Goal: Task Accomplishment & Management: Manage account settings

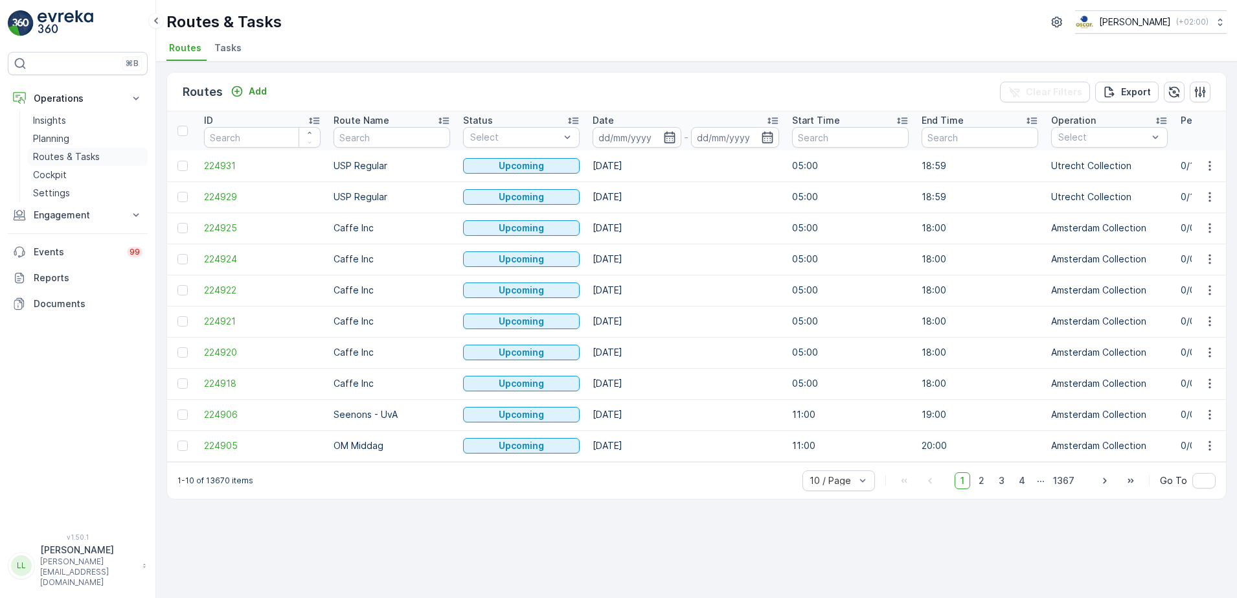
click at [73, 157] on p "Routes & Tasks" at bounding box center [66, 156] width 67 height 13
click at [224, 53] on span "Tasks" at bounding box center [227, 47] width 27 height 13
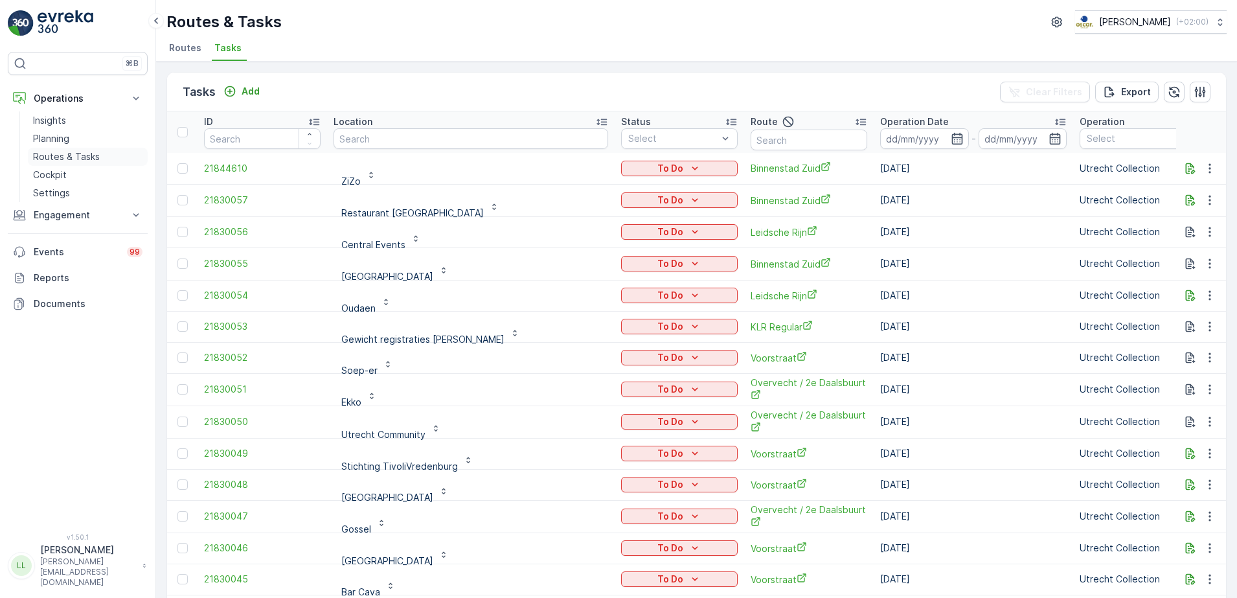
click at [55, 153] on p "Routes & Tasks" at bounding box center [66, 156] width 67 height 13
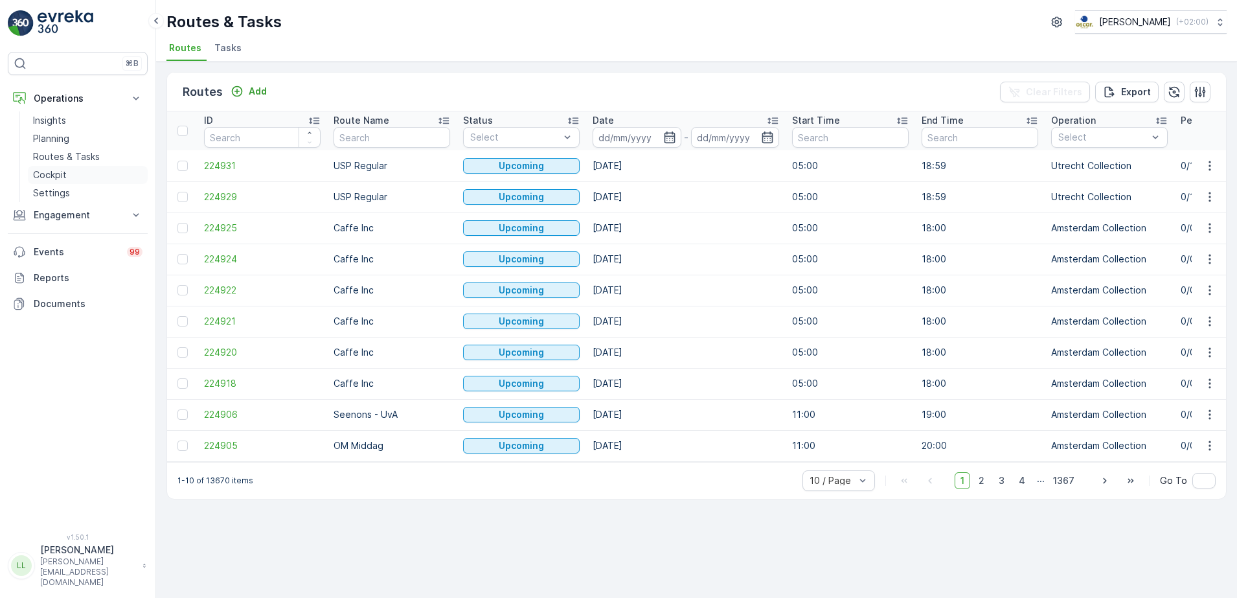
click at [56, 168] on p "Cockpit" at bounding box center [50, 174] width 34 height 13
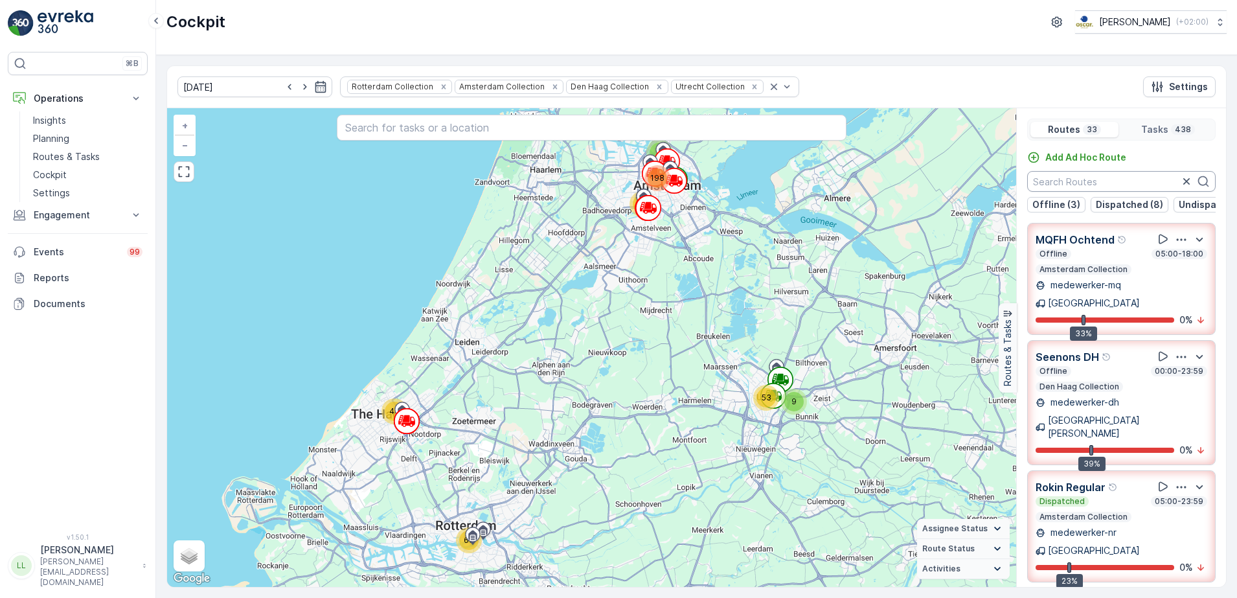
click at [1111, 183] on input "text" at bounding box center [1122, 181] width 189 height 21
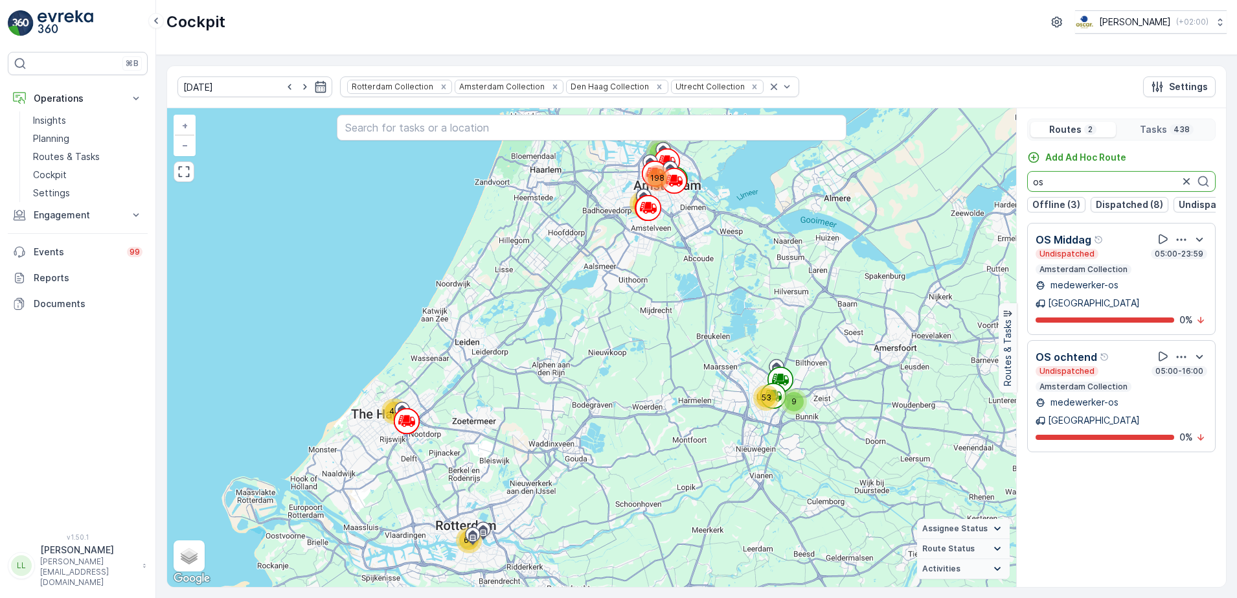
drag, startPoint x: 1069, startPoint y: 179, endPoint x: 1022, endPoint y: 207, distance: 54.9
click at [1008, 199] on div "44 66 9 53 3 65 198 + − Satellite Roadmap Terrain Hybrid Leaflet Keyboard short…" at bounding box center [696, 347] width 1059 height 479
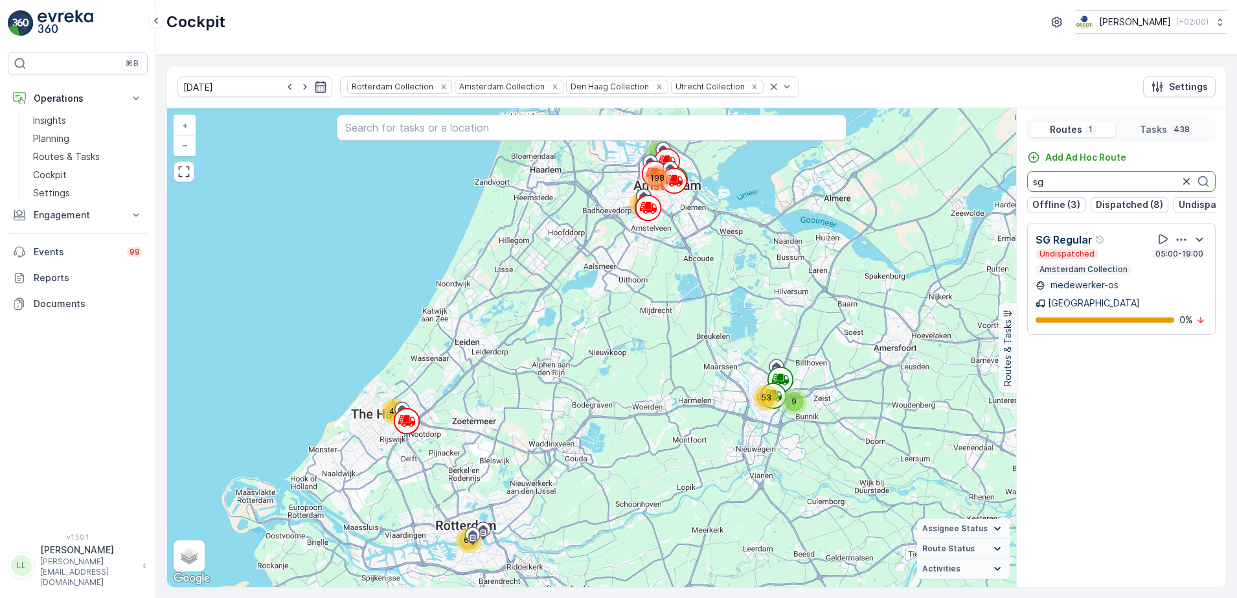
drag, startPoint x: 1035, startPoint y: 178, endPoint x: 1007, endPoint y: 176, distance: 27.9
click at [1007, 176] on div "44 66 9 53 3 65 198 + − Satellite Roadmap Terrain Hybrid Leaflet Keyboard short…" at bounding box center [696, 347] width 1059 height 479
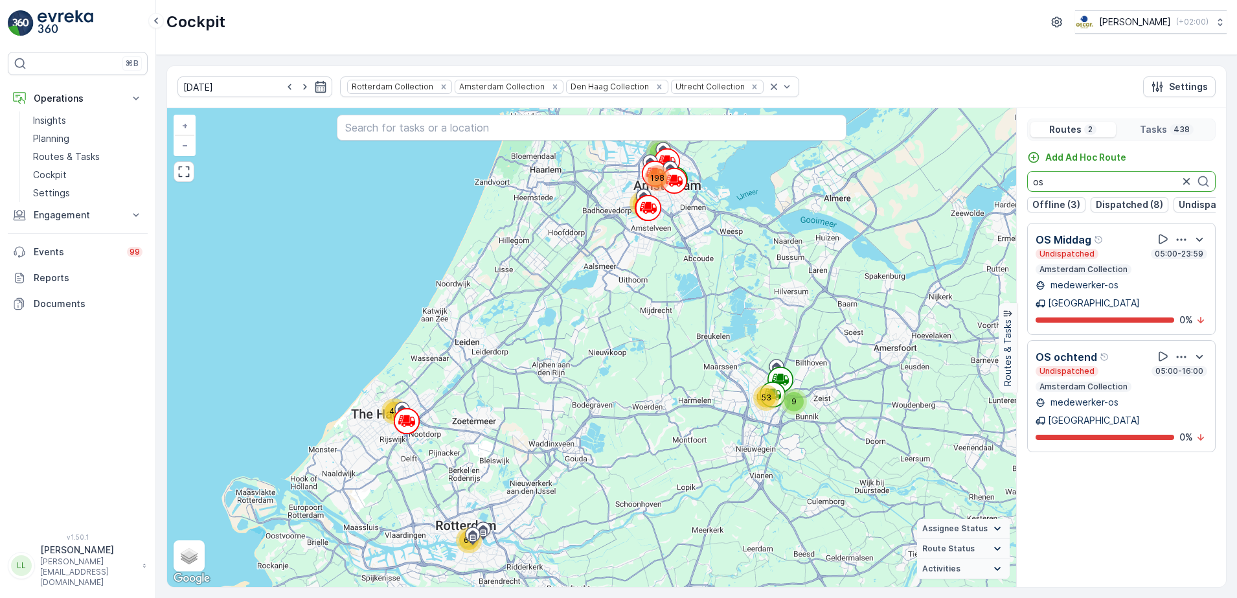
type input "o"
drag, startPoint x: 1057, startPoint y: 183, endPoint x: 1009, endPoint y: 205, distance: 52.5
click at [996, 198] on div "3 44 9 66 198 65 53 + − Satellite Roadmap Terrain Hybrid Leaflet Keyboard short…" at bounding box center [696, 347] width 1059 height 479
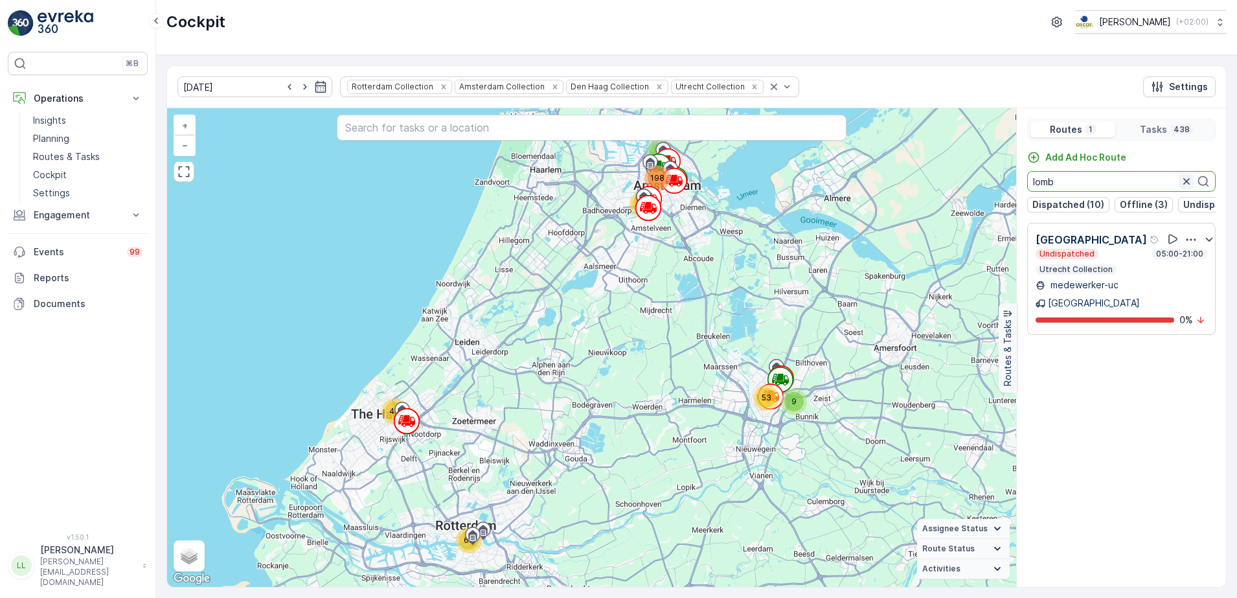
type input "lomb"
click at [1186, 180] on icon "button" at bounding box center [1187, 181] width 6 height 6
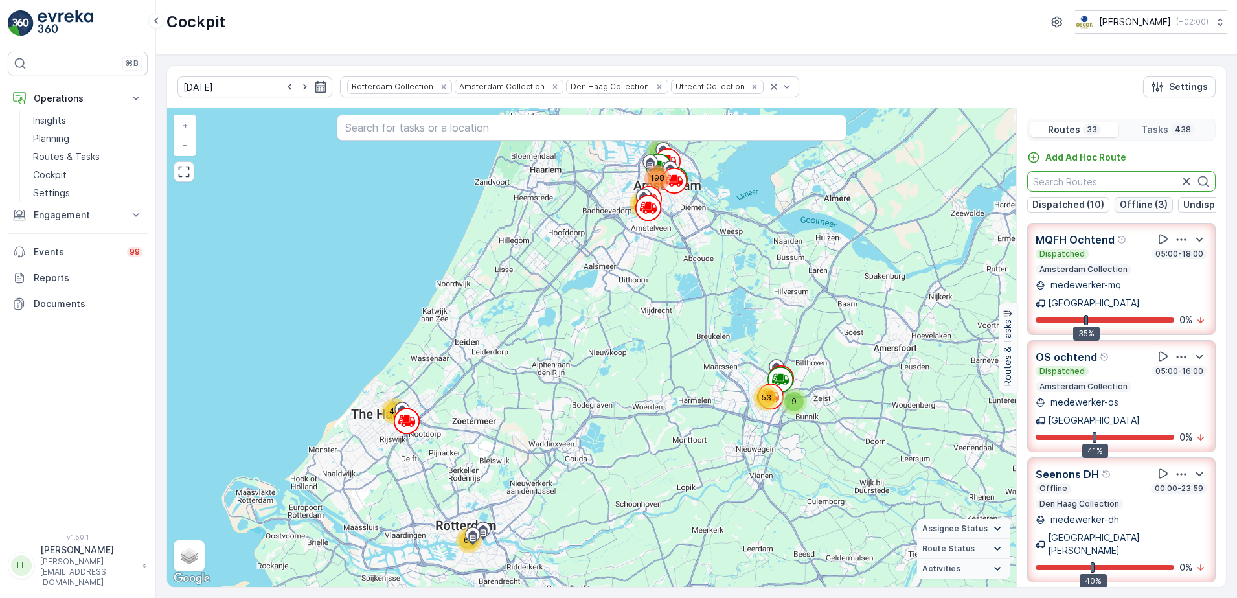
click at [1146, 203] on p "Offline (3)" at bounding box center [1144, 204] width 48 height 13
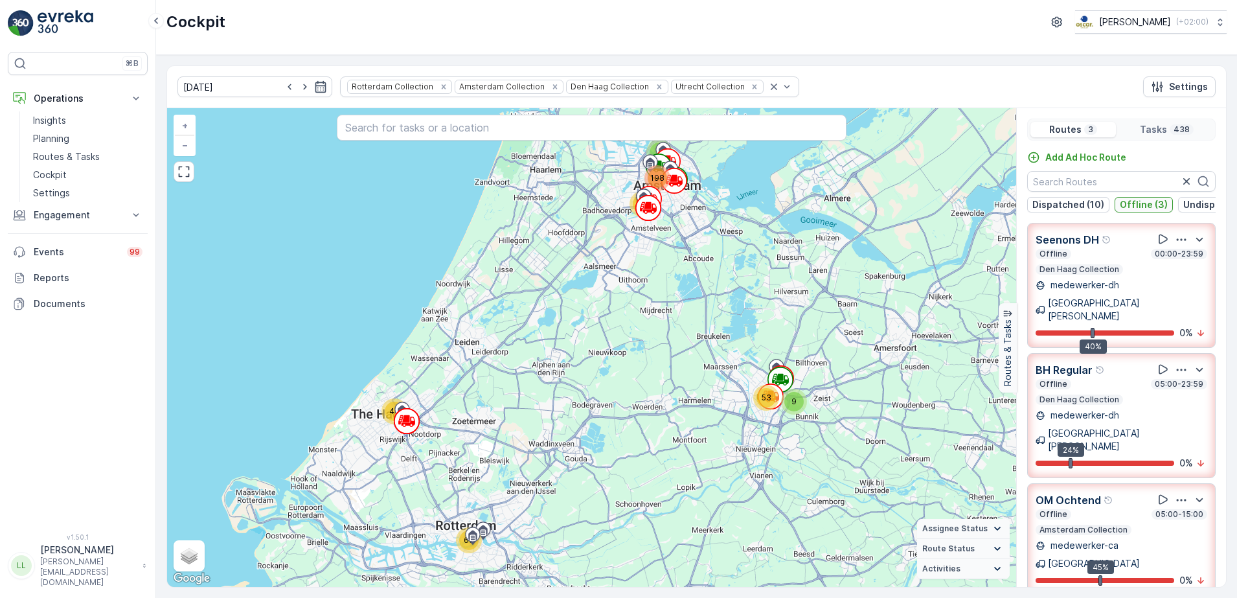
click at [1148, 206] on p "Offline (3)" at bounding box center [1144, 204] width 48 height 13
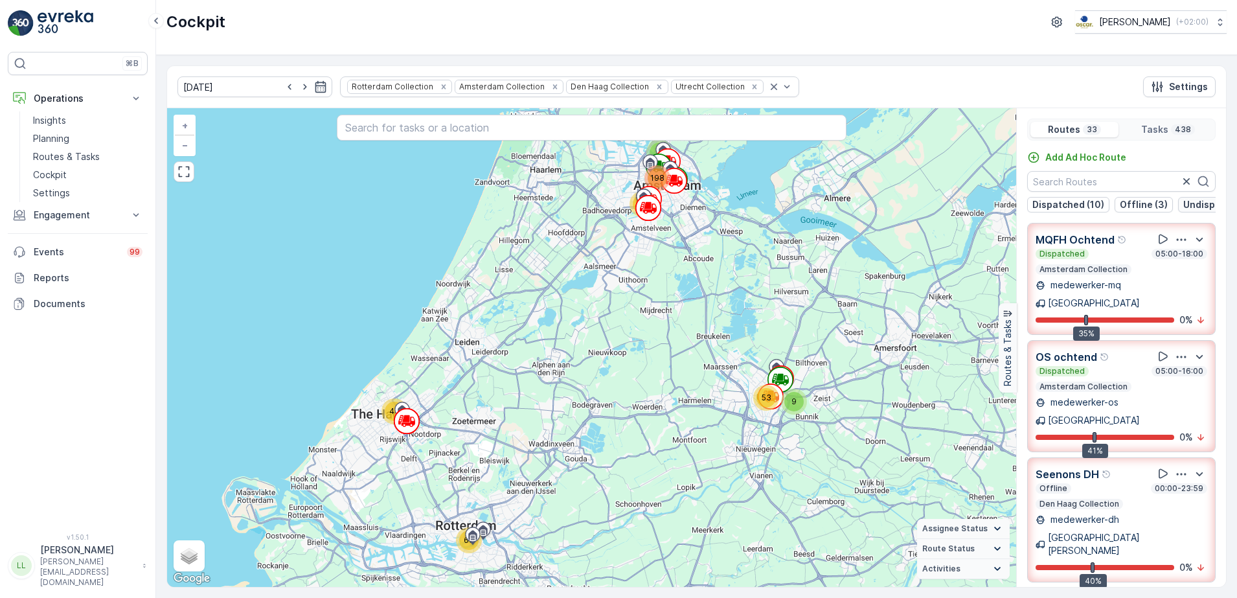
click at [1199, 200] on p "Undispatched (17)" at bounding box center [1225, 204] width 83 height 13
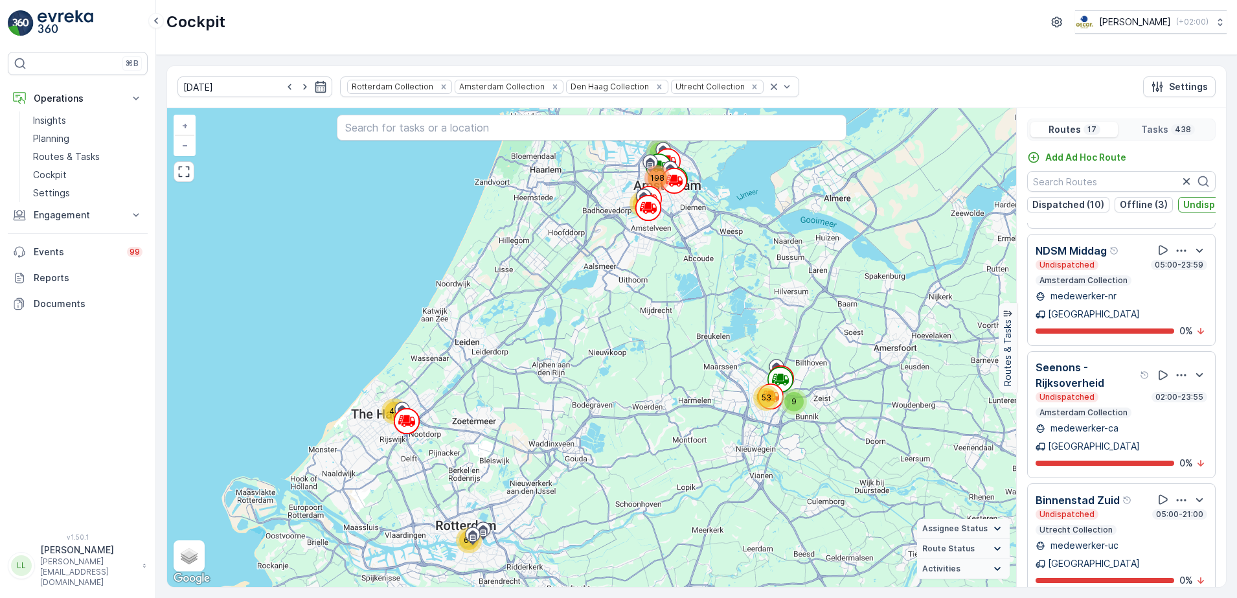
scroll to position [486, 0]
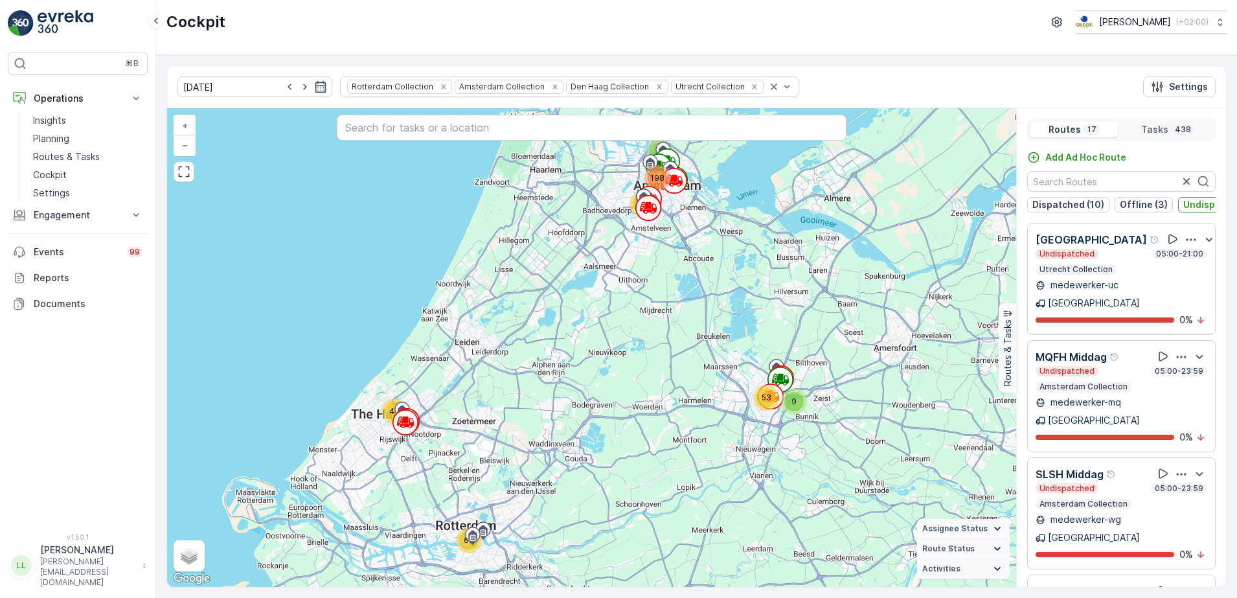
scroll to position [486, 0]
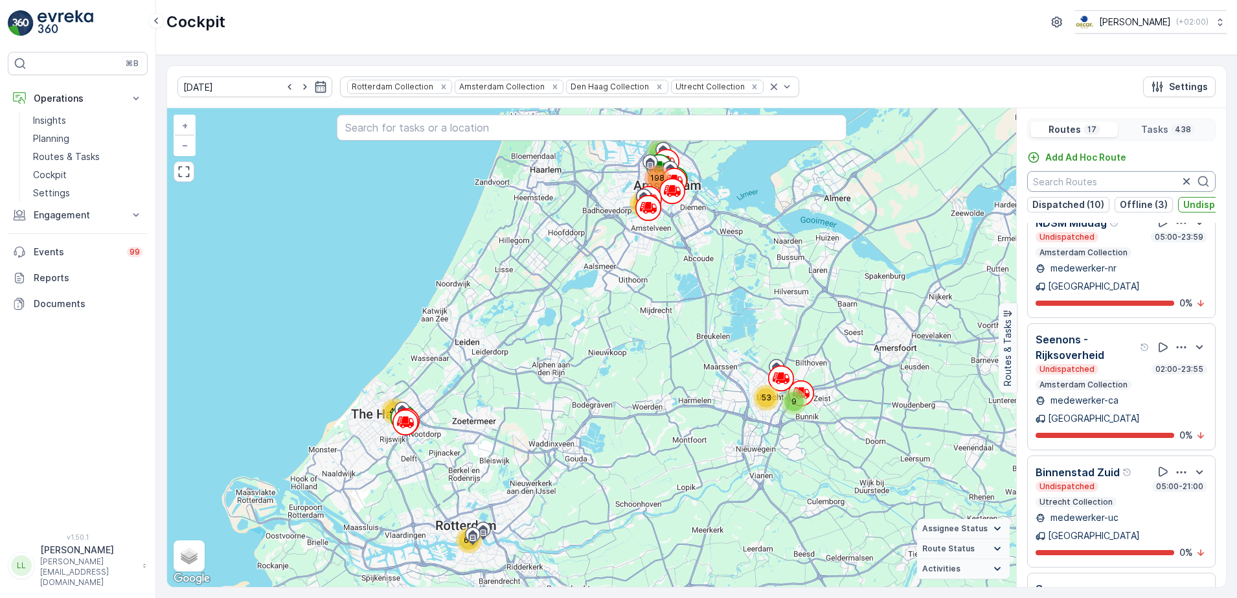
click at [1104, 181] on input "text" at bounding box center [1122, 181] width 189 height 21
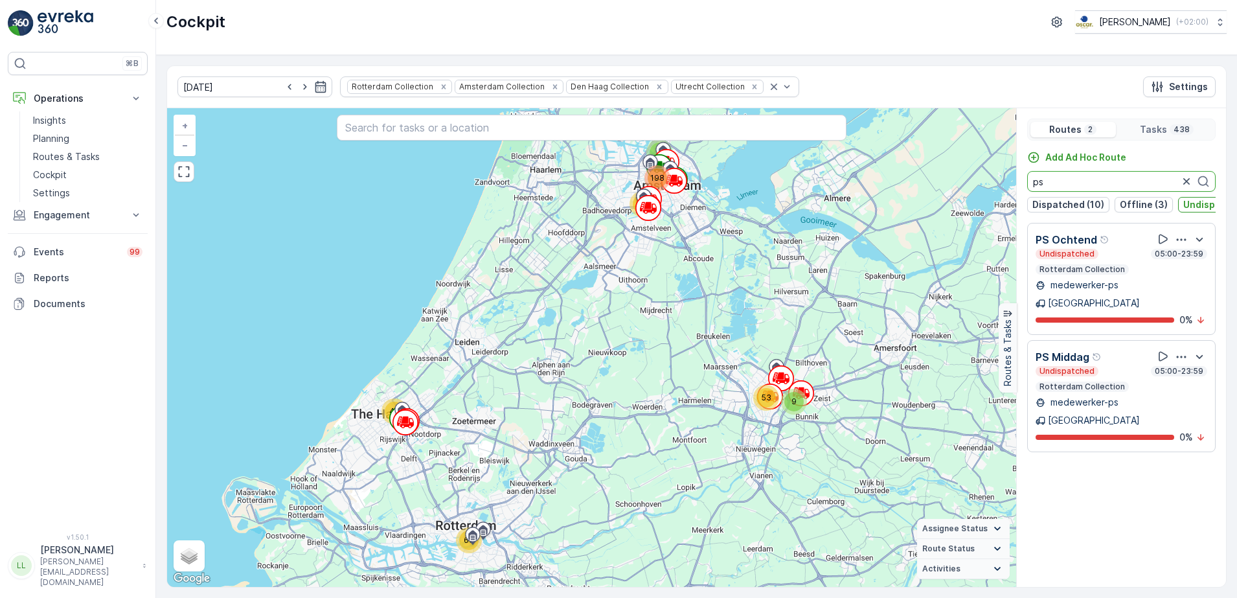
scroll to position [0, 0]
type input "ps"
click at [1188, 182] on icon "button" at bounding box center [1186, 181] width 13 height 13
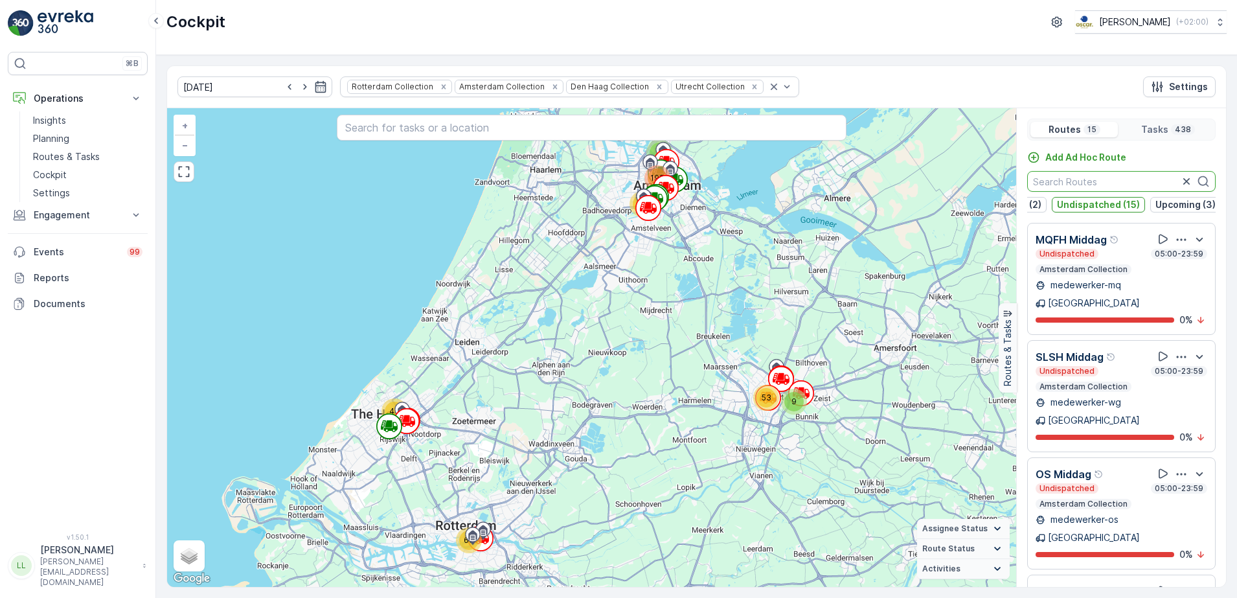
scroll to position [0, 127]
click at [1186, 178] on icon "button" at bounding box center [1187, 181] width 6 height 6
click at [1052, 204] on p "Offline (6)" at bounding box center [1057, 204] width 48 height 13
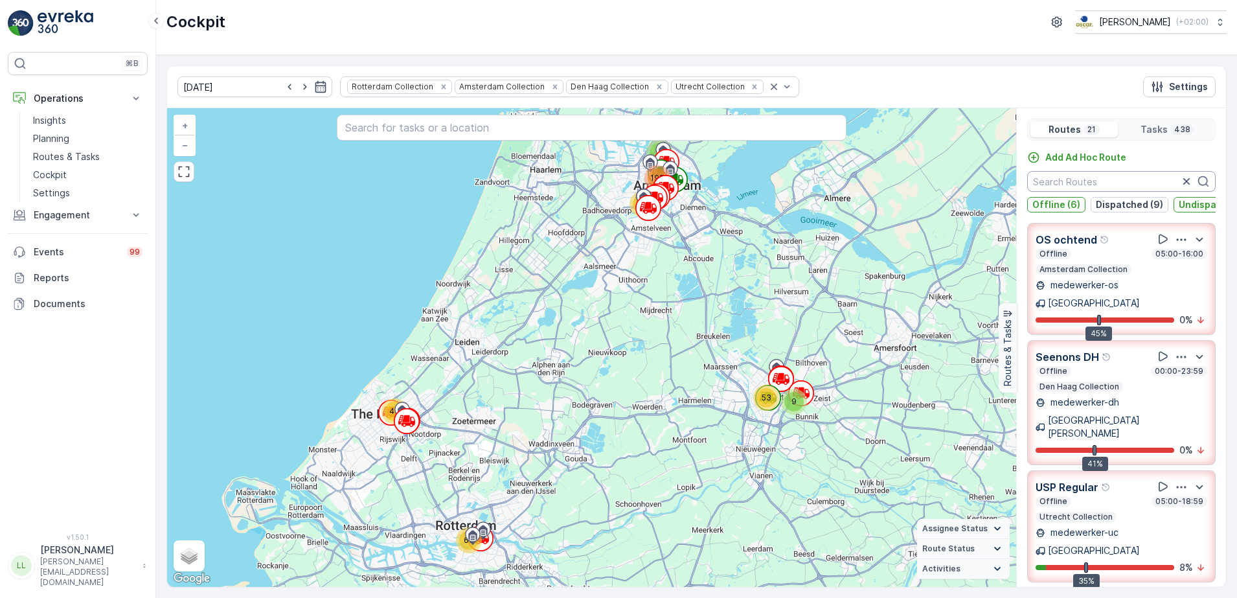
click at [1123, 188] on input "text" at bounding box center [1122, 181] width 189 height 21
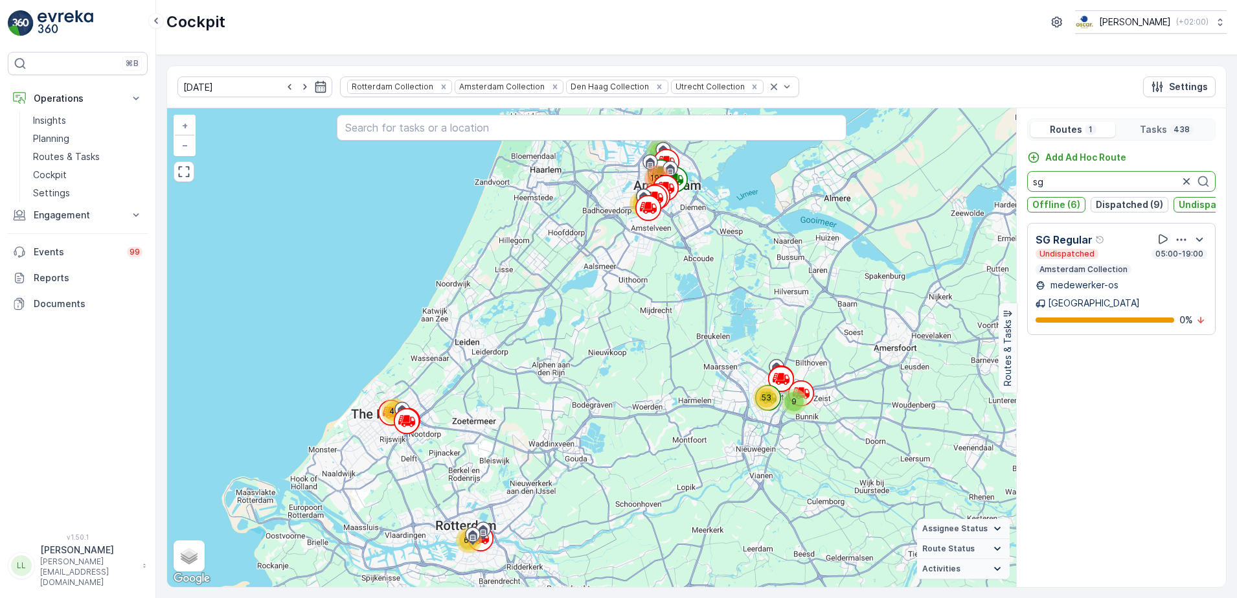
drag, startPoint x: 1082, startPoint y: 185, endPoint x: 1032, endPoint y: 187, distance: 49.9
click at [1032, 187] on input "sg" at bounding box center [1122, 181] width 189 height 21
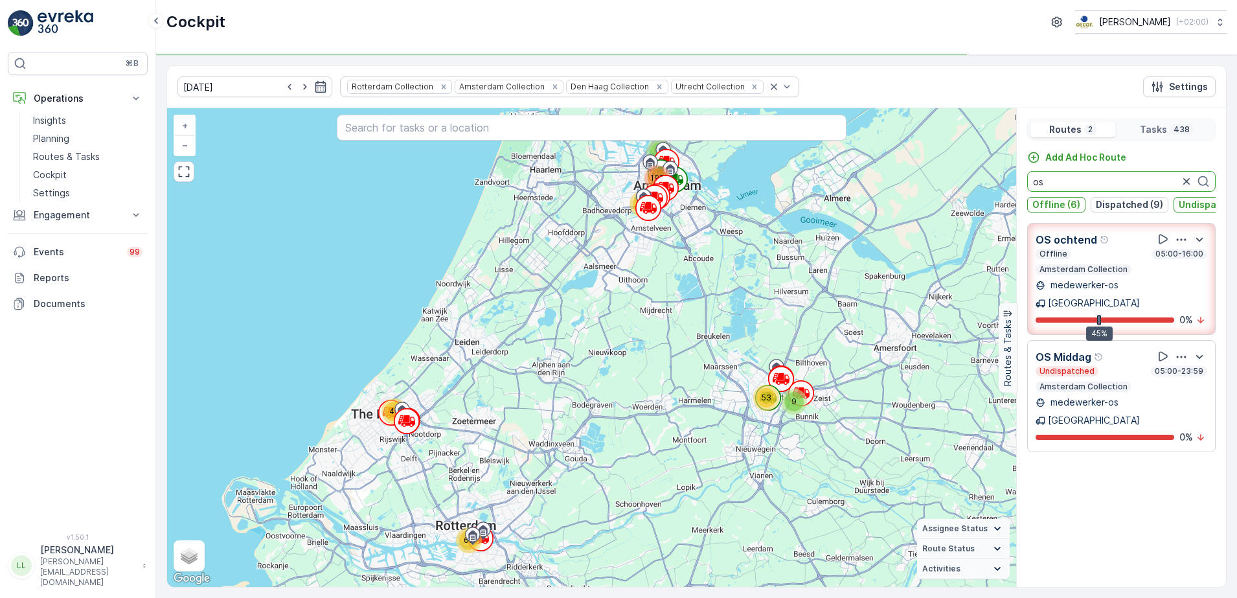
type input "os"
click at [1199, 207] on p "Undispatched (15)" at bounding box center [1220, 204] width 83 height 13
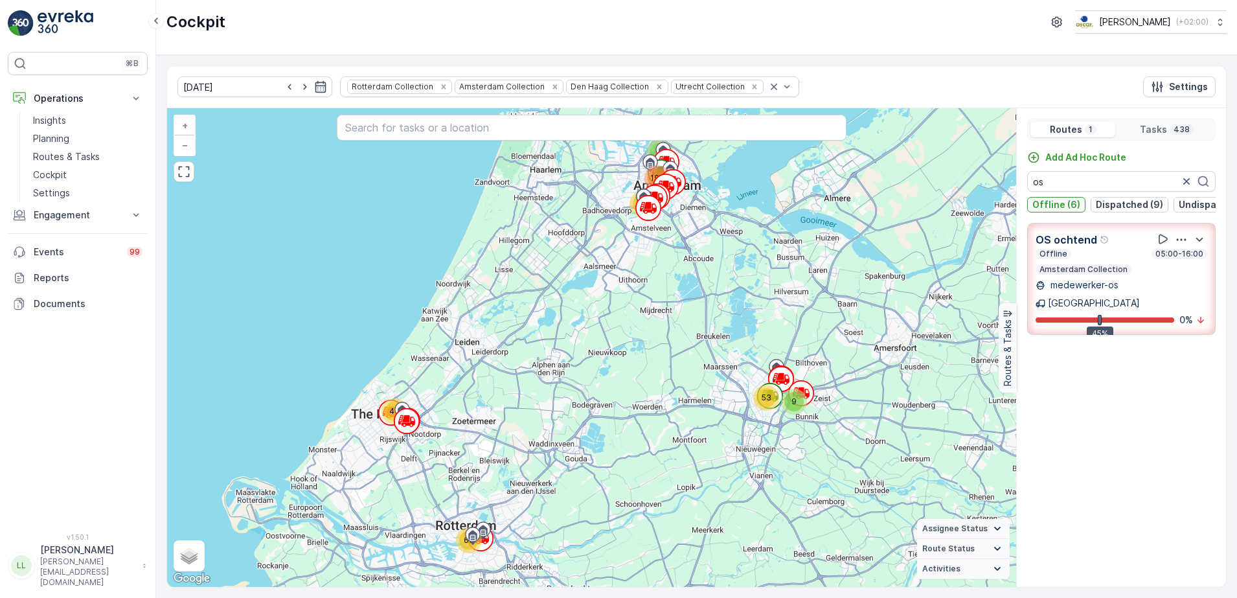
click at [1046, 207] on p "Offline (6)" at bounding box center [1057, 204] width 48 height 13
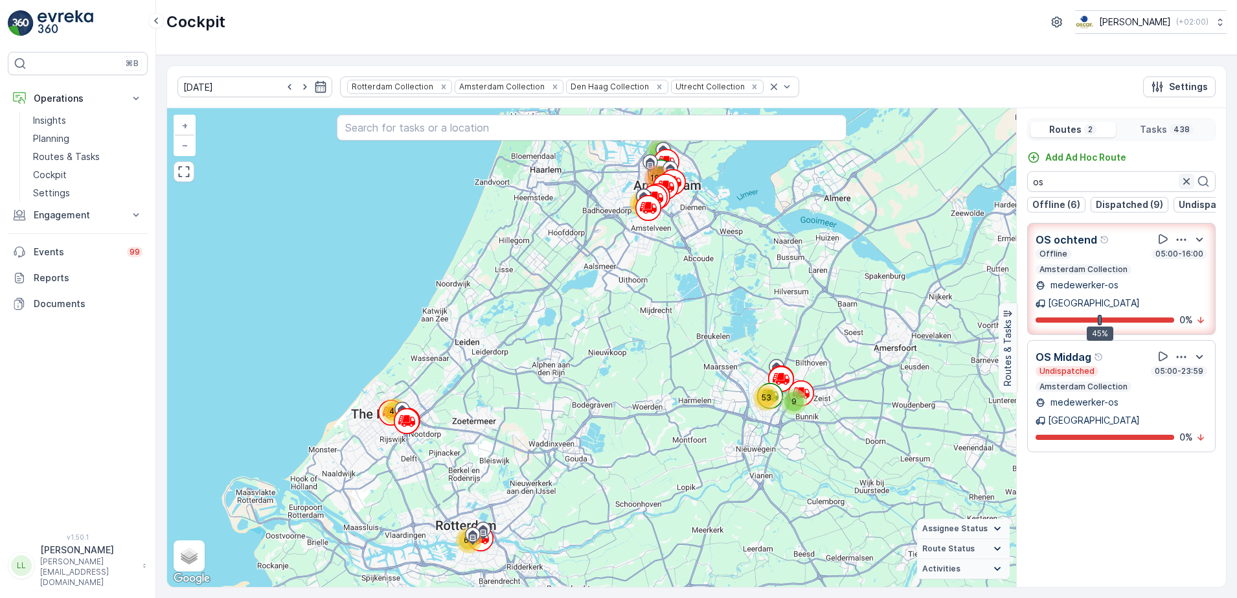
click at [1188, 179] on icon "button" at bounding box center [1186, 181] width 13 height 13
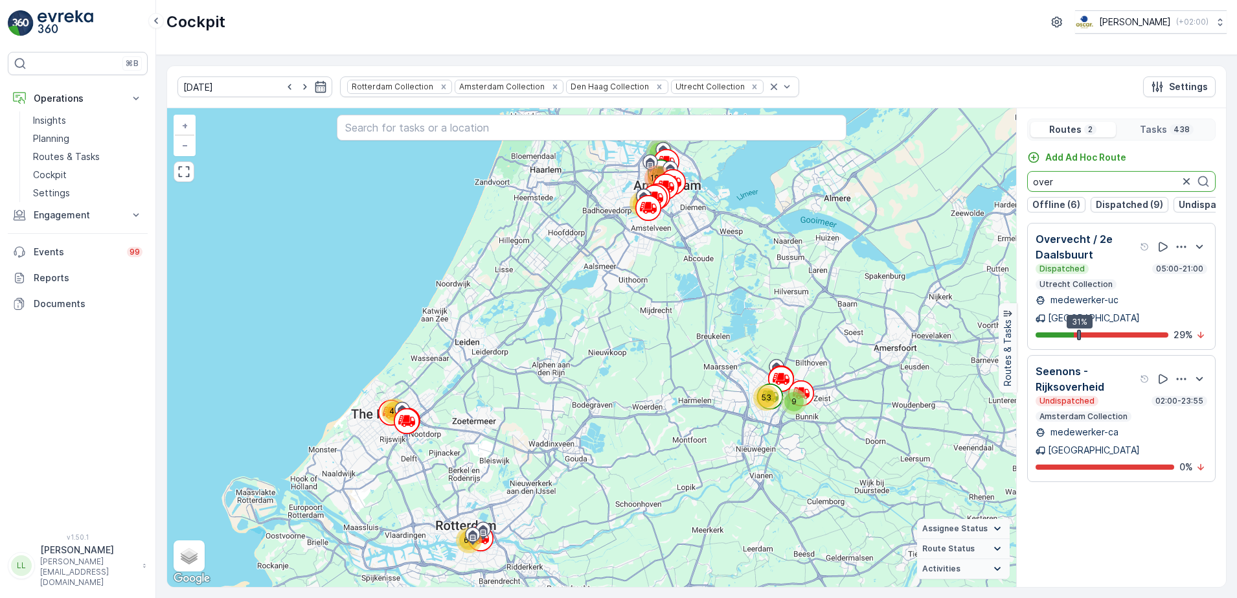
type input "over"
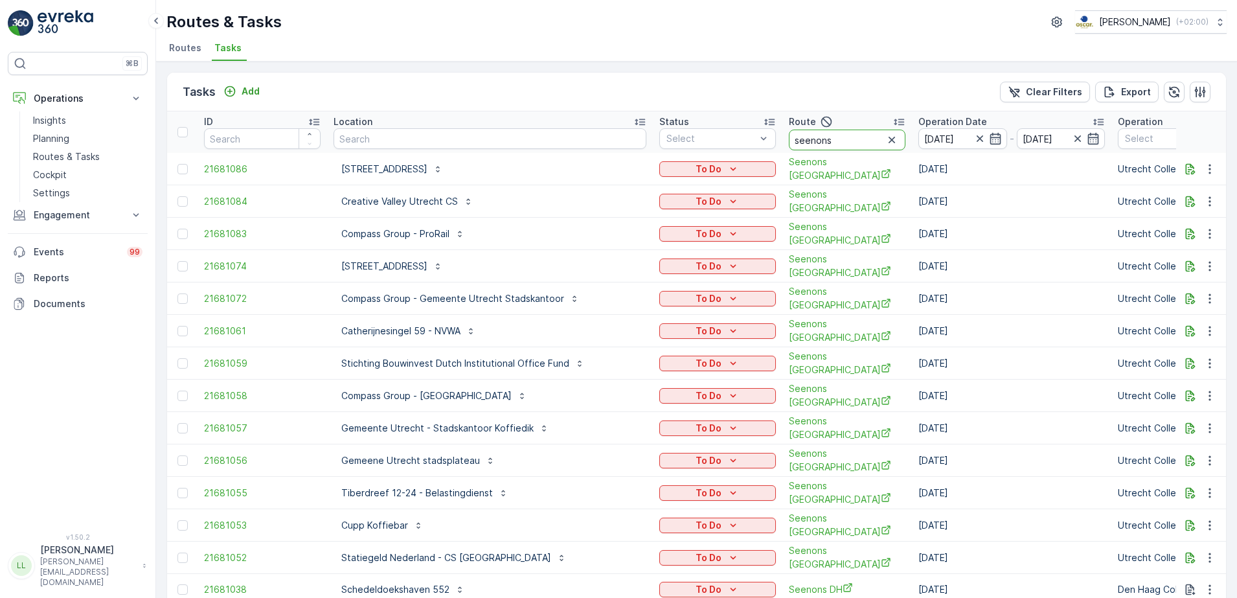
drag, startPoint x: 828, startPoint y: 142, endPoint x: 784, endPoint y: 142, distance: 44.1
click at [886, 142] on icon "button" at bounding box center [892, 139] width 13 height 13
click at [493, 144] on input "text" at bounding box center [490, 138] width 313 height 21
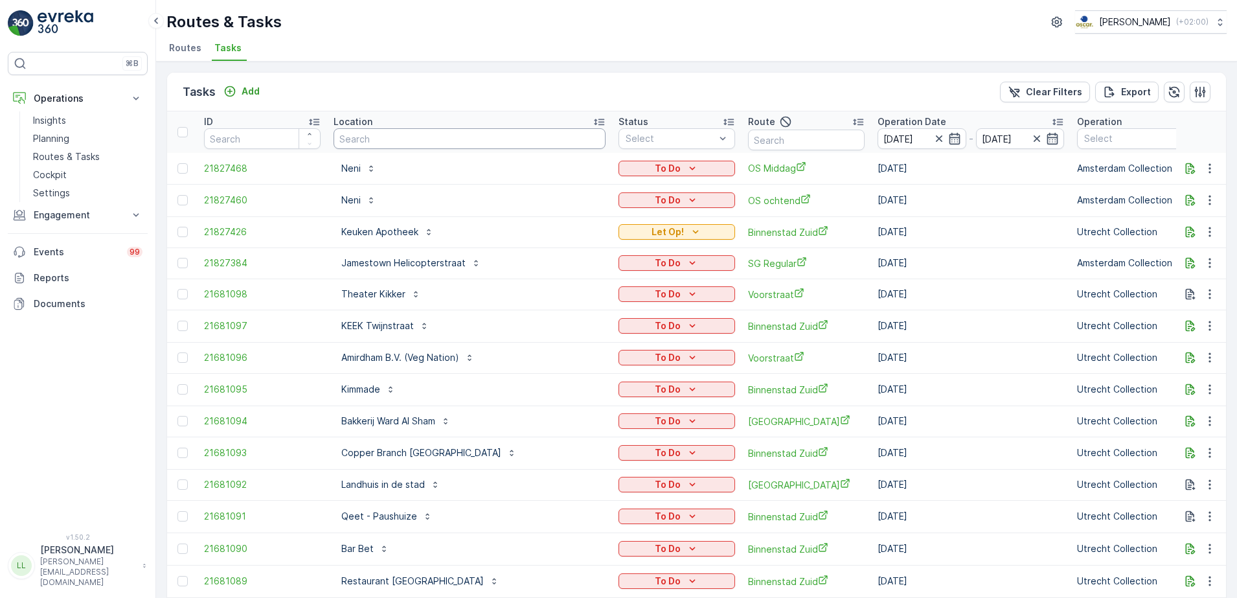
click at [411, 140] on input "text" at bounding box center [470, 138] width 272 height 21
type input "sea"
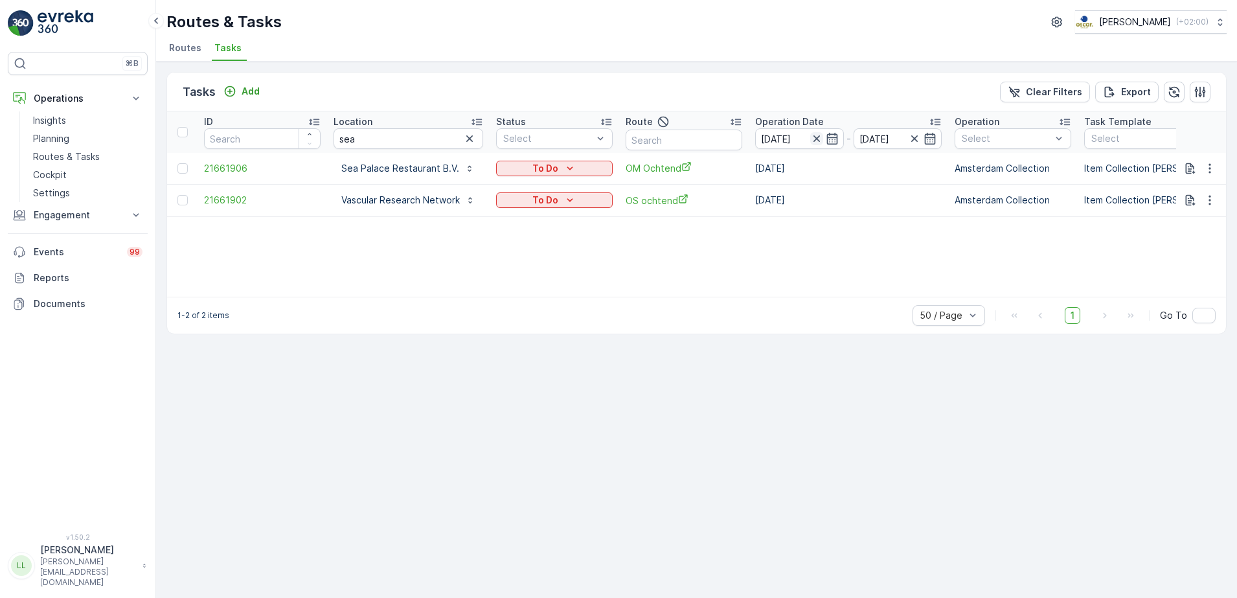
click at [815, 137] on icon "button" at bounding box center [817, 138] width 13 height 13
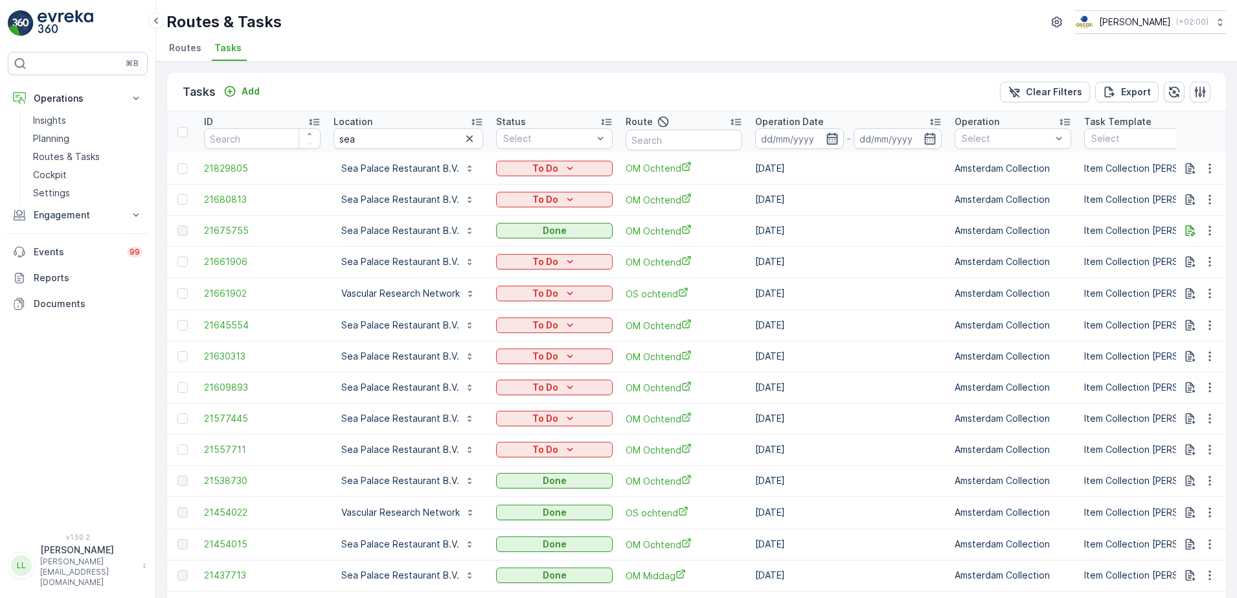
click at [833, 144] on div at bounding box center [799, 138] width 89 height 21
click at [830, 139] on icon "button" at bounding box center [832, 138] width 13 height 13
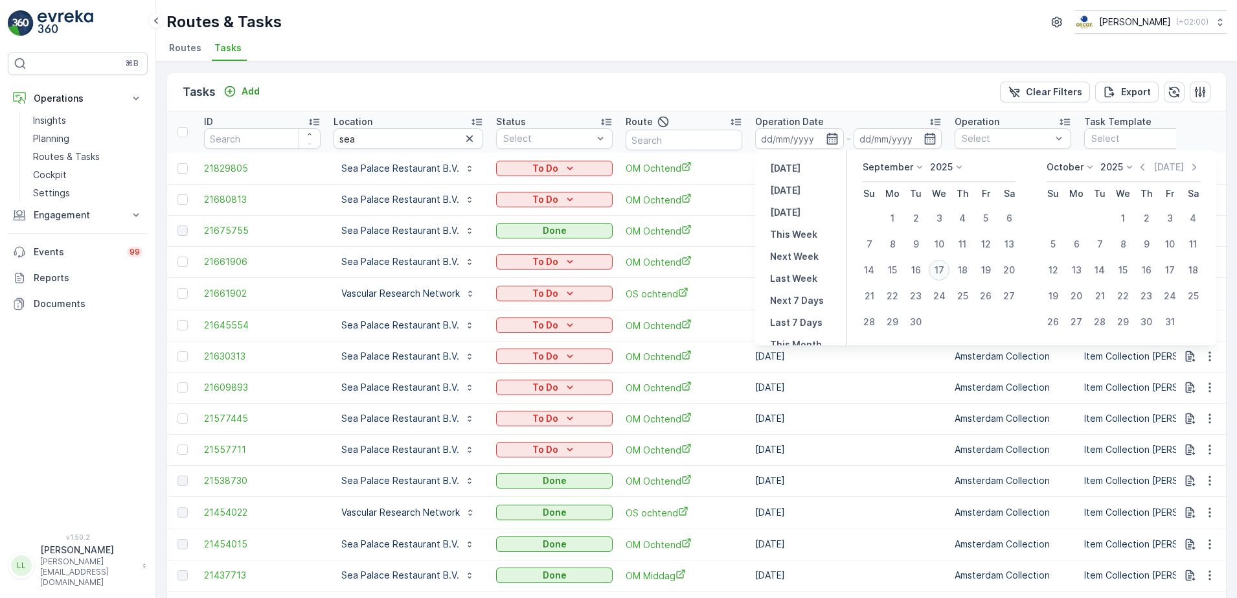
click at [938, 266] on div "17" at bounding box center [939, 270] width 21 height 21
type input "[DATE]"
click at [938, 266] on div "17" at bounding box center [939, 270] width 21 height 21
type input "[DATE]"
click at [938, 266] on div "17" at bounding box center [939, 270] width 21 height 21
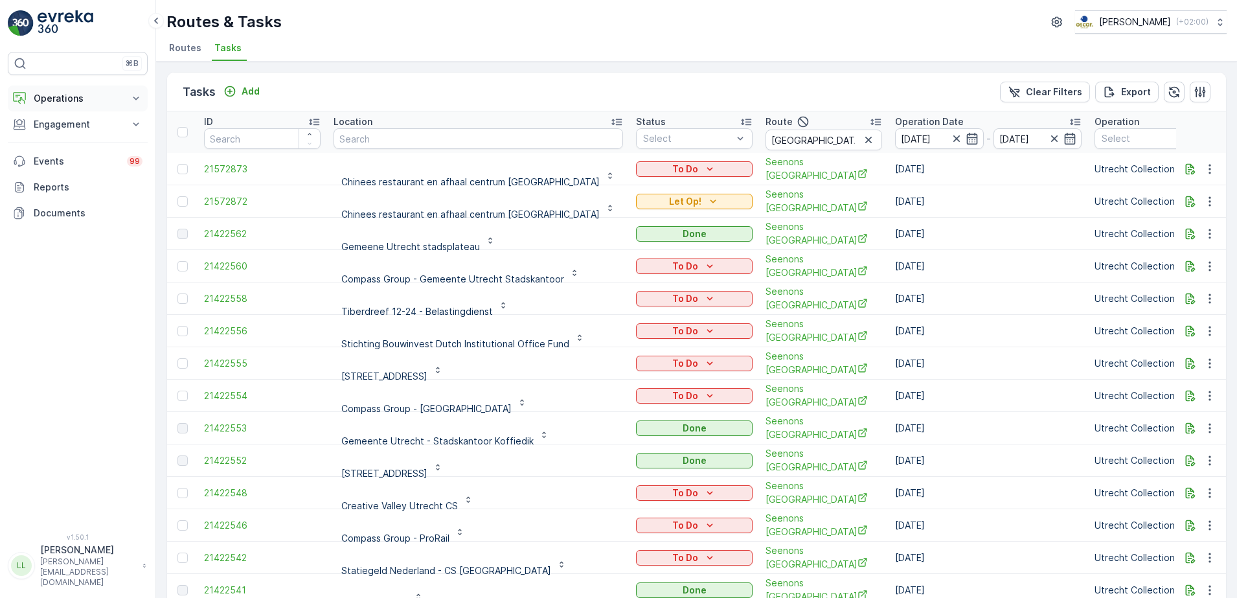
click at [73, 92] on p "Operations" at bounding box center [78, 98] width 88 height 13
drag, startPoint x: 69, startPoint y: 154, endPoint x: 82, endPoint y: 154, distance: 13.6
click at [68, 154] on p "Routes & Tasks" at bounding box center [66, 156] width 67 height 13
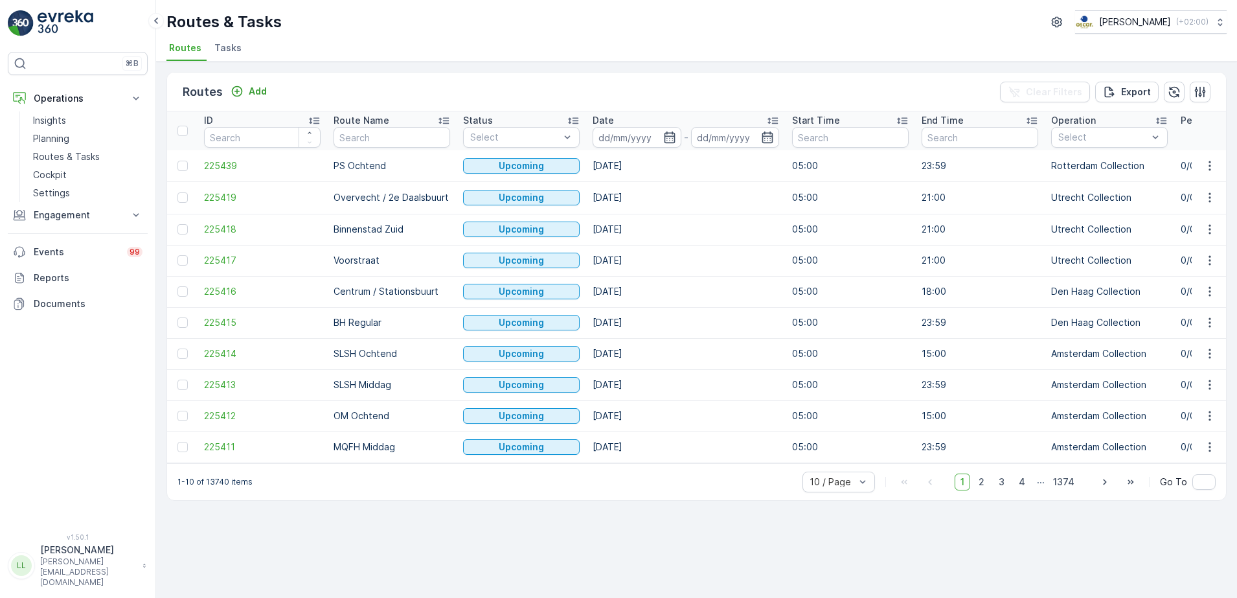
click at [234, 49] on span "Tasks" at bounding box center [227, 47] width 27 height 13
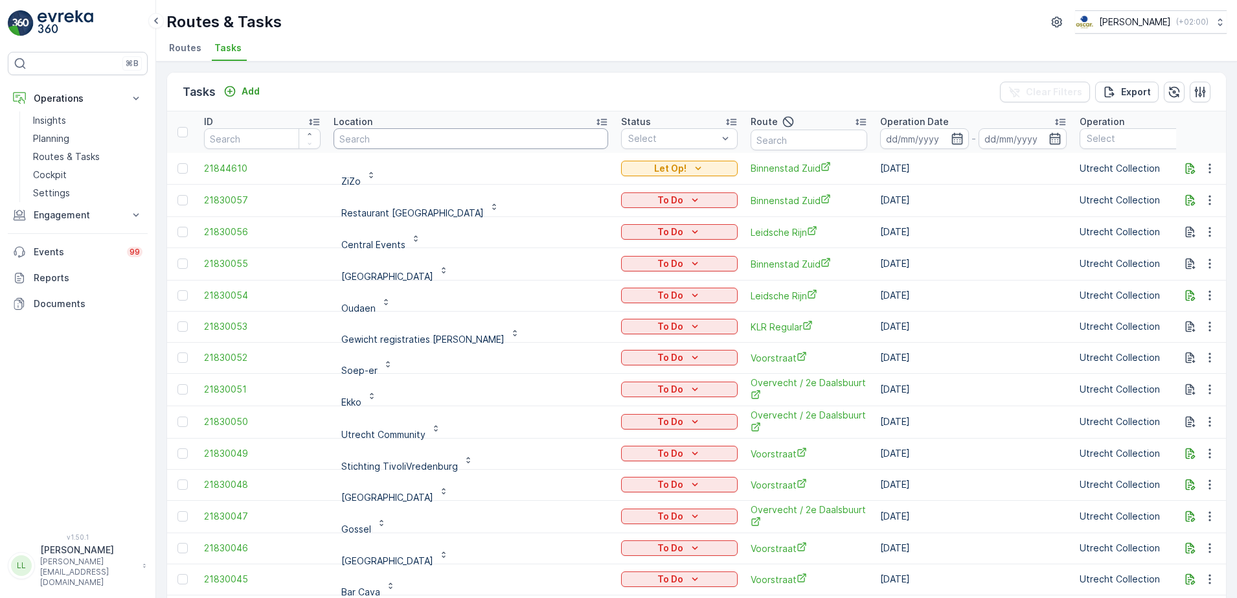
click at [371, 137] on input "text" at bounding box center [471, 138] width 275 height 21
type input "lager"
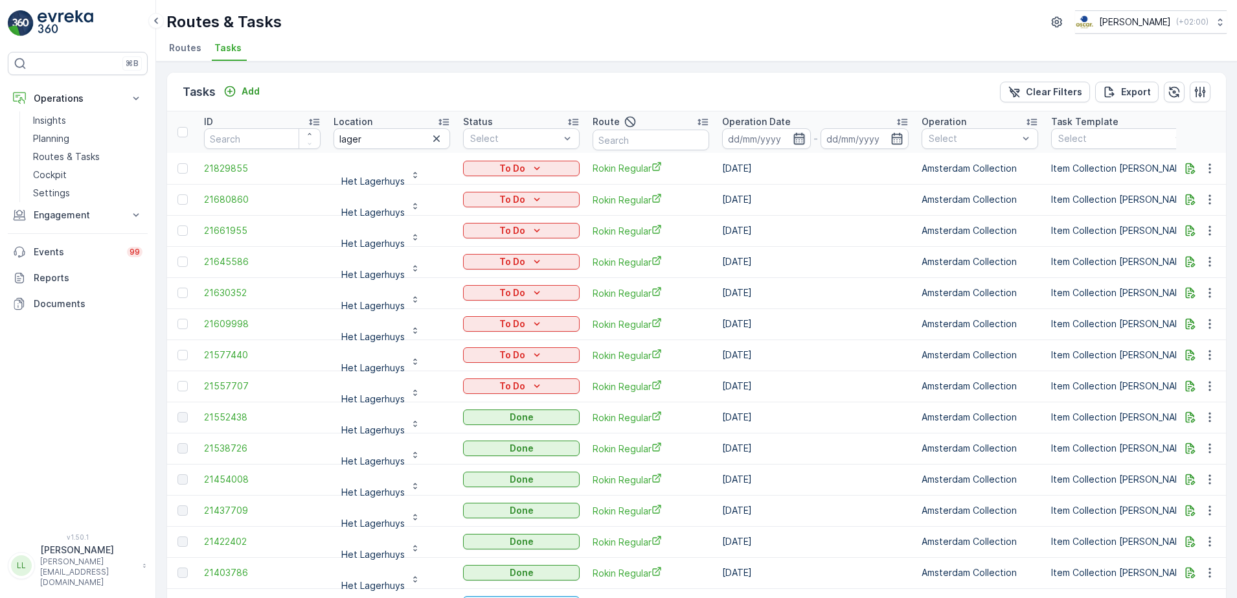
click at [803, 142] on icon "button" at bounding box center [799, 138] width 13 height 13
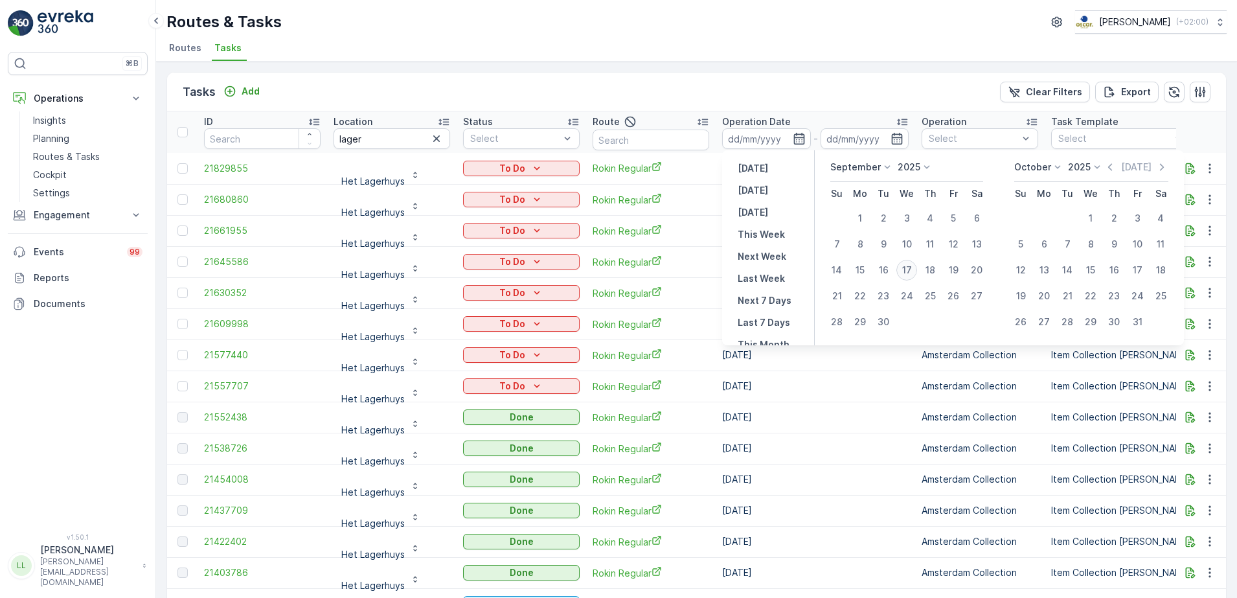
click at [907, 271] on div "17" at bounding box center [907, 270] width 21 height 21
type input "[DATE]"
click at [907, 271] on div "17" at bounding box center [907, 270] width 21 height 21
type input "[DATE]"
click at [907, 271] on div "17" at bounding box center [907, 270] width 21 height 21
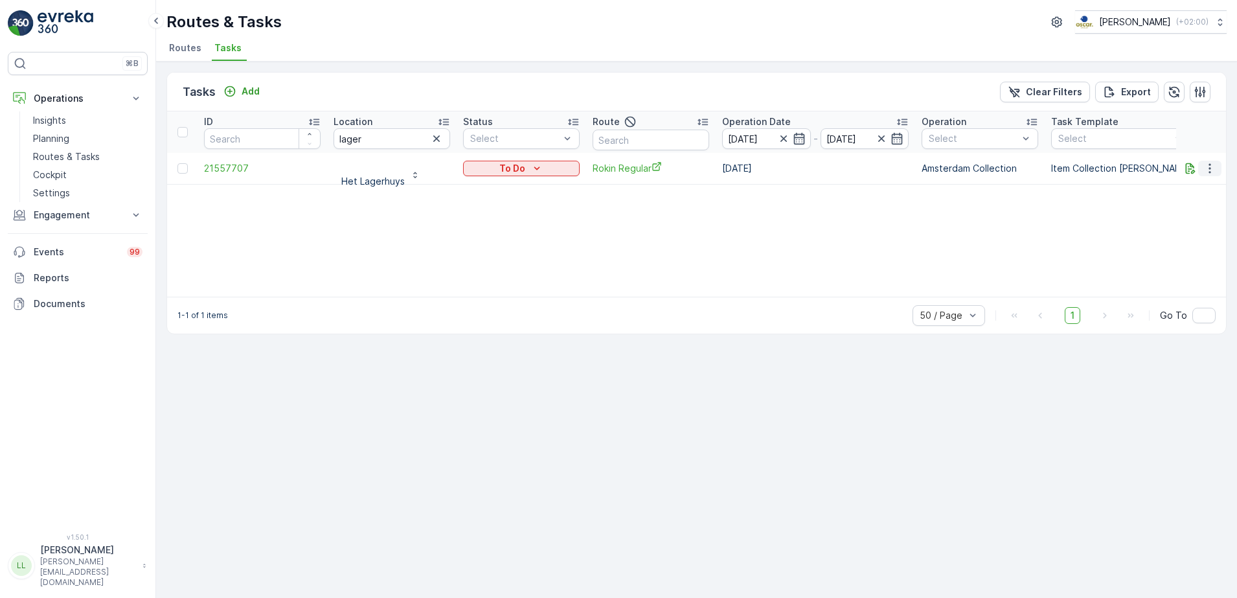
click at [1208, 171] on icon "button" at bounding box center [1210, 168] width 13 height 13
click at [1068, 202] on div "ID Location lager Status Select Route Operation Date 17.09.2025 - 17.09.2025 Op…" at bounding box center [696, 203] width 1059 height 185
click at [1193, 171] on icon "button" at bounding box center [1190, 168] width 13 height 13
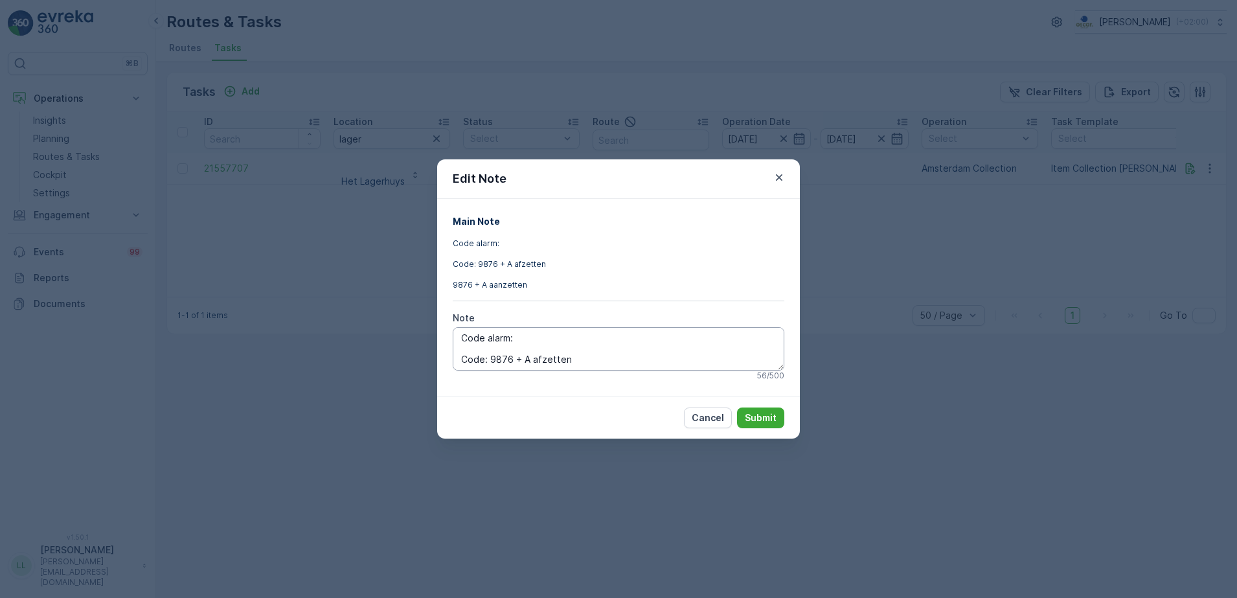
scroll to position [21, 0]
click at [1040, 251] on div "Edit Note Main Note Code alarm: Code: 9876 + A afzetten 9876 + A aanzetten Note…" at bounding box center [618, 299] width 1237 height 598
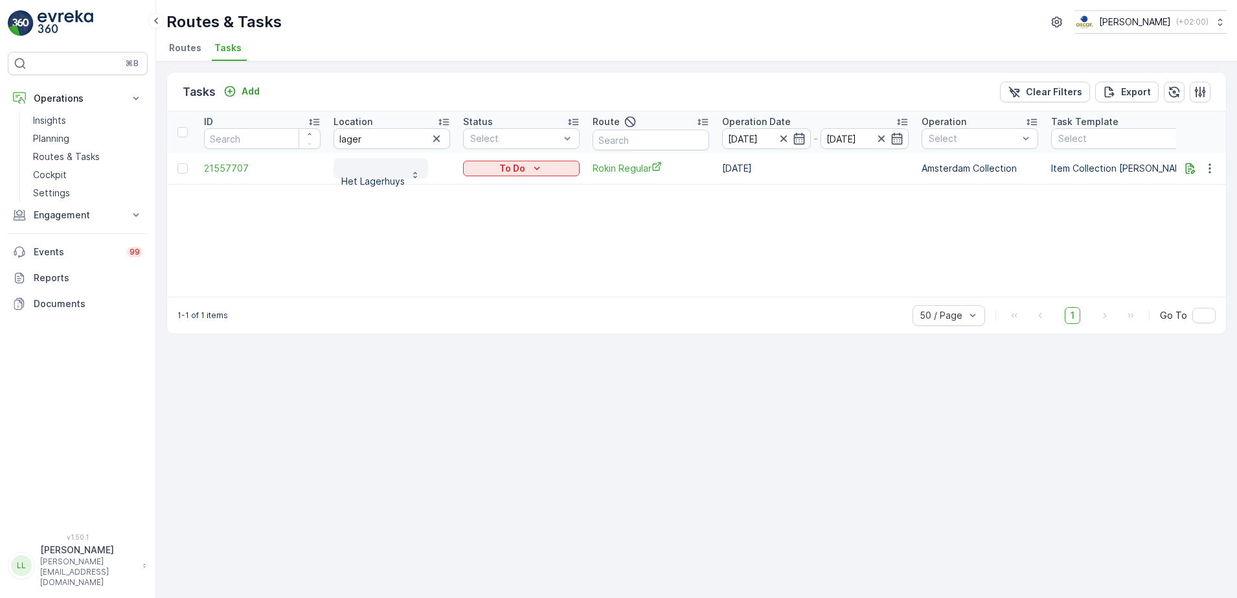
click at [383, 172] on p "Het Lagerhuys" at bounding box center [372, 175] width 63 height 26
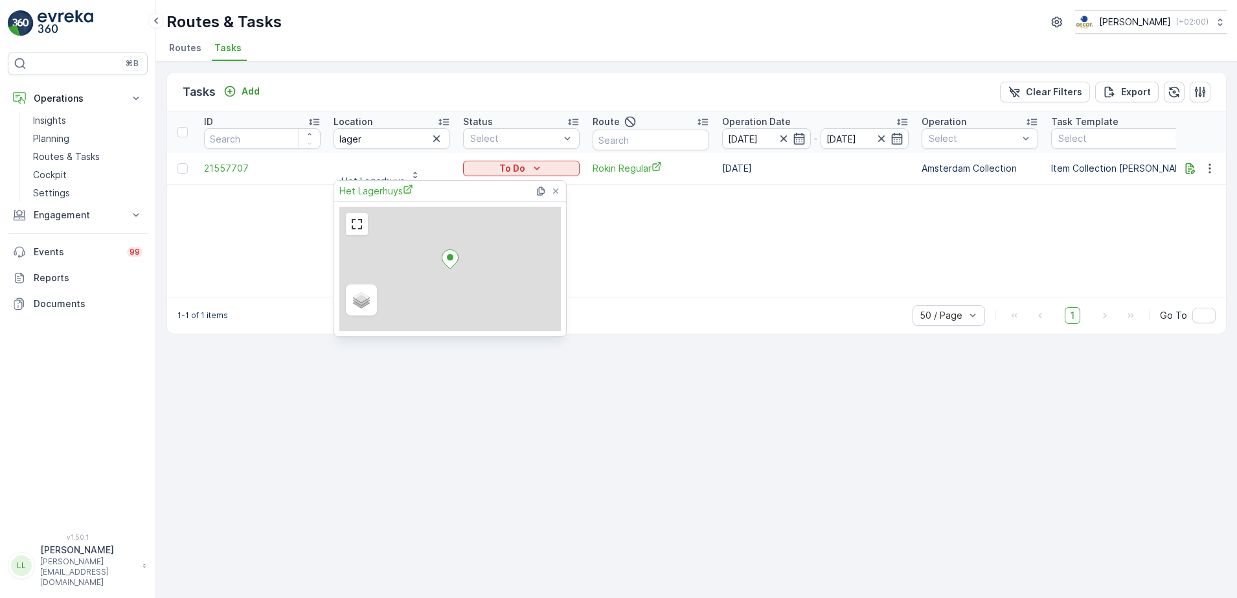
click at [377, 201] on div "Satellite Roadmap Terrain Hybrid Leaflet" at bounding box center [450, 268] width 232 height 135
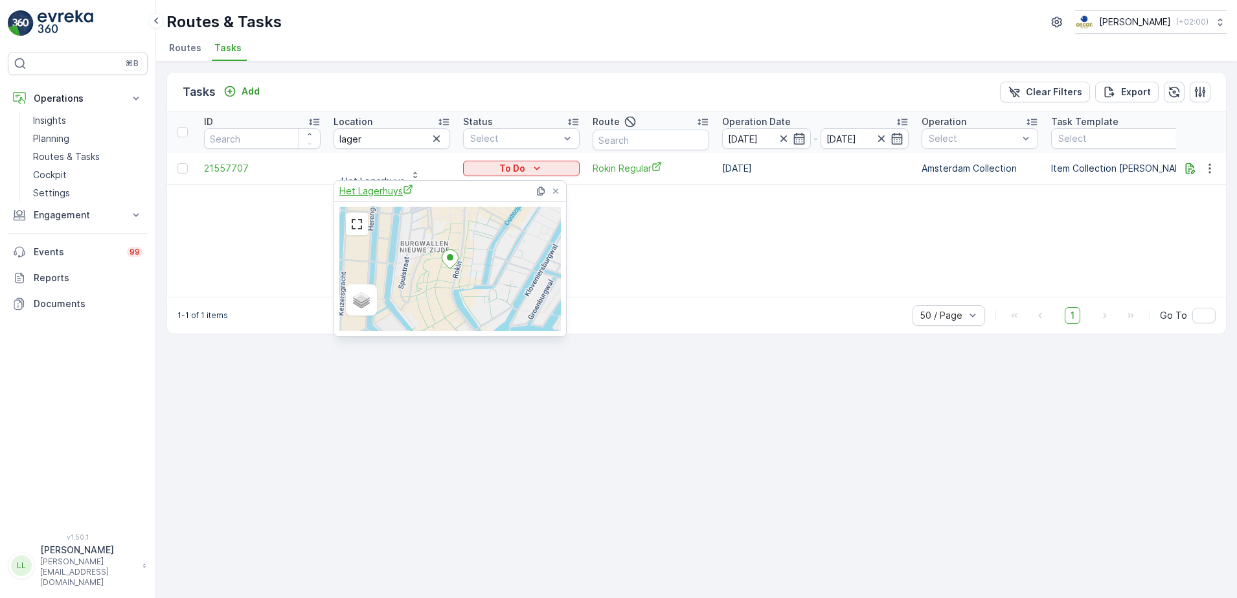
click at [382, 197] on div "Het Lagerhuys" at bounding box center [452, 191] width 225 height 20
click at [382, 195] on span "Het Lagerhuys" at bounding box center [377, 191] width 74 height 14
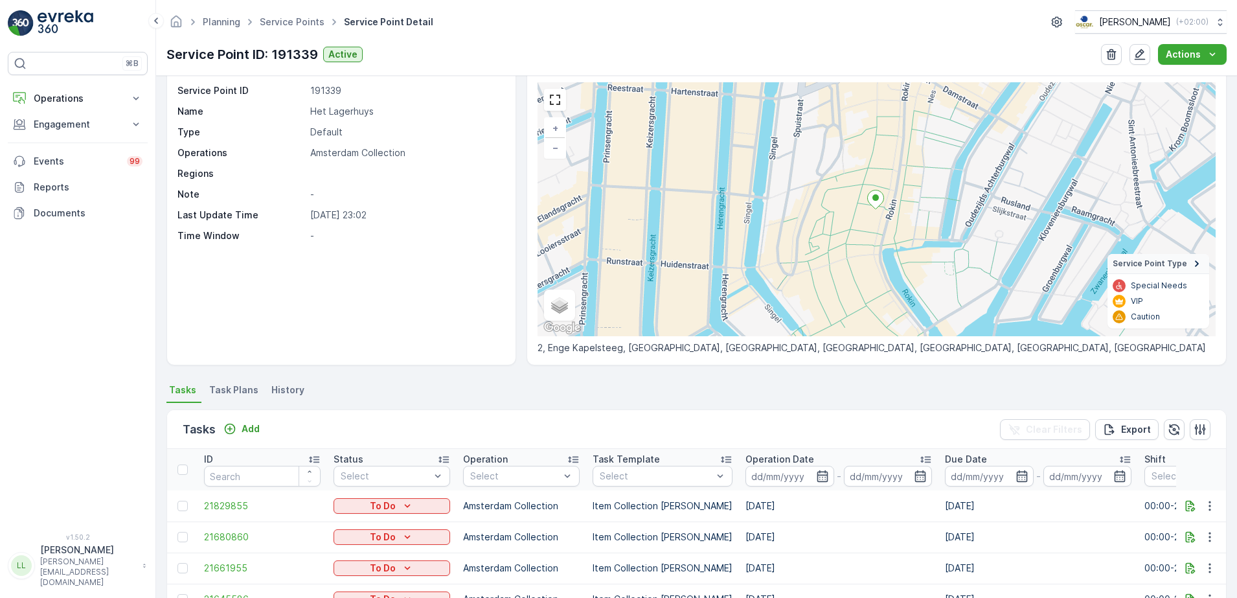
scroll to position [81, 0]
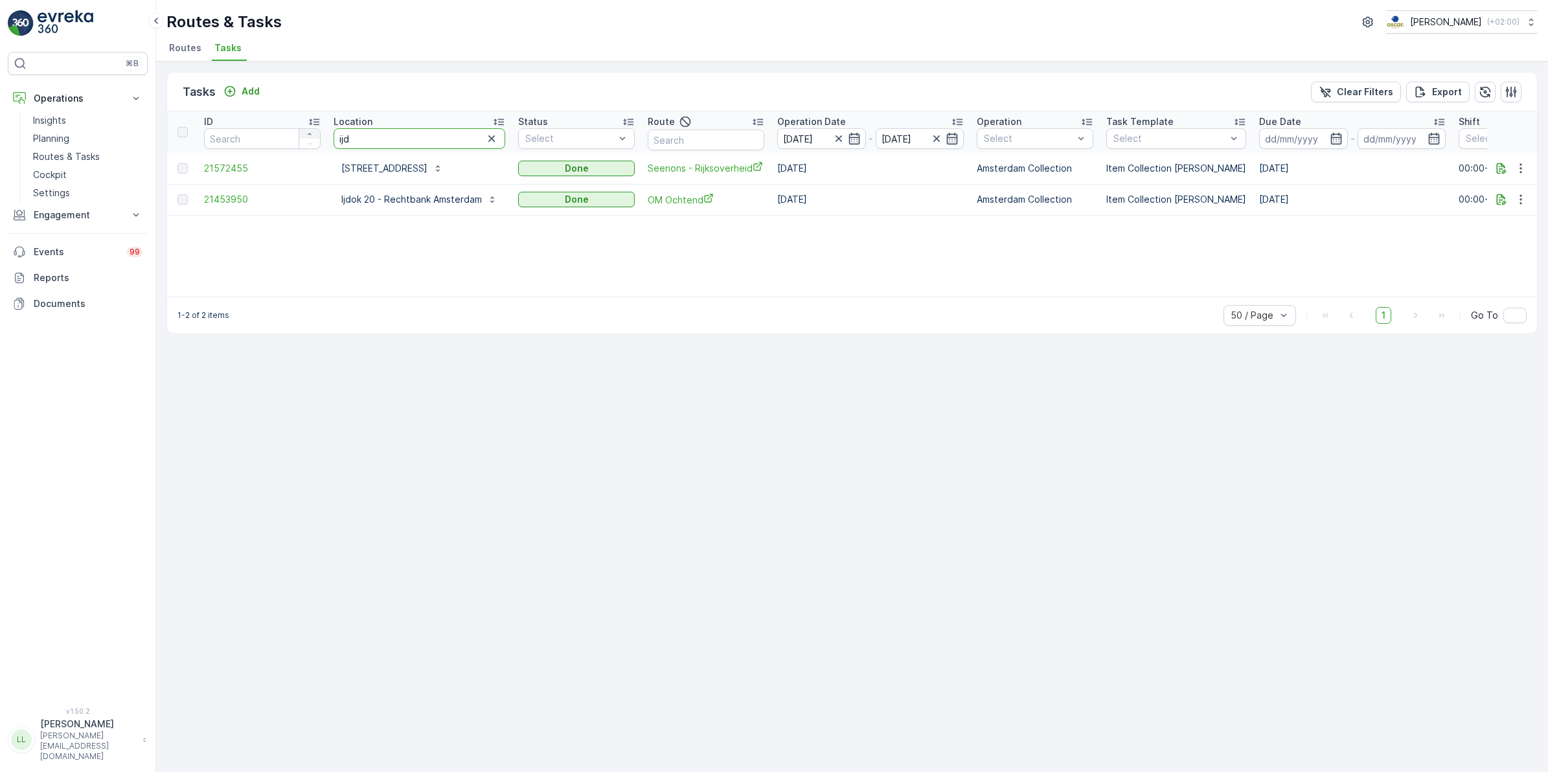
drag, startPoint x: 363, startPoint y: 141, endPoint x: 309, endPoint y: 128, distance: 55.2
click at [309, 128] on tr "ID Location ijd Status Select Route Operation Date [DATE] - [DATE] Operation Se…" at bounding box center [1194, 131] width 2054 height 41
click at [841, 140] on icon "button" at bounding box center [839, 138] width 13 height 13
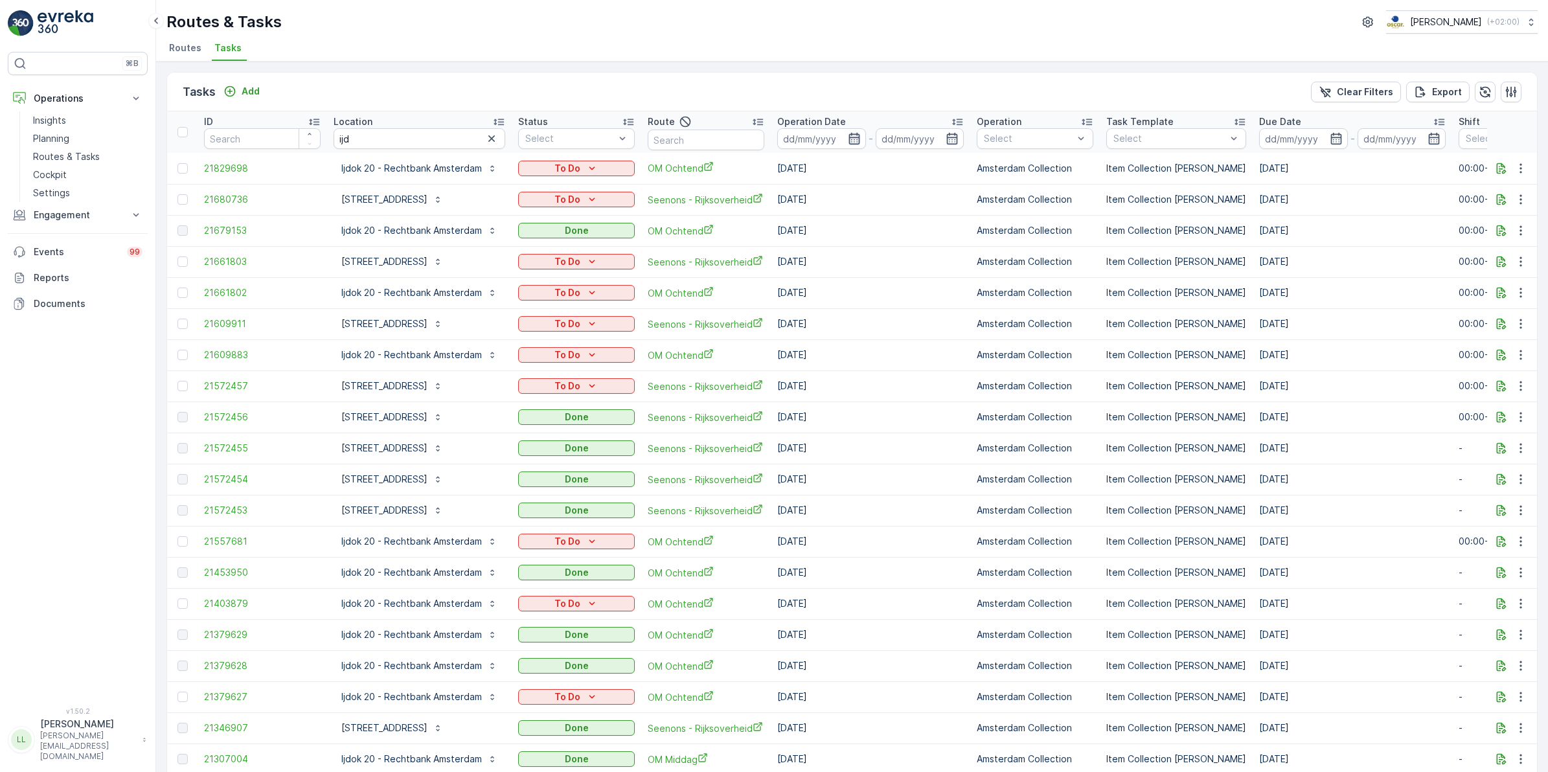
click at [857, 139] on icon "button" at bounding box center [854, 138] width 13 height 13
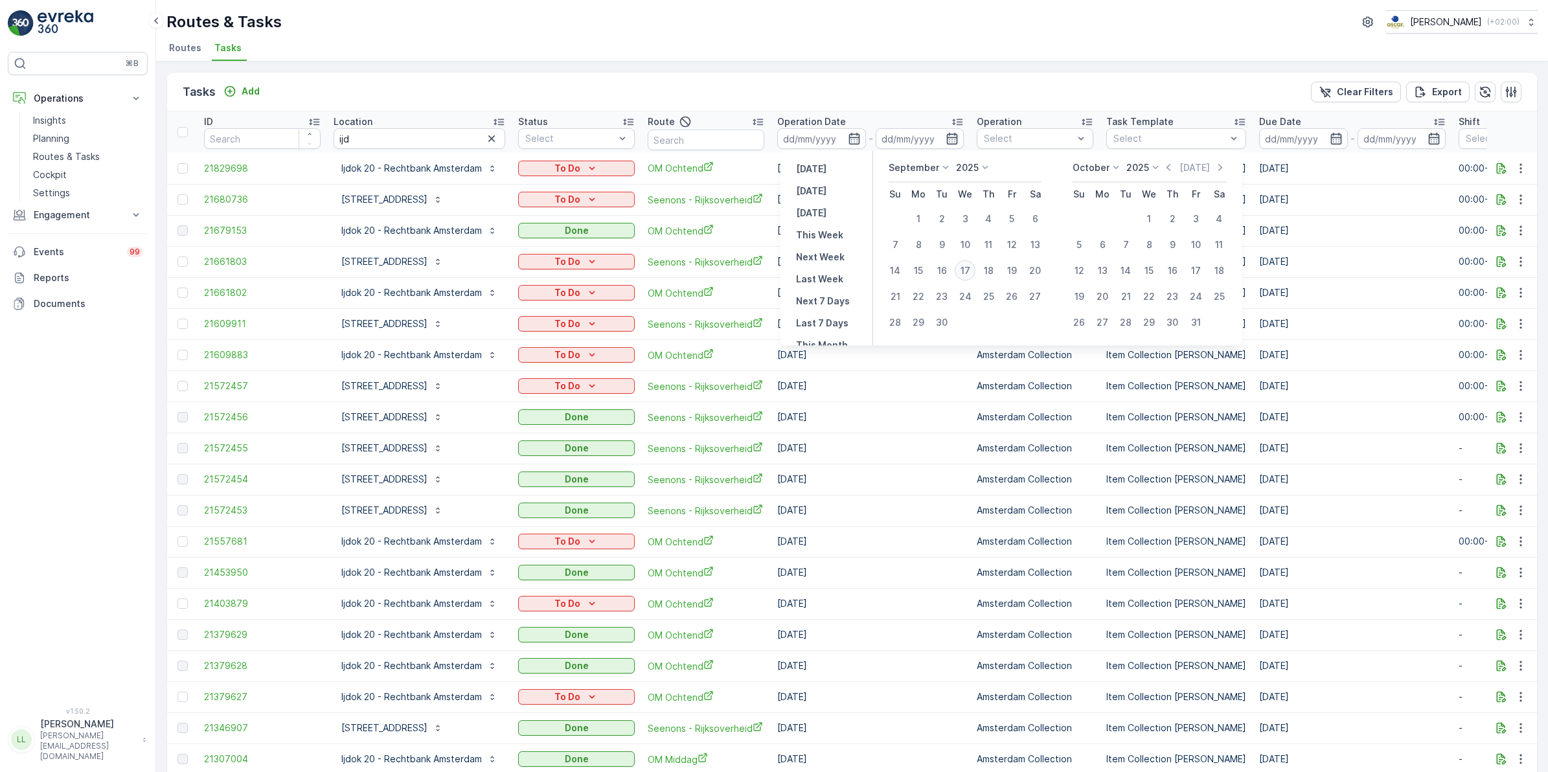
click at [967, 270] on div "17" at bounding box center [965, 270] width 21 height 21
type input "[DATE]"
click at [967, 270] on div "17" at bounding box center [965, 270] width 21 height 21
type input "[DATE]"
click at [967, 270] on div "17" at bounding box center [965, 270] width 21 height 21
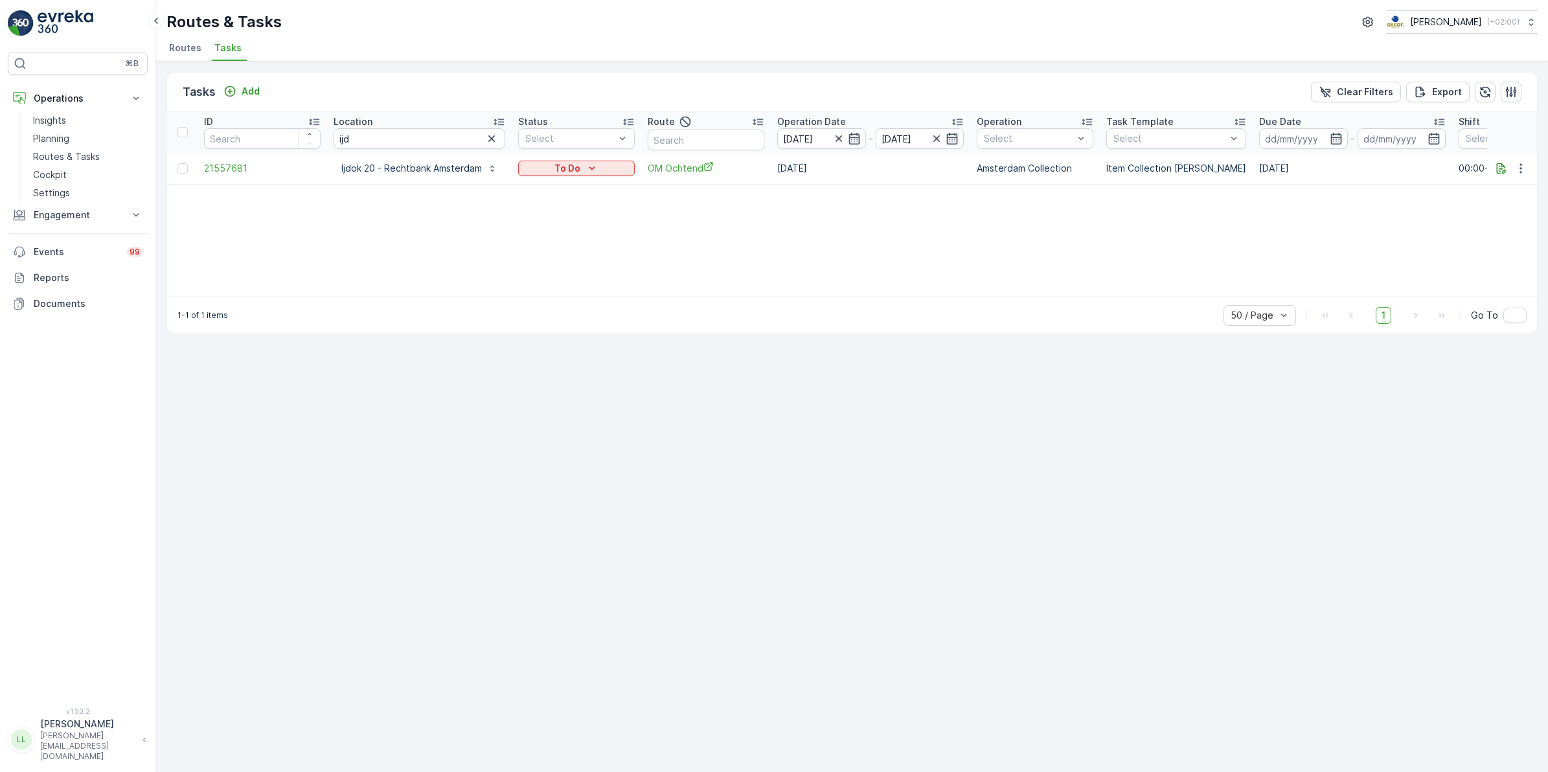
click at [490, 137] on icon "button" at bounding box center [491, 138] width 13 height 13
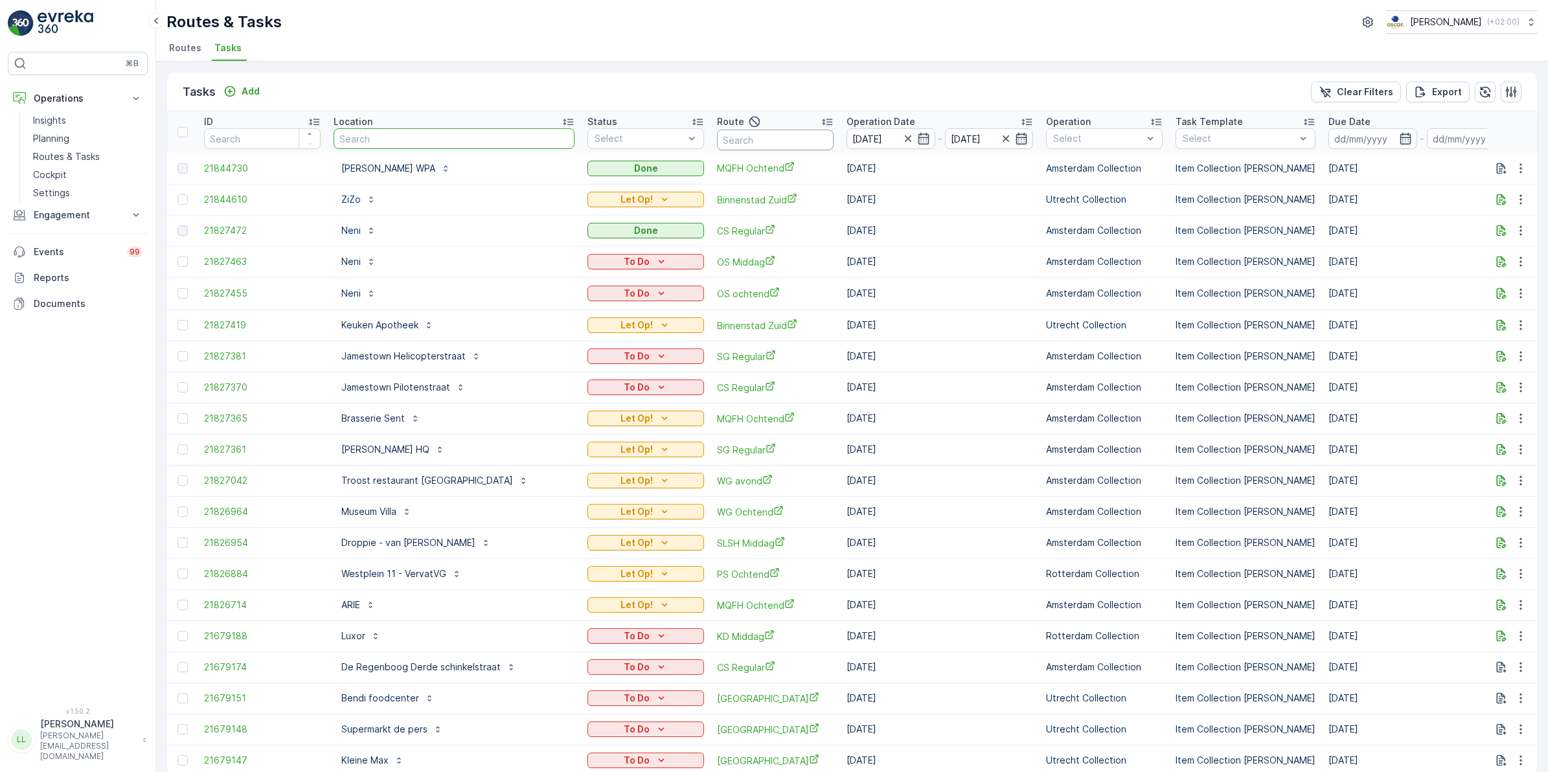
click at [763, 143] on input "text" at bounding box center [775, 140] width 117 height 21
type input "lombo"
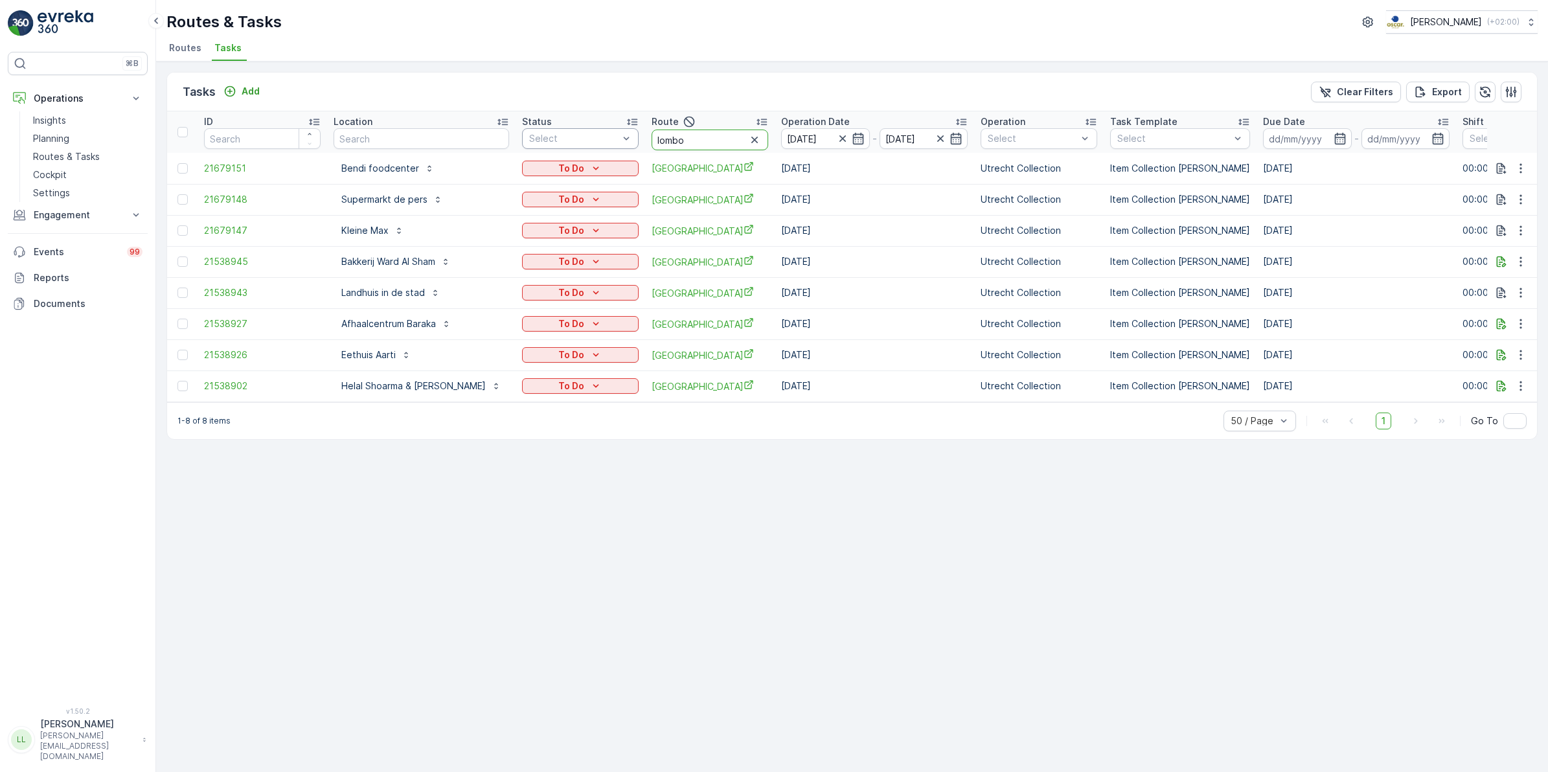
drag, startPoint x: 647, startPoint y: 147, endPoint x: 585, endPoint y: 141, distance: 61.8
click at [585, 141] on tr "ID Location Status Select Route lombo Operation Date 17.09.2025 - 17.09.2025 Op…" at bounding box center [1196, 131] width 2058 height 41
type input "usp"
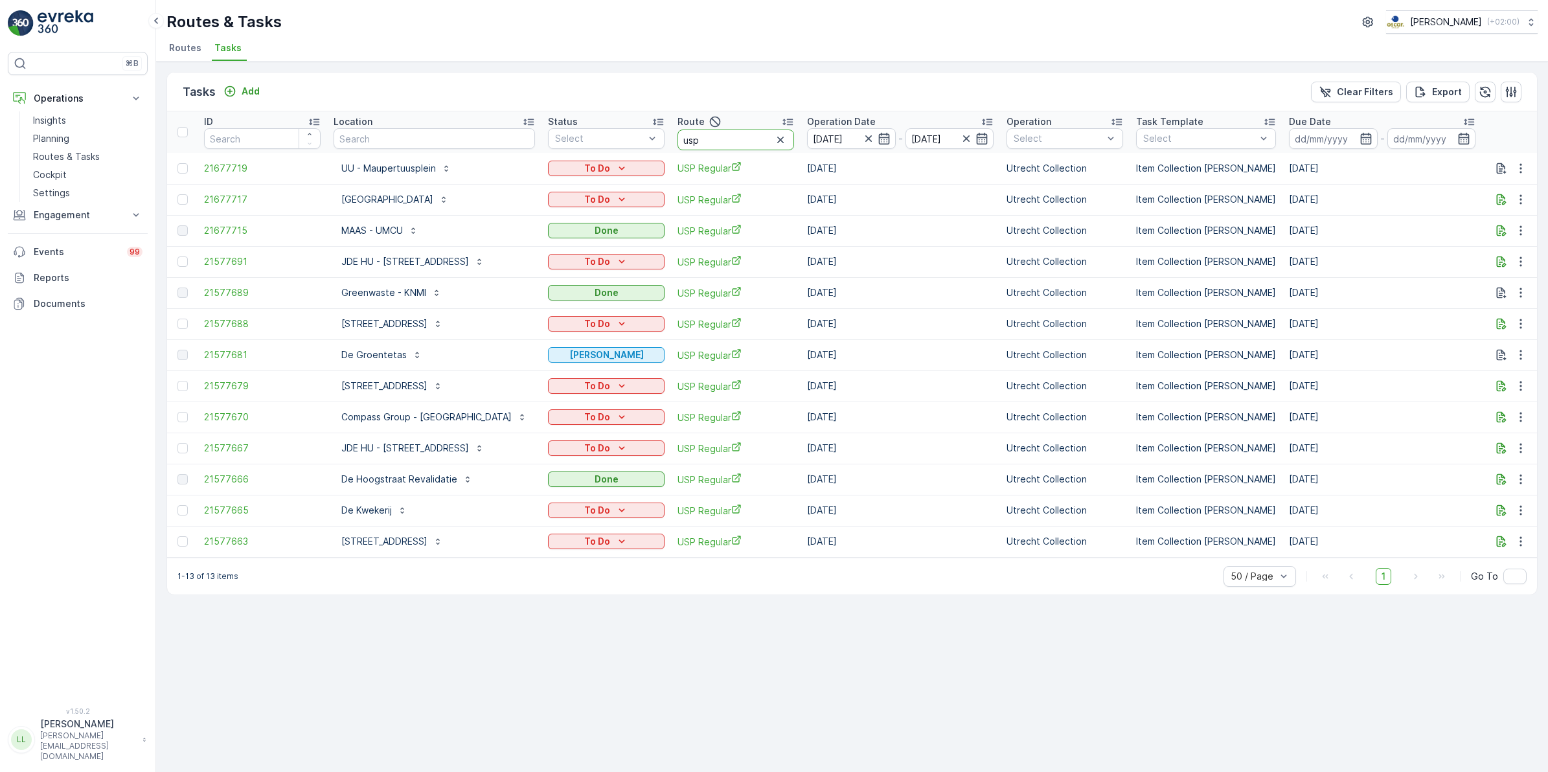
drag, startPoint x: 704, startPoint y: 146, endPoint x: 678, endPoint y: 143, distance: 26.0
click at [678, 143] on input "usp" at bounding box center [736, 140] width 117 height 21
click at [419, 169] on p "UU - Maupertuusplein" at bounding box center [388, 168] width 95 height 13
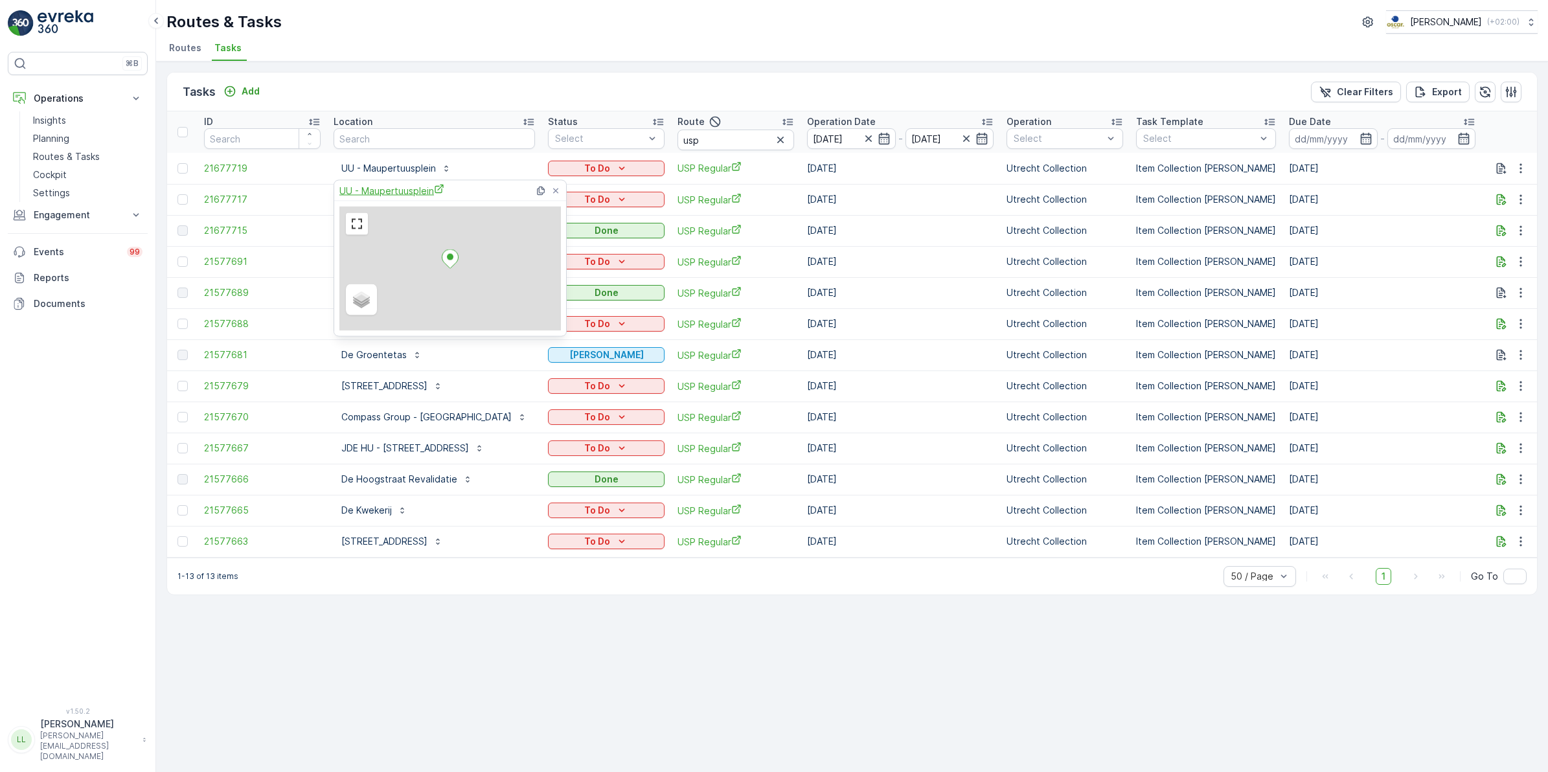
click at [413, 192] on span "UU - Maupertuusplein" at bounding box center [392, 191] width 105 height 14
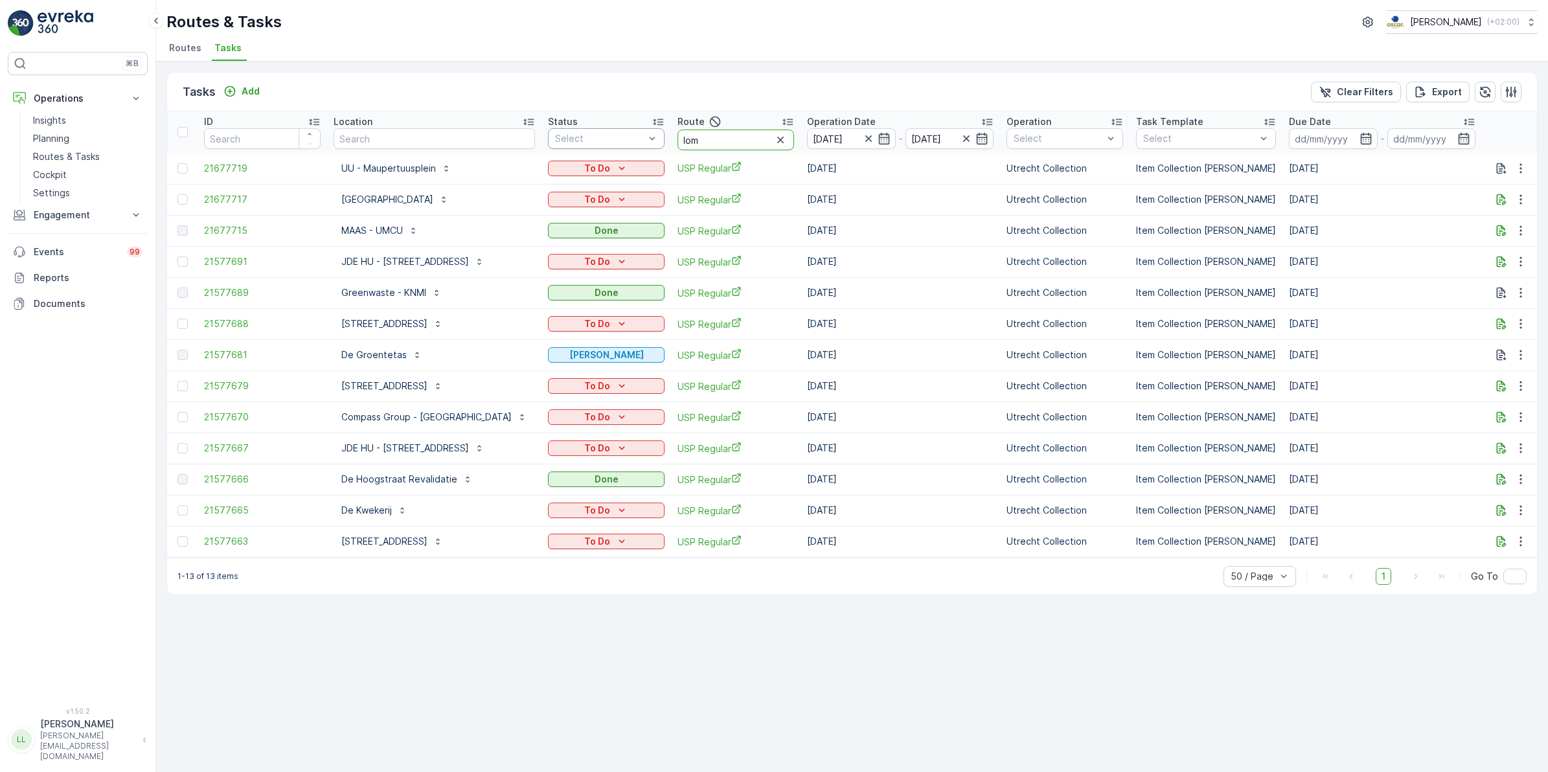
type input "lomb"
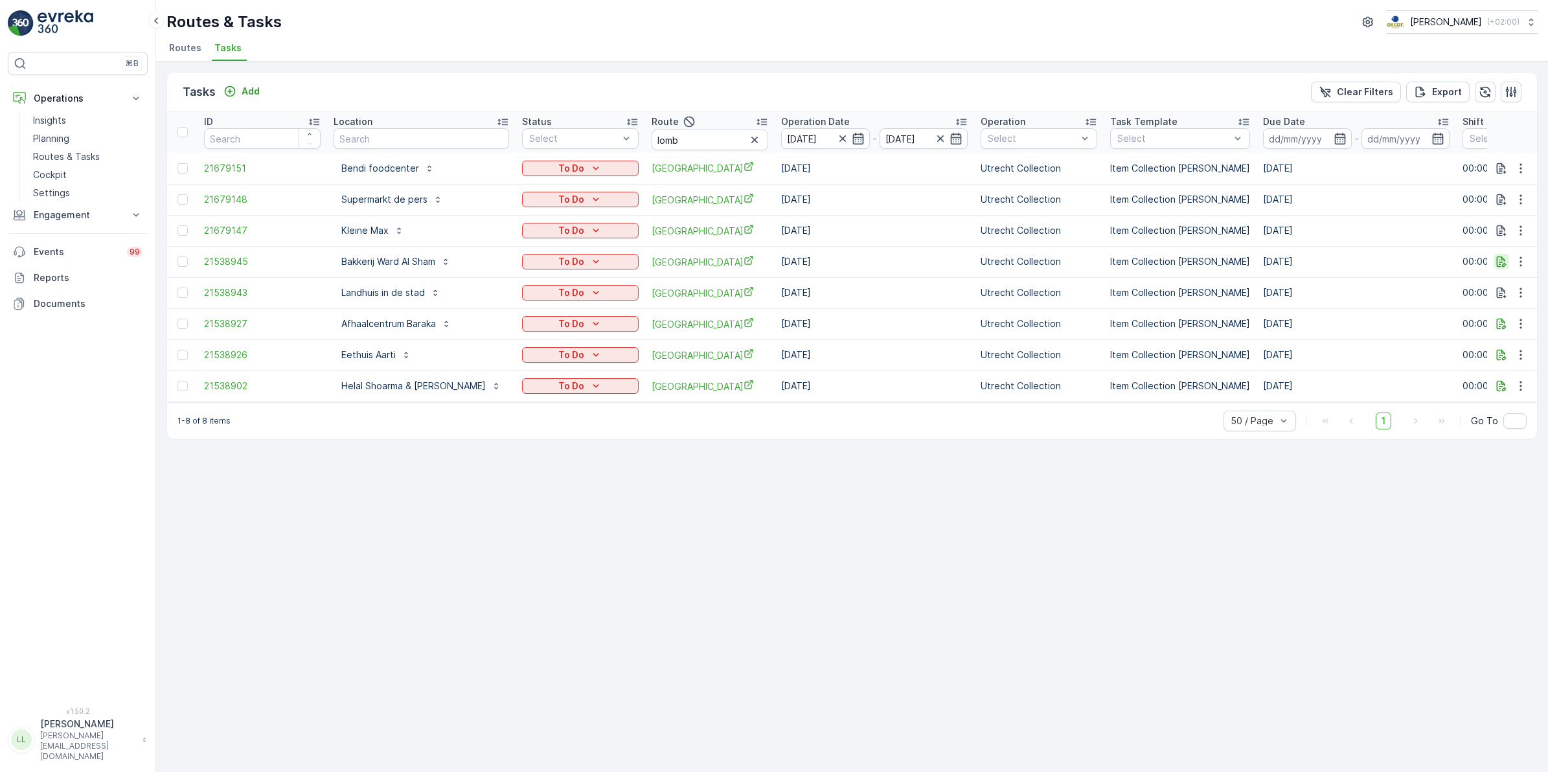
click at [1504, 261] on icon "button" at bounding box center [1501, 261] width 13 height 13
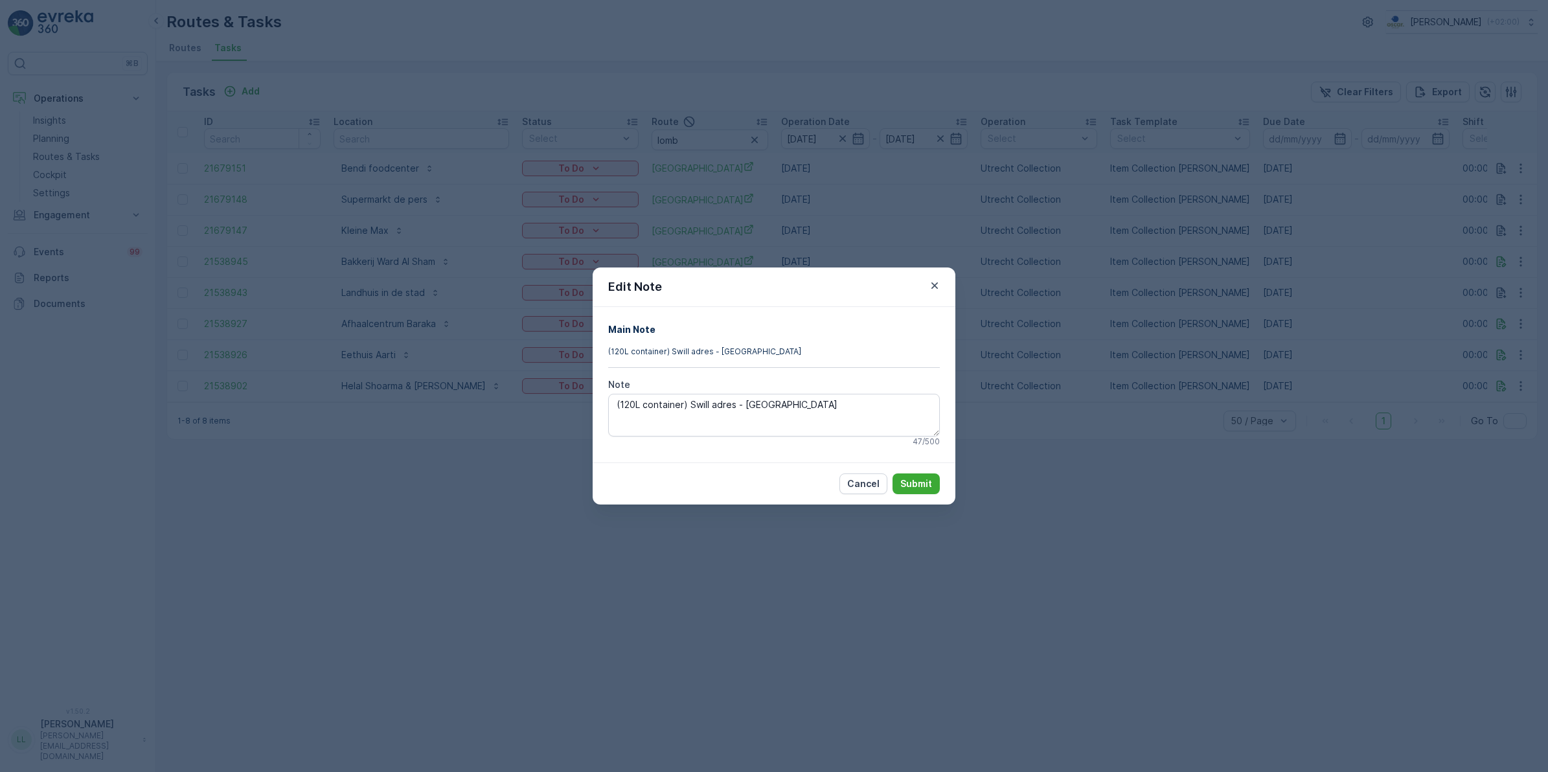
click at [1098, 332] on div "Edit Note Main Note (120L container) Swill adres - Gemeente Utrecht Note (120L …" at bounding box center [774, 386] width 1548 height 772
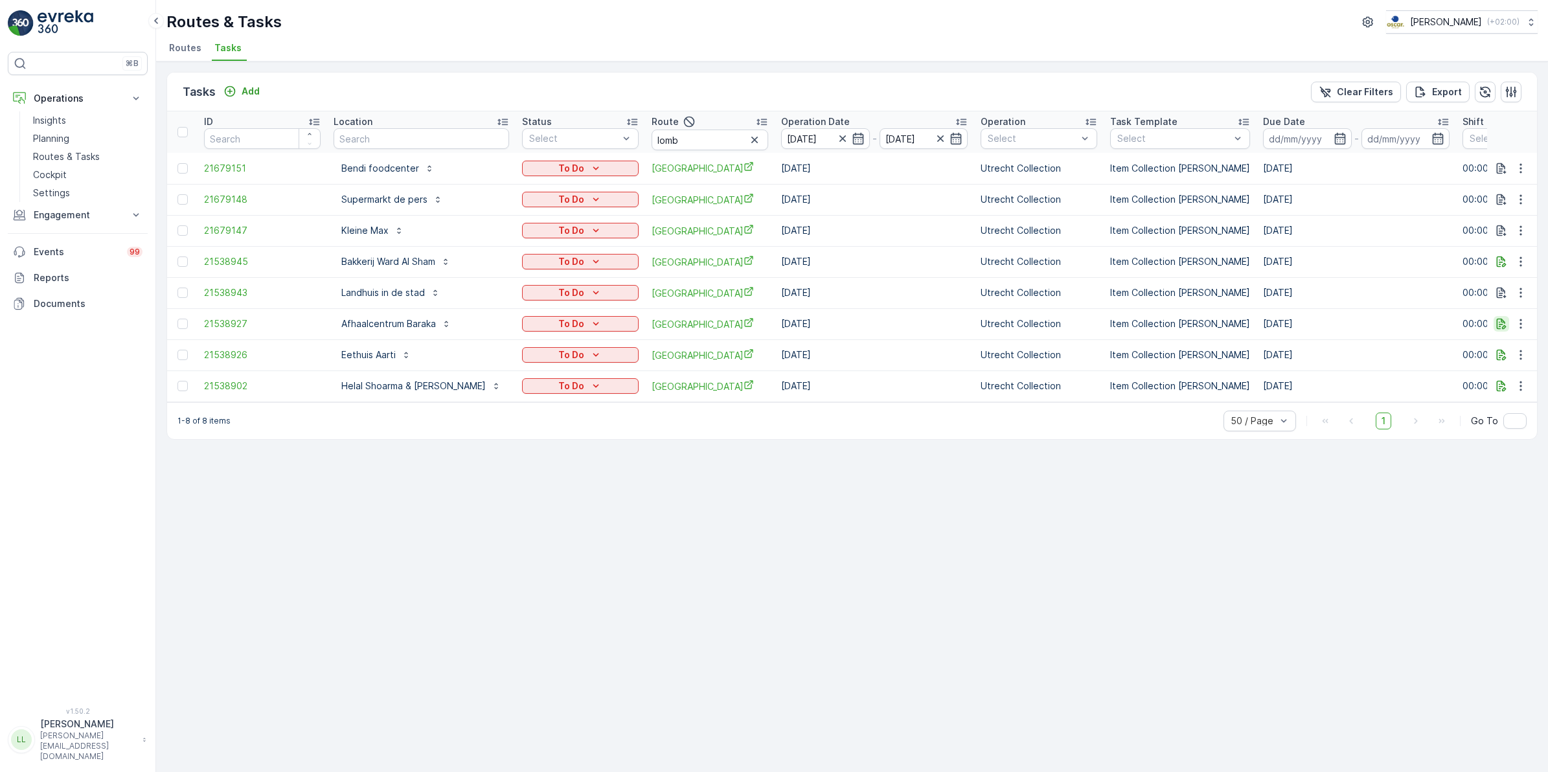
click at [1508, 322] on icon "button" at bounding box center [1501, 323] width 13 height 13
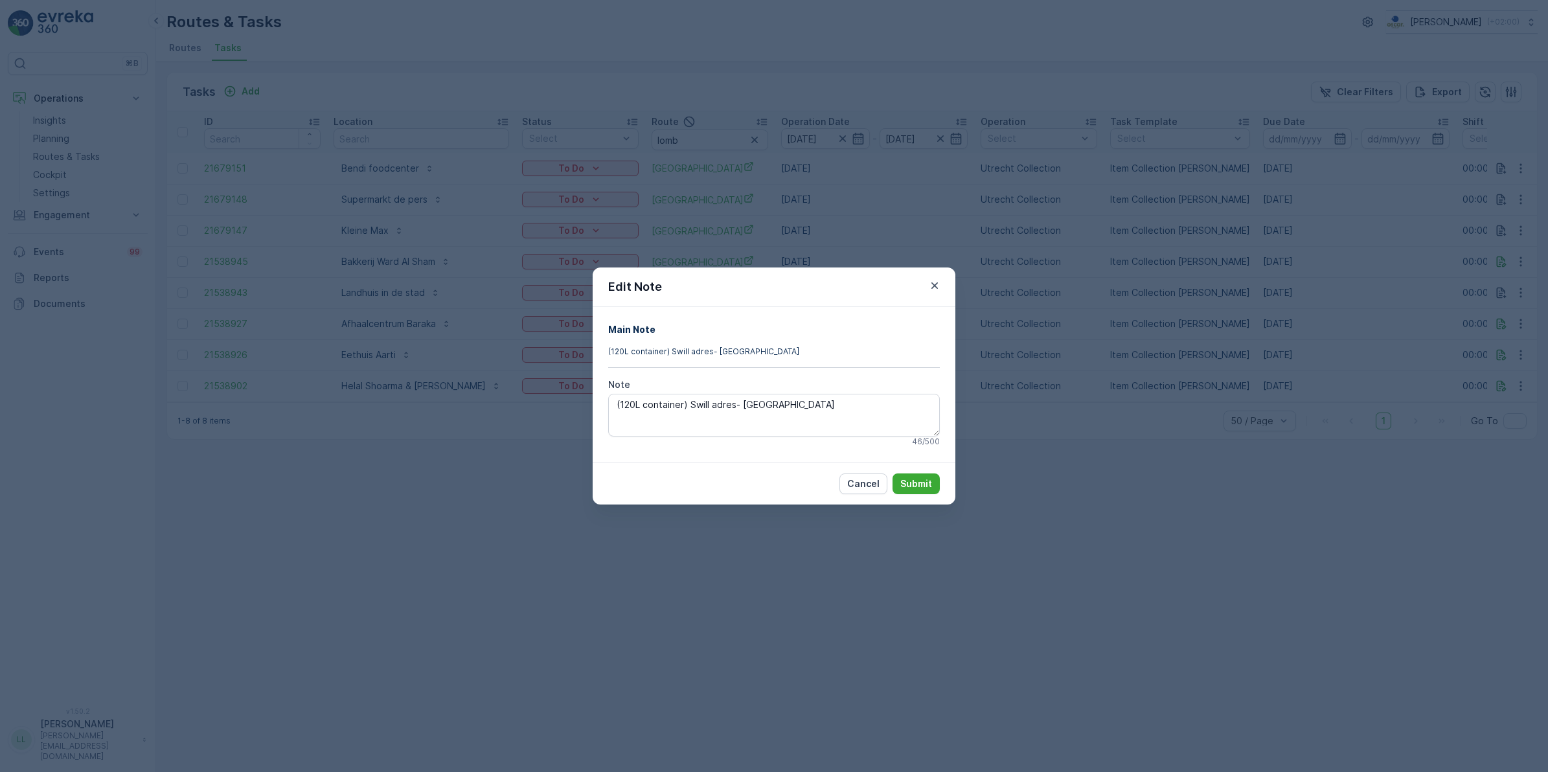
click at [1093, 344] on div "Edit Note Main Note (120L container) Swill adres- Gemeente Utrecht Note (120L c…" at bounding box center [774, 386] width 1548 height 772
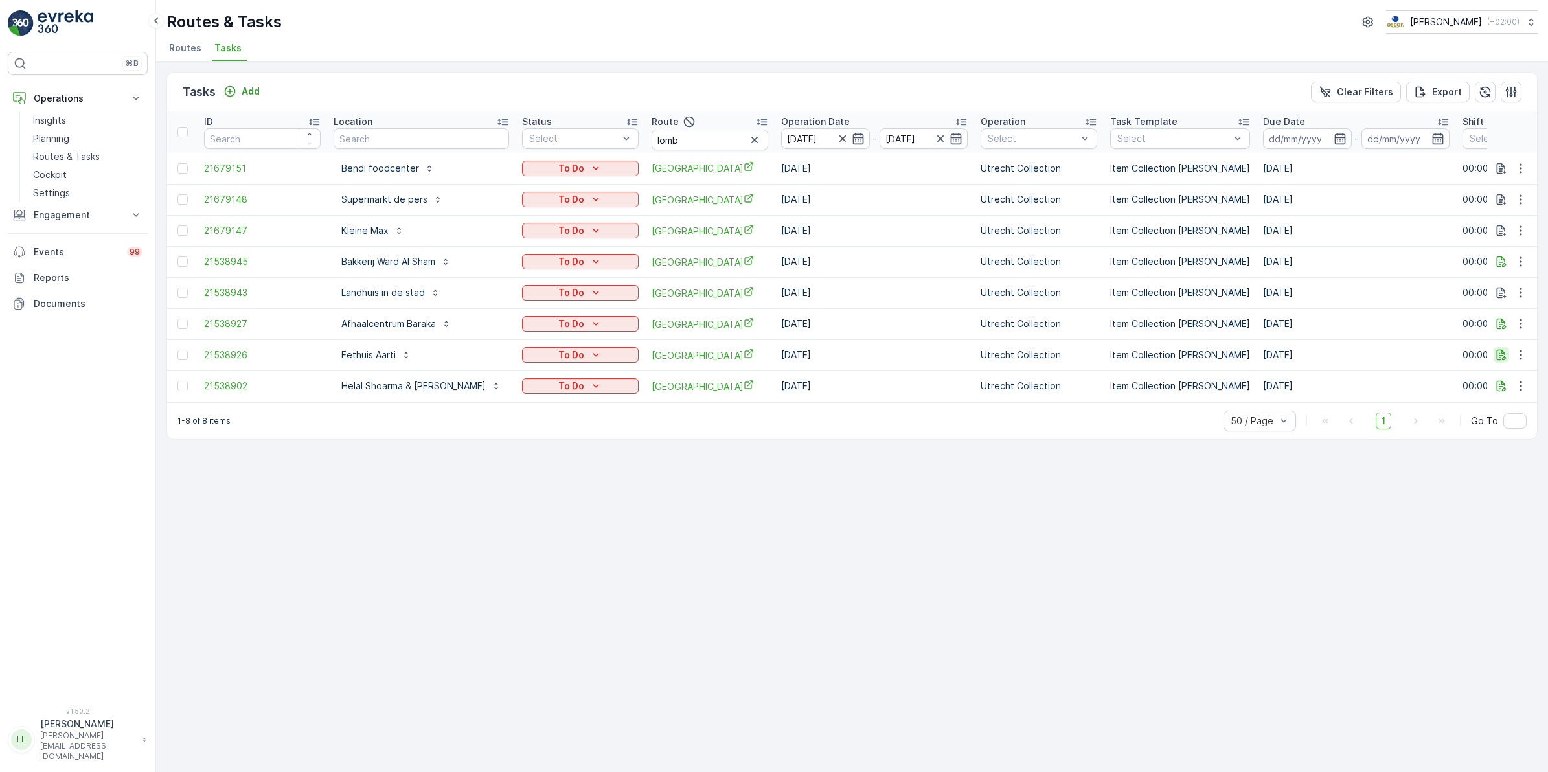
click at [1504, 355] on icon "button" at bounding box center [1501, 355] width 13 height 13
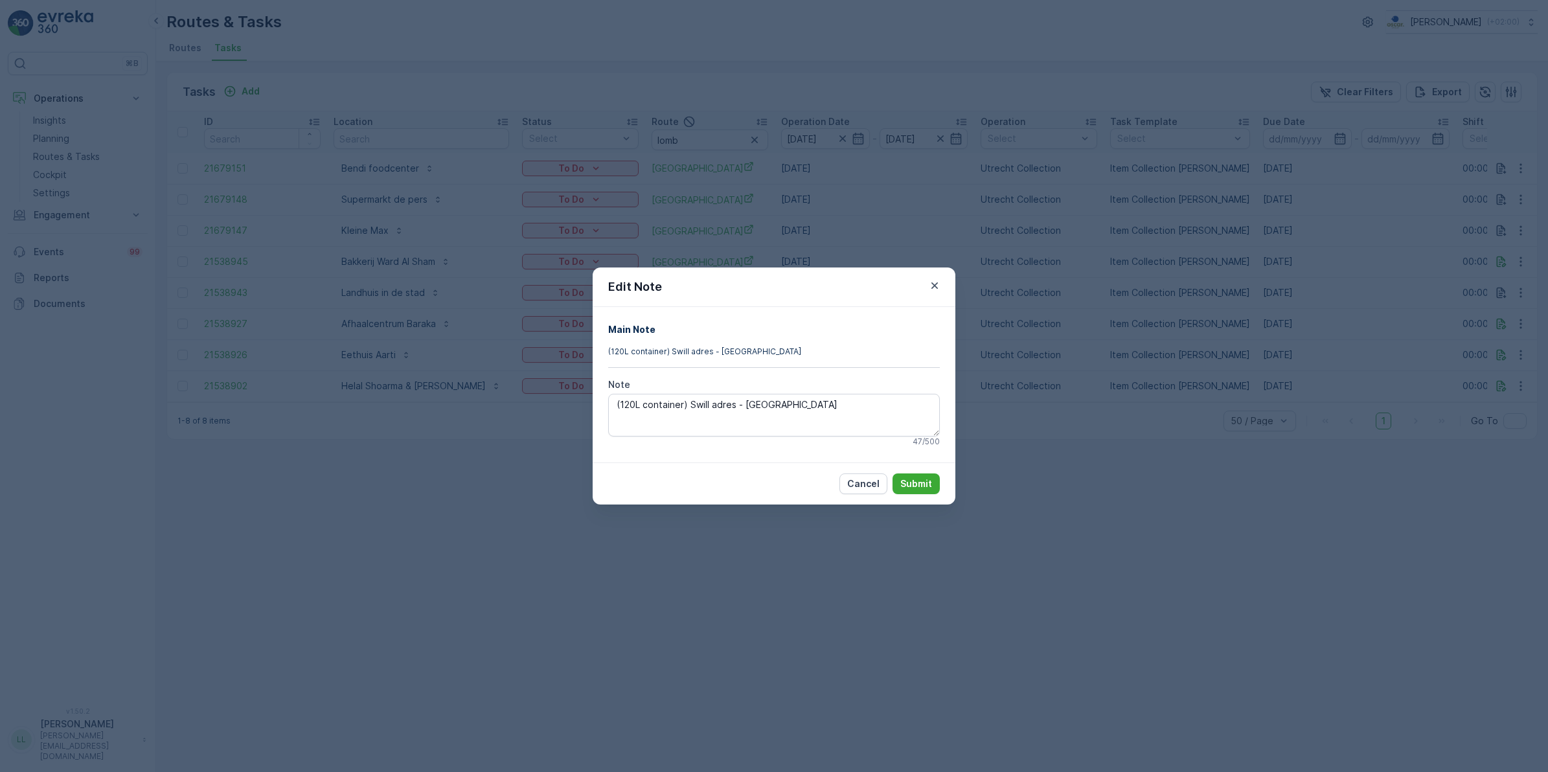
click at [1251, 378] on div "Edit Note Main Note (120L container) Swill adres - Gemeente Utrecht Note (120L …" at bounding box center [774, 386] width 1548 height 772
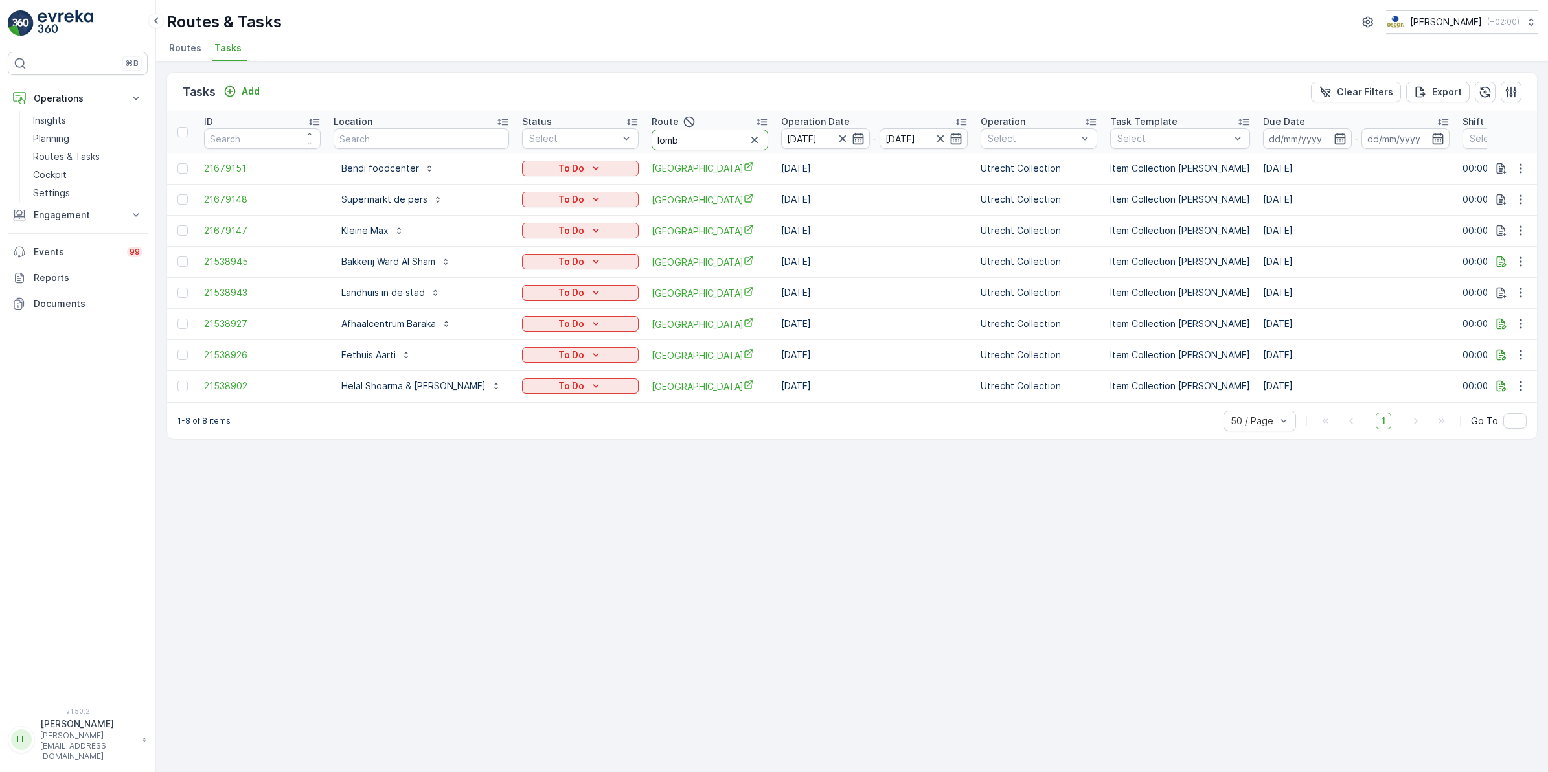
drag, startPoint x: 656, startPoint y: 137, endPoint x: 603, endPoint y: 146, distance: 53.3
click at [645, 146] on th "Route lomb" at bounding box center [710, 131] width 130 height 41
type input "usp"
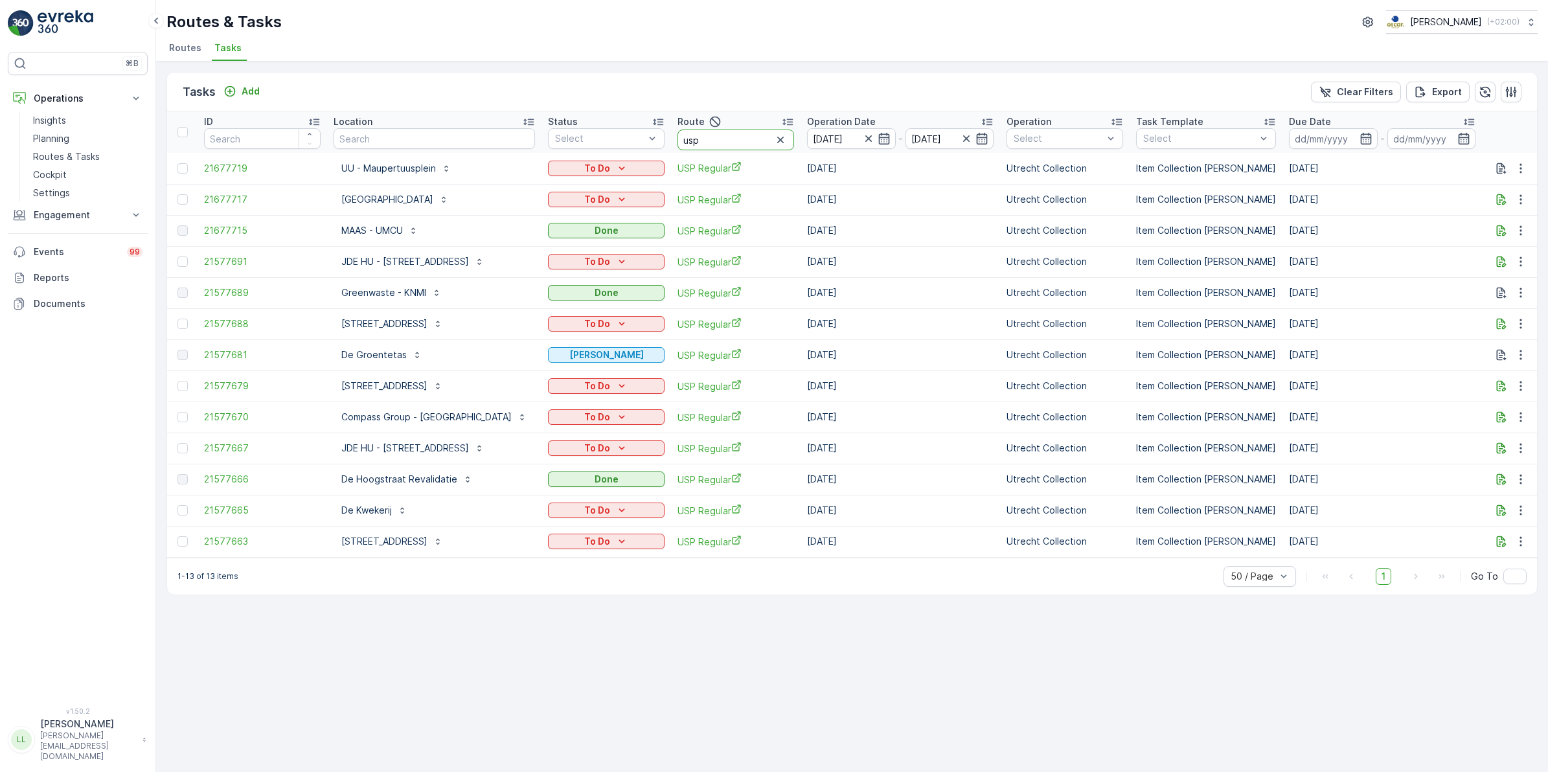
drag, startPoint x: 719, startPoint y: 137, endPoint x: 679, endPoint y: 135, distance: 40.3
click at [679, 135] on input "usp" at bounding box center [736, 140] width 117 height 21
click at [1500, 204] on icon "button" at bounding box center [1502, 199] width 10 height 11
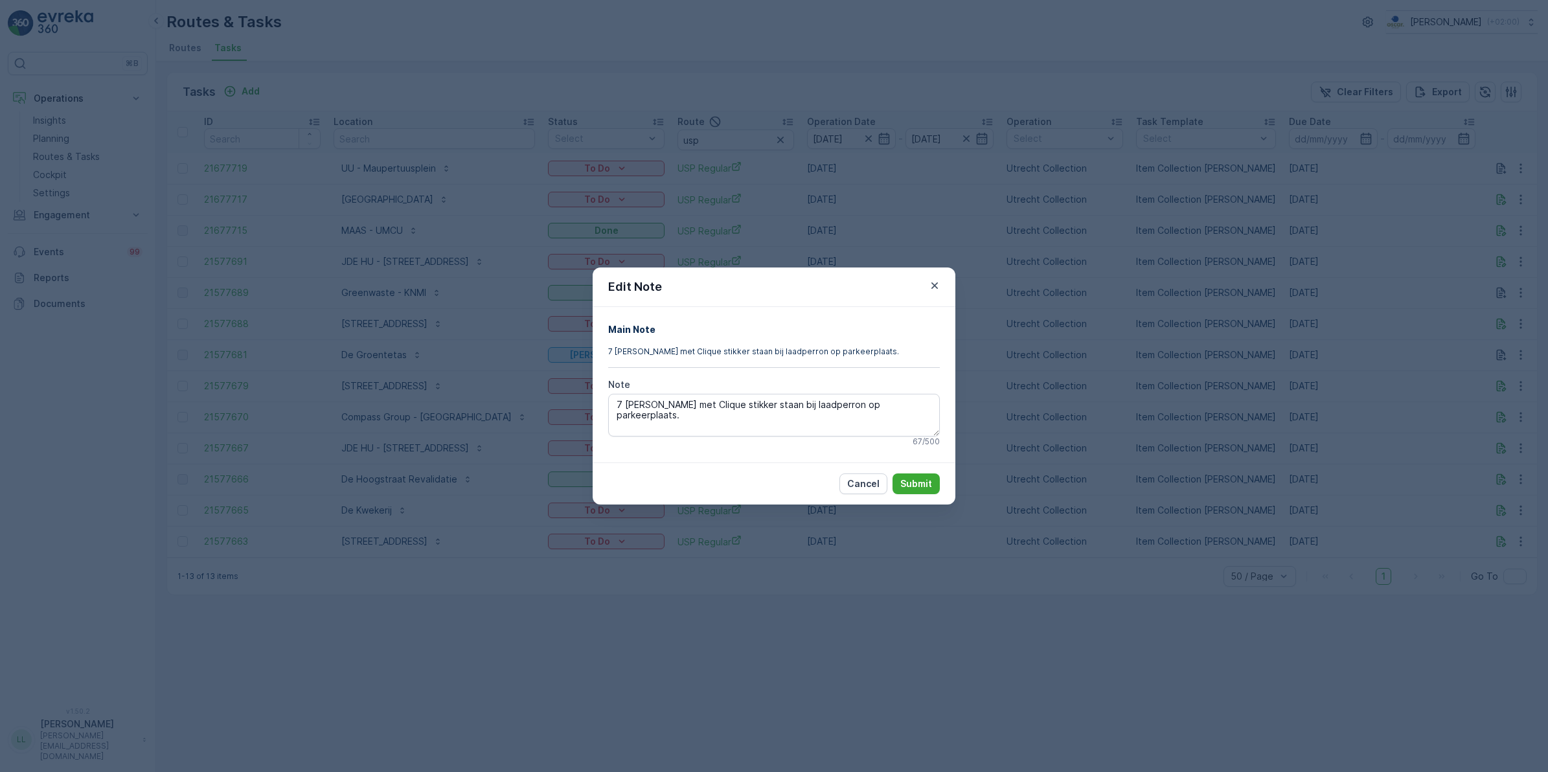
click at [1089, 336] on div "Edit Note Main Note 7 kliko's met Clique stikker staan bij laadperron op parkee…" at bounding box center [774, 386] width 1548 height 772
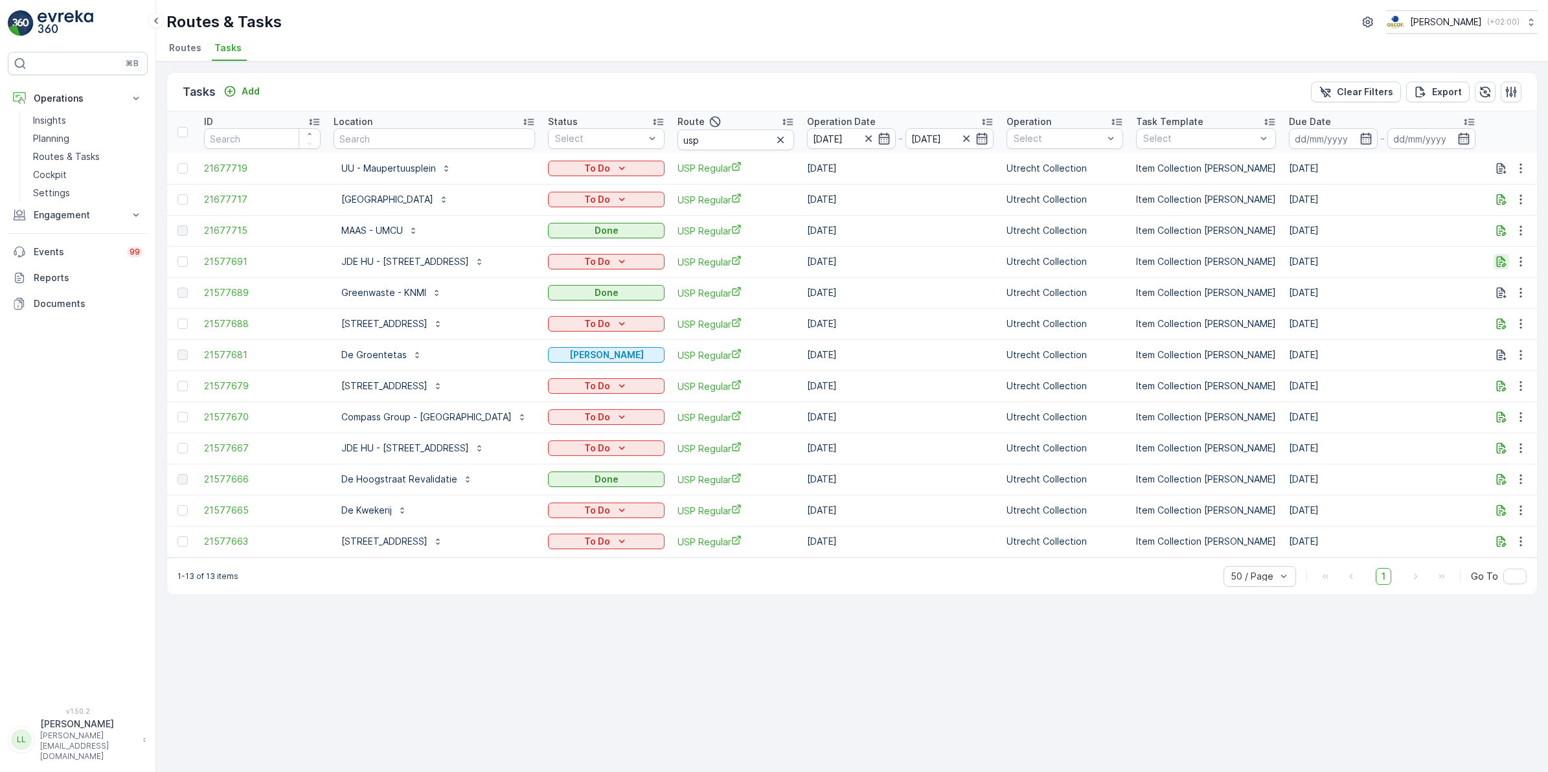
click at [1499, 256] on icon "button" at bounding box center [1501, 261] width 13 height 13
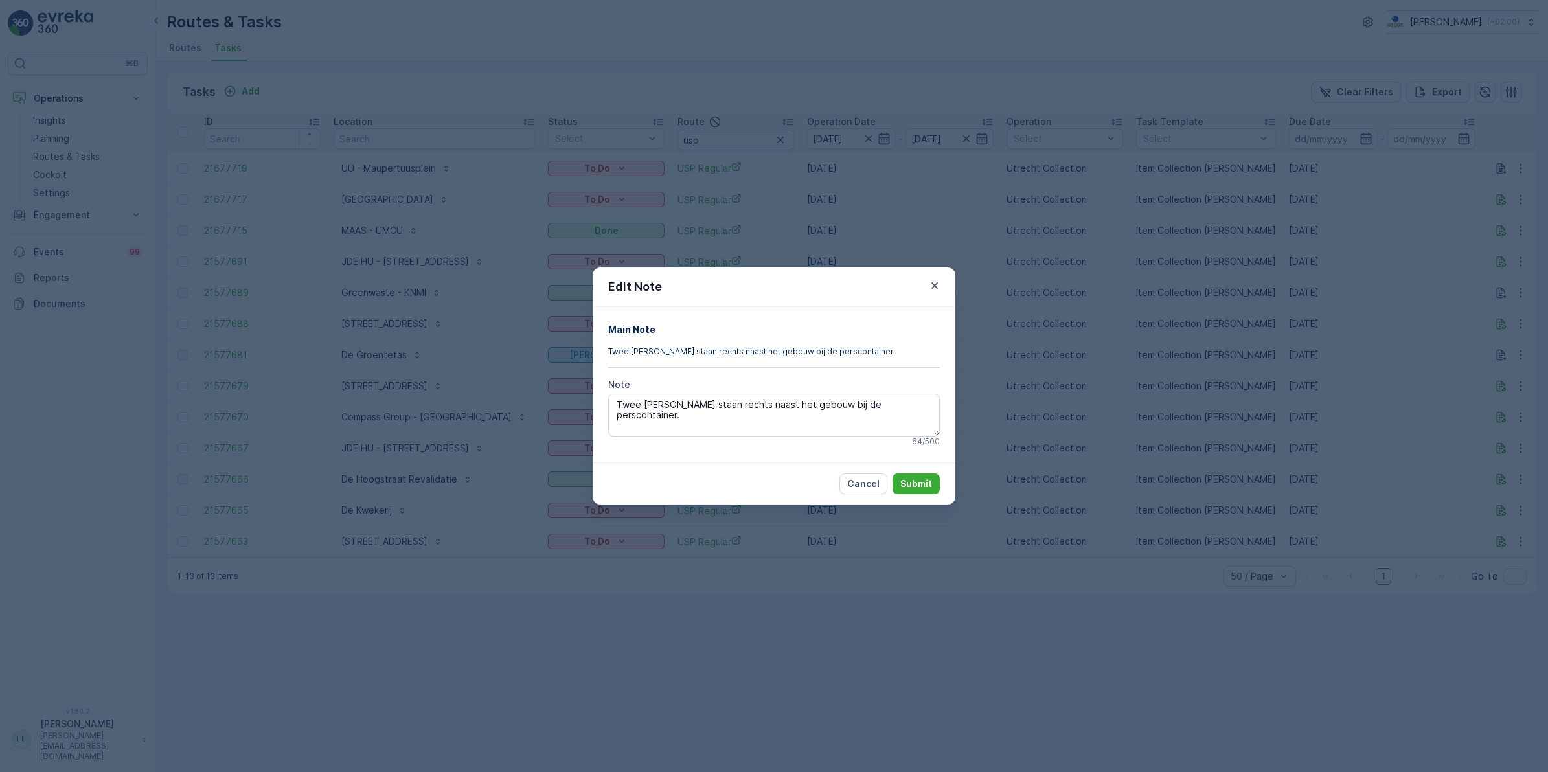
click at [1003, 308] on div "Edit Note Main Note Twee kliko’s staan rechts naast het gebouw bij de persconta…" at bounding box center [774, 386] width 1548 height 772
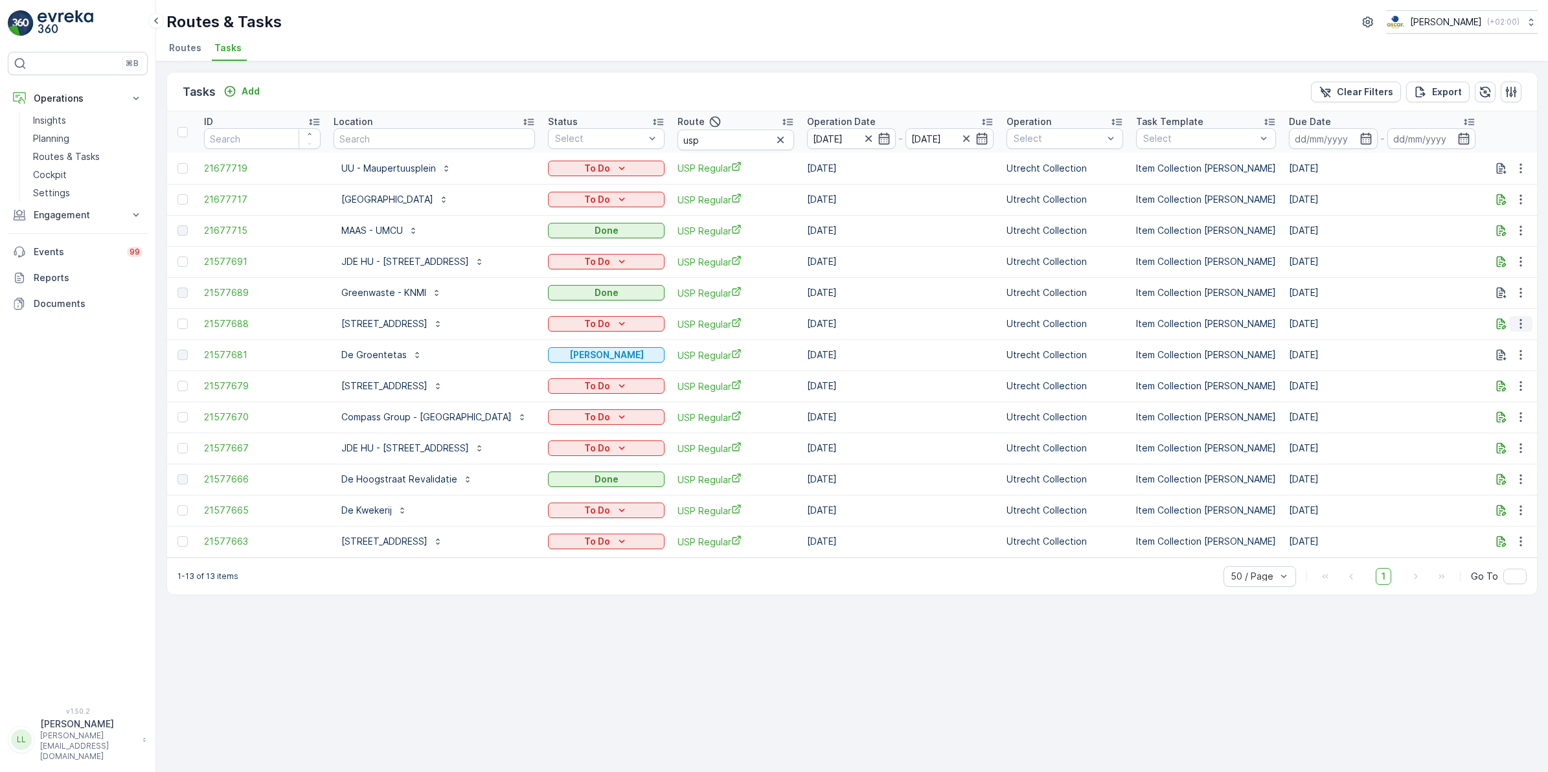
click at [1510, 319] on button "button" at bounding box center [1521, 324] width 23 height 16
click at [1498, 325] on icon "button" at bounding box center [1501, 323] width 13 height 13
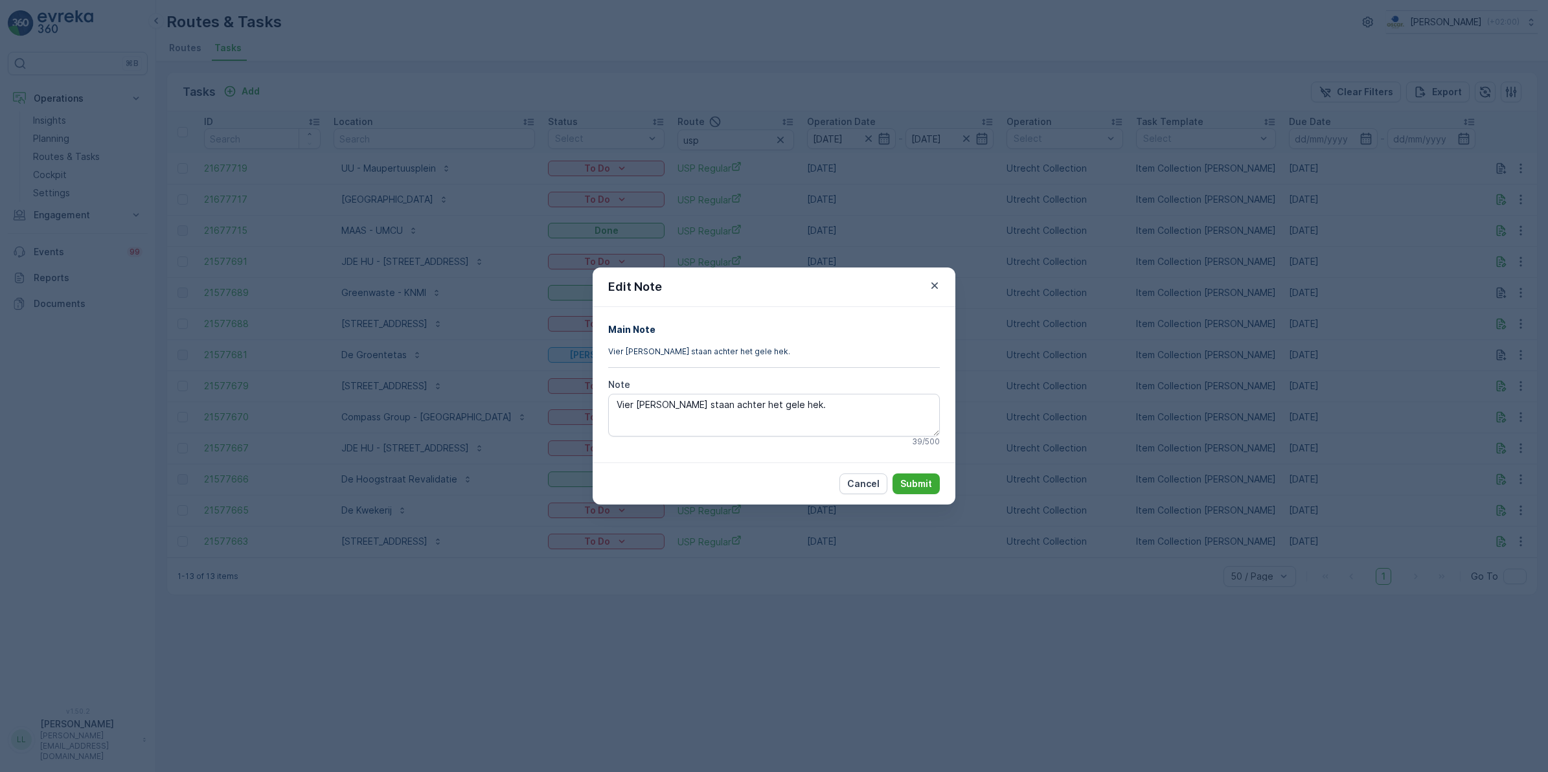
click at [1044, 354] on div "Edit Note Main Note Vier kliko’s staan achter het gele hek. Note Vier kliko’s s…" at bounding box center [774, 386] width 1548 height 772
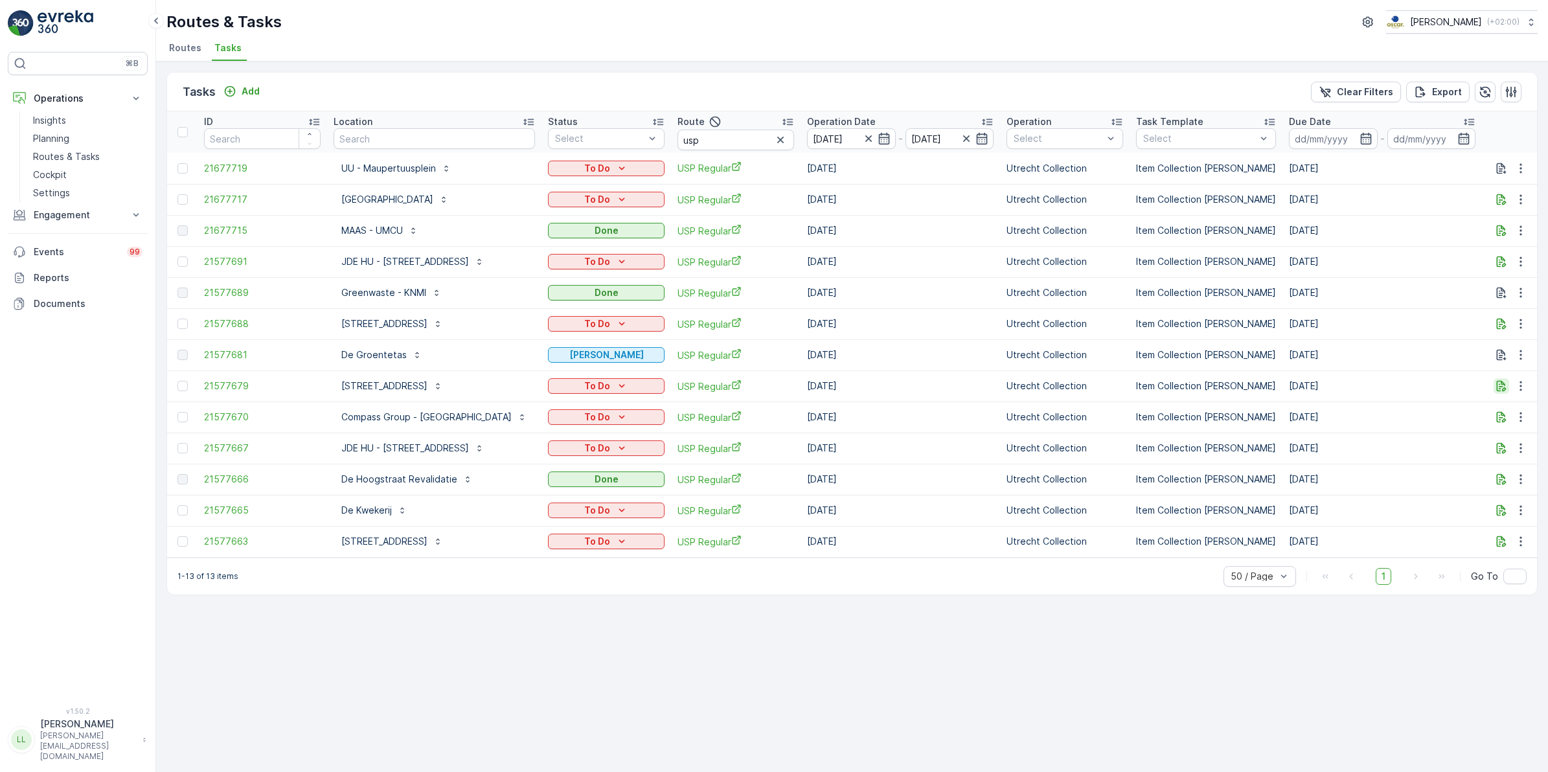
click at [1507, 387] on icon "button" at bounding box center [1501, 386] width 13 height 13
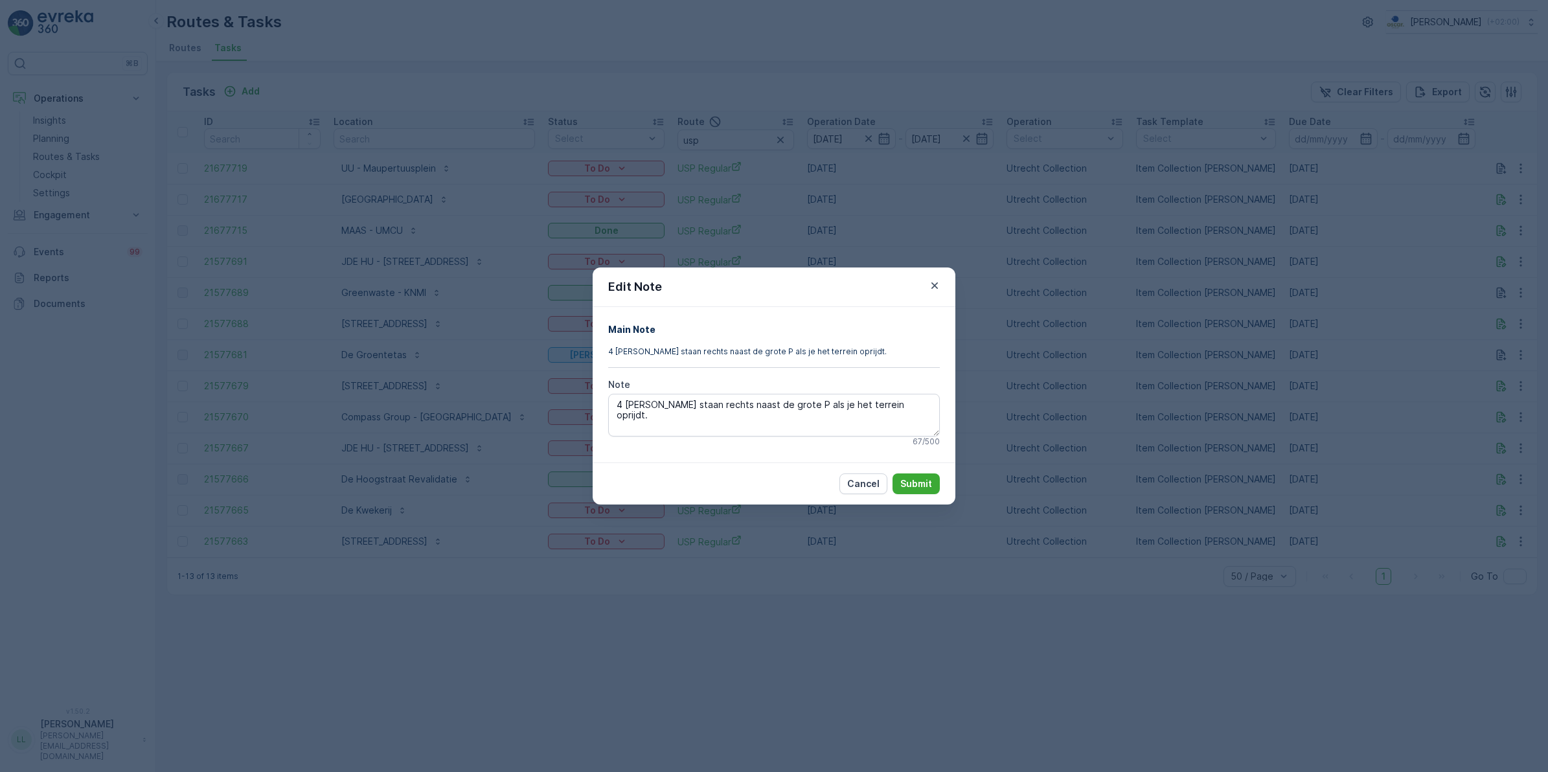
click at [1155, 380] on div "Edit Note Main Note 4 kliko’s staan rechts naast de grote P als je het terrein …" at bounding box center [774, 386] width 1548 height 772
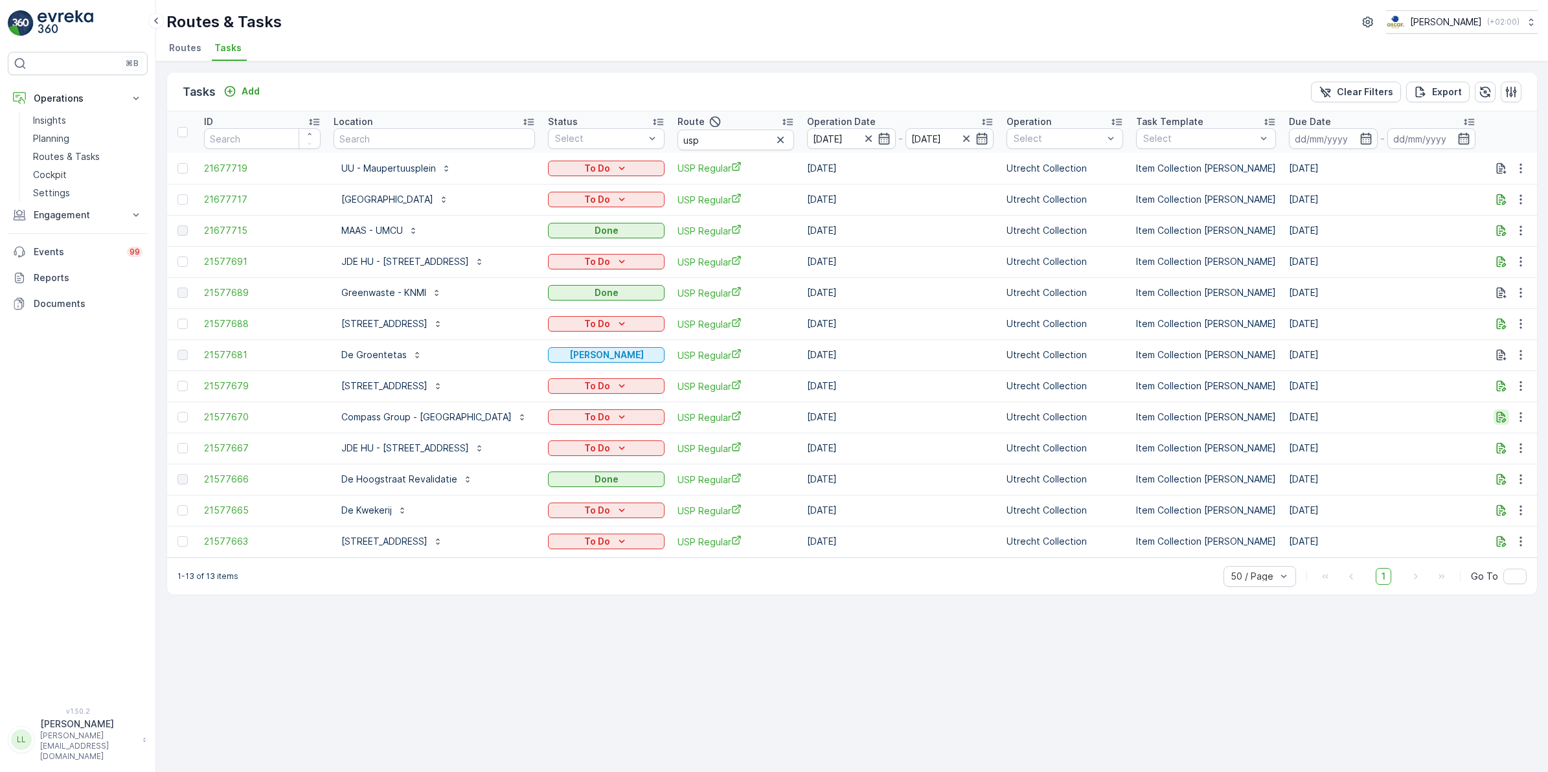
click at [1505, 415] on icon "button" at bounding box center [1501, 417] width 13 height 13
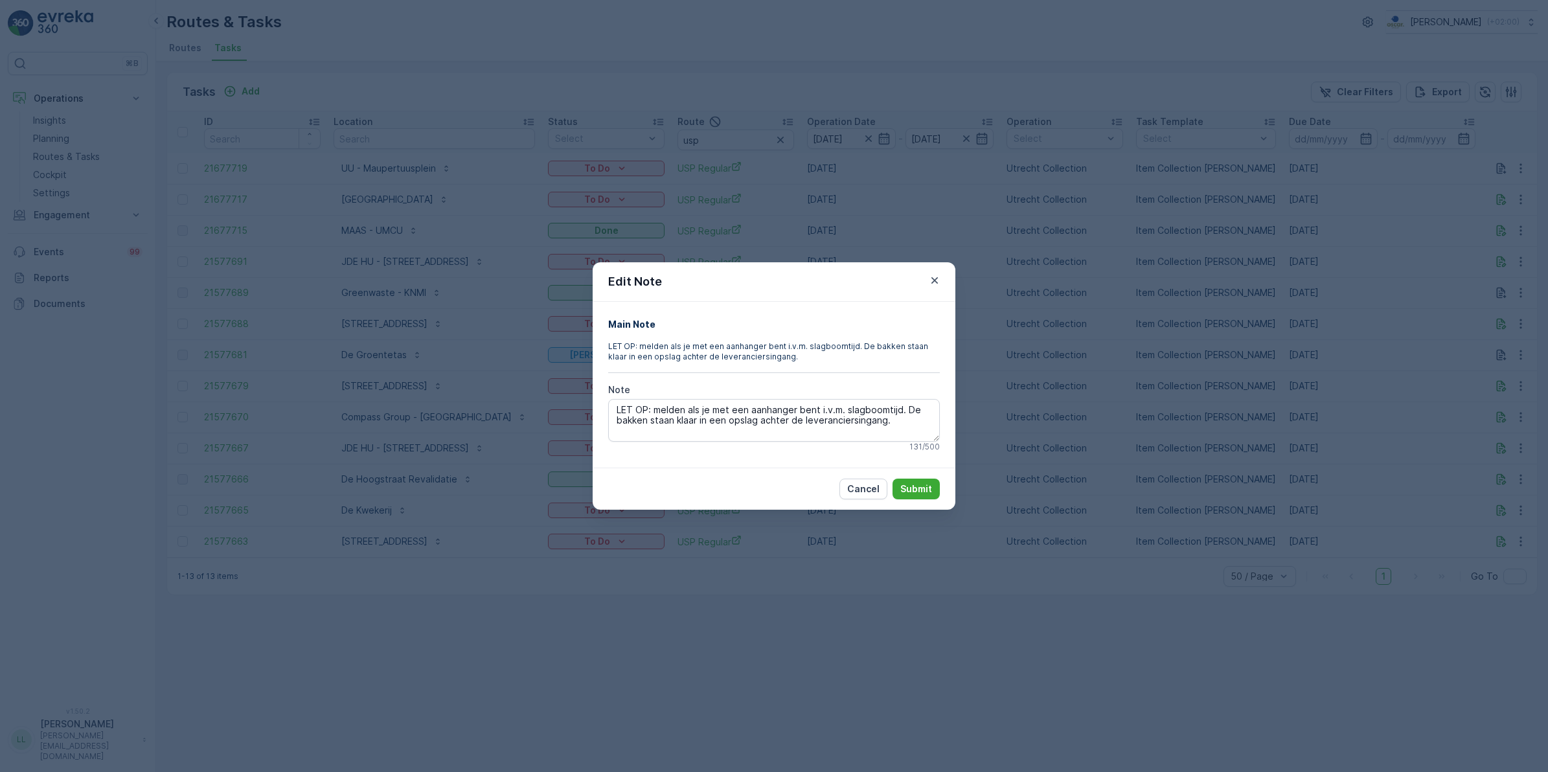
click at [1042, 308] on div "Edit Note Main Note LET OP: melden als je met een aanhanger bent i.v.m. slagboo…" at bounding box center [774, 386] width 1548 height 772
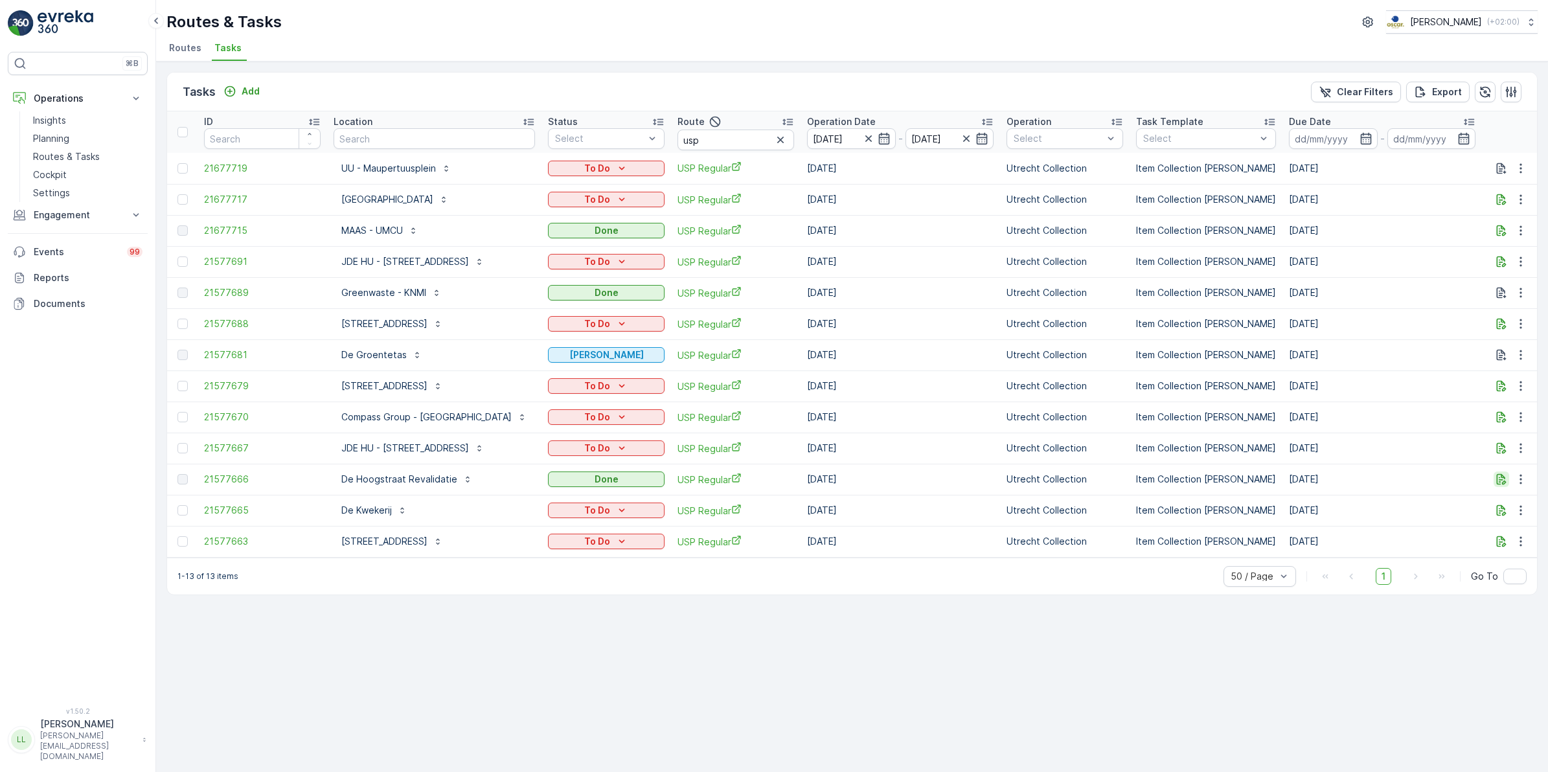
click at [1500, 485] on icon "button" at bounding box center [1501, 479] width 13 height 13
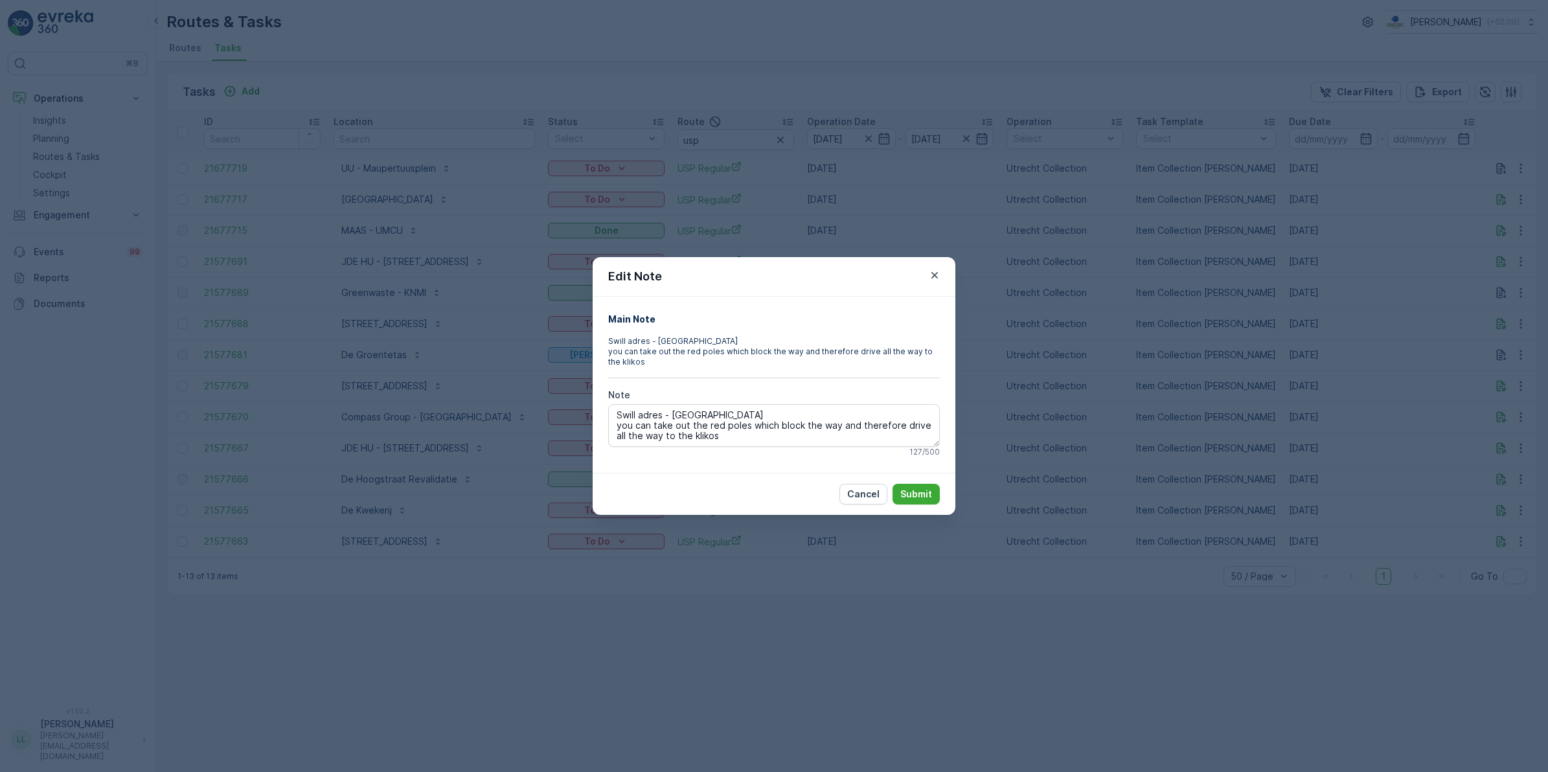
click at [1099, 406] on div "Edit Note Main Note Swill adres - Gemeente Utrecht you can take out the red pol…" at bounding box center [774, 386] width 1548 height 772
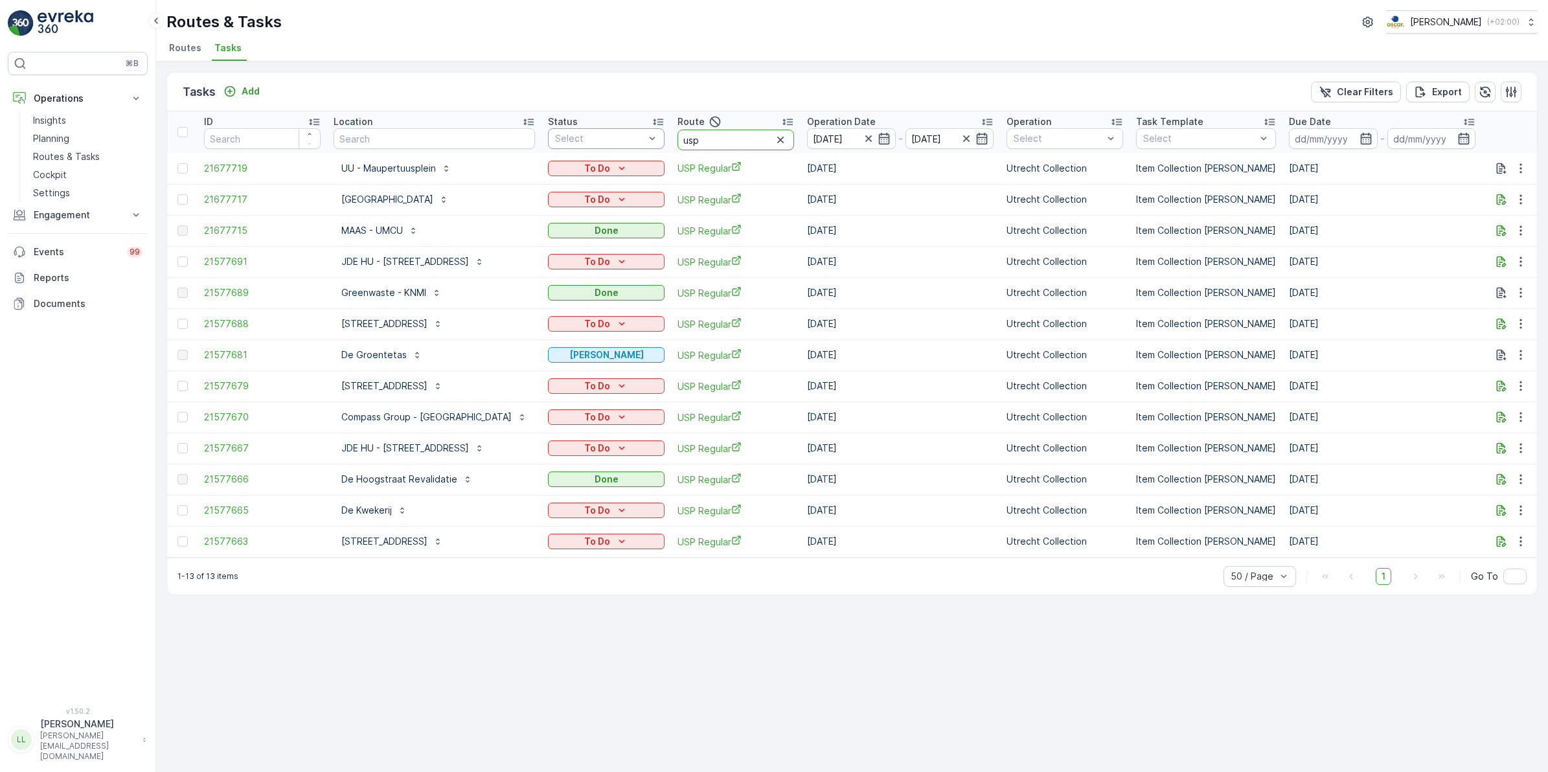
drag, startPoint x: 720, startPoint y: 139, endPoint x: 658, endPoint y: 139, distance: 61.6
click at [658, 139] on tr "ID Location Status Select Route usp Operation Date 17.09.2025 - 17.09.2025 Oper…" at bounding box center [1209, 131] width 2084 height 41
type input "lom"
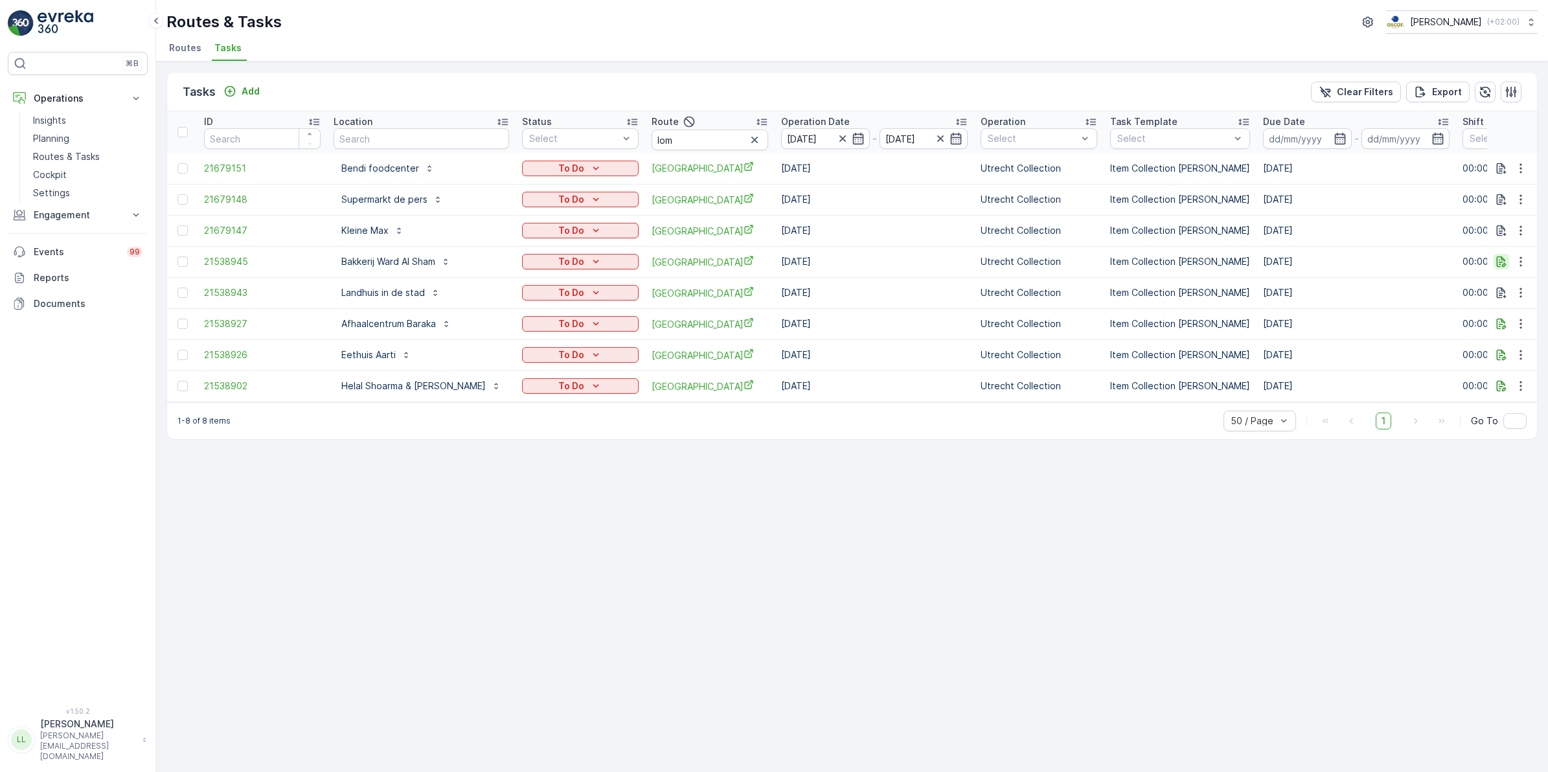
click at [1504, 266] on icon "button" at bounding box center [1502, 262] width 10 height 11
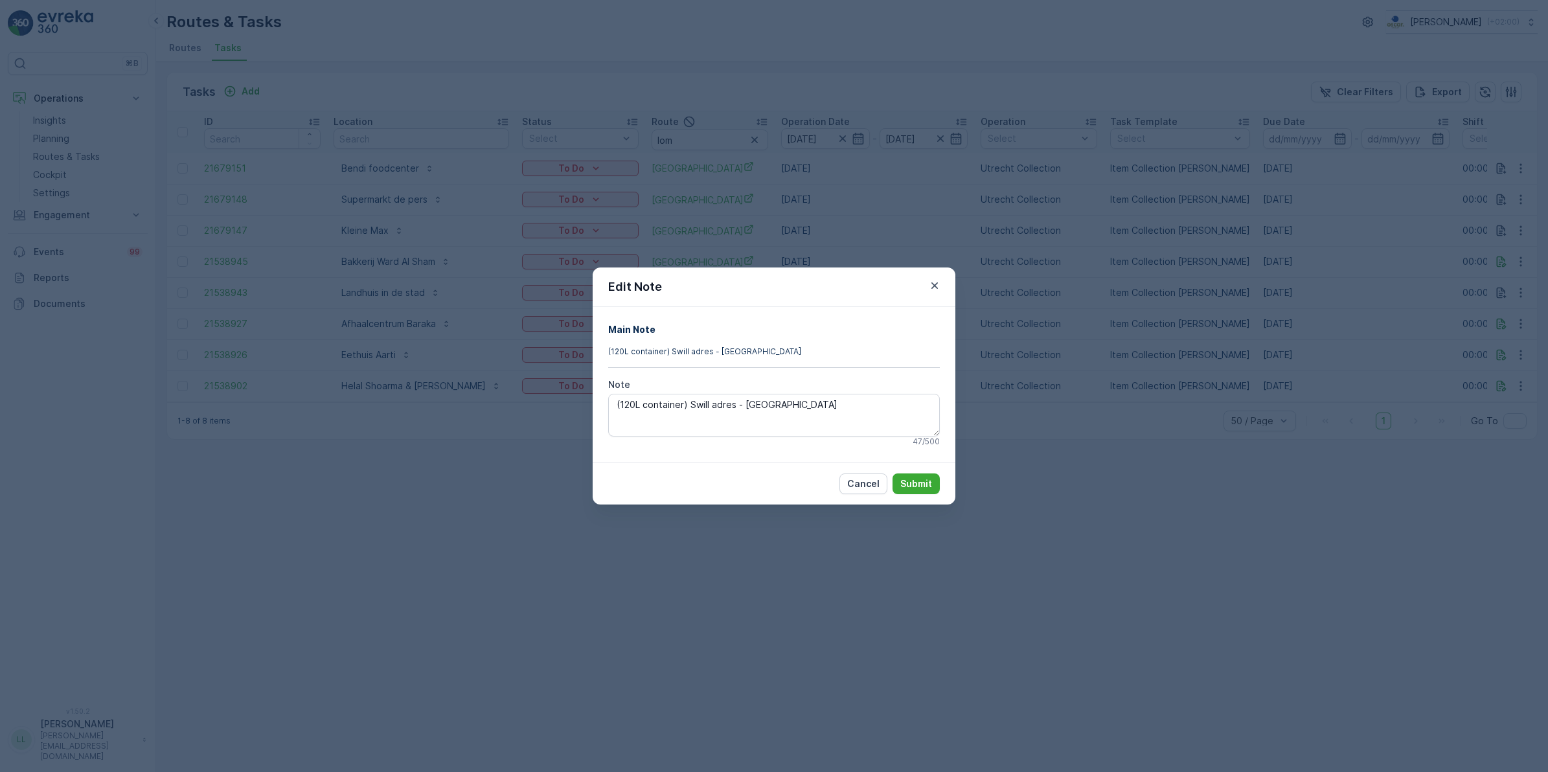
click at [1028, 340] on div "Edit Note Main Note (120L container) Swill adres - Gemeente Utrecht Note (120L …" at bounding box center [774, 386] width 1548 height 772
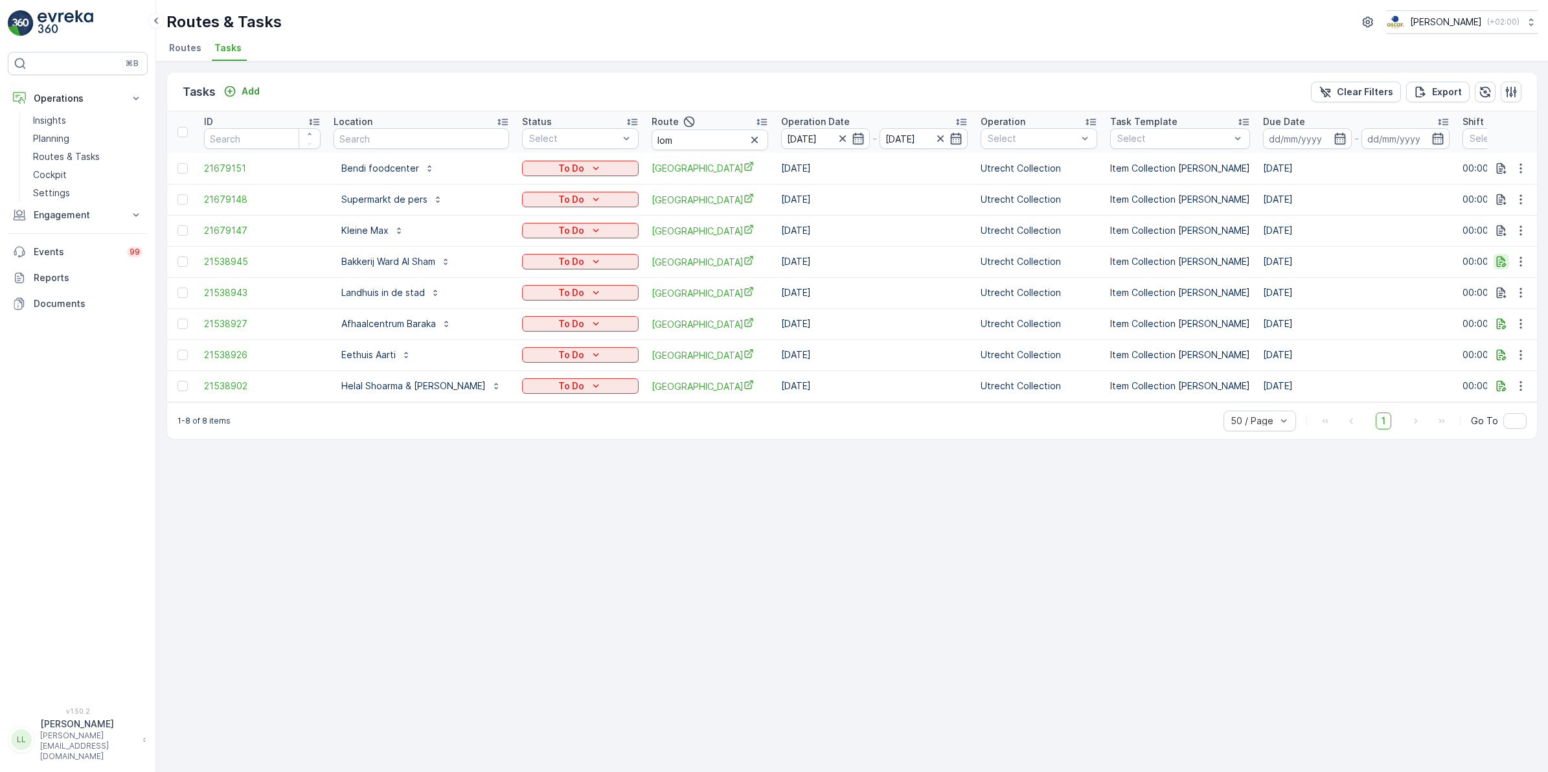
click at [1501, 264] on icon "button" at bounding box center [1502, 262] width 10 height 11
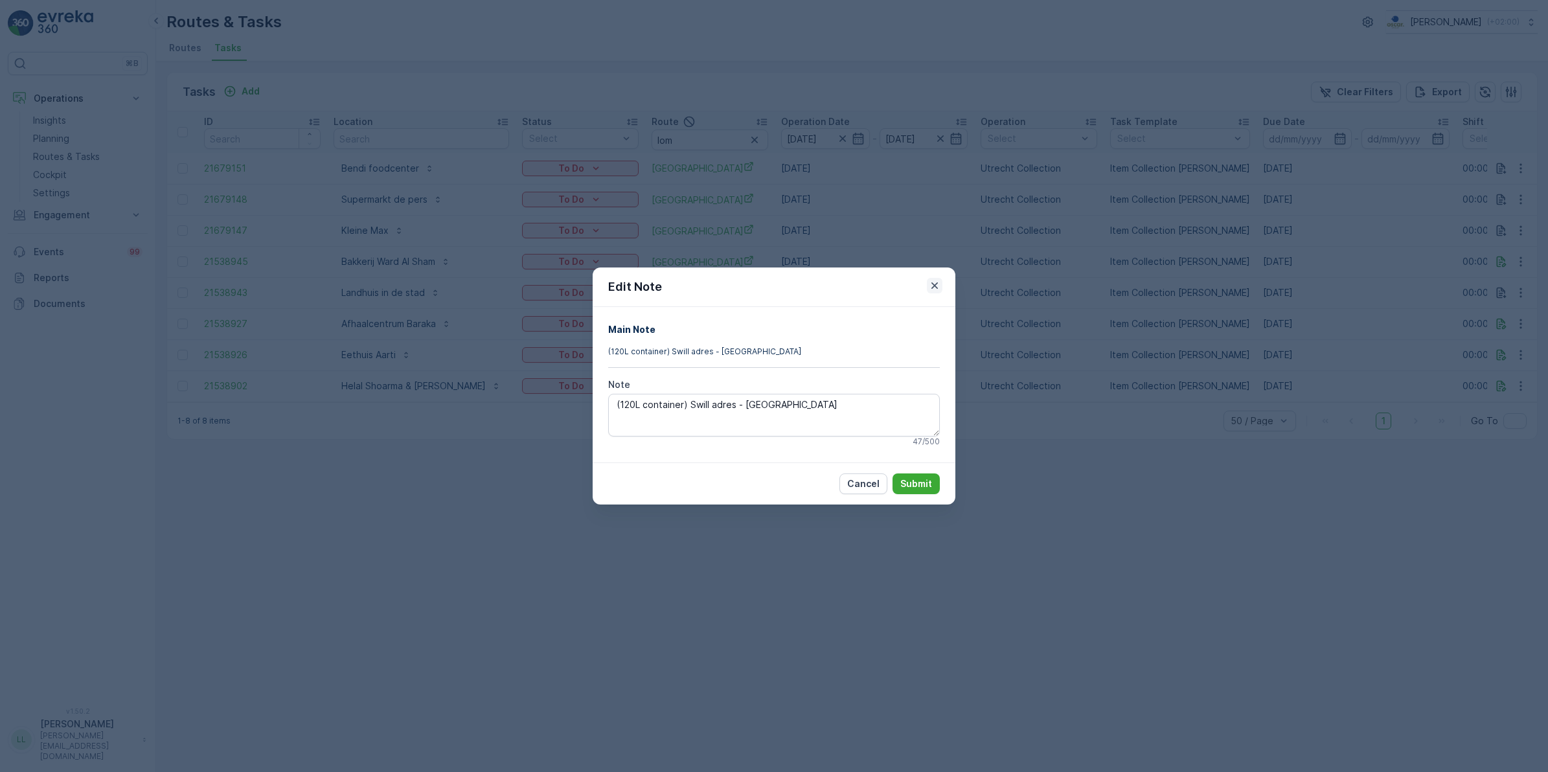
click at [931, 283] on icon "button" at bounding box center [934, 285] width 13 height 13
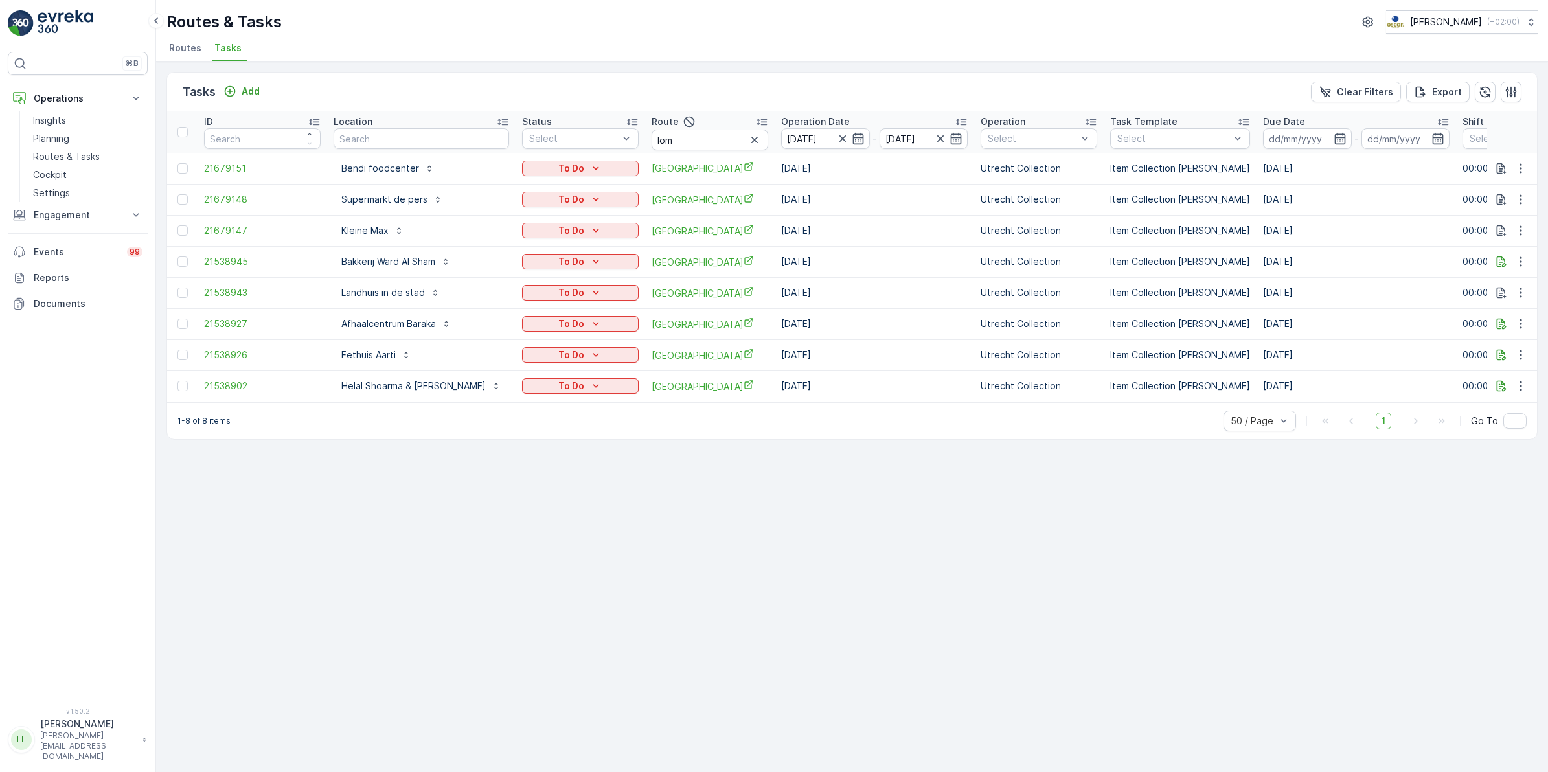
drag, startPoint x: 713, startPoint y: 141, endPoint x: 689, endPoint y: 143, distance: 24.7
click at [748, 141] on icon "button" at bounding box center [754, 139] width 13 height 13
click at [397, 138] on input "text" at bounding box center [422, 138] width 176 height 21
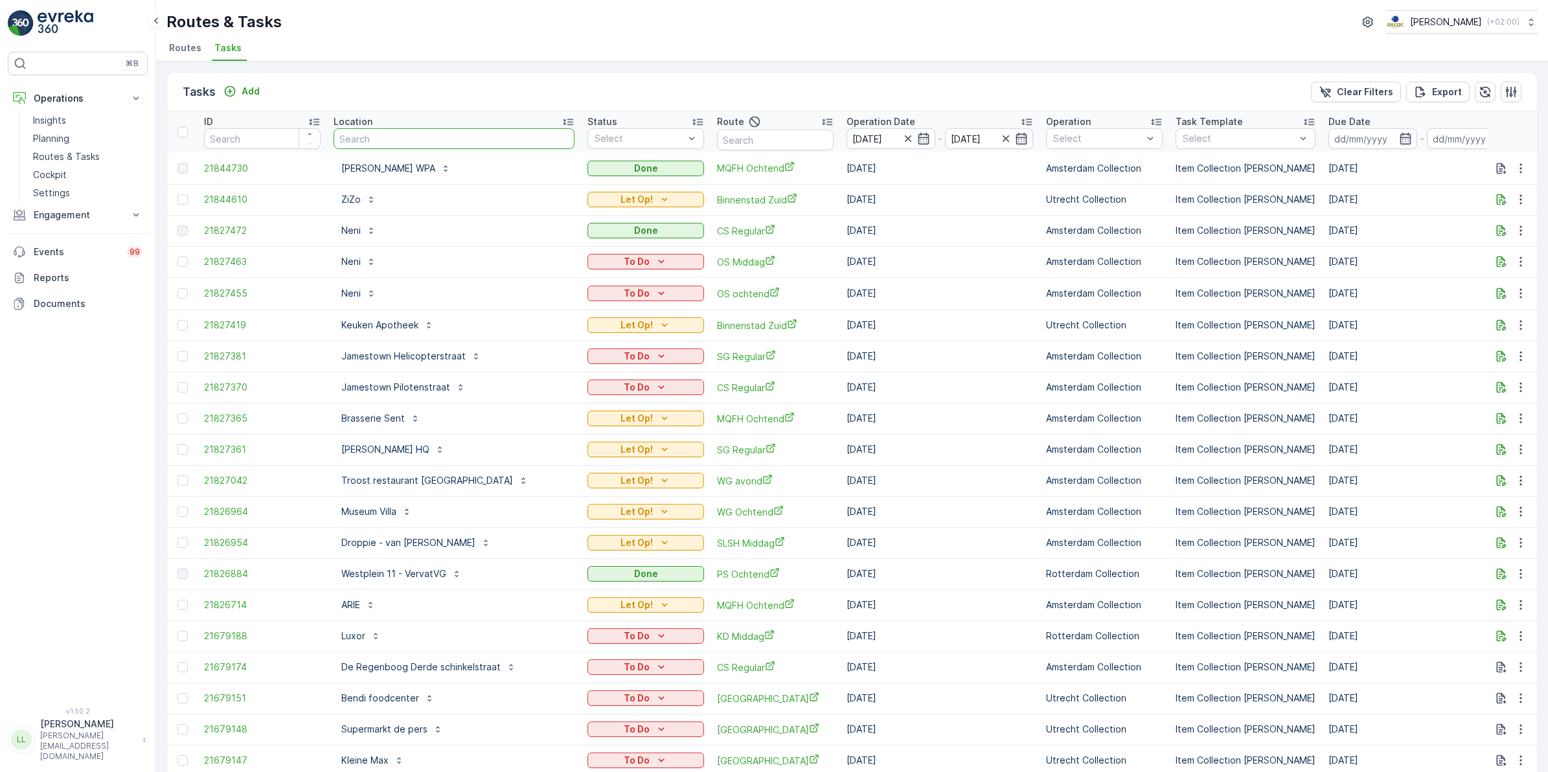
click at [400, 137] on input "text" at bounding box center [454, 138] width 241 height 21
type input "verv"
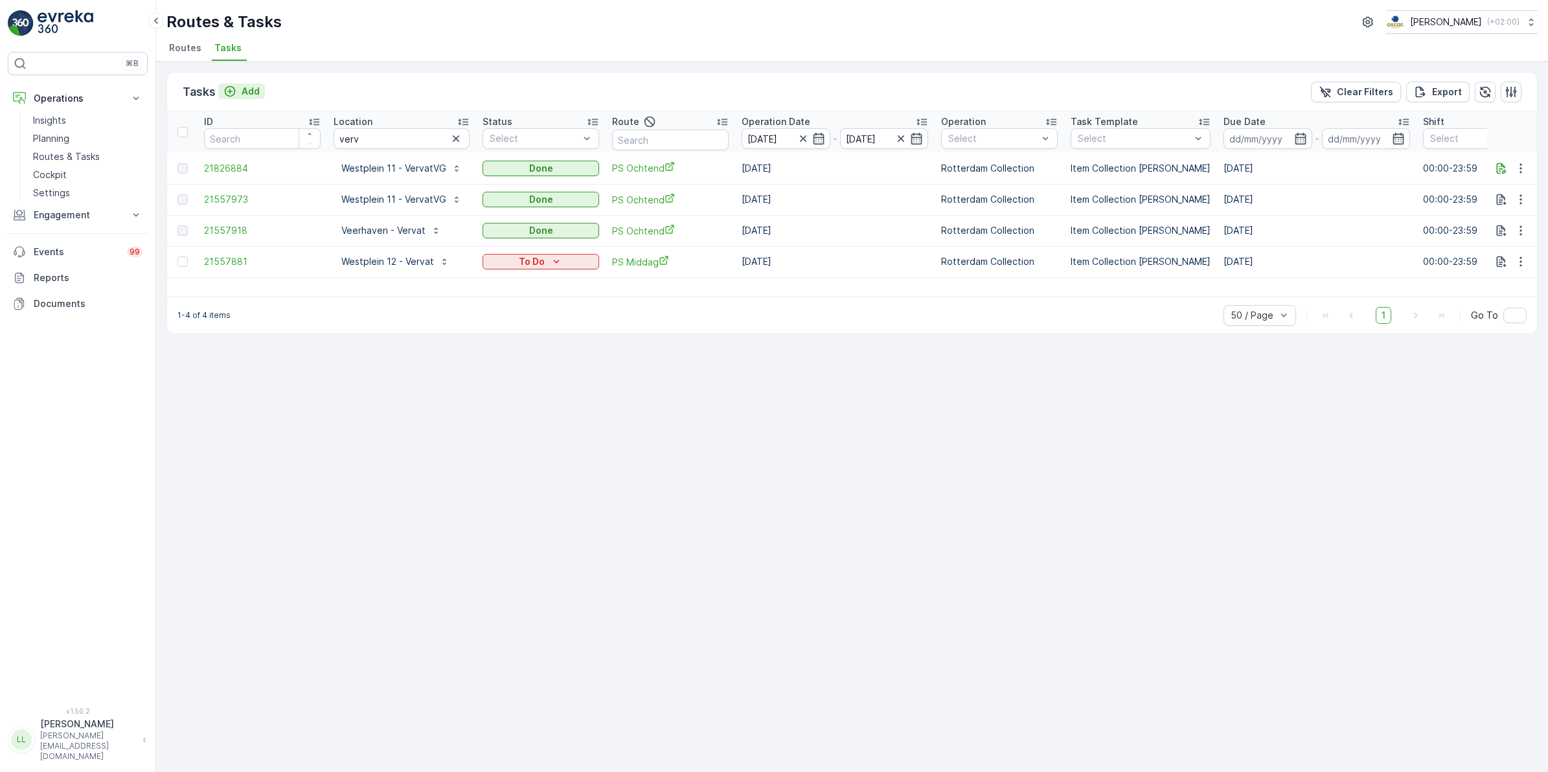
click at [244, 91] on p "Add" at bounding box center [251, 91] width 18 height 13
click at [247, 87] on p "Add" at bounding box center [251, 91] width 18 height 13
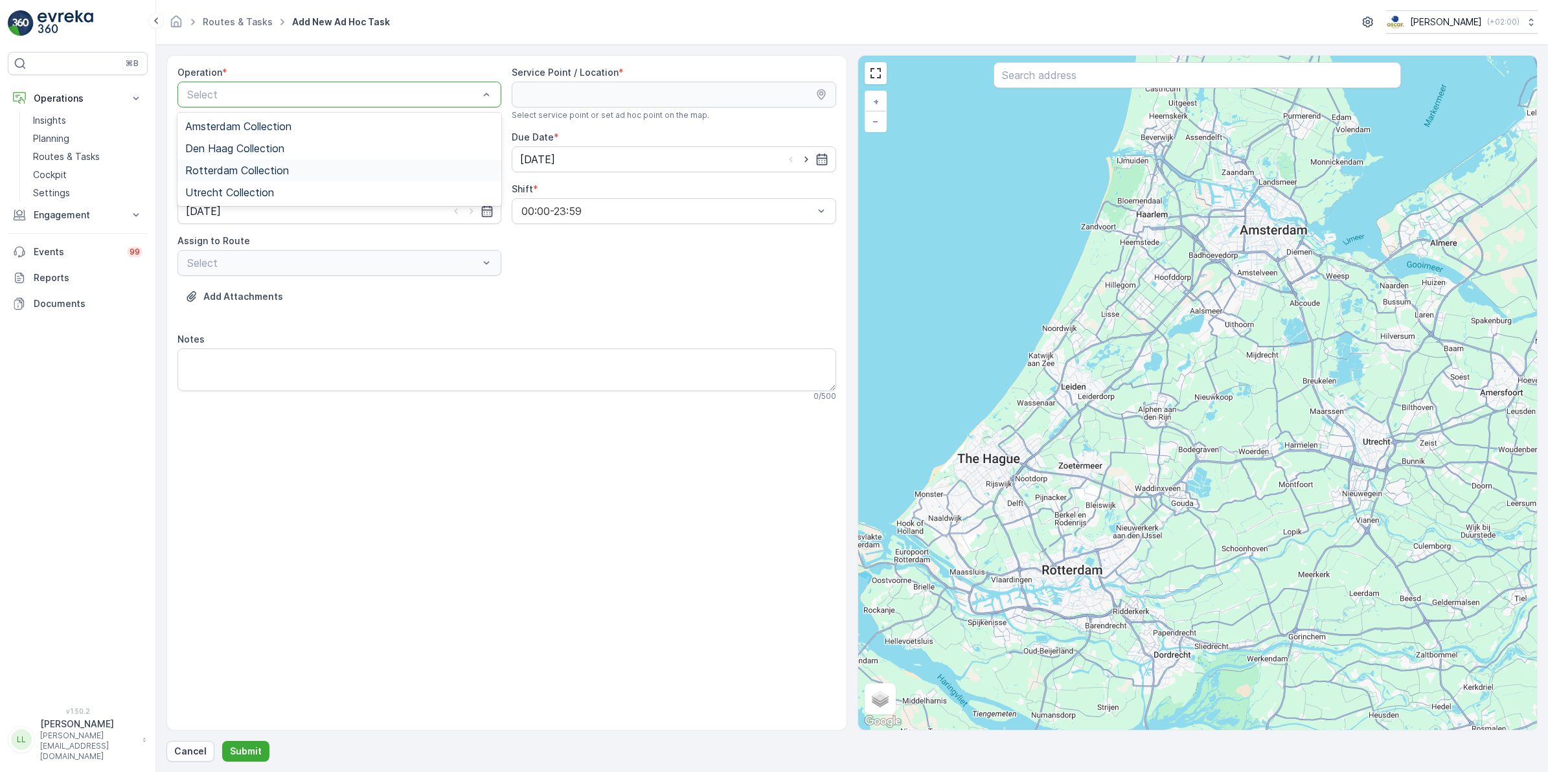
click at [272, 170] on span "Rotterdam Collection" at bounding box center [237, 171] width 104 height 12
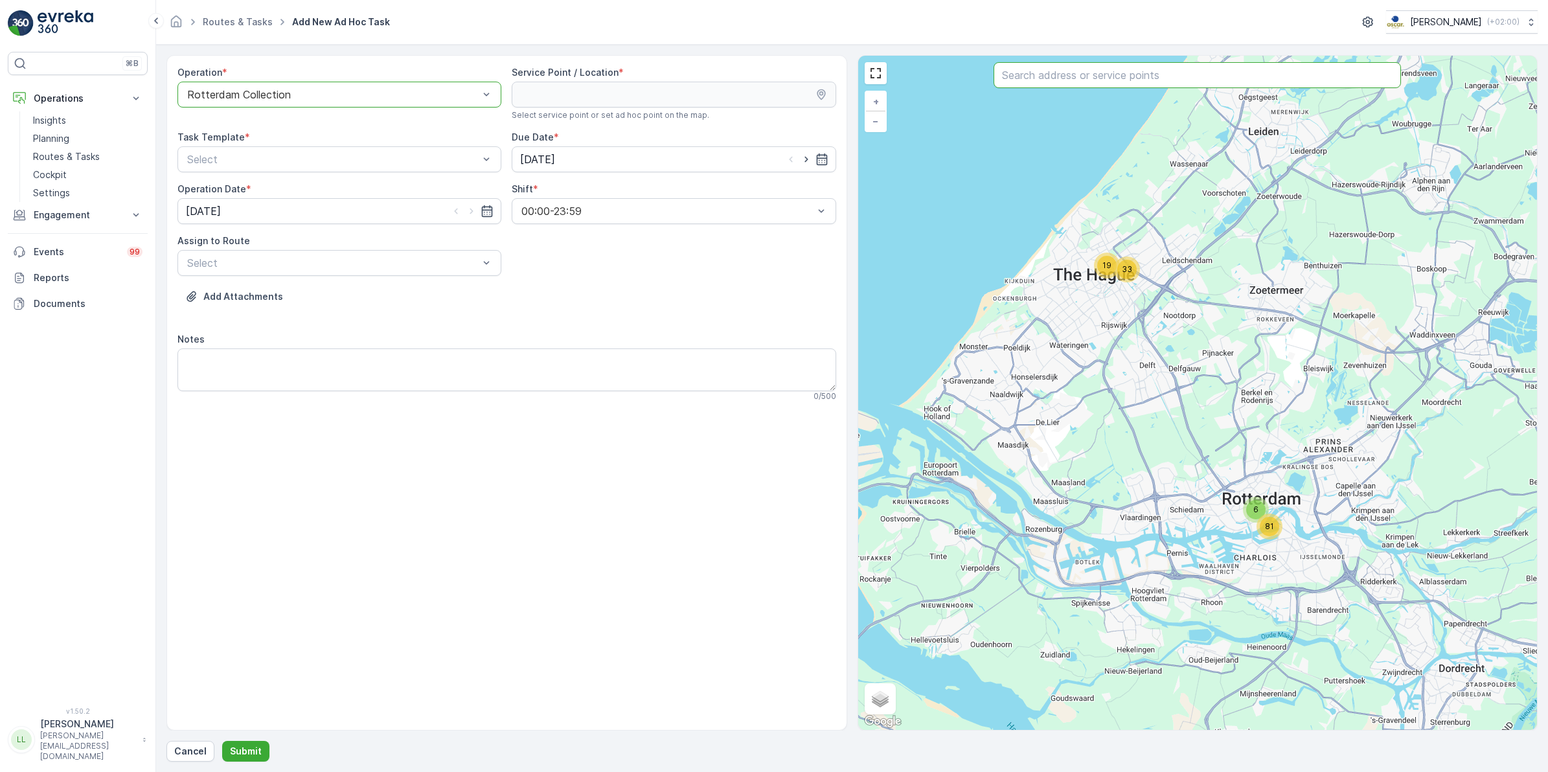
click at [1107, 76] on input "text" at bounding box center [1198, 75] width 408 height 26
type input "vervat"
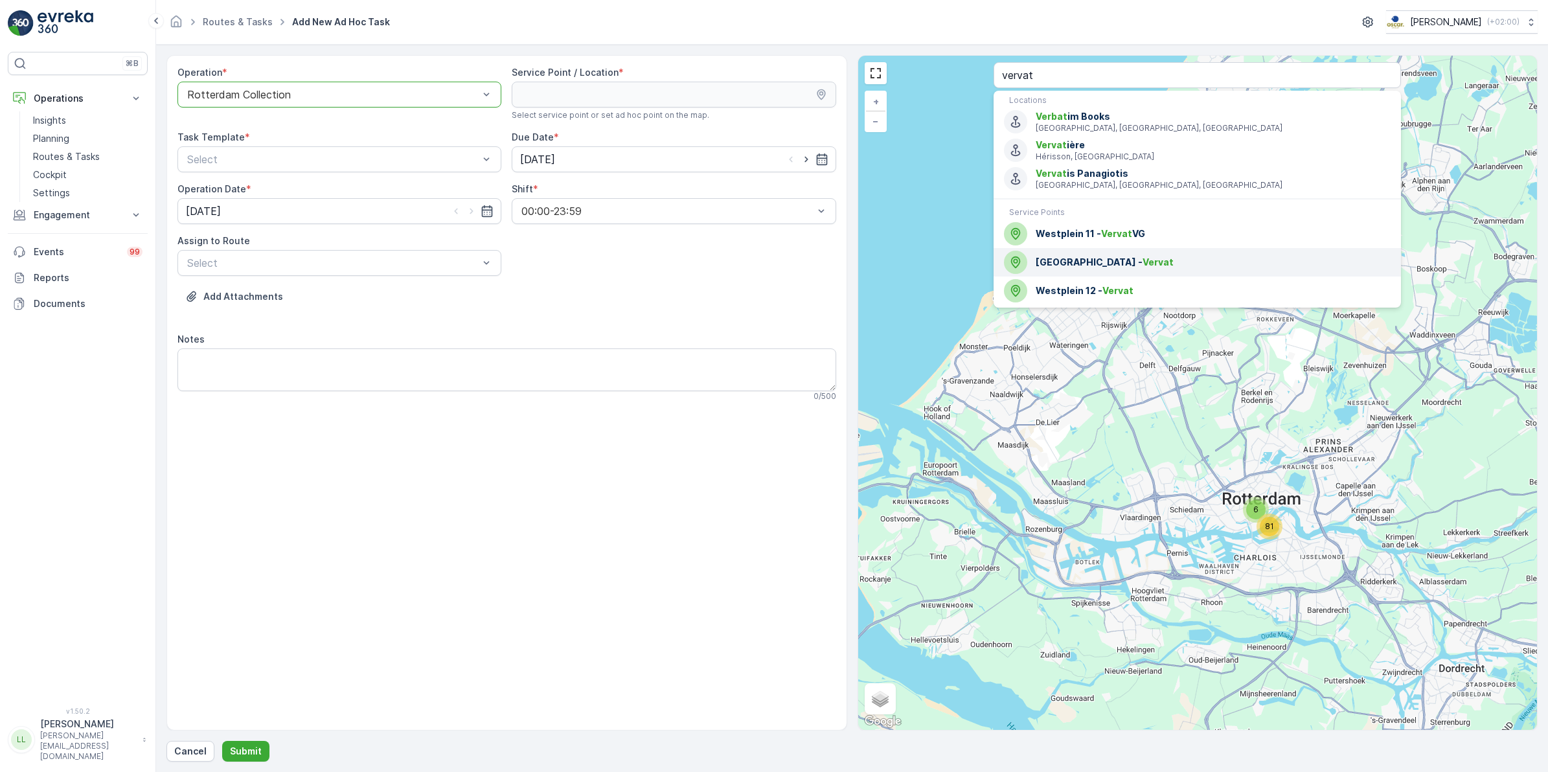
click at [1123, 260] on span "Veerhaven - Vervat" at bounding box center [1213, 262] width 355 height 13
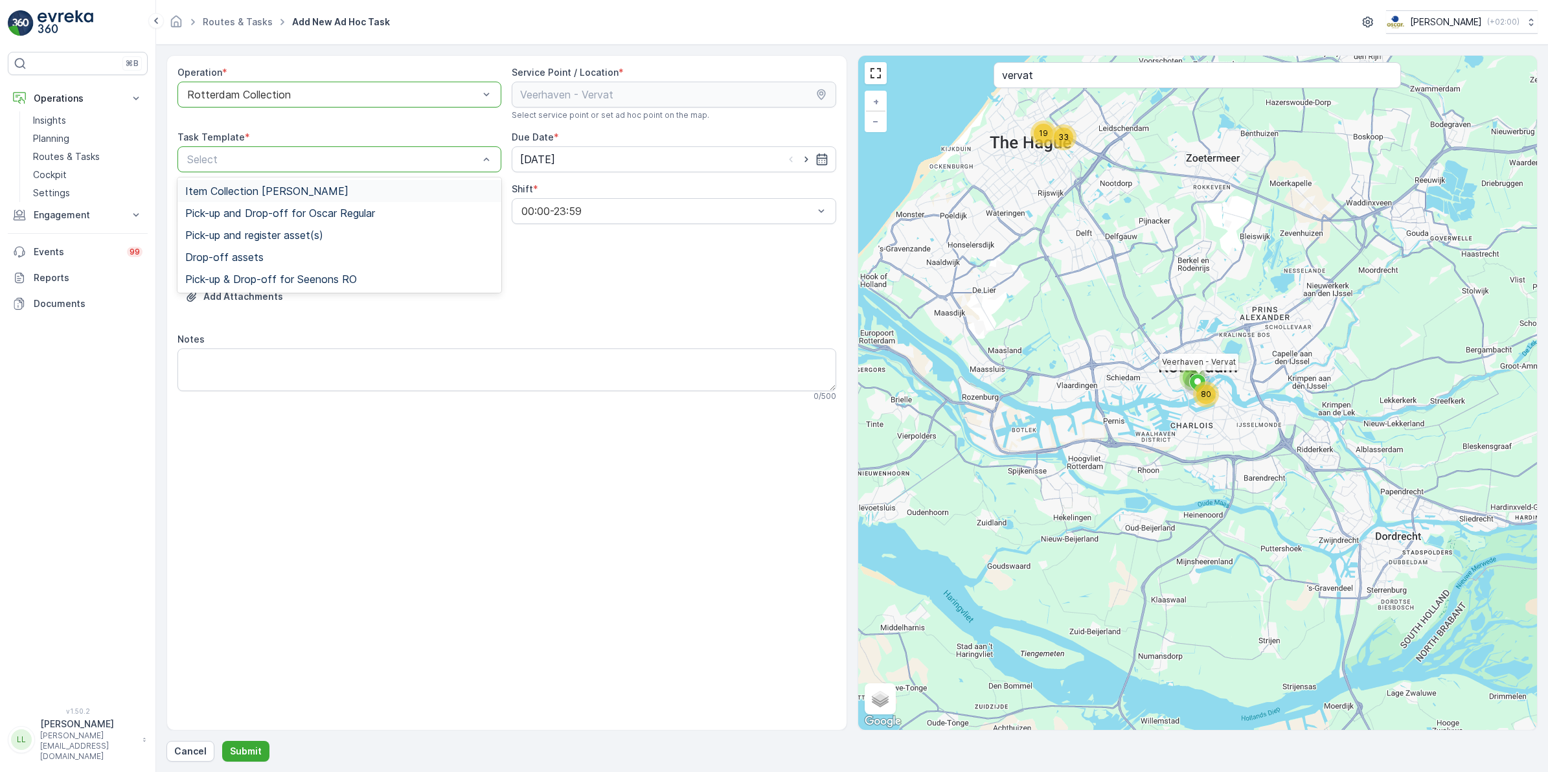
click at [349, 192] on div "Item Collection [PERSON_NAME]" at bounding box center [339, 191] width 308 height 12
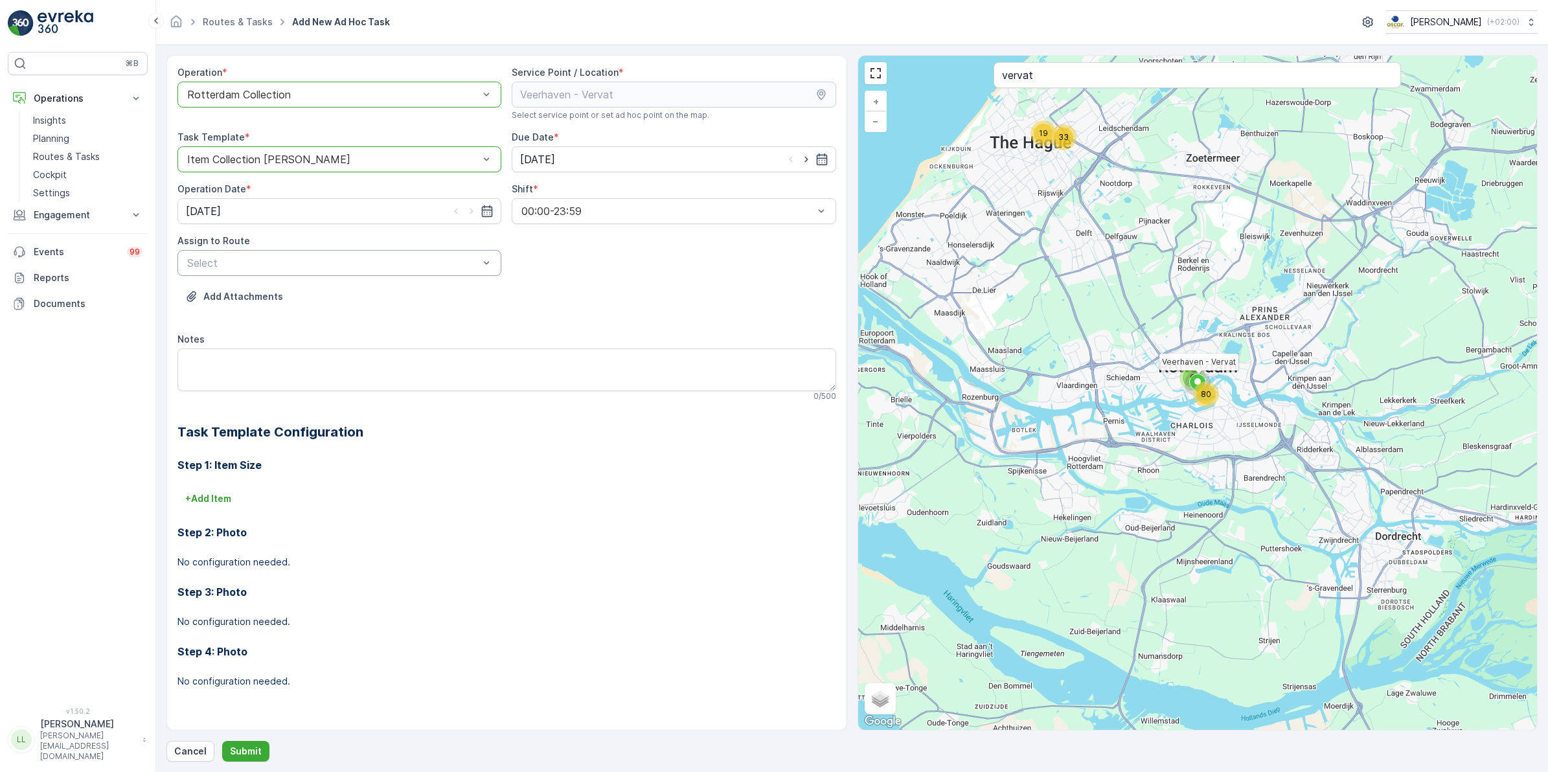
click at [327, 250] on div "Select" at bounding box center [340, 263] width 324 height 26
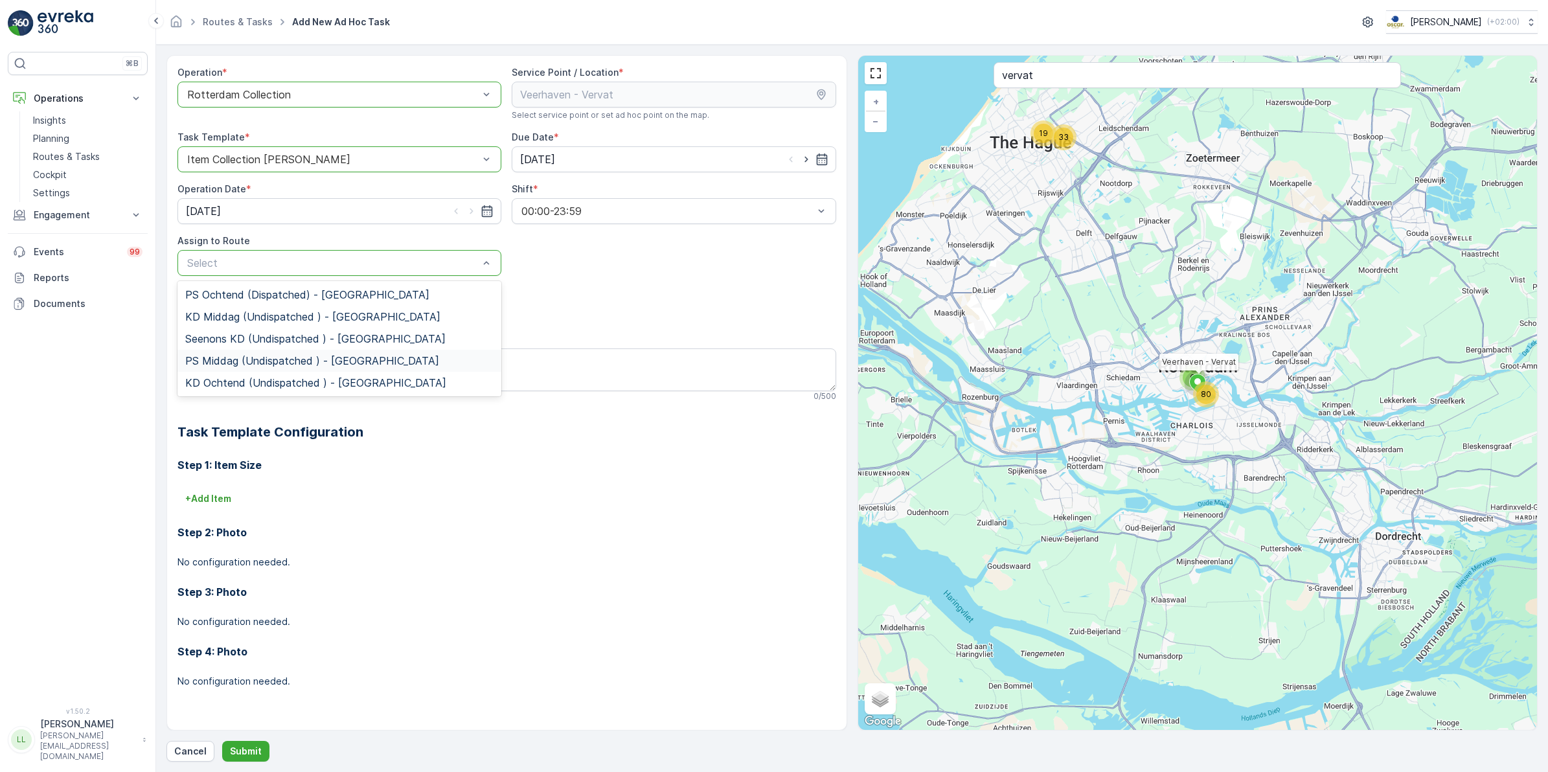
click at [269, 360] on span "PS Middag (Undispatched ) - Rotterdam" at bounding box center [312, 361] width 254 height 12
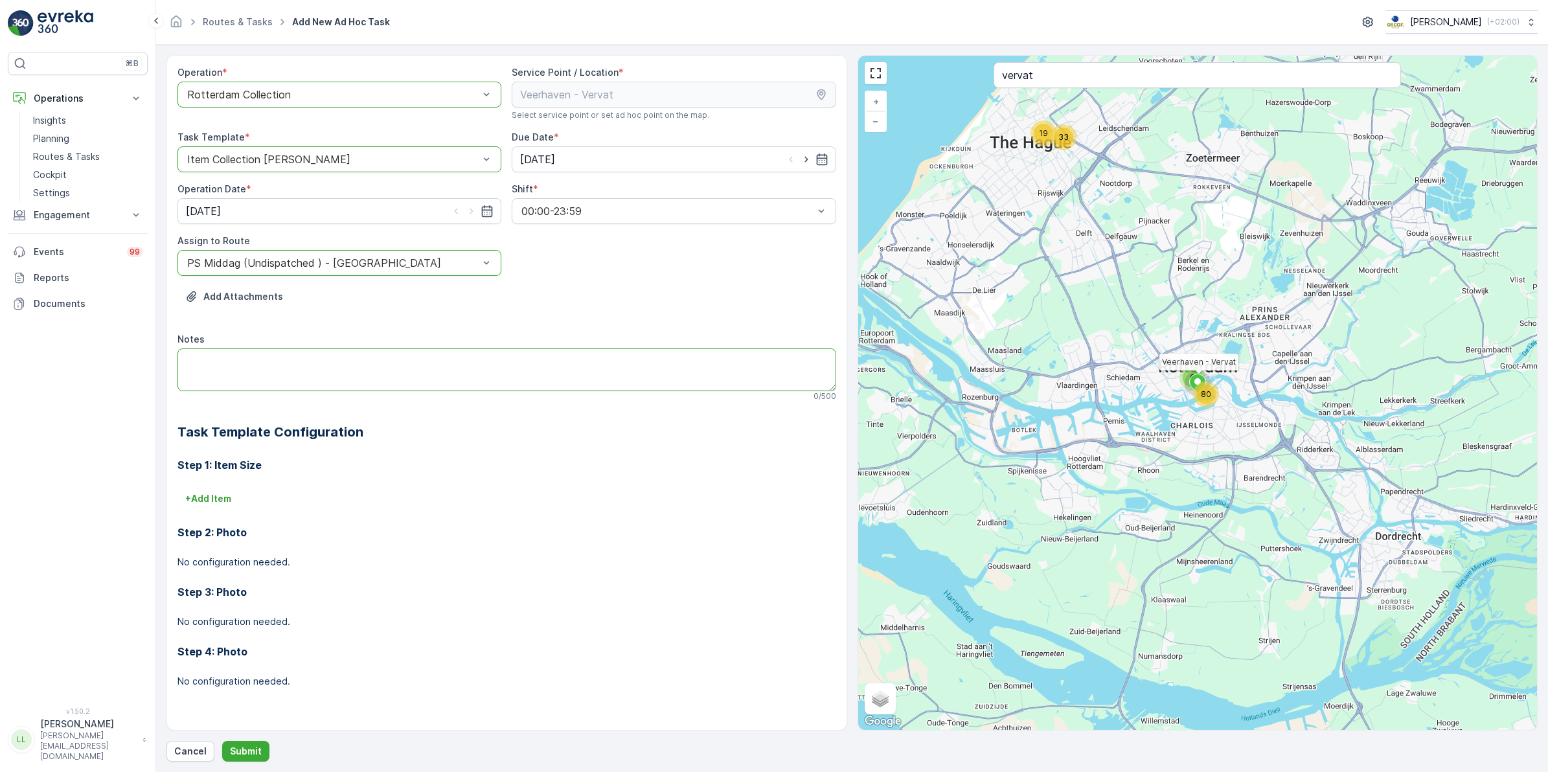
click at [266, 361] on textarea "Notes" at bounding box center [507, 370] width 659 height 43
click at [268, 367] on textarea "Leveren:" at bounding box center [507, 370] width 659 height 43
click at [222, 363] on textarea "Leveren: swill zakjes" at bounding box center [507, 370] width 659 height 43
drag, startPoint x: 352, startPoint y: 358, endPoint x: 130, endPoint y: 368, distance: 222.5
click at [130, 365] on div "⌘B Operations Insights Planning Routes & Tasks Cockpit Settings Engagement Insi…" at bounding box center [774, 386] width 1548 height 772
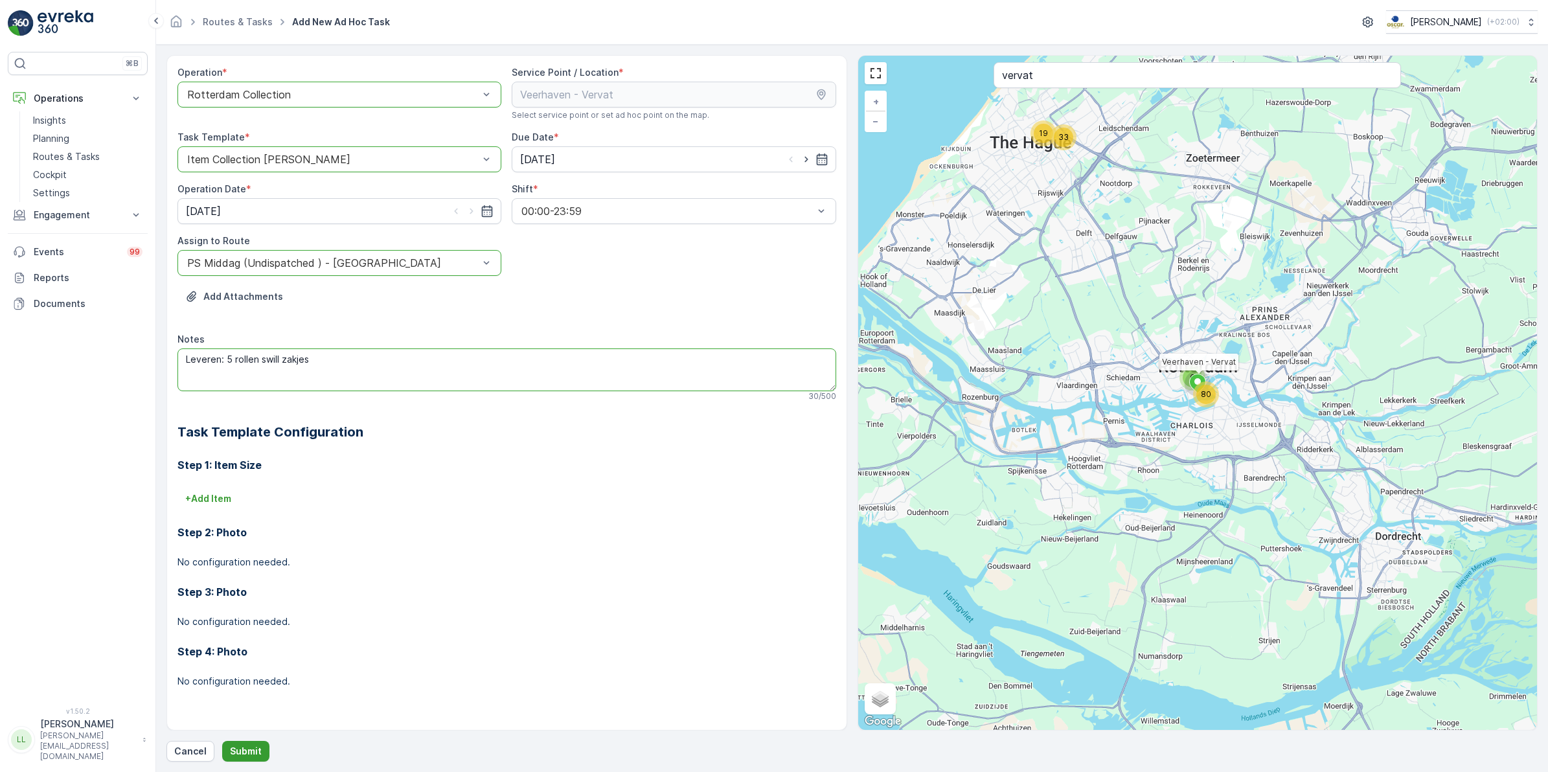
type textarea "Leveren: 5 rollen swill zakjes"
click at [248, 754] on p "Submit" at bounding box center [246, 751] width 32 height 13
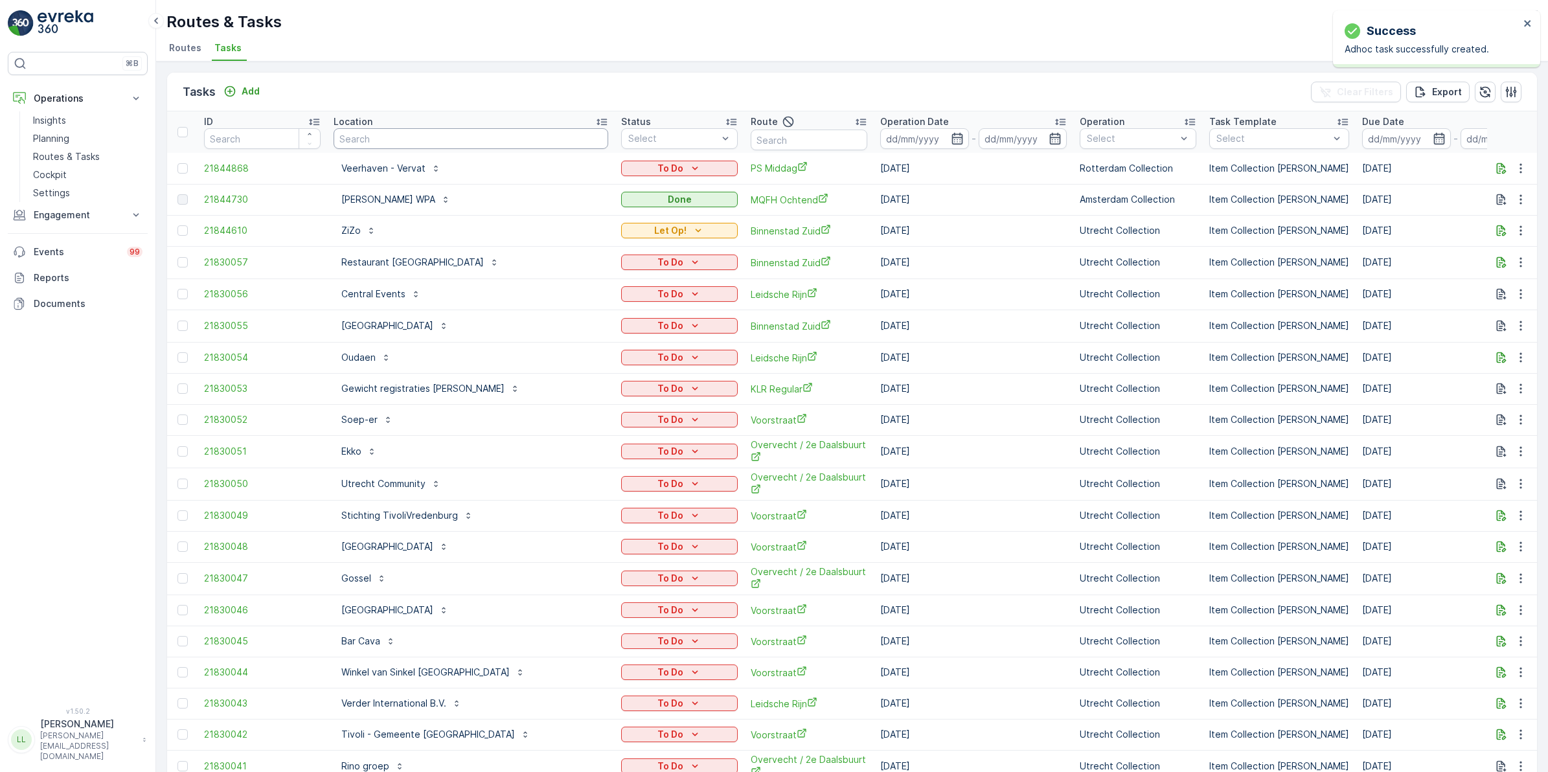
click at [429, 143] on input "text" at bounding box center [471, 138] width 275 height 21
type input "verv"
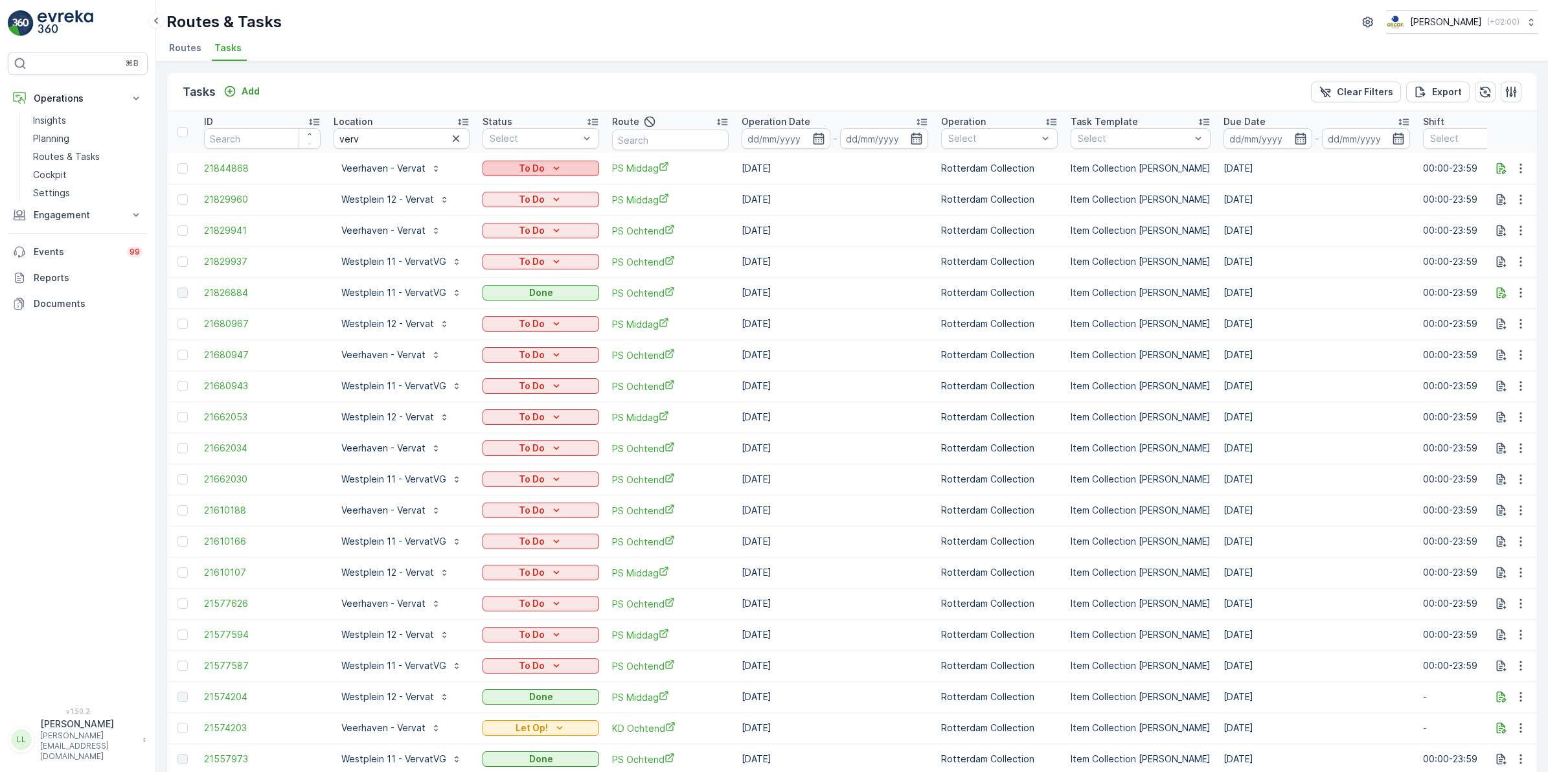
drag, startPoint x: 448, startPoint y: 140, endPoint x: 519, endPoint y: 174, distance: 78.2
click at [450, 139] on icon "button" at bounding box center [456, 138] width 13 height 13
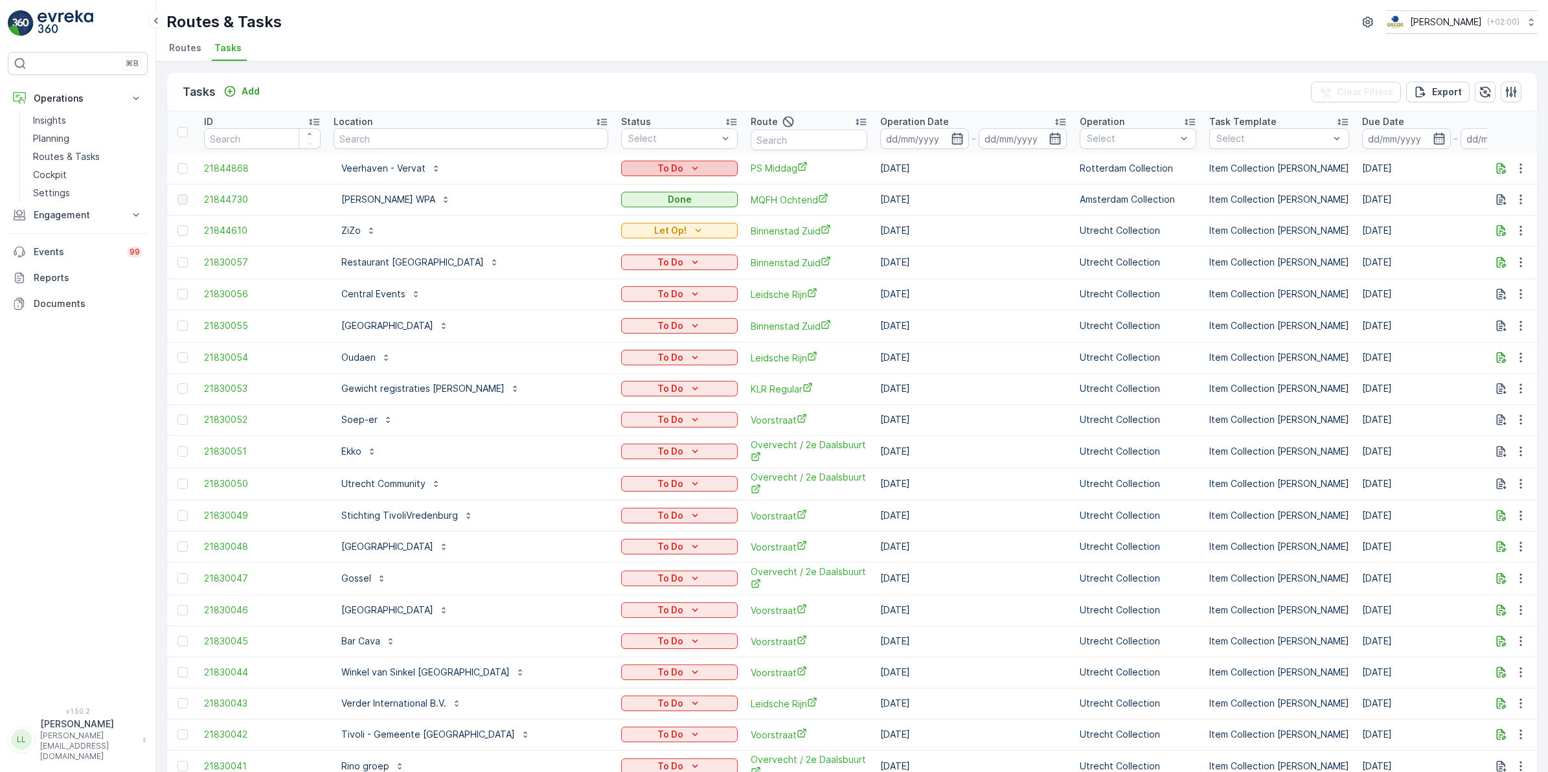
click at [689, 166] on icon "To Do" at bounding box center [695, 168] width 13 height 13
click at [584, 189] on span "Let Op!" at bounding box center [571, 187] width 32 height 13
click at [439, 137] on input "text" at bounding box center [471, 138] width 275 height 21
type input "vervat"
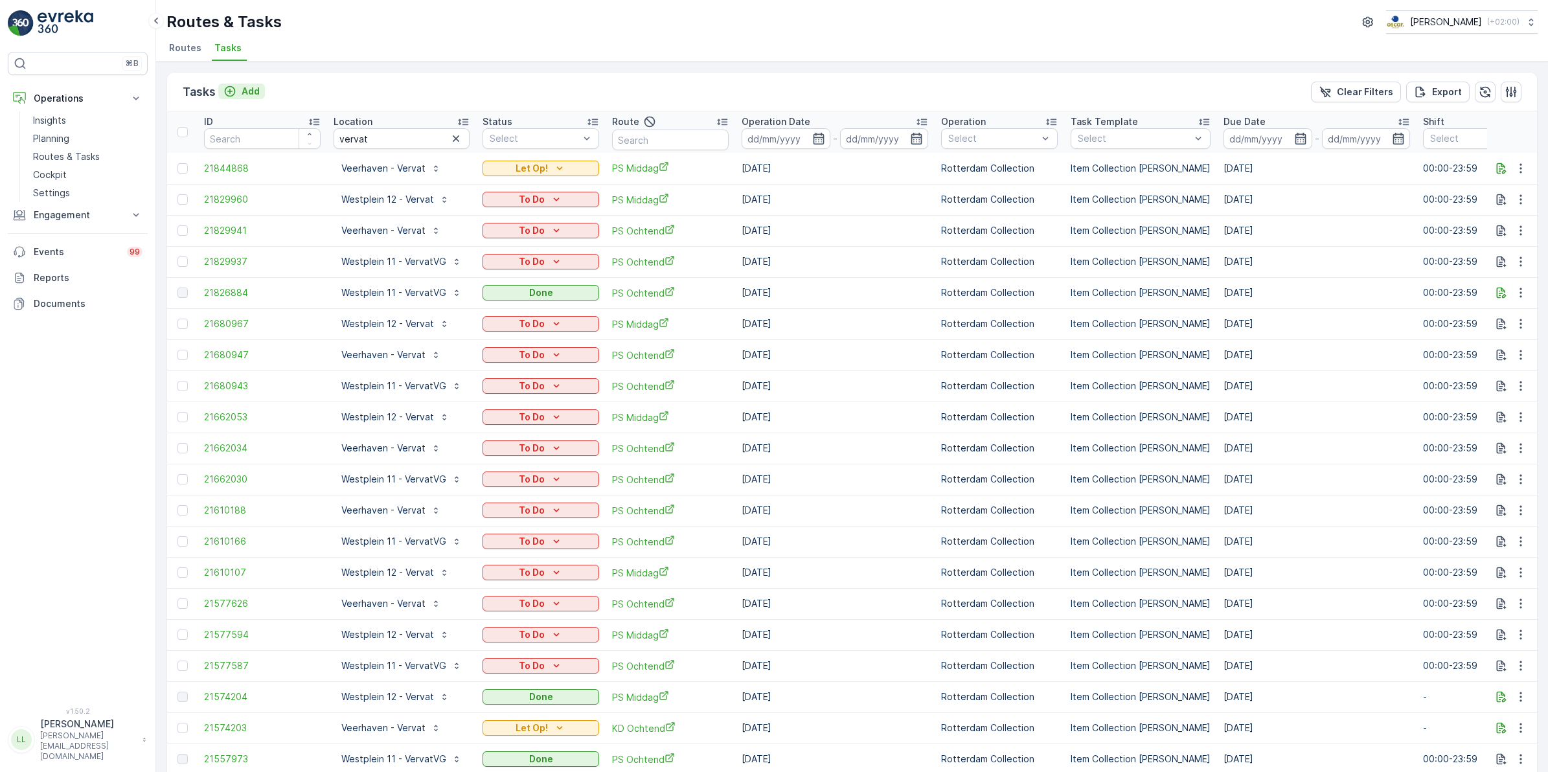
click at [247, 85] on p "Add" at bounding box center [251, 91] width 18 height 13
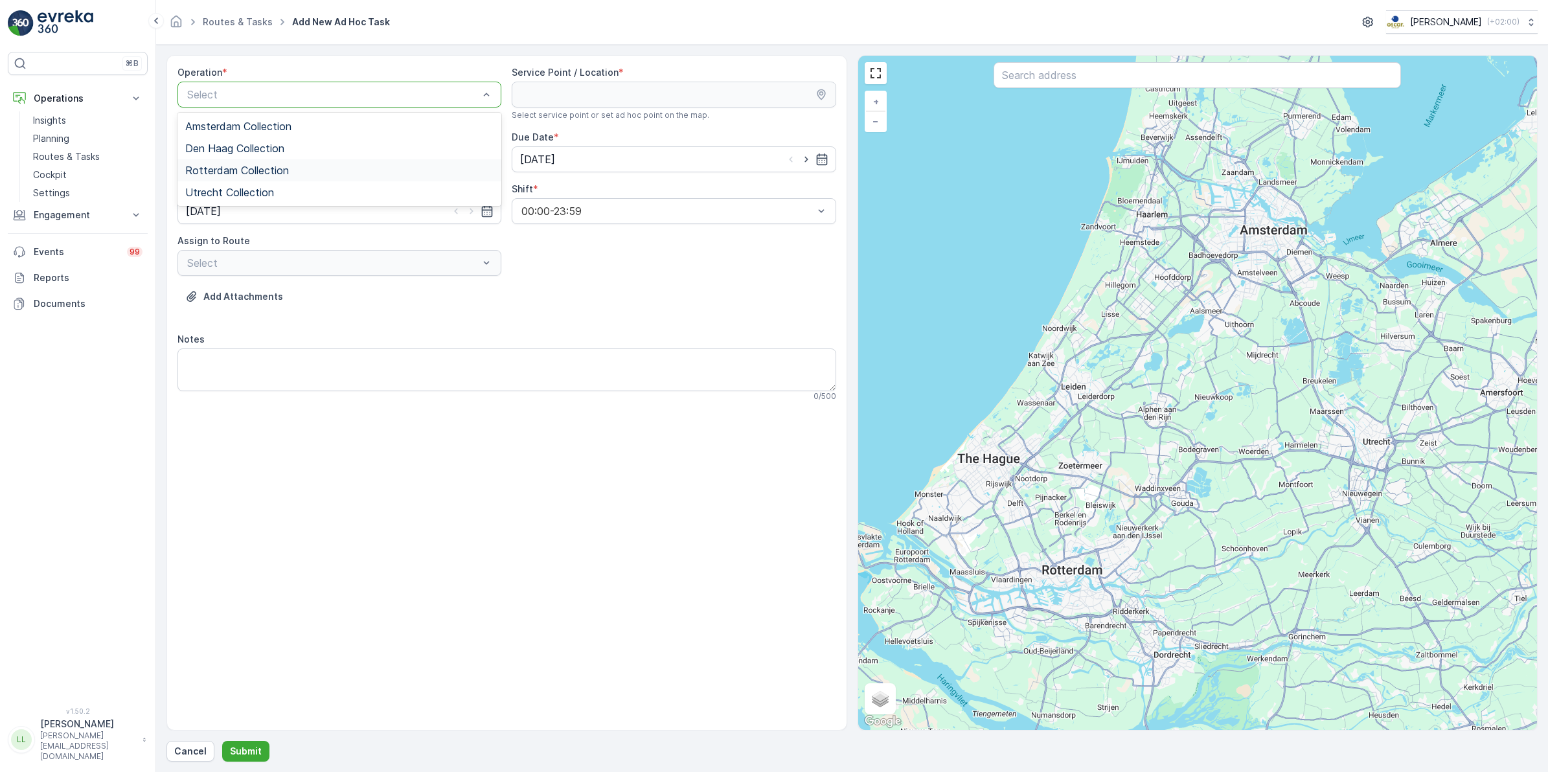
click at [257, 170] on span "Rotterdam Collection" at bounding box center [237, 171] width 104 height 12
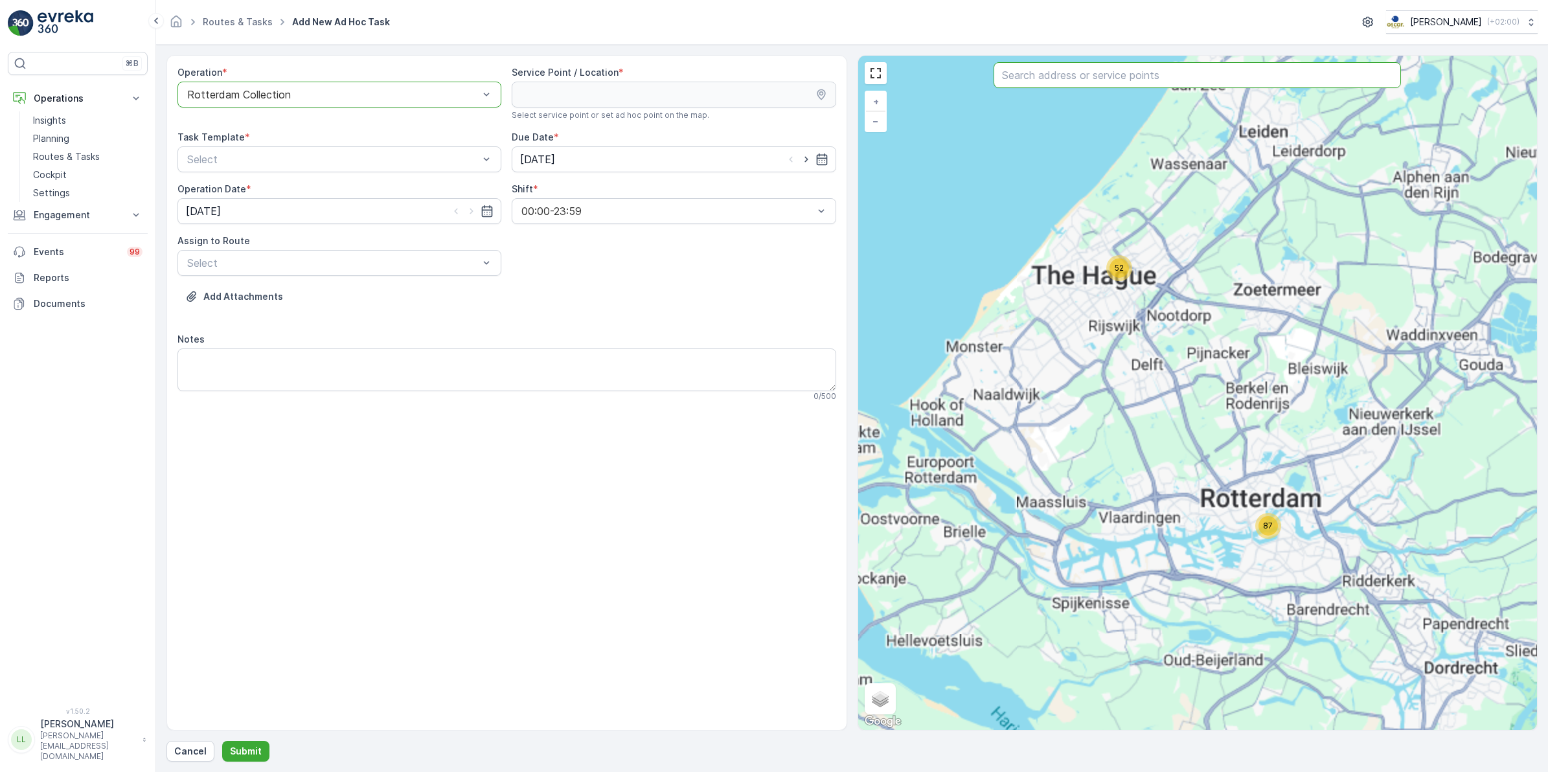
click at [1158, 80] on input "text" at bounding box center [1198, 75] width 408 height 26
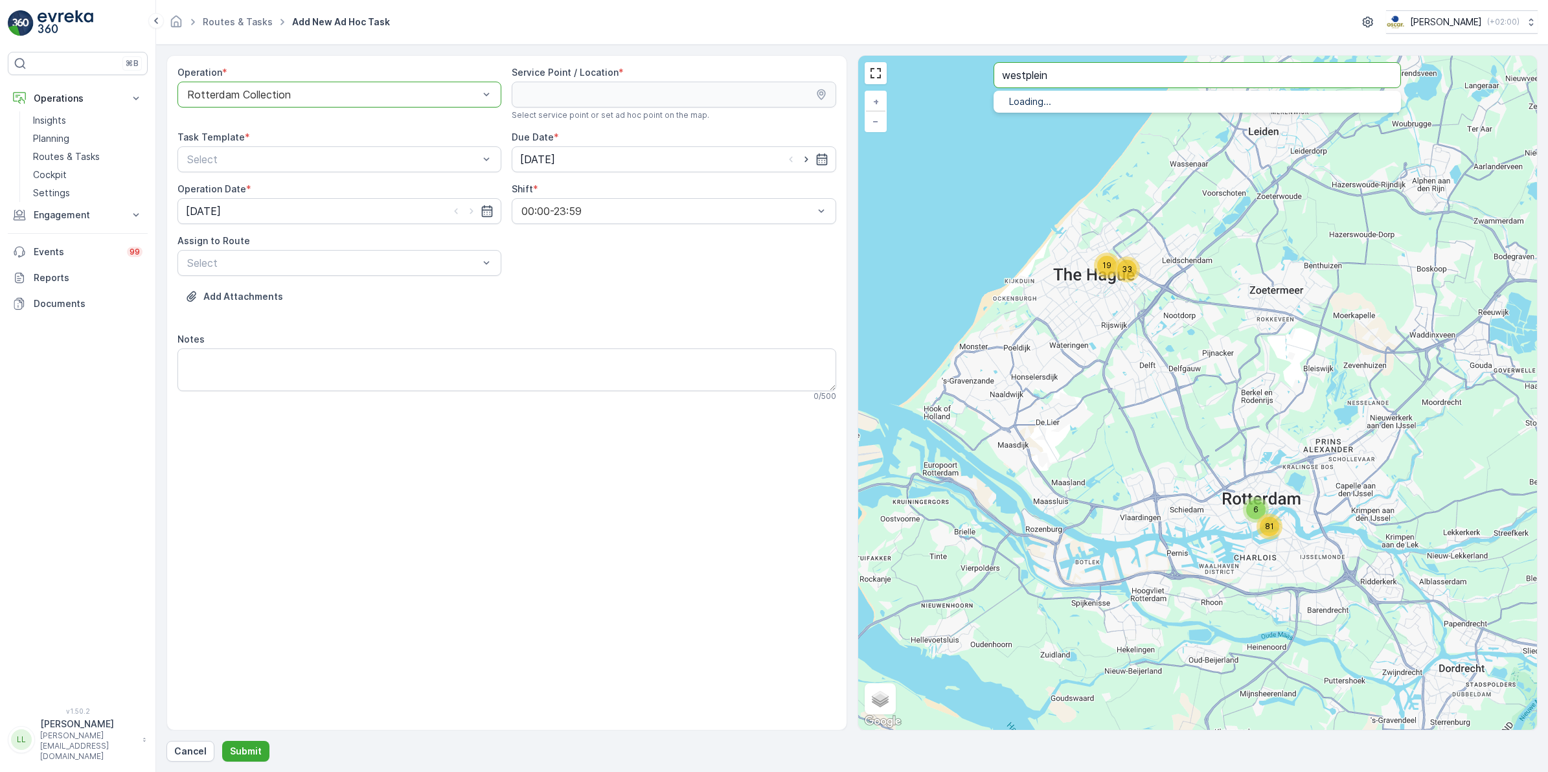
type input "westplein"
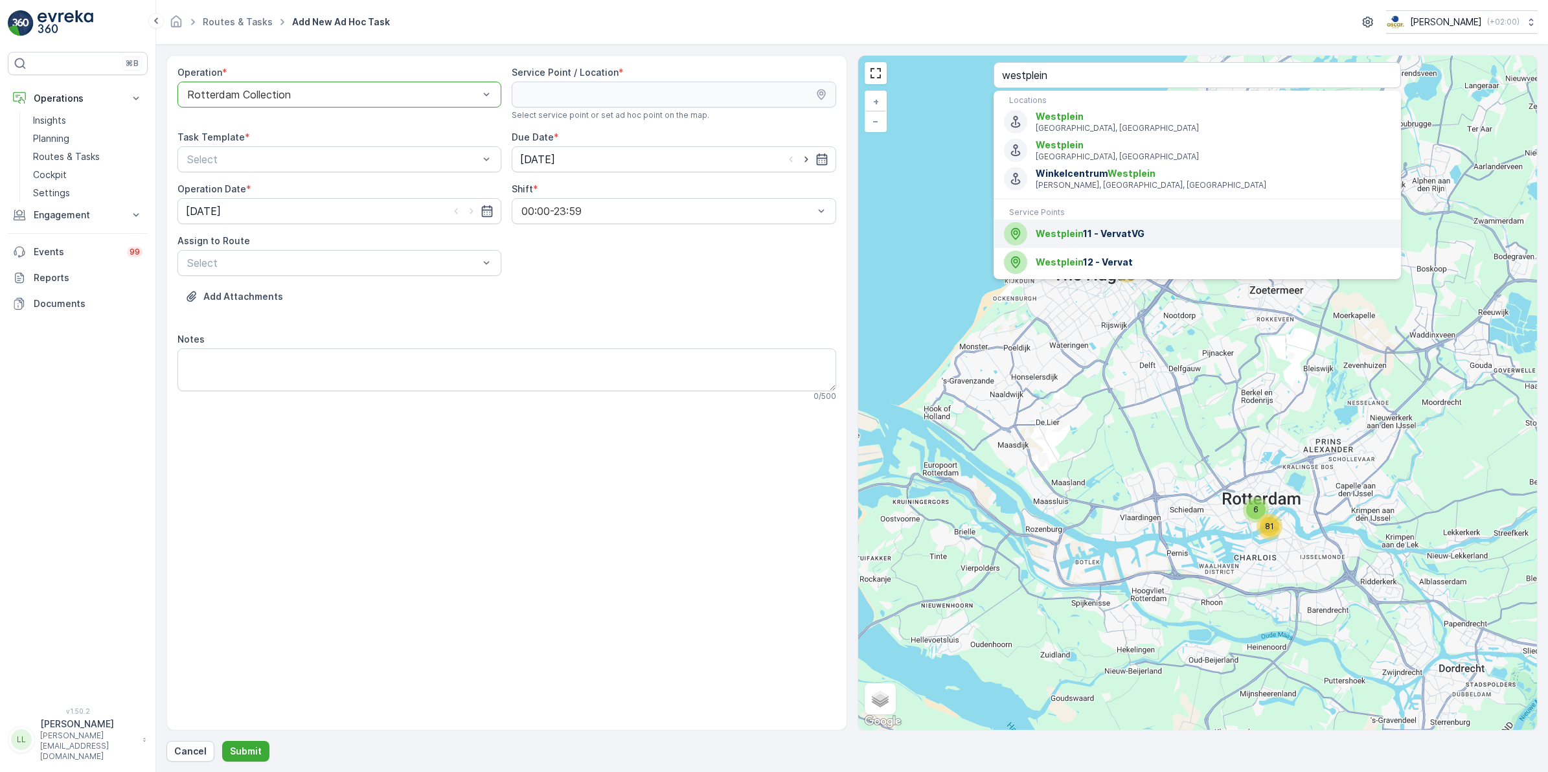
click at [1140, 227] on span "Westplein 11 - VervatVG" at bounding box center [1213, 233] width 355 height 13
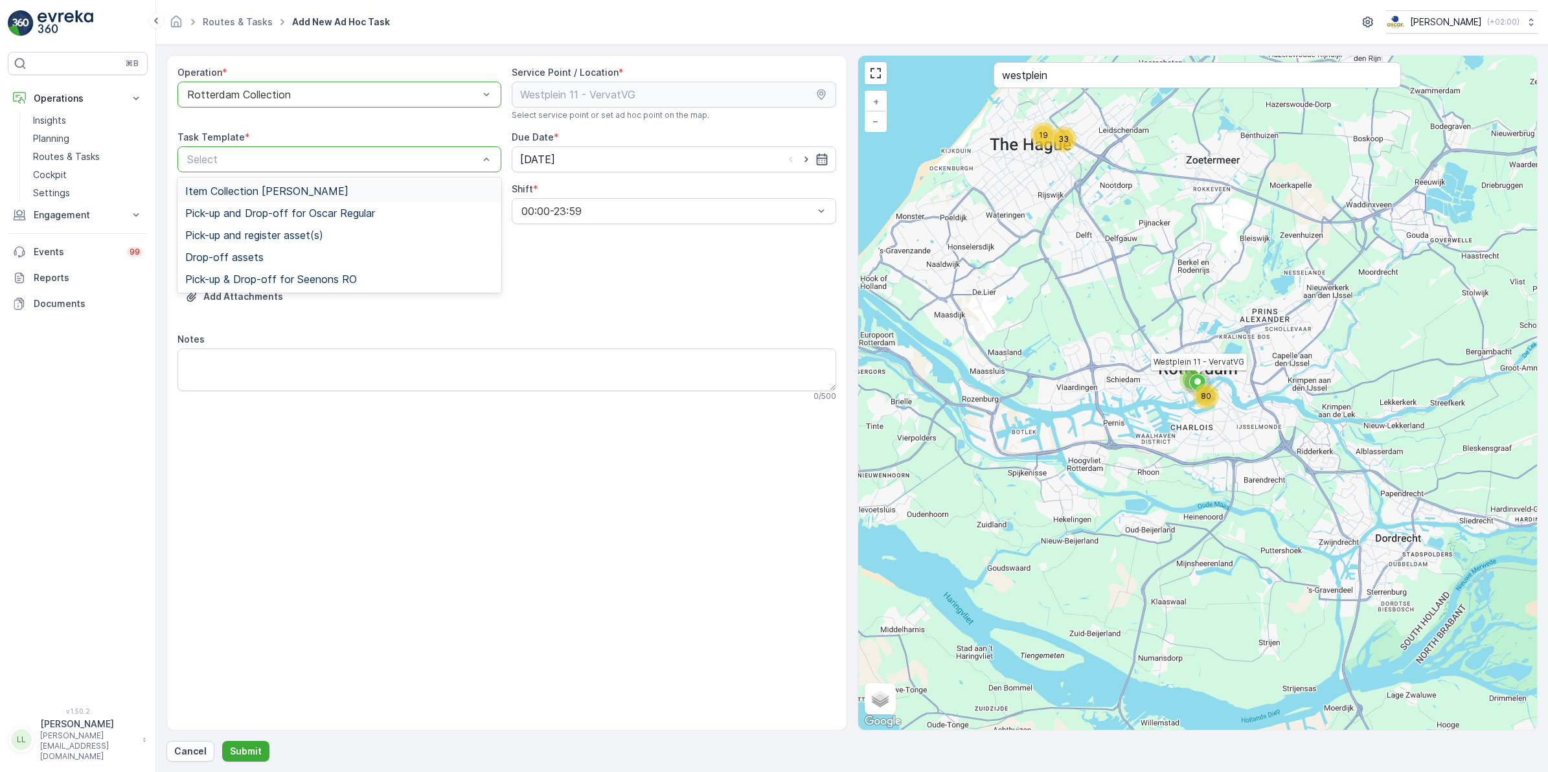
click at [374, 185] on div "Item Collection [PERSON_NAME]" at bounding box center [339, 191] width 308 height 12
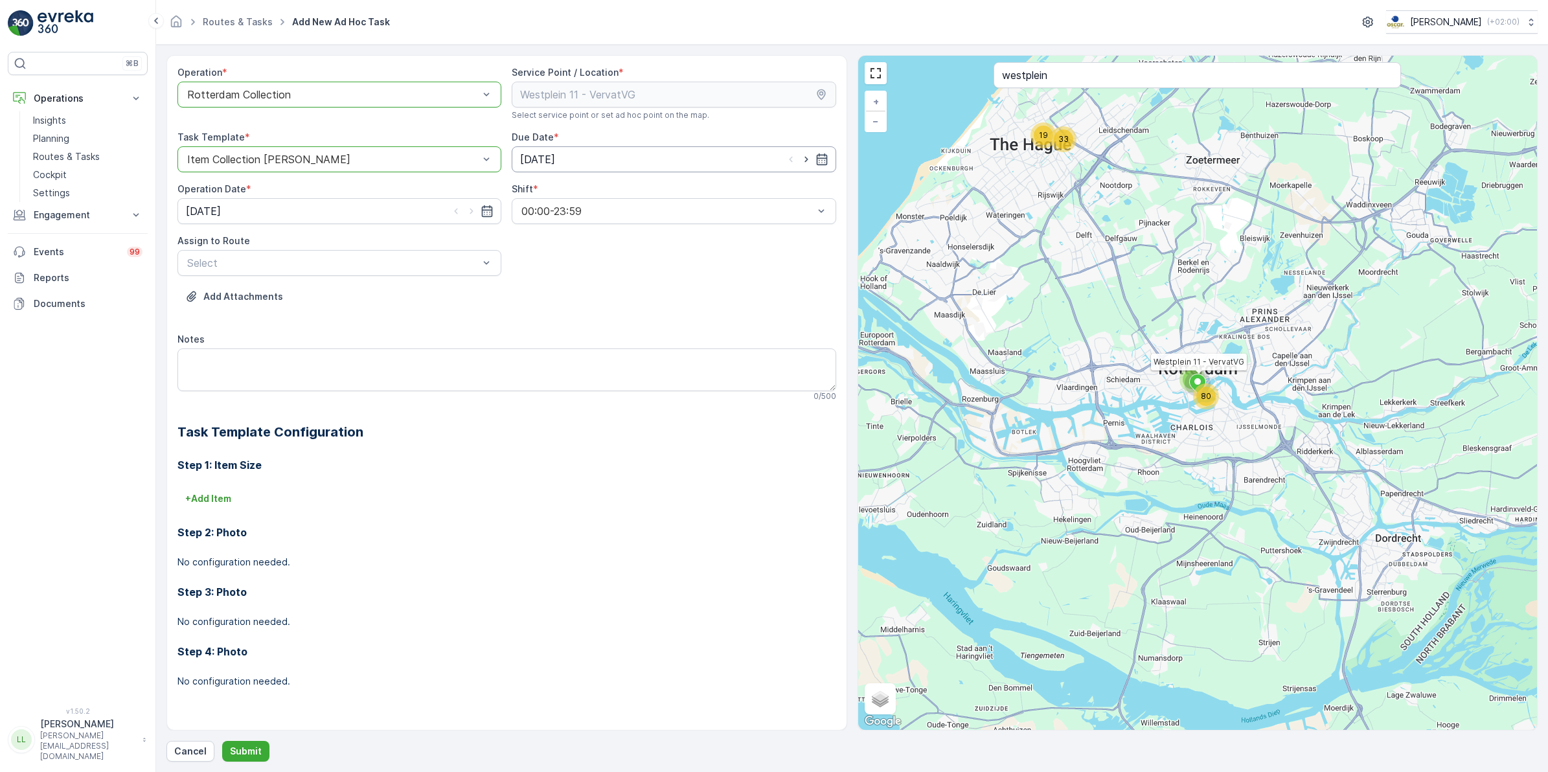
click at [597, 165] on input "[DATE]" at bounding box center [674, 159] width 324 height 26
click at [630, 297] on div "18" at bounding box center [627, 294] width 21 height 21
type input "[DATE]"
click at [292, 211] on input "[DATE]" at bounding box center [340, 211] width 324 height 26
drag, startPoint x: 295, startPoint y: 345, endPoint x: 302, endPoint y: 327, distance: 19.3
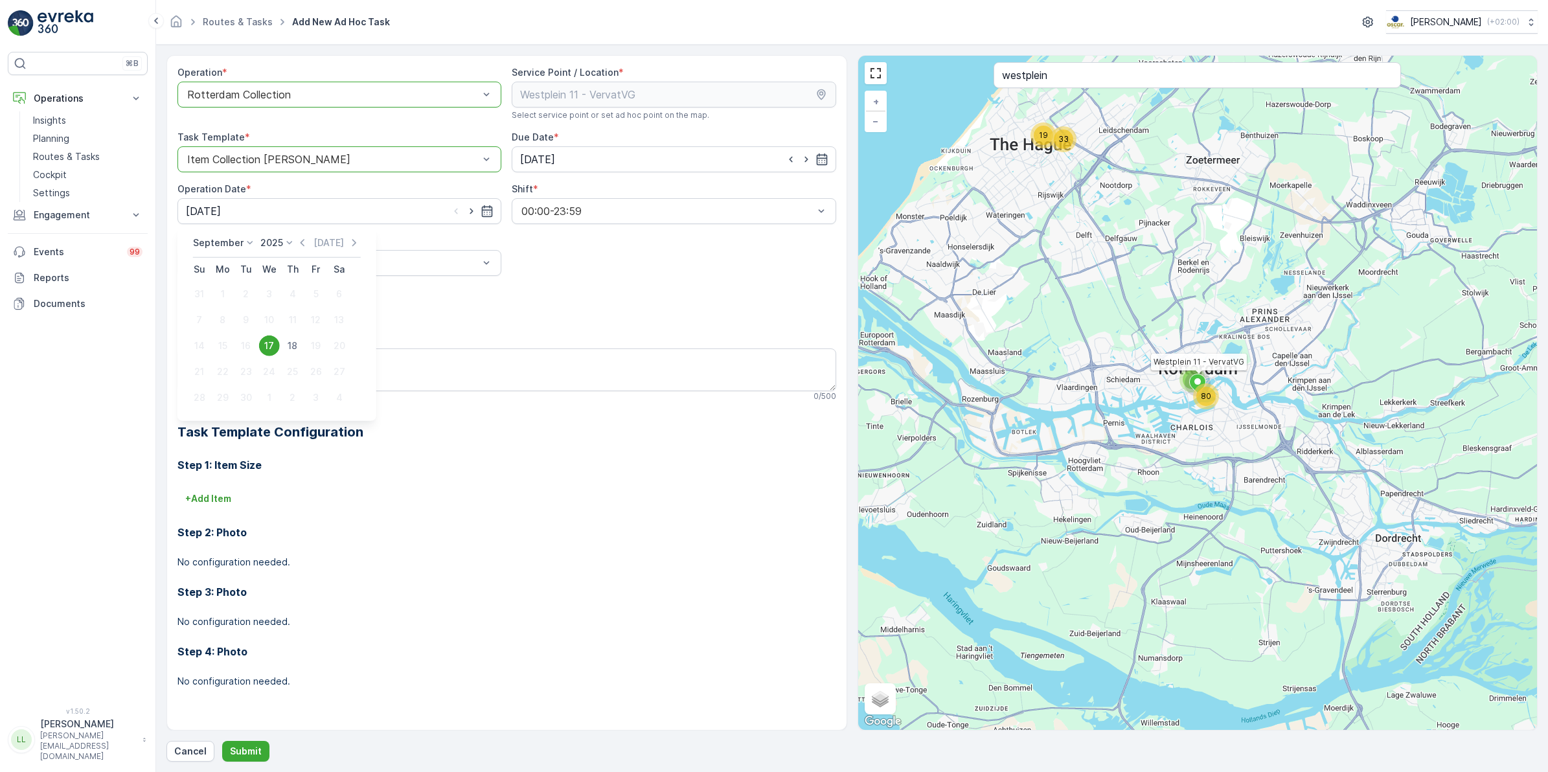
click at [296, 345] on div "18" at bounding box center [292, 346] width 21 height 21
type input "[DATE]"
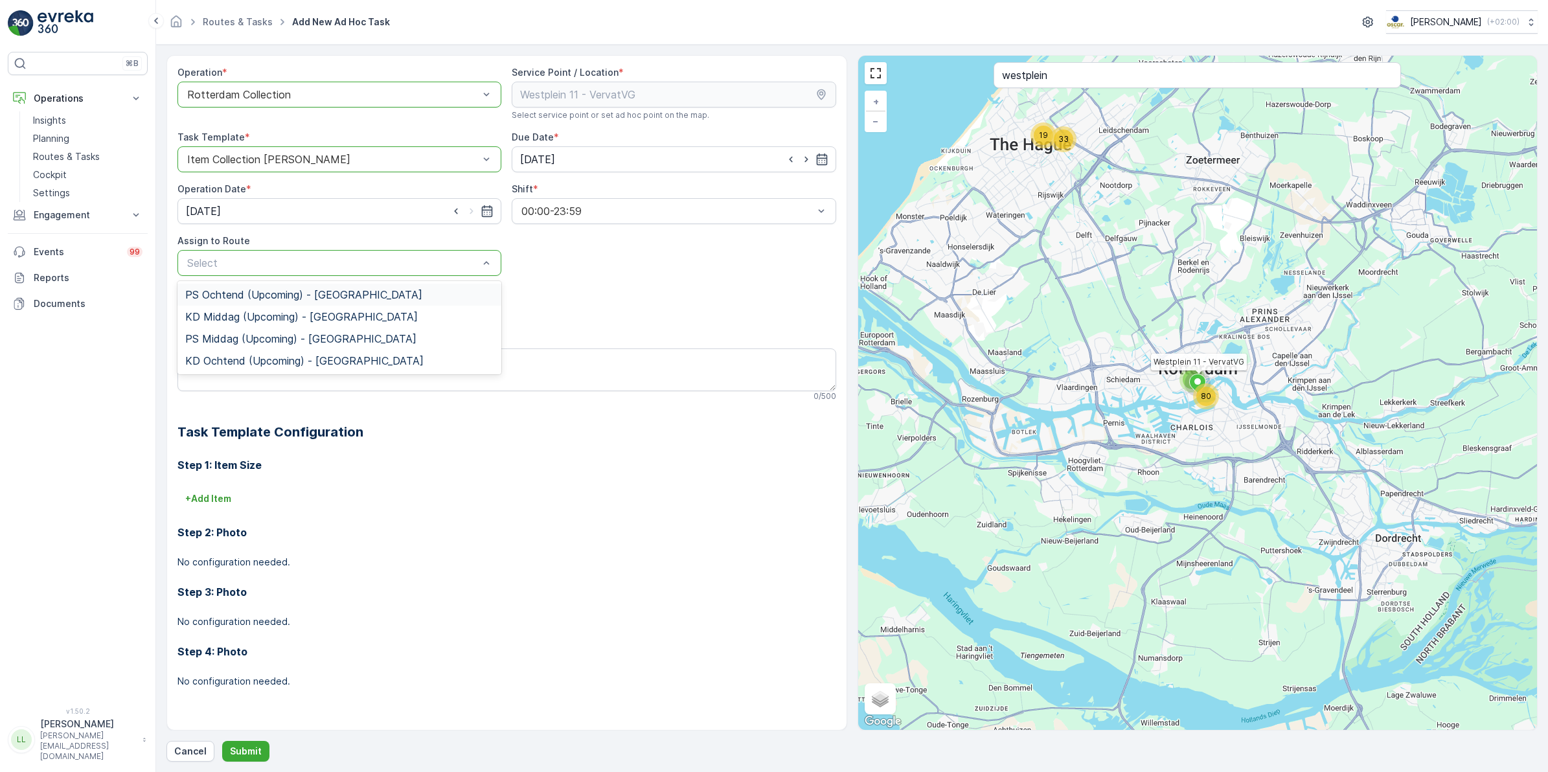
click at [284, 287] on div "PS Ochtend (Upcoming) - Rotterdam" at bounding box center [340, 295] width 324 height 22
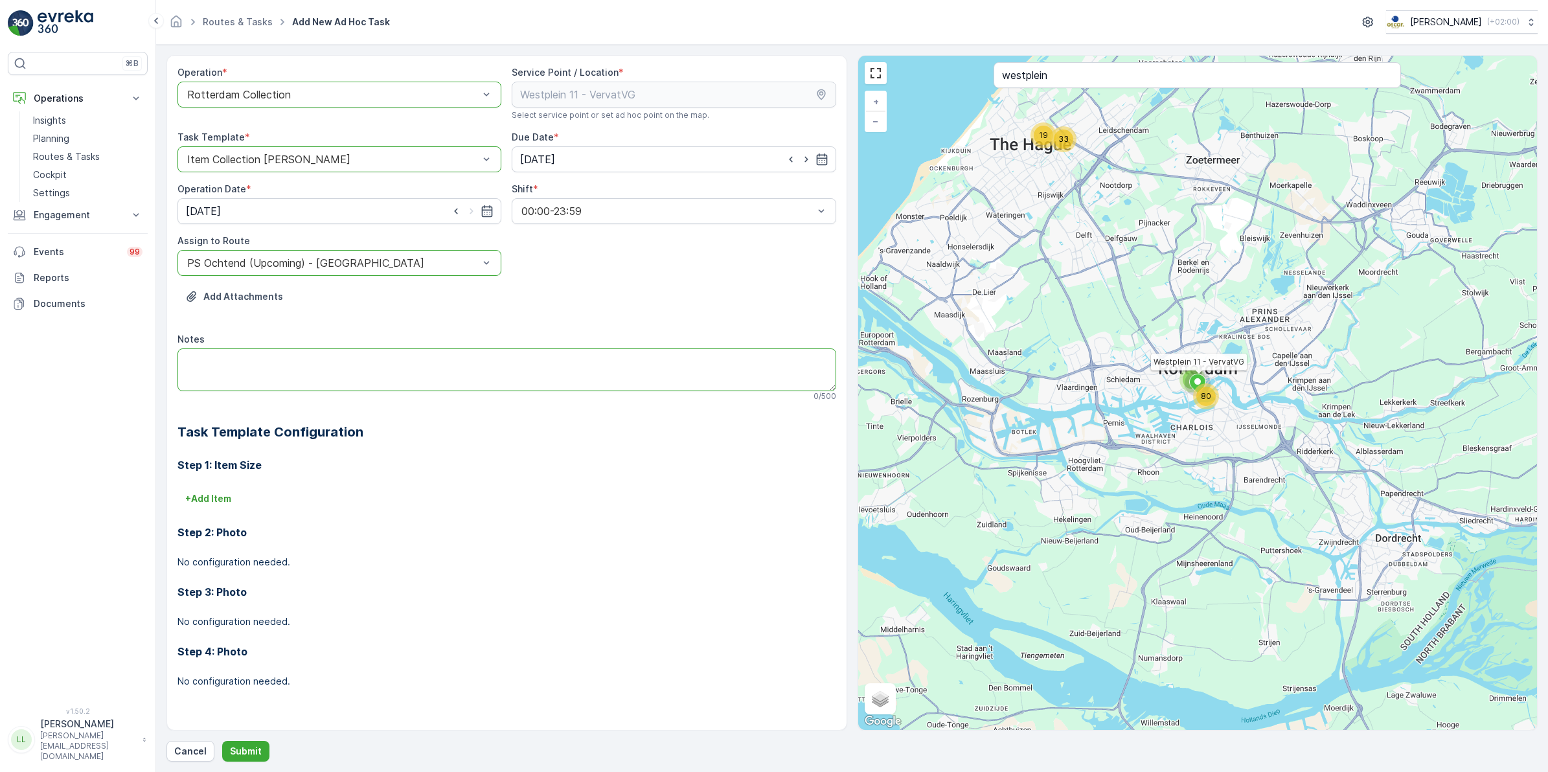
click at [230, 352] on textarea "Notes" at bounding box center [507, 370] width 659 height 43
paste textarea "Leveren: 5 rollen swill zakjes"
type textarea "Leveren: 5 rollen swill zakjes"
click at [250, 750] on p "Submit" at bounding box center [246, 751] width 32 height 13
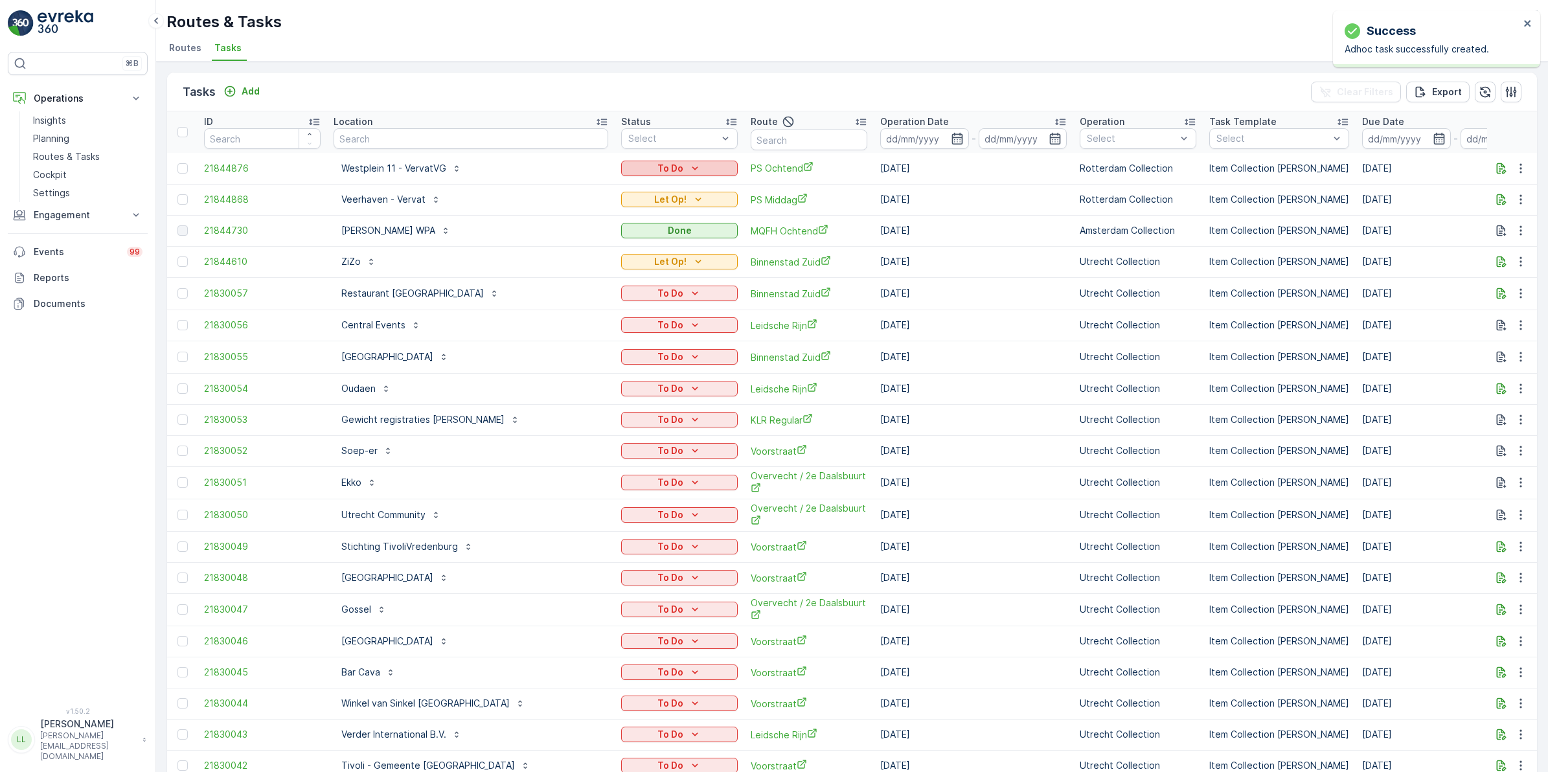
click at [658, 167] on p "To Do" at bounding box center [671, 168] width 26 height 13
click at [585, 185] on span "Let Op!" at bounding box center [571, 187] width 32 height 13
click at [403, 139] on input "text" at bounding box center [471, 138] width 275 height 21
type input "kwe"
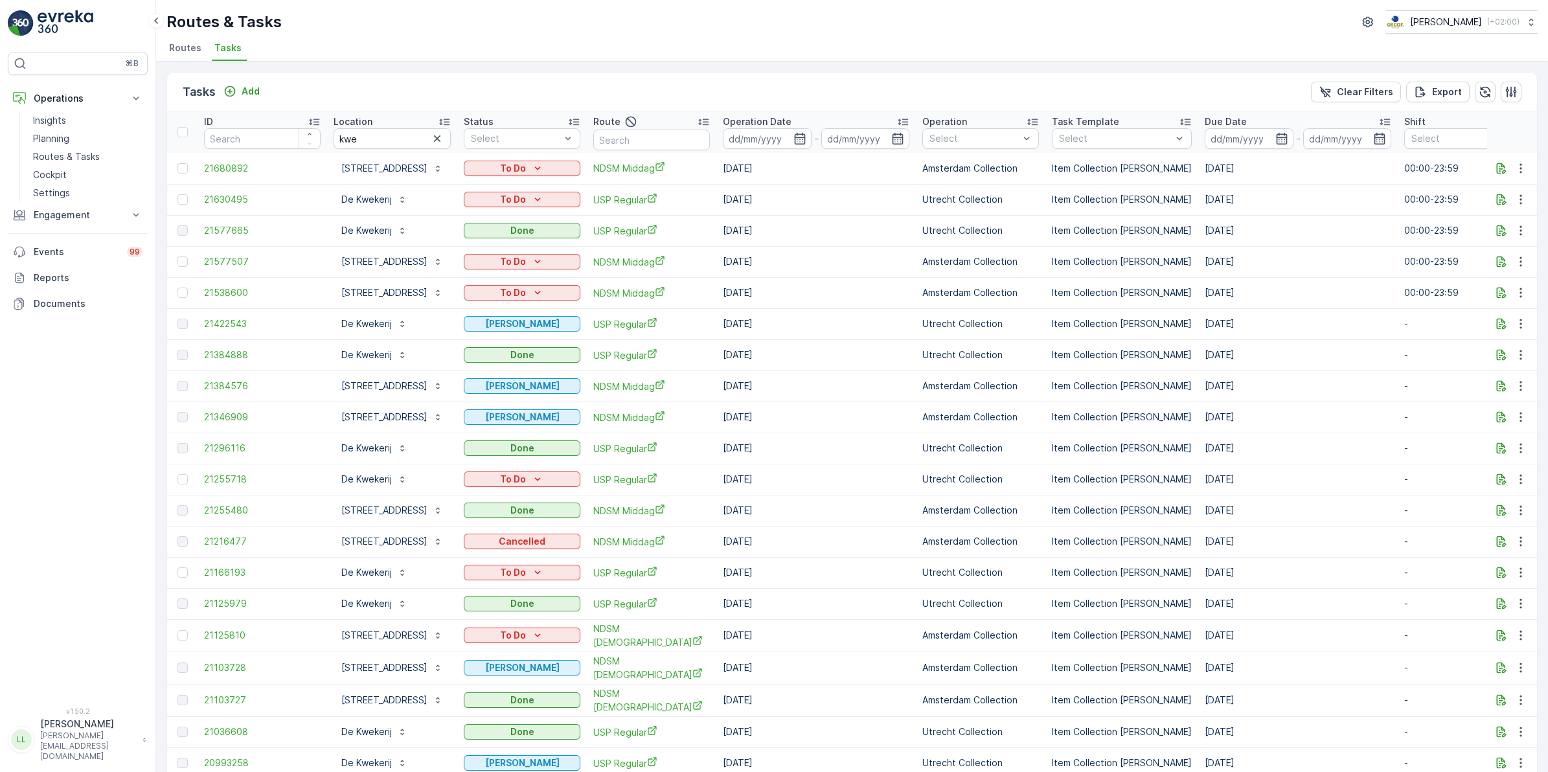
drag, startPoint x: 795, startPoint y: 137, endPoint x: 809, endPoint y: 148, distance: 17.5
click at [796, 137] on icon "button" at bounding box center [800, 138] width 13 height 13
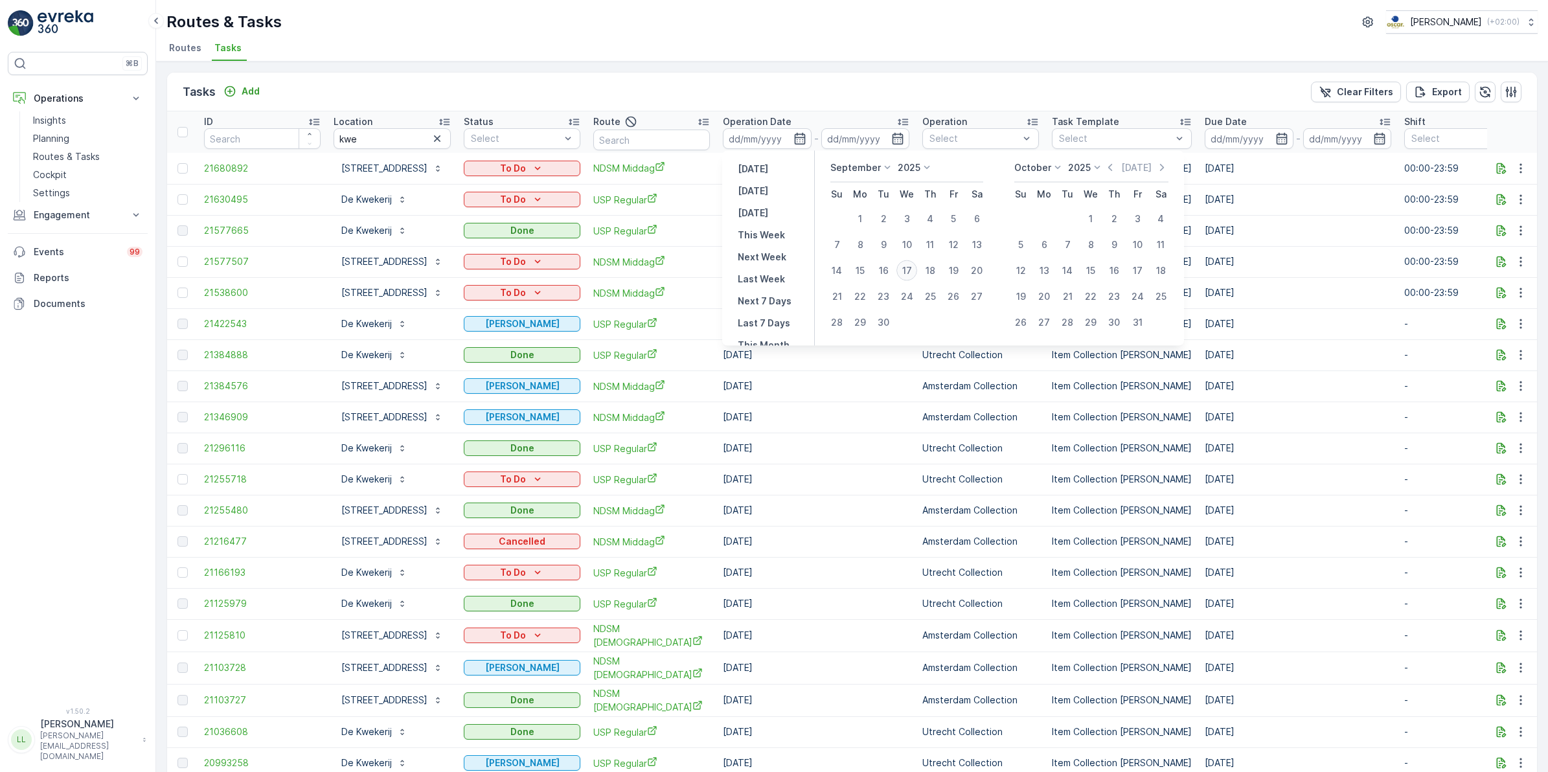
click at [901, 271] on div "17" at bounding box center [907, 270] width 21 height 21
type input "[DATE]"
click at [901, 271] on div "17" at bounding box center [907, 270] width 21 height 21
type input "[DATE]"
click at [901, 271] on div "17" at bounding box center [907, 270] width 21 height 21
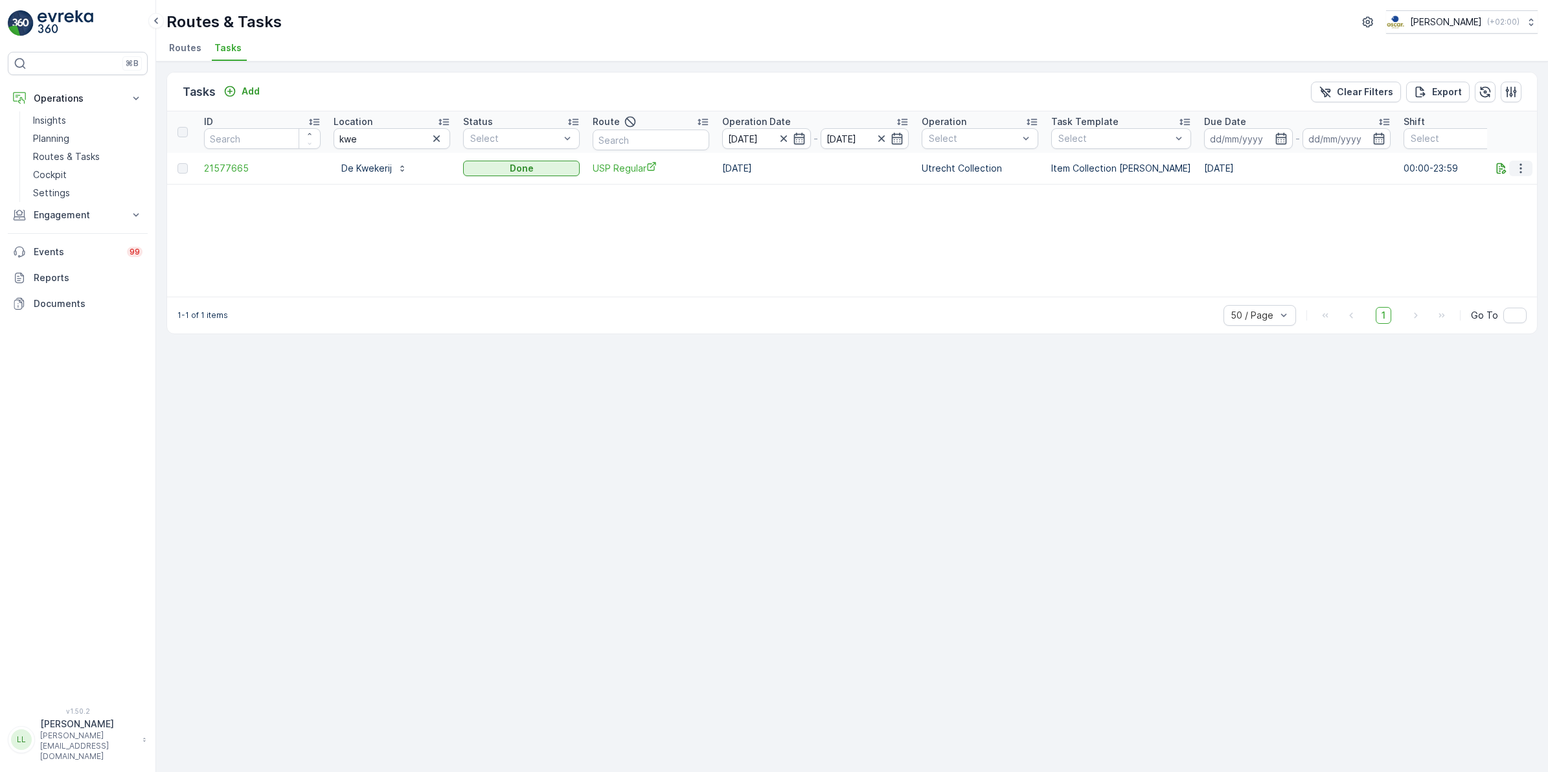
click at [1525, 170] on icon "button" at bounding box center [1521, 168] width 13 height 13
click at [1516, 188] on span "See More Details" at bounding box center [1505, 187] width 75 height 13
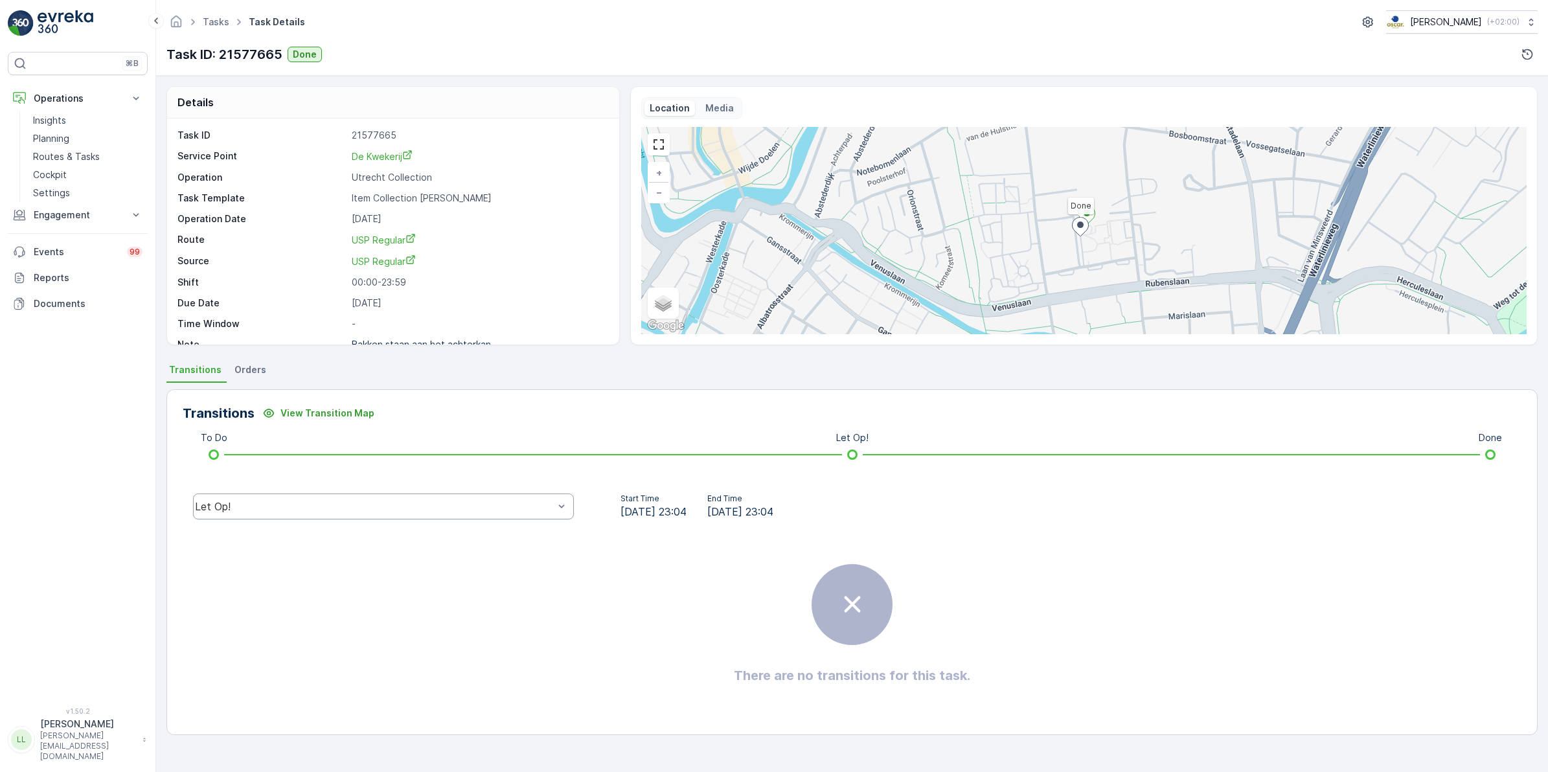
click at [253, 499] on div "Let Op!" at bounding box center [383, 507] width 381 height 26
click at [238, 409] on div "Done" at bounding box center [383, 409] width 365 height 12
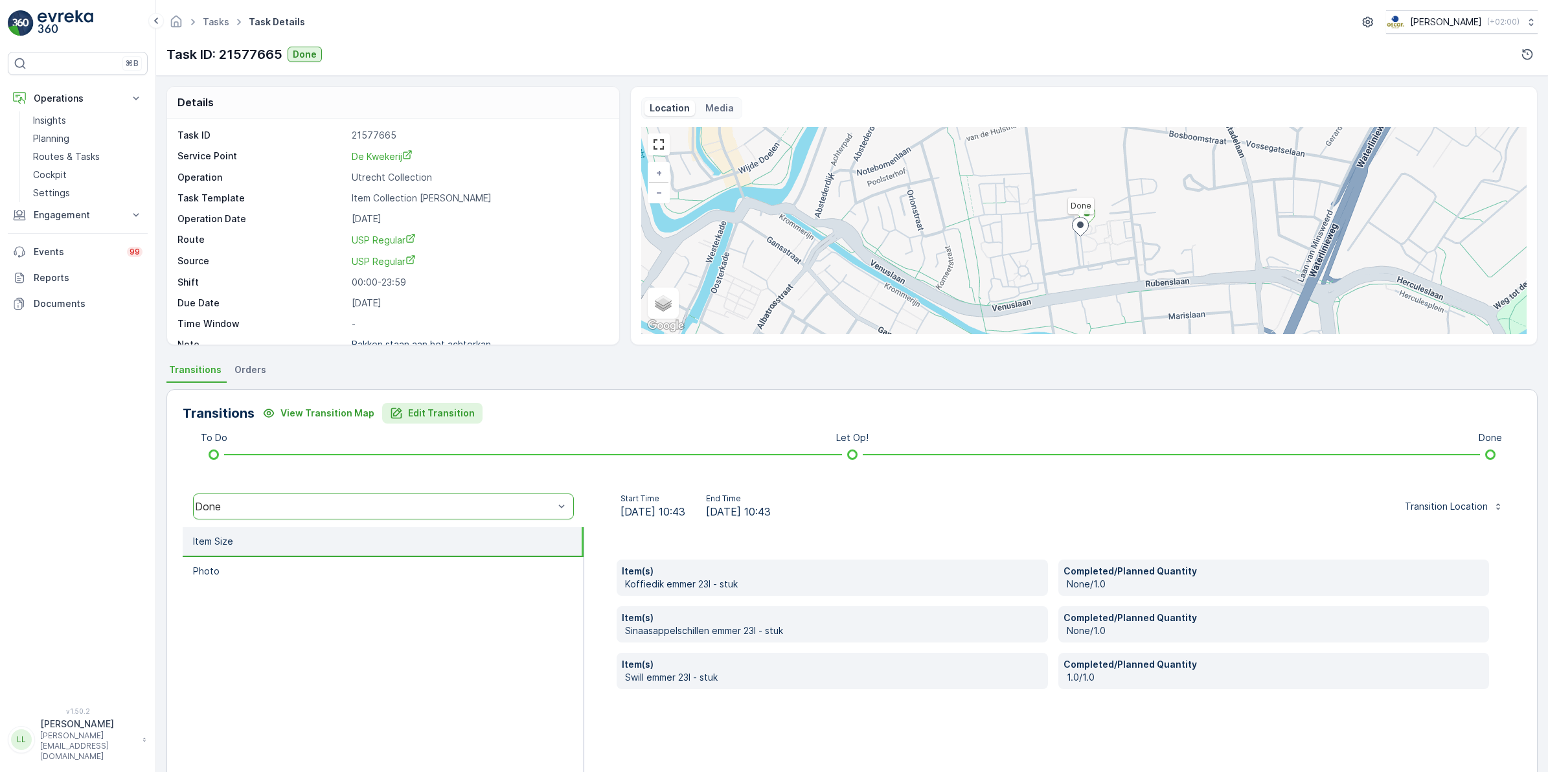
click at [428, 412] on p "Edit Transition" at bounding box center [441, 413] width 67 height 13
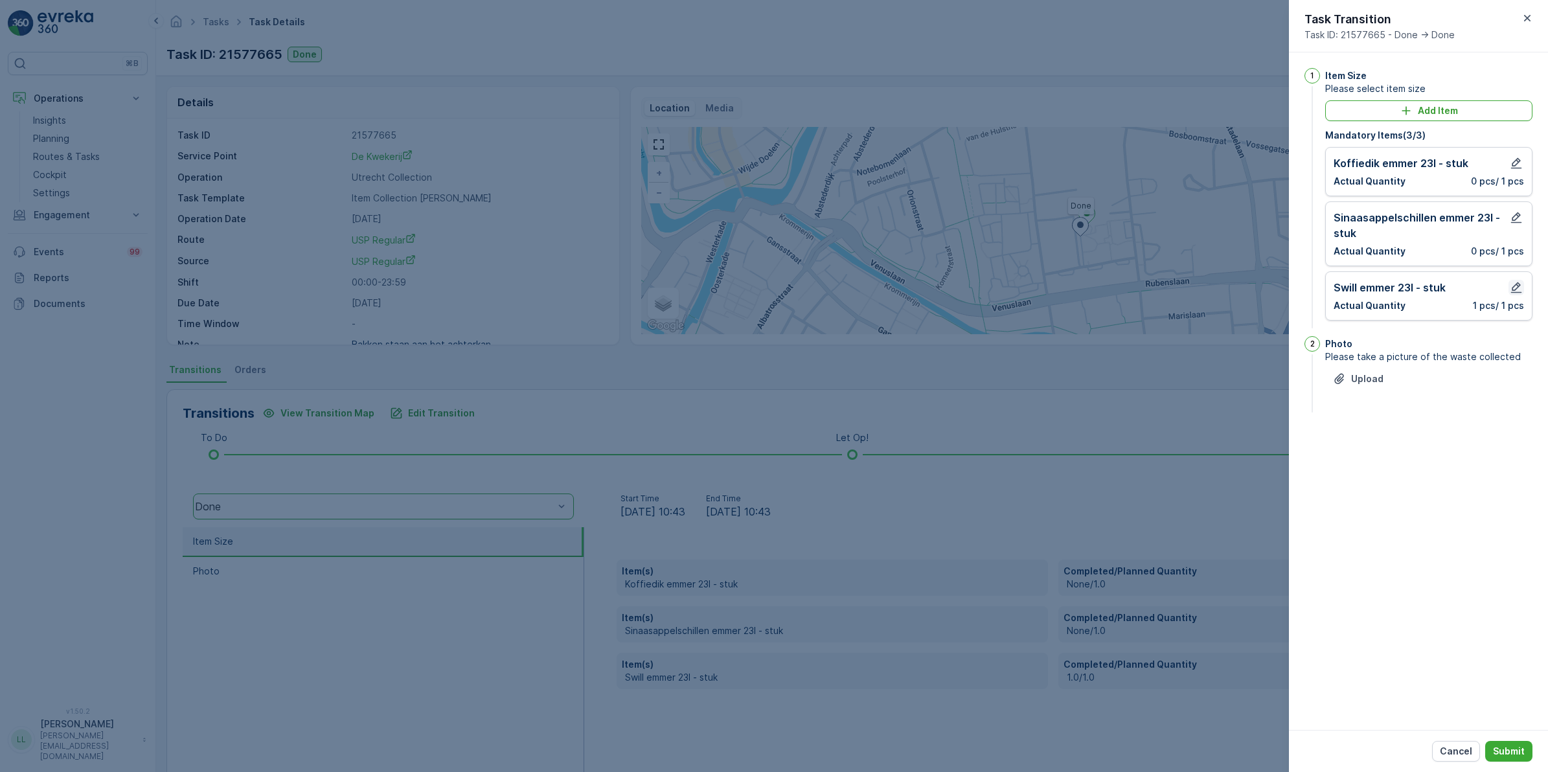
click at [1517, 285] on icon "button" at bounding box center [1517, 287] width 11 height 11
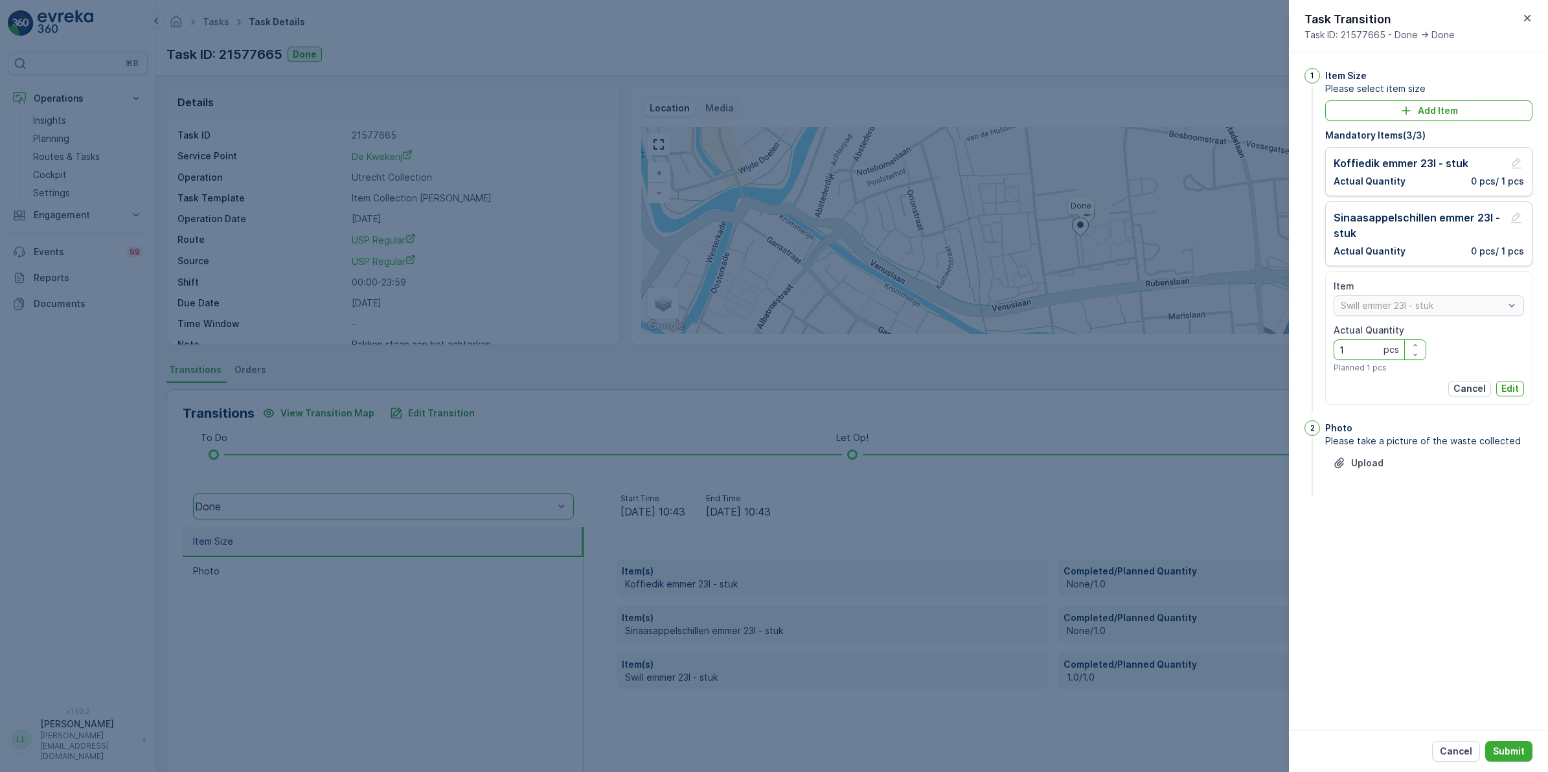
click at [1377, 356] on Quantity "1" at bounding box center [1380, 350] width 93 height 21
type Quantity "3"
click at [1510, 393] on p "Edit" at bounding box center [1510, 388] width 17 height 13
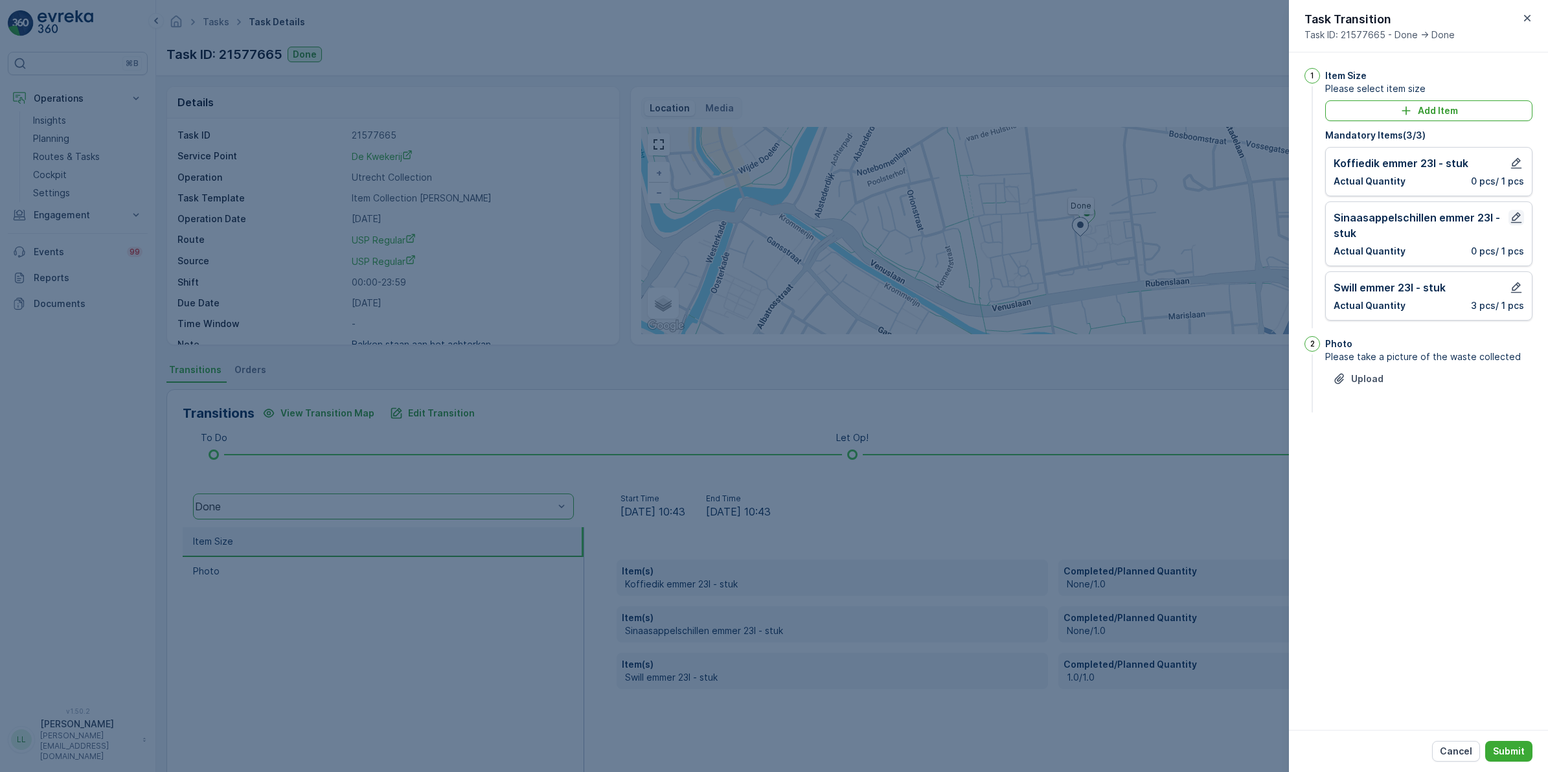
click at [1514, 220] on icon "button" at bounding box center [1516, 217] width 13 height 13
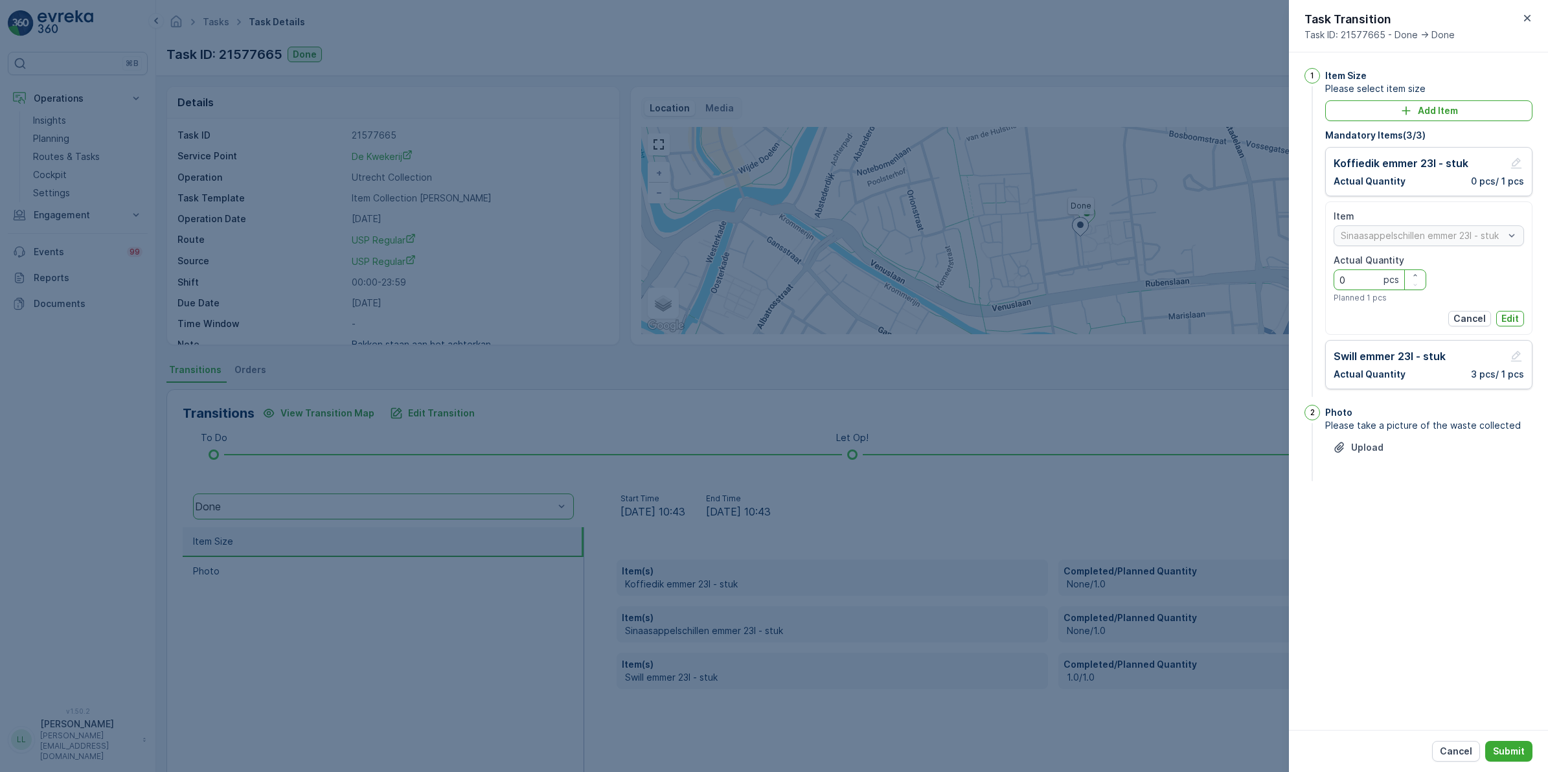
click at [1370, 280] on Quantity "0" at bounding box center [1380, 280] width 93 height 21
type Quantity "1"
drag, startPoint x: 1513, startPoint y: 321, endPoint x: 1506, endPoint y: 292, distance: 29.9
click at [1514, 321] on p "Edit" at bounding box center [1510, 318] width 17 height 13
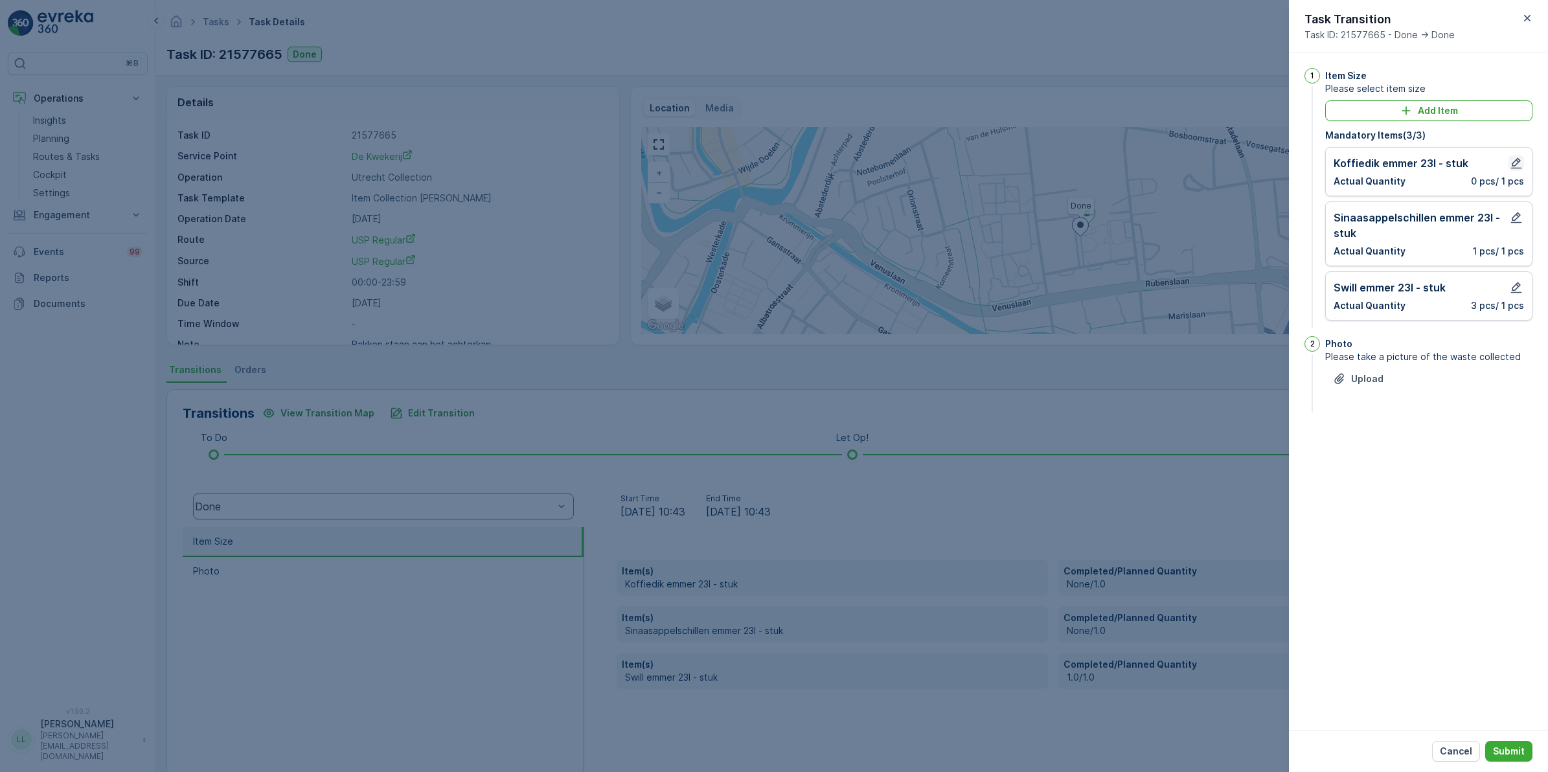
click at [1517, 163] on icon "button" at bounding box center [1516, 163] width 13 height 13
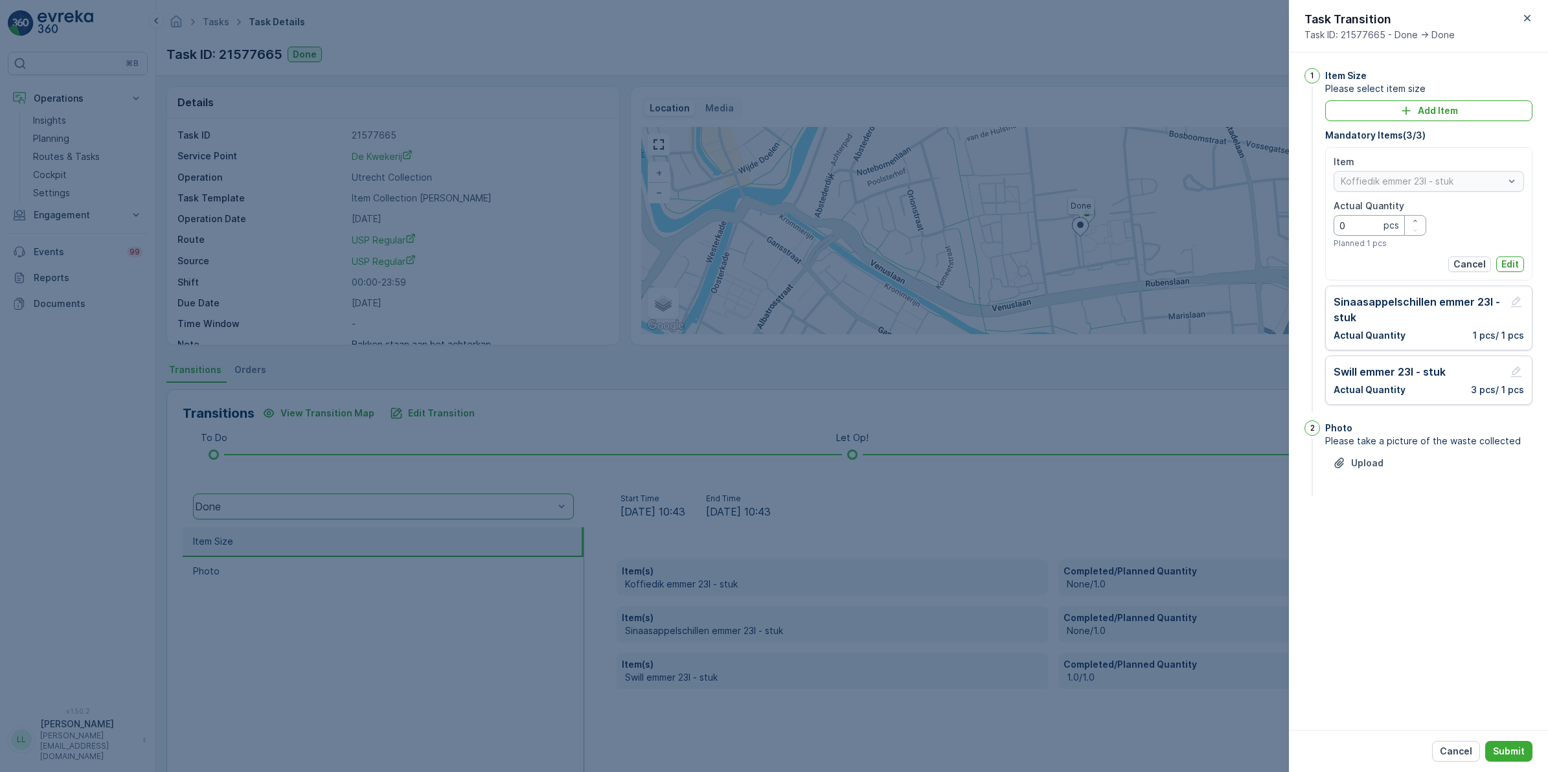
click at [1370, 225] on Quantity "0" at bounding box center [1380, 225] width 93 height 21
type Quantity "2"
click at [1504, 264] on p "Edit" at bounding box center [1510, 264] width 17 height 13
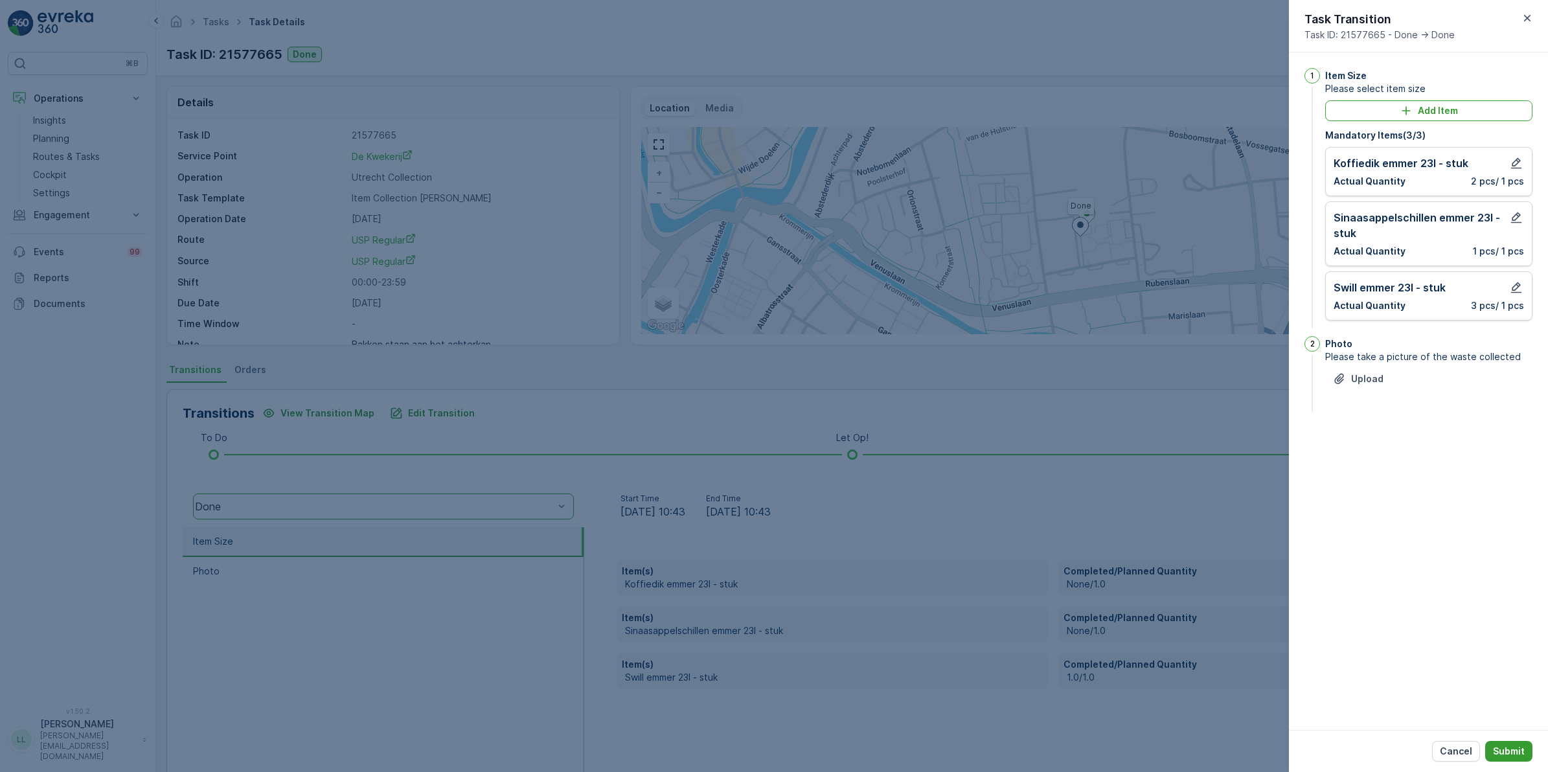
click at [1506, 753] on p "Submit" at bounding box center [1509, 751] width 32 height 13
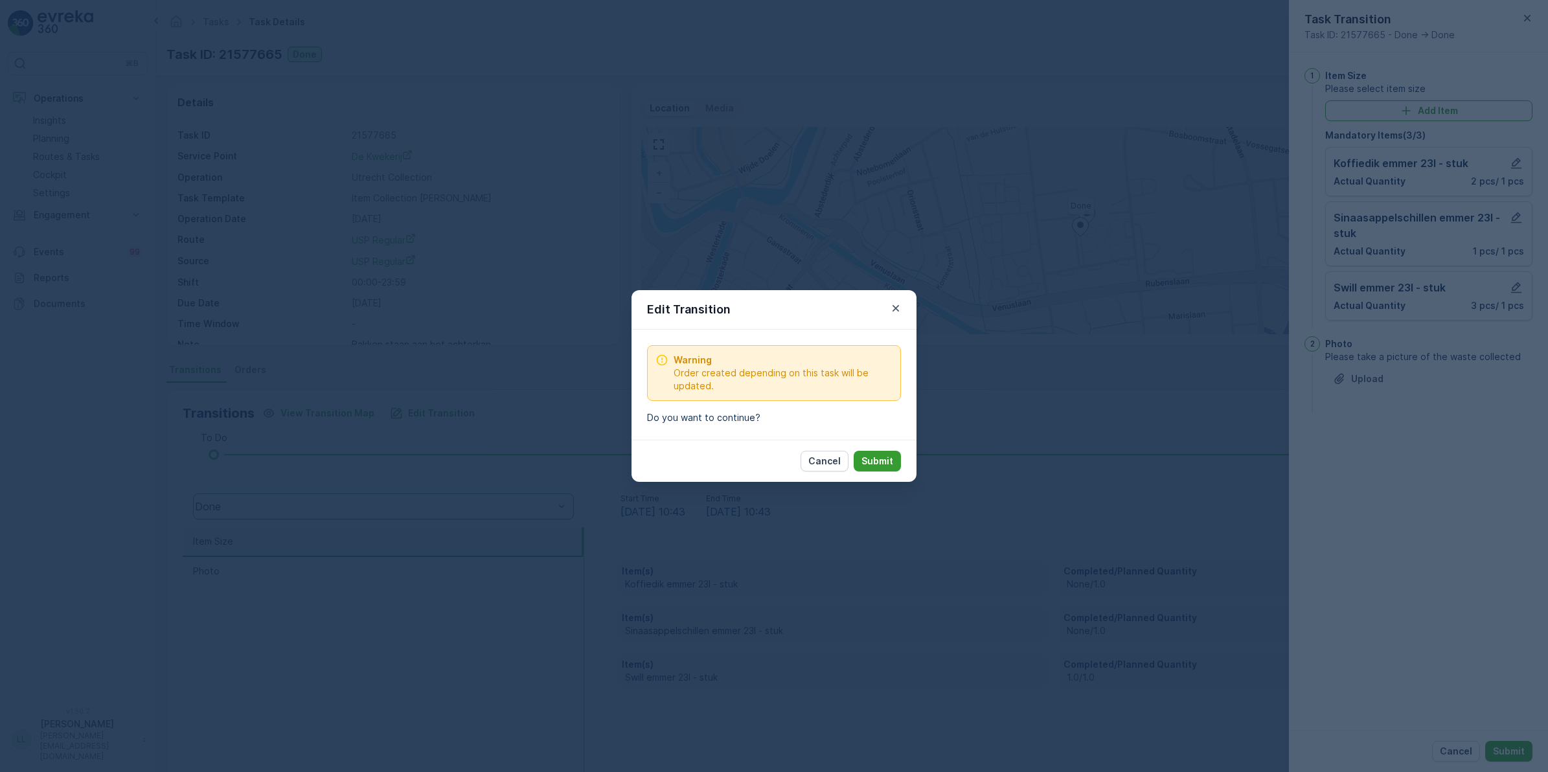
click at [886, 460] on p "Submit" at bounding box center [878, 461] width 32 height 13
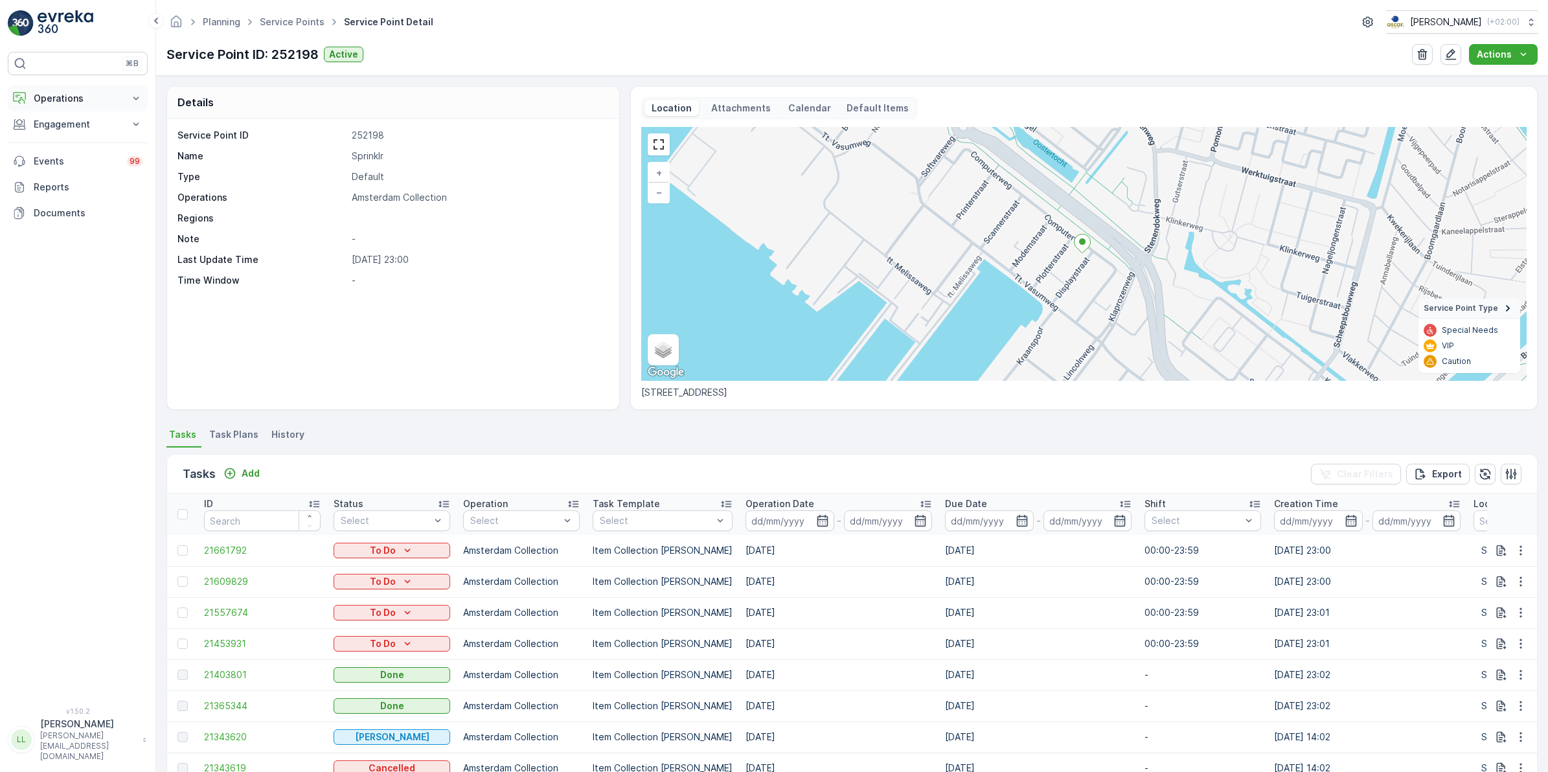
drag, startPoint x: 58, startPoint y: 98, endPoint x: 69, endPoint y: 99, distance: 10.4
click at [59, 97] on p "Operations" at bounding box center [78, 98] width 88 height 13
click at [69, 150] on p "Routes & Tasks" at bounding box center [66, 156] width 67 height 13
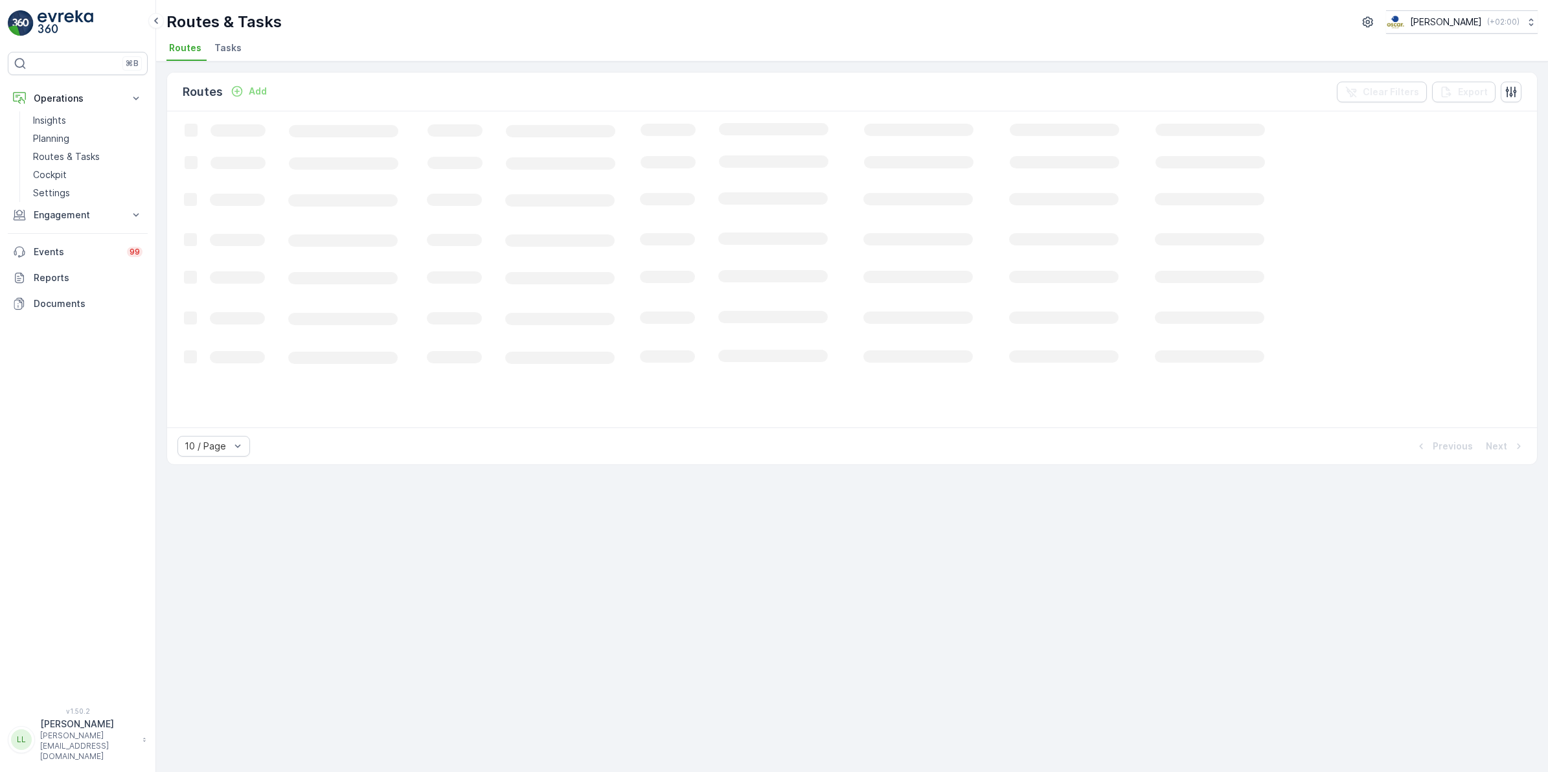
click at [231, 50] on span "Tasks" at bounding box center [227, 47] width 27 height 13
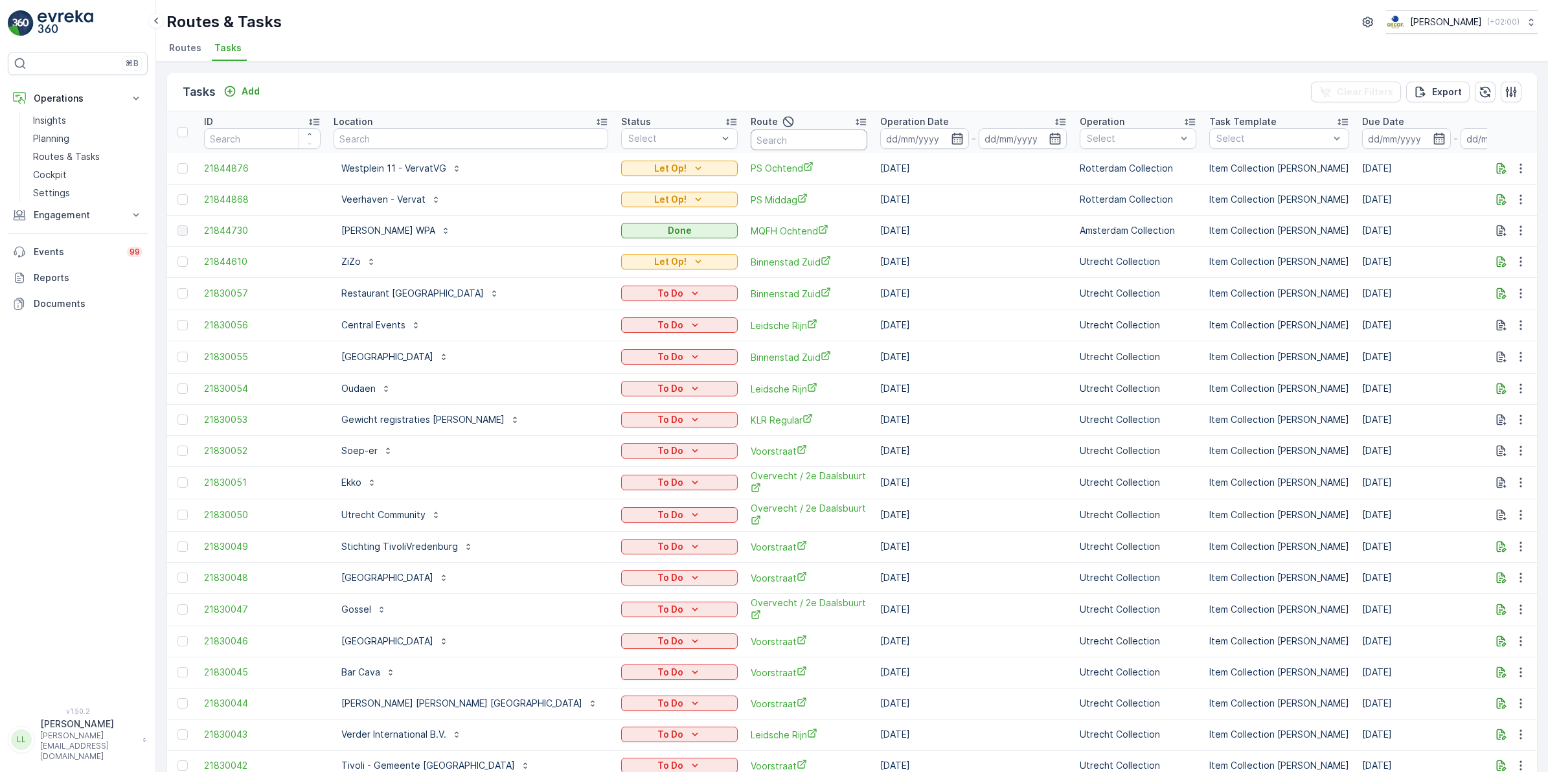
click at [760, 141] on input "text" at bounding box center [809, 140] width 117 height 21
type input "lager"
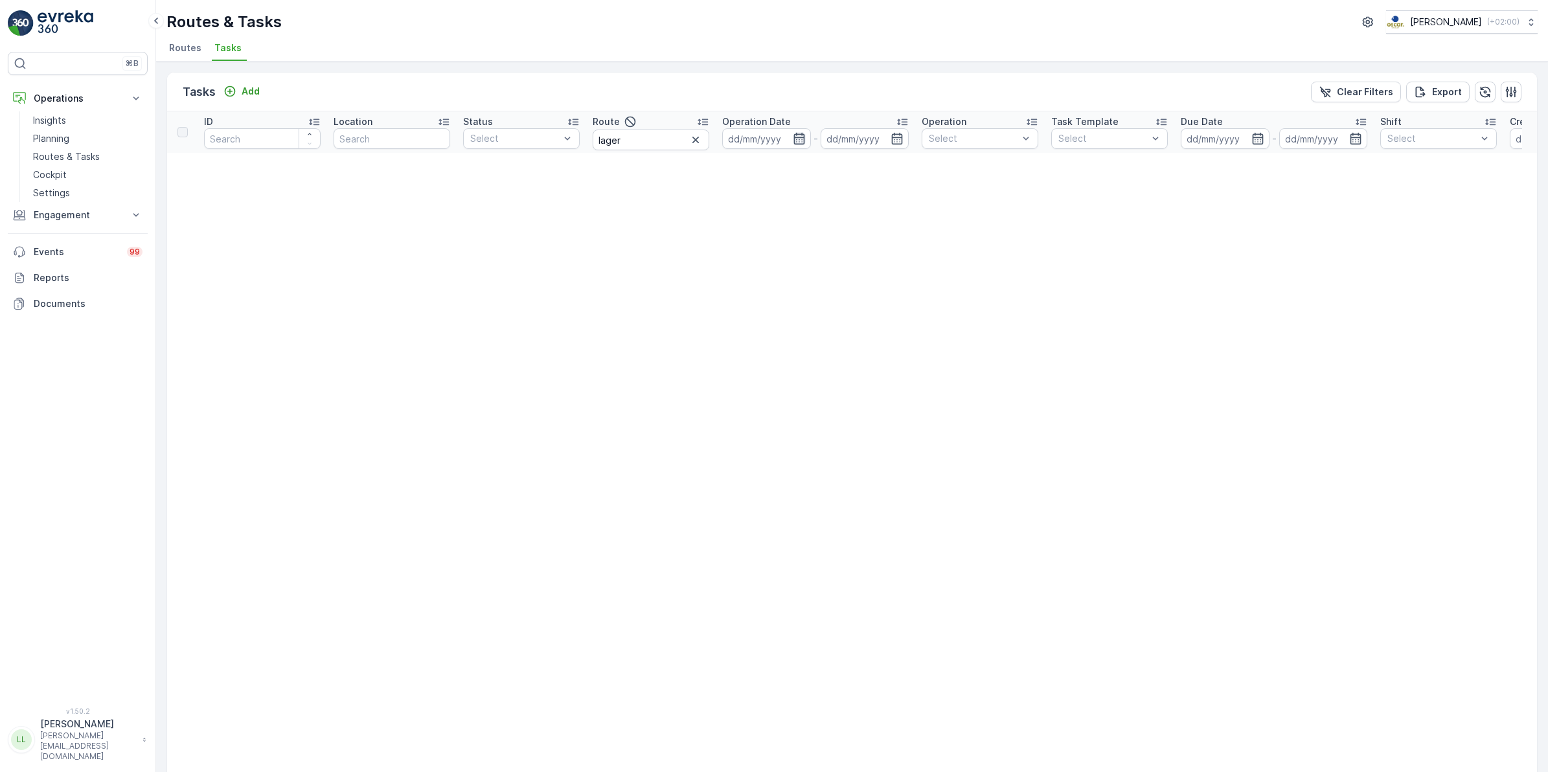
click at [798, 143] on icon "button" at bounding box center [799, 138] width 13 height 13
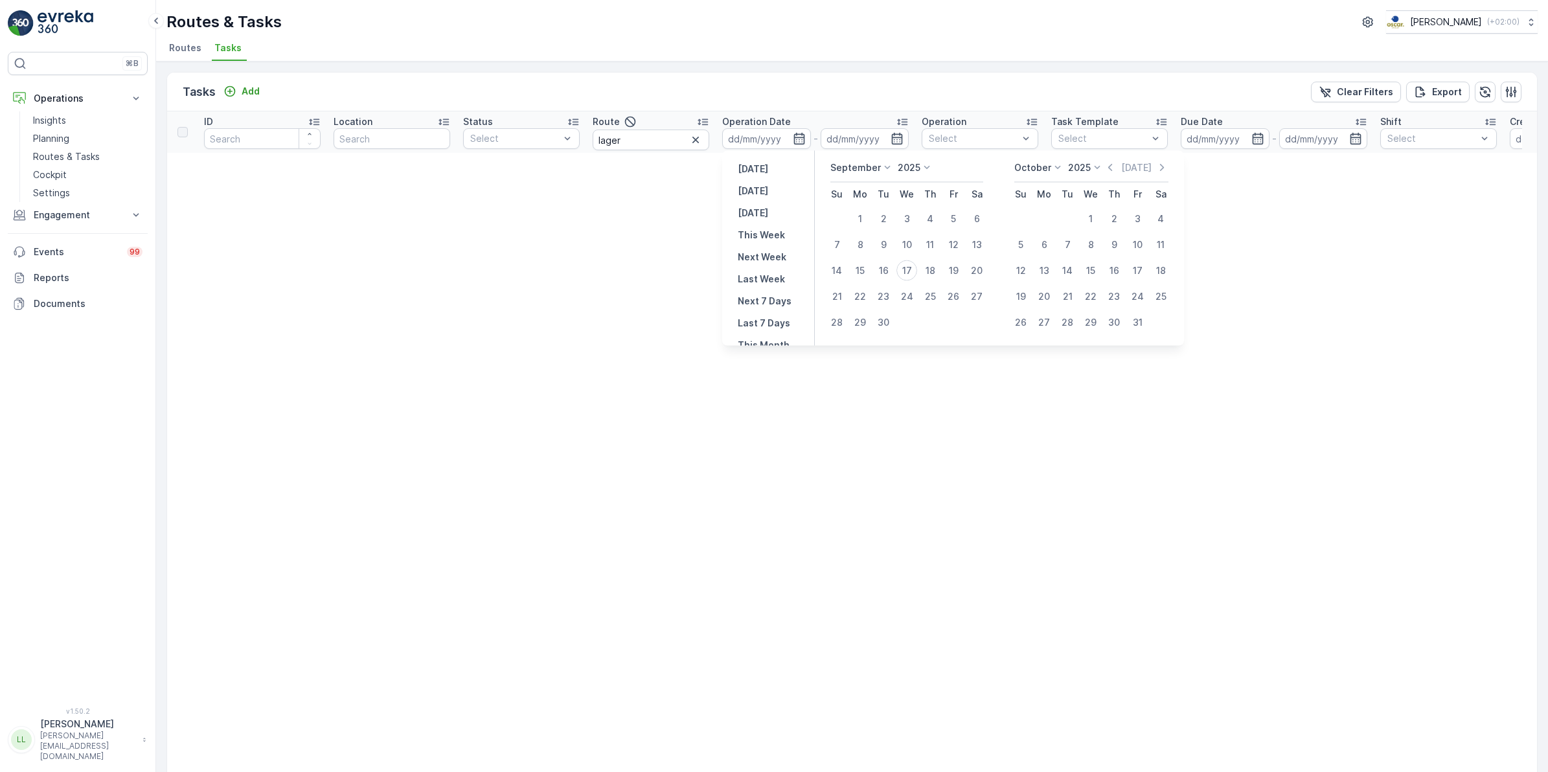
click at [698, 139] on icon "button" at bounding box center [695, 139] width 13 height 13
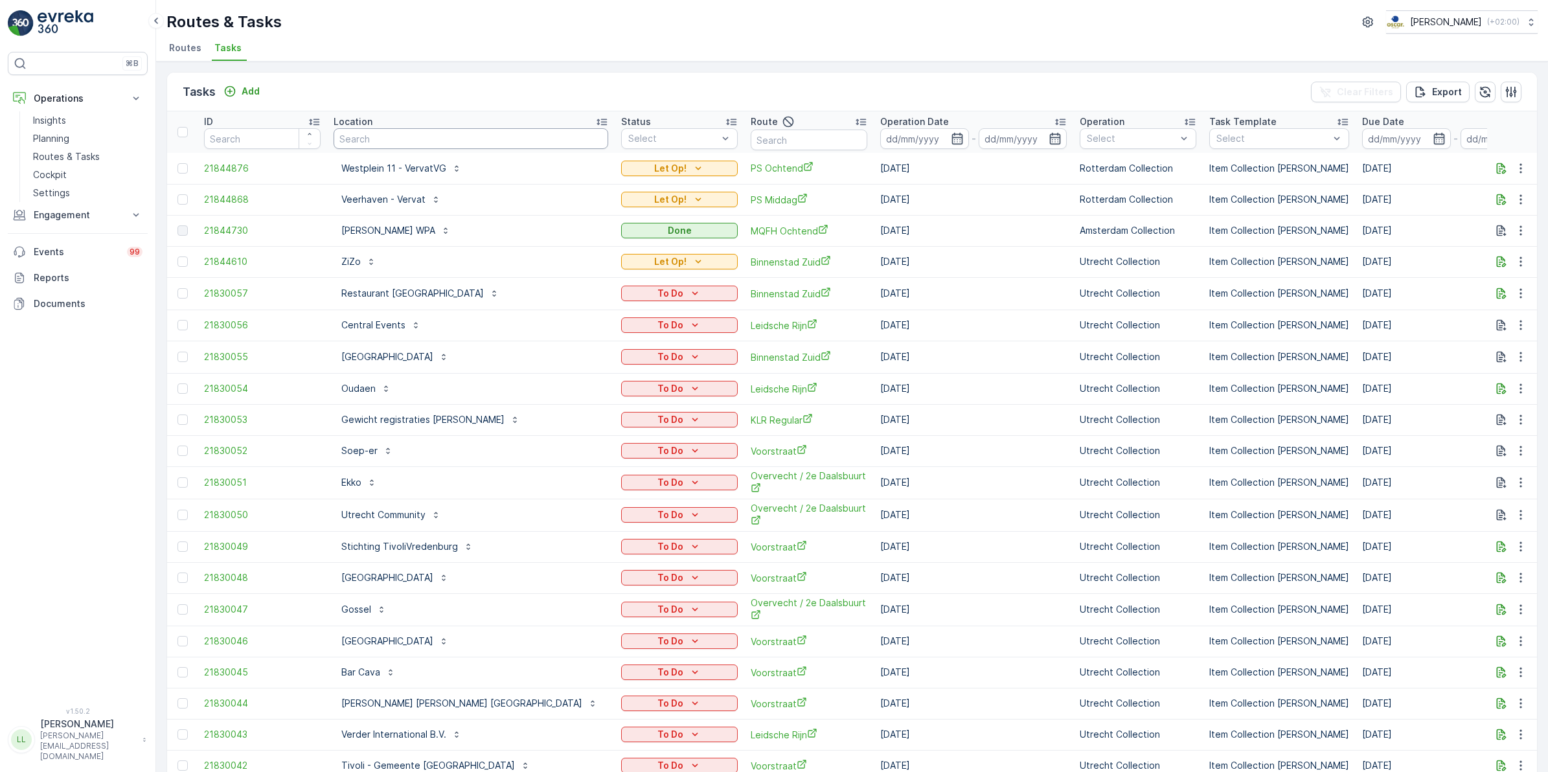
click at [409, 135] on input "text" at bounding box center [471, 138] width 275 height 21
type input "lager"
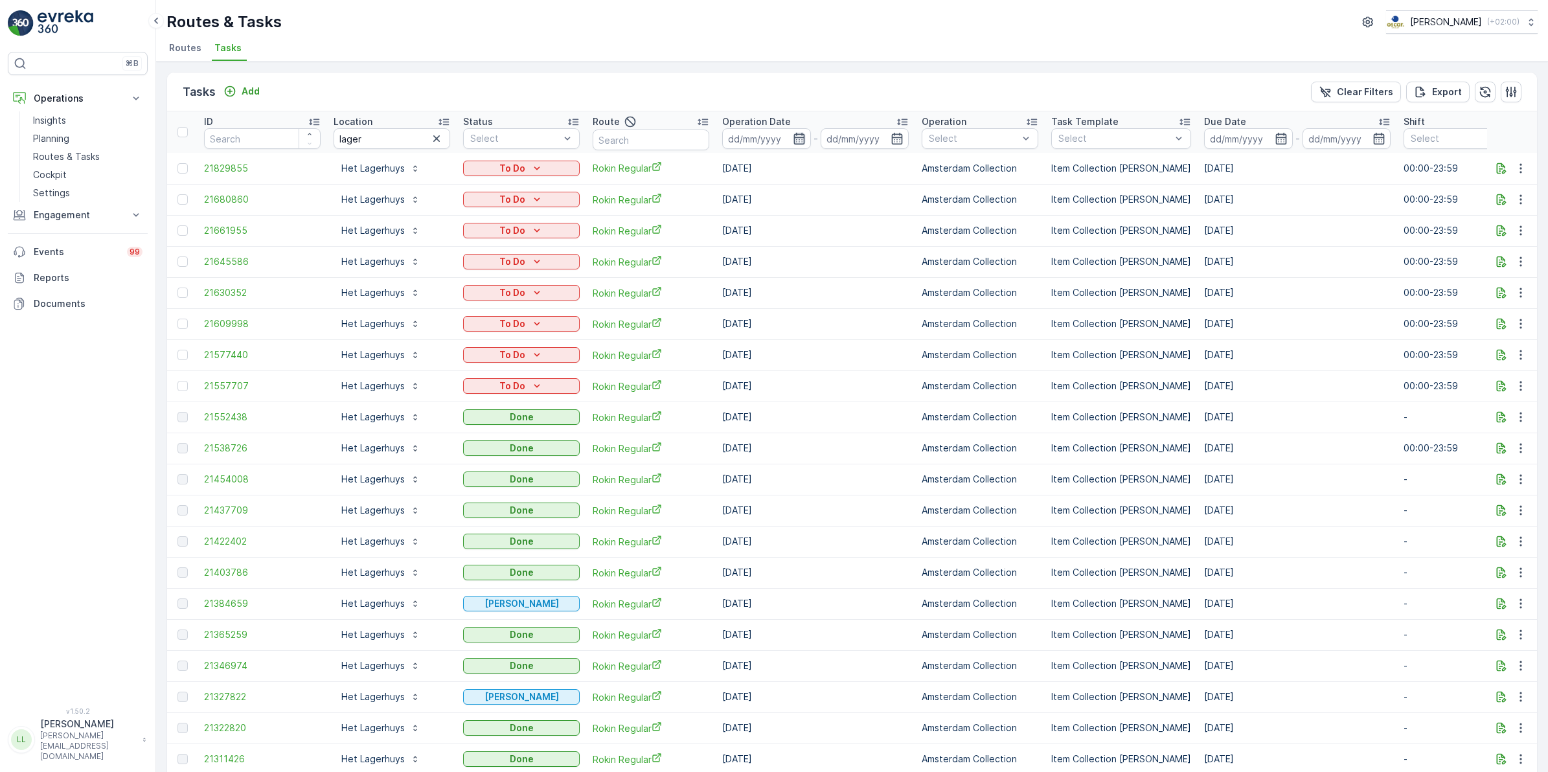
click at [797, 138] on icon "button" at bounding box center [799, 138] width 13 height 13
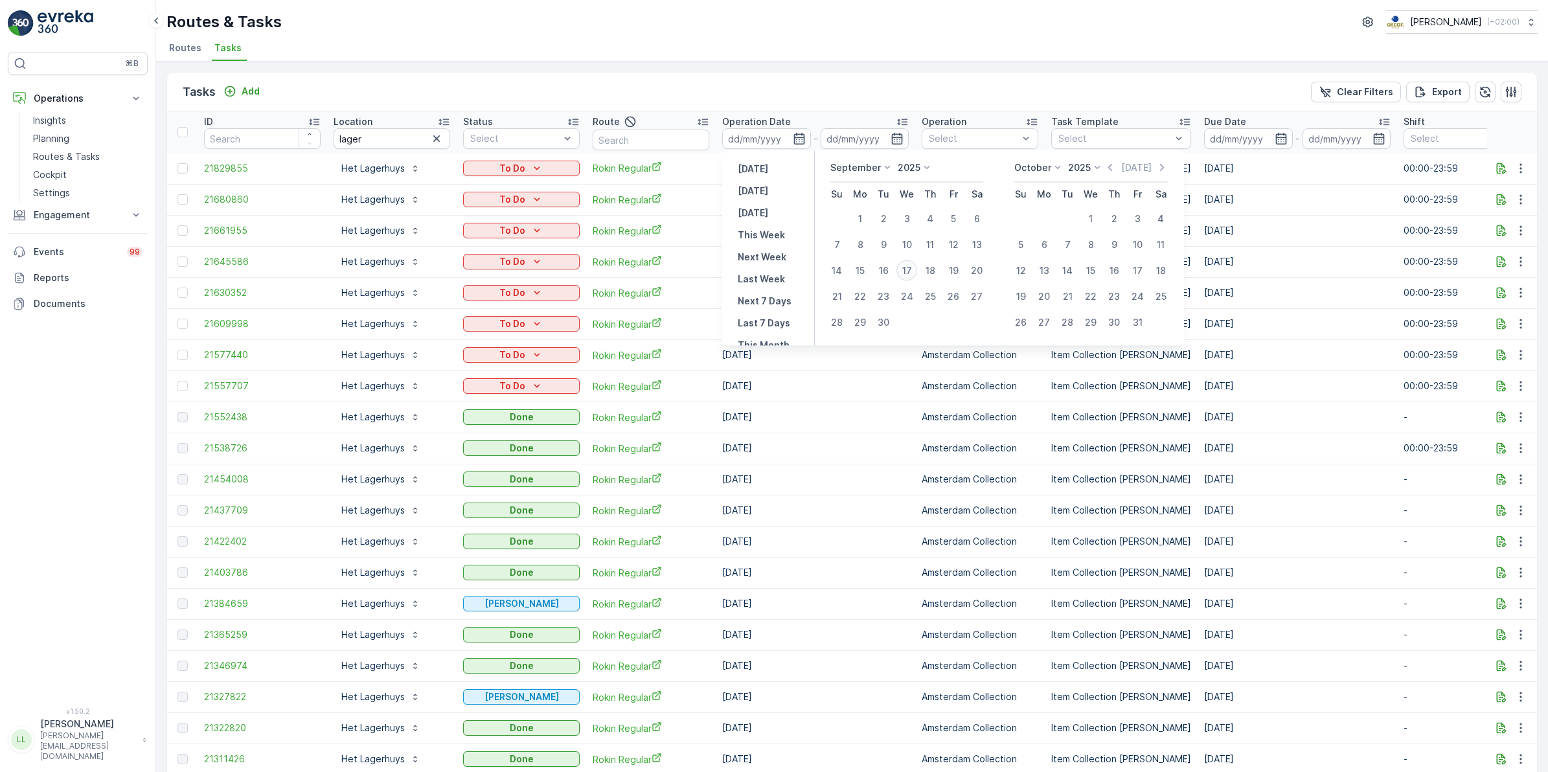
click at [908, 275] on div "17" at bounding box center [907, 270] width 21 height 21
type input "[DATE]"
click at [908, 275] on div "17" at bounding box center [907, 270] width 21 height 21
type input "[DATE]"
click at [908, 275] on div "17" at bounding box center [907, 270] width 21 height 21
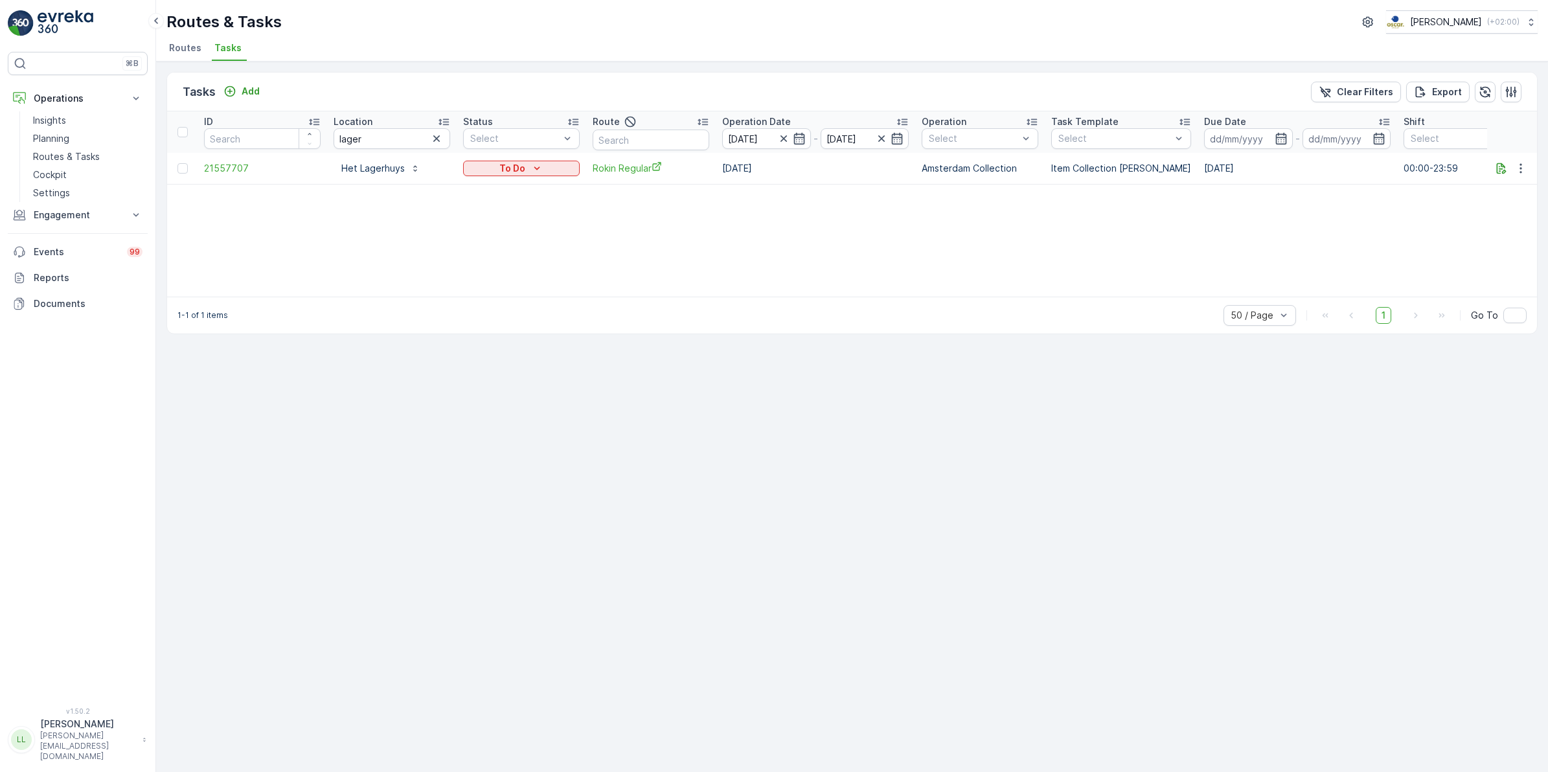
click at [434, 140] on icon "button" at bounding box center [436, 138] width 13 height 13
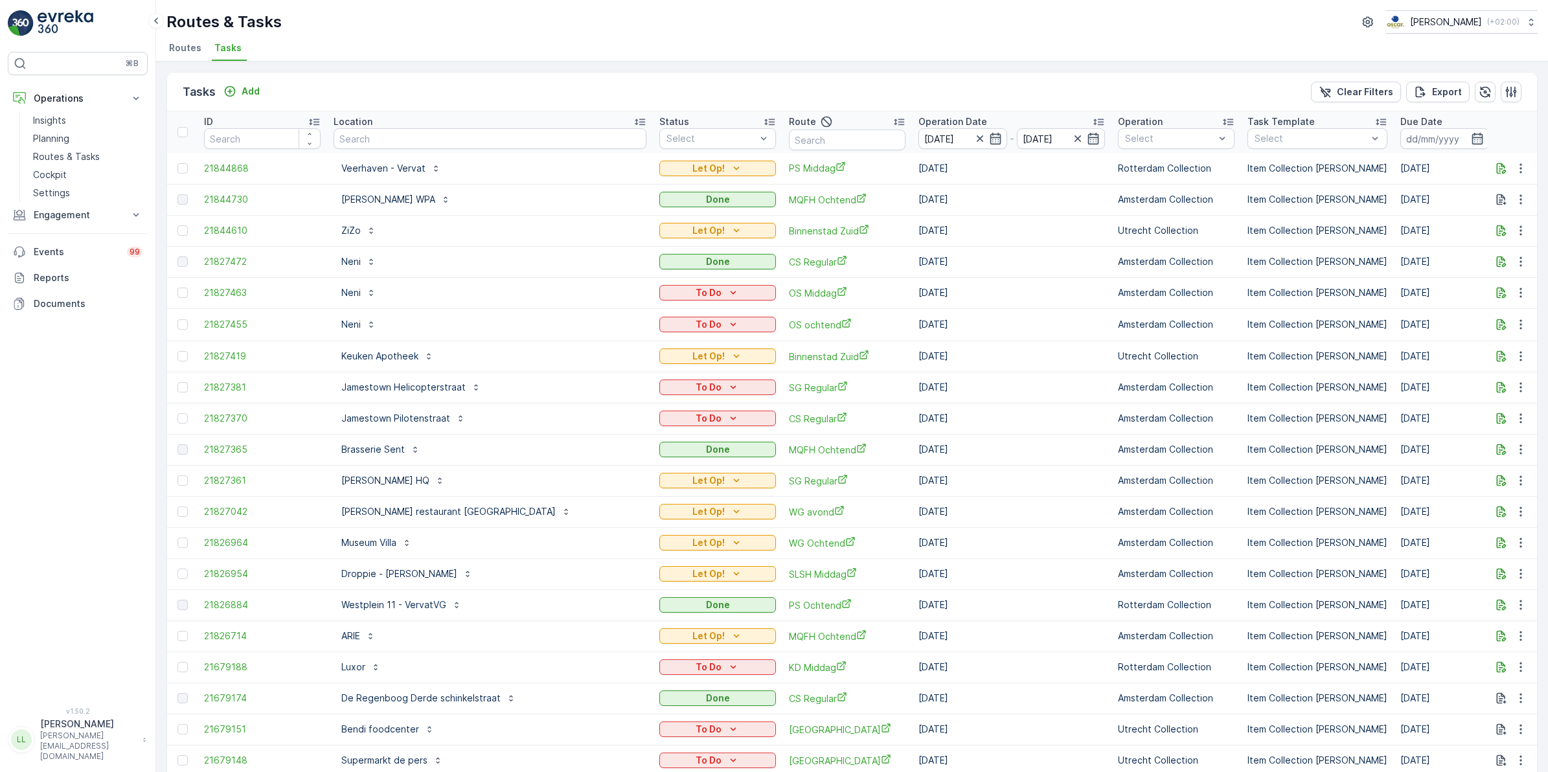
click at [789, 131] on input "text" at bounding box center [847, 140] width 117 height 21
type input "k"
click at [451, 136] on input "text" at bounding box center [490, 138] width 313 height 21
type input "kerk"
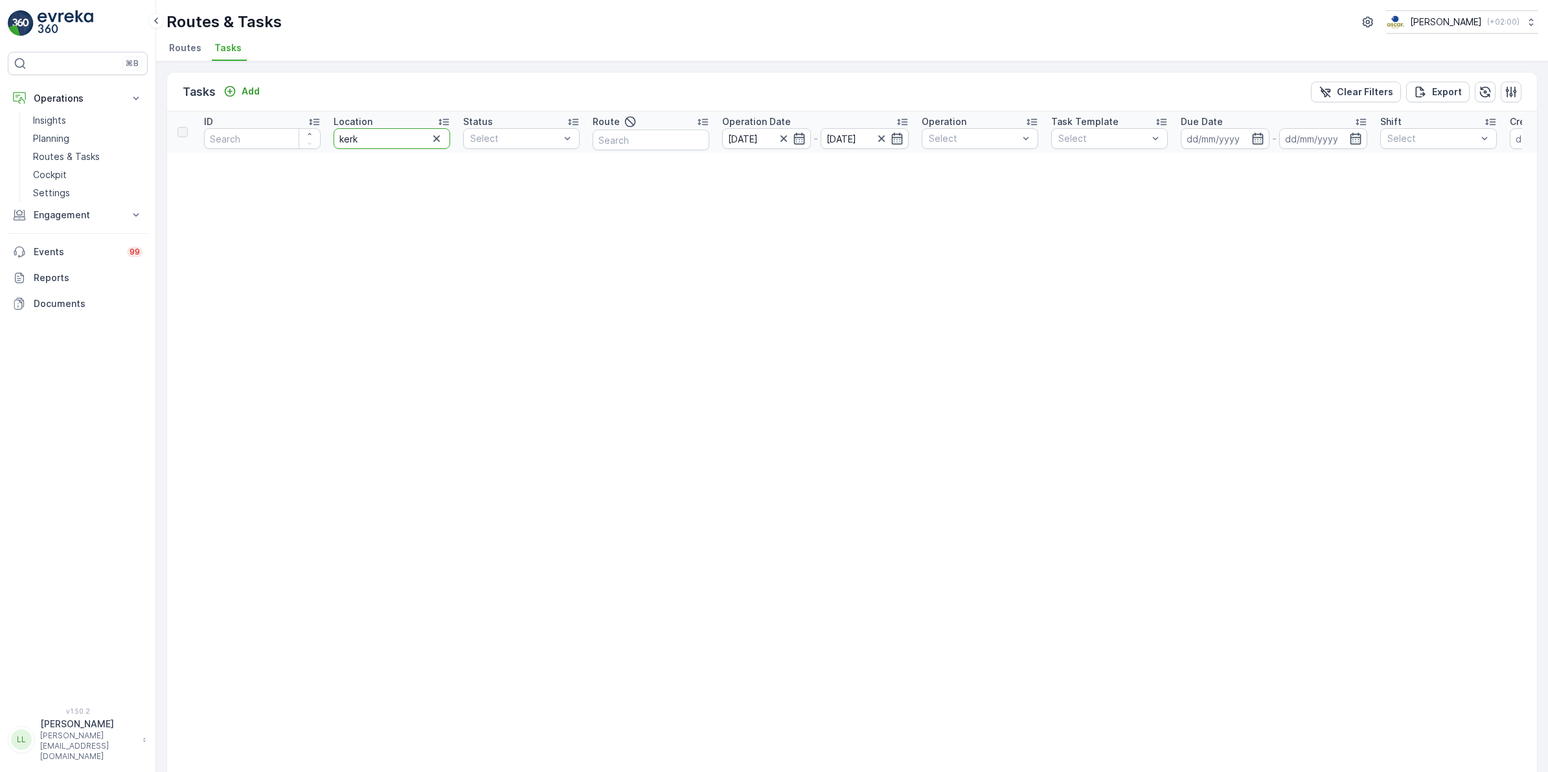
click at [367, 139] on input "kerk" at bounding box center [392, 138] width 117 height 21
type input "k"
drag, startPoint x: 377, startPoint y: 137, endPoint x: 266, endPoint y: 146, distance: 111.2
click at [266, 146] on tr "ID Location kerk Status Select Route Operation Date 17.09.2025 - 17.09.2025 Ope…" at bounding box center [1137, 131] width 1940 height 41
type input "wijk"
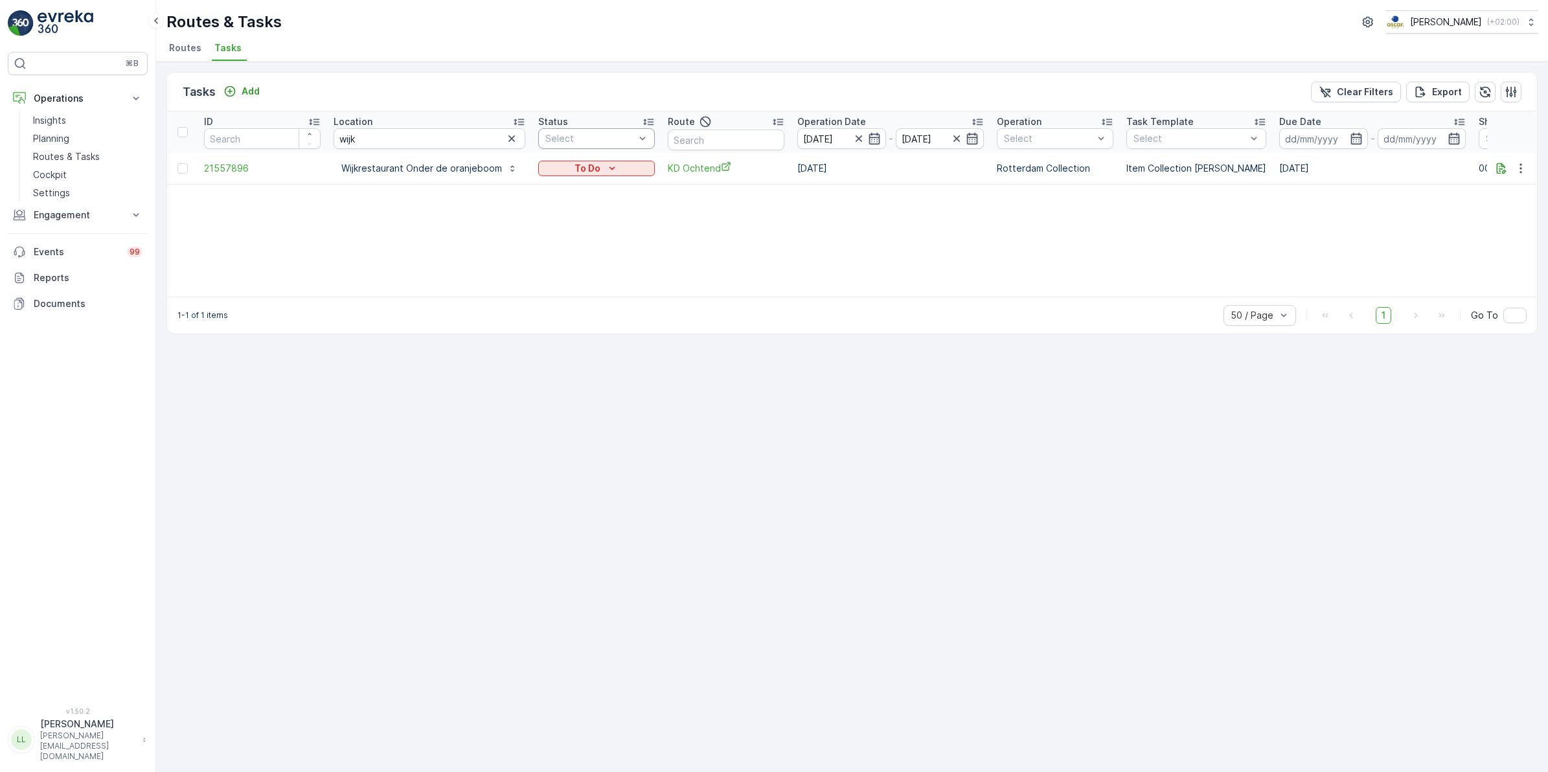
drag, startPoint x: 511, startPoint y: 134, endPoint x: 536, endPoint y: 139, distance: 25.8
click at [511, 134] on icon "button" at bounding box center [511, 138] width 13 height 13
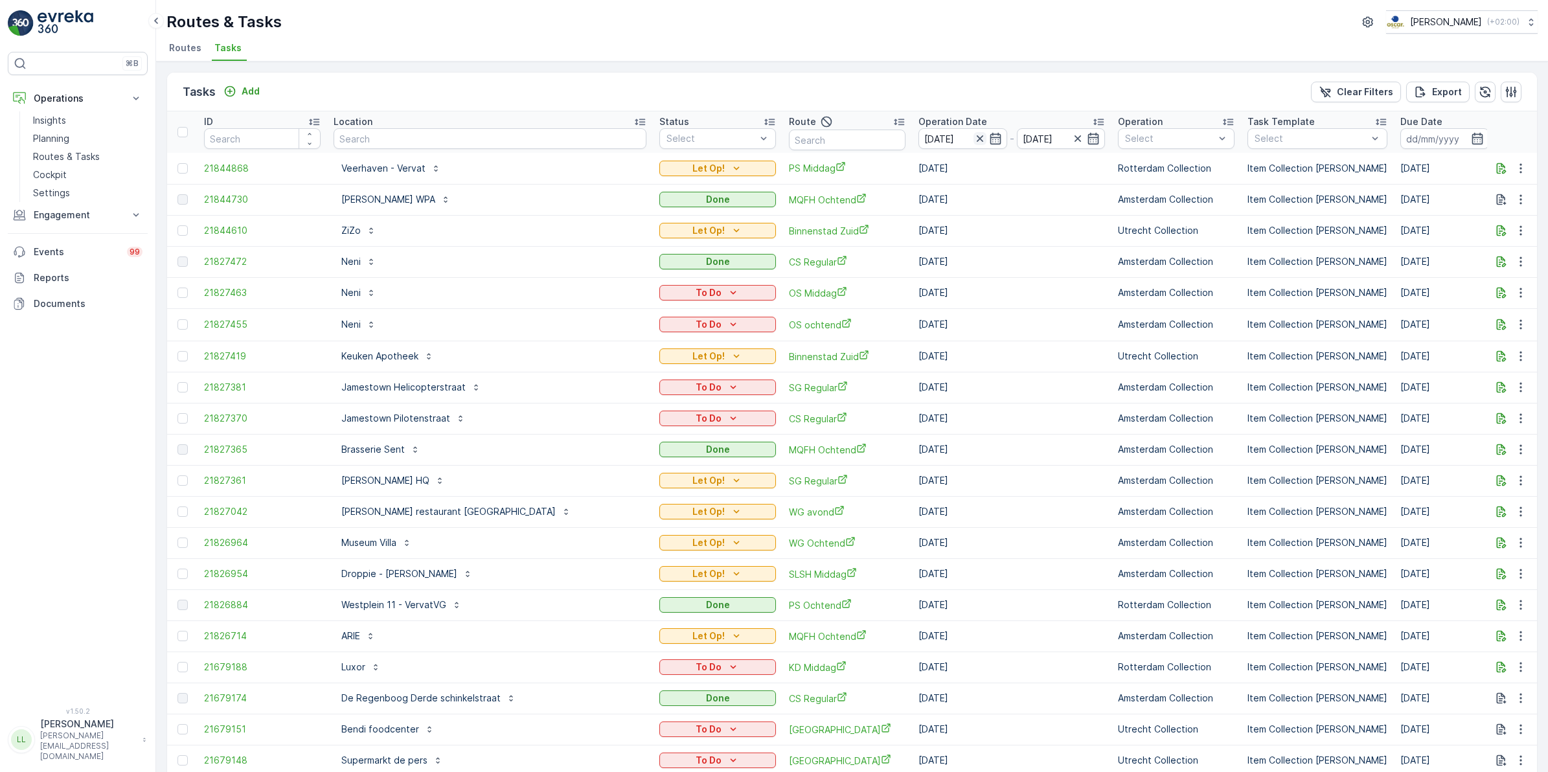
click at [974, 136] on icon "button" at bounding box center [980, 138] width 13 height 13
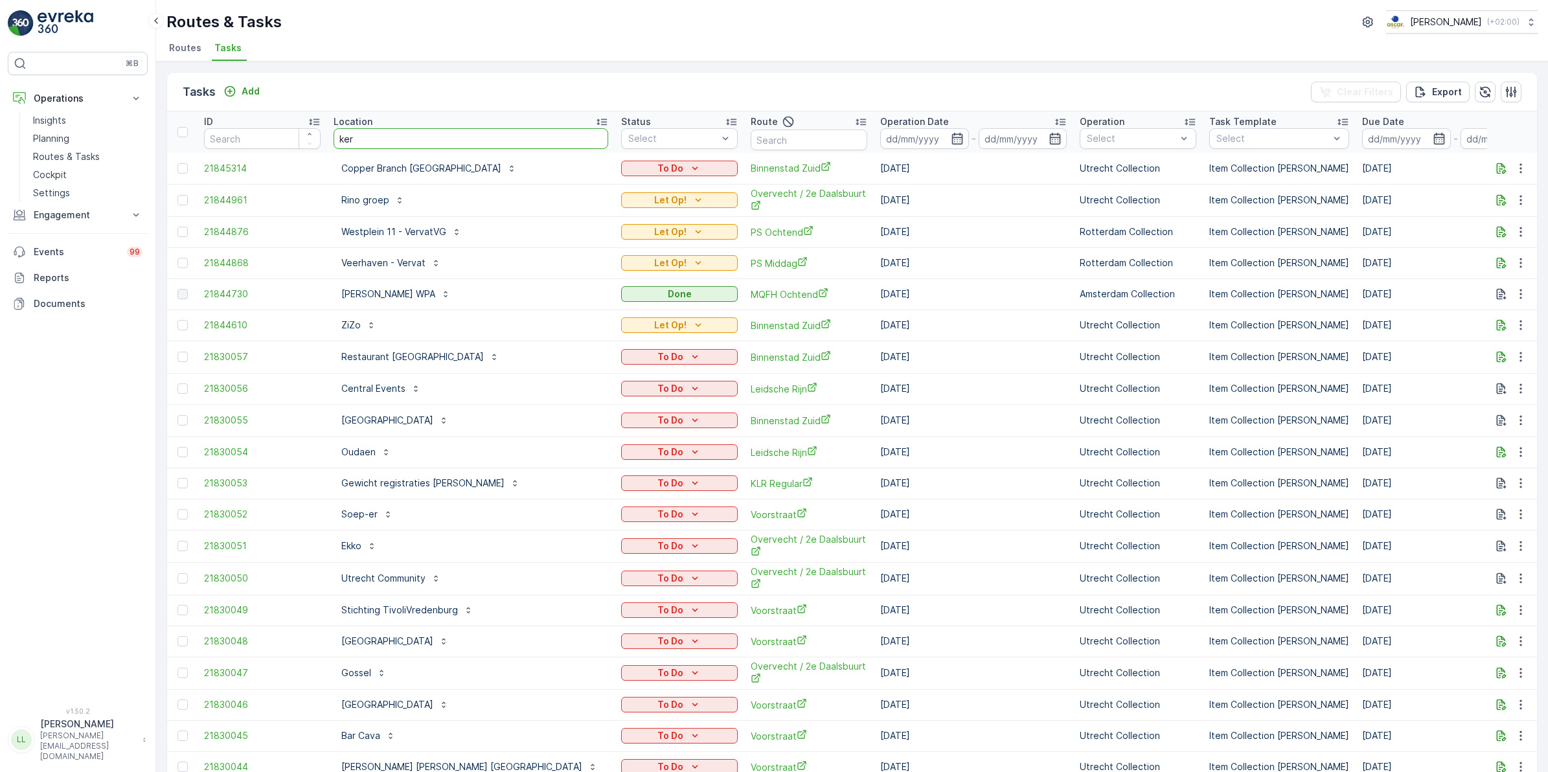
type input "kerk"
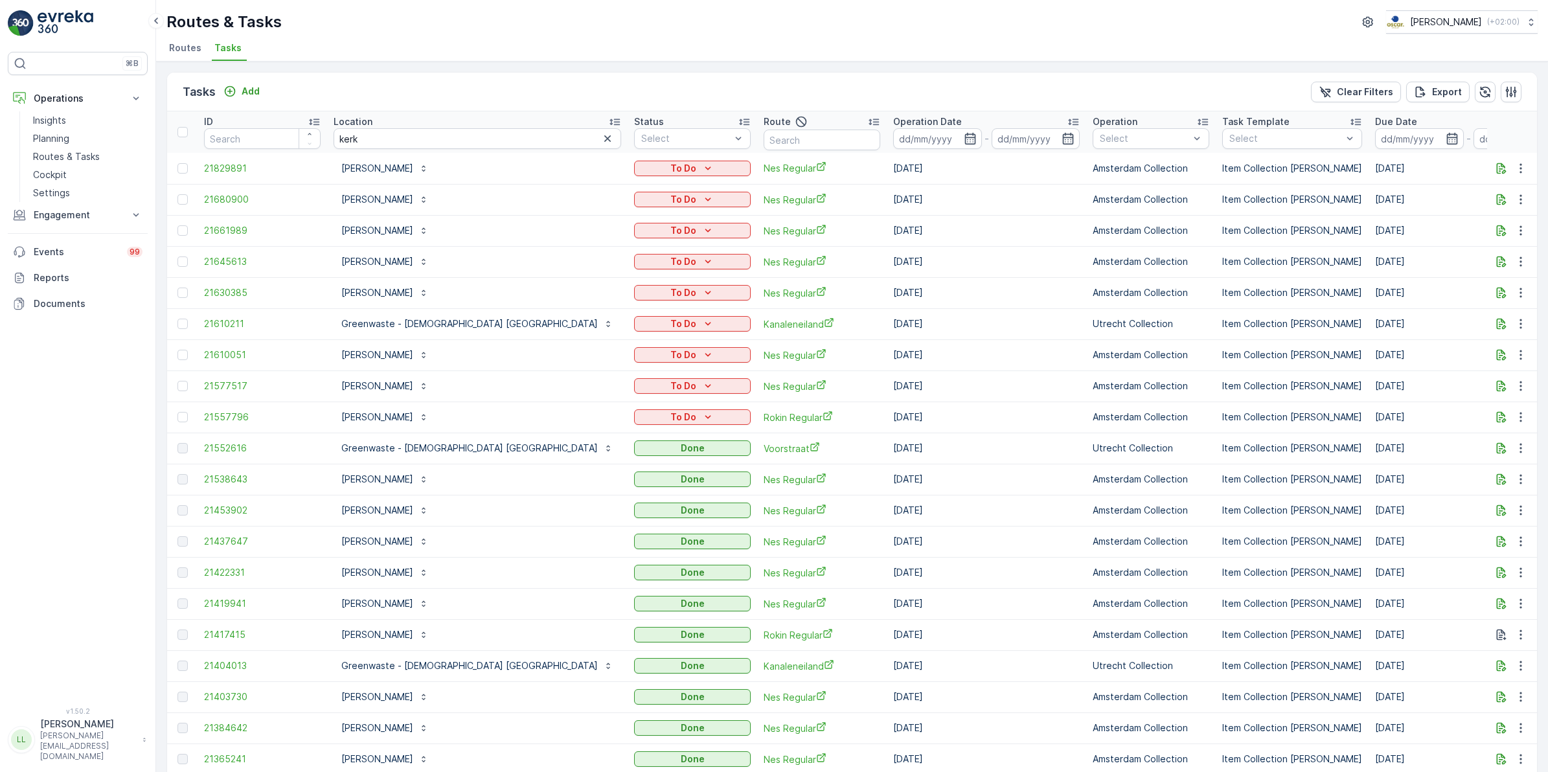
drag, startPoint x: 899, startPoint y: 143, endPoint x: 910, endPoint y: 148, distance: 11.9
click at [964, 143] on icon "button" at bounding box center [970, 138] width 13 height 13
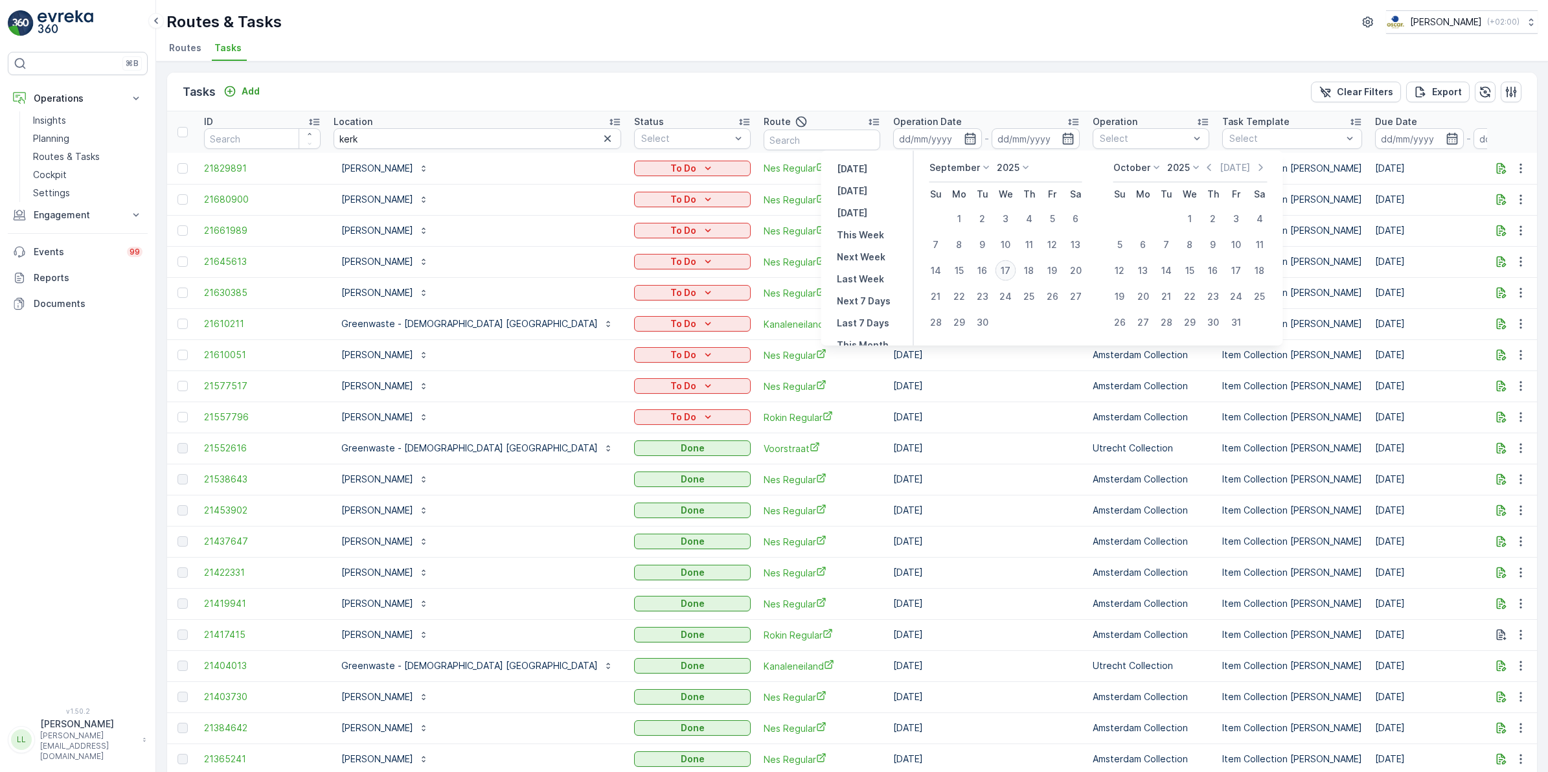
click at [1009, 271] on div "17" at bounding box center [1006, 270] width 21 height 21
type input "[DATE]"
click at [1009, 271] on div "17" at bounding box center [1006, 270] width 21 height 21
type input "[DATE]"
click at [1009, 271] on div "17" at bounding box center [1006, 270] width 21 height 21
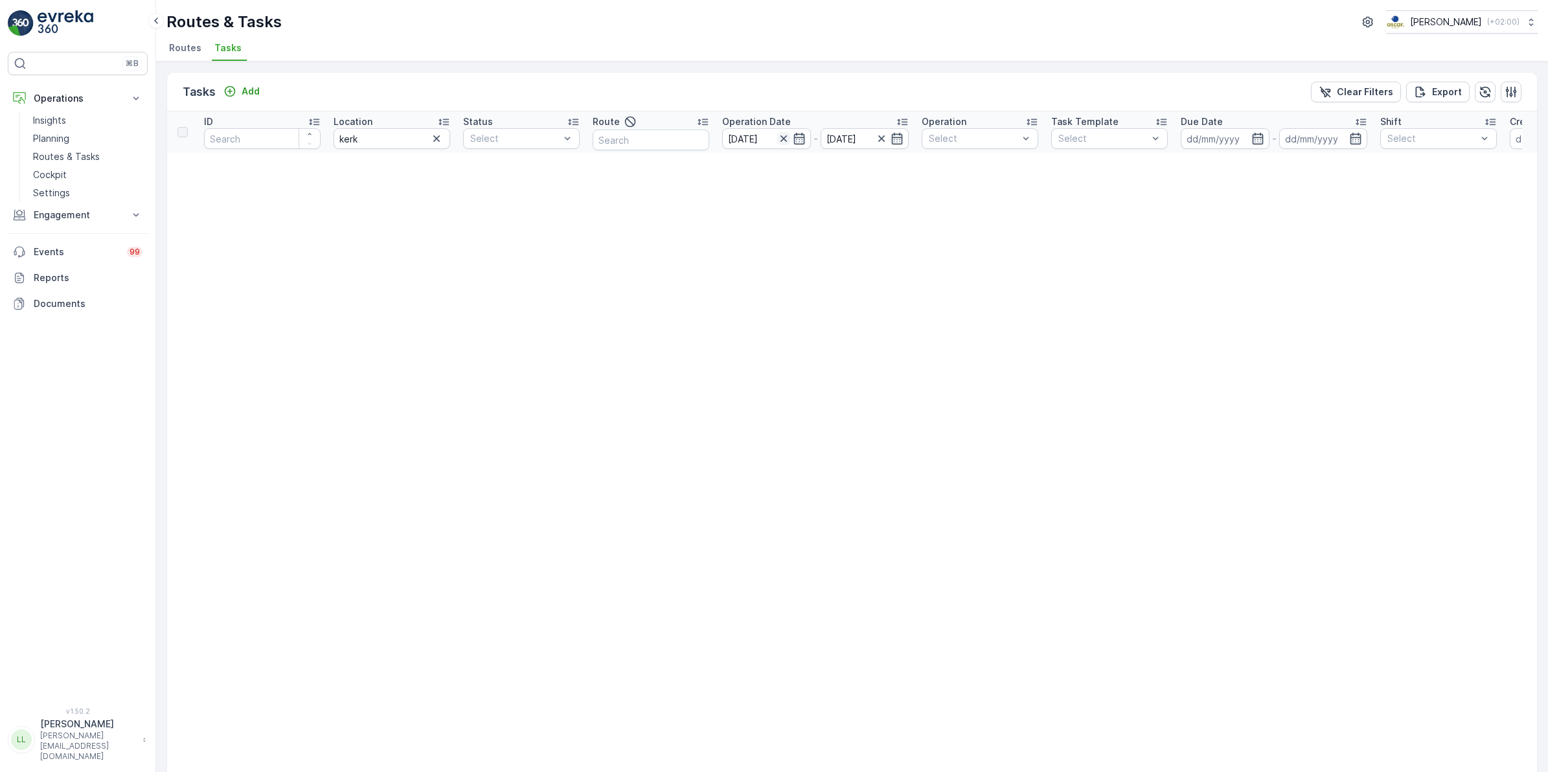
click at [781, 141] on icon "button" at bounding box center [783, 138] width 13 height 13
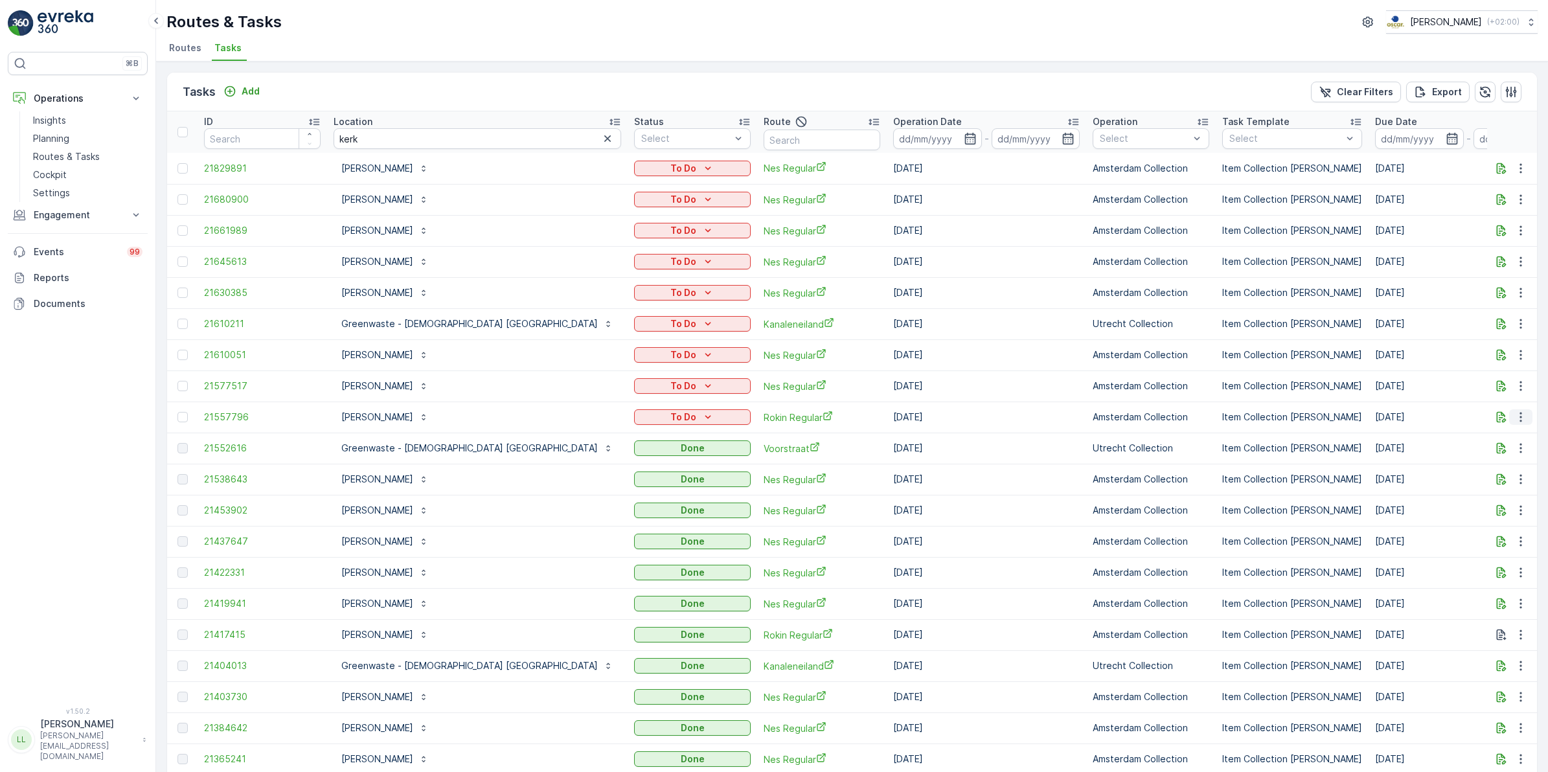
click at [1520, 419] on icon "button" at bounding box center [1521, 417] width 13 height 13
click at [1499, 471] on span "Change Route" at bounding box center [1487, 472] width 63 height 13
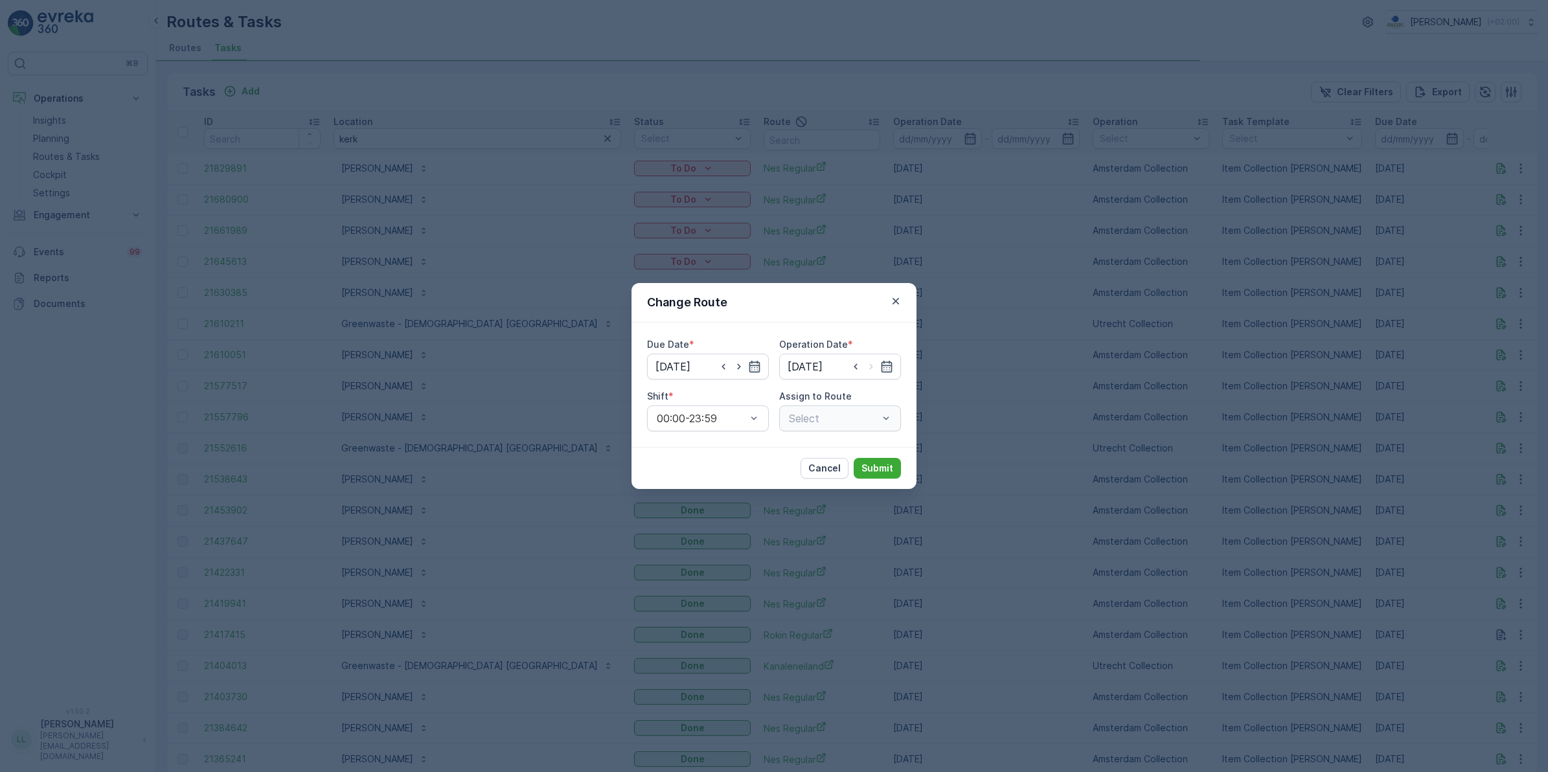
type input "18.09.2025"
click at [724, 370] on icon "button" at bounding box center [723, 366] width 13 height 13
type input "[DATE]"
click at [846, 370] on input at bounding box center [840, 367] width 122 height 26
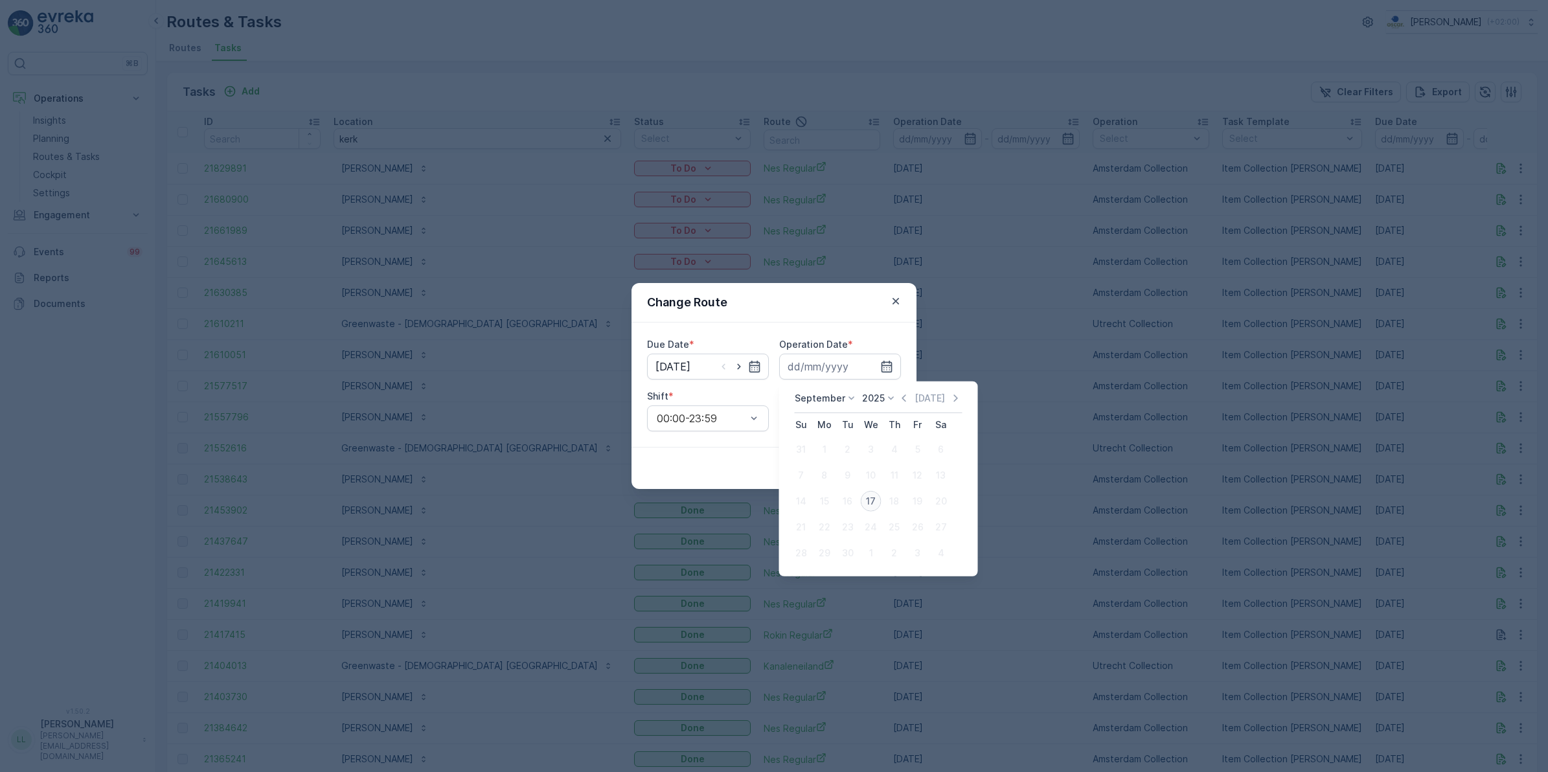
click at [871, 502] on div "17" at bounding box center [871, 501] width 21 height 21
type input "[DATE]"
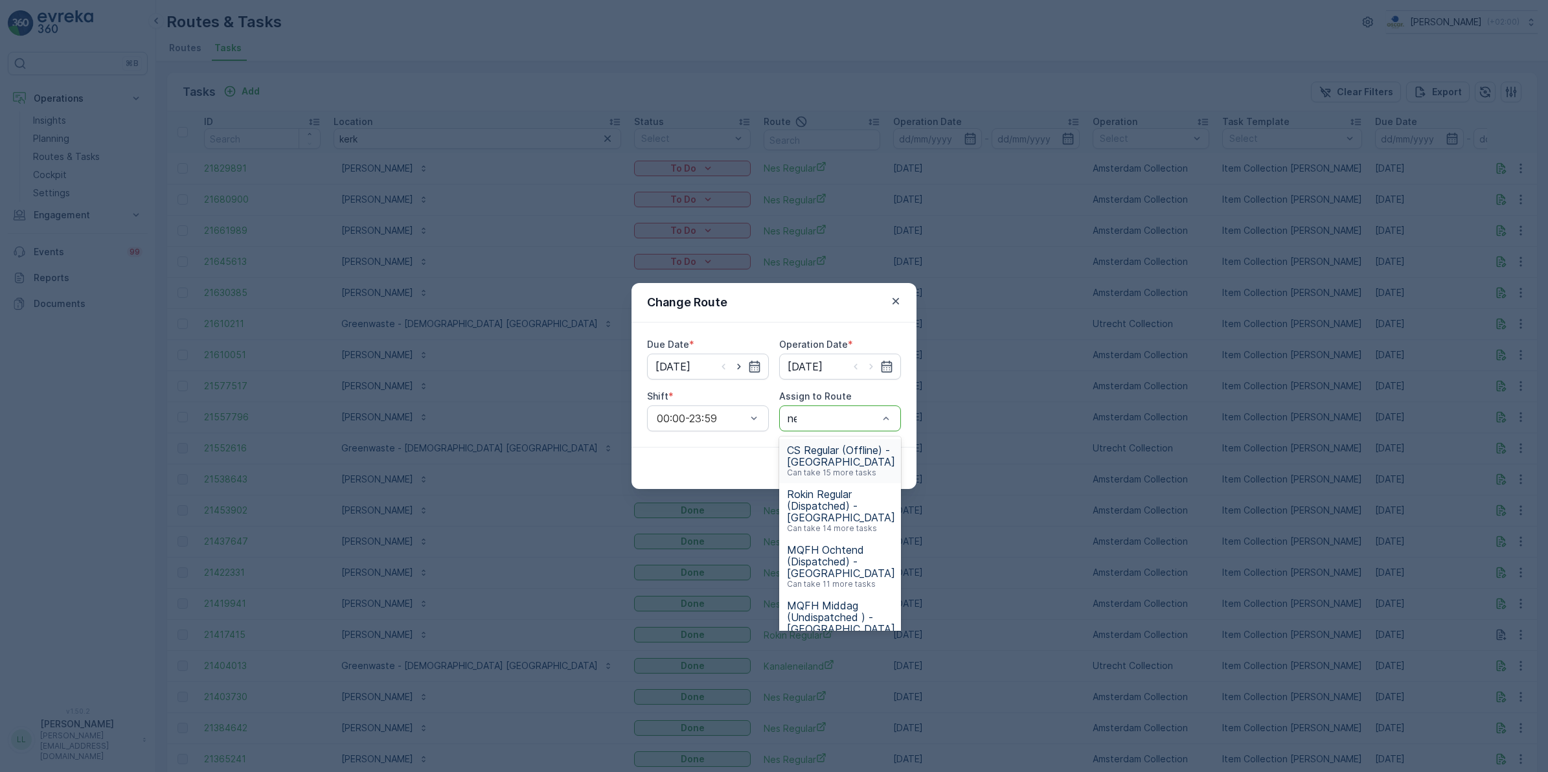
type input "nes"
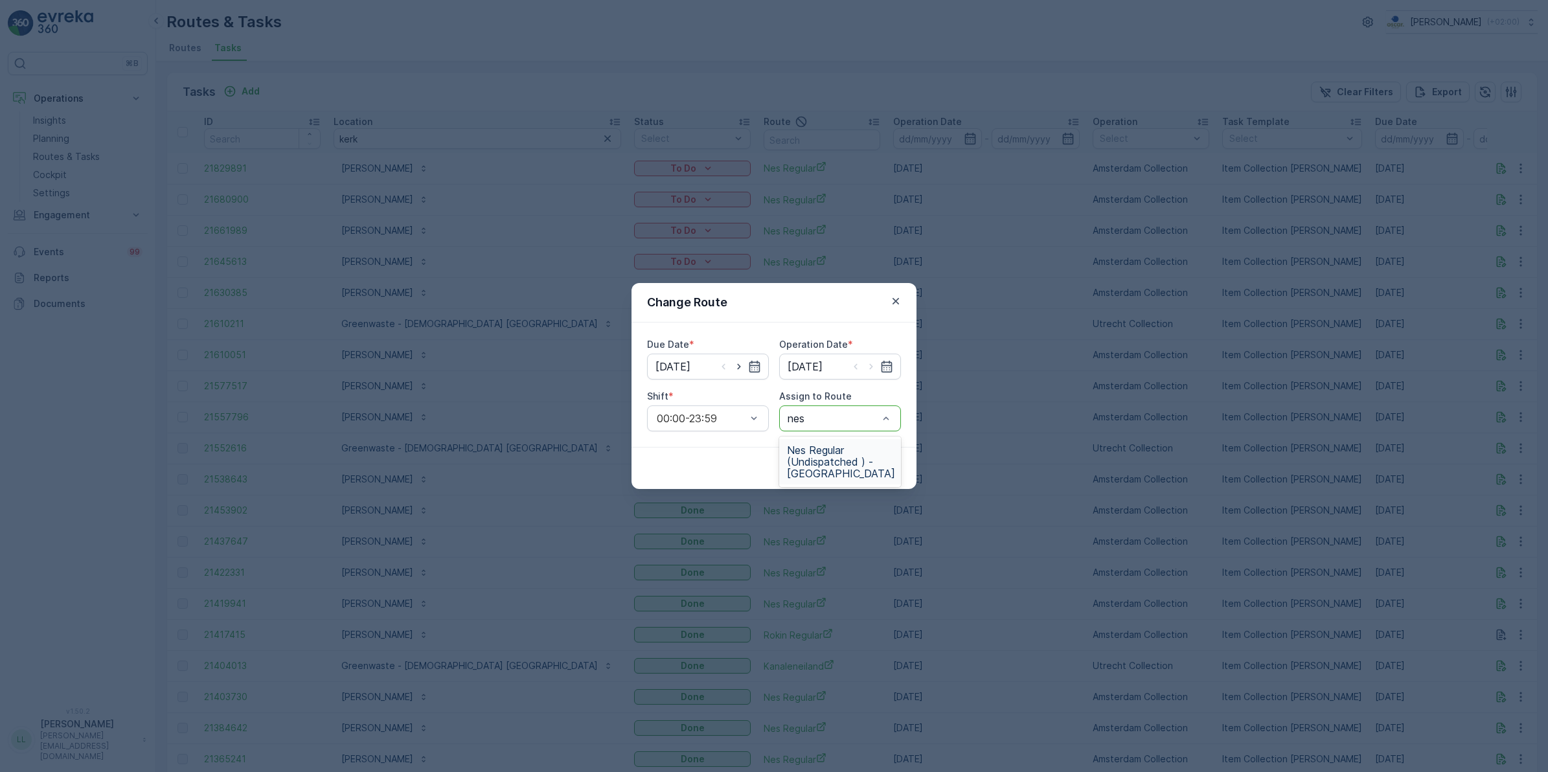
click at [847, 454] on span "Nes Regular (Undispatched ) - Amsterdam" at bounding box center [841, 461] width 108 height 35
click at [888, 467] on p "Submit" at bounding box center [878, 468] width 32 height 13
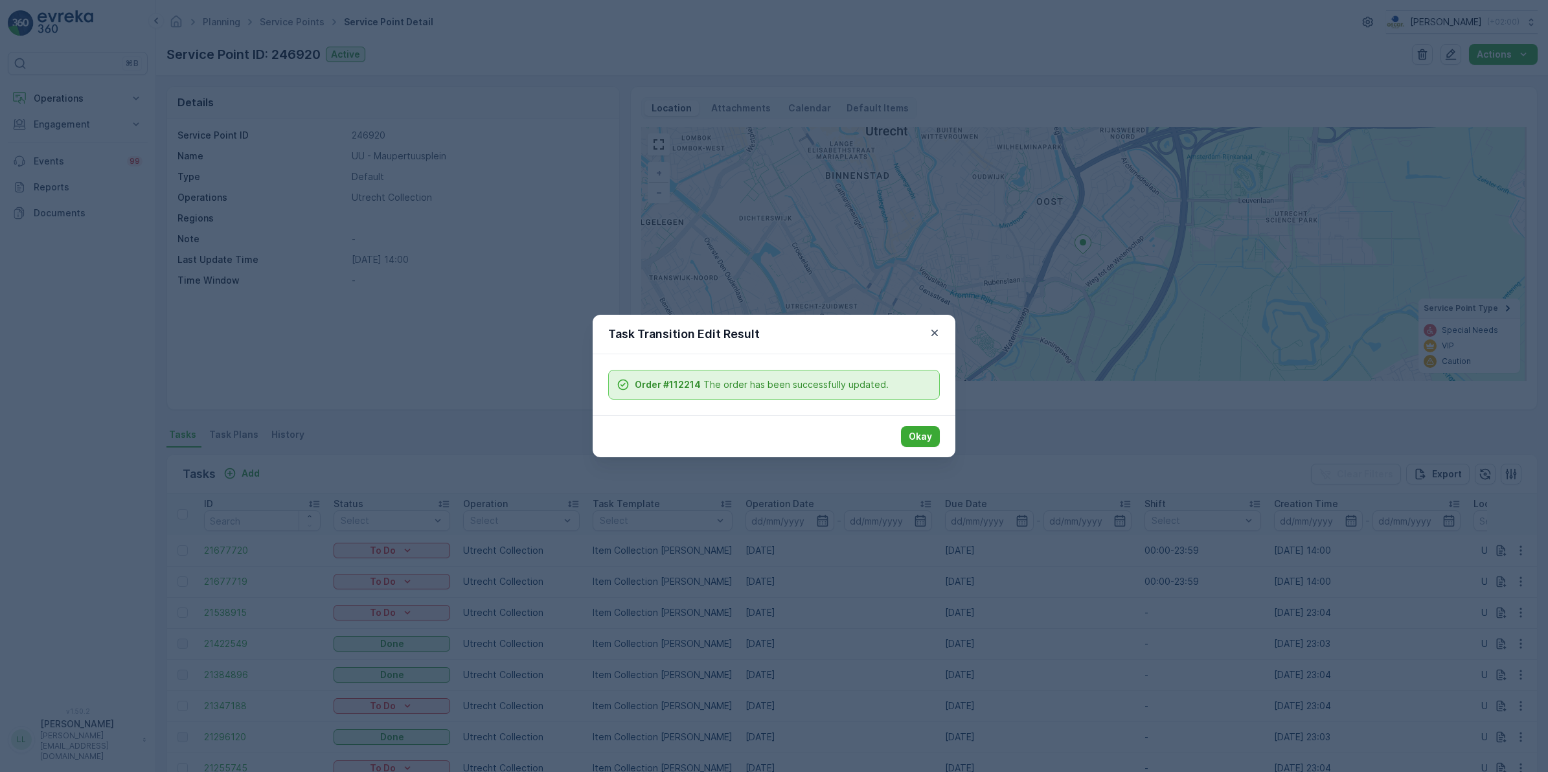
click at [927, 432] on p "Okay" at bounding box center [920, 436] width 23 height 13
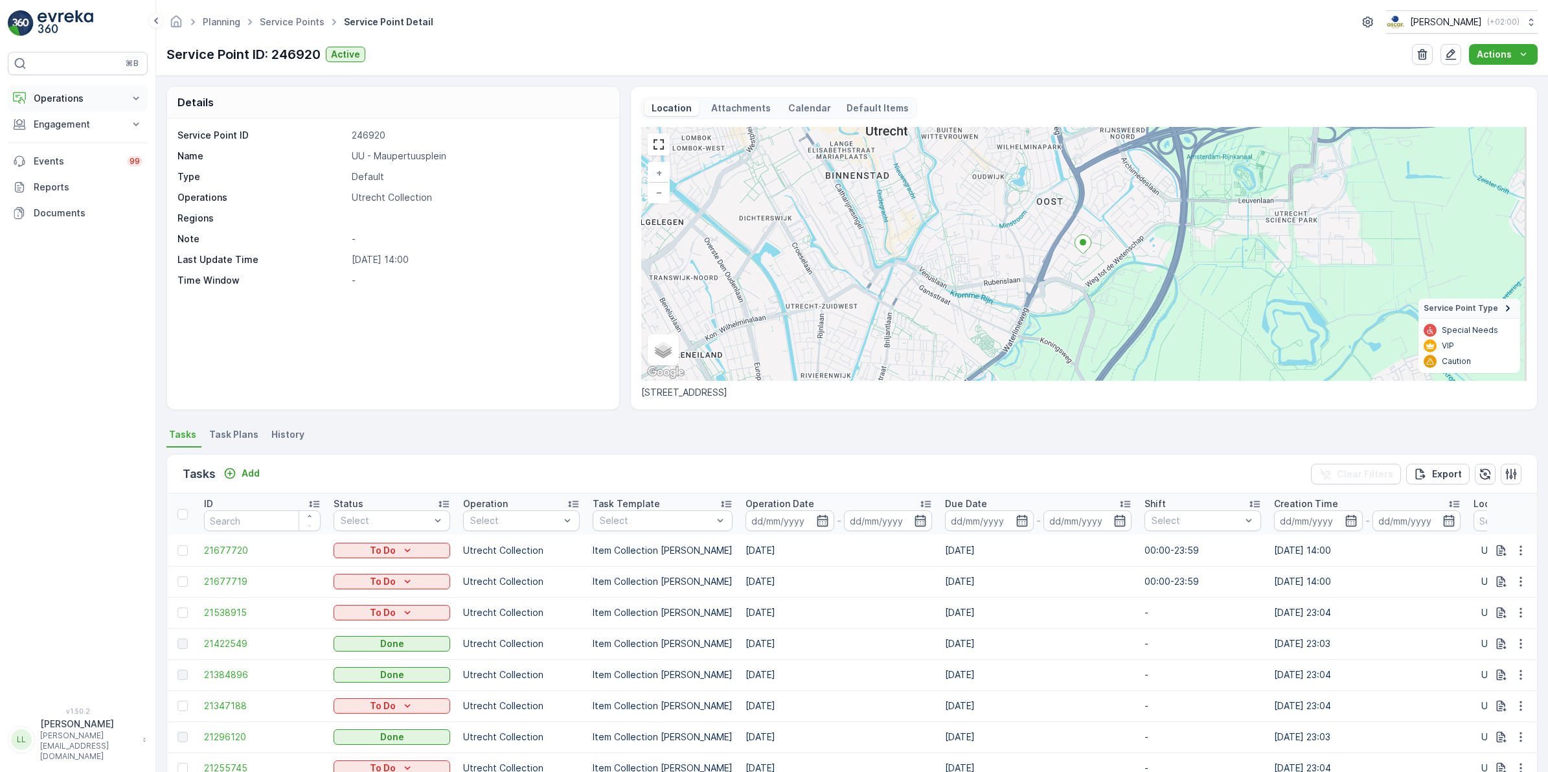
click at [73, 104] on p "Operations" at bounding box center [78, 98] width 88 height 13
click at [83, 150] on p "Routes & Tasks" at bounding box center [66, 156] width 67 height 13
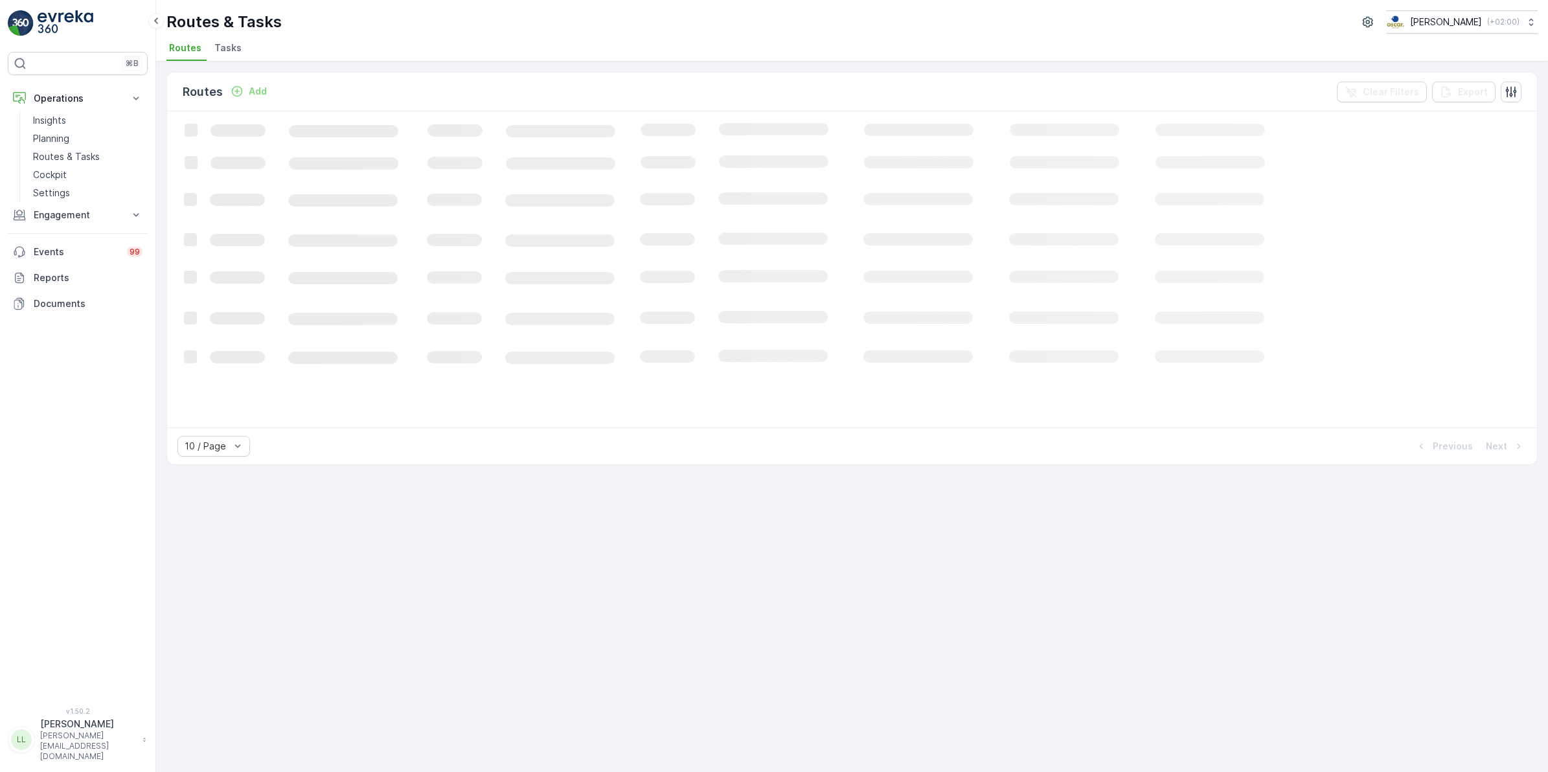
drag, startPoint x: 229, startPoint y: 50, endPoint x: 247, endPoint y: 62, distance: 22.1
click at [228, 49] on span "Tasks" at bounding box center [227, 47] width 27 height 13
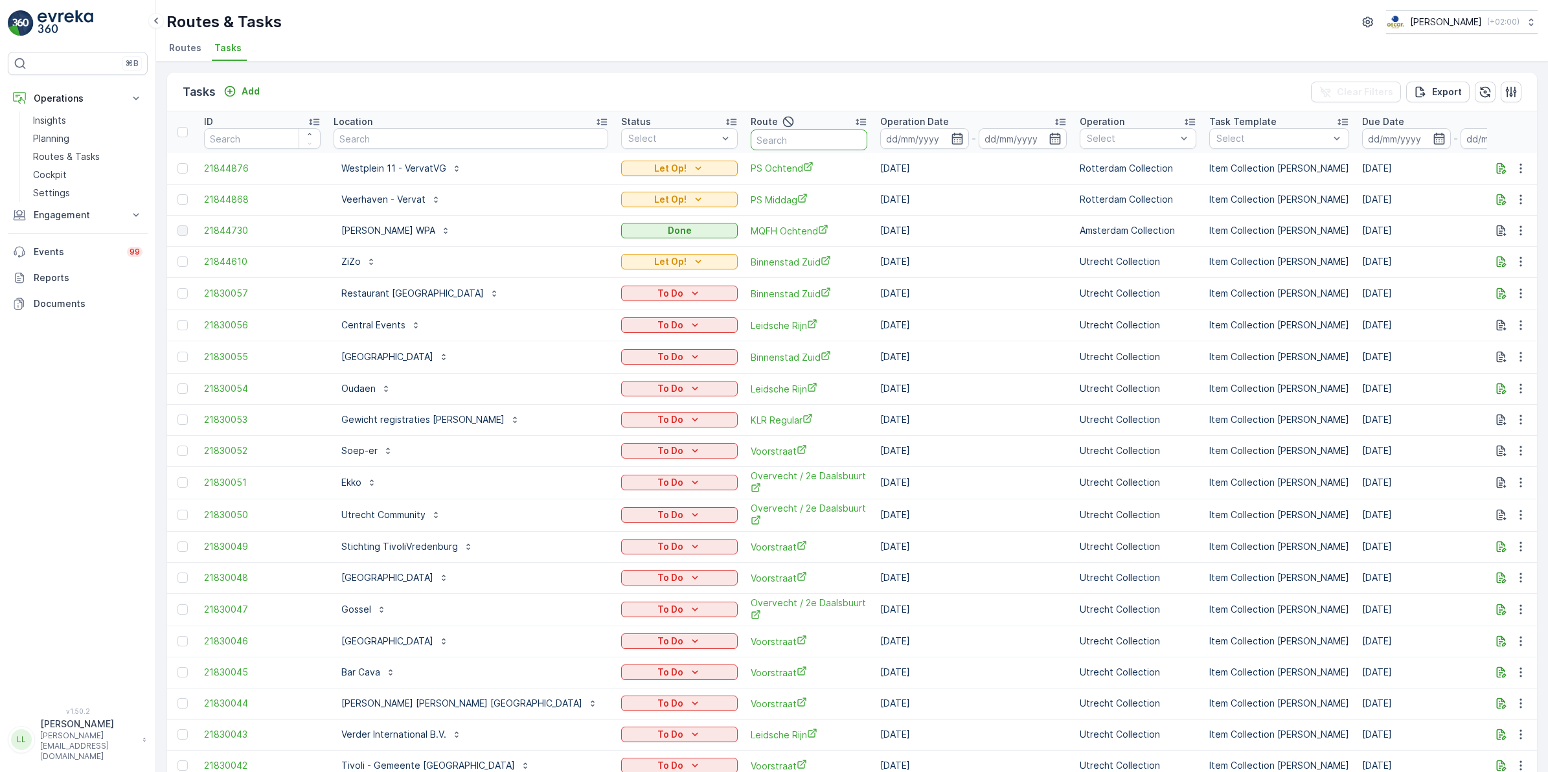
click at [751, 144] on input "text" at bounding box center [809, 140] width 117 height 21
type input "seen"
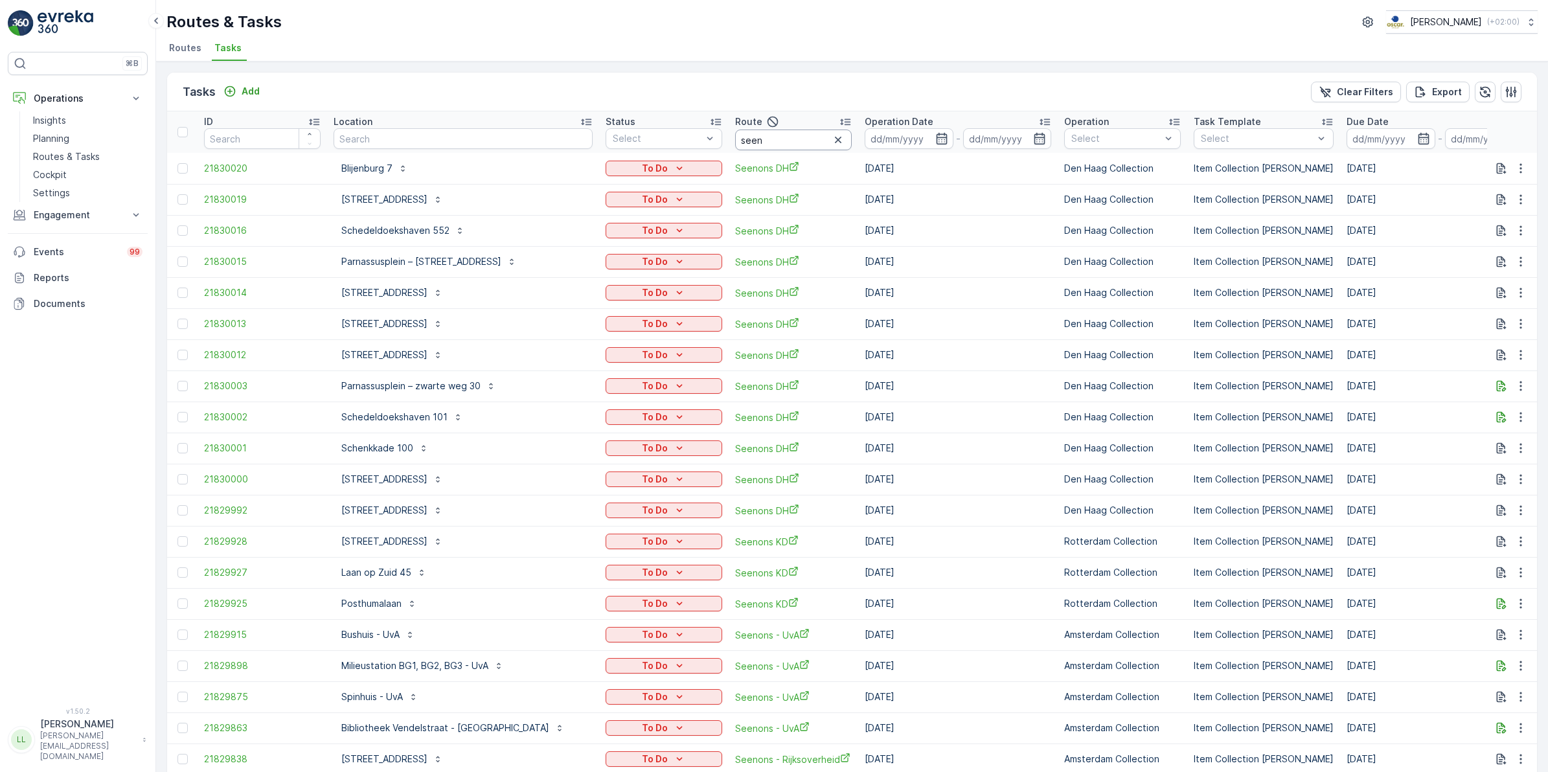
click at [783, 133] on input "seen" at bounding box center [793, 140] width 117 height 21
type input "seenons dh"
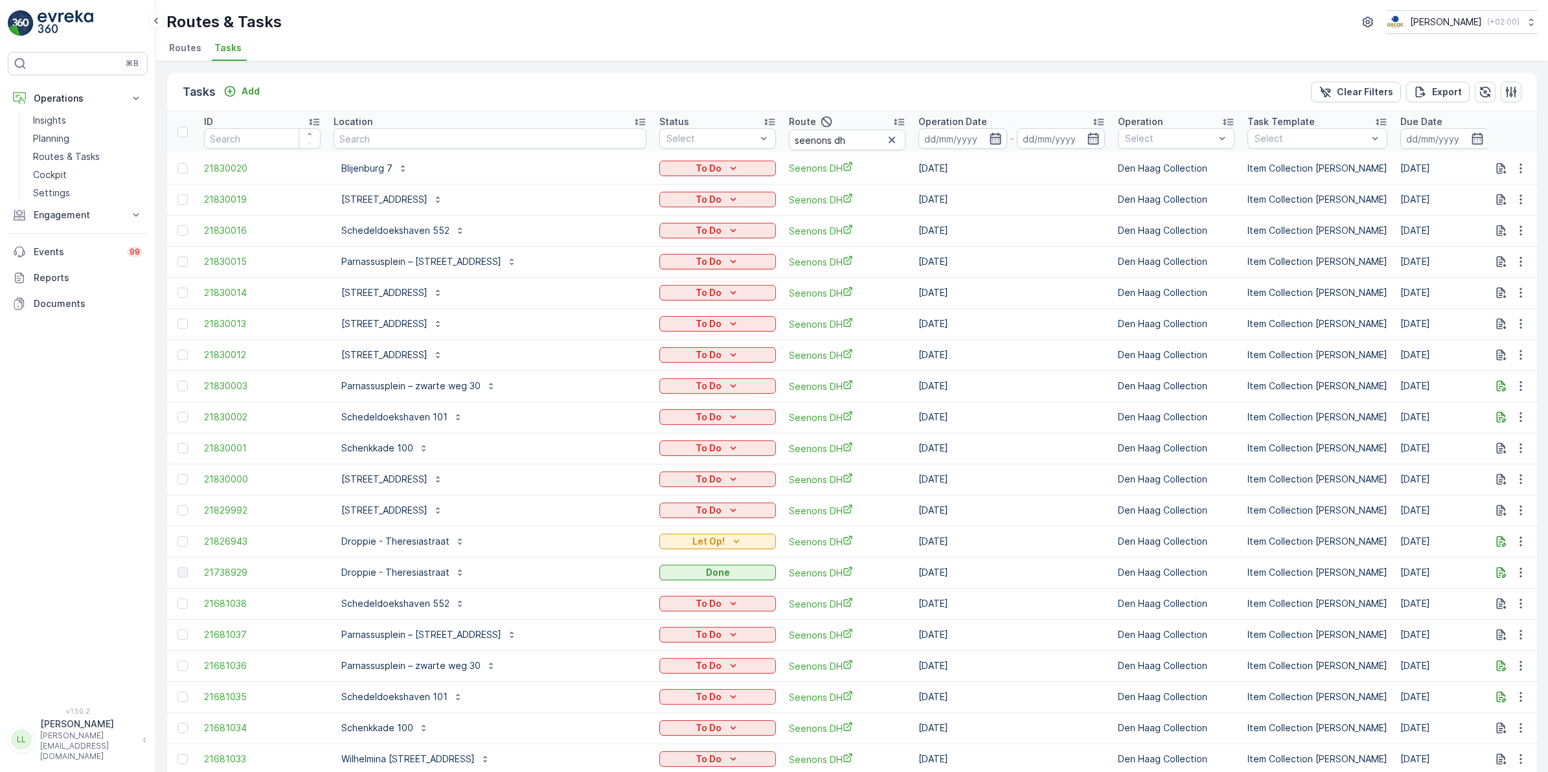
click at [989, 135] on icon "button" at bounding box center [995, 138] width 13 height 13
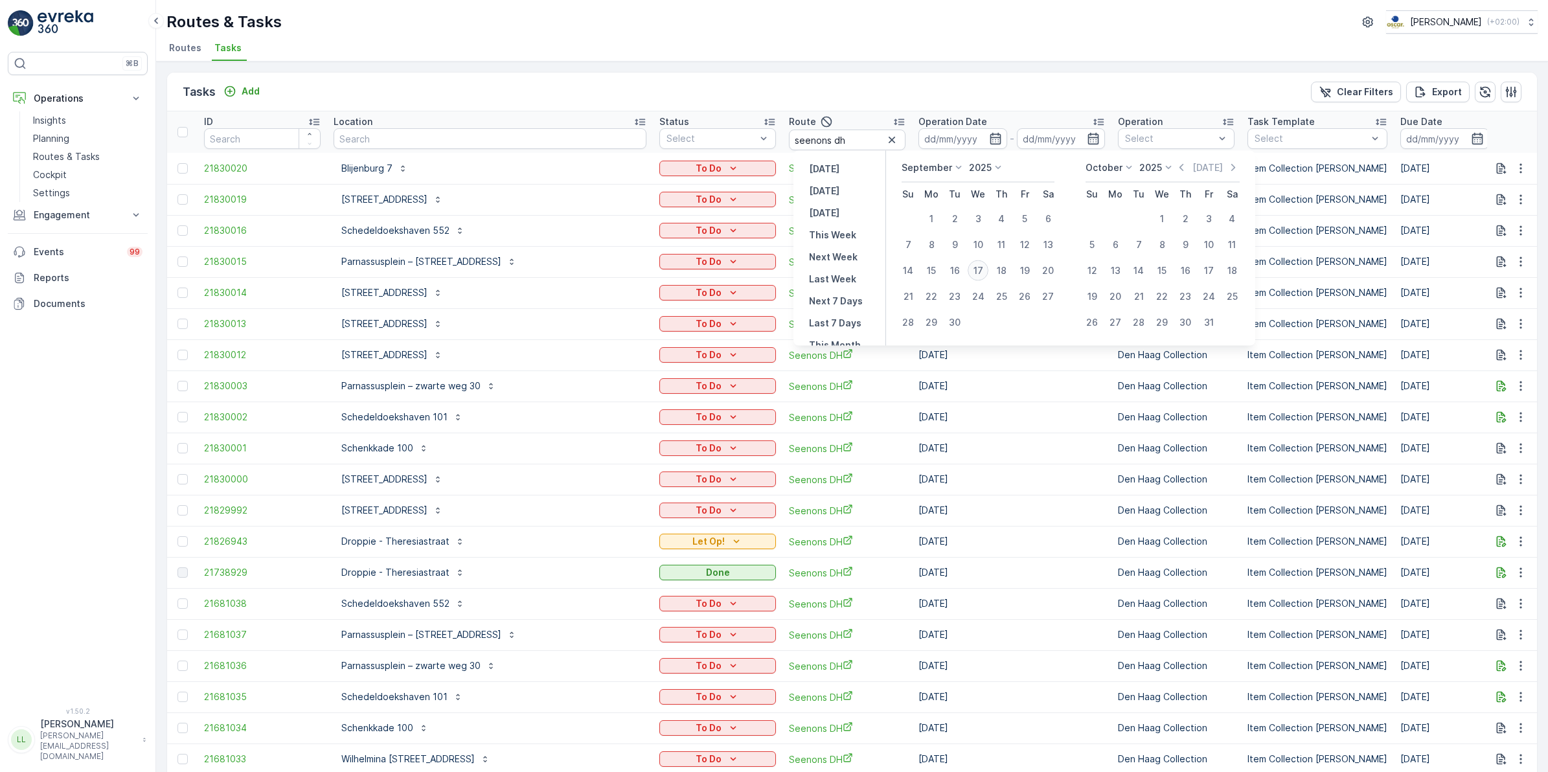
click at [970, 274] on div "17" at bounding box center [978, 270] width 21 height 21
type input "[DATE]"
click at [970, 274] on div "17" at bounding box center [978, 270] width 21 height 21
type input "[DATE]"
click at [982, 271] on div "17" at bounding box center [978, 270] width 21 height 21
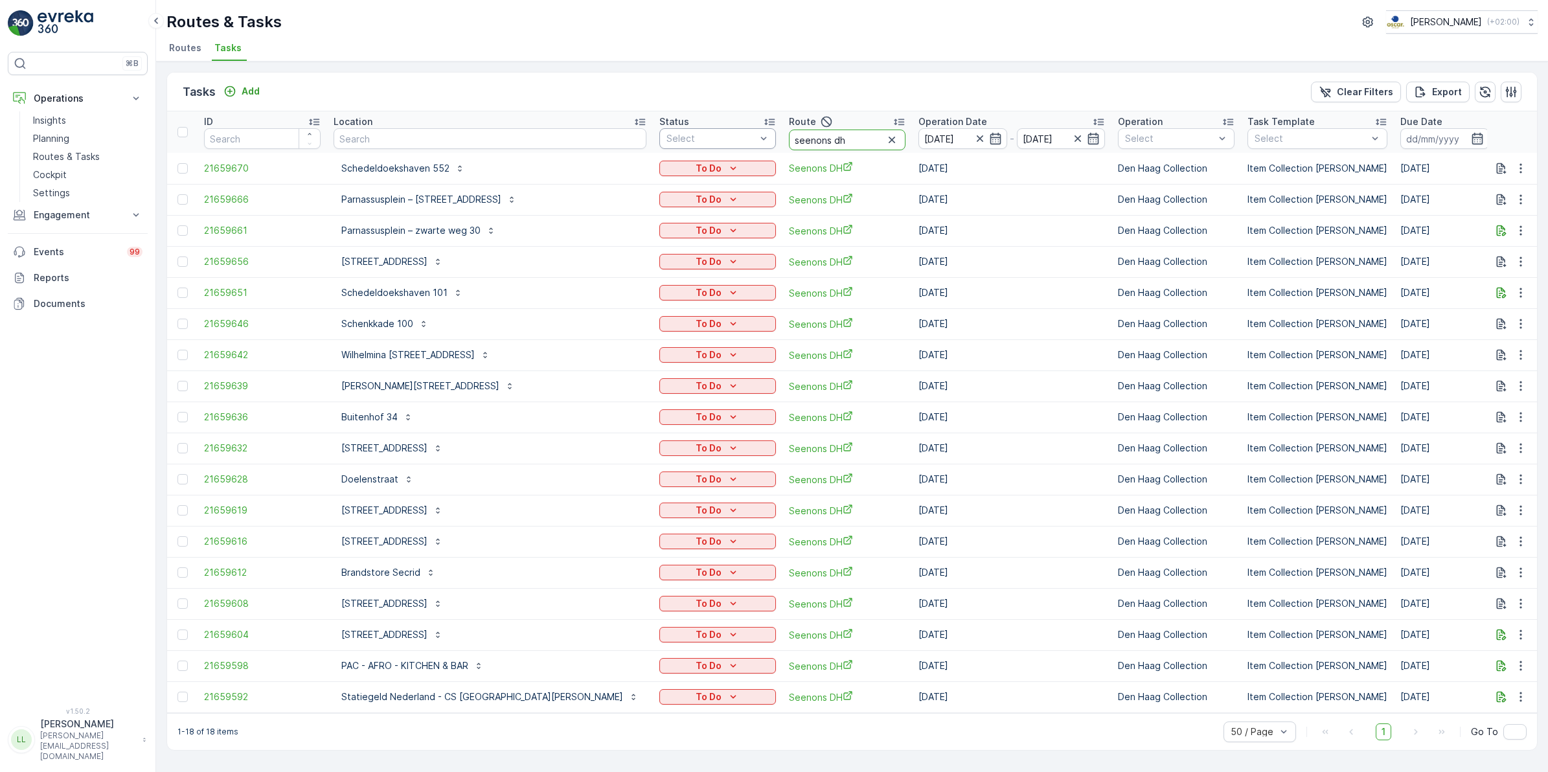
drag, startPoint x: 729, startPoint y: 139, endPoint x: 542, endPoint y: 144, distance: 186.7
click at [542, 144] on tr "ID Location Status Select Route seenons dh Operation Date 17.09.2025 - 17.09.20…" at bounding box center [1264, 131] width 2195 height 41
type input "centr"
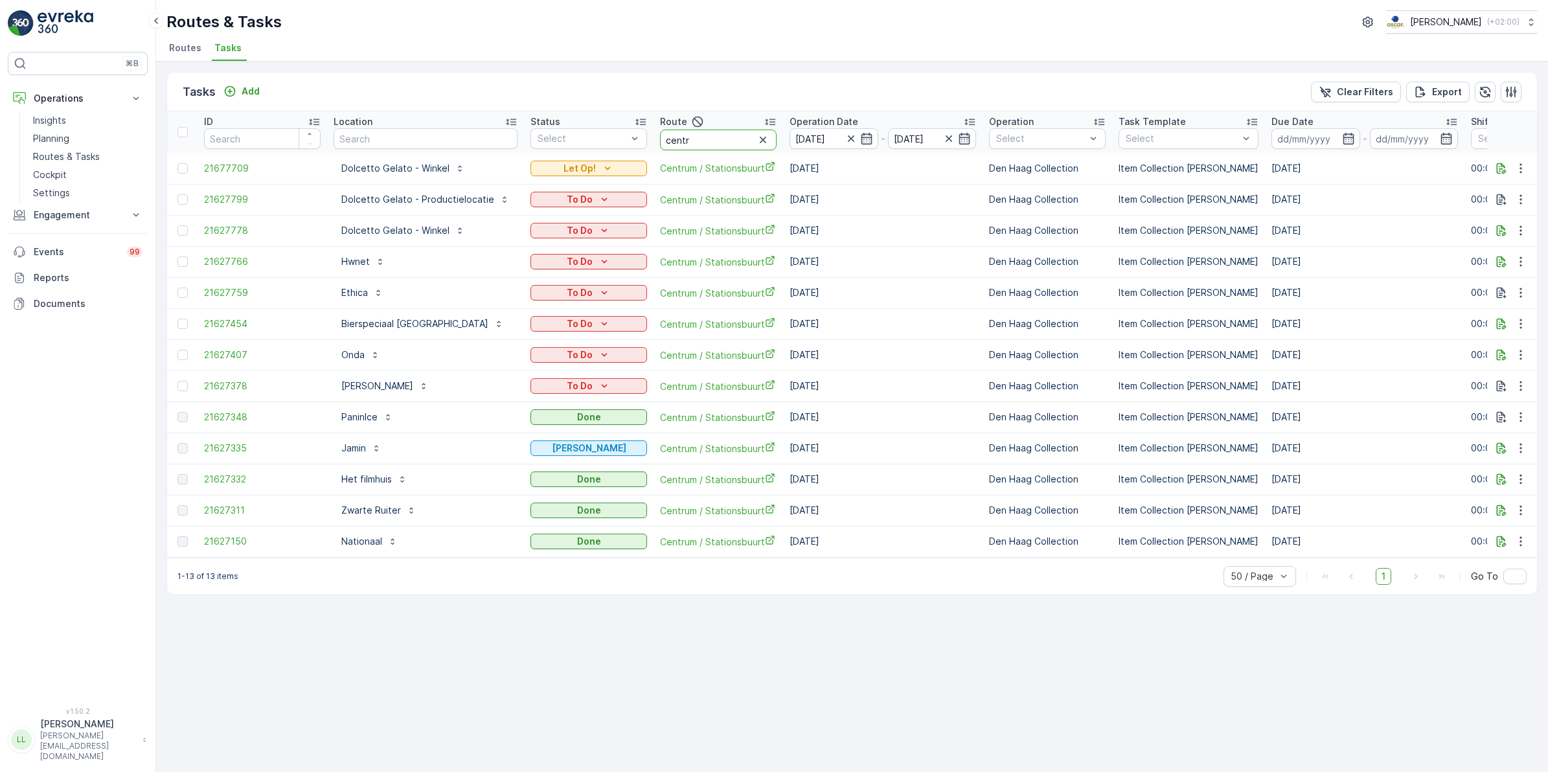
drag, startPoint x: 703, startPoint y: 143, endPoint x: 649, endPoint y: 136, distance: 54.8
click at [654, 136] on th "Route centr" at bounding box center [719, 131] width 130 height 41
type input "warm"
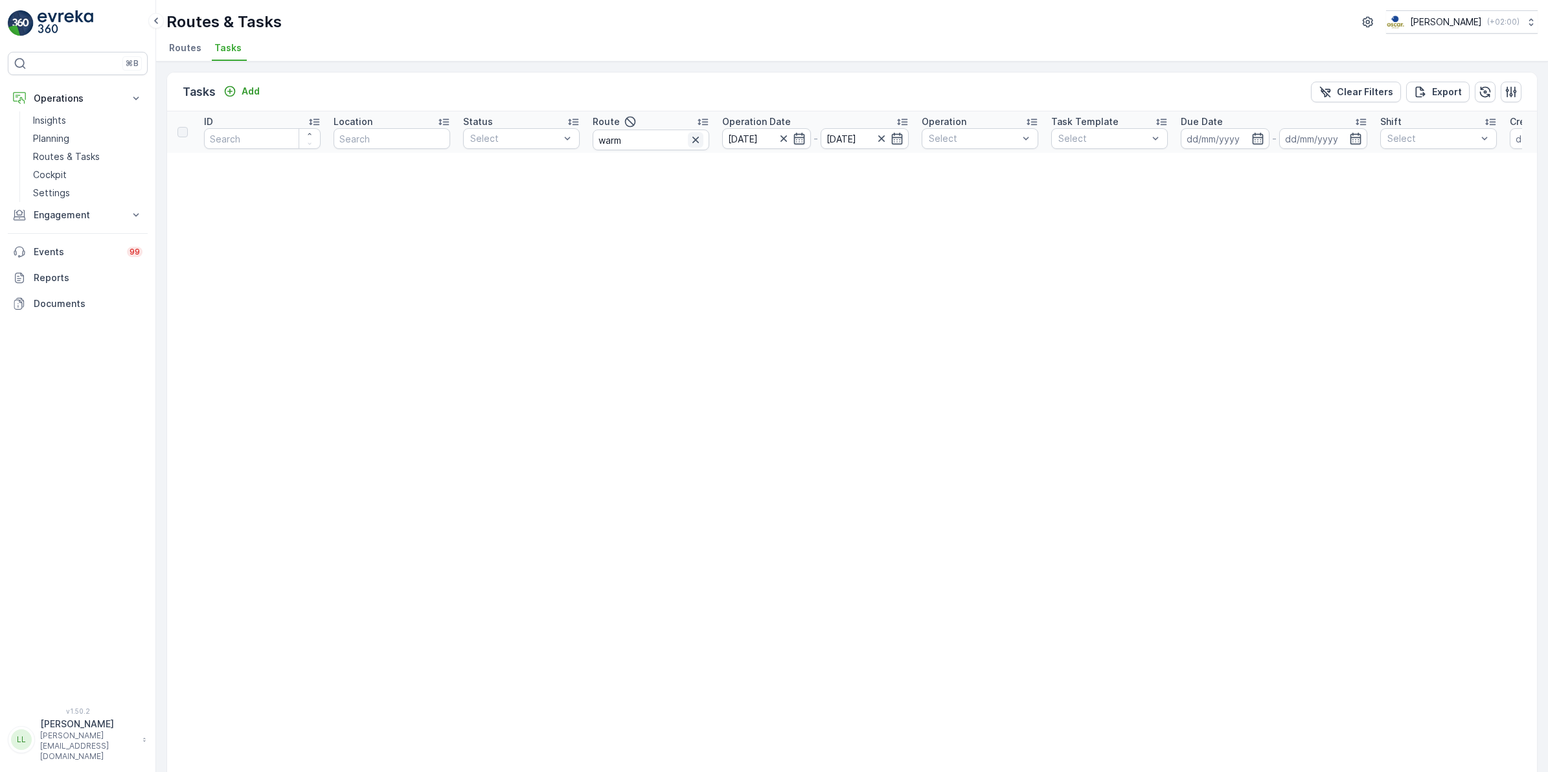
click at [688, 143] on button "button" at bounding box center [696, 140] width 16 height 16
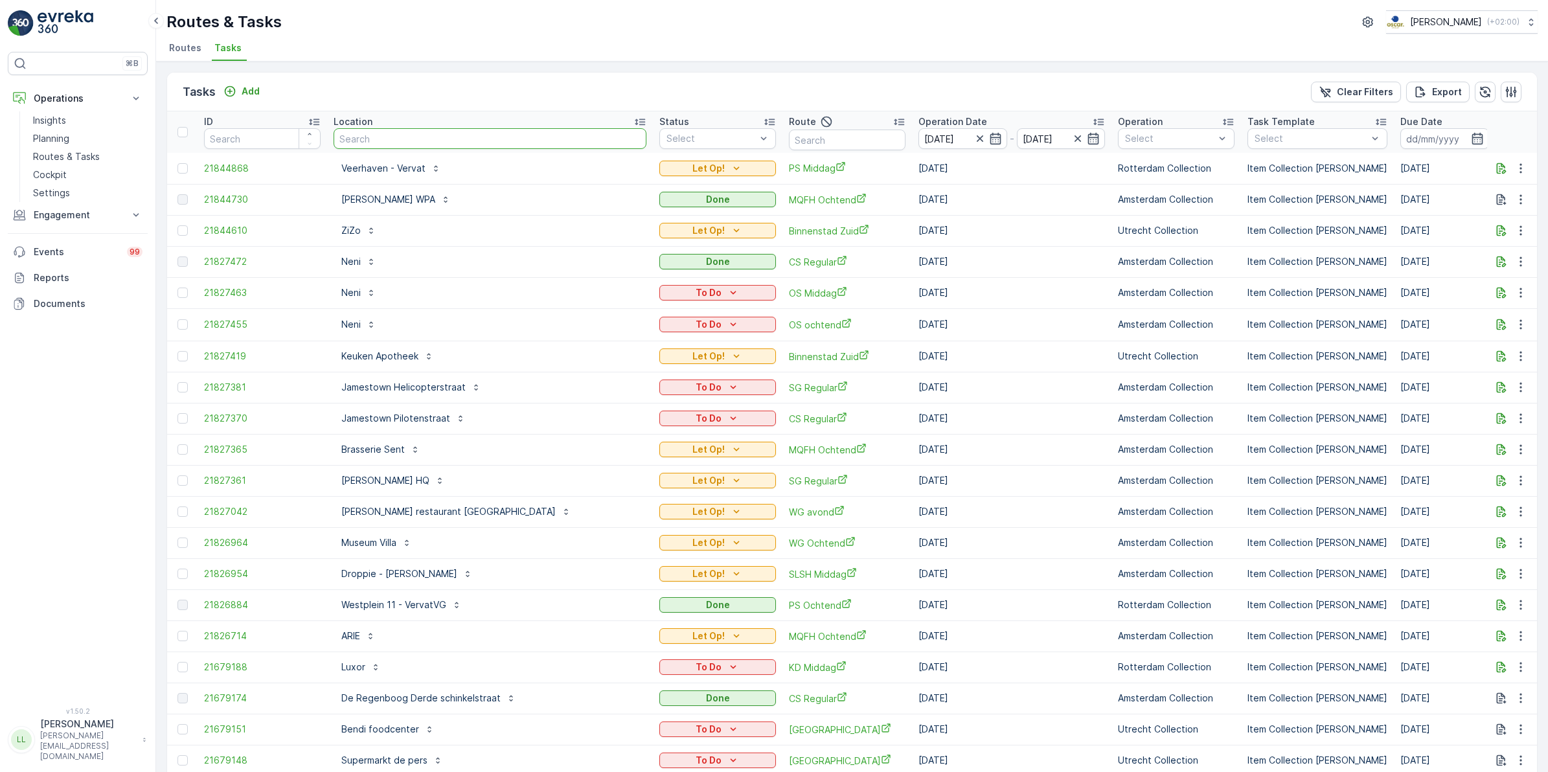
click at [381, 143] on input "text" at bounding box center [490, 138] width 313 height 21
type input "warmo"
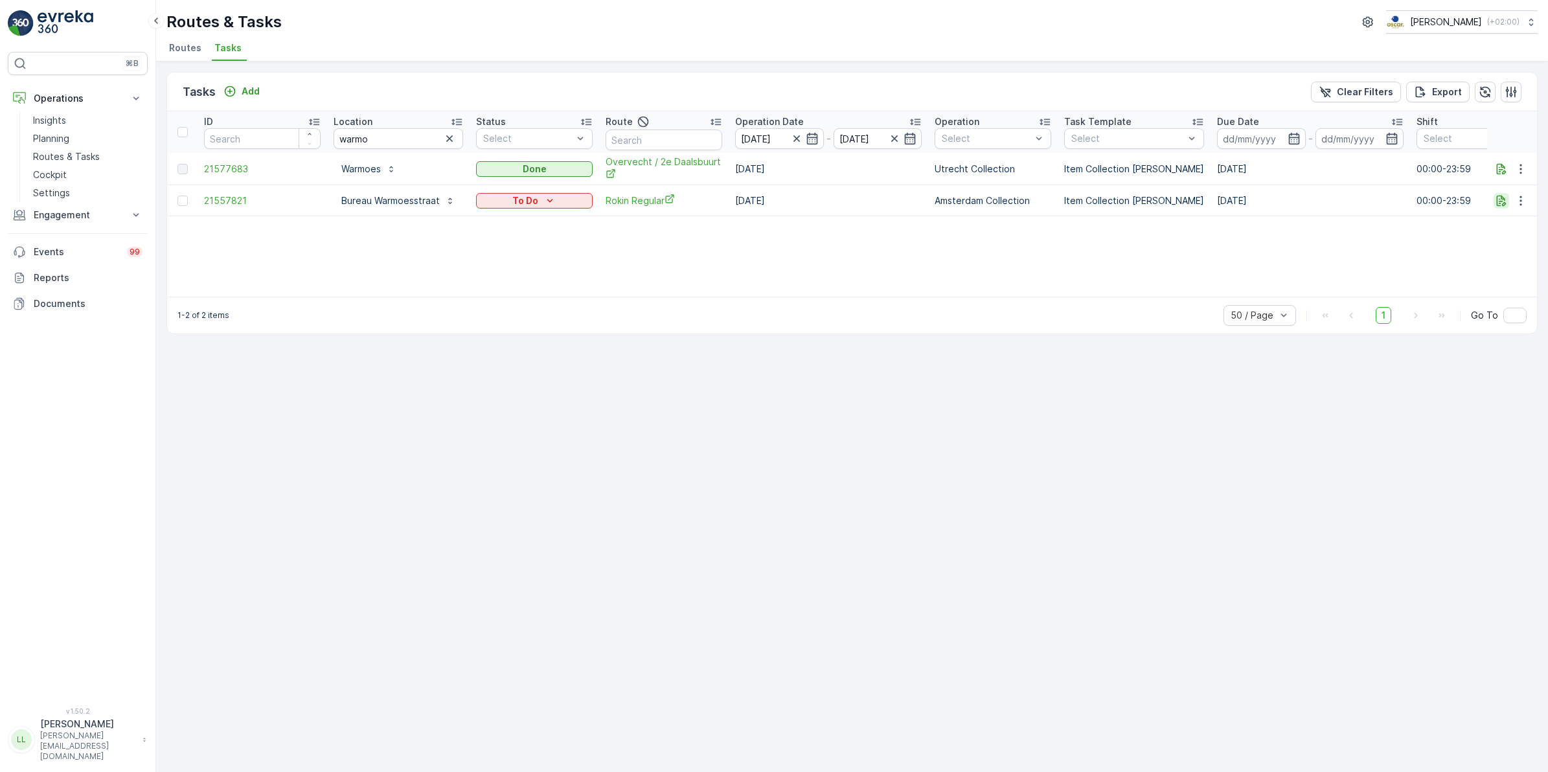
click at [1500, 207] on button "button" at bounding box center [1502, 201] width 16 height 16
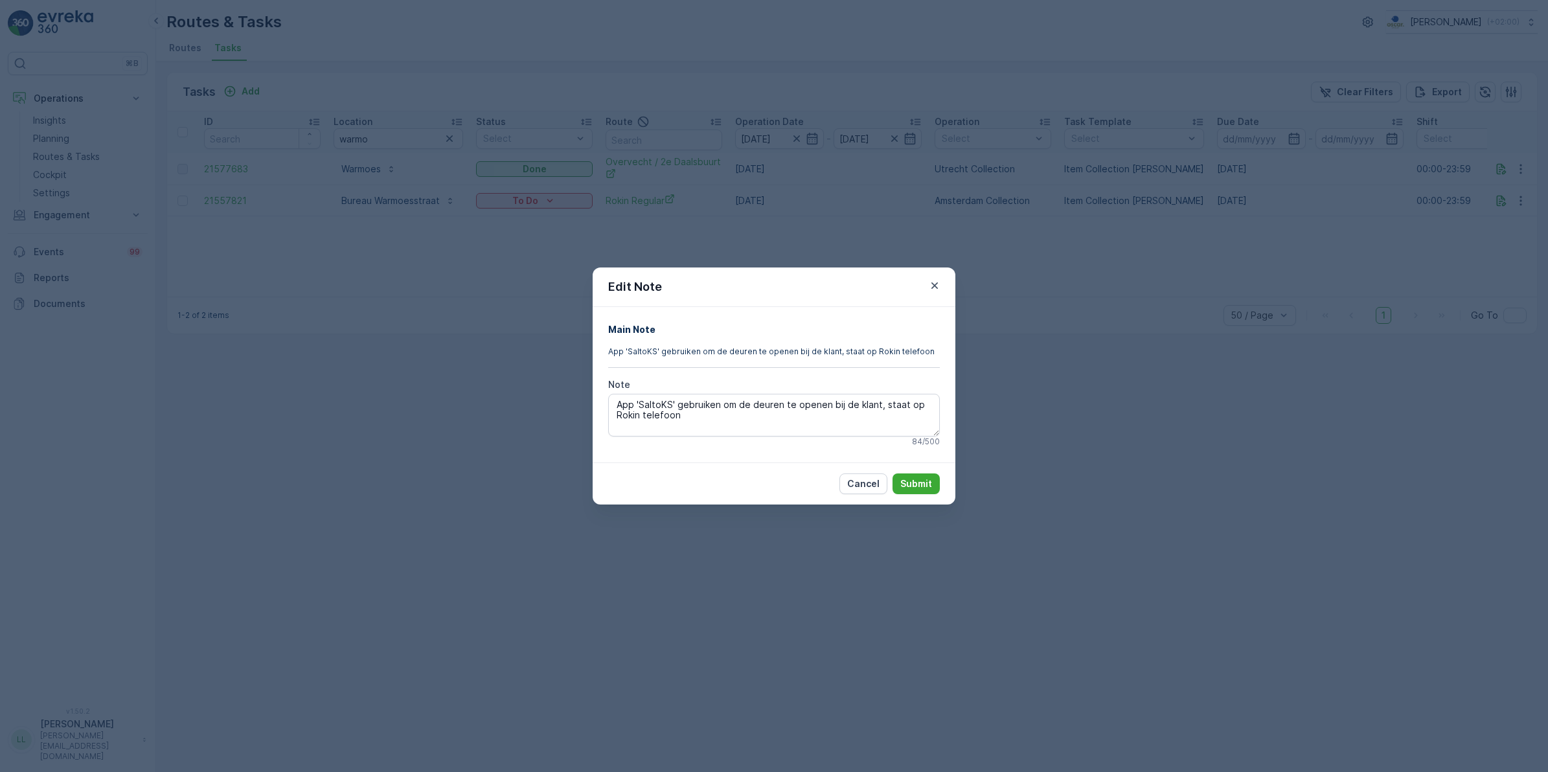
click at [1118, 408] on div "Edit Note Main Note App 'SaltoKS' gebruiken om de deuren te openen bij de klant…" at bounding box center [774, 386] width 1548 height 772
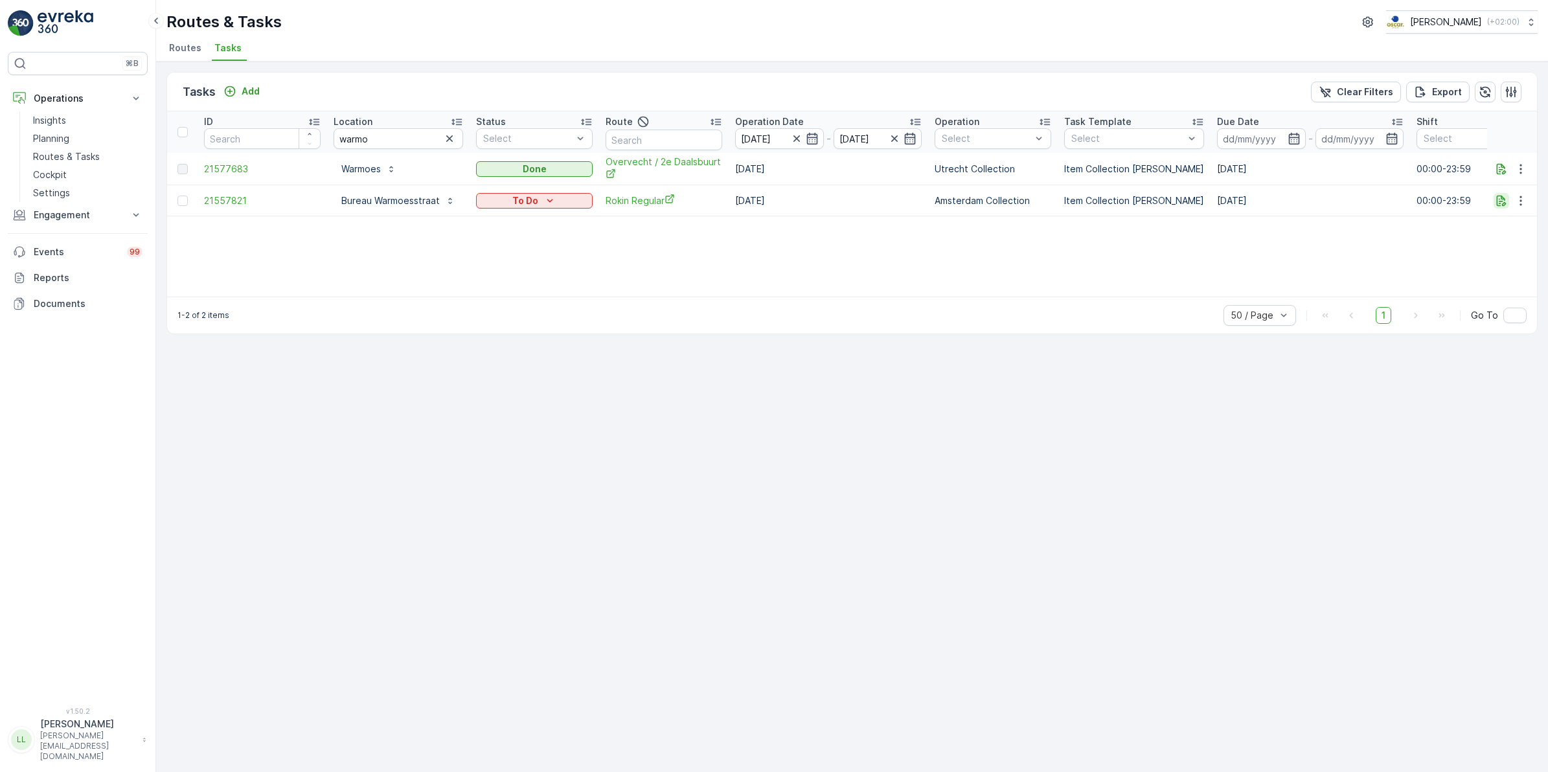
click at [1495, 202] on icon "button" at bounding box center [1501, 200] width 13 height 13
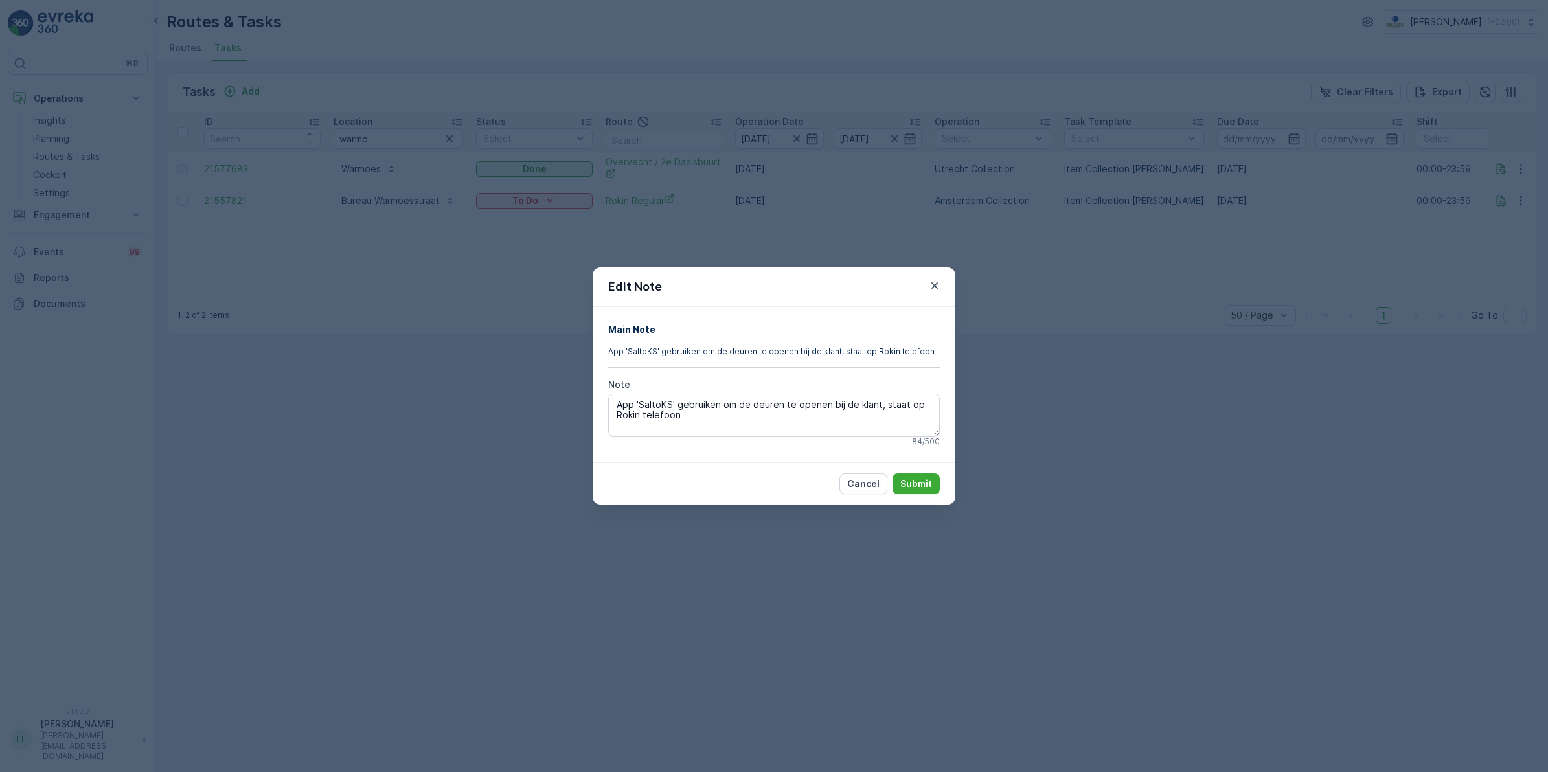
click at [1087, 374] on div "Edit Note Main Note App 'SaltoKS' gebruiken om de deuren te openen bij de klant…" at bounding box center [774, 386] width 1548 height 772
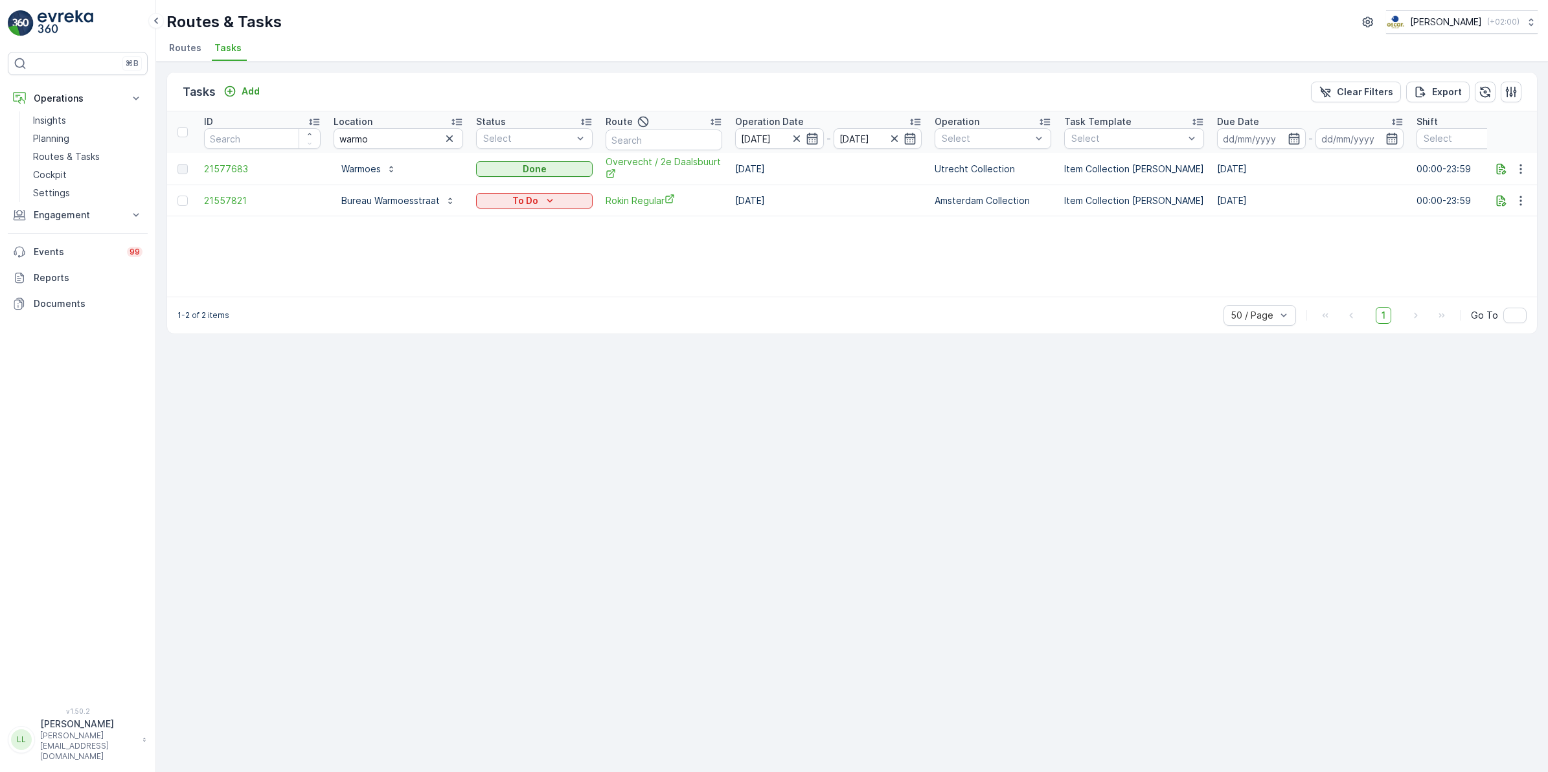
click at [448, 133] on icon "button" at bounding box center [449, 138] width 13 height 13
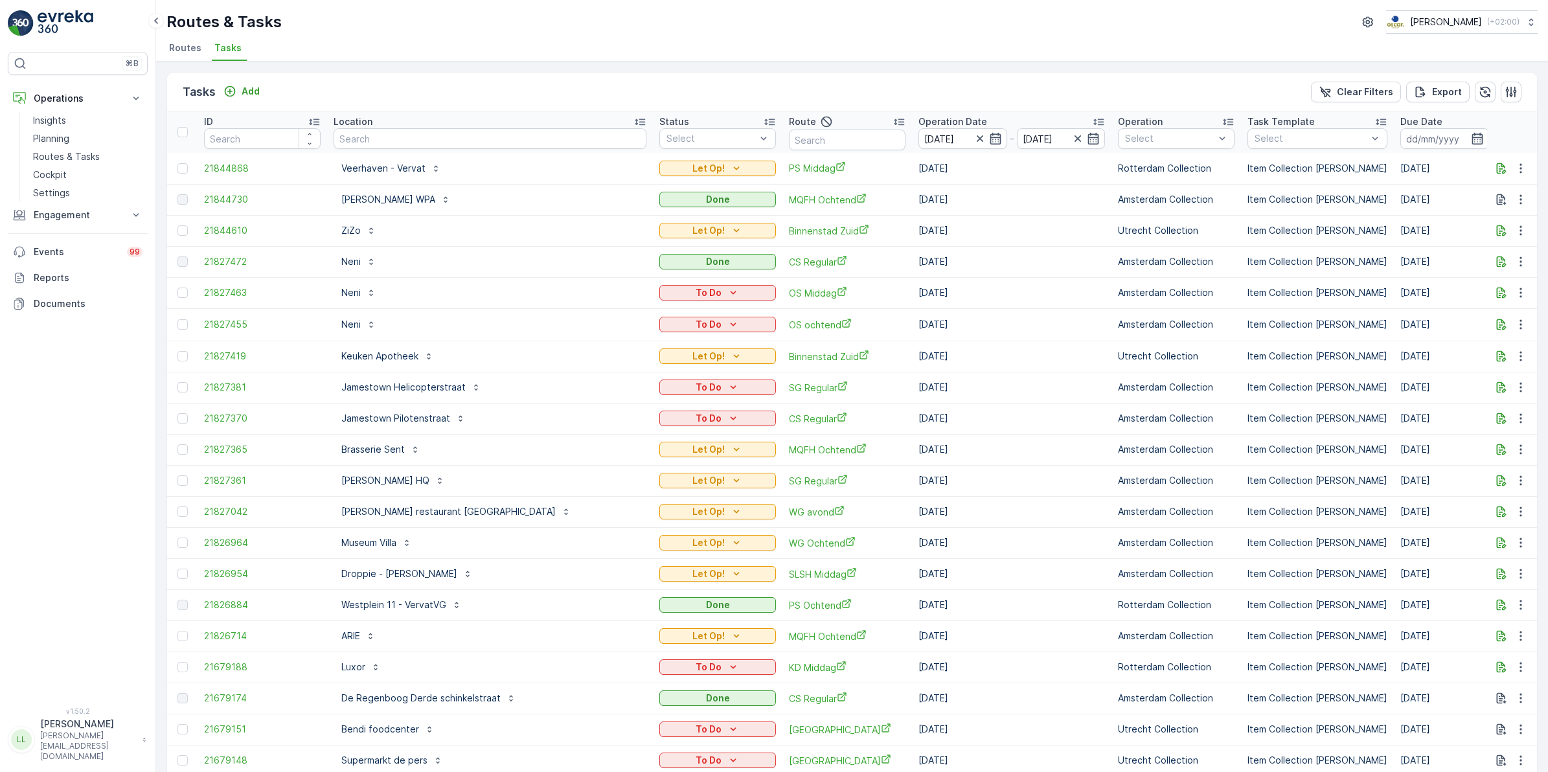
click at [789, 146] on input "text" at bounding box center [847, 140] width 117 height 21
type input "nes"
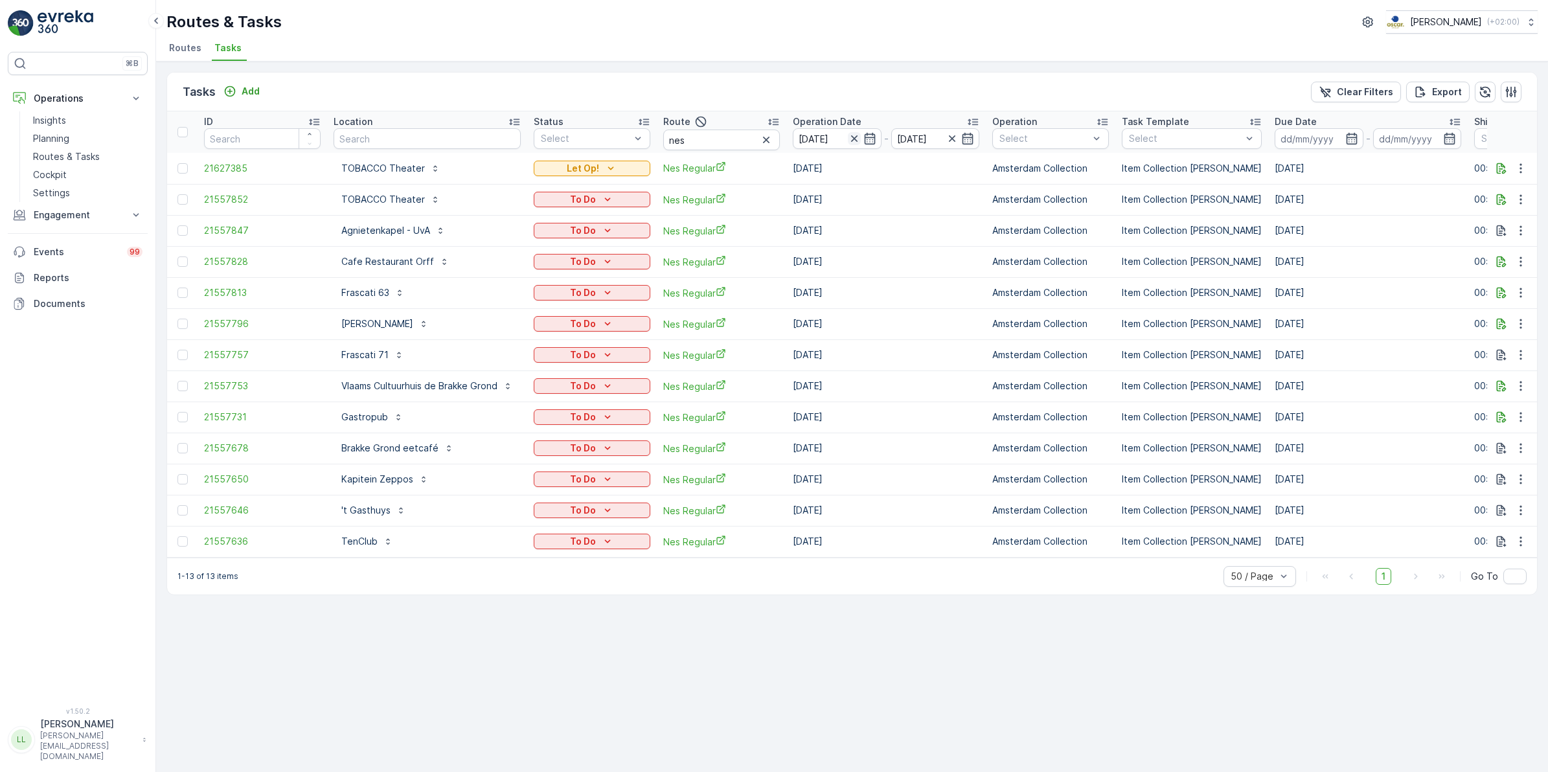
click at [853, 139] on icon "button" at bounding box center [854, 138] width 6 height 6
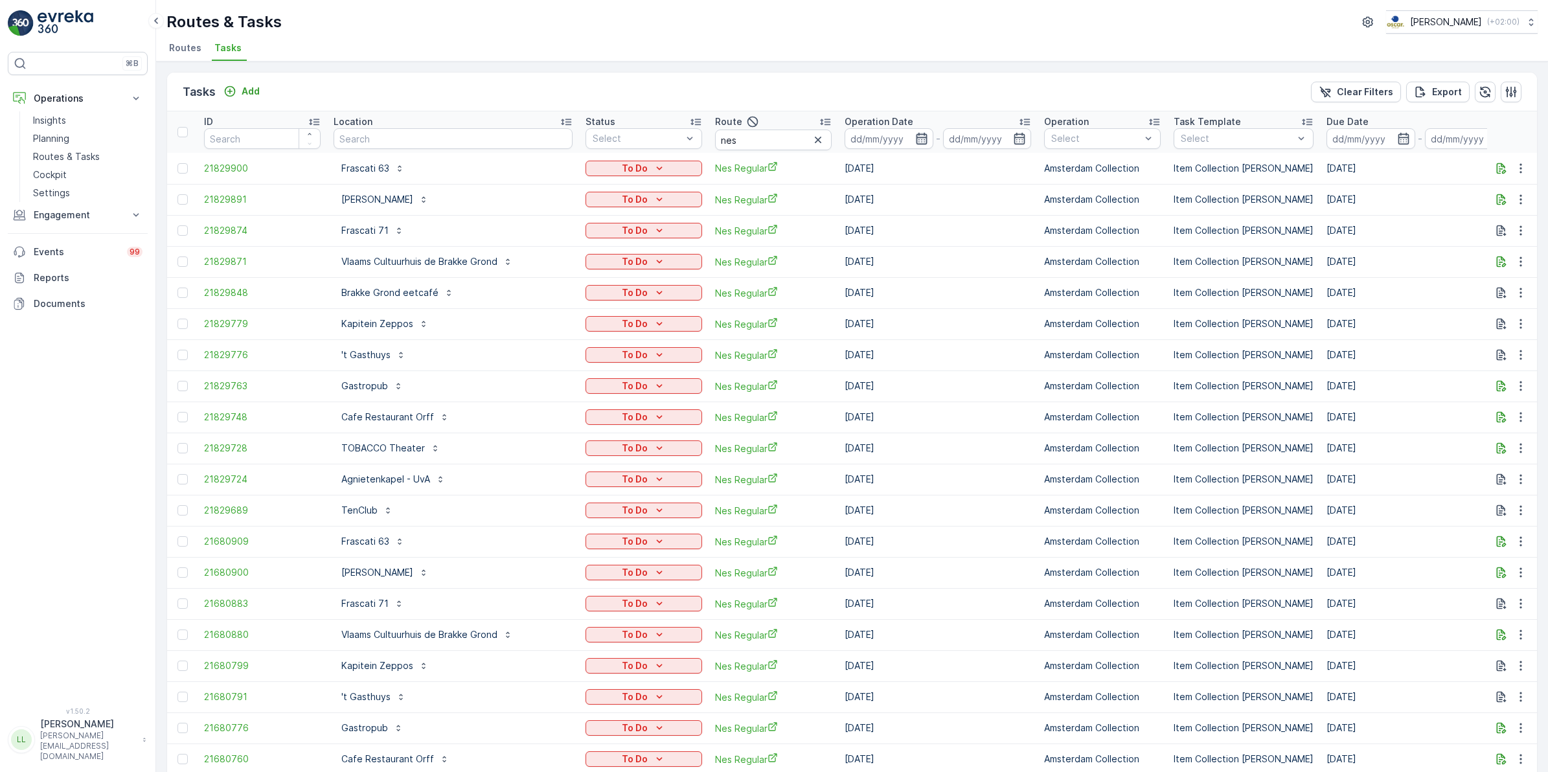
click at [916, 137] on icon "button" at bounding box center [921, 139] width 11 height 12
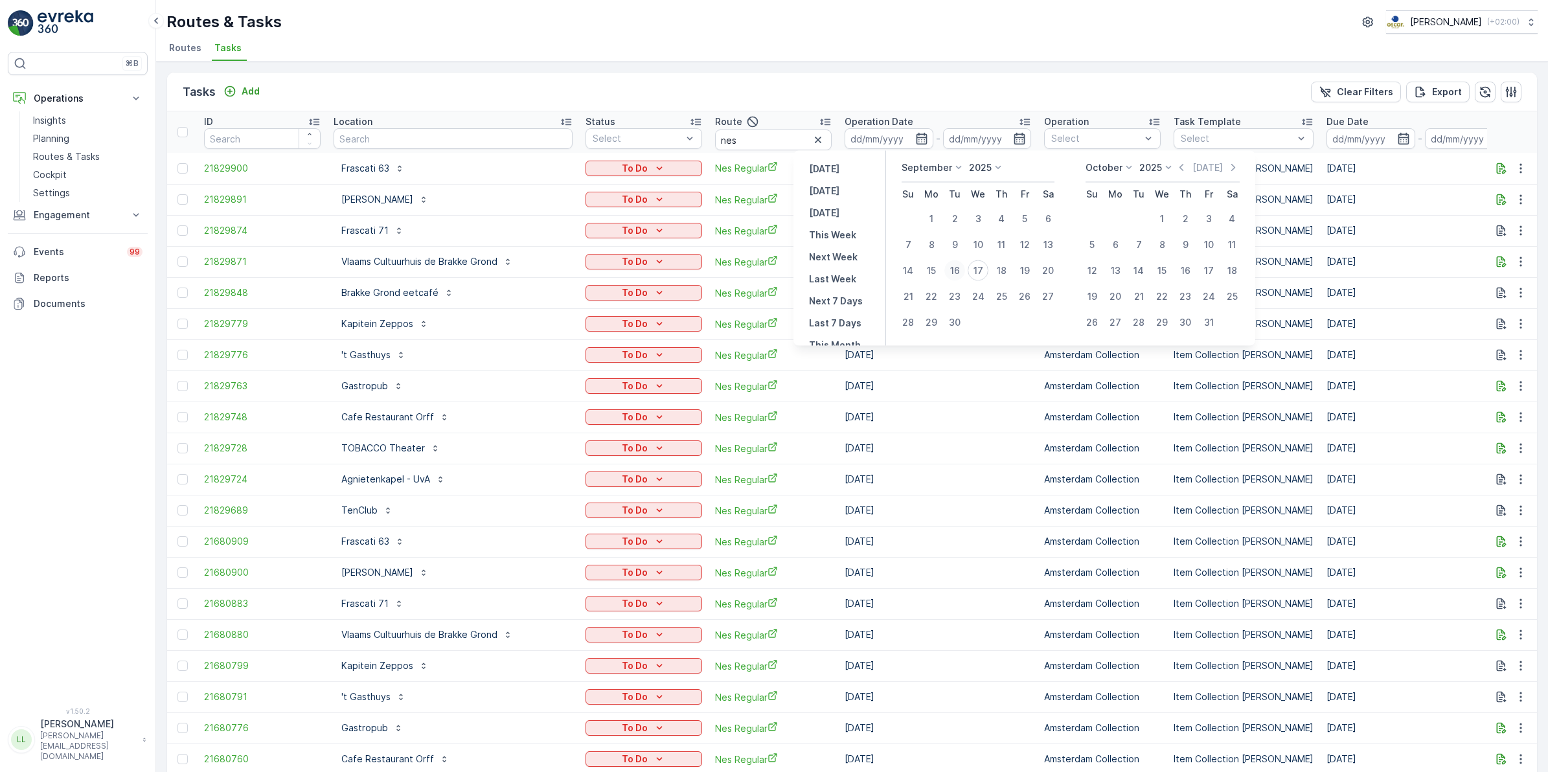
click at [949, 266] on div "16" at bounding box center [955, 270] width 21 height 21
type input "[DATE]"
click at [949, 266] on div "16" at bounding box center [955, 270] width 21 height 21
type input "[DATE]"
click at [949, 266] on div "16" at bounding box center [955, 270] width 21 height 21
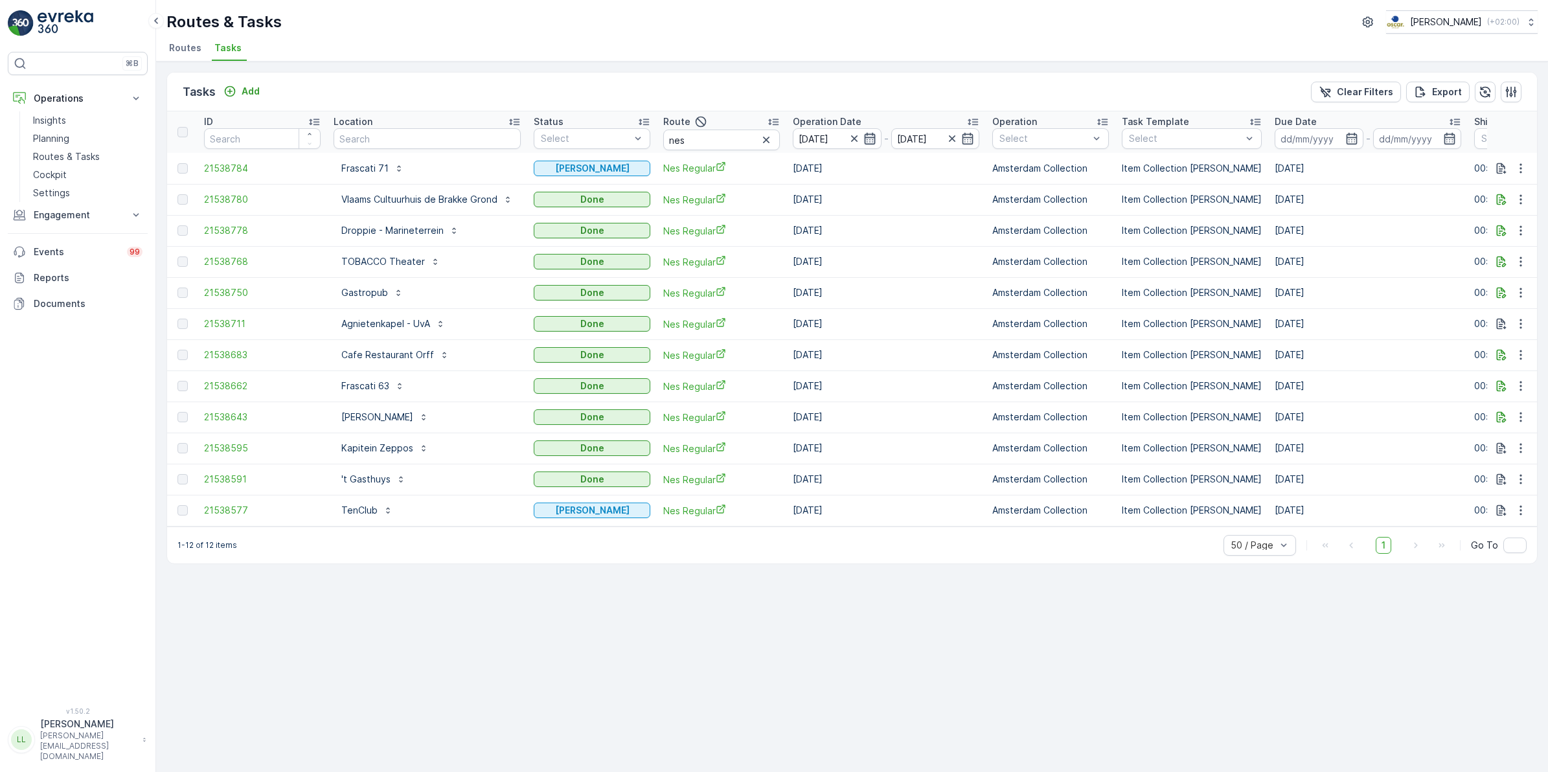
click at [871, 141] on icon "button" at bounding box center [870, 138] width 13 height 13
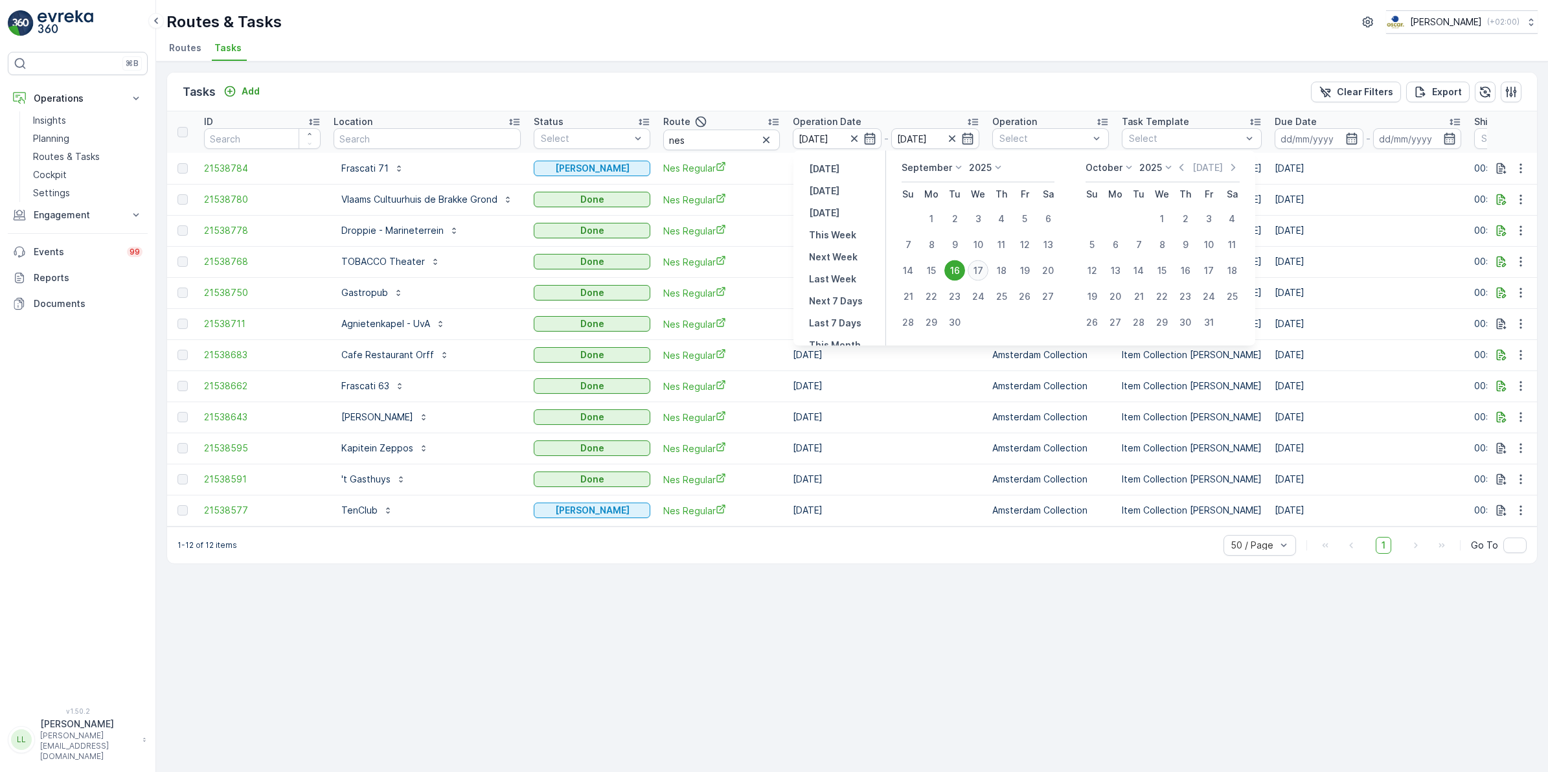
click at [976, 270] on div "17" at bounding box center [978, 270] width 21 height 21
type input "[DATE]"
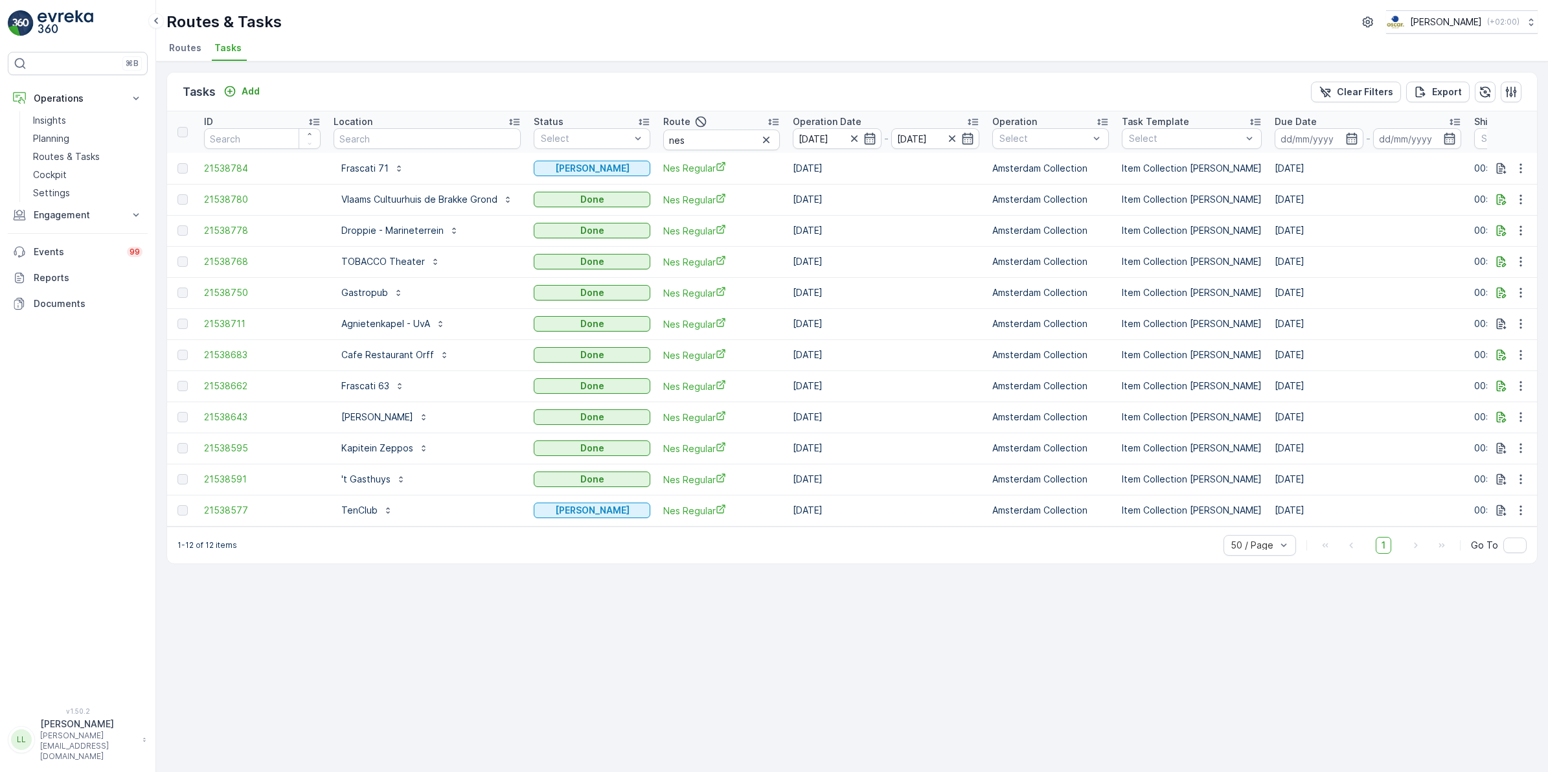
click at [976, 270] on td "[DATE]" at bounding box center [887, 261] width 200 height 31
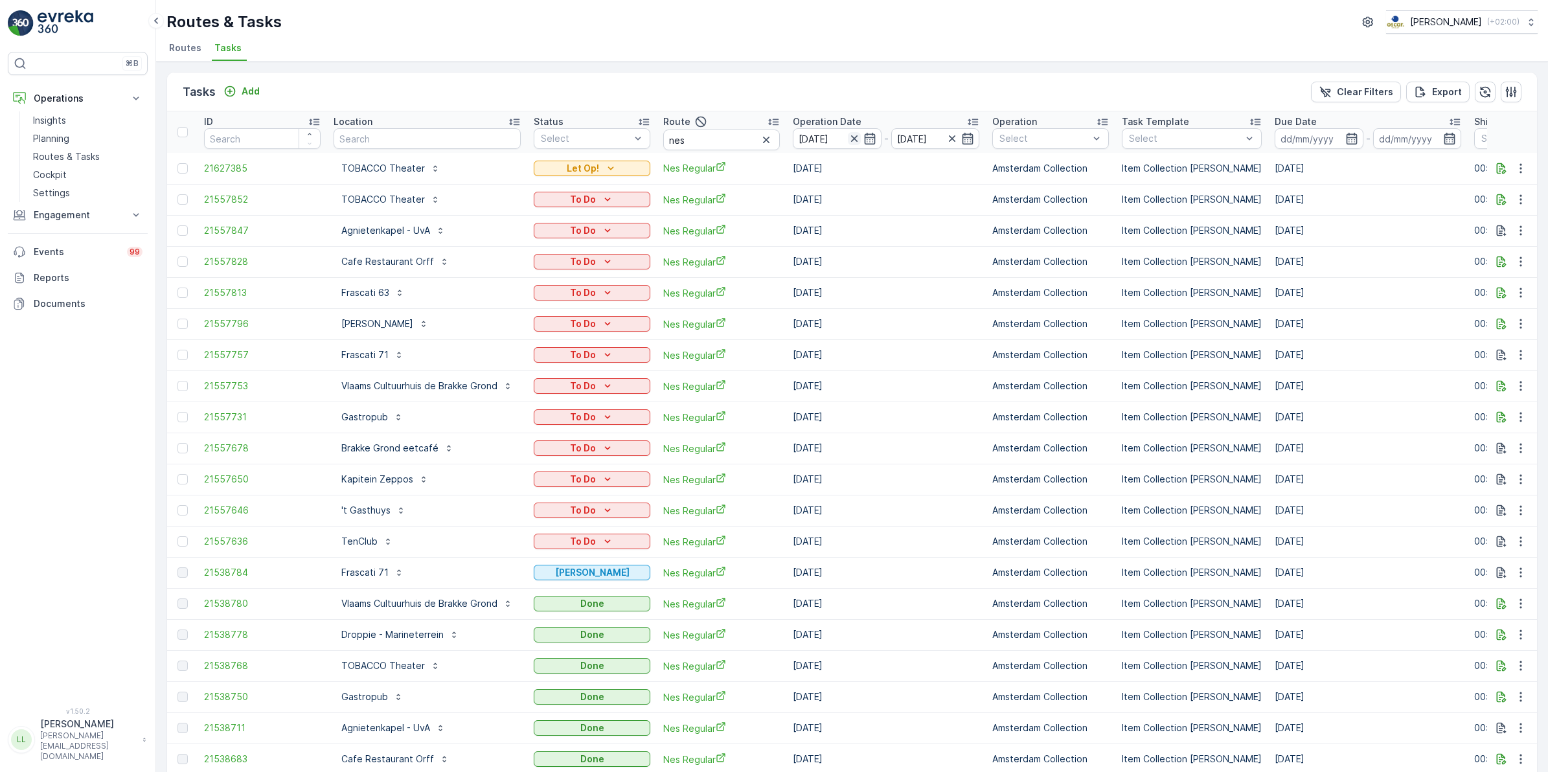
click at [854, 135] on icon "button" at bounding box center [854, 138] width 13 height 13
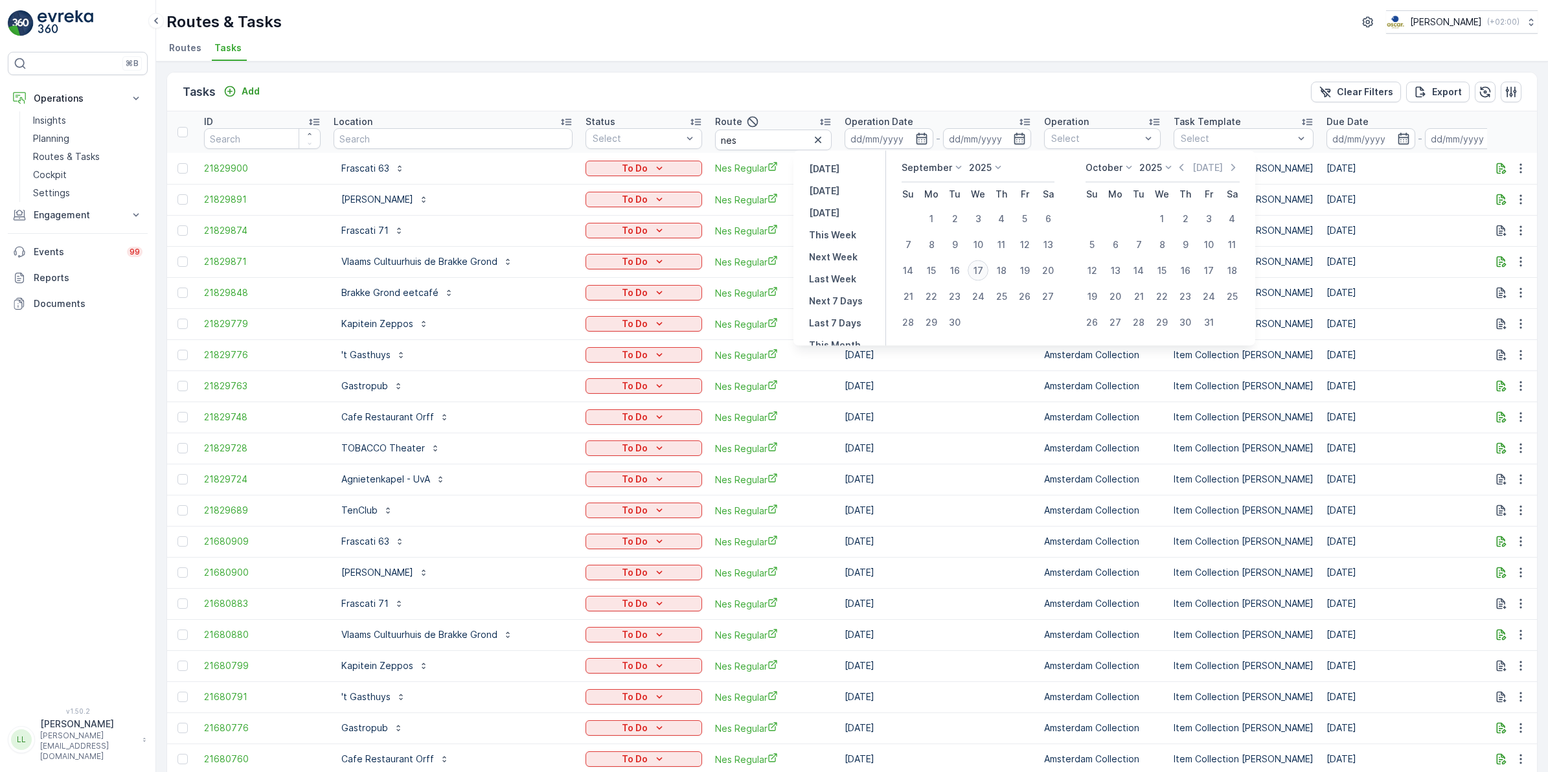
click at [980, 273] on div "17" at bounding box center [978, 270] width 21 height 21
type input "[DATE]"
click at [980, 273] on div "17" at bounding box center [978, 270] width 21 height 21
type input "[DATE]"
click at [980, 273] on div "17" at bounding box center [978, 270] width 21 height 21
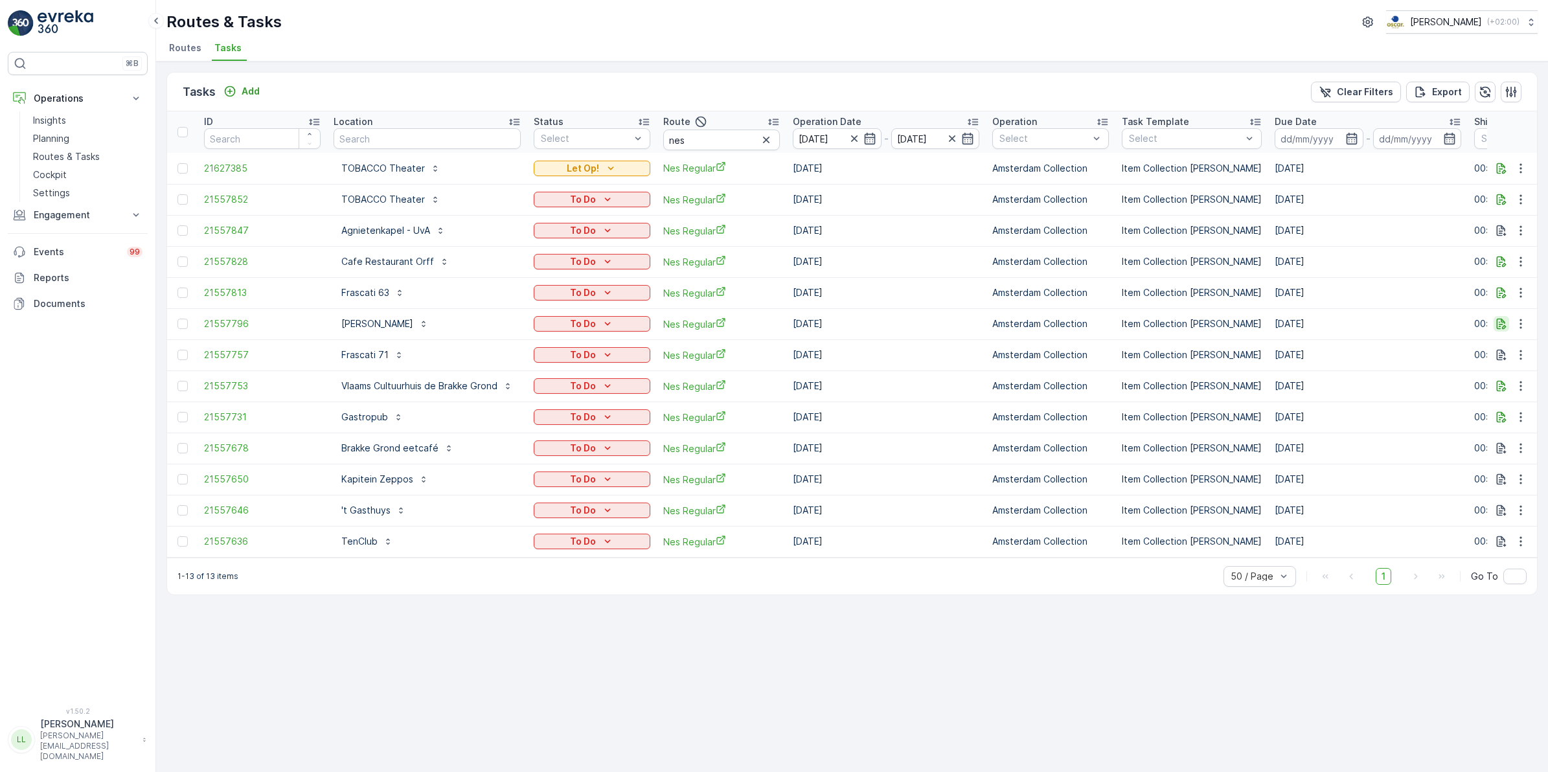
click at [1504, 323] on icon "button" at bounding box center [1501, 323] width 13 height 13
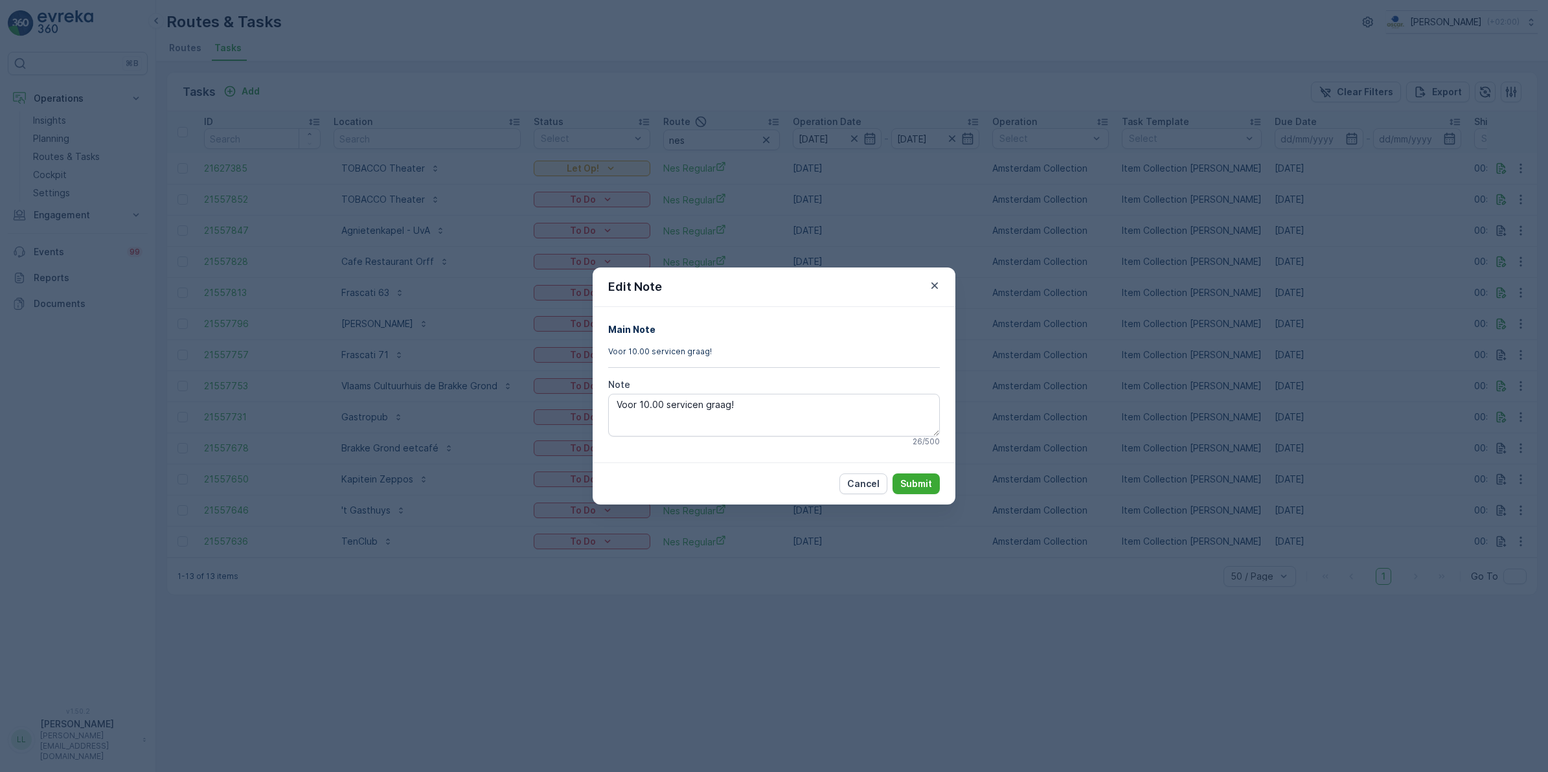
click at [1022, 366] on div "Edit Note Main Note Voor 10.00 servicen graag! Note Voor 10.00 servicen graag! …" at bounding box center [774, 386] width 1548 height 772
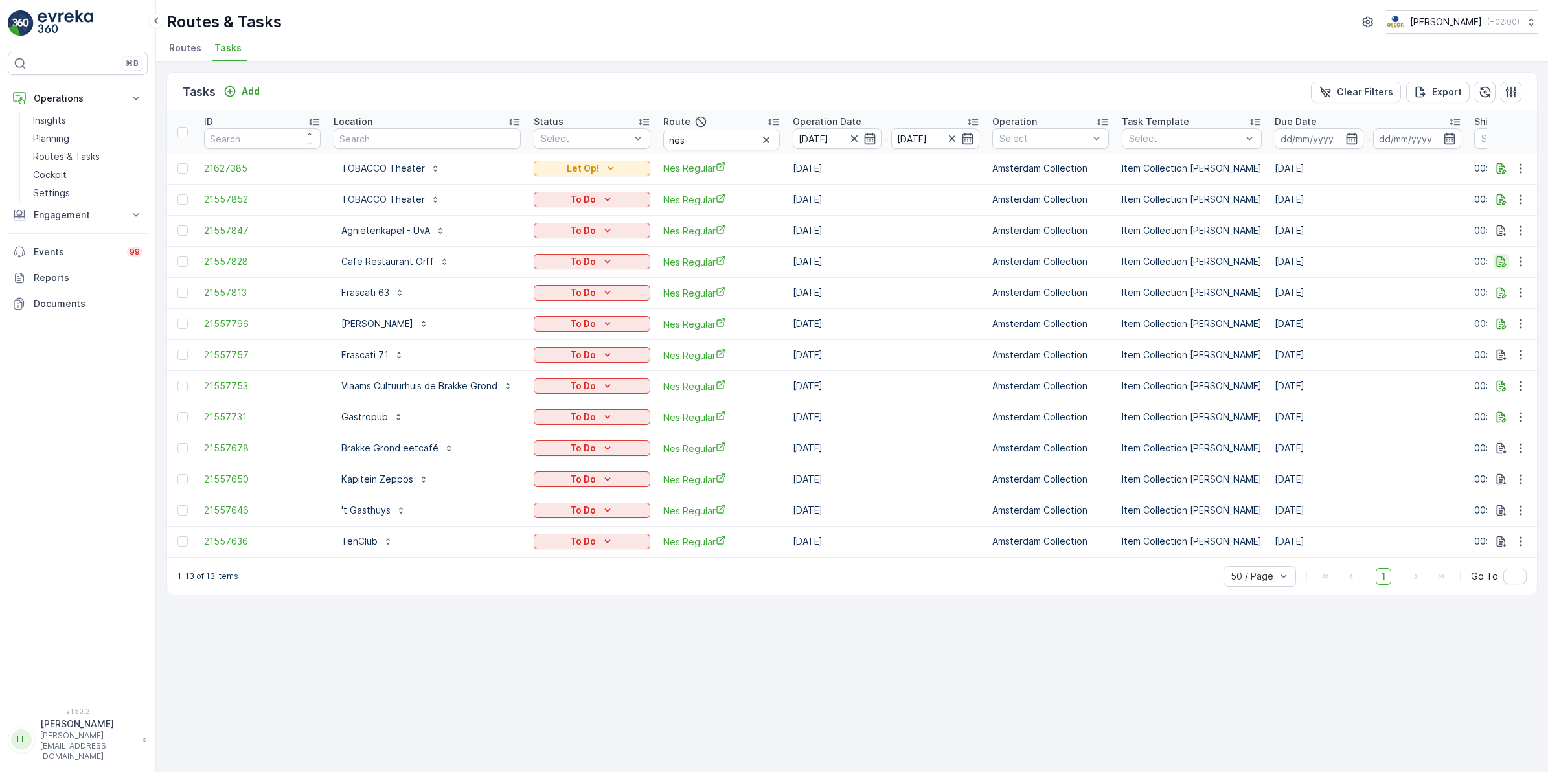
click at [1499, 262] on icon "button" at bounding box center [1502, 262] width 10 height 11
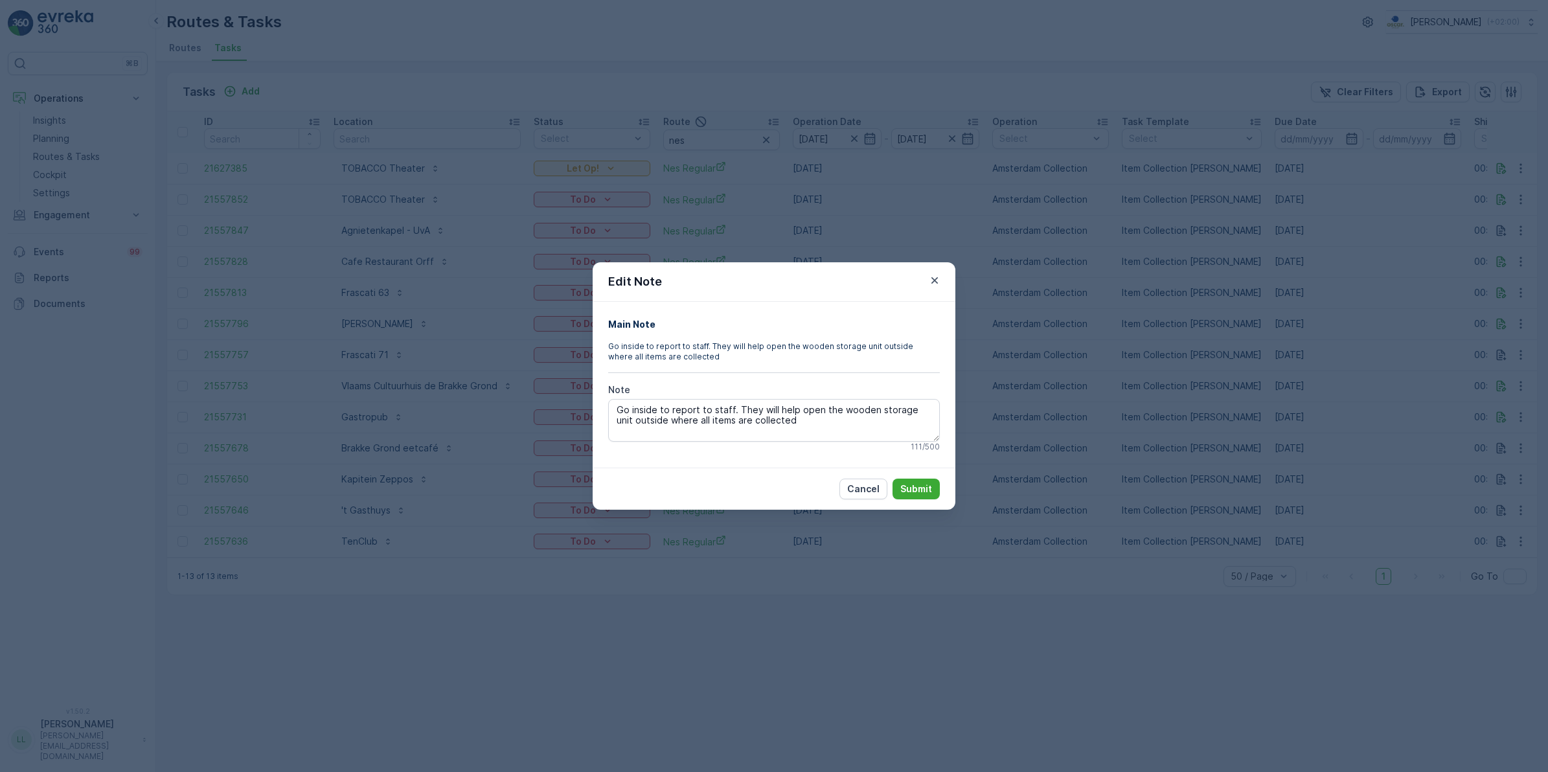
click at [1276, 363] on div "Edit Note Main Note Go inside to report to staff. They will help open the woode…" at bounding box center [774, 386] width 1548 height 772
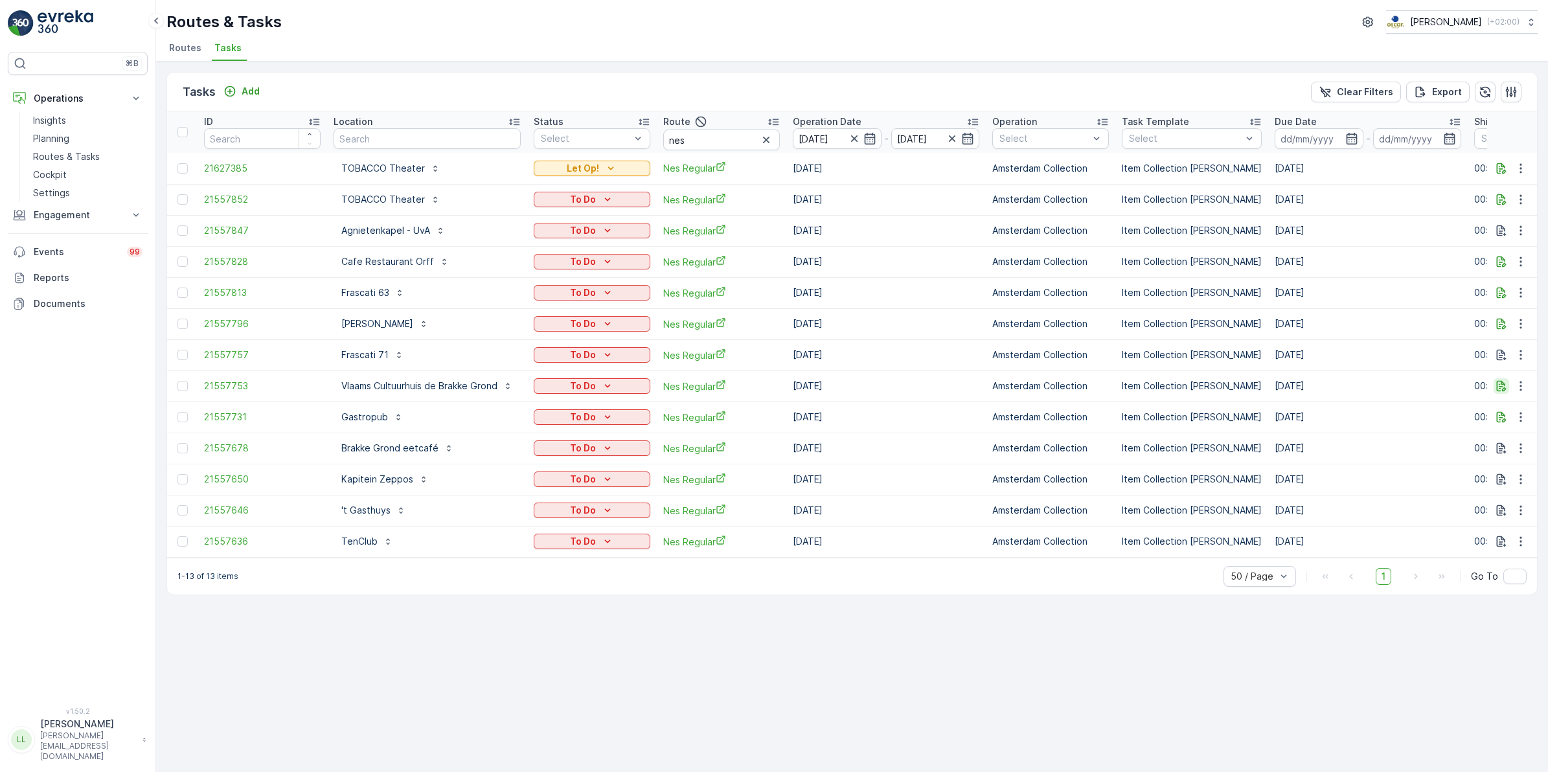
click at [1502, 390] on icon "button" at bounding box center [1502, 386] width 10 height 11
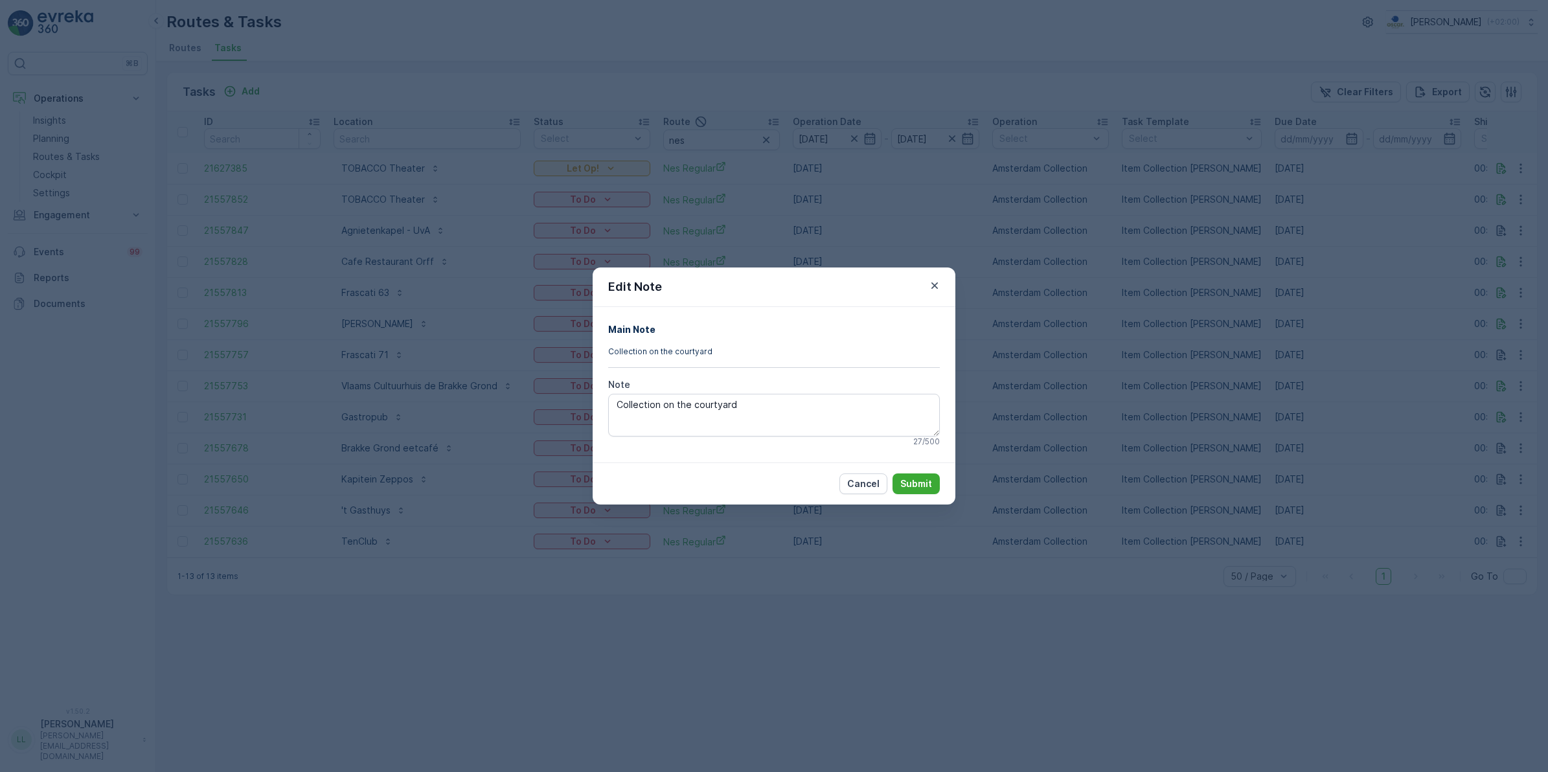
click at [1435, 406] on div "Edit Note Main Note Collection on the courtyard Note Collection on the courtyar…" at bounding box center [774, 386] width 1548 height 772
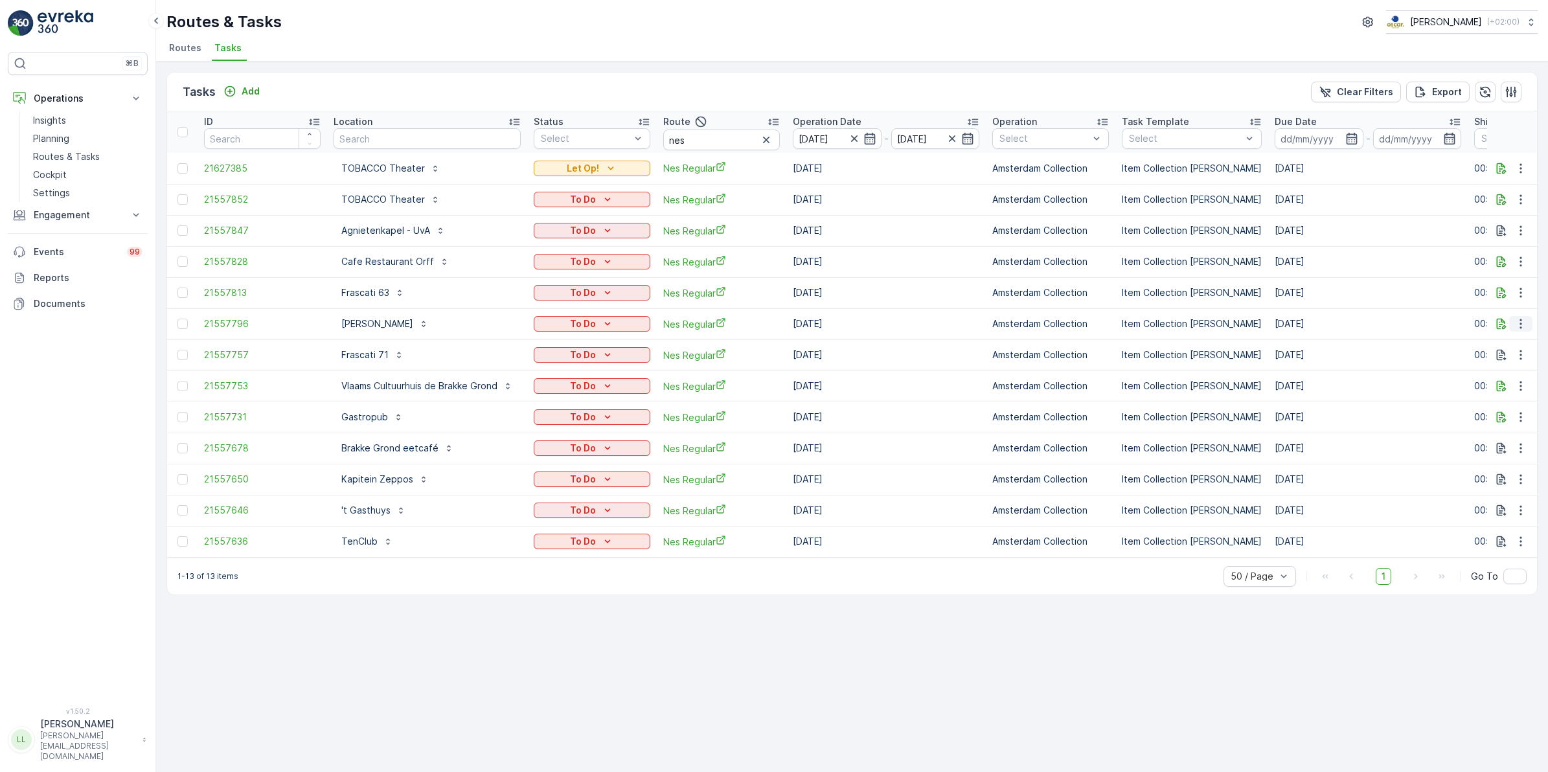
click at [1527, 321] on icon "button" at bounding box center [1521, 323] width 13 height 13
click at [1506, 374] on span "Change Route" at bounding box center [1487, 379] width 63 height 13
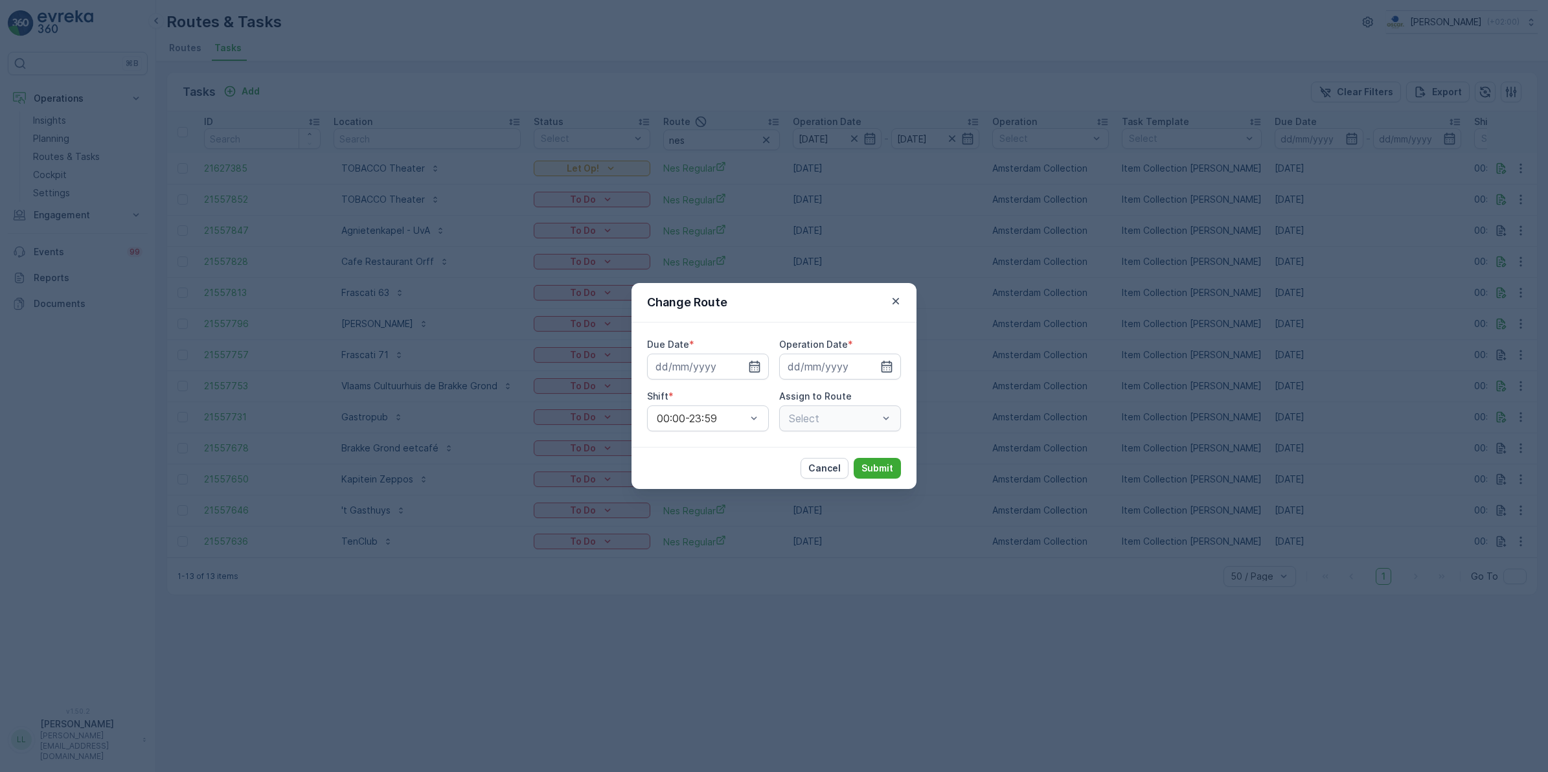
type input "[DATE]"
click at [739, 371] on icon "button" at bounding box center [739, 366] width 13 height 13
type input "[DATE]"
click at [871, 368] on icon "button" at bounding box center [870, 367] width 3 height 6
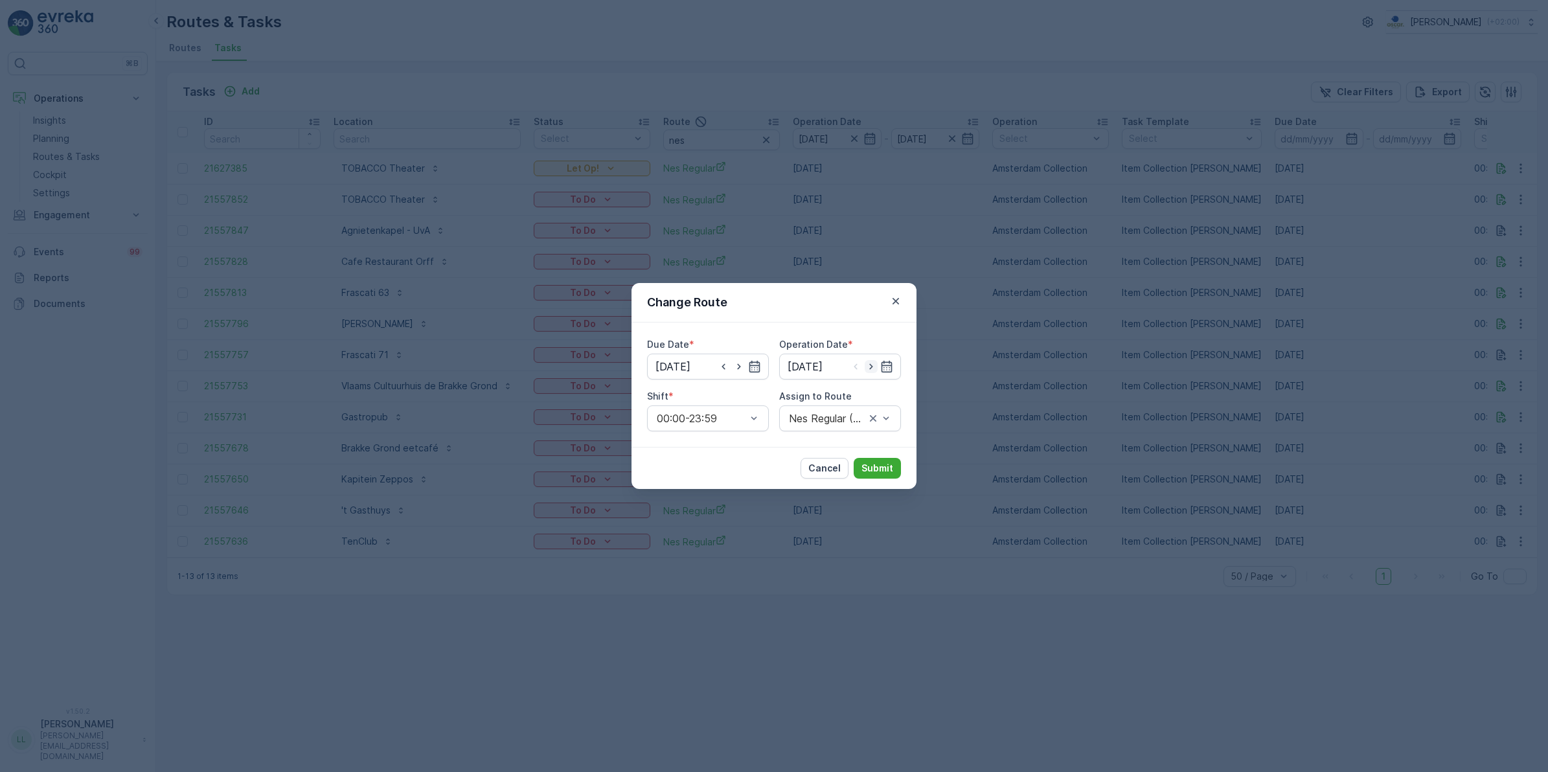
type input "[DATE]"
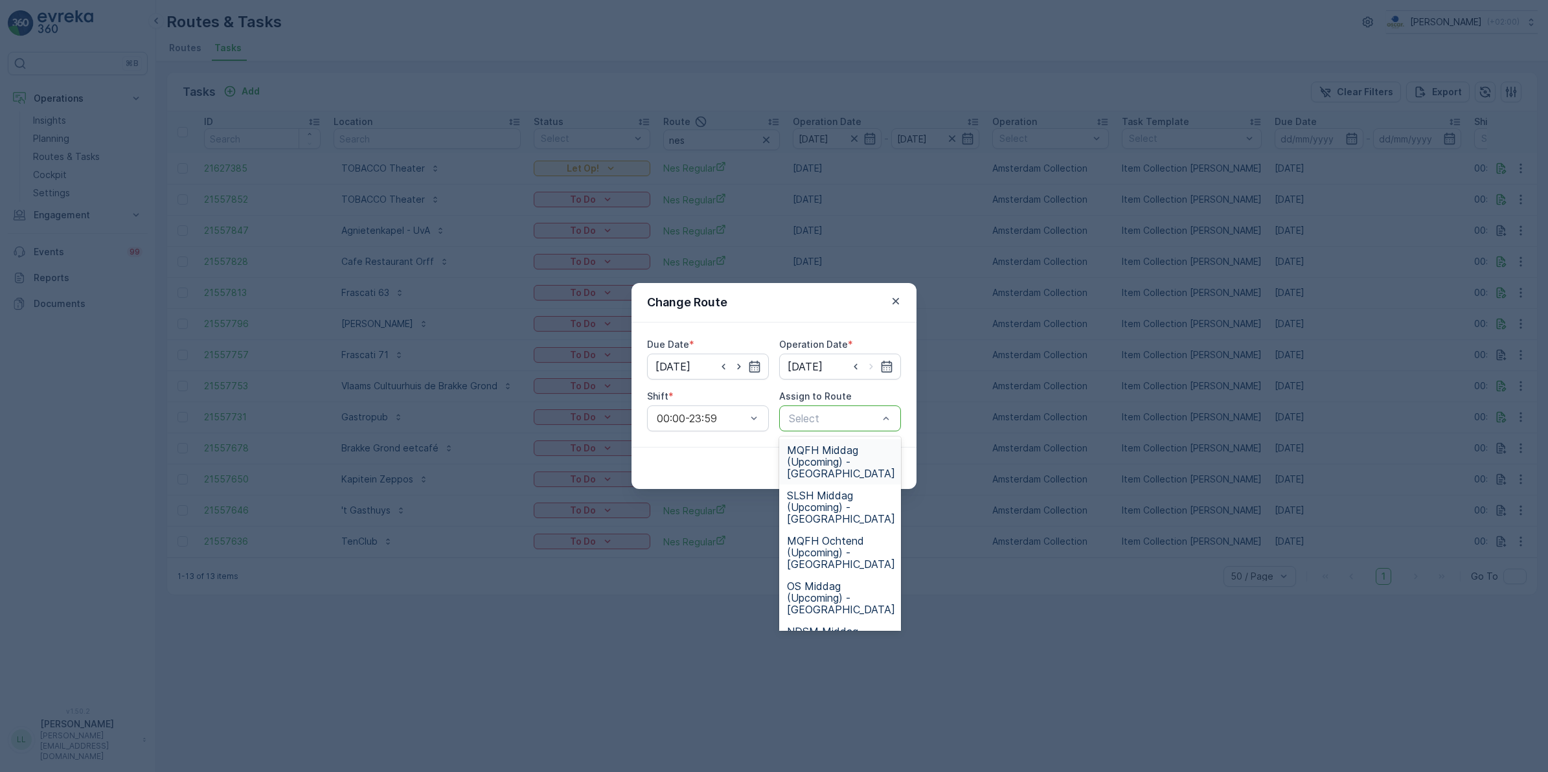
click at [813, 418] on div at bounding box center [834, 419] width 92 height 12
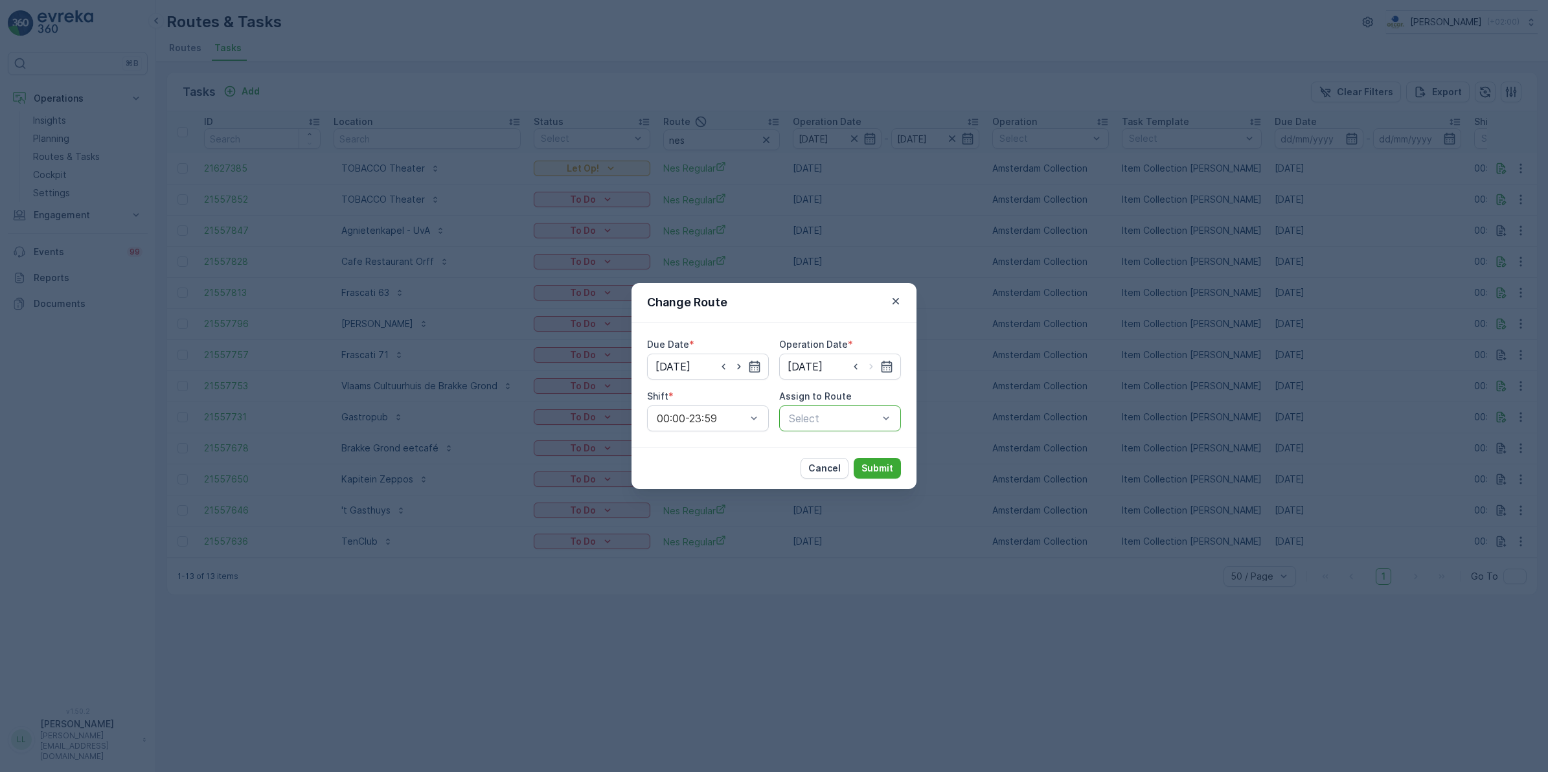
click at [814, 418] on div at bounding box center [834, 419] width 92 height 12
type input "rok"
click at [817, 455] on span "Rokin Regular (Upcoming) - Amsterdam" at bounding box center [841, 461] width 108 height 35
click at [868, 465] on p "Submit" at bounding box center [878, 468] width 32 height 13
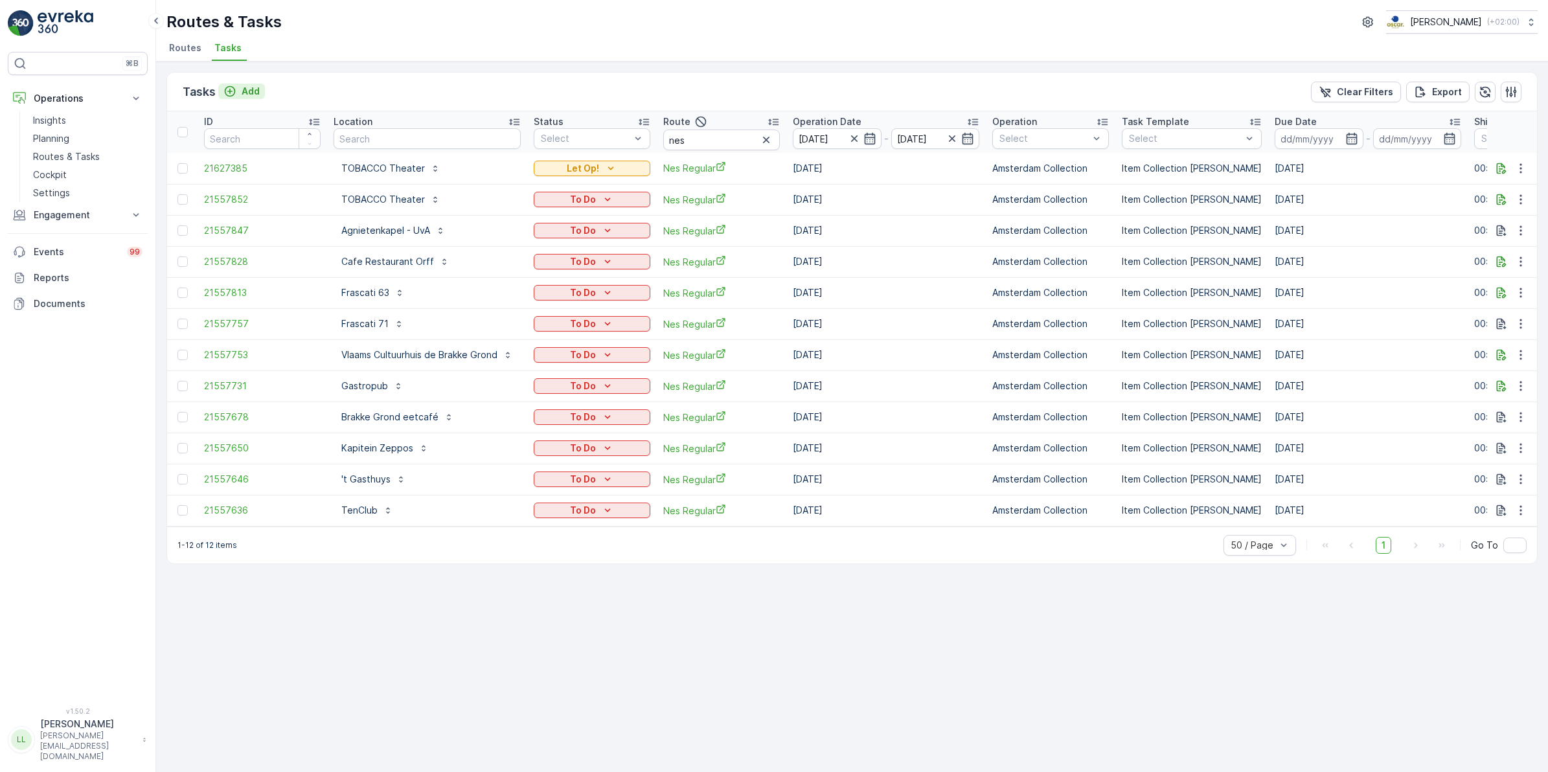
click at [236, 89] on icon "Add" at bounding box center [230, 91] width 13 height 13
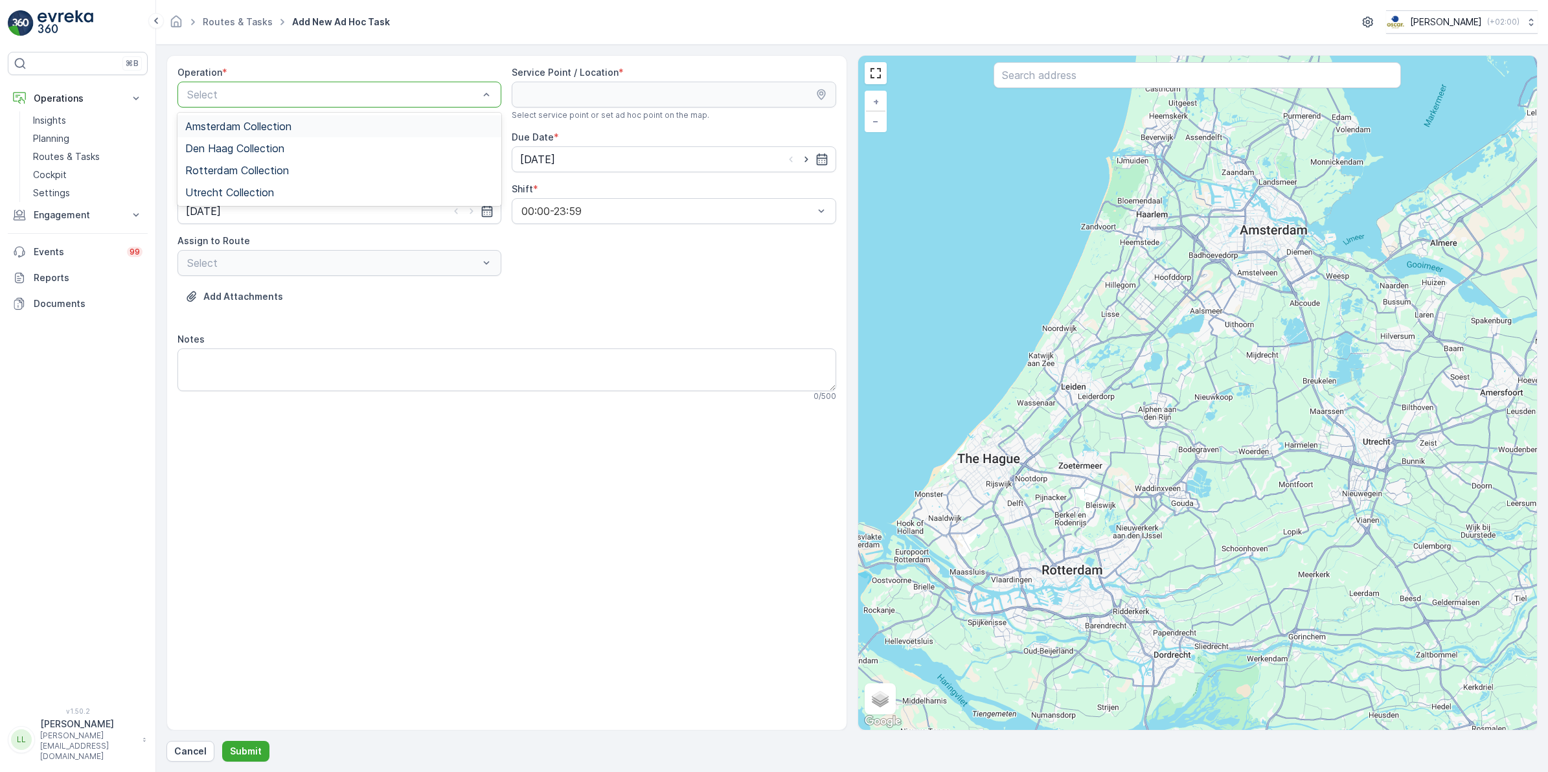
click at [238, 128] on span "Amsterdam Collection" at bounding box center [238, 127] width 106 height 12
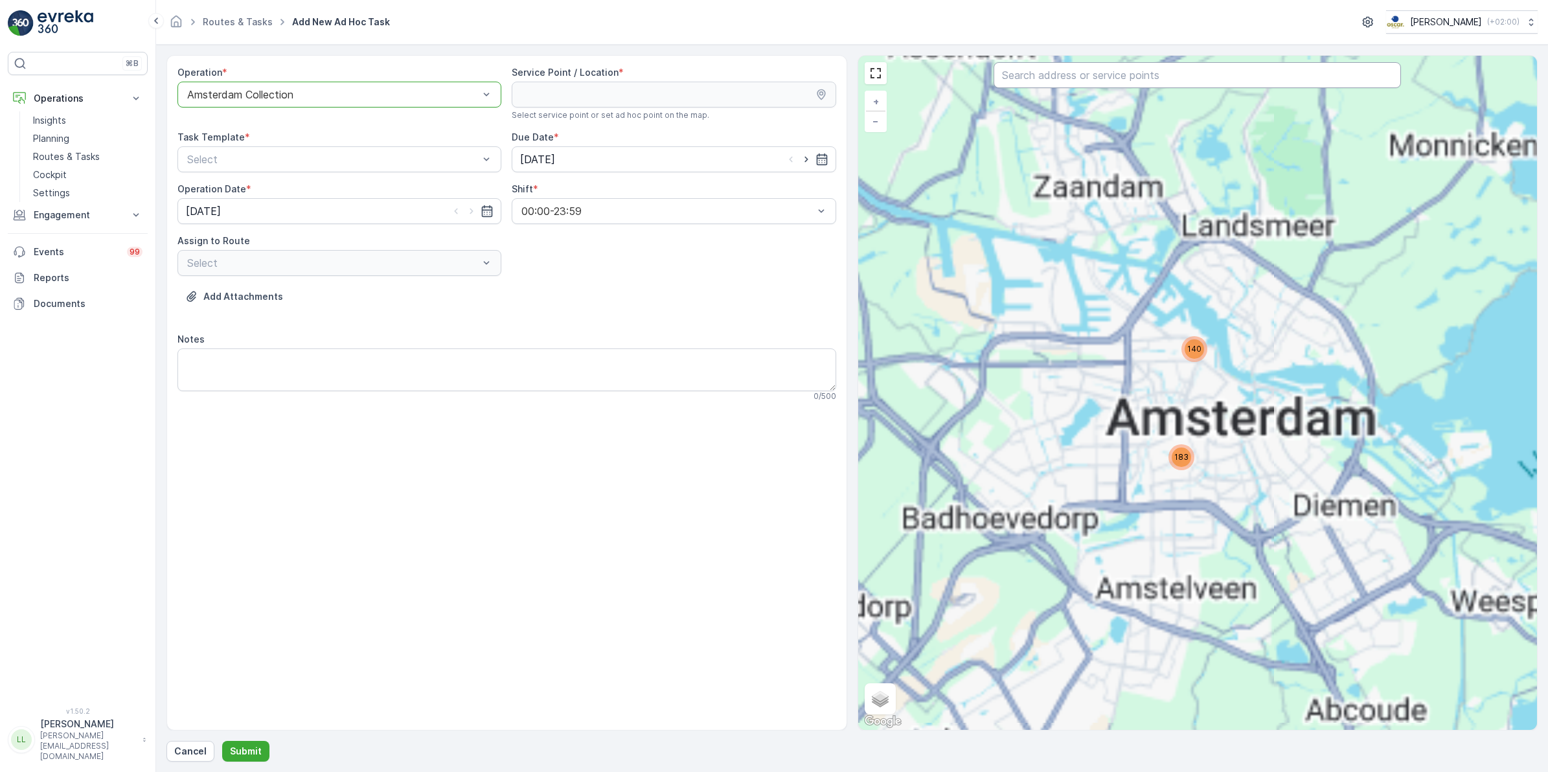
click at [1119, 76] on input "text" at bounding box center [1198, 75] width 408 height 26
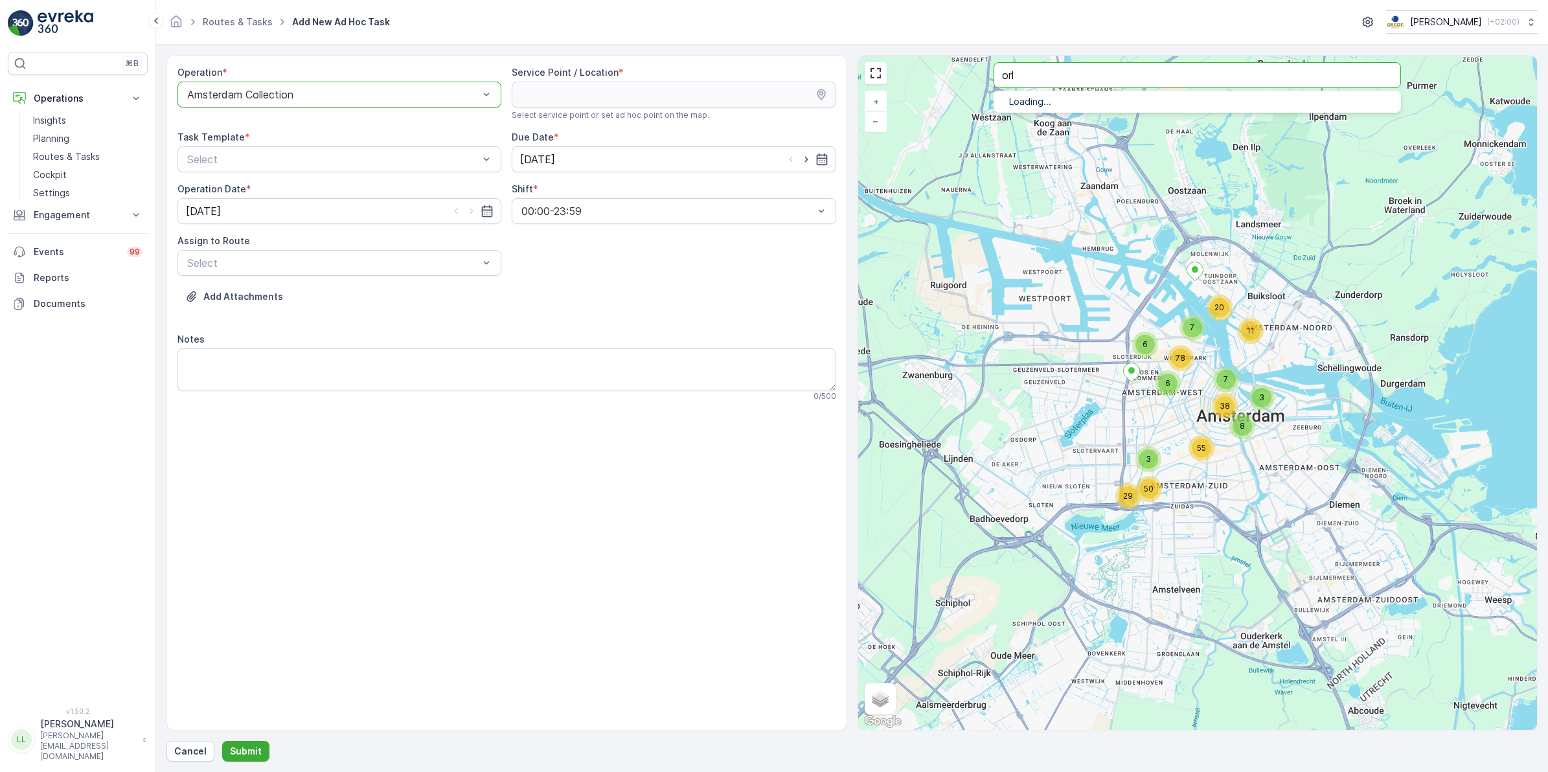
type input "orl"
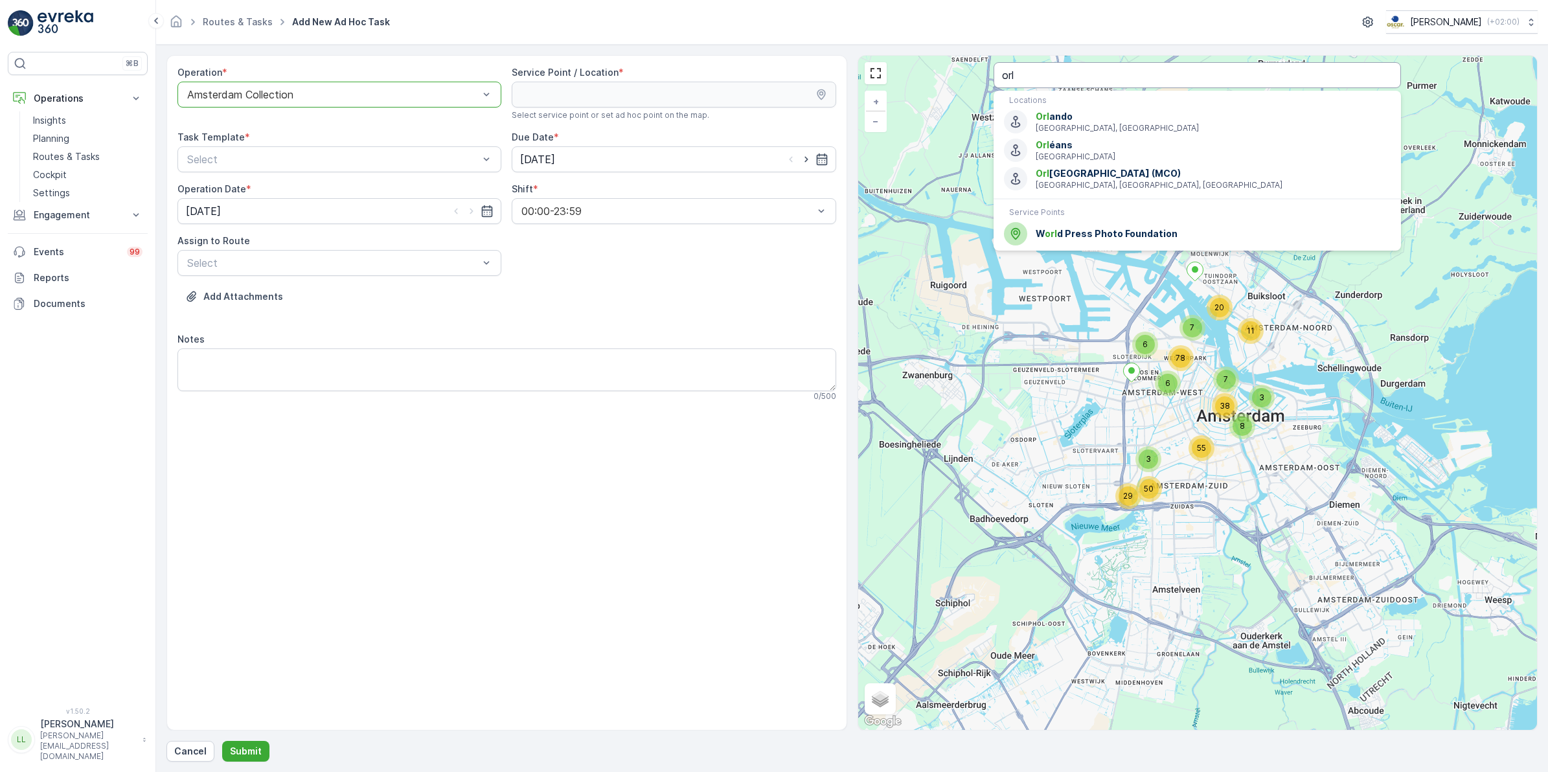
click at [1051, 76] on input "orl" at bounding box center [1198, 75] width 408 height 26
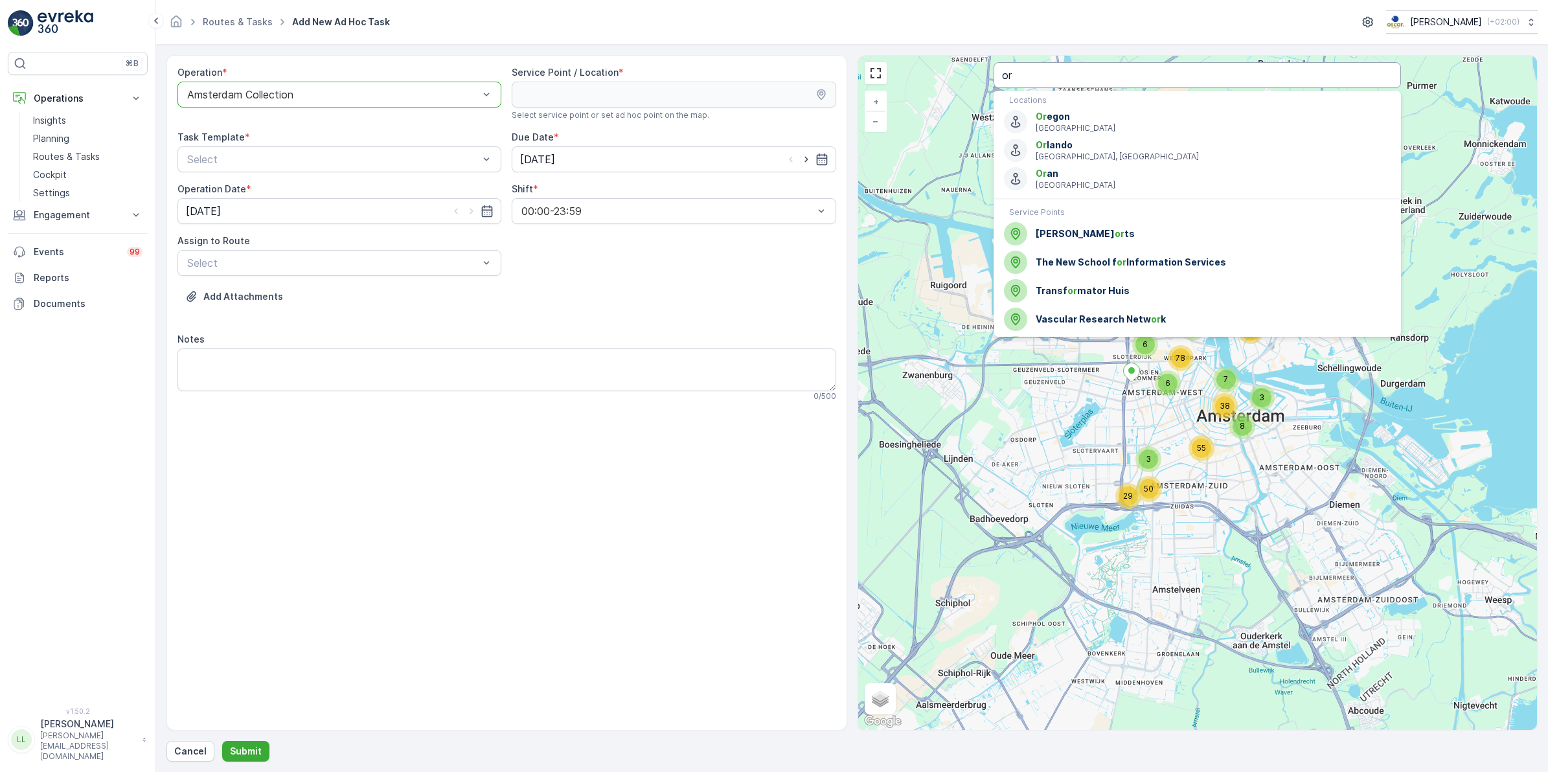
click at [1042, 76] on input "or" at bounding box center [1198, 75] width 408 height 26
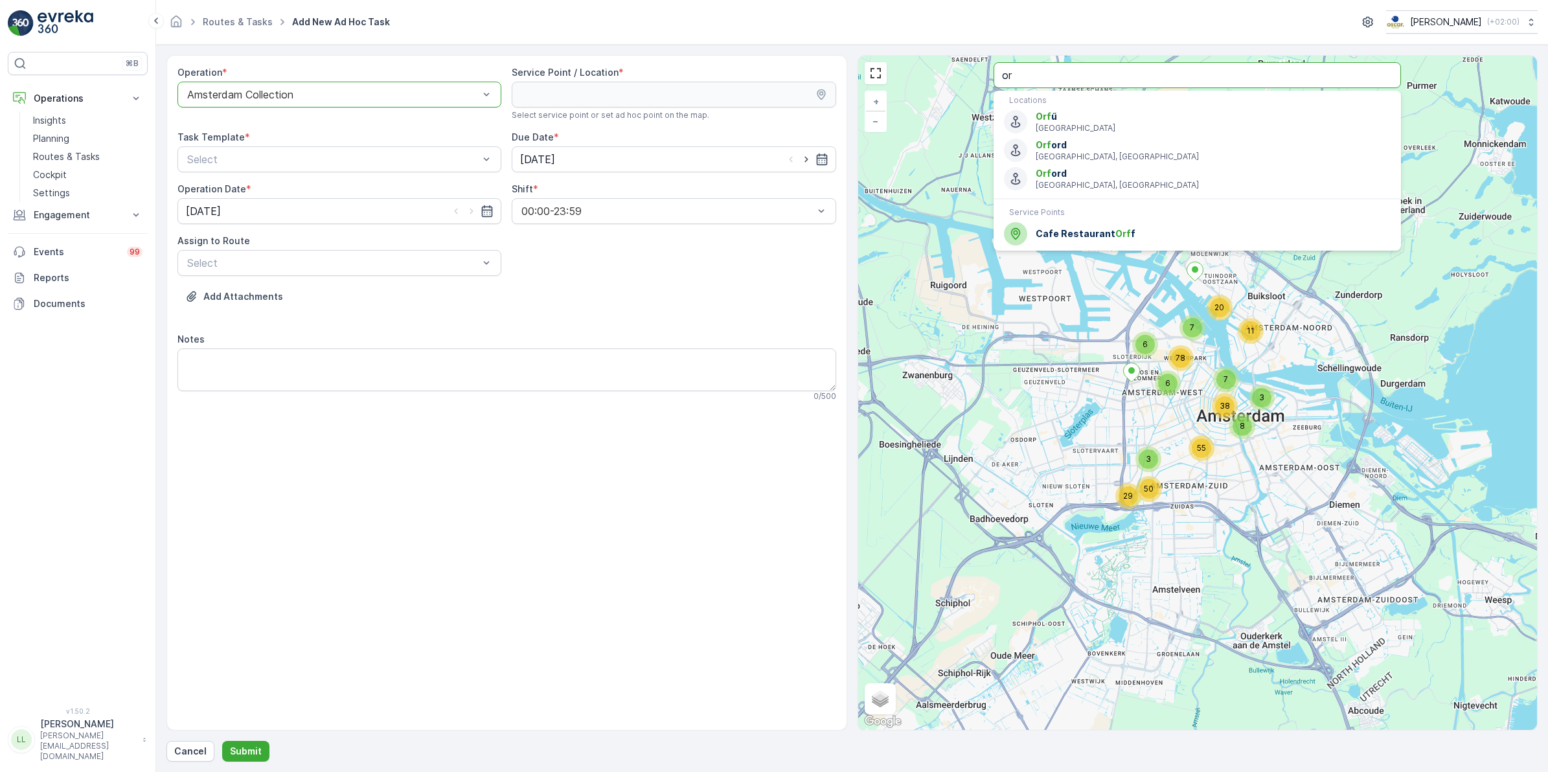
type input "o"
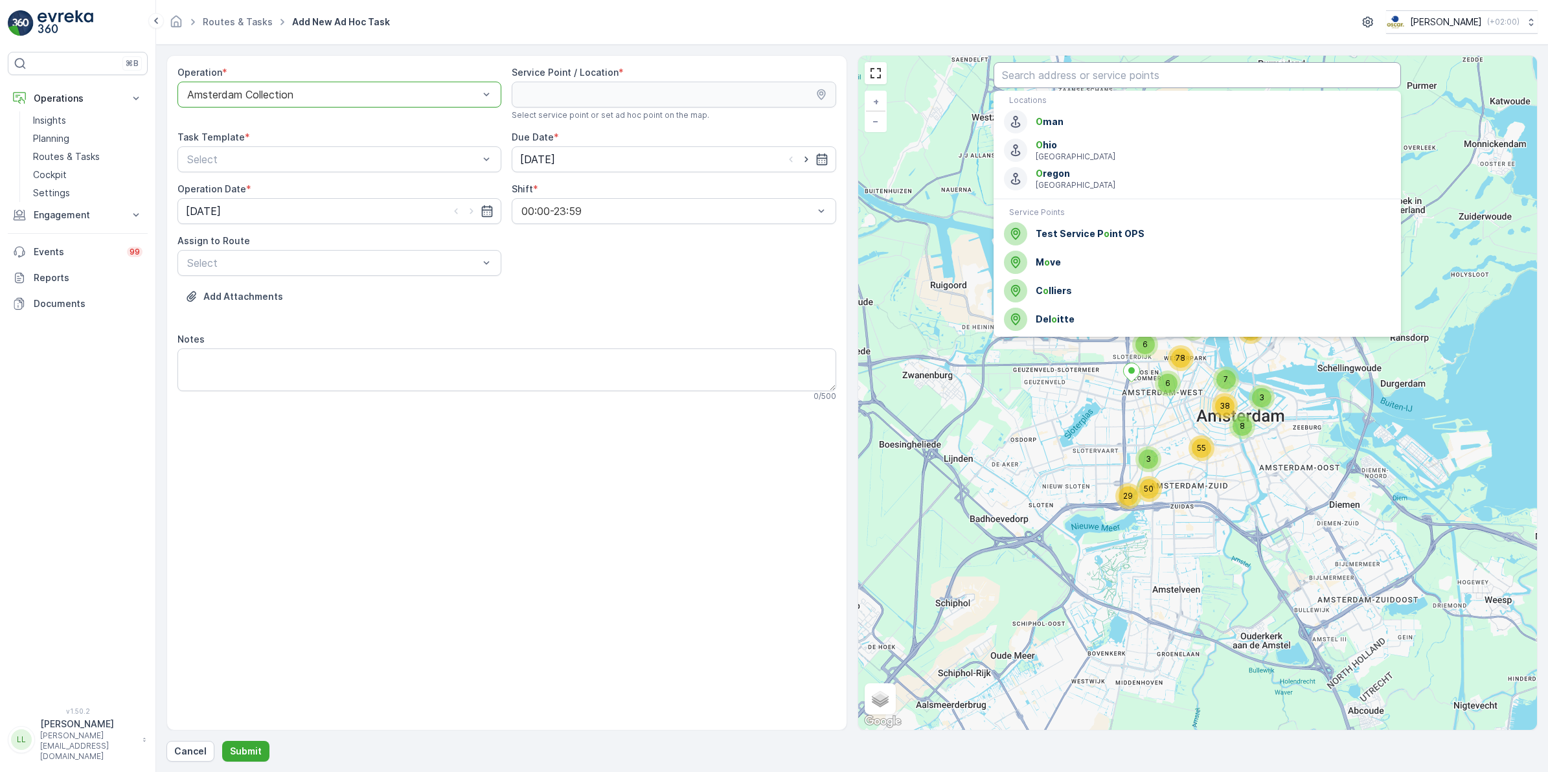
click at [1076, 72] on input "text" at bounding box center [1198, 75] width 408 height 26
click at [1153, 72] on input "text" at bounding box center [1198, 75] width 408 height 26
click at [1103, 75] on input "text" at bounding box center [1198, 75] width 408 height 26
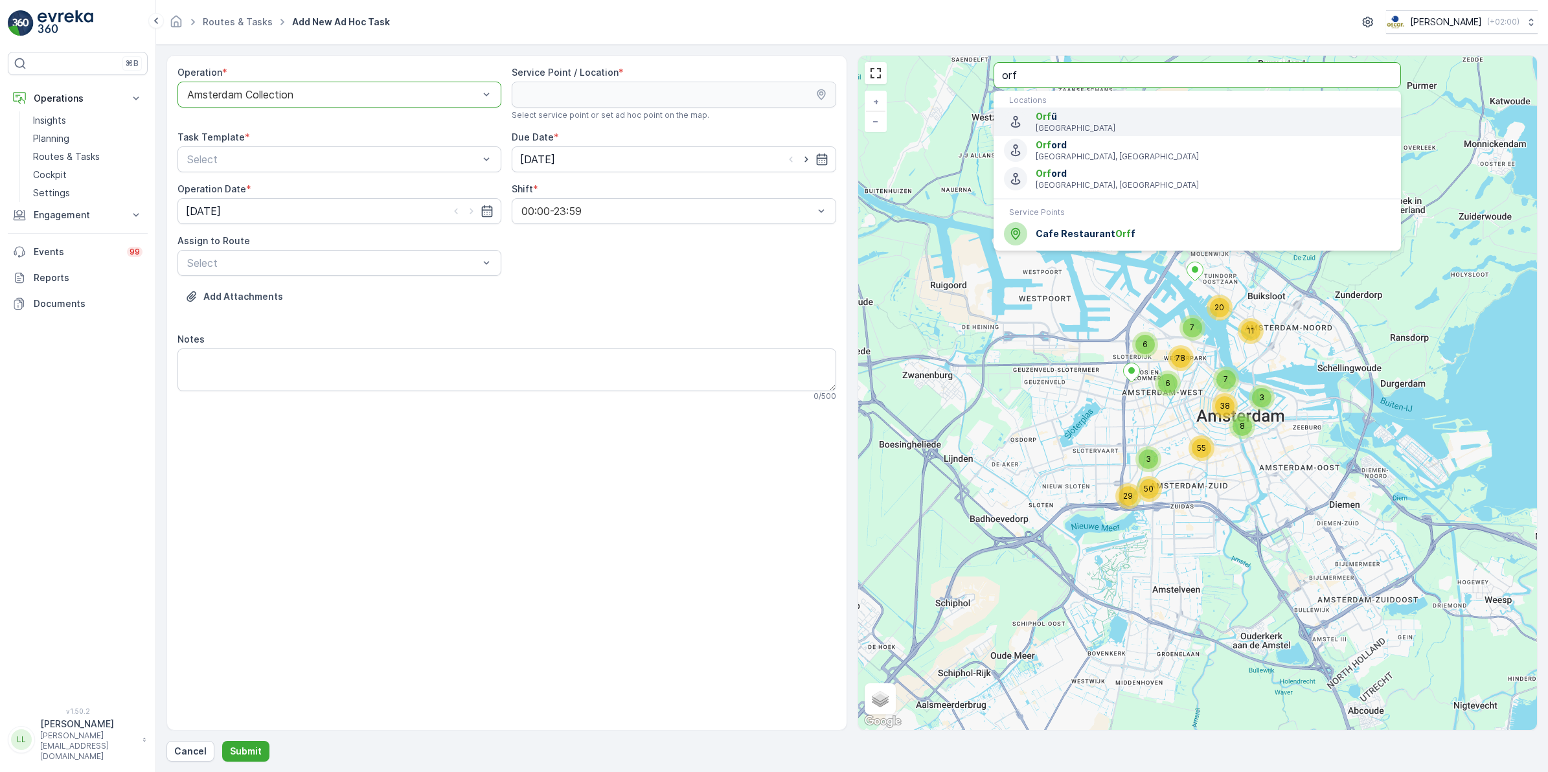
type input "orf"
click at [1076, 235] on span "Cafe Restaurant Orf f" at bounding box center [1213, 233] width 355 height 13
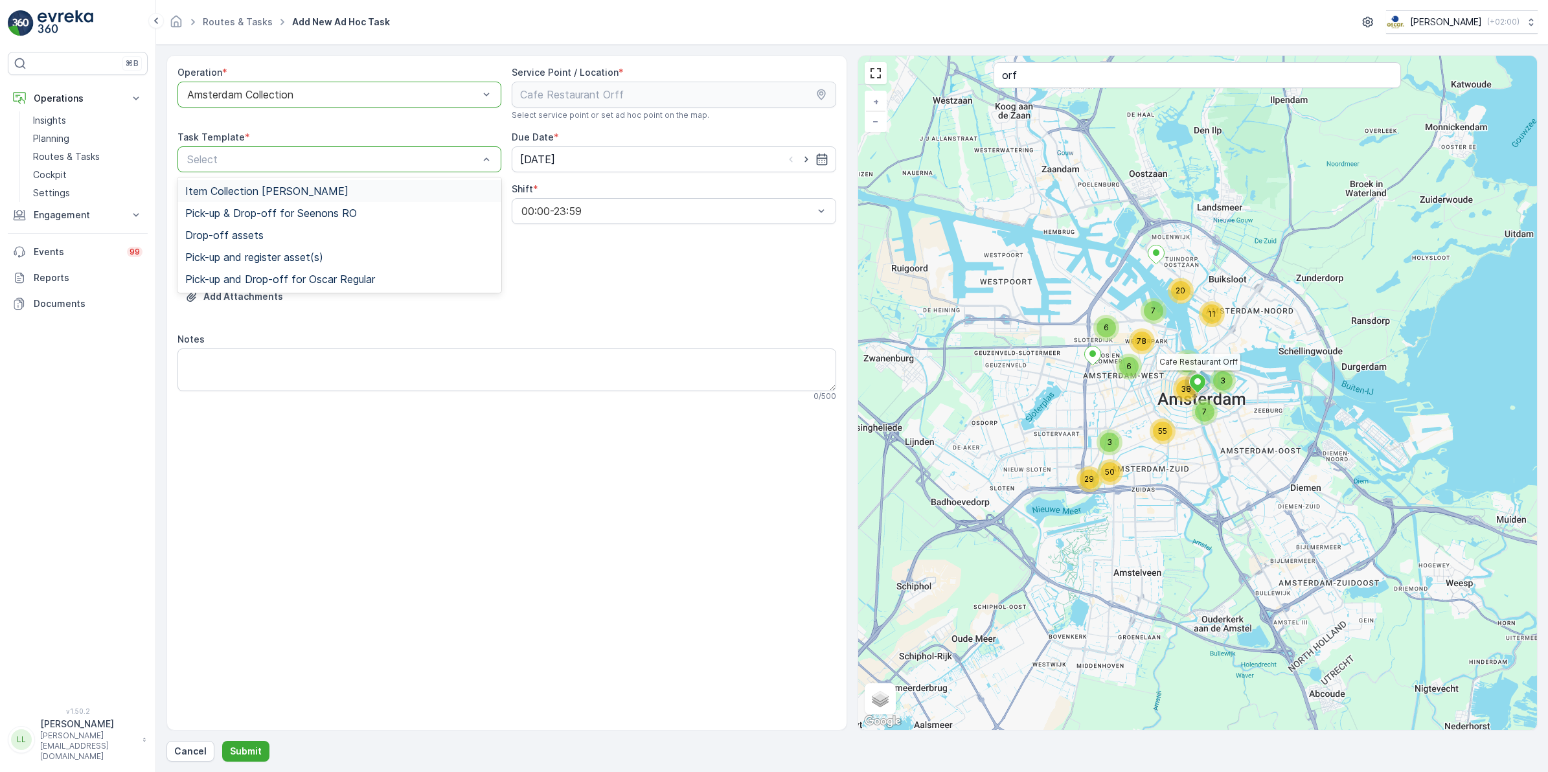
click at [237, 187] on span "Item Collection [PERSON_NAME]" at bounding box center [266, 191] width 163 height 12
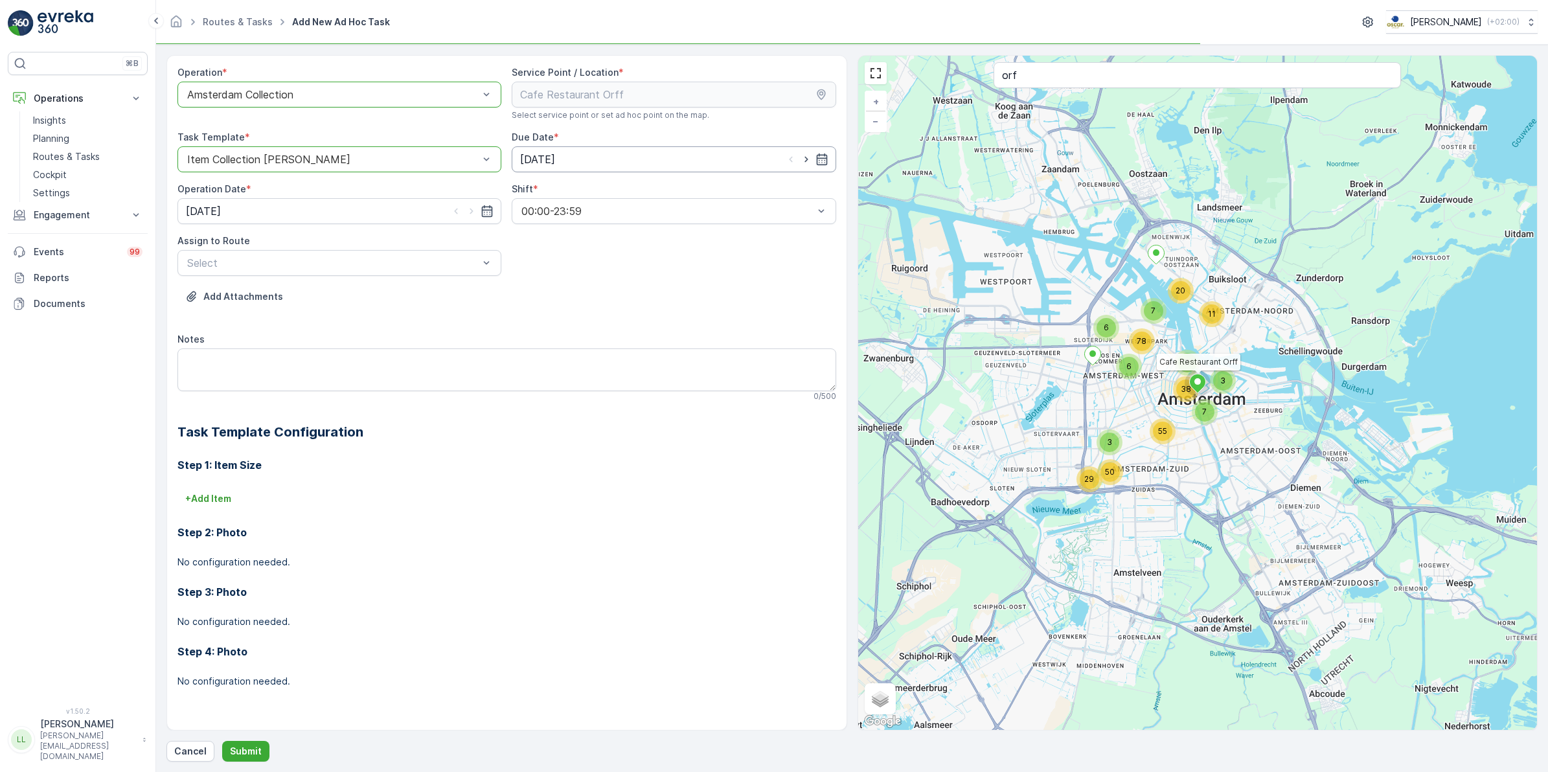
click at [805, 157] on icon "button" at bounding box center [806, 160] width 3 height 6
type input "[DATE]"
click at [474, 212] on icon "button" at bounding box center [471, 211] width 13 height 13
type input "[DATE]"
click at [299, 266] on div at bounding box center [333, 263] width 294 height 12
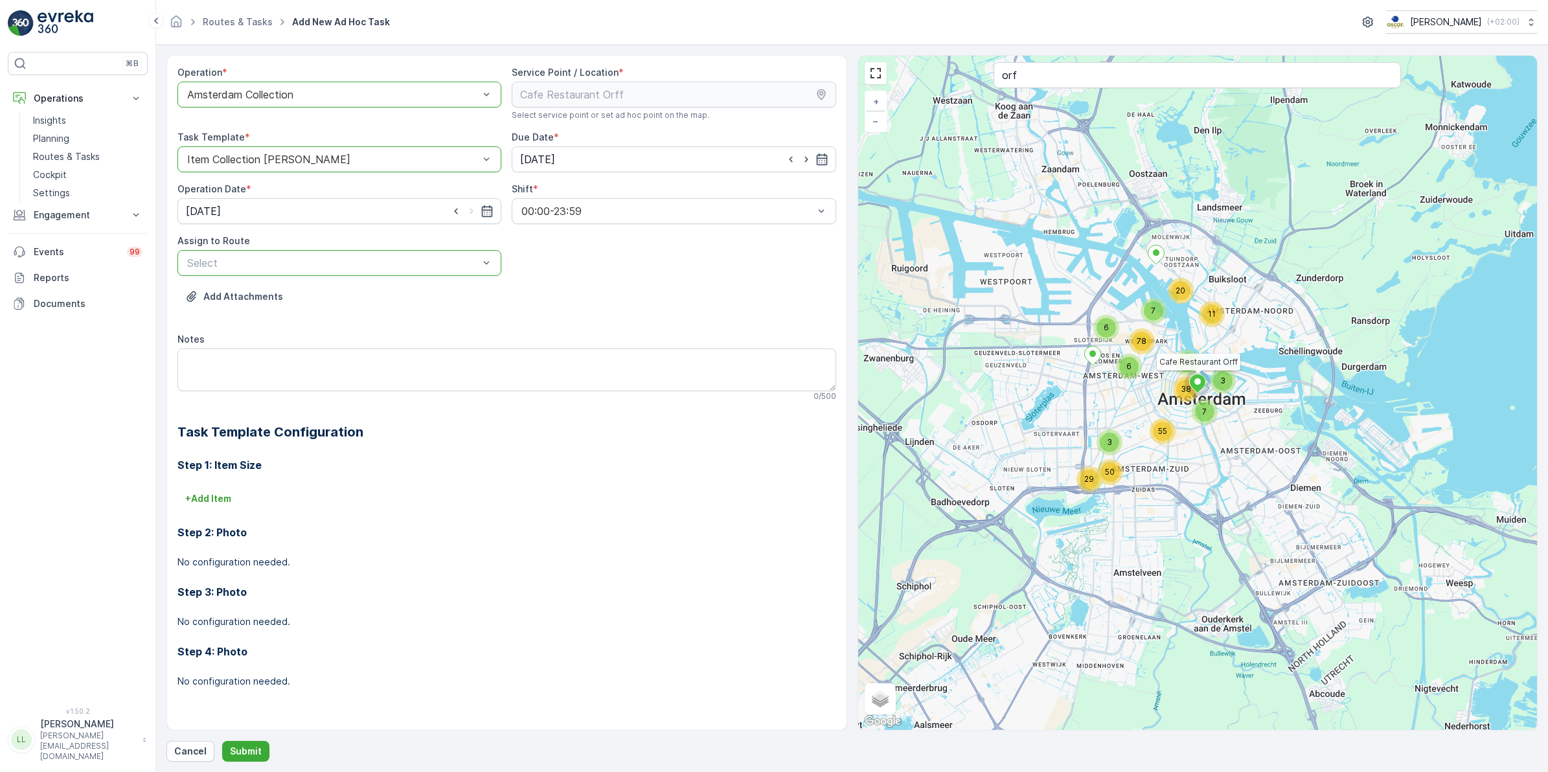
click at [299, 266] on div at bounding box center [333, 263] width 294 height 12
type input "nes"
click at [301, 292] on span "Nes Regular (Upcoming) - Amsterdam" at bounding box center [302, 295] width 235 height 12
click at [292, 358] on textarea "Notes" at bounding box center [507, 370] width 659 height 43
click at [229, 360] on textarea "Leveren: koffiebak" at bounding box center [507, 370] width 659 height 43
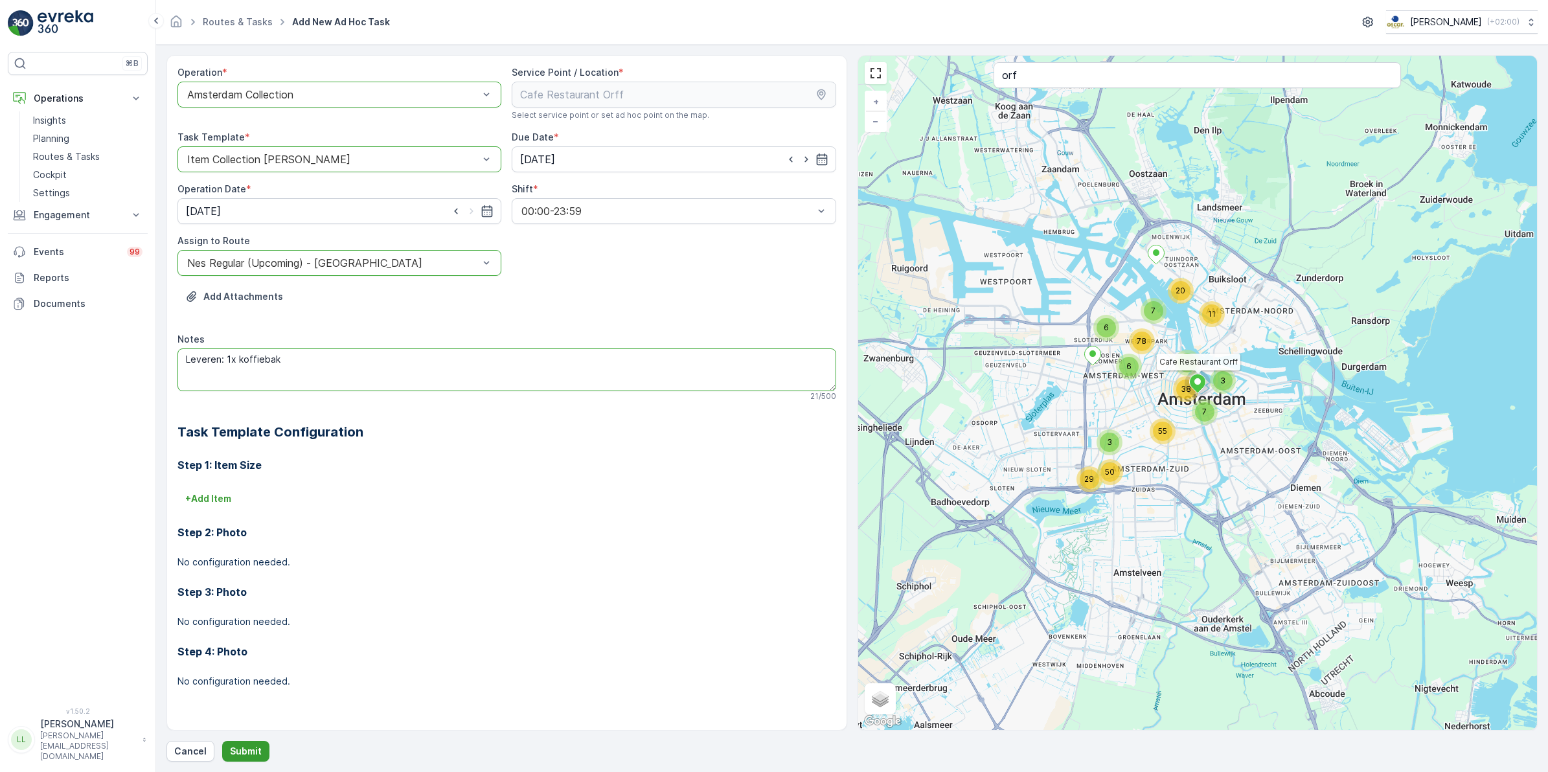
type textarea "Leveren: 1x koffiebak"
click at [247, 747] on p "Submit" at bounding box center [246, 751] width 32 height 13
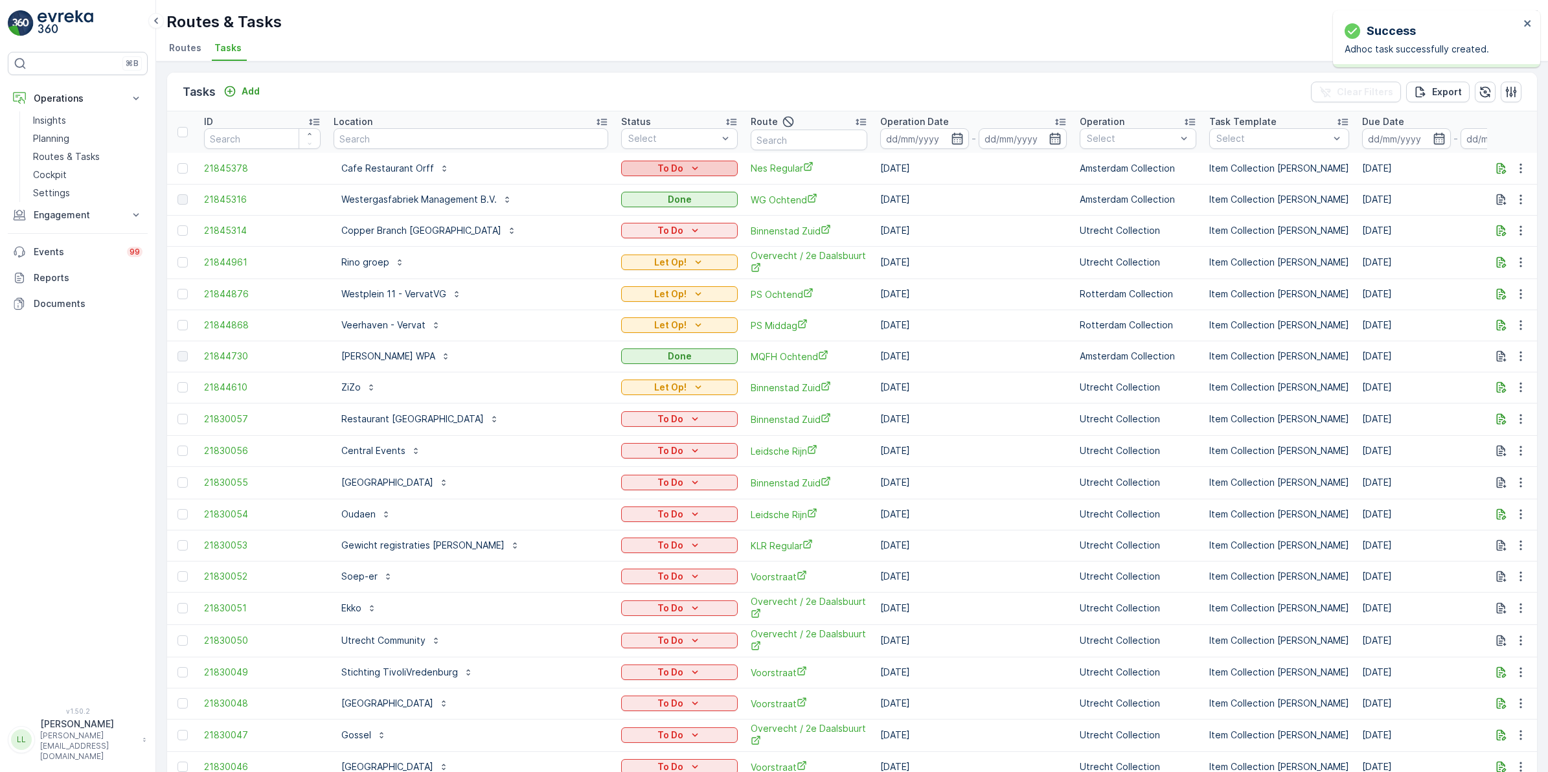
click at [689, 165] on icon "To Do" at bounding box center [695, 168] width 13 height 13
click at [583, 186] on span "Let Op!" at bounding box center [571, 187] width 32 height 13
click at [751, 140] on input "text" at bounding box center [809, 140] width 117 height 21
type input "james"
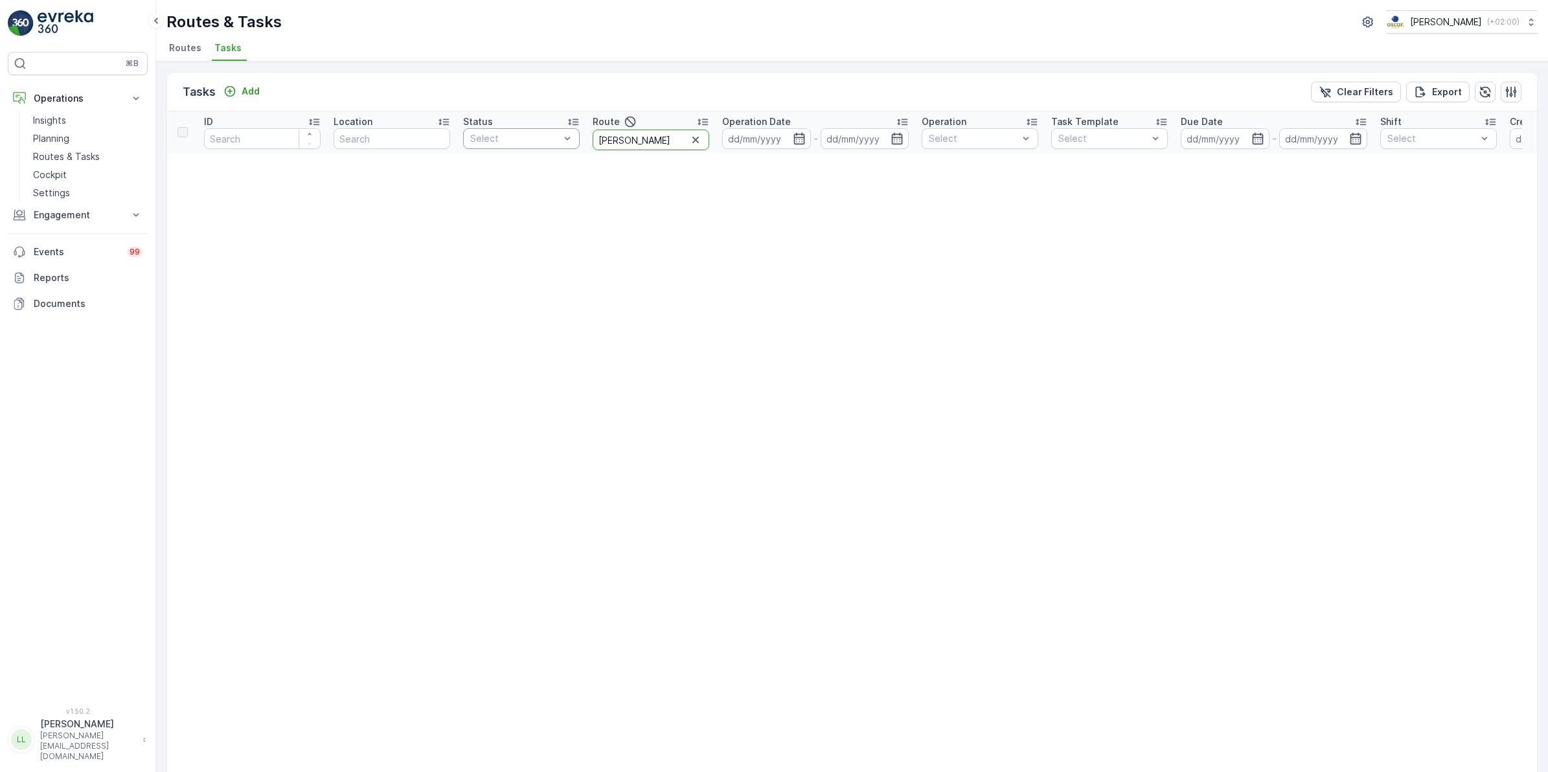
drag, startPoint x: 636, startPoint y: 137, endPoint x: 564, endPoint y: 139, distance: 71.9
click at [564, 139] on tr "ID Location Status Select Route james Operation Date - Operation Select Task Te…" at bounding box center [1137, 131] width 1940 height 41
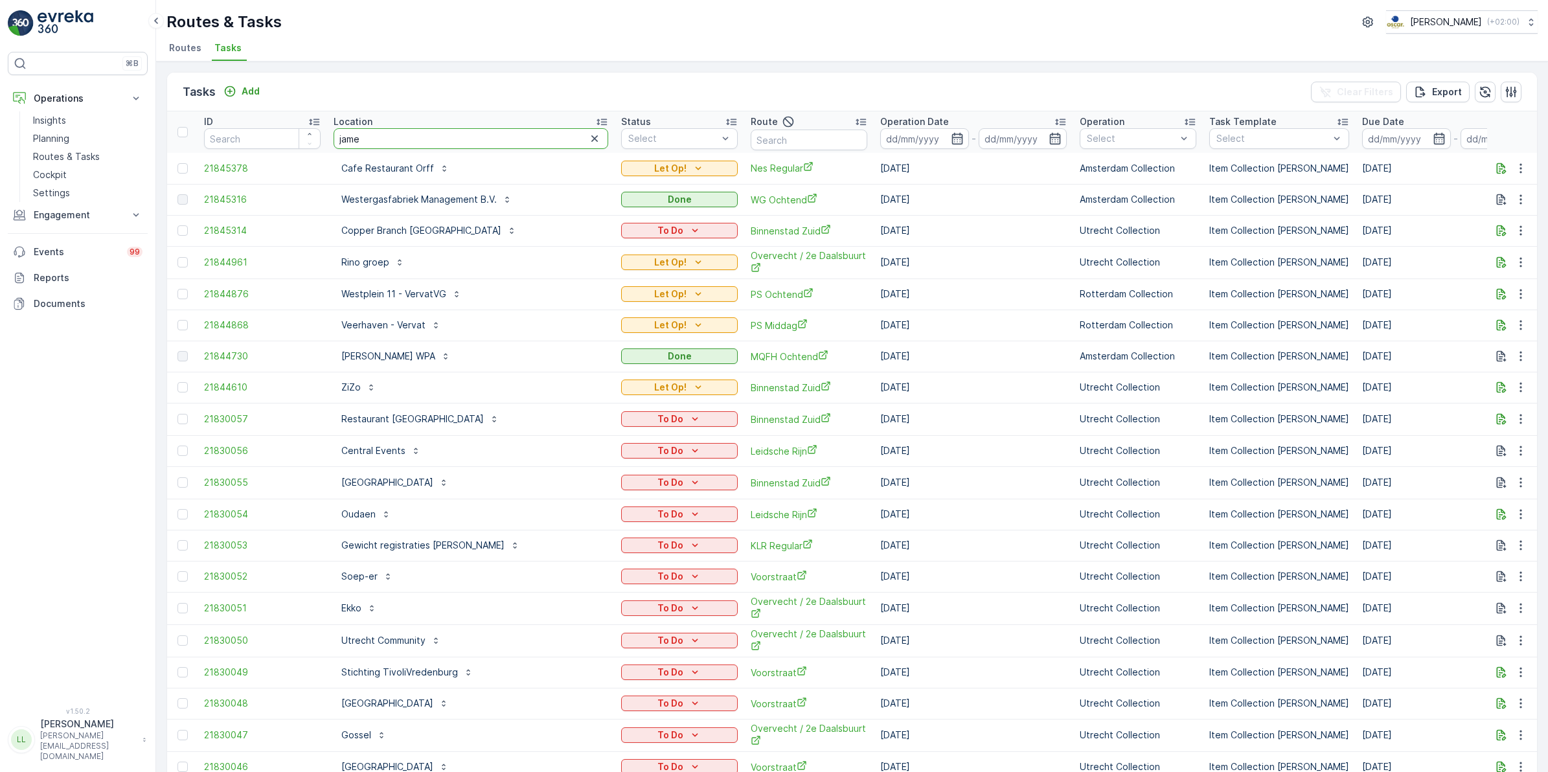
type input "james"
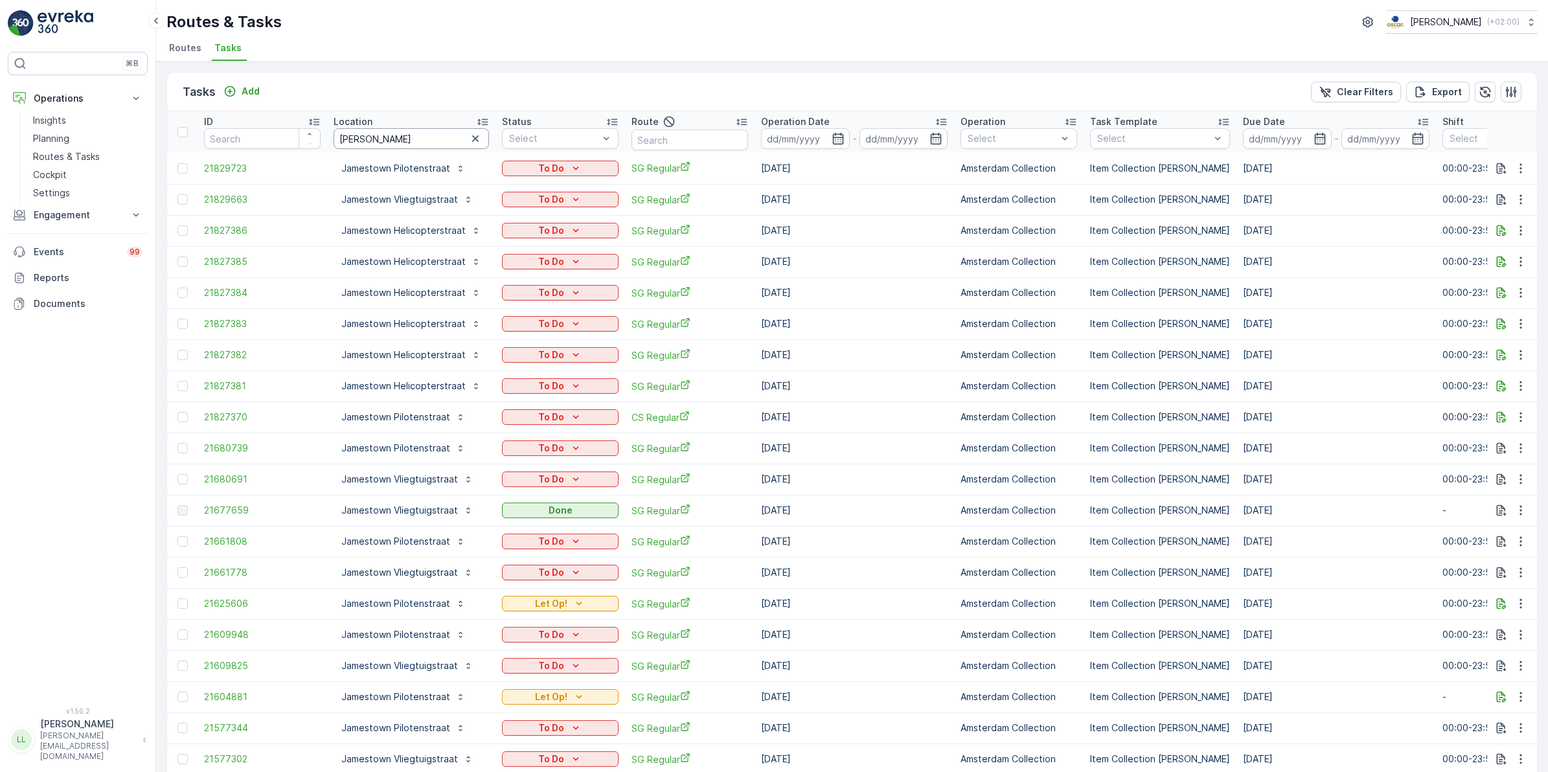
click at [423, 139] on input "james" at bounding box center [411, 138] width 155 height 21
click at [833, 141] on icon "button" at bounding box center [838, 139] width 11 height 12
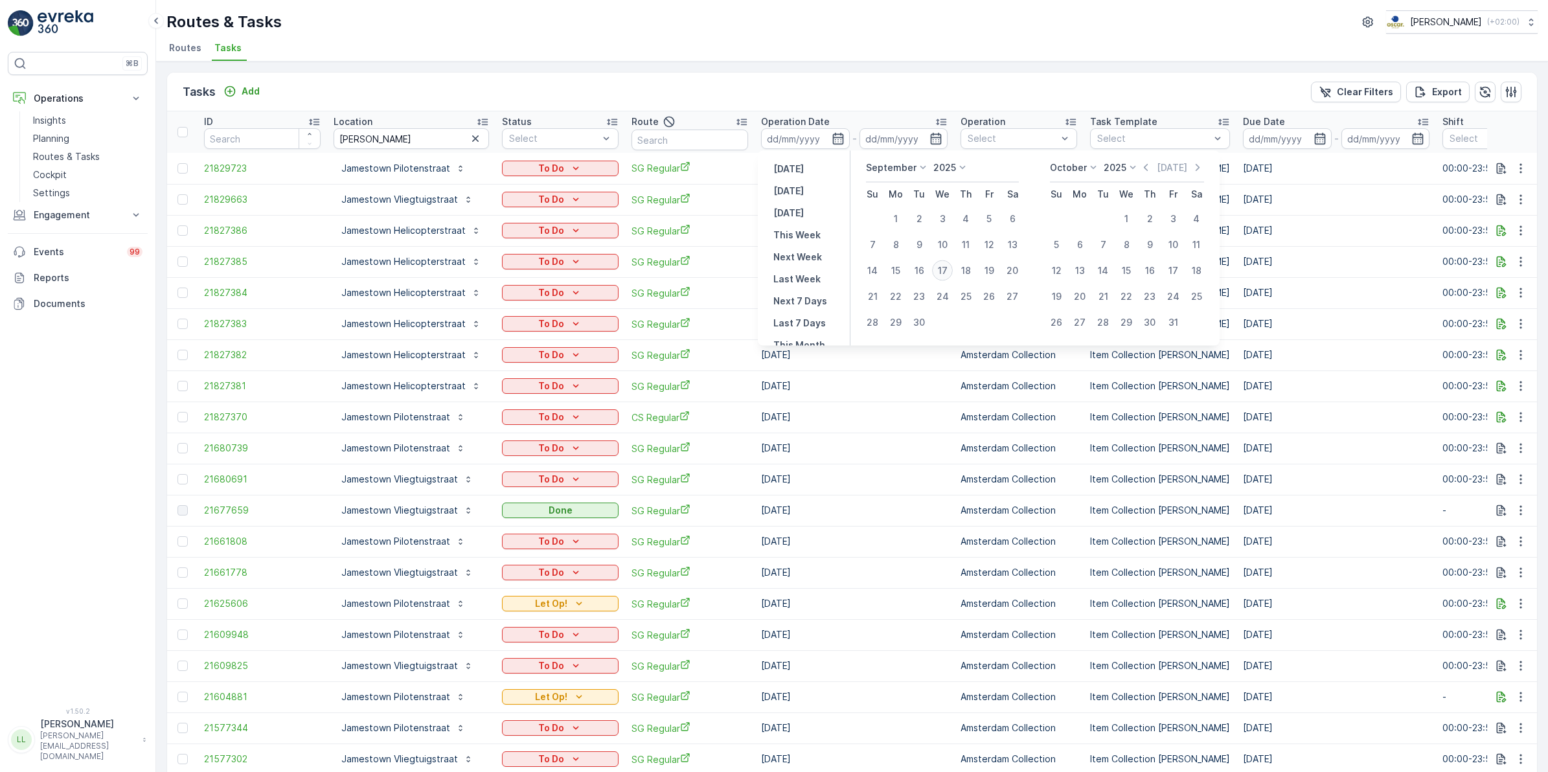
click at [947, 262] on div "17" at bounding box center [942, 270] width 21 height 21
type input "[DATE]"
click at [947, 262] on div "17" at bounding box center [942, 270] width 21 height 21
type input "[DATE]"
click at [947, 262] on div "17" at bounding box center [942, 270] width 21 height 21
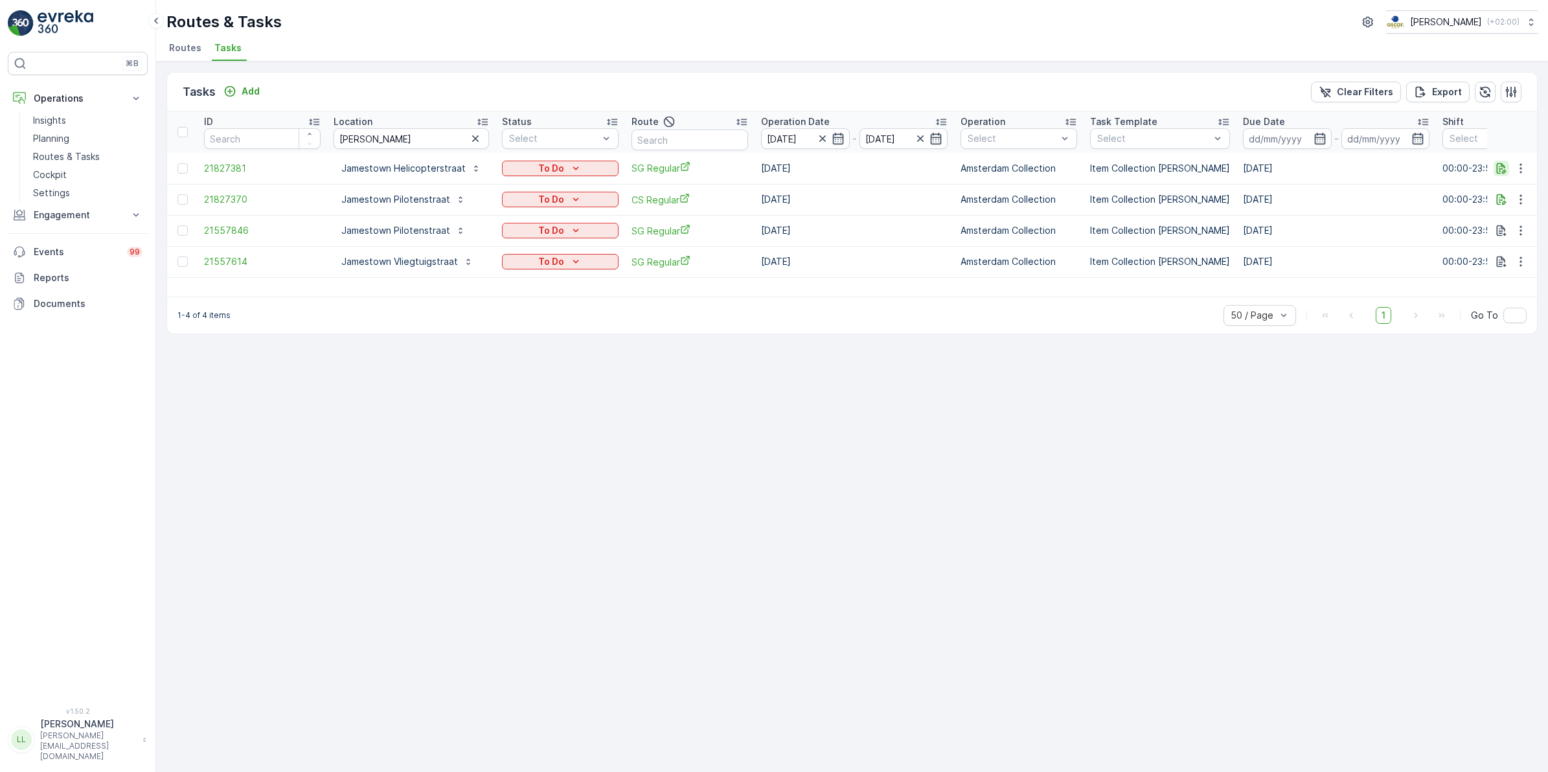
click at [1504, 170] on icon "button" at bounding box center [1501, 168] width 13 height 13
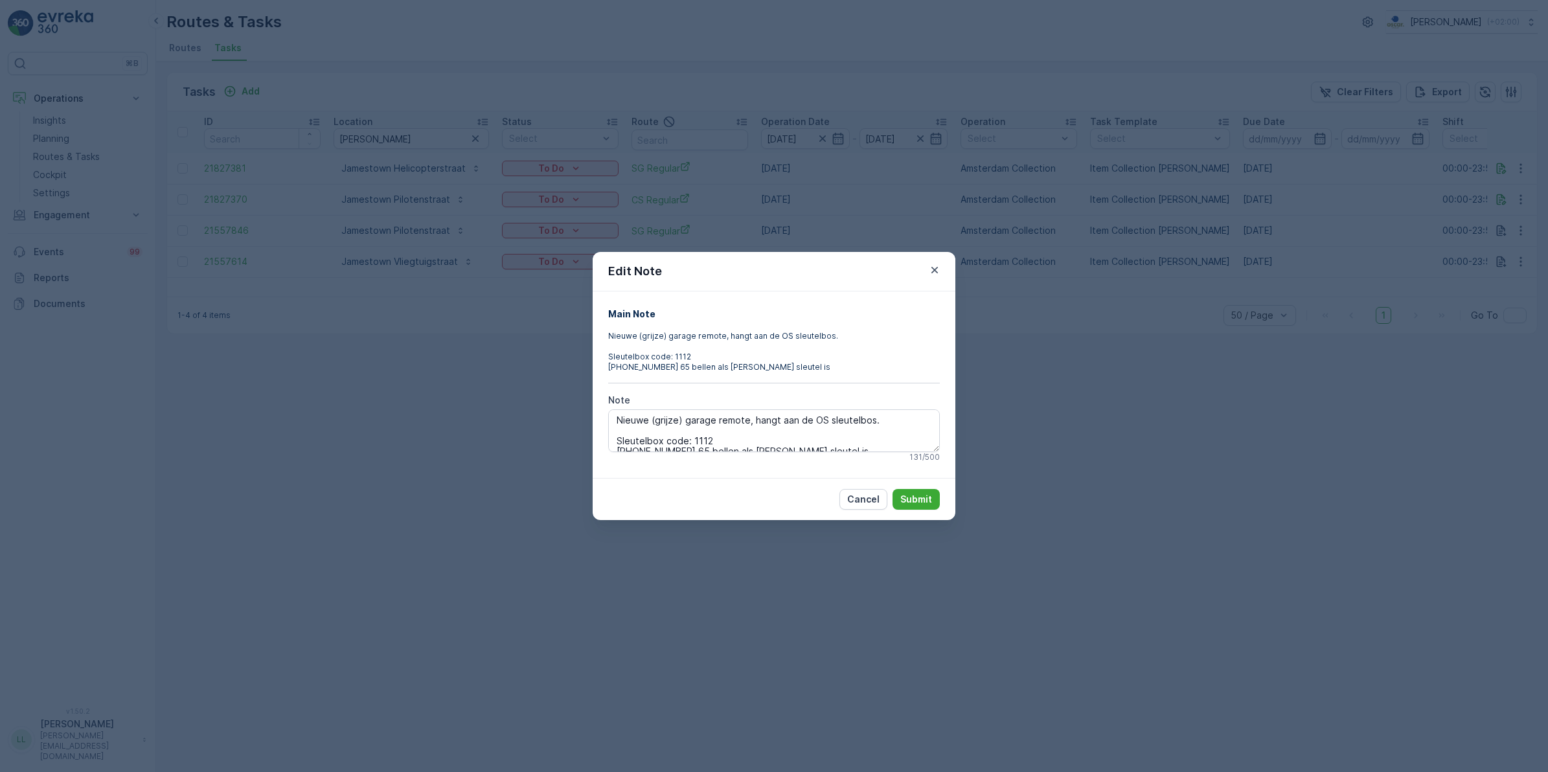
click at [1173, 418] on div "Edit Note Main Note Nieuwe (grijze) garage remote, hangt aan de OS sleutelbos. …" at bounding box center [774, 386] width 1548 height 772
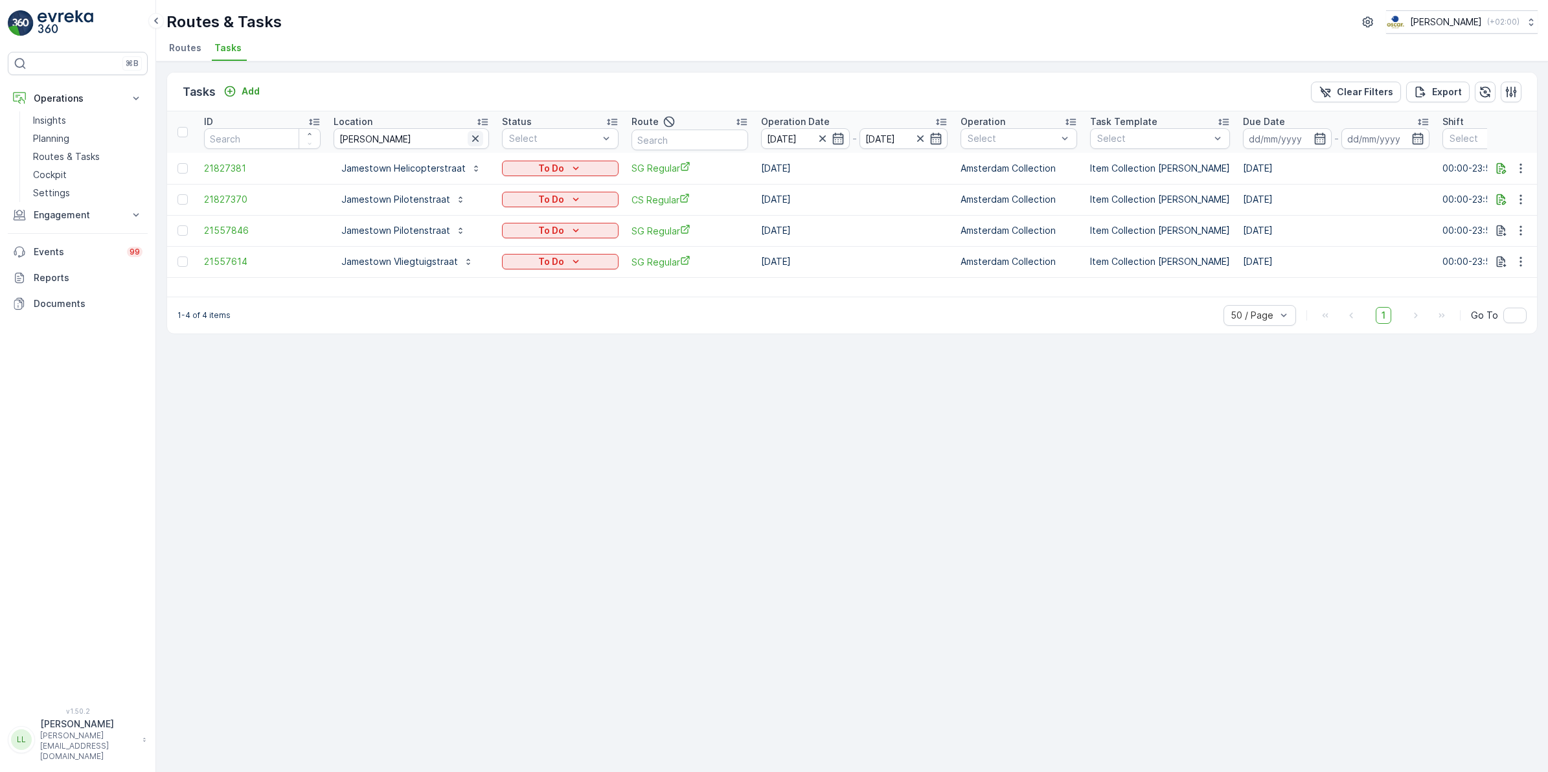
click at [470, 133] on icon "button" at bounding box center [475, 138] width 13 height 13
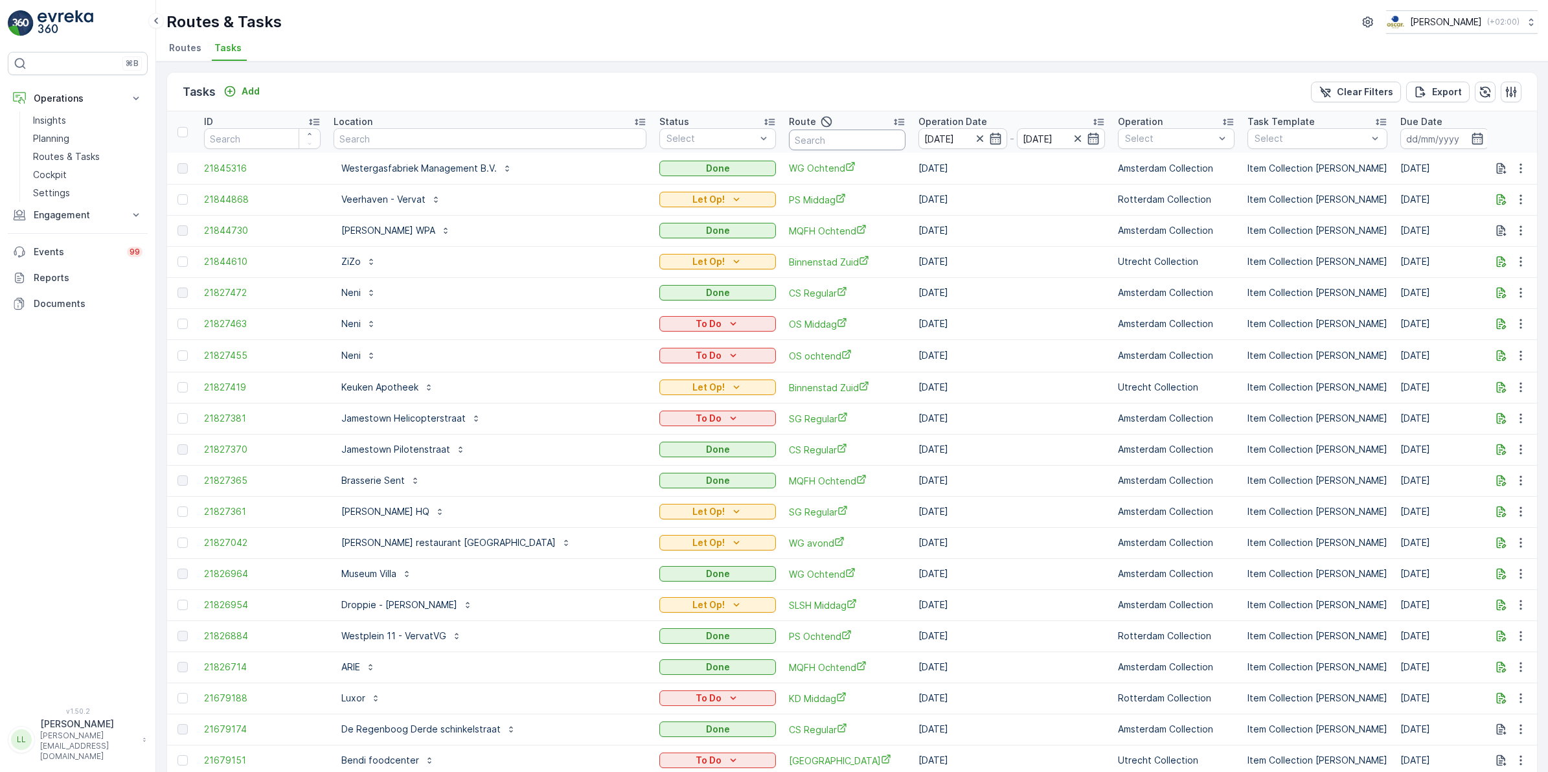
click at [789, 136] on input "text" at bounding box center [847, 140] width 117 height 21
type input "ndsm"
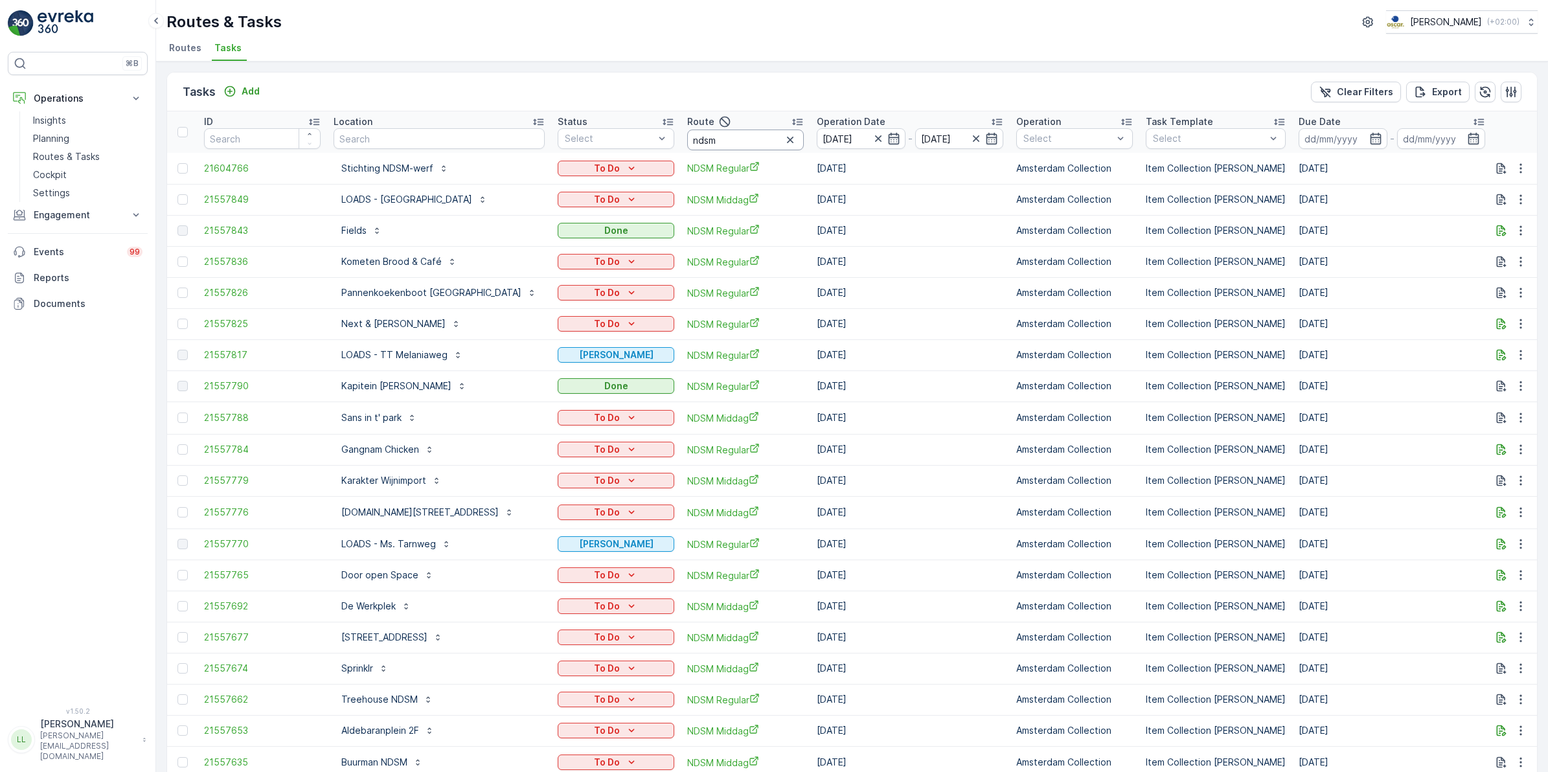
click at [721, 133] on input "ndsm" at bounding box center [745, 140] width 117 height 21
type input "ndsm reg"
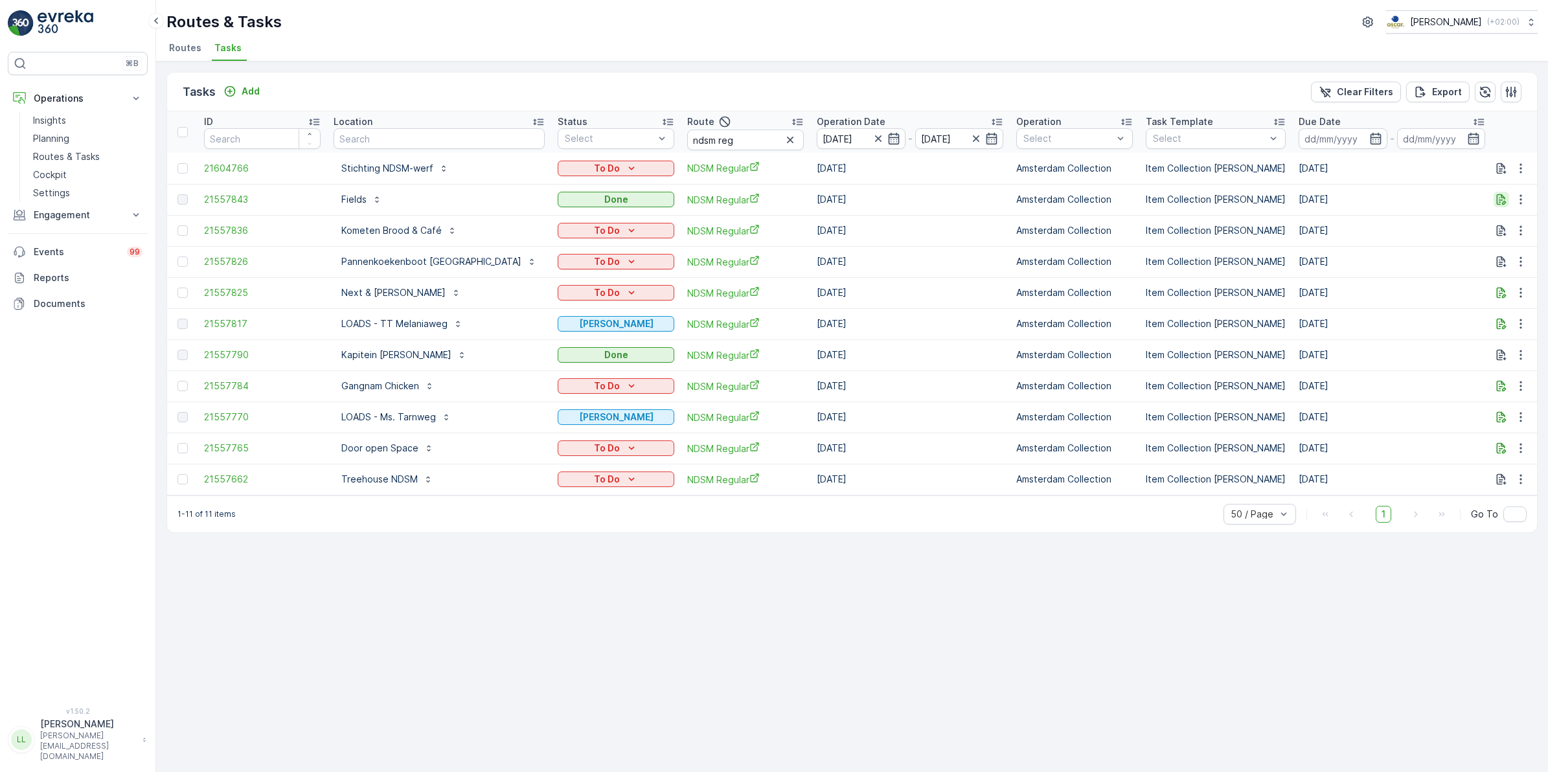
click at [1501, 198] on icon "button" at bounding box center [1501, 199] width 13 height 13
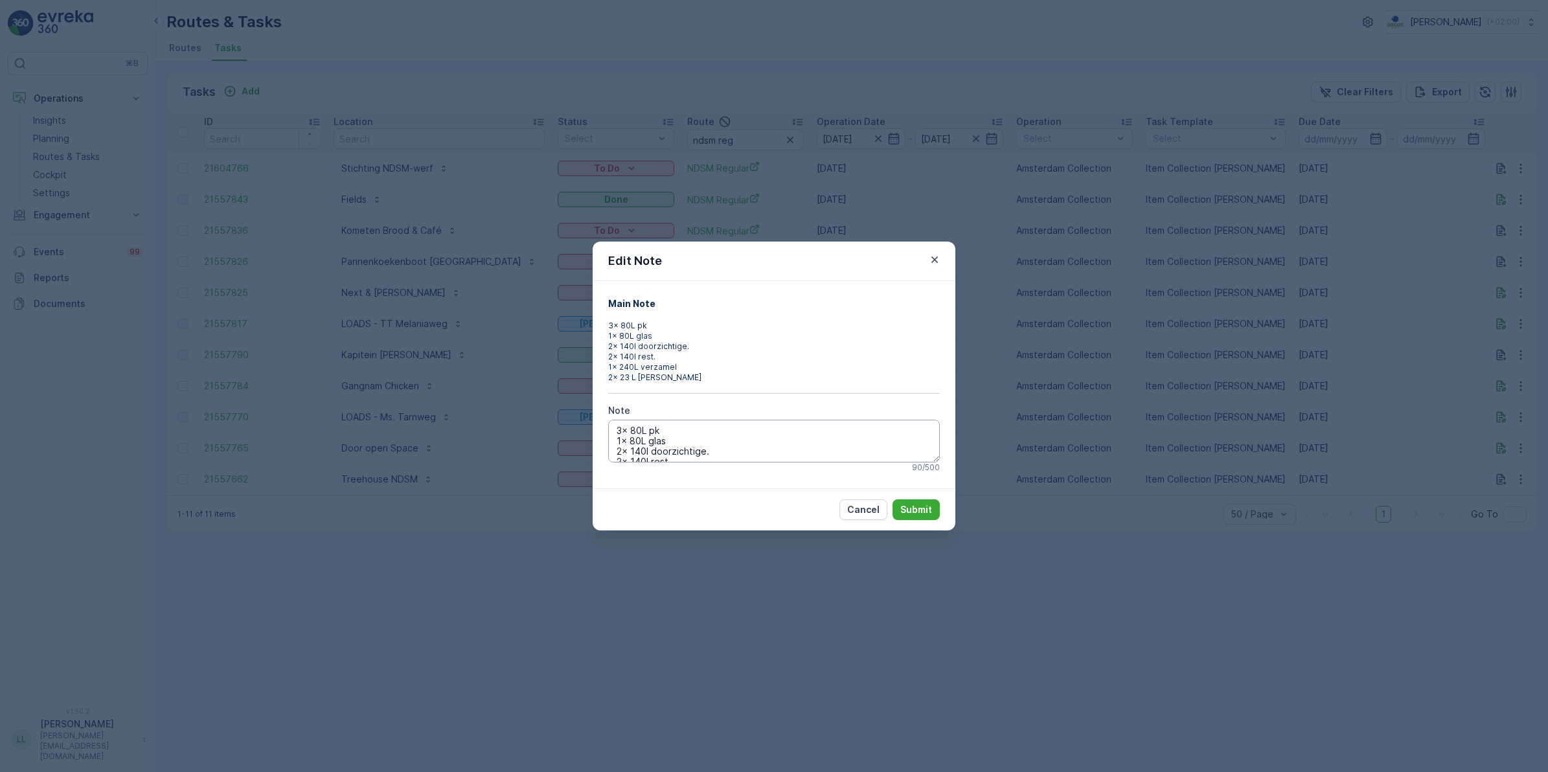
scroll to position [30, 0]
click at [1046, 413] on div "Edit Note Main Note 3x 80L pk 1x 80L glas 2x 140l doorzichtige. 2x 140l rest. 1…" at bounding box center [774, 386] width 1548 height 772
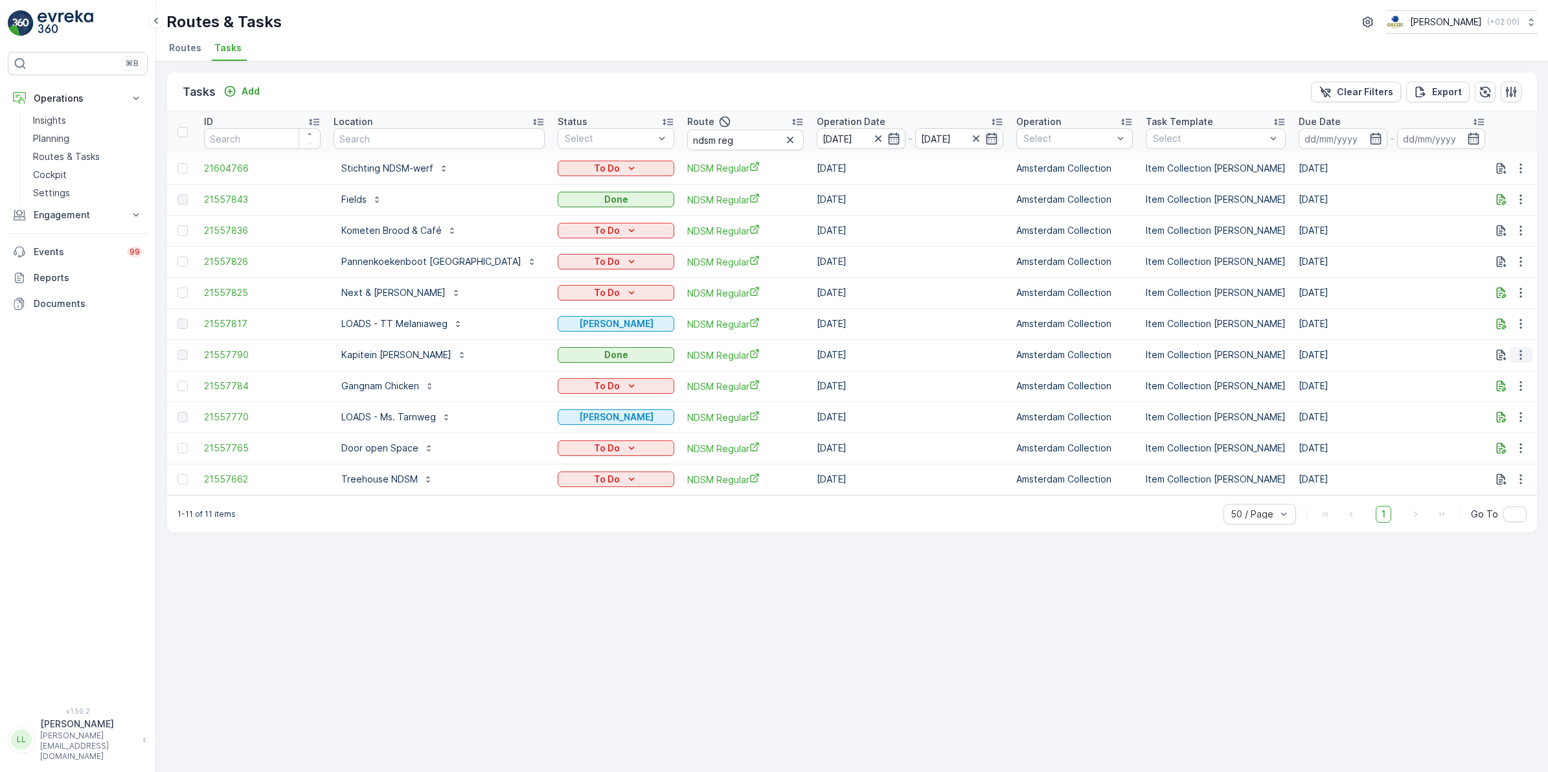
click at [1524, 351] on icon "button" at bounding box center [1521, 355] width 13 height 13
click at [1497, 386] on span "History" at bounding box center [1483, 392] width 31 height 13
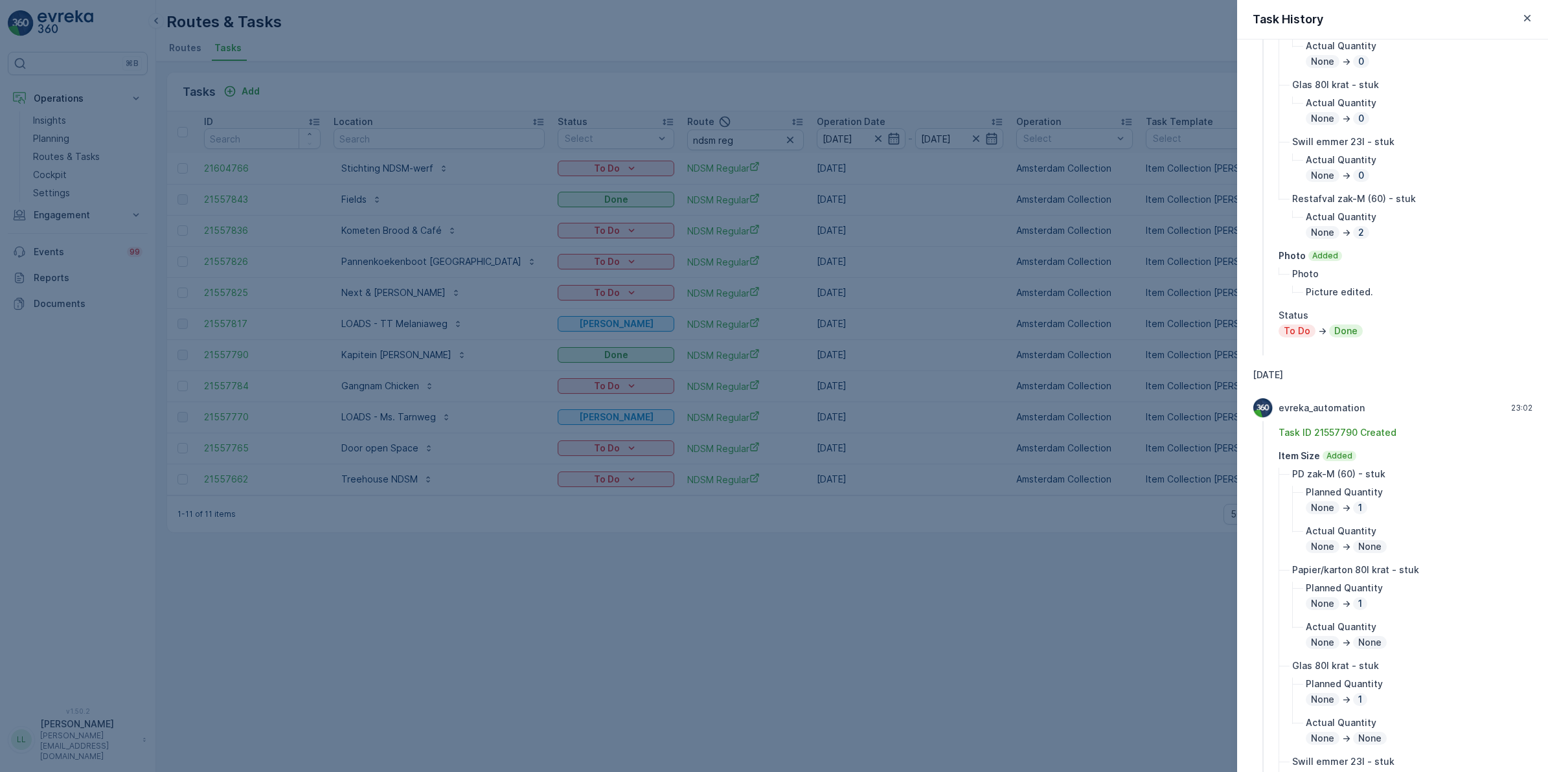
scroll to position [243, 0]
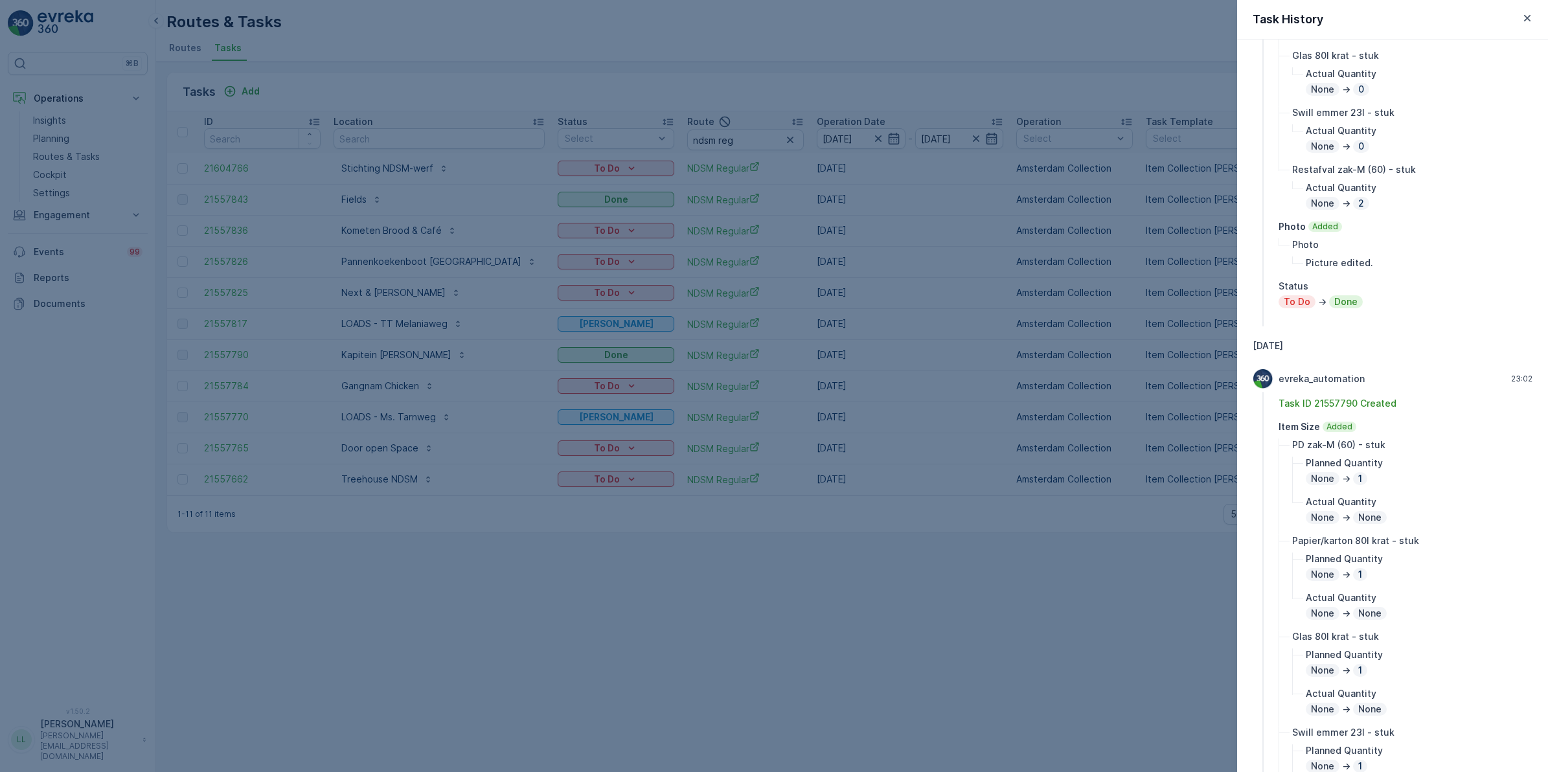
click at [1148, 480] on div at bounding box center [774, 386] width 1548 height 772
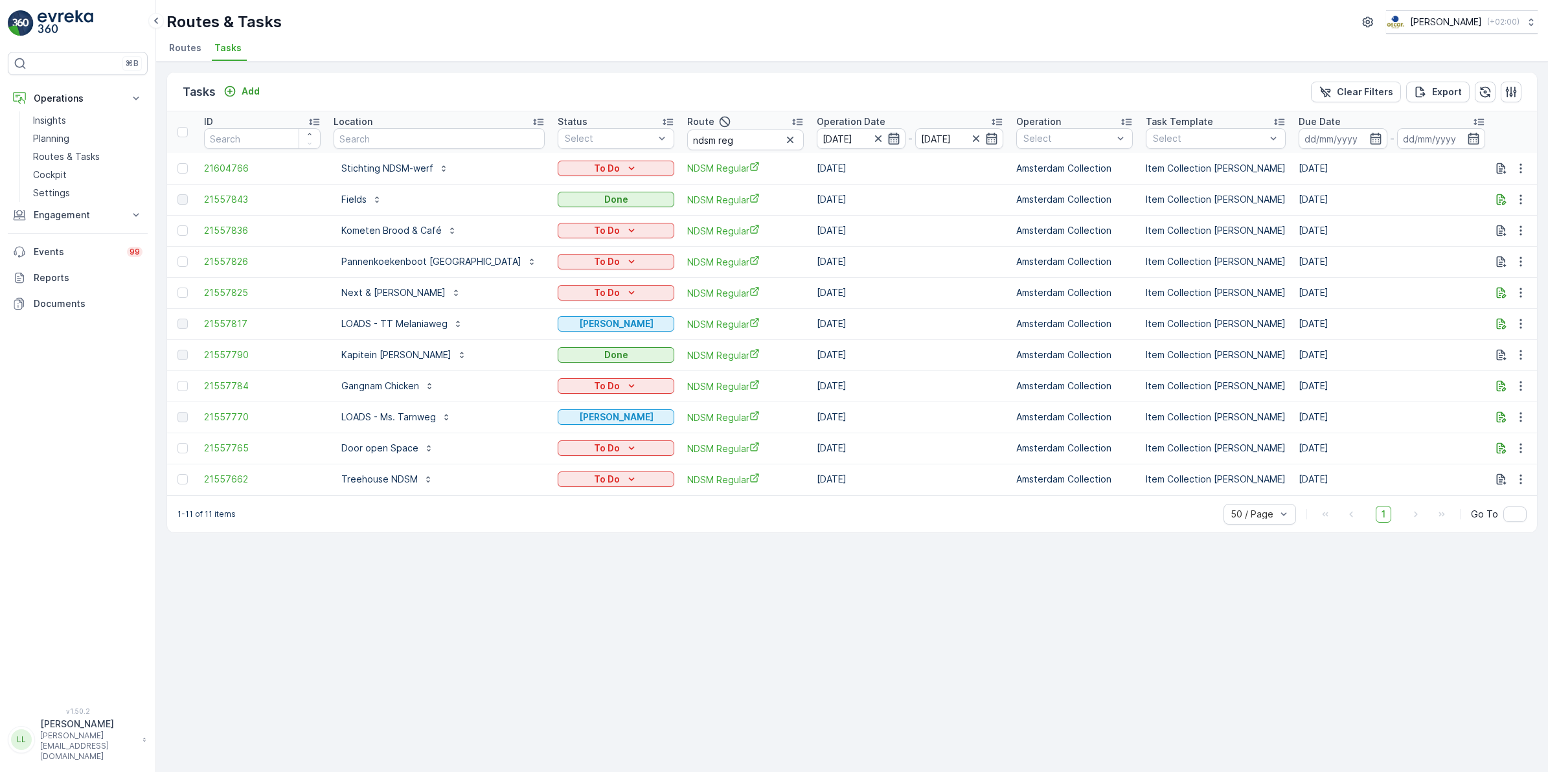
click at [888, 140] on icon "button" at bounding box center [894, 138] width 13 height 13
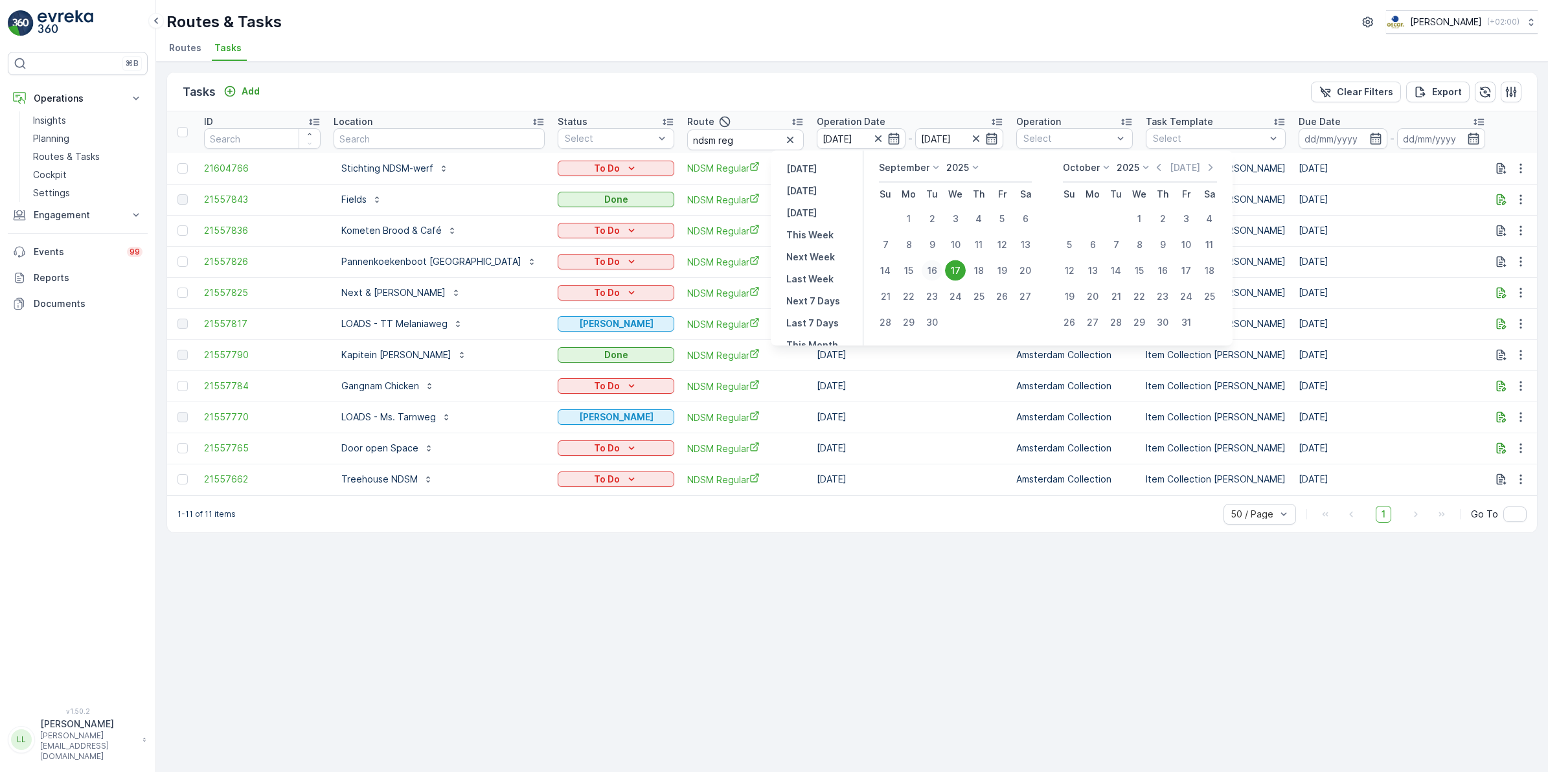
click at [934, 273] on div "16" at bounding box center [932, 270] width 21 height 21
type input "16.09.2025"
click at [934, 273] on div "16" at bounding box center [932, 270] width 21 height 21
type input "16.09.2025"
click at [934, 273] on td "[DATE]" at bounding box center [911, 261] width 200 height 31
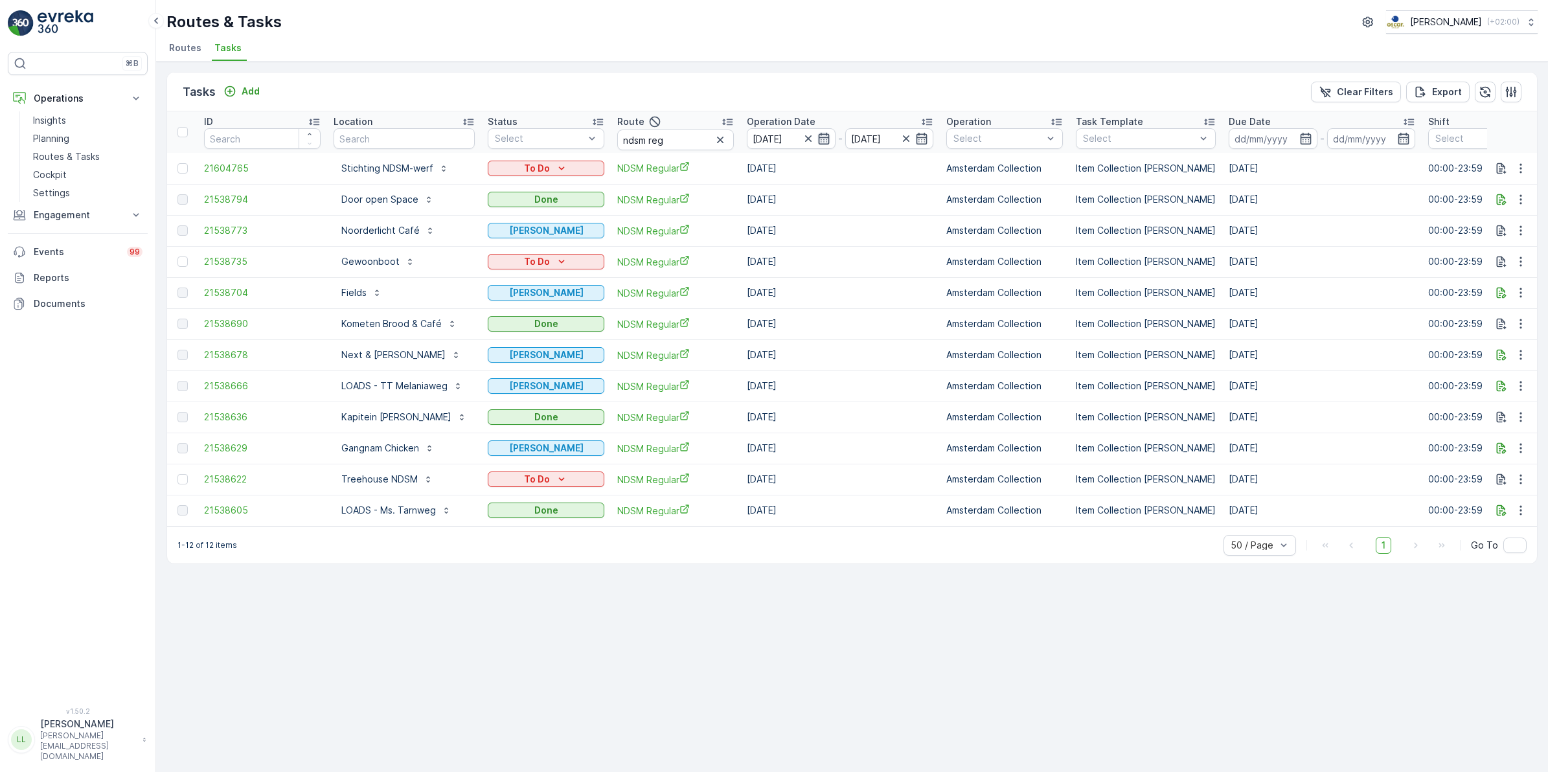
click at [818, 141] on icon "button" at bounding box center [824, 138] width 13 height 13
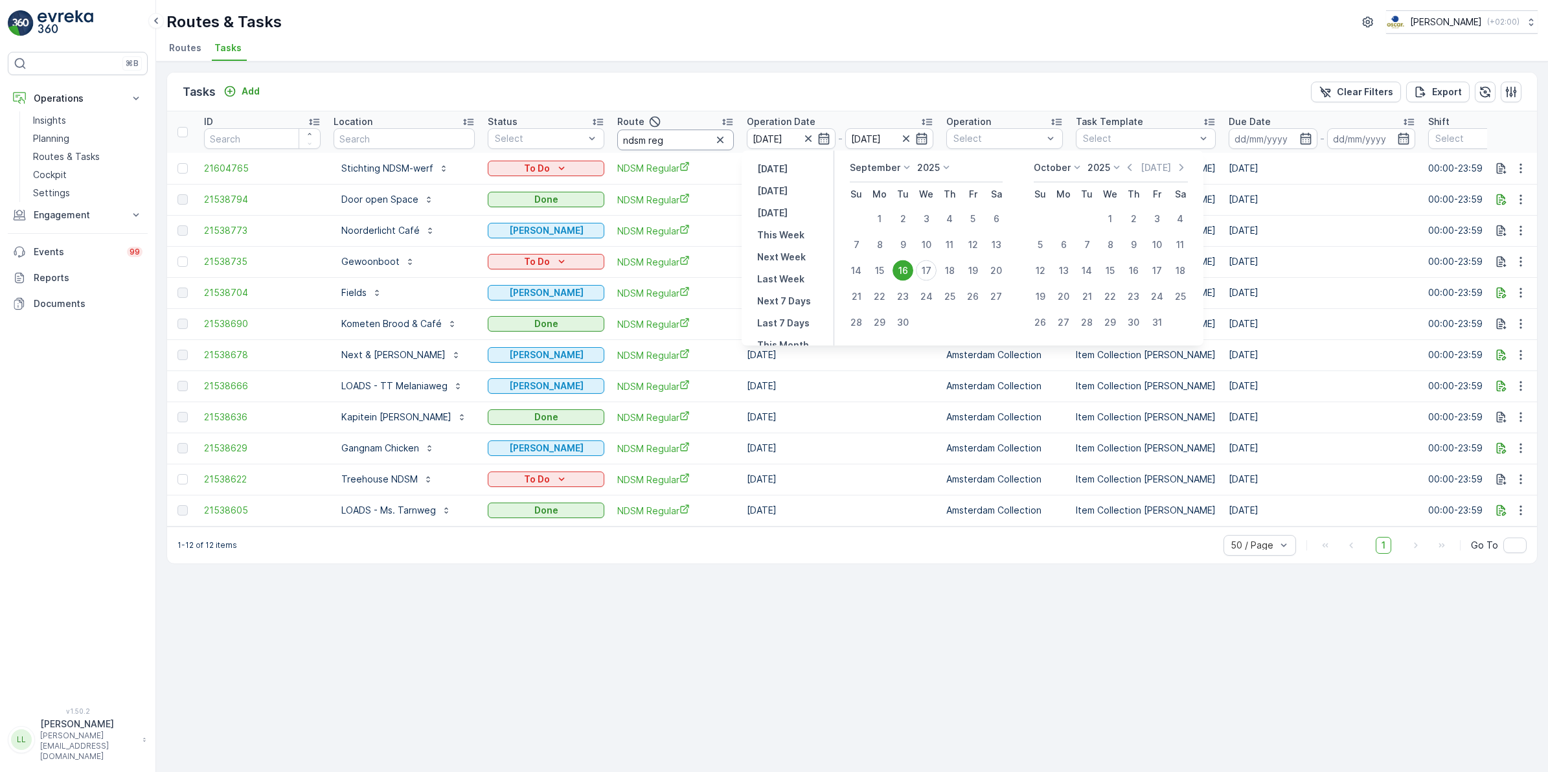
click at [673, 144] on input "ndsm reg" at bounding box center [675, 140] width 117 height 21
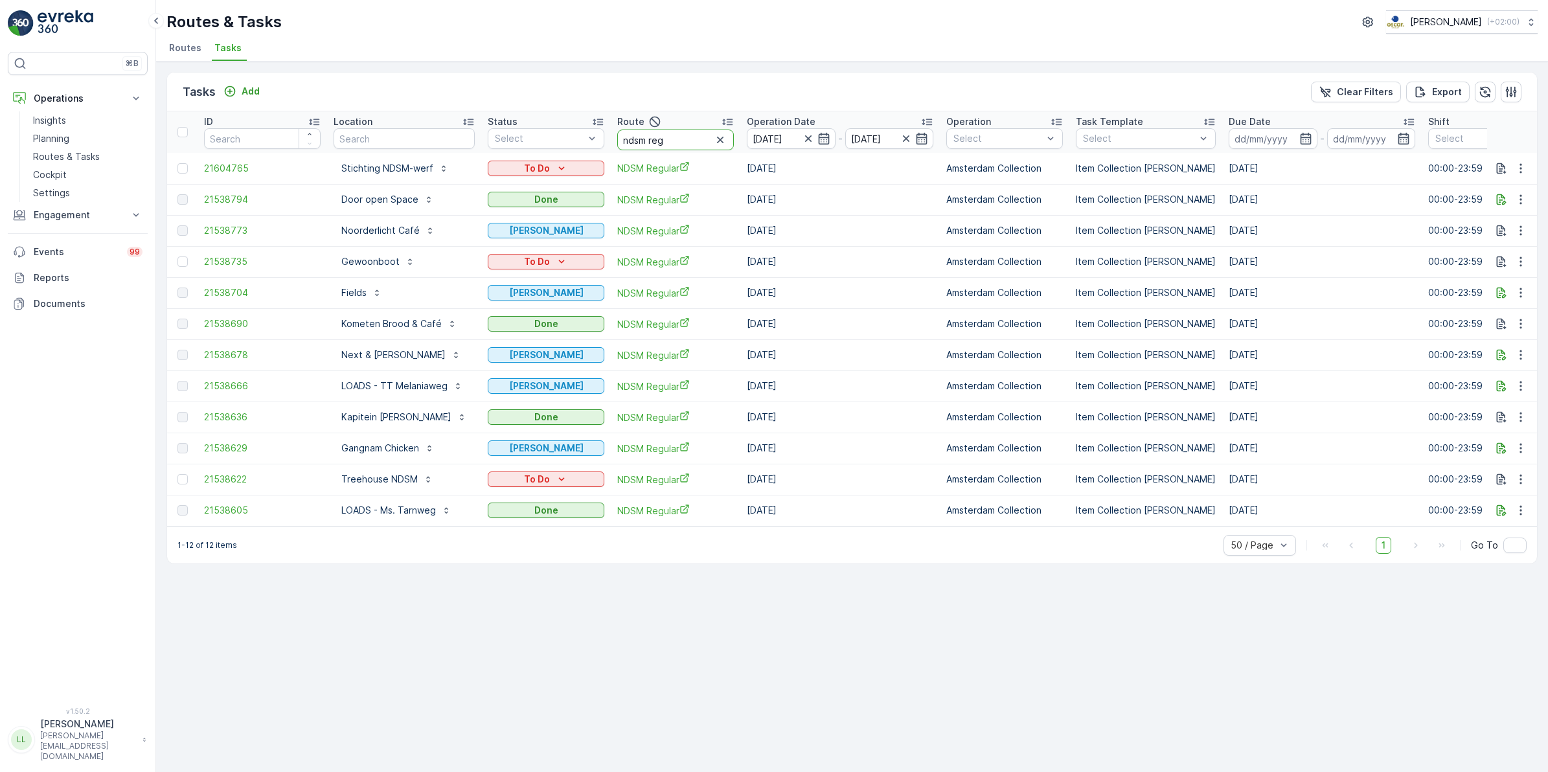
drag, startPoint x: 658, startPoint y: 141, endPoint x: 639, endPoint y: 141, distance: 18.8
click at [639, 141] on input "ndsm reg" at bounding box center [675, 140] width 117 height 21
type input "ndsm"
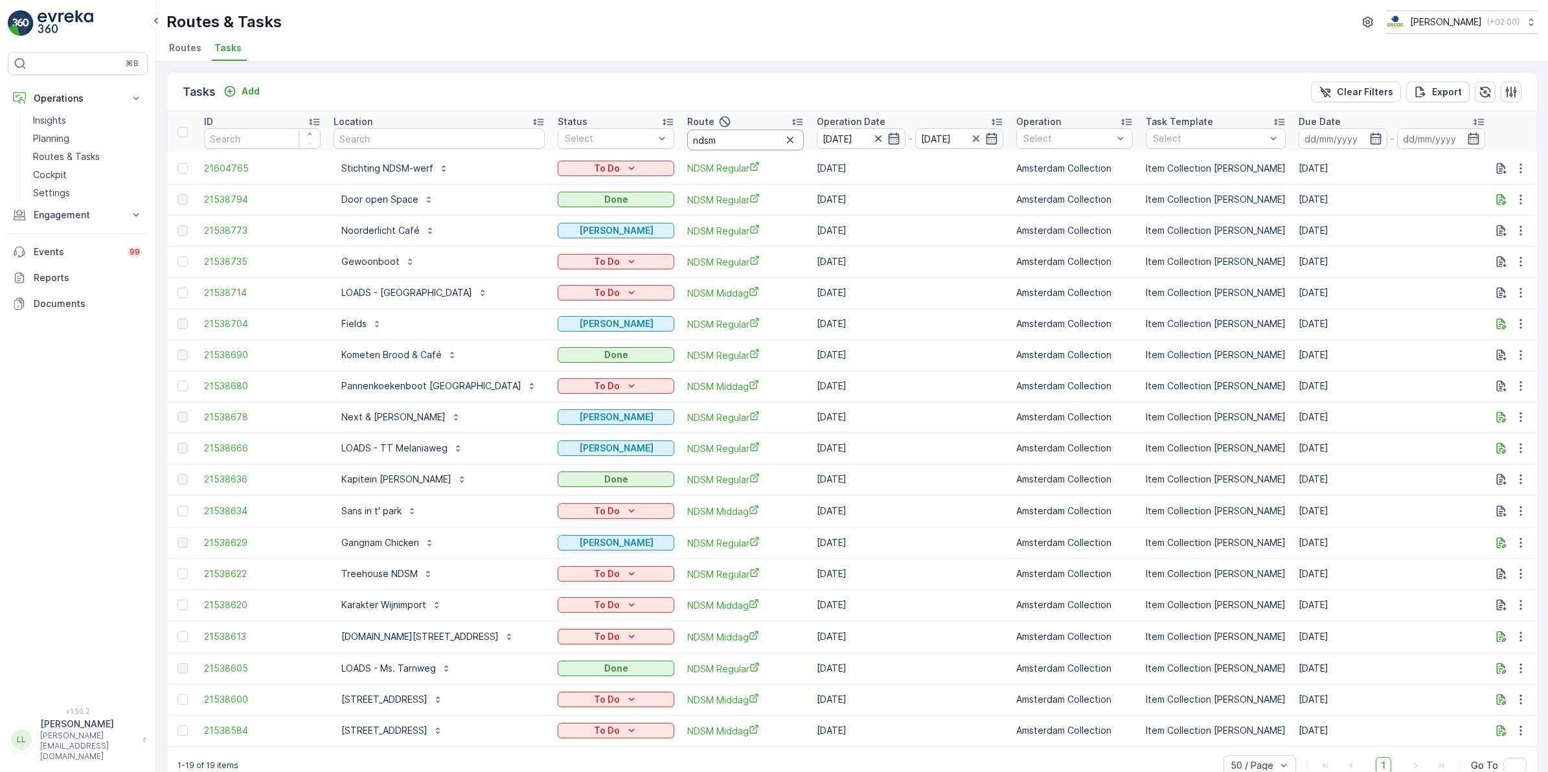
click at [717, 140] on input "ndsm" at bounding box center [745, 140] width 117 height 21
type input "ndsm mid"
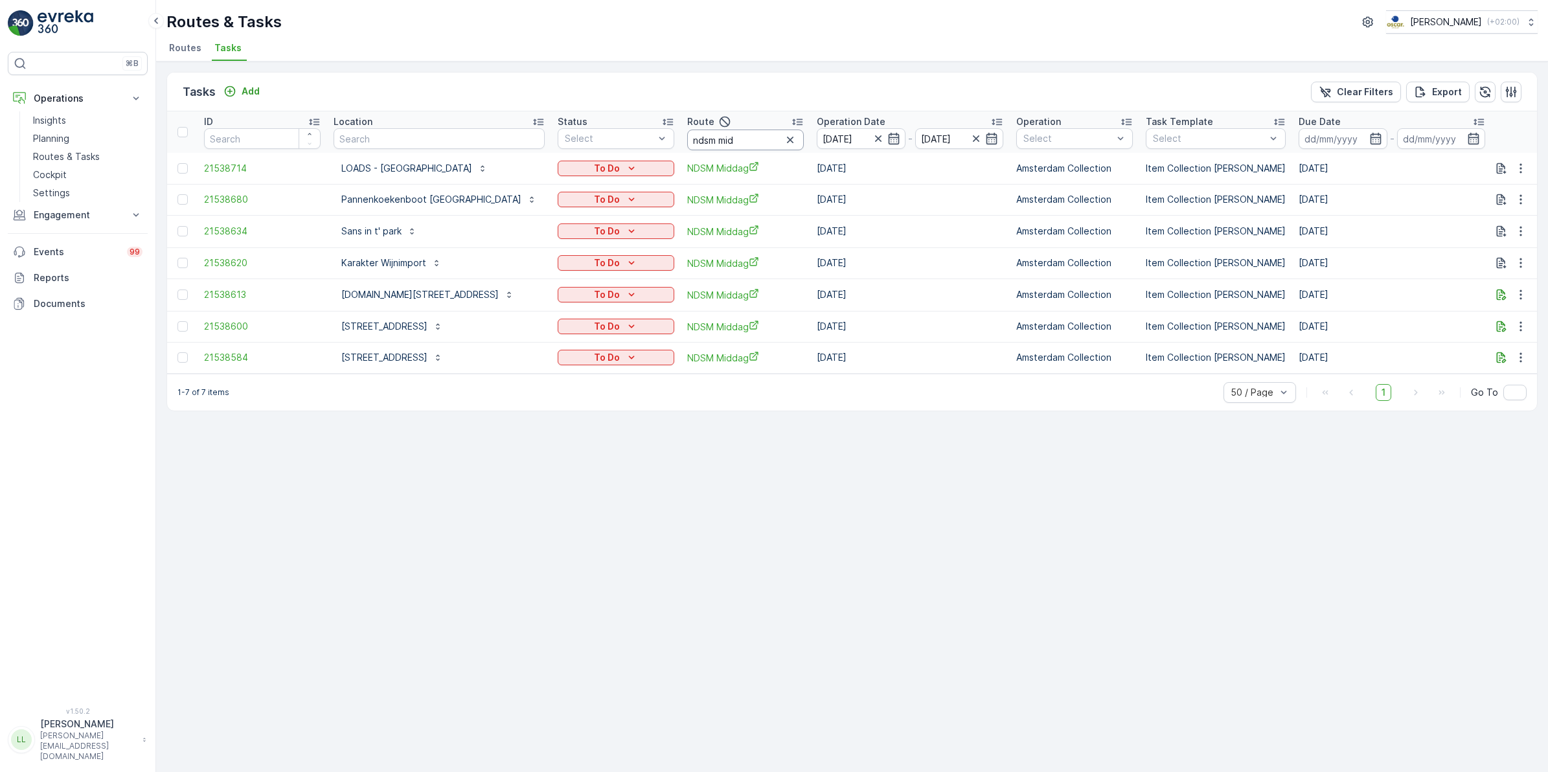
click at [726, 139] on input "ndsm mid" at bounding box center [745, 140] width 117 height 21
type input "ndsm r"
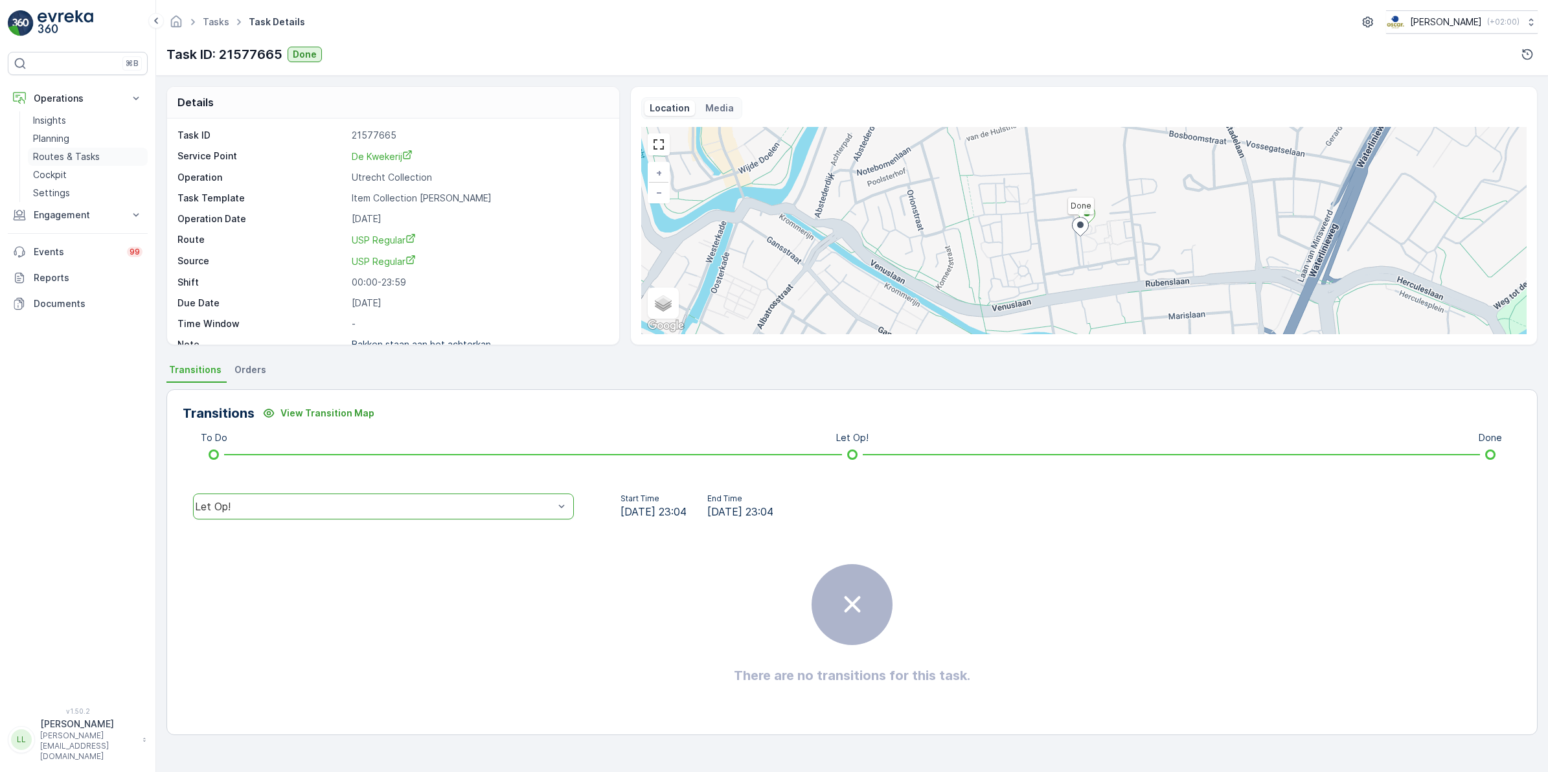
drag, startPoint x: 73, startPoint y: 156, endPoint x: 89, endPoint y: 151, distance: 17.0
click at [75, 156] on p "Routes & Tasks" at bounding box center [66, 156] width 67 height 13
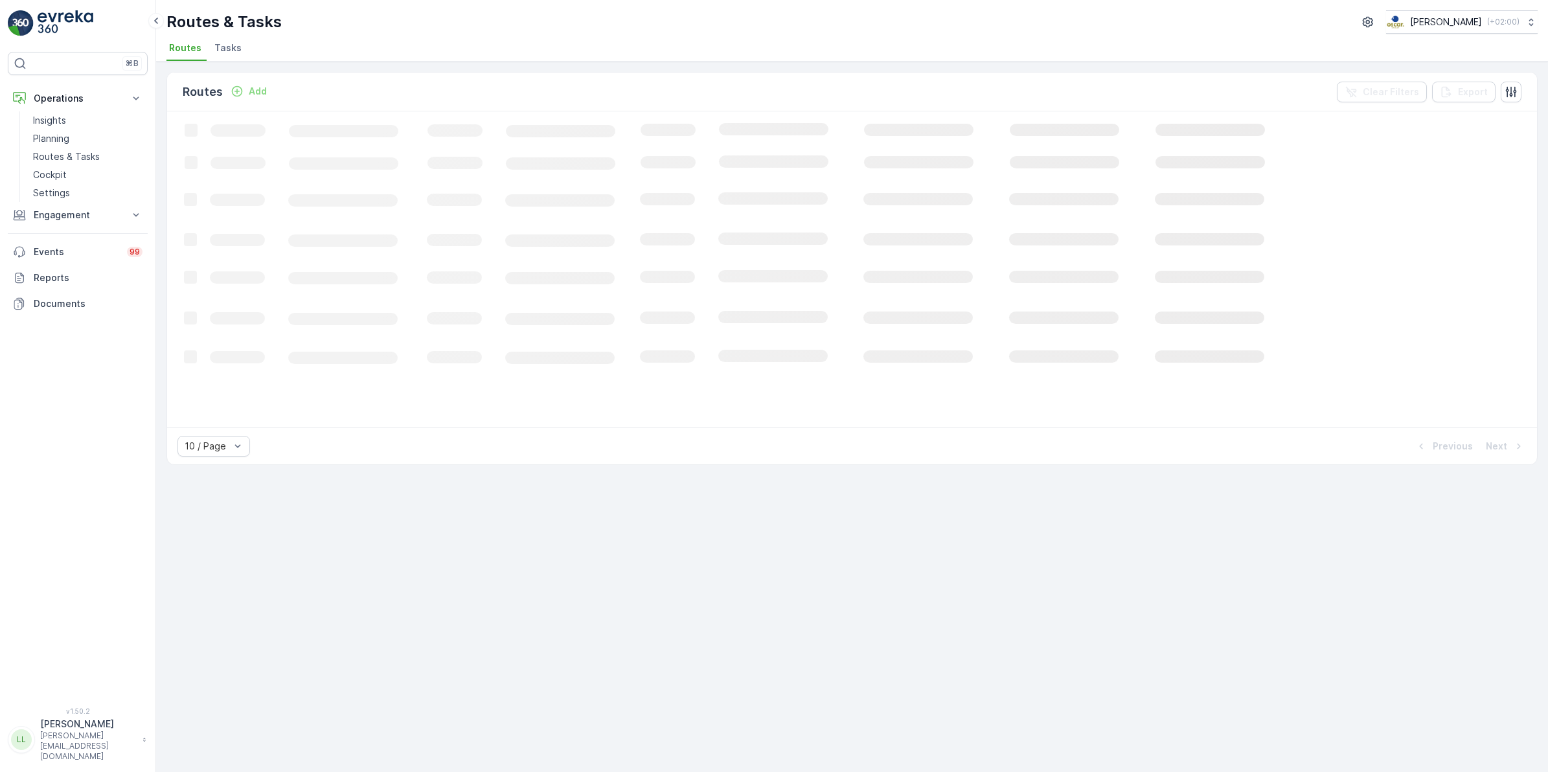
click at [231, 51] on span "Tasks" at bounding box center [227, 47] width 27 height 13
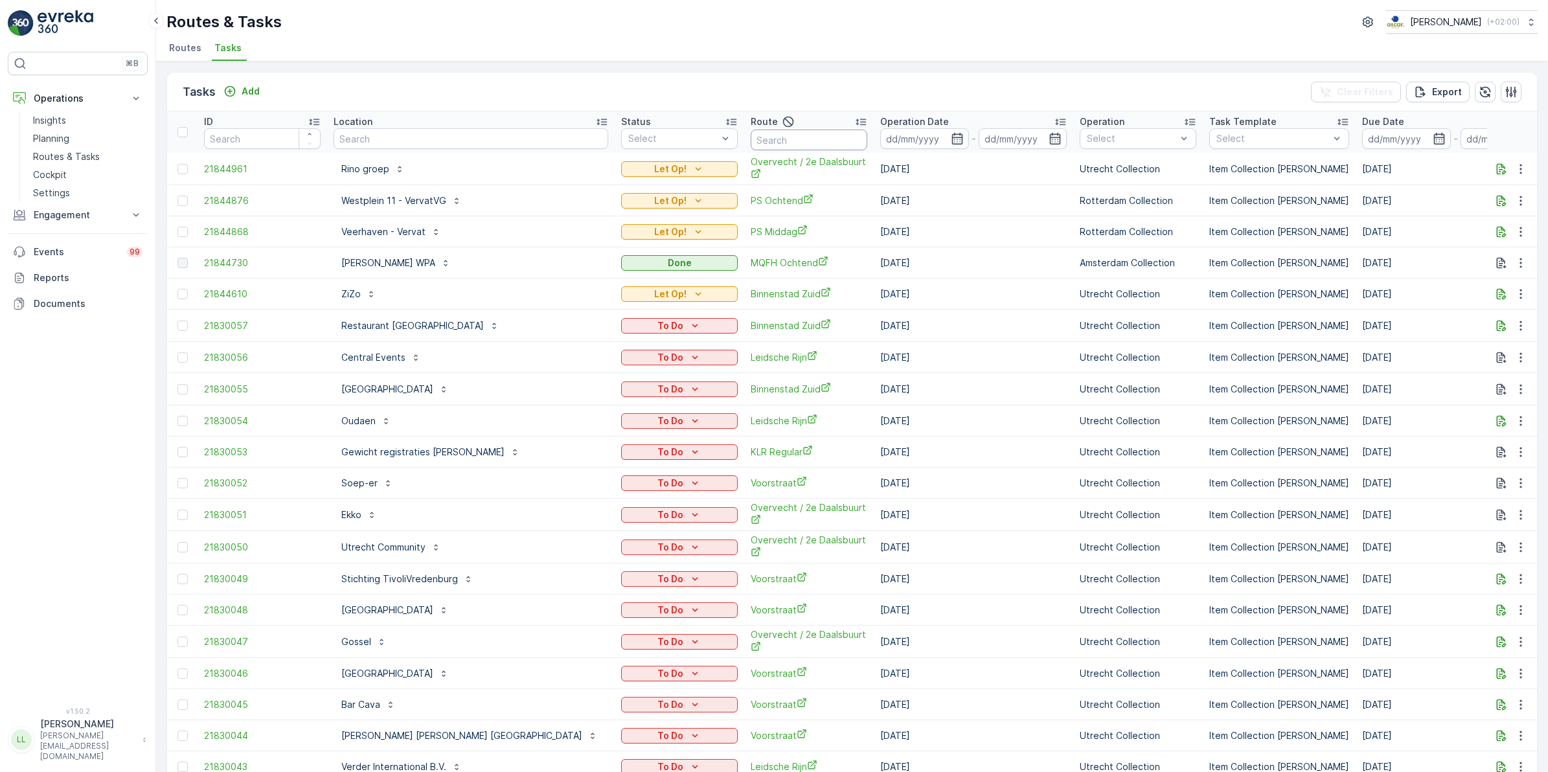
click at [751, 135] on input "text" at bounding box center [809, 140] width 117 height 21
click at [952, 141] on icon "button" at bounding box center [957, 139] width 11 height 12
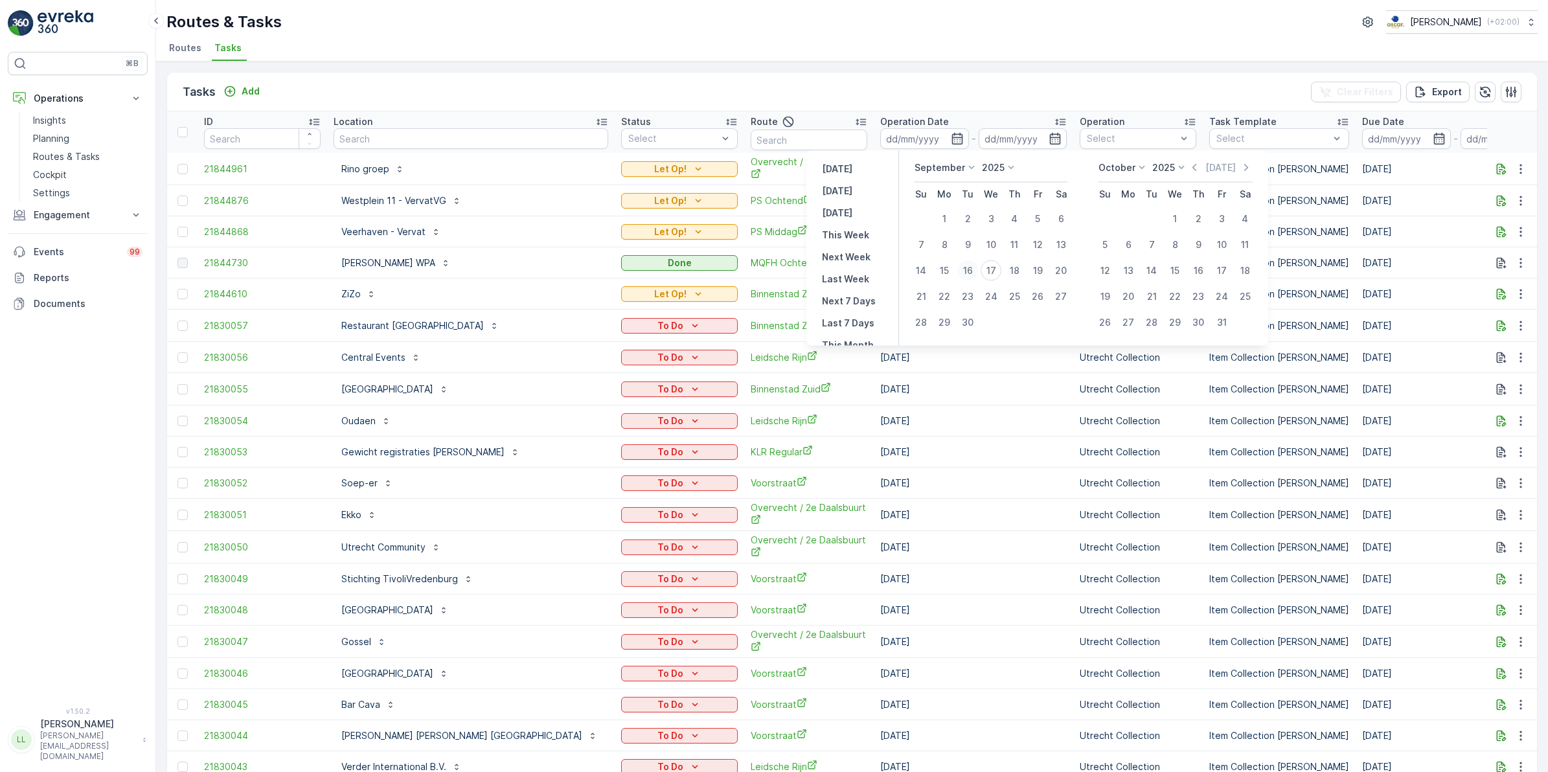
click at [970, 270] on div "16" at bounding box center [968, 270] width 21 height 21
type input "[DATE]"
click at [970, 270] on div "16" at bounding box center [968, 270] width 21 height 21
type input "[DATE]"
click at [964, 273] on div "16" at bounding box center [968, 270] width 21 height 21
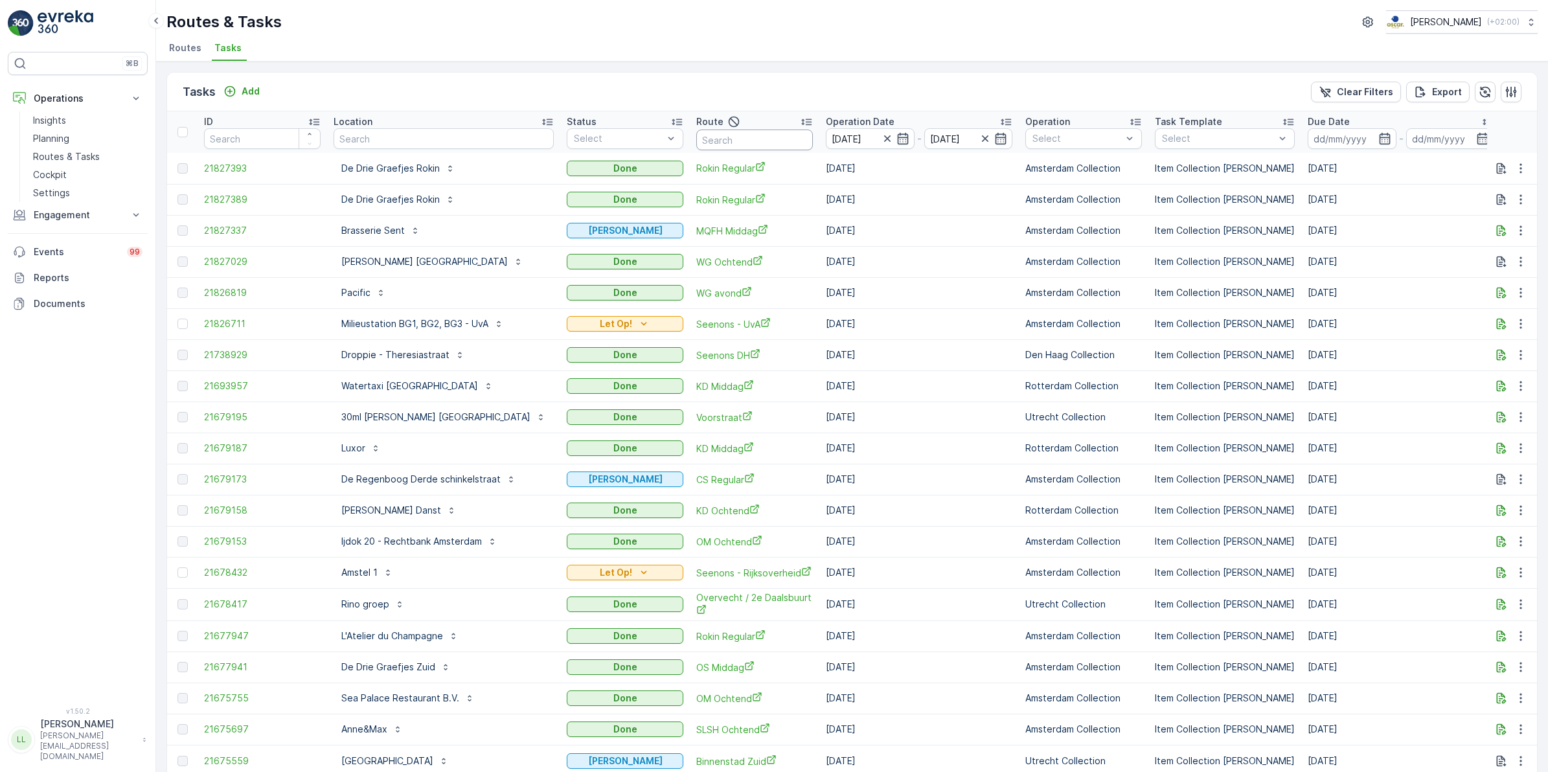
click at [743, 140] on input "text" at bounding box center [754, 140] width 117 height 21
type input "os"
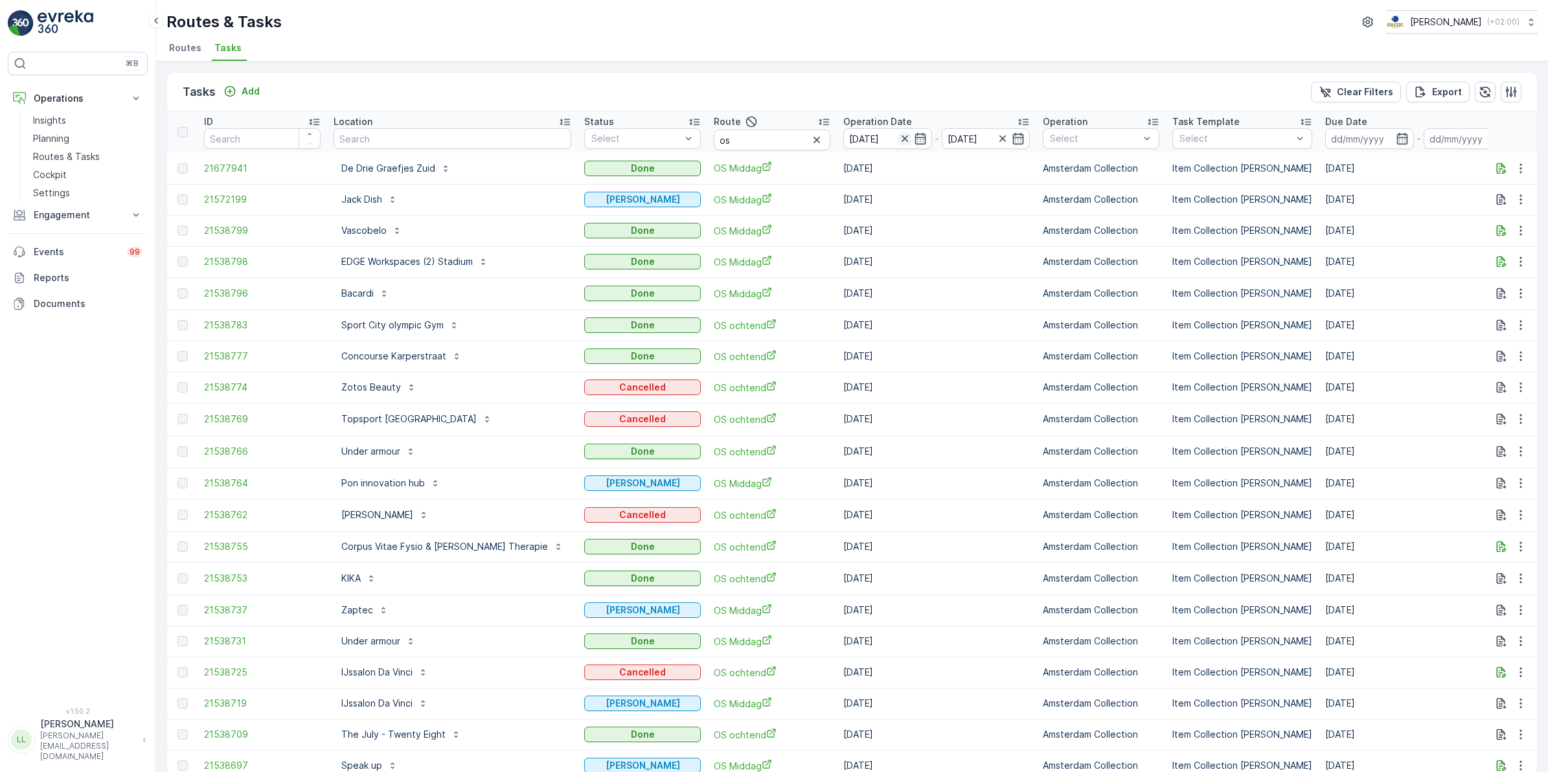
click at [901, 141] on icon "button" at bounding box center [904, 138] width 6 height 6
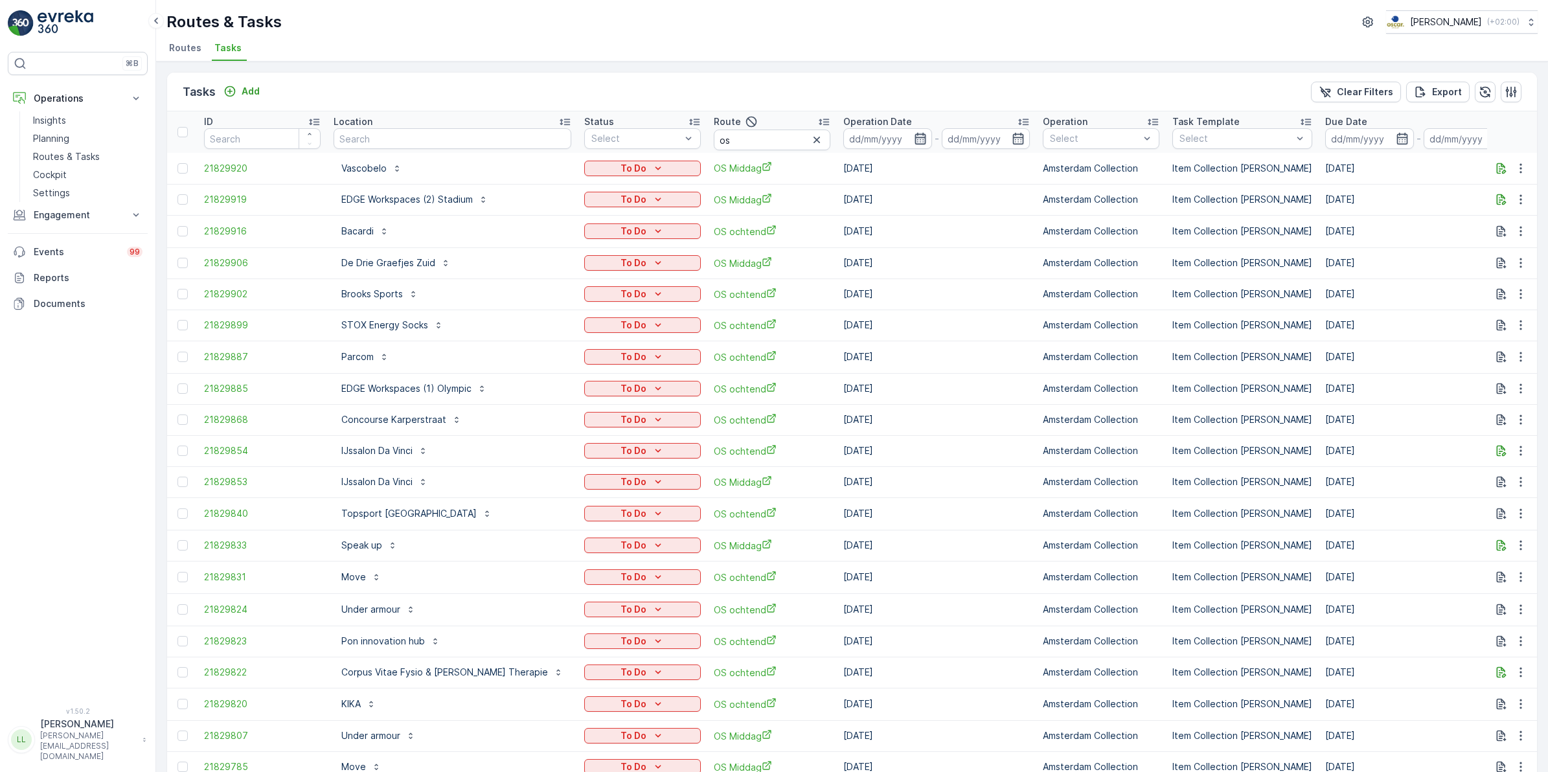
click at [914, 136] on icon "button" at bounding box center [920, 138] width 13 height 13
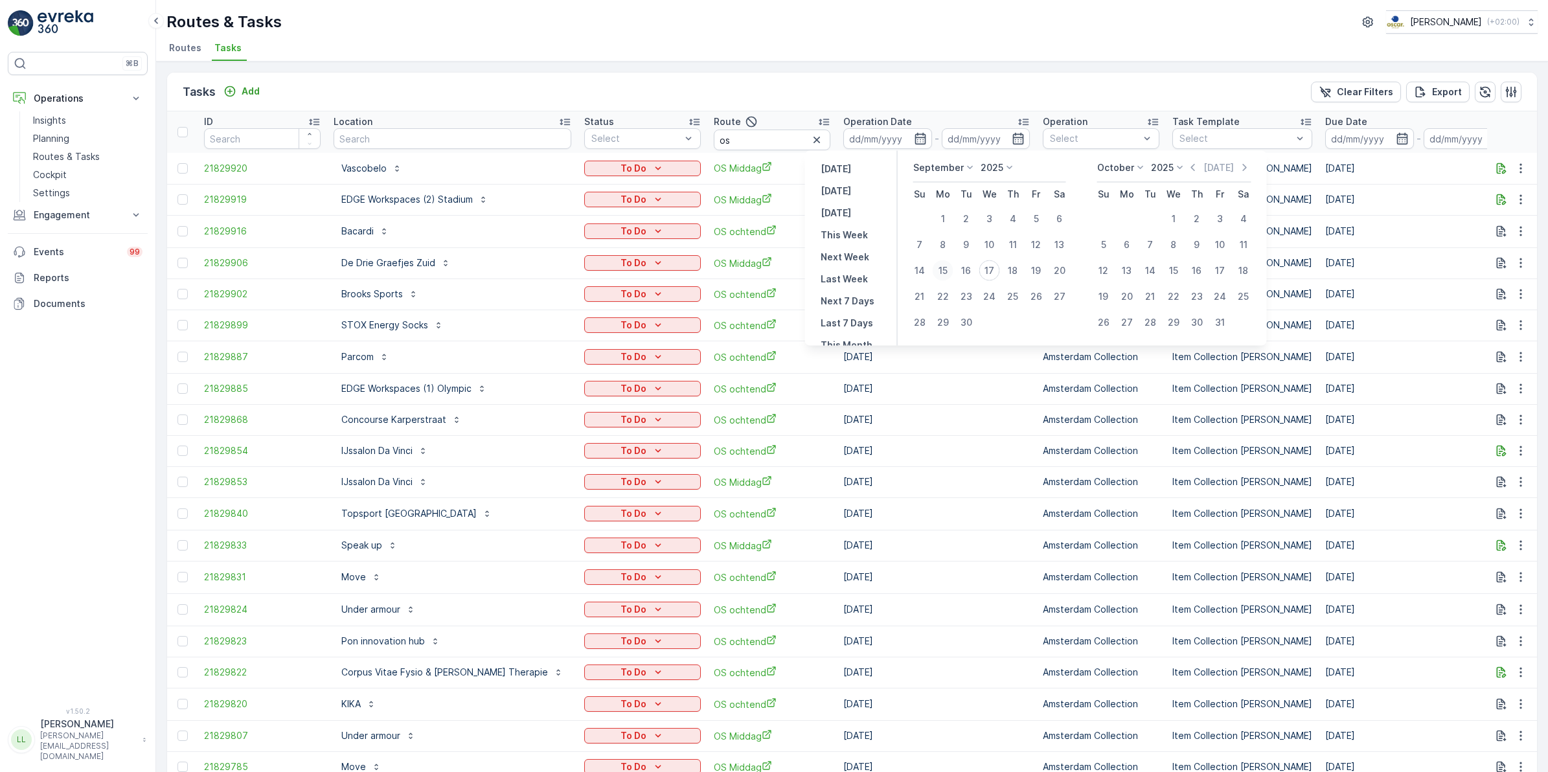
click at [947, 268] on div "15" at bounding box center [943, 270] width 21 height 21
type input "15.09.2025"
click at [947, 268] on div "15" at bounding box center [943, 270] width 21 height 21
type input "15.09.2025"
click at [947, 268] on div "15" at bounding box center [943, 270] width 21 height 21
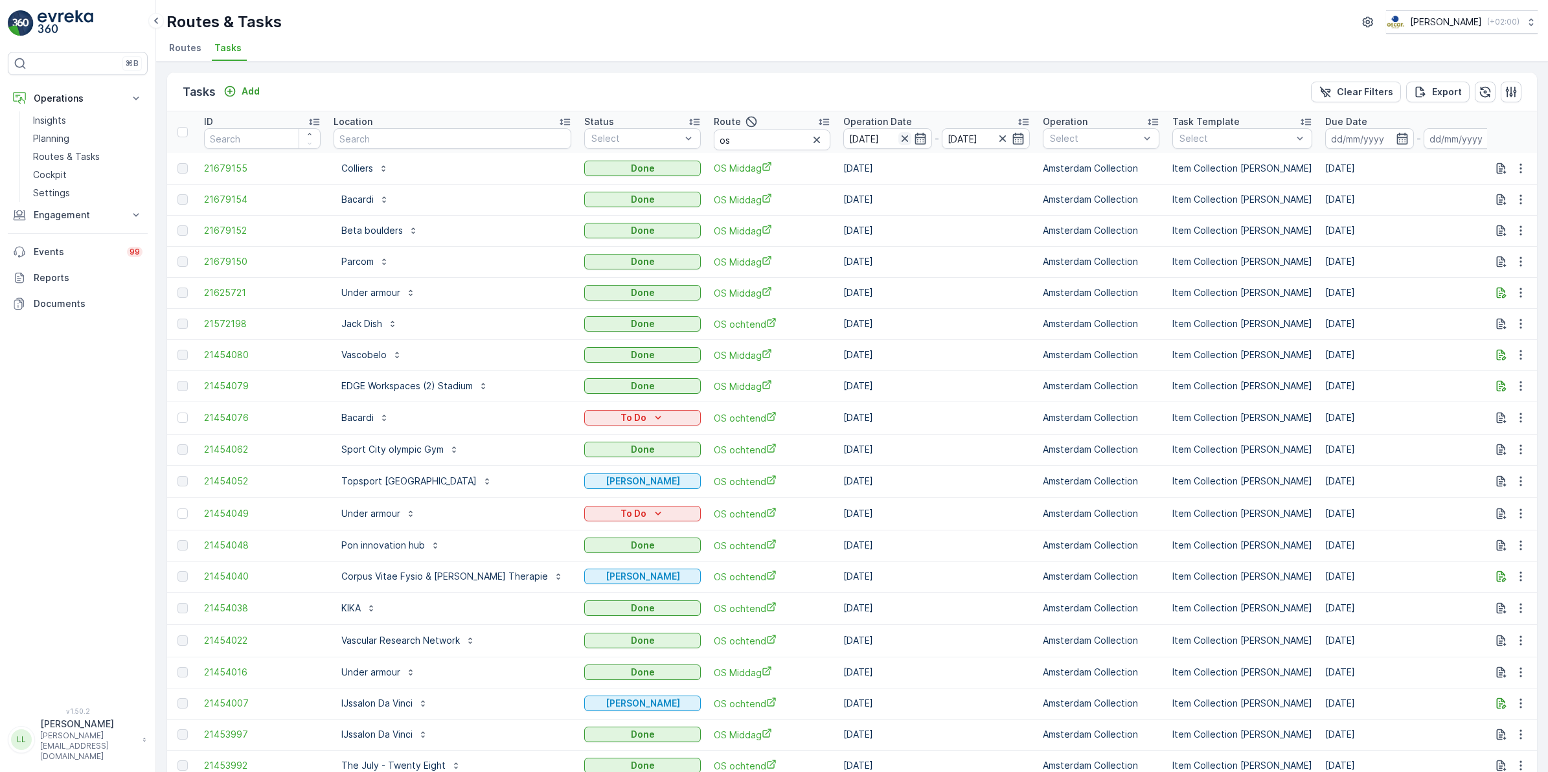
click at [899, 139] on icon "button" at bounding box center [905, 138] width 13 height 13
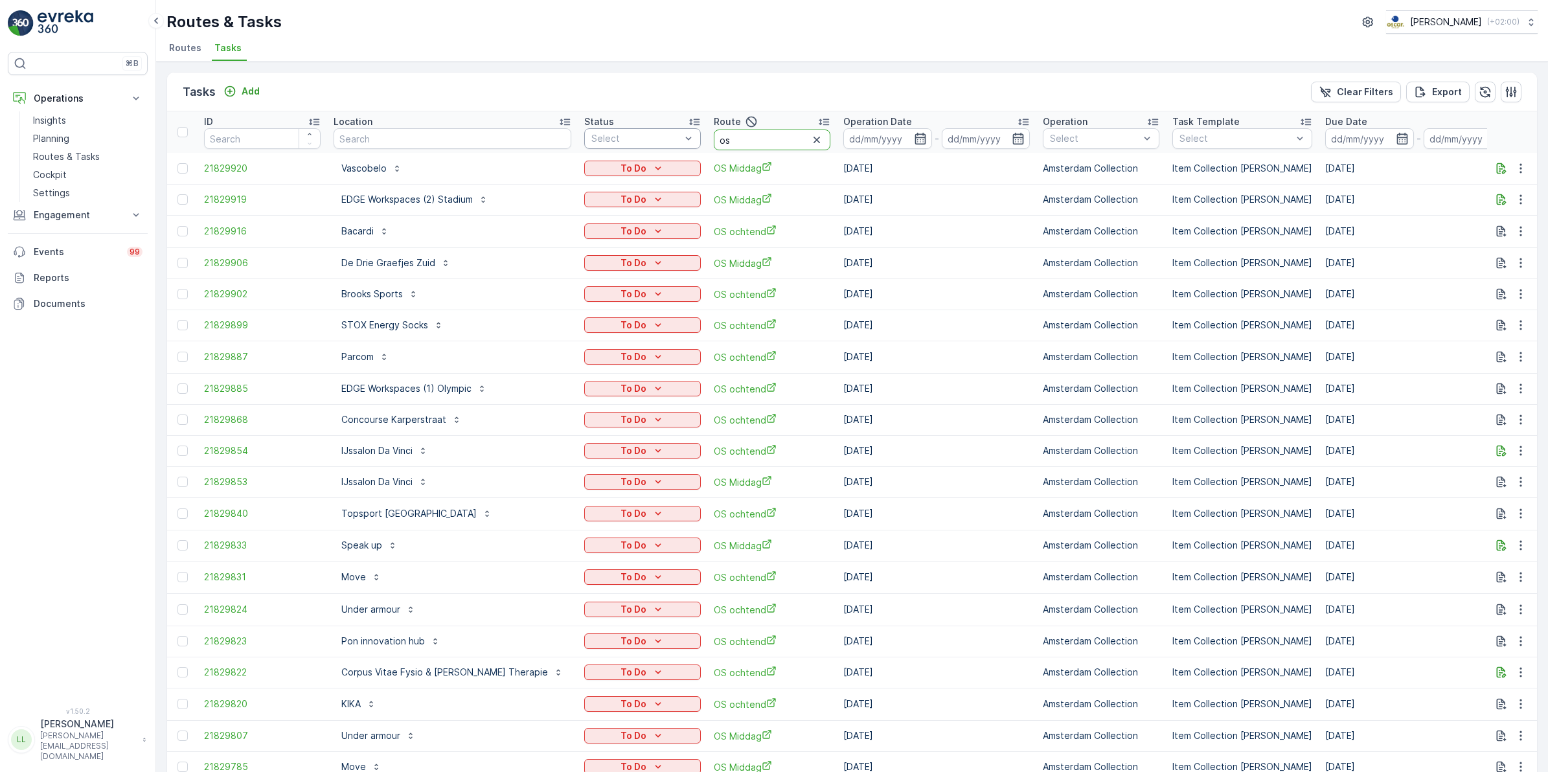
drag, startPoint x: 700, startPoint y: 137, endPoint x: 648, endPoint y: 133, distance: 52.6
click at [648, 133] on tr "ID Location Status Select Route os Operation Date - Operation Select Task Templ…" at bounding box center [1227, 131] width 2120 height 41
type input "nes"
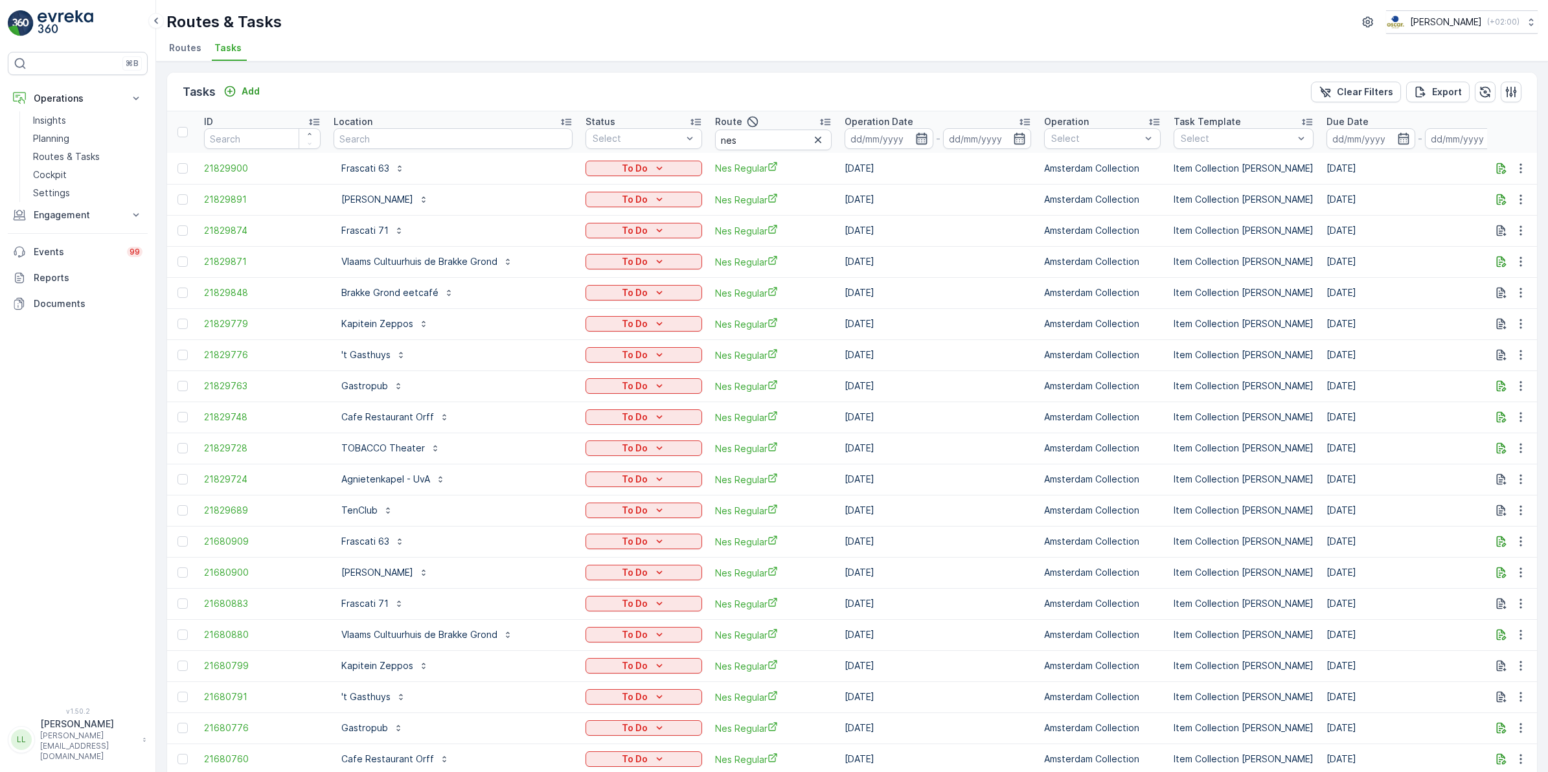
click at [915, 141] on icon "button" at bounding box center [921, 138] width 13 height 13
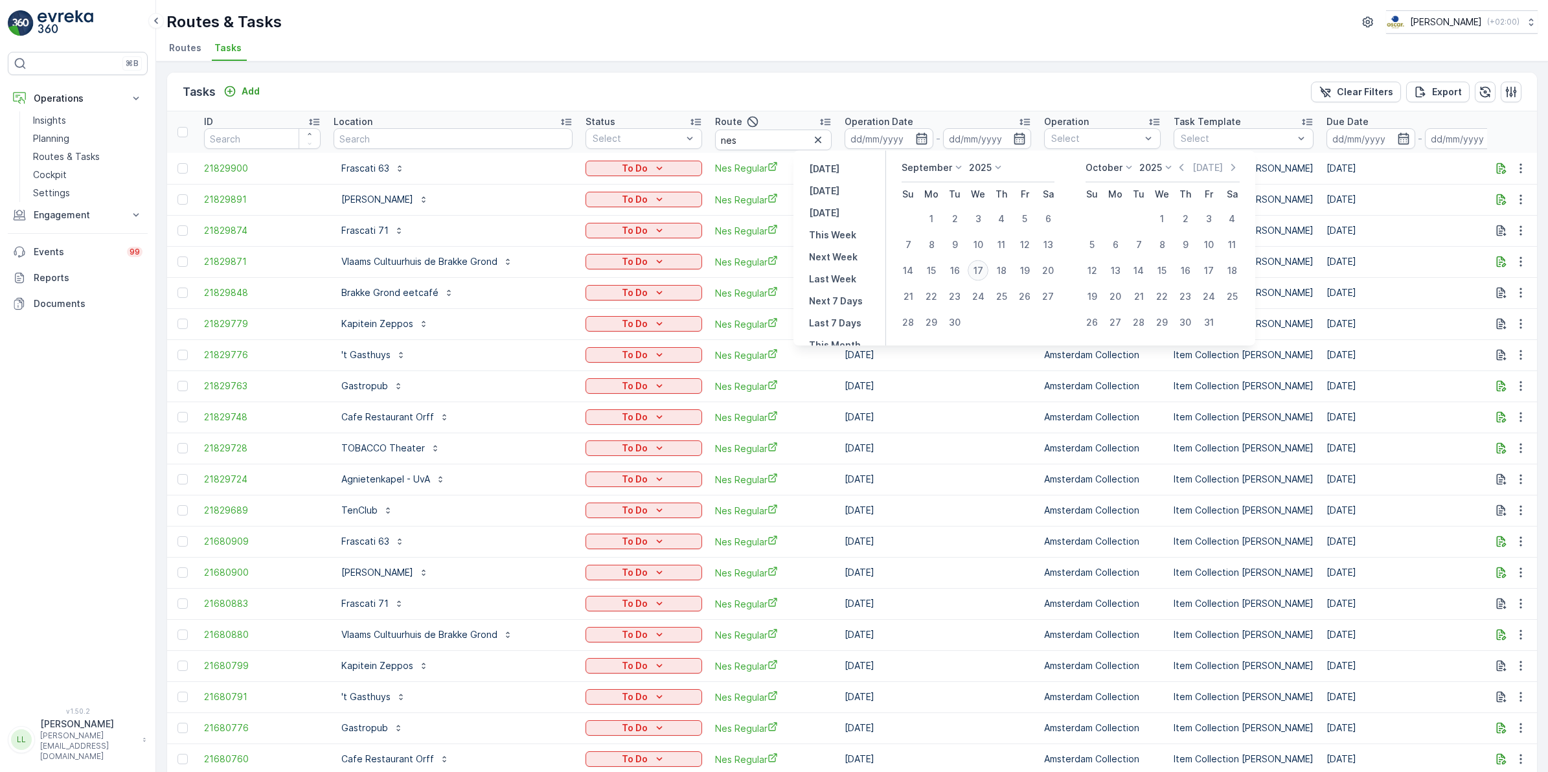
click at [980, 269] on div "17" at bounding box center [978, 270] width 21 height 21
type input "[DATE]"
click at [980, 269] on div "17" at bounding box center [978, 270] width 21 height 21
type input "[DATE]"
click at [980, 269] on div "17" at bounding box center [978, 270] width 21 height 21
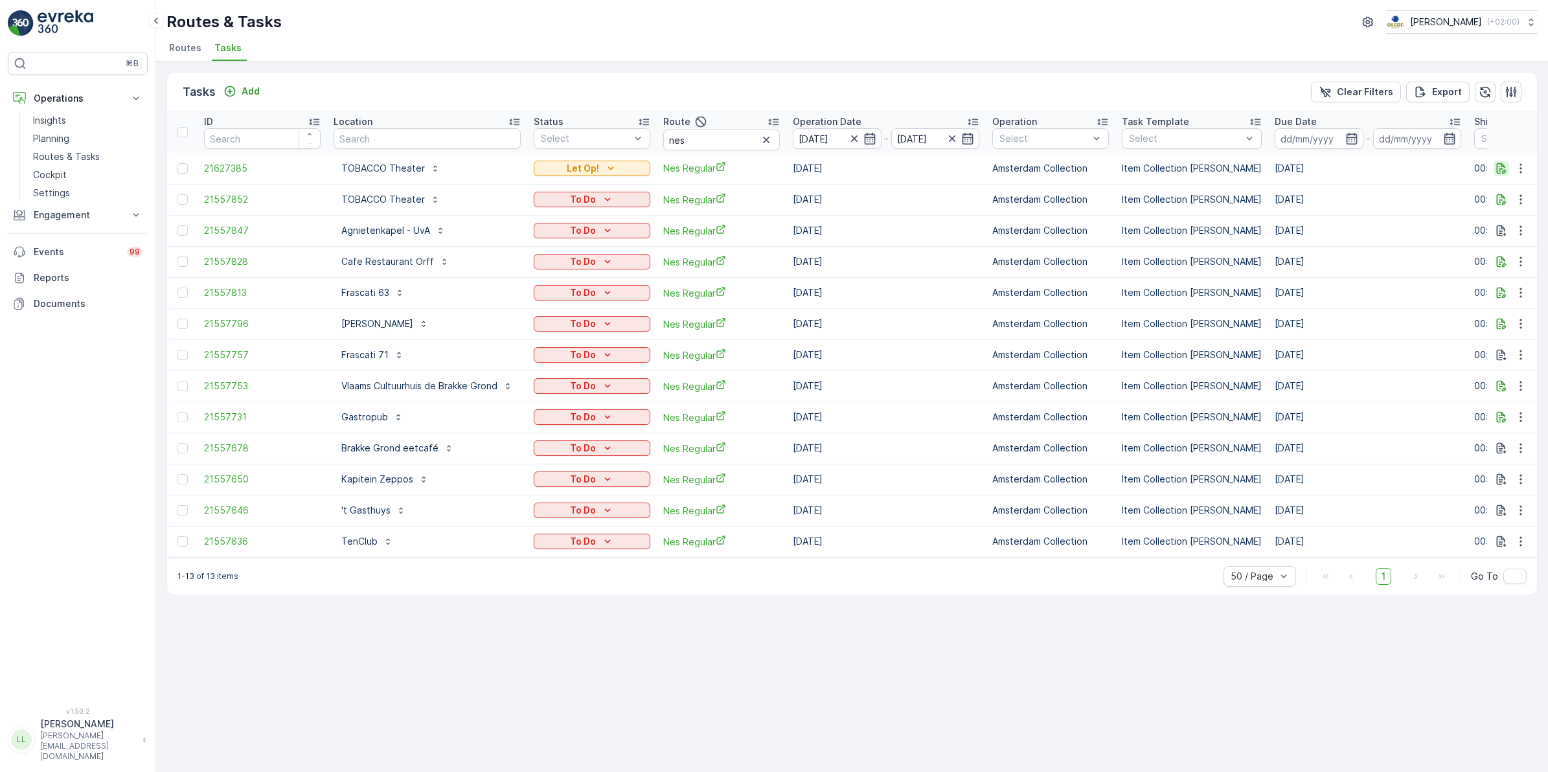
click at [1505, 166] on icon "button" at bounding box center [1501, 168] width 13 height 13
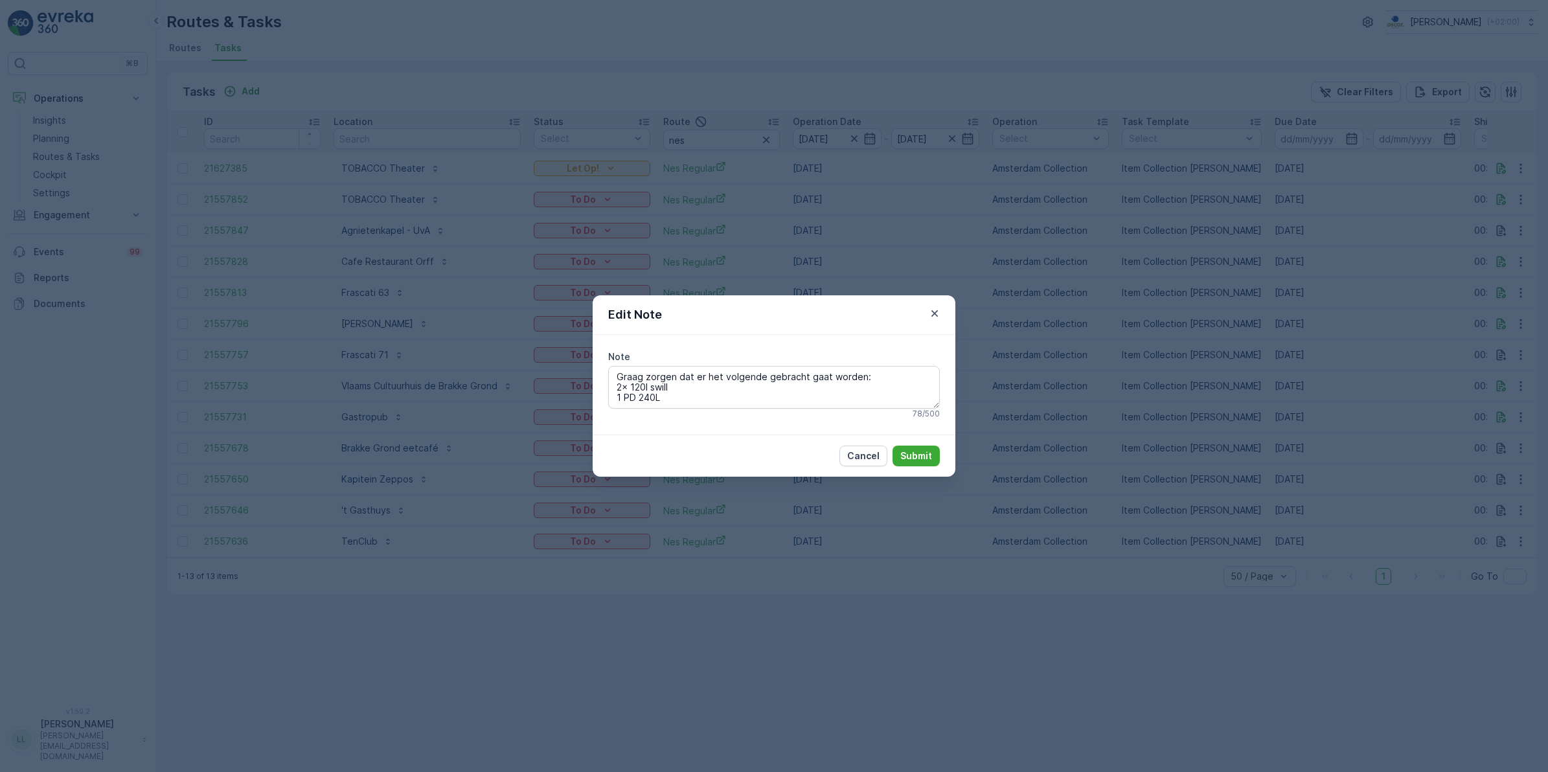
click at [1070, 378] on div "Edit Note Note Graag zorgen dat er het volgende gebracht gaat [PERSON_NAME]: 2x…" at bounding box center [774, 386] width 1548 height 772
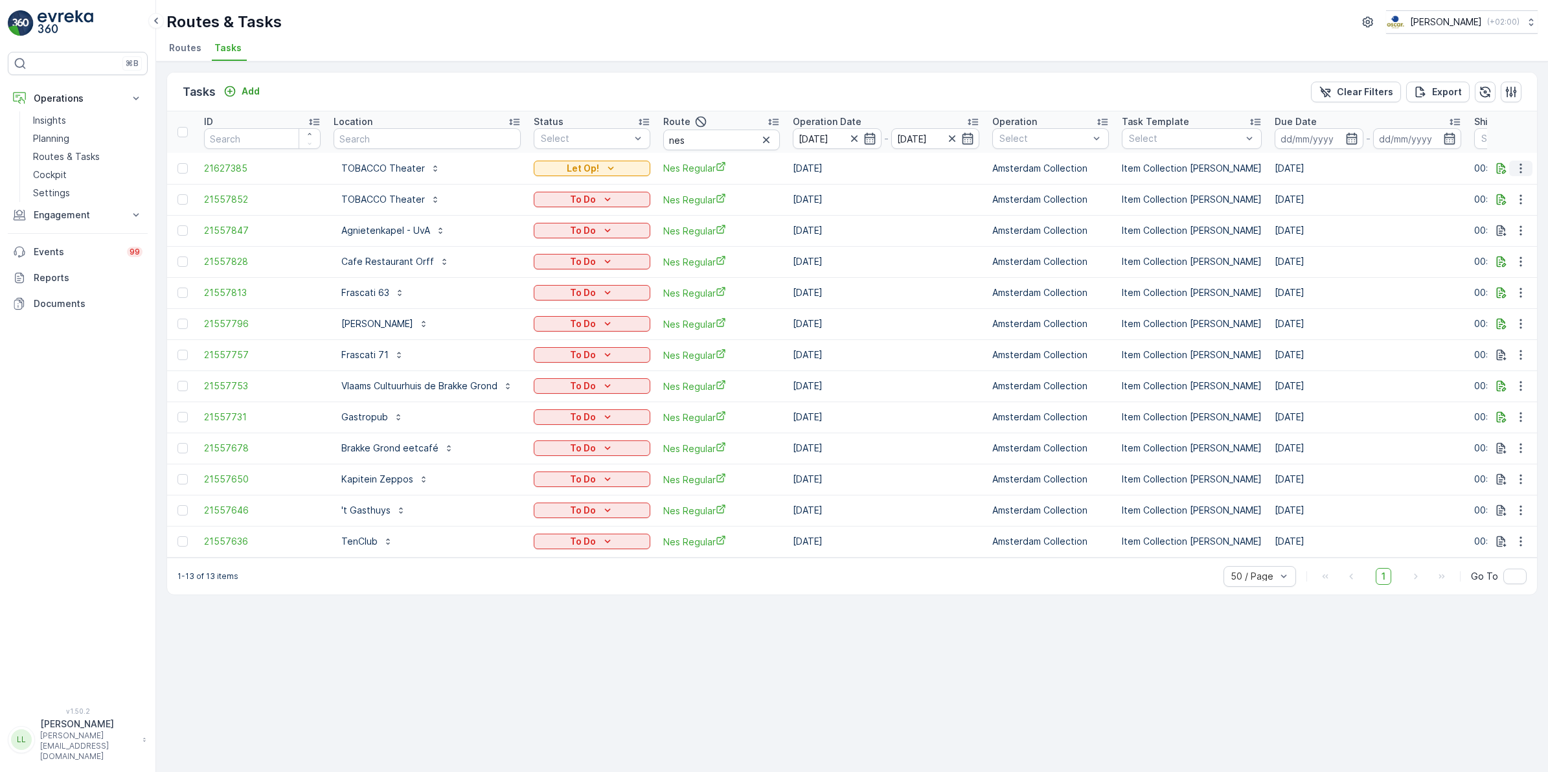
click at [1521, 170] on icon "button" at bounding box center [1521, 168] width 13 height 13
click at [1501, 225] on span "Change Route" at bounding box center [1487, 223] width 63 height 13
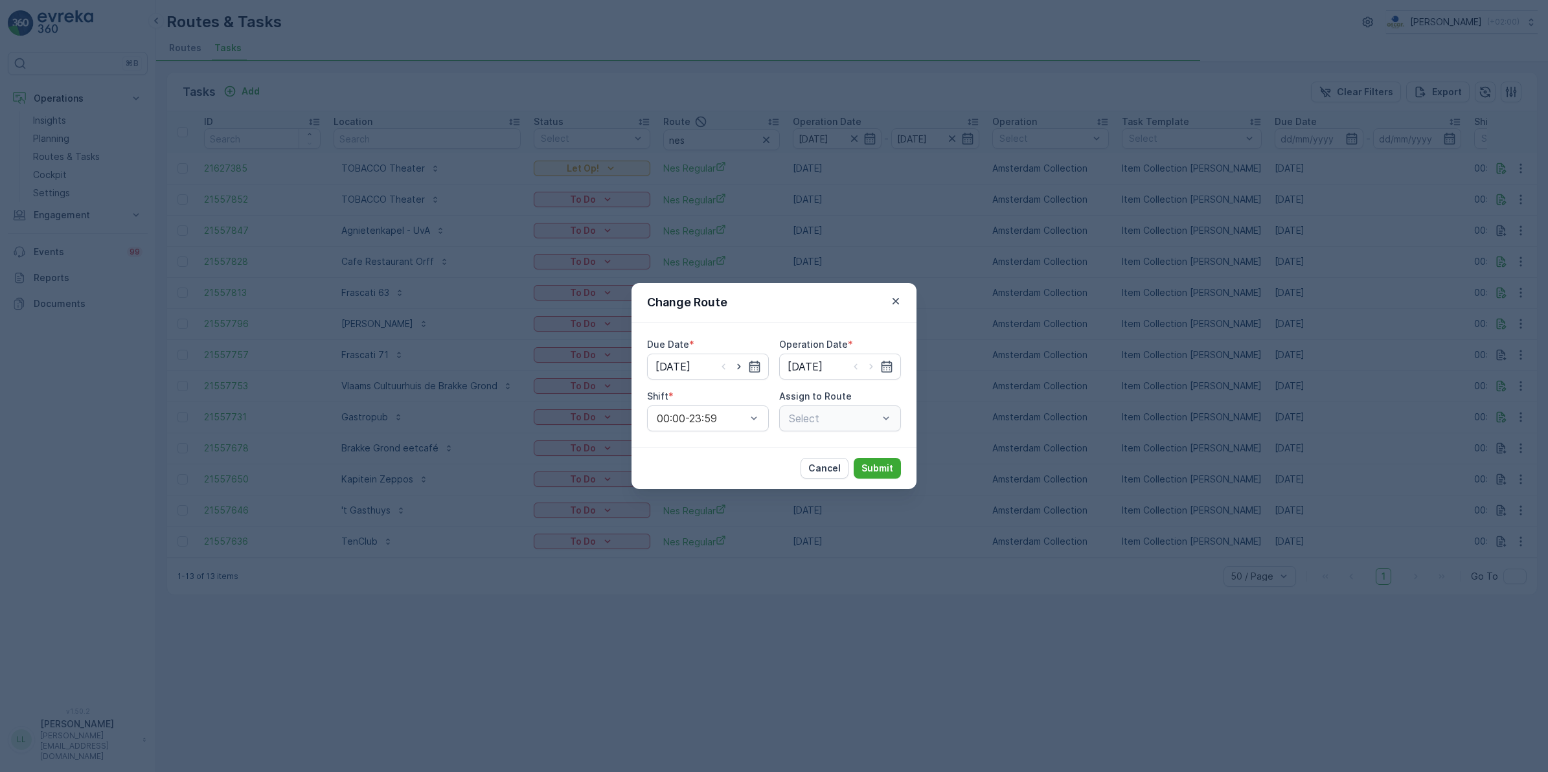
type input "[DATE]"
click at [739, 368] on icon "button" at bounding box center [738, 367] width 3 height 6
type input "[DATE]"
click at [873, 367] on icon "button" at bounding box center [871, 366] width 13 height 13
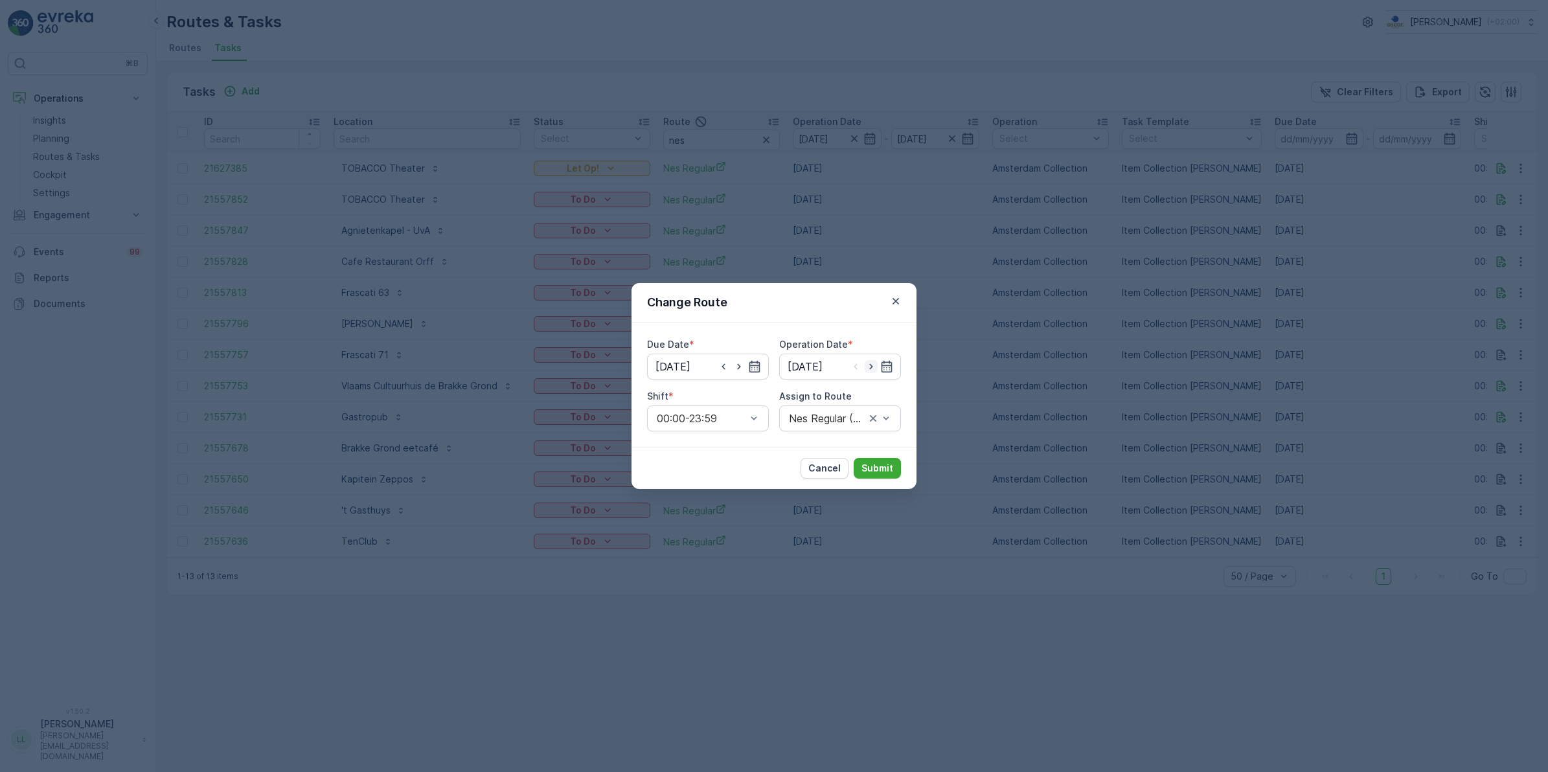
type input "[DATE]"
click at [846, 411] on p "Select" at bounding box center [833, 419] width 89 height 16
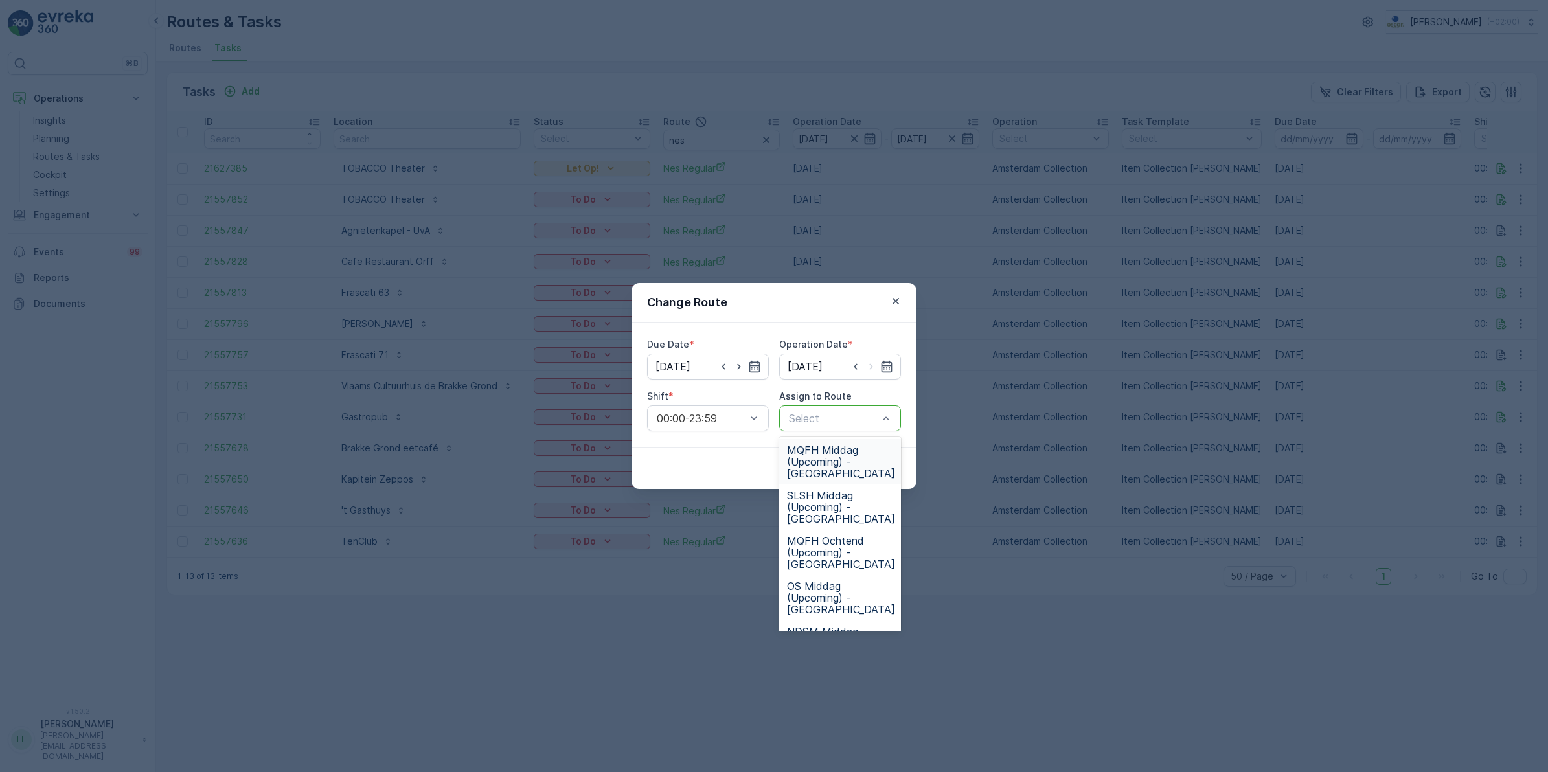
click at [846, 411] on p "Select" at bounding box center [833, 419] width 89 height 16
type input "nes"
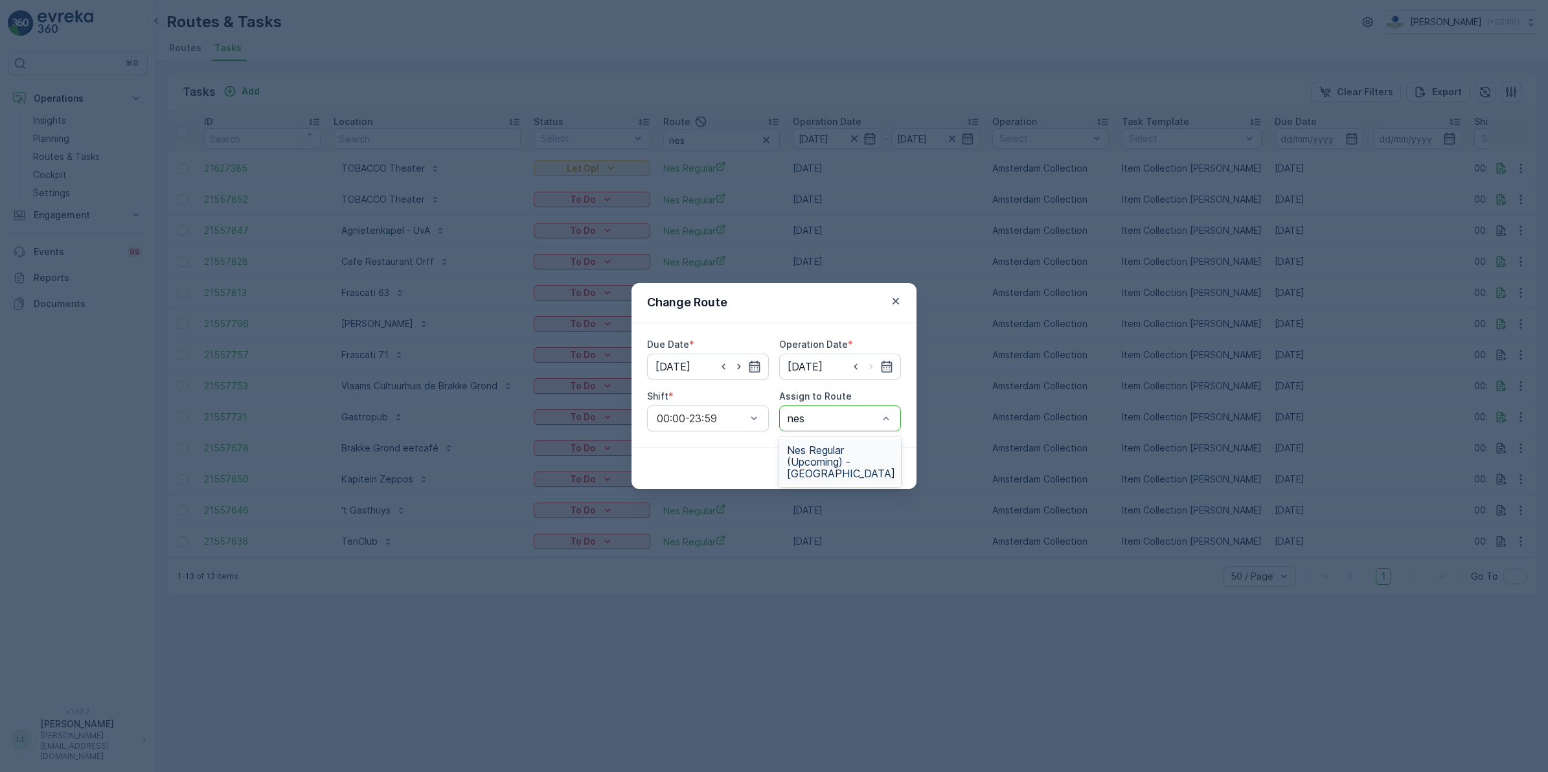
click at [839, 444] on span "Nes Regular (Upcoming) - [GEOGRAPHIC_DATA]" at bounding box center [841, 461] width 108 height 35
click at [886, 464] on p "Submit" at bounding box center [878, 468] width 32 height 13
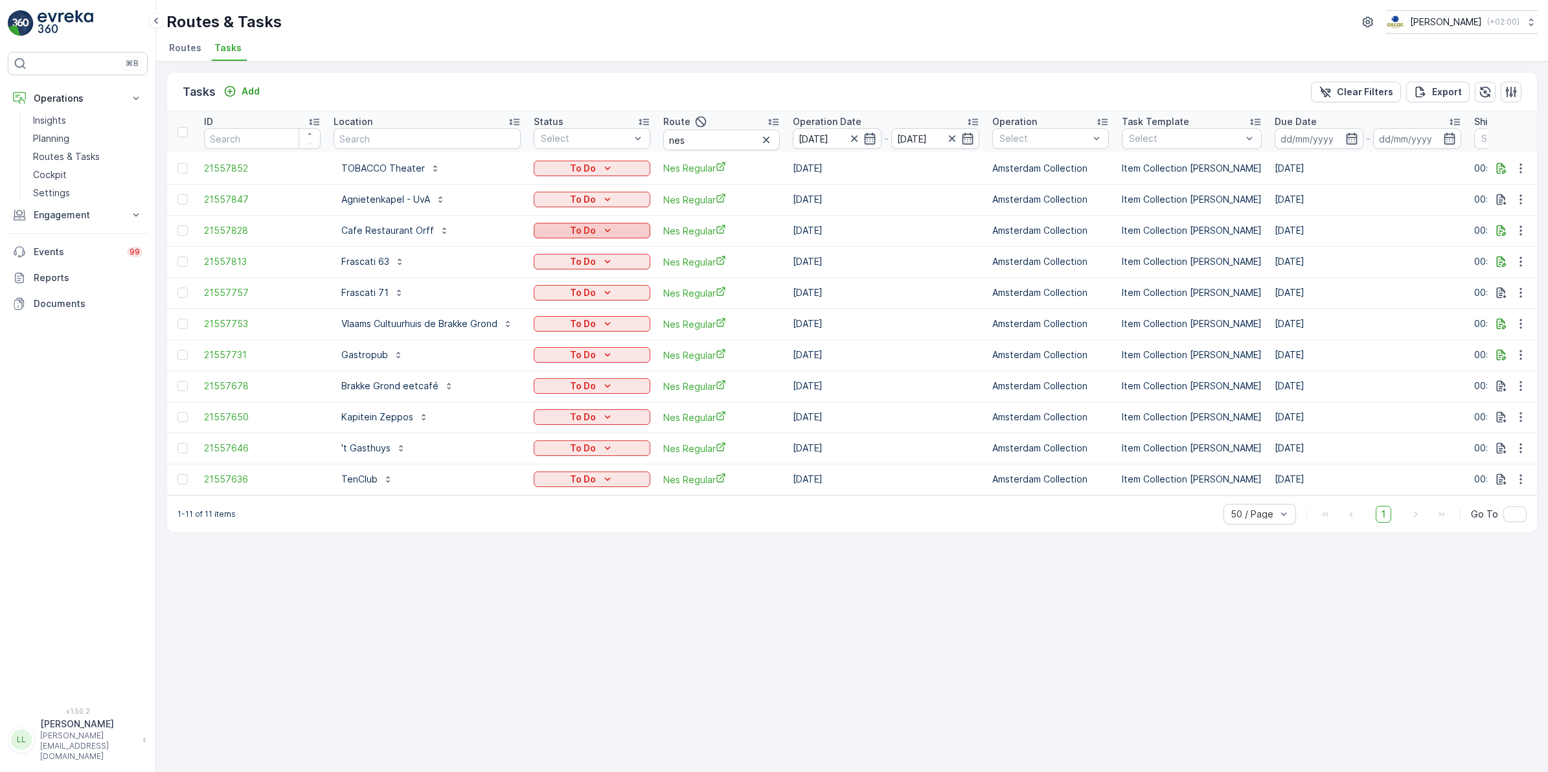
click at [630, 230] on div "To Do" at bounding box center [592, 230] width 106 height 13
click at [562, 277] on div "Done" at bounding box center [578, 286] width 82 height 18
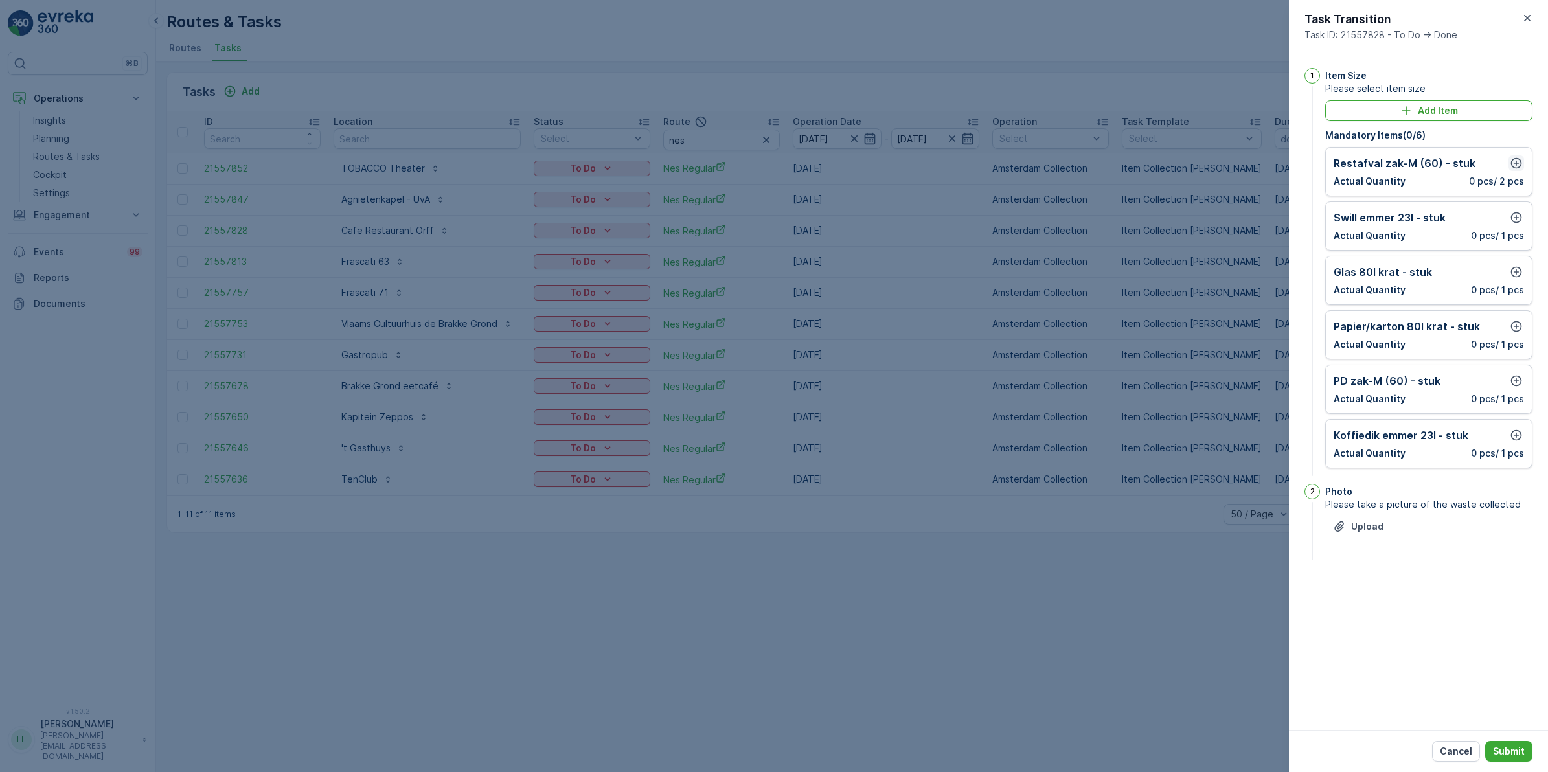
click at [1517, 166] on icon "button" at bounding box center [1517, 163] width 11 height 11
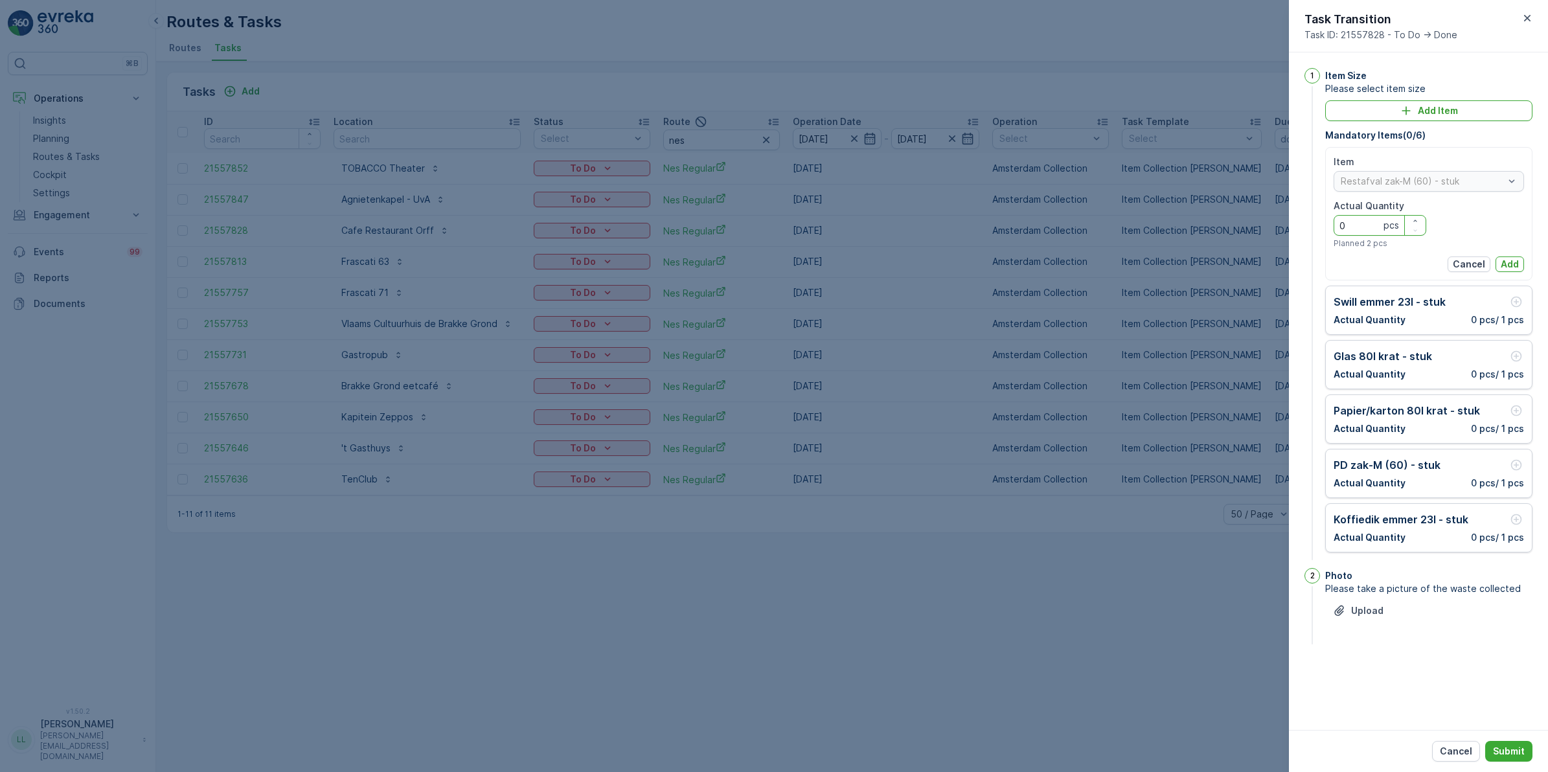
click at [1365, 232] on Quantity "0" at bounding box center [1380, 225] width 93 height 21
type Quantity "1"
click at [1516, 264] on p "Add" at bounding box center [1510, 264] width 18 height 13
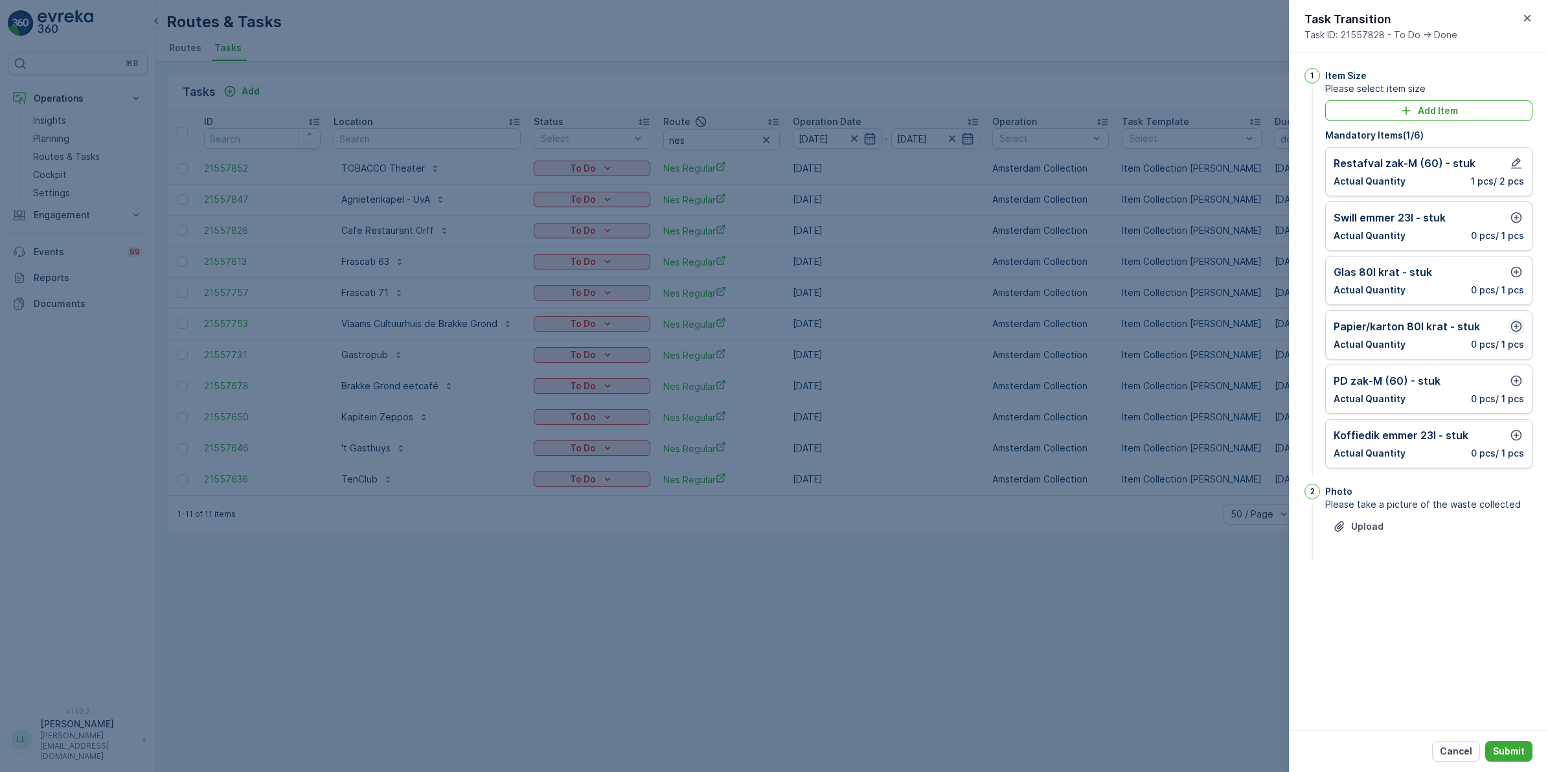
click at [1517, 329] on icon "button" at bounding box center [1516, 326] width 13 height 13
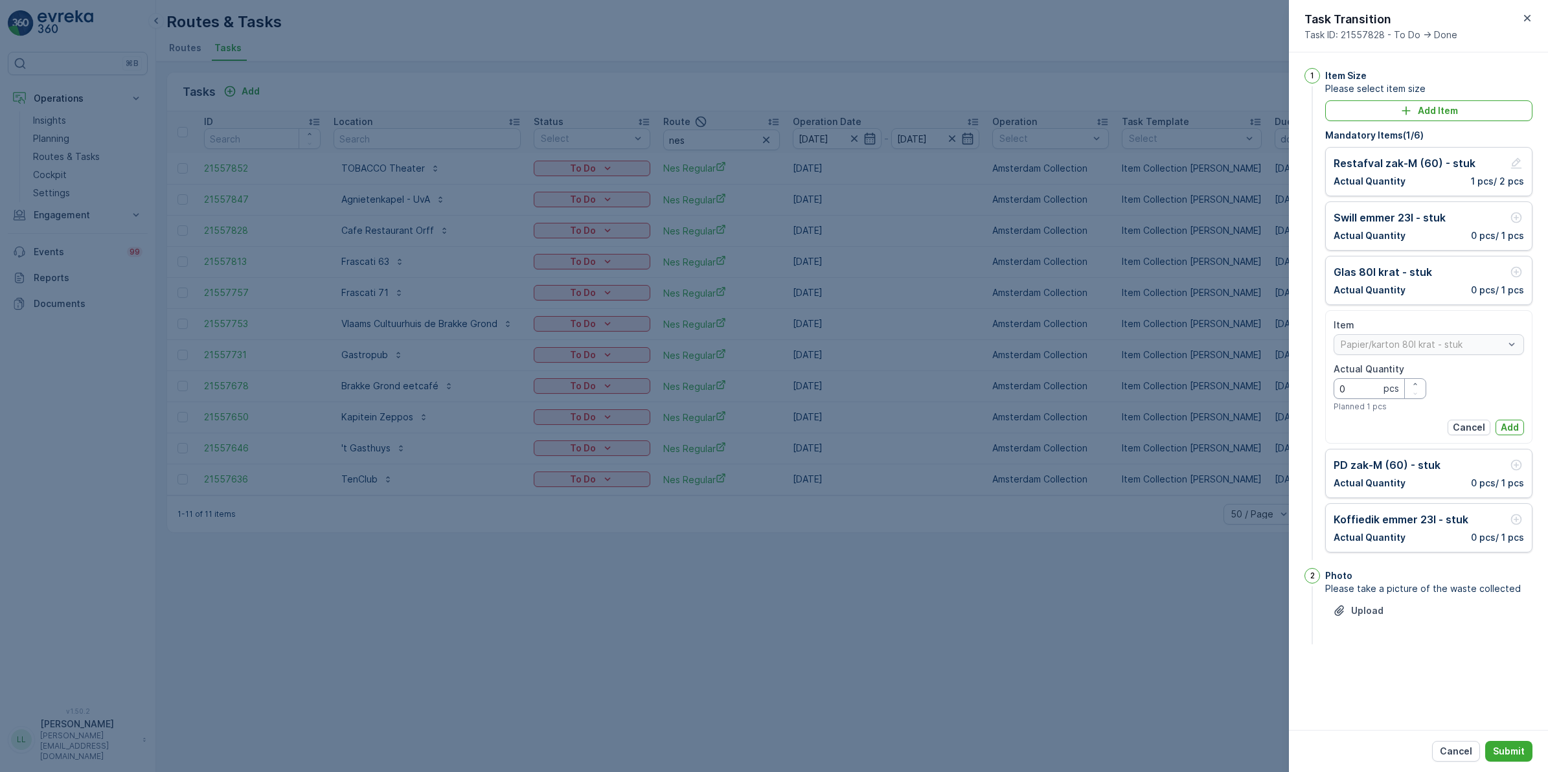
click at [1372, 390] on Quantity "0" at bounding box center [1380, 388] width 93 height 21
type Quantity "1"
click at [1511, 426] on p "Add" at bounding box center [1510, 427] width 18 height 13
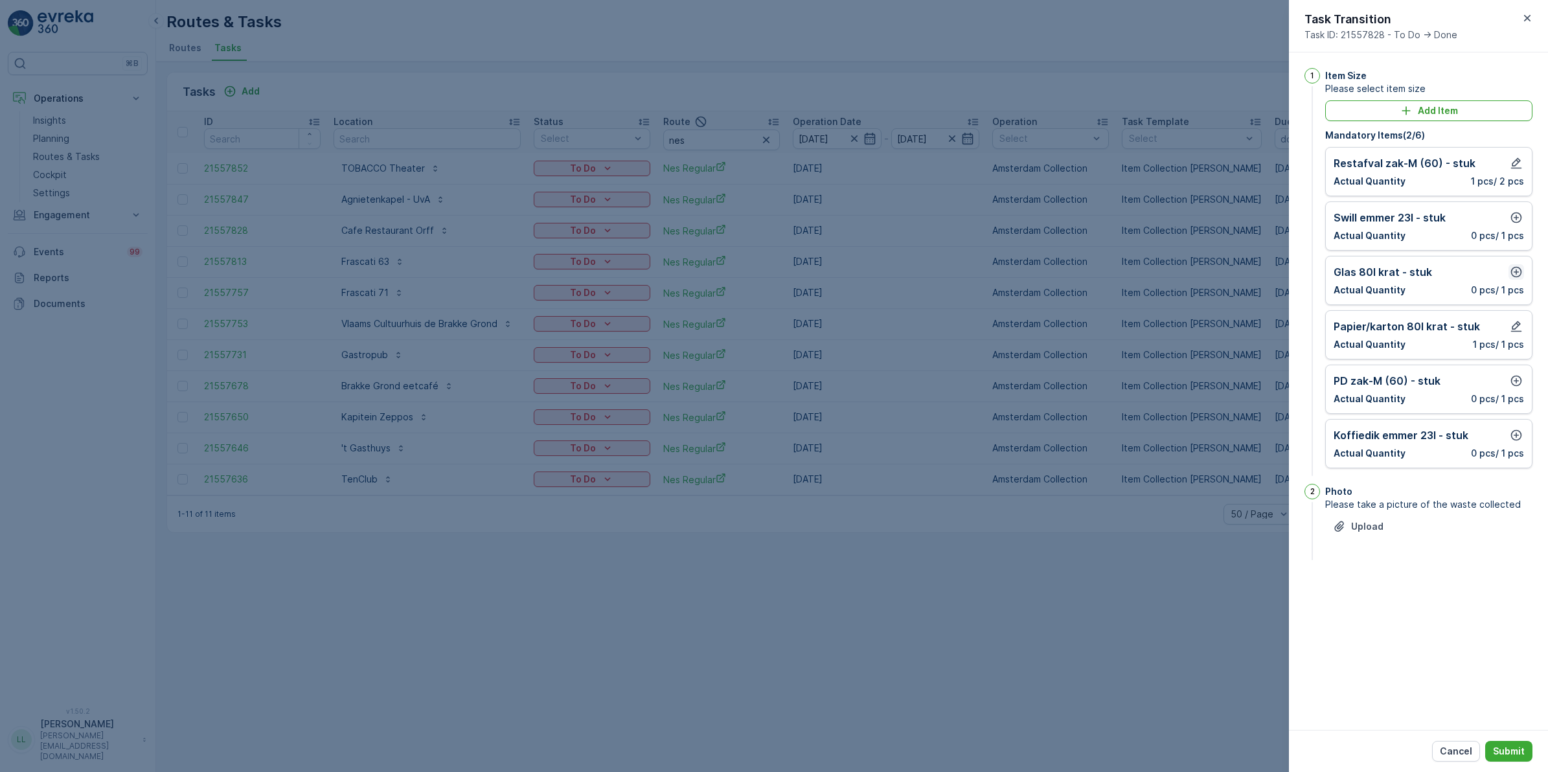
click at [1517, 276] on icon "button" at bounding box center [1516, 272] width 13 height 13
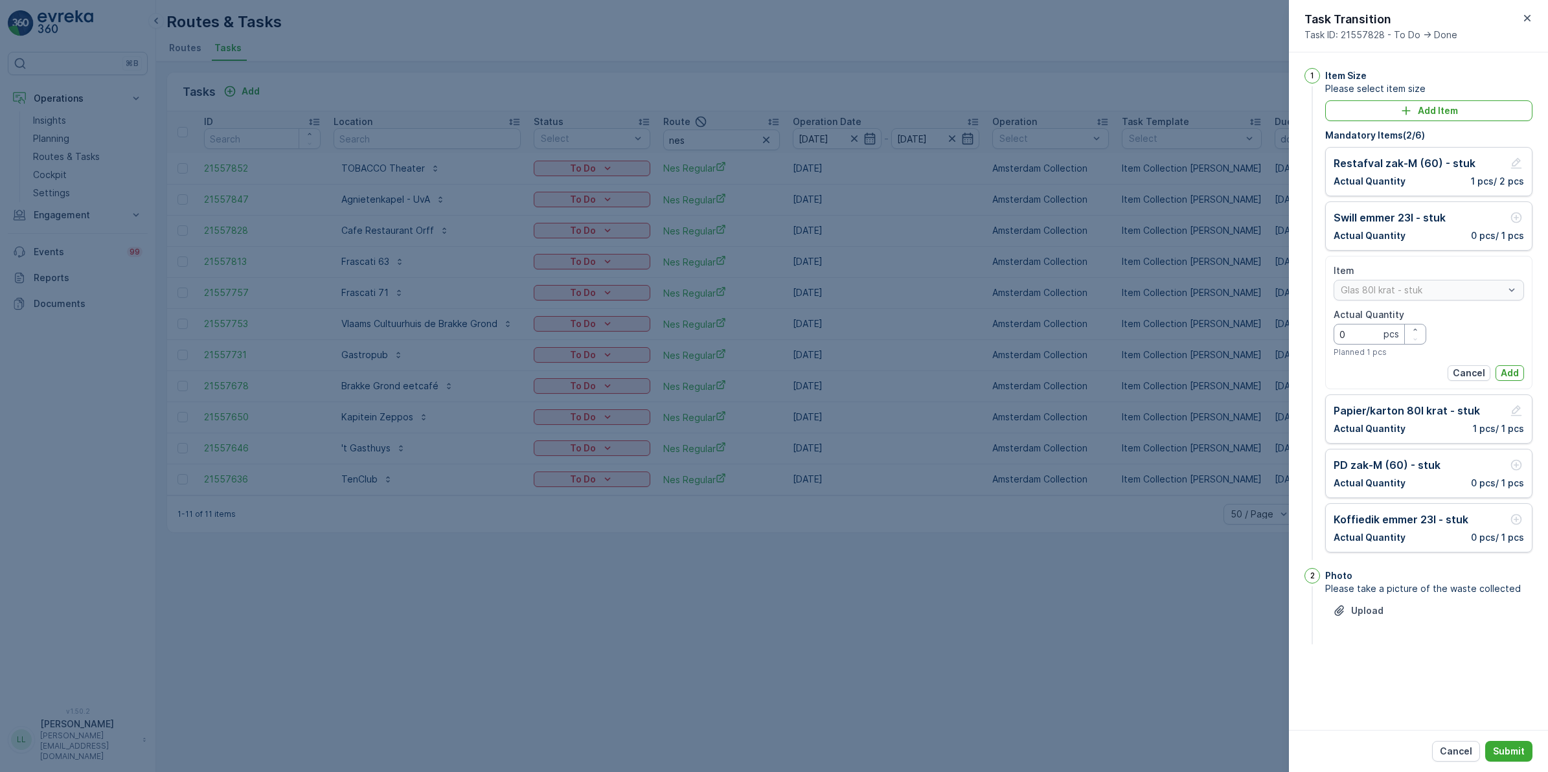
click at [1353, 338] on Quantity "0" at bounding box center [1380, 334] width 93 height 21
type Quantity "1"
click at [1515, 373] on p "Add" at bounding box center [1510, 373] width 18 height 13
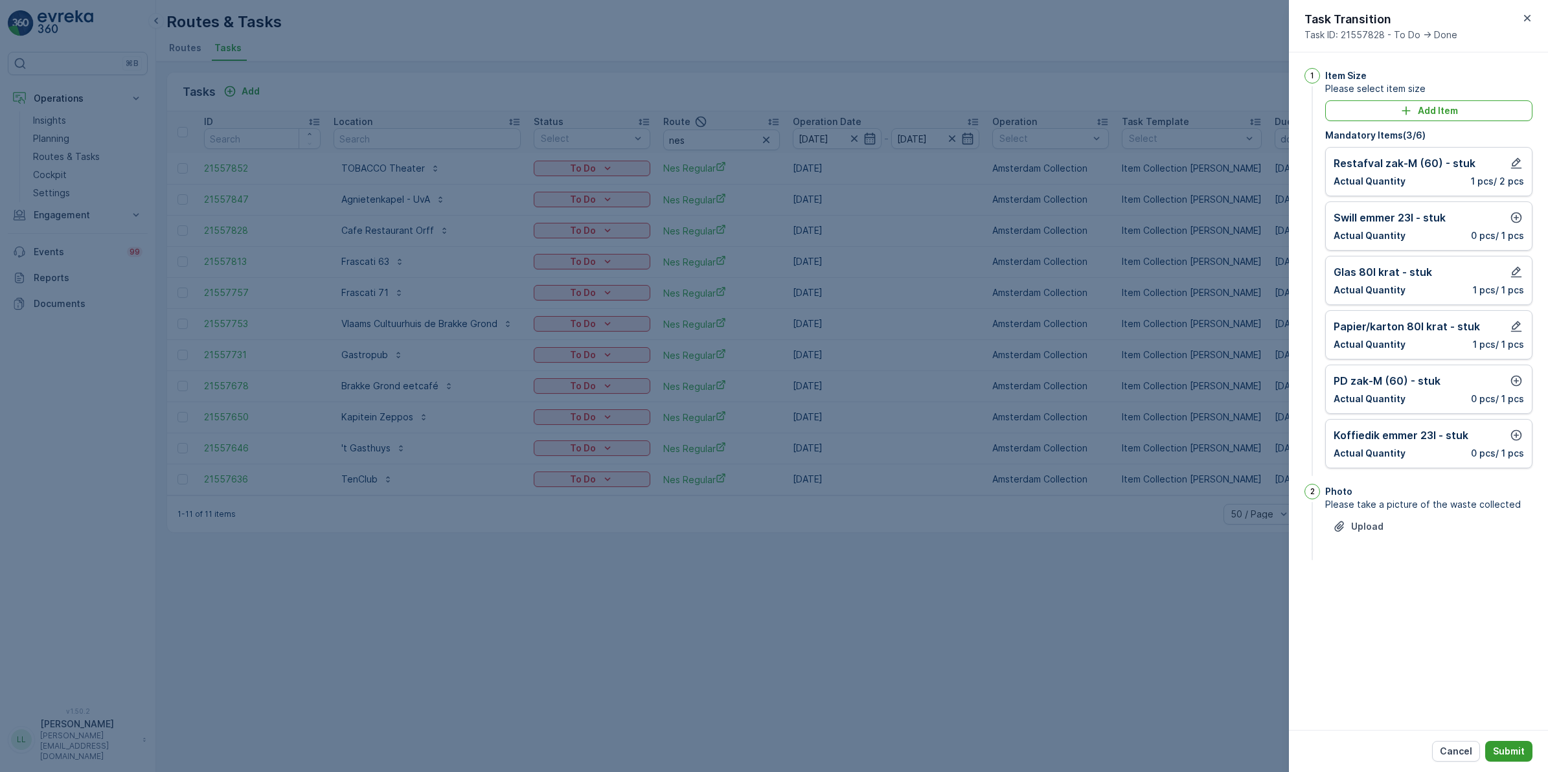
click at [1517, 752] on p "Submit" at bounding box center [1509, 751] width 32 height 13
click at [1518, 218] on icon "button" at bounding box center [1517, 218] width 11 height 11
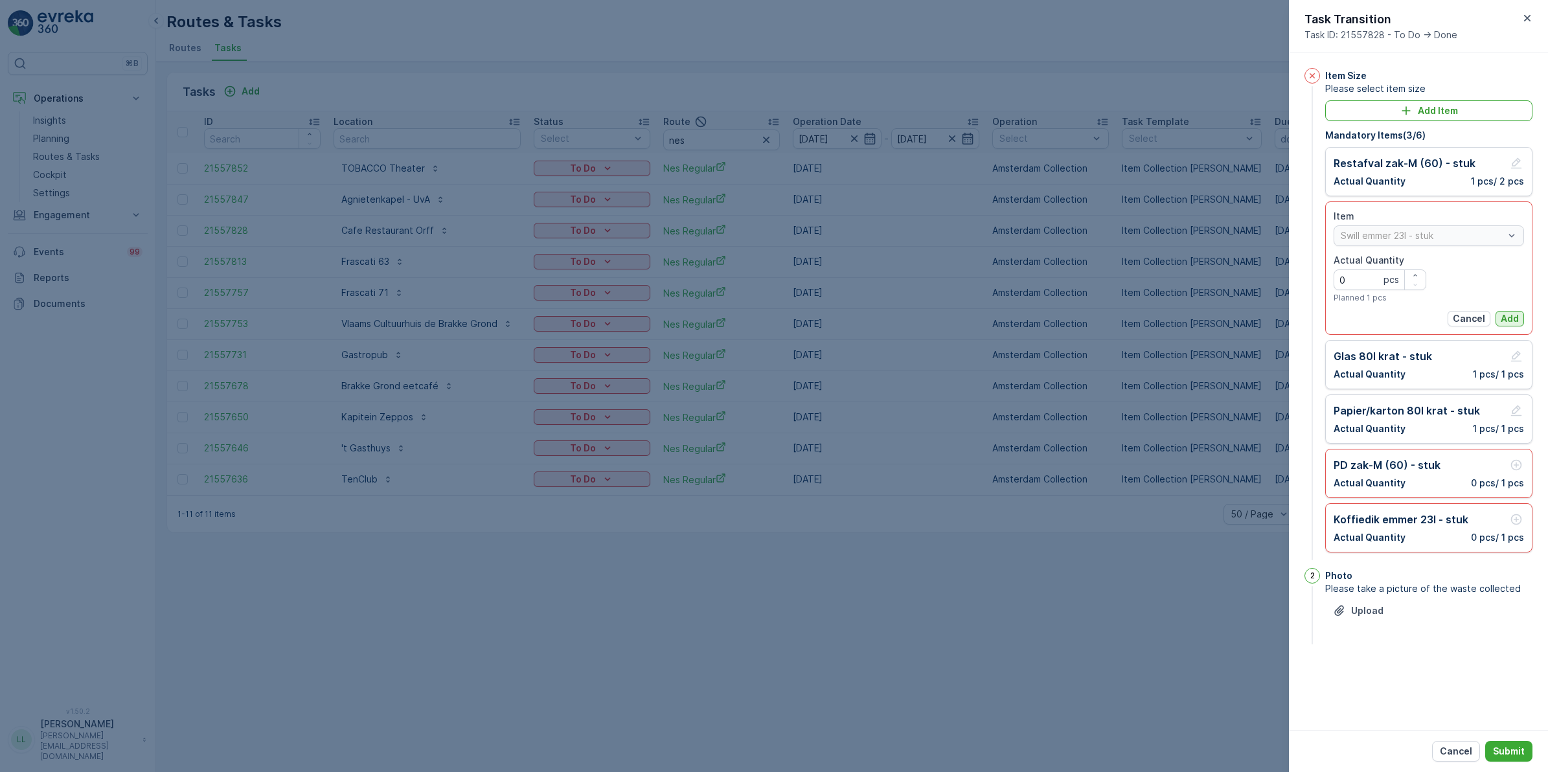
click at [1510, 315] on p "Add" at bounding box center [1510, 318] width 18 height 13
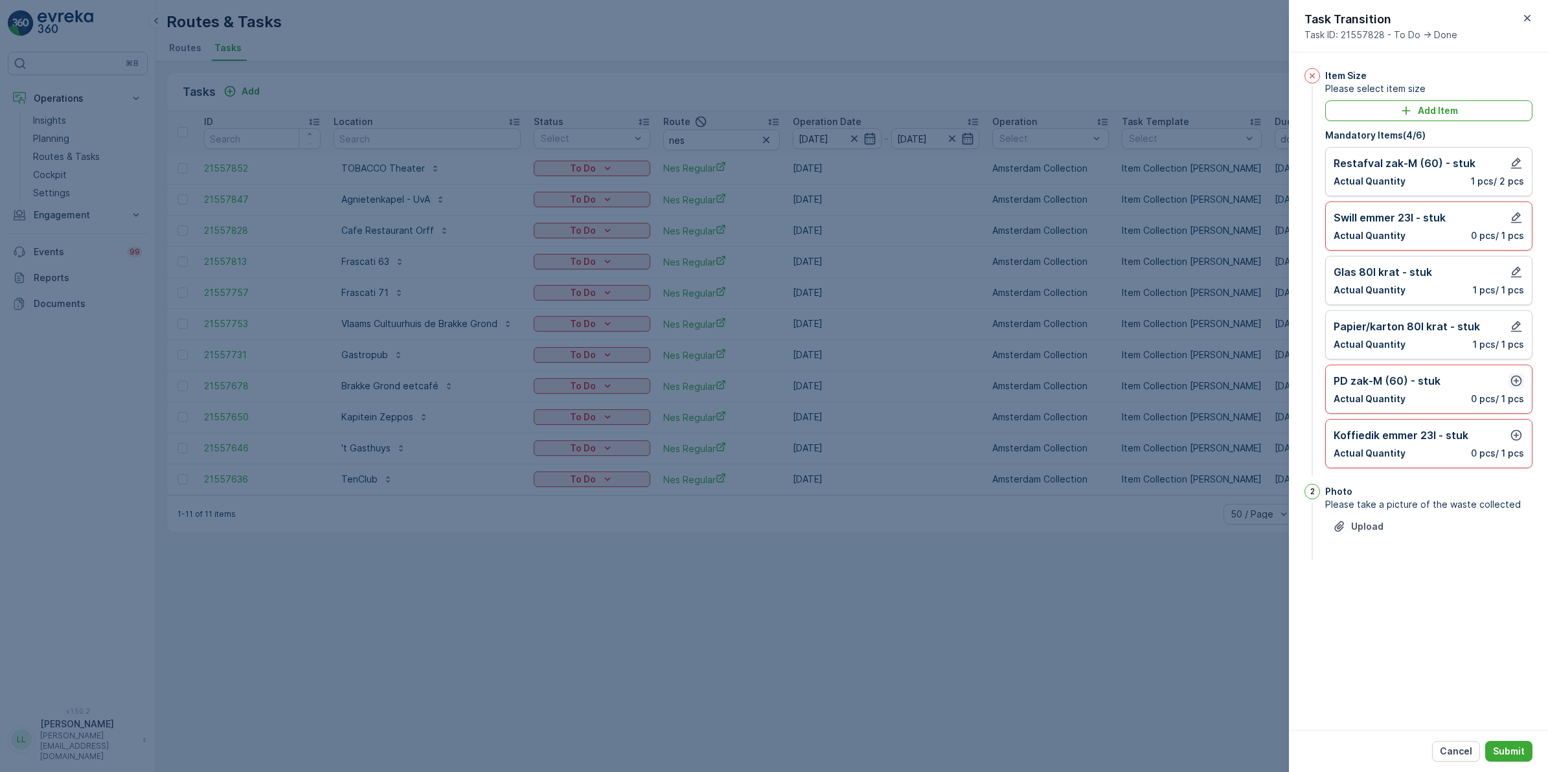
click at [1521, 382] on icon "button" at bounding box center [1517, 381] width 11 height 11
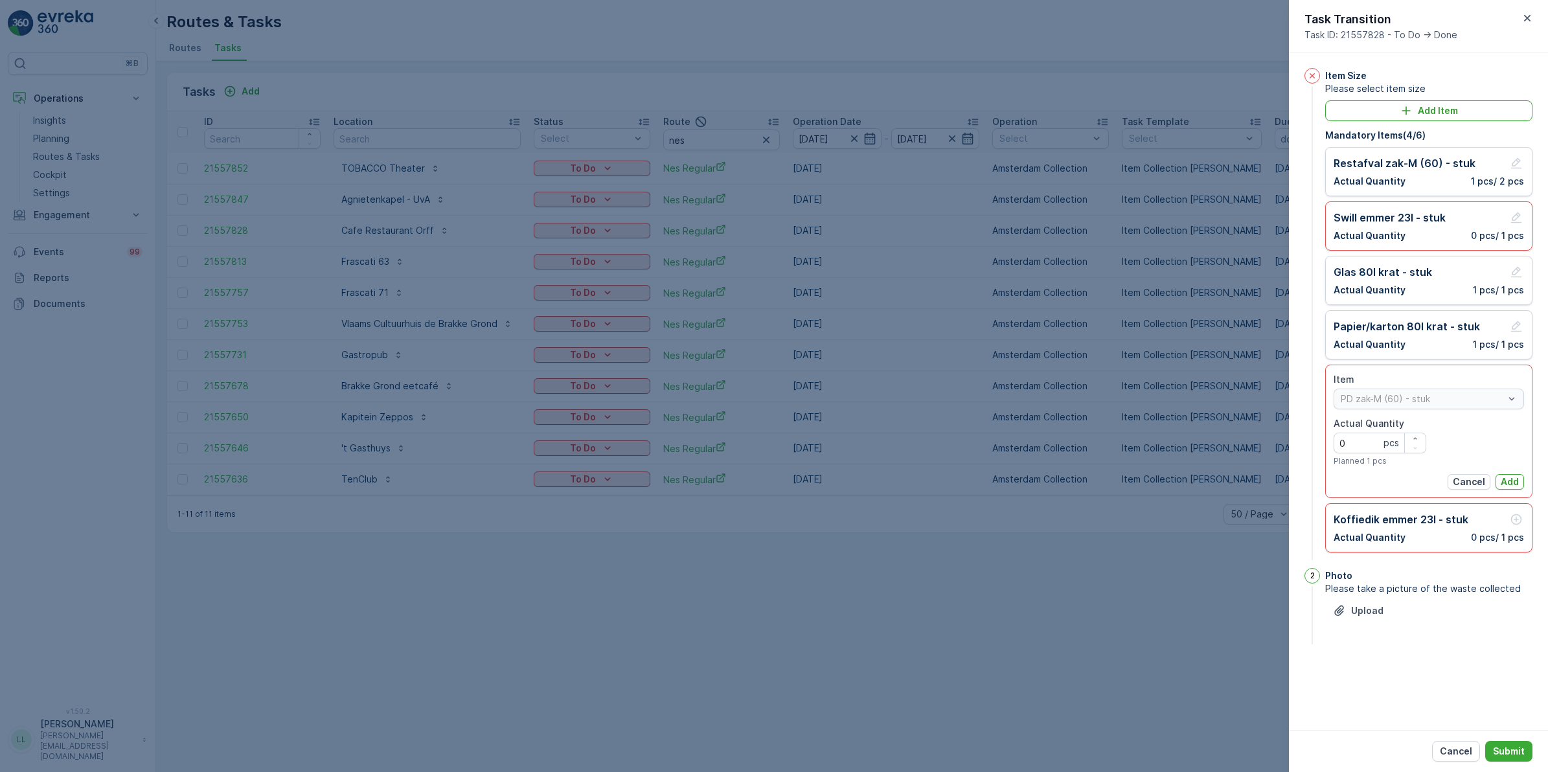
click at [1506, 481] on p "Add" at bounding box center [1510, 482] width 18 height 13
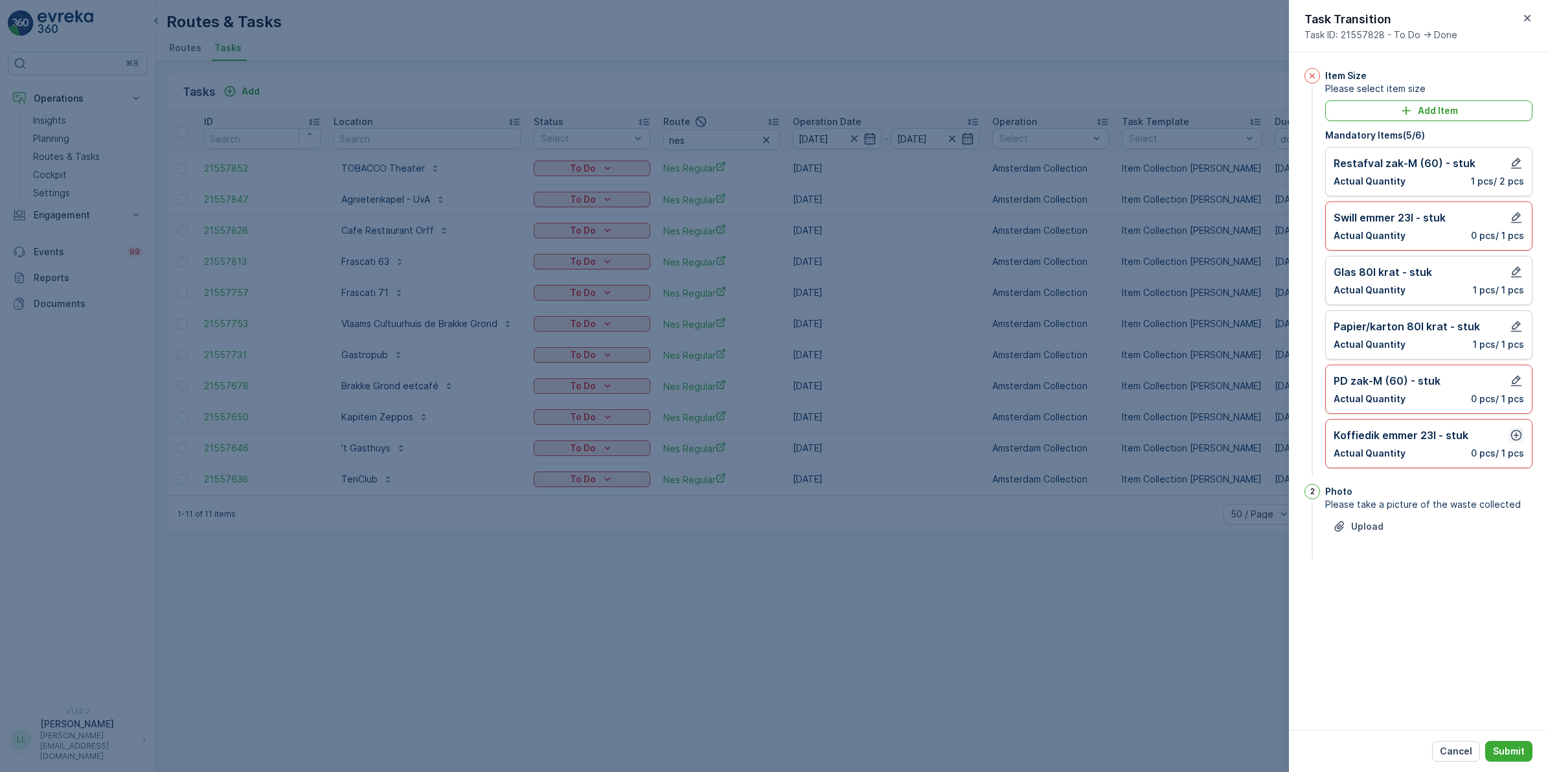
click at [1517, 441] on icon "button" at bounding box center [1516, 435] width 13 height 13
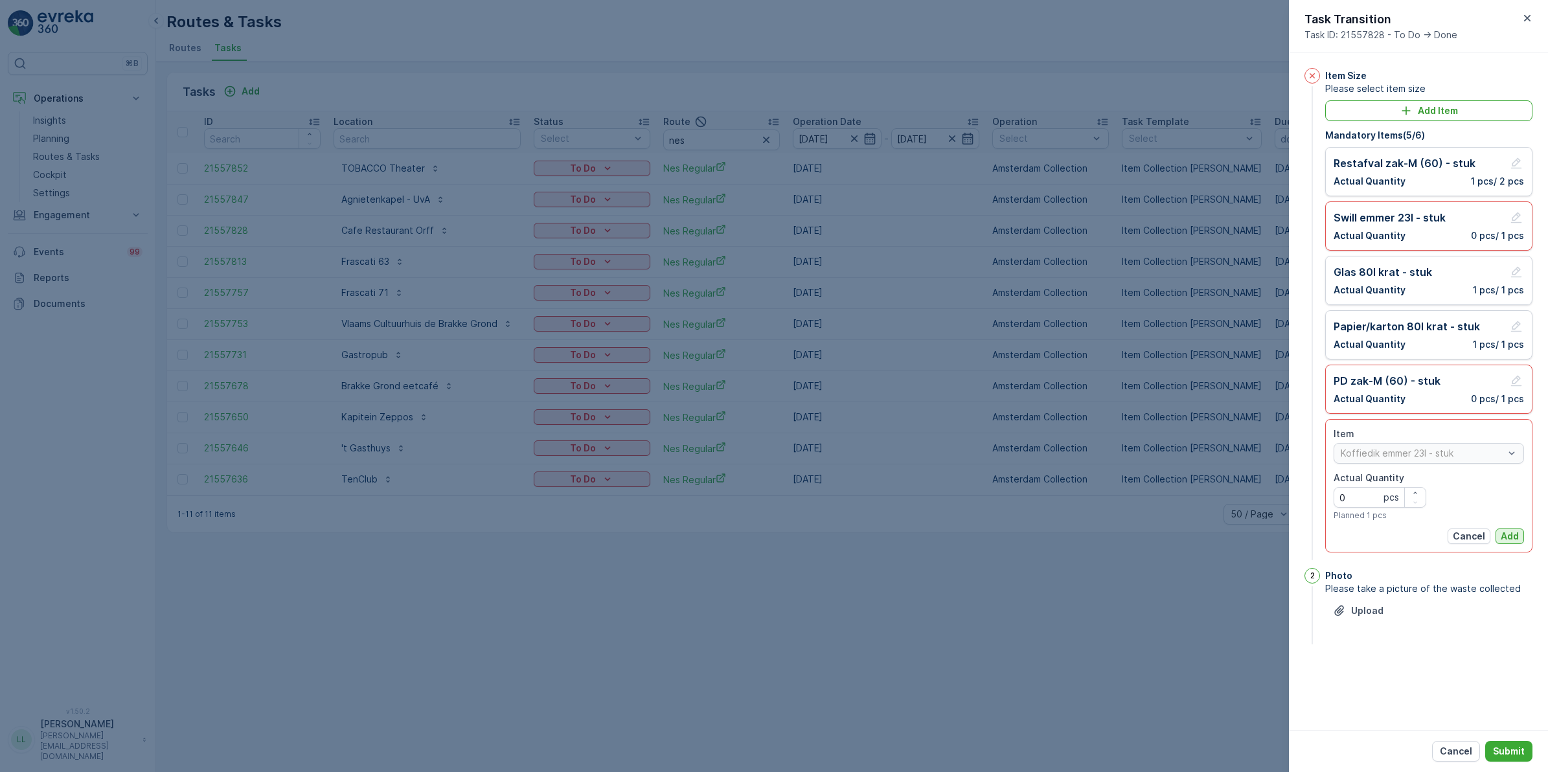
click at [1507, 532] on p "Add" at bounding box center [1510, 536] width 18 height 13
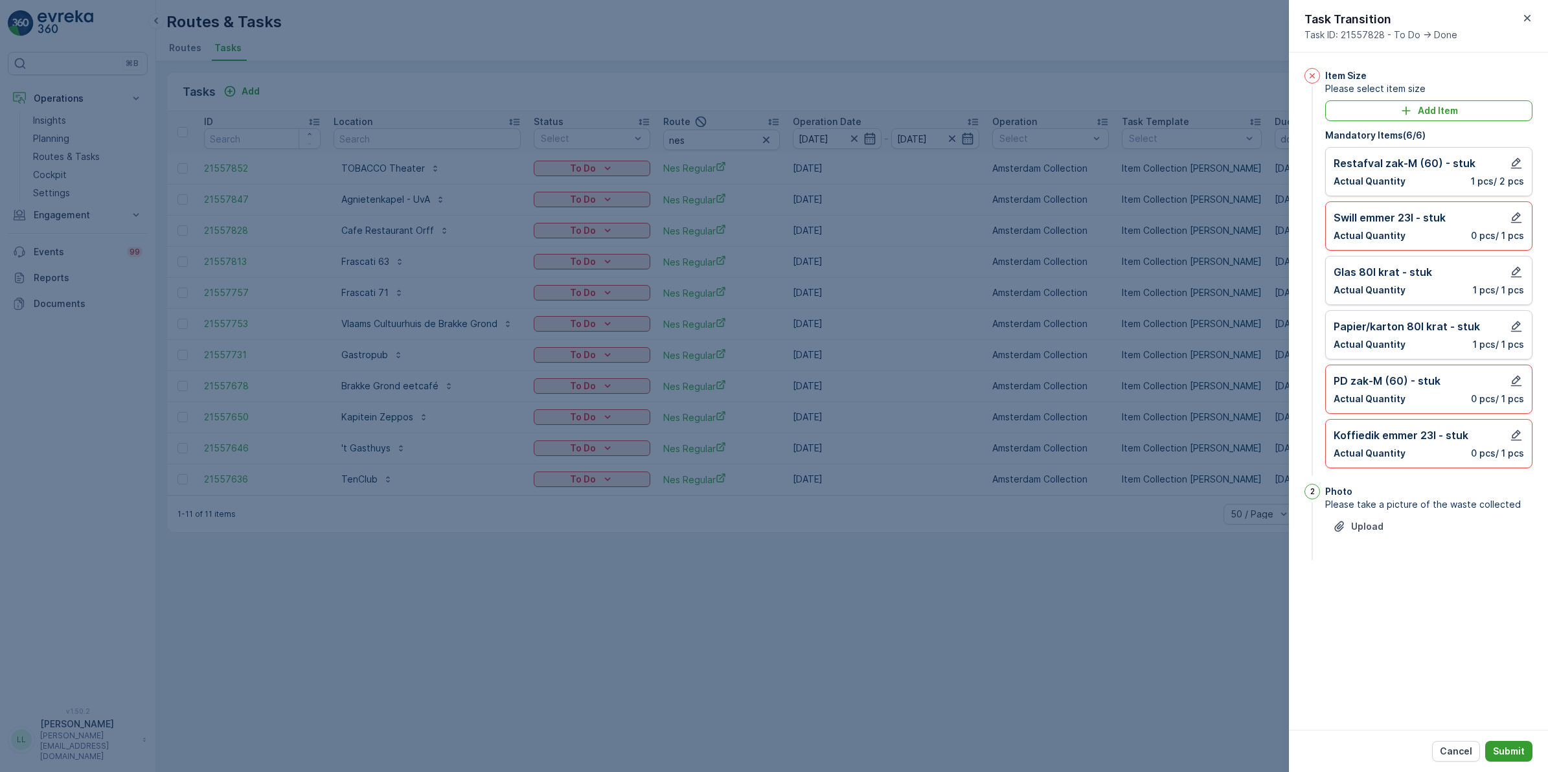
click at [1512, 752] on p "Submit" at bounding box center [1509, 751] width 32 height 13
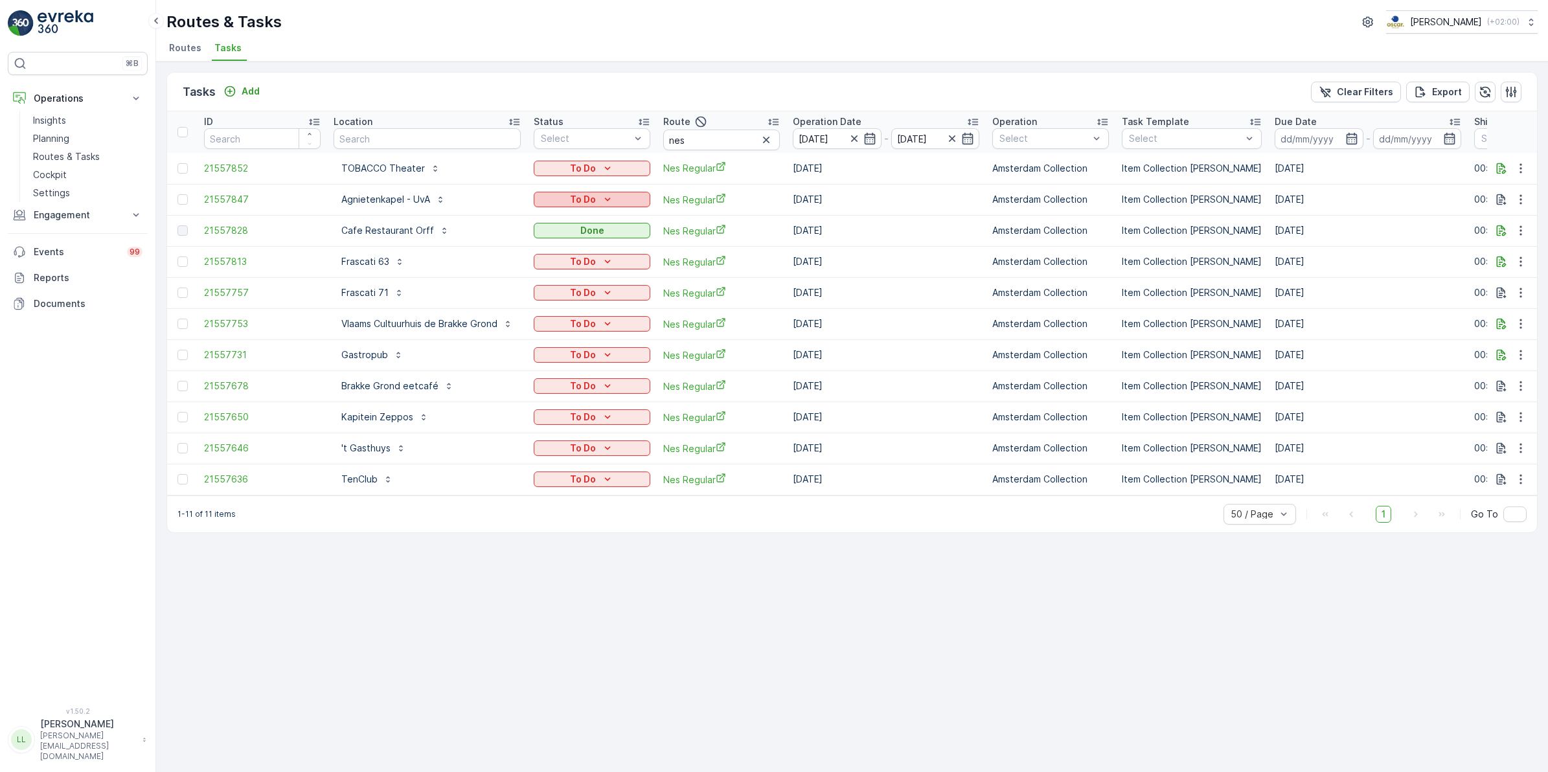
click at [606, 200] on icon "To Do" at bounding box center [607, 199] width 13 height 13
click at [577, 255] on div "Done" at bounding box center [578, 255] width 82 height 18
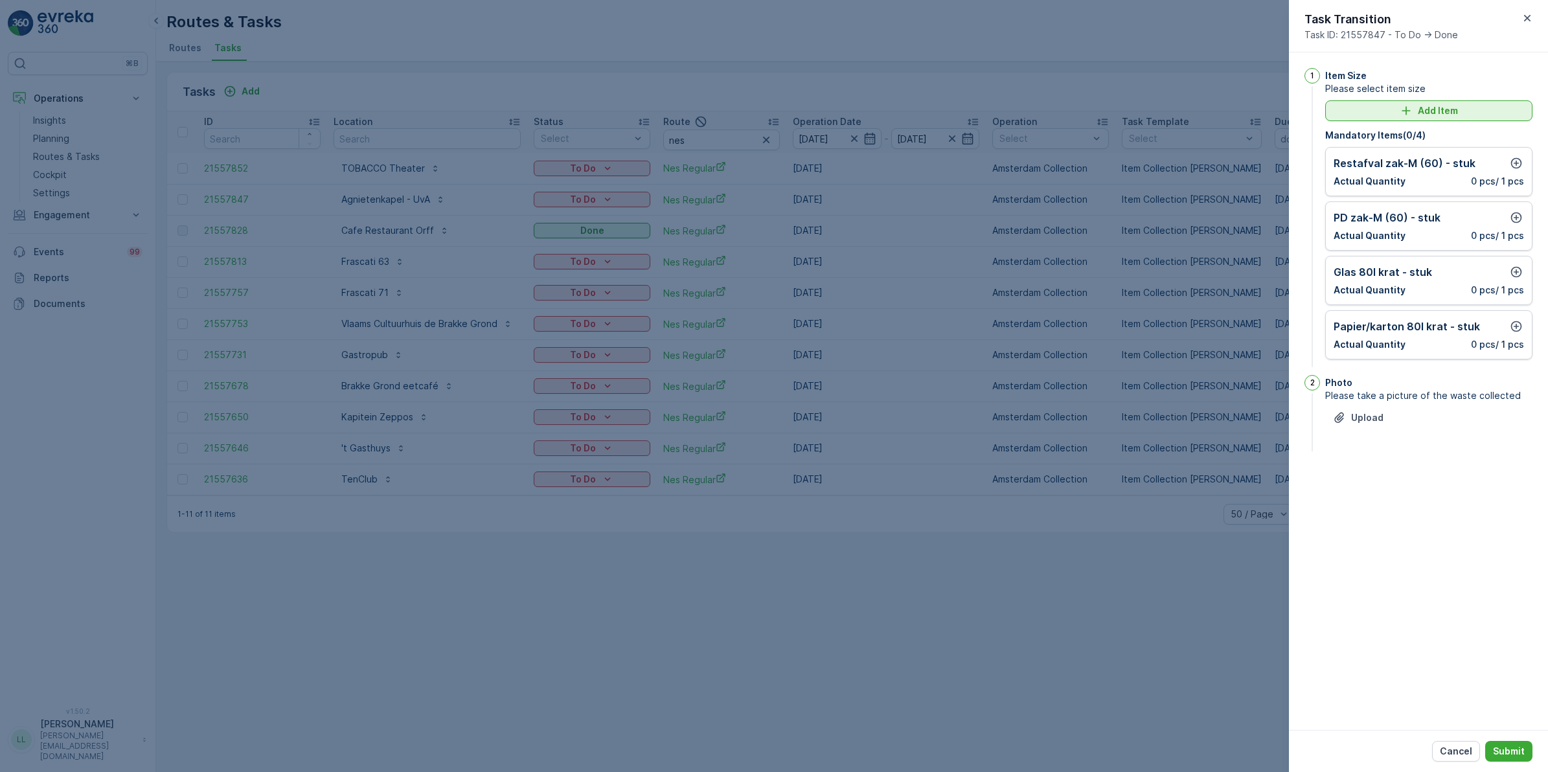
click at [1456, 106] on p "Add Item" at bounding box center [1438, 110] width 40 height 13
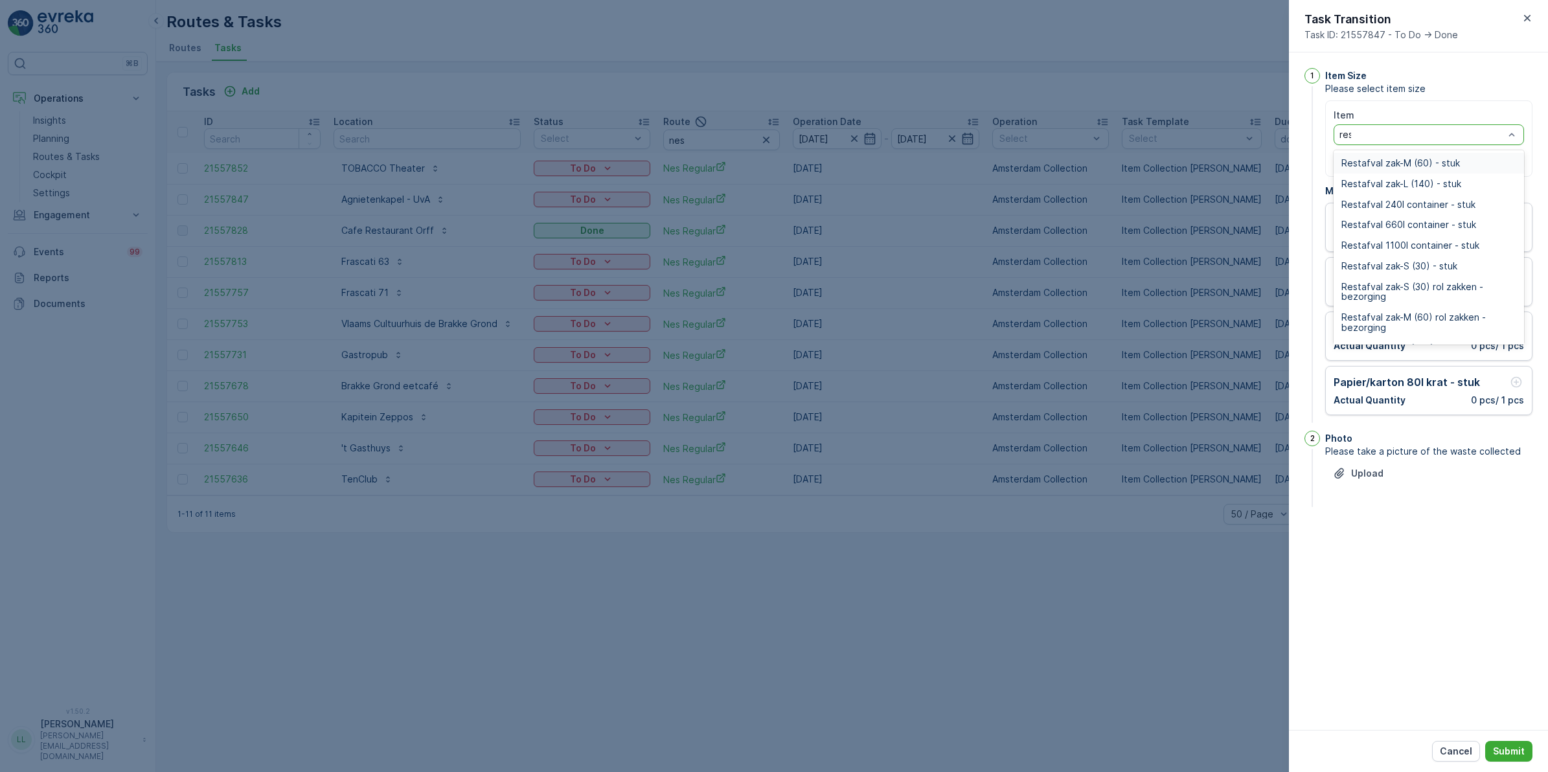
type input "rest"
click at [1449, 208] on span "Restafval 240l container - stuk" at bounding box center [1409, 205] width 134 height 10
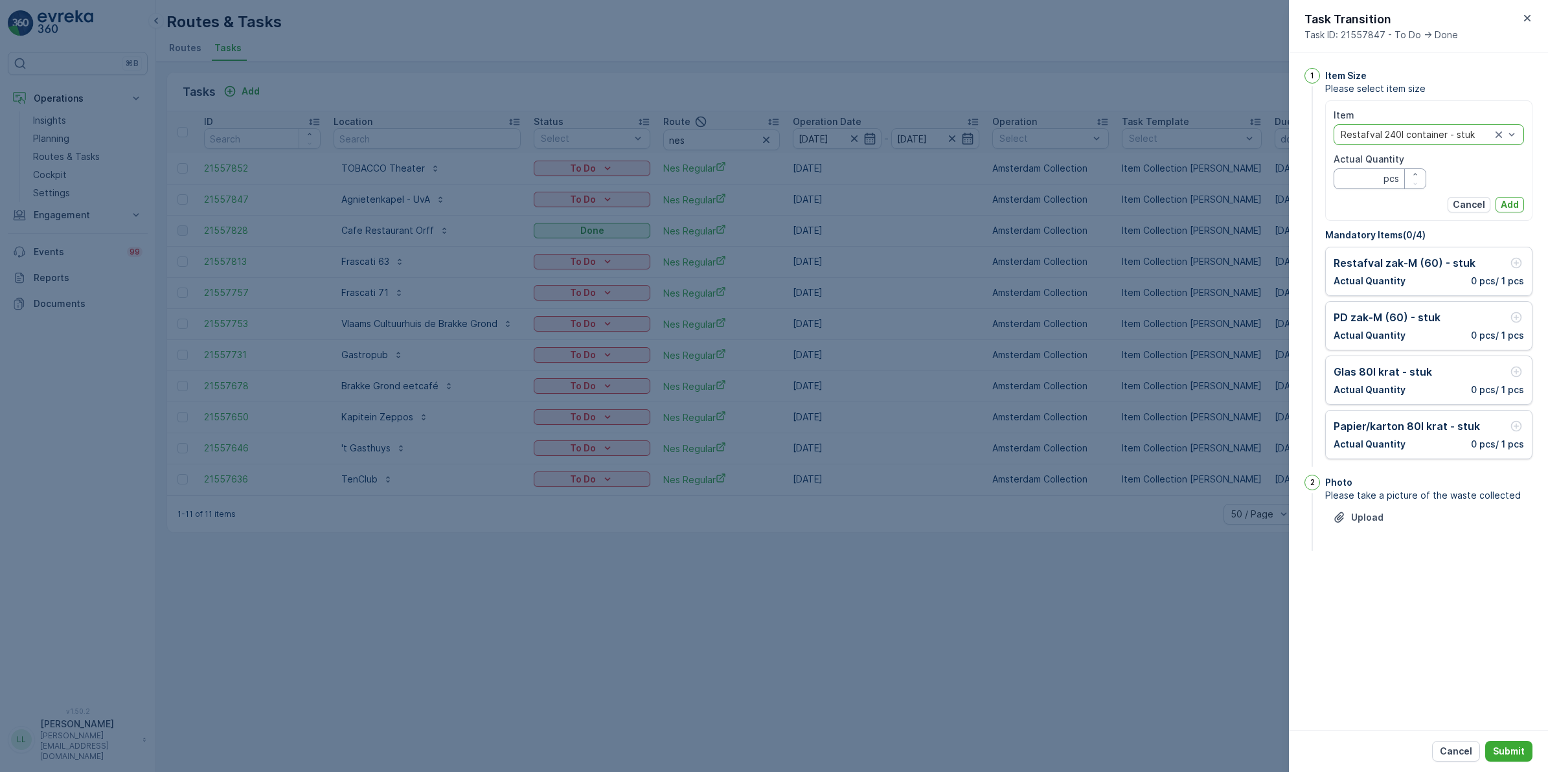
click at [1361, 183] on Quantity "Actual Quantity" at bounding box center [1380, 178] width 93 height 21
type Quantity "1"
click at [1514, 201] on p "Add" at bounding box center [1510, 204] width 18 height 13
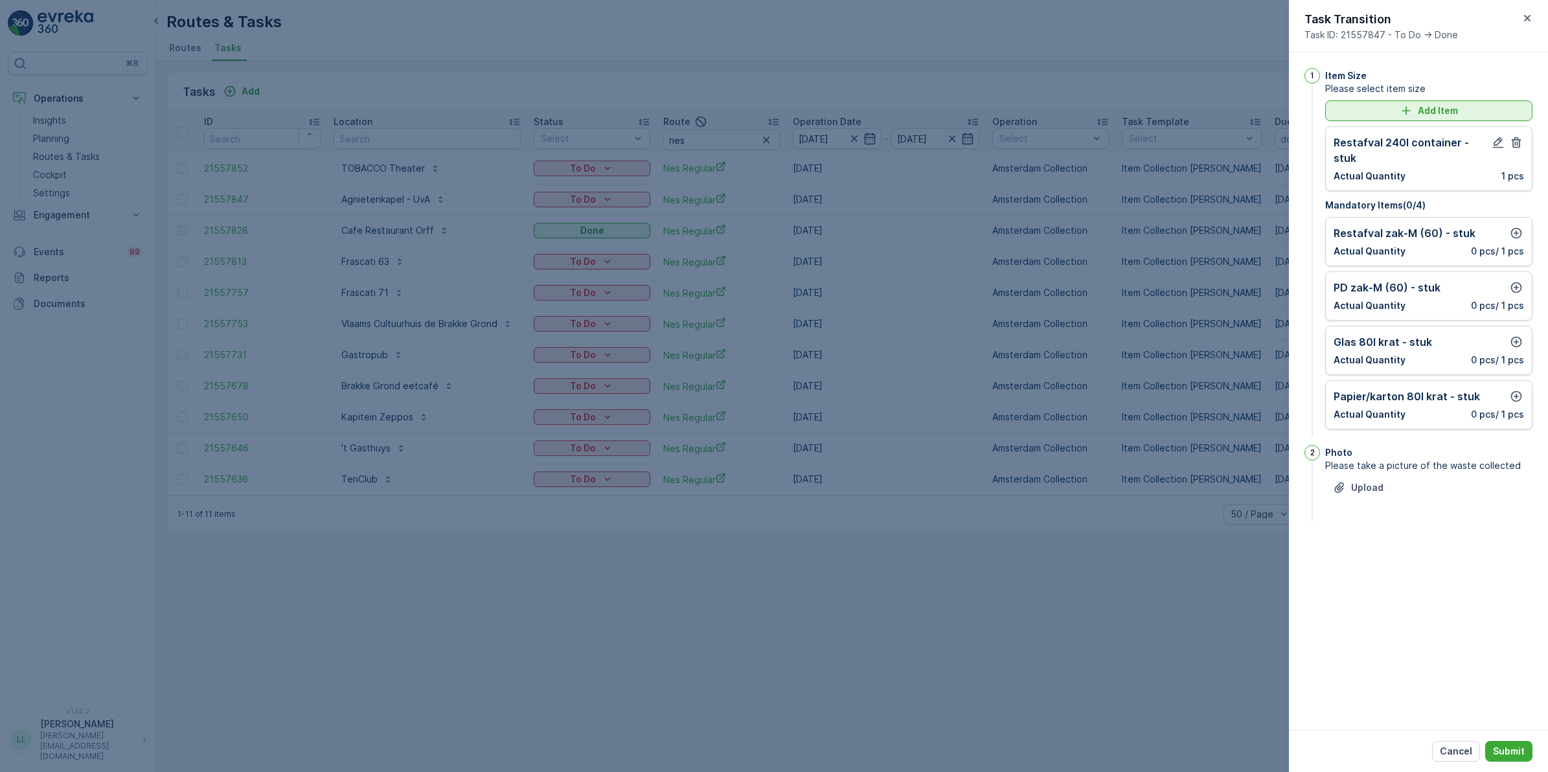
click at [1432, 111] on p "Add Item" at bounding box center [1438, 110] width 40 height 13
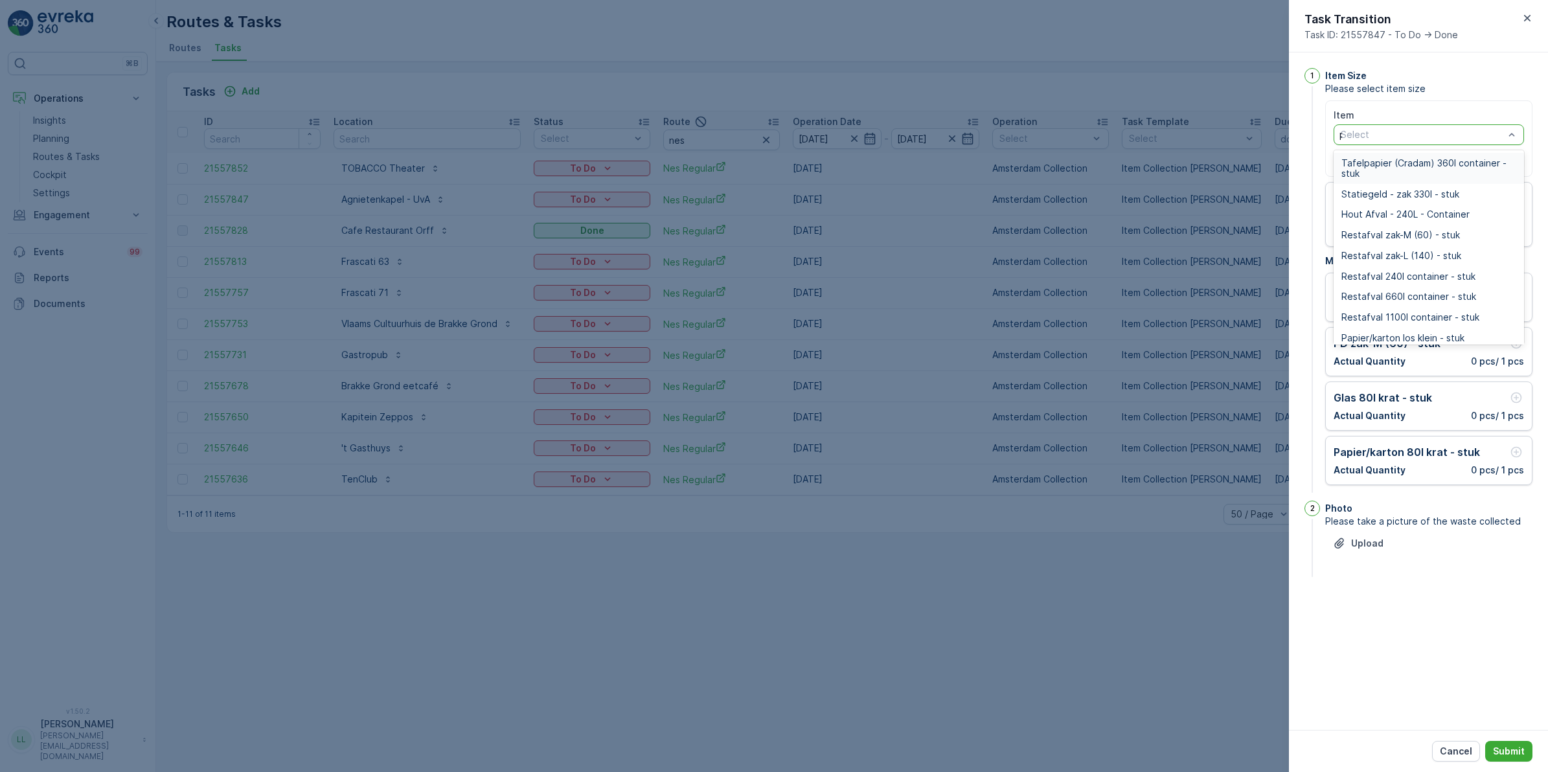
type input "pd"
click at [1451, 222] on div "PD zak-XL (240) - stuk" at bounding box center [1429, 225] width 175 height 10
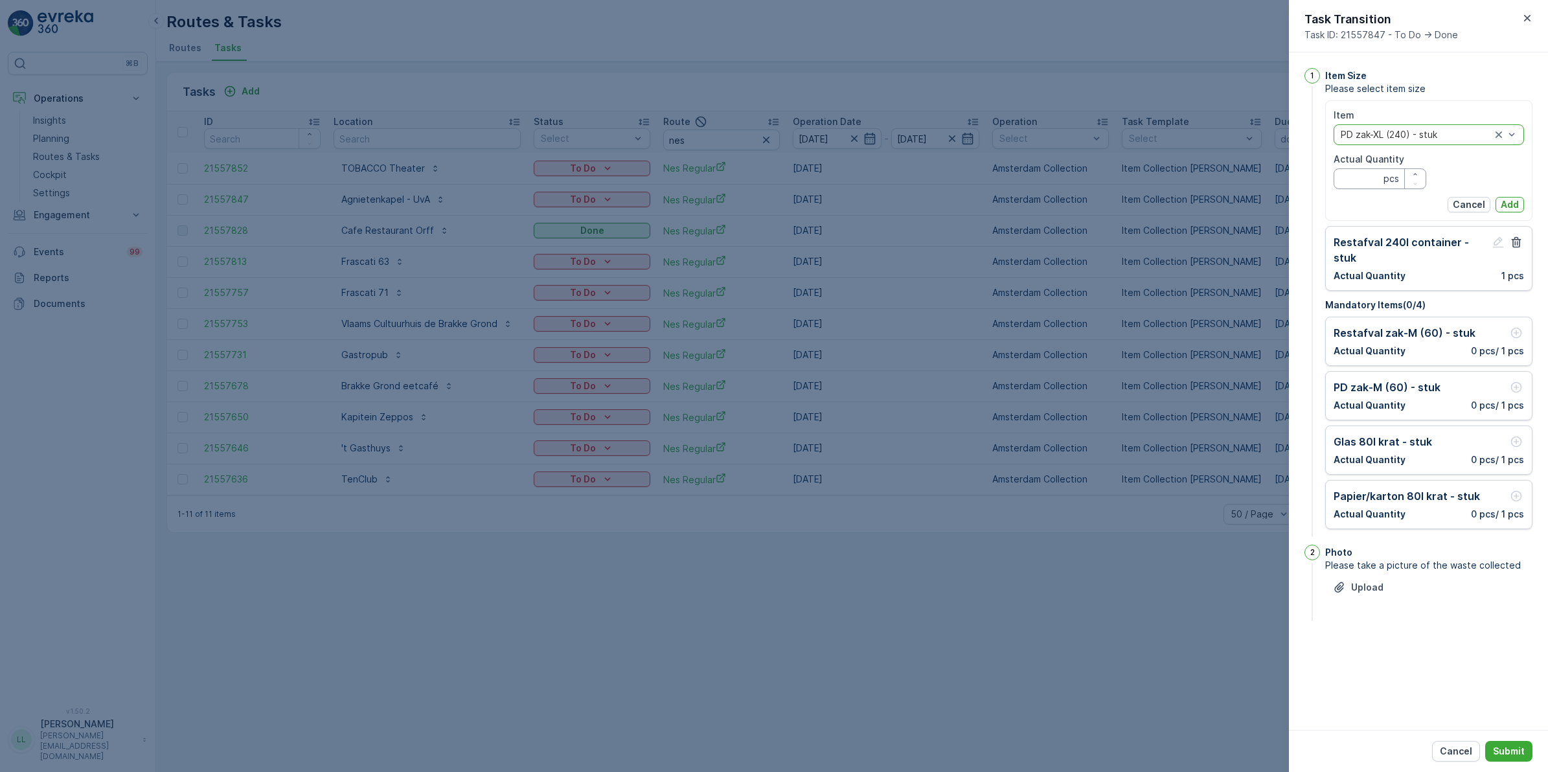
click at [1368, 176] on Quantity "Actual Quantity" at bounding box center [1380, 178] width 93 height 21
type Quantity "1"
click at [1514, 209] on p "Add" at bounding box center [1510, 204] width 18 height 13
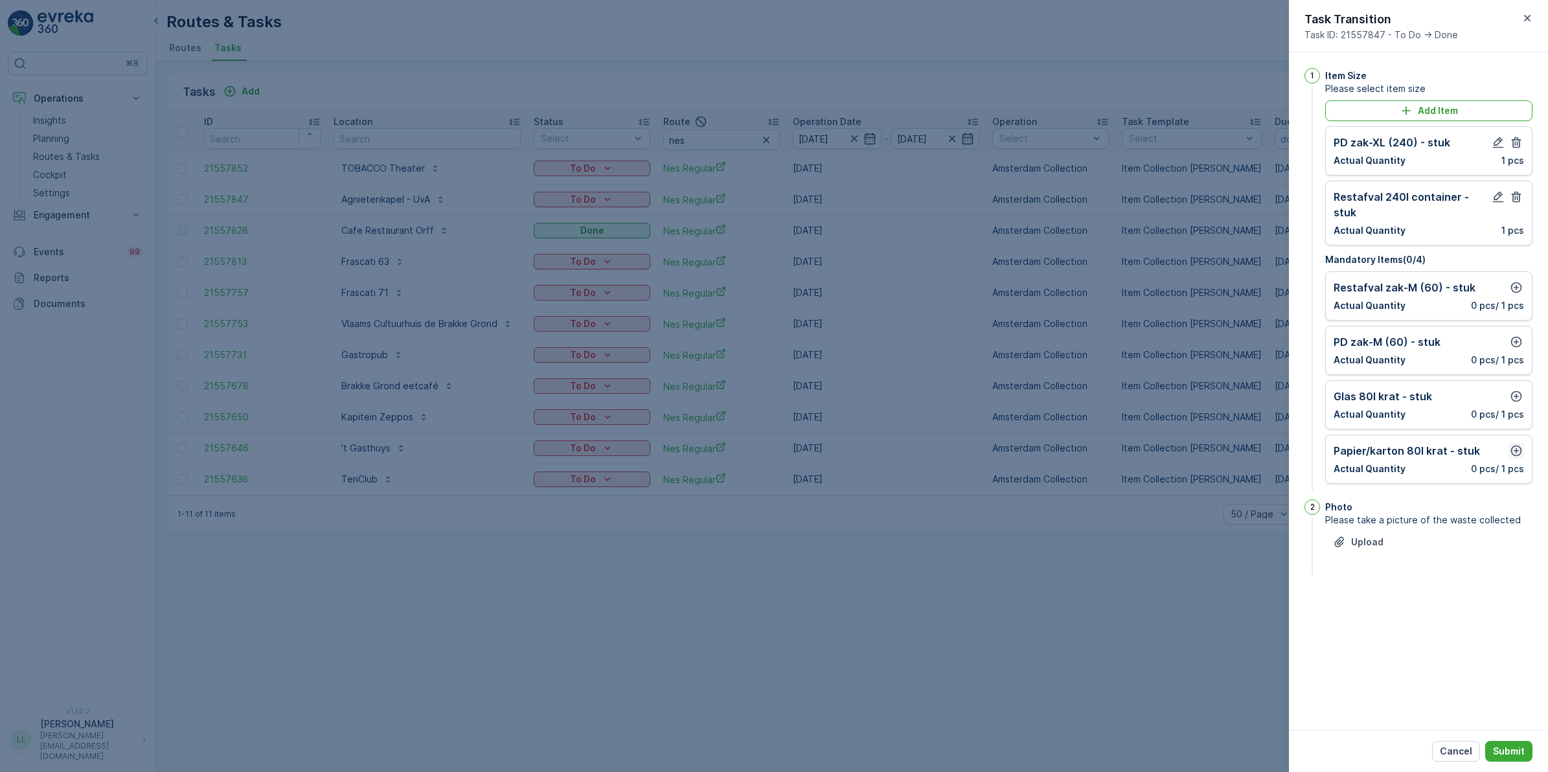
click at [1516, 444] on icon "button" at bounding box center [1516, 450] width 13 height 13
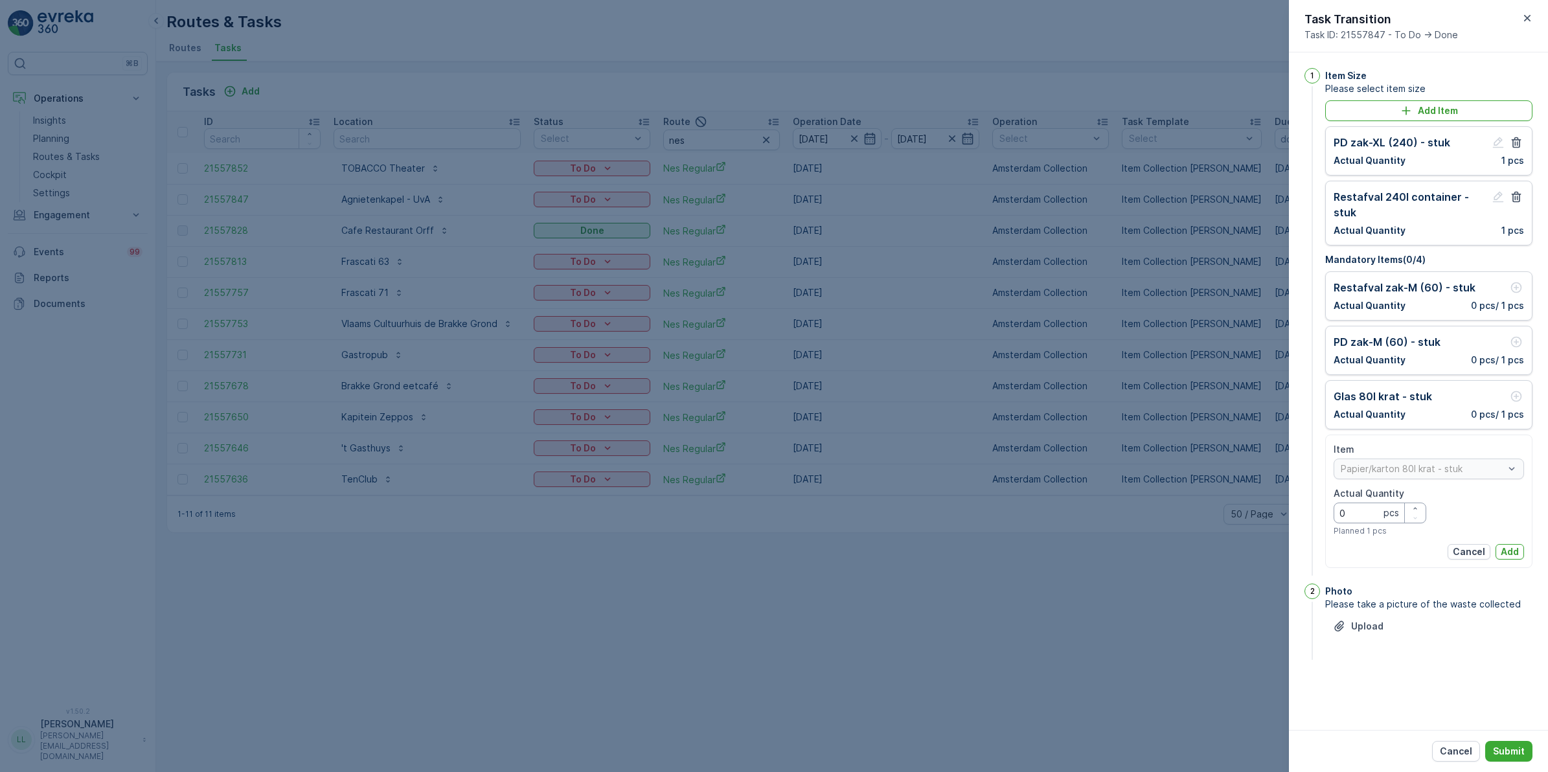
click at [1367, 503] on Quantity "0" at bounding box center [1380, 513] width 93 height 21
type Quantity "3"
drag, startPoint x: 1511, startPoint y: 539, endPoint x: 1514, endPoint y: 547, distance: 8.8
click at [1512, 546] on p "Add" at bounding box center [1510, 552] width 18 height 13
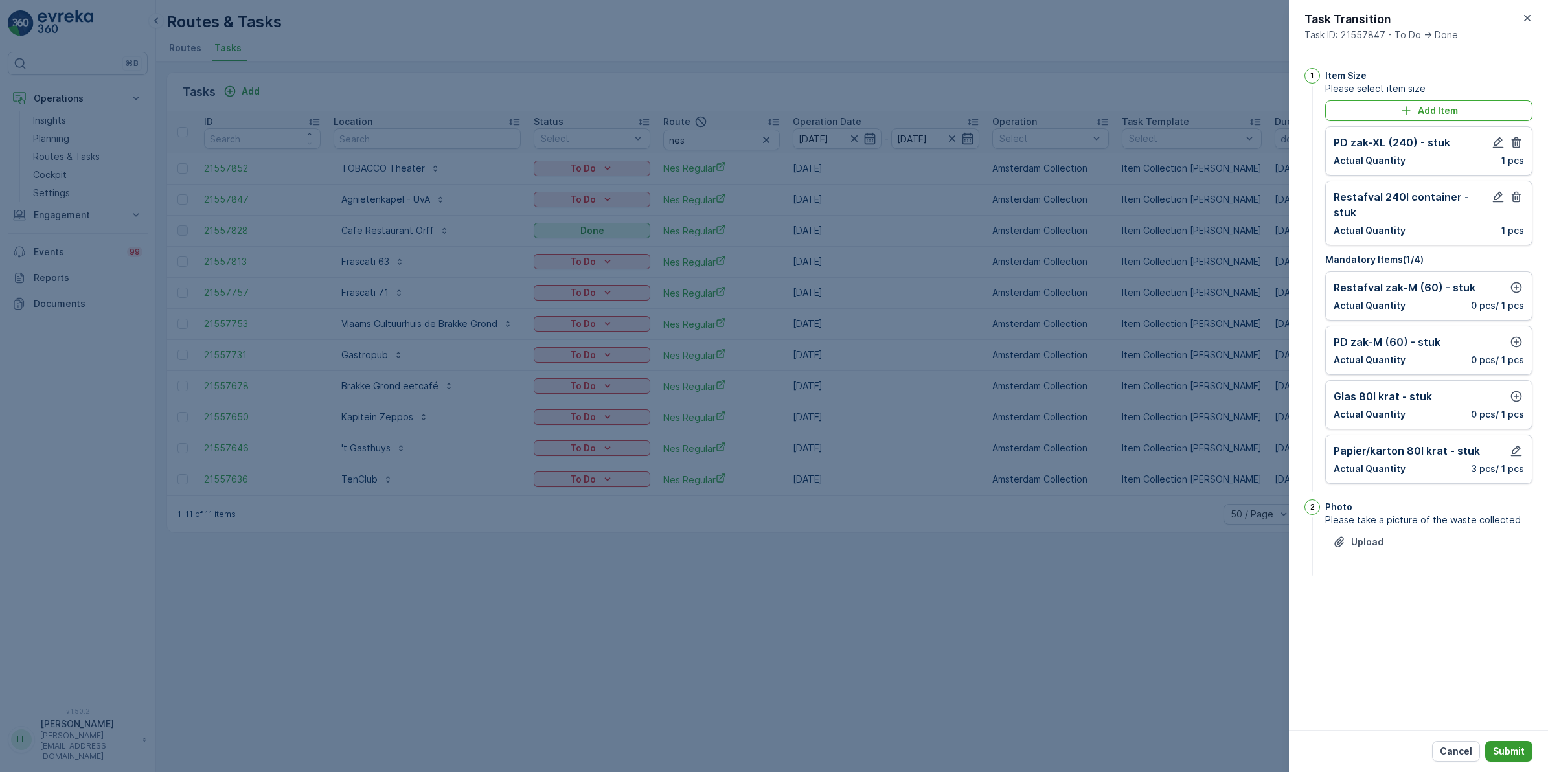
click at [1526, 752] on button "Submit" at bounding box center [1509, 751] width 47 height 21
click at [1514, 390] on icon "button" at bounding box center [1516, 396] width 13 height 13
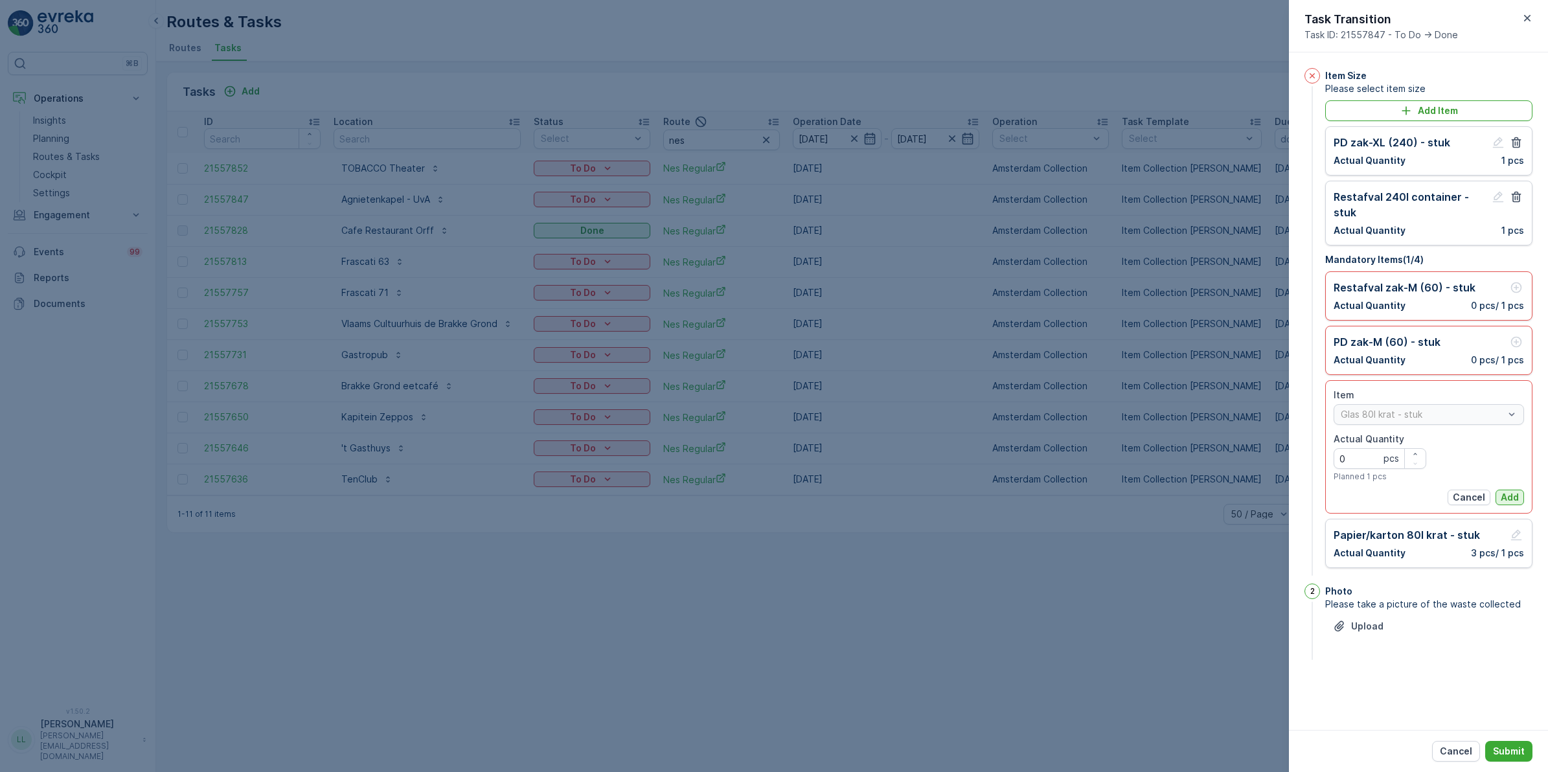
click at [1503, 491] on p "Add" at bounding box center [1510, 497] width 18 height 13
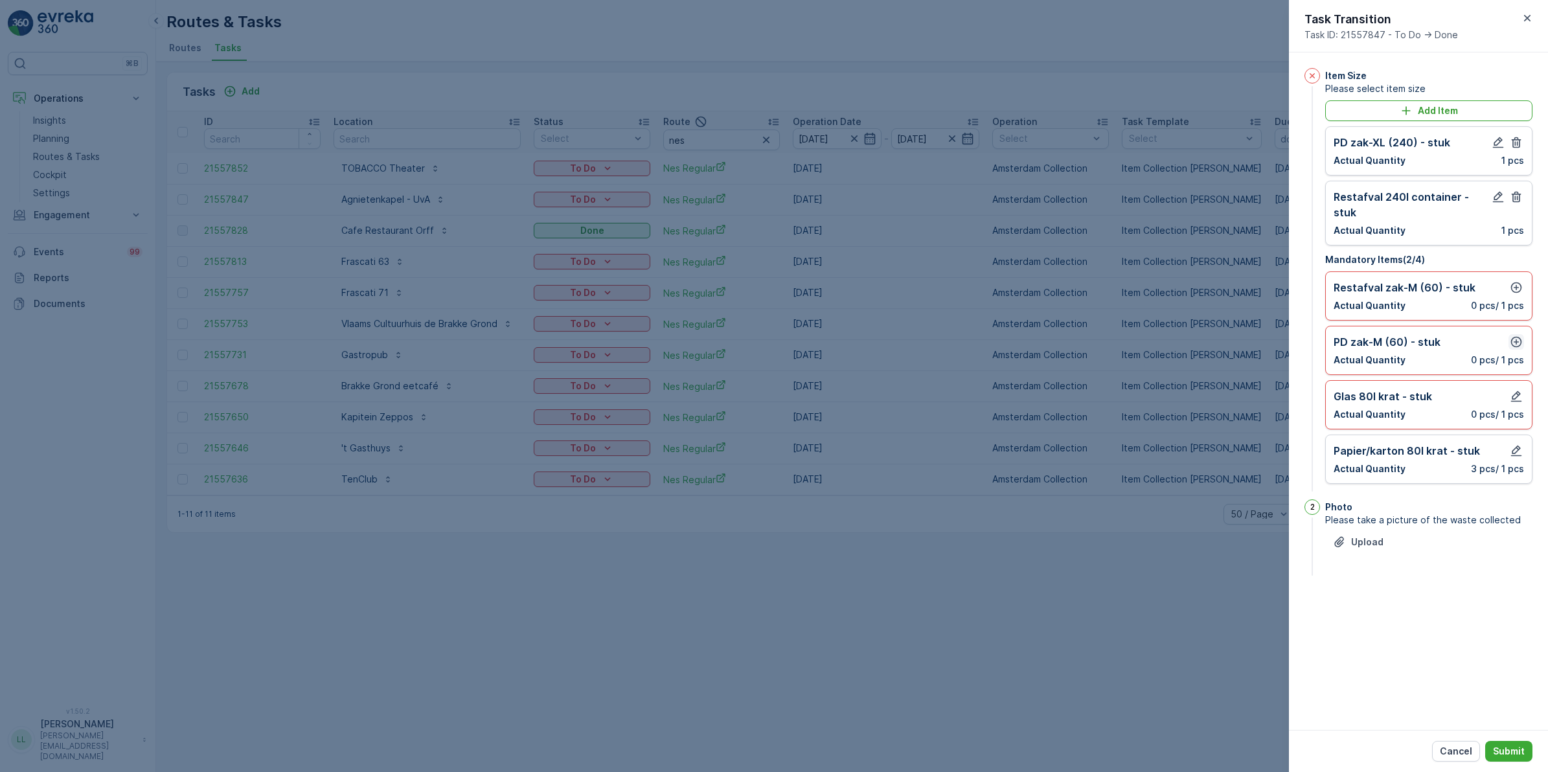
click at [1515, 336] on icon "button" at bounding box center [1516, 342] width 13 height 13
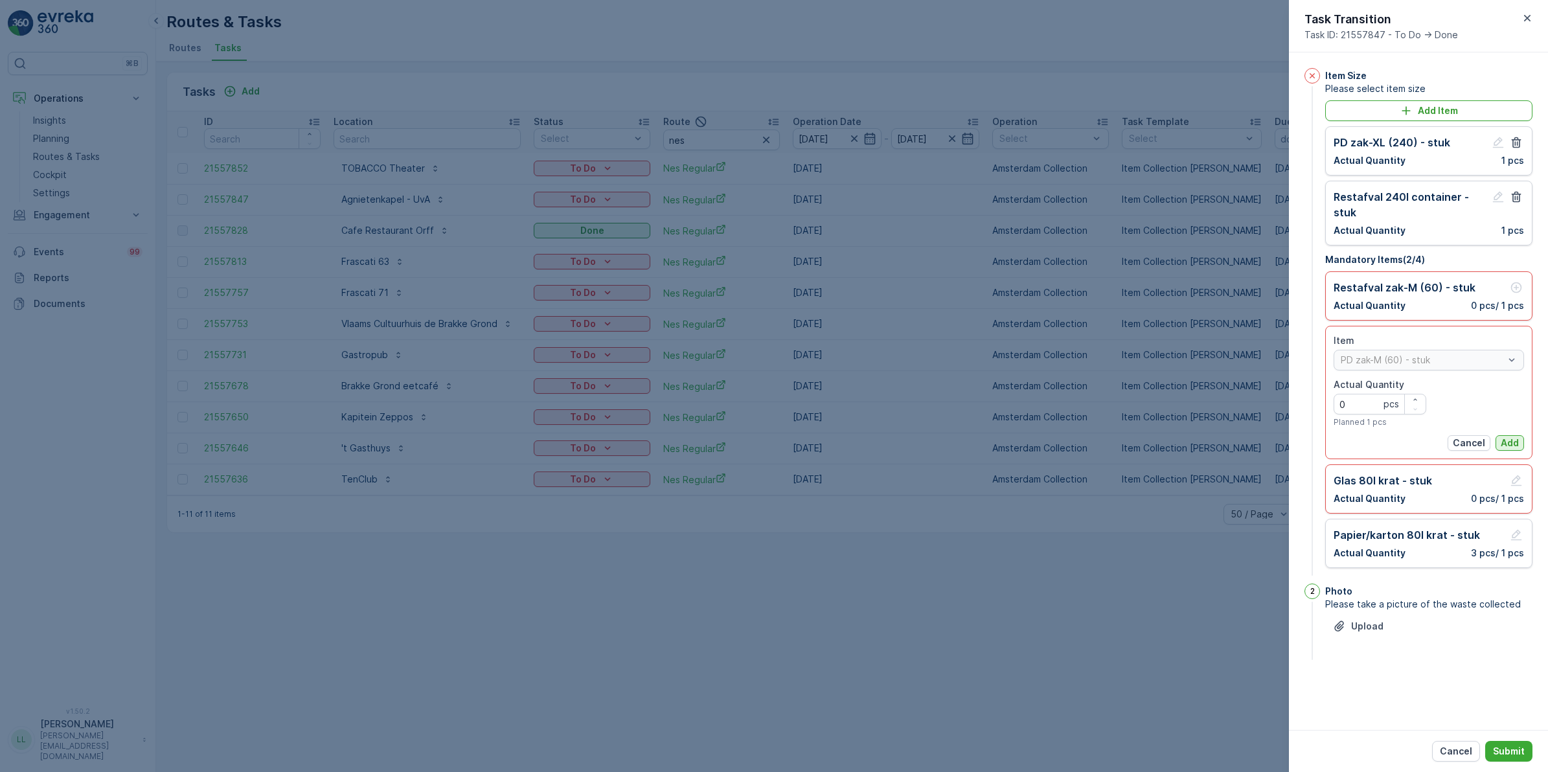
click at [1511, 437] on p "Add" at bounding box center [1510, 443] width 18 height 13
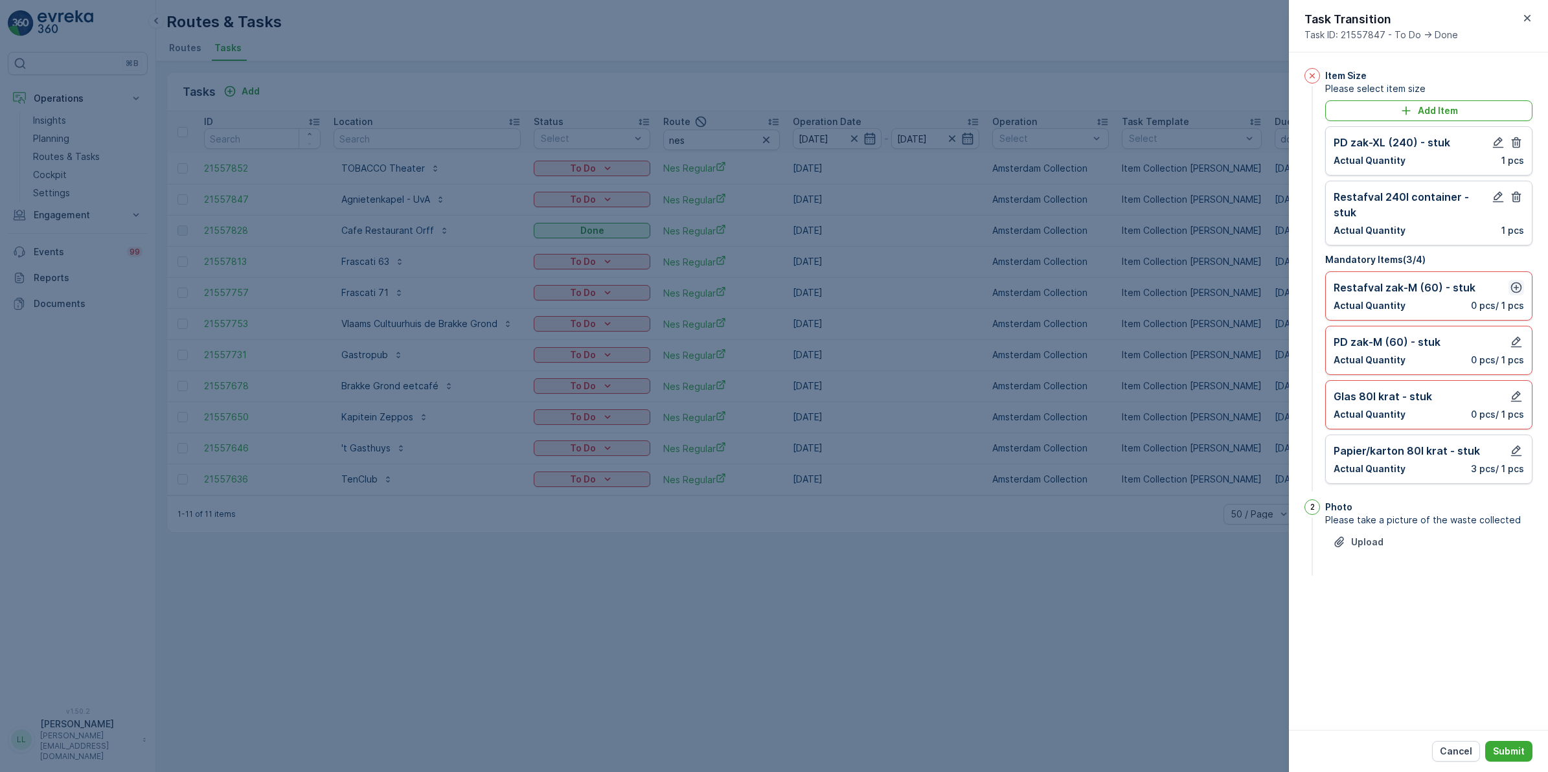
click at [1518, 282] on icon "button" at bounding box center [1517, 287] width 11 height 11
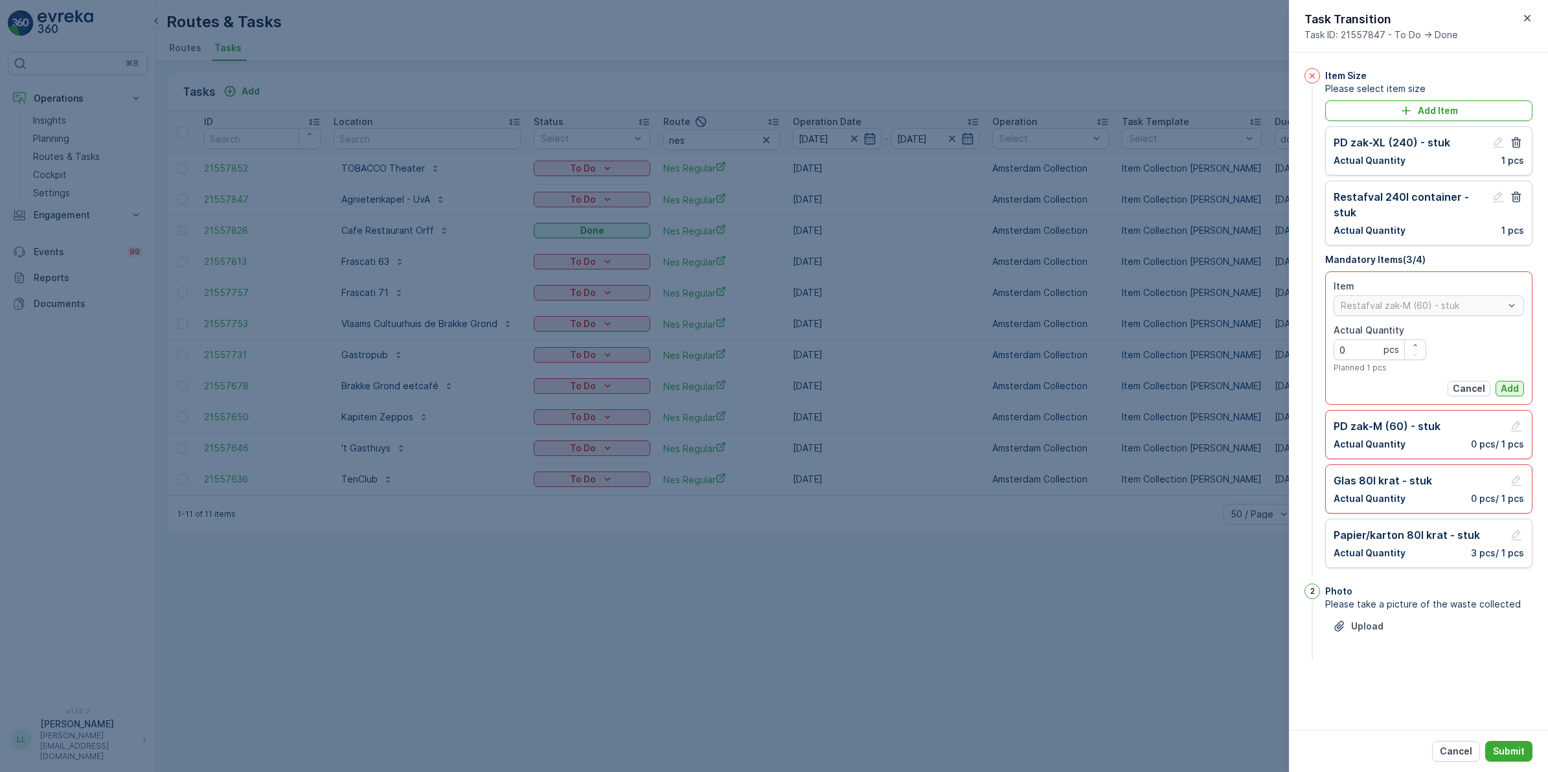
click at [1515, 382] on p "Add" at bounding box center [1510, 388] width 18 height 13
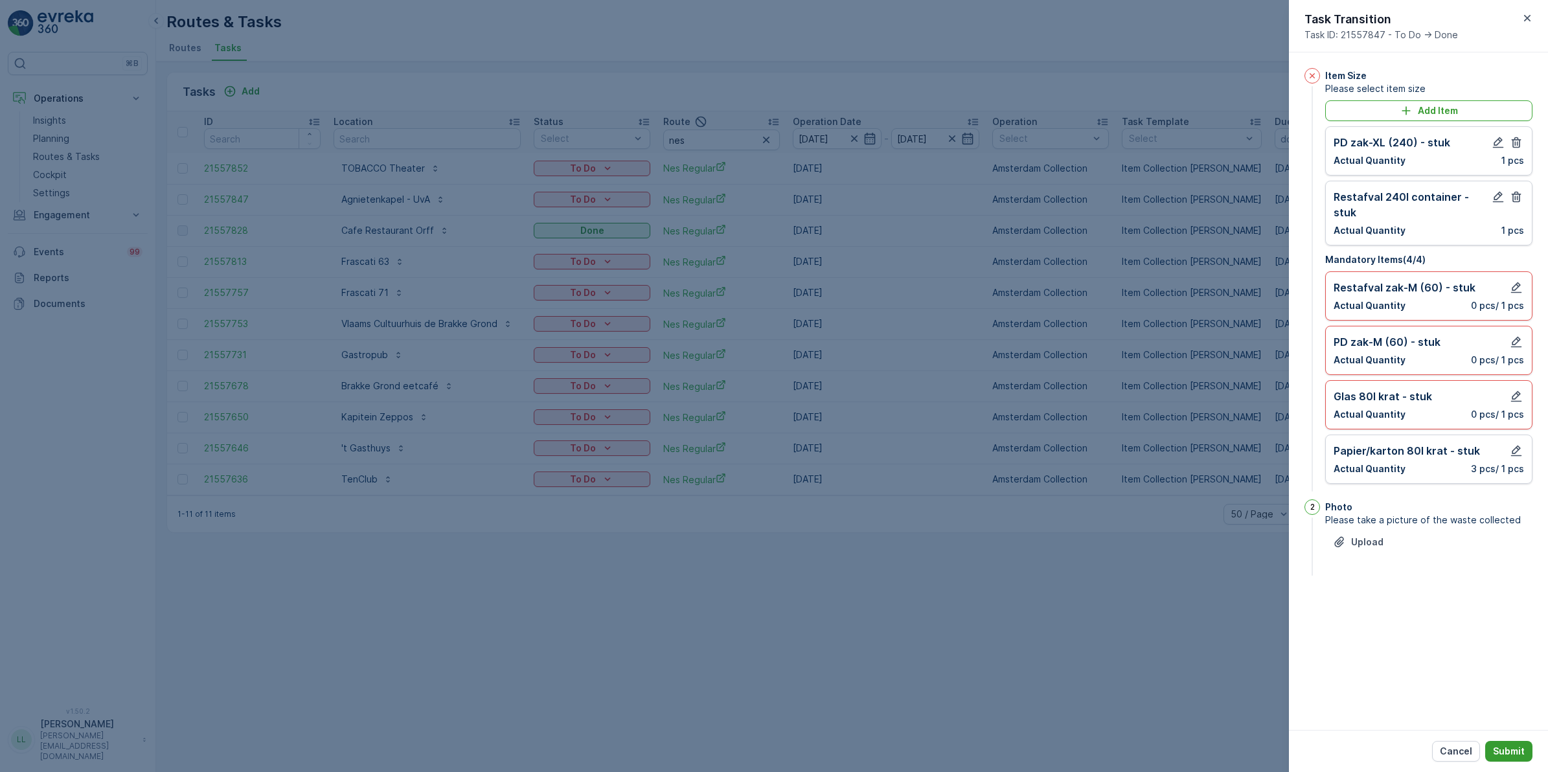
click at [1518, 745] on p "Submit" at bounding box center [1509, 751] width 32 height 13
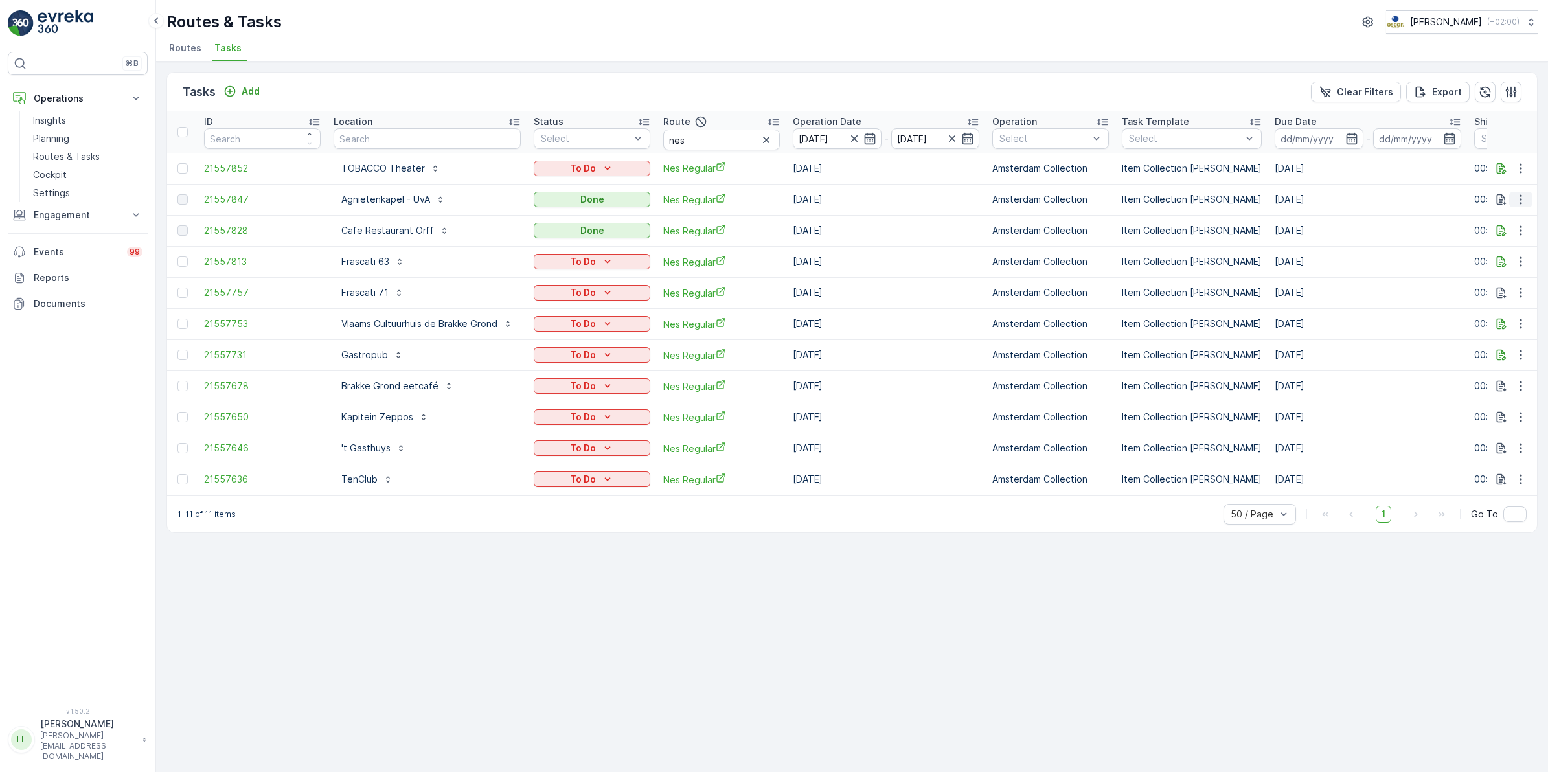
click at [1526, 193] on icon "button" at bounding box center [1521, 199] width 13 height 13
click at [1510, 214] on span "See More Details" at bounding box center [1505, 219] width 75 height 13
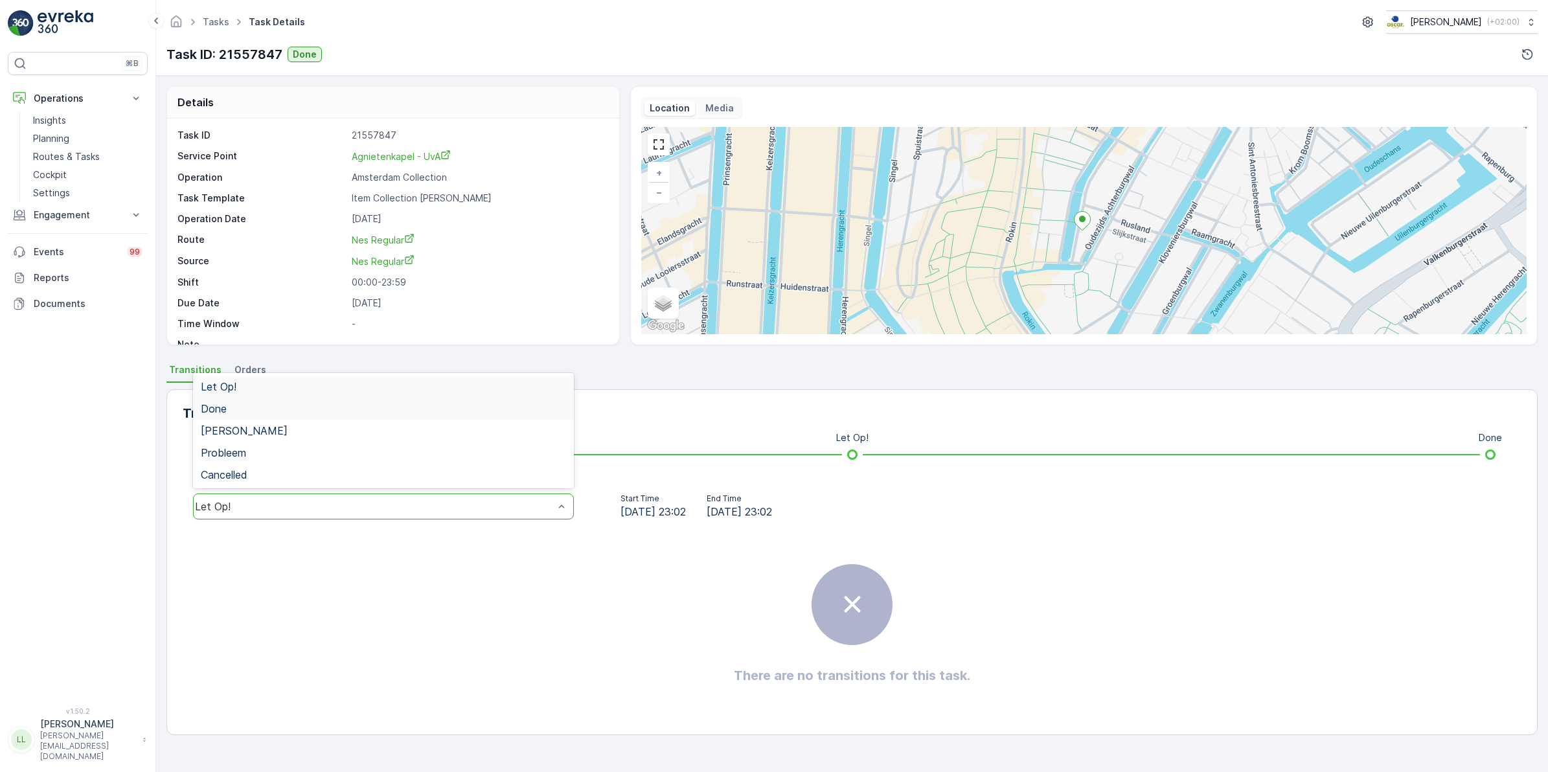
click at [264, 408] on div "Done" at bounding box center [383, 409] width 365 height 12
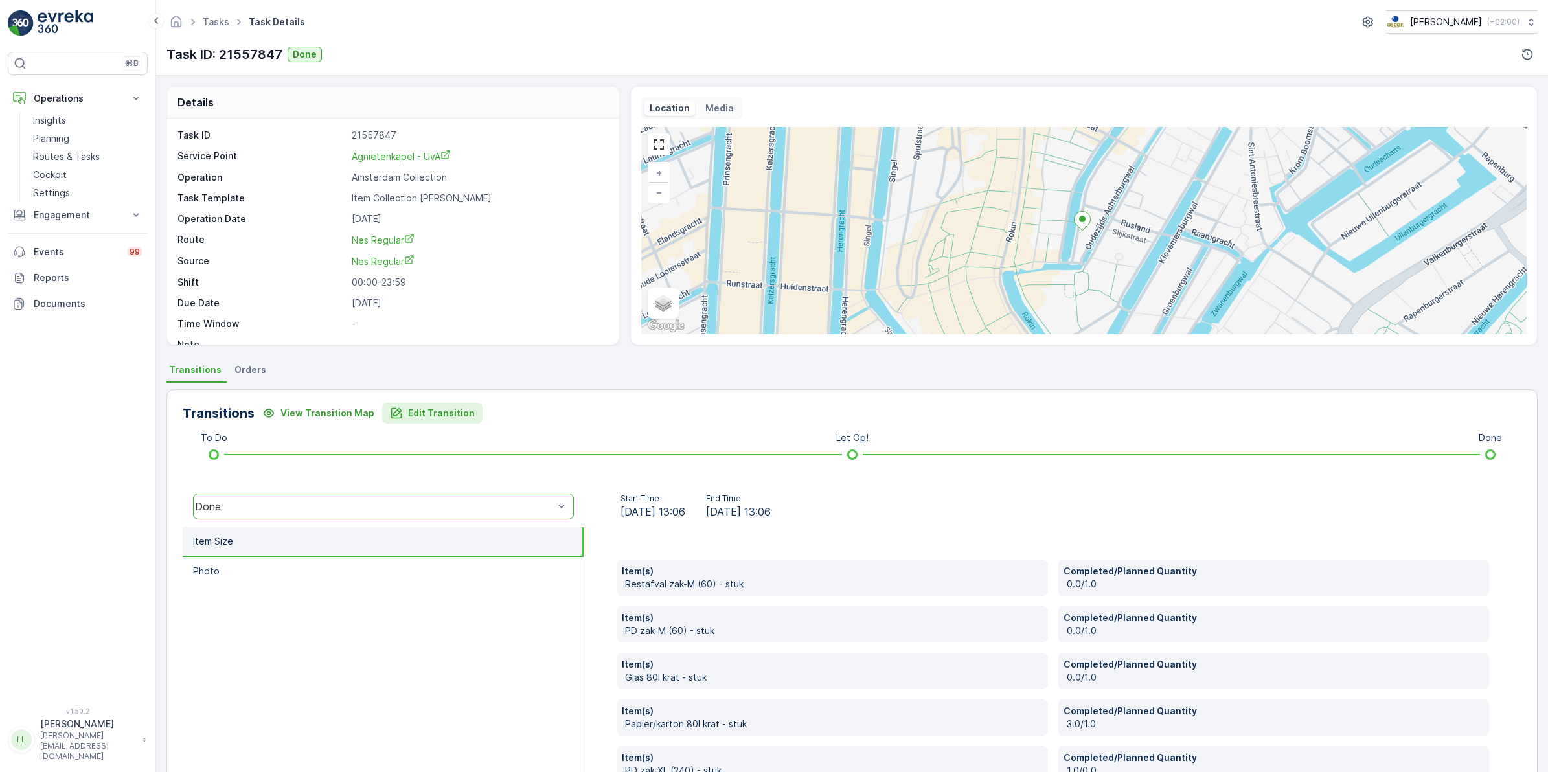
click at [397, 403] on button "Edit Transition" at bounding box center [432, 413] width 100 height 21
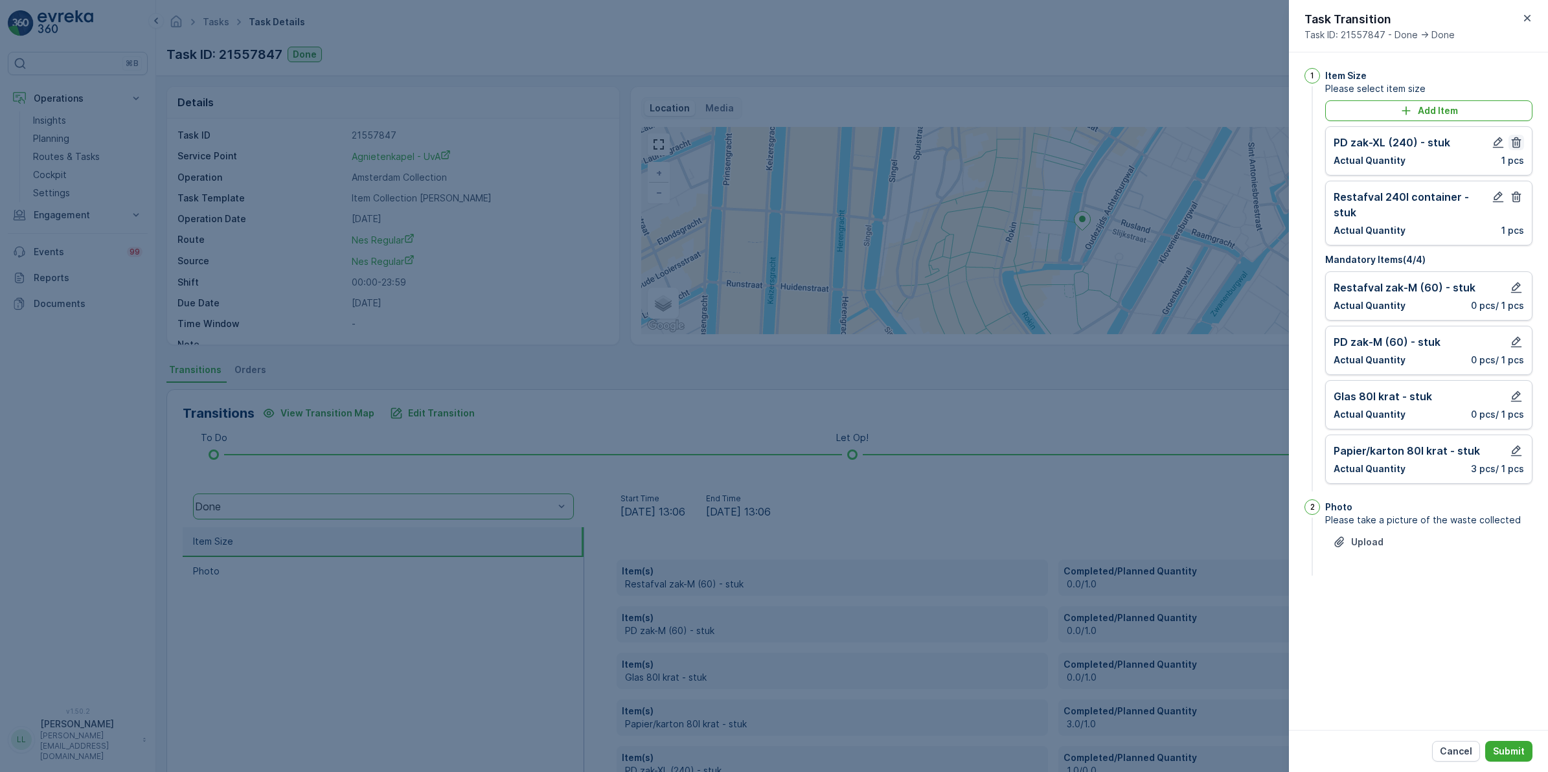
click at [1519, 139] on icon "button" at bounding box center [1516, 142] width 13 height 13
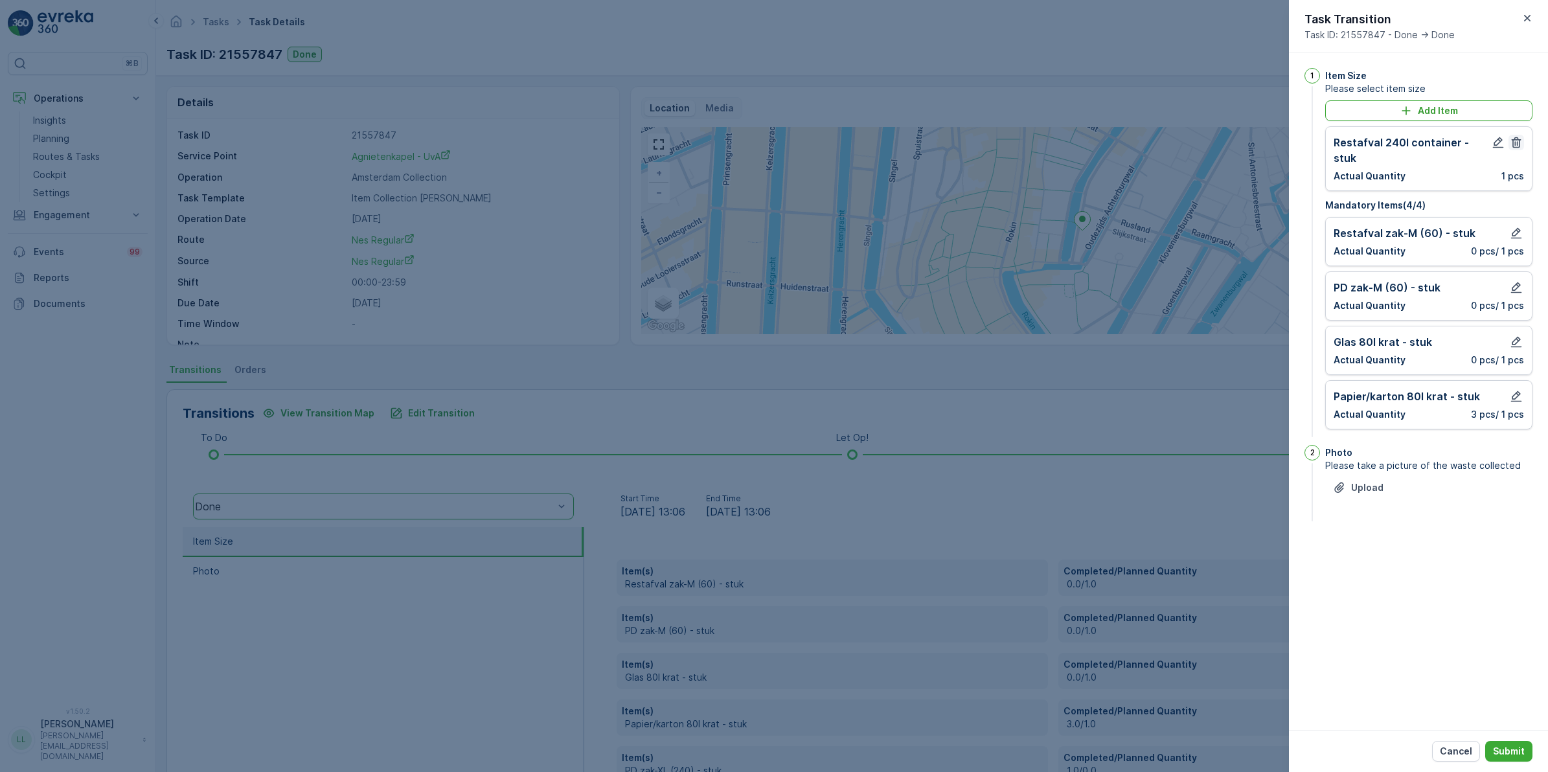
click at [1519, 146] on icon "button" at bounding box center [1517, 142] width 10 height 11
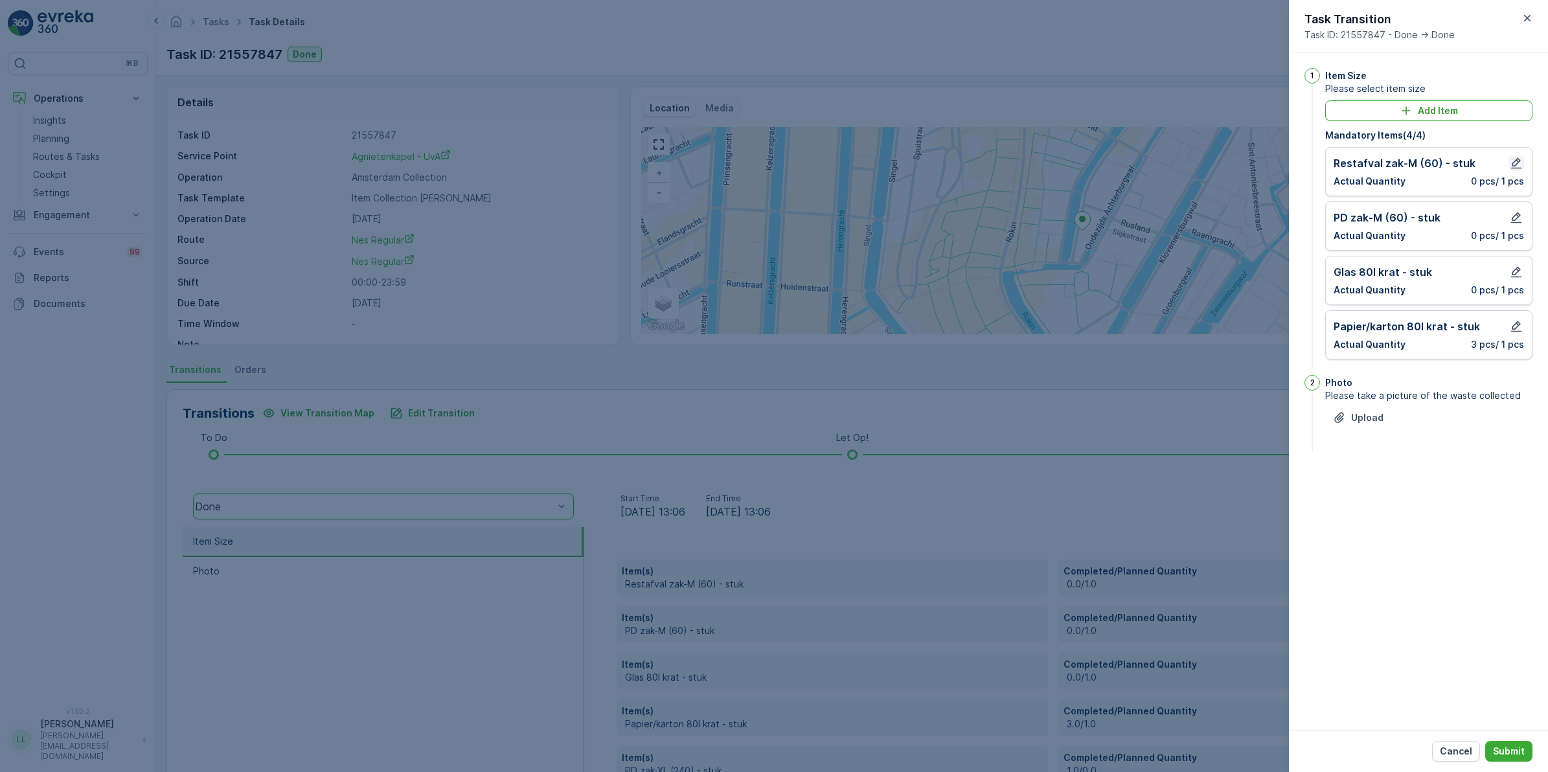
click at [1519, 164] on icon "button" at bounding box center [1516, 163] width 13 height 13
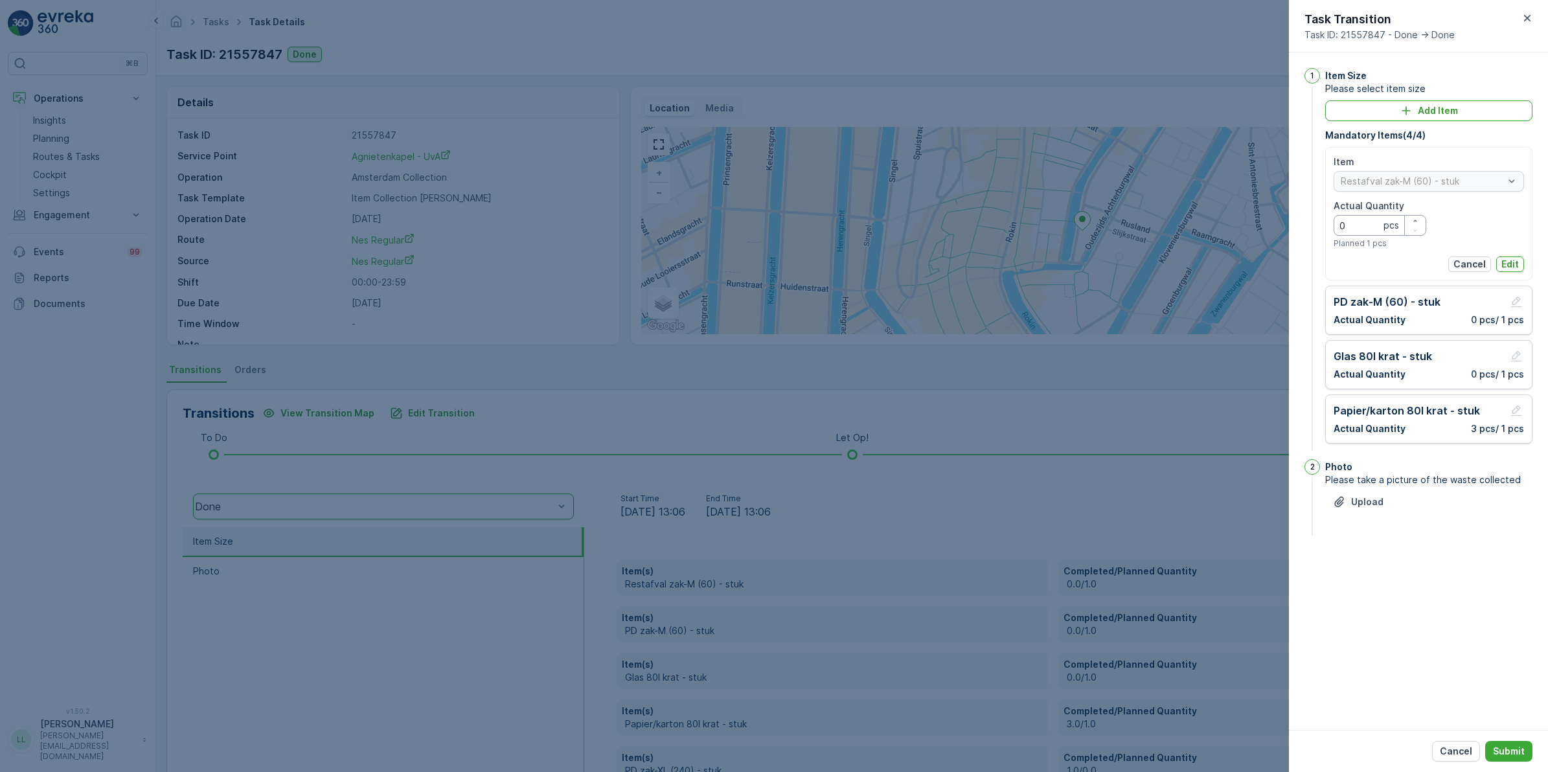
click at [1362, 234] on Quantity "0" at bounding box center [1380, 225] width 93 height 21
type Quantity "2"
click at [1510, 266] on p "Edit" at bounding box center [1510, 264] width 17 height 13
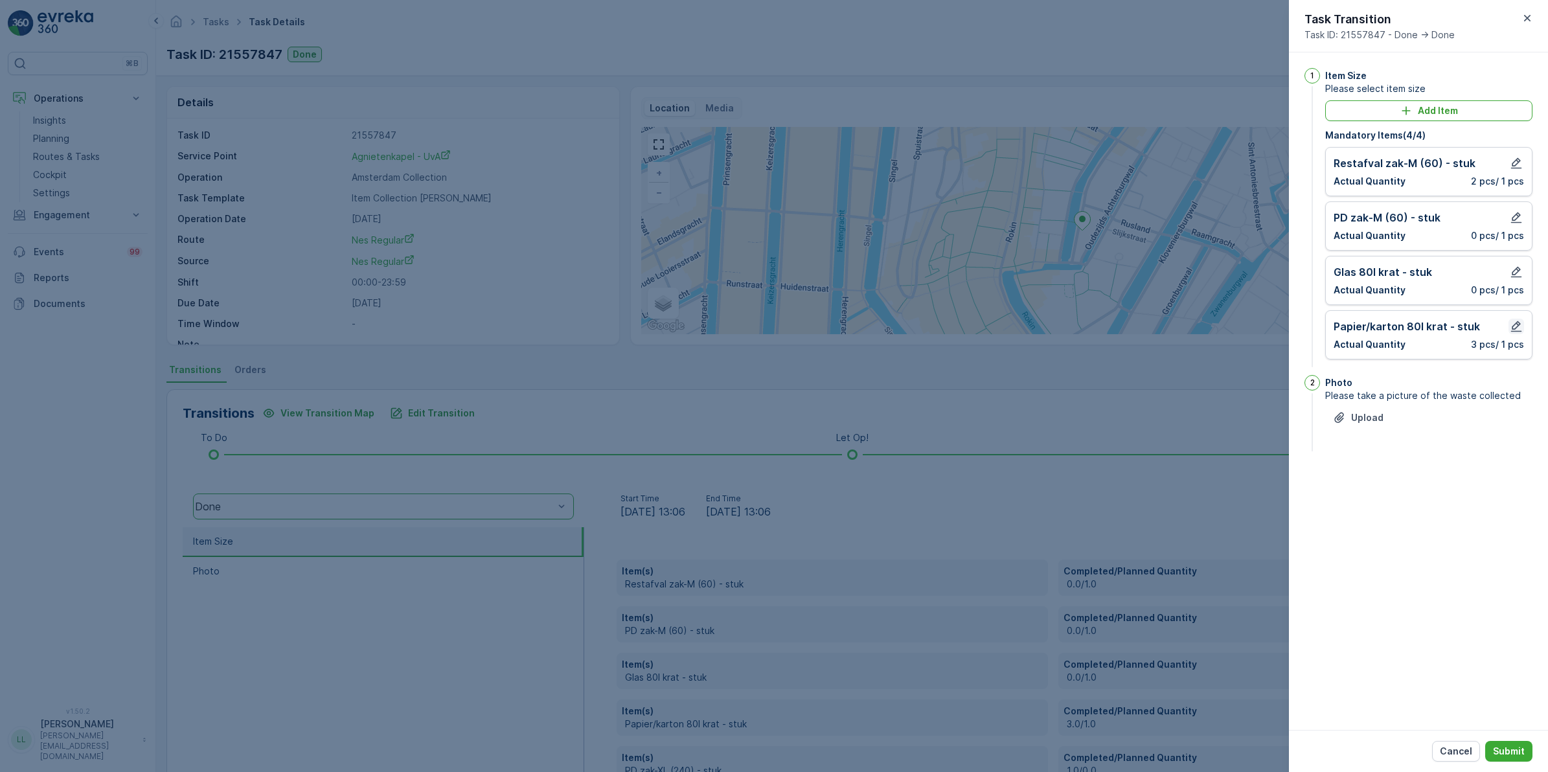
click at [1517, 326] on icon "button" at bounding box center [1516, 326] width 13 height 13
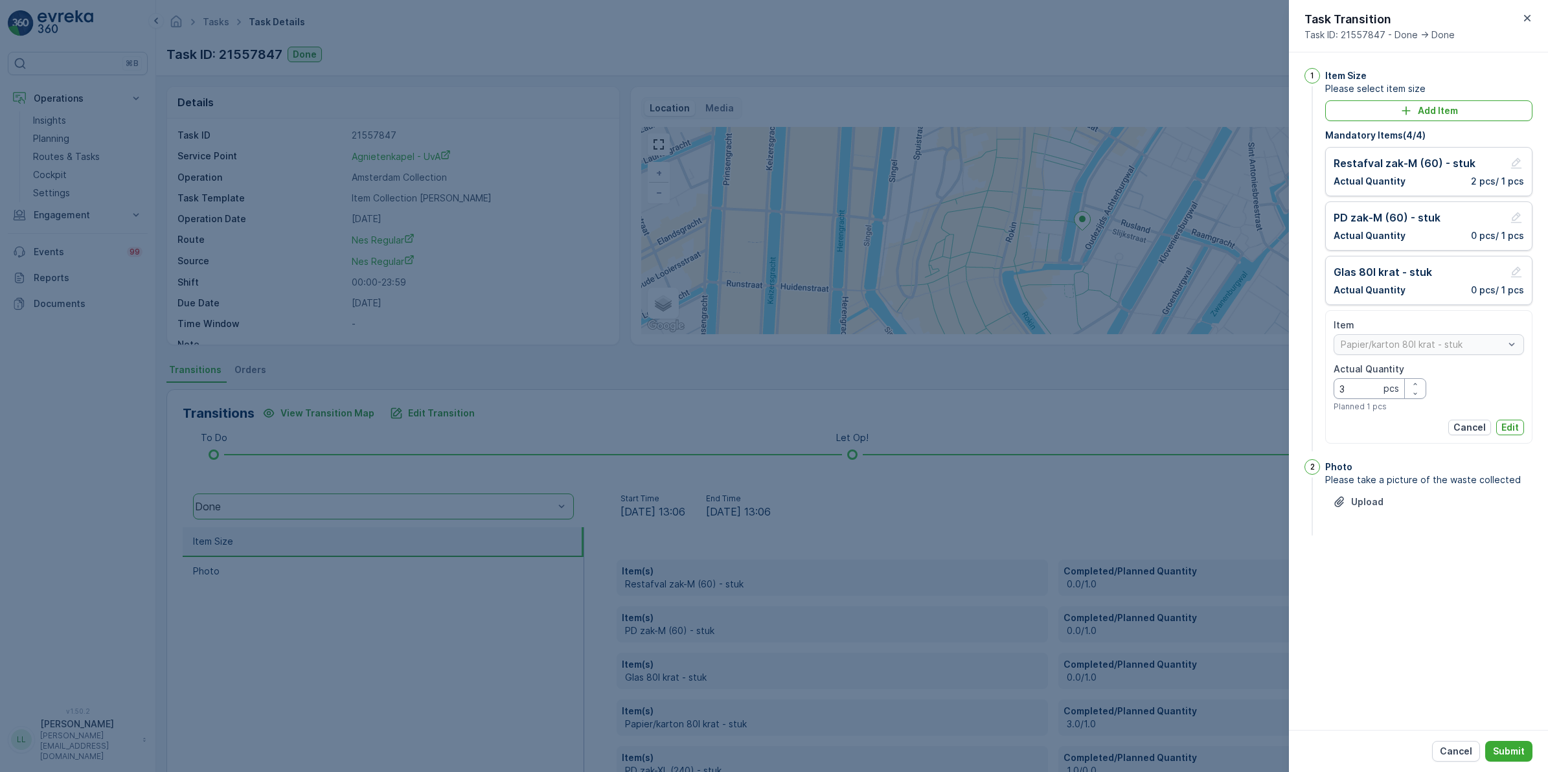
click at [1361, 390] on Quantity "3" at bounding box center [1380, 388] width 93 height 21
type Quantity "2"
click at [1512, 433] on p "Edit" at bounding box center [1510, 427] width 17 height 13
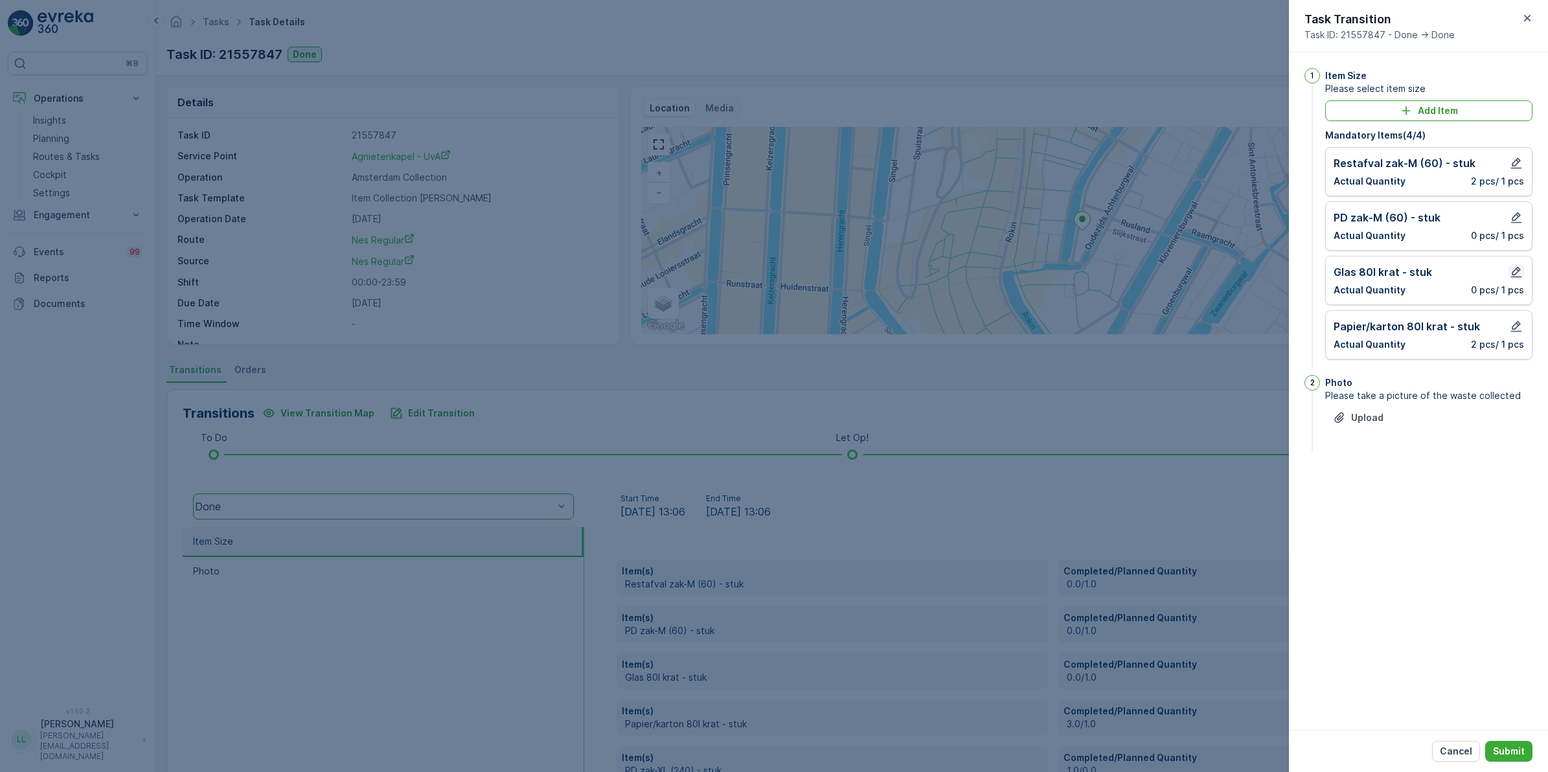
click at [1514, 272] on icon "button" at bounding box center [1517, 272] width 11 height 11
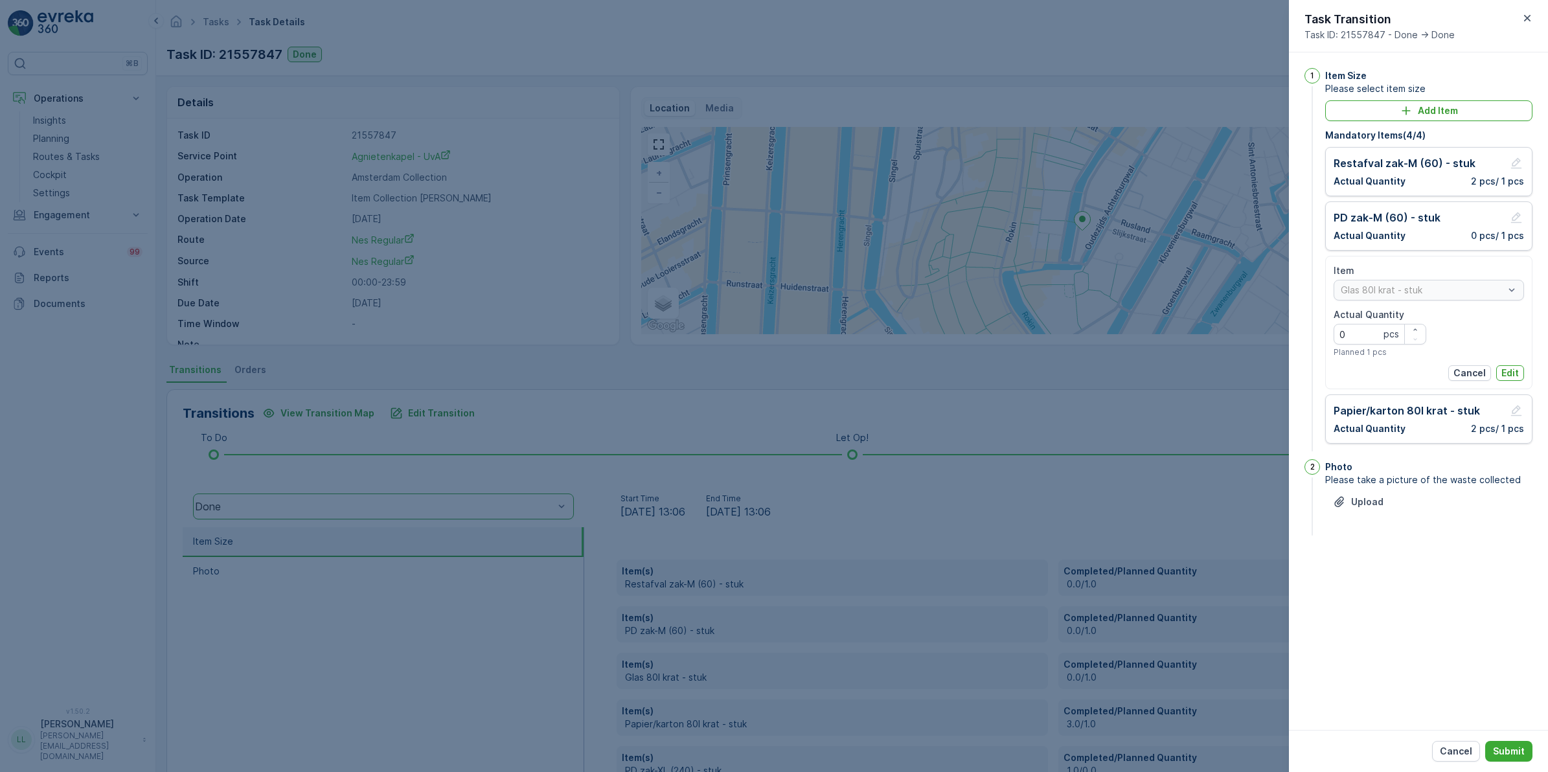
drag, startPoint x: 1505, startPoint y: 374, endPoint x: 1506, endPoint y: 367, distance: 7.2
click at [1506, 374] on p "Edit" at bounding box center [1510, 373] width 17 height 13
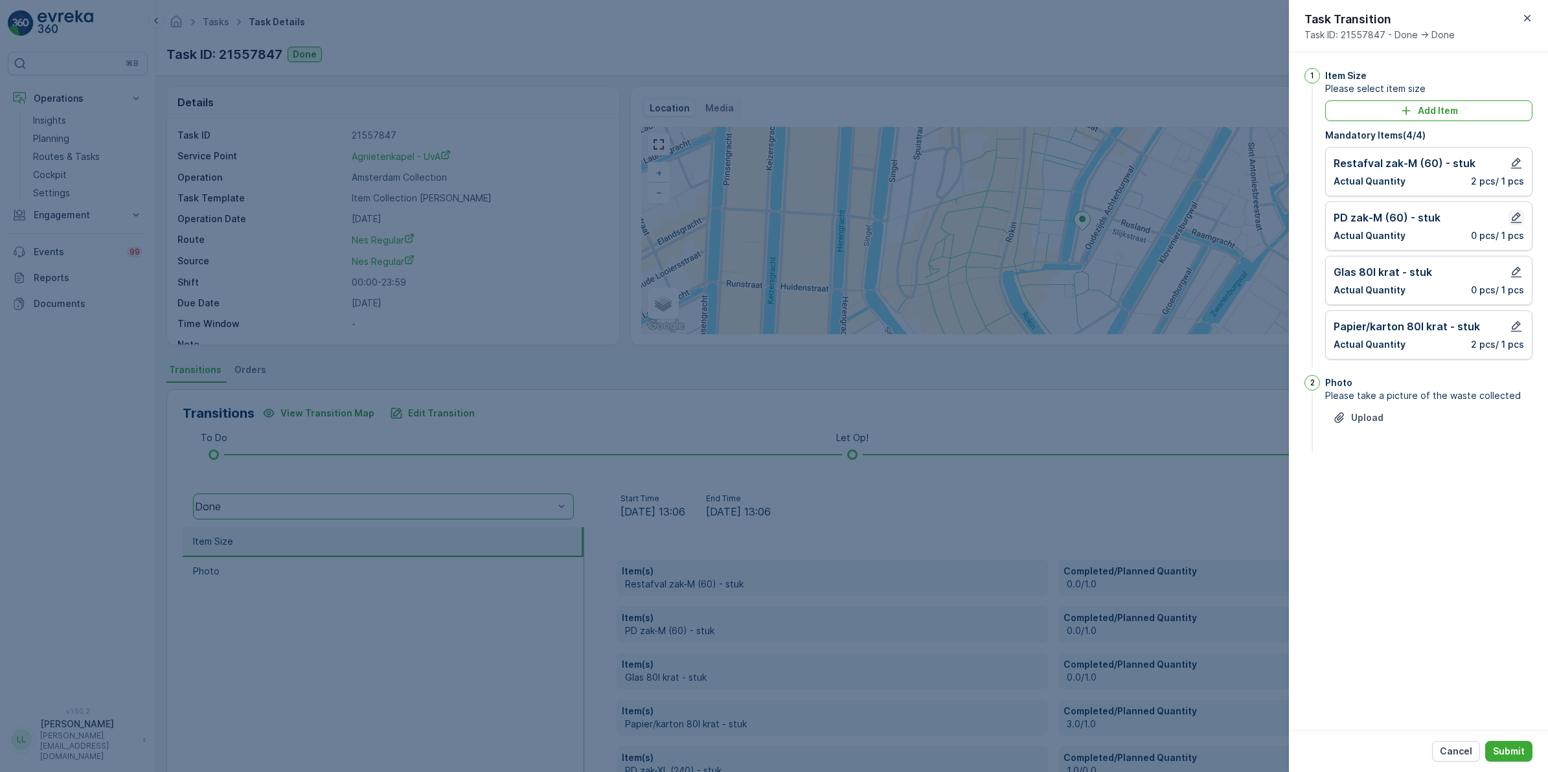
click at [1518, 217] on icon "button" at bounding box center [1516, 217] width 13 height 13
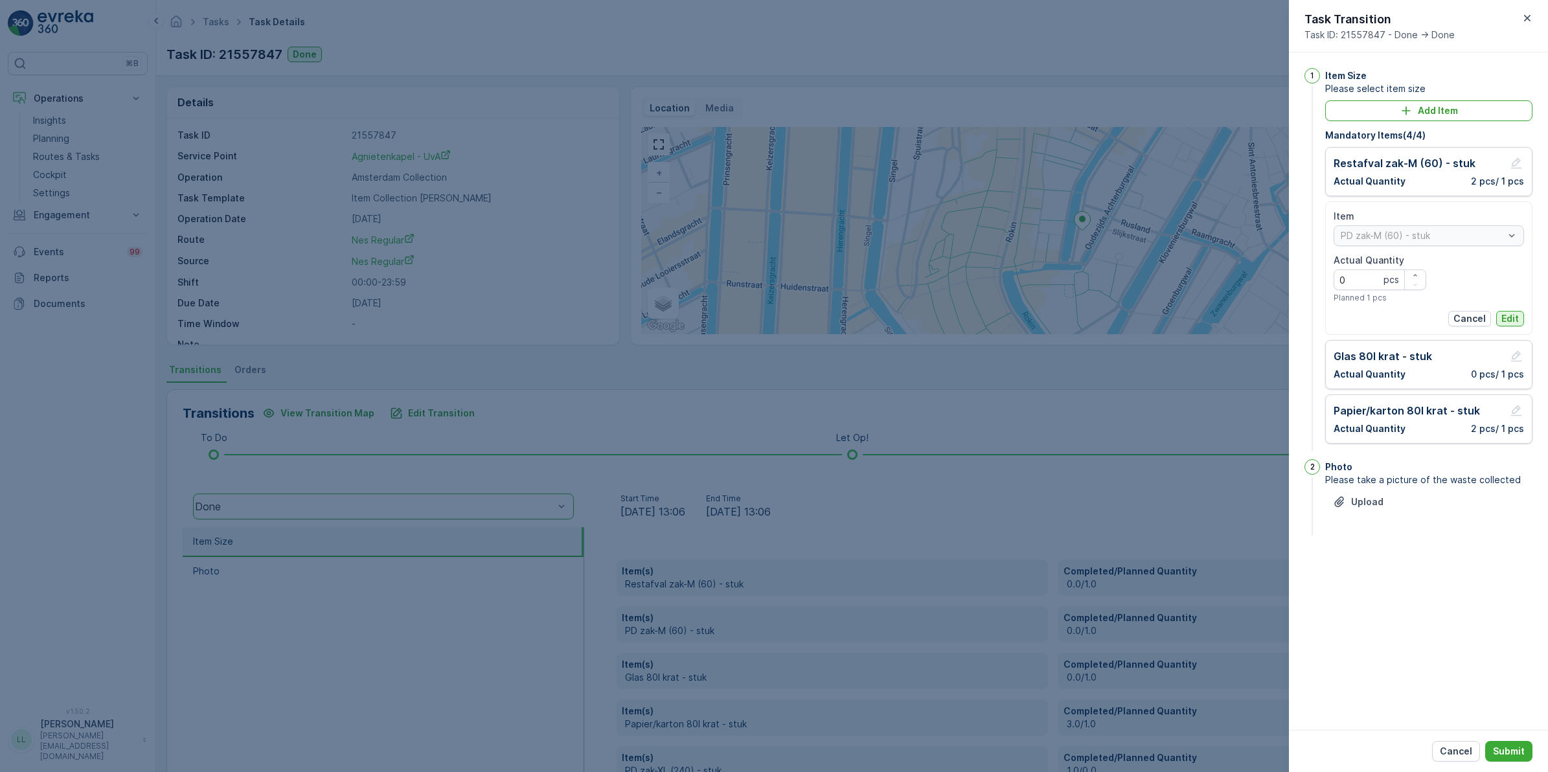
click at [1513, 312] on p "Edit" at bounding box center [1510, 318] width 17 height 13
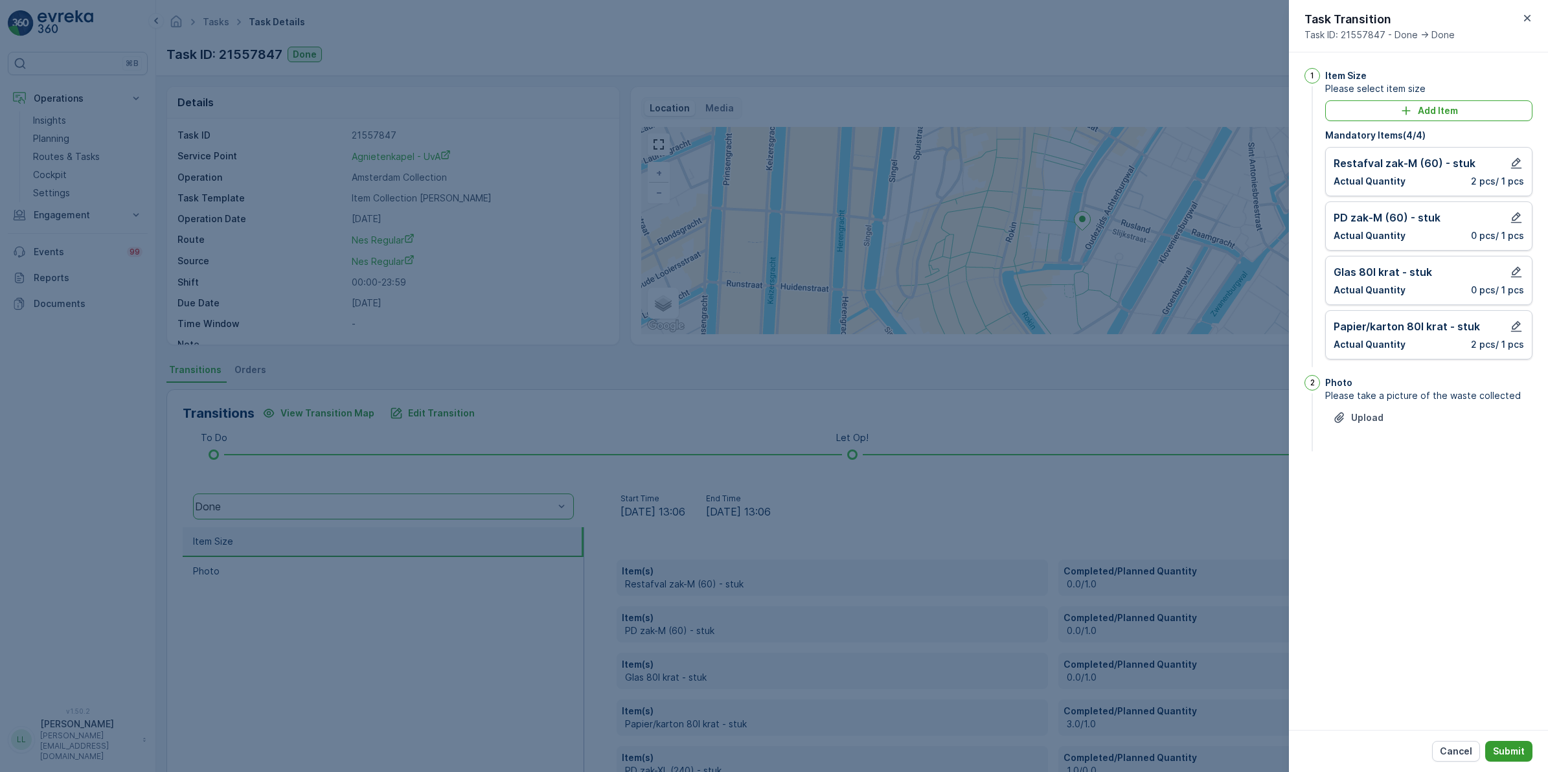
click at [1521, 746] on p "Submit" at bounding box center [1509, 751] width 32 height 13
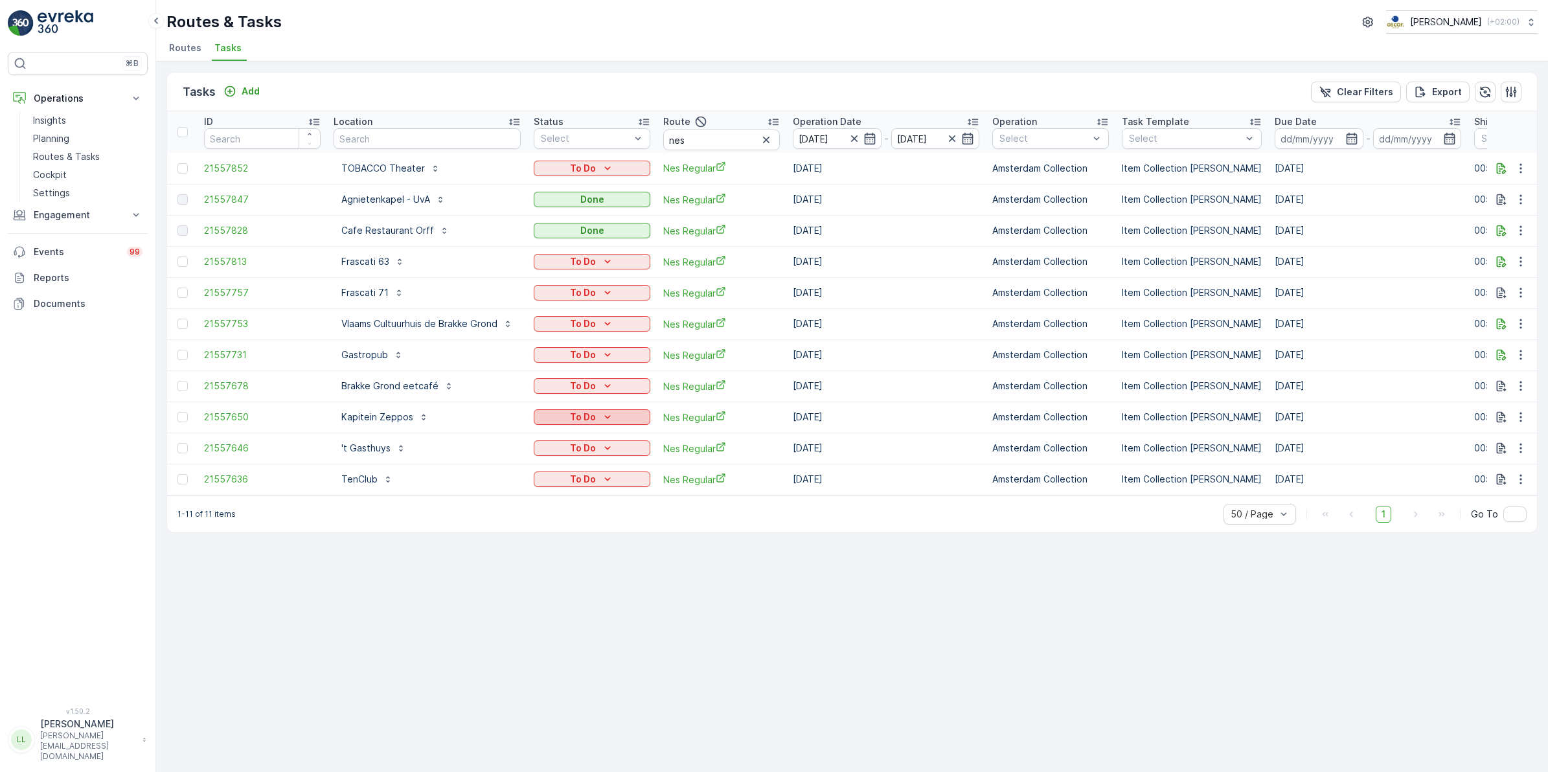
click at [613, 415] on icon "To Do" at bounding box center [607, 417] width 13 height 13
click at [565, 468] on div "Done" at bounding box center [578, 472] width 82 height 18
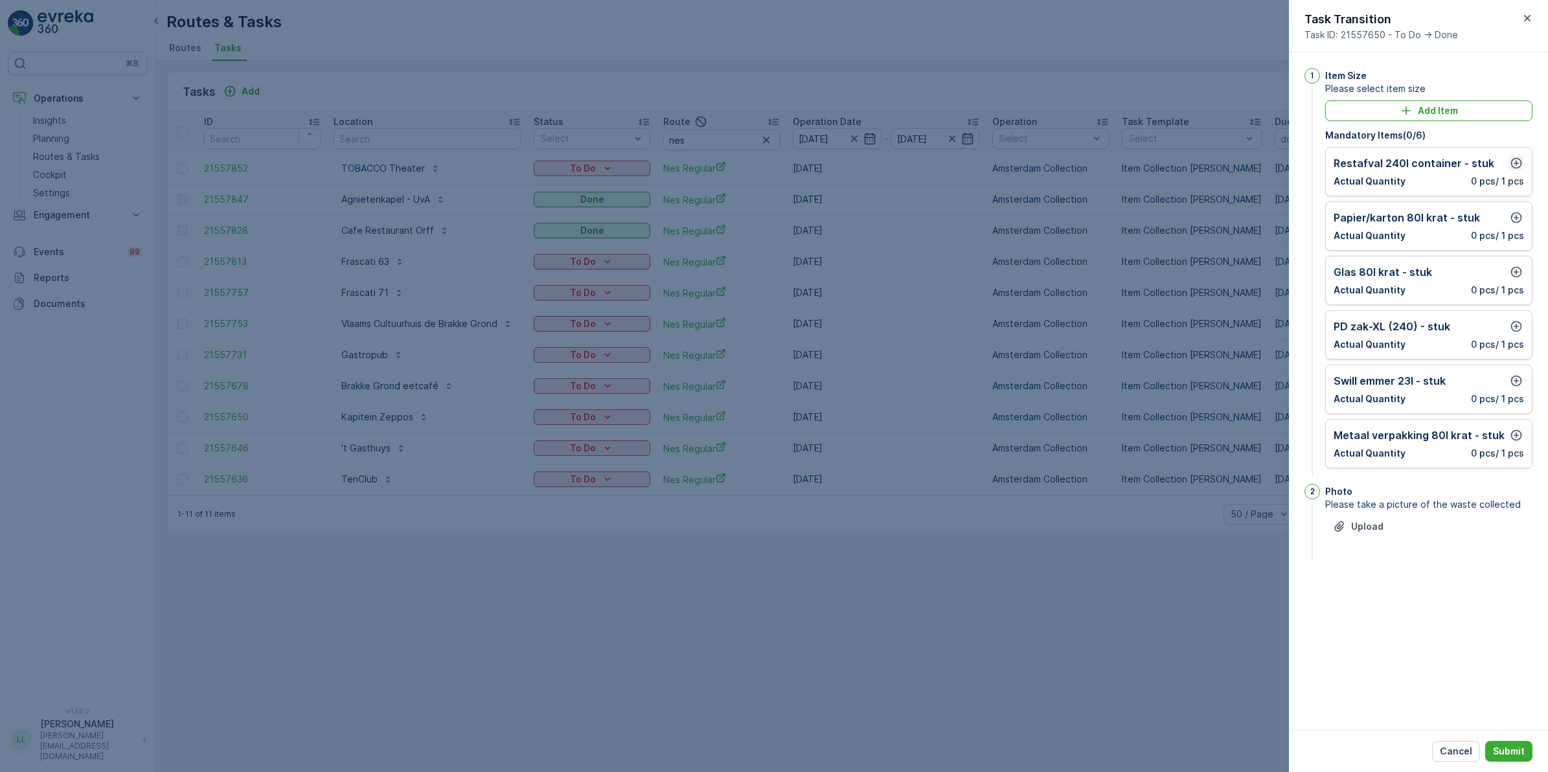
click at [1517, 164] on icon "button" at bounding box center [1517, 163] width 11 height 11
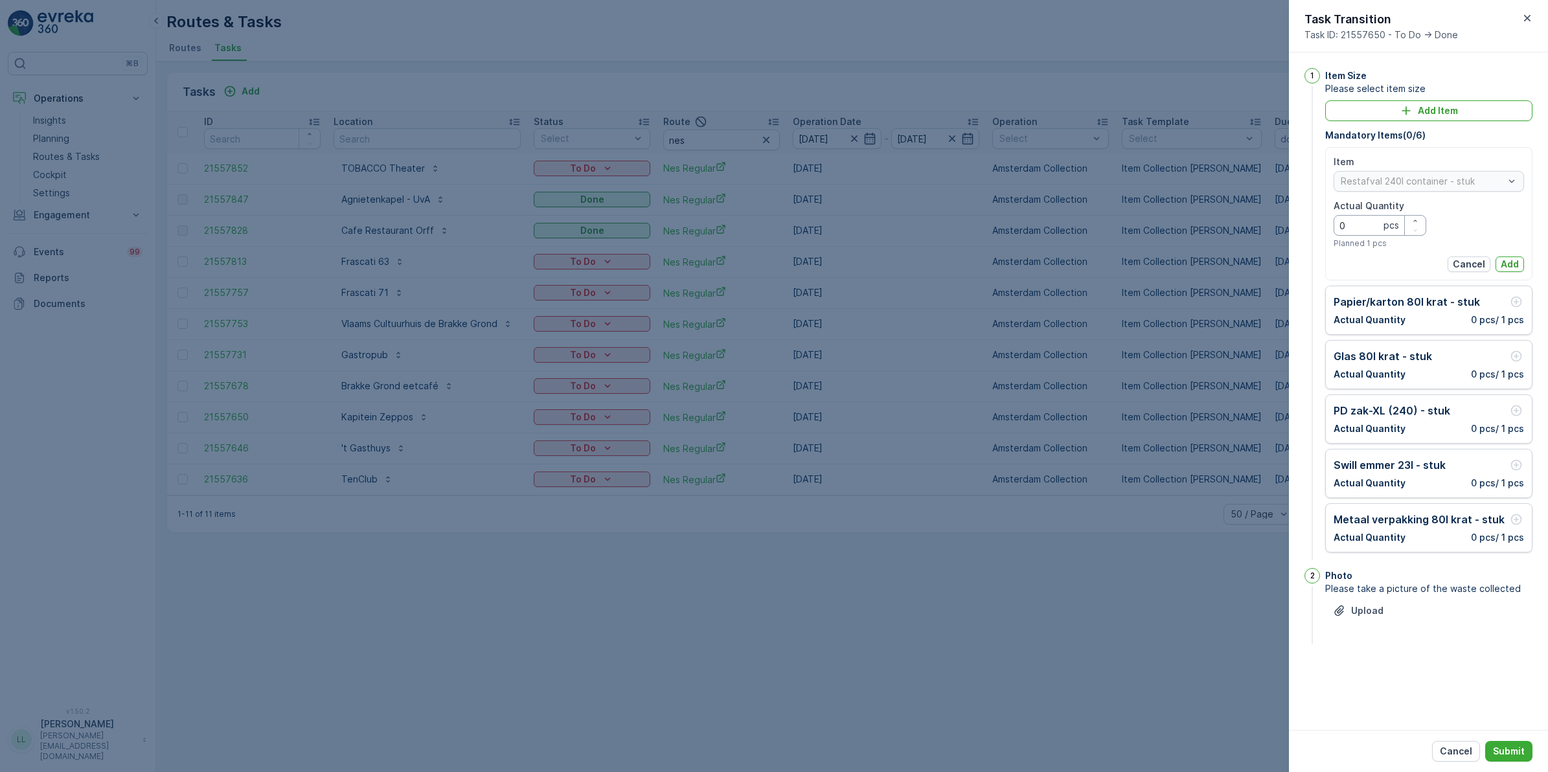
click at [1368, 222] on Quantity "0" at bounding box center [1380, 225] width 93 height 21
type Quantity "1"
click at [1517, 266] on p "Add" at bounding box center [1510, 264] width 18 height 13
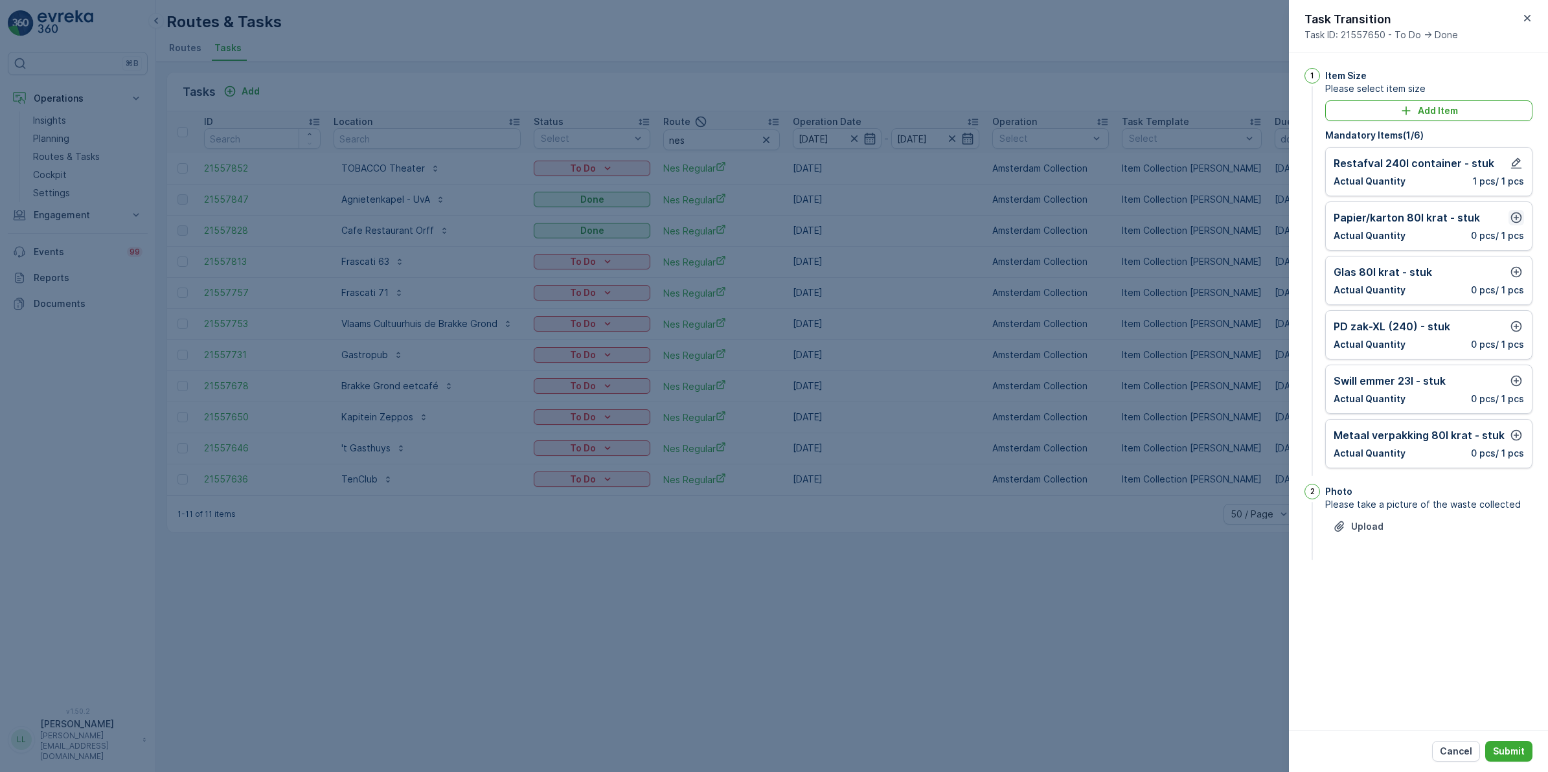
click at [1517, 222] on icon "button" at bounding box center [1517, 218] width 11 height 11
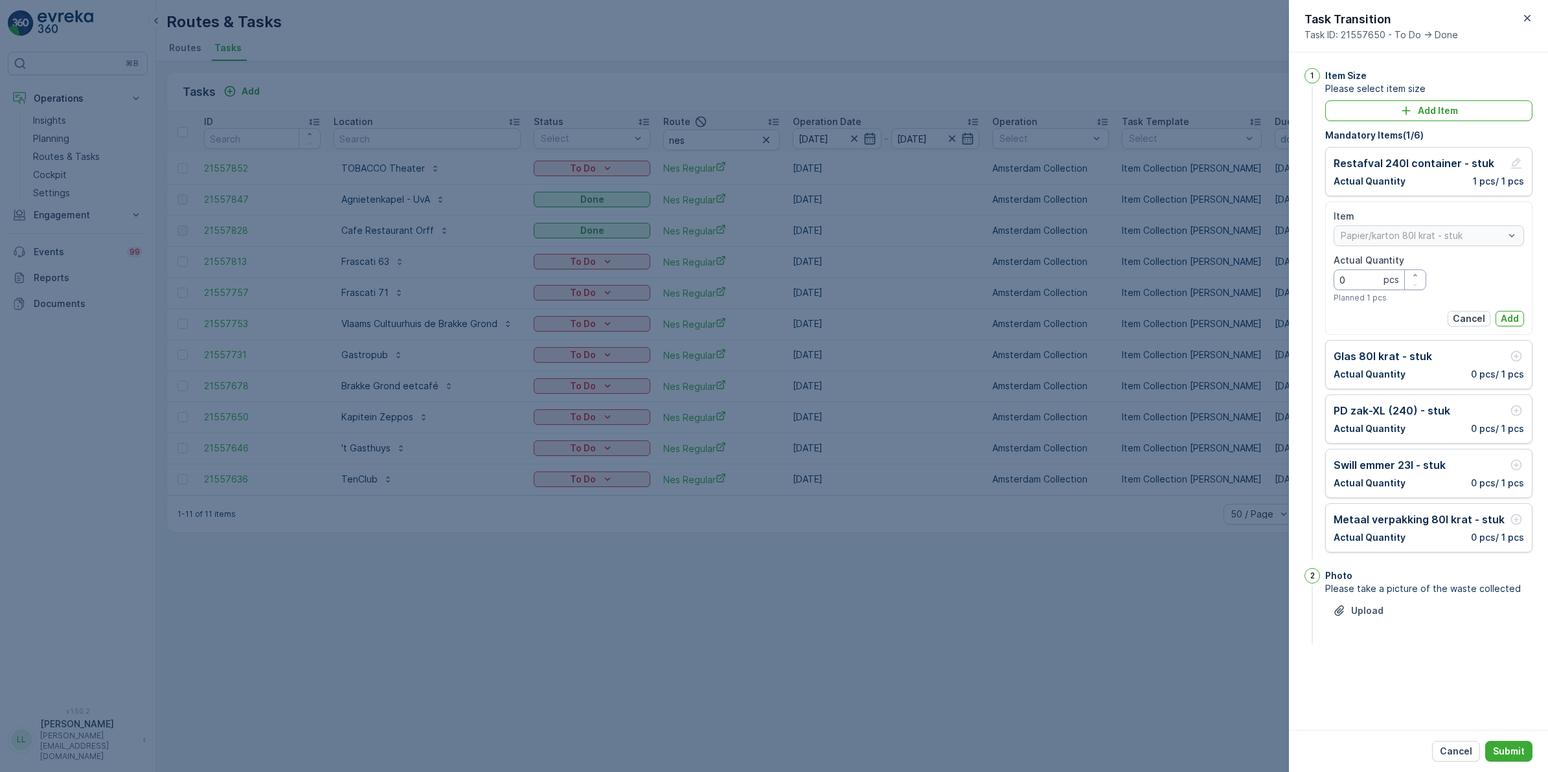
click at [1363, 277] on Quantity "0" at bounding box center [1380, 280] width 93 height 21
type Quantity "3"
click at [1507, 316] on p "Add" at bounding box center [1510, 318] width 18 height 13
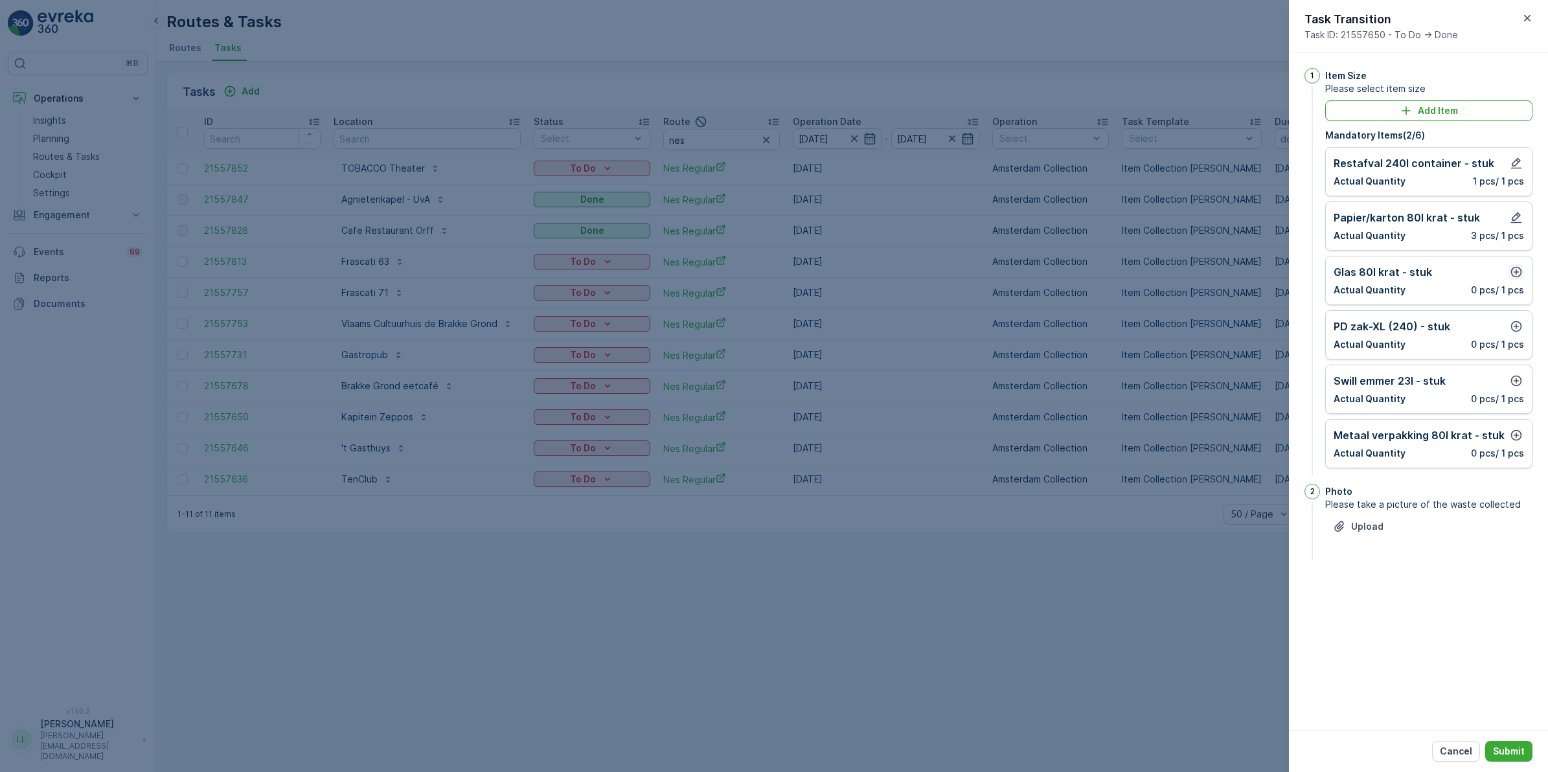
click at [1517, 273] on icon "button" at bounding box center [1517, 272] width 11 height 11
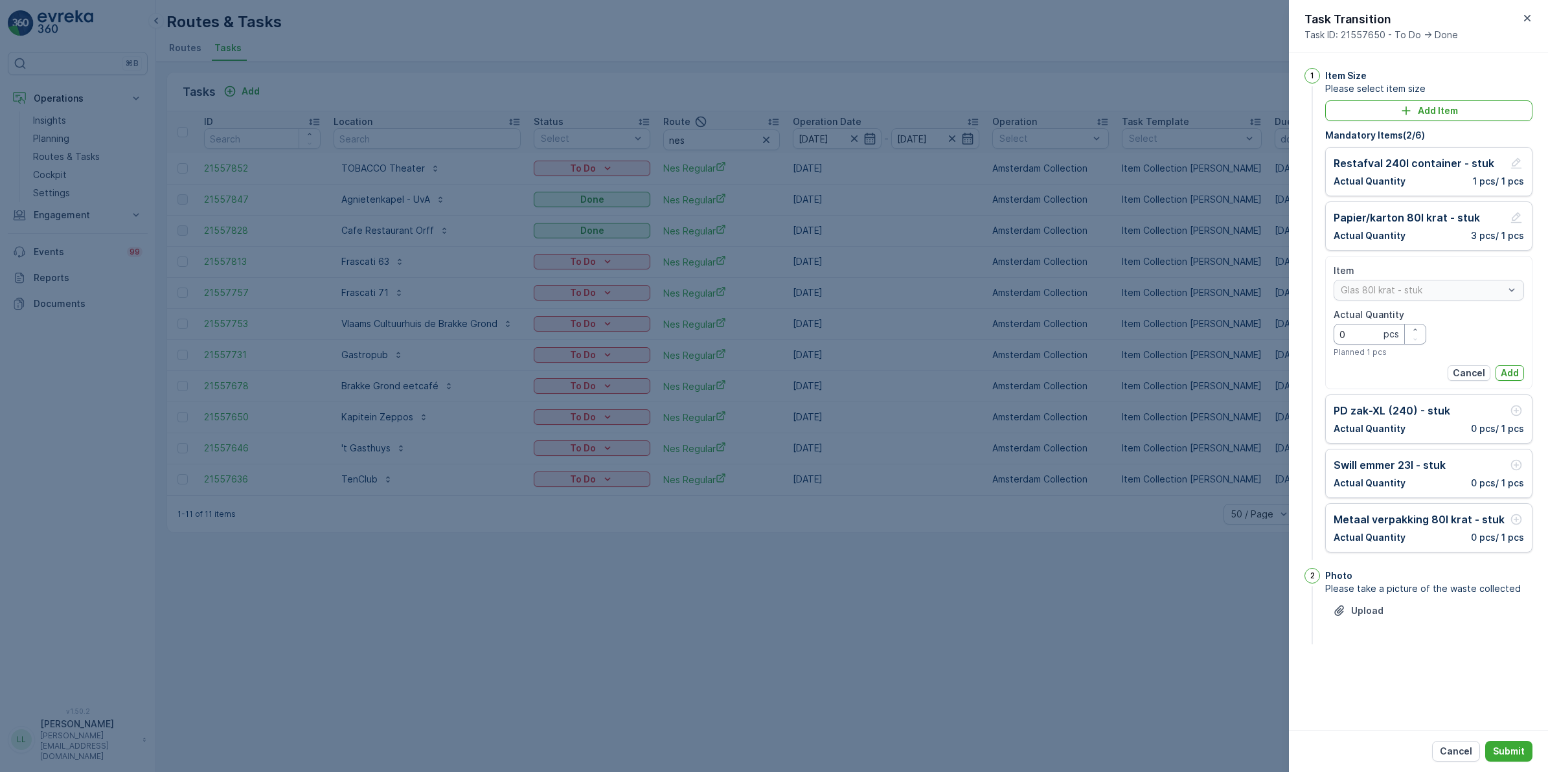
click at [1370, 329] on Quantity "0" at bounding box center [1380, 334] width 93 height 21
type Quantity "1"
click at [1508, 373] on p "Add" at bounding box center [1510, 373] width 18 height 13
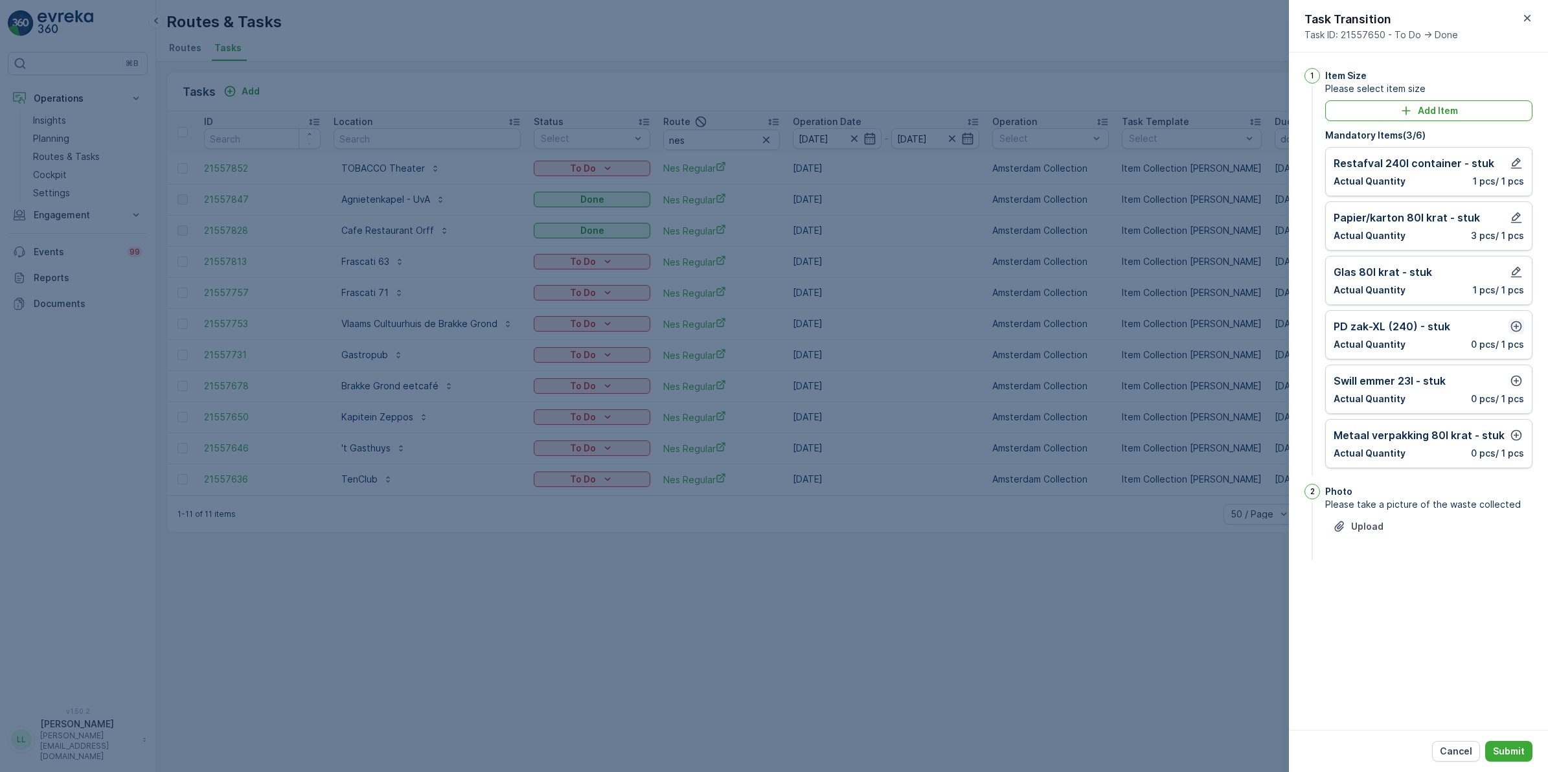
click at [1516, 328] on icon "button" at bounding box center [1517, 326] width 11 height 11
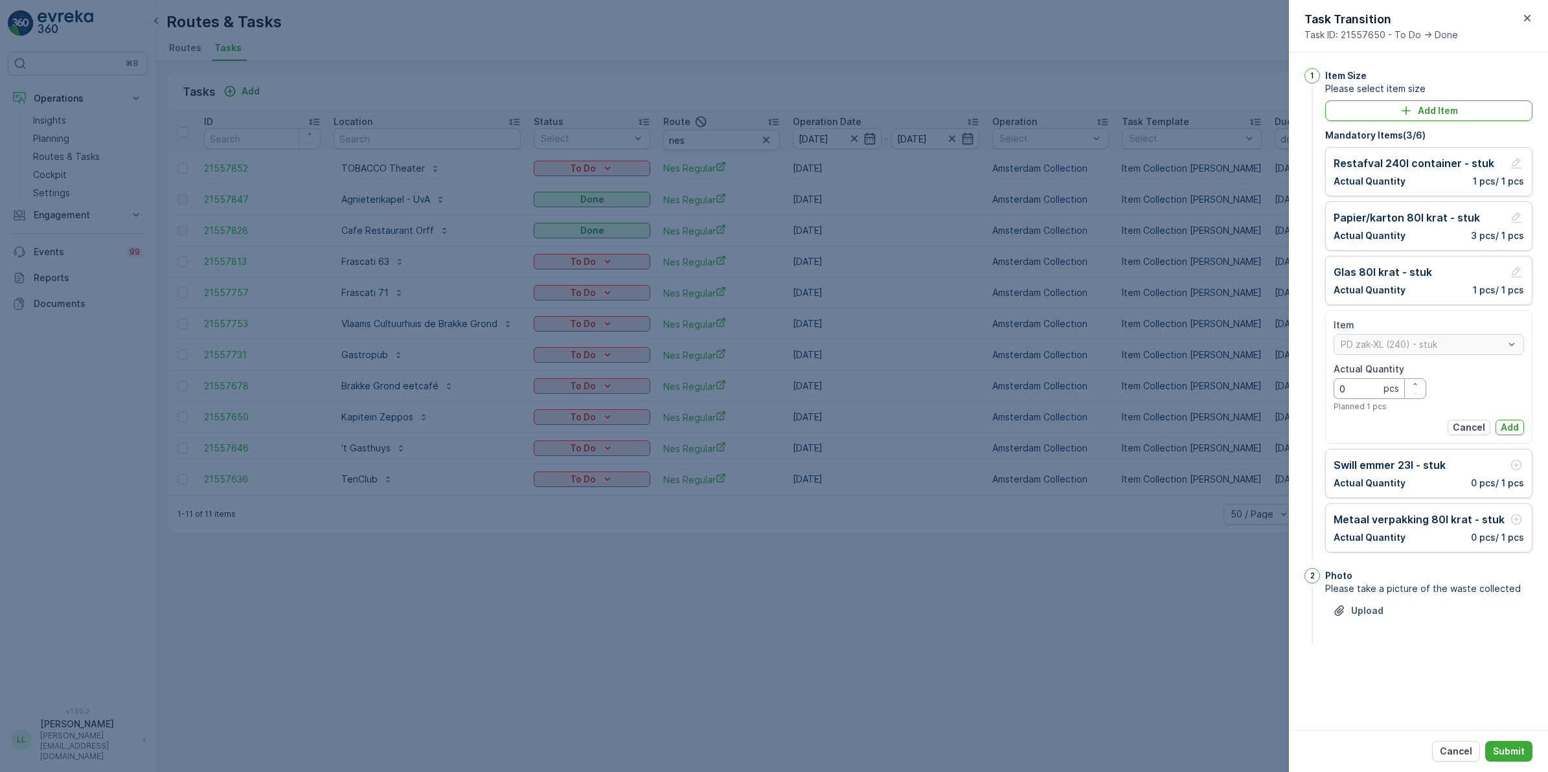
click at [1365, 398] on Quantity "0" at bounding box center [1380, 388] width 93 height 21
type Quantity "1"
click at [1504, 423] on p "Add" at bounding box center [1510, 427] width 18 height 13
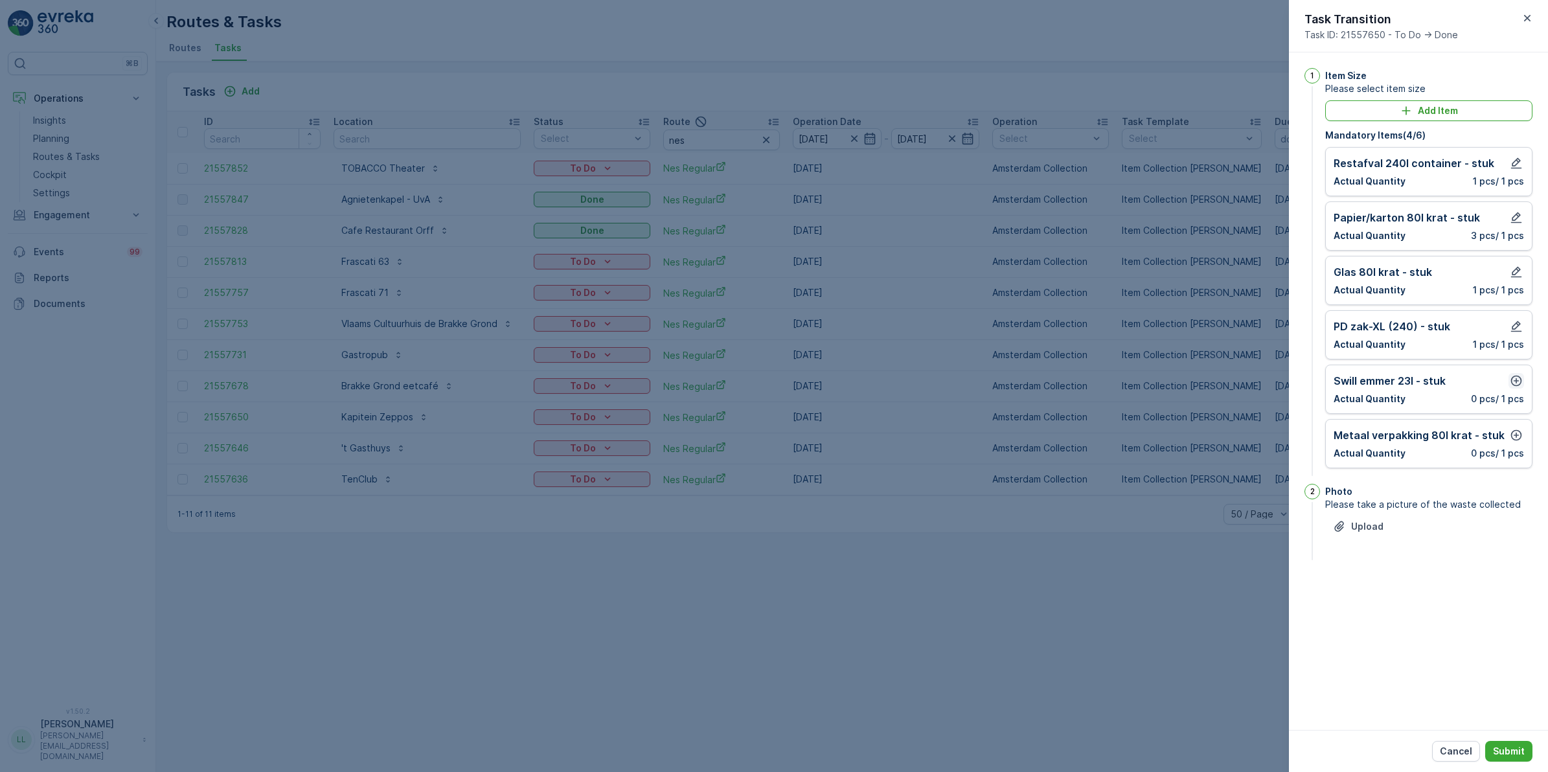
click at [1516, 386] on icon "button" at bounding box center [1516, 380] width 13 height 13
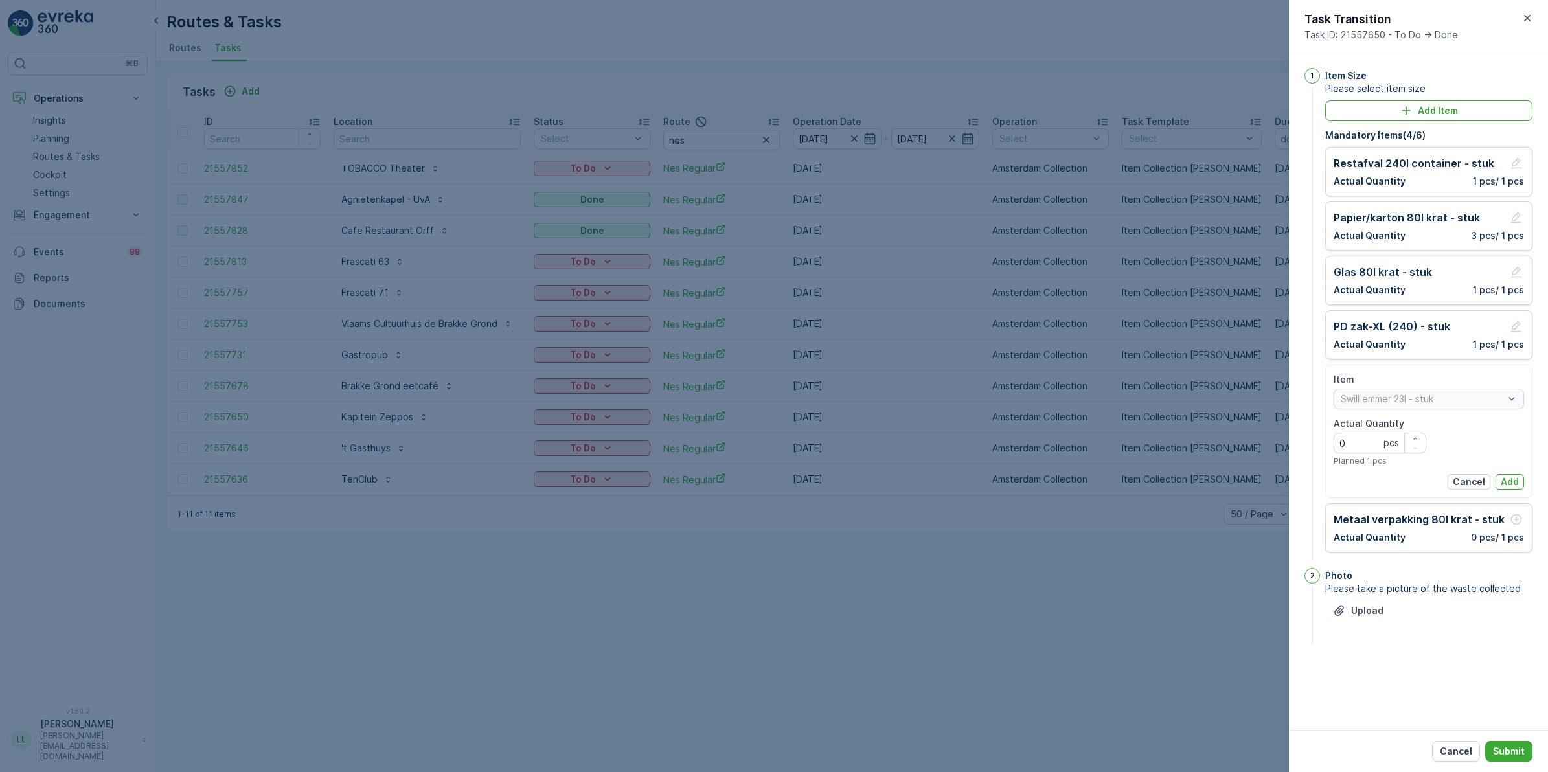
click at [1516, 474] on div "Item Swill emmer 23l - stuk Actual Quantity 0 pcs Planned 1 pcs Cancel Add" at bounding box center [1429, 431] width 190 height 117
click at [1511, 483] on p "Add" at bounding box center [1510, 482] width 18 height 13
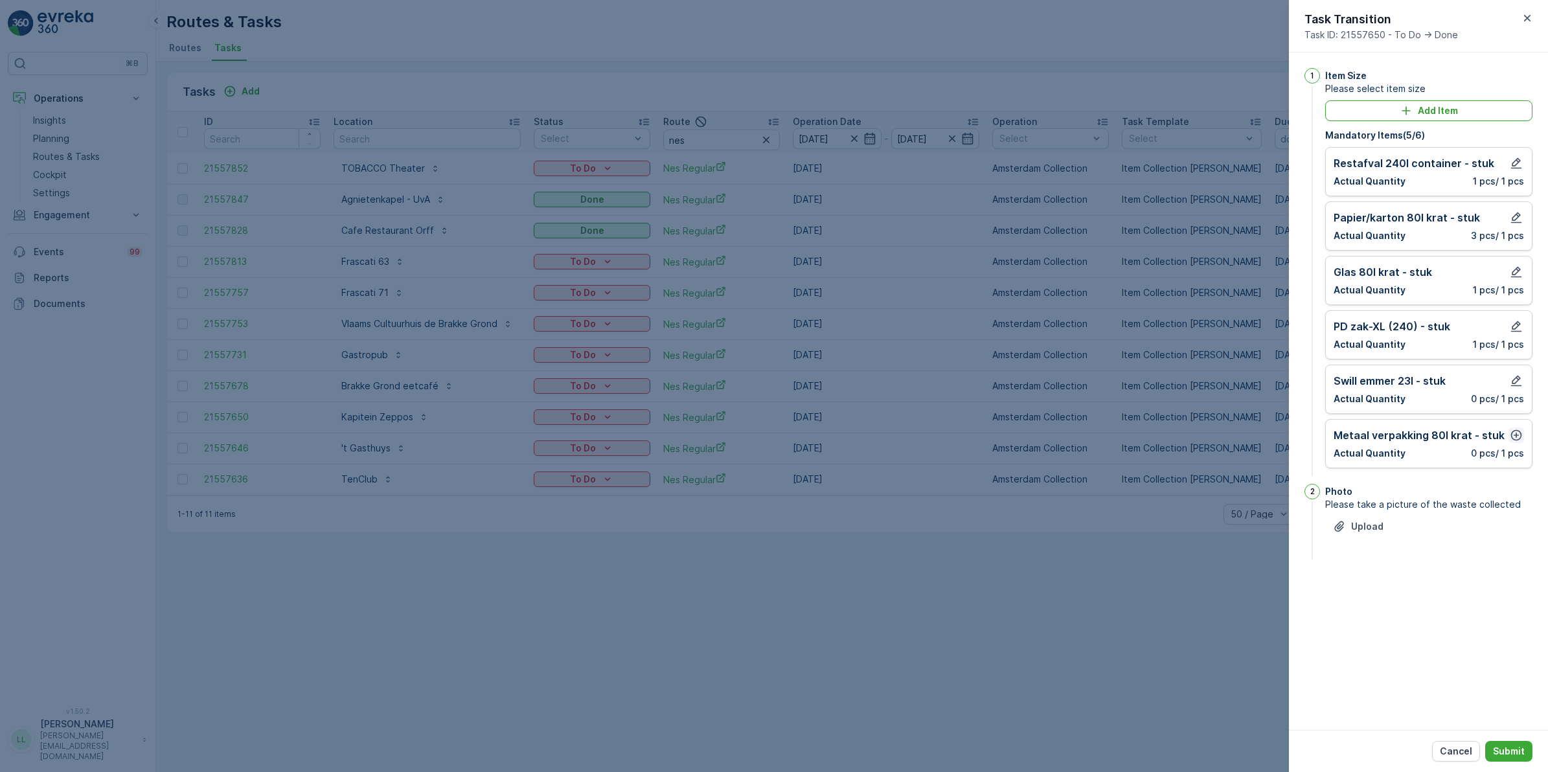
click at [1514, 439] on icon "button" at bounding box center [1516, 435] width 13 height 13
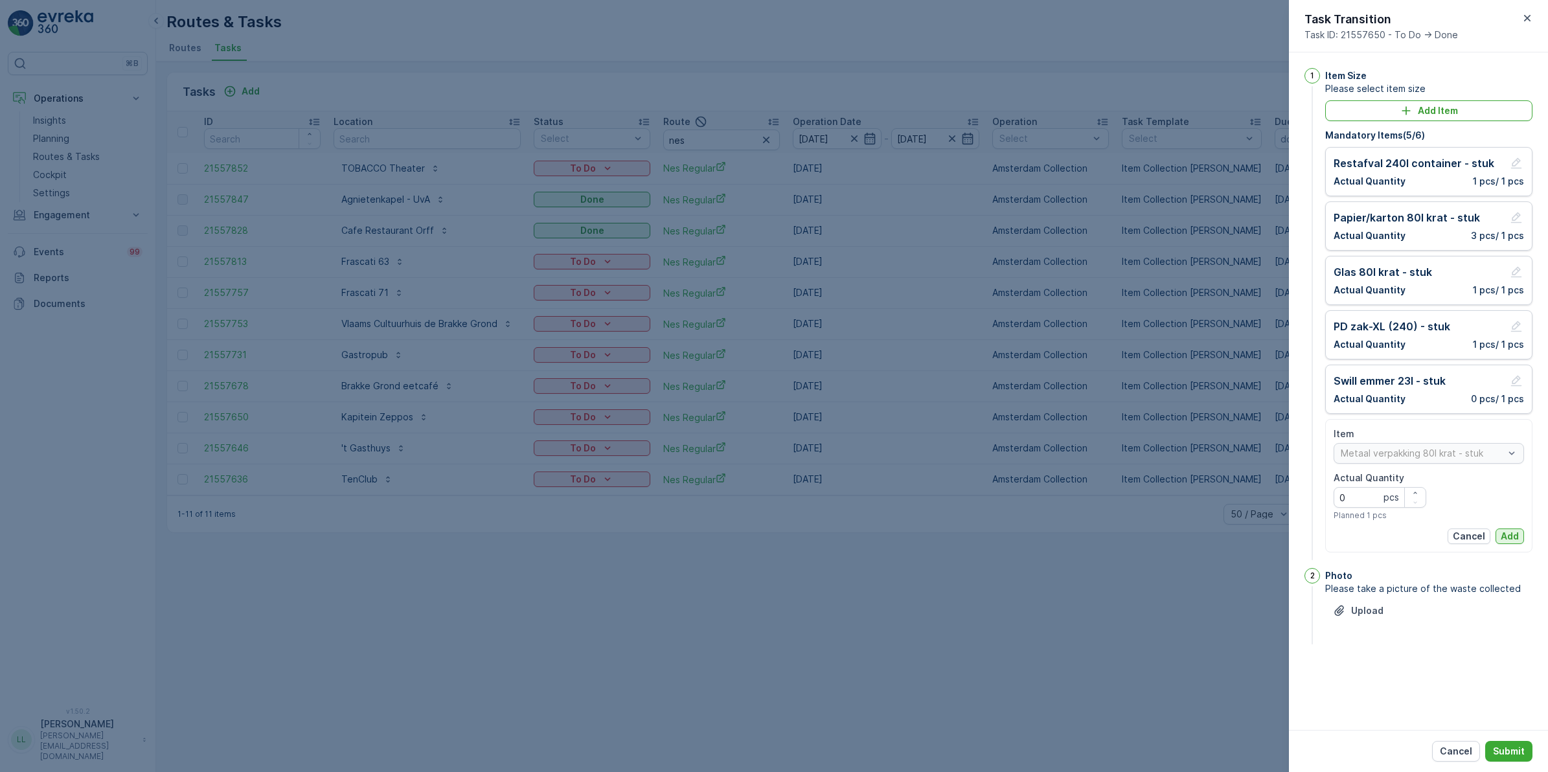
click at [1510, 532] on p "Add" at bounding box center [1510, 536] width 18 height 13
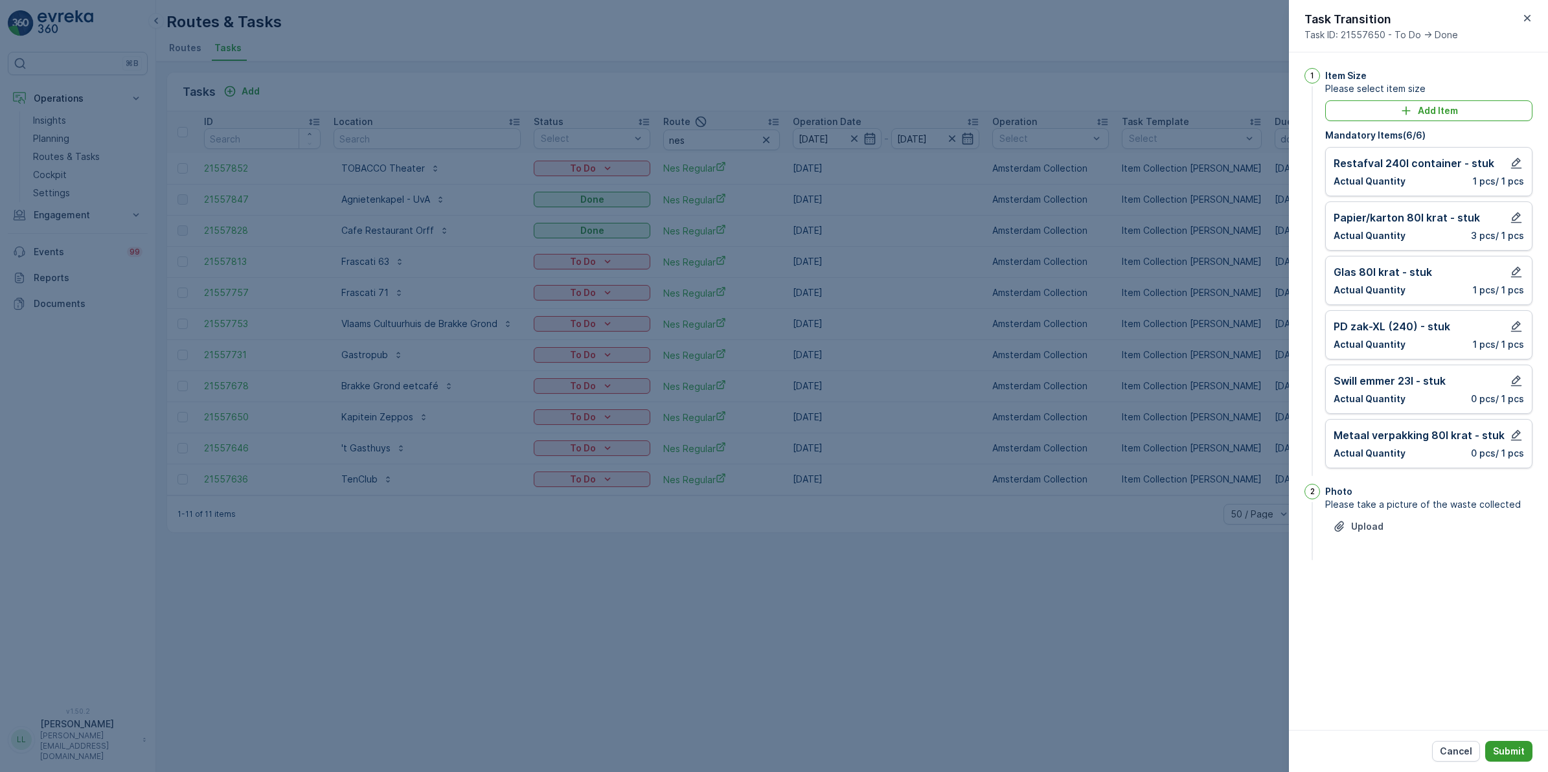
click at [1521, 747] on p "Submit" at bounding box center [1509, 751] width 32 height 13
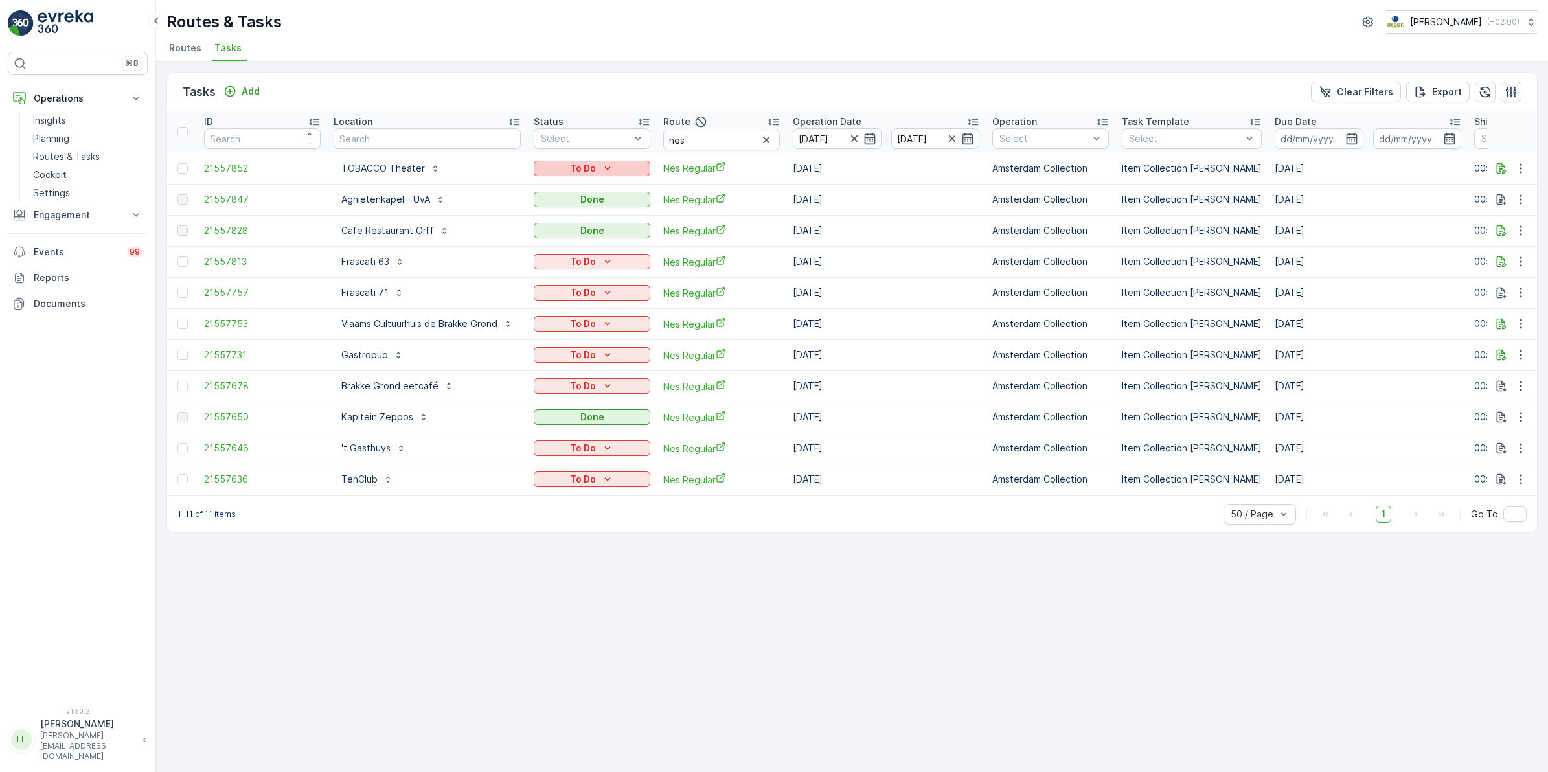
click at [610, 172] on icon "To Do" at bounding box center [607, 168] width 13 height 13
click at [575, 199] on span "[PERSON_NAME]" at bounding box center [578, 205] width 72 height 13
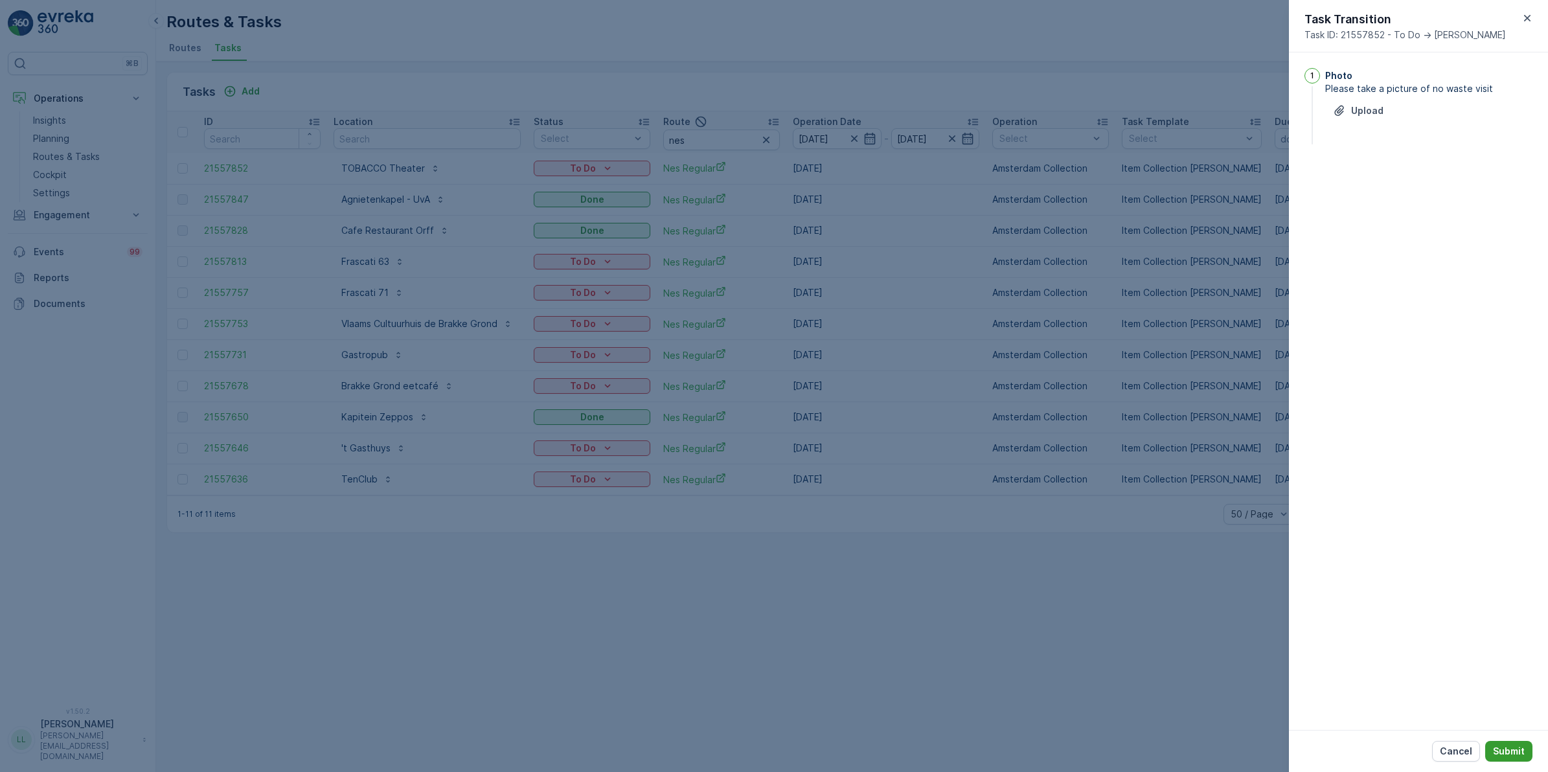
click at [1516, 746] on p "Submit" at bounding box center [1509, 751] width 32 height 13
click at [1371, 126] on p "Upload" at bounding box center [1368, 128] width 32 height 13
click at [1514, 755] on p "Submit" at bounding box center [1509, 751] width 32 height 13
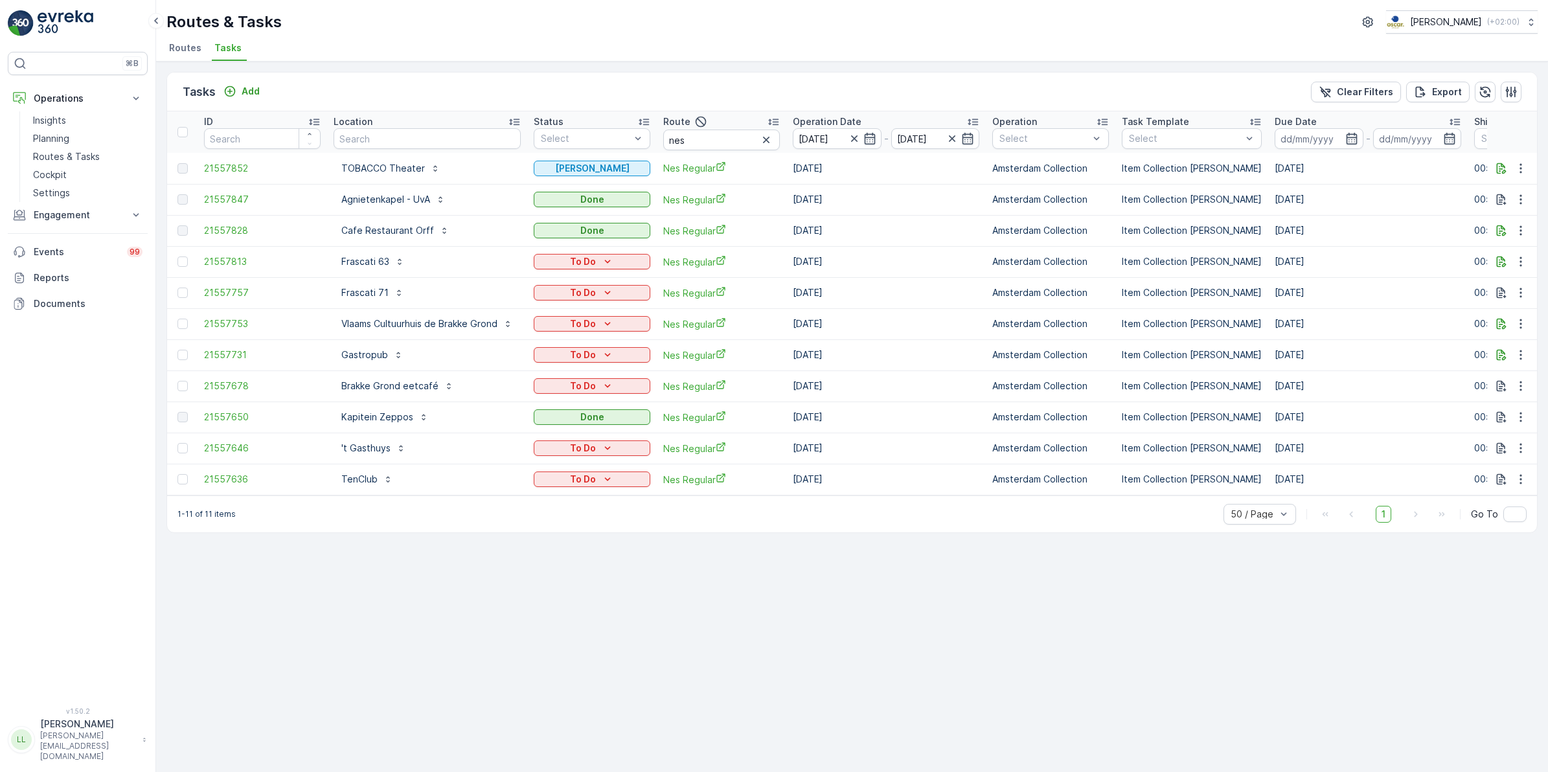
click at [583, 248] on td "To Do" at bounding box center [592, 261] width 130 height 31
click at [586, 250] on td "To Do" at bounding box center [592, 261] width 130 height 31
click at [584, 256] on p "To Do" at bounding box center [583, 261] width 26 height 13
click at [562, 294] on span "[PERSON_NAME]" at bounding box center [578, 298] width 72 height 13
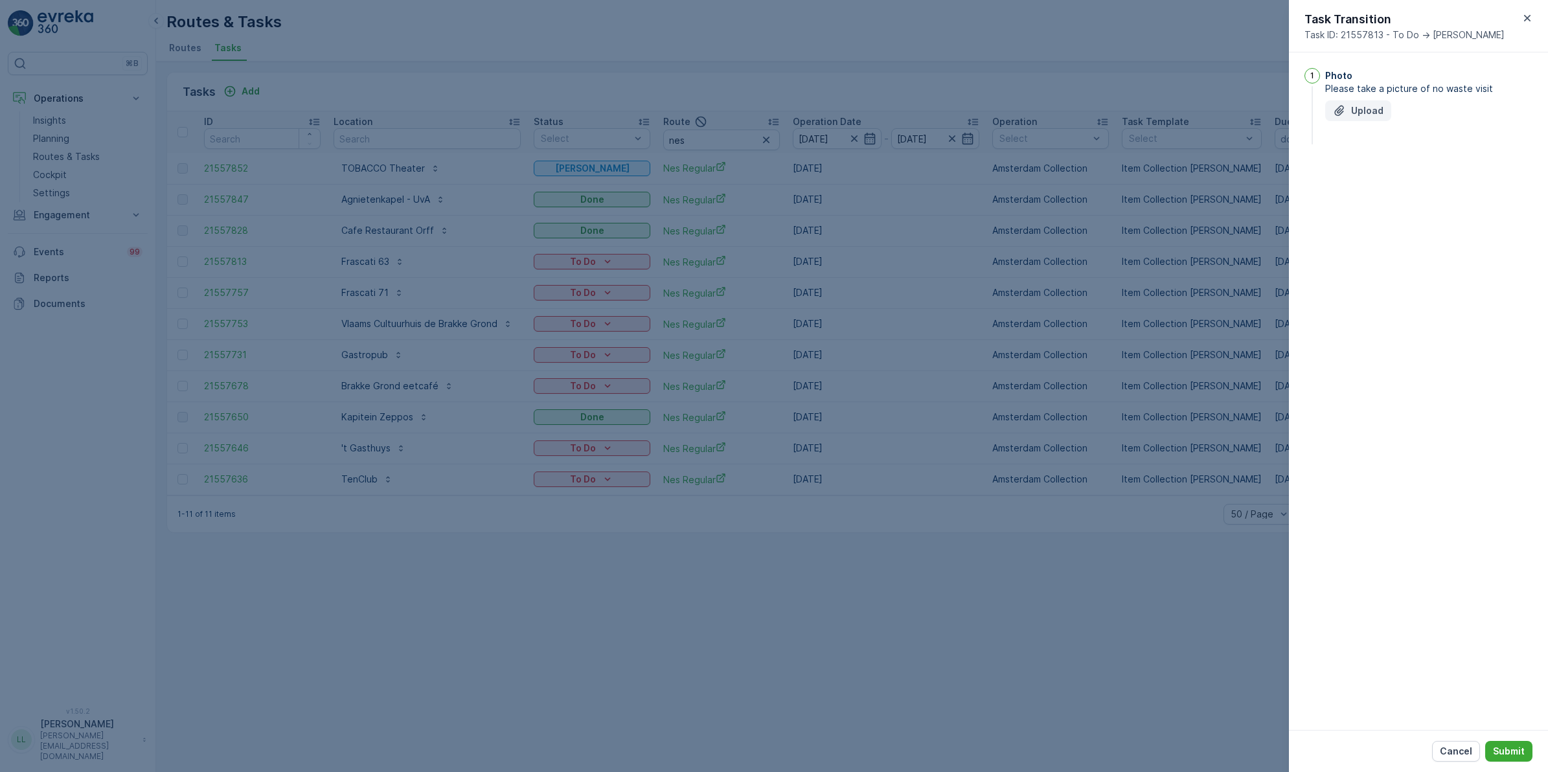
click at [1365, 104] on p "Upload" at bounding box center [1368, 110] width 32 height 13
drag, startPoint x: 1516, startPoint y: 748, endPoint x: 1501, endPoint y: 733, distance: 21.1
click at [1517, 748] on p "Submit" at bounding box center [1509, 751] width 32 height 13
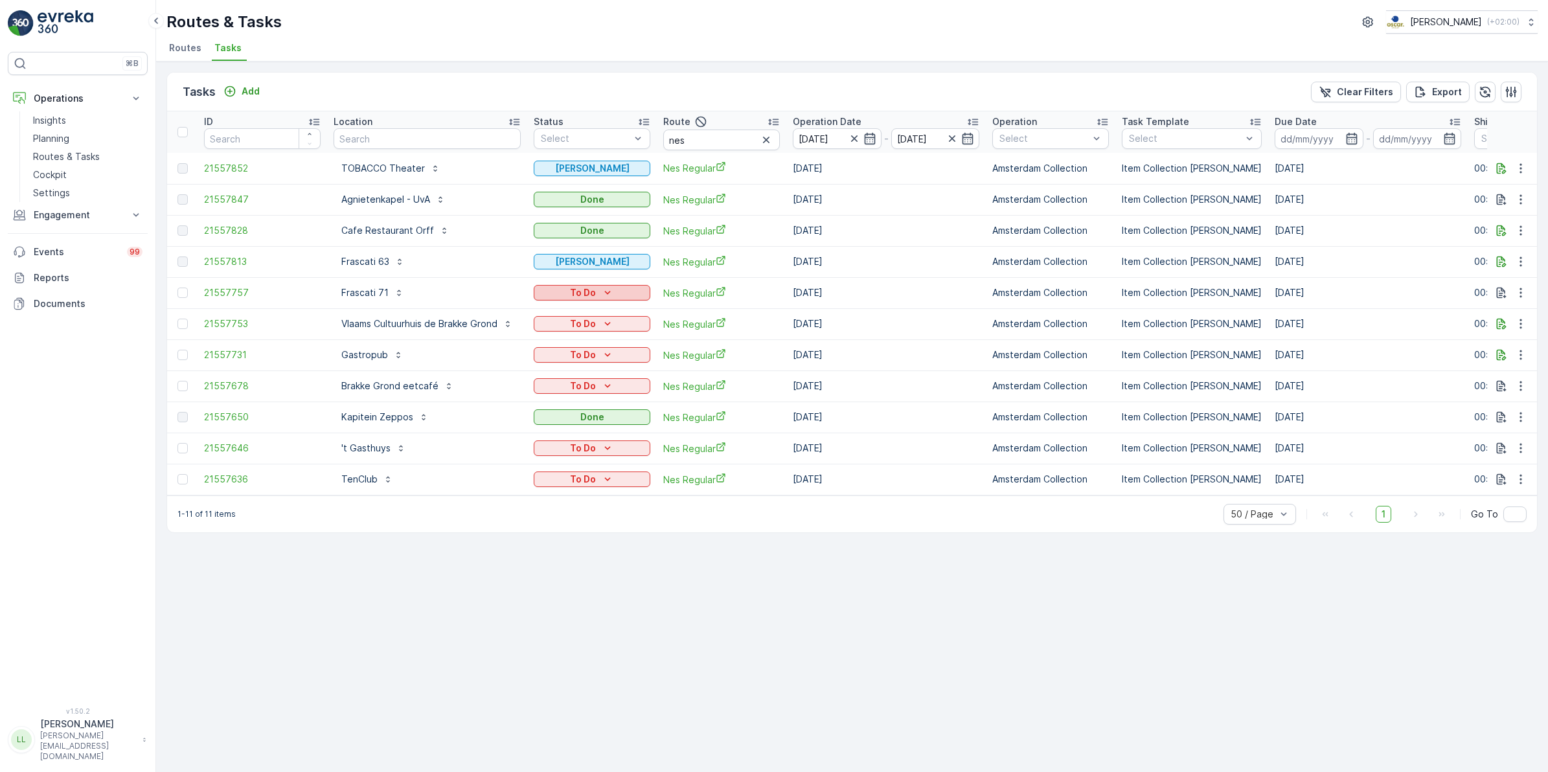
click at [585, 296] on p "To Do" at bounding box center [583, 292] width 26 height 13
click at [566, 328] on span "[PERSON_NAME]" at bounding box center [578, 329] width 72 height 13
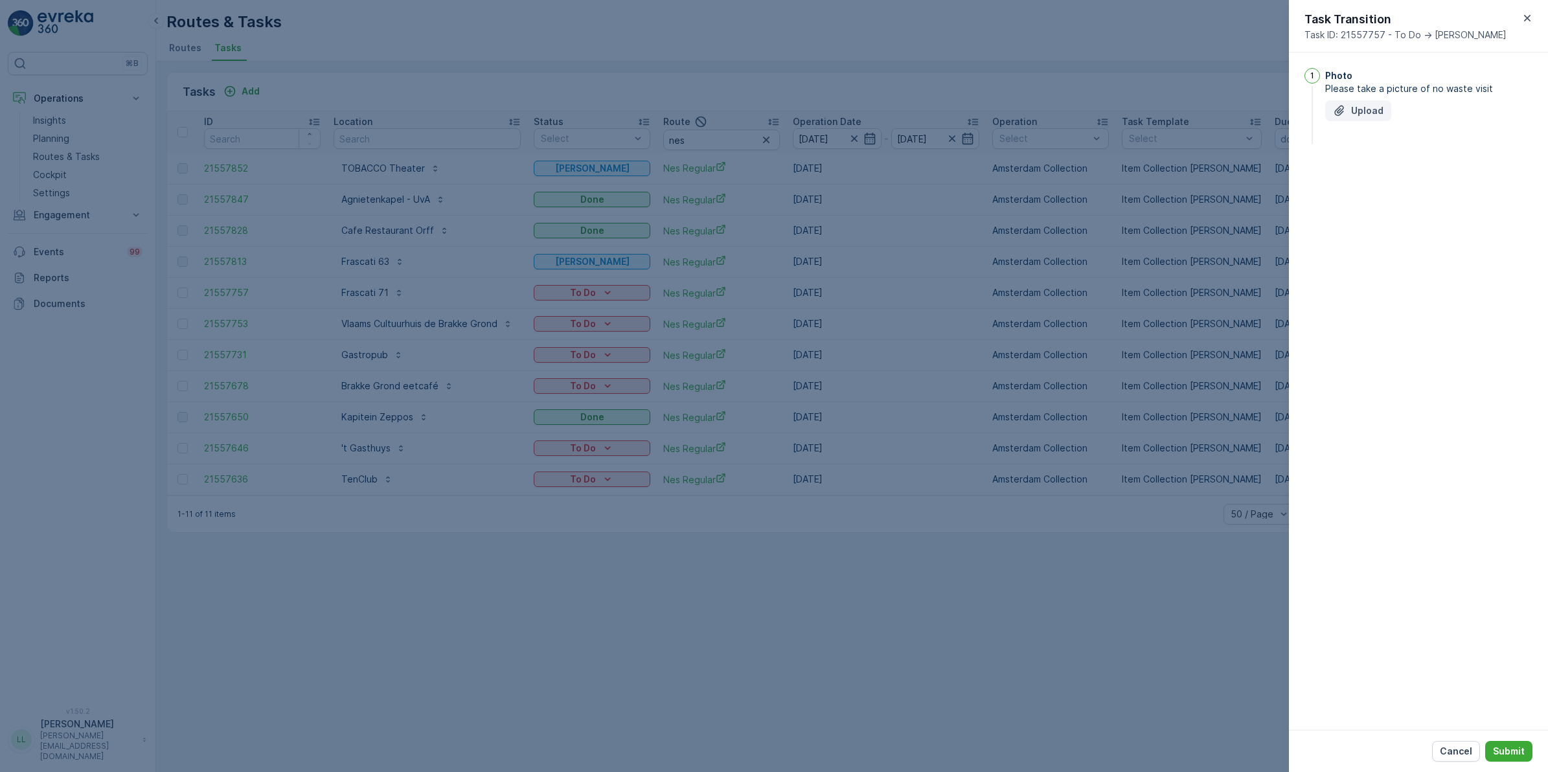
click at [1362, 106] on p "Upload" at bounding box center [1368, 110] width 32 height 13
drag, startPoint x: 1513, startPoint y: 752, endPoint x: 1482, endPoint y: 741, distance: 32.4
click at [1514, 750] on p "Submit" at bounding box center [1509, 751] width 32 height 13
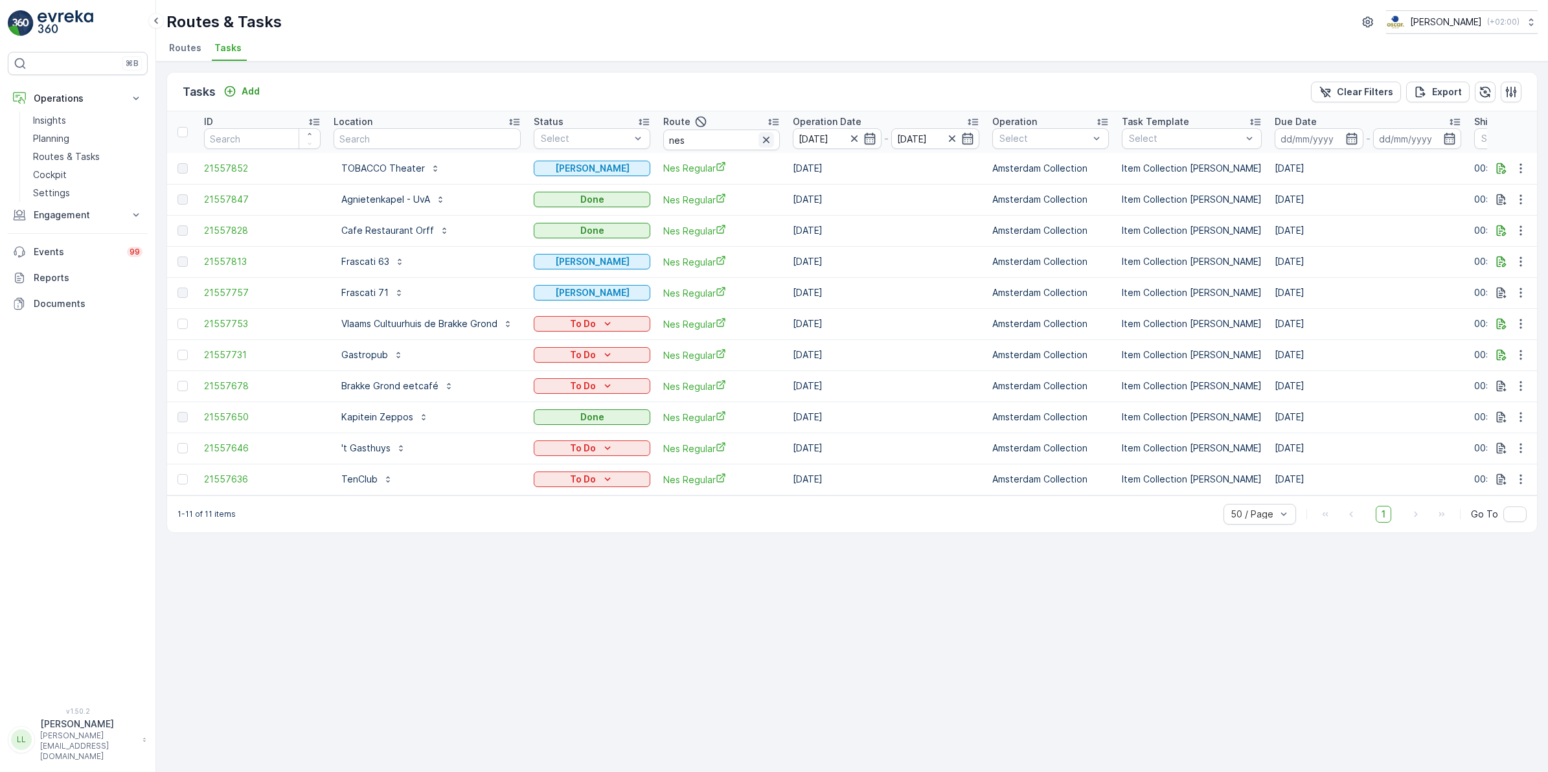
click at [772, 137] on icon "button" at bounding box center [766, 139] width 13 height 13
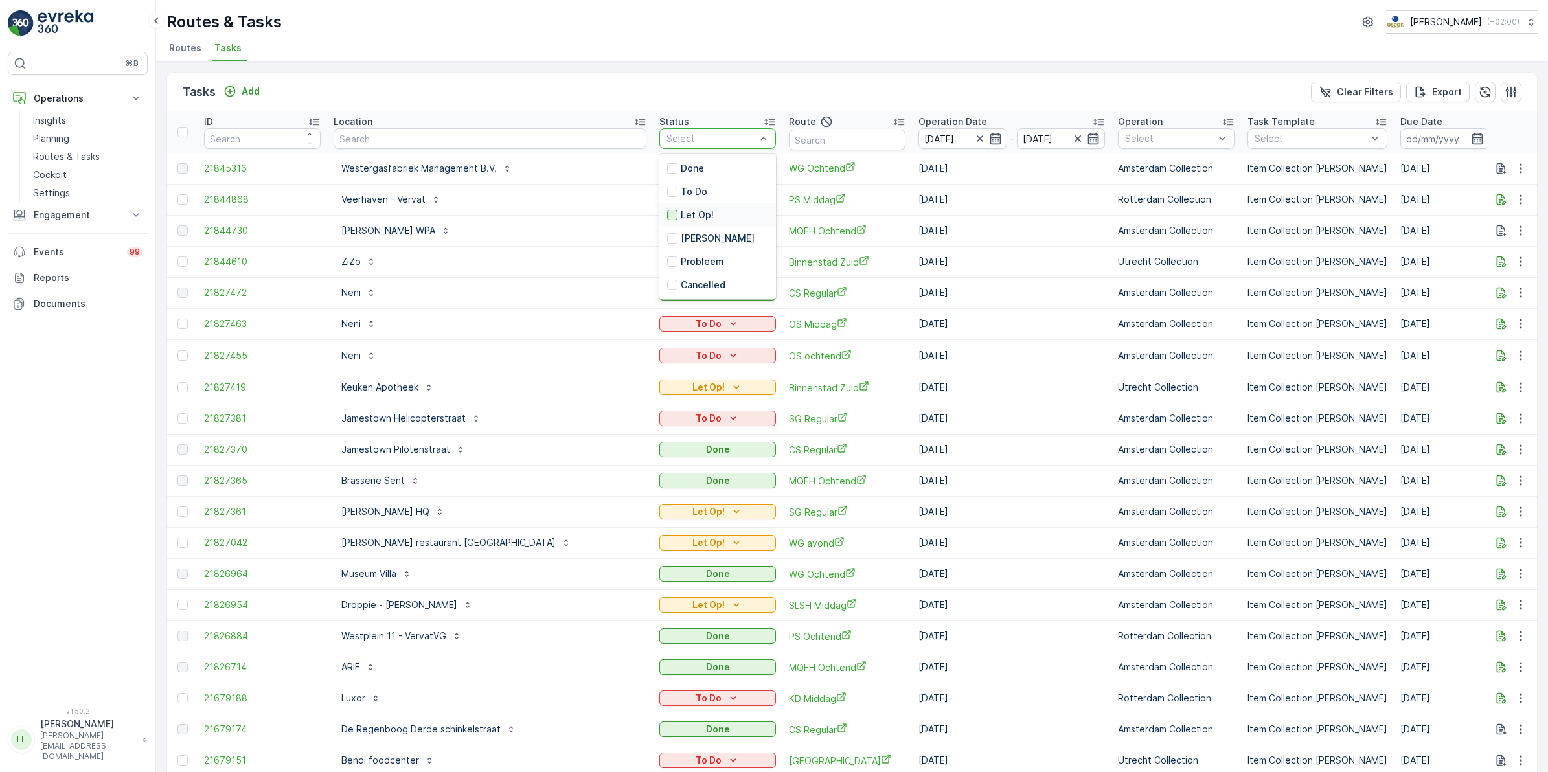
click at [667, 213] on div at bounding box center [672, 215] width 10 height 10
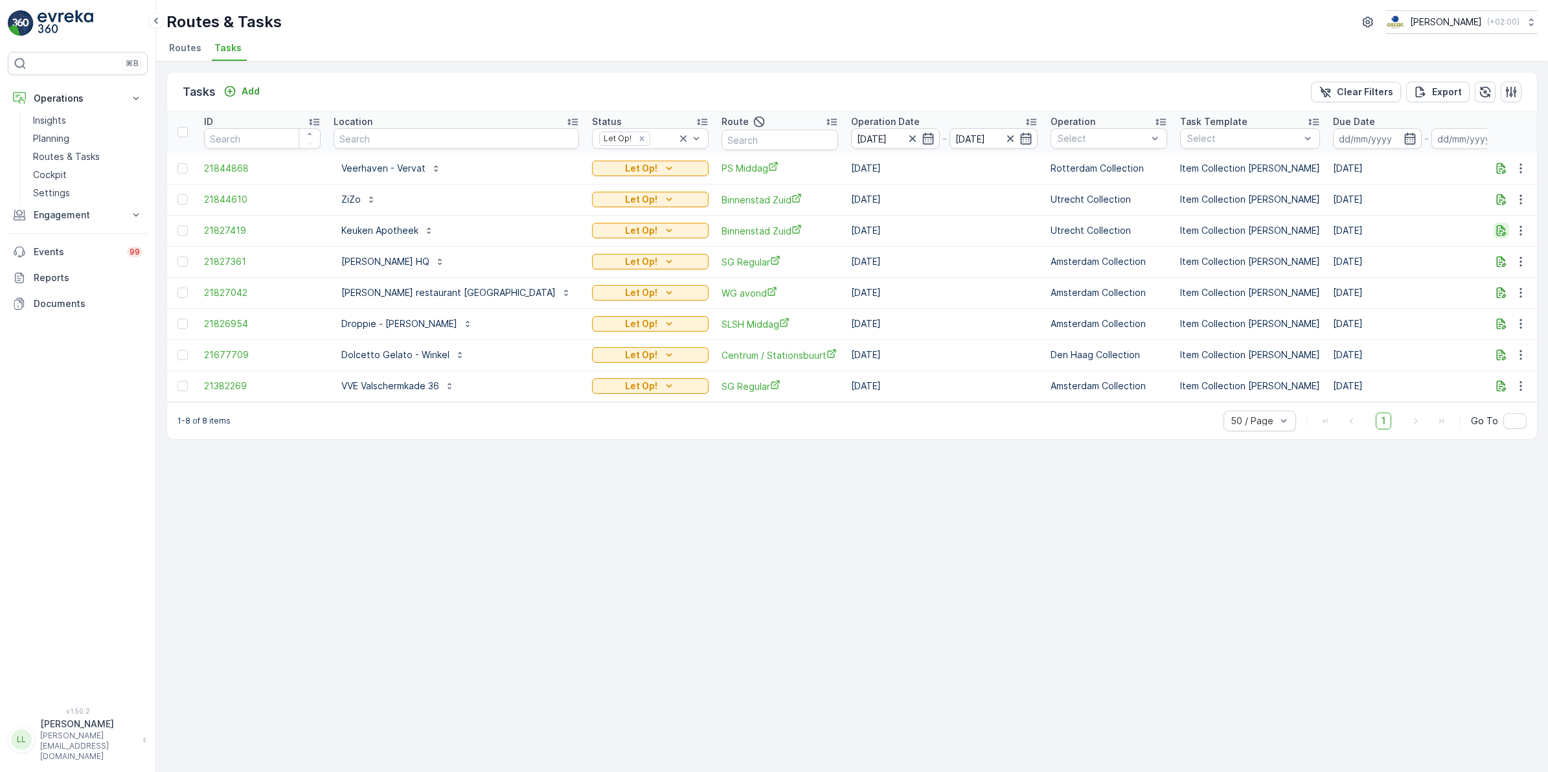
click at [1505, 225] on icon "button" at bounding box center [1501, 230] width 13 height 13
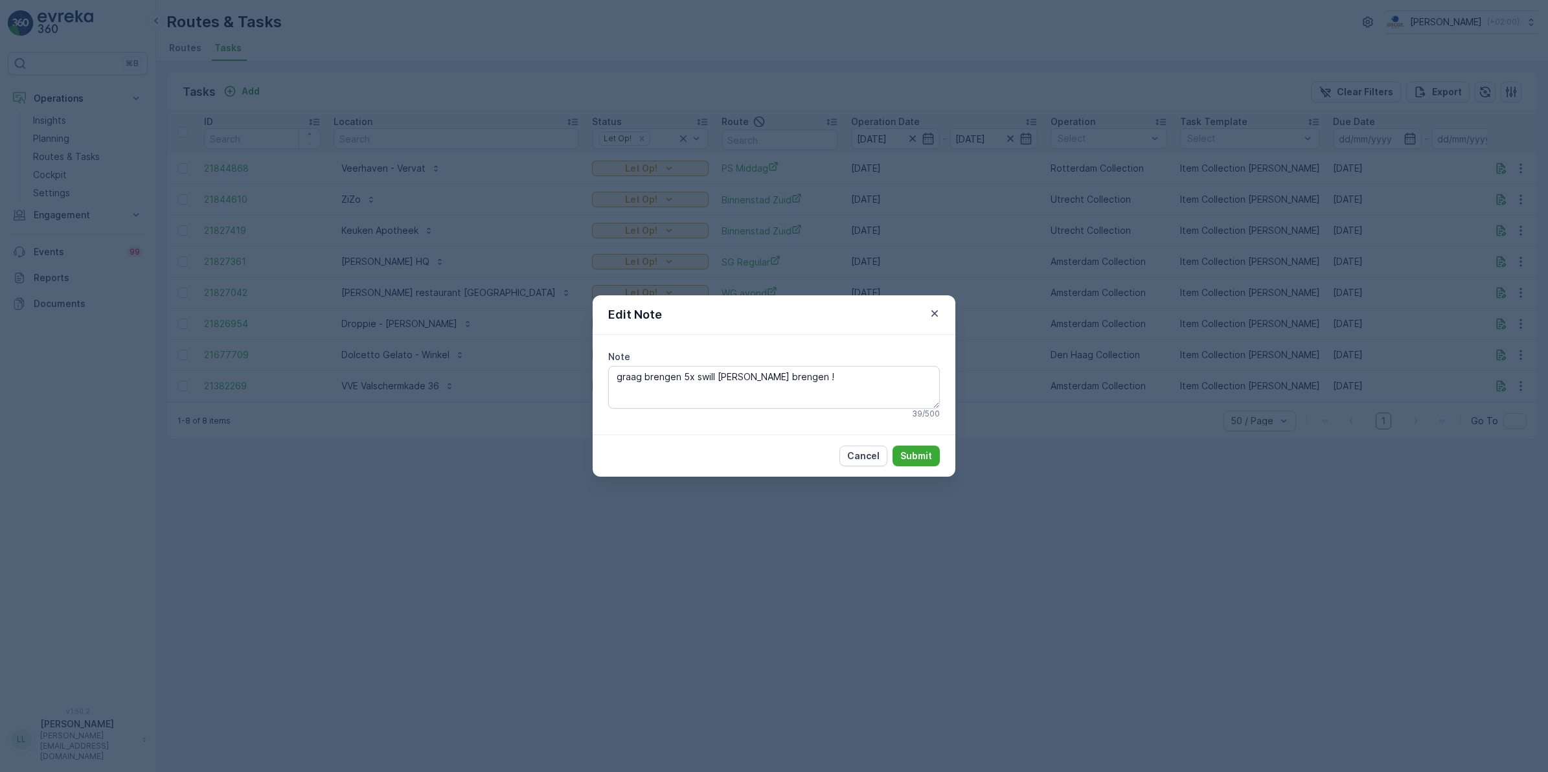
click at [1084, 509] on div "Edit Note Note graag brengen 5x swill [PERSON_NAME] brengen ! 39 / 500 Cancel S…" at bounding box center [774, 386] width 1548 height 772
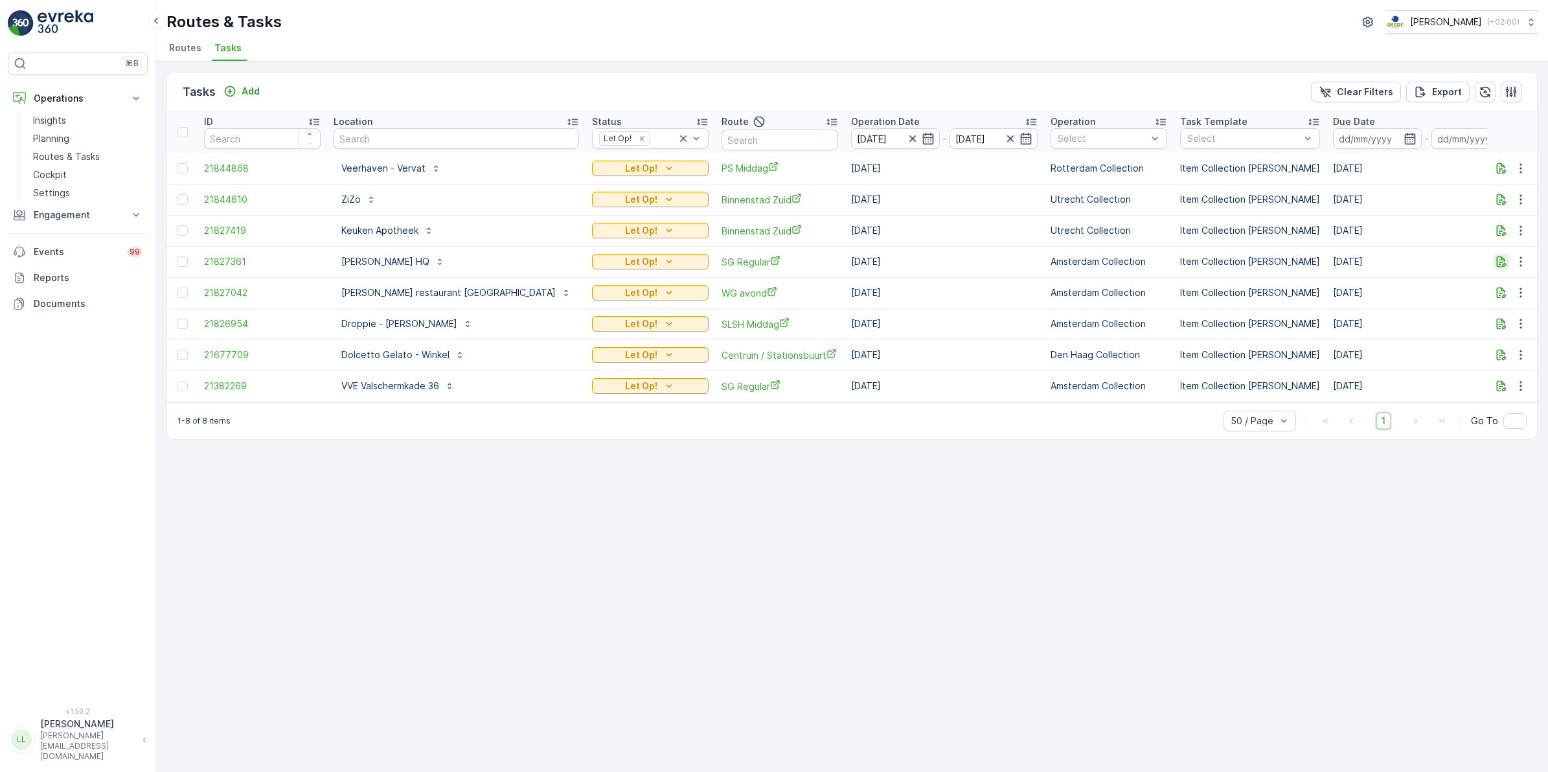
click at [1507, 264] on icon "button" at bounding box center [1501, 261] width 13 height 13
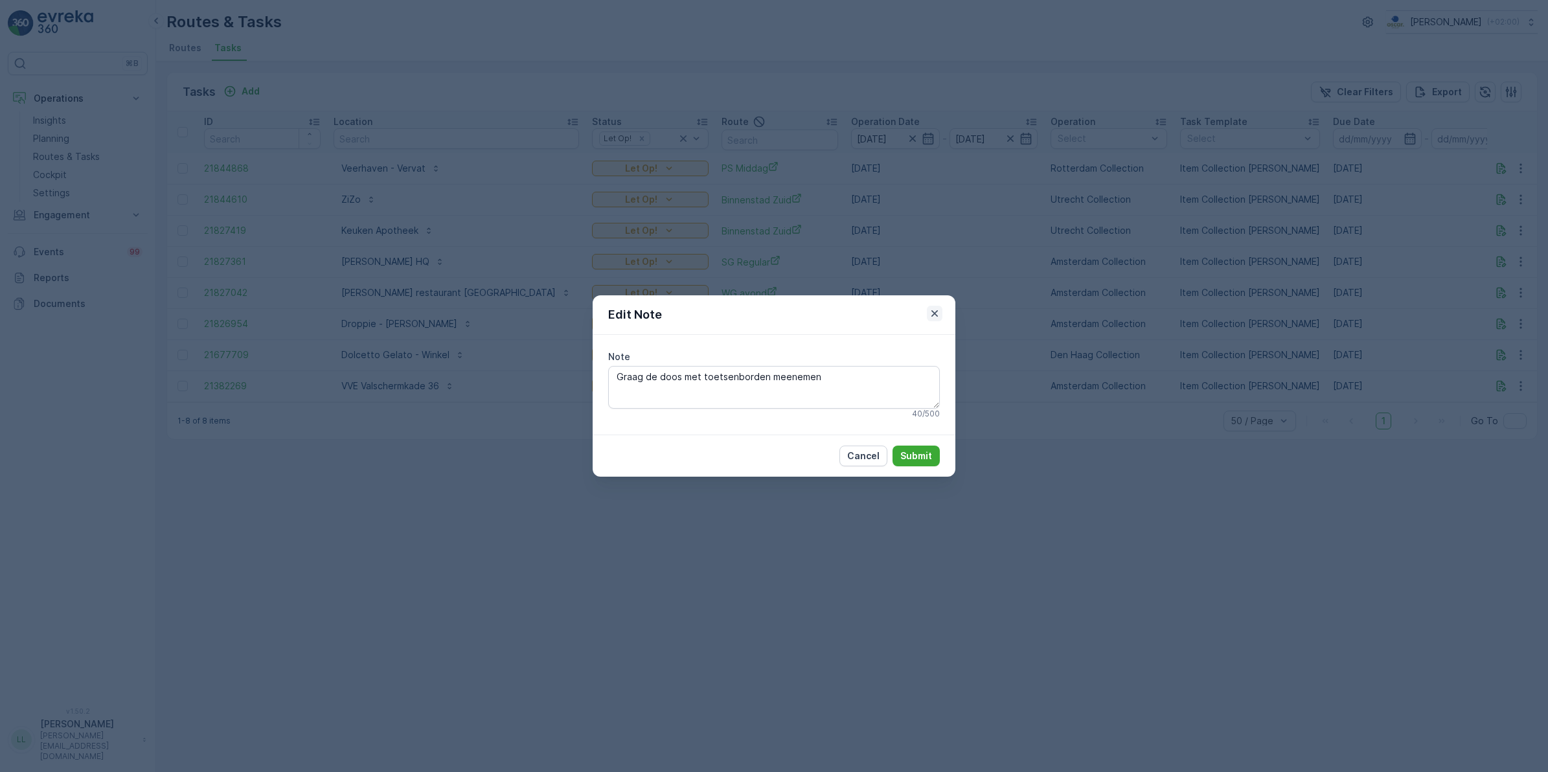
click at [930, 317] on icon "button" at bounding box center [934, 313] width 13 height 13
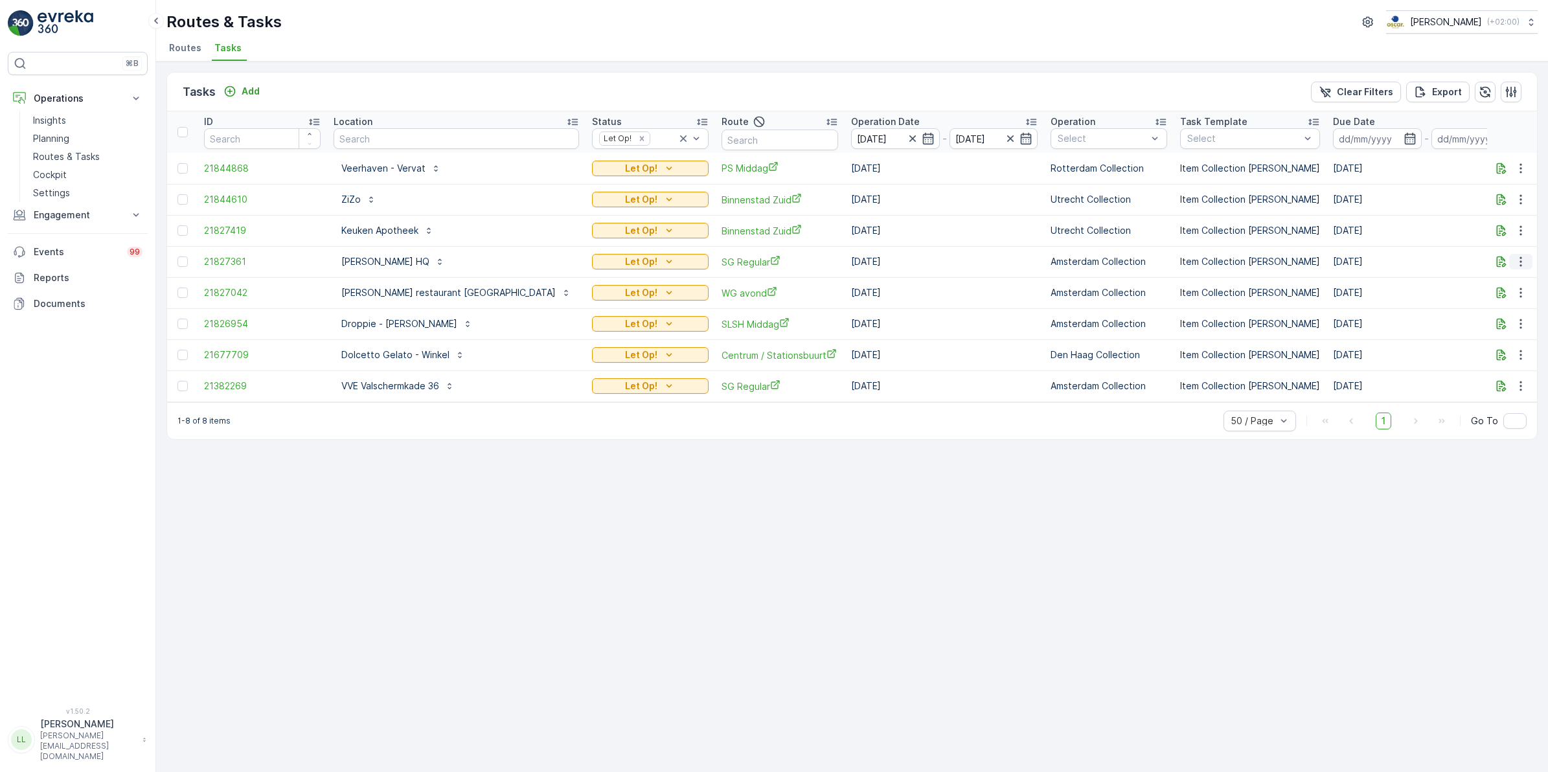
click at [1516, 264] on icon "button" at bounding box center [1521, 261] width 13 height 13
click at [1489, 317] on span "Change Route" at bounding box center [1487, 317] width 63 height 13
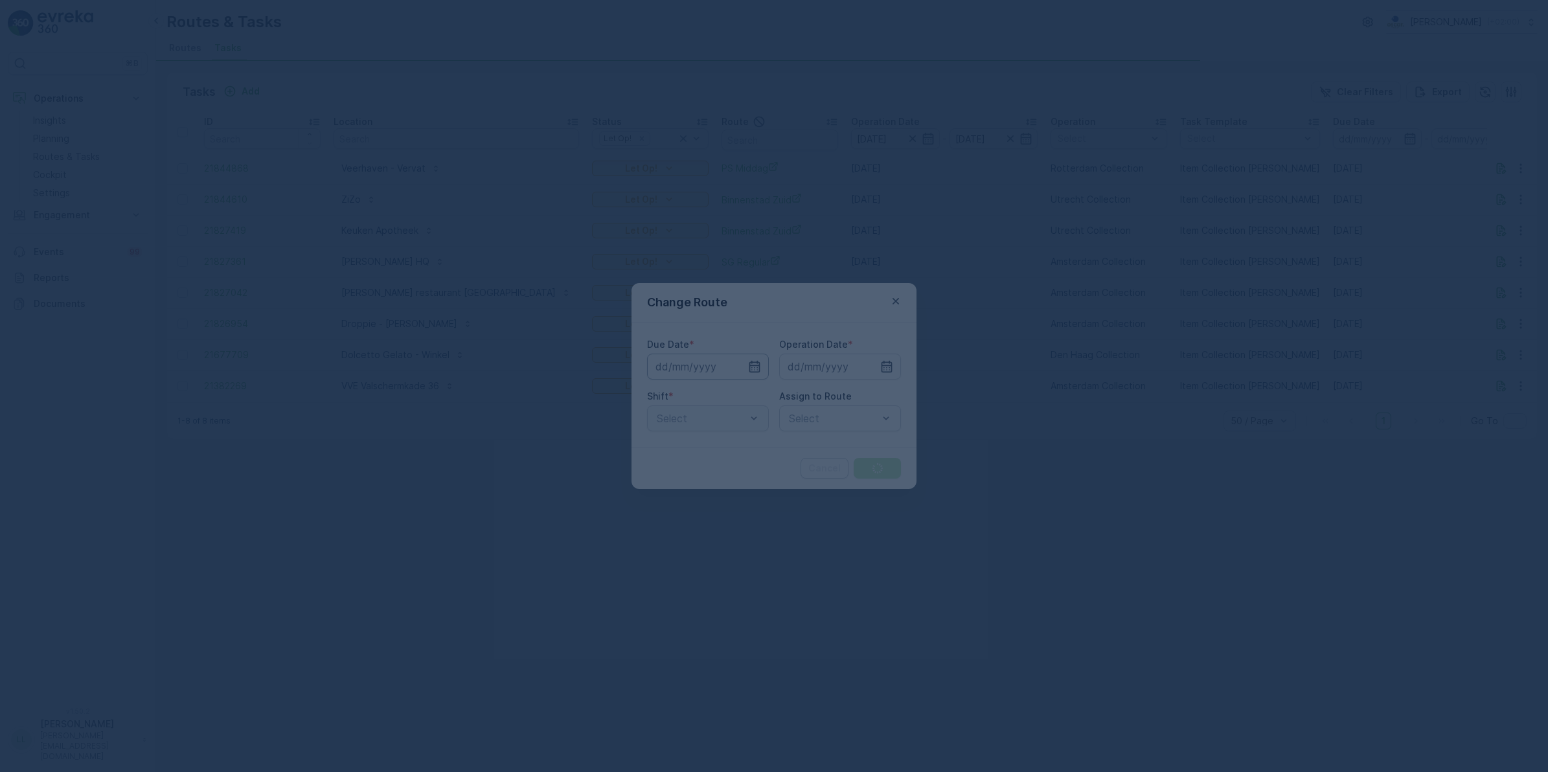
type input "[DATE]"
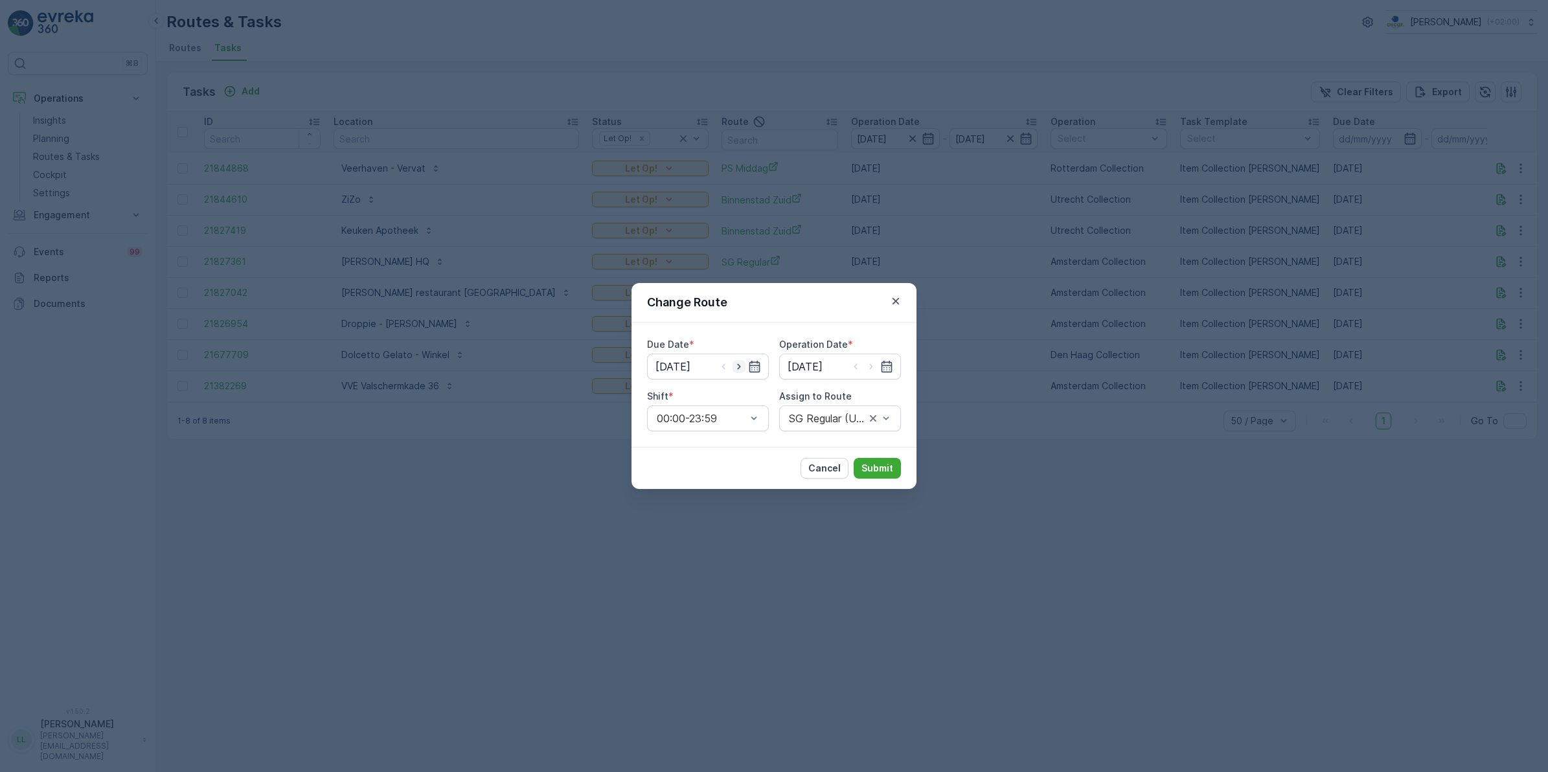
click at [740, 365] on icon "button" at bounding box center [739, 366] width 13 height 13
type input "[DATE]"
click at [869, 373] on input "[DATE]" at bounding box center [840, 367] width 122 height 26
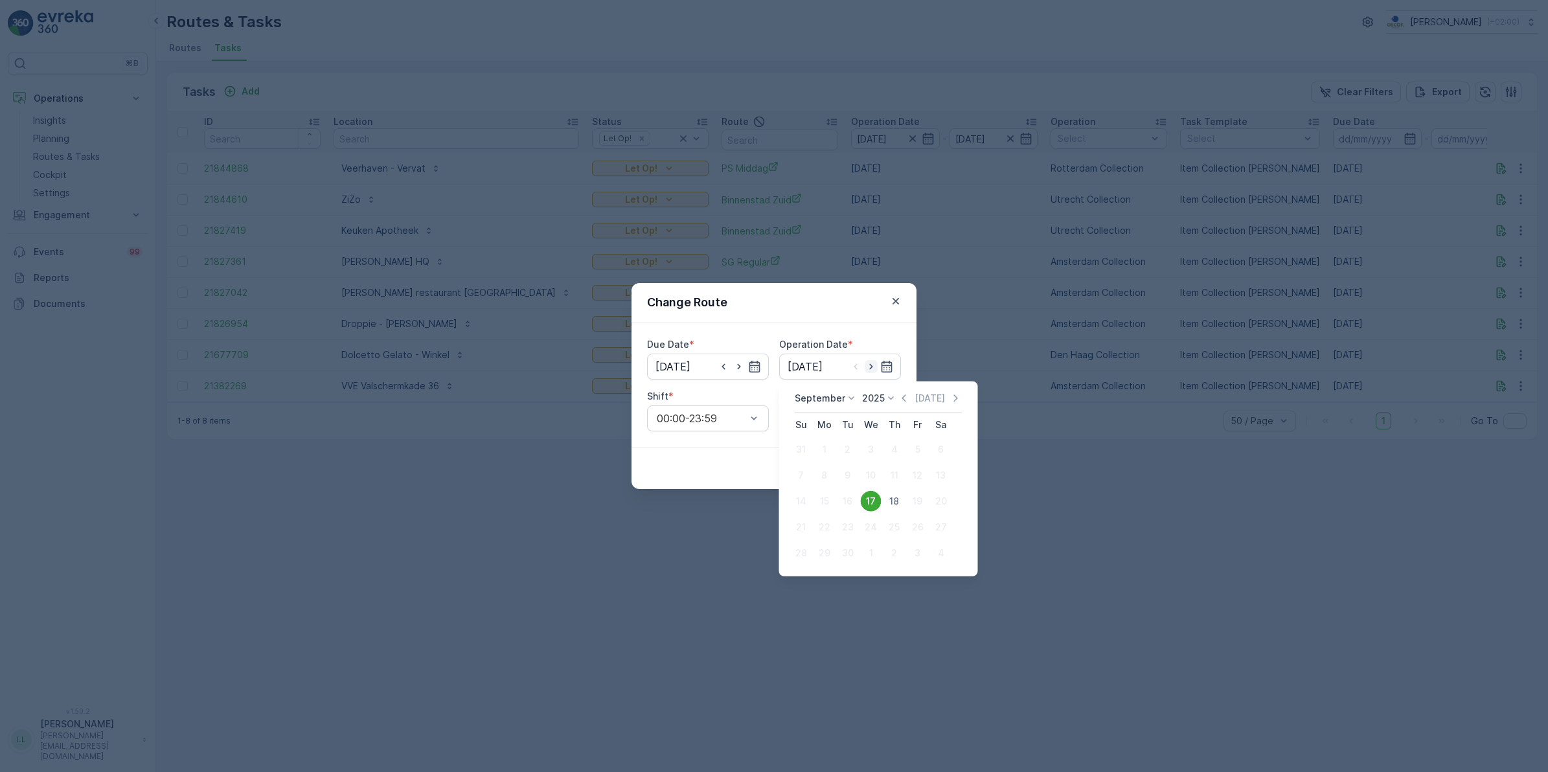
click at [873, 369] on icon "button" at bounding box center [871, 366] width 13 height 13
type input "[DATE]"
click at [890, 502] on div "18" at bounding box center [894, 501] width 21 height 21
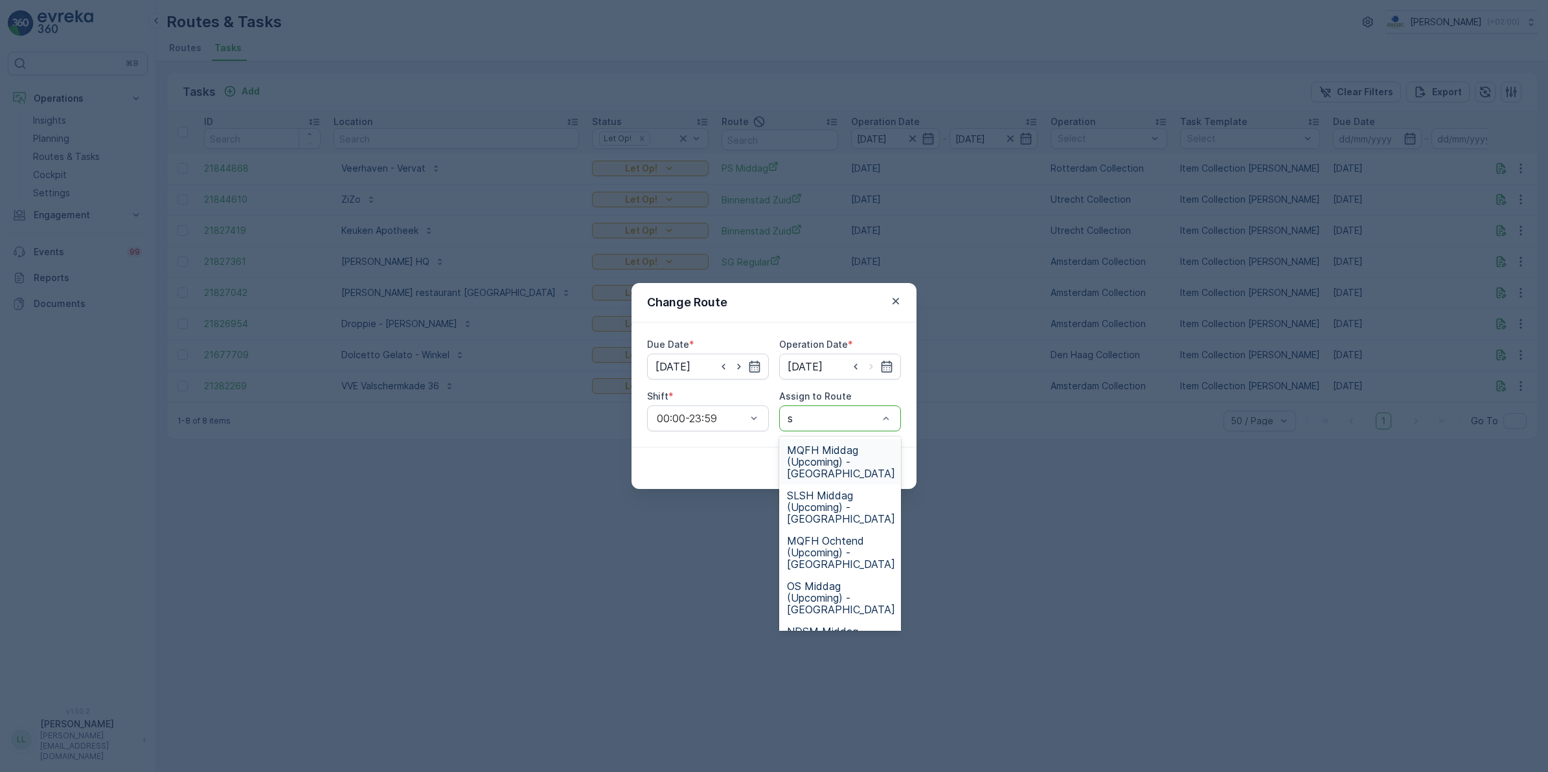
type input "sg"
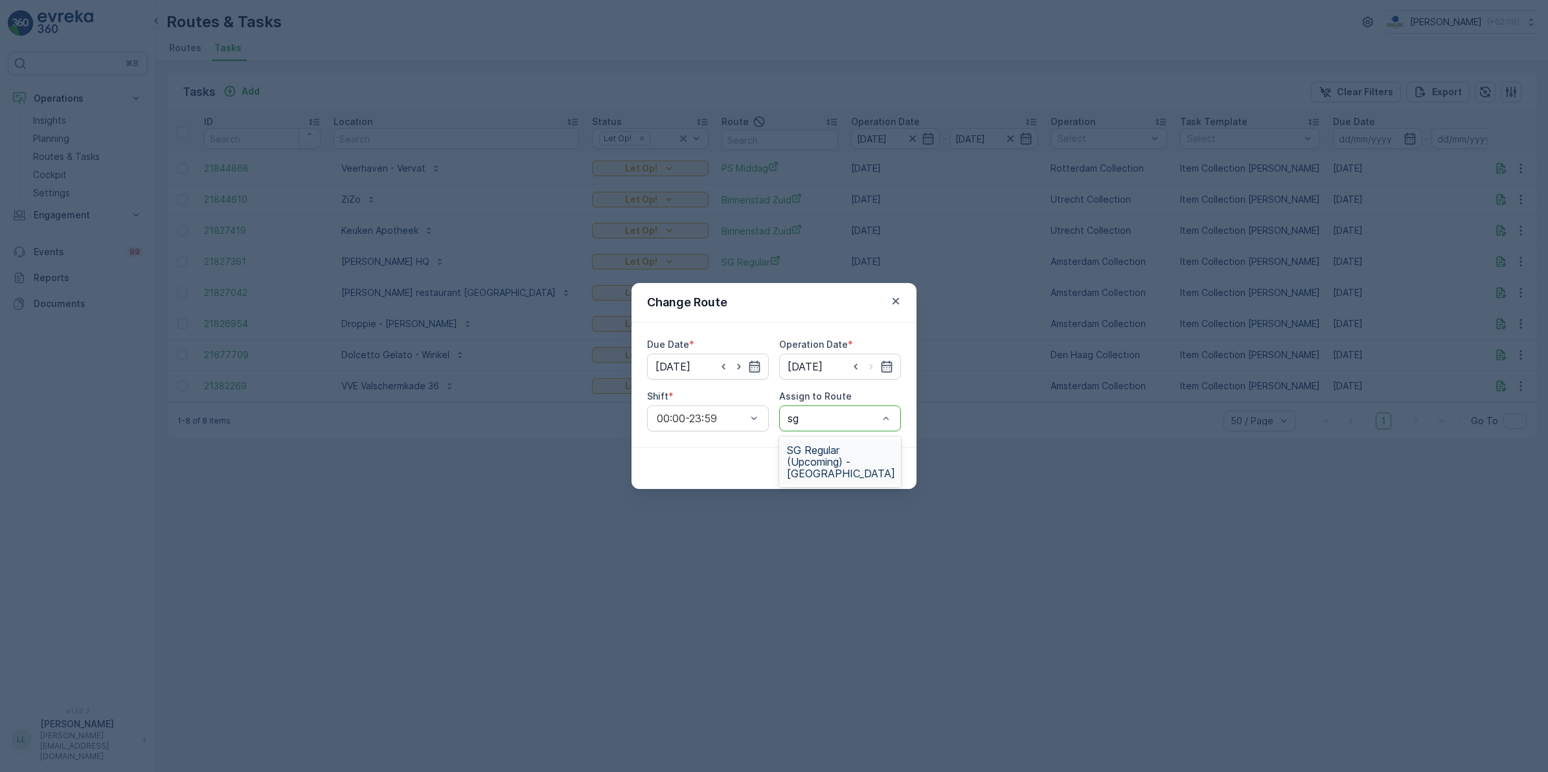
click at [855, 455] on span "SG Regular (Upcoming) - [GEOGRAPHIC_DATA]" at bounding box center [841, 461] width 108 height 35
click at [879, 468] on p "Submit" at bounding box center [878, 468] width 32 height 13
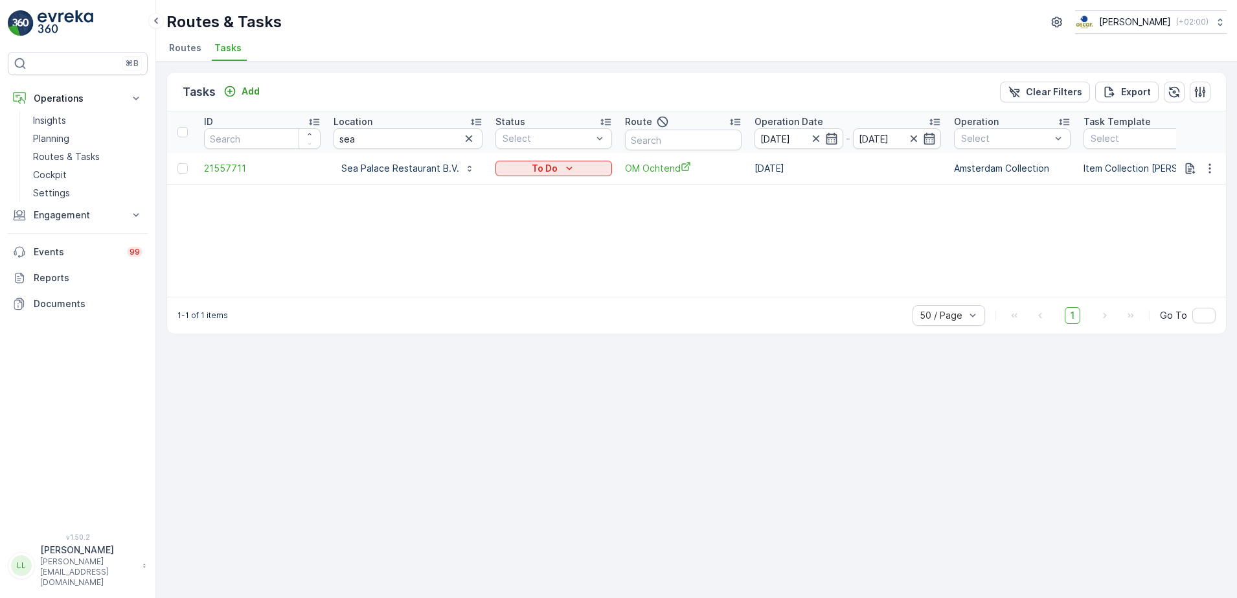
click at [468, 139] on icon "button" at bounding box center [469, 138] width 13 height 13
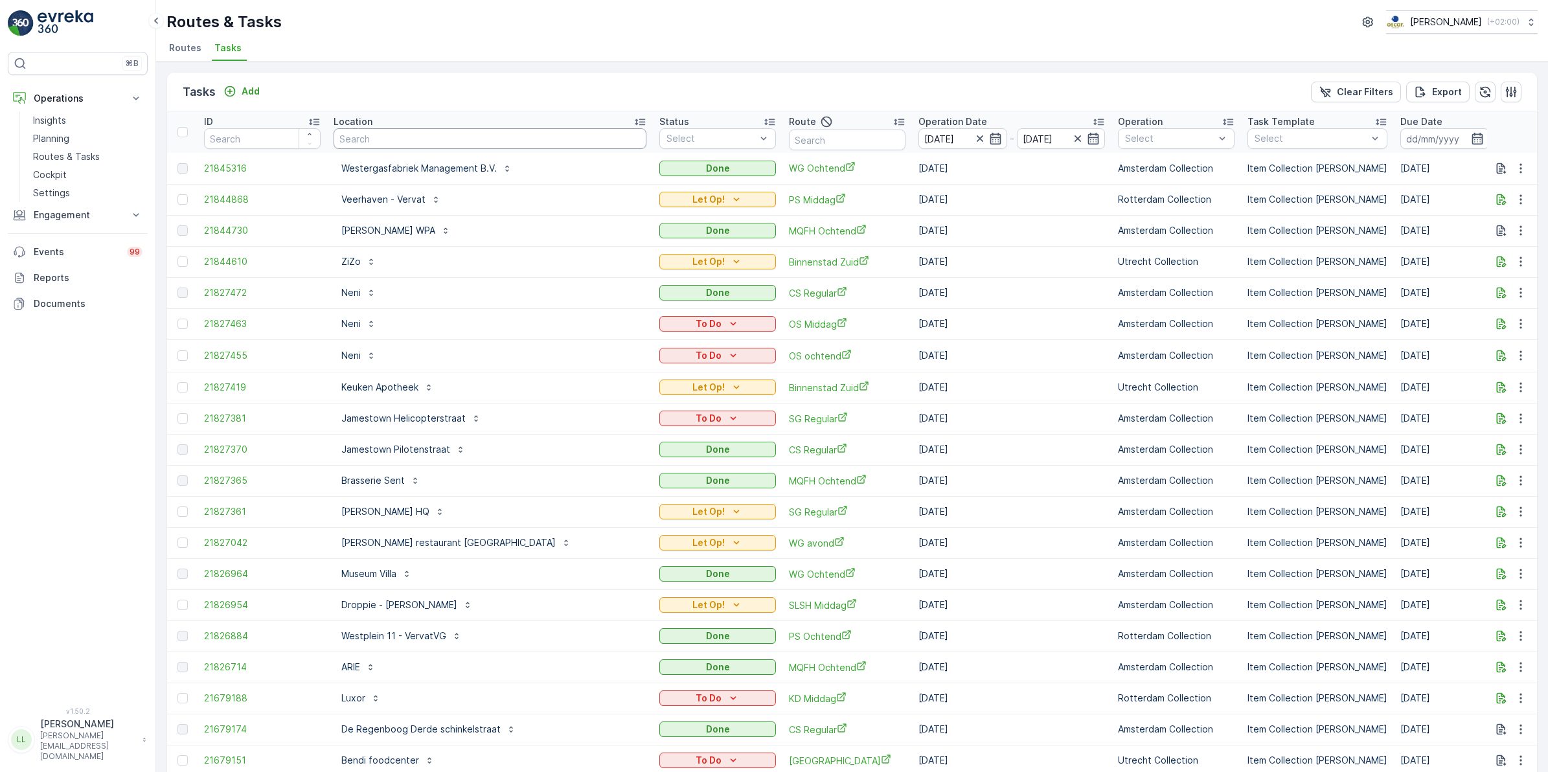
click at [468, 136] on input "text" at bounding box center [490, 138] width 313 height 21
type input "kant"
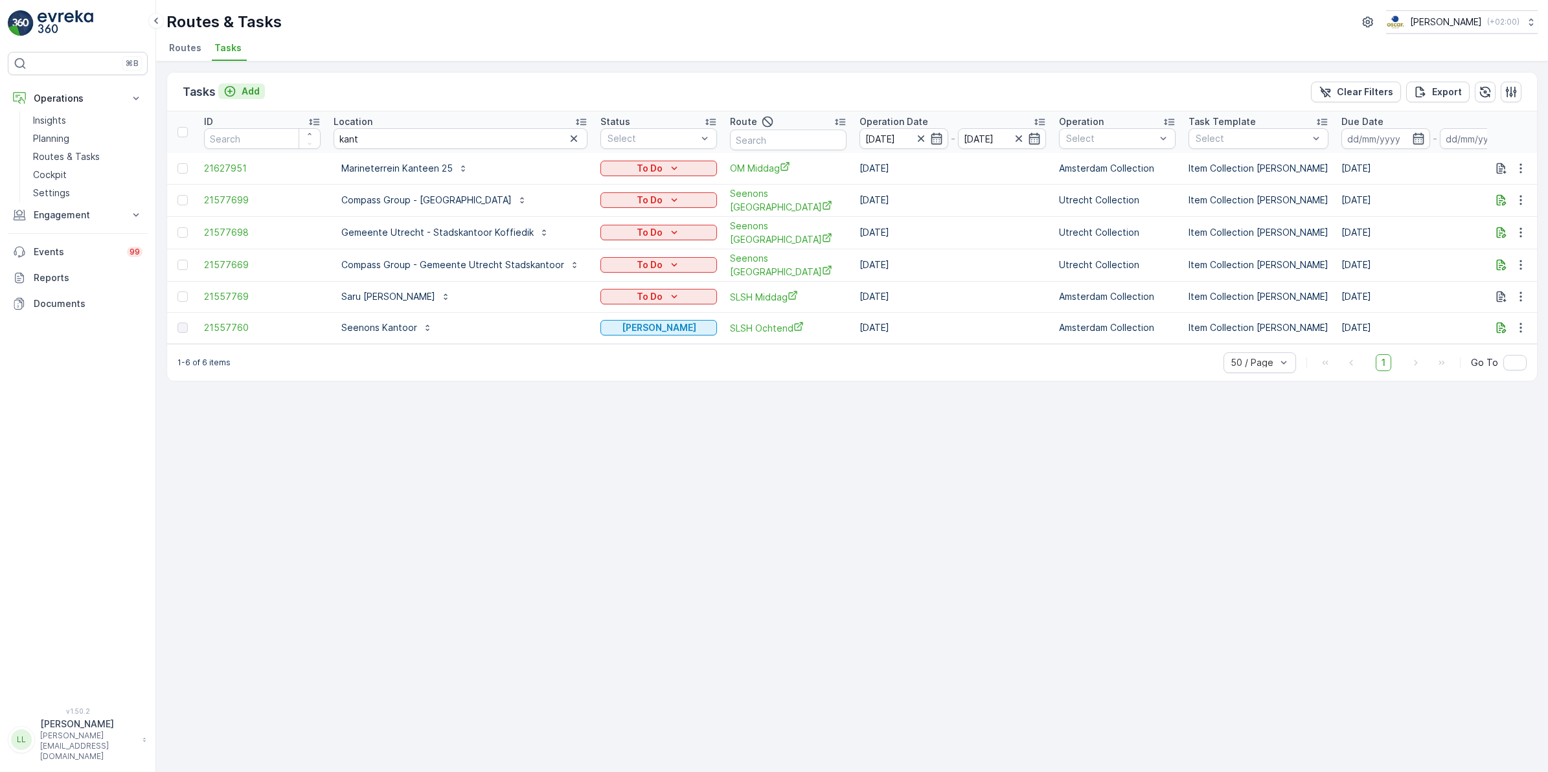
click at [254, 89] on p "Add" at bounding box center [251, 91] width 18 height 13
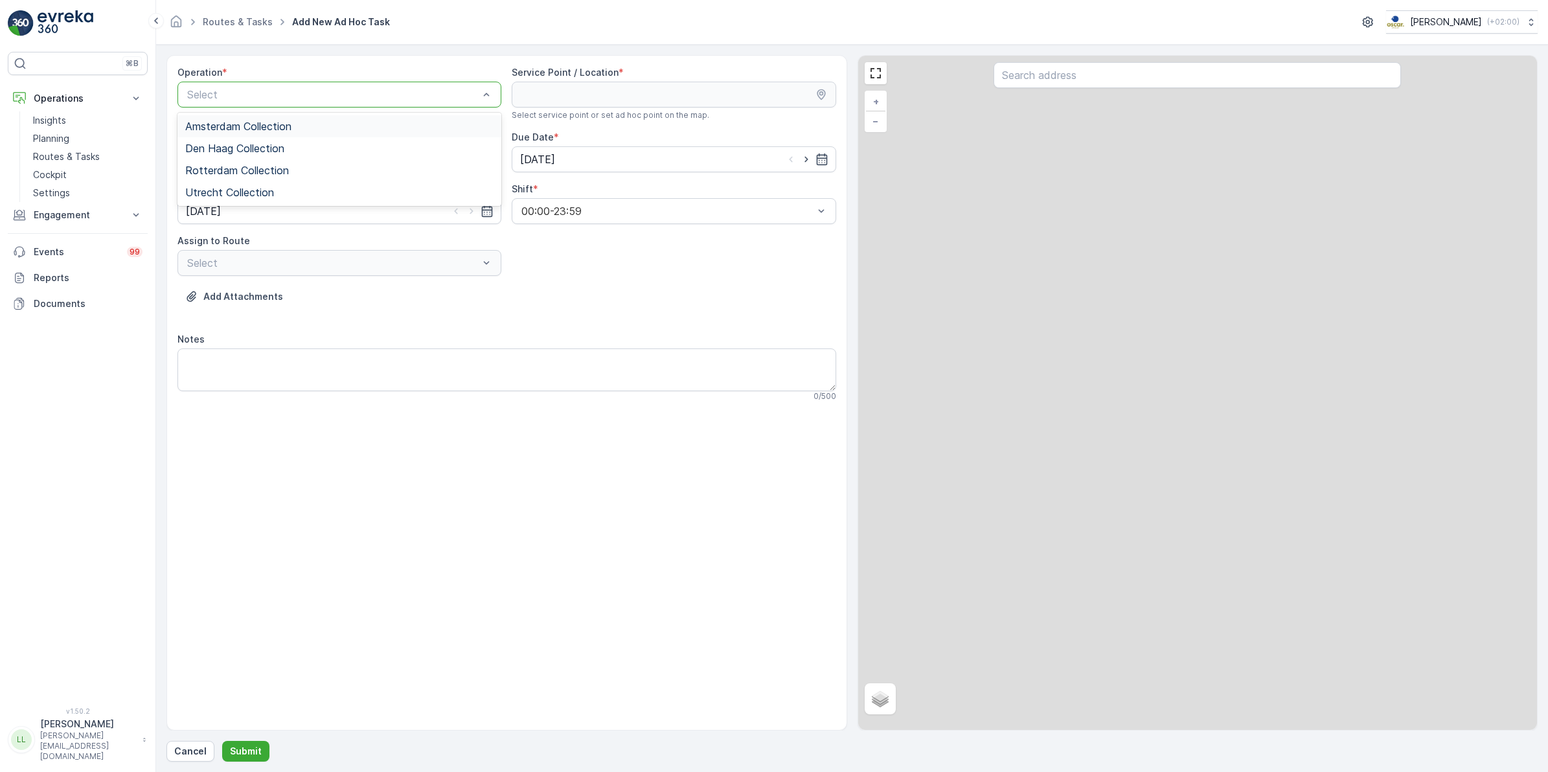
click at [329, 104] on div "Select" at bounding box center [340, 95] width 324 height 26
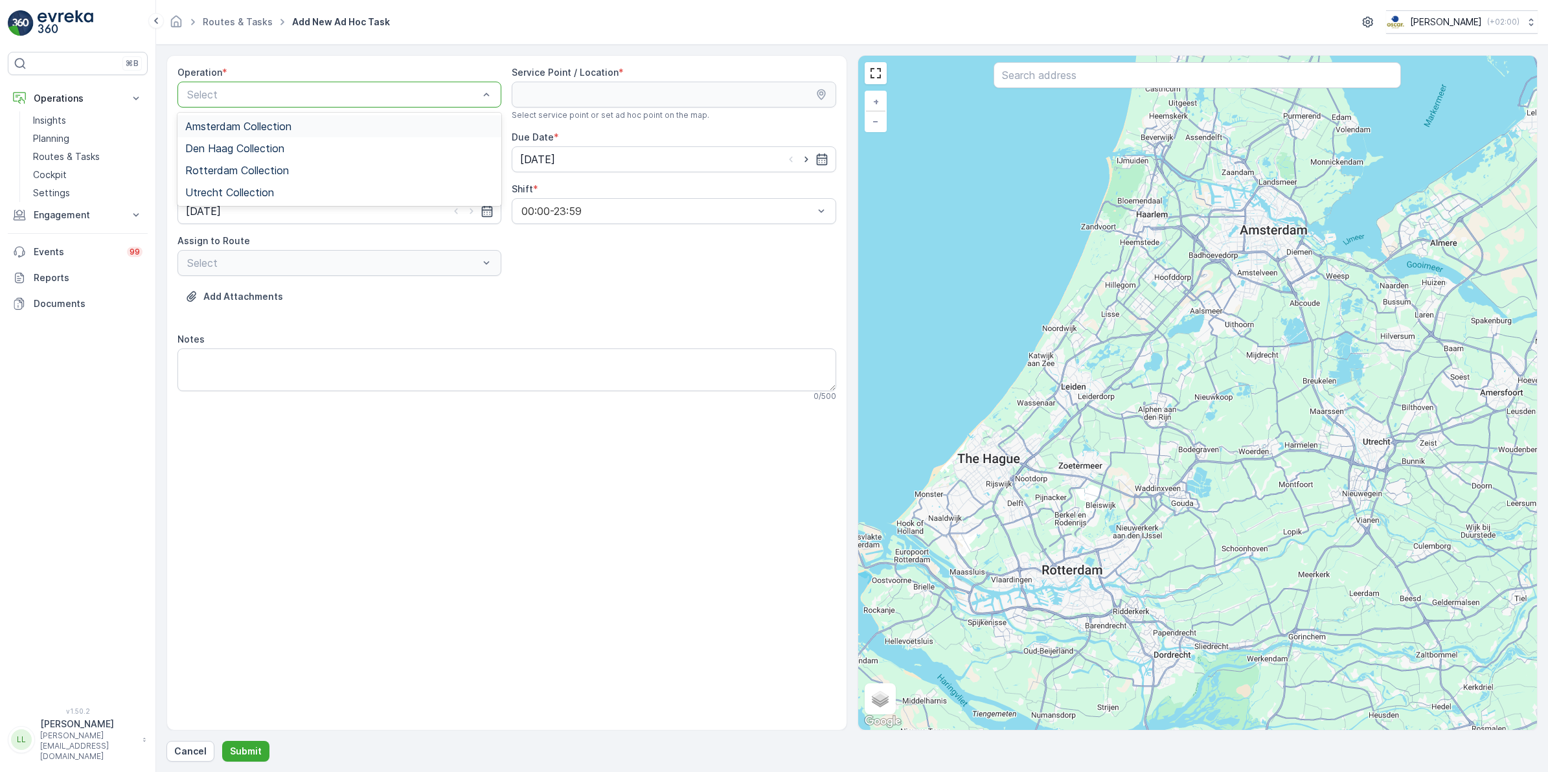
click at [295, 125] on div "Amsterdam Collection" at bounding box center [339, 127] width 308 height 12
click at [1102, 76] on input "text" at bounding box center [1198, 75] width 408 height 26
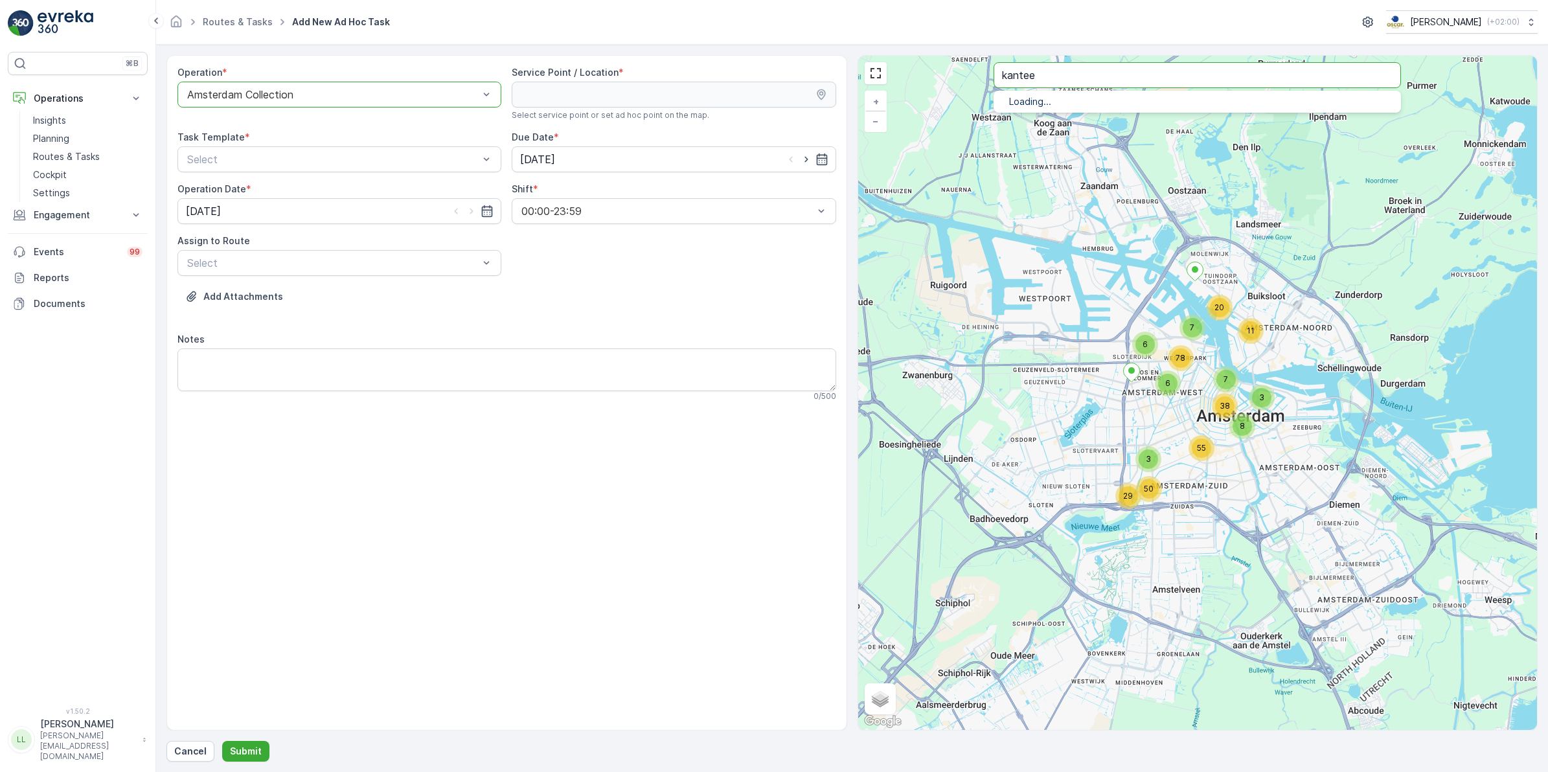
type input "kantee"
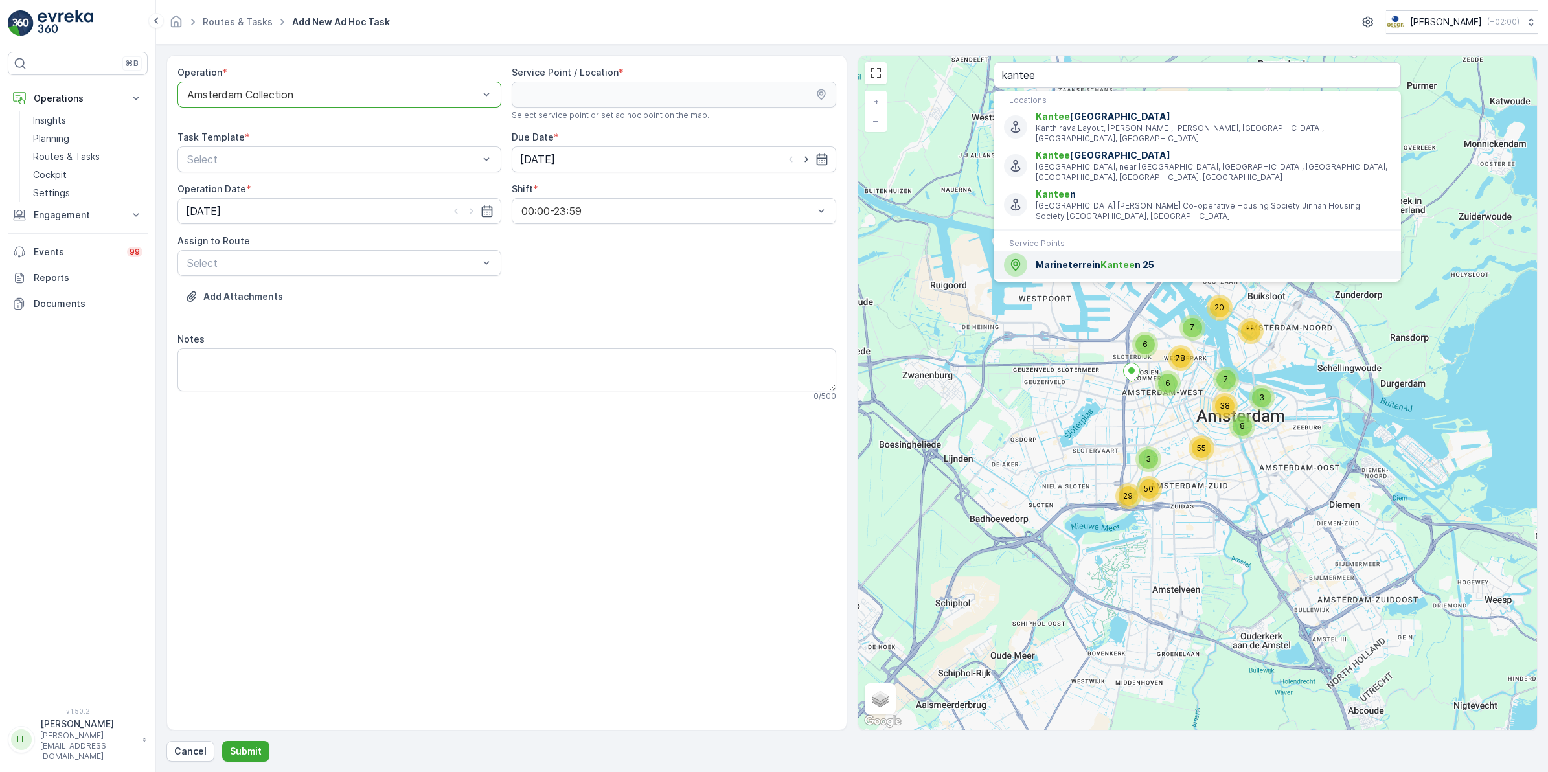
click at [1087, 253] on div "Marineterrein Kantee n 25" at bounding box center [1197, 264] width 387 height 23
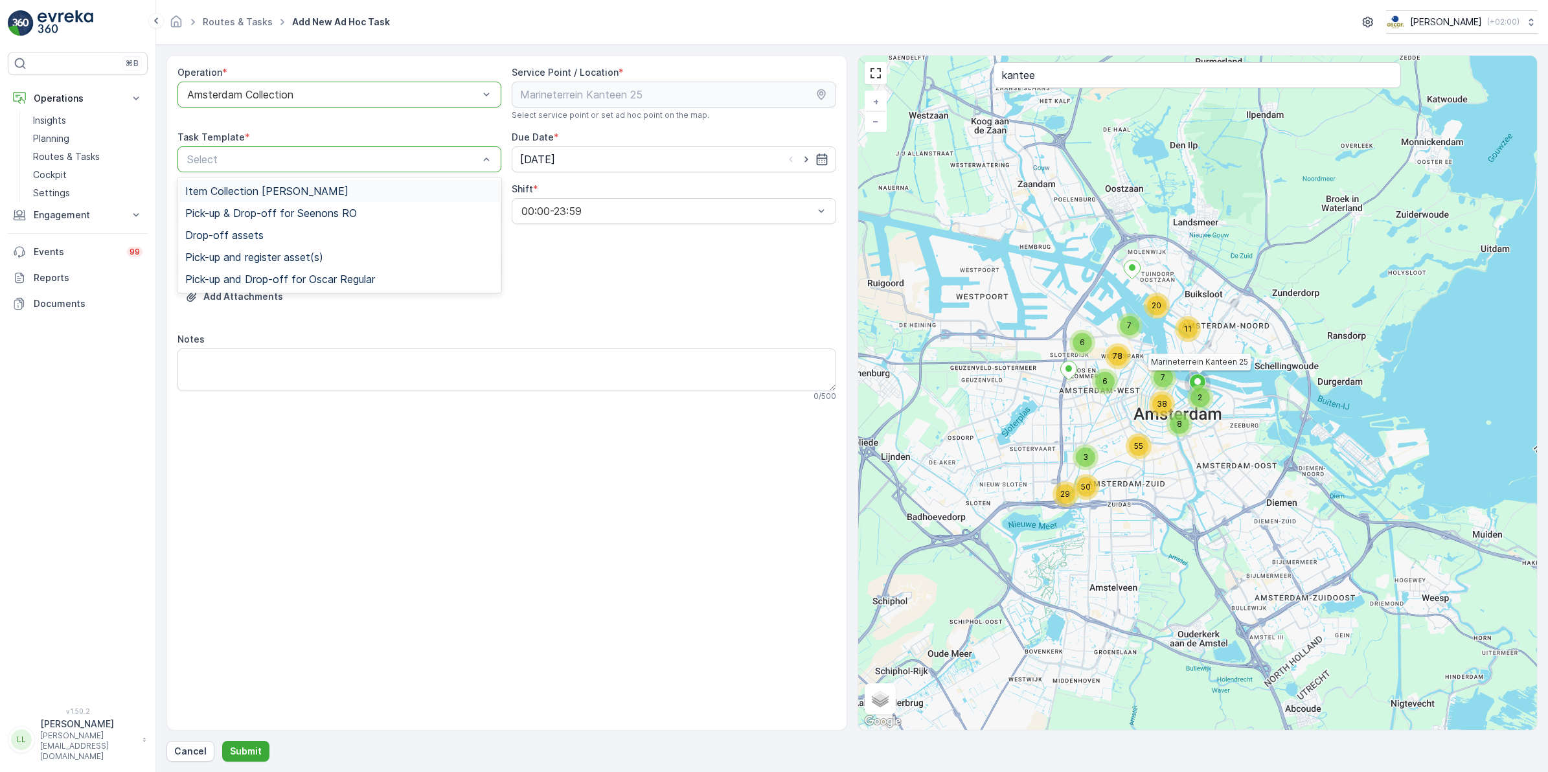
click at [381, 192] on div "Item Collection [PERSON_NAME]" at bounding box center [339, 191] width 308 height 12
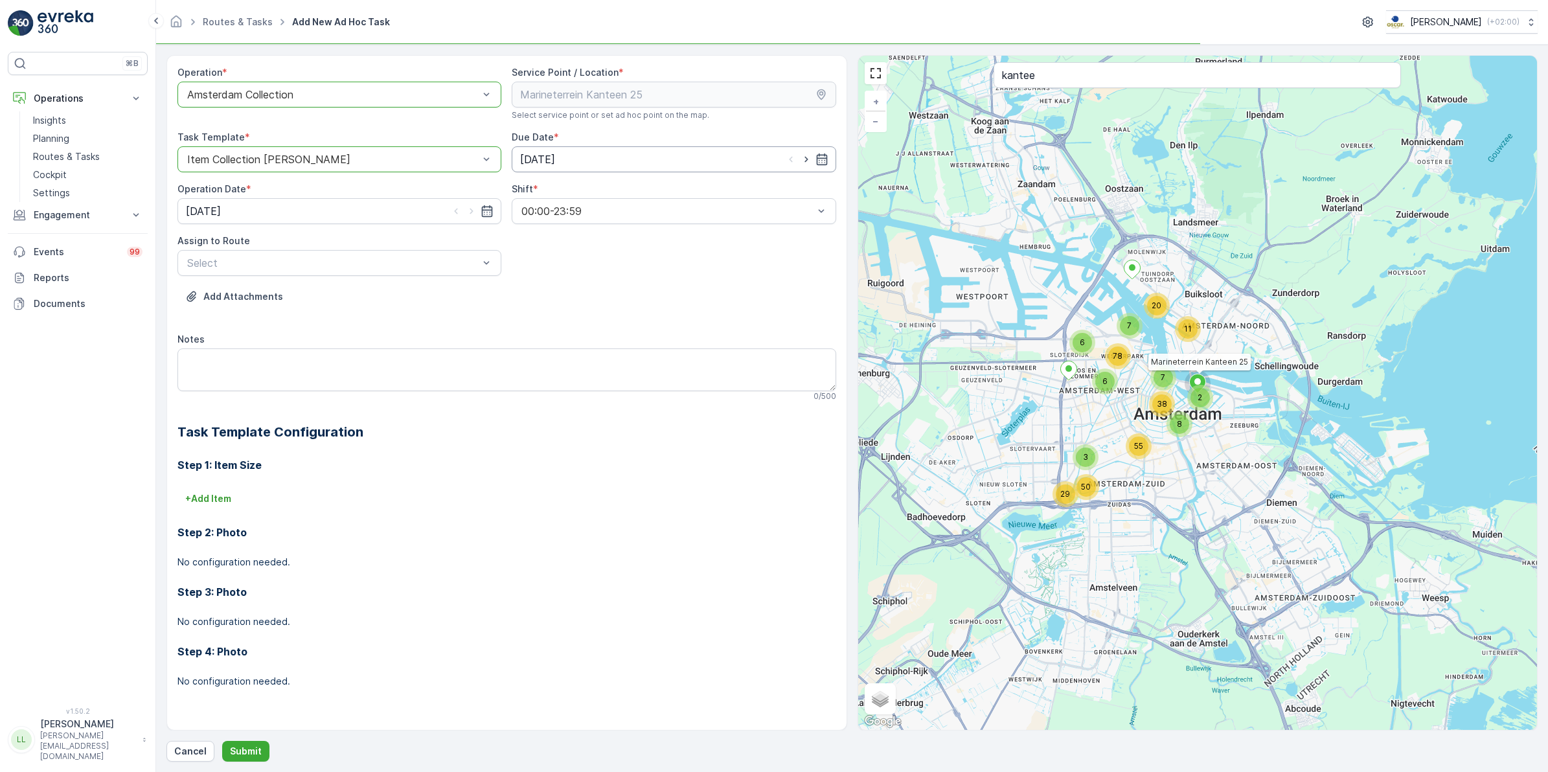
drag, startPoint x: 807, startPoint y: 161, endPoint x: 778, endPoint y: 162, distance: 29.2
click at [808, 161] on icon "button" at bounding box center [806, 159] width 13 height 13
type input "18.09.2025"
click at [471, 213] on icon "button" at bounding box center [471, 212] width 3 height 6
type input "18.09.2025"
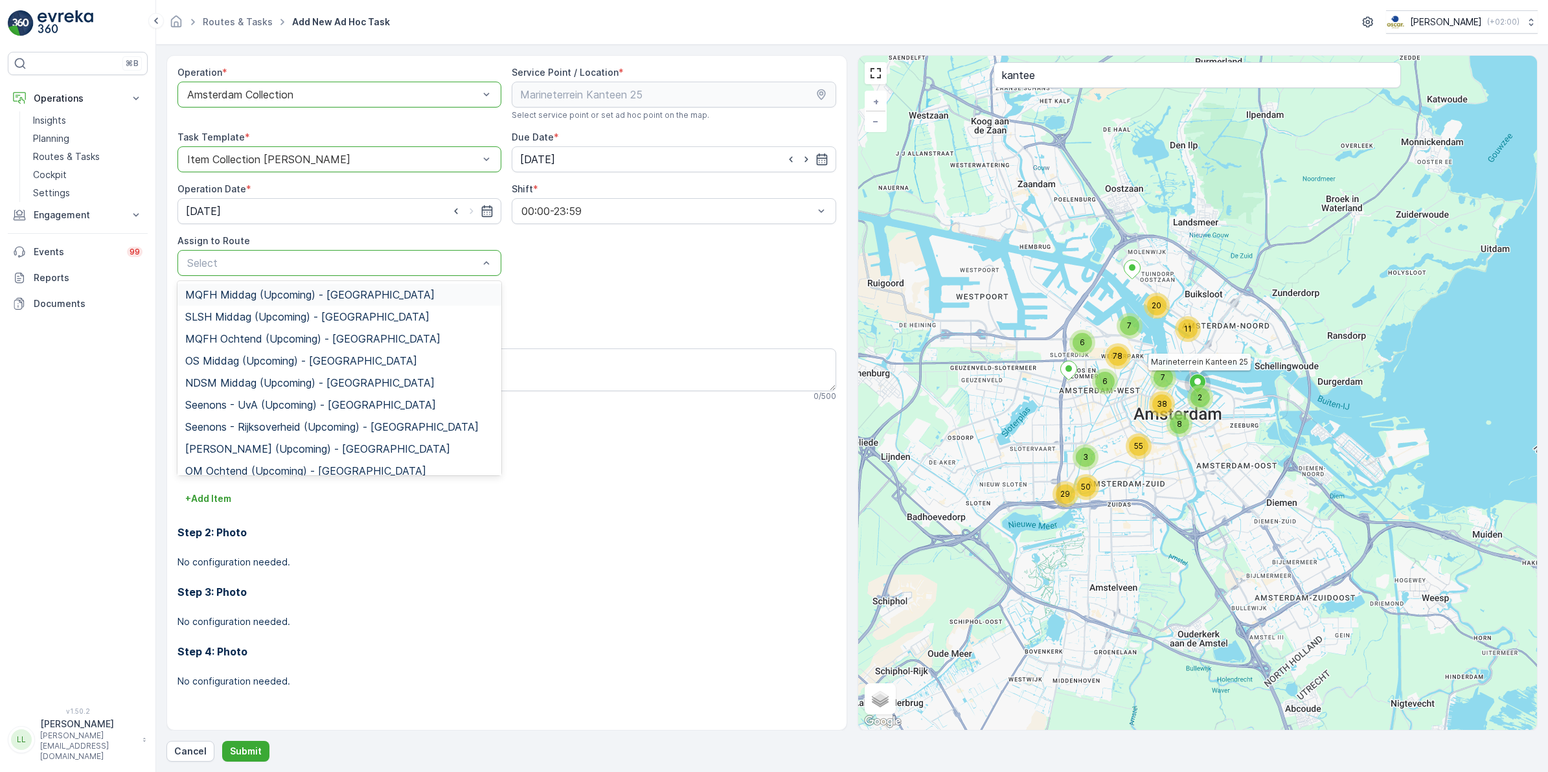
click at [325, 305] on div "MQFH Middag (Upcoming) - Amsterdam" at bounding box center [340, 295] width 324 height 22
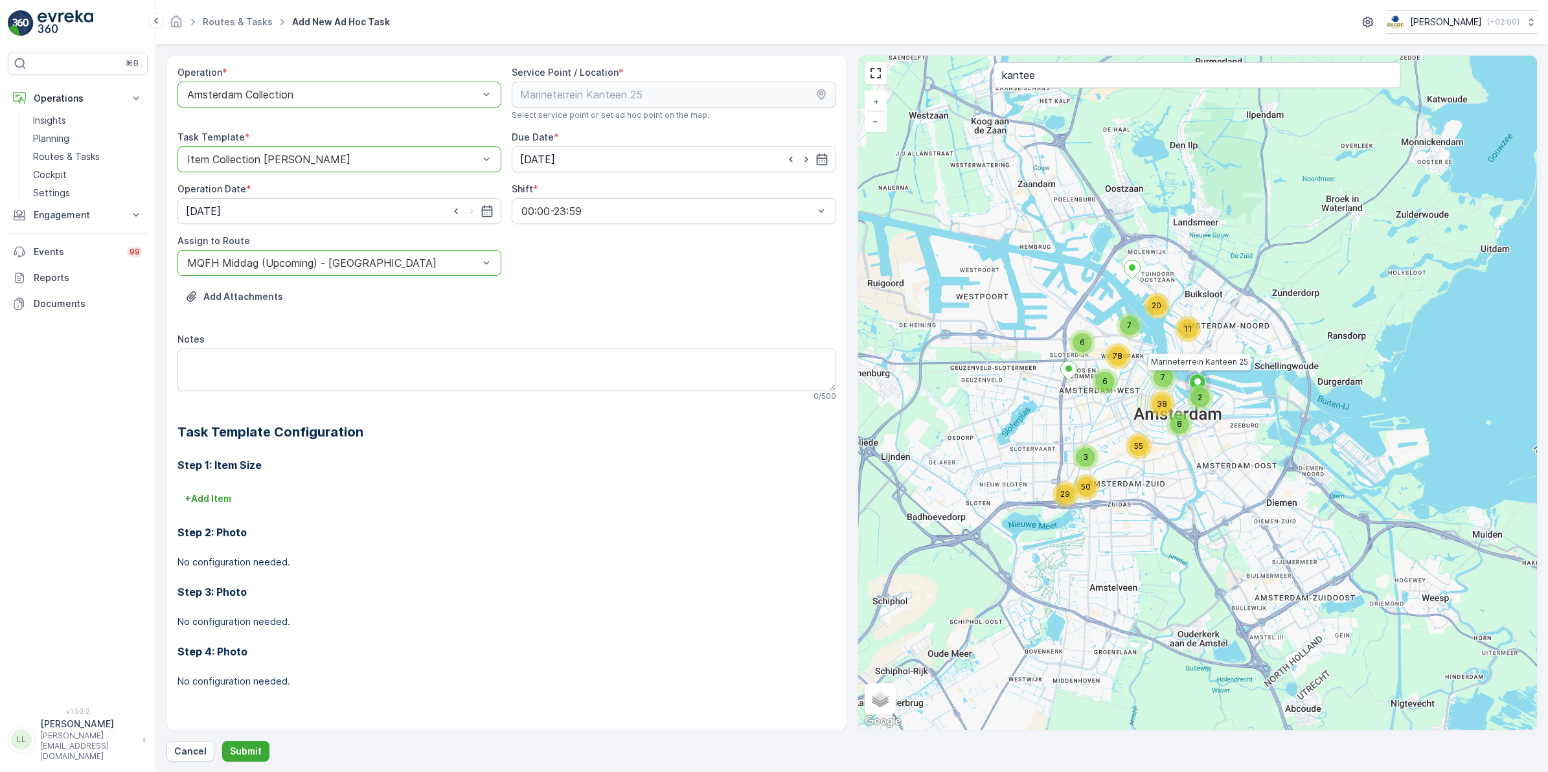
click at [324, 266] on div at bounding box center [333, 263] width 294 height 12
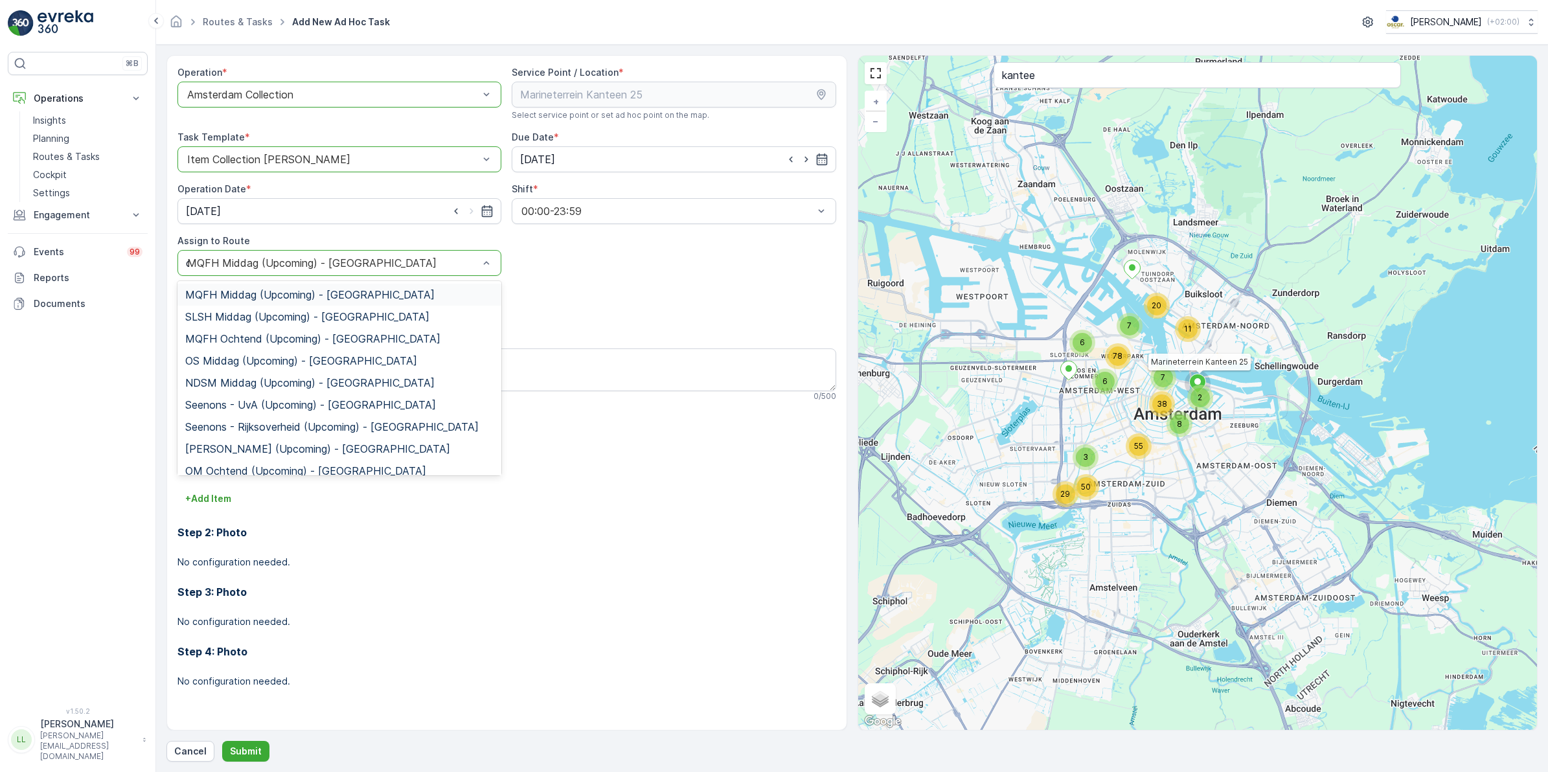
type input "om"
click at [262, 439] on div "OM Middag (Upcoming) - Amsterdam" at bounding box center [340, 449] width 324 height 22
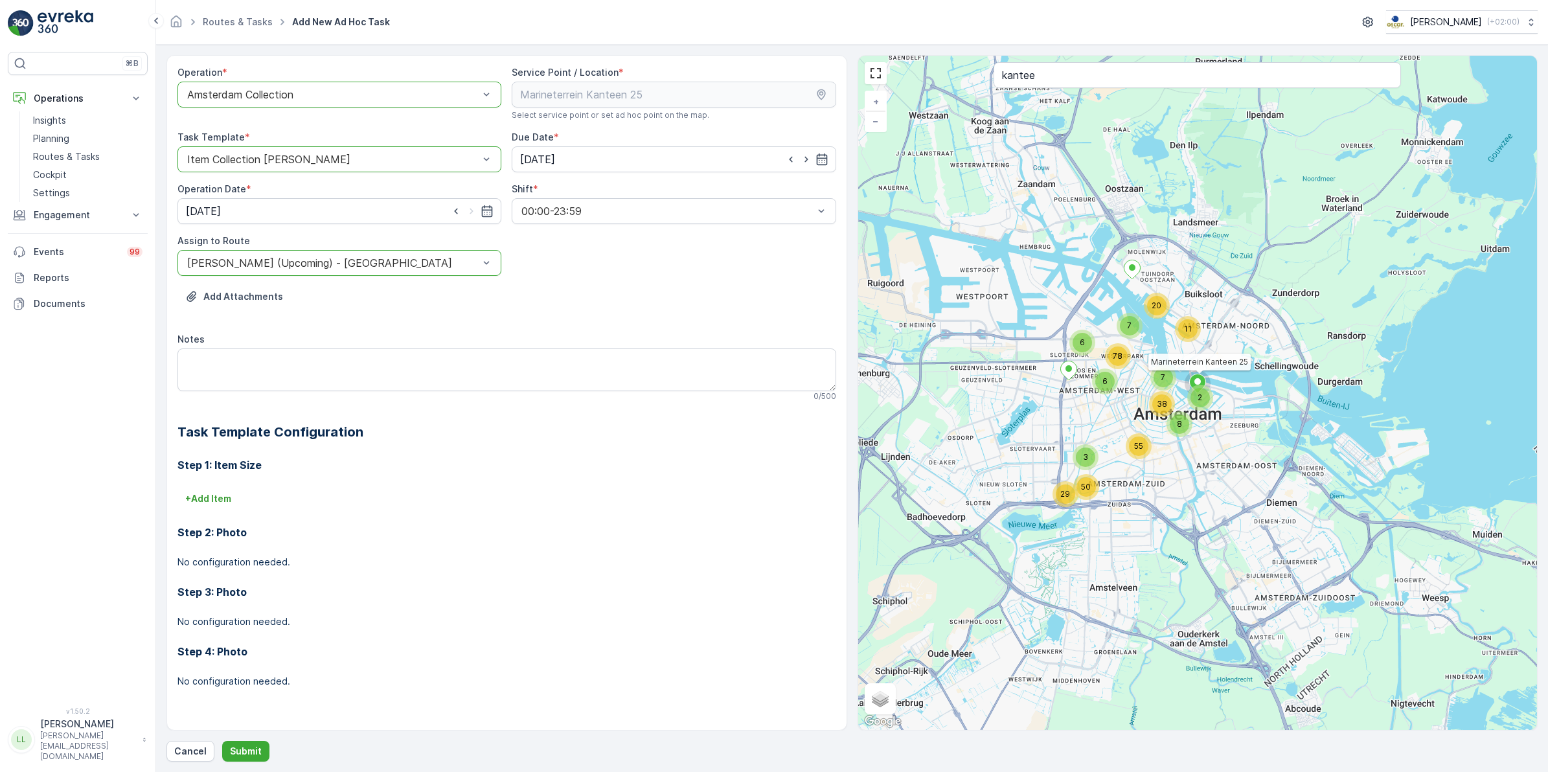
click at [312, 342] on div "Notes" at bounding box center [507, 339] width 659 height 13
click at [305, 356] on textarea "Notes" at bounding box center [507, 370] width 659 height 43
type textarea "Gister niet geleegd: 2x 240L glas"
click at [263, 597] on button "Submit" at bounding box center [245, 751] width 47 height 21
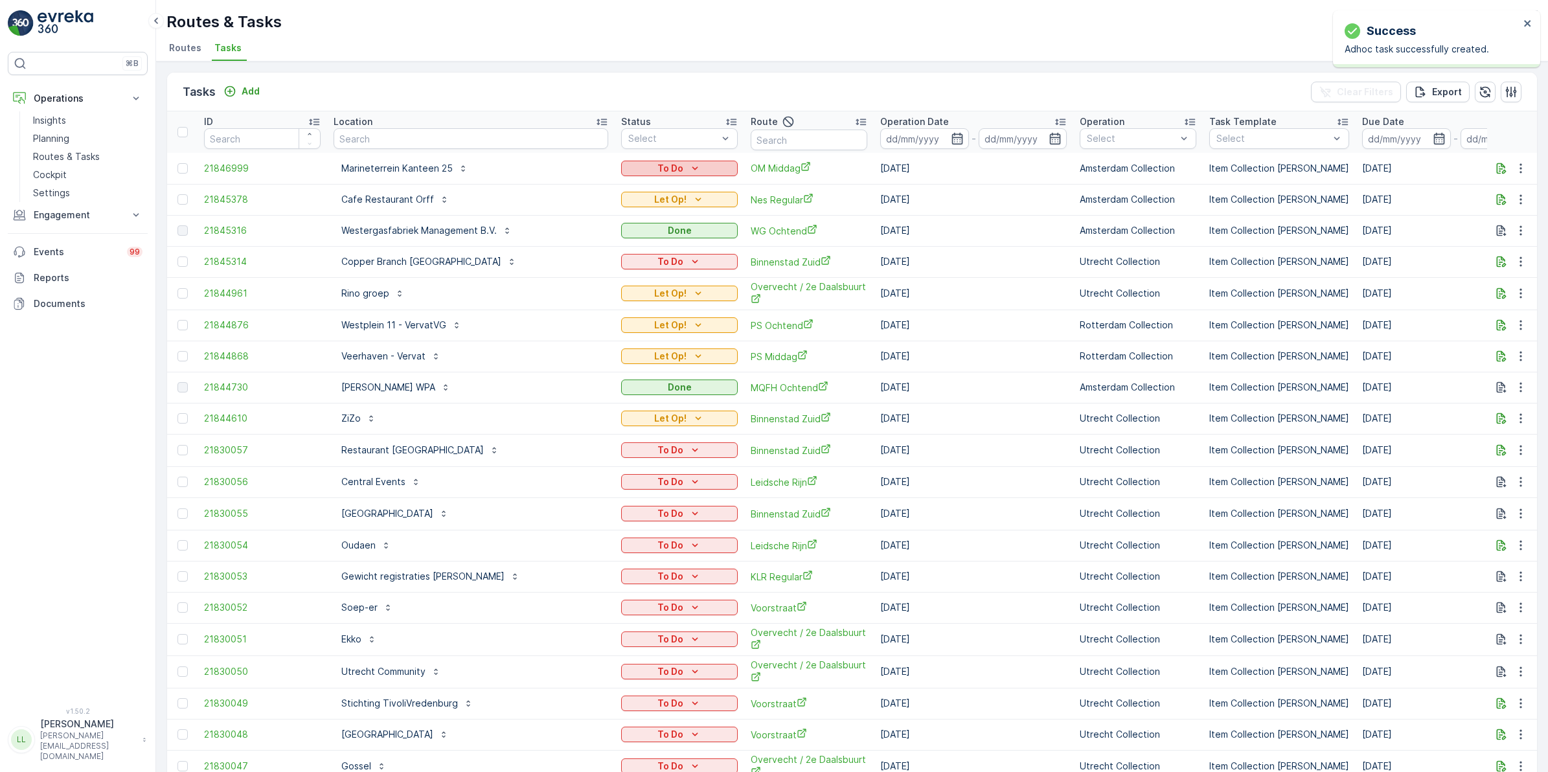
click at [689, 163] on icon "To Do" at bounding box center [695, 168] width 13 height 13
click at [584, 183] on span "Let Op!" at bounding box center [571, 187] width 32 height 13
click at [751, 138] on input "text" at bounding box center [809, 140] width 117 height 21
type input "binnen"
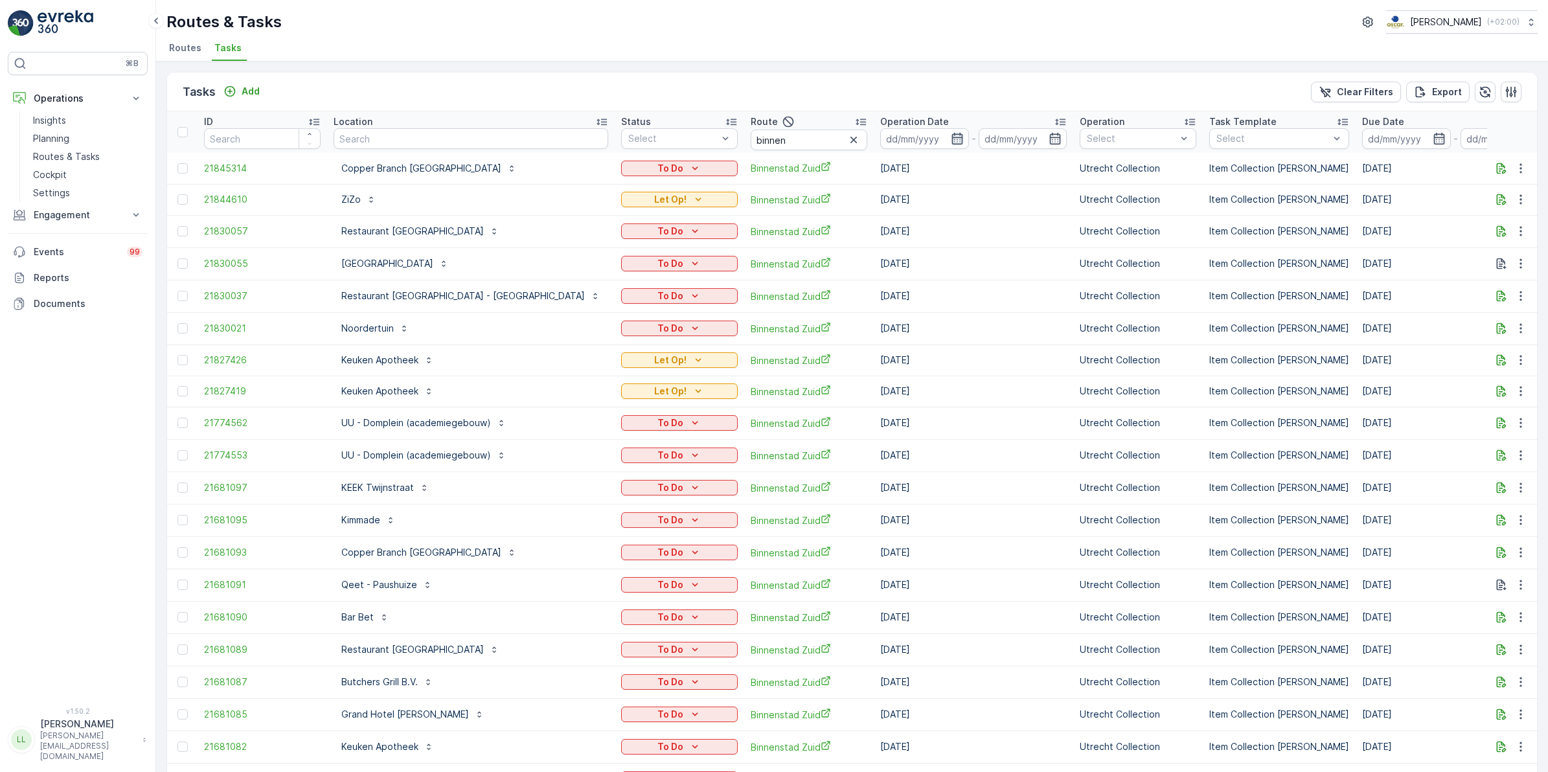
click at [951, 137] on icon "button" at bounding box center [957, 138] width 13 height 13
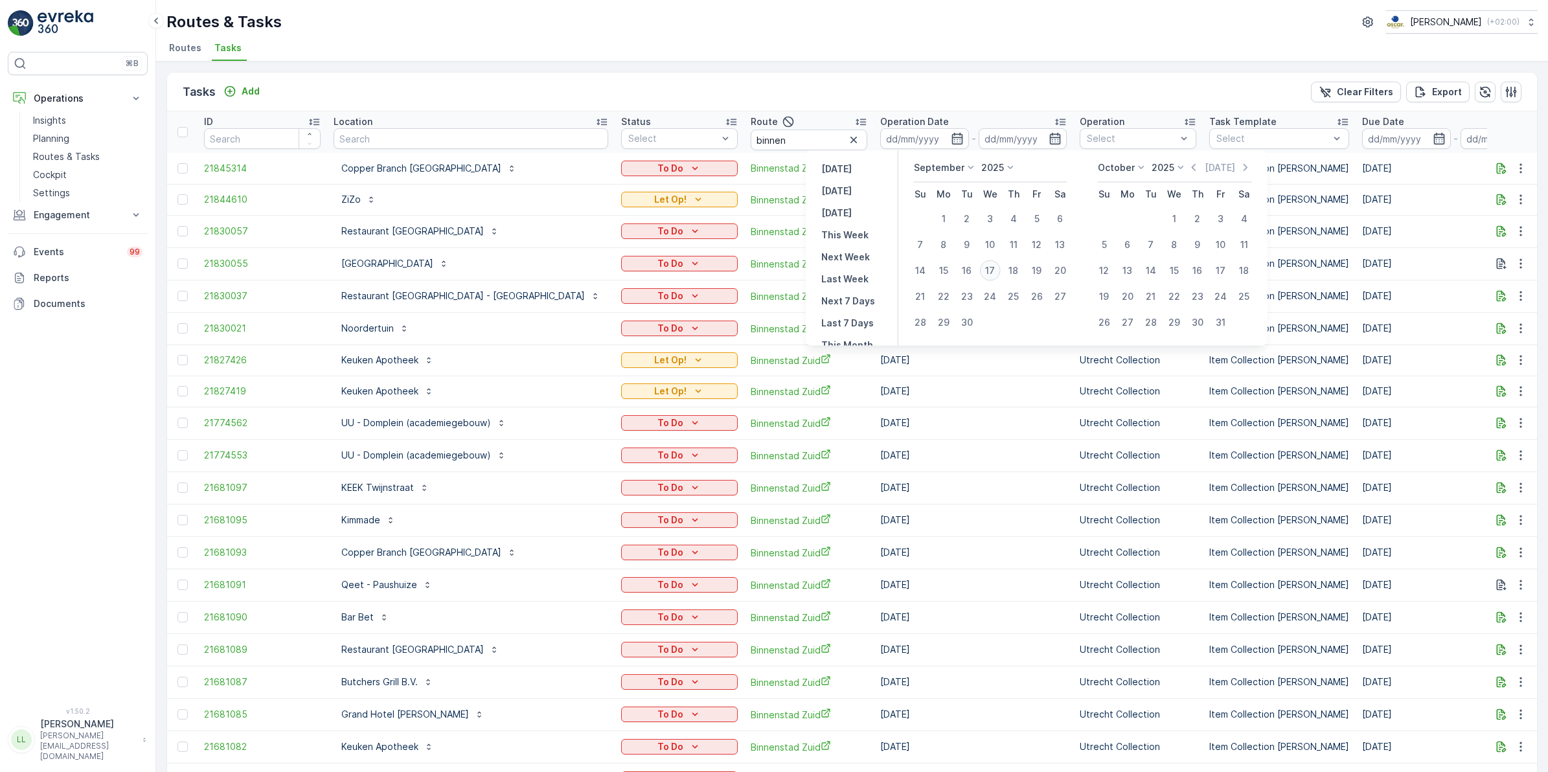
click at [989, 266] on div "17" at bounding box center [990, 270] width 21 height 21
type input "[DATE]"
click at [989, 266] on div "17" at bounding box center [990, 270] width 21 height 21
type input "[DATE]"
click at [989, 266] on div "17" at bounding box center [990, 270] width 21 height 21
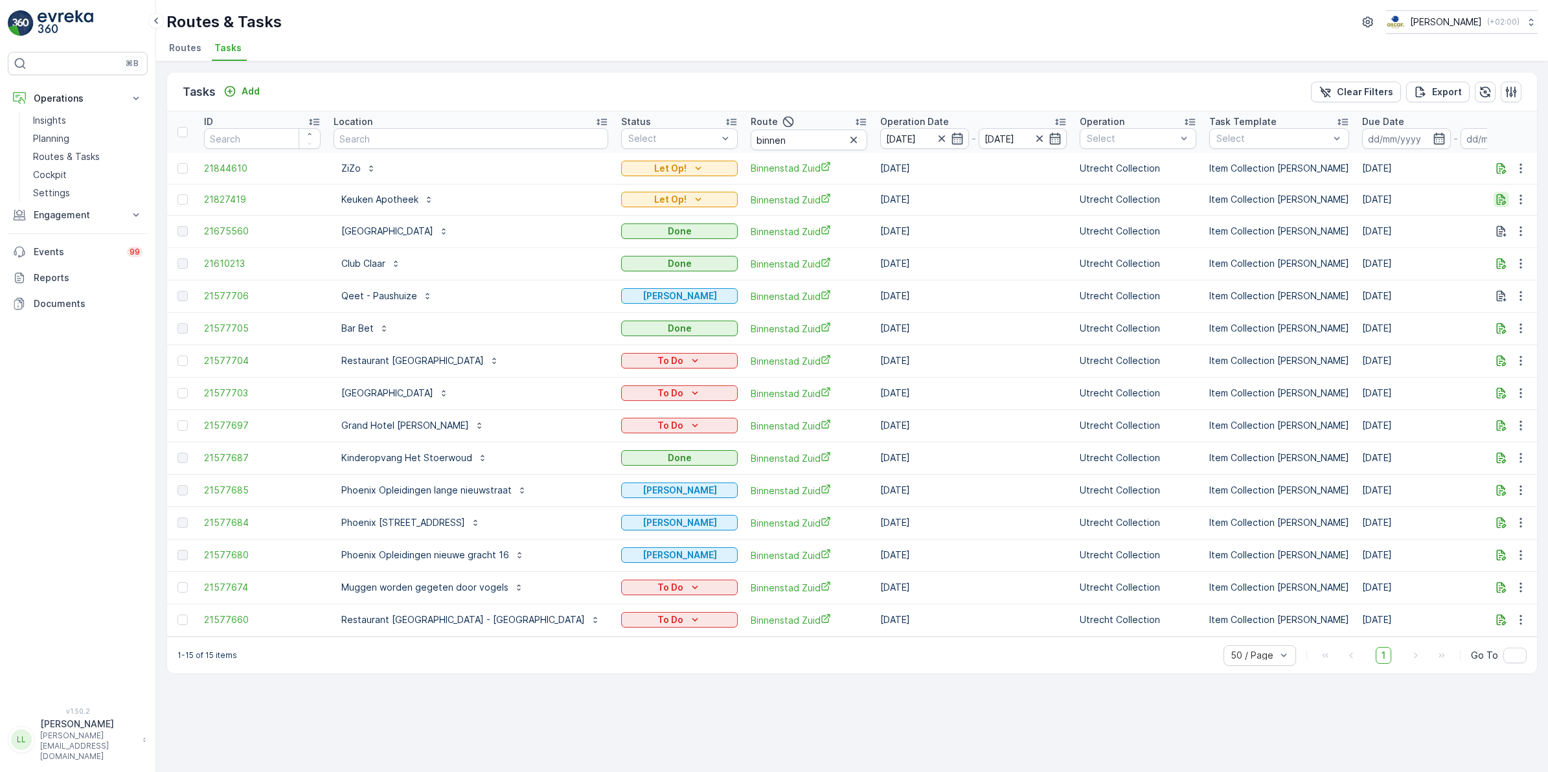
click at [1237, 195] on icon "button" at bounding box center [1501, 199] width 13 height 13
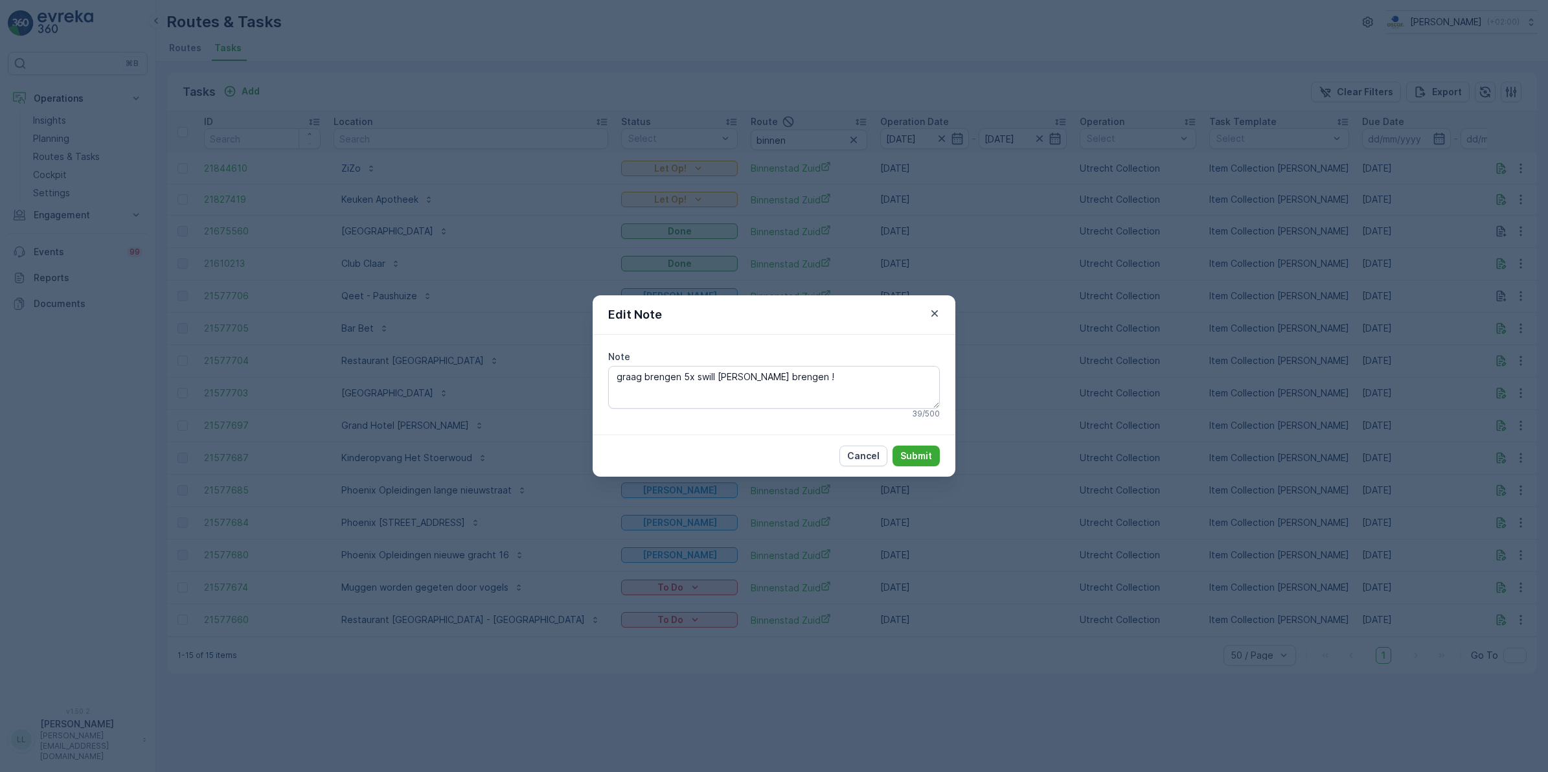
drag, startPoint x: 1114, startPoint y: 308, endPoint x: 1160, endPoint y: 297, distance: 46.8
click at [1113, 308] on div "Edit Note Note graag brengen 5x swill emmers brengen ! 39 / 500 Cancel Submit" at bounding box center [774, 386] width 1548 height 772
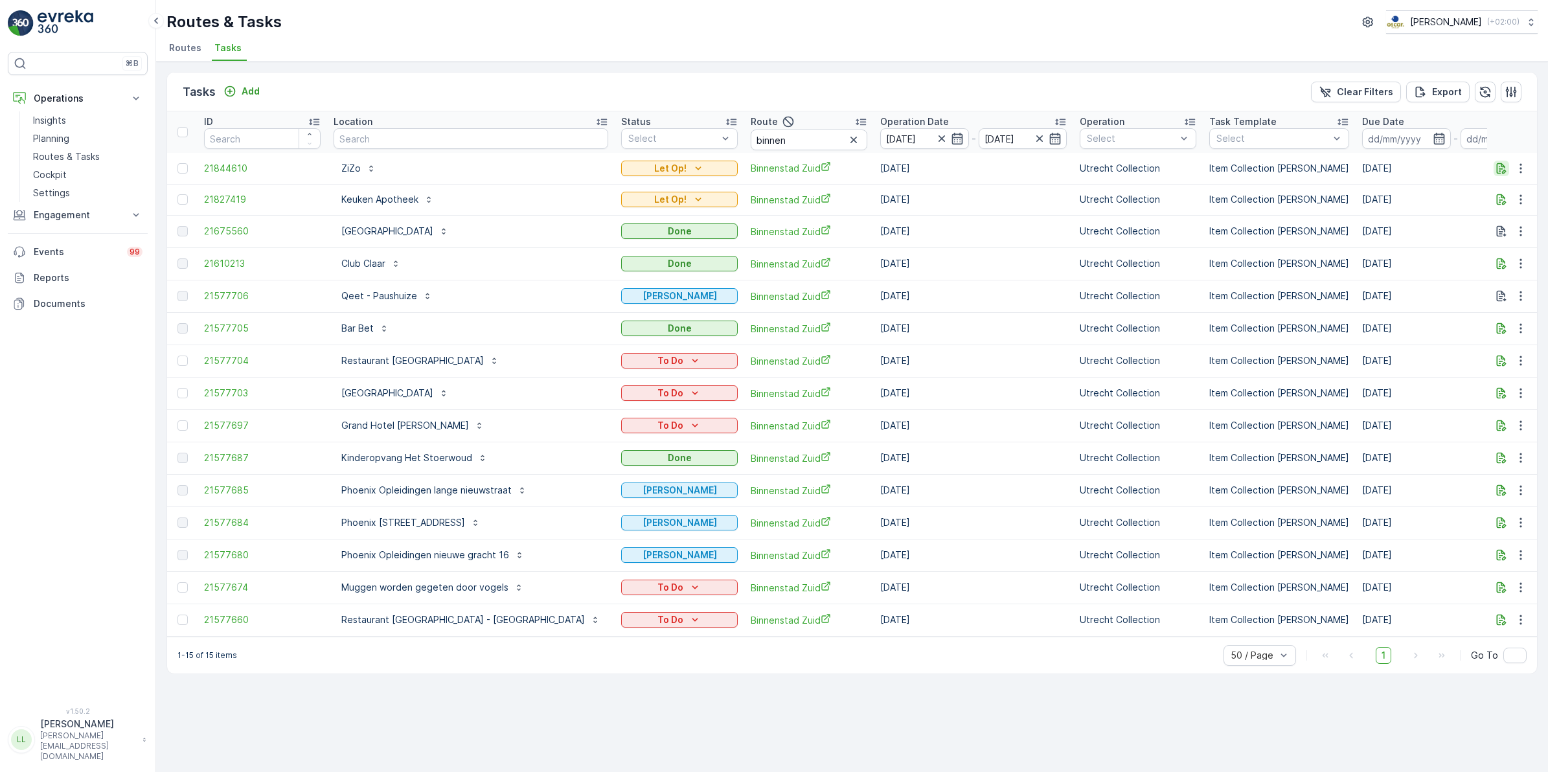
click at [1237, 165] on icon "button" at bounding box center [1501, 168] width 13 height 13
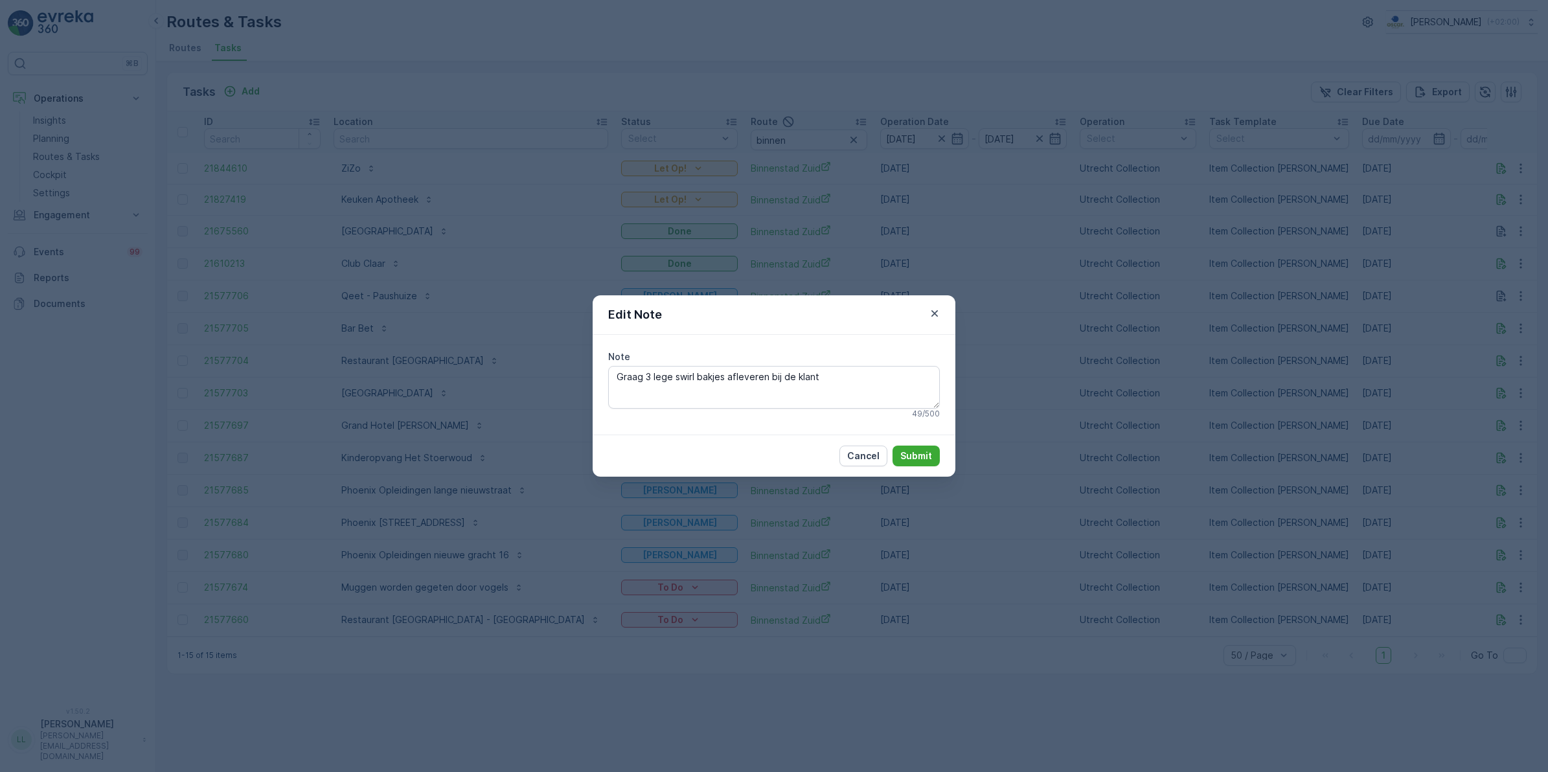
click at [1006, 407] on div "Edit Note Note Graag 3 lege swirl bakjes afleveren bij de klant 49 / 500 Cancel…" at bounding box center [774, 386] width 1548 height 772
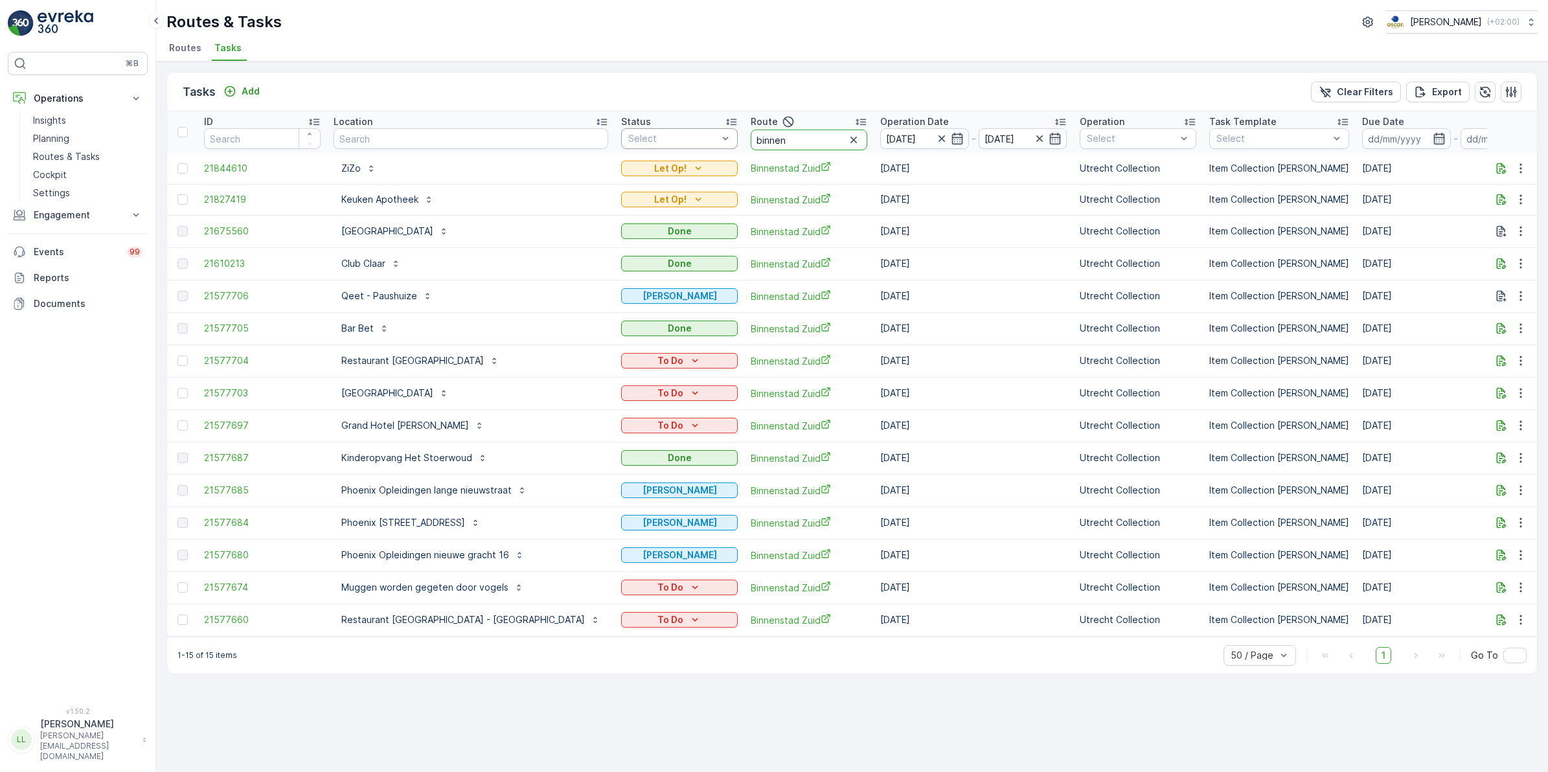
drag, startPoint x: 727, startPoint y: 137, endPoint x: 620, endPoint y: 141, distance: 107.0
click at [620, 141] on tr "ID Location Status Select Route binnen Operation Date 17.09.2025 - 17.09.2025 O…" at bounding box center [1245, 131] width 2157 height 41
click at [781, 95] on div "Tasks Add Clear Filters Export" at bounding box center [852, 92] width 1370 height 39
click at [216, 230] on span "21675560" at bounding box center [262, 231] width 117 height 13
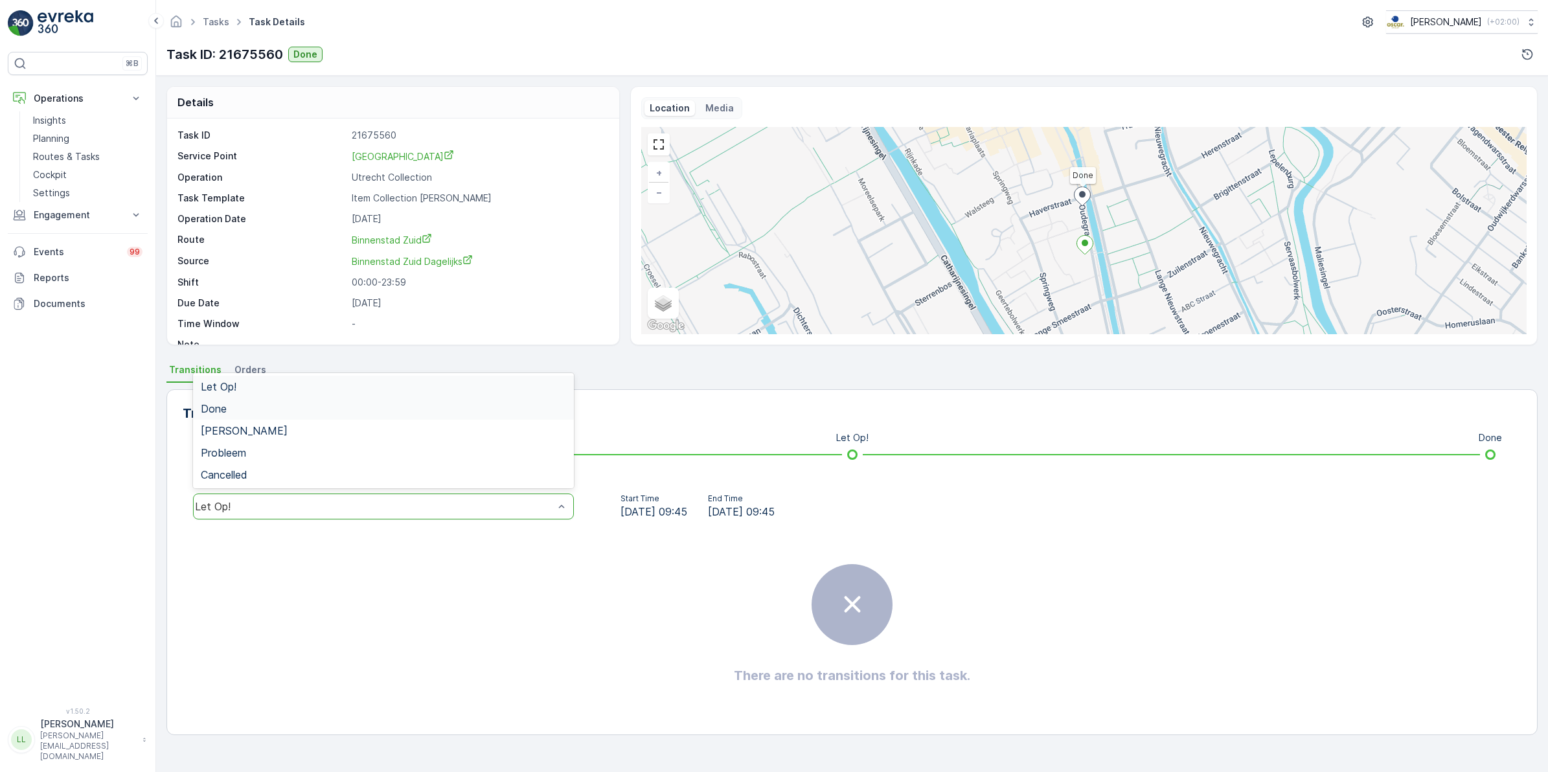
click at [240, 408] on div "Done" at bounding box center [383, 409] width 365 height 12
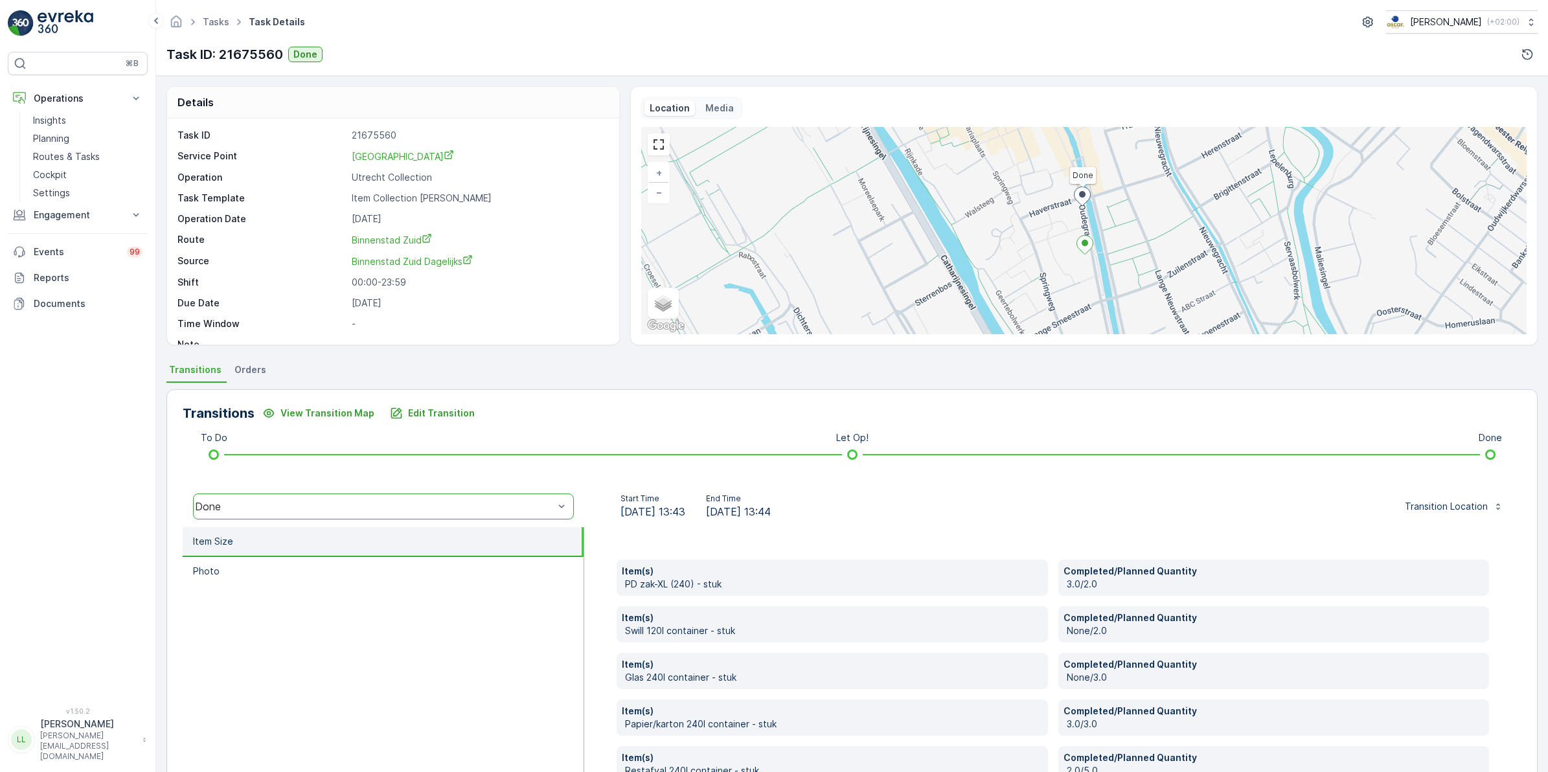
scroll to position [81, 0]
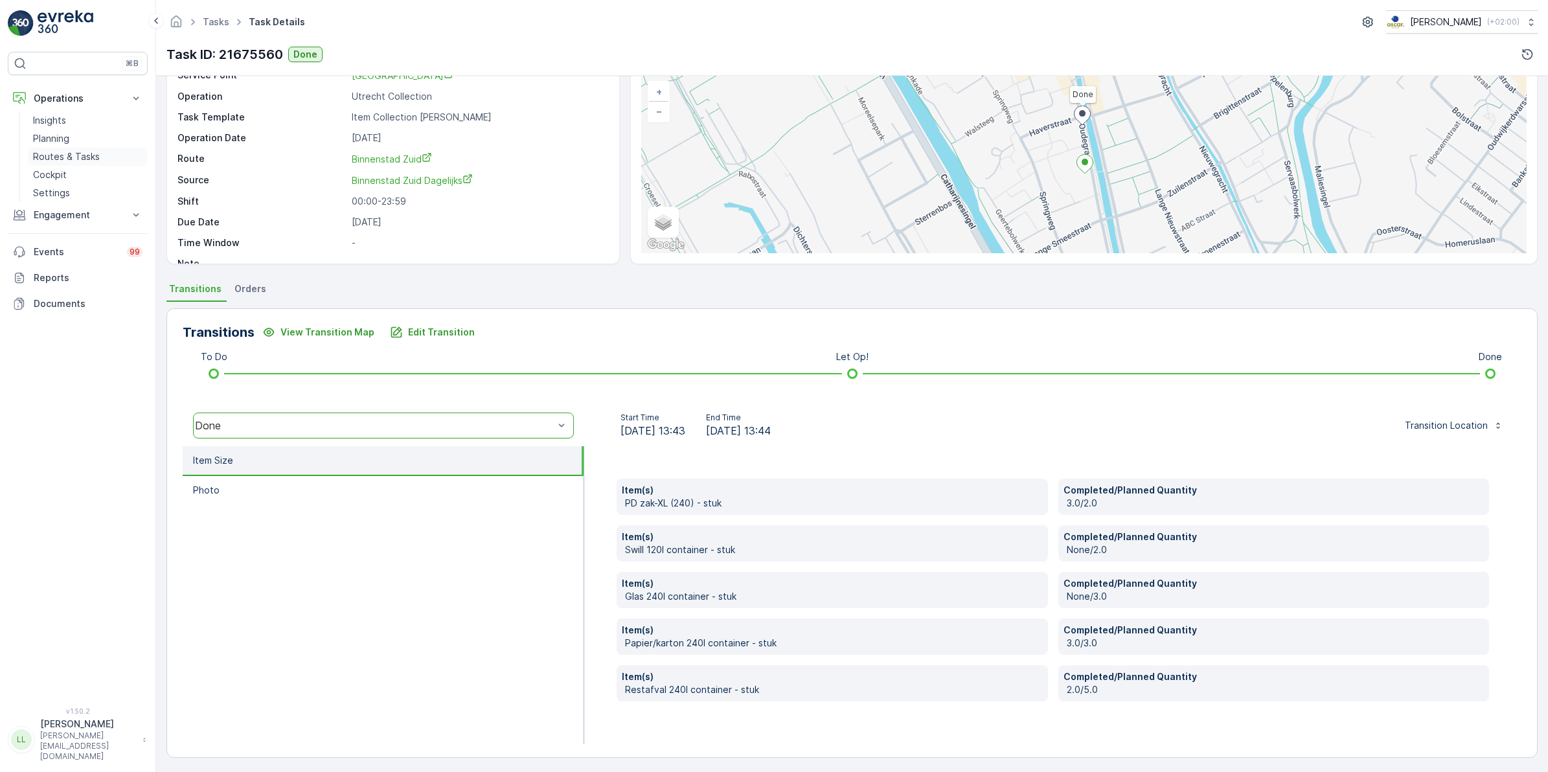
click at [81, 151] on p "Routes & Tasks" at bounding box center [66, 156] width 67 height 13
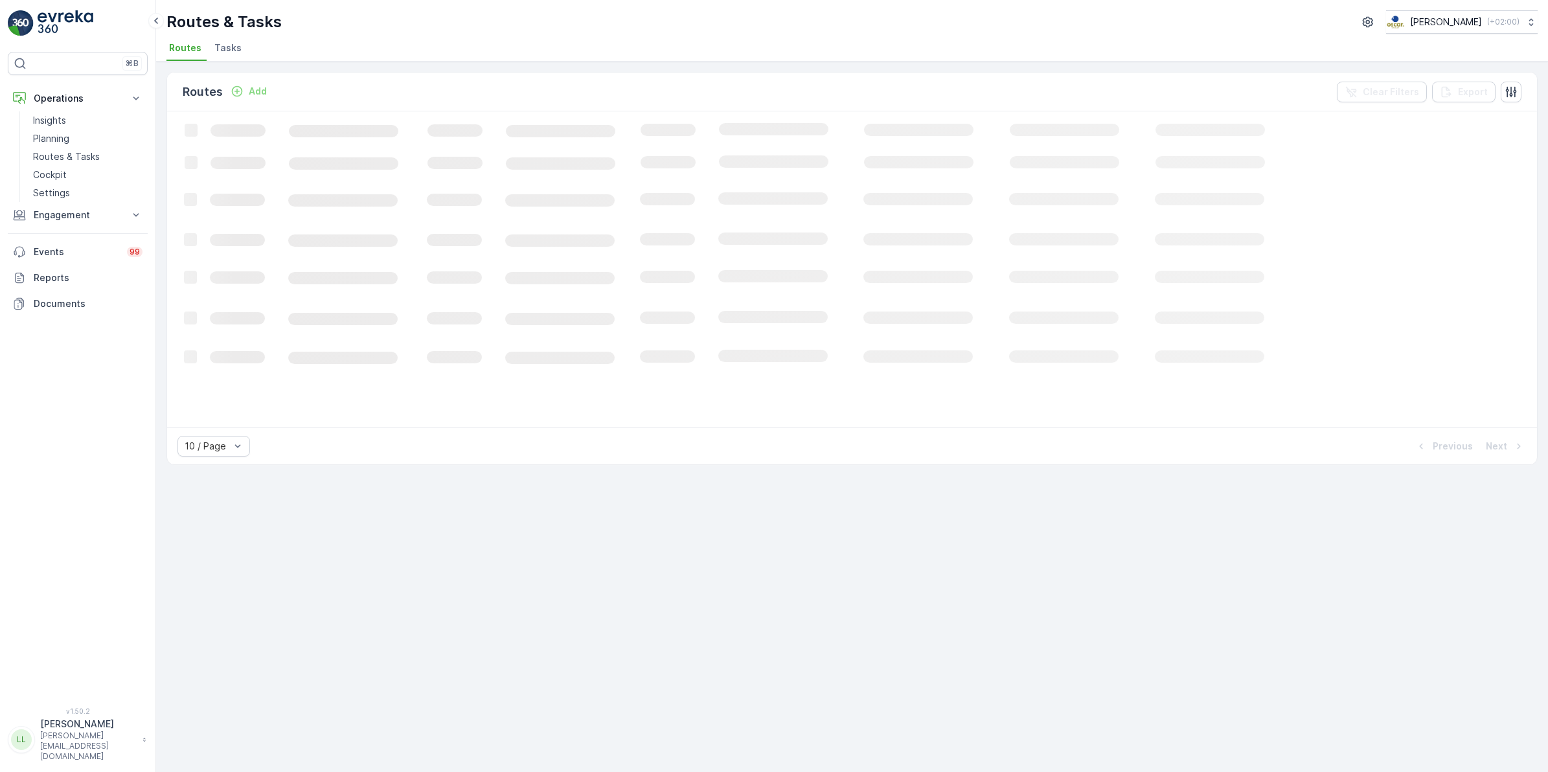
click at [222, 52] on span "Tasks" at bounding box center [227, 47] width 27 height 13
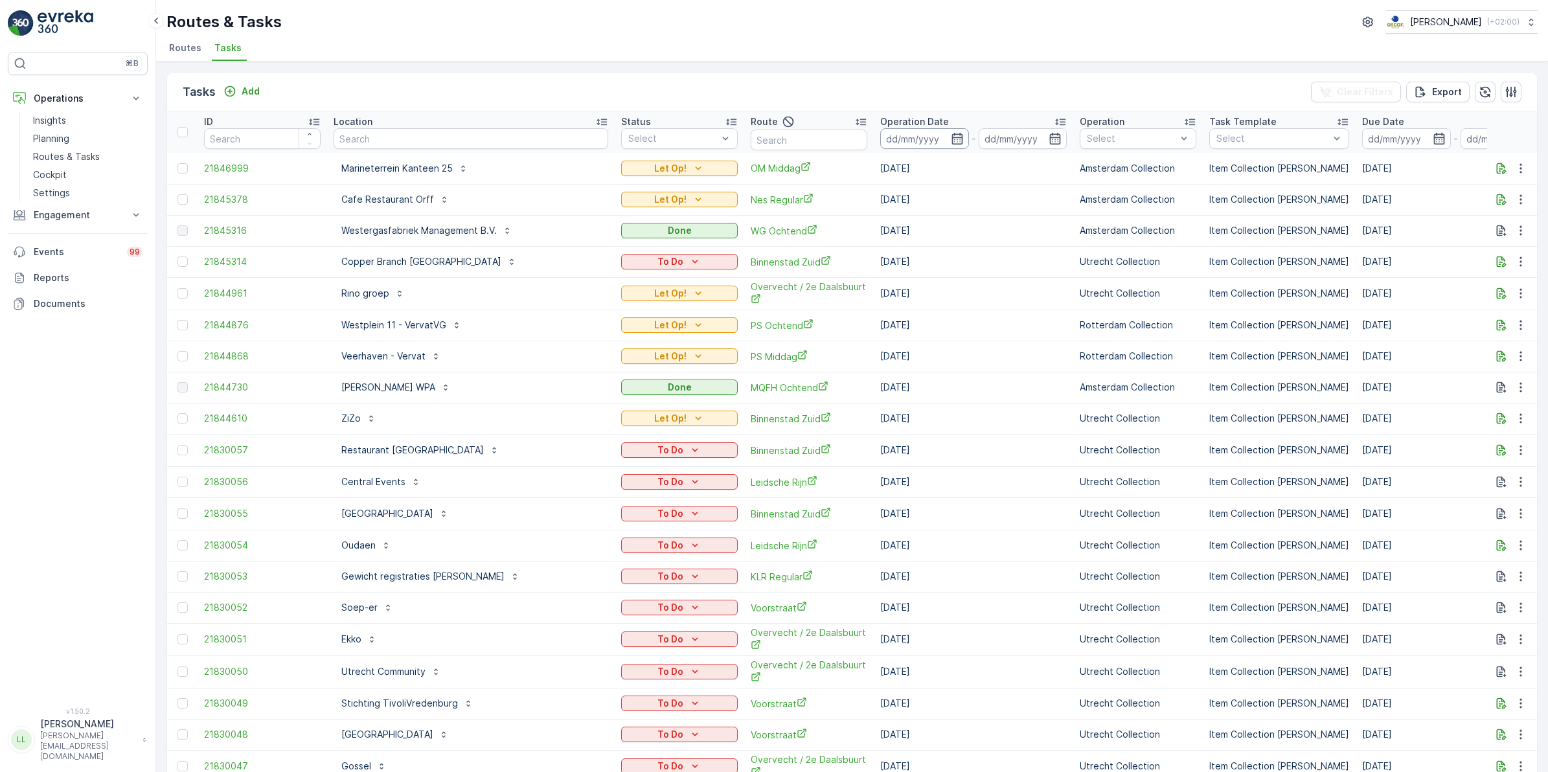
drag, startPoint x: 879, startPoint y: 138, endPoint x: 892, endPoint y: 146, distance: 14.9
click at [951, 138] on icon "button" at bounding box center [957, 138] width 13 height 13
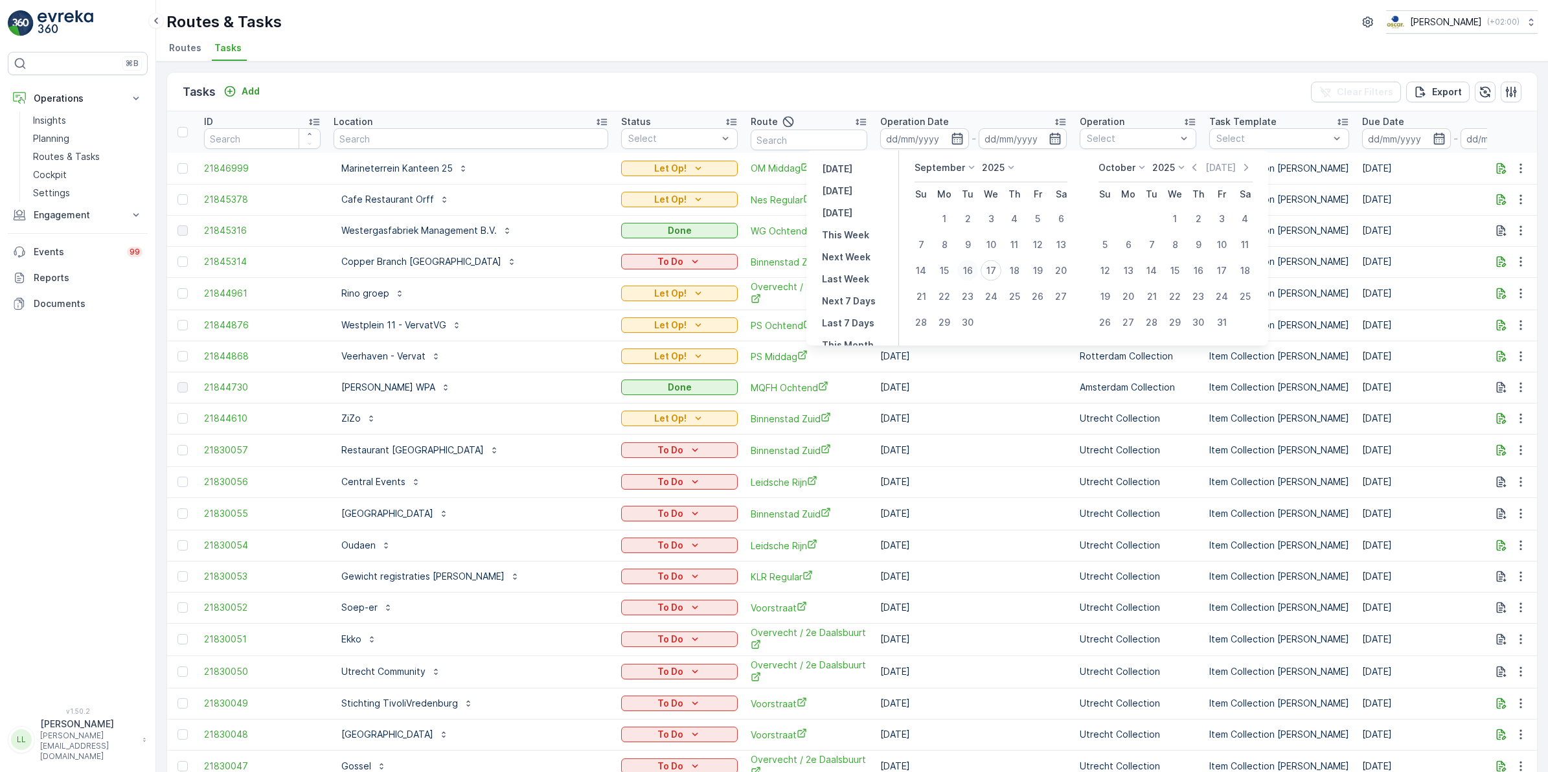
click at [971, 271] on div "16" at bounding box center [968, 270] width 21 height 21
type input "16.09.2025"
click at [971, 271] on div "16" at bounding box center [968, 270] width 21 height 21
type input "16.09.2025"
click at [971, 271] on div "16" at bounding box center [968, 270] width 21 height 21
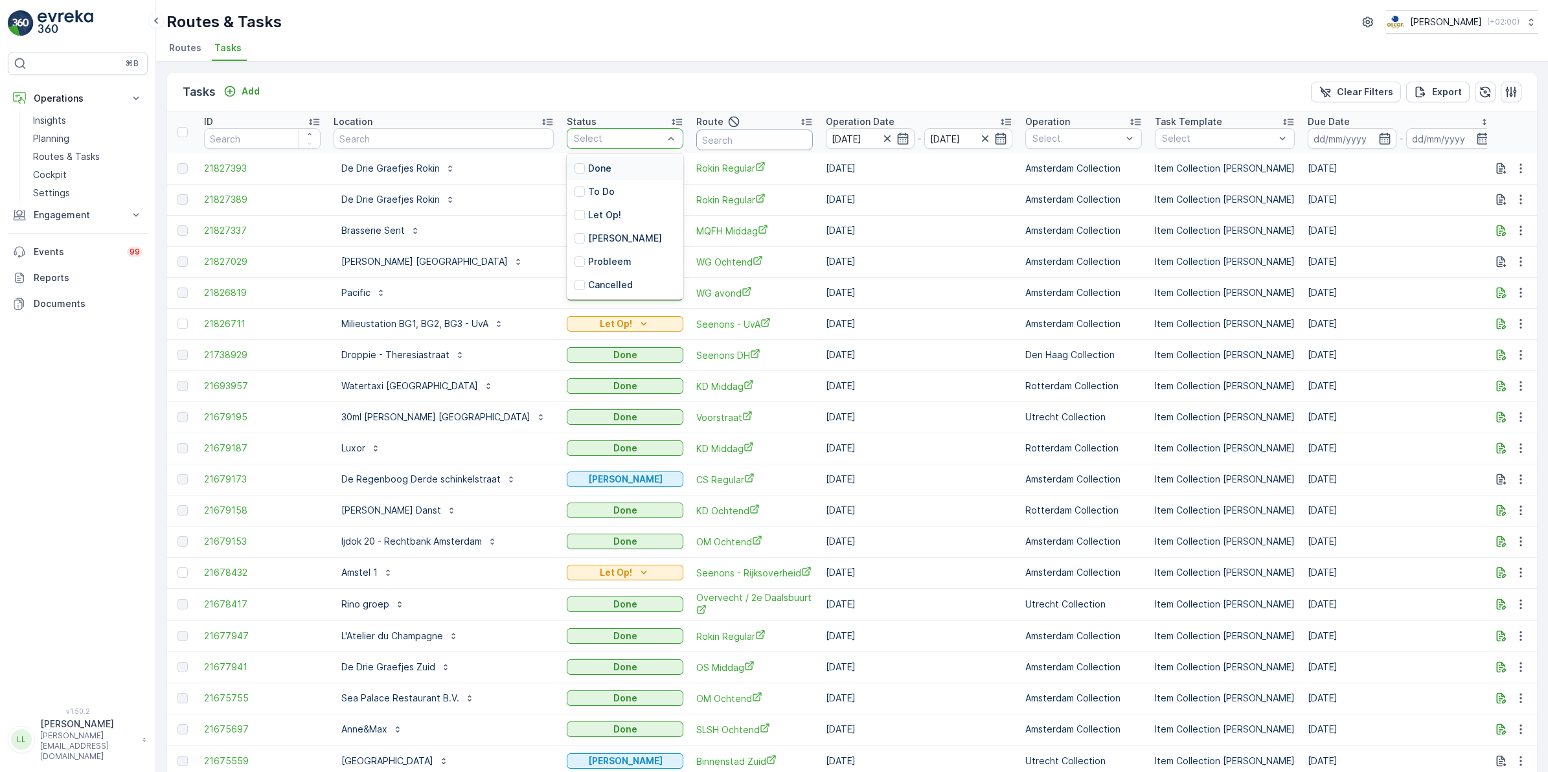
click at [696, 143] on input "text" at bounding box center [754, 140] width 117 height 21
type input "ndsm"
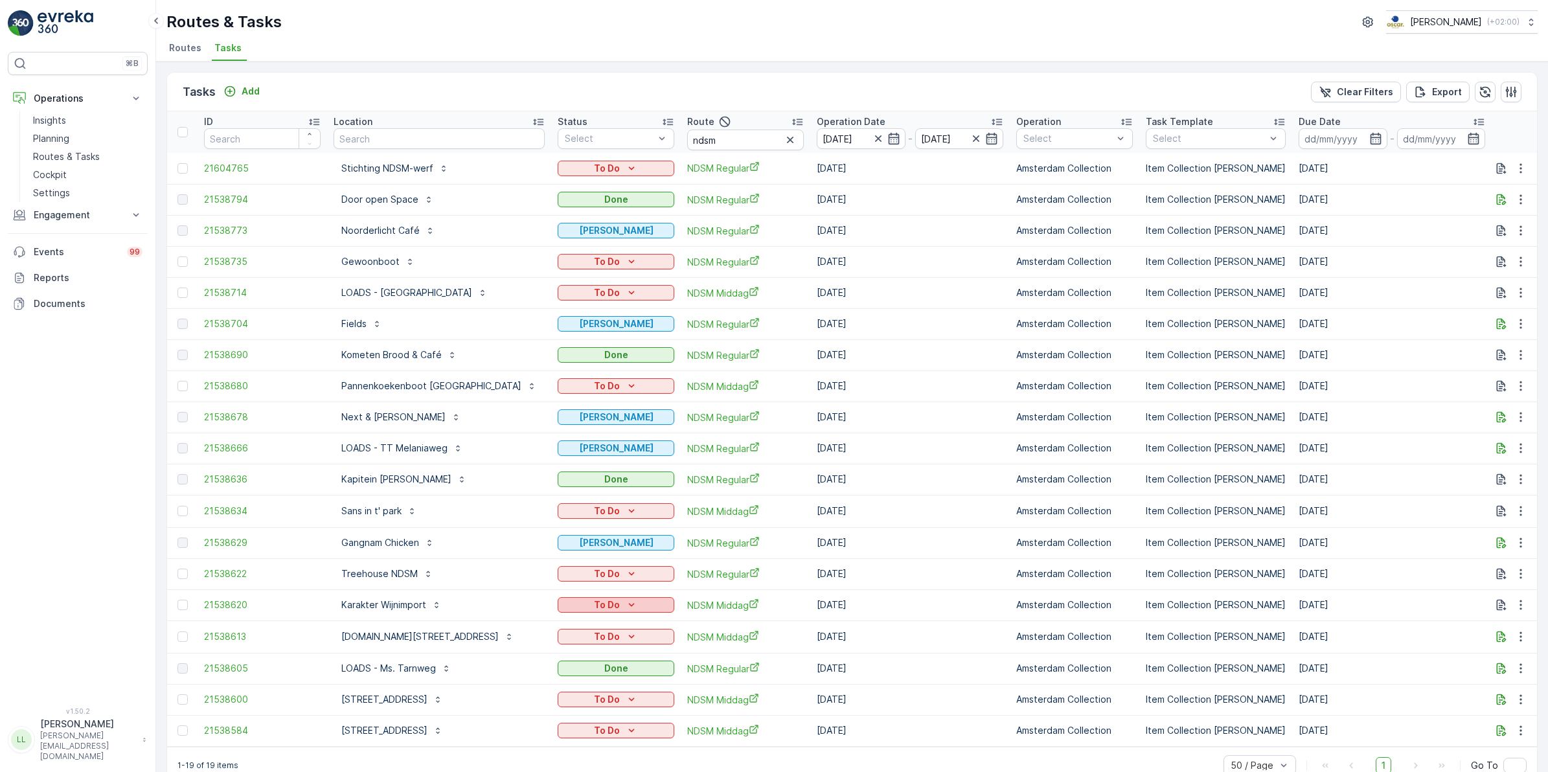
click at [614, 597] on div "To Do" at bounding box center [616, 605] width 106 height 13
click at [726, 141] on input "ndsm" at bounding box center [745, 140] width 117 height 21
type input "ndsm mi"
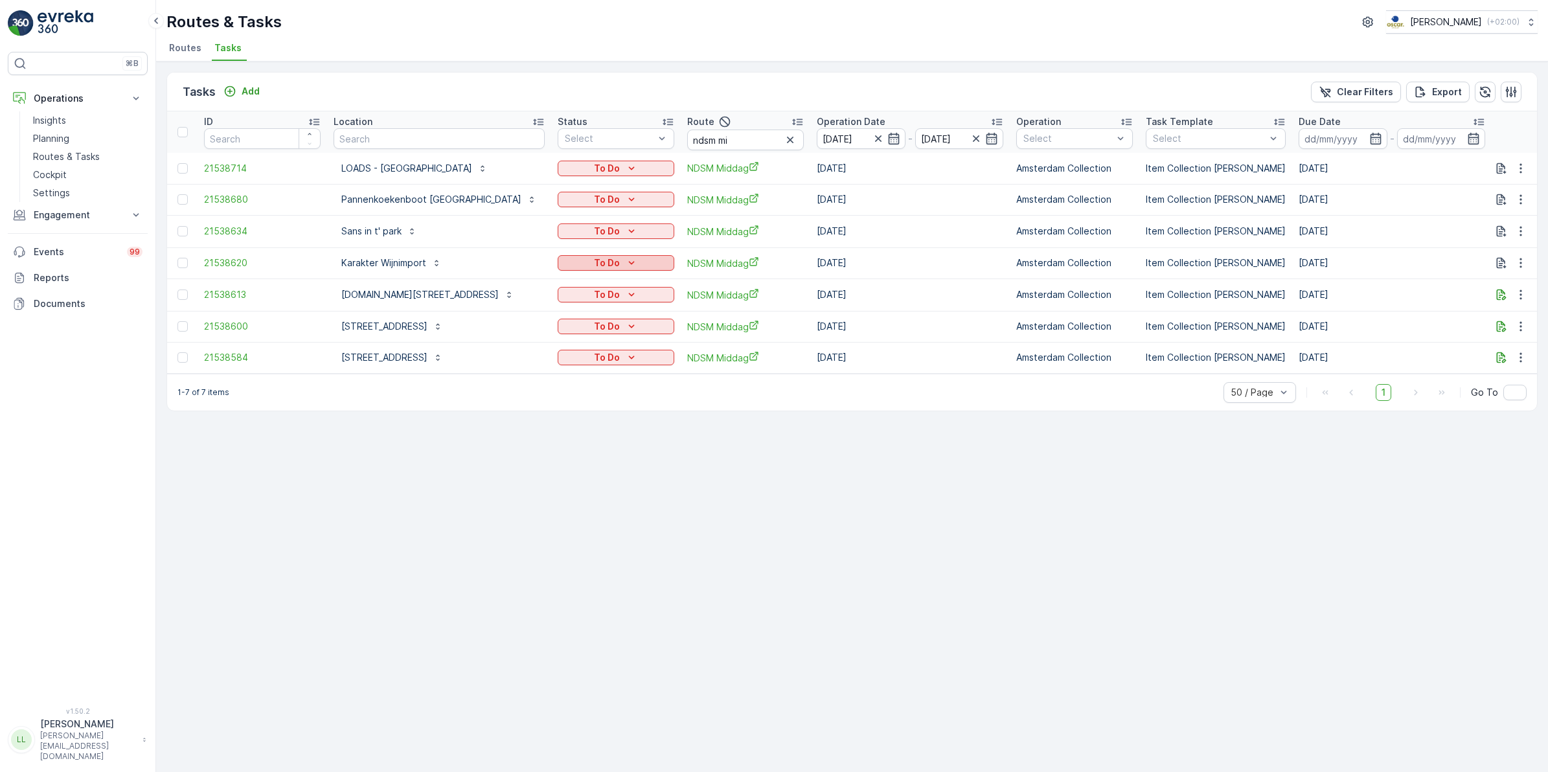
click at [597, 257] on div "To Do" at bounding box center [616, 263] width 106 height 13
click at [558, 311] on span "Done" at bounding box center [551, 316] width 23 height 13
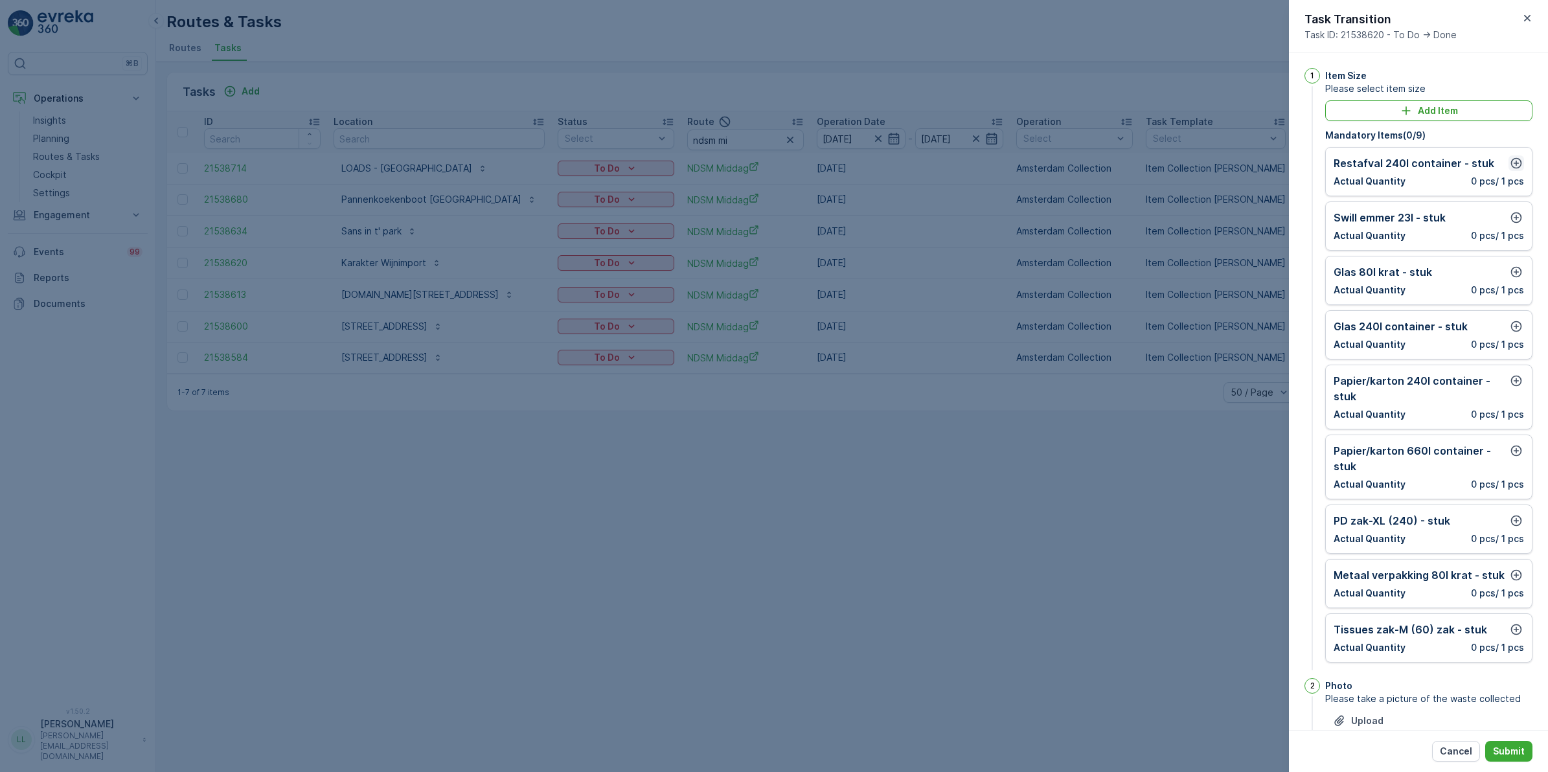
click at [1237, 160] on icon "button" at bounding box center [1516, 163] width 13 height 13
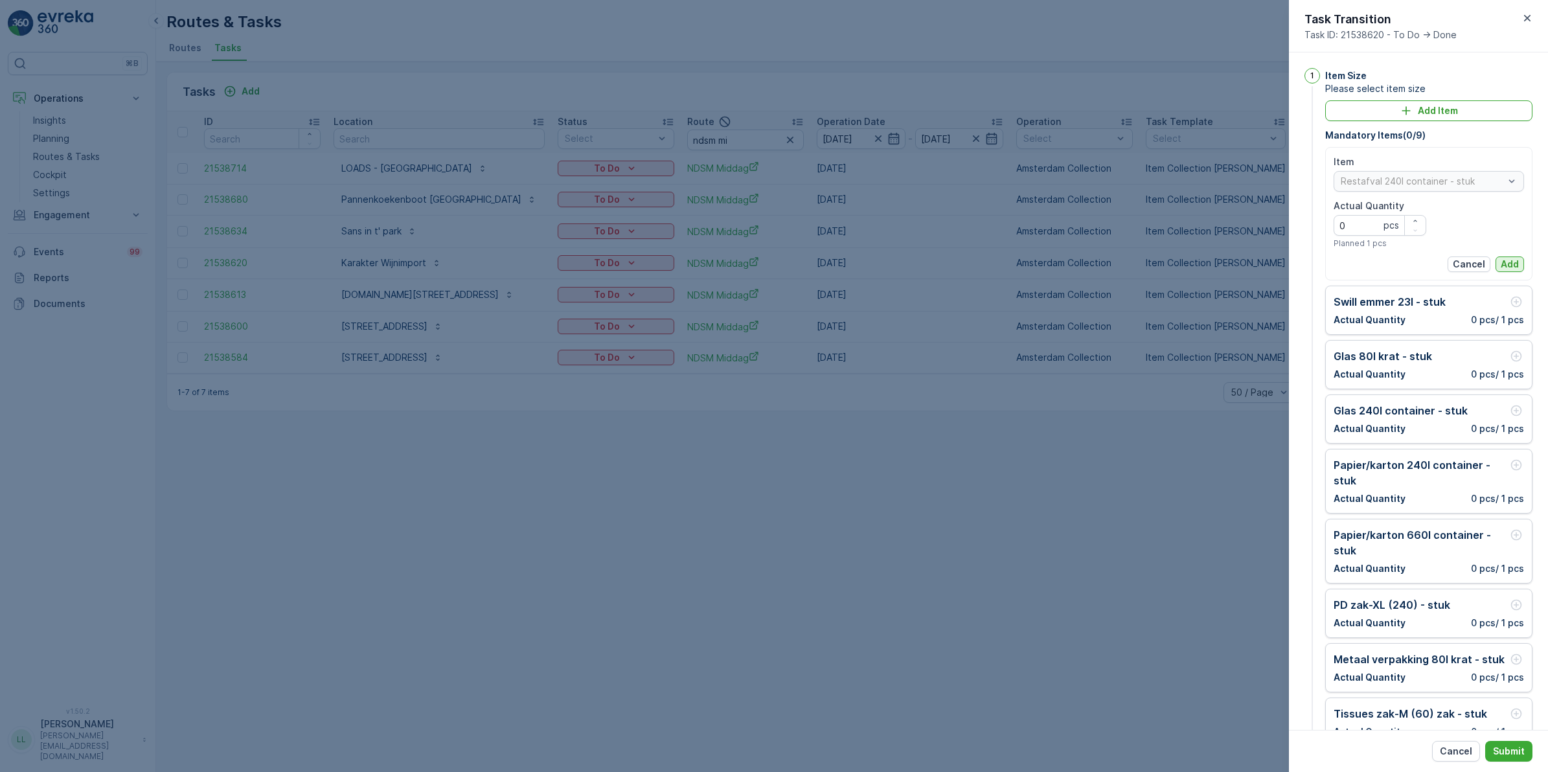
click at [1237, 259] on p "Add" at bounding box center [1510, 264] width 18 height 13
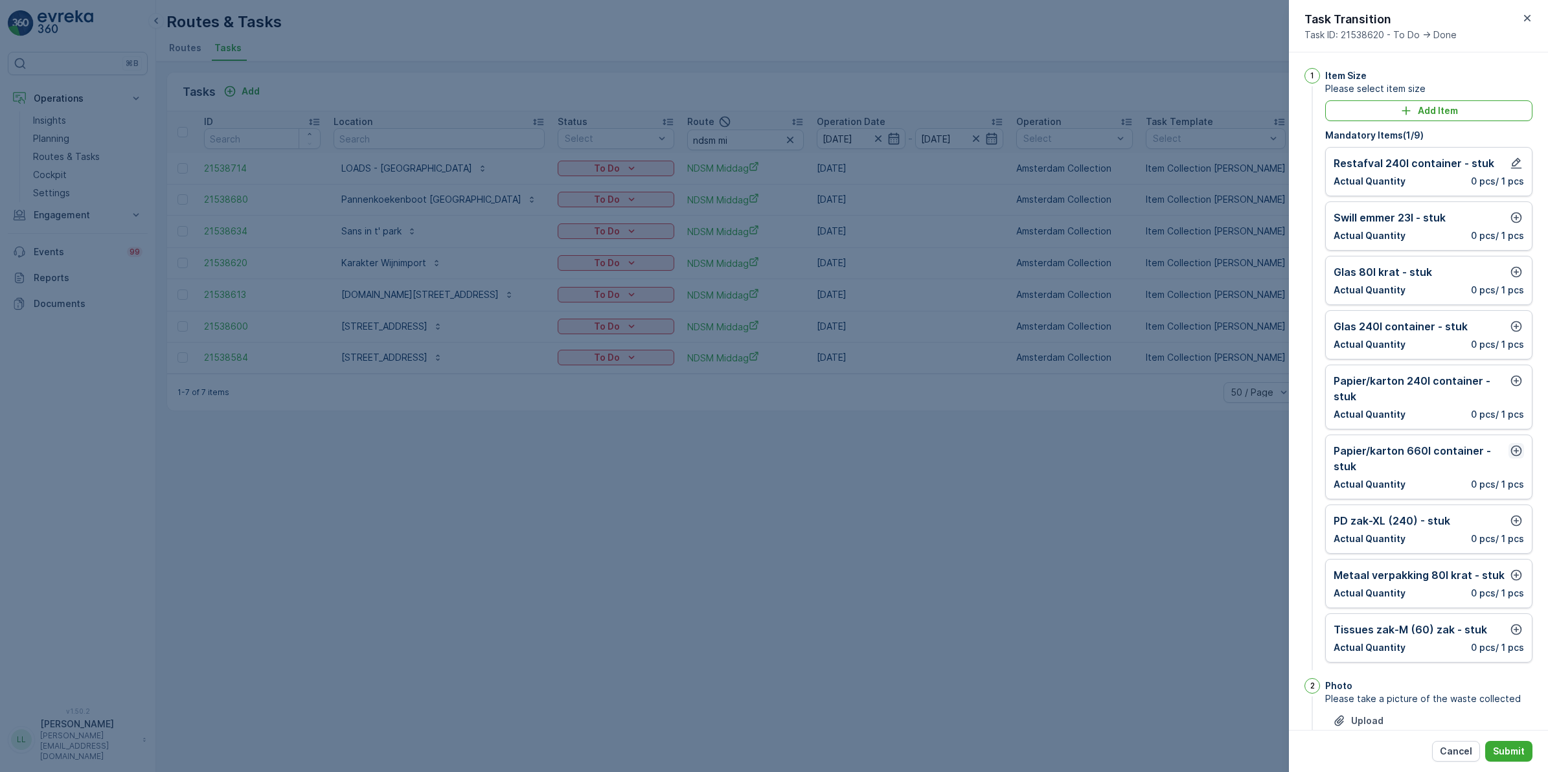
click at [1237, 457] on icon "button" at bounding box center [1516, 450] width 13 height 13
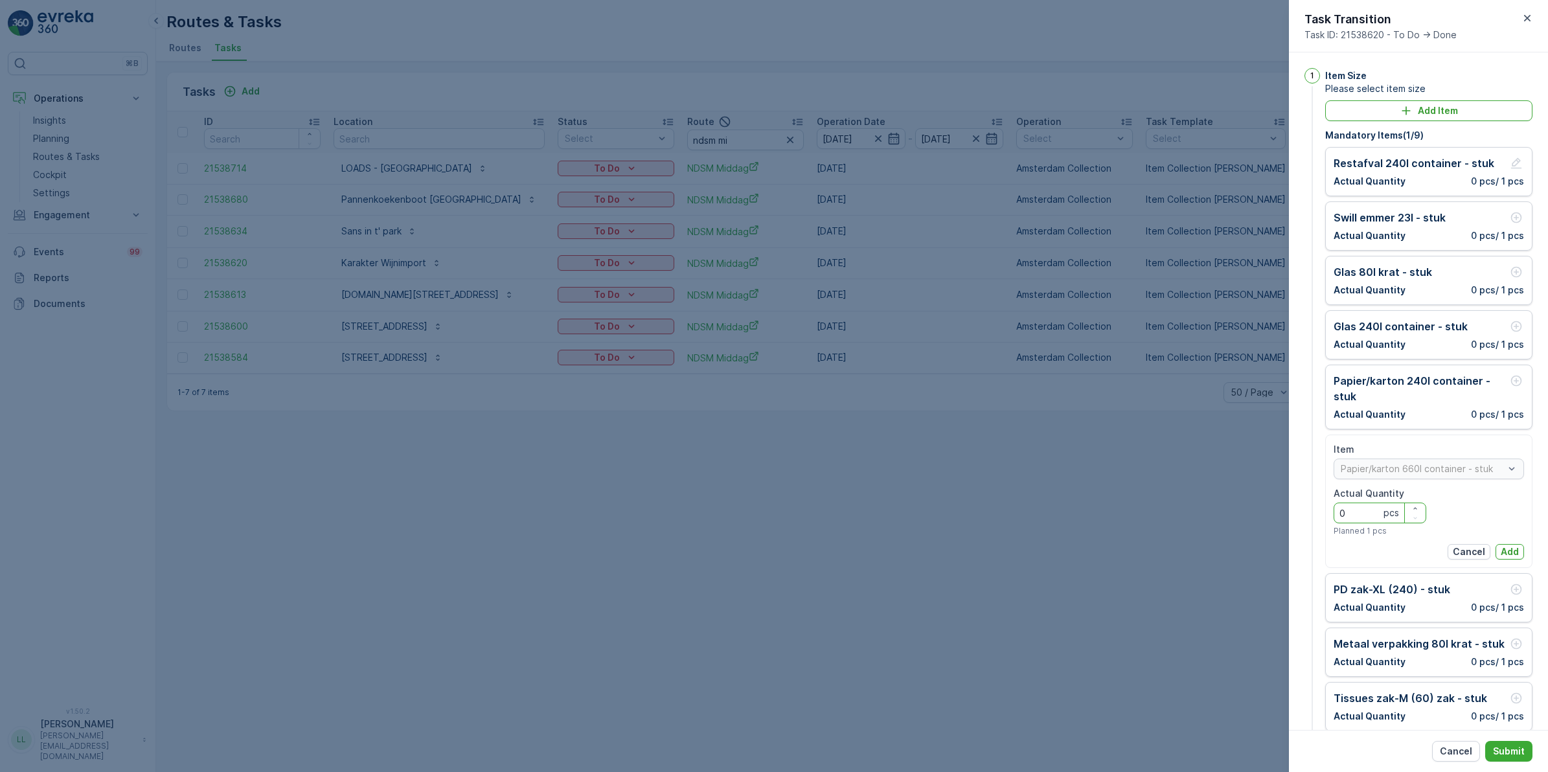
click at [1237, 512] on Quantity "0" at bounding box center [1380, 513] width 93 height 21
type Quantity "1"
click at [1237, 552] on p "Add" at bounding box center [1510, 552] width 18 height 13
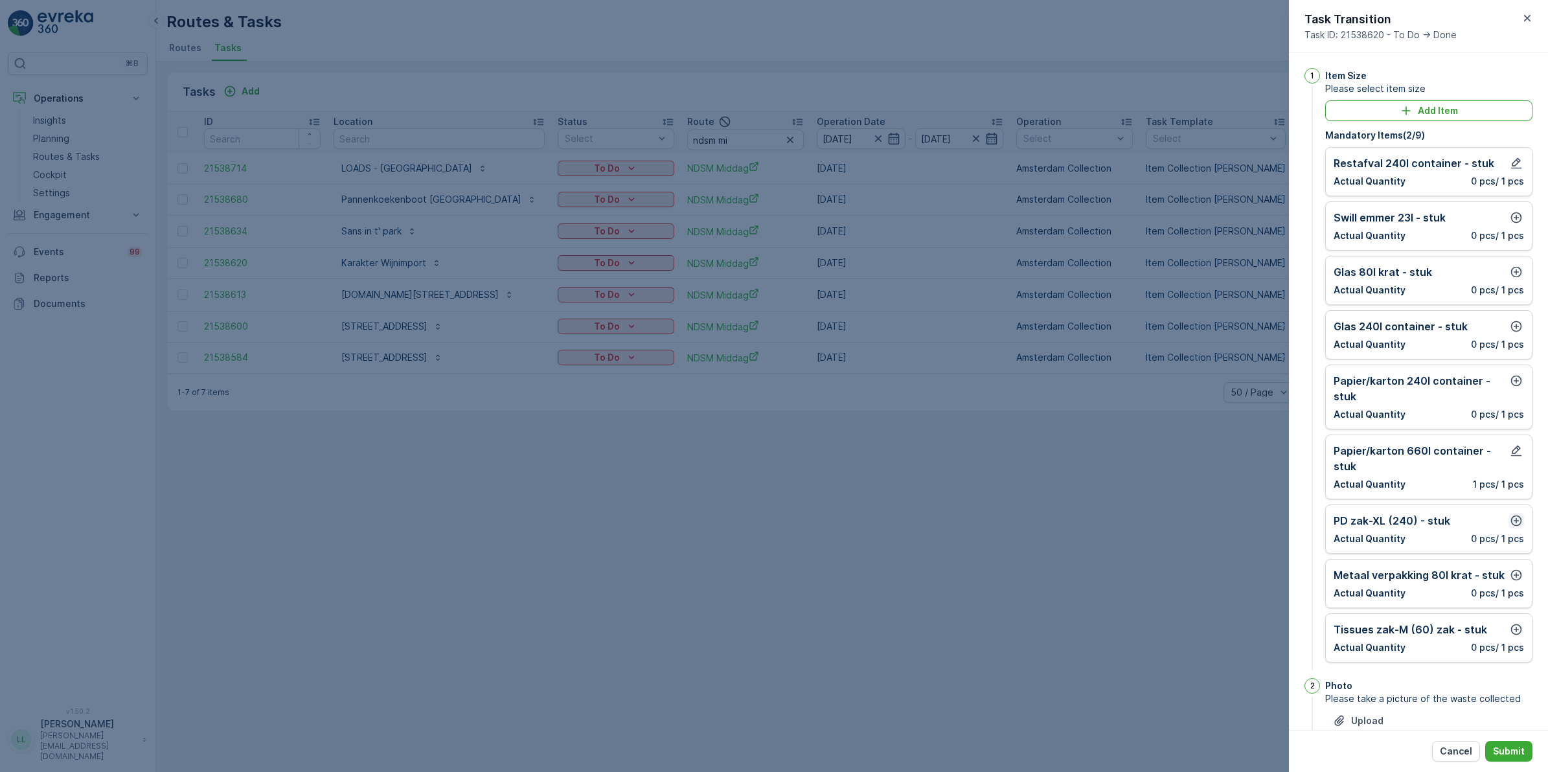
click at [1237, 523] on icon "button" at bounding box center [1517, 521] width 11 height 11
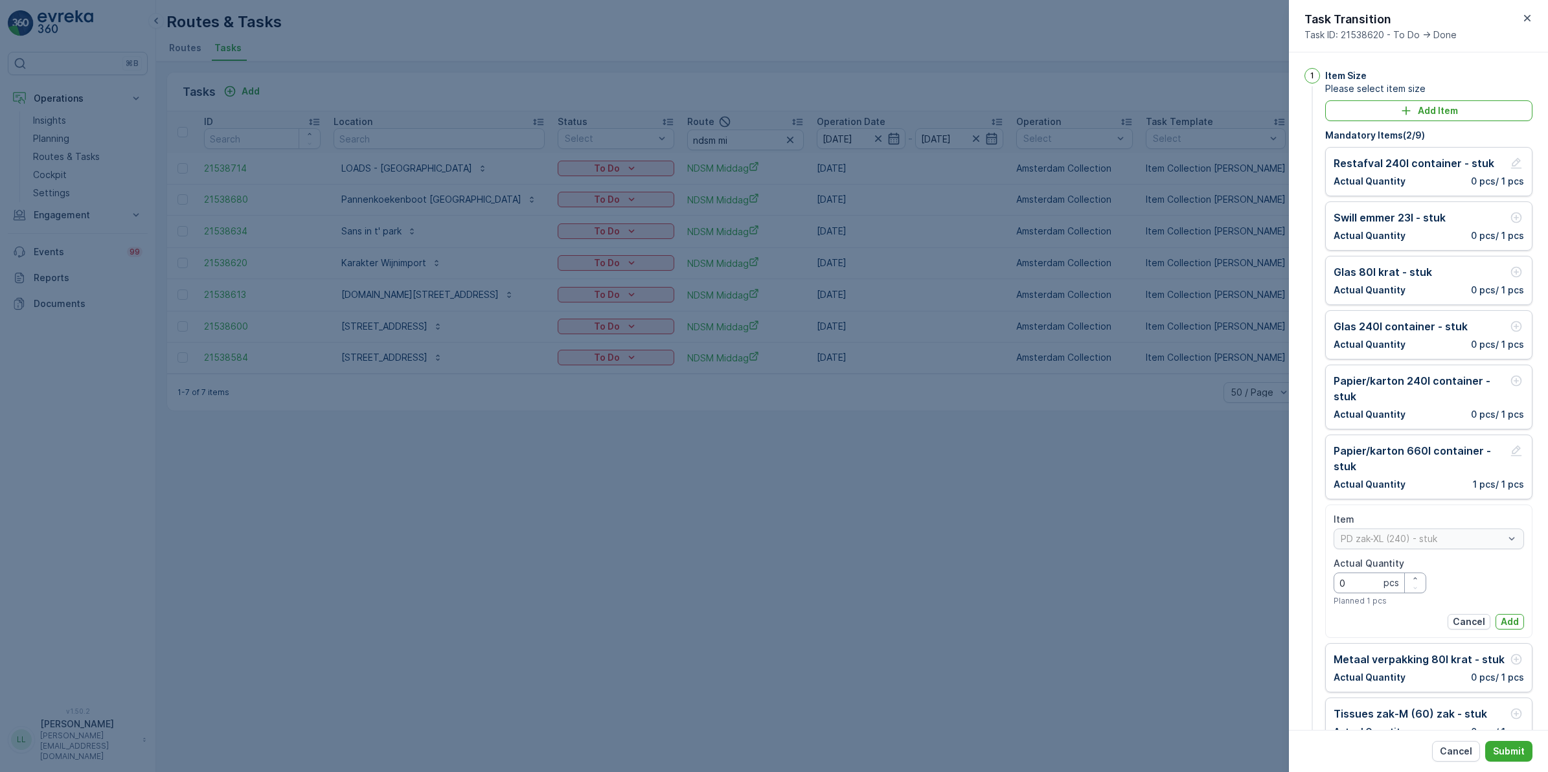
click at [1237, 578] on Quantity "0" at bounding box center [1380, 583] width 93 height 21
type Quantity "2"
click at [1237, 597] on p "Add" at bounding box center [1510, 622] width 18 height 13
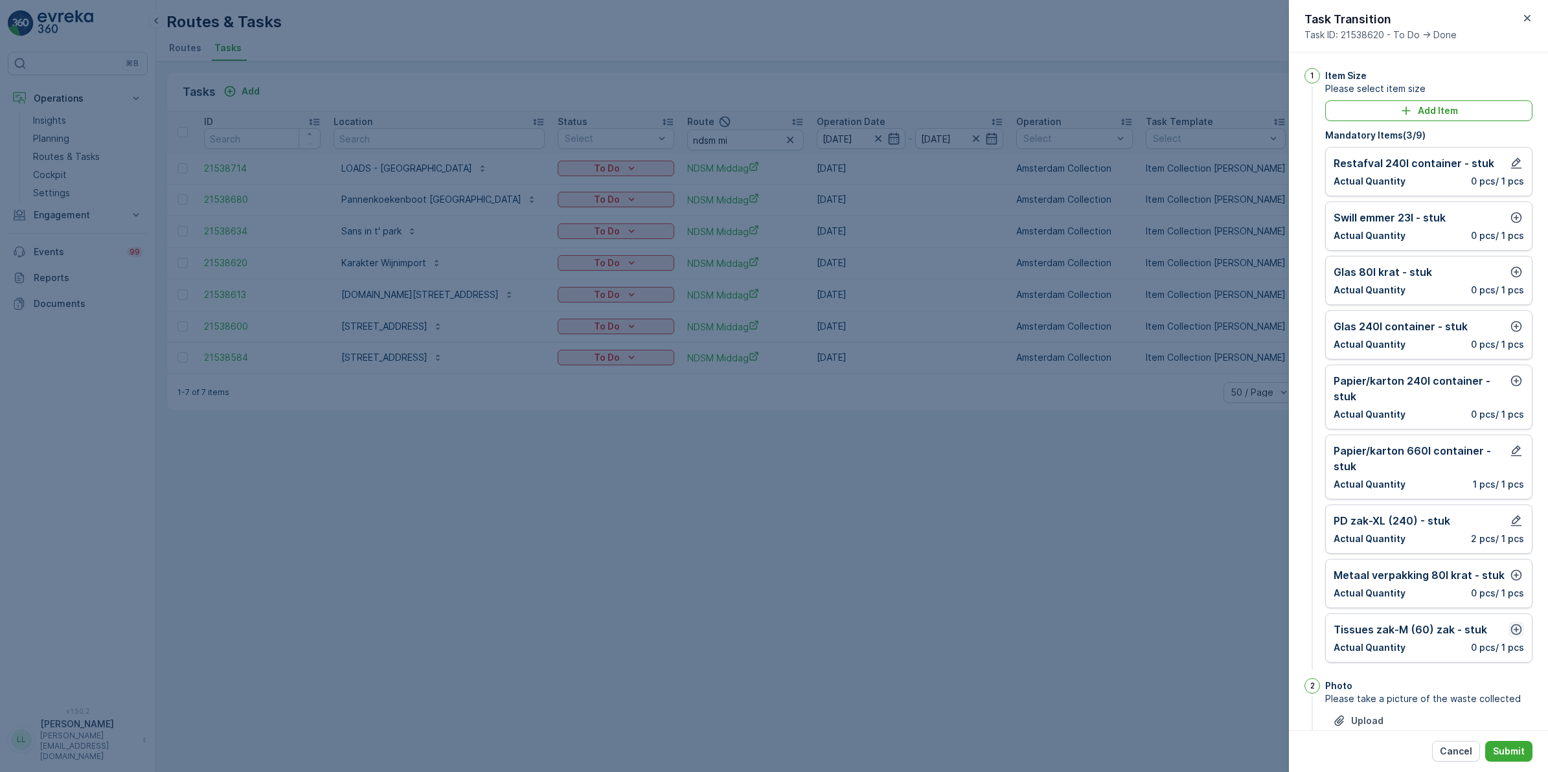
click at [1237, 597] on icon "button" at bounding box center [1517, 630] width 11 height 11
drag, startPoint x: 1503, startPoint y: 727, endPoint x: 1501, endPoint y: 687, distance: 39.6
click at [1237, 597] on p "Add" at bounding box center [1510, 730] width 18 height 13
click at [1237, 577] on icon "button" at bounding box center [1517, 575] width 11 height 11
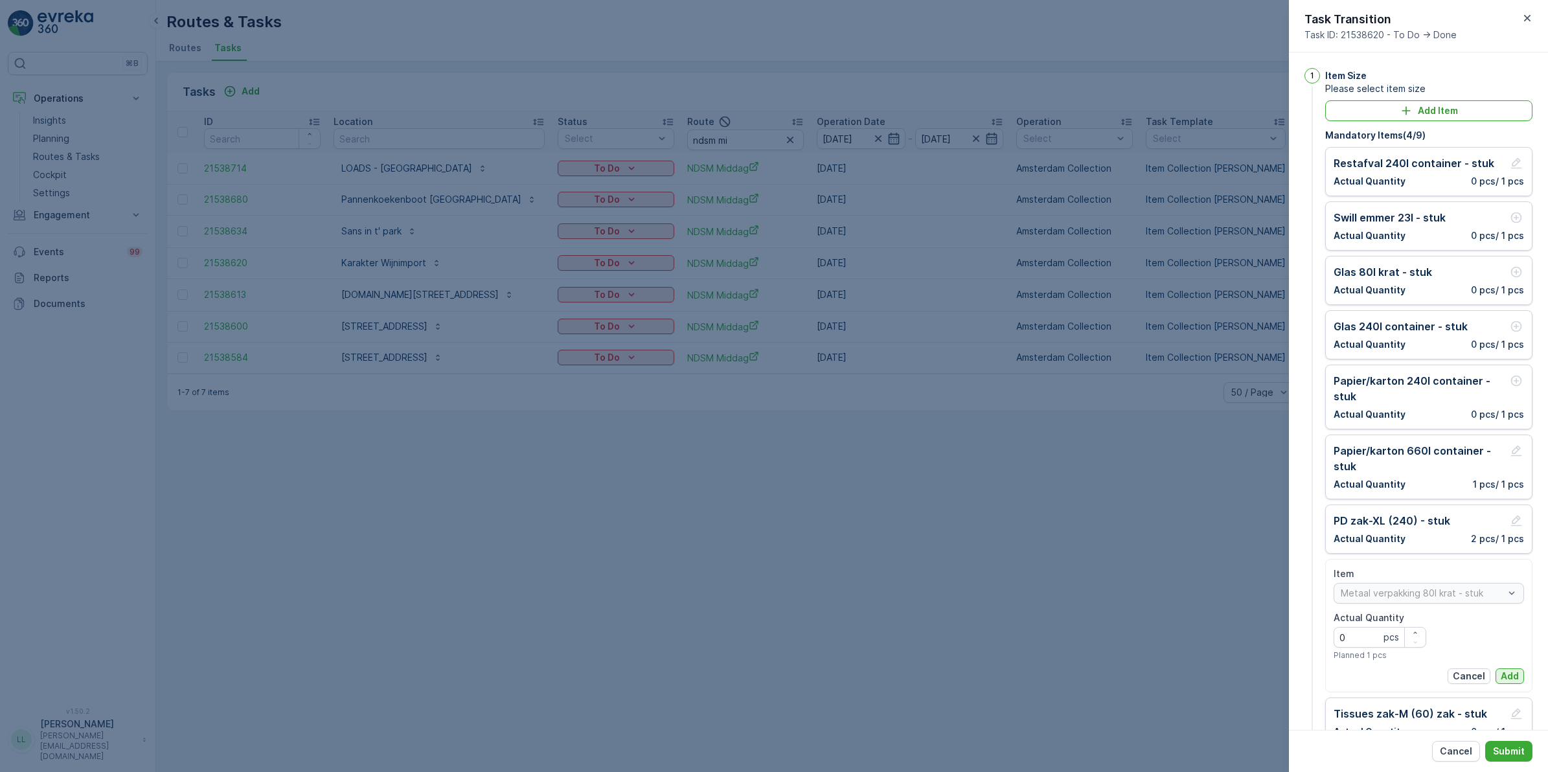
click at [1237, 597] on p "Add" at bounding box center [1510, 676] width 18 height 13
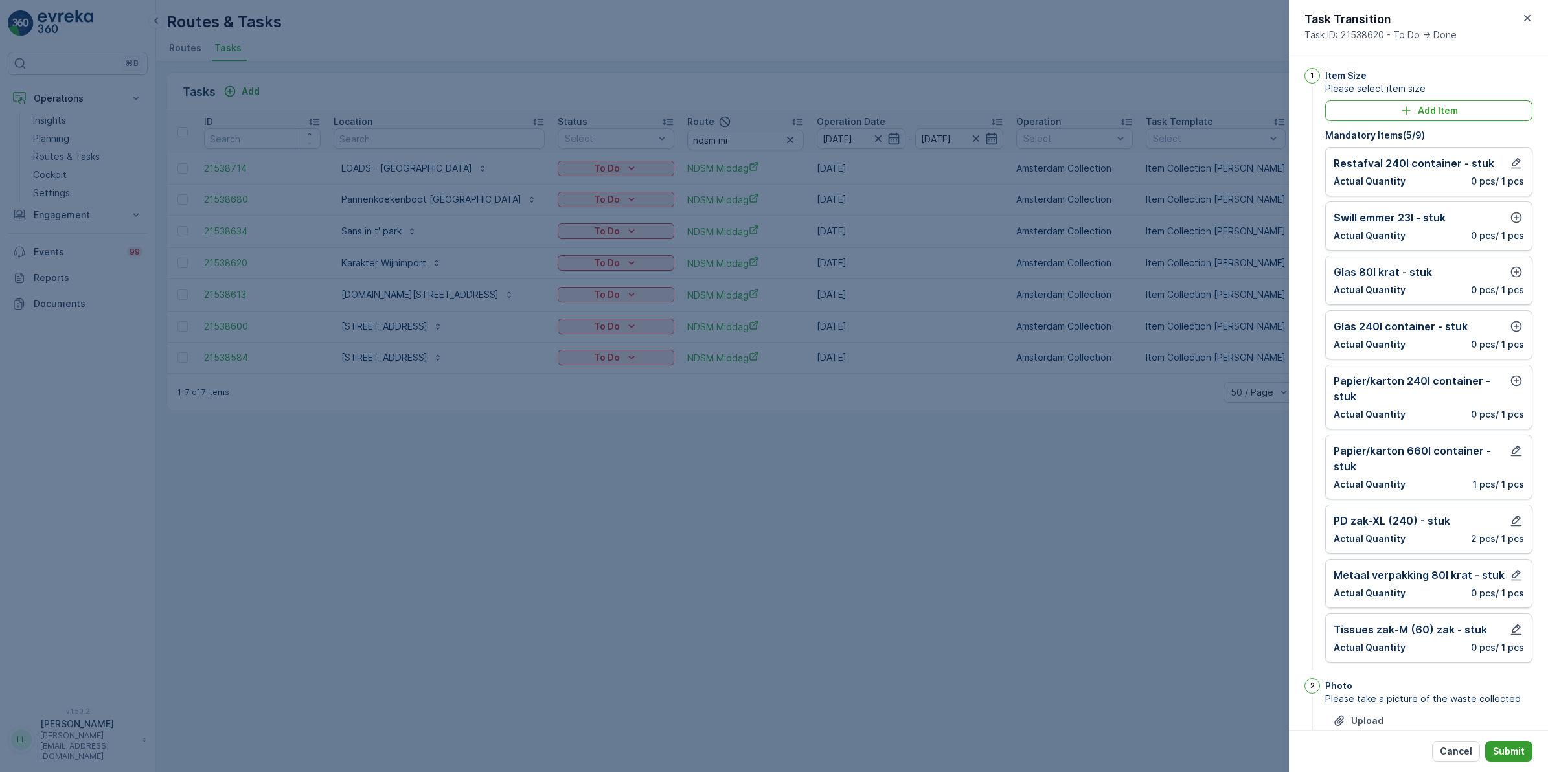
click at [1237, 597] on p "Submit" at bounding box center [1509, 751] width 32 height 13
click at [1237, 377] on icon "button" at bounding box center [1516, 380] width 13 height 13
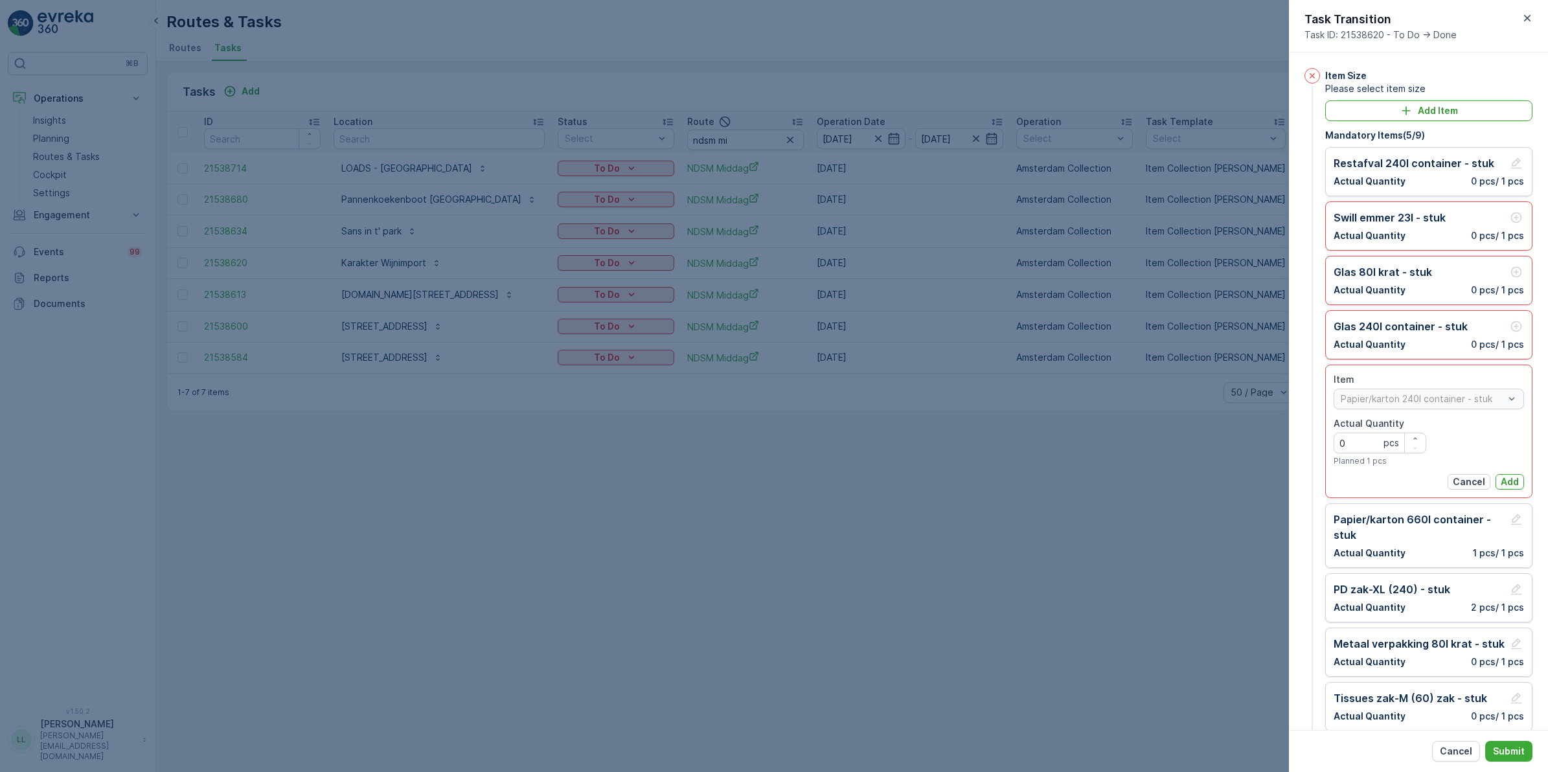
drag, startPoint x: 1508, startPoint y: 480, endPoint x: 1491, endPoint y: 345, distance: 135.7
click at [1237, 479] on p "Add" at bounding box center [1510, 482] width 18 height 13
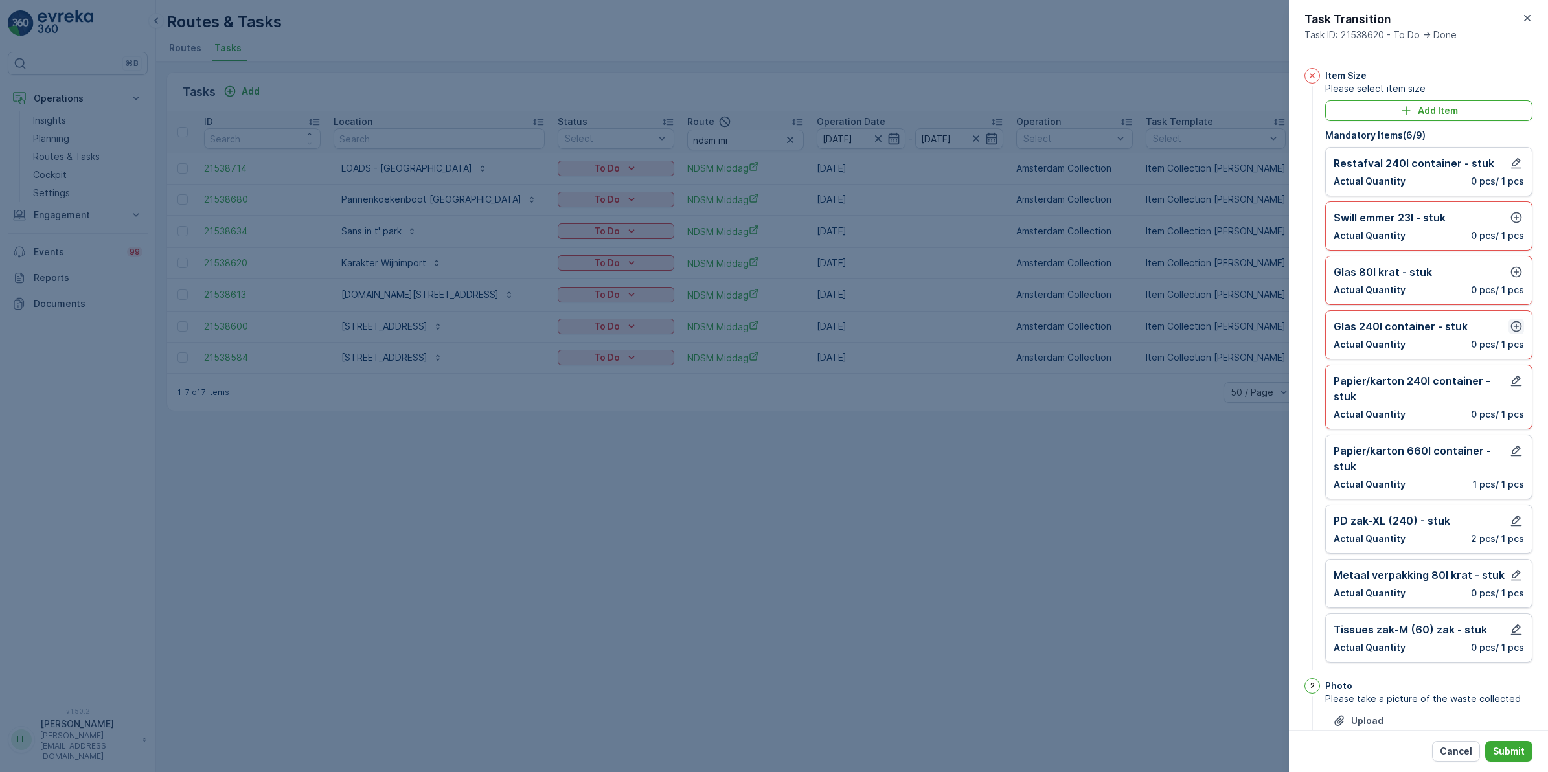
click at [1237, 322] on icon "button" at bounding box center [1516, 326] width 13 height 13
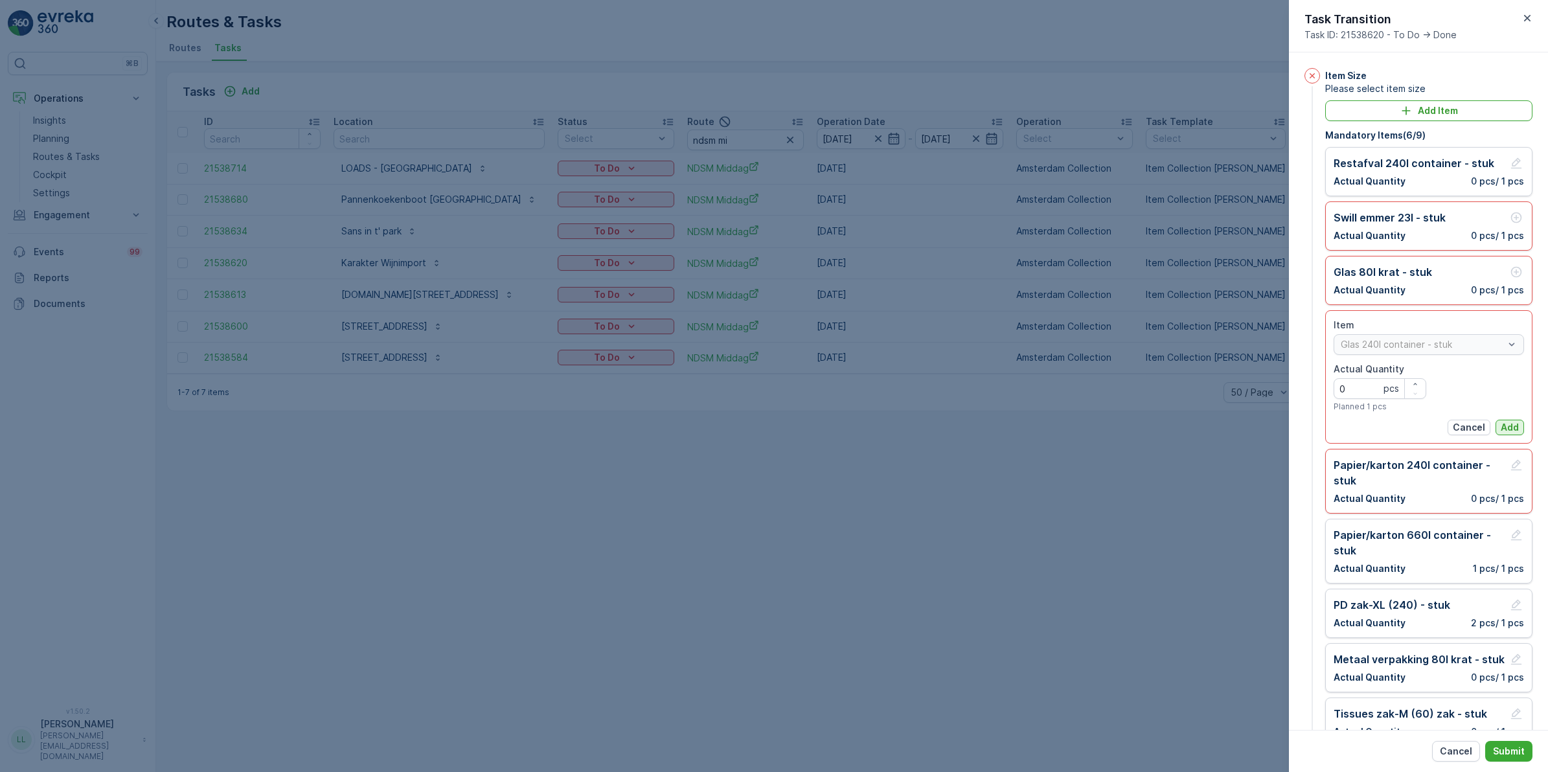
click at [1237, 426] on p "Add" at bounding box center [1510, 427] width 18 height 13
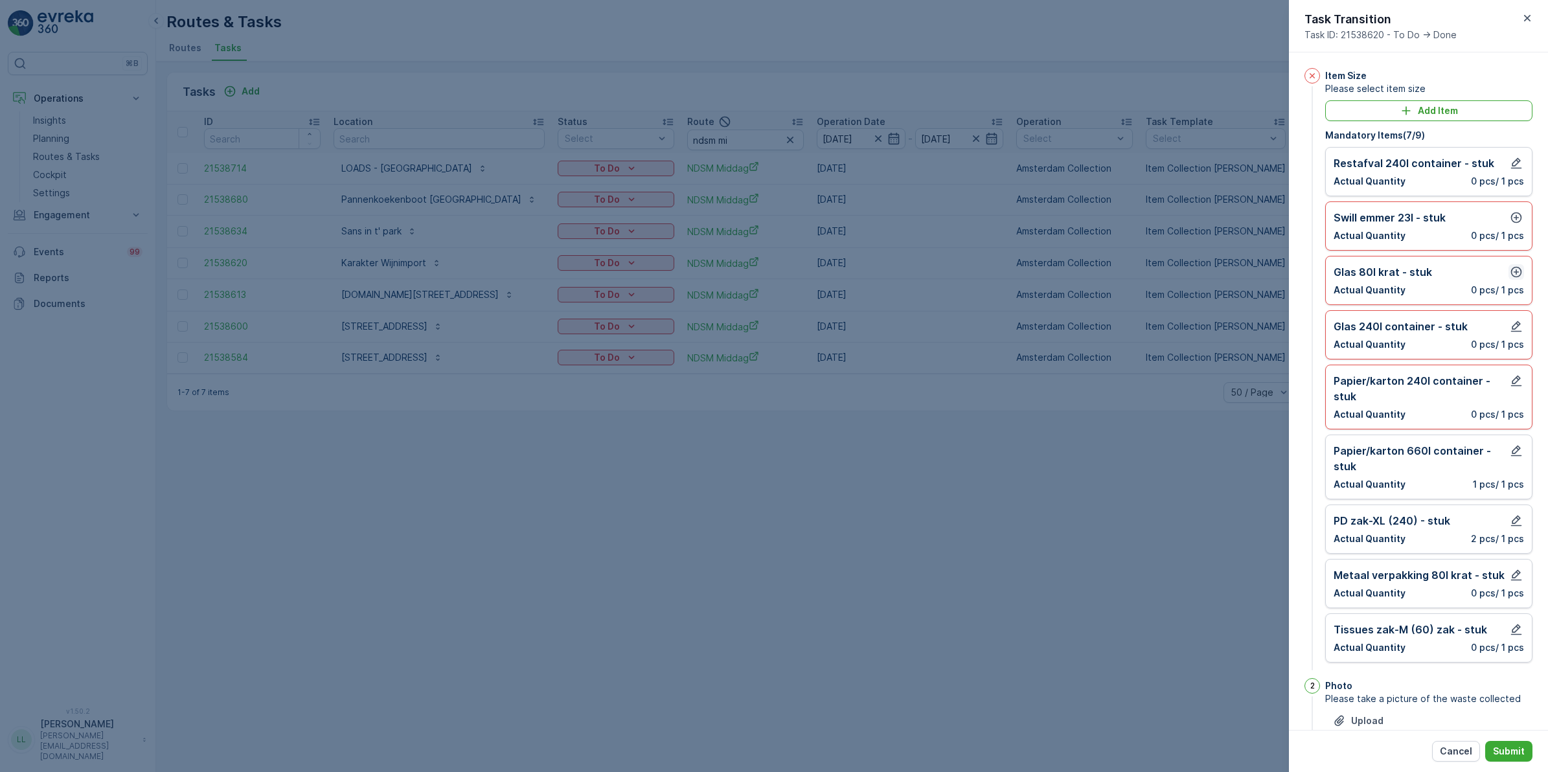
click at [1237, 268] on icon "button" at bounding box center [1517, 272] width 11 height 11
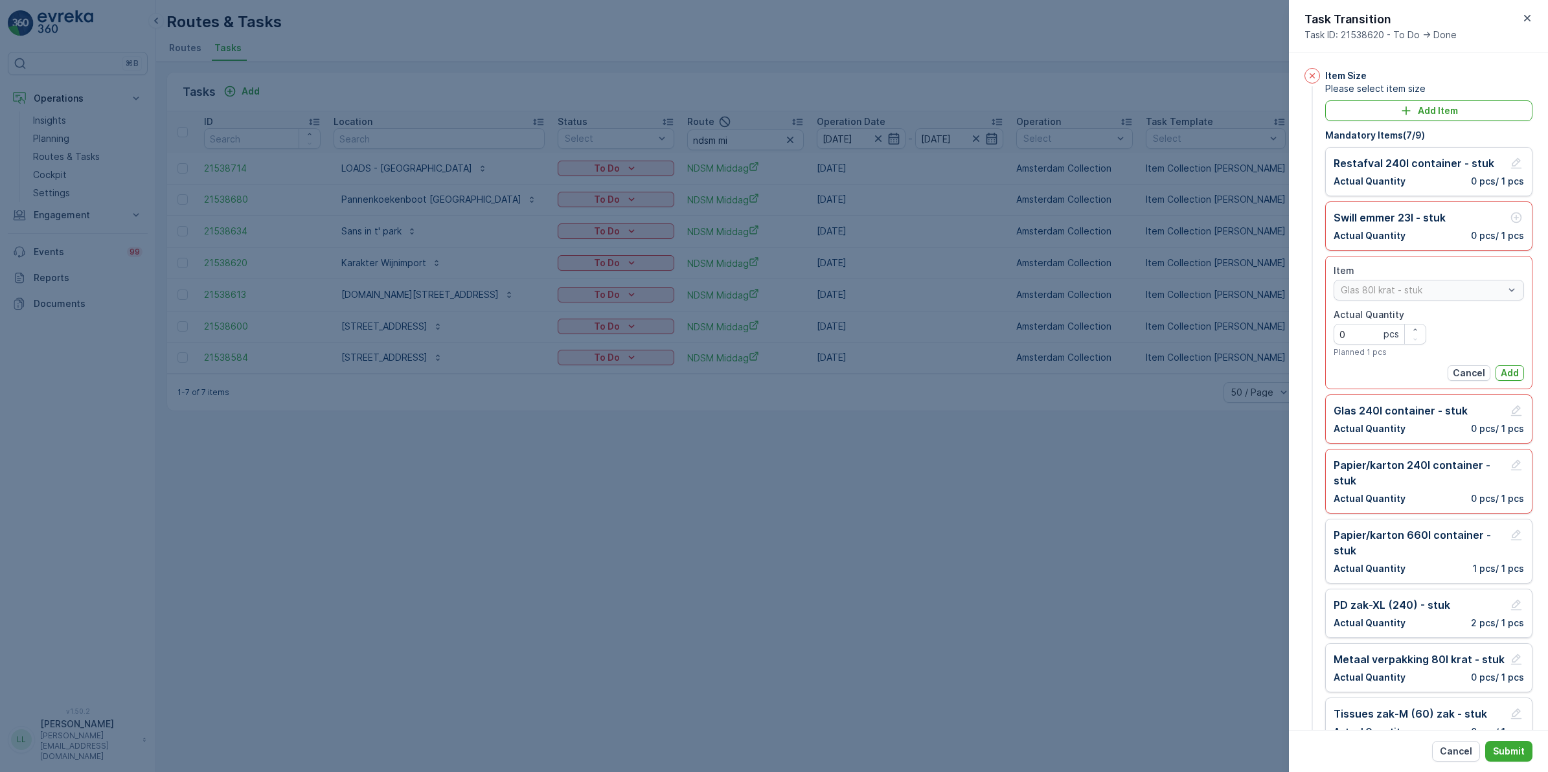
click at [1237, 368] on p "Add" at bounding box center [1510, 373] width 18 height 13
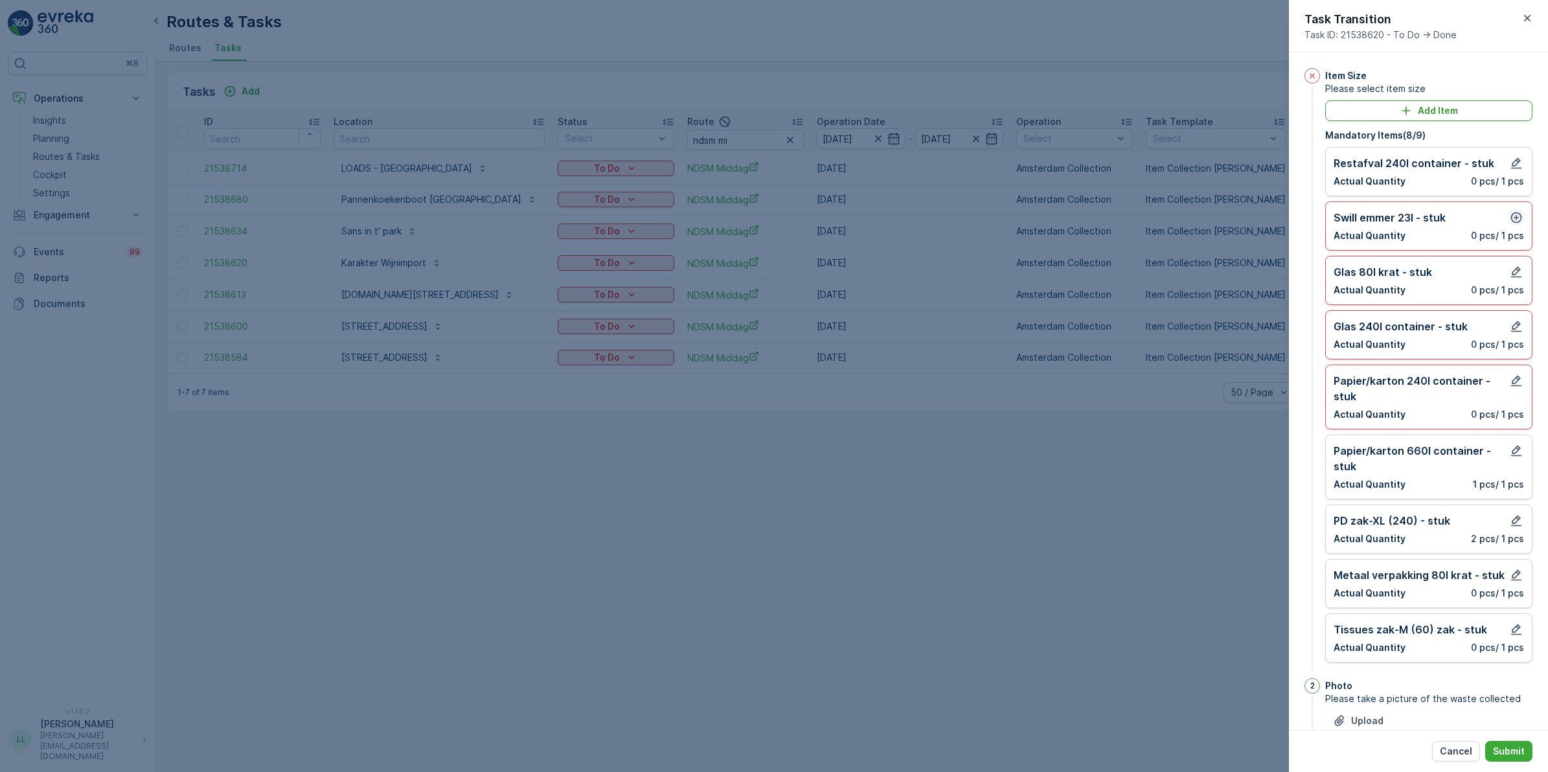
click at [1237, 224] on icon "button" at bounding box center [1516, 217] width 13 height 13
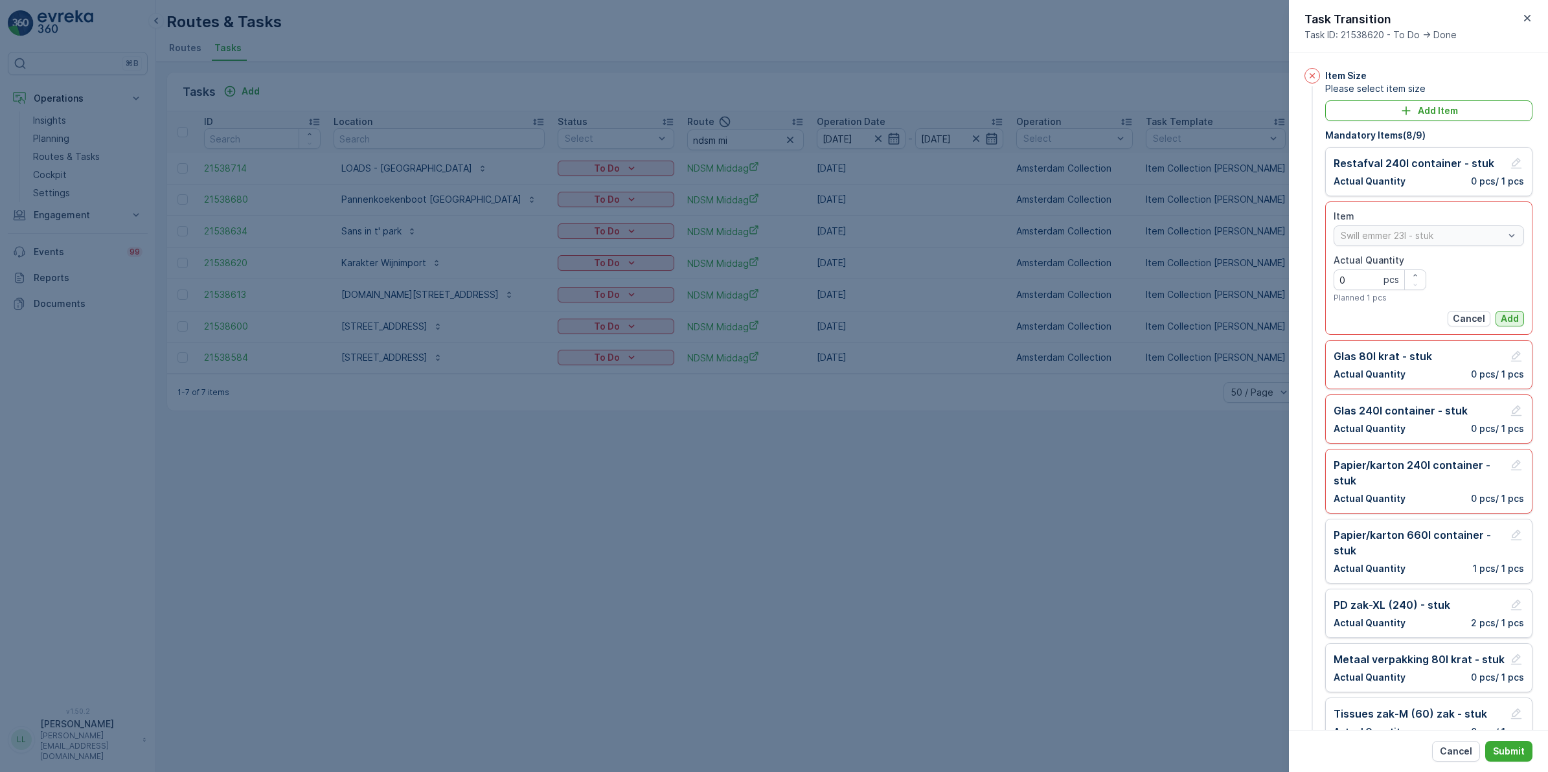
click at [1237, 317] on p "Add" at bounding box center [1510, 318] width 18 height 13
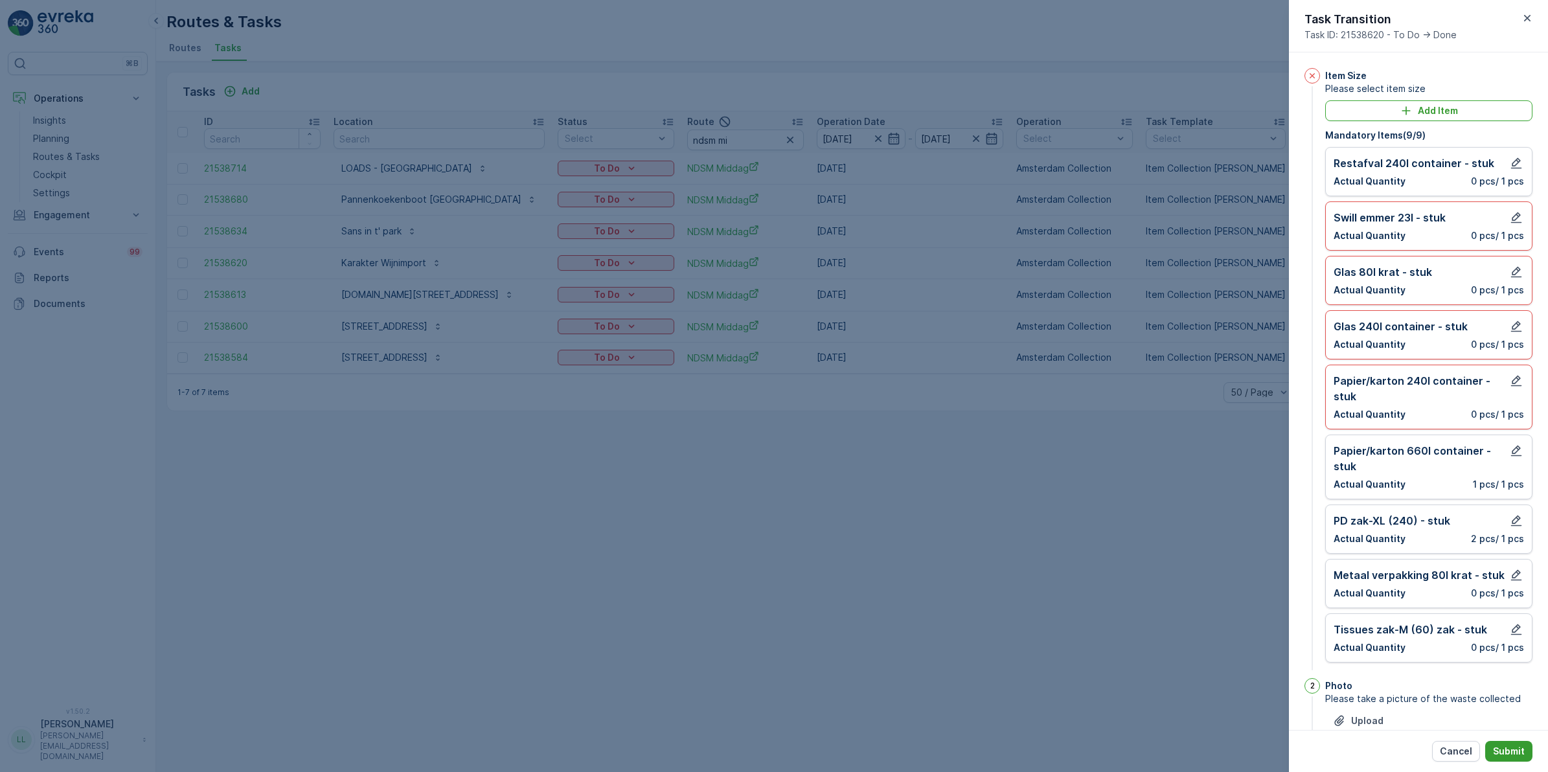
click at [1237, 597] on p "Submit" at bounding box center [1509, 751] width 32 height 13
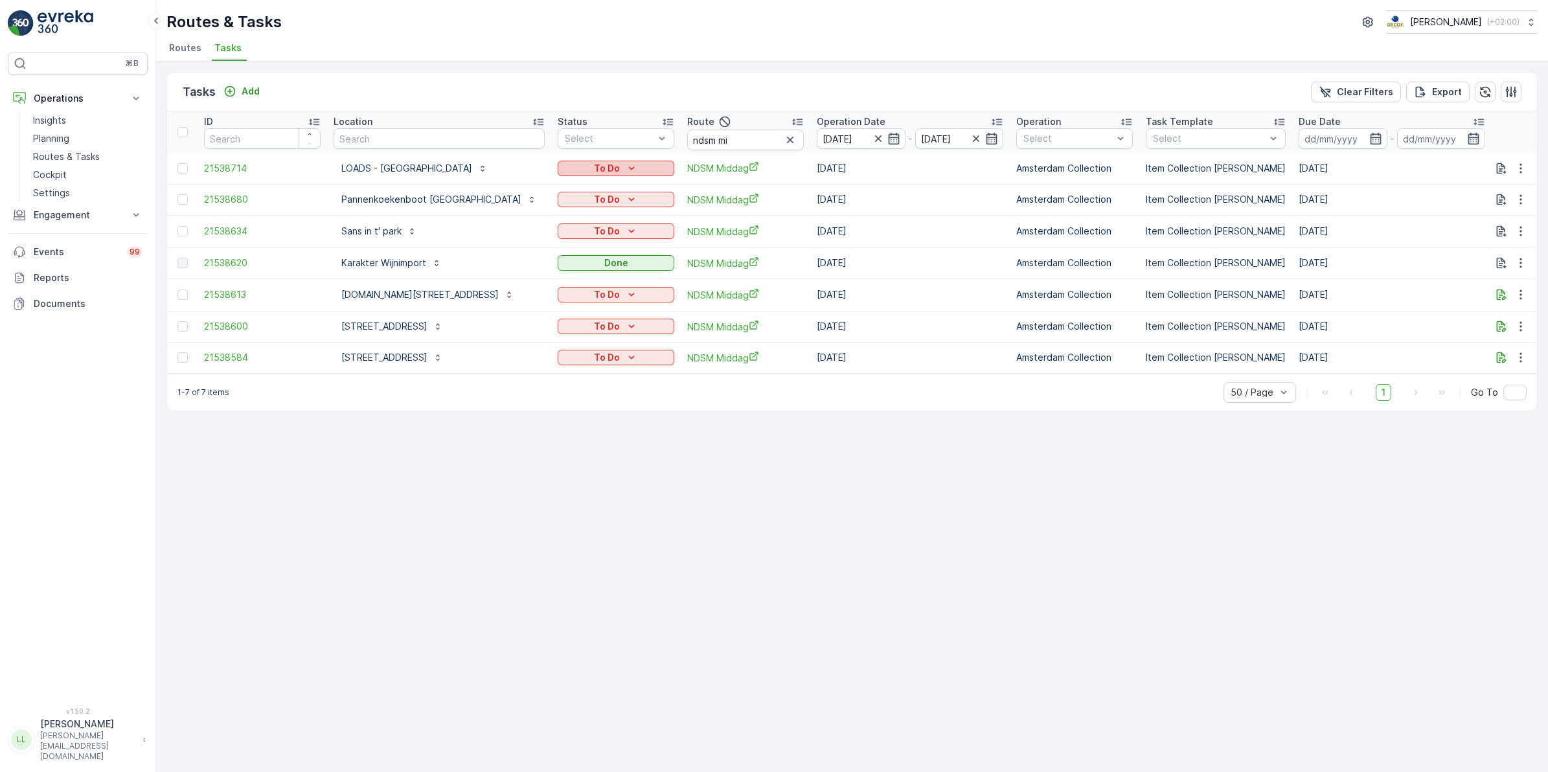
click at [610, 161] on button "To Do" at bounding box center [616, 169] width 117 height 16
click at [567, 227] on div "Done" at bounding box center [576, 223] width 82 height 18
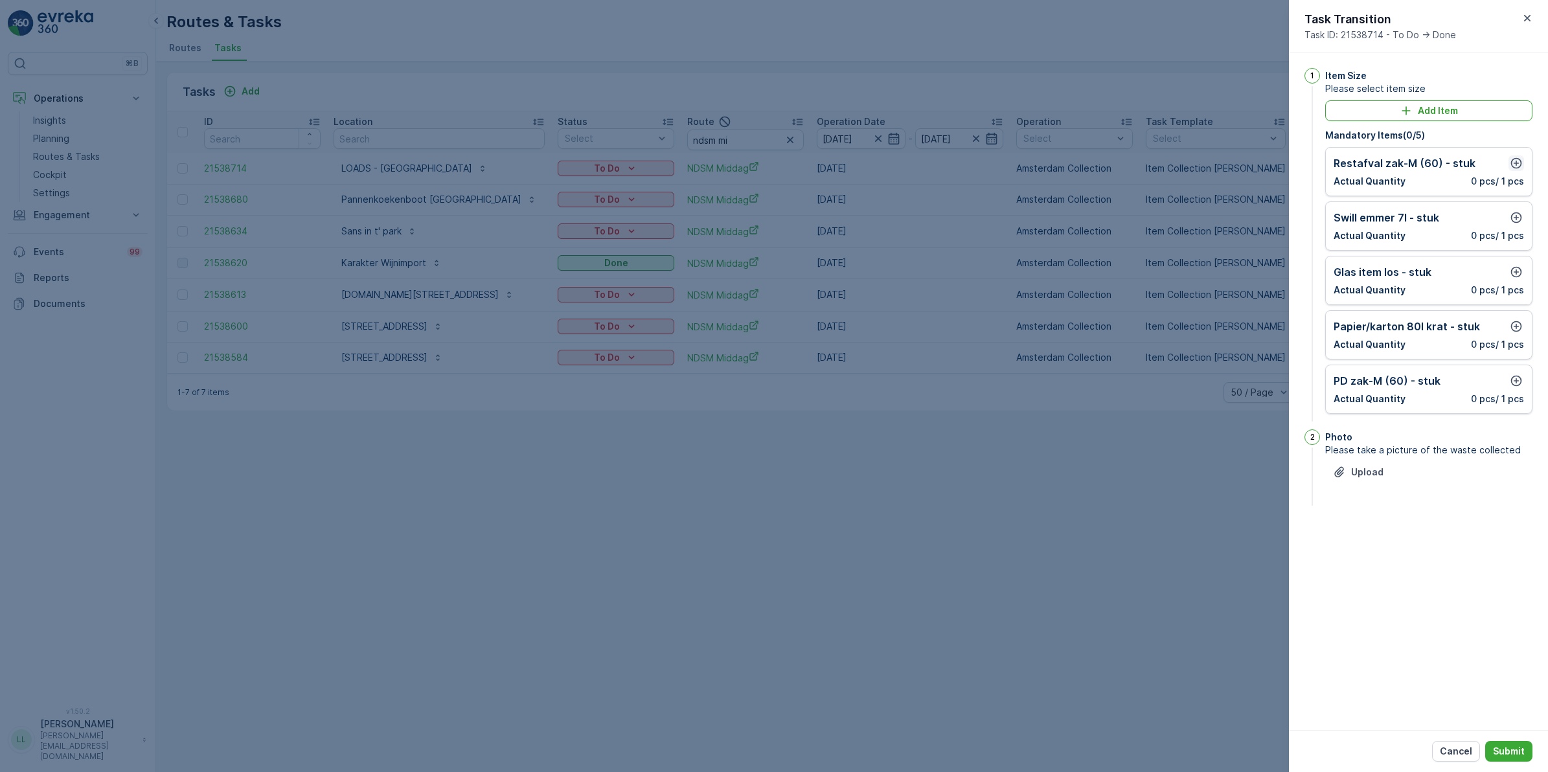
click at [1237, 168] on icon "button" at bounding box center [1516, 163] width 13 height 13
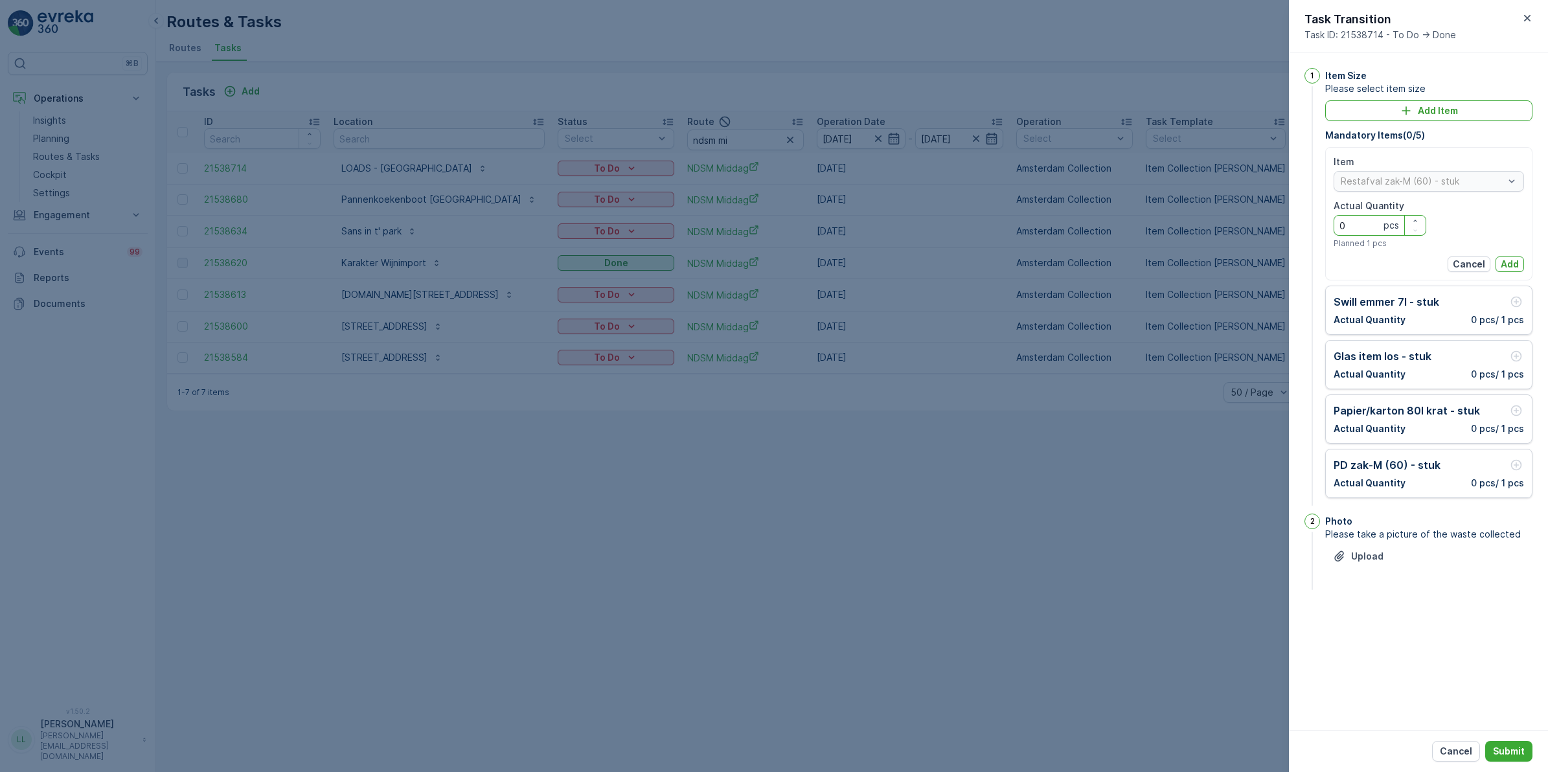
click at [1237, 231] on Quantity "0" at bounding box center [1380, 225] width 93 height 21
type Quantity "4"
click at [1237, 261] on p "Add" at bounding box center [1510, 264] width 18 height 13
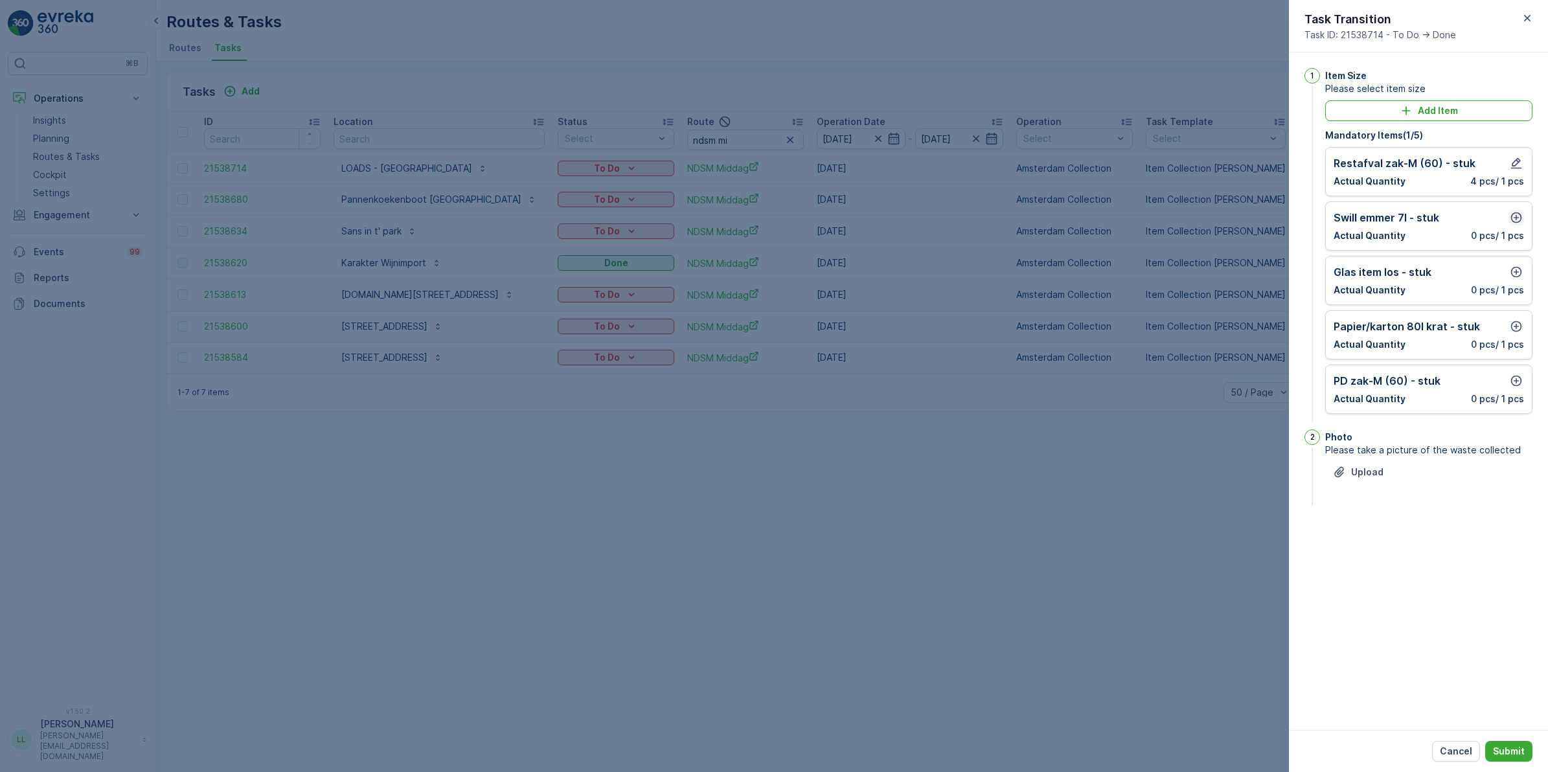
click at [1237, 216] on icon "button" at bounding box center [1516, 217] width 13 height 13
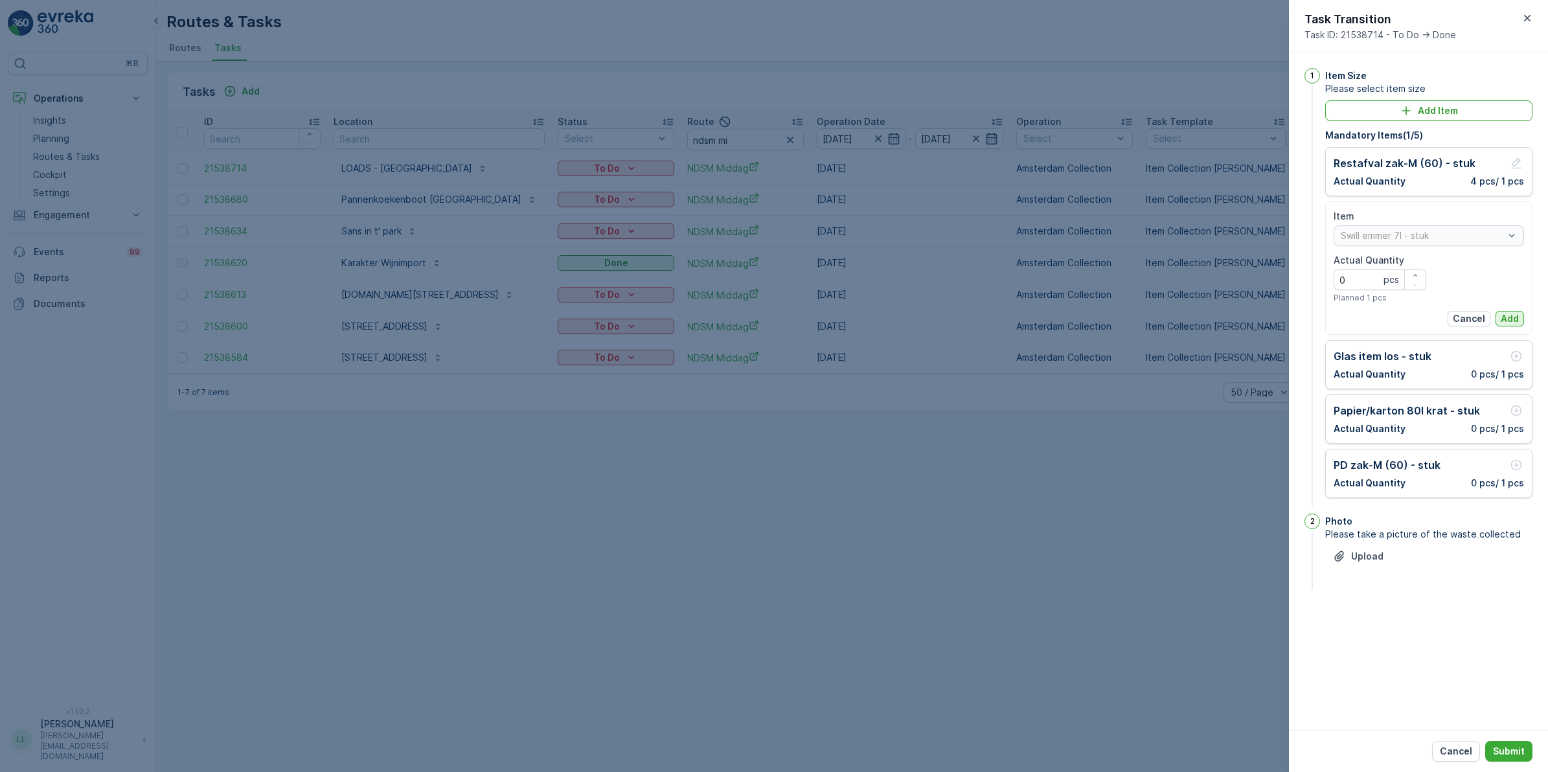
click at [1237, 319] on p "Add" at bounding box center [1510, 318] width 18 height 13
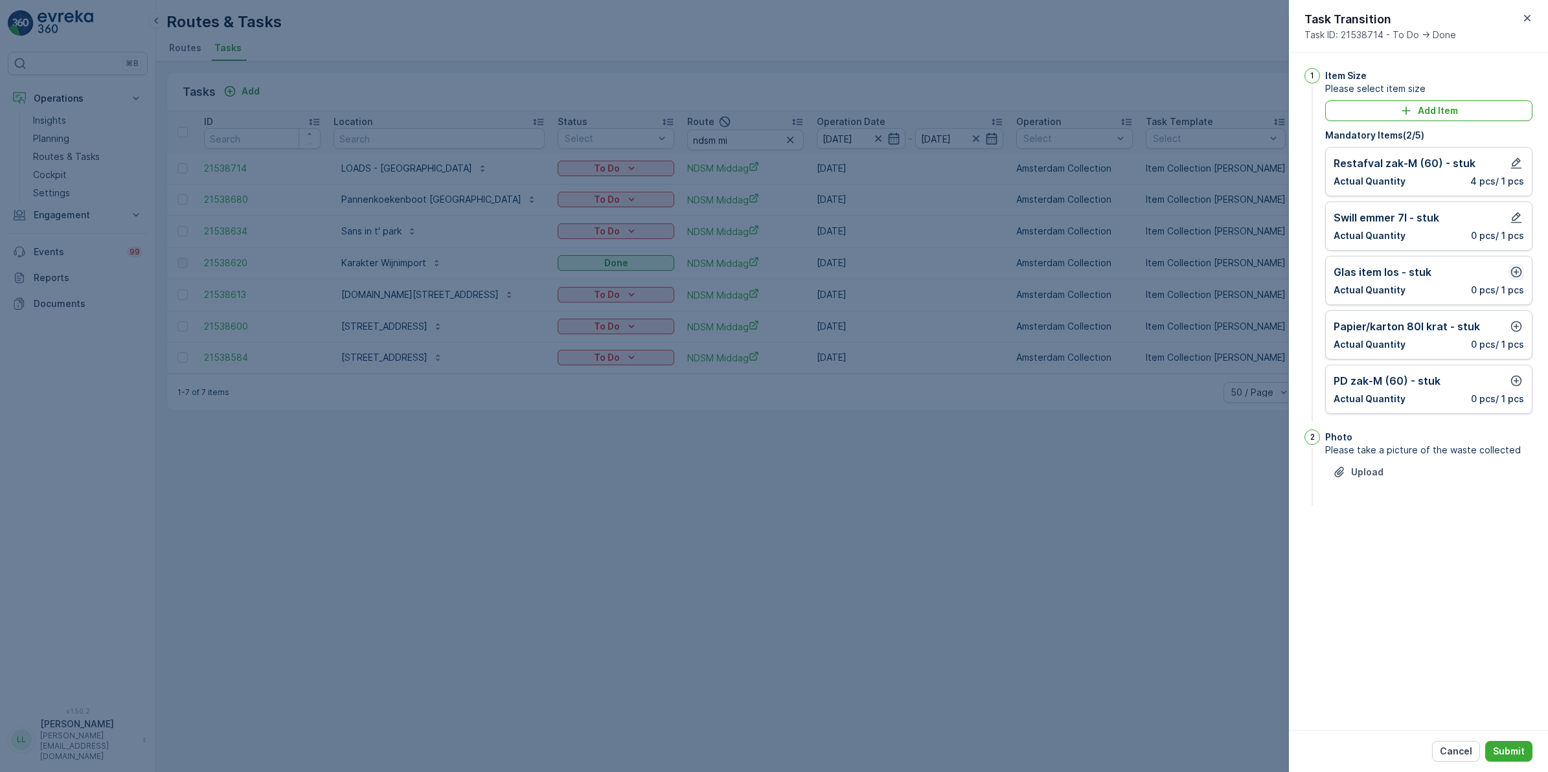
click at [1237, 279] on icon "button" at bounding box center [1516, 272] width 13 height 13
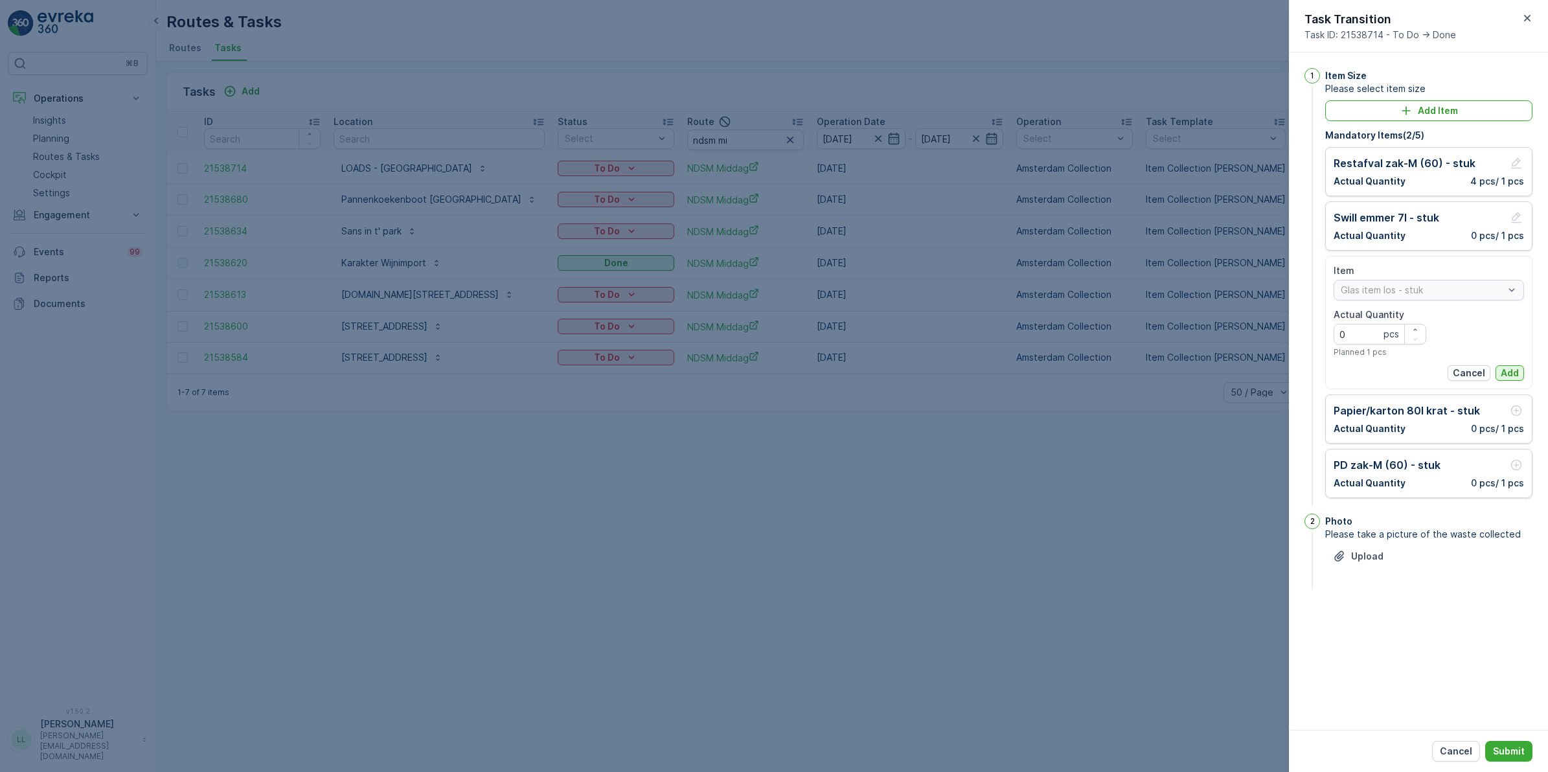
click at [1237, 371] on p "Add" at bounding box center [1510, 373] width 18 height 13
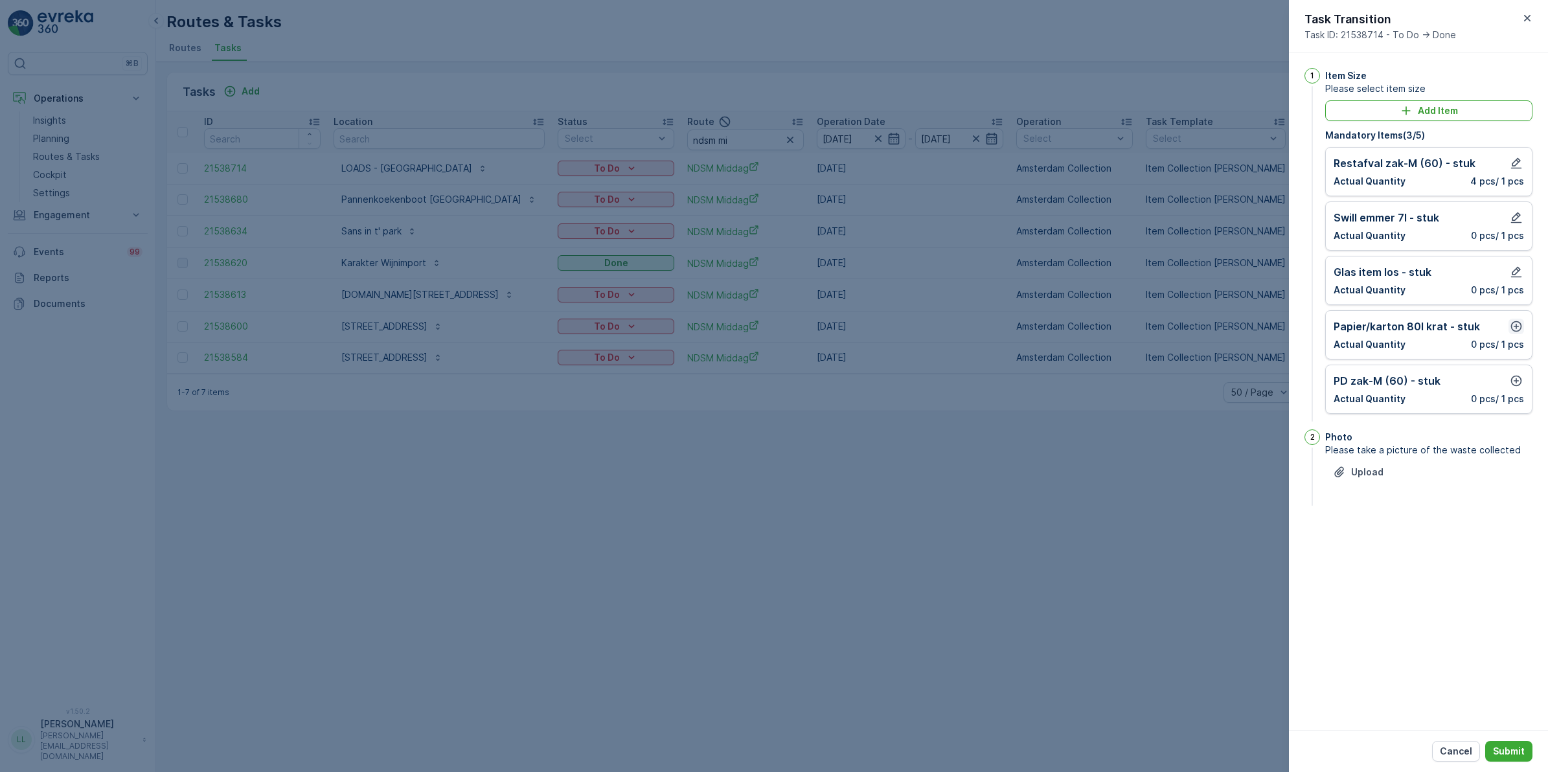
click at [1237, 328] on icon "button" at bounding box center [1517, 326] width 11 height 11
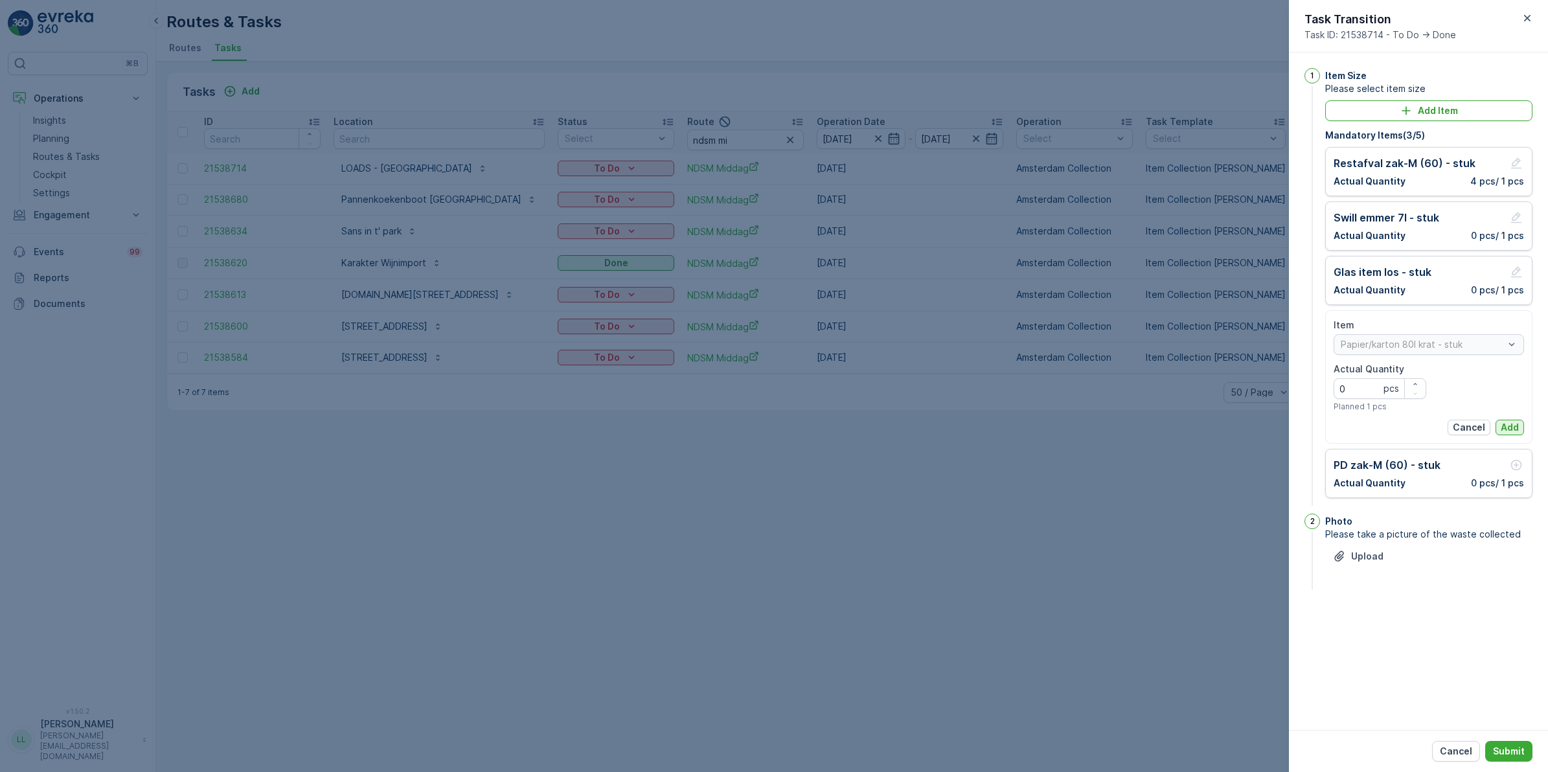
click at [1237, 422] on p "Add" at bounding box center [1510, 427] width 18 height 13
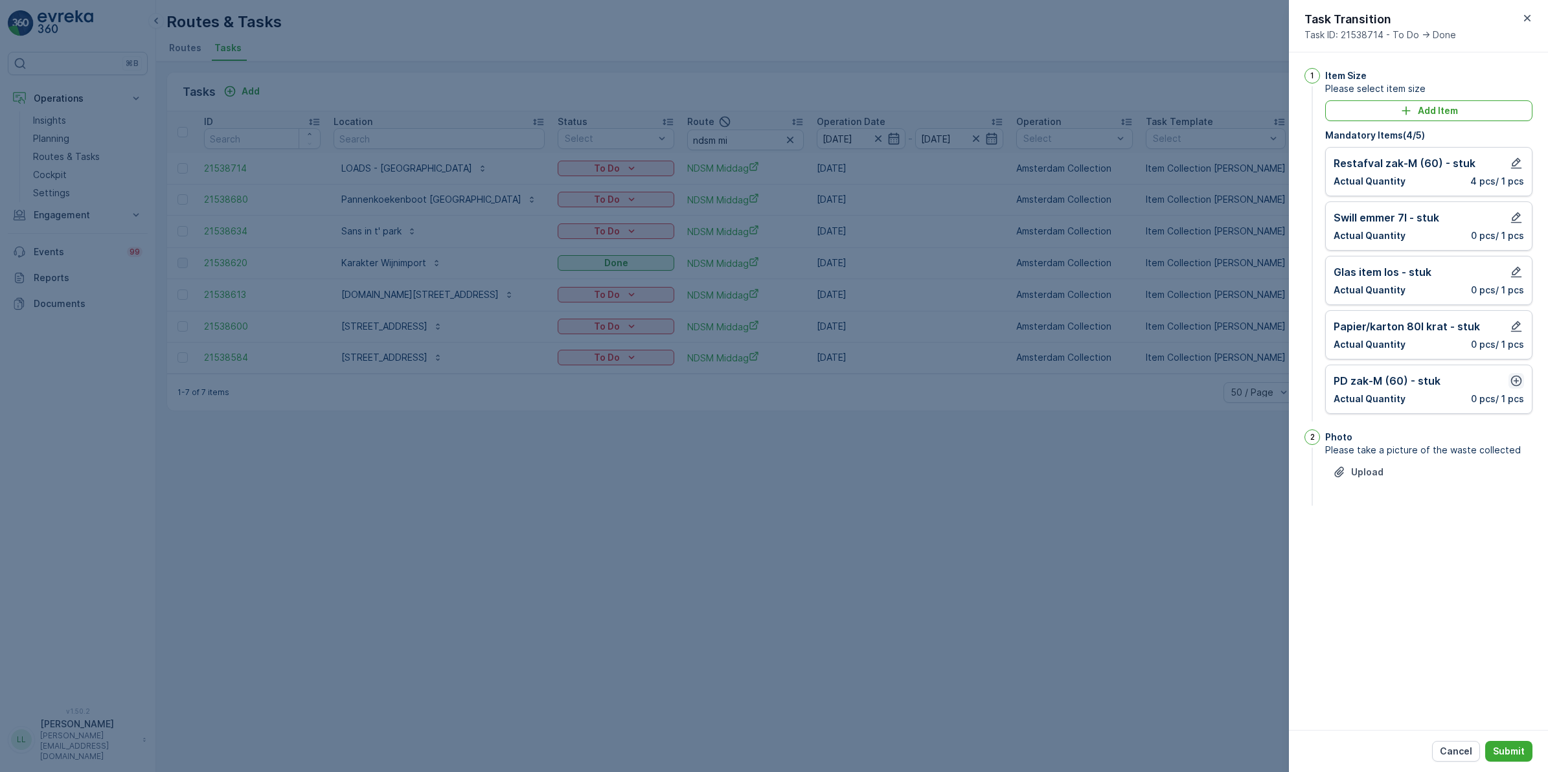
click at [1237, 381] on icon "button" at bounding box center [1516, 380] width 13 height 13
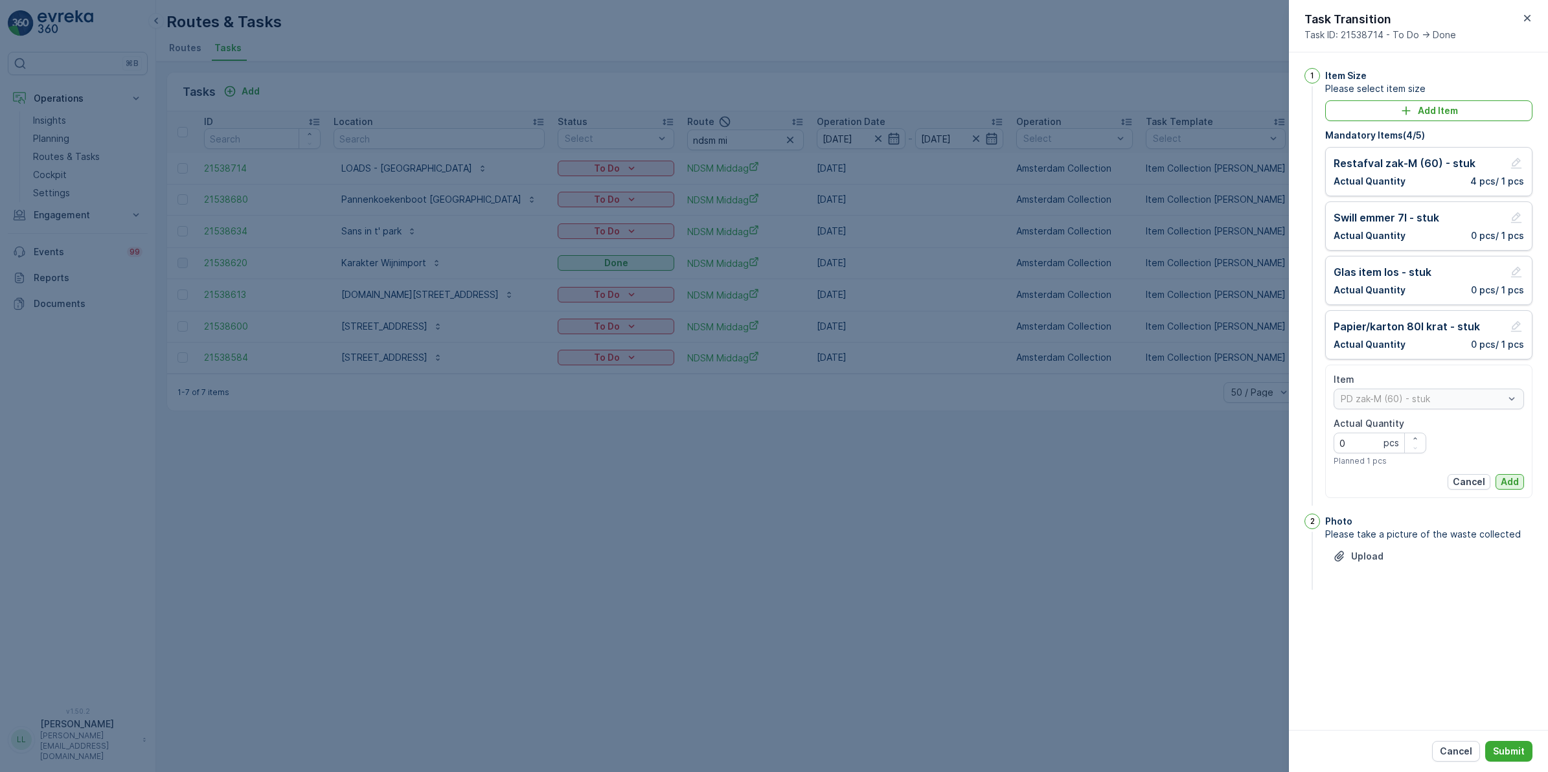
click at [1237, 486] on button "Add" at bounding box center [1510, 482] width 29 height 16
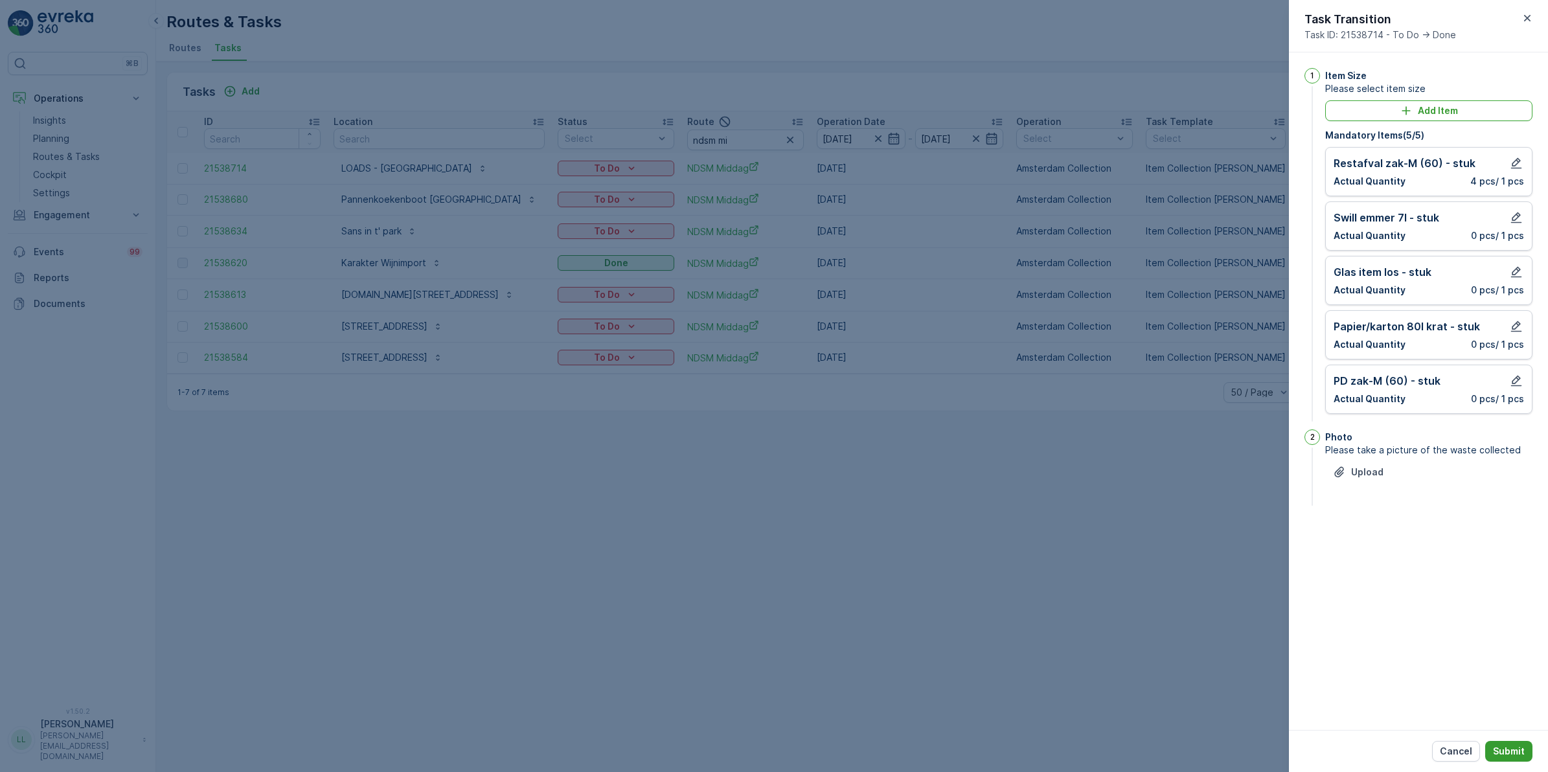
click at [1237, 597] on p "Submit" at bounding box center [1509, 751] width 32 height 13
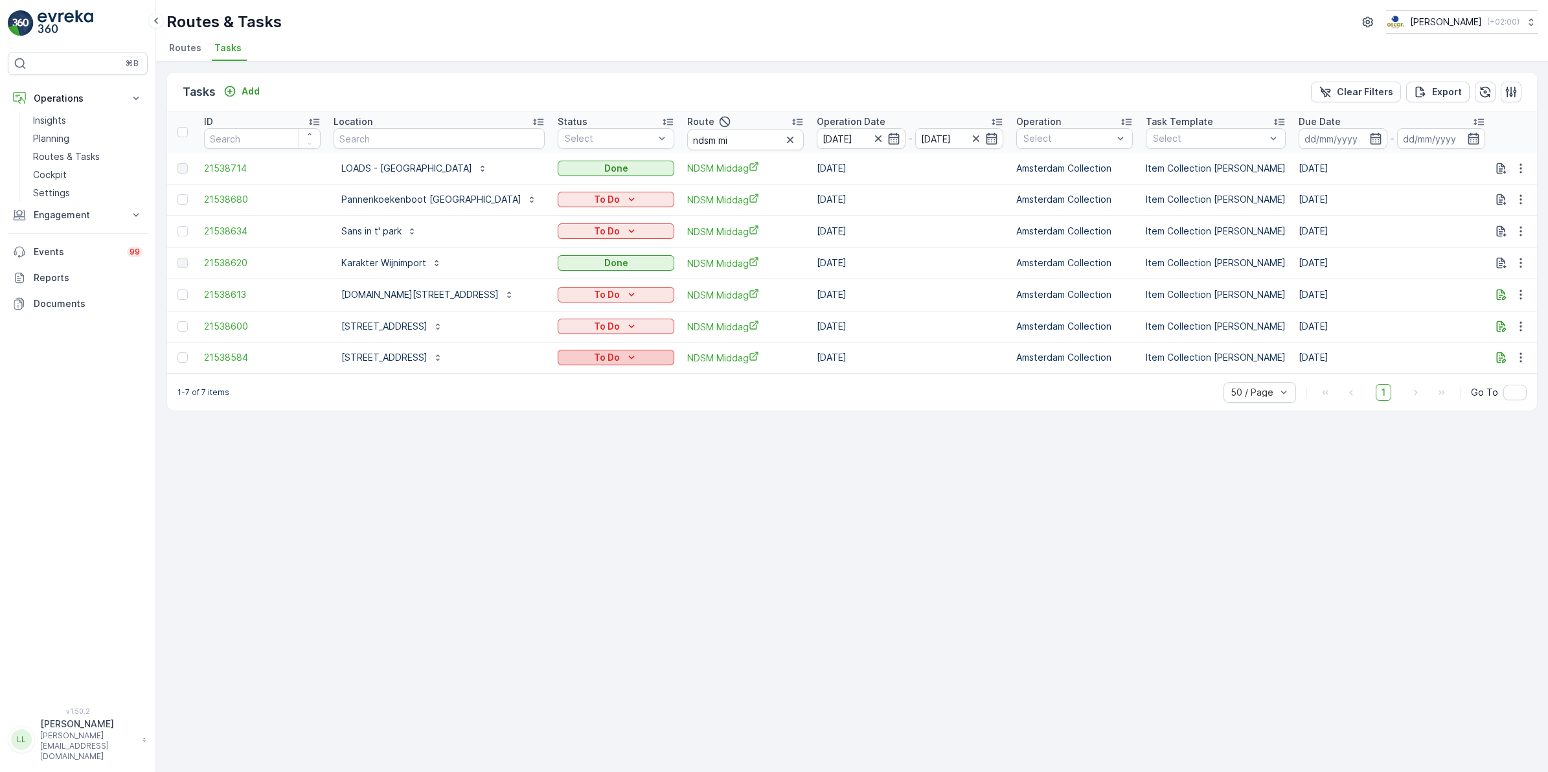
click at [594, 355] on p "To Do" at bounding box center [607, 357] width 26 height 13
click at [570, 405] on div "Done" at bounding box center [576, 410] width 82 height 18
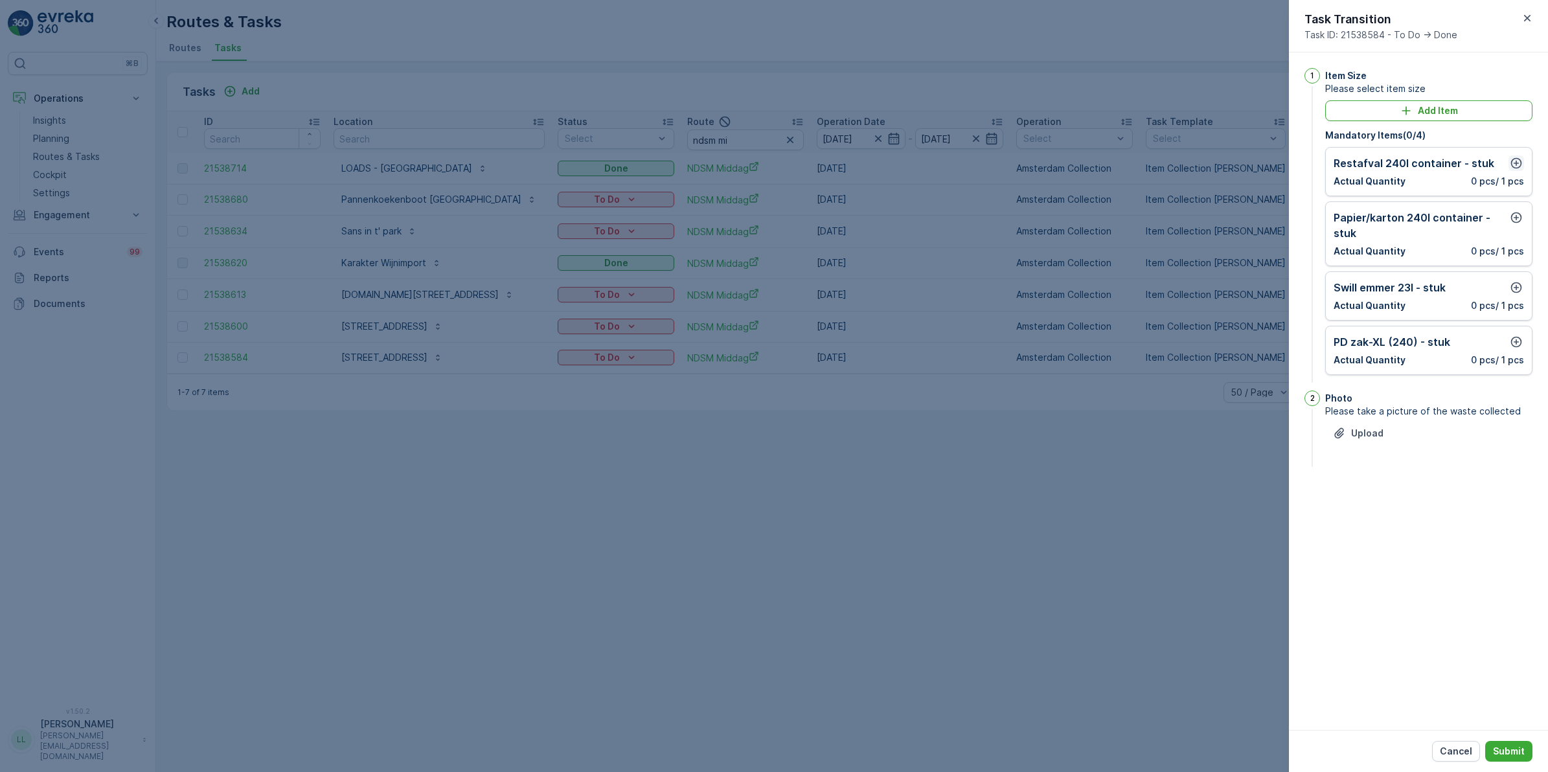
click at [1237, 166] on icon "button" at bounding box center [1516, 163] width 13 height 13
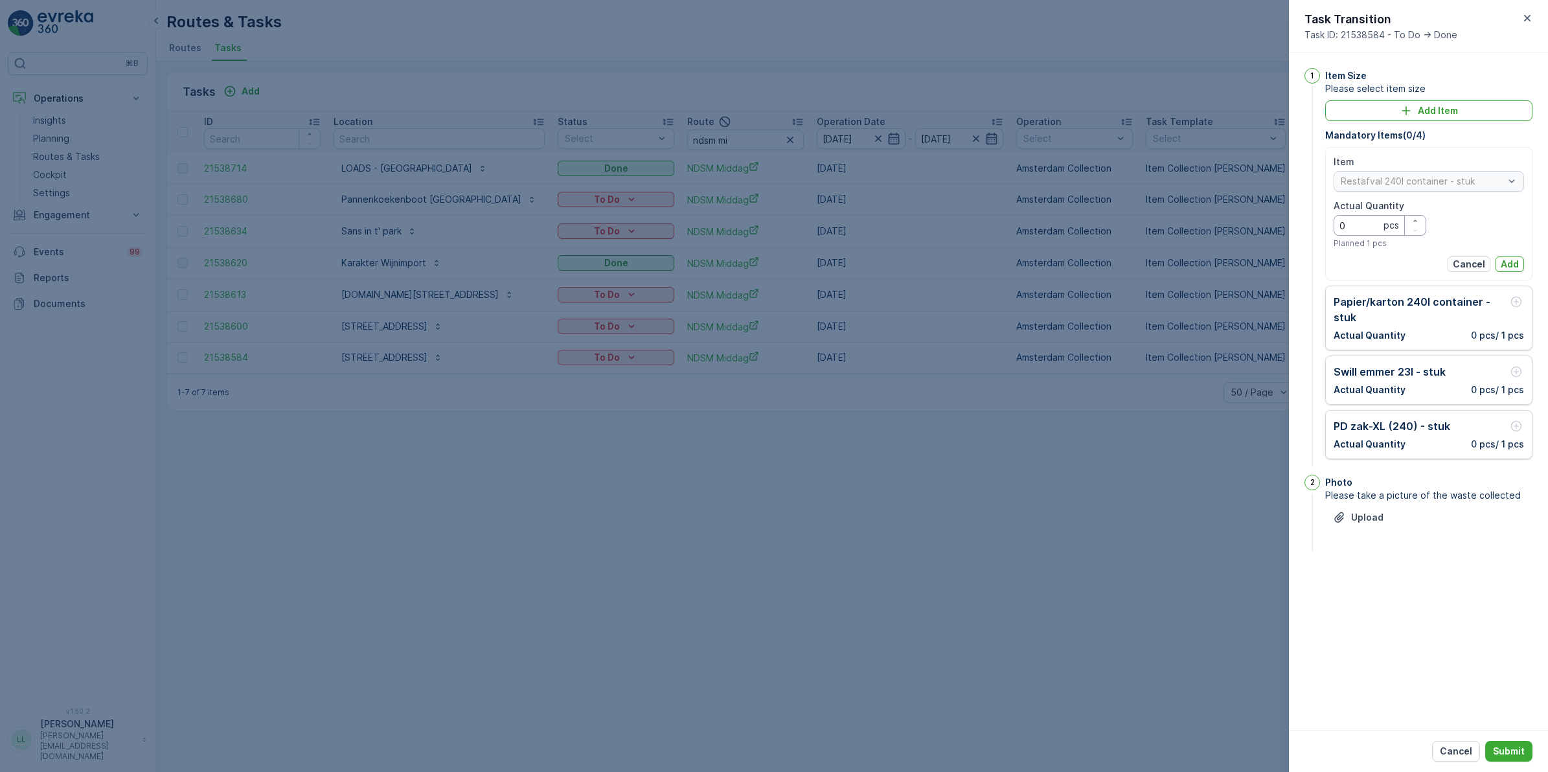
click at [1237, 231] on Quantity "0" at bounding box center [1380, 225] width 93 height 21
type Quantity "1"
drag, startPoint x: 1504, startPoint y: 260, endPoint x: 1511, endPoint y: 268, distance: 9.6
click at [1237, 260] on p "Add" at bounding box center [1510, 264] width 18 height 13
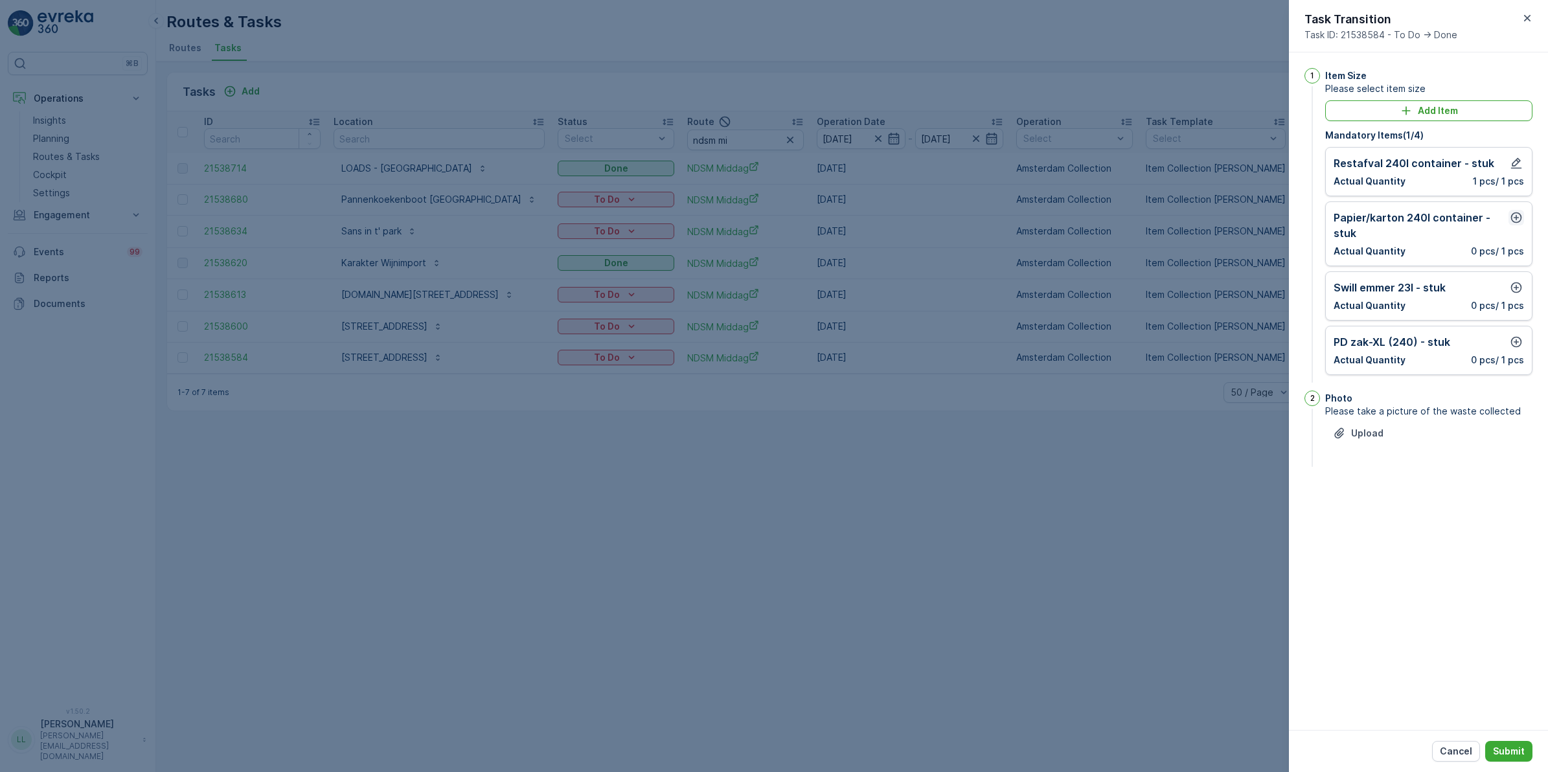
click at [1237, 220] on icon "button" at bounding box center [1516, 217] width 13 height 13
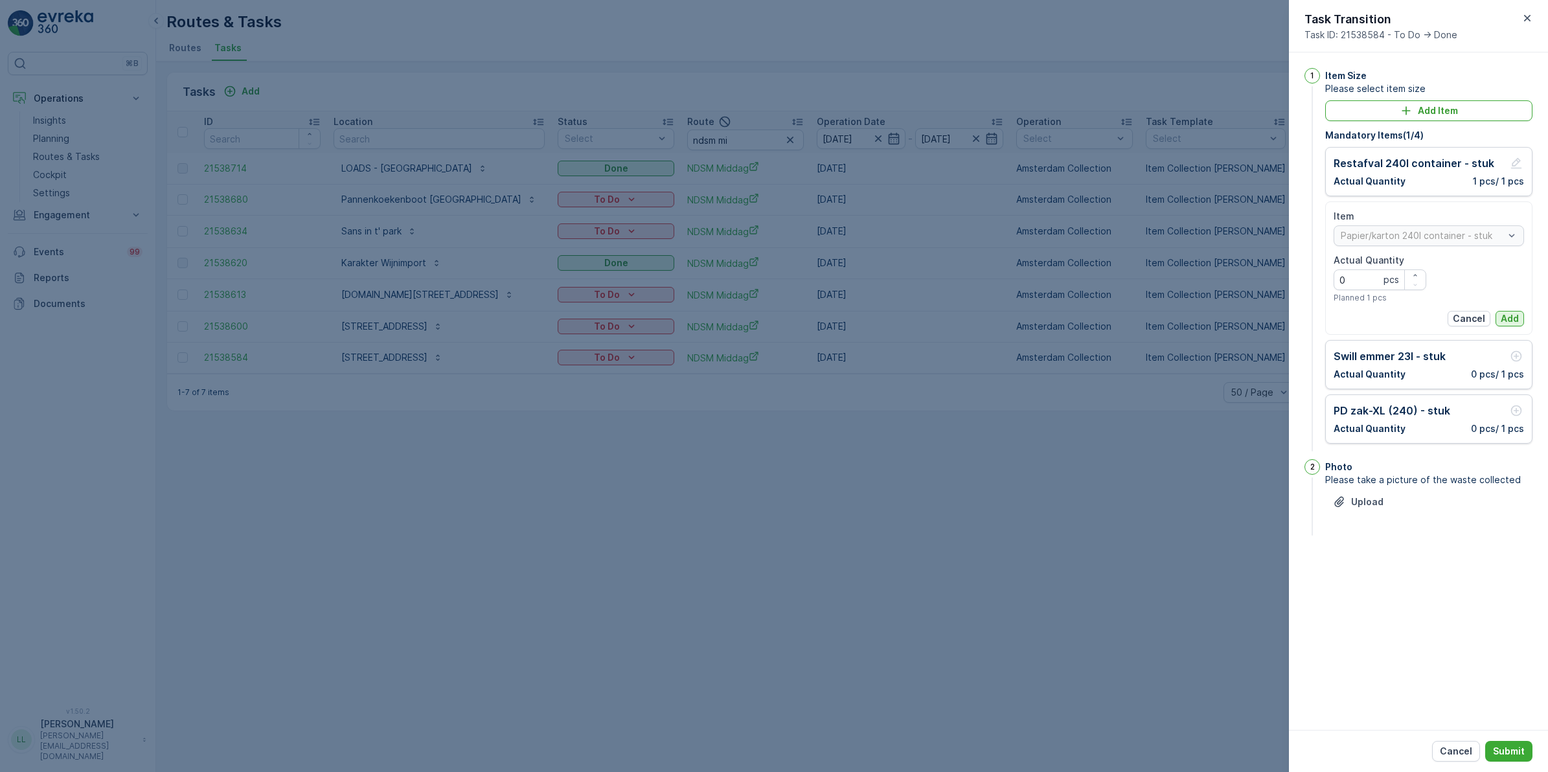
click at [1237, 319] on p "Add" at bounding box center [1510, 318] width 18 height 13
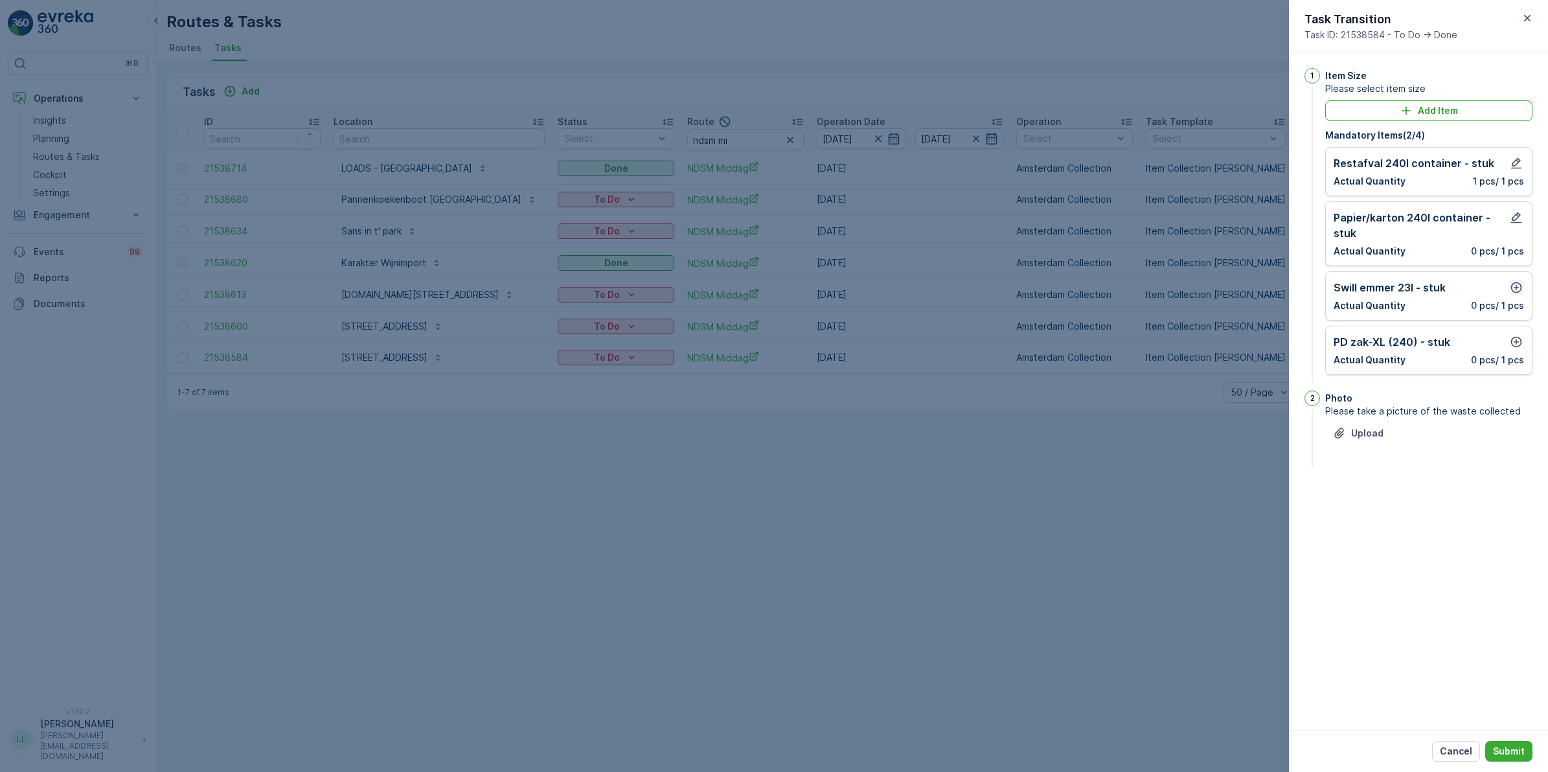
click at [1237, 287] on icon "button" at bounding box center [1517, 287] width 11 height 11
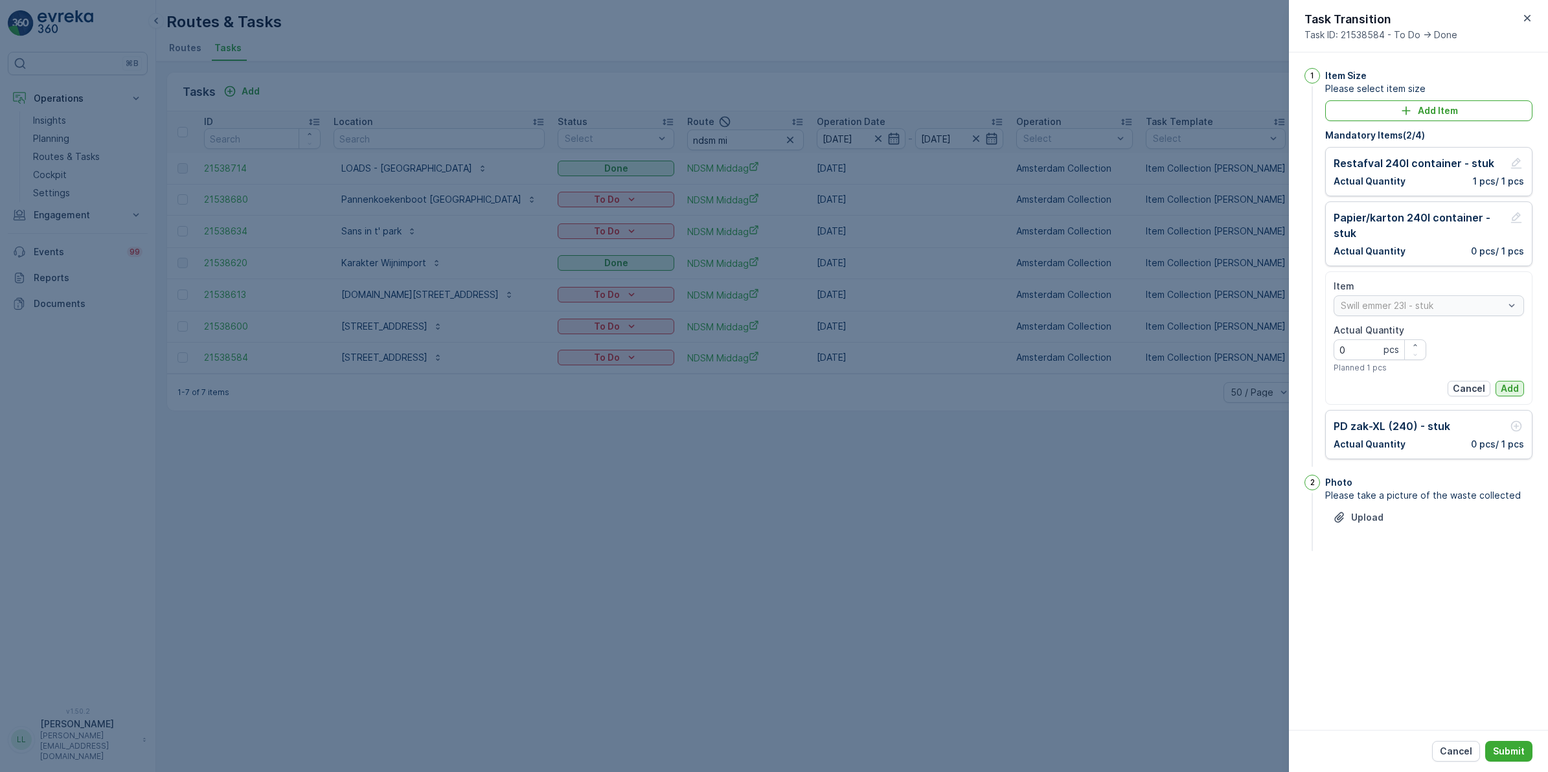
click at [1237, 387] on p "Add" at bounding box center [1510, 388] width 18 height 13
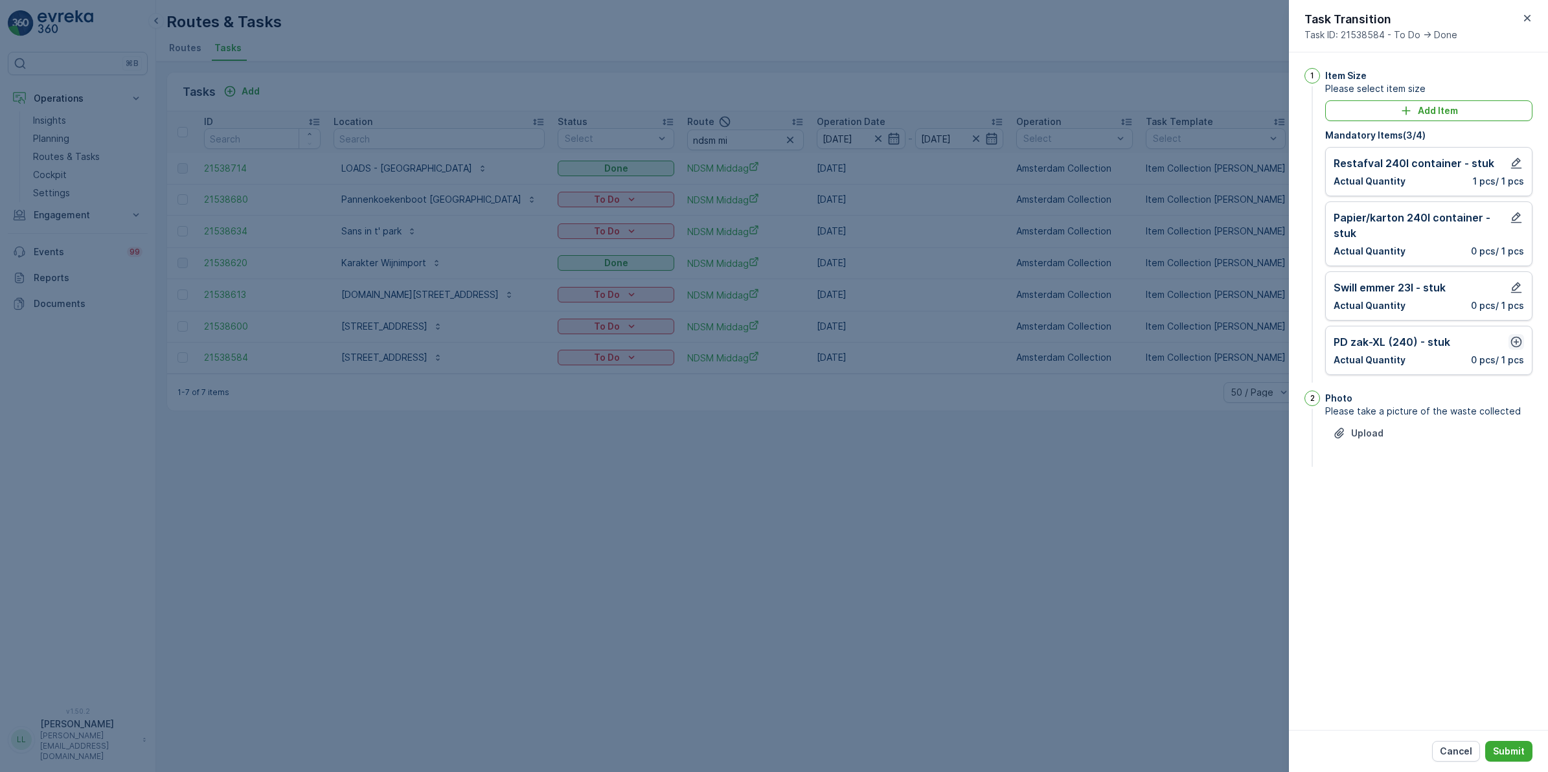
click at [1237, 345] on icon "button" at bounding box center [1516, 342] width 13 height 13
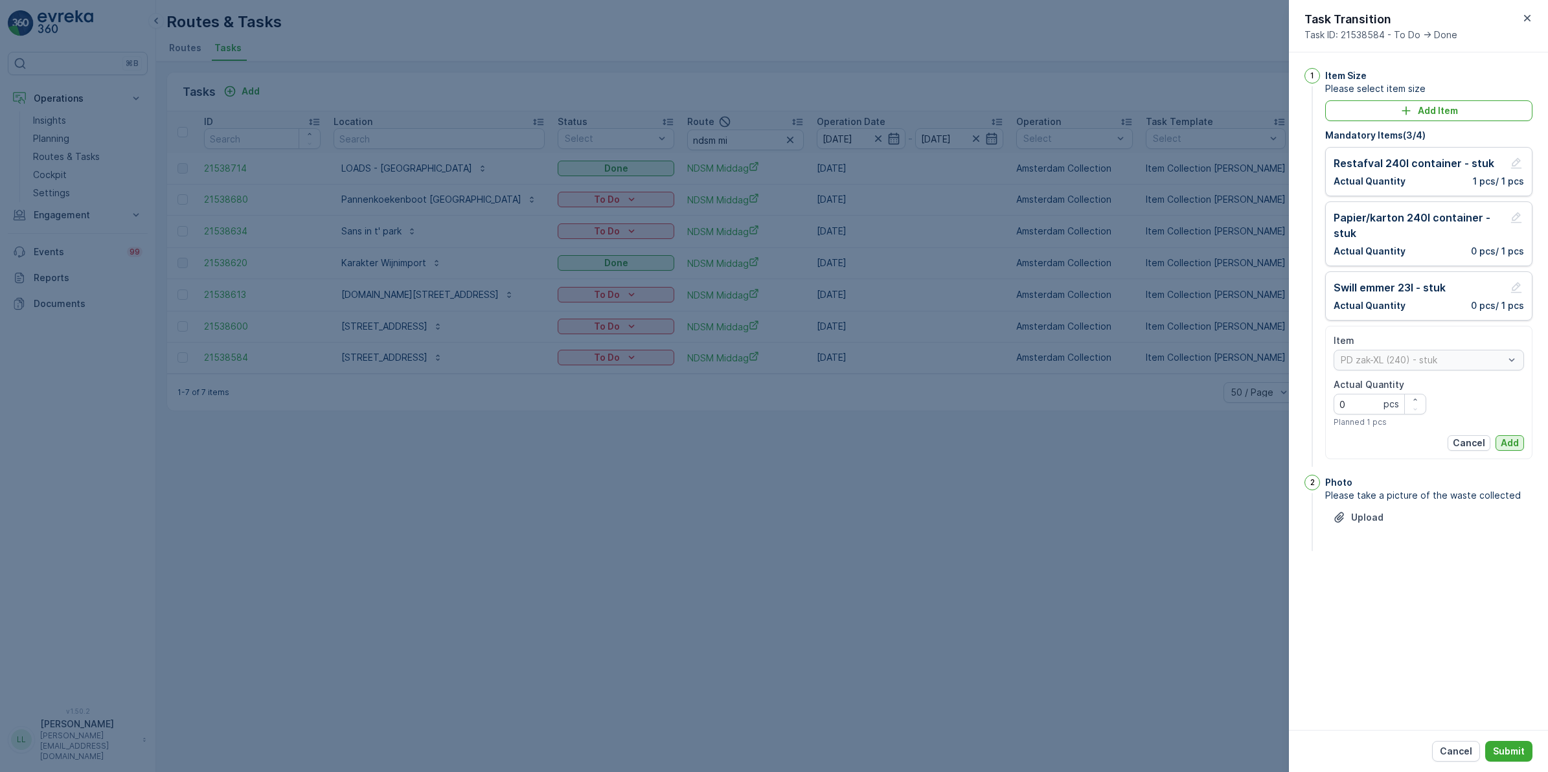
click at [1237, 451] on button "Add" at bounding box center [1510, 443] width 29 height 16
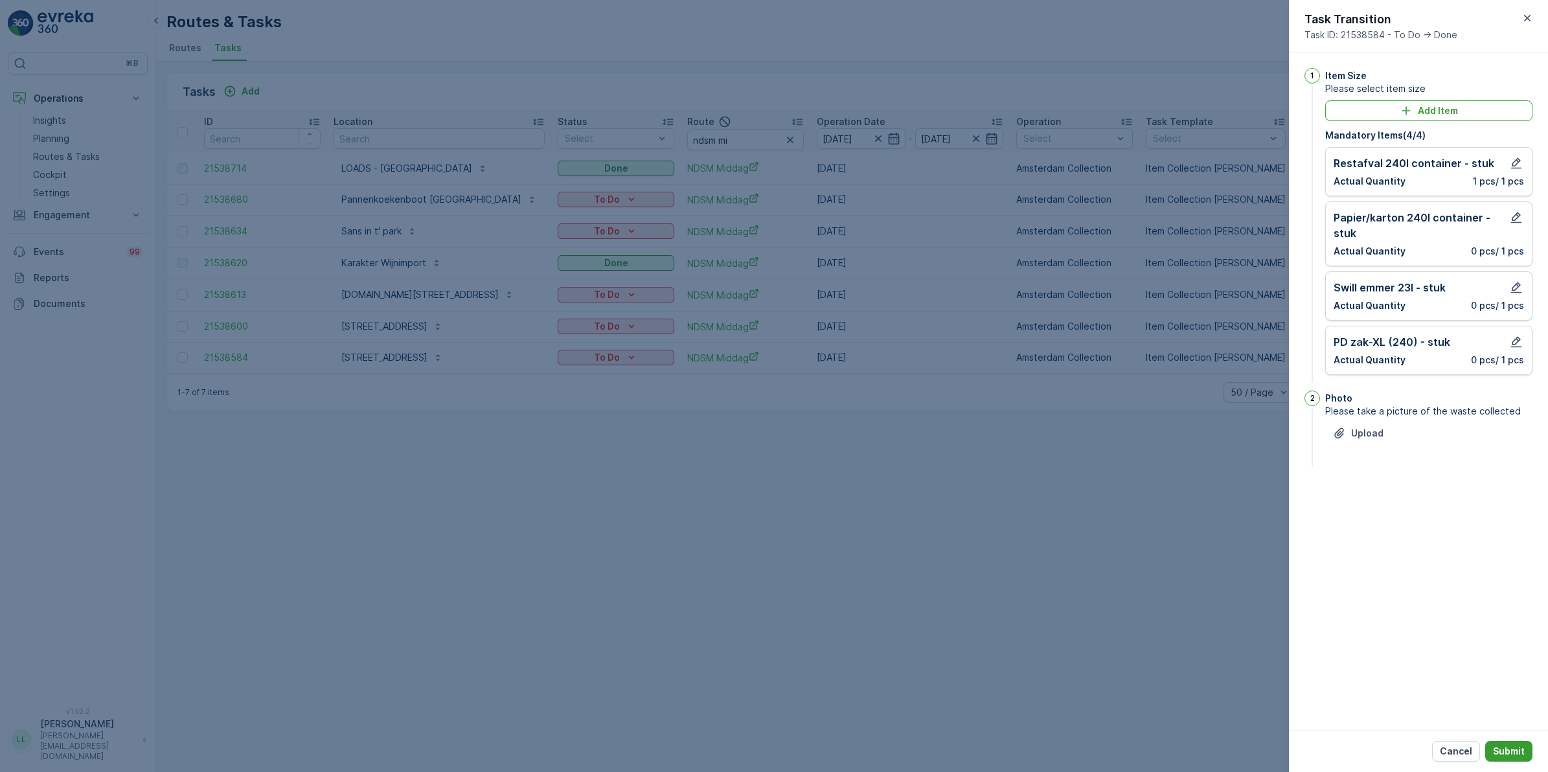
click at [1237, 597] on p "Submit" at bounding box center [1509, 751] width 32 height 13
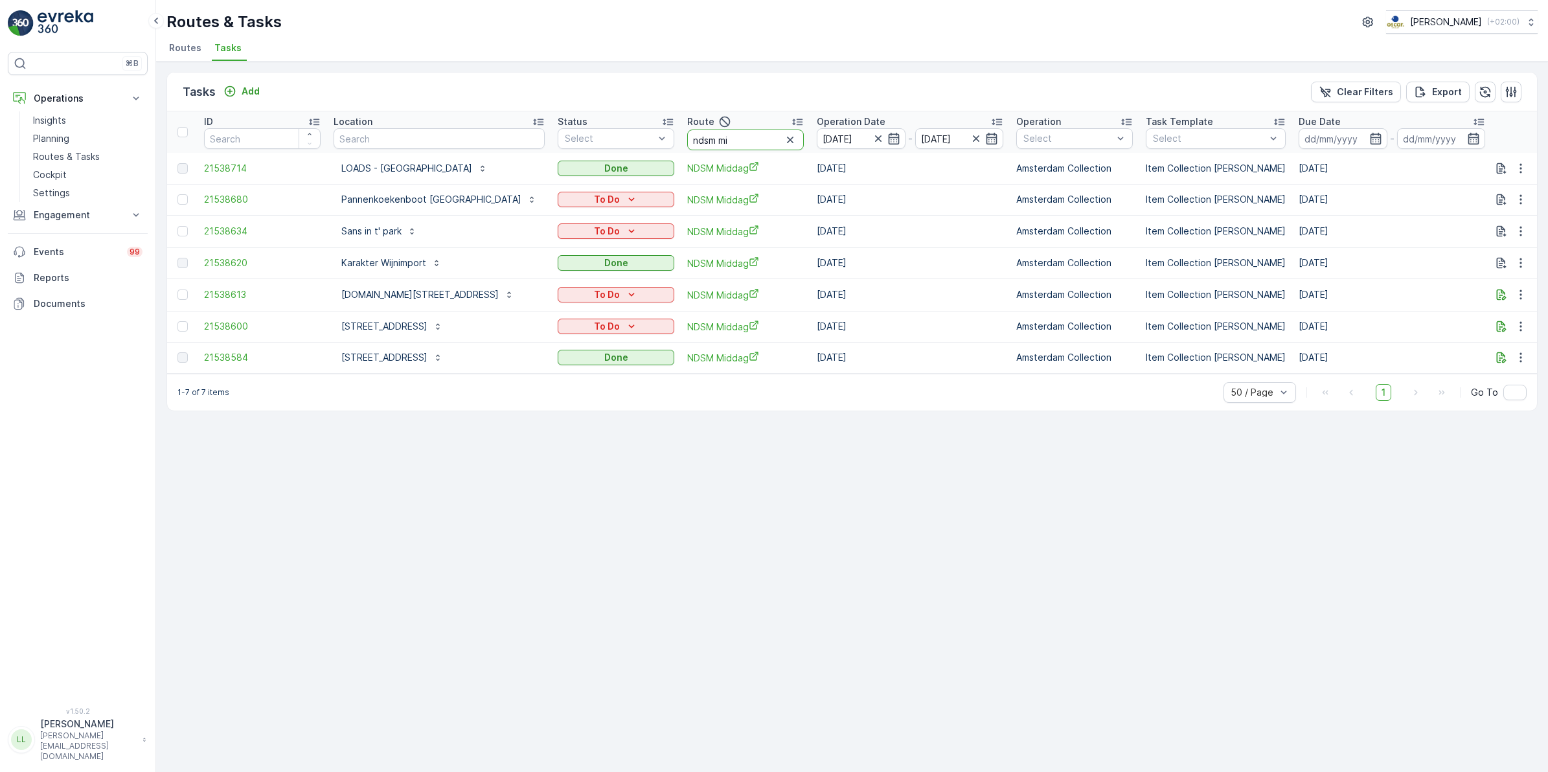
drag, startPoint x: 717, startPoint y: 137, endPoint x: 588, endPoint y: 124, distance: 130.2
click at [584, 121] on tr "ID Location Status Select Route ndsm mi Operation Date 16.09.2025 - 16.09.2025 …" at bounding box center [1213, 131] width 2093 height 41
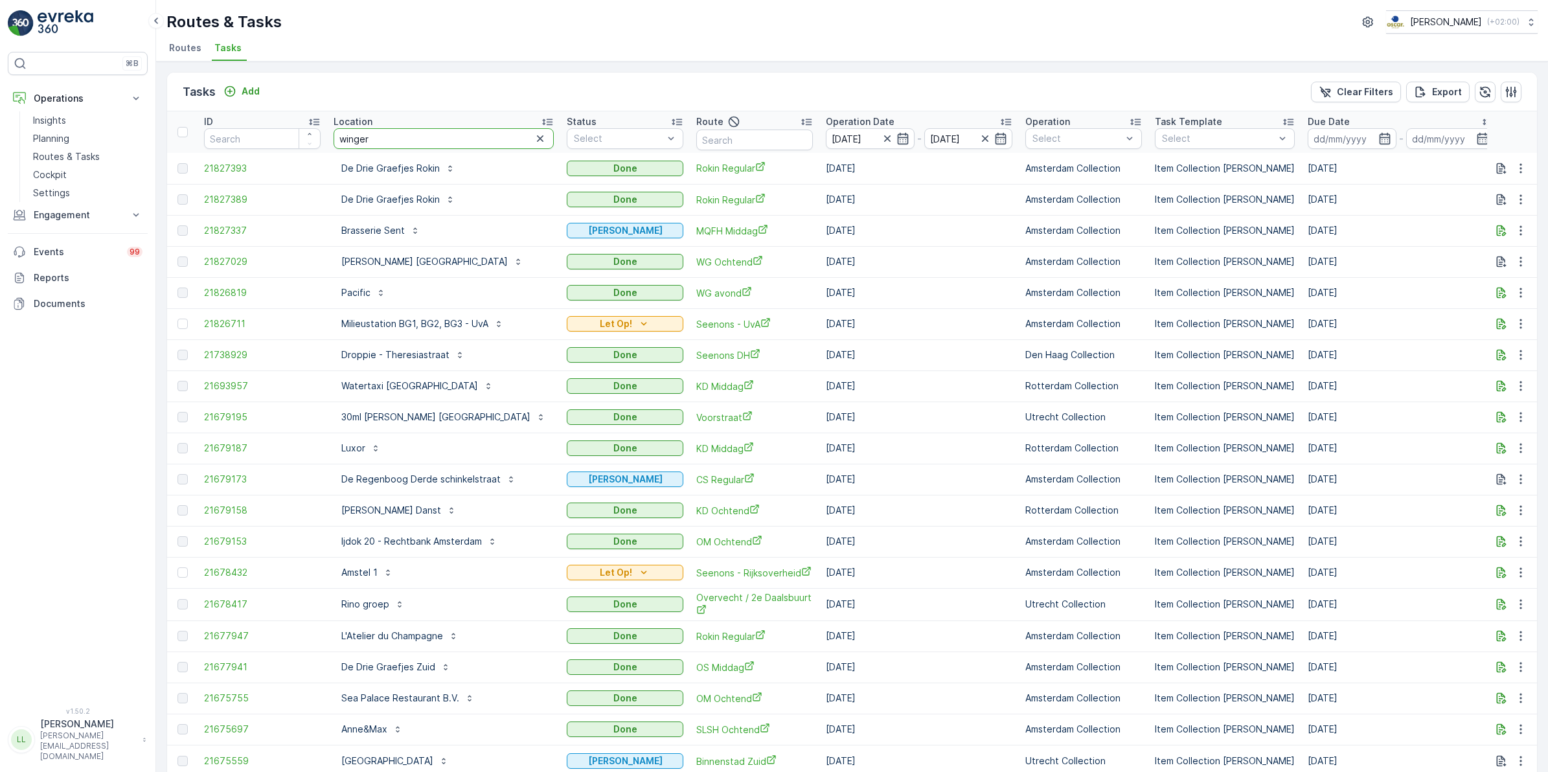
type input "wingerd"
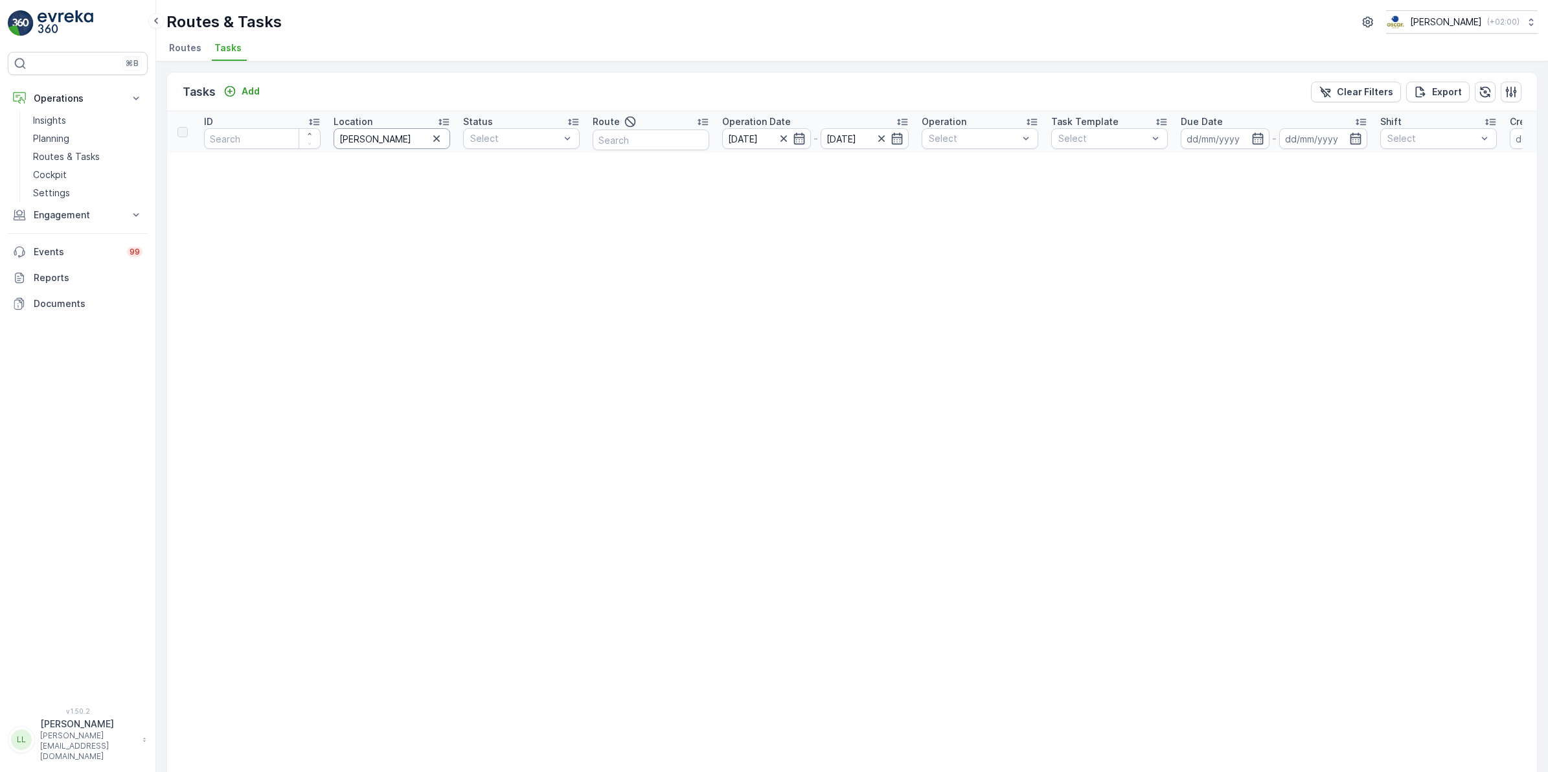
click at [404, 141] on input "wingerd" at bounding box center [392, 138] width 117 height 21
type input "winger"
click at [781, 143] on icon "button" at bounding box center [783, 138] width 13 height 13
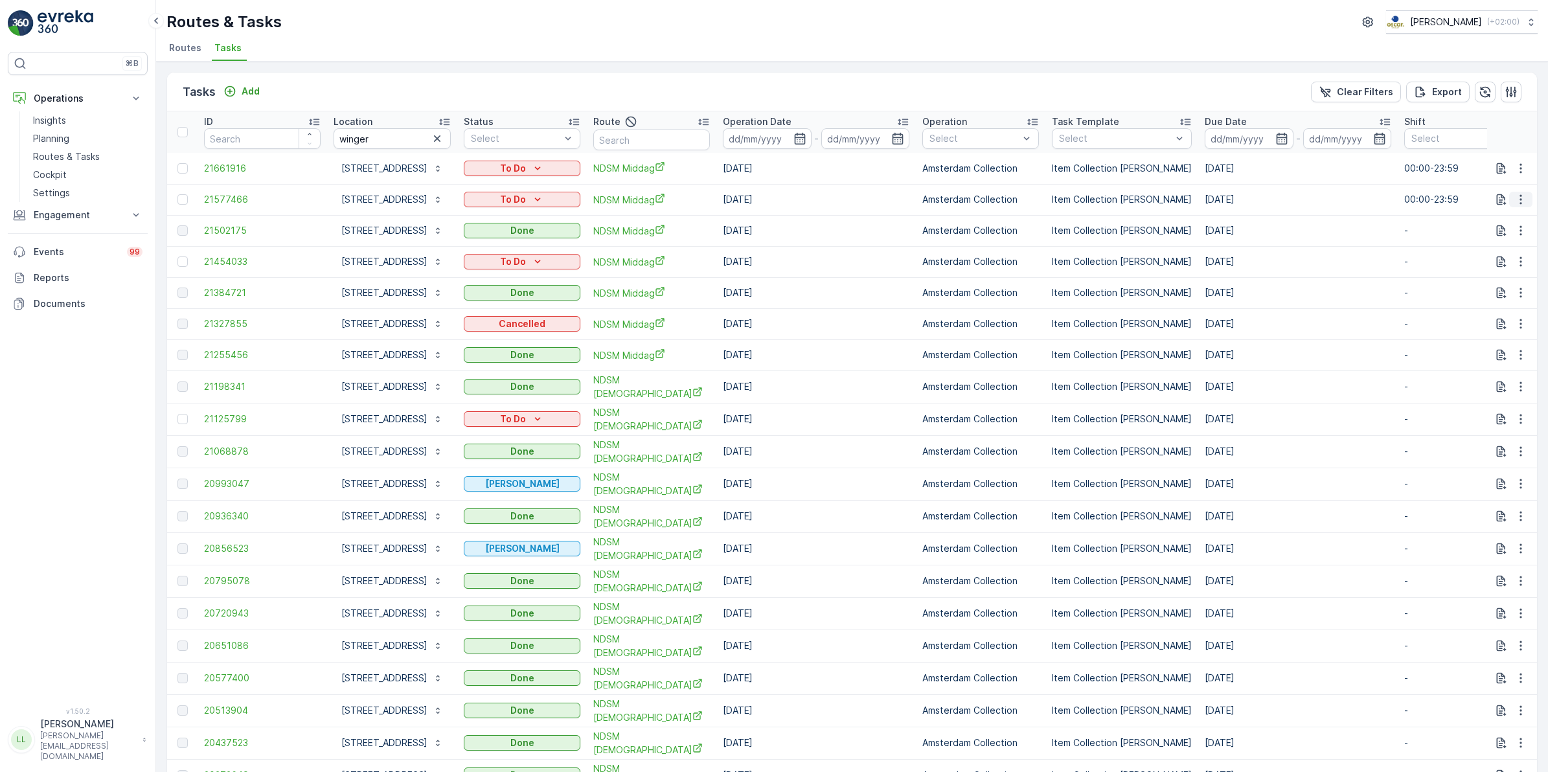
click at [1237, 201] on icon "button" at bounding box center [1521, 199] width 13 height 13
click at [1237, 253] on span "Change Route" at bounding box center [1487, 255] width 63 height 13
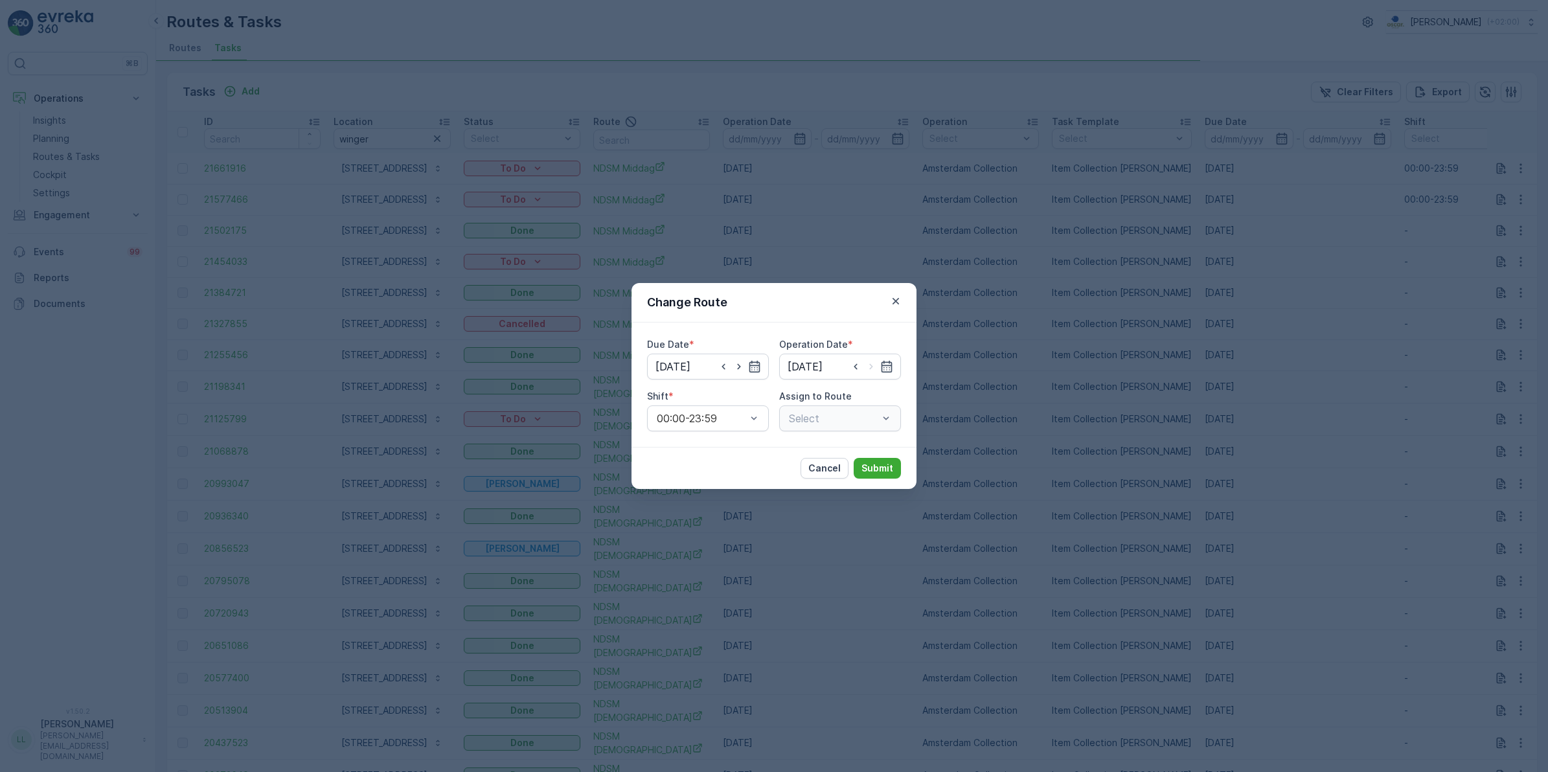
type input "18.09.2025"
click at [720, 367] on icon "button" at bounding box center [723, 366] width 13 height 13
type input "[DATE]"
click at [853, 370] on input at bounding box center [840, 367] width 122 height 26
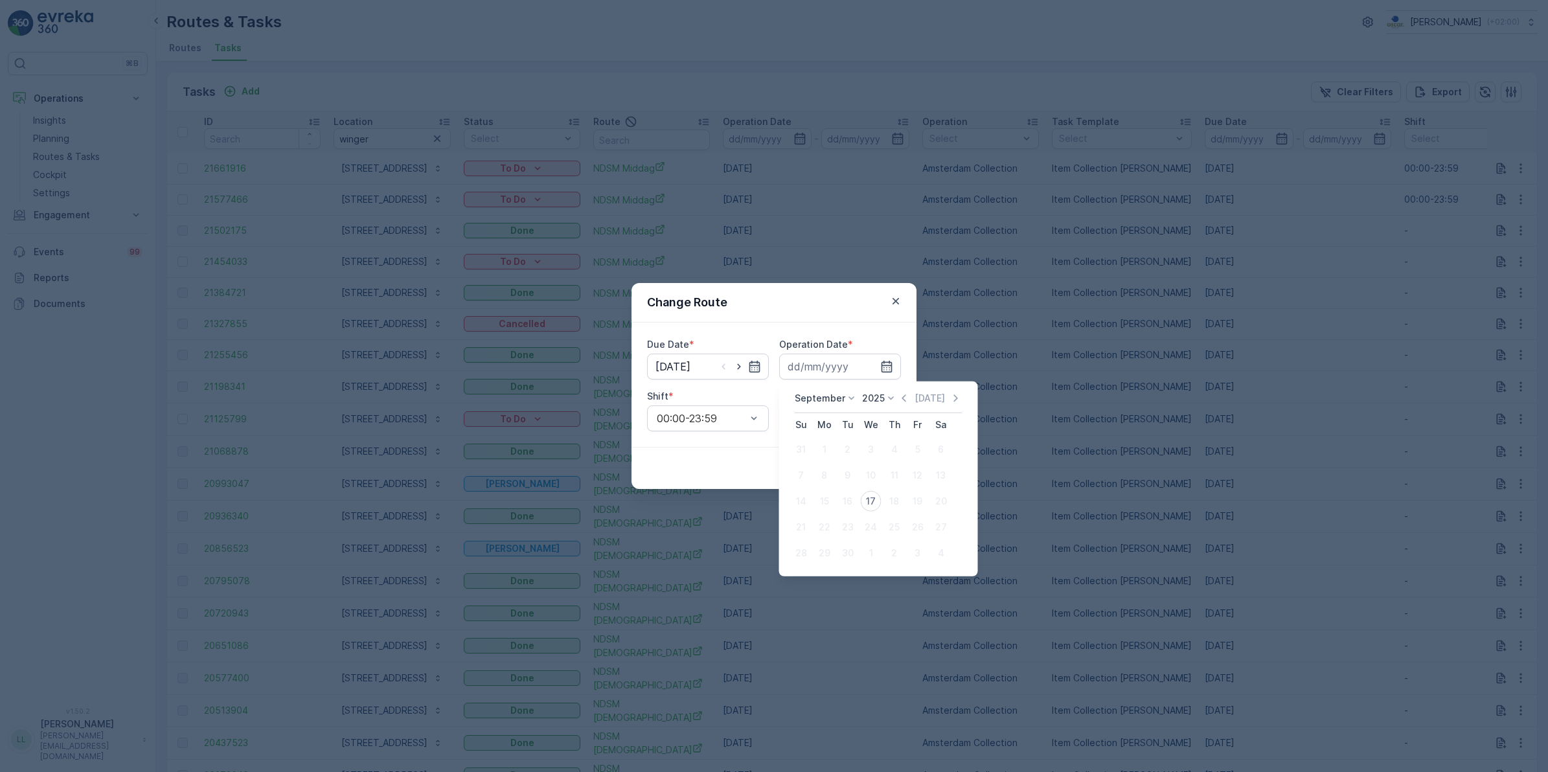
drag, startPoint x: 873, startPoint y: 502, endPoint x: 862, endPoint y: 402, distance: 100.5
click at [873, 501] on div "17" at bounding box center [871, 501] width 21 height 21
type input "[DATE]"
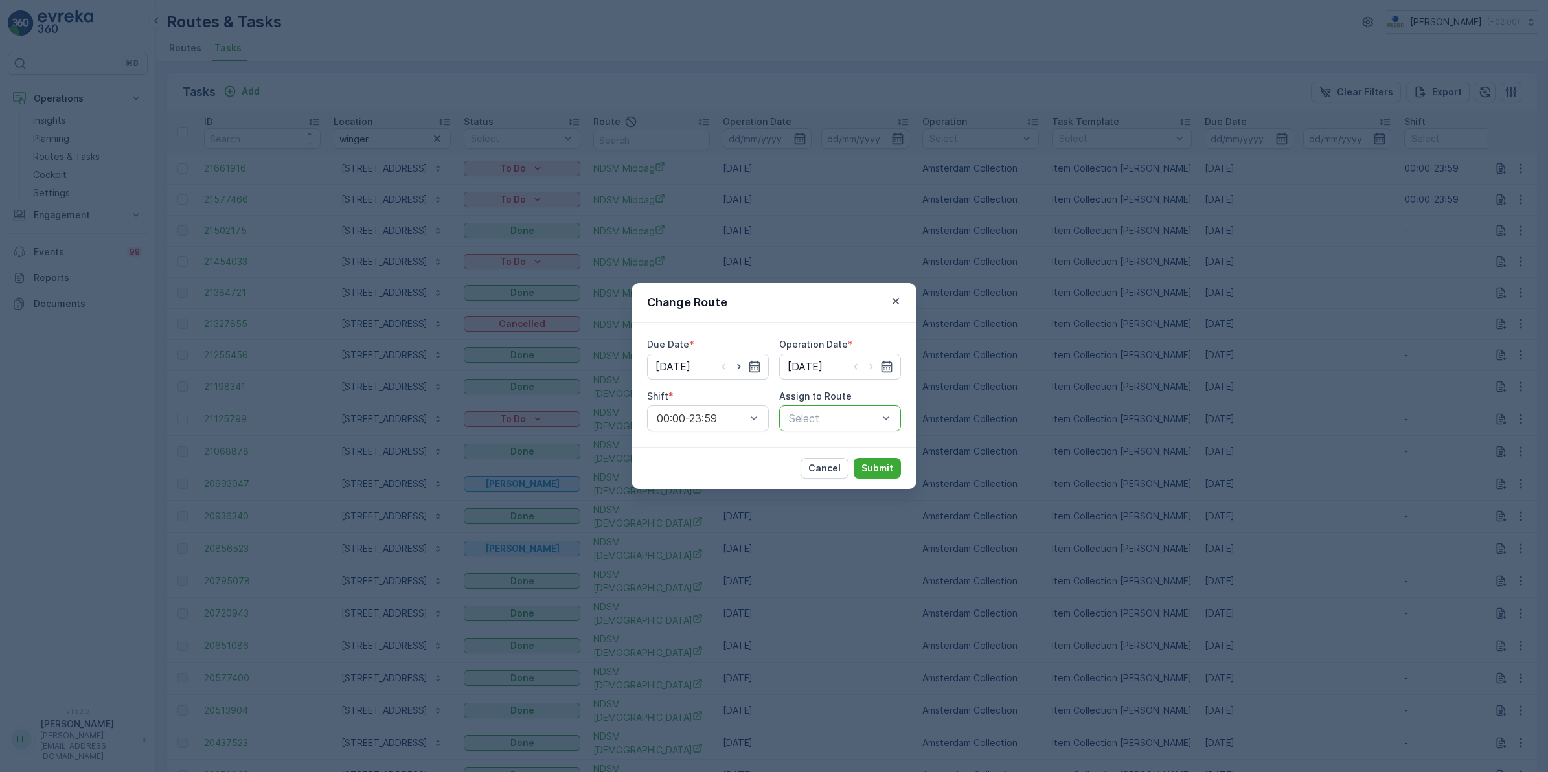
click at [828, 420] on div at bounding box center [834, 419] width 92 height 12
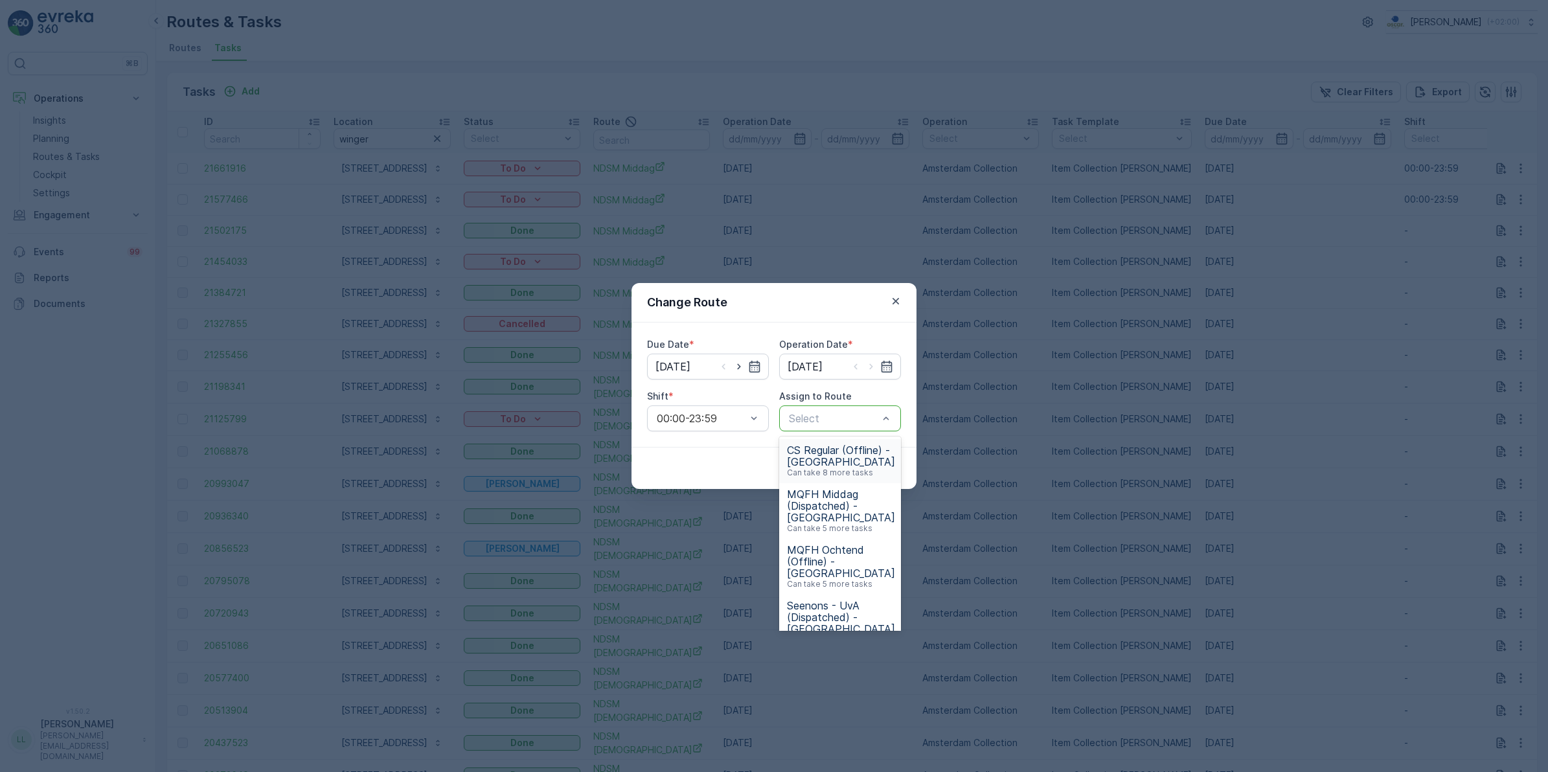
click at [830, 407] on div "Select" at bounding box center [840, 419] width 122 height 26
type input "nds"
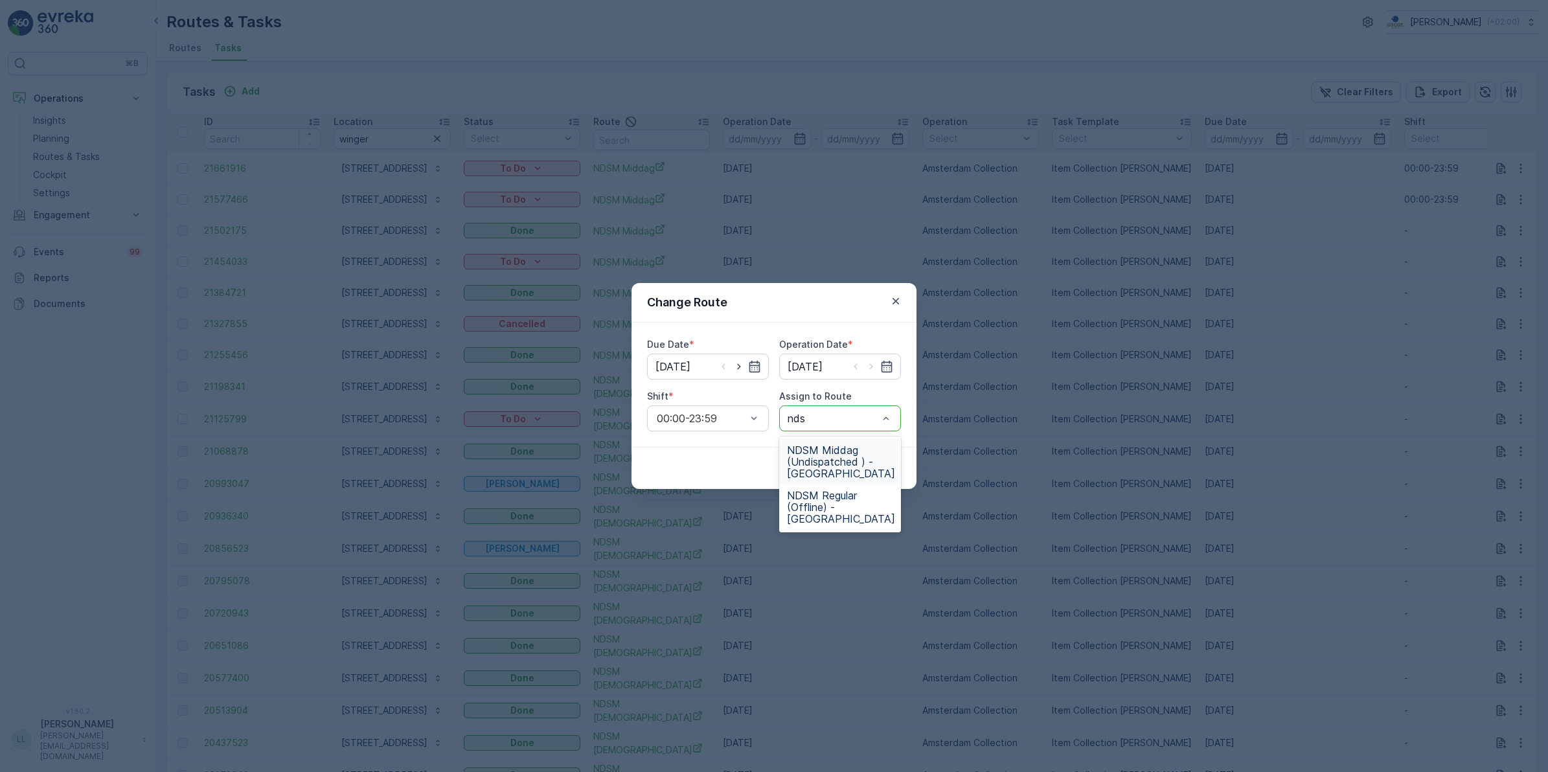
click at [843, 461] on span "NDSM Middag (Undispatched ) - Amsterdam" at bounding box center [841, 461] width 108 height 35
click at [888, 467] on p "Submit" at bounding box center [878, 468] width 32 height 13
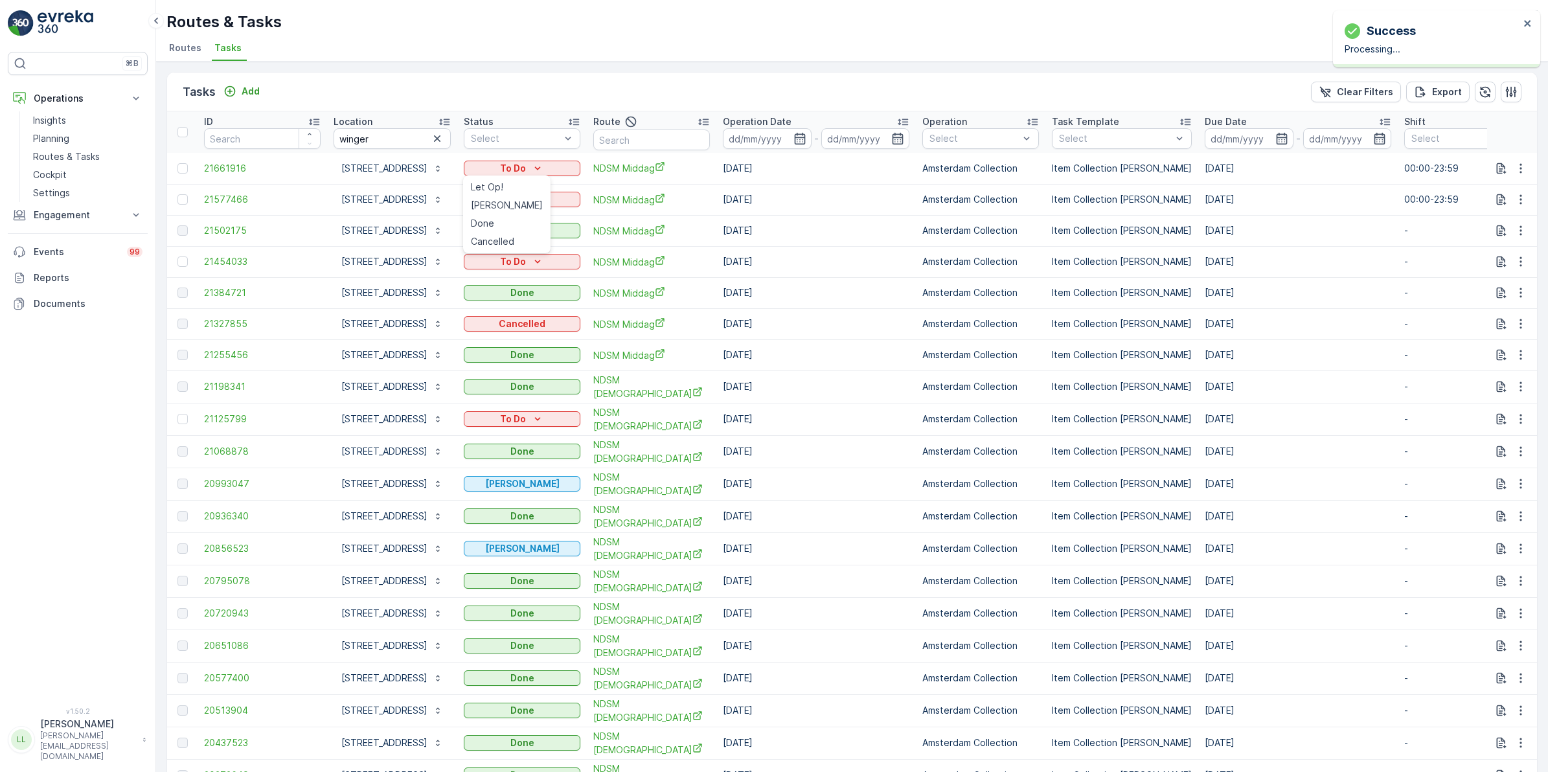
click at [575, 96] on div "Tasks Add Clear Filters Export" at bounding box center [852, 92] width 1370 height 39
click at [545, 203] on div "To Do" at bounding box center [522, 199] width 106 height 13
click at [610, 82] on div "Tasks Add Clear Filters Export" at bounding box center [852, 92] width 1370 height 39
click at [1237, 196] on icon "button" at bounding box center [1521, 199] width 13 height 13
click at [1237, 259] on span "Change Route" at bounding box center [1487, 255] width 63 height 13
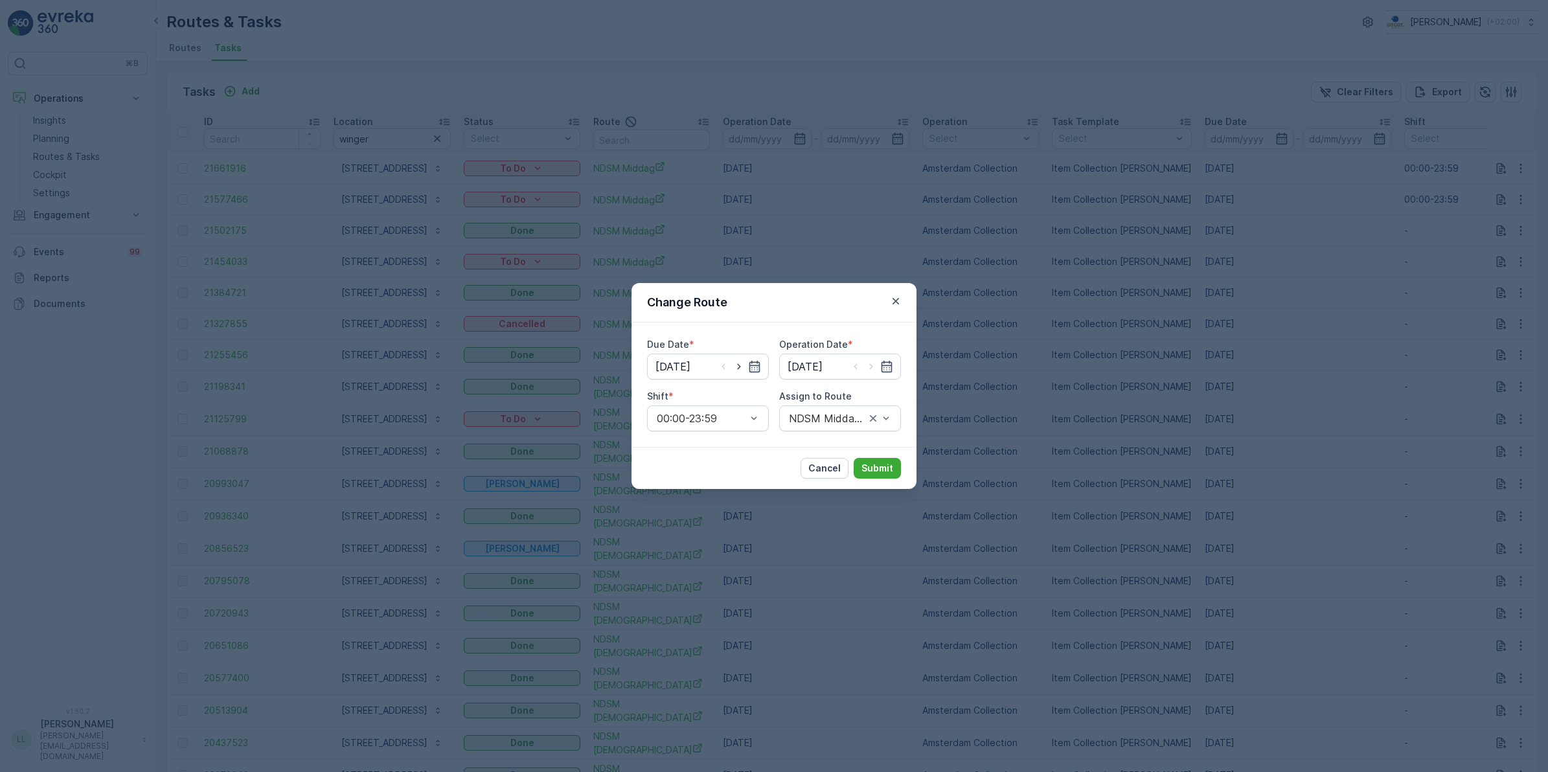
click at [957, 351] on div "Change Route Due Date * 17.09.2025 Operation Date * 17.09.2025 Shift * 00:00-23…" at bounding box center [774, 386] width 1548 height 772
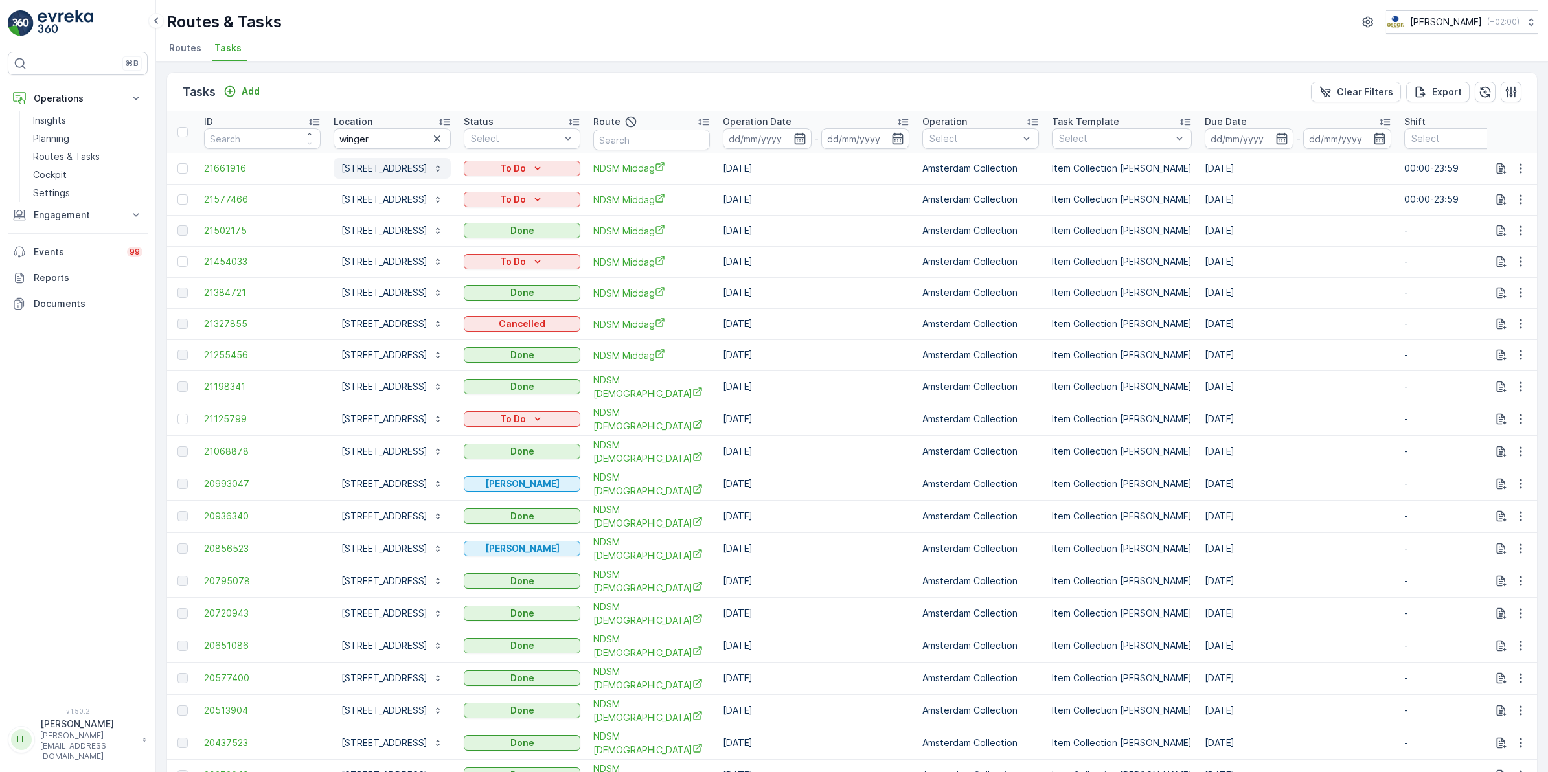
click at [393, 164] on p "Wingerdweg 52" at bounding box center [384, 168] width 86 height 13
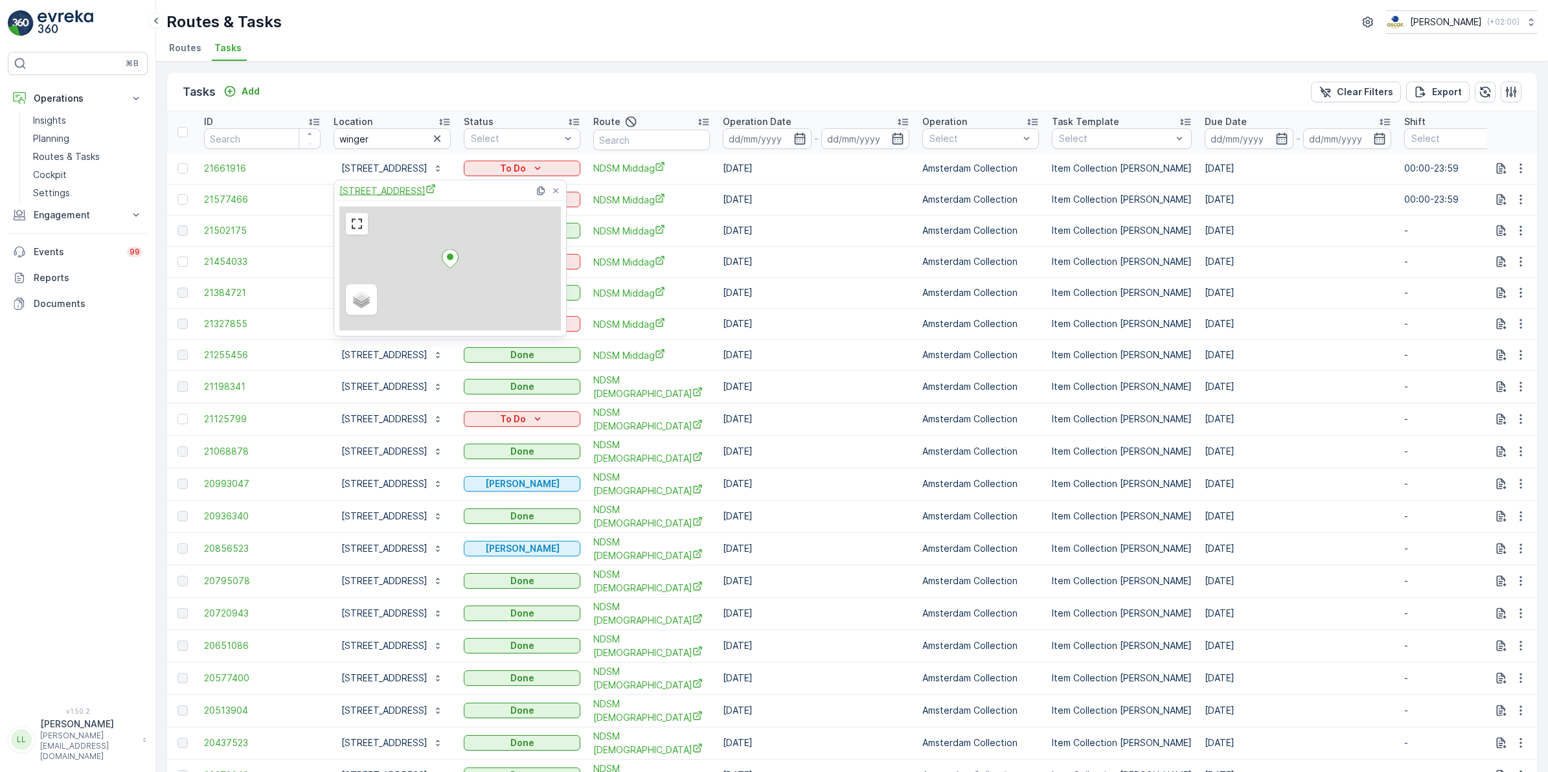
click at [384, 186] on span "Wingerdweg 52" at bounding box center [388, 191] width 97 height 14
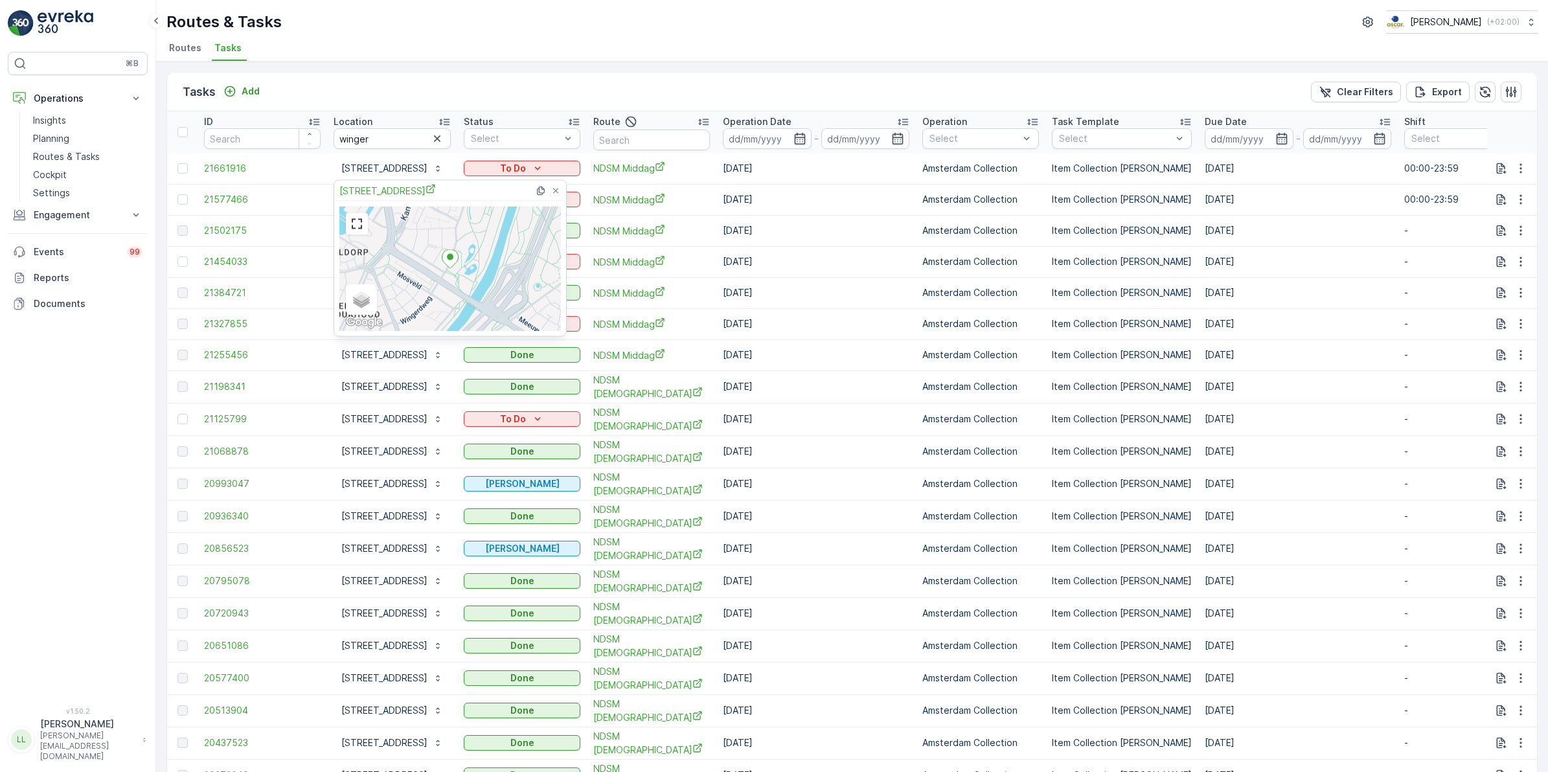
click at [604, 86] on div "Tasks Add Clear Filters Export" at bounding box center [852, 92] width 1370 height 39
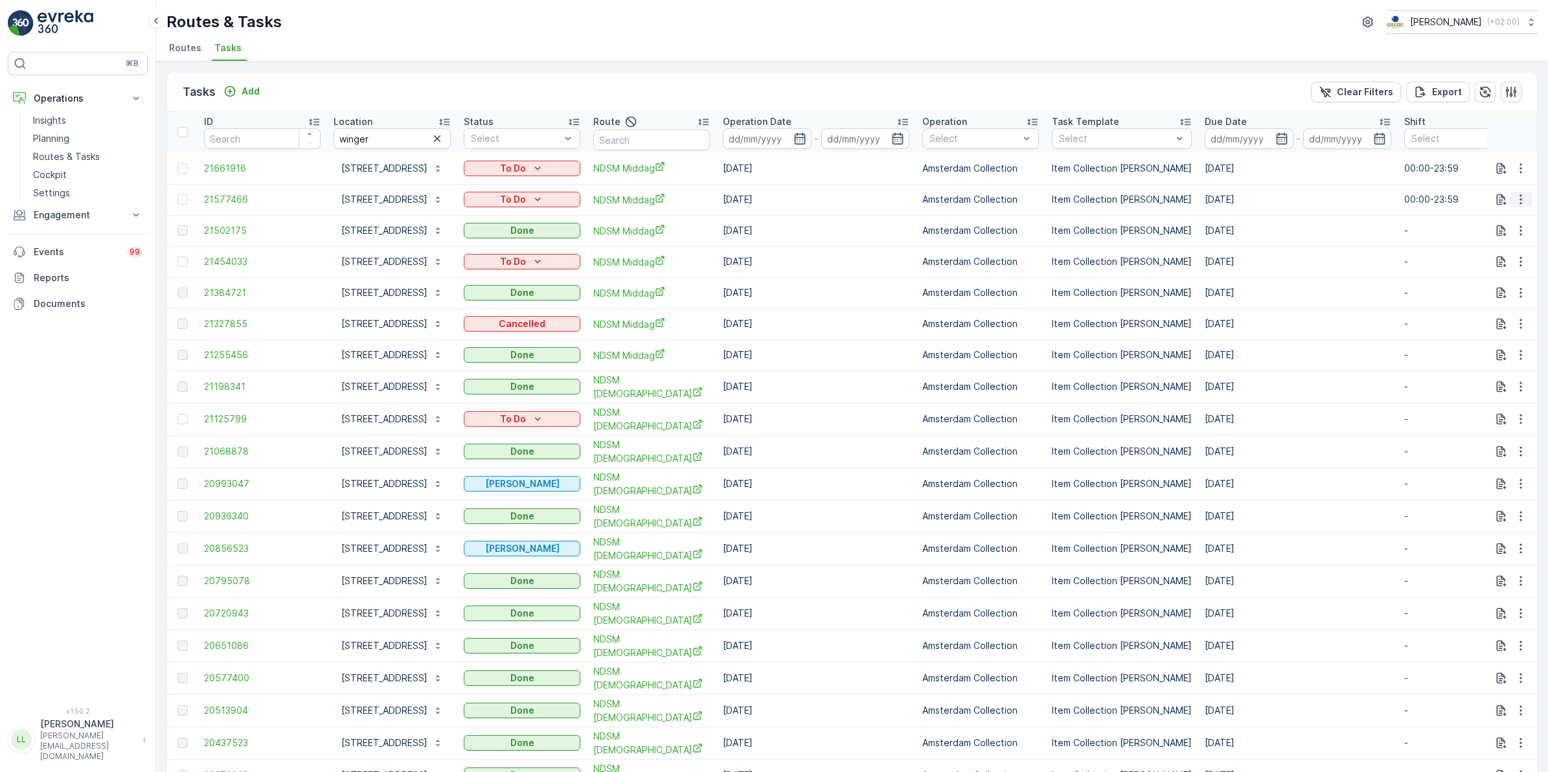
click at [1237, 201] on icon "button" at bounding box center [1521, 199] width 13 height 13
click at [1237, 258] on span "Change Route" at bounding box center [1487, 255] width 63 height 13
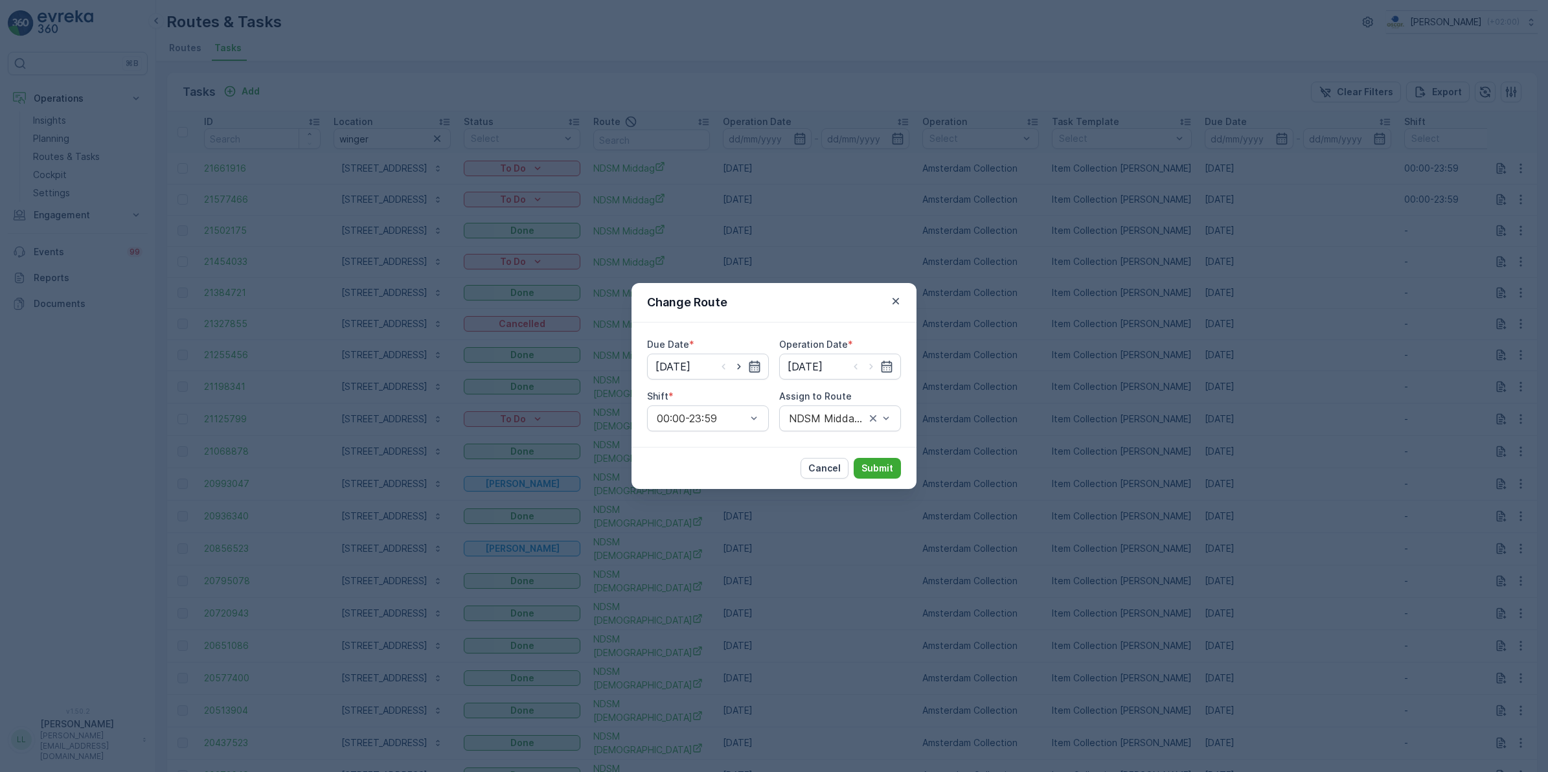
click at [757, 366] on icon "button" at bounding box center [754, 366] width 13 height 13
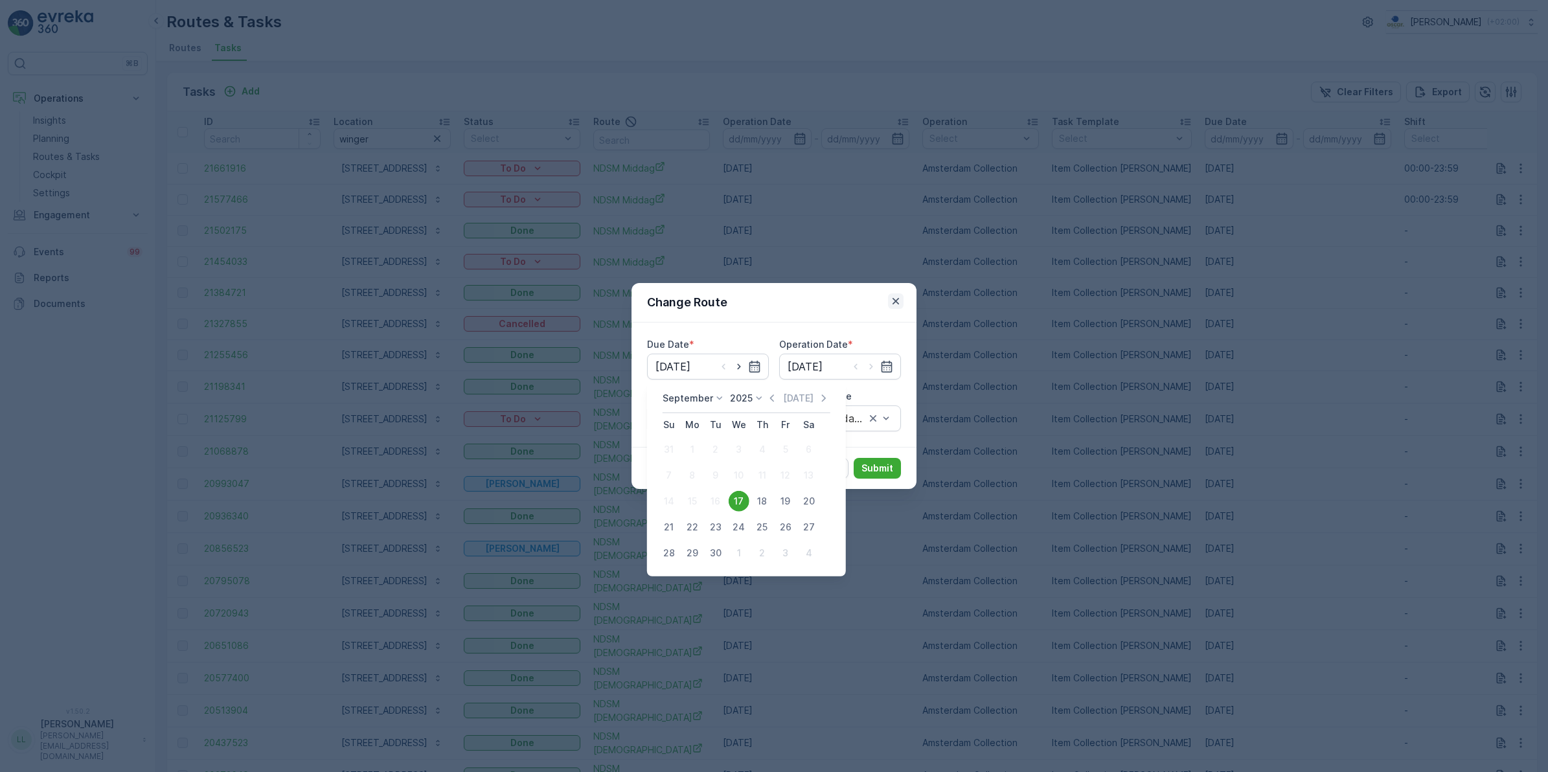
click at [890, 299] on icon "button" at bounding box center [896, 301] width 13 height 13
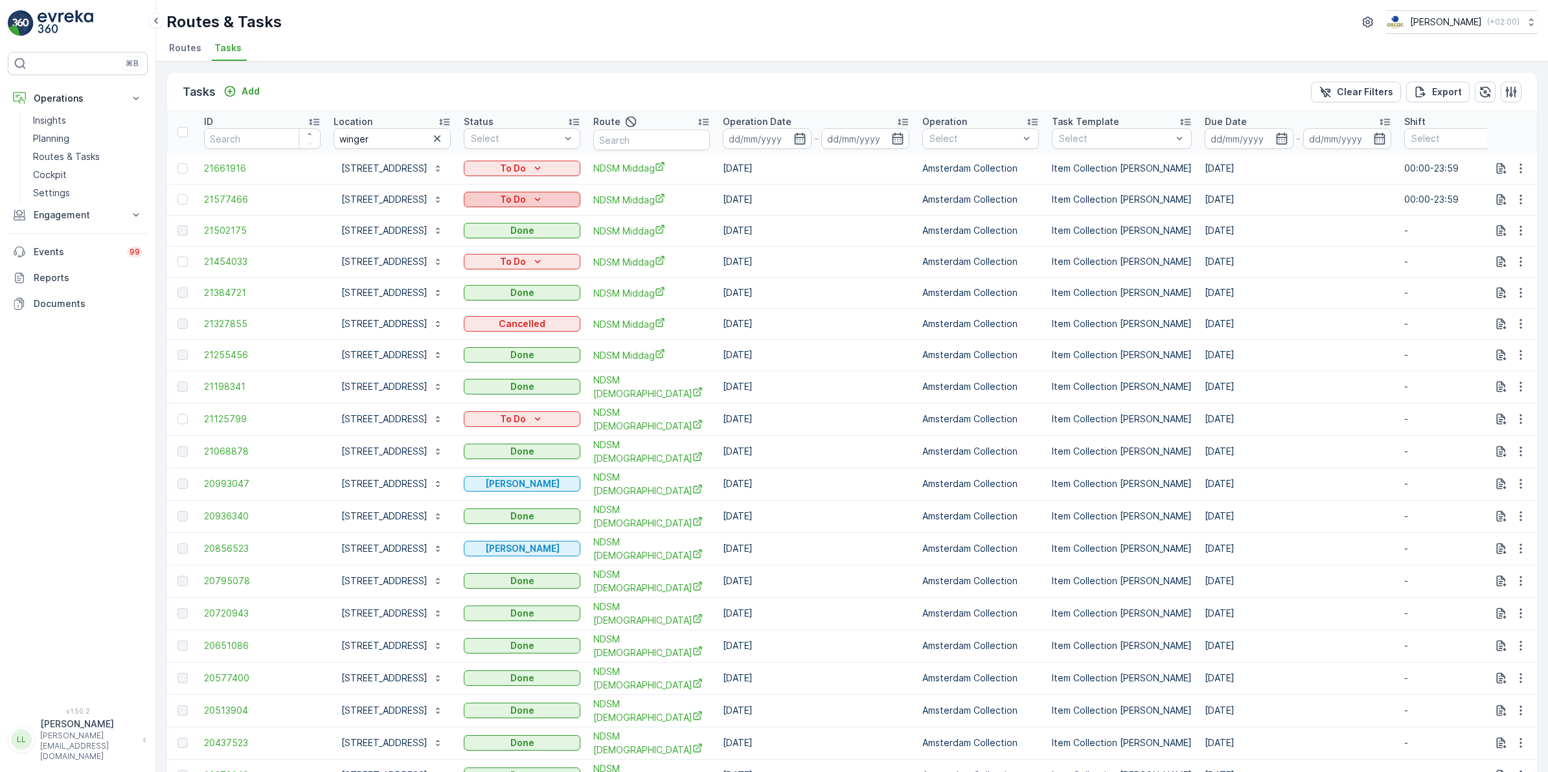
click at [561, 199] on div "To Do" at bounding box center [522, 199] width 106 height 13
click at [1237, 199] on icon "button" at bounding box center [1521, 199] width 13 height 13
click at [1237, 253] on span "Change Route" at bounding box center [1487, 255] width 63 height 13
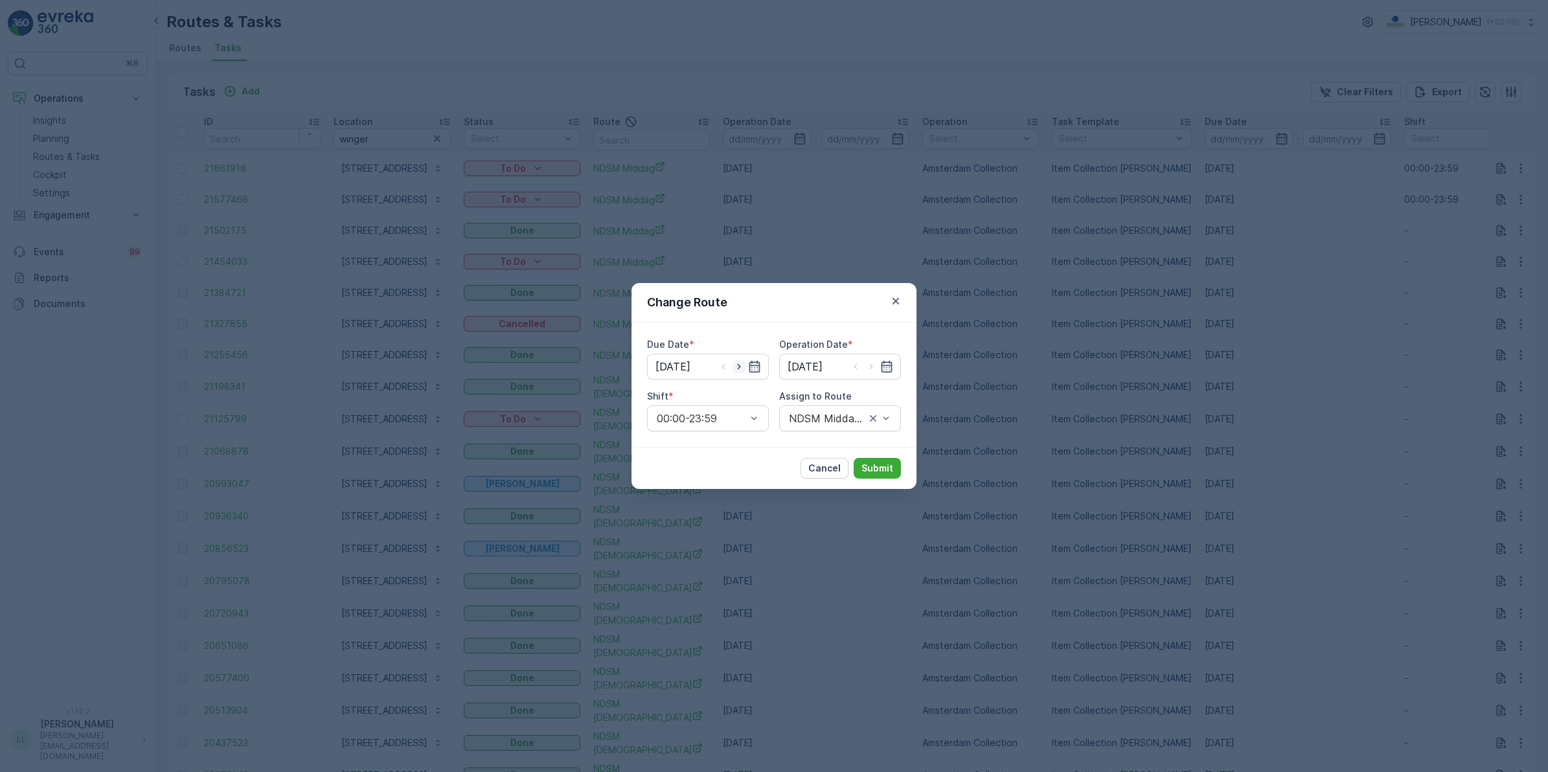
click at [742, 371] on icon "button" at bounding box center [739, 366] width 13 height 13
type input "18.09.2025"
click at [873, 366] on icon "button" at bounding box center [871, 366] width 13 height 13
type input "18.09.2025"
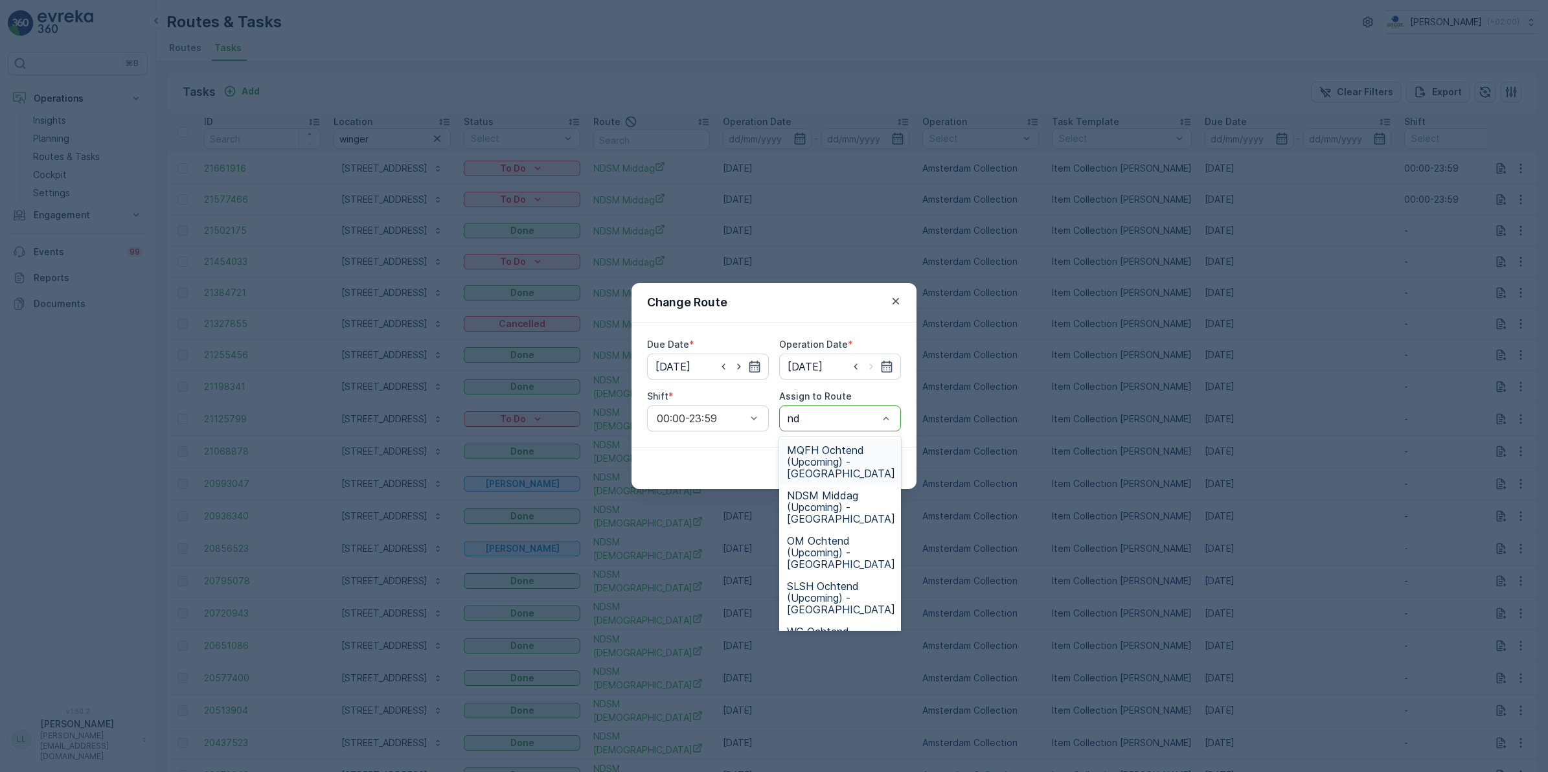
type input "nds"
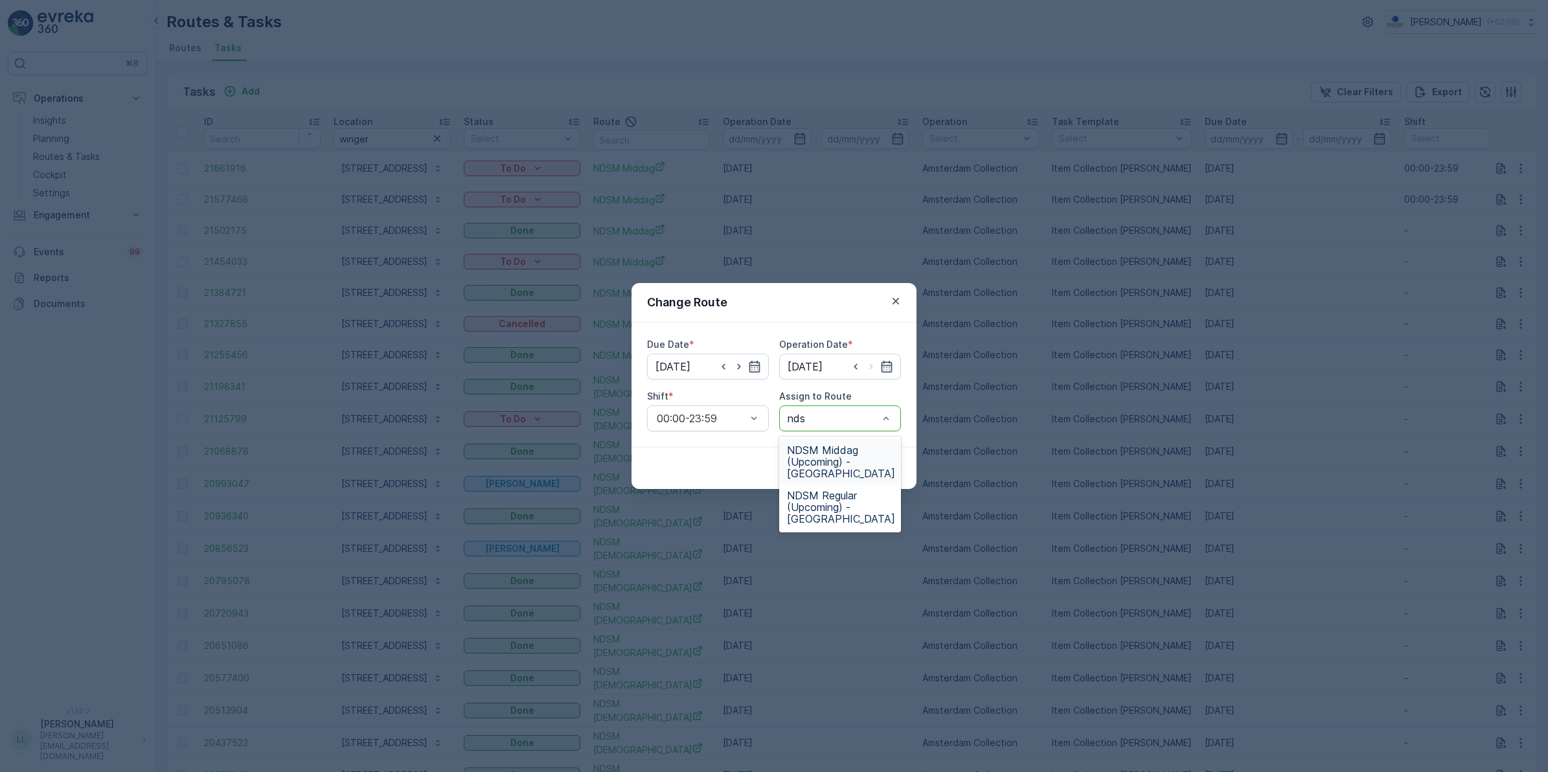
click at [854, 452] on span "NDSM Middag (Upcoming) - Amsterdam" at bounding box center [841, 461] width 108 height 35
click at [873, 473] on p "Submit" at bounding box center [878, 468] width 32 height 13
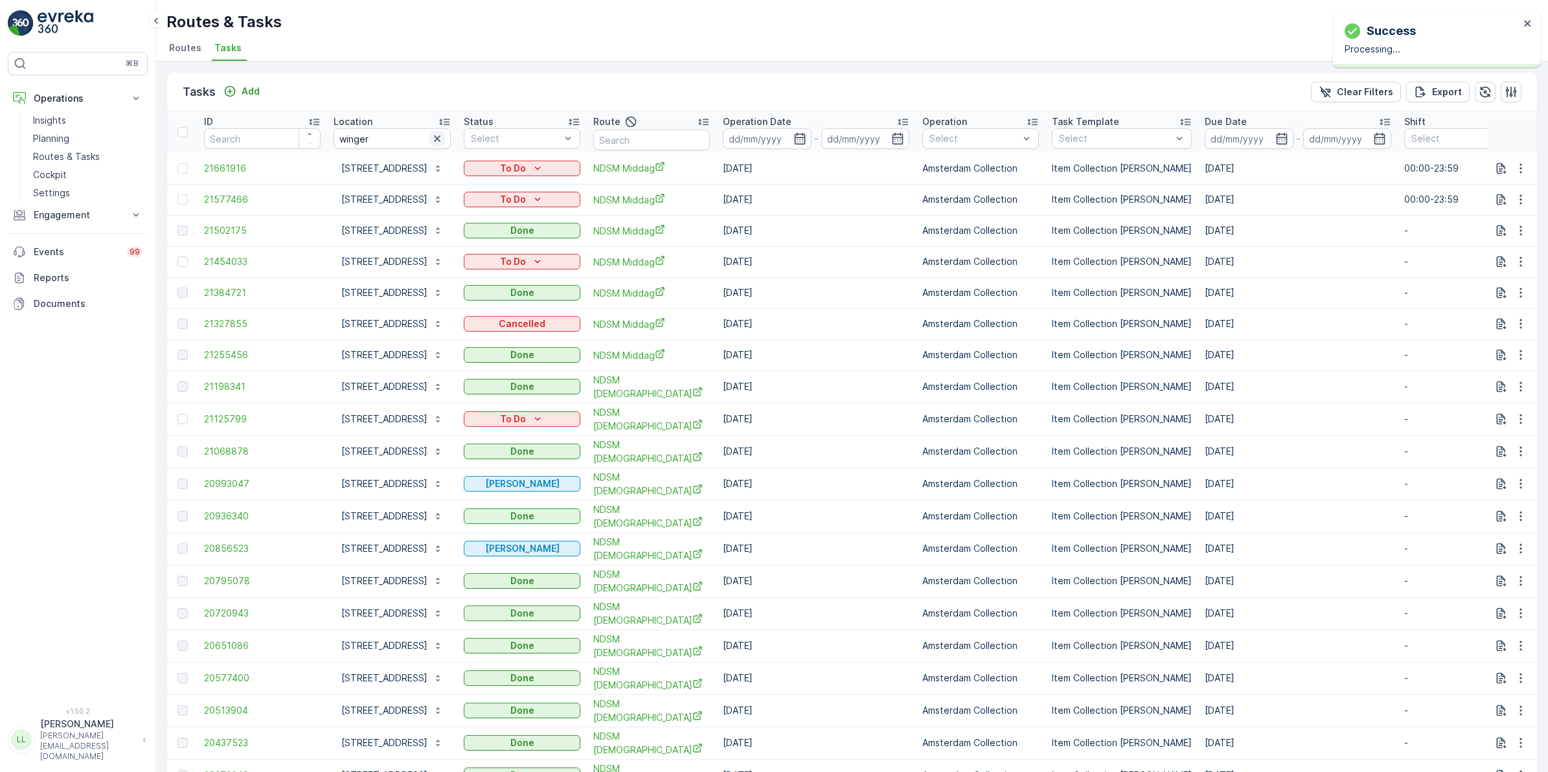
click at [435, 139] on icon "button" at bounding box center [437, 138] width 13 height 13
click at [632, 136] on input "text" at bounding box center [651, 140] width 117 height 21
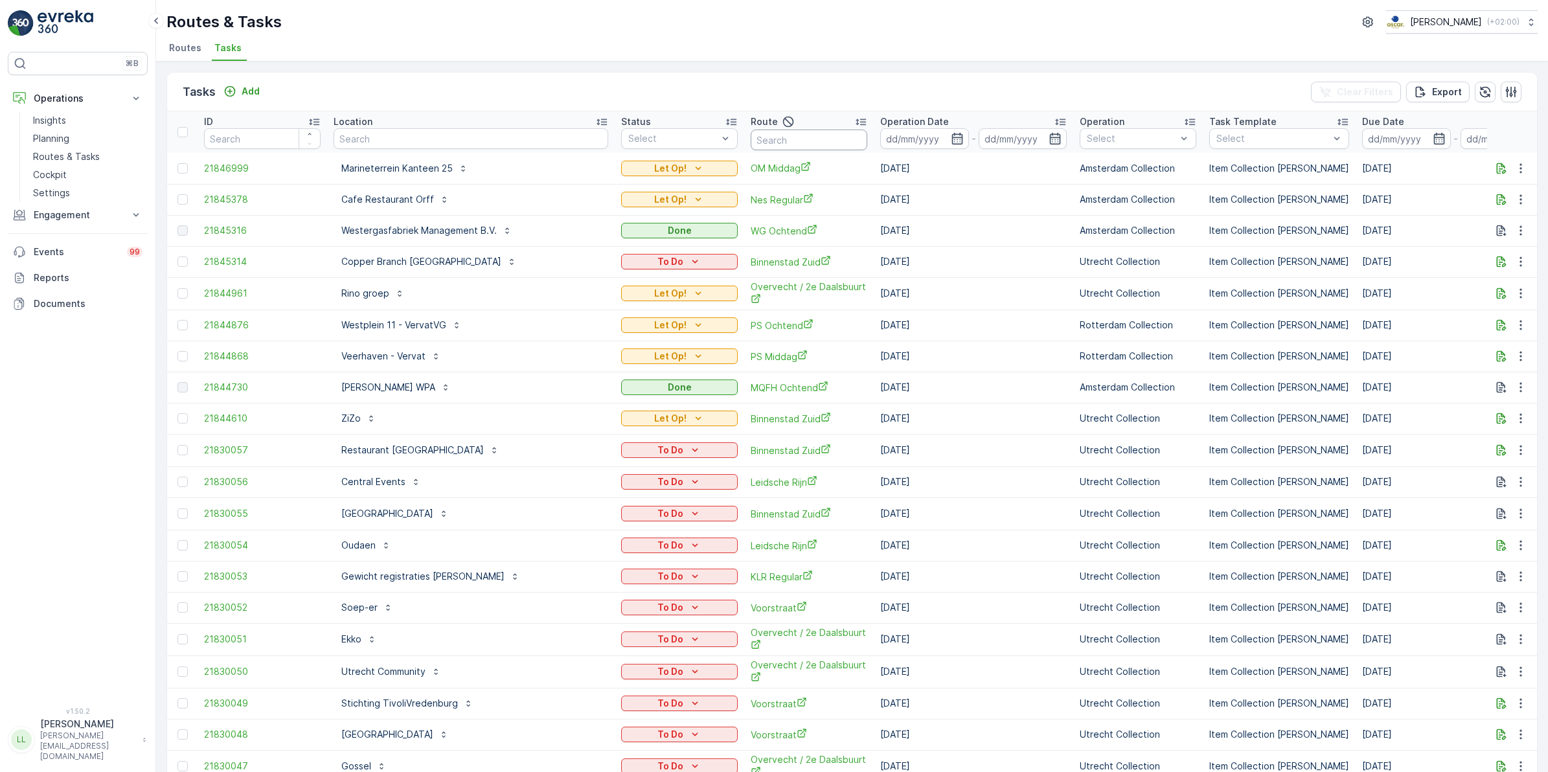
click at [751, 138] on input "text" at bounding box center [809, 140] width 117 height 21
type input "ndsm"
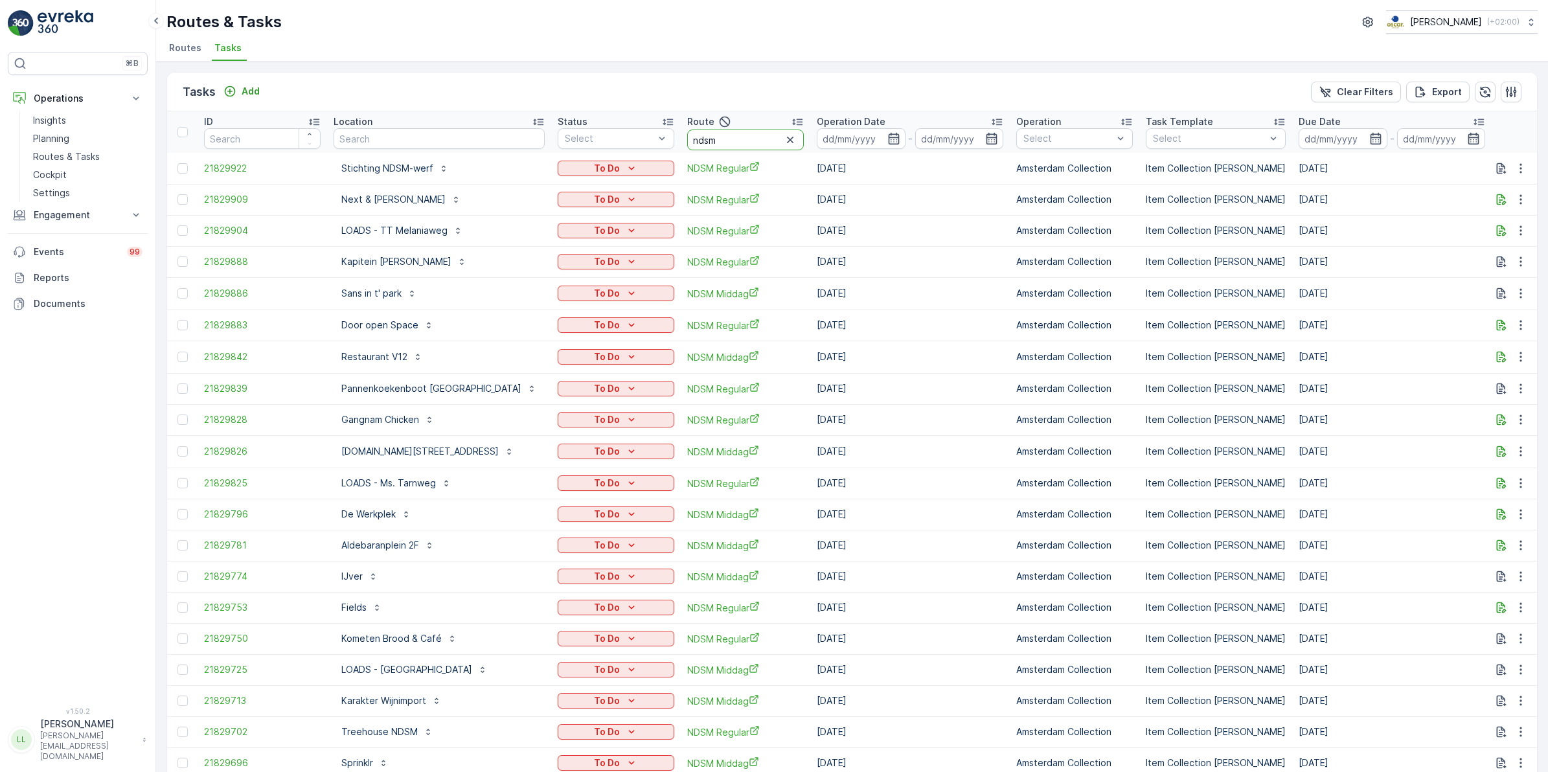
click at [740, 143] on input "ndsm" at bounding box center [745, 140] width 117 height 21
click at [888, 138] on icon "button" at bounding box center [894, 138] width 13 height 13
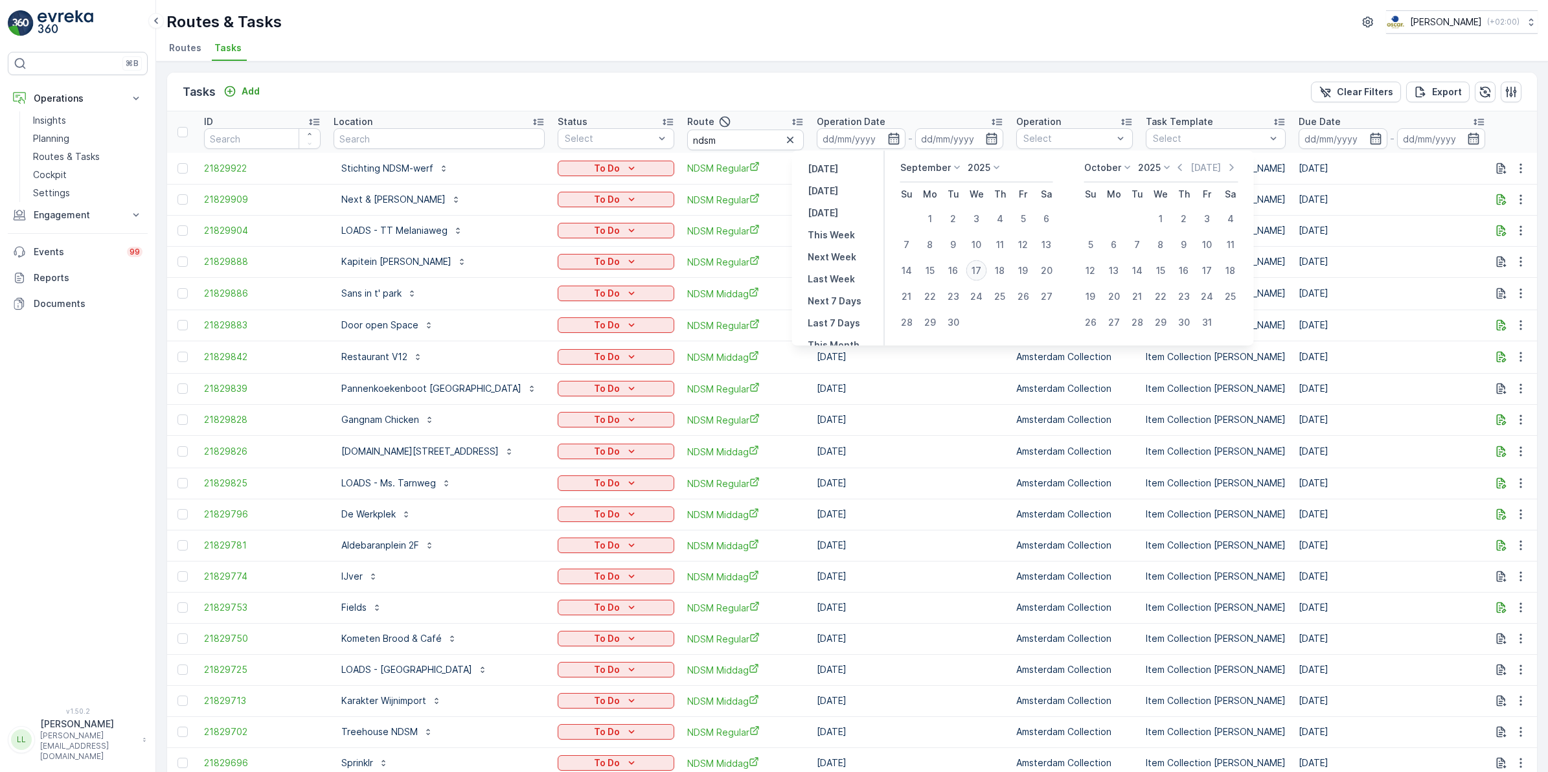
click at [980, 270] on div "17" at bounding box center [977, 270] width 21 height 21
type input "[DATE]"
click at [980, 270] on div "17" at bounding box center [977, 270] width 21 height 21
type input "[DATE]"
click at [980, 270] on div "17" at bounding box center [977, 270] width 21 height 21
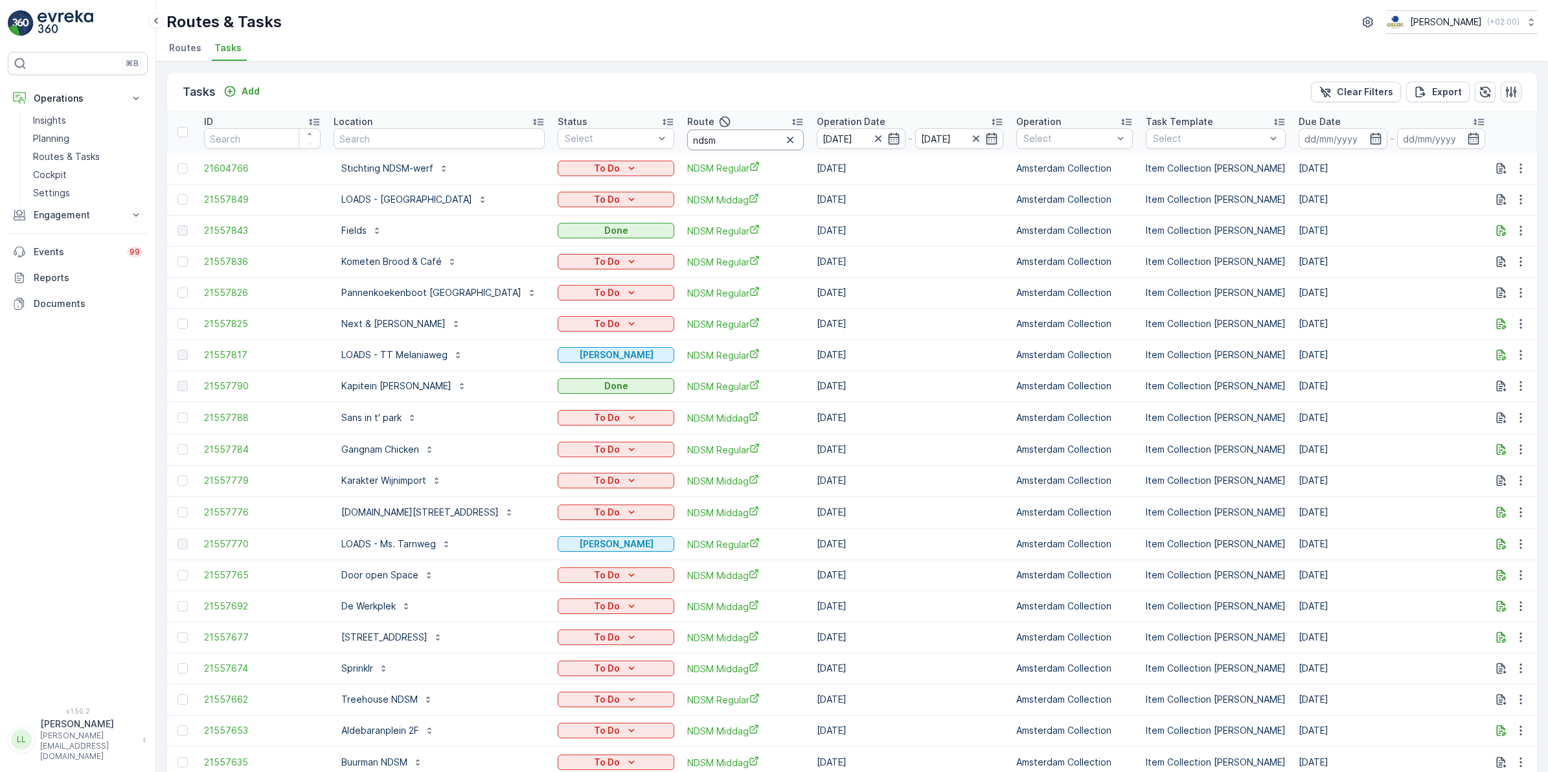
click at [710, 146] on input "ndsm" at bounding box center [745, 140] width 117 height 21
type input "ndsm re"
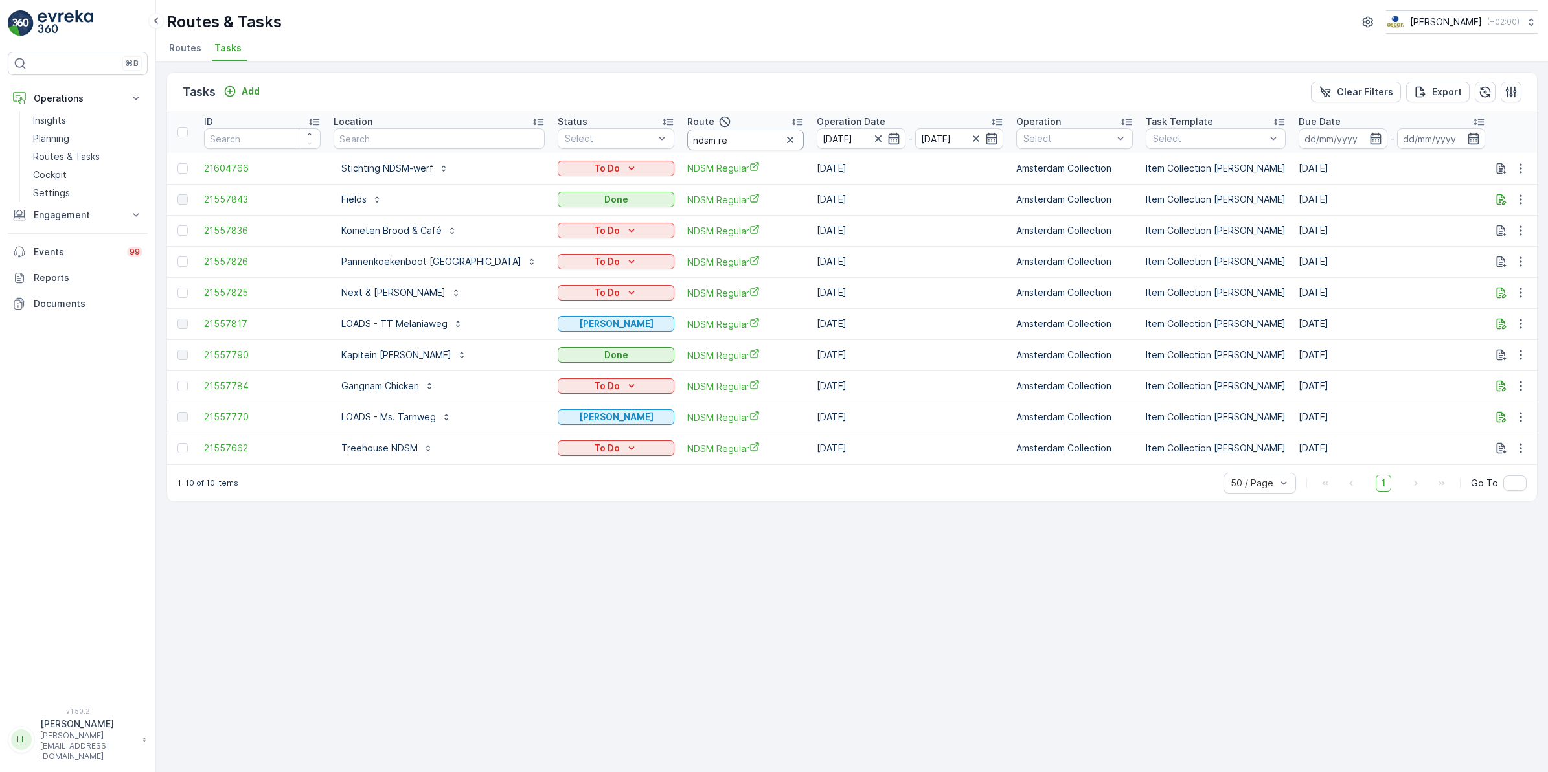
click at [717, 137] on input "ndsm re" at bounding box center [745, 140] width 117 height 21
type input "ndsm"
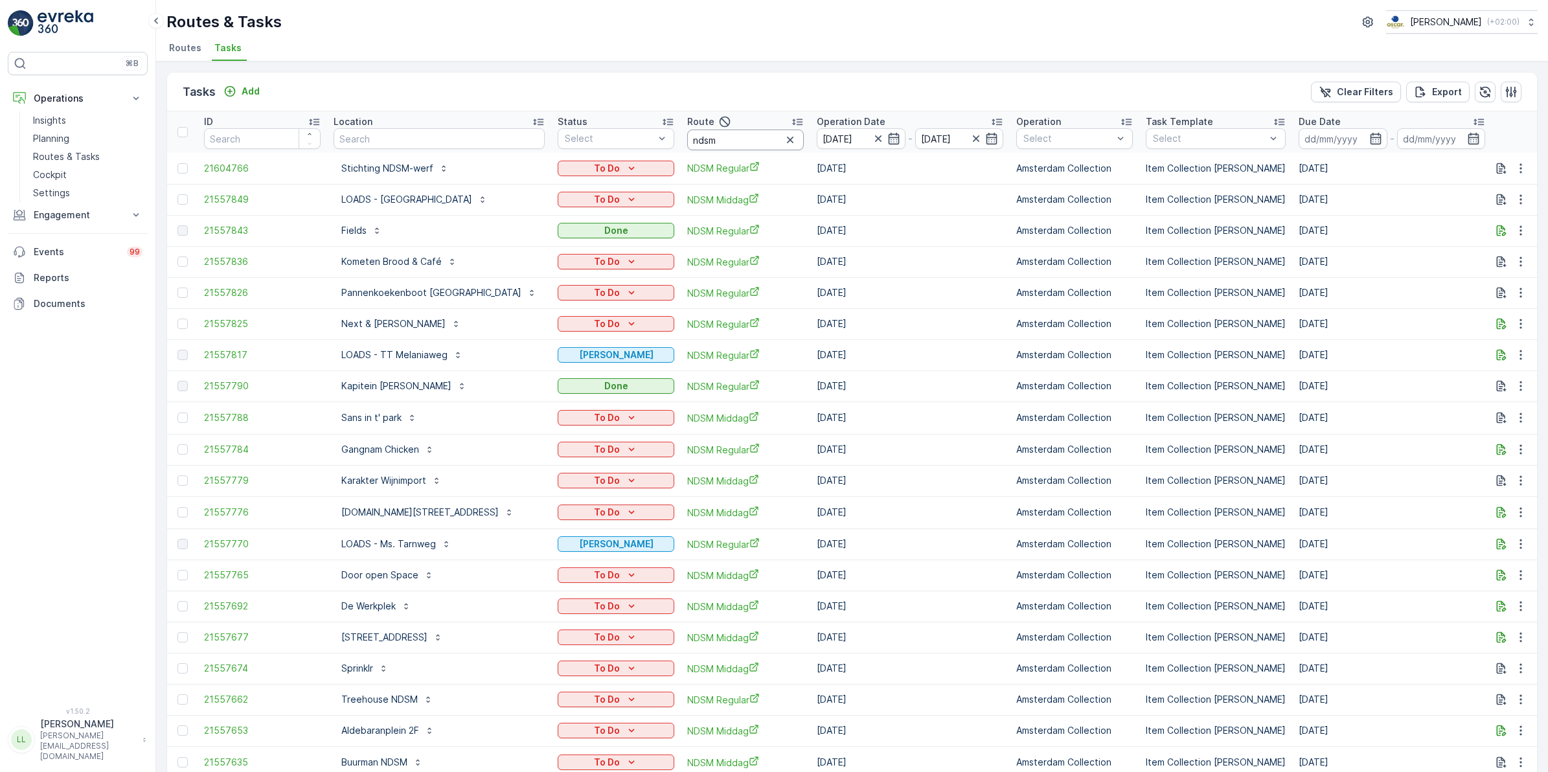
click at [720, 141] on input "ndsm" at bounding box center [745, 140] width 117 height 21
type input "ndsm mid"
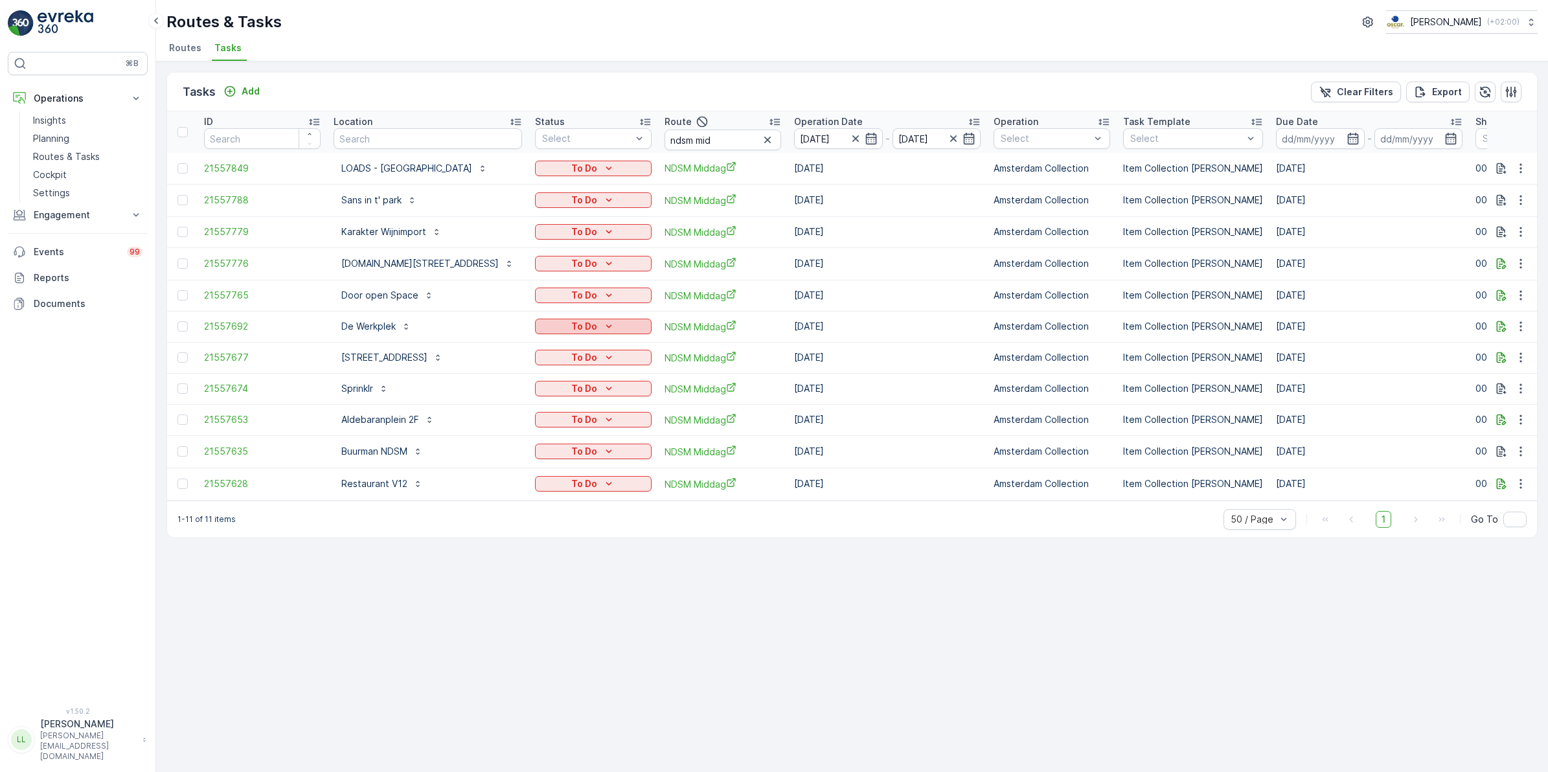
click at [587, 322] on p "To Do" at bounding box center [584, 326] width 26 height 13
click at [570, 376] on div "Done" at bounding box center [576, 379] width 82 height 18
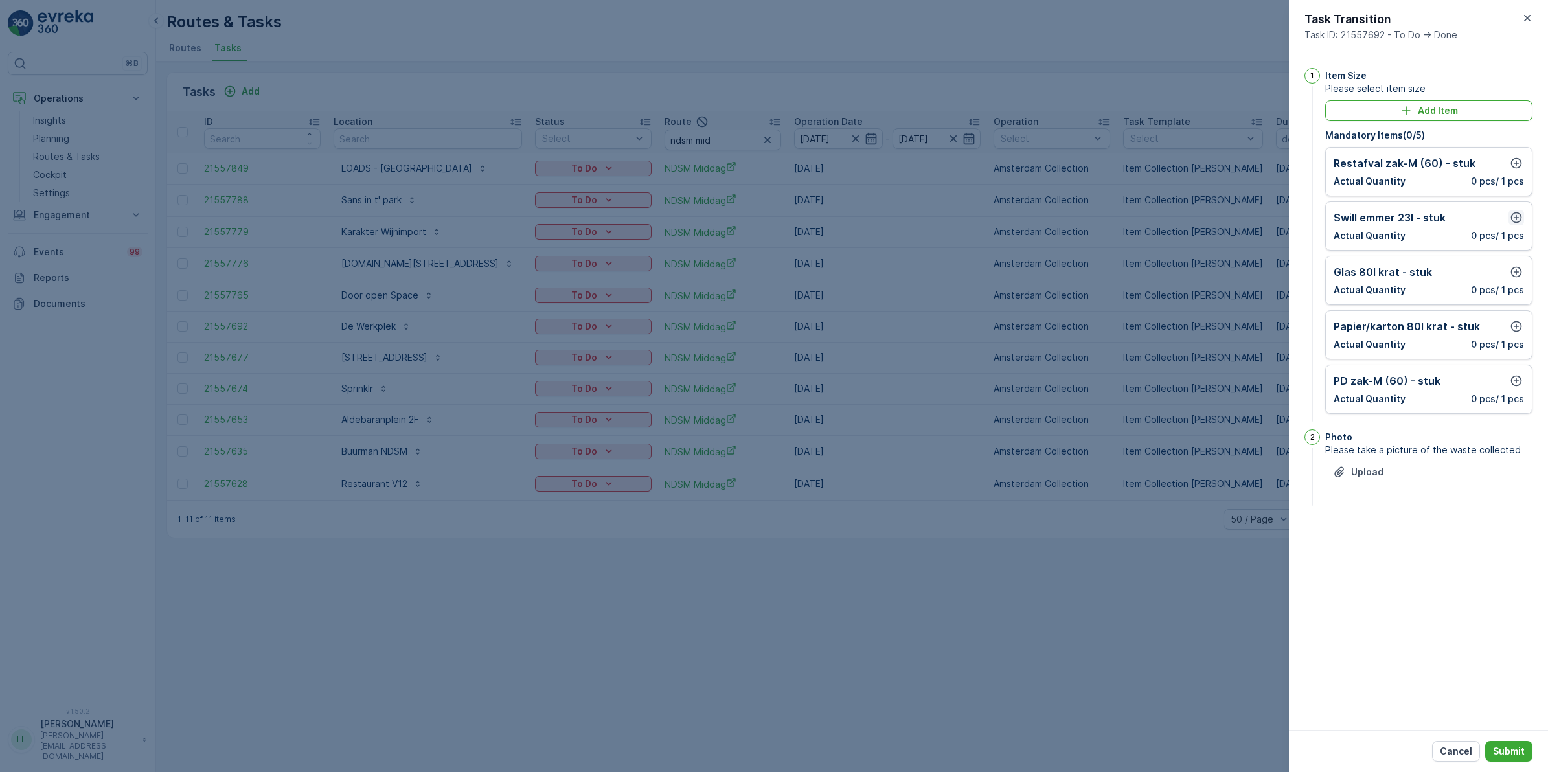
click at [1237, 219] on icon "button" at bounding box center [1516, 217] width 13 height 13
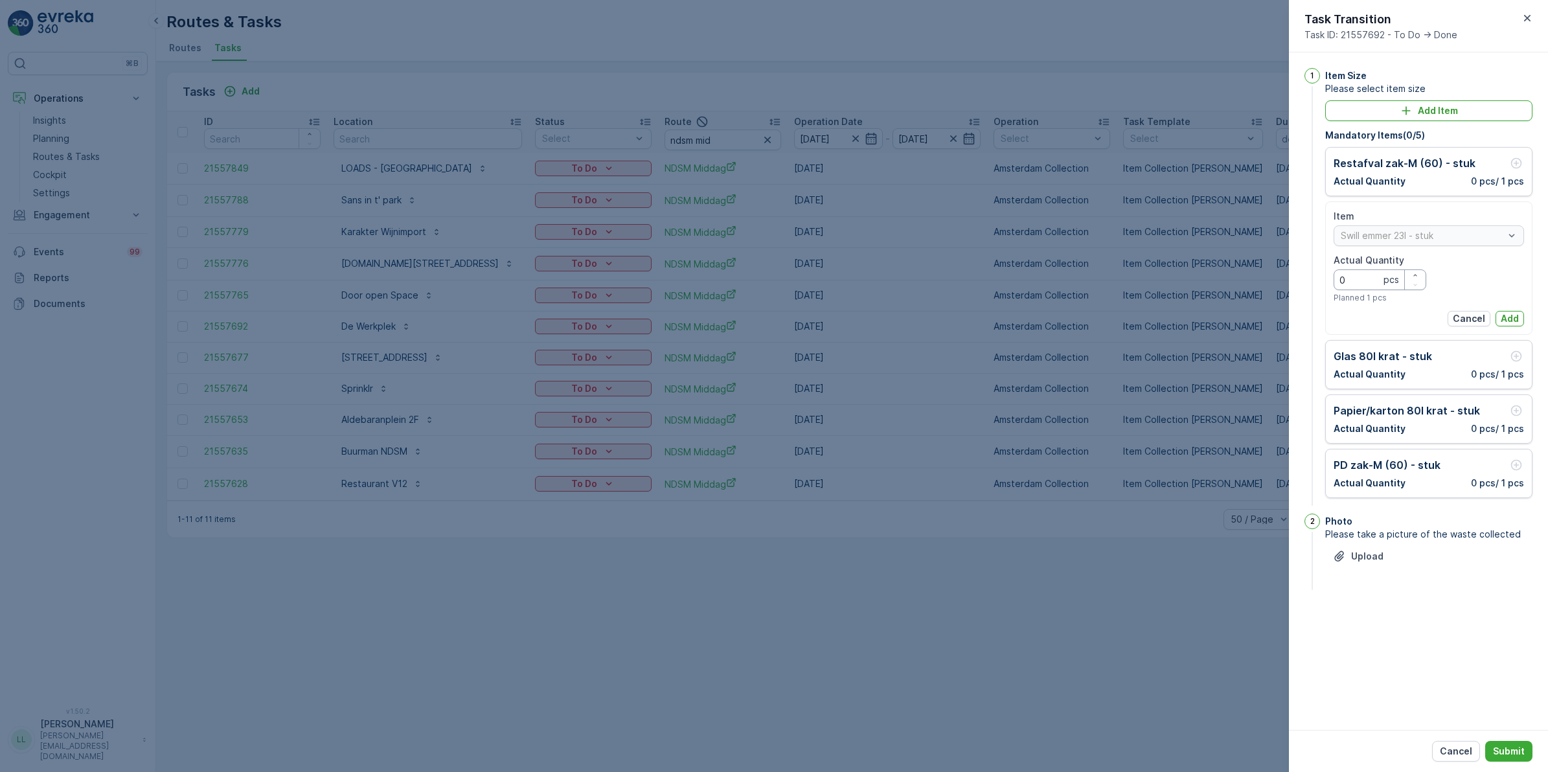
click at [1237, 280] on Quantity "0" at bounding box center [1380, 280] width 93 height 21
type Quantity "1"
click at [1237, 314] on p "Add" at bounding box center [1510, 318] width 18 height 13
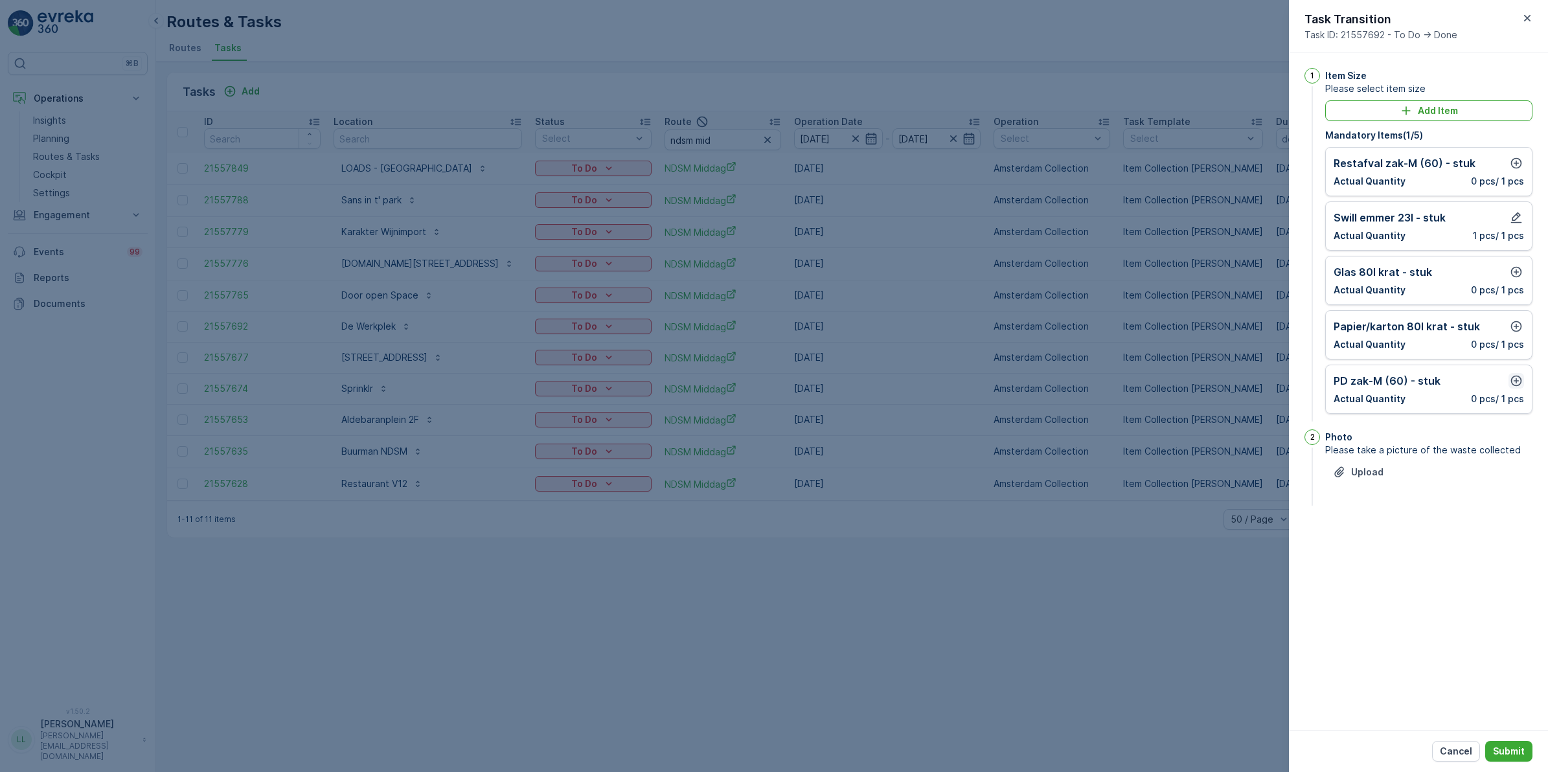
click at [1237, 382] on icon "button" at bounding box center [1517, 381] width 11 height 11
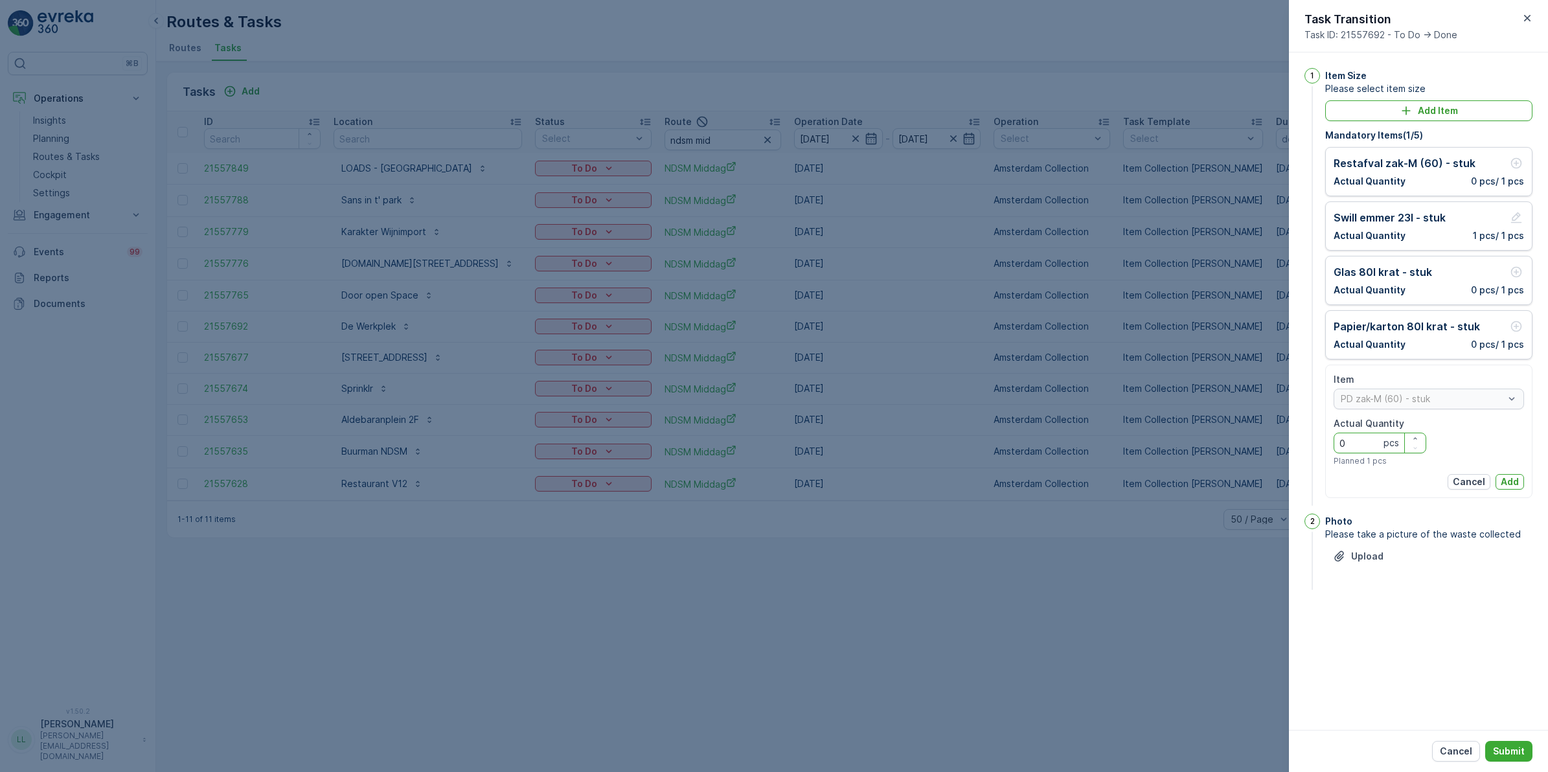
click at [1237, 445] on Quantity "0" at bounding box center [1380, 443] width 93 height 21
type Quantity "2"
click at [1237, 486] on button "Add" at bounding box center [1510, 482] width 29 height 16
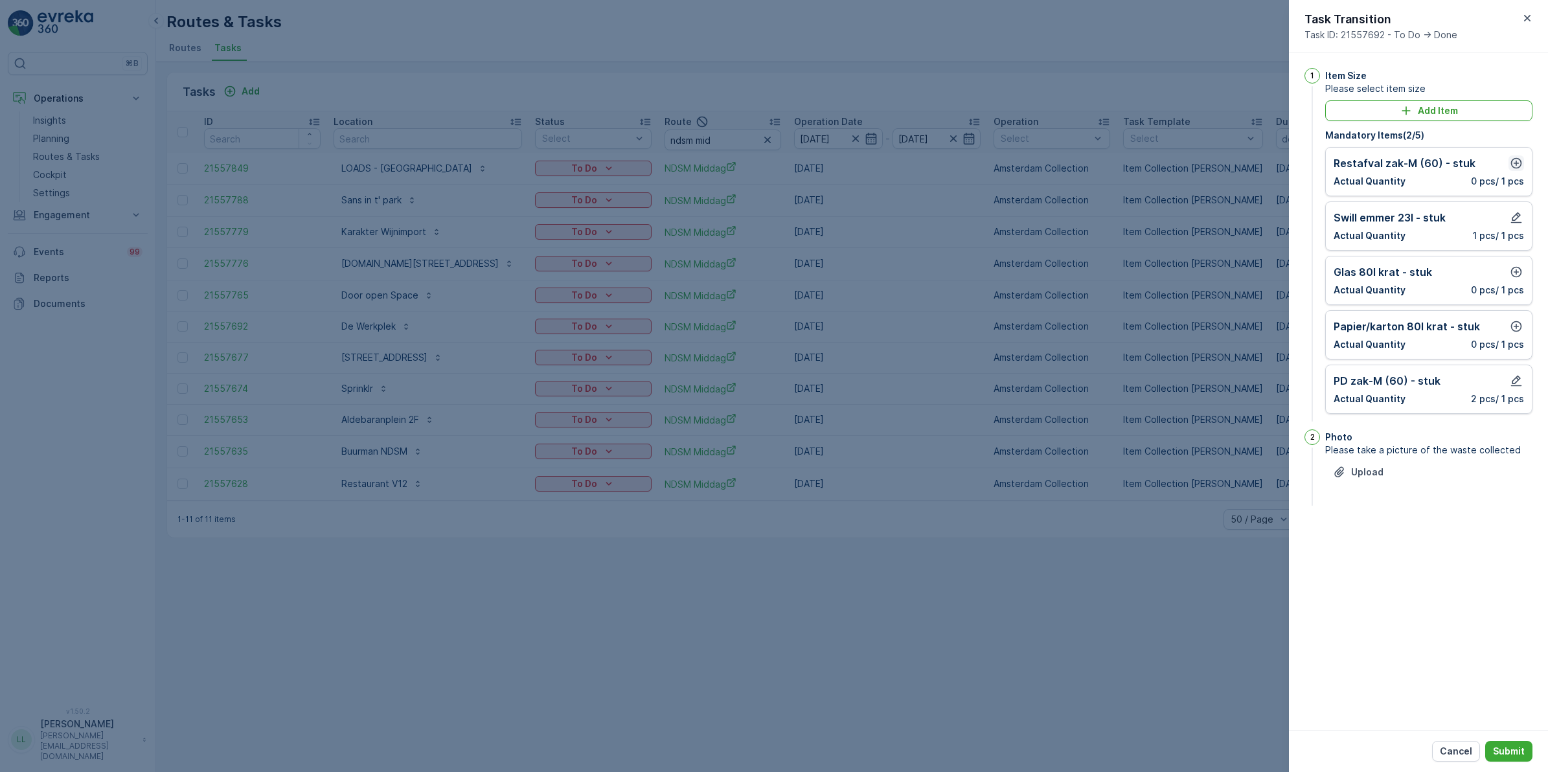
click at [1237, 161] on icon "button" at bounding box center [1516, 163] width 13 height 13
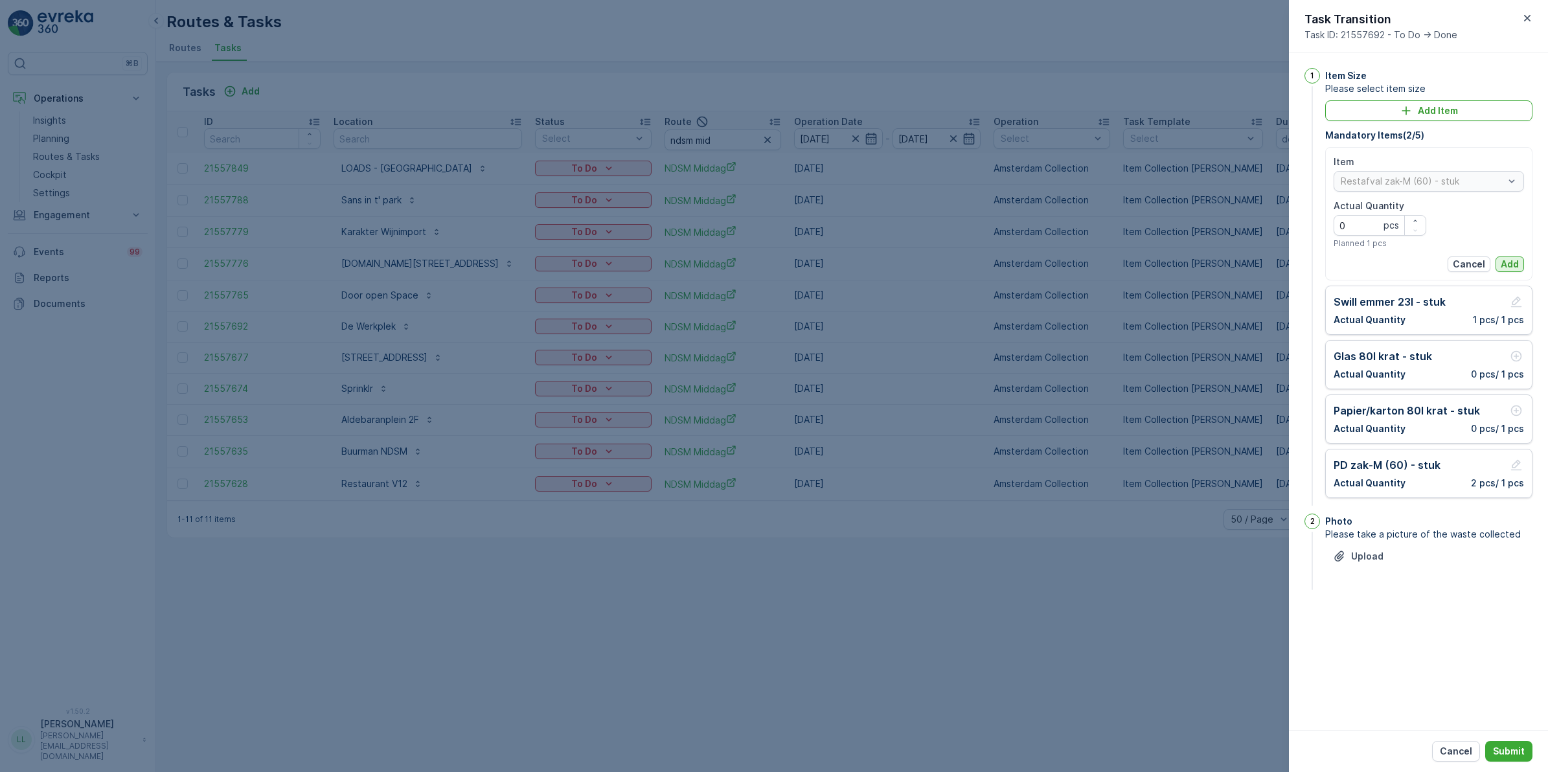
click at [1237, 260] on p "Add" at bounding box center [1510, 264] width 18 height 13
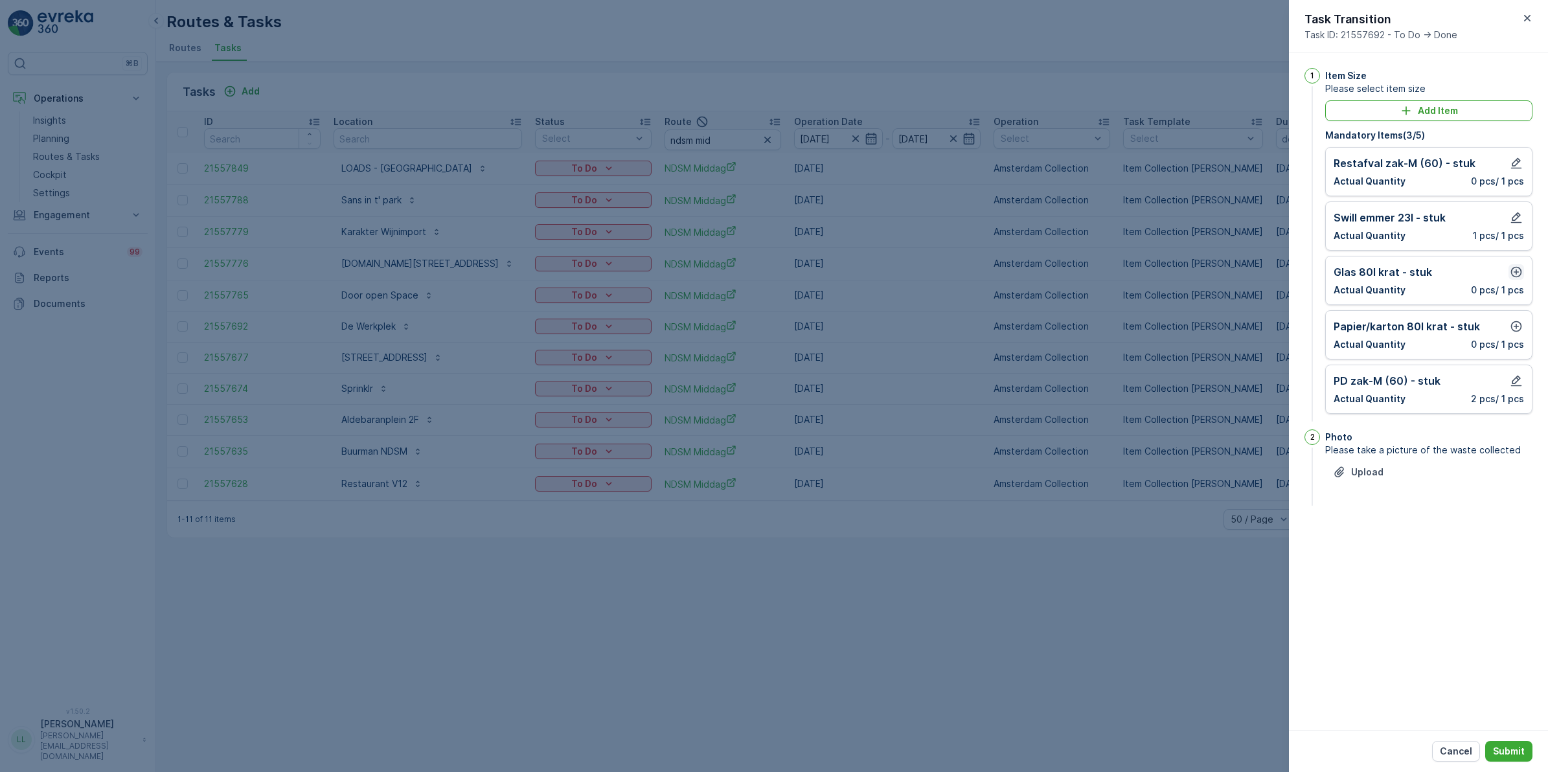
click at [1237, 273] on icon "button" at bounding box center [1517, 272] width 11 height 11
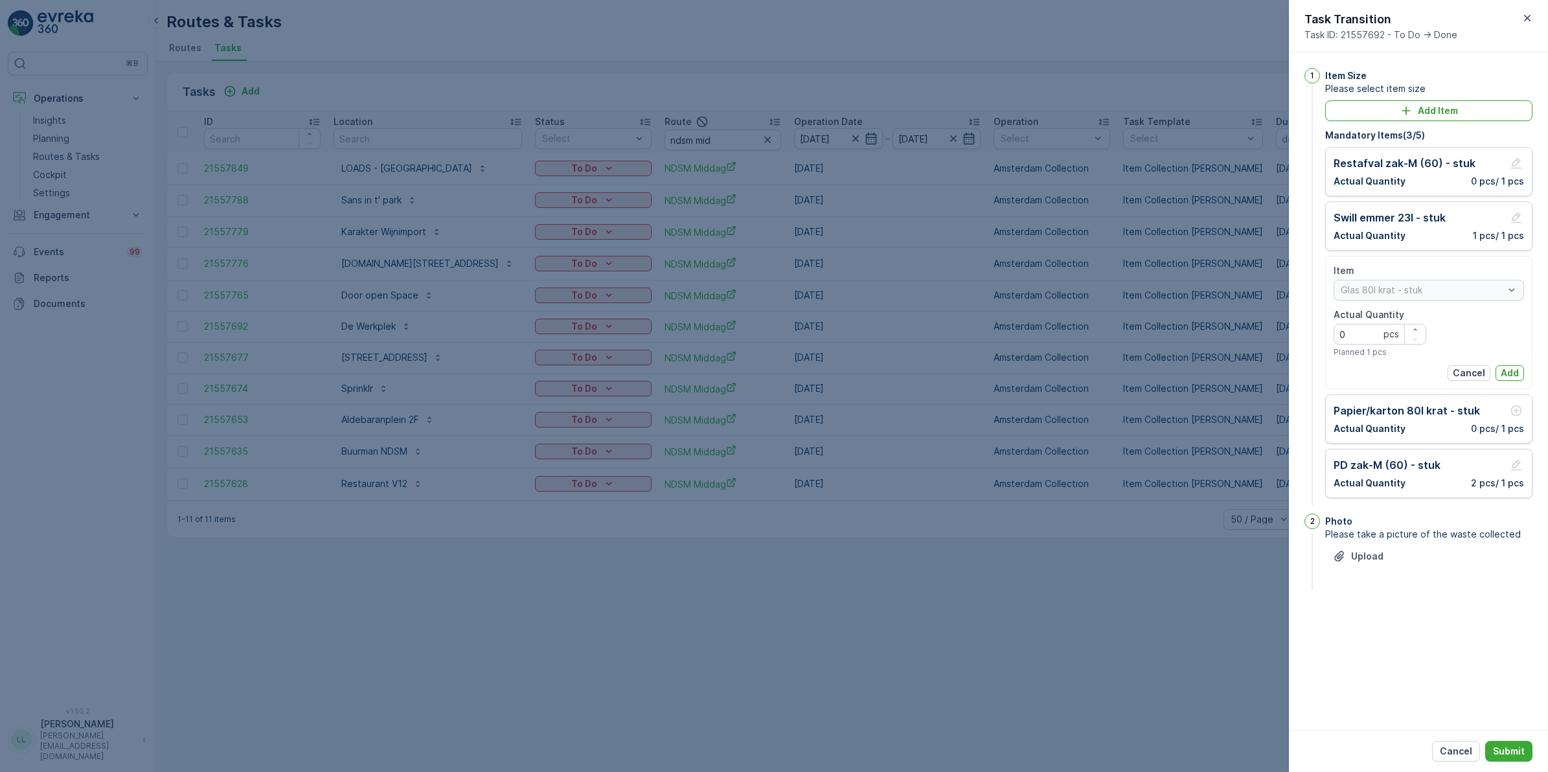
drag, startPoint x: 1508, startPoint y: 371, endPoint x: 1512, endPoint y: 393, distance: 23.0
click at [1237, 371] on p "Add" at bounding box center [1510, 373] width 18 height 13
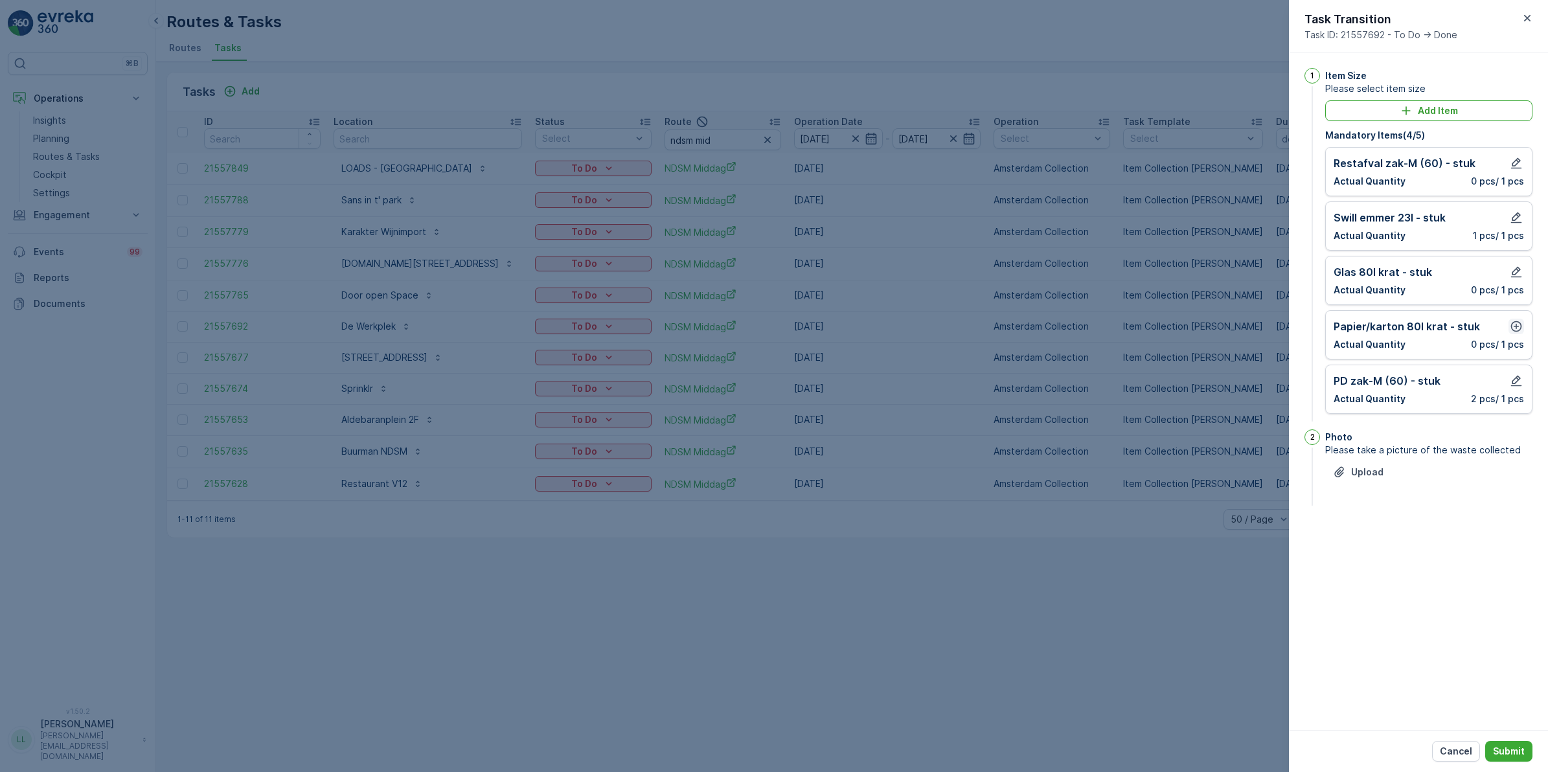
click at [1237, 332] on icon "button" at bounding box center [1517, 326] width 11 height 11
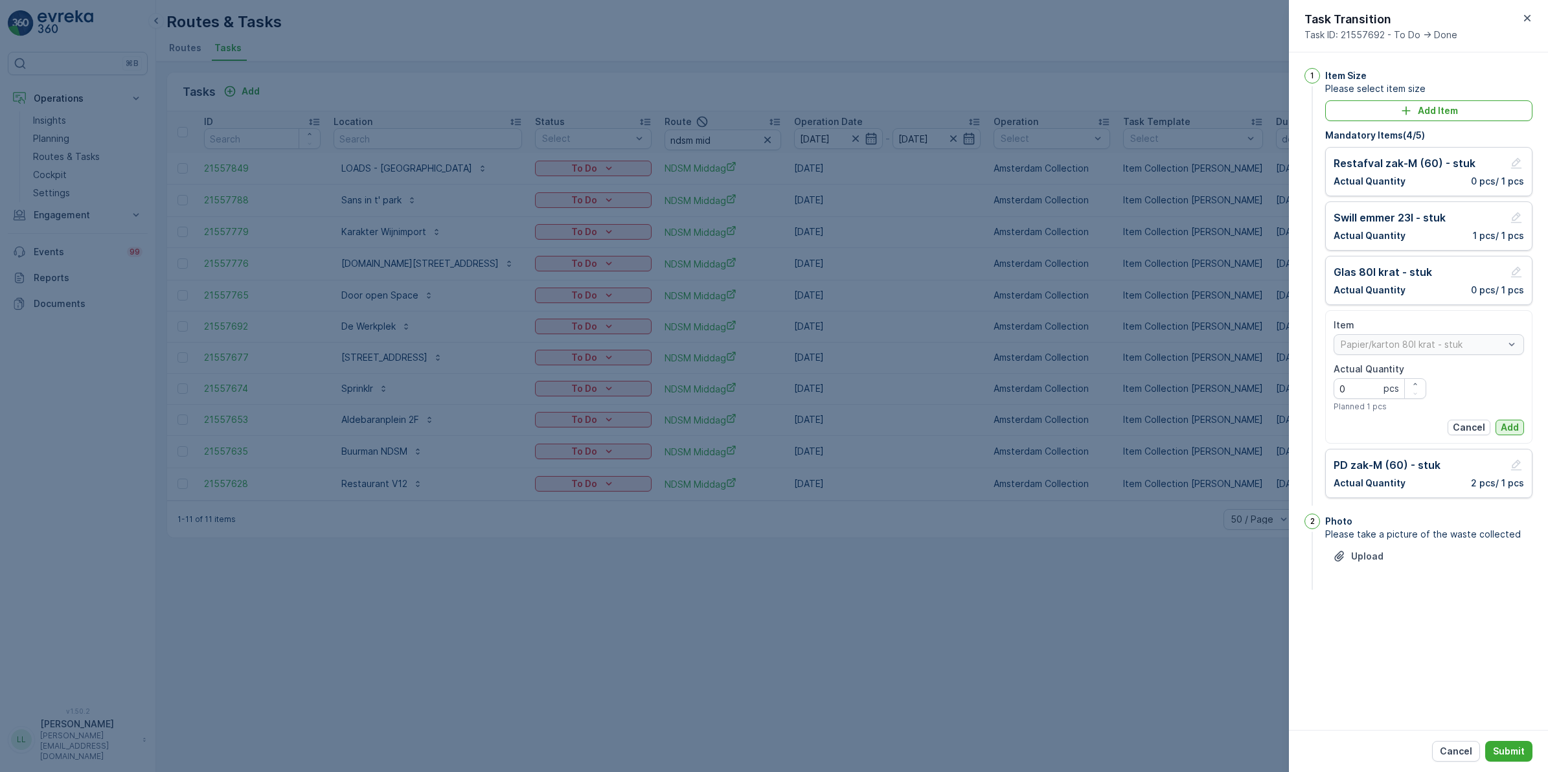
click at [1237, 428] on p "Add" at bounding box center [1510, 427] width 18 height 13
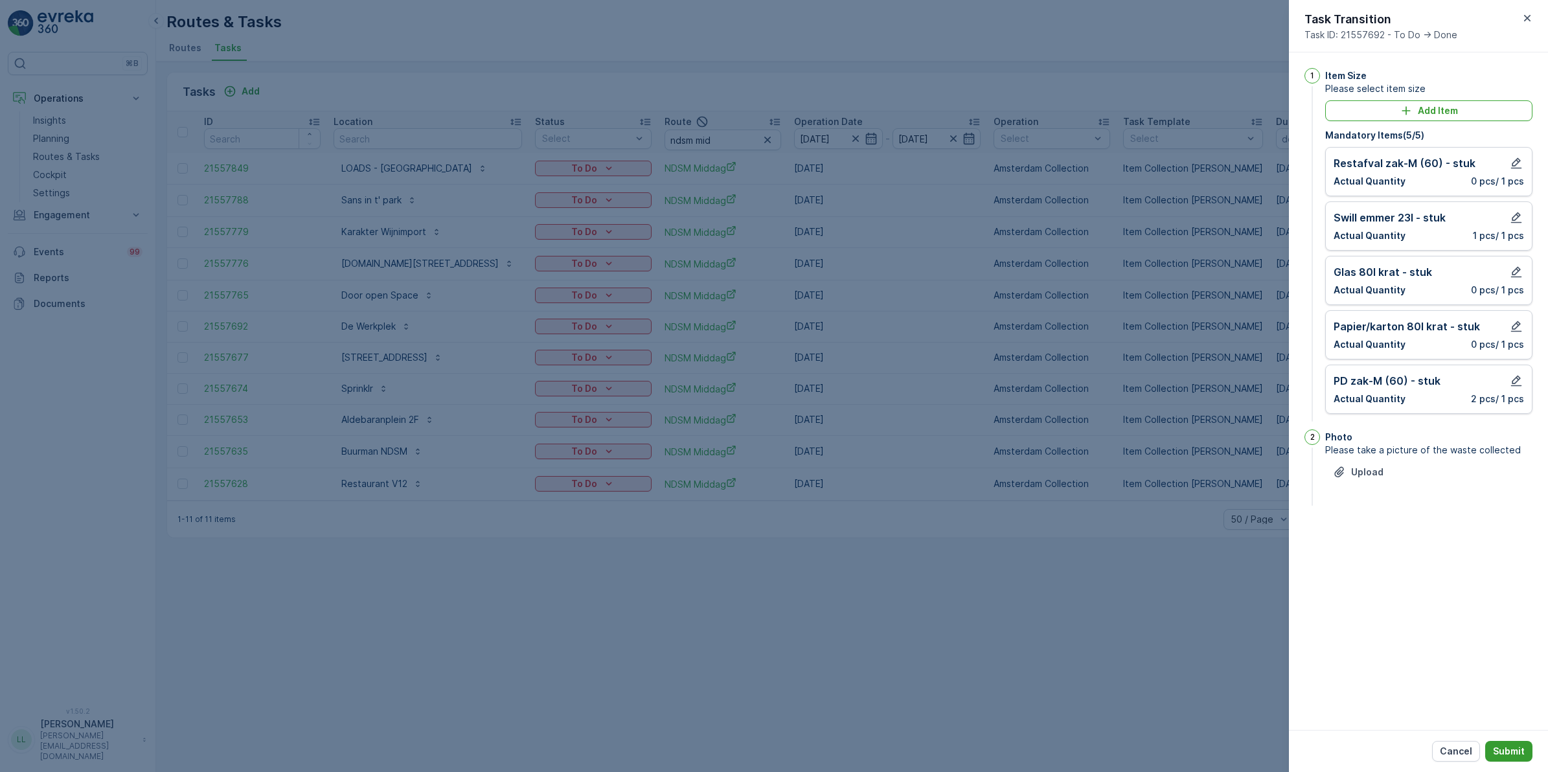
click at [1237, 597] on p "Submit" at bounding box center [1509, 751] width 32 height 13
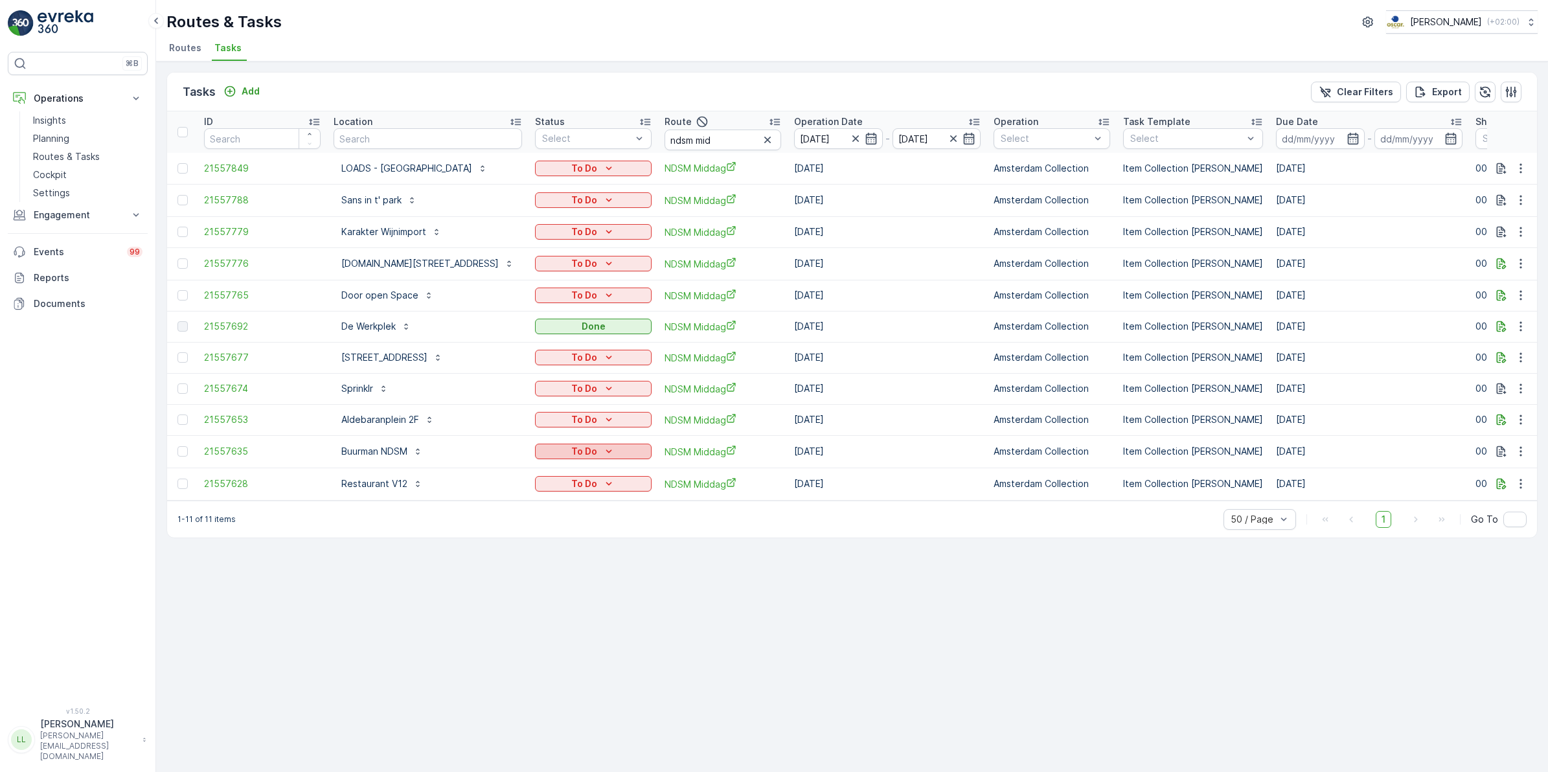
click at [628, 447] on div "To Do" at bounding box center [593, 451] width 106 height 13
click at [593, 450] on p "To Do" at bounding box center [584, 451] width 26 height 13
click at [570, 500] on div "Done" at bounding box center [576, 503] width 82 height 18
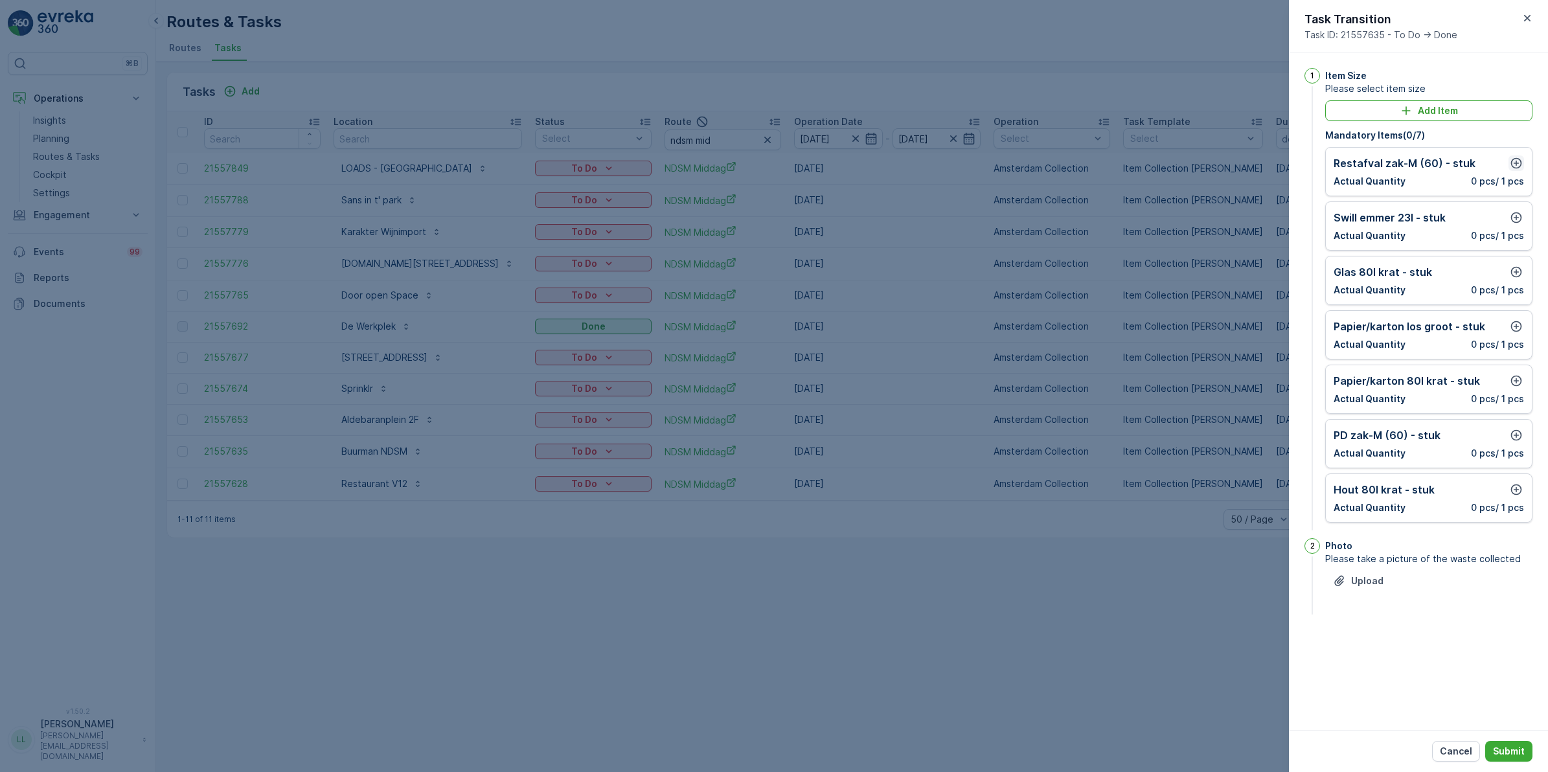
click at [1237, 167] on icon "button" at bounding box center [1516, 163] width 13 height 13
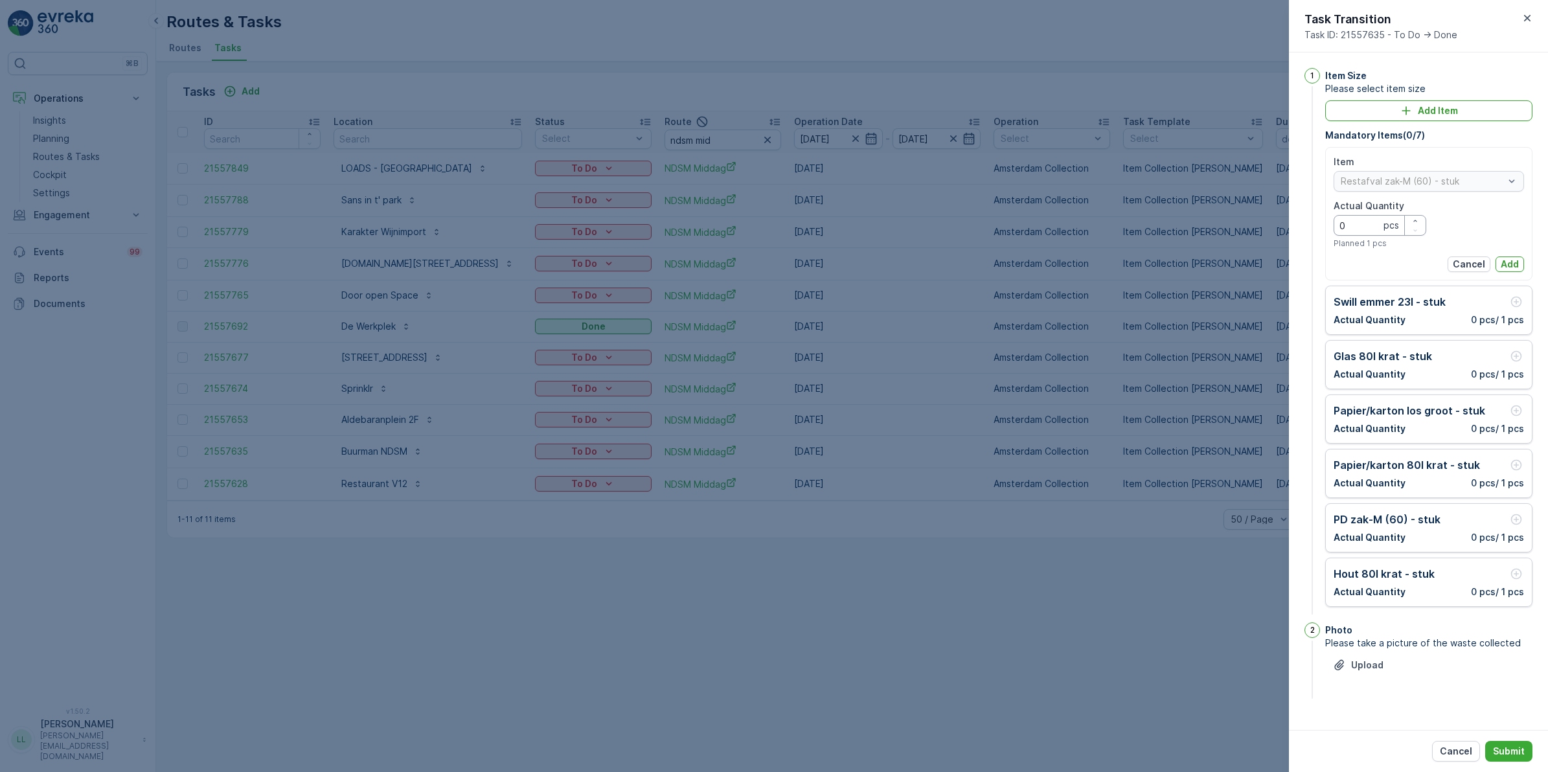
click at [1237, 227] on Quantity "0" at bounding box center [1380, 225] width 93 height 21
type Quantity "1"
click at [1237, 263] on button "Add" at bounding box center [1510, 265] width 29 height 16
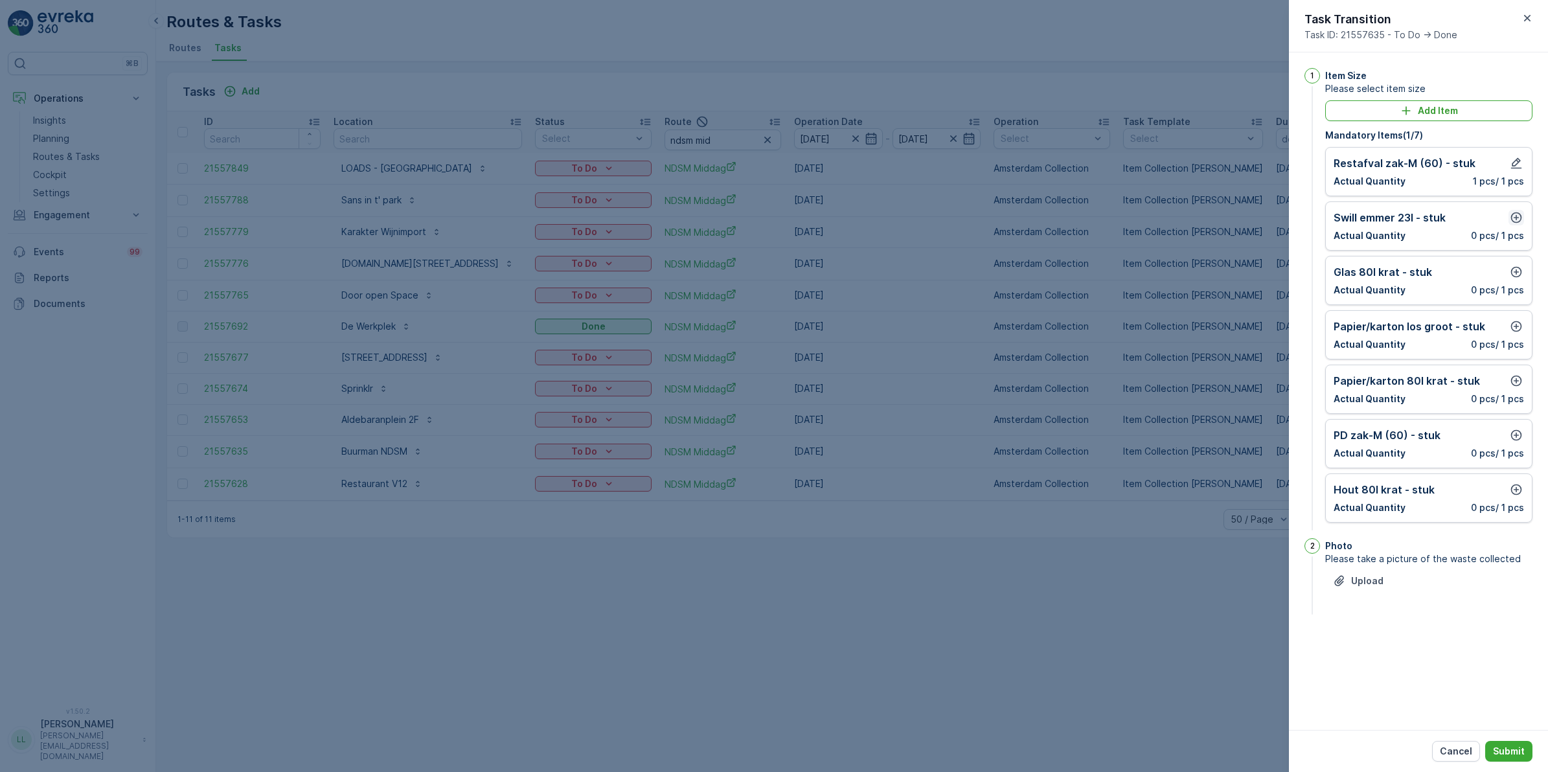
click at [1237, 220] on icon "button" at bounding box center [1516, 217] width 13 height 13
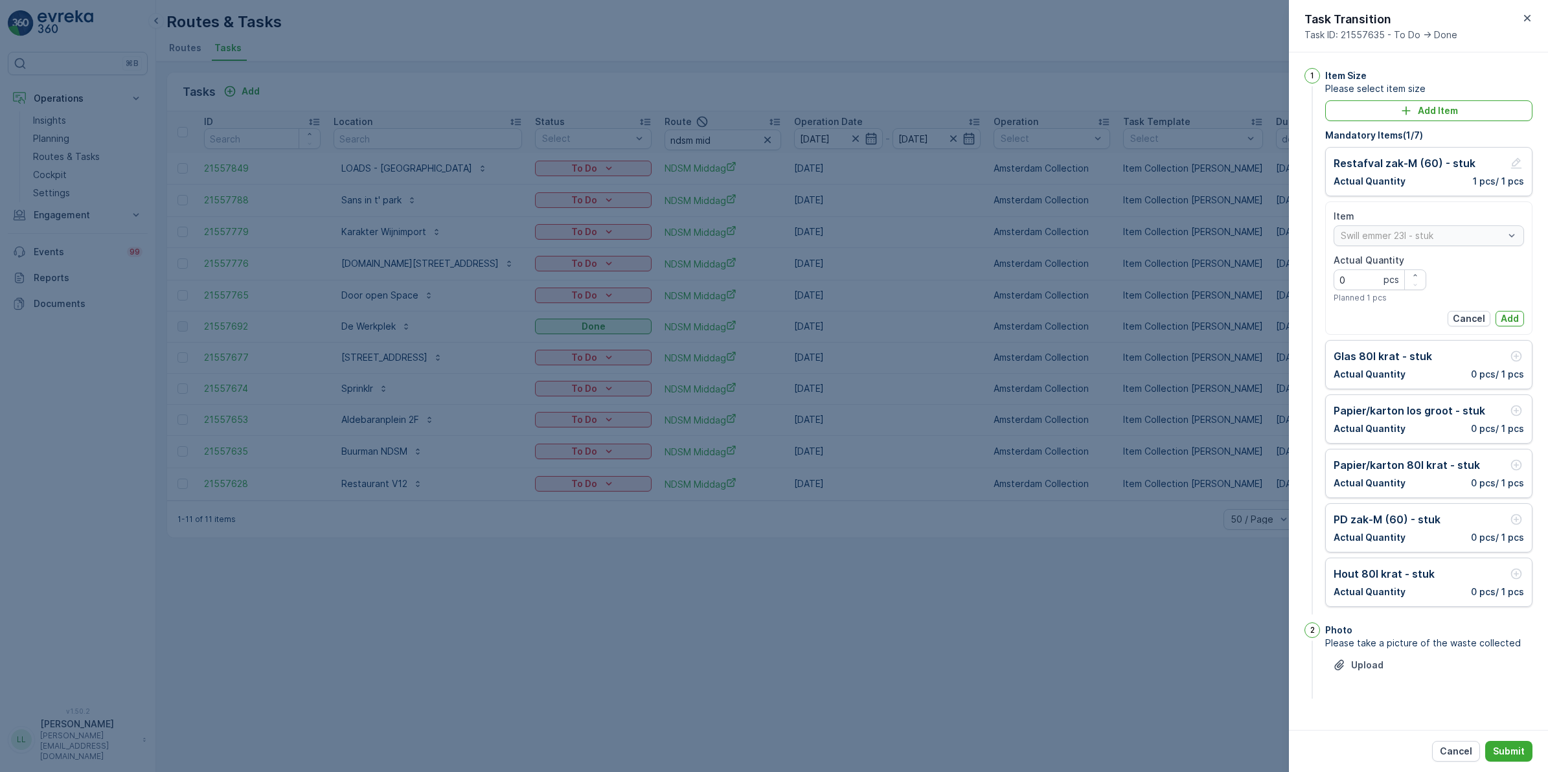
click at [1237, 329] on div "Item Swill emmer 23l - stuk Actual Quantity 0 pcs Planned 1 pcs Cancel Add" at bounding box center [1429, 267] width 207 height 133
click at [1237, 316] on p "Add" at bounding box center [1510, 318] width 18 height 13
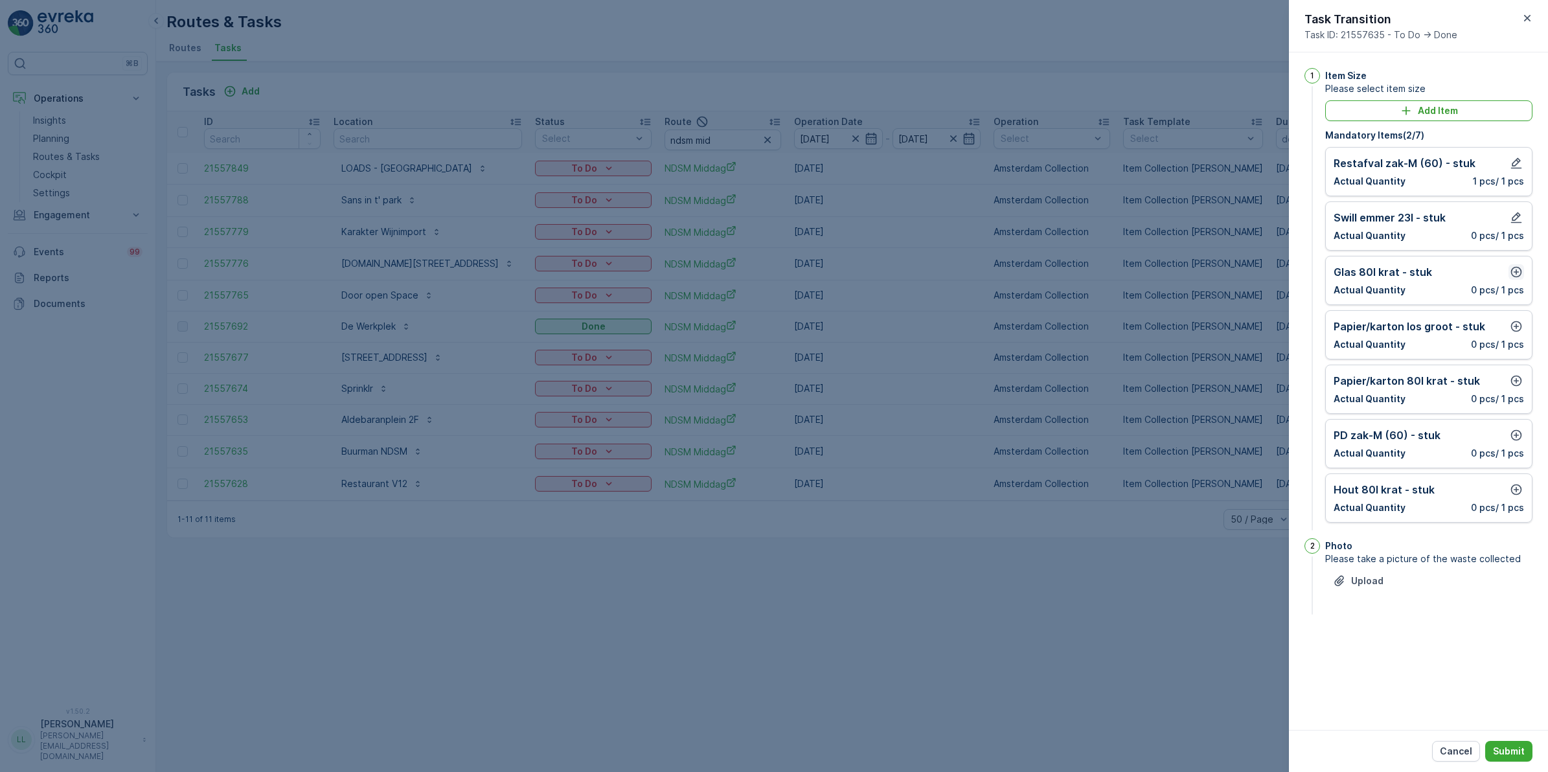
click at [1237, 266] on button "button" at bounding box center [1517, 272] width 16 height 16
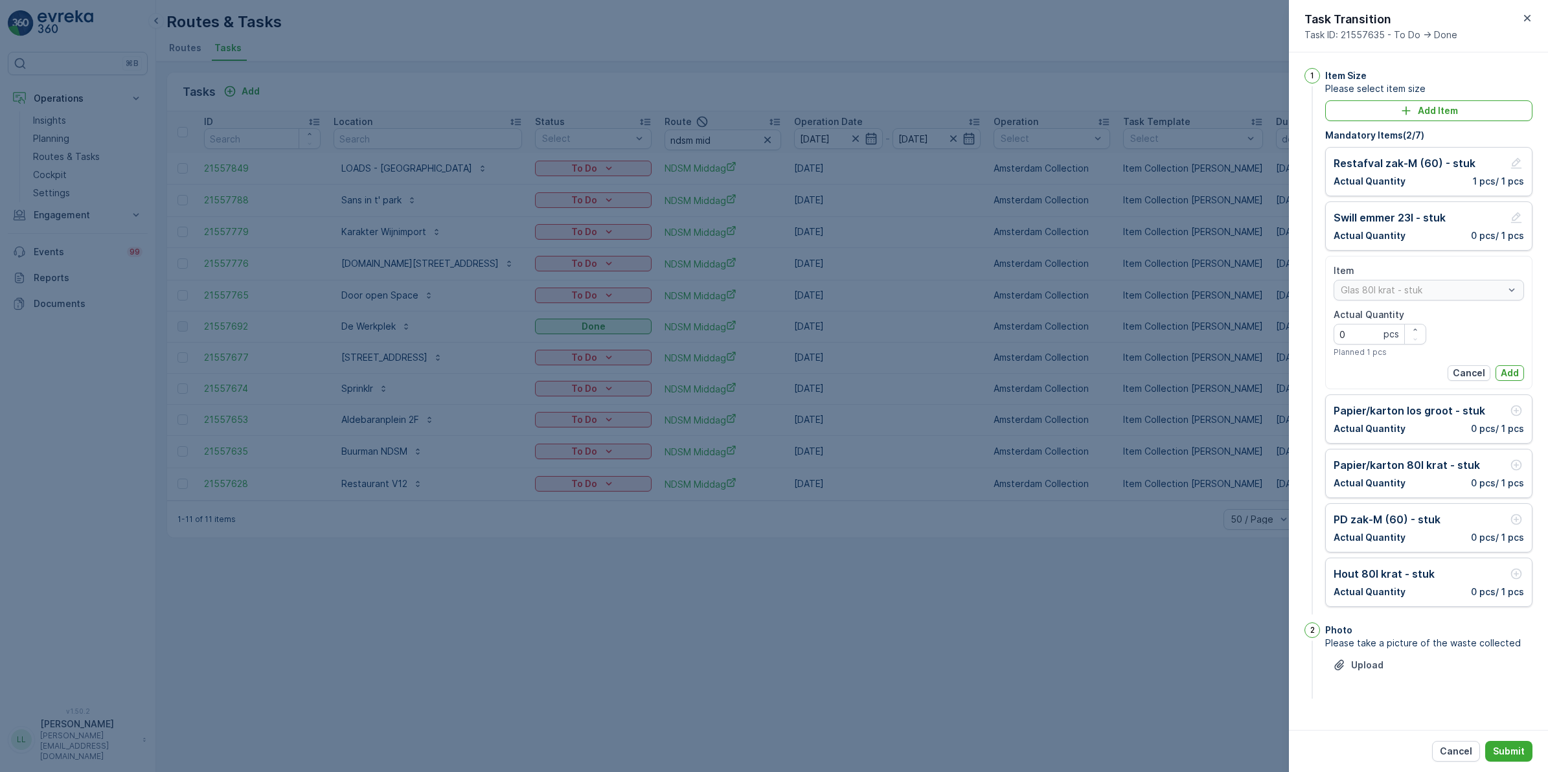
click at [1237, 363] on div "Item Glas 80l krat - stuk Actual Quantity 0 pcs Planned 1 pcs Cancel Add" at bounding box center [1429, 322] width 190 height 117
click at [1237, 367] on p "Add" at bounding box center [1510, 373] width 18 height 13
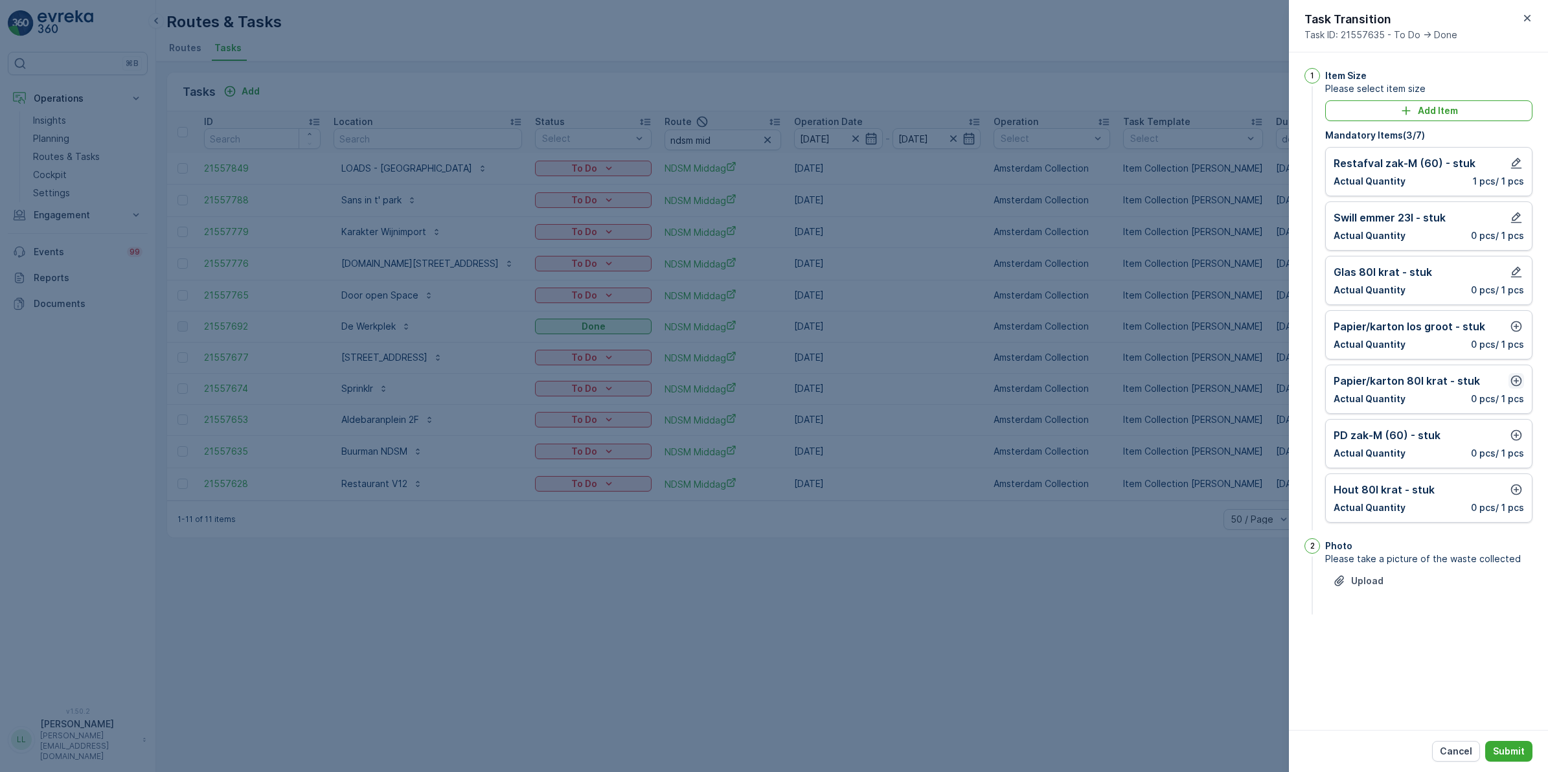
click at [1237, 383] on icon "button" at bounding box center [1517, 381] width 11 height 11
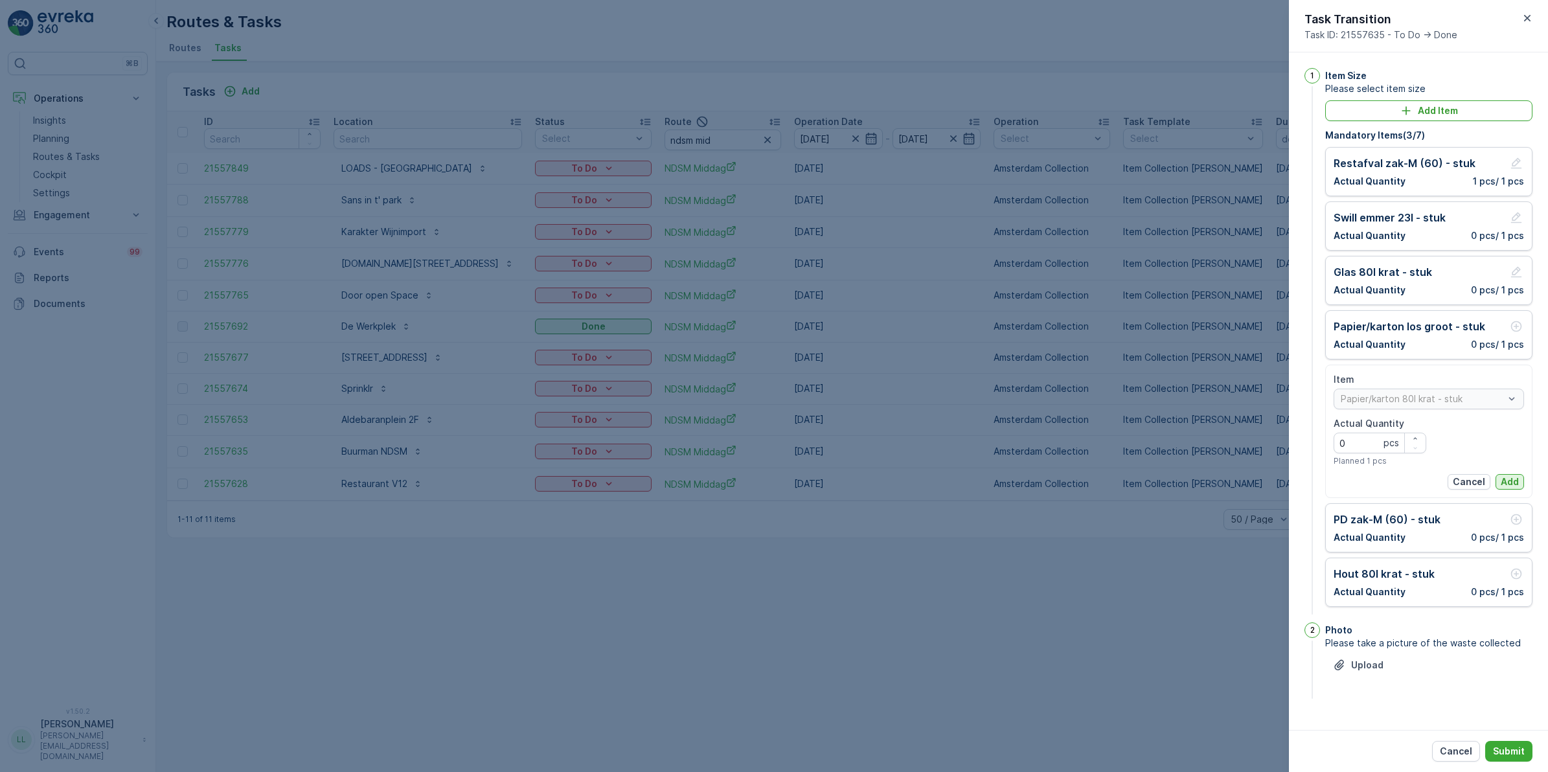
click at [1237, 478] on p "Add" at bounding box center [1510, 482] width 18 height 13
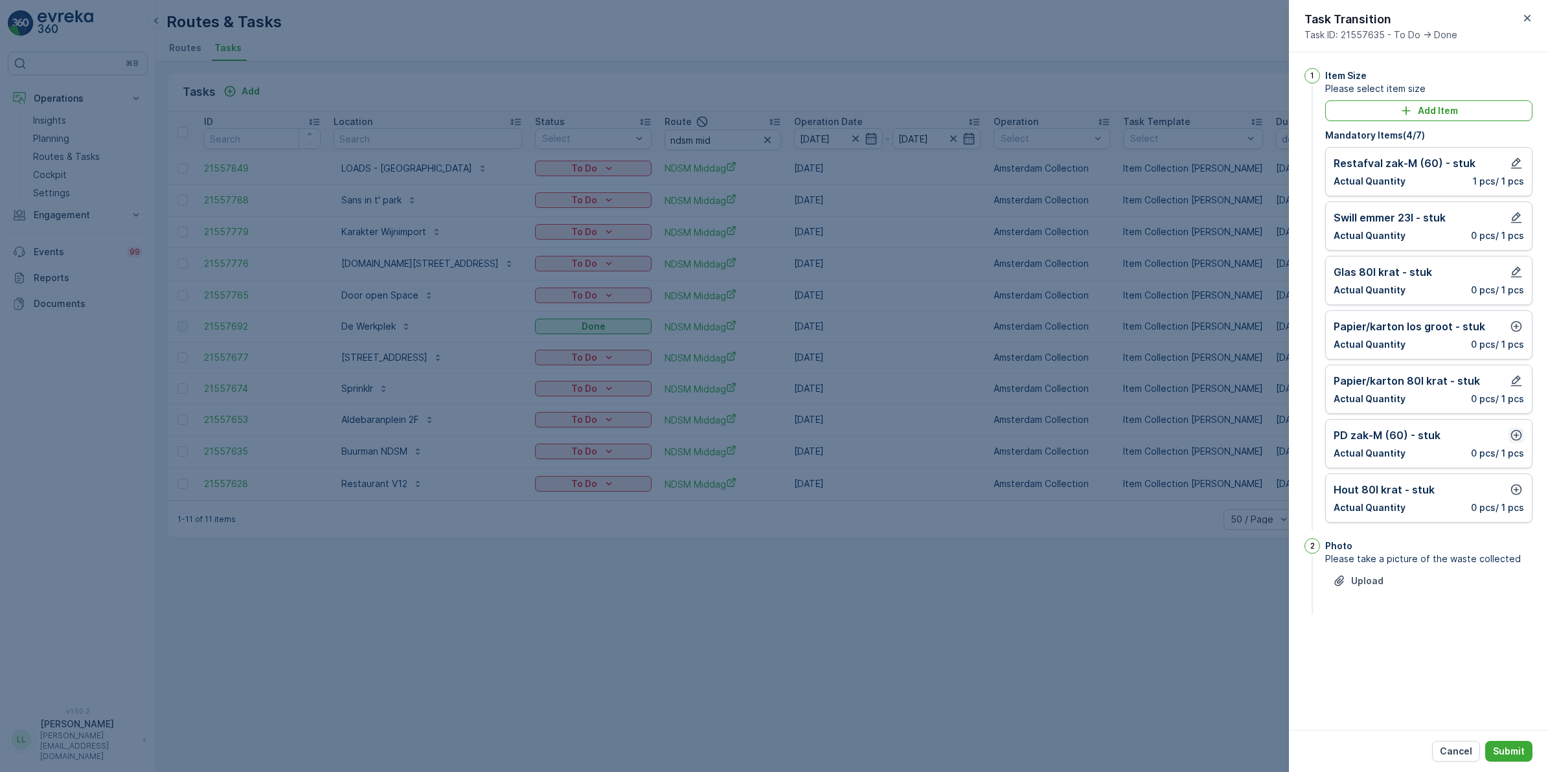
click at [1237, 439] on icon "button" at bounding box center [1516, 435] width 13 height 13
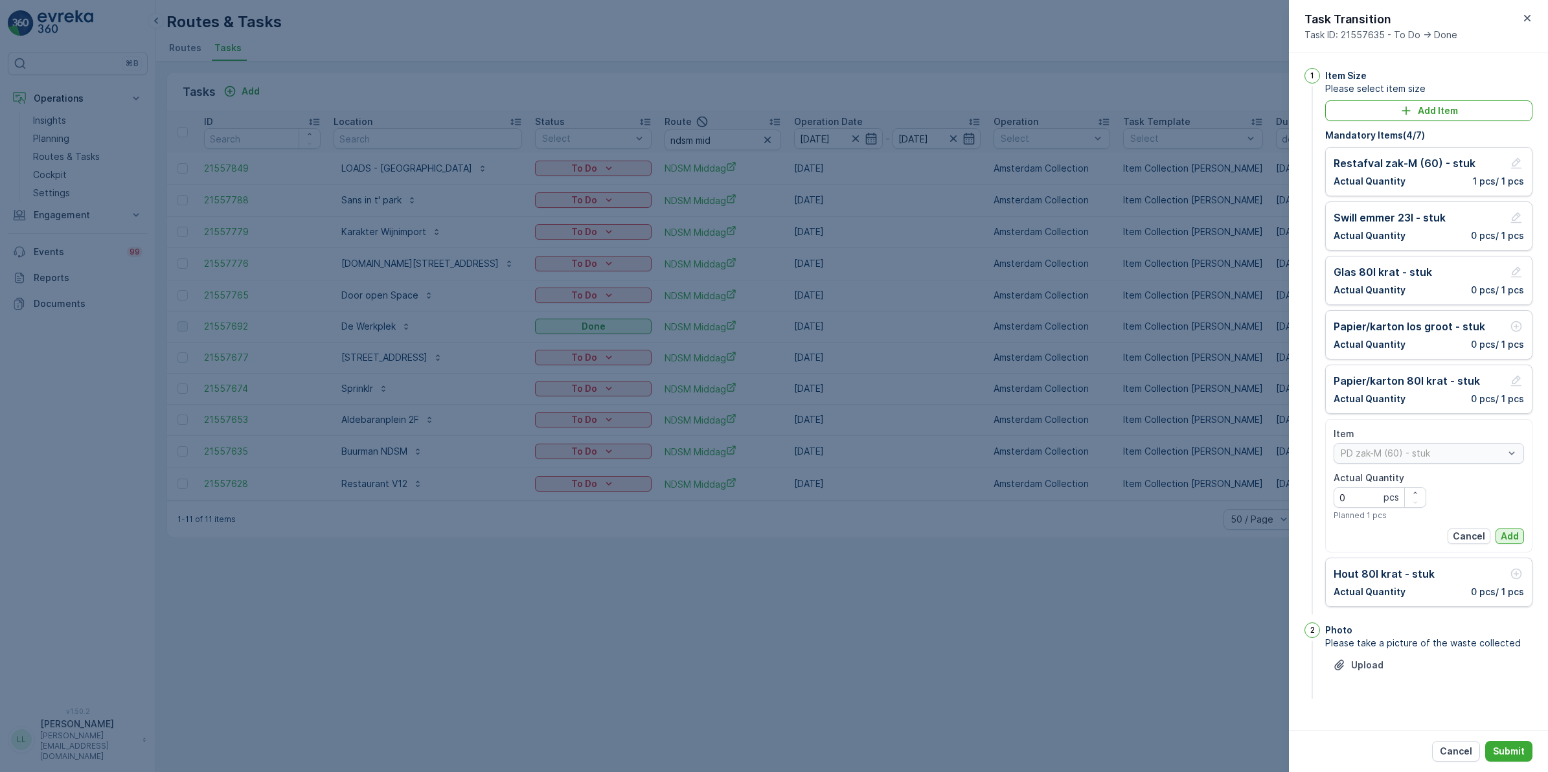
click at [1237, 533] on p "Add" at bounding box center [1510, 536] width 18 height 13
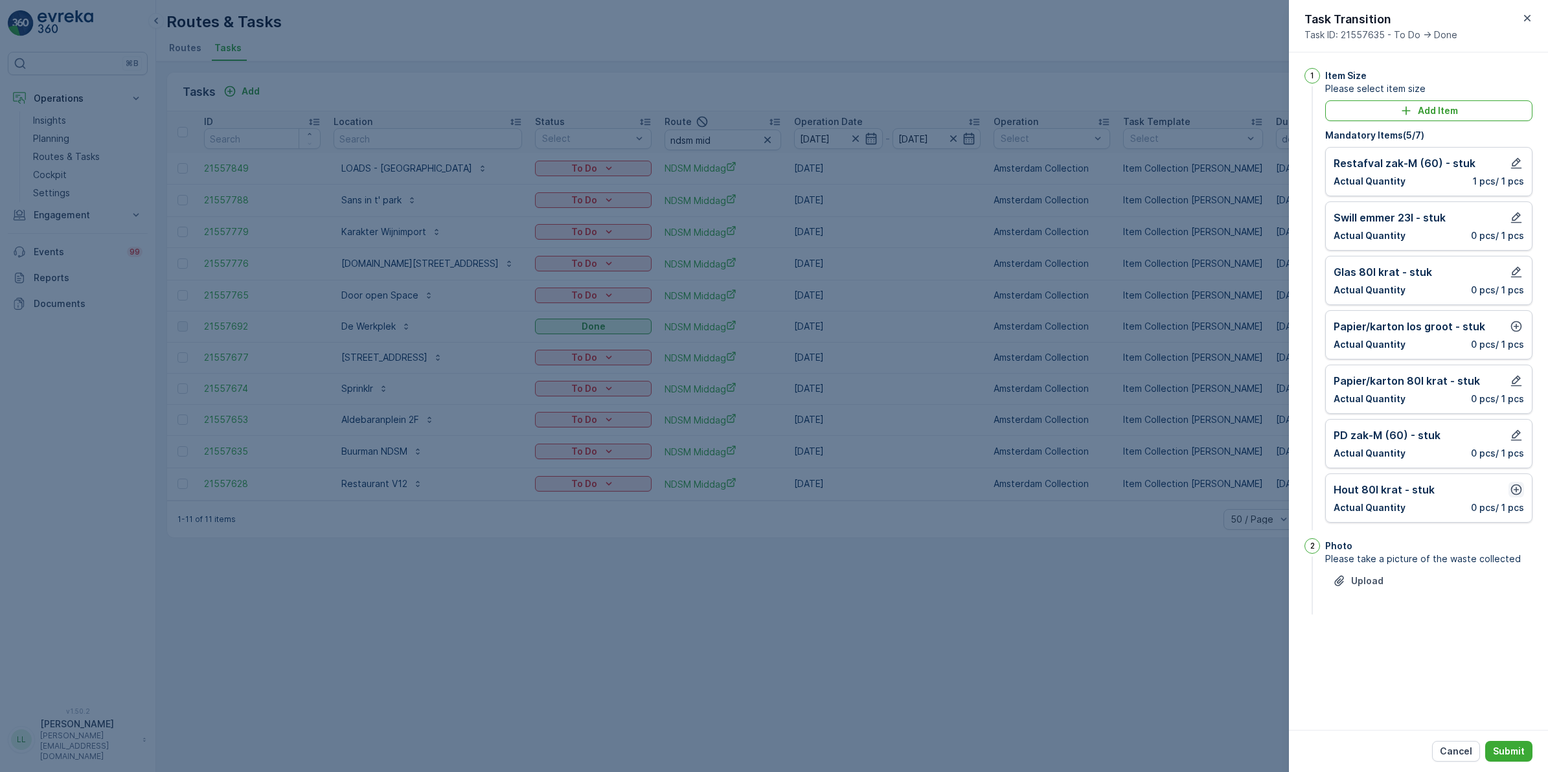
click at [1237, 493] on icon "button" at bounding box center [1516, 489] width 13 height 13
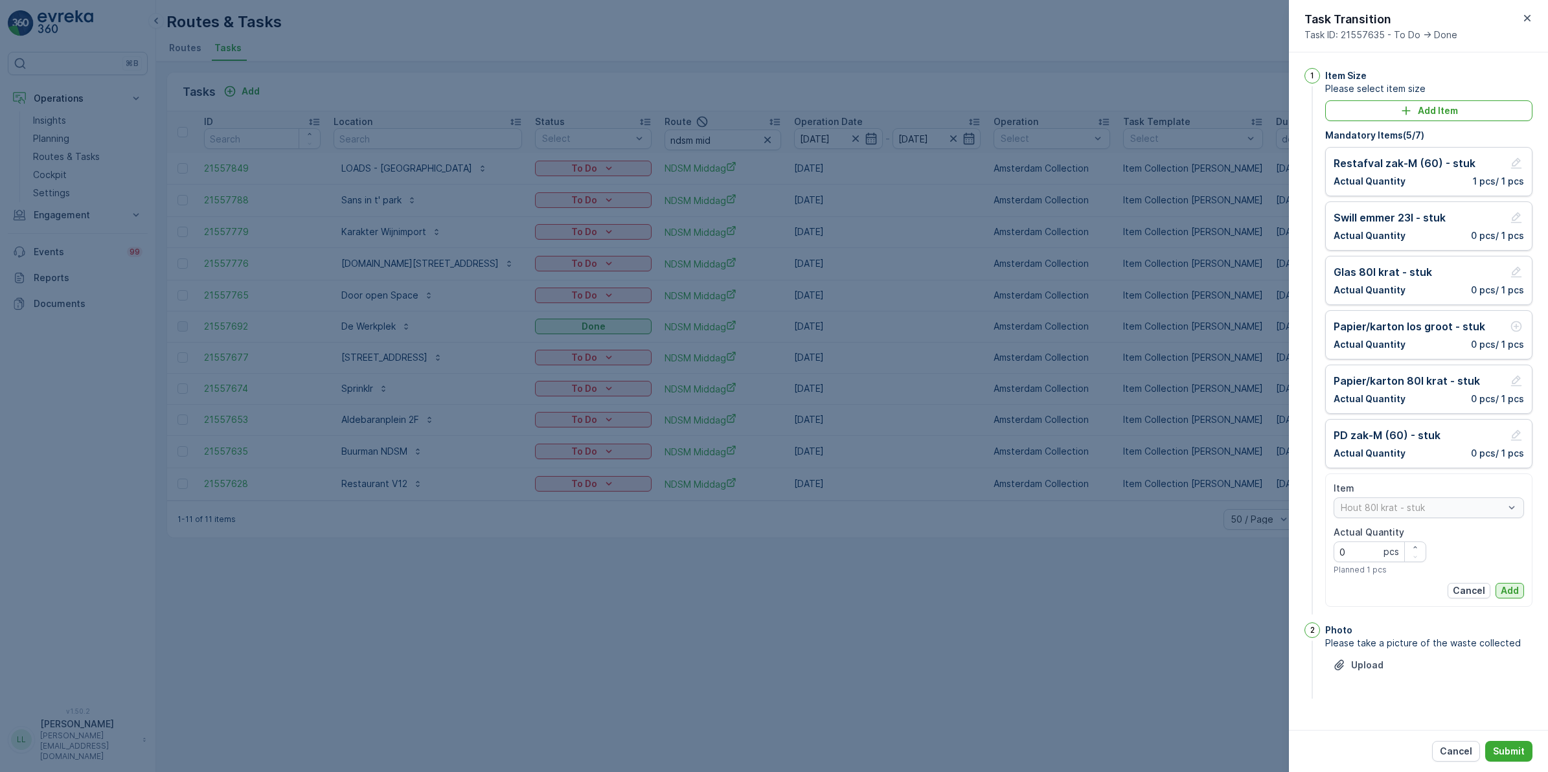
click at [1237, 586] on p "Add" at bounding box center [1510, 590] width 18 height 13
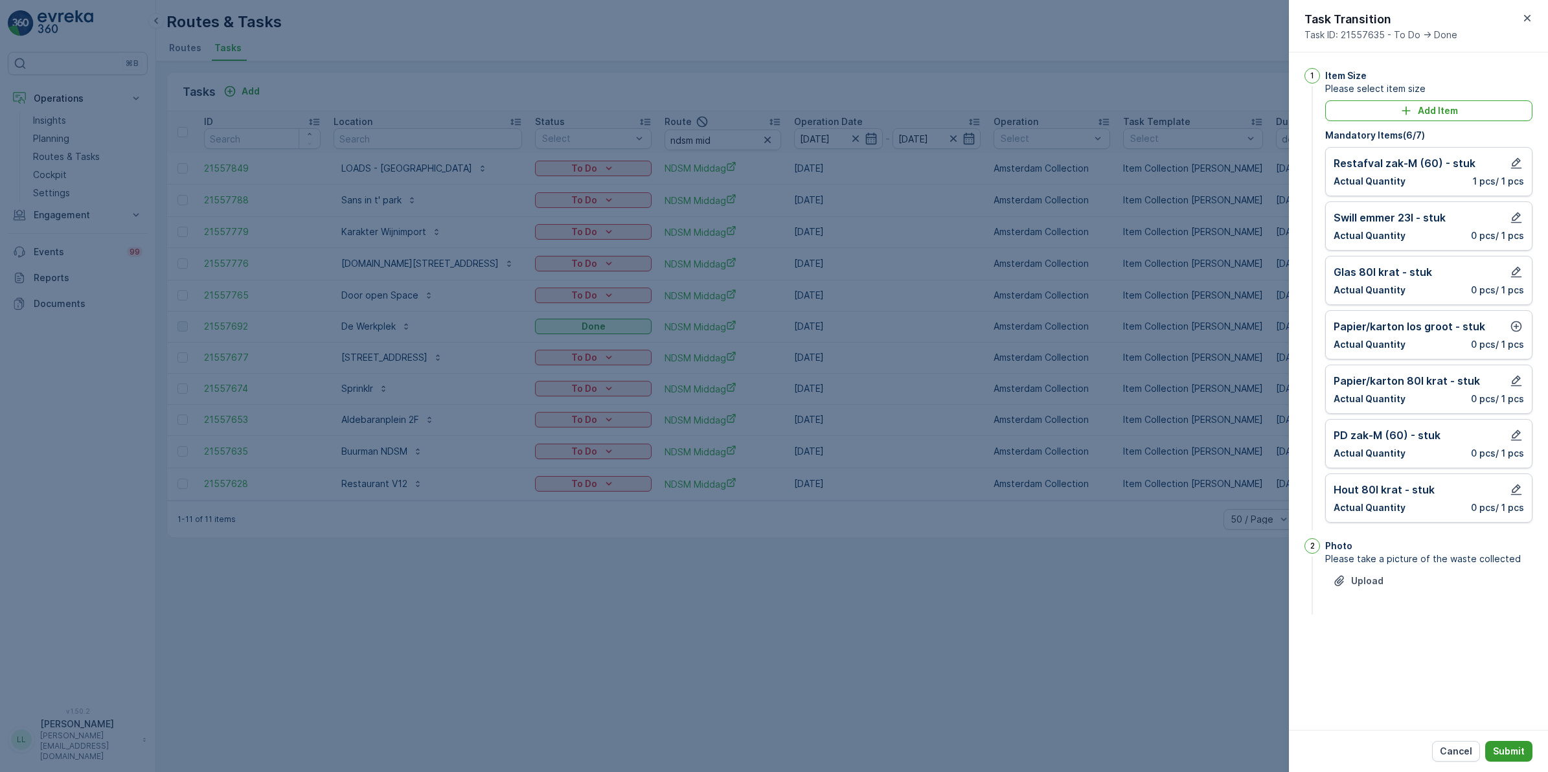
click at [1237, 597] on p "Submit" at bounding box center [1509, 751] width 32 height 13
click at [1237, 327] on icon "button" at bounding box center [1517, 326] width 11 height 11
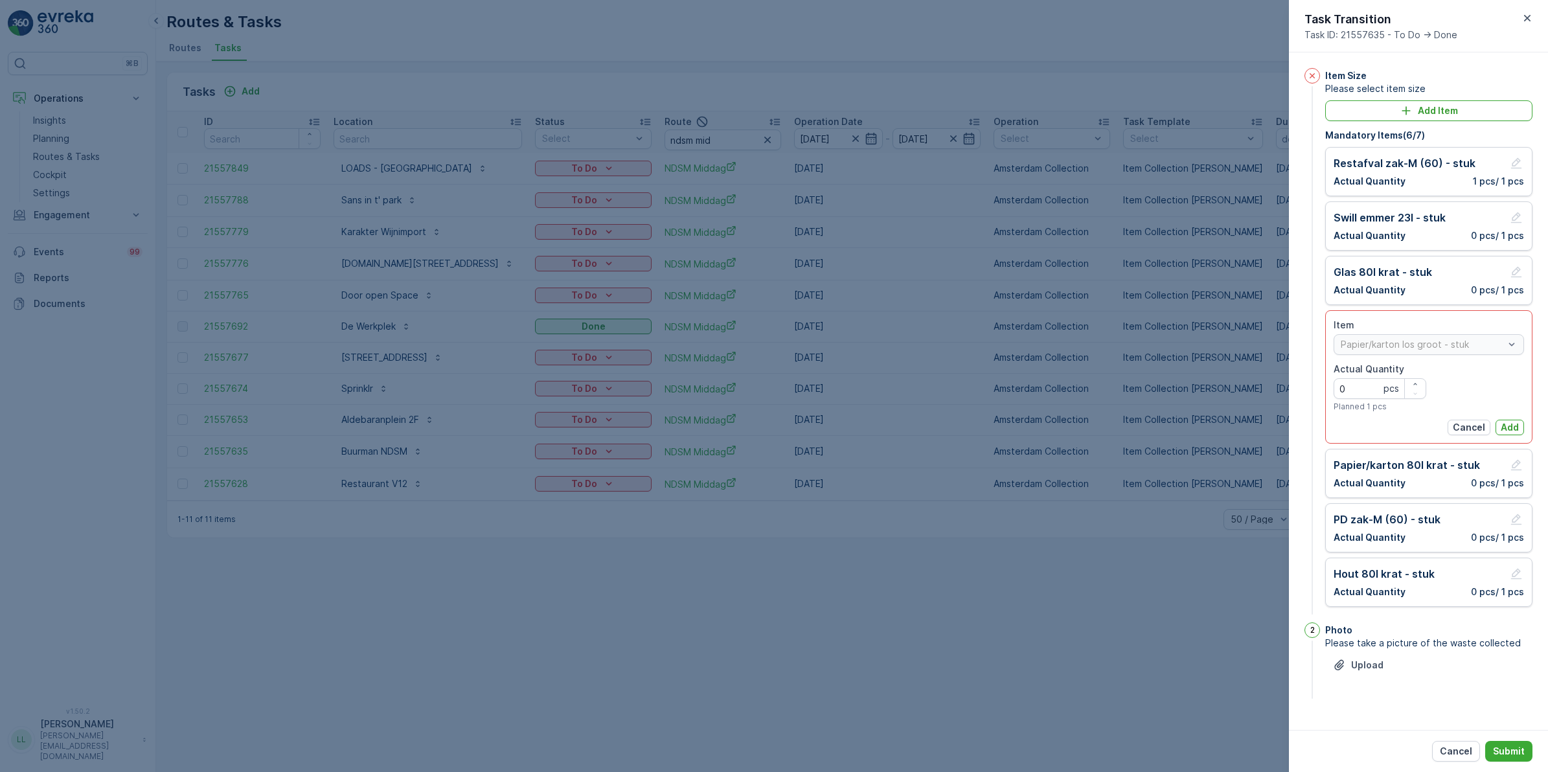
click at [1237, 423] on p "Add" at bounding box center [1510, 427] width 18 height 13
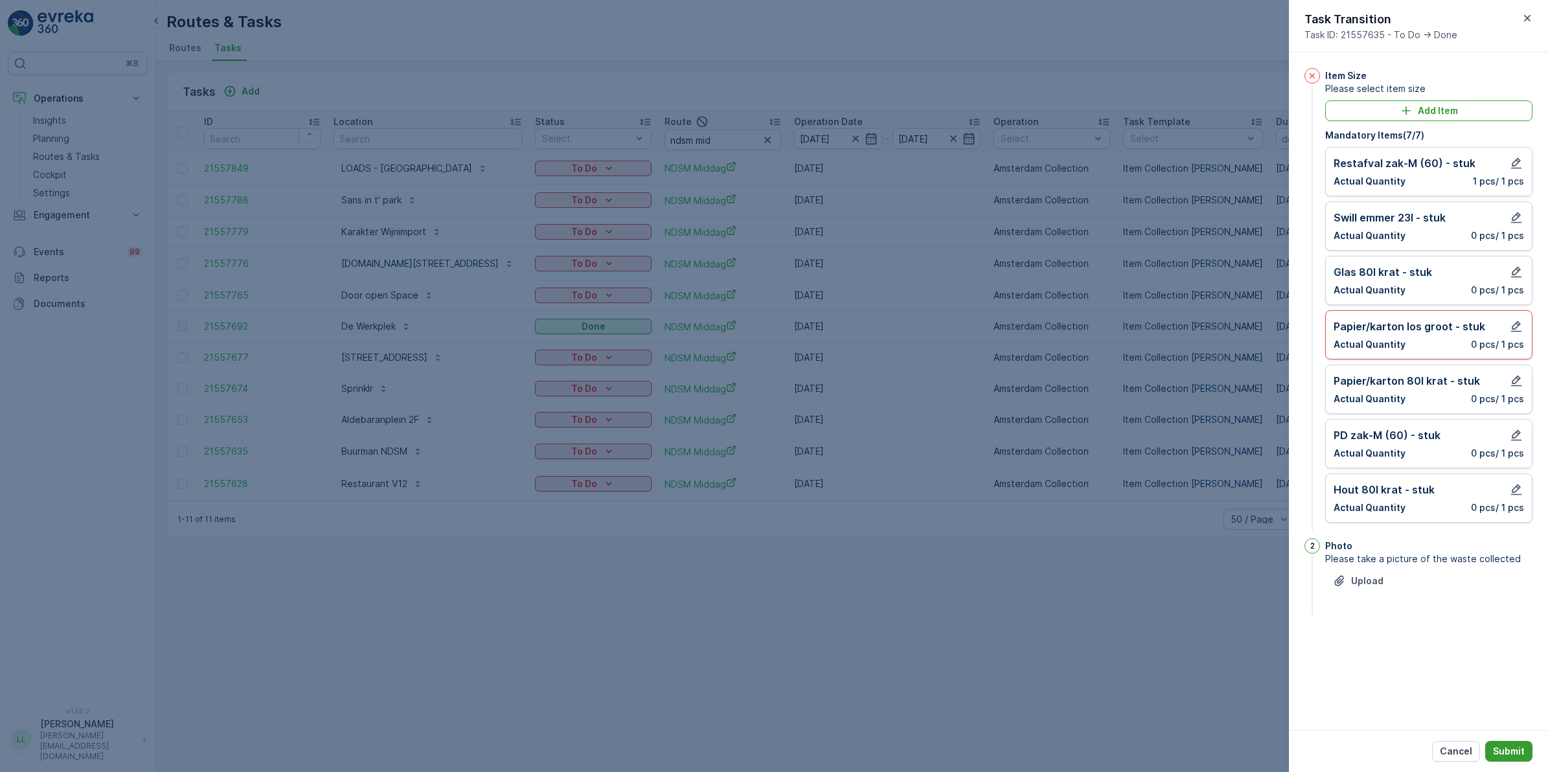
click at [1237, 597] on button "Submit" at bounding box center [1509, 751] width 47 height 21
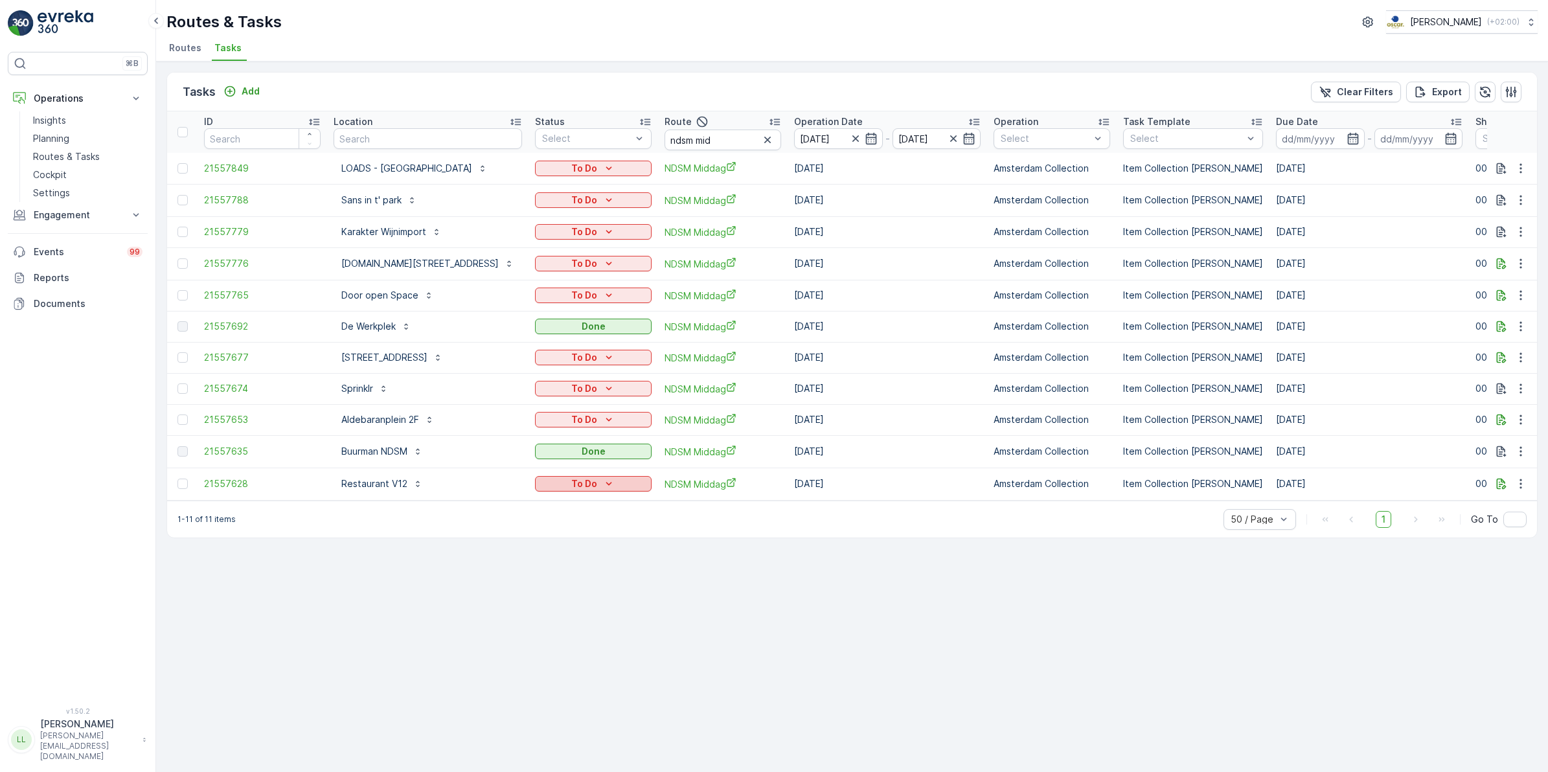
click at [585, 478] on p "To Do" at bounding box center [584, 484] width 26 height 13
click at [565, 525] on div "Done" at bounding box center [576, 534] width 82 height 18
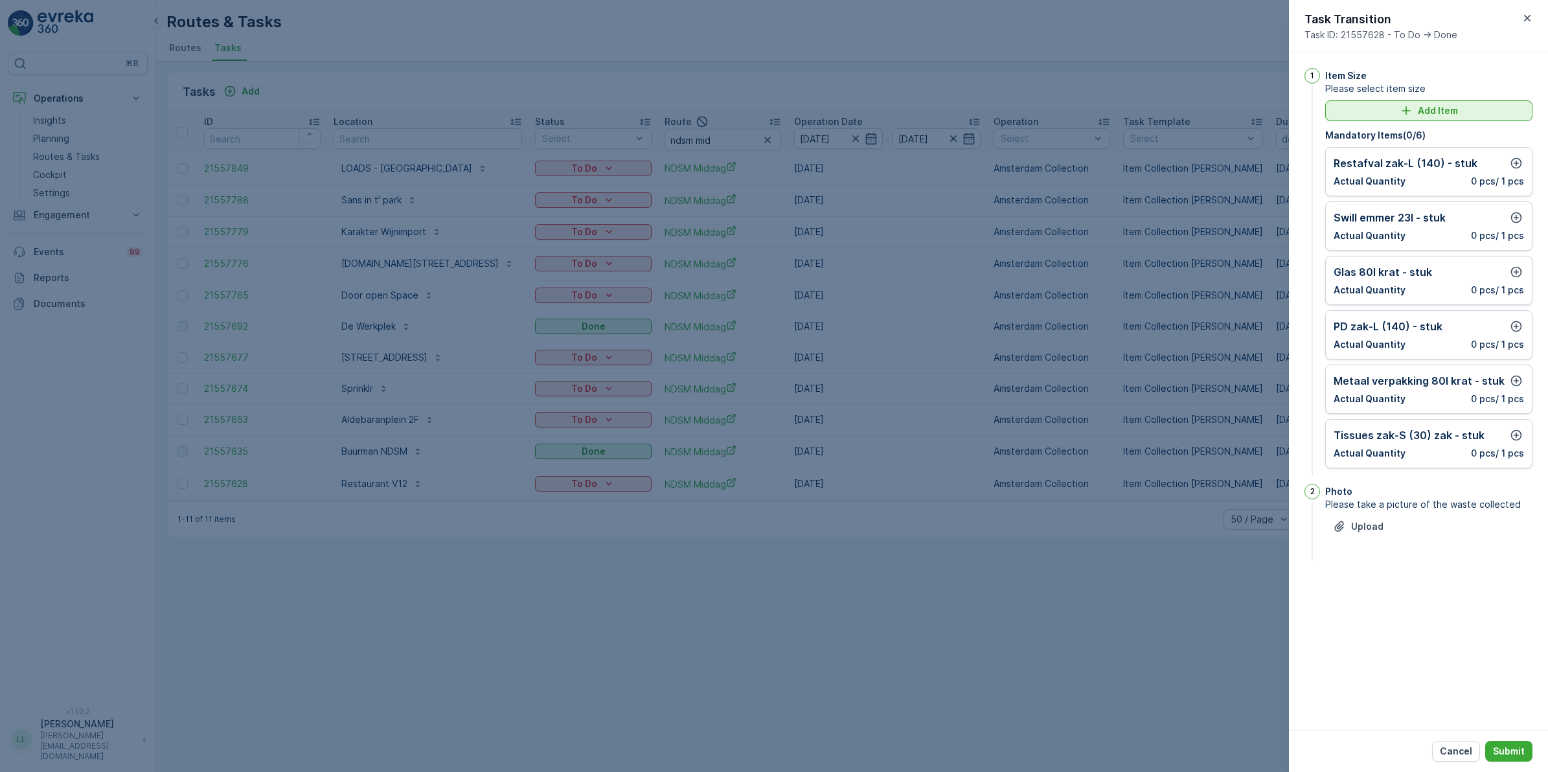
click at [1237, 114] on p "Add Item" at bounding box center [1438, 110] width 40 height 13
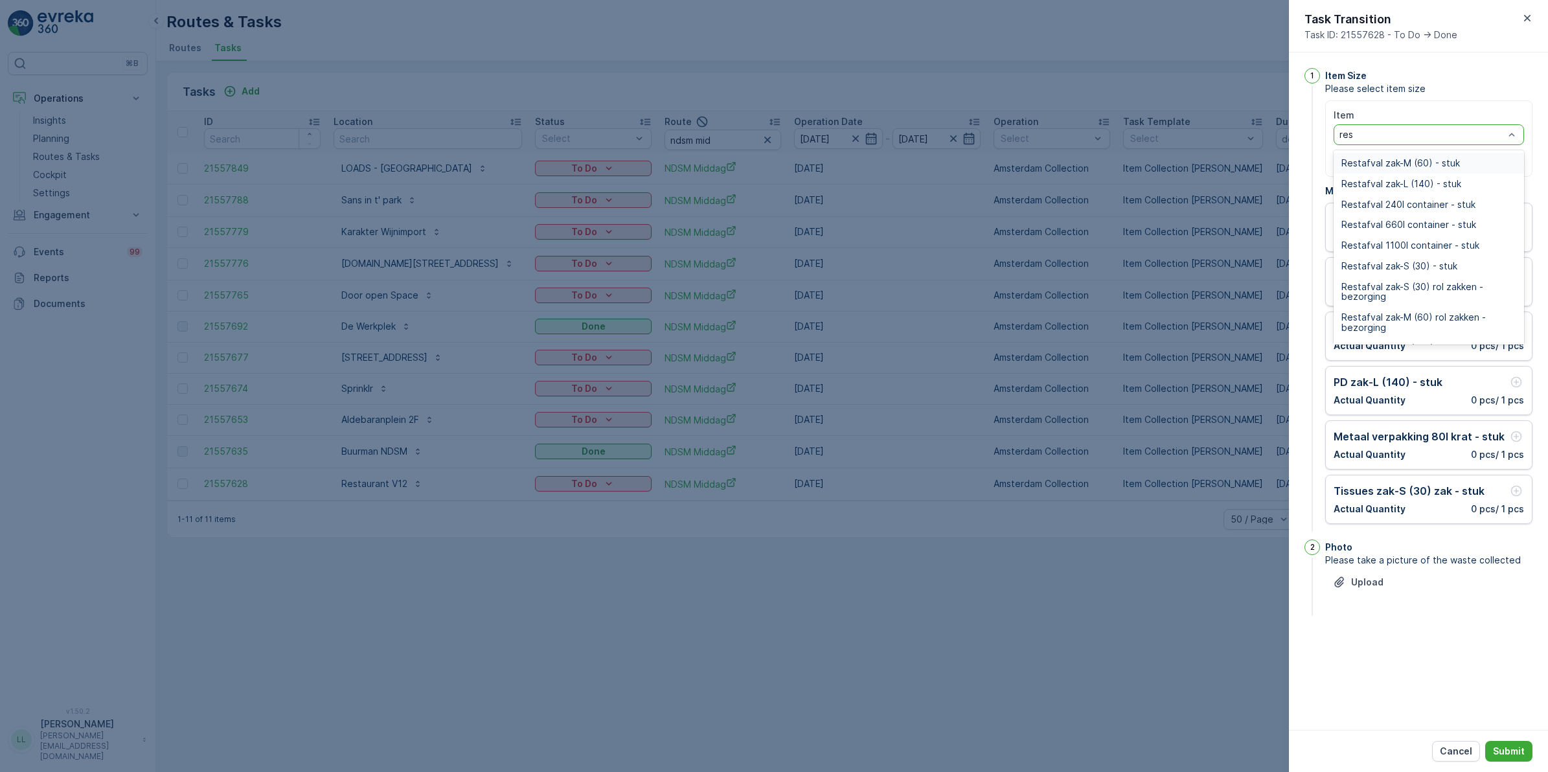
type input "rest"
click at [1237, 207] on span "Restafval 240l container - stuk" at bounding box center [1409, 205] width 134 height 10
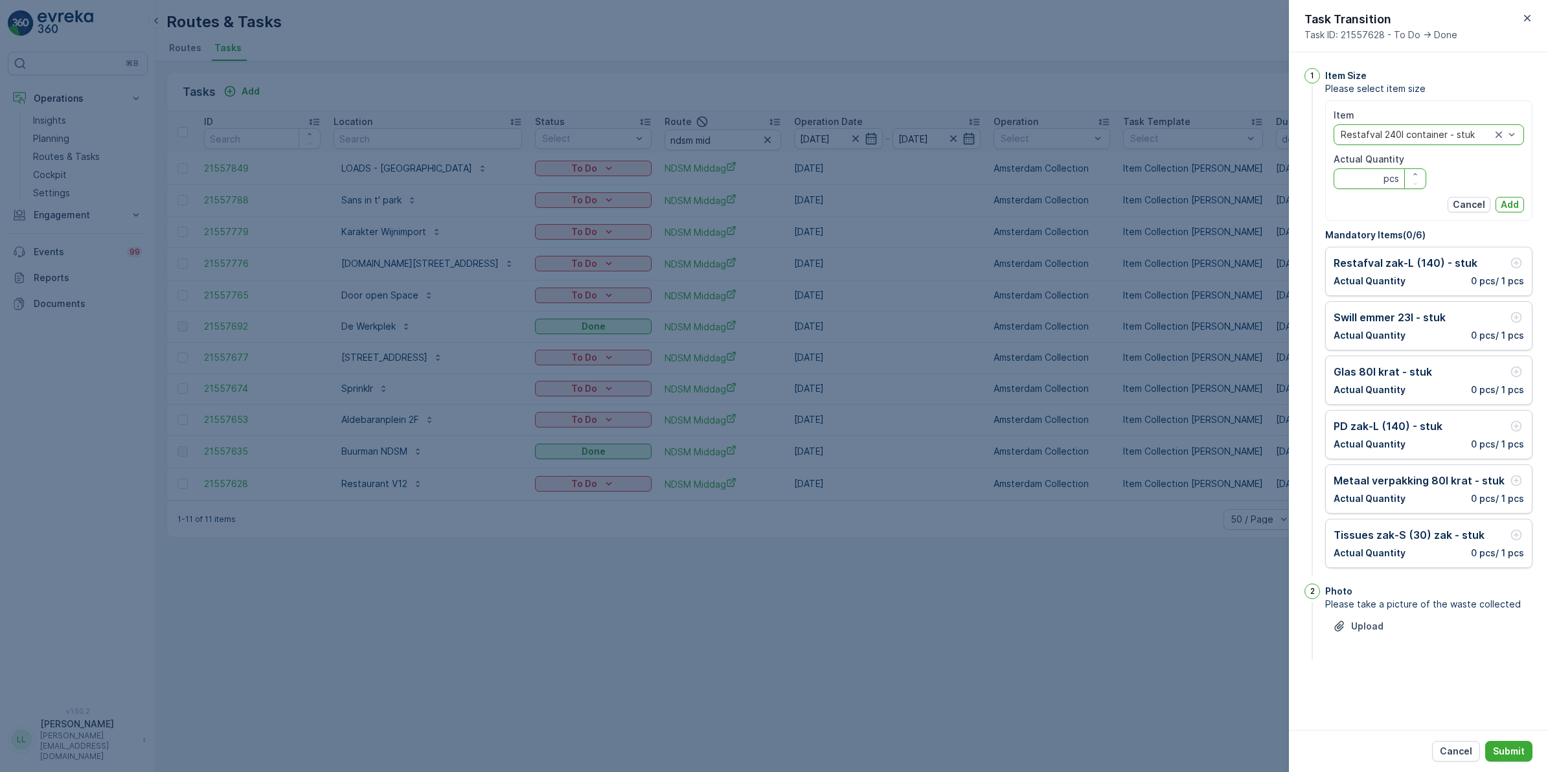
click at [1237, 176] on Quantity "Actual Quantity" at bounding box center [1380, 178] width 93 height 21
type Quantity "2"
click at [1237, 207] on p "Add" at bounding box center [1510, 204] width 18 height 13
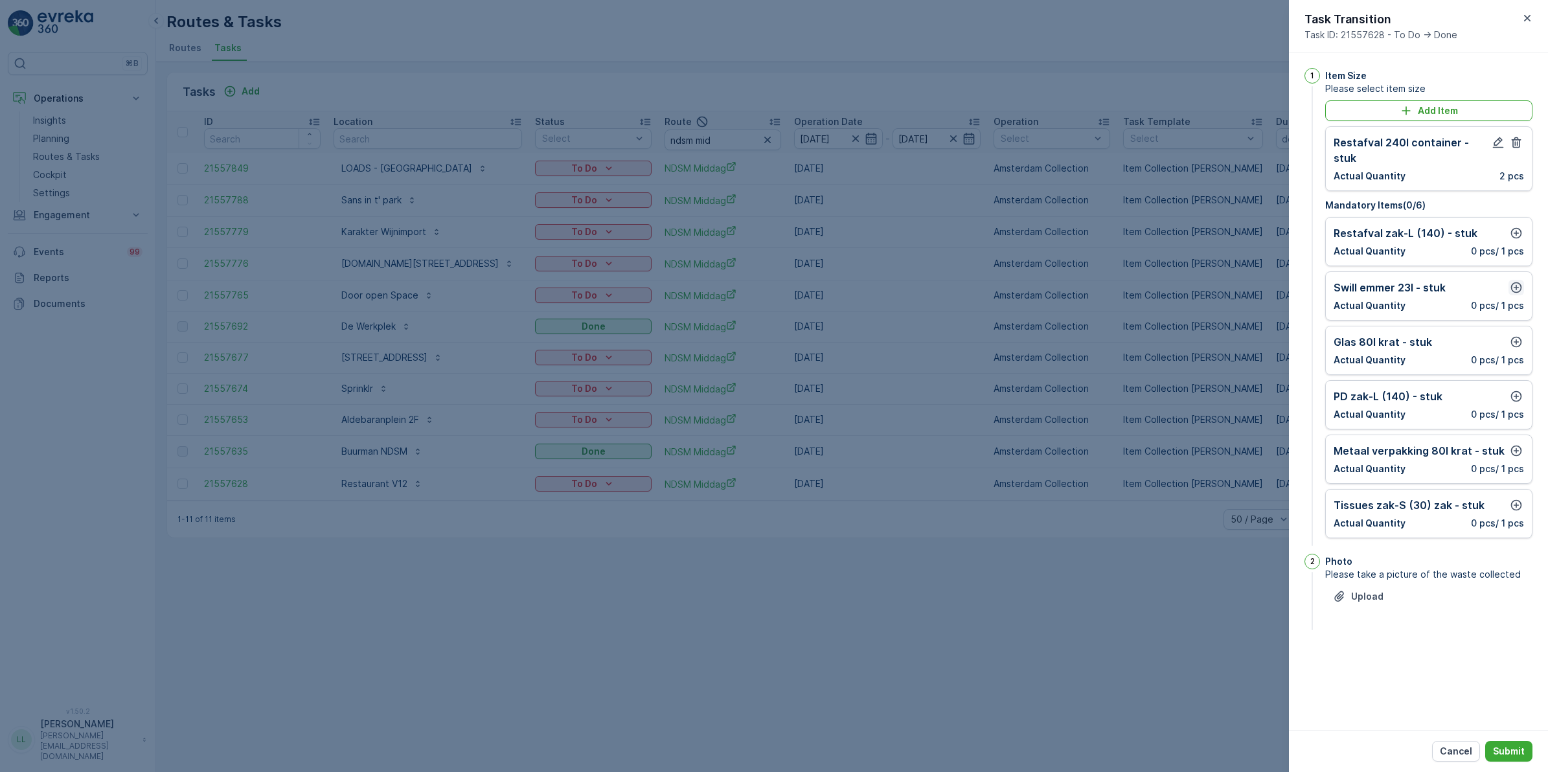
click at [1237, 282] on icon "button" at bounding box center [1517, 287] width 11 height 11
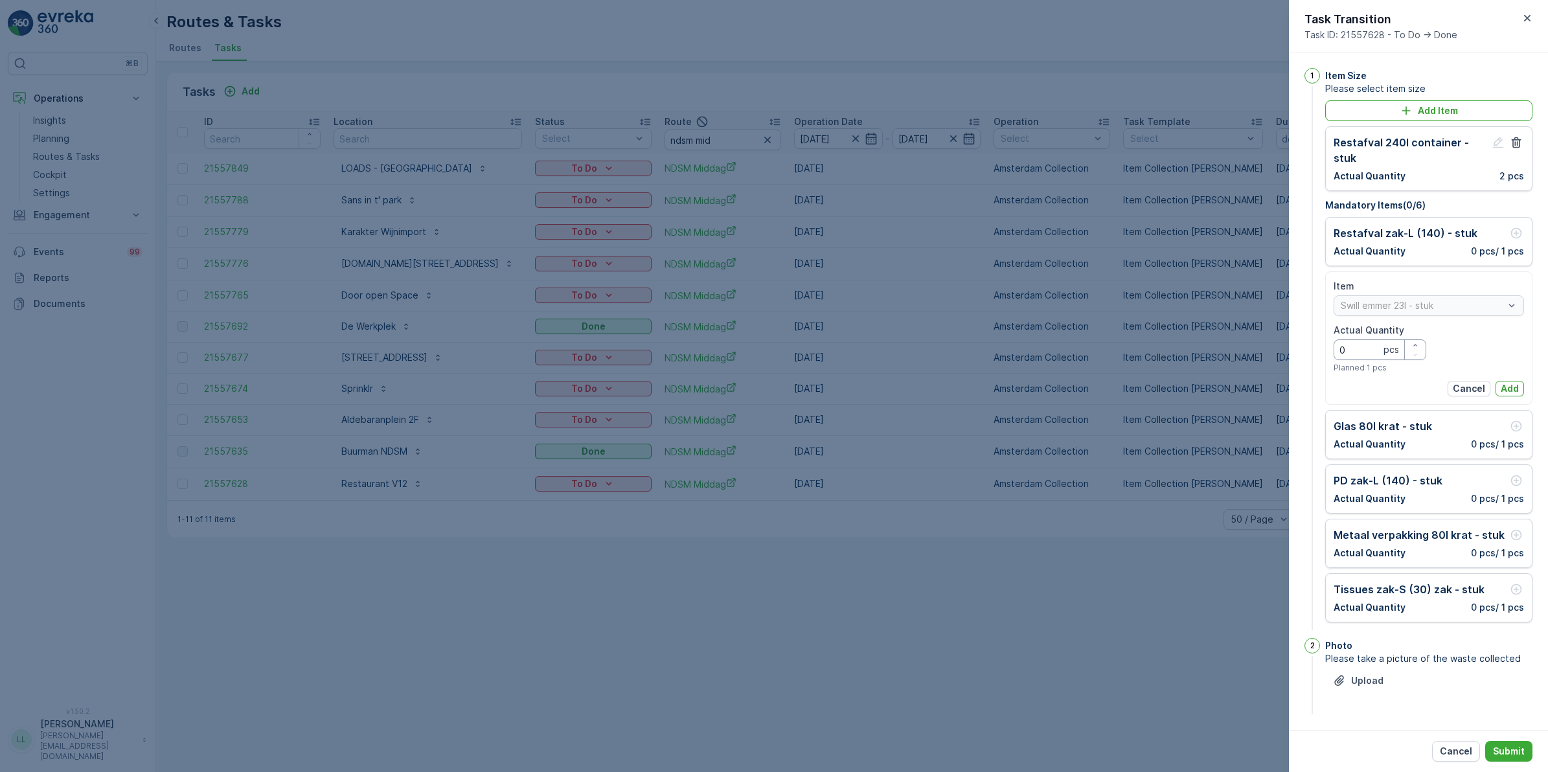
click at [1237, 340] on Quantity "0" at bounding box center [1380, 350] width 93 height 21
type Quantity "3"
click at [1237, 382] on p "Add" at bounding box center [1510, 388] width 18 height 13
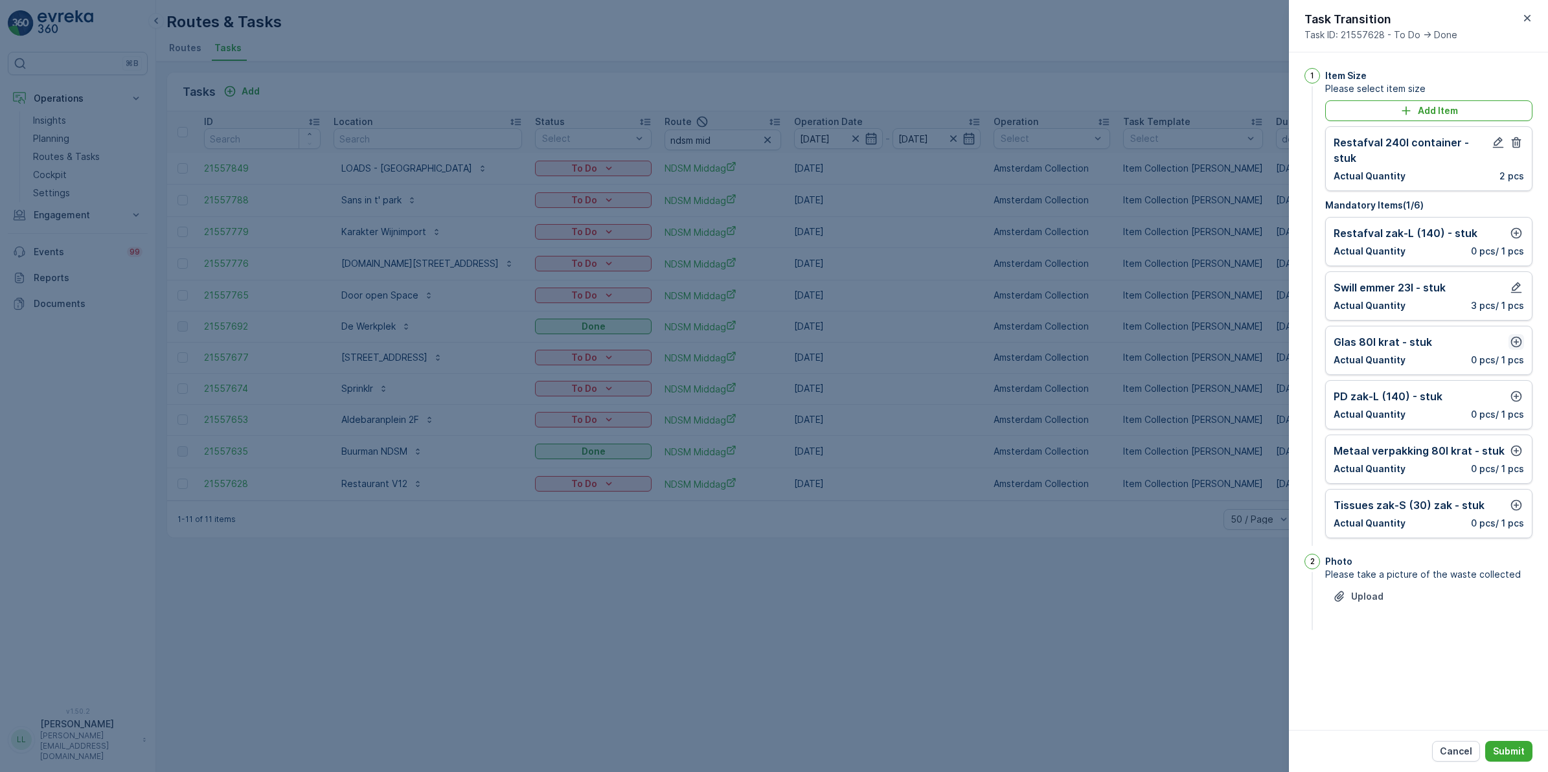
click at [1237, 336] on icon "button" at bounding box center [1516, 342] width 13 height 13
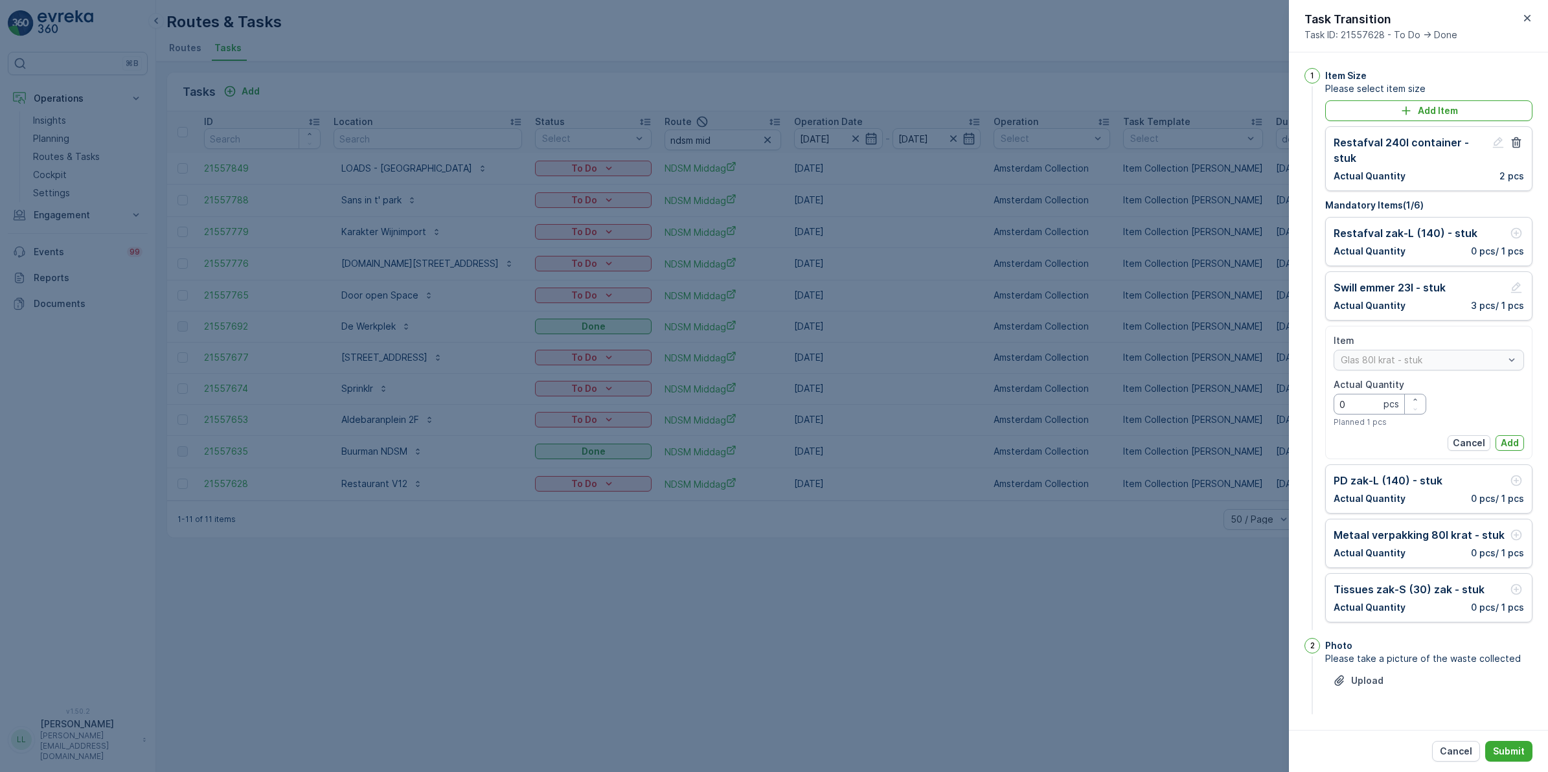
click at [1237, 394] on Quantity "0" at bounding box center [1380, 404] width 93 height 21
type Quantity "1"
click at [1237, 437] on p "Add" at bounding box center [1510, 443] width 18 height 13
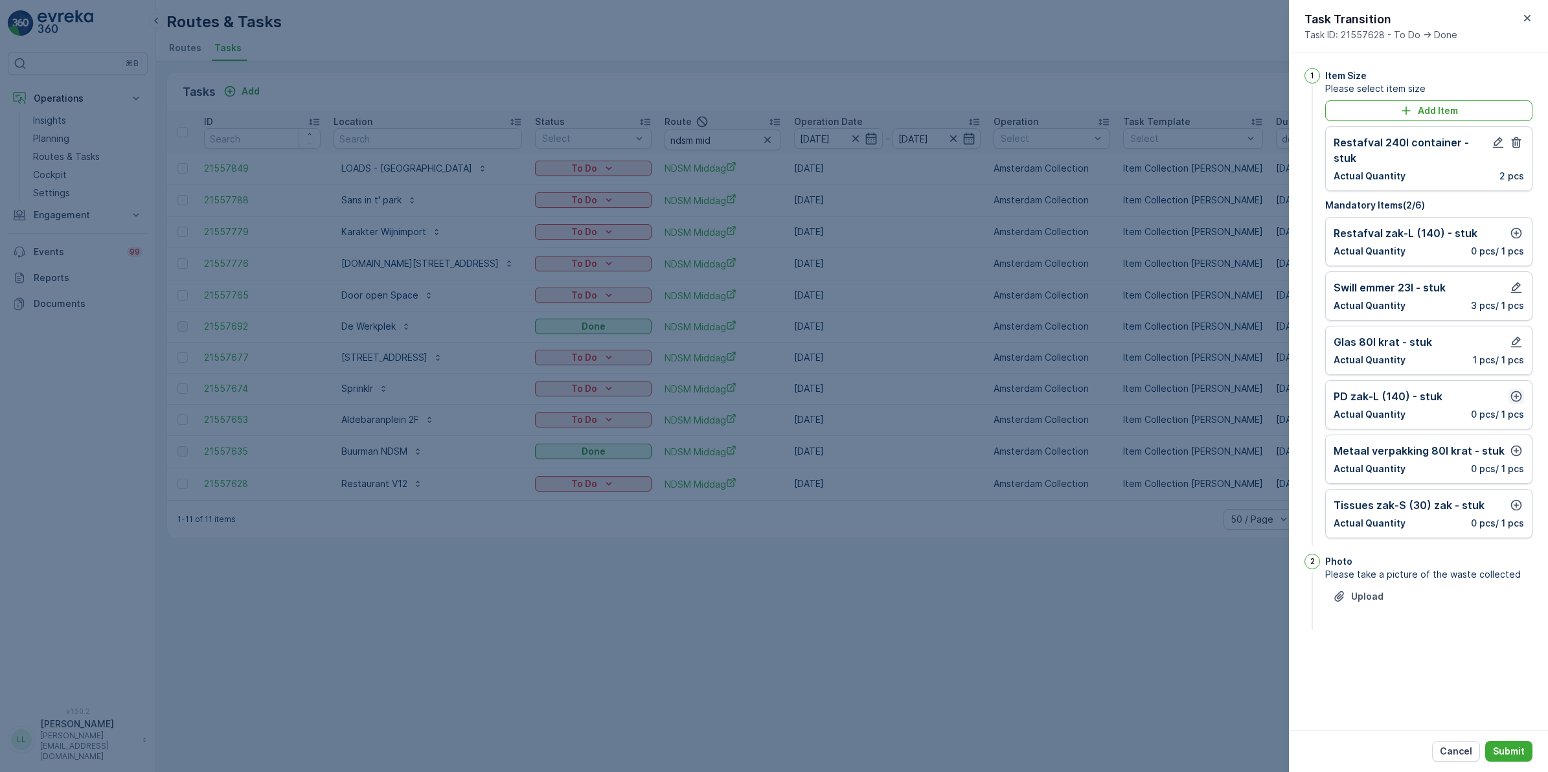
click at [1237, 391] on icon "button" at bounding box center [1517, 396] width 11 height 11
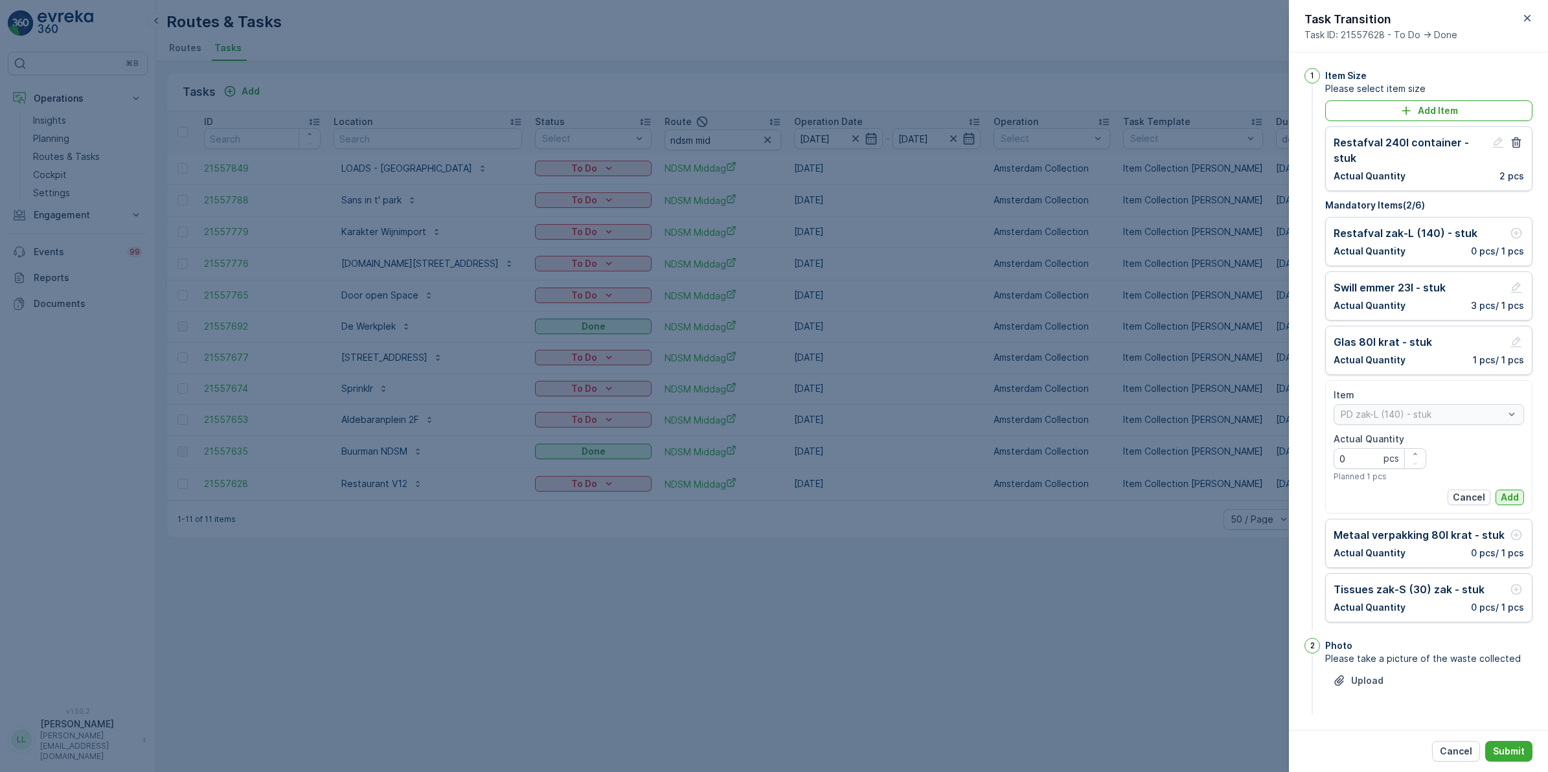
click at [1237, 491] on p "Add" at bounding box center [1510, 497] width 18 height 13
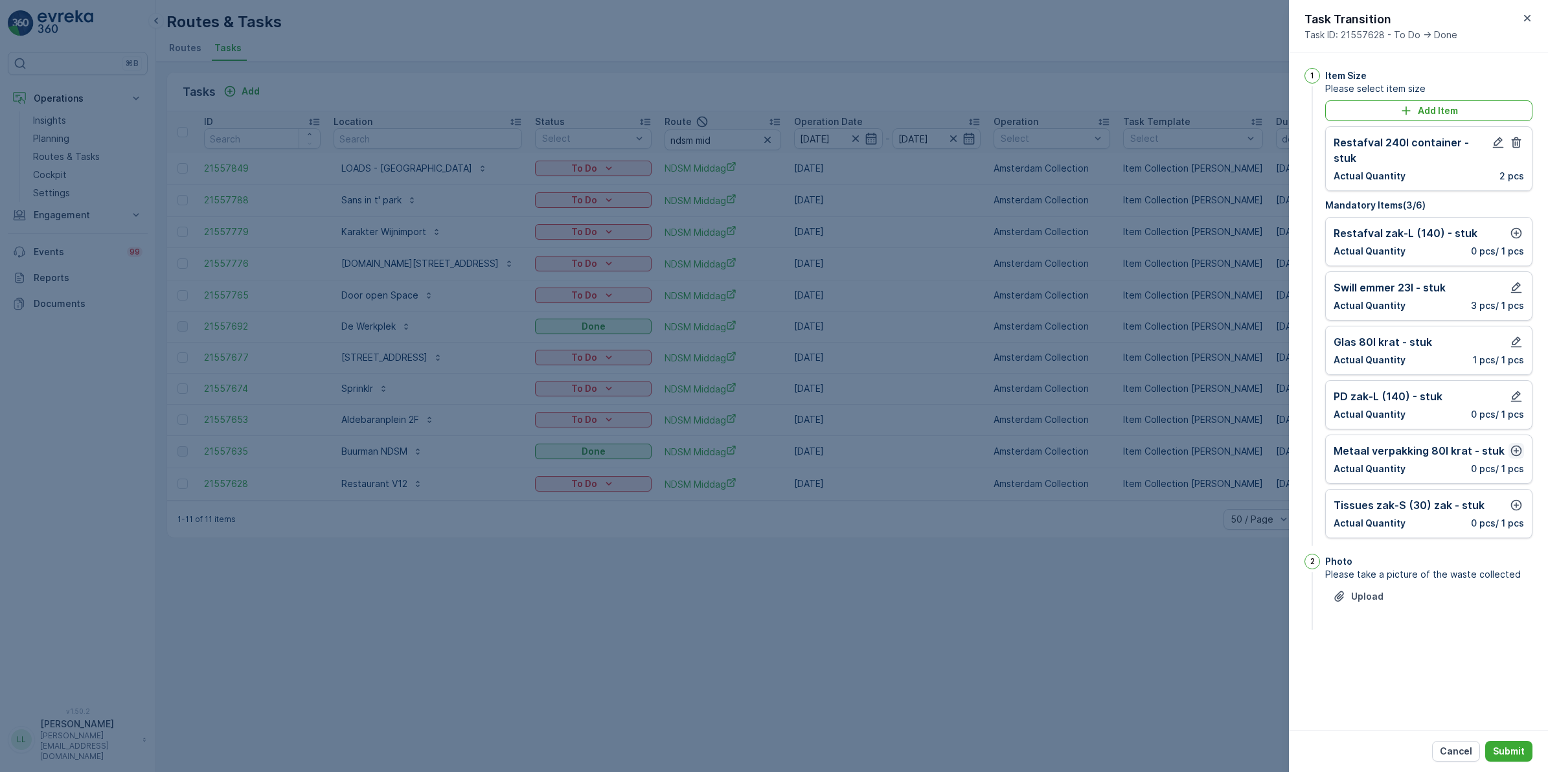
click at [1237, 444] on icon "button" at bounding box center [1516, 450] width 13 height 13
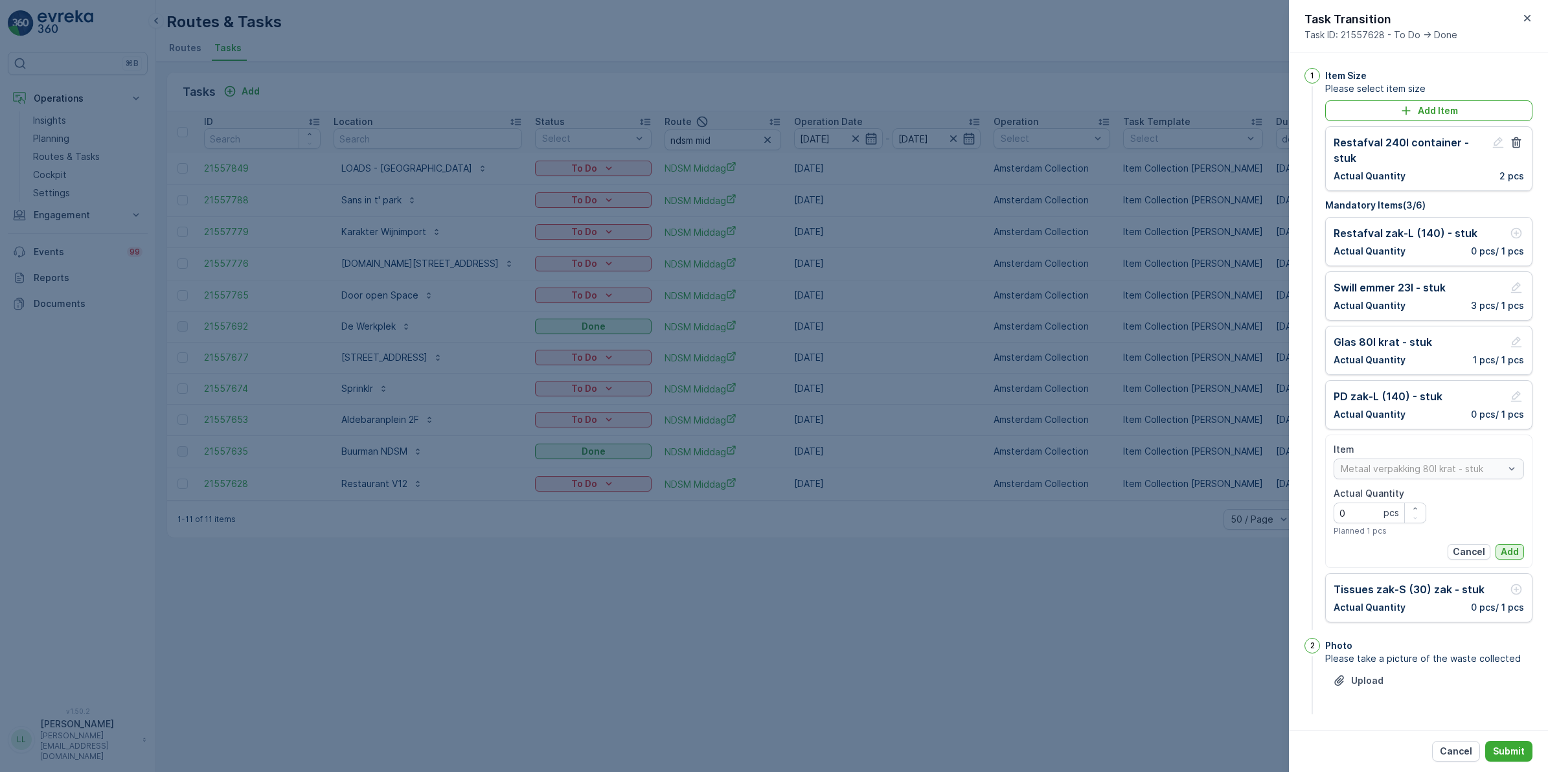
click at [1237, 546] on p "Add" at bounding box center [1510, 552] width 18 height 13
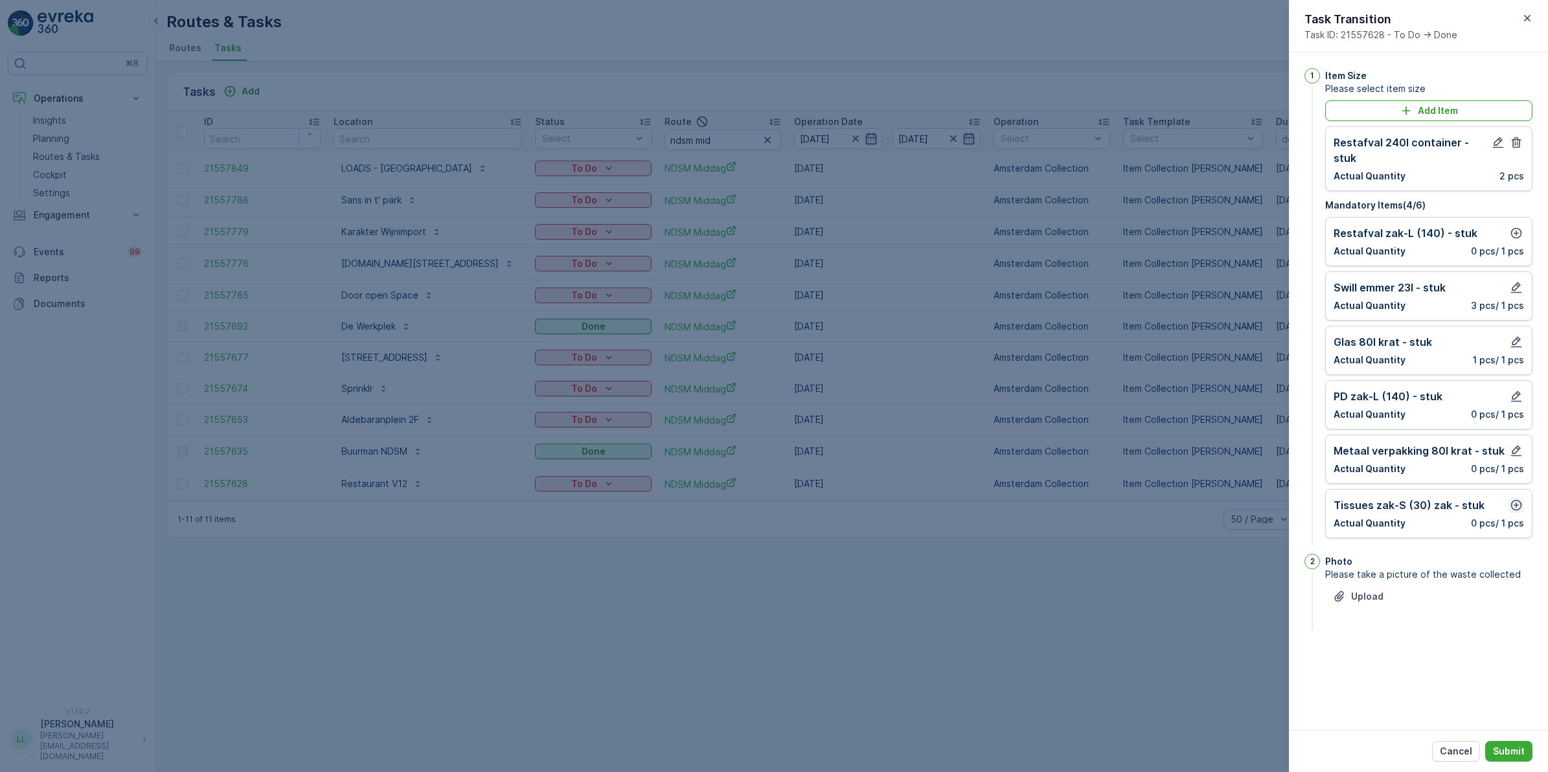
click at [1237, 499] on icon "button" at bounding box center [1516, 505] width 13 height 13
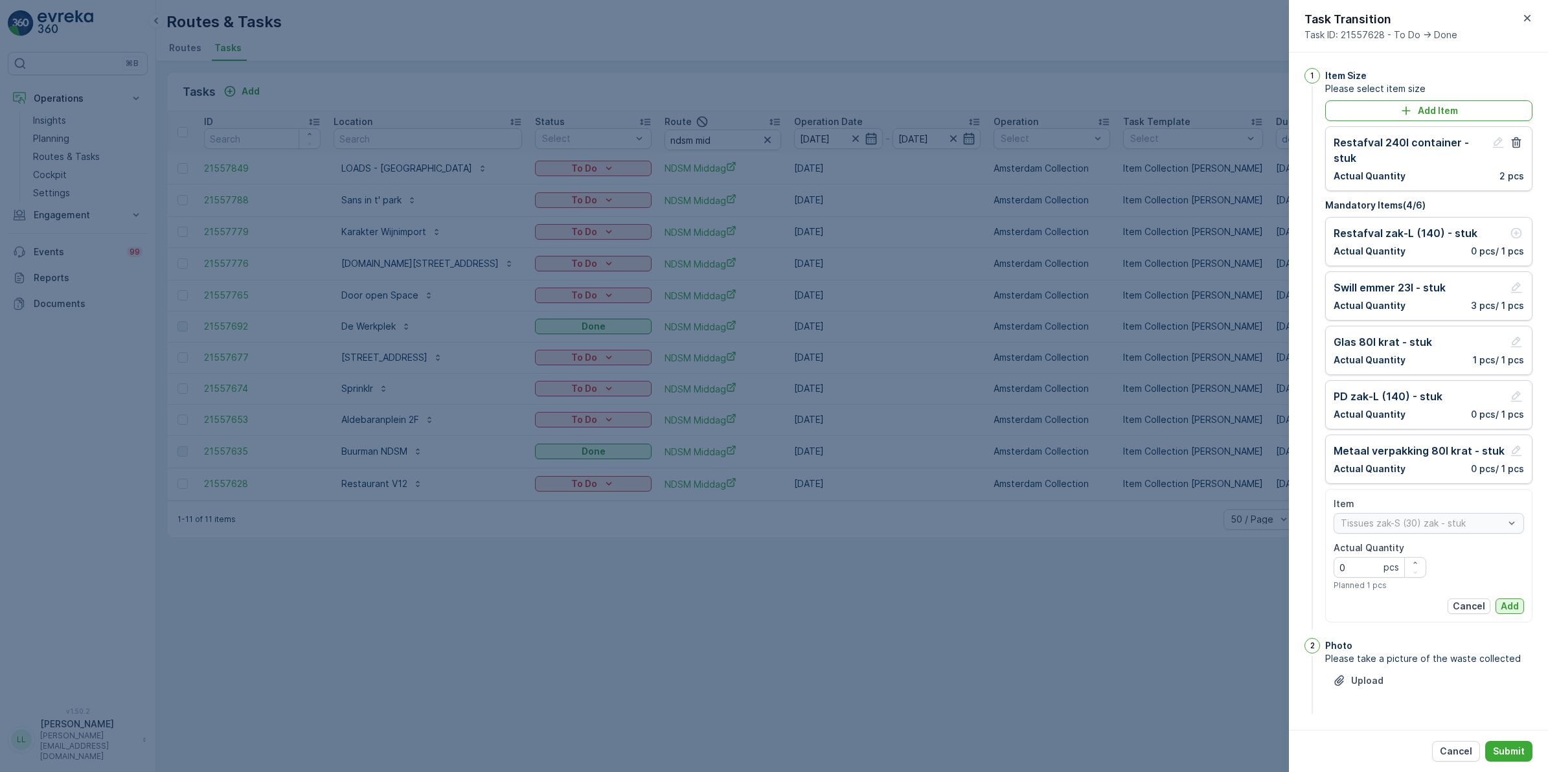
click at [1237, 597] on p "Add" at bounding box center [1510, 606] width 18 height 13
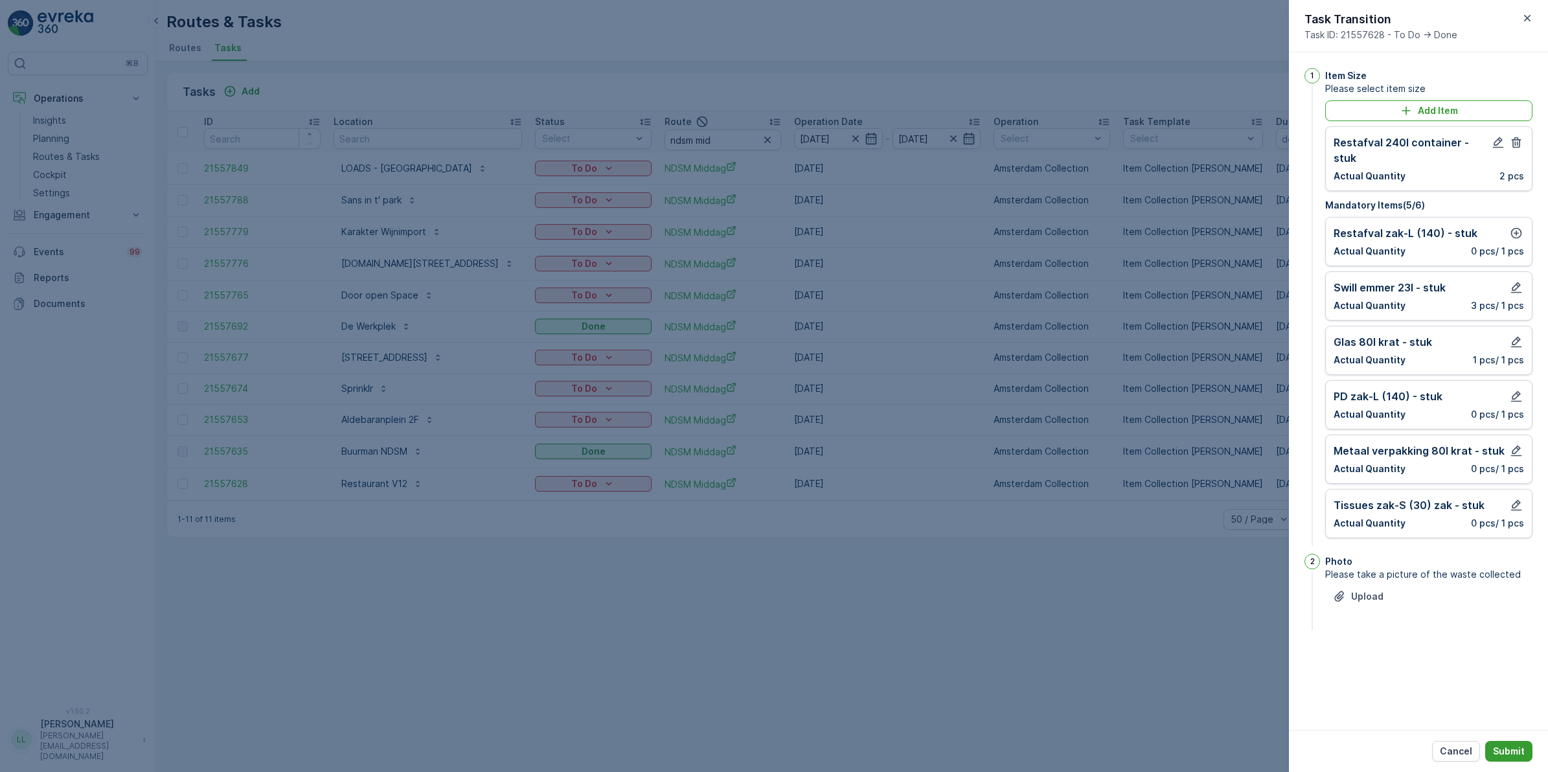
click at [1237, 597] on p "Submit" at bounding box center [1509, 751] width 32 height 13
click at [1237, 228] on icon "button" at bounding box center [1517, 233] width 11 height 11
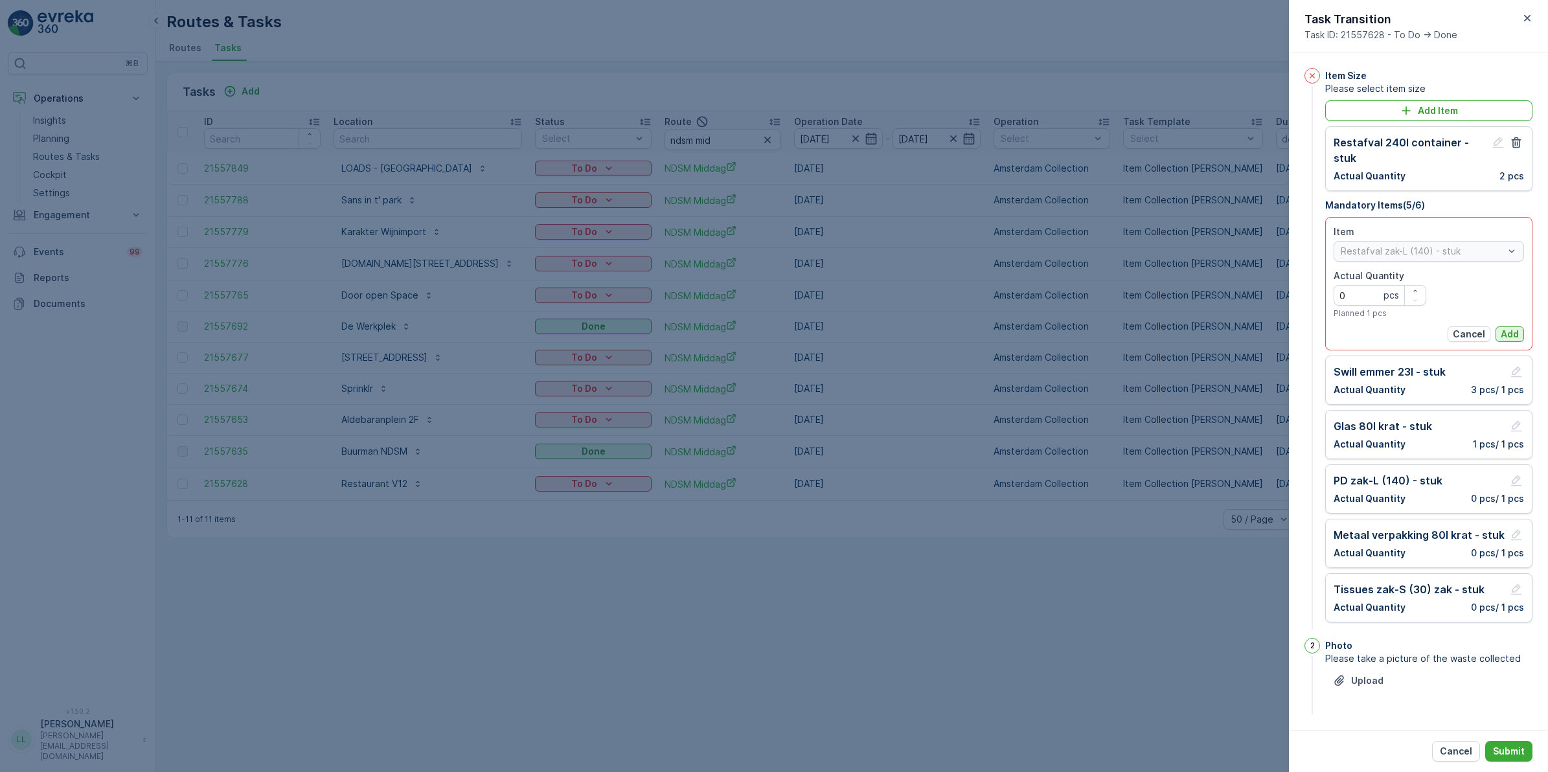
click at [1237, 328] on p "Add" at bounding box center [1510, 334] width 18 height 13
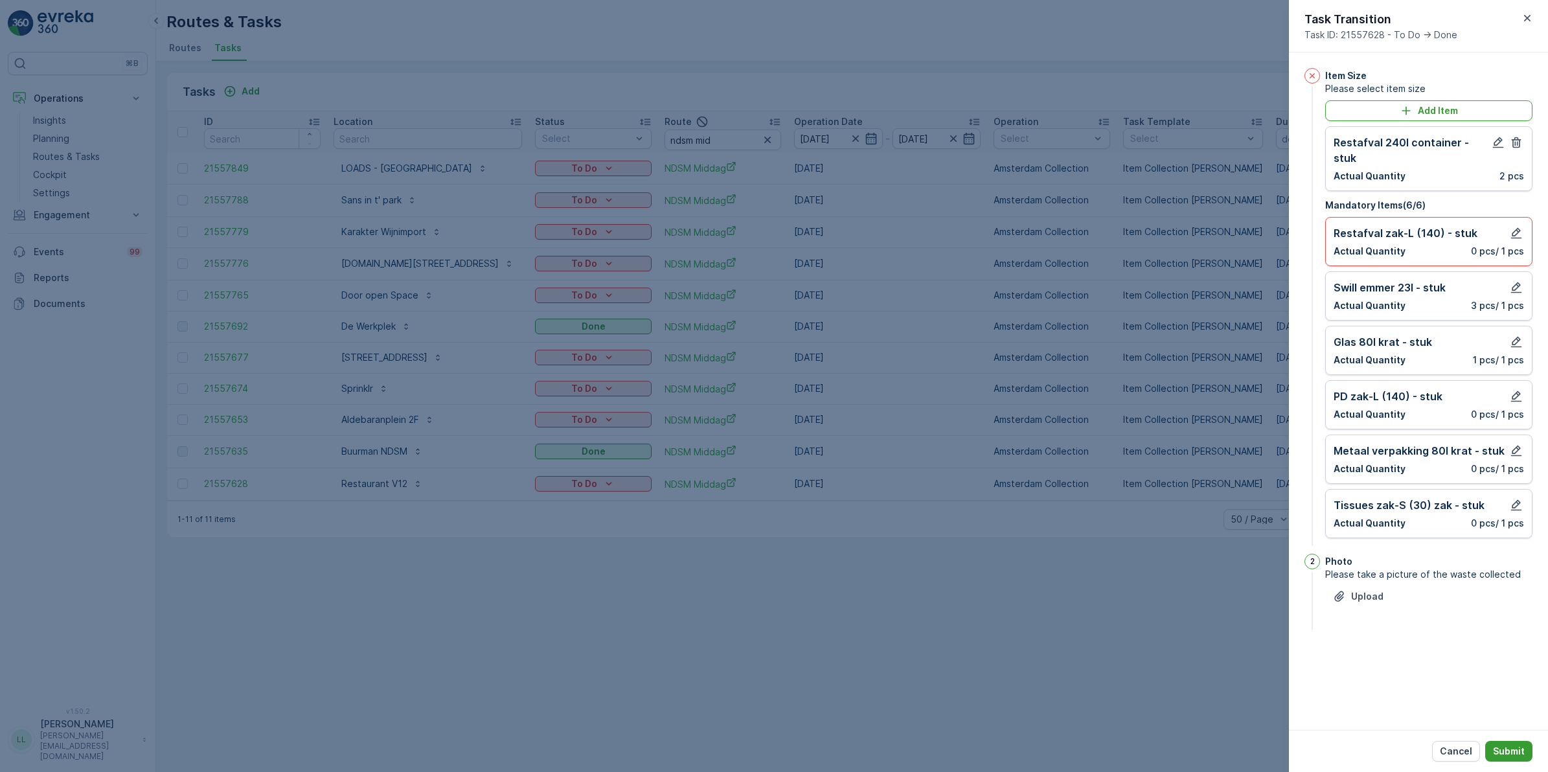
click at [1237, 597] on p "Submit" at bounding box center [1509, 751] width 32 height 13
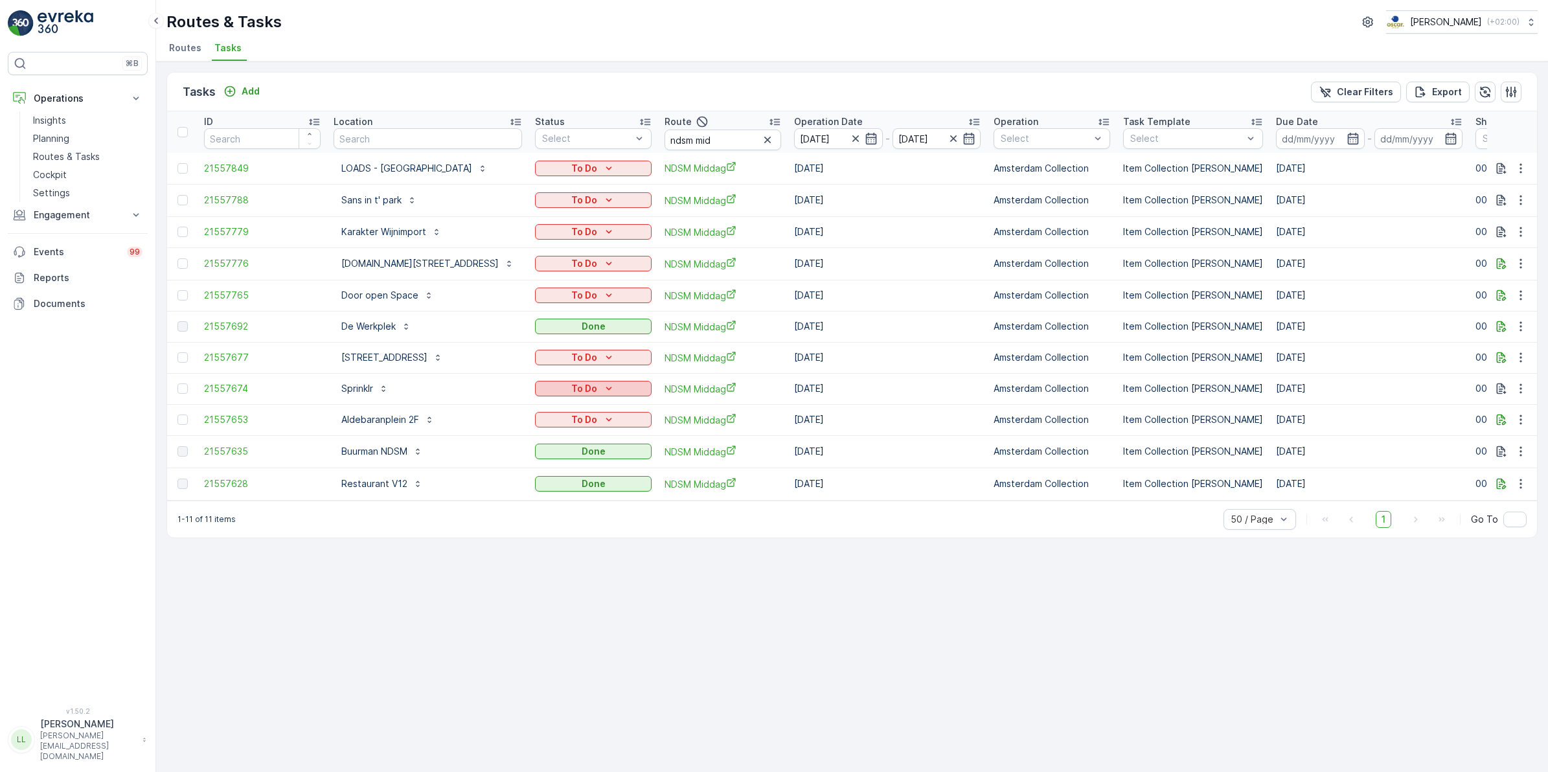
click at [598, 384] on div "To Do" at bounding box center [593, 388] width 106 height 13
click at [564, 442] on div "Done" at bounding box center [576, 441] width 82 height 18
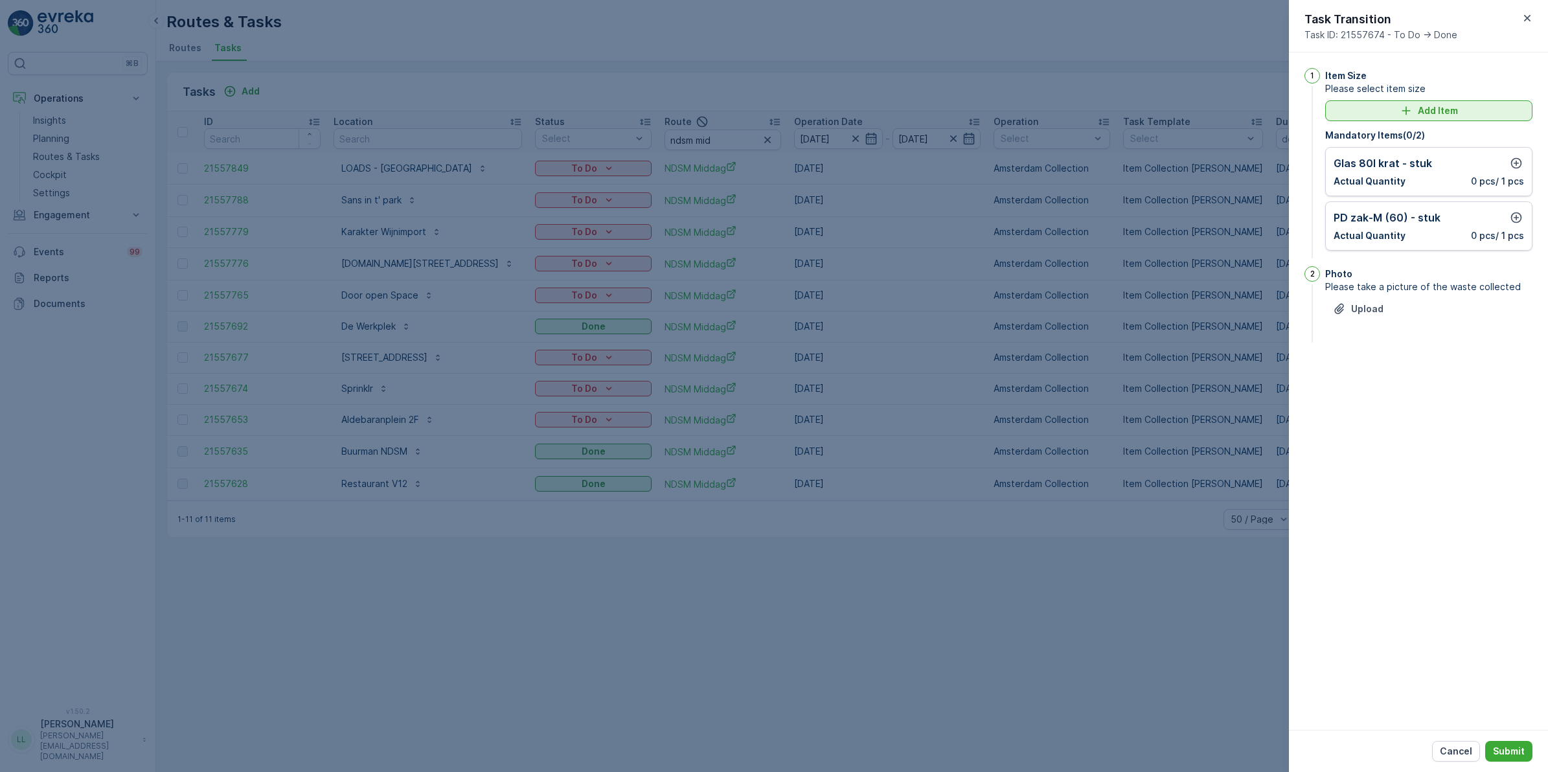
click at [1237, 113] on p "Add Item" at bounding box center [1438, 110] width 40 height 13
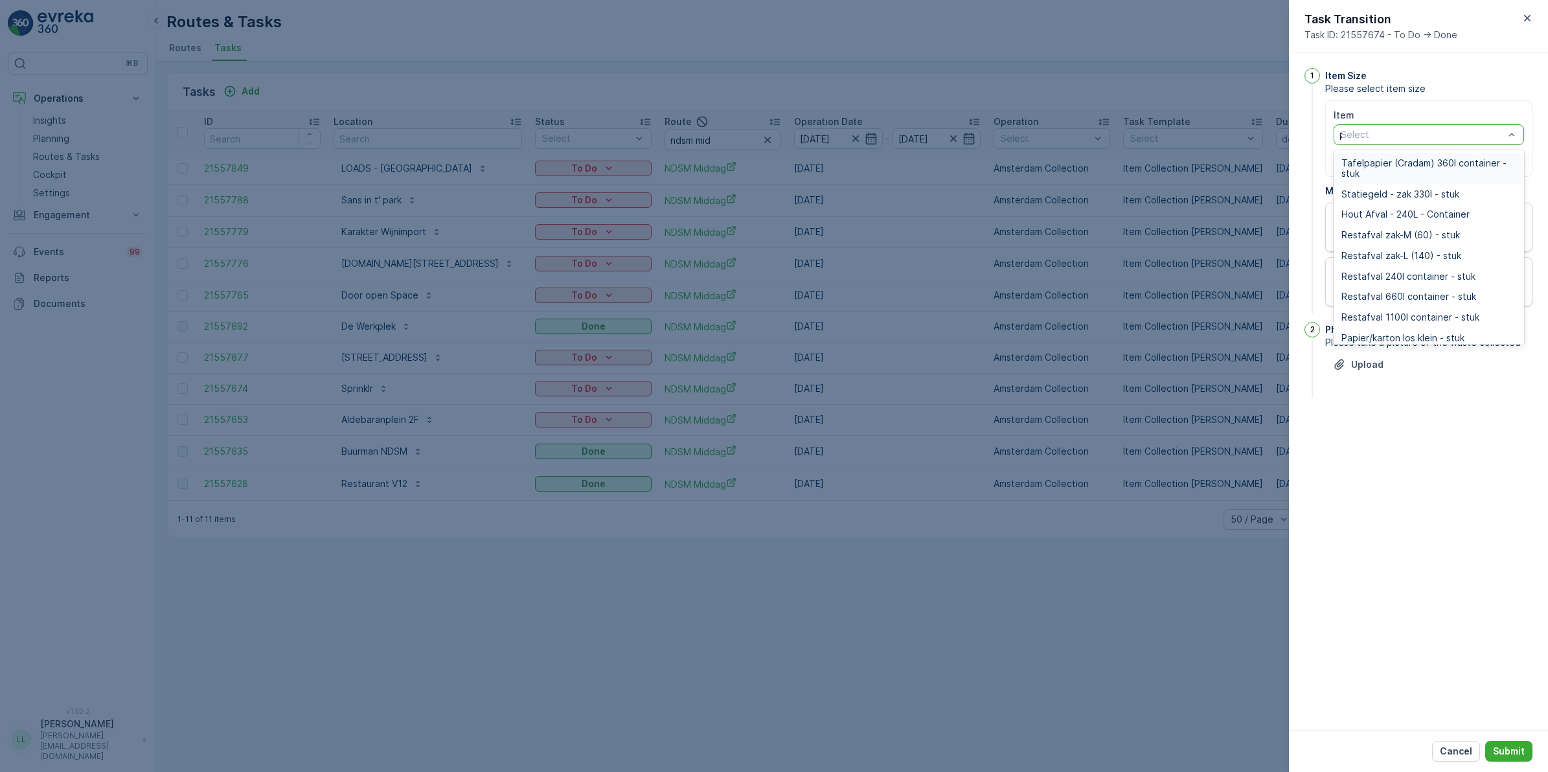
type input "pd"
click at [1237, 222] on div "PD zak-XL (240) - stuk" at bounding box center [1429, 225] width 175 height 10
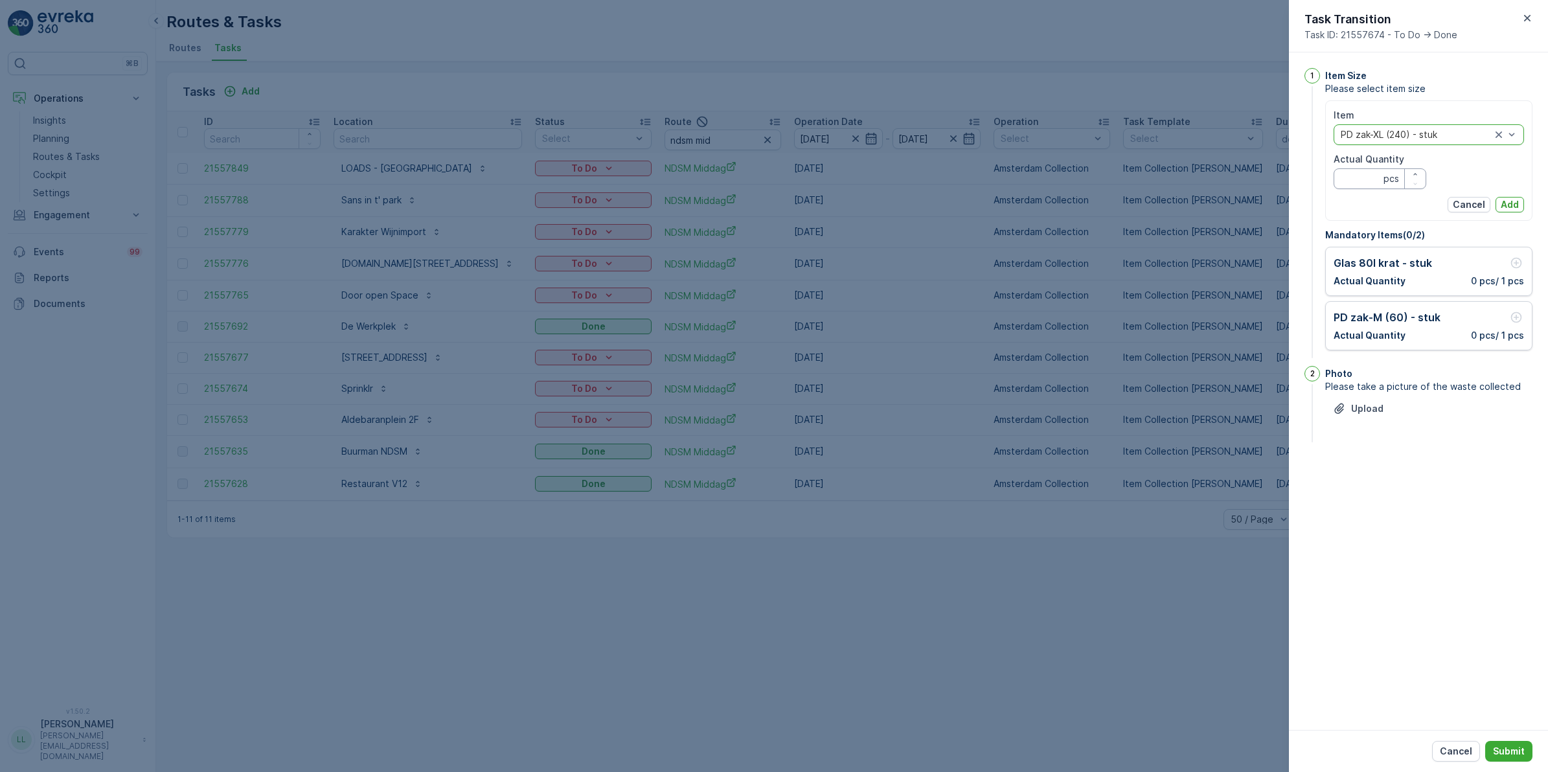
click at [1237, 173] on Quantity "Actual Quantity" at bounding box center [1380, 178] width 93 height 21
type Quantity "1"
click at [1237, 203] on p "Add" at bounding box center [1510, 204] width 18 height 13
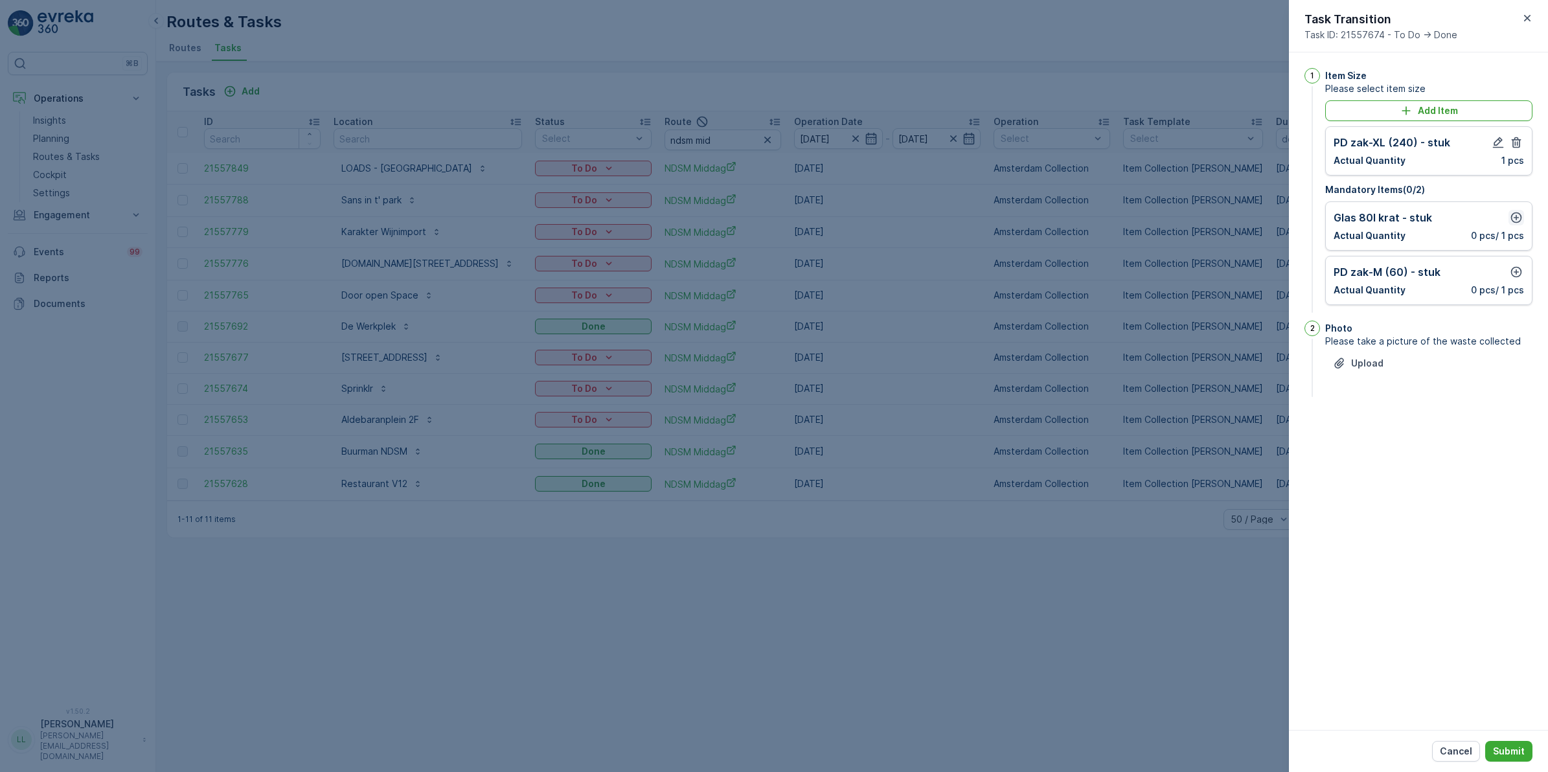
click at [1237, 218] on icon "button" at bounding box center [1517, 218] width 11 height 11
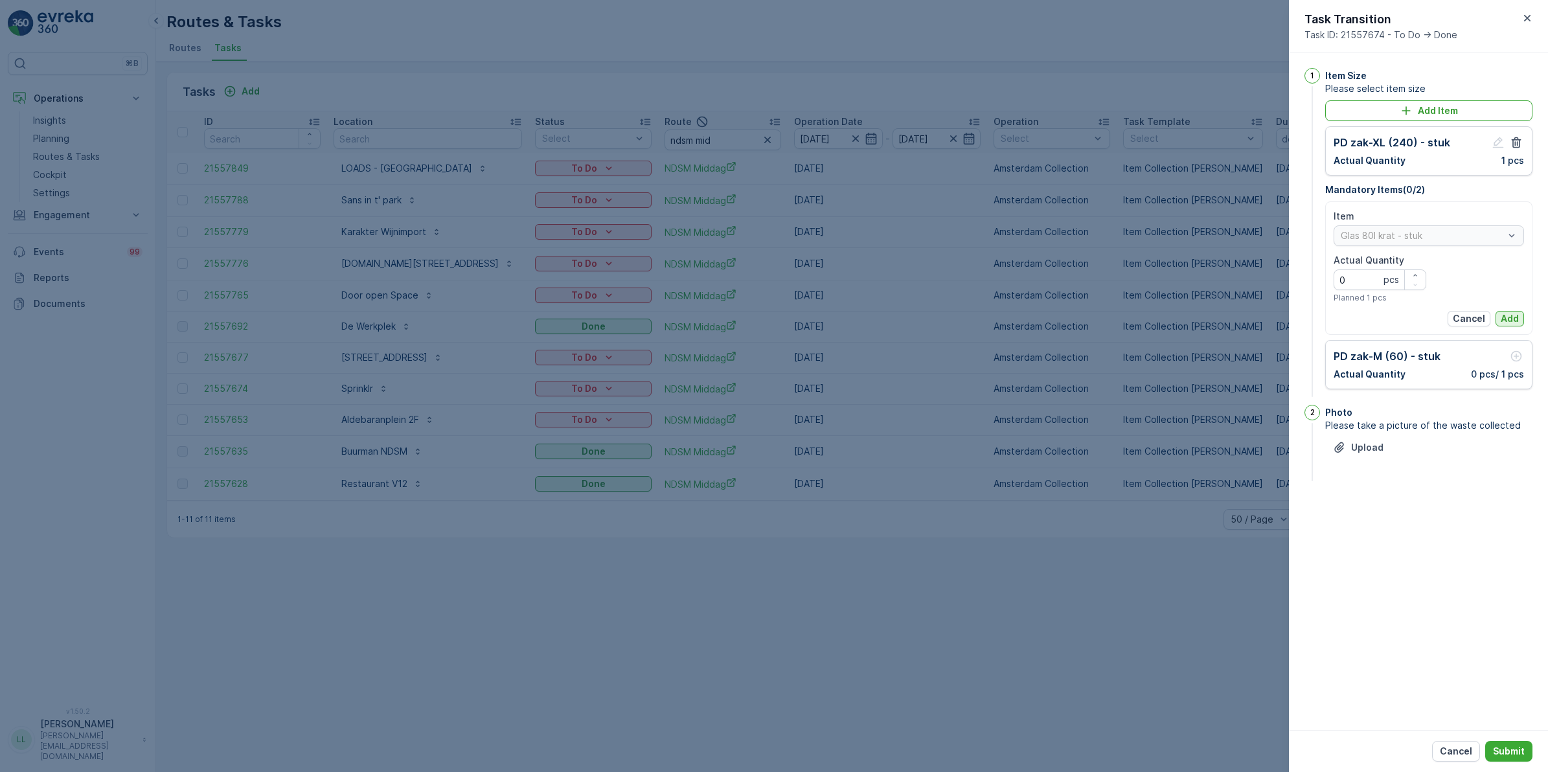
click at [1237, 316] on p "Add" at bounding box center [1510, 318] width 18 height 13
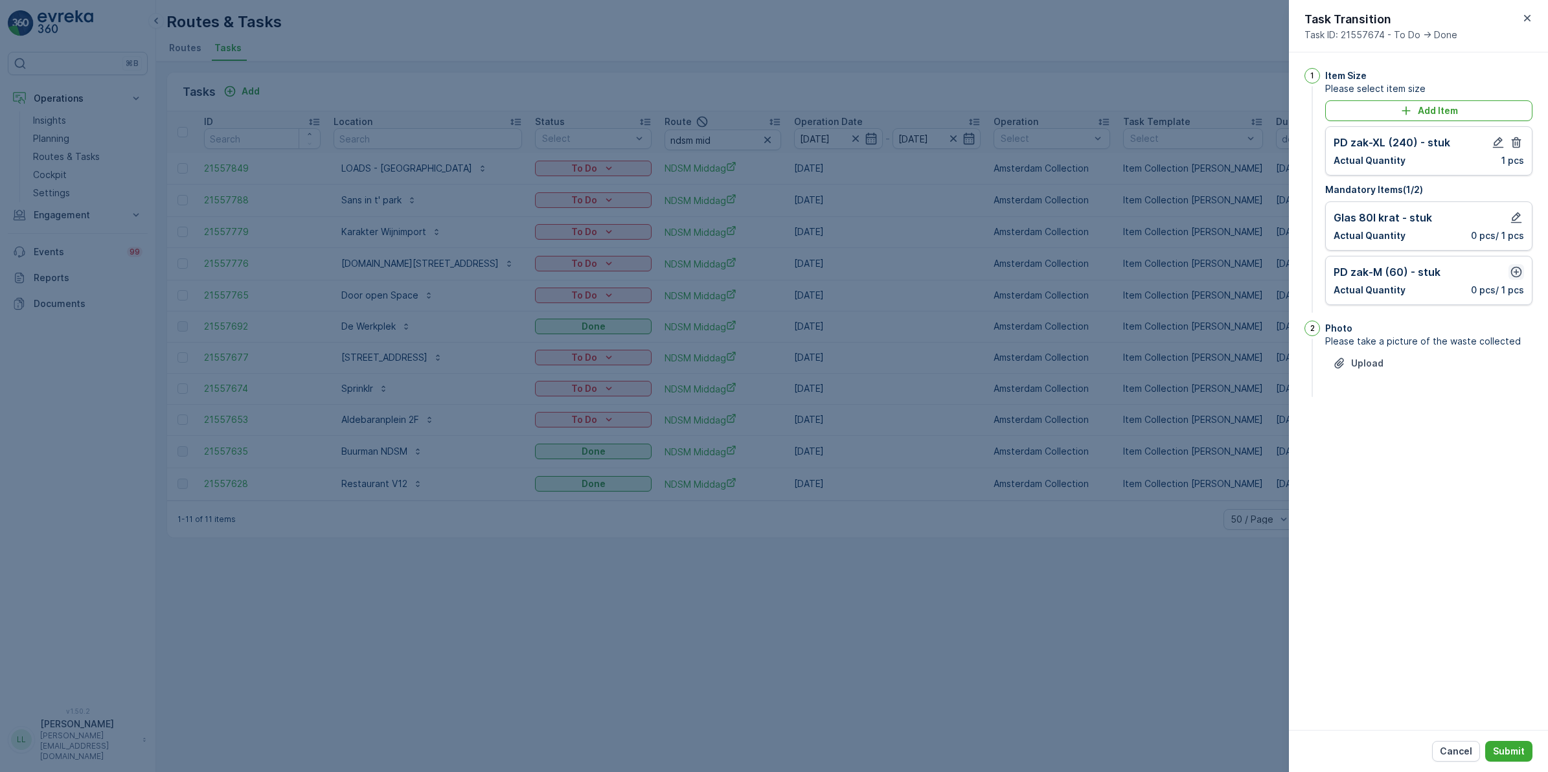
click at [1237, 273] on icon "button" at bounding box center [1516, 272] width 13 height 13
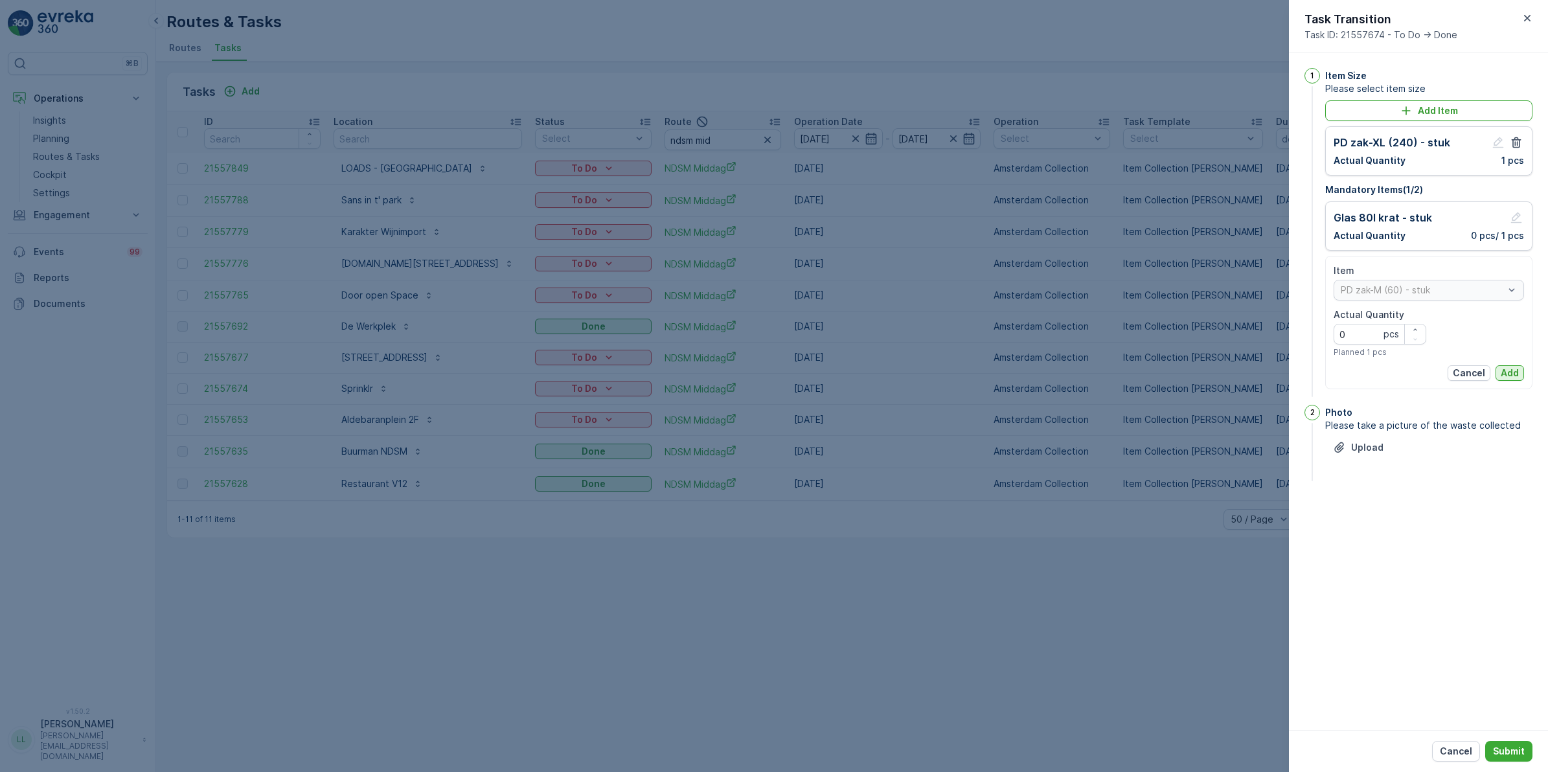
click at [1237, 371] on p "Add" at bounding box center [1510, 373] width 18 height 13
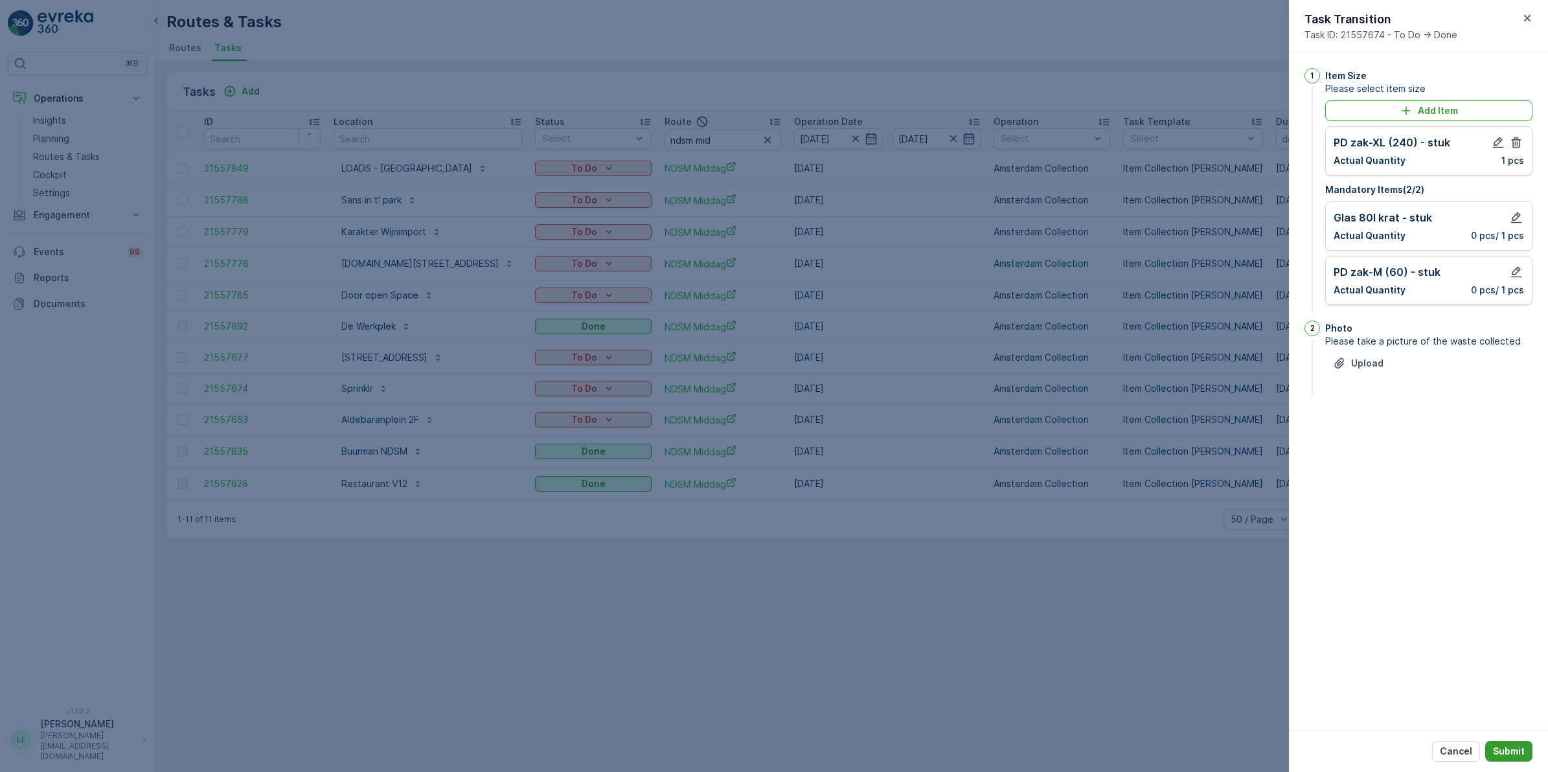
click at [1237, 597] on p "Submit" at bounding box center [1509, 751] width 32 height 13
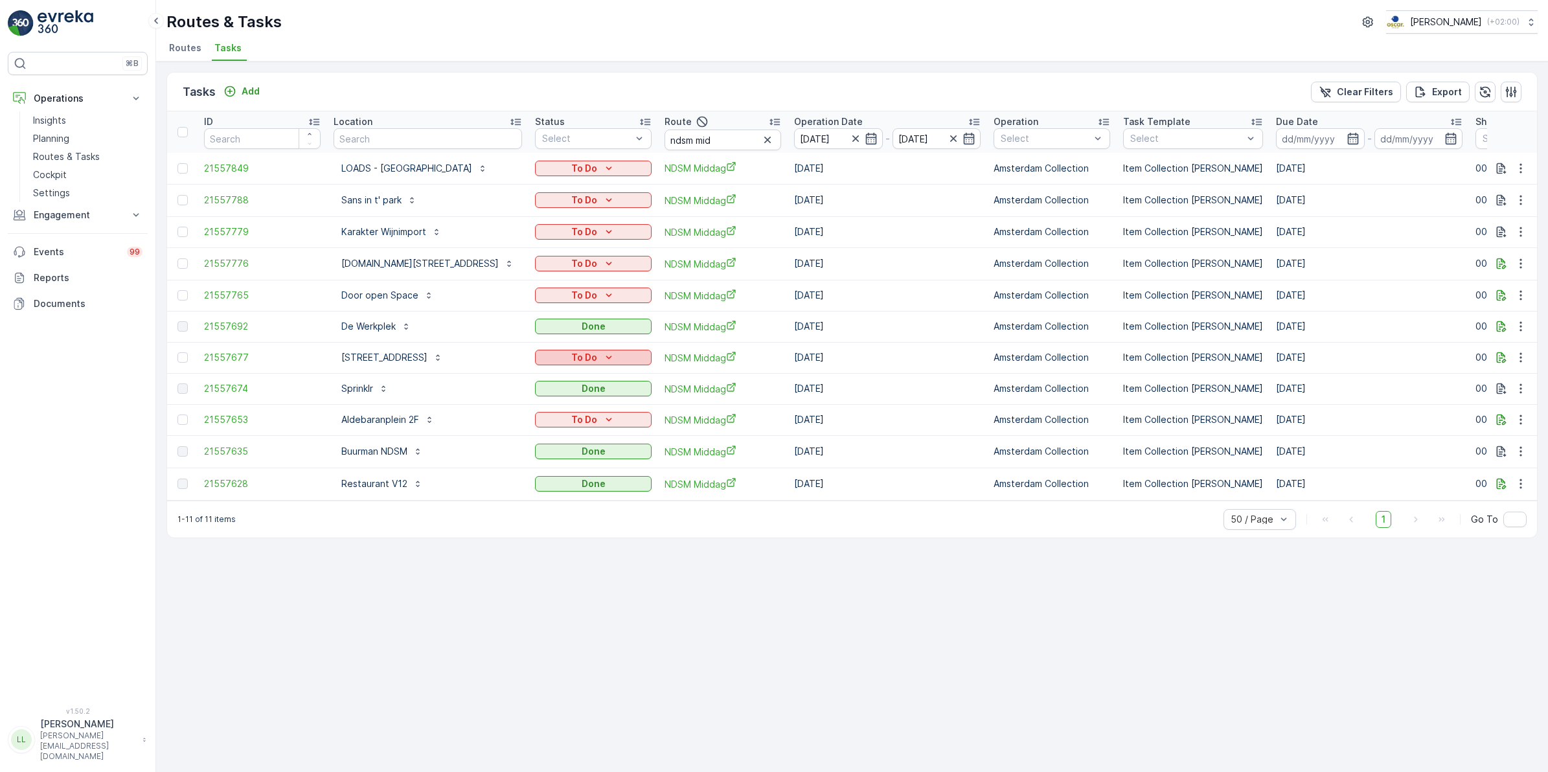
click at [583, 351] on p "To Do" at bounding box center [584, 357] width 26 height 13
click at [568, 406] on div "Done" at bounding box center [576, 410] width 82 height 18
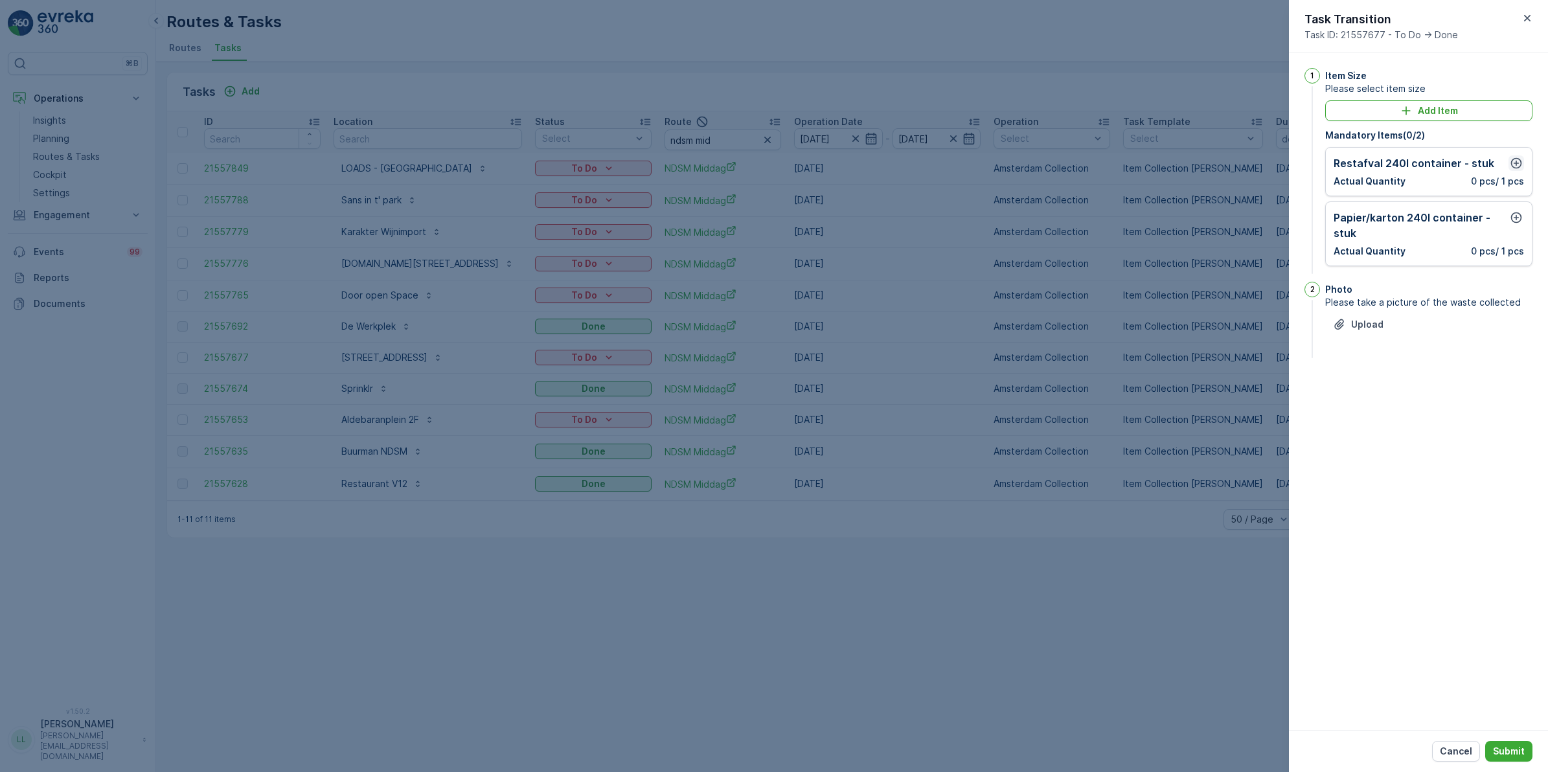
click at [1237, 169] on icon "button" at bounding box center [1516, 163] width 13 height 13
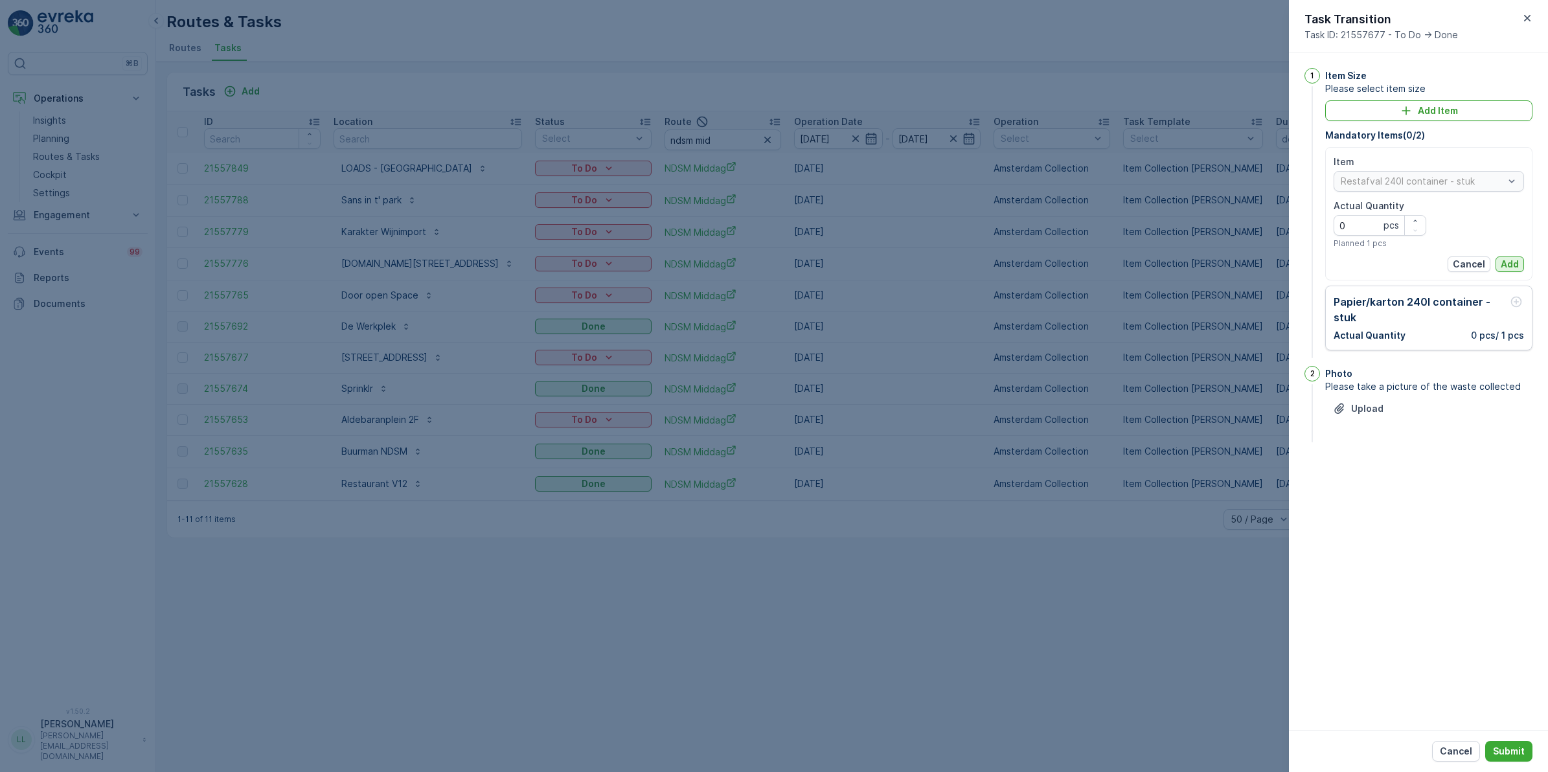
click at [1237, 266] on p "Add" at bounding box center [1510, 264] width 18 height 13
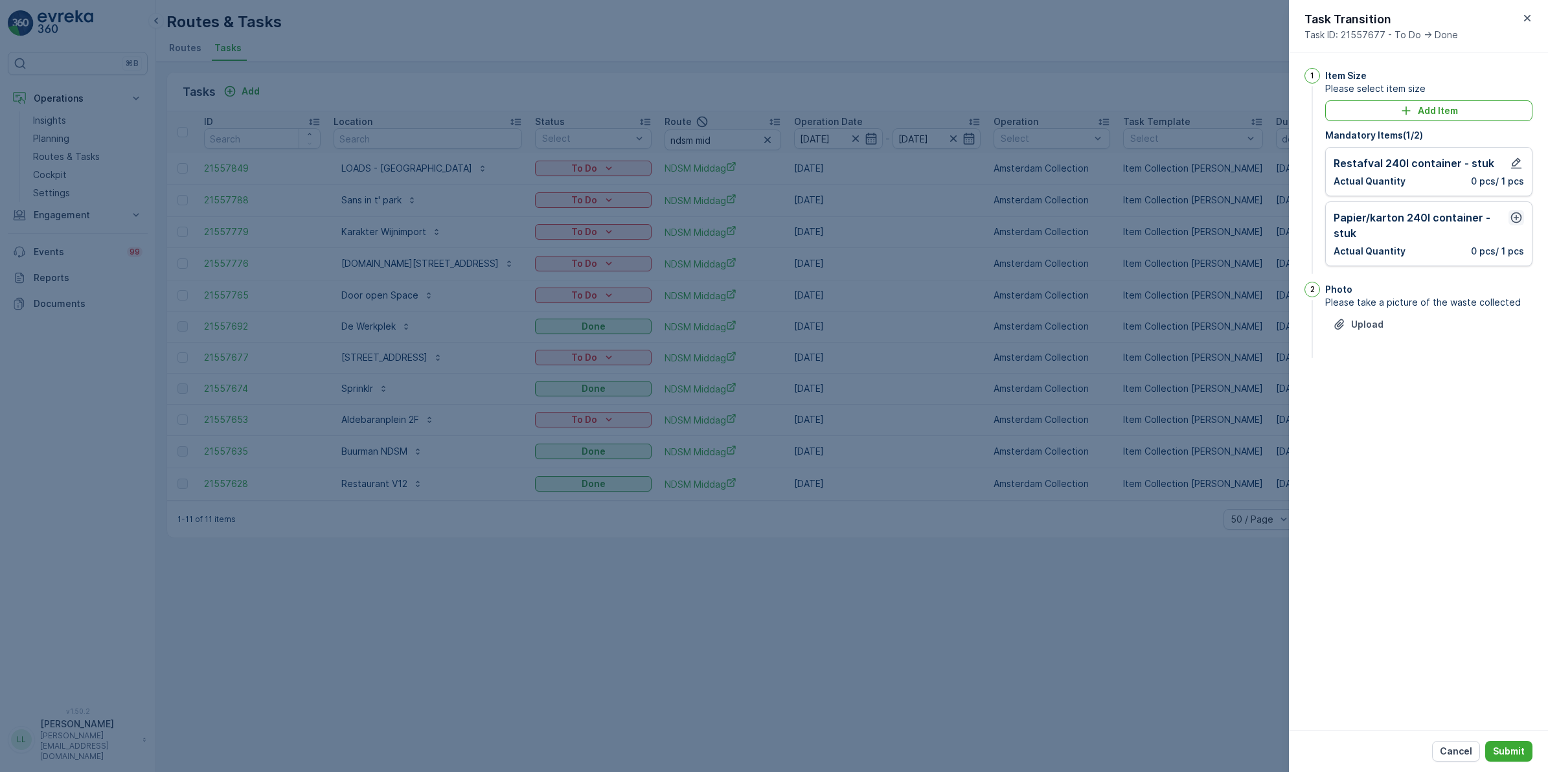
click at [1237, 225] on button "button" at bounding box center [1517, 218] width 16 height 16
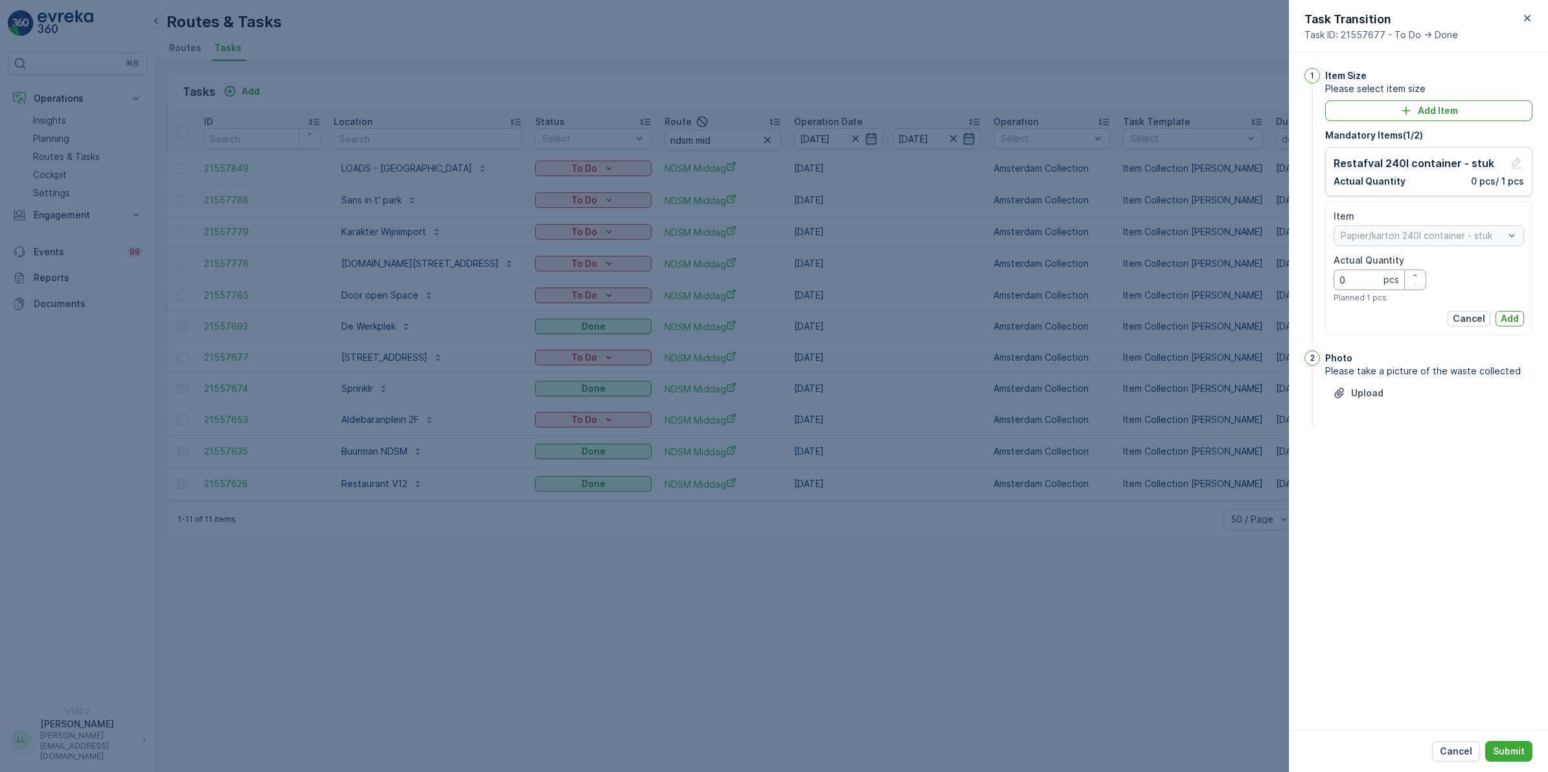
click at [1237, 286] on Quantity "0" at bounding box center [1380, 280] width 93 height 21
type Quantity "2"
click at [1237, 316] on p "Add" at bounding box center [1510, 318] width 18 height 13
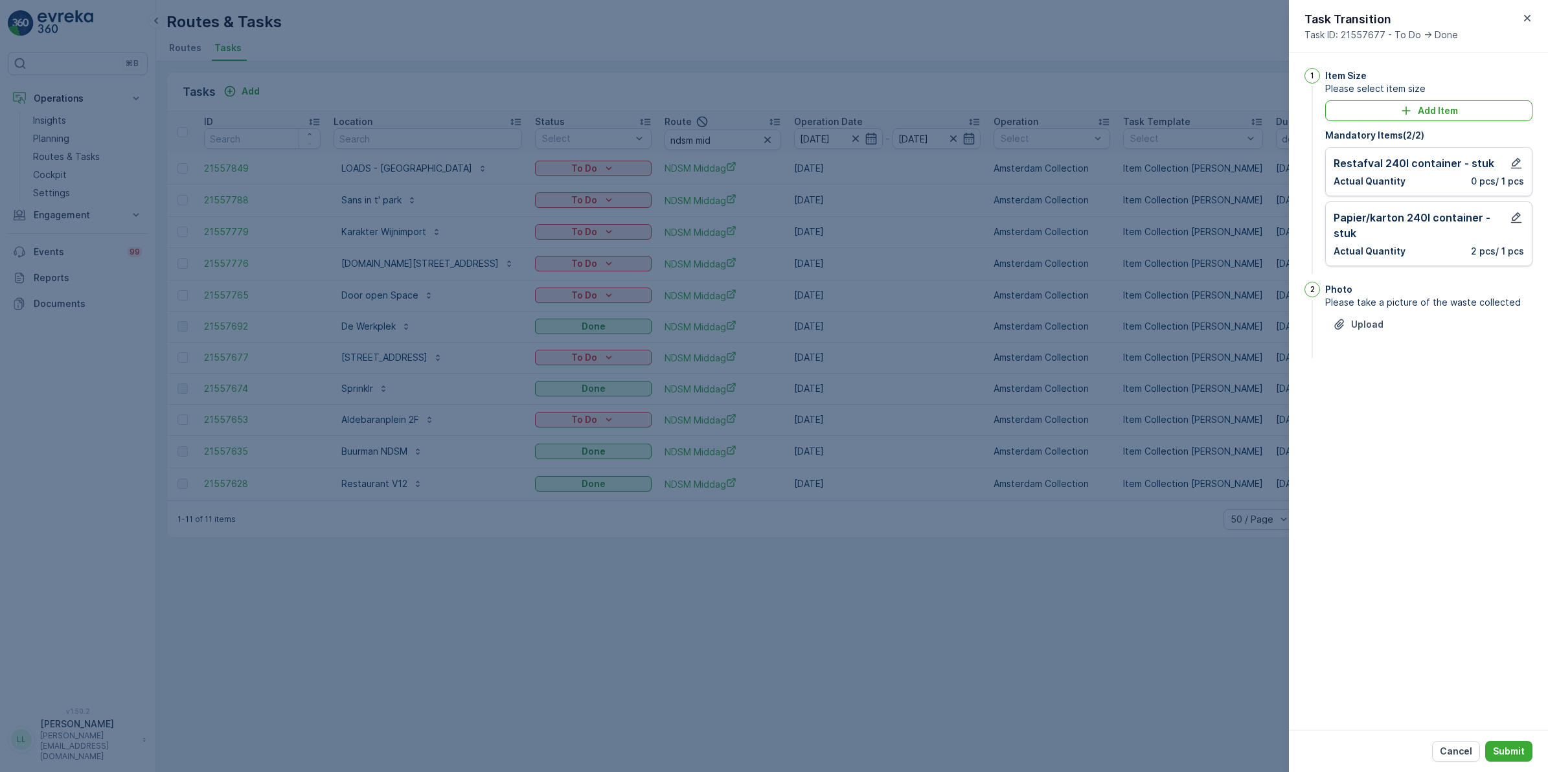
click at [1237, 597] on button "Submit" at bounding box center [1509, 751] width 47 height 21
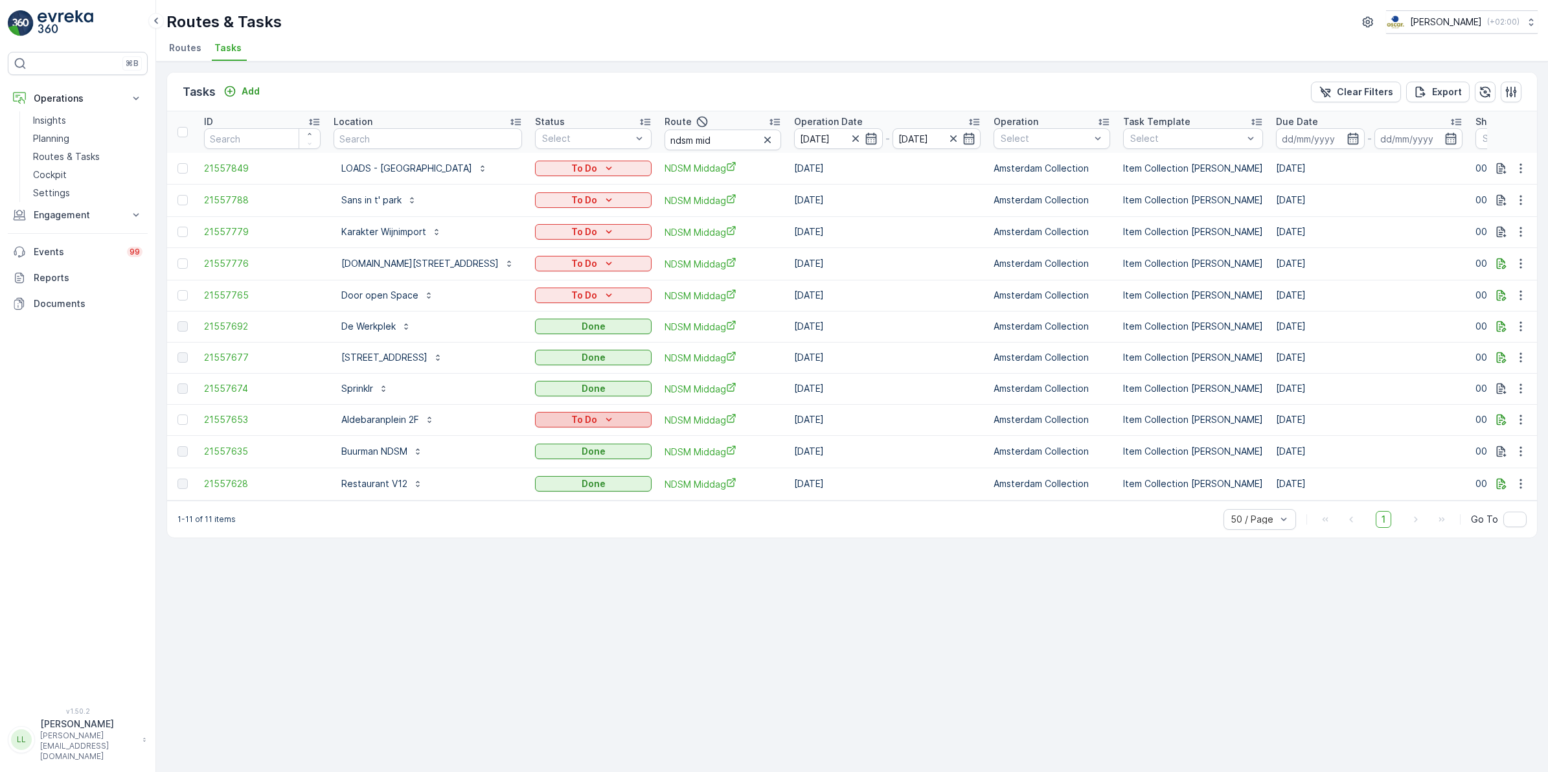
click at [588, 412] on button "To Do" at bounding box center [593, 420] width 117 height 16
click at [566, 465] on div "Done" at bounding box center [576, 472] width 82 height 18
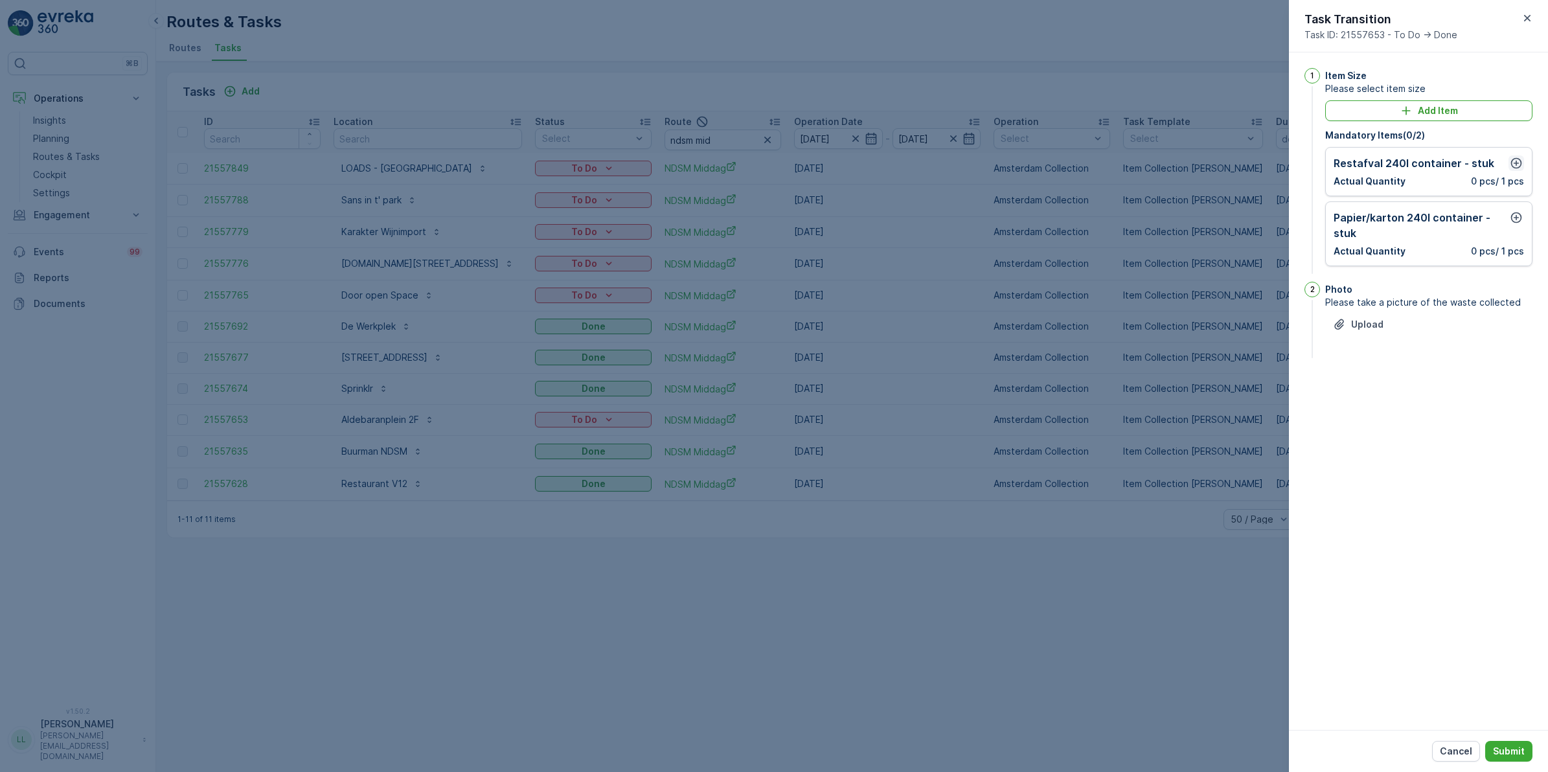
click at [1237, 165] on icon "button" at bounding box center [1516, 163] width 13 height 13
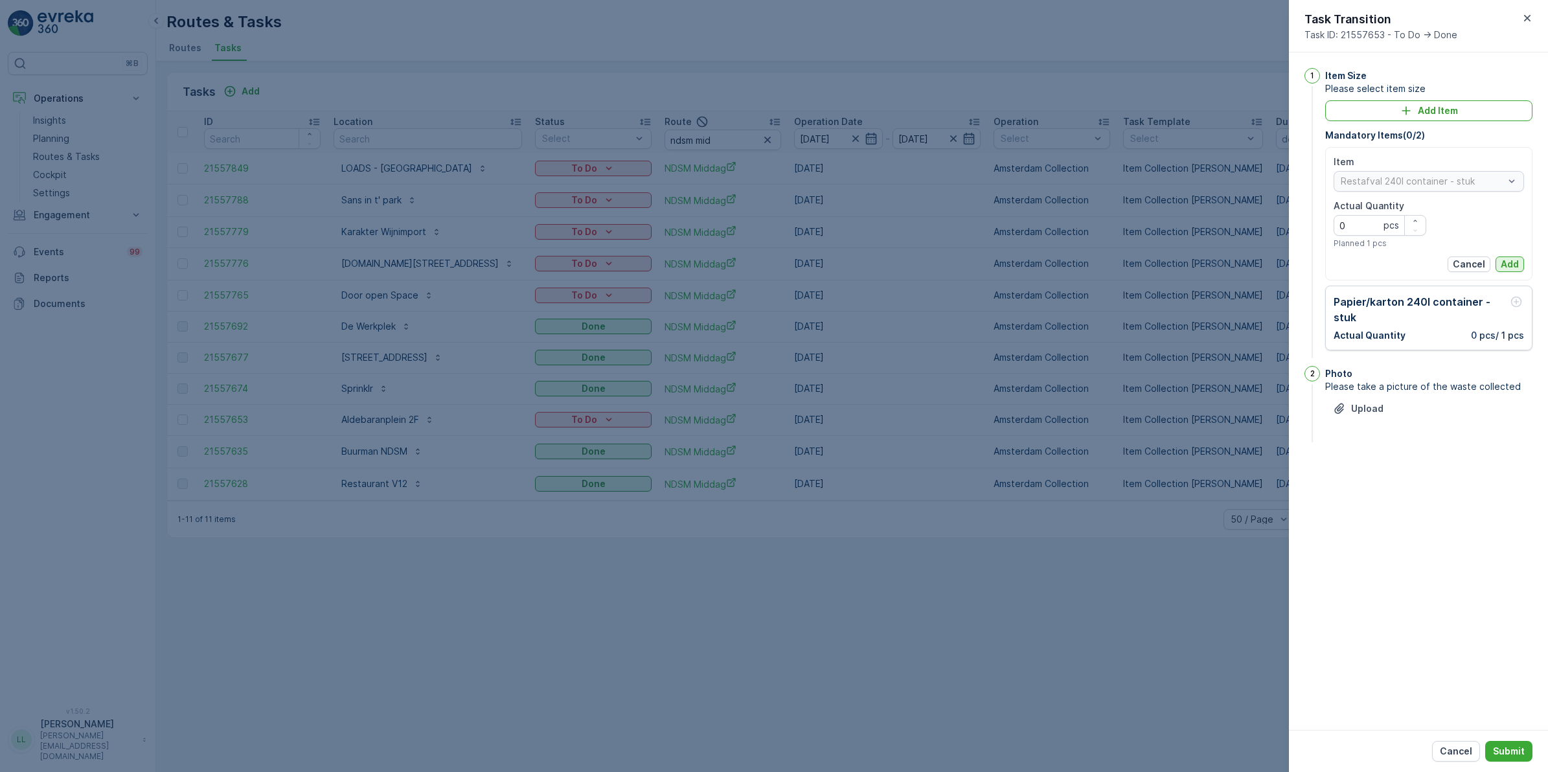
click at [1237, 259] on p "Add" at bounding box center [1510, 264] width 18 height 13
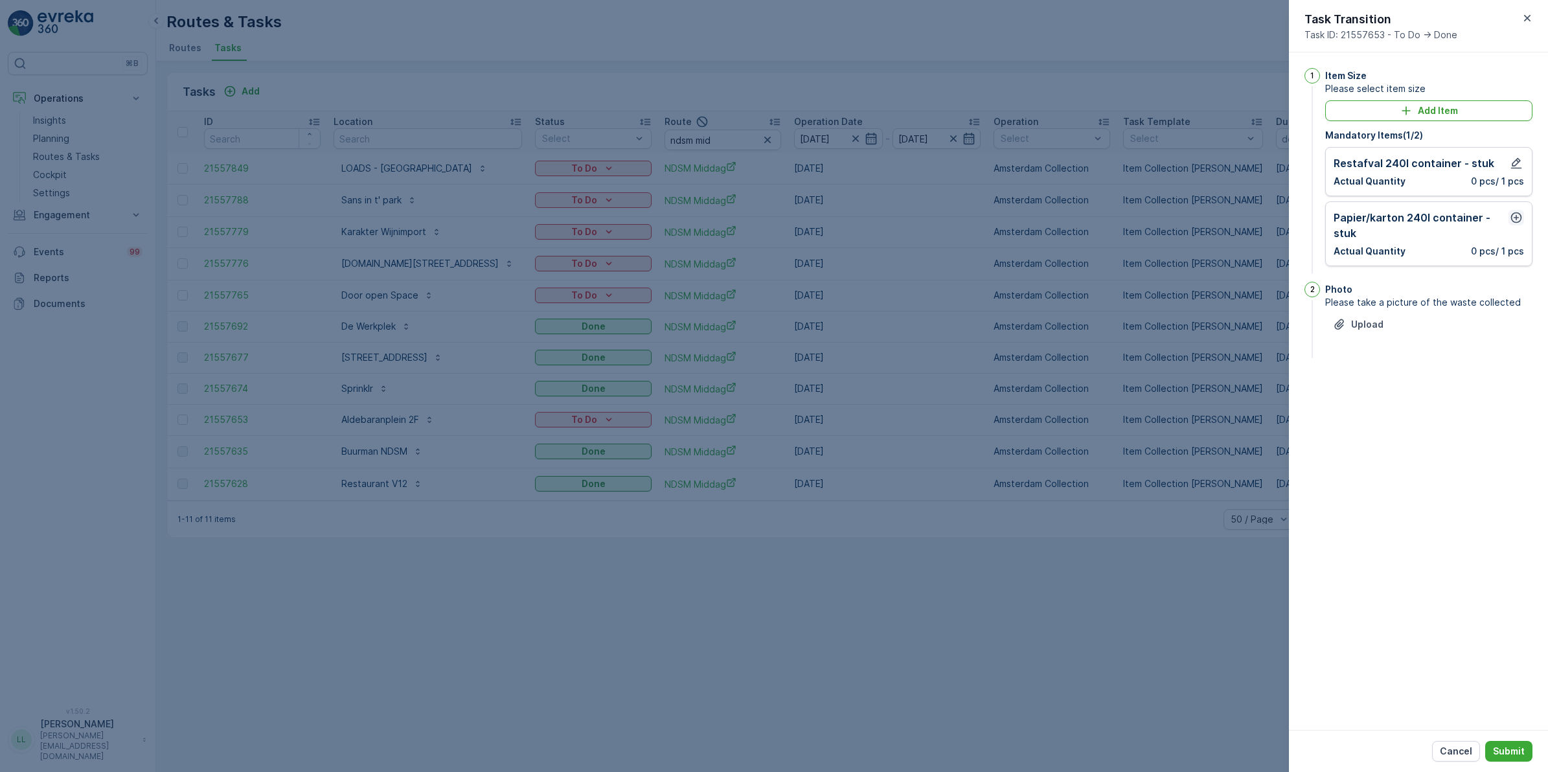
click at [1237, 222] on icon "button" at bounding box center [1516, 217] width 13 height 13
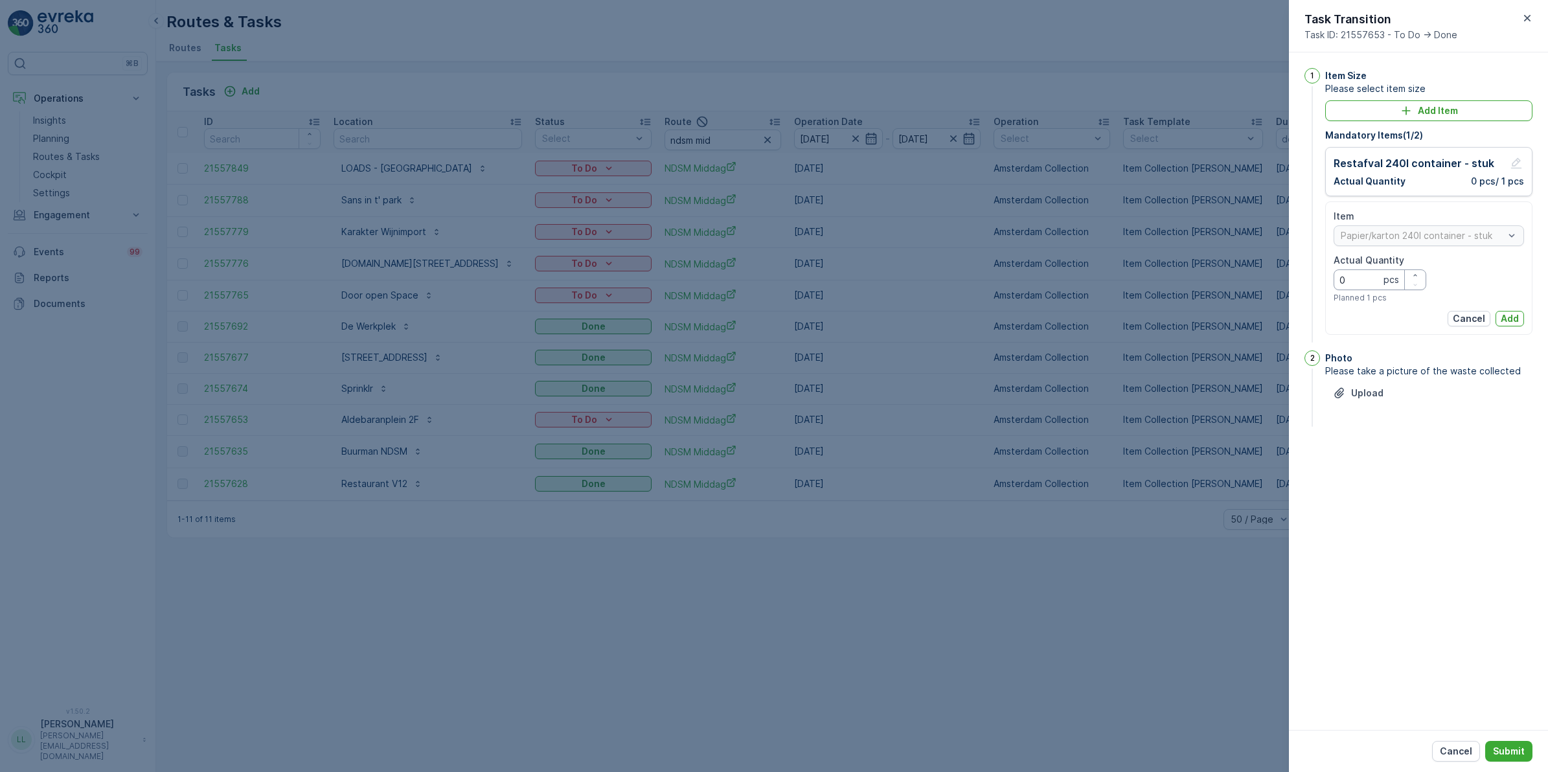
click at [1237, 277] on Quantity "0" at bounding box center [1380, 280] width 93 height 21
type Quantity "1"
drag, startPoint x: 1508, startPoint y: 316, endPoint x: 1510, endPoint y: 325, distance: 8.5
click at [1237, 316] on p "Add" at bounding box center [1510, 318] width 18 height 13
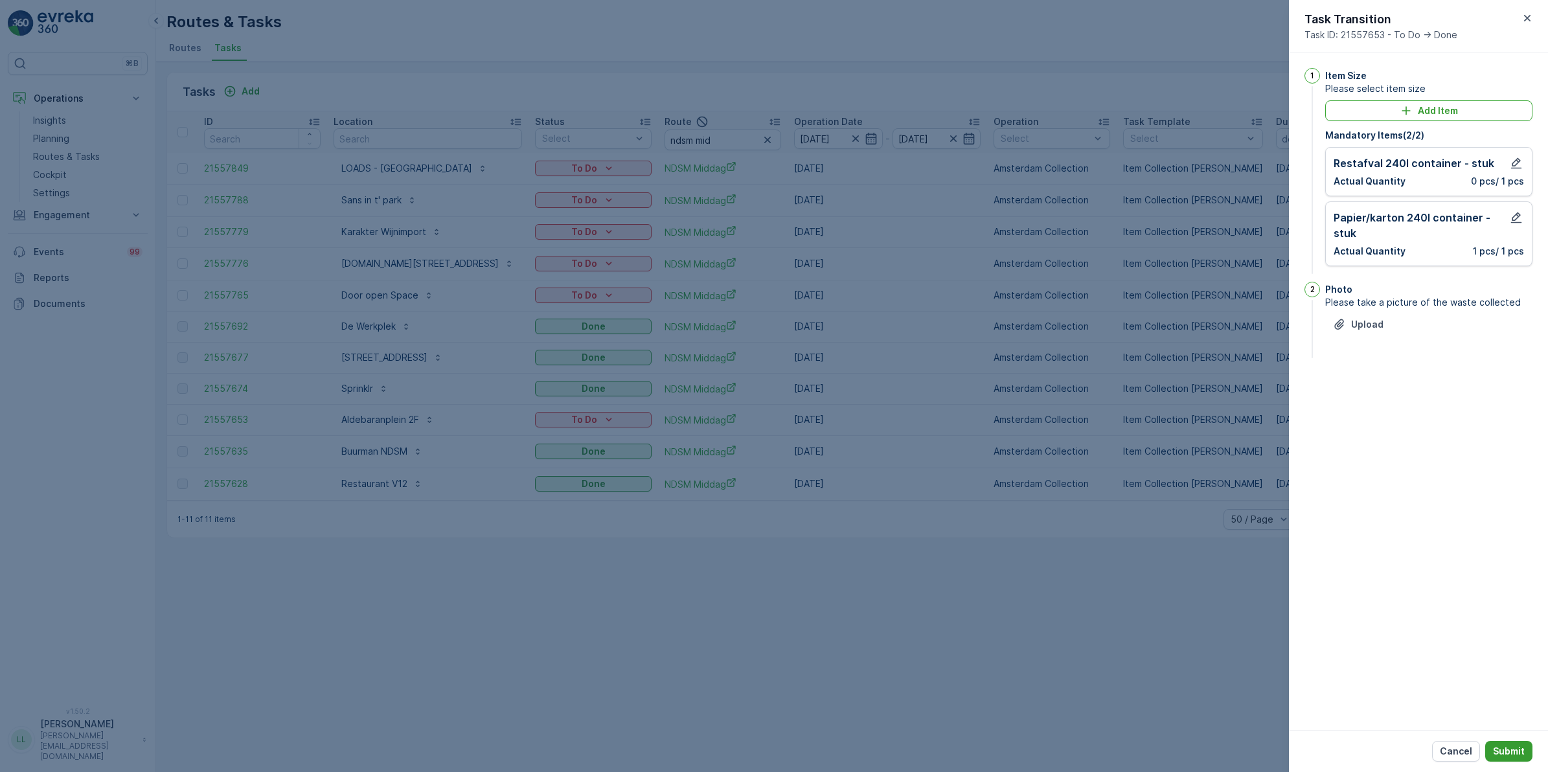
click at [1237, 597] on p "Submit" at bounding box center [1509, 751] width 32 height 13
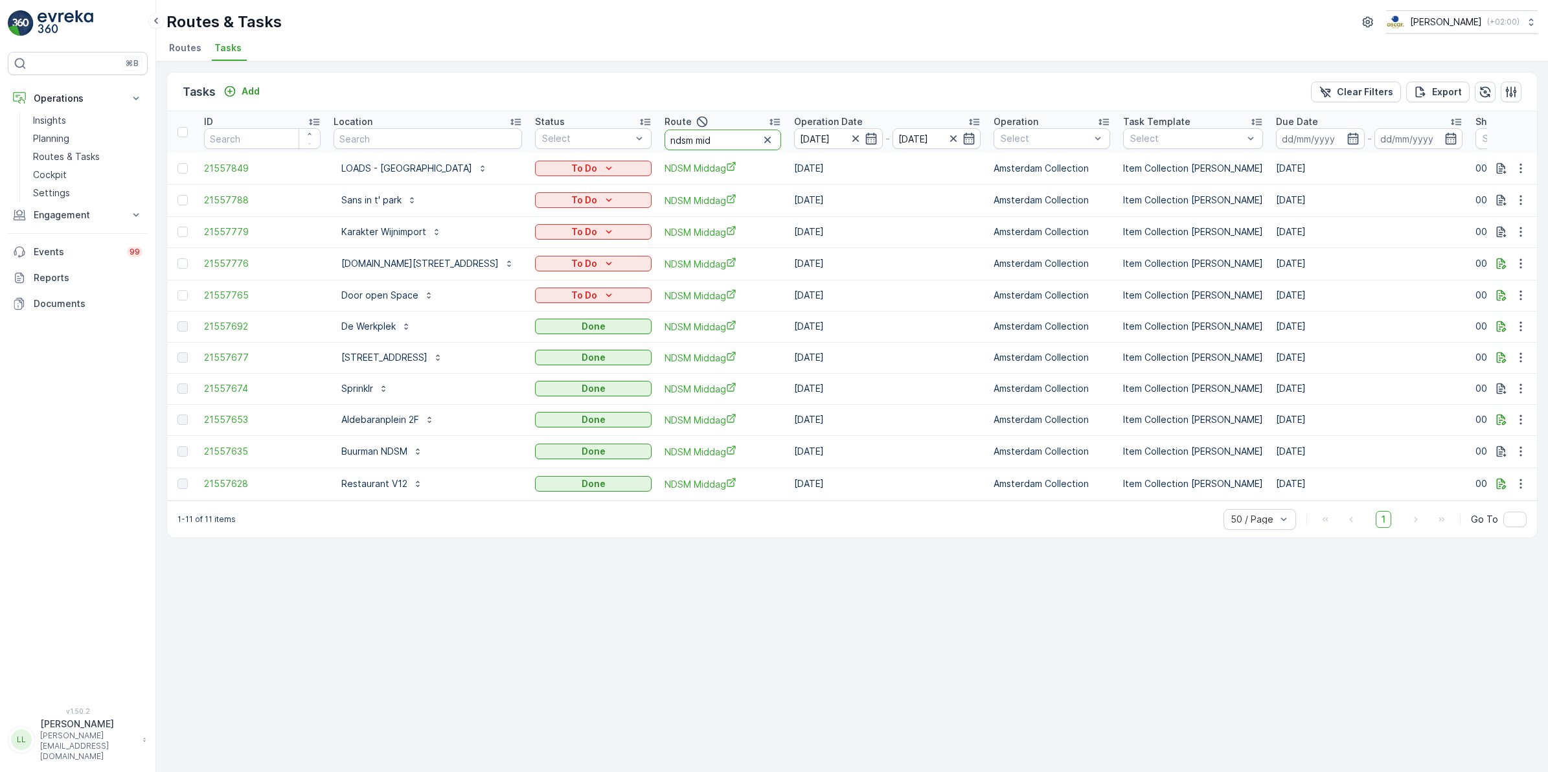
drag, startPoint x: 730, startPoint y: 138, endPoint x: 690, endPoint y: 144, distance: 39.9
click at [690, 144] on input "ndsm mid" at bounding box center [723, 140] width 117 height 21
type input "ndsm re"
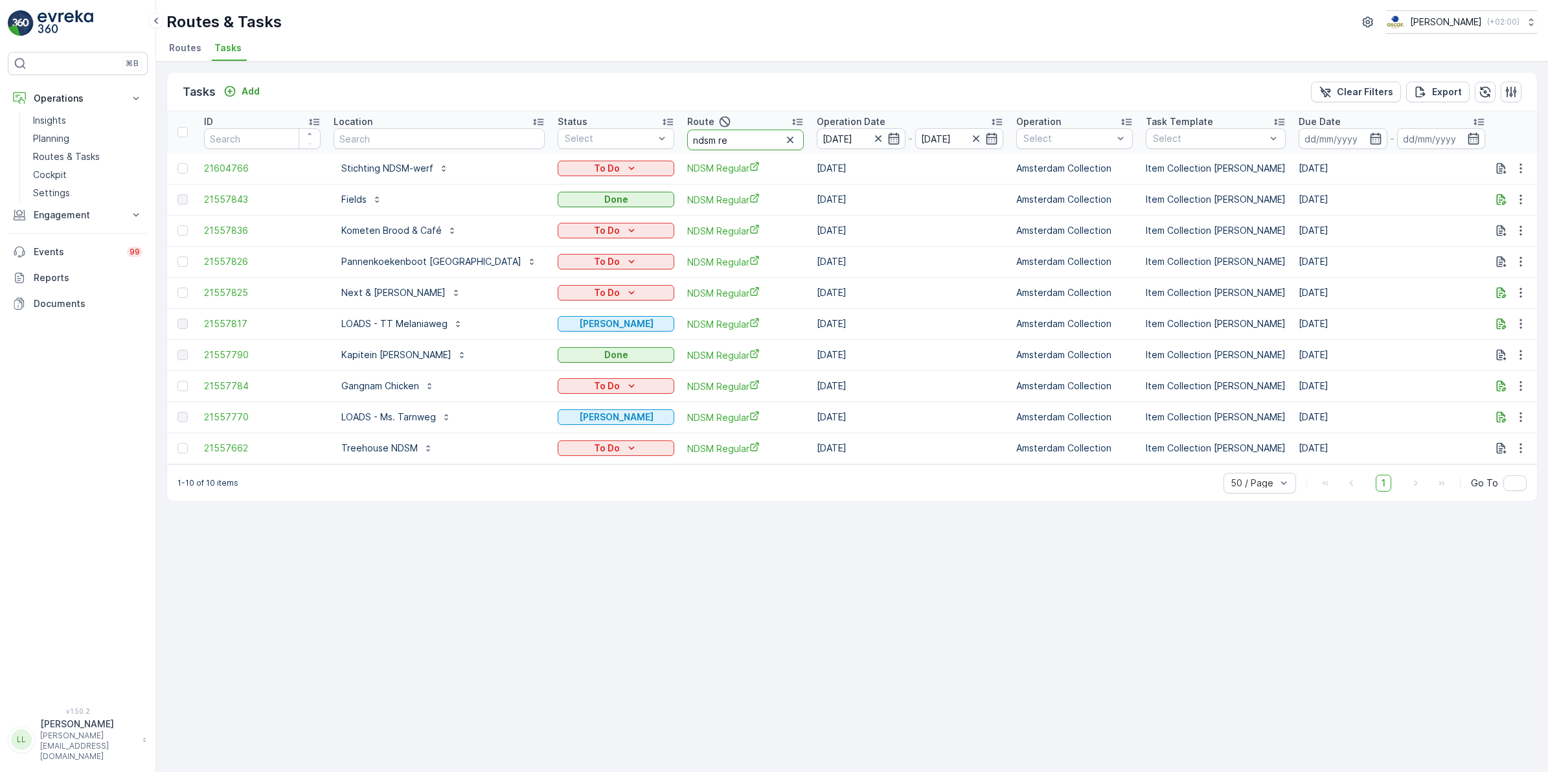
drag, startPoint x: 708, startPoint y: 136, endPoint x: 638, endPoint y: 136, distance: 69.3
click at [681, 136] on th "Route ndsm re" at bounding box center [746, 131] width 130 height 41
click at [689, 84] on div "Tasks Add Clear Filters Export" at bounding box center [852, 92] width 1370 height 39
click at [711, 137] on input "ndsm re" at bounding box center [745, 140] width 117 height 21
type input "ndsm mid"
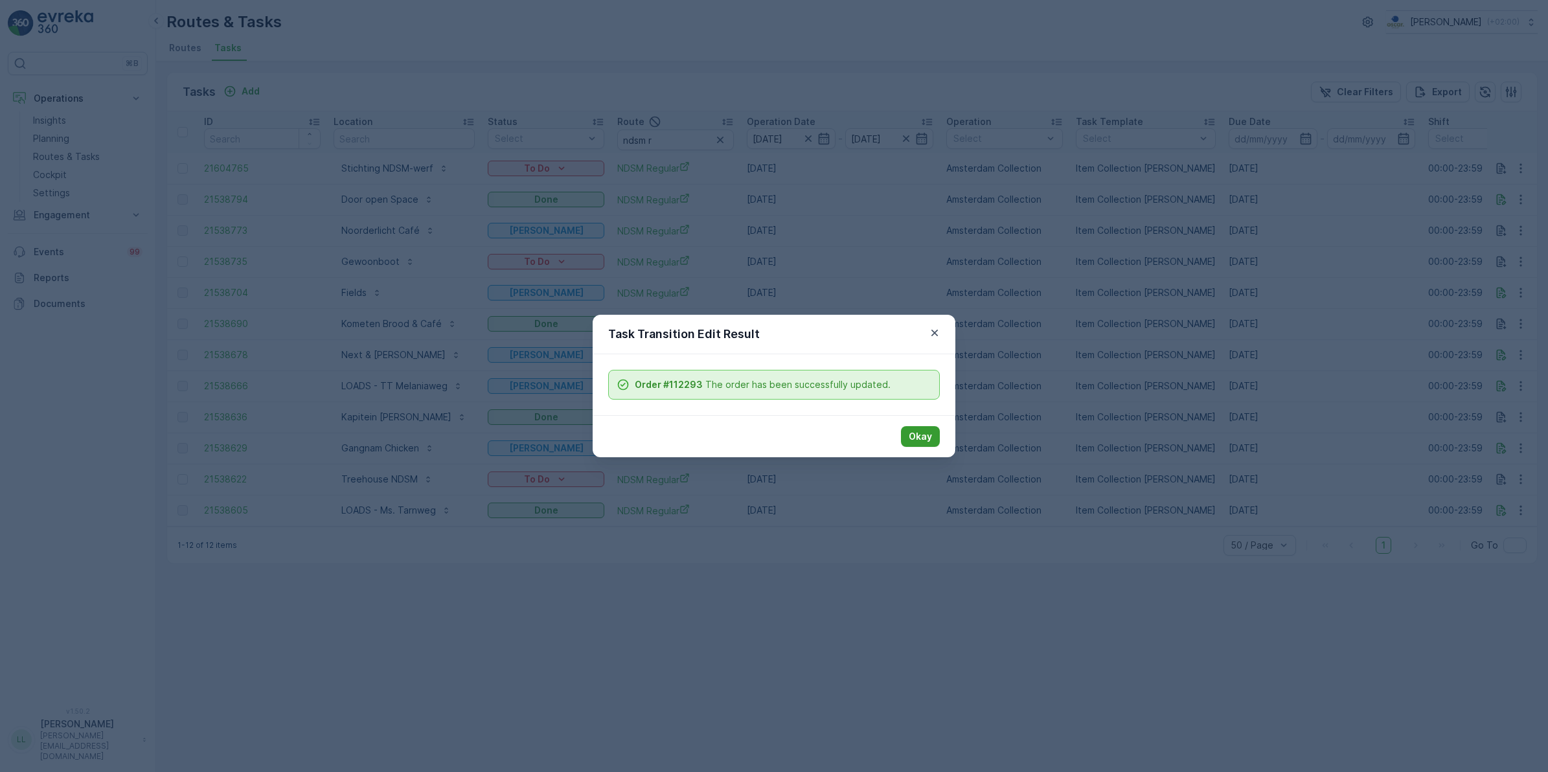
click at [914, 432] on p "Okay" at bounding box center [920, 436] width 23 height 13
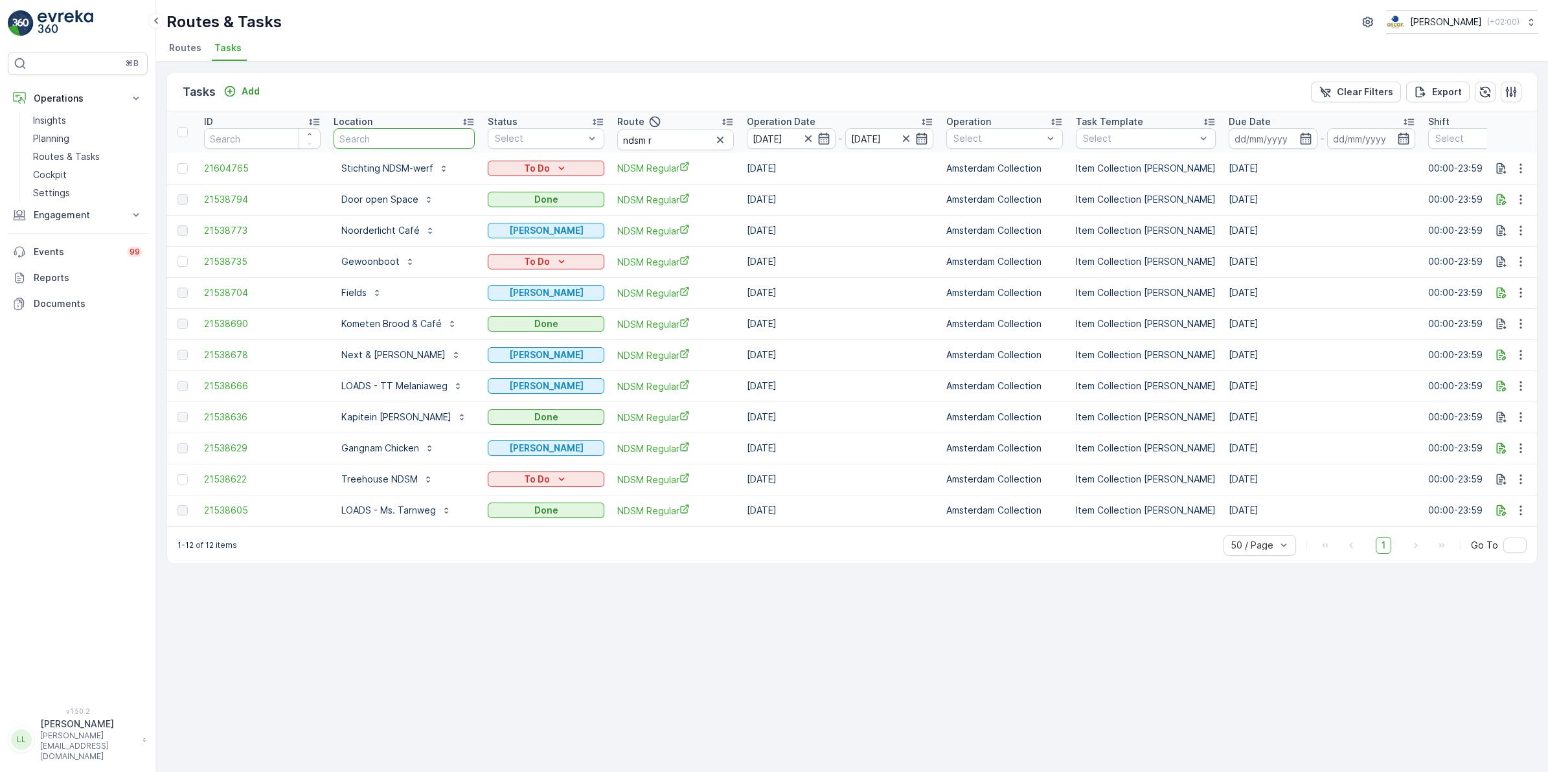
click at [418, 137] on input "text" at bounding box center [404, 138] width 141 height 21
type input "kan"
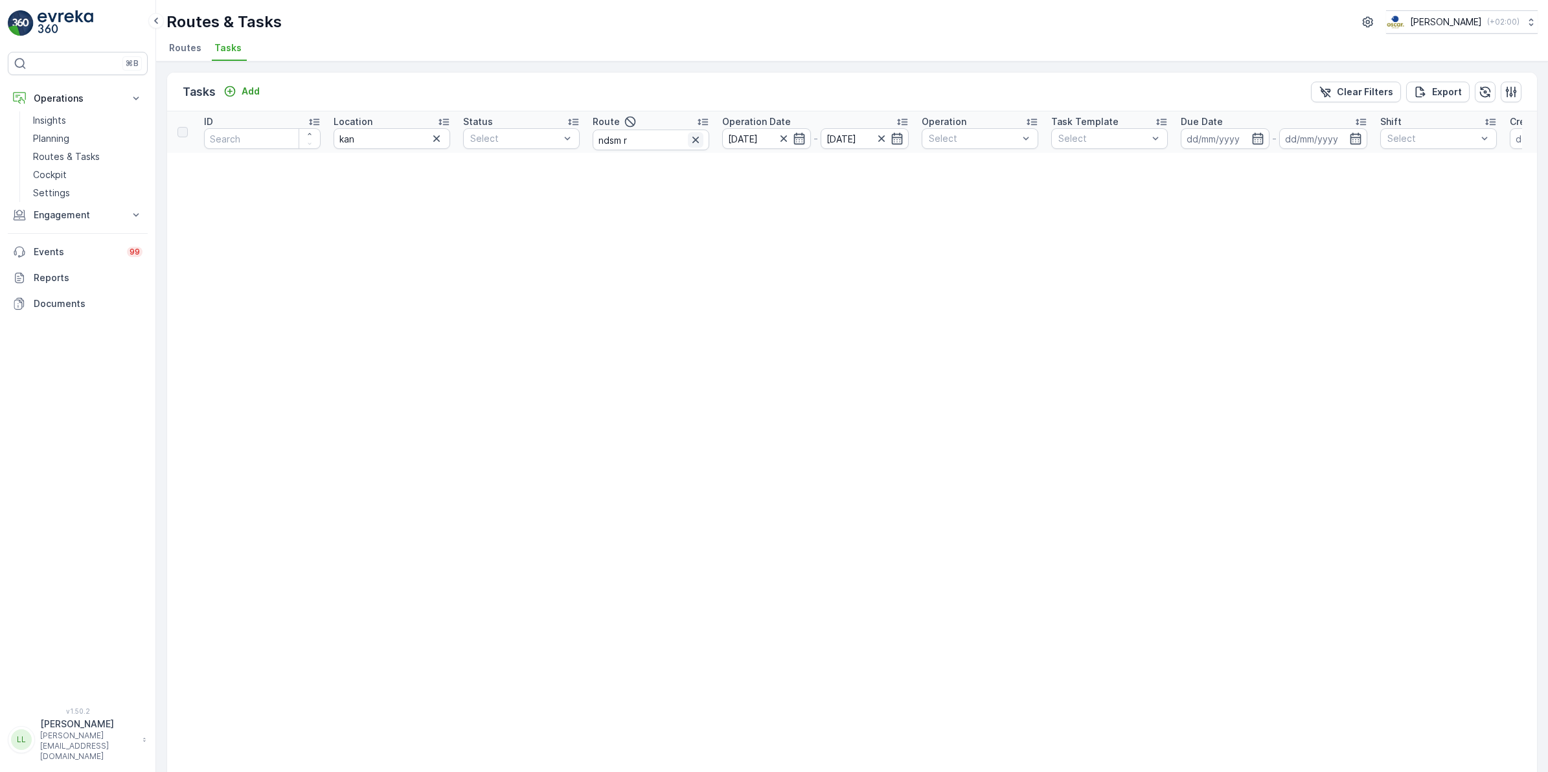
click at [695, 141] on icon "button" at bounding box center [696, 140] width 6 height 6
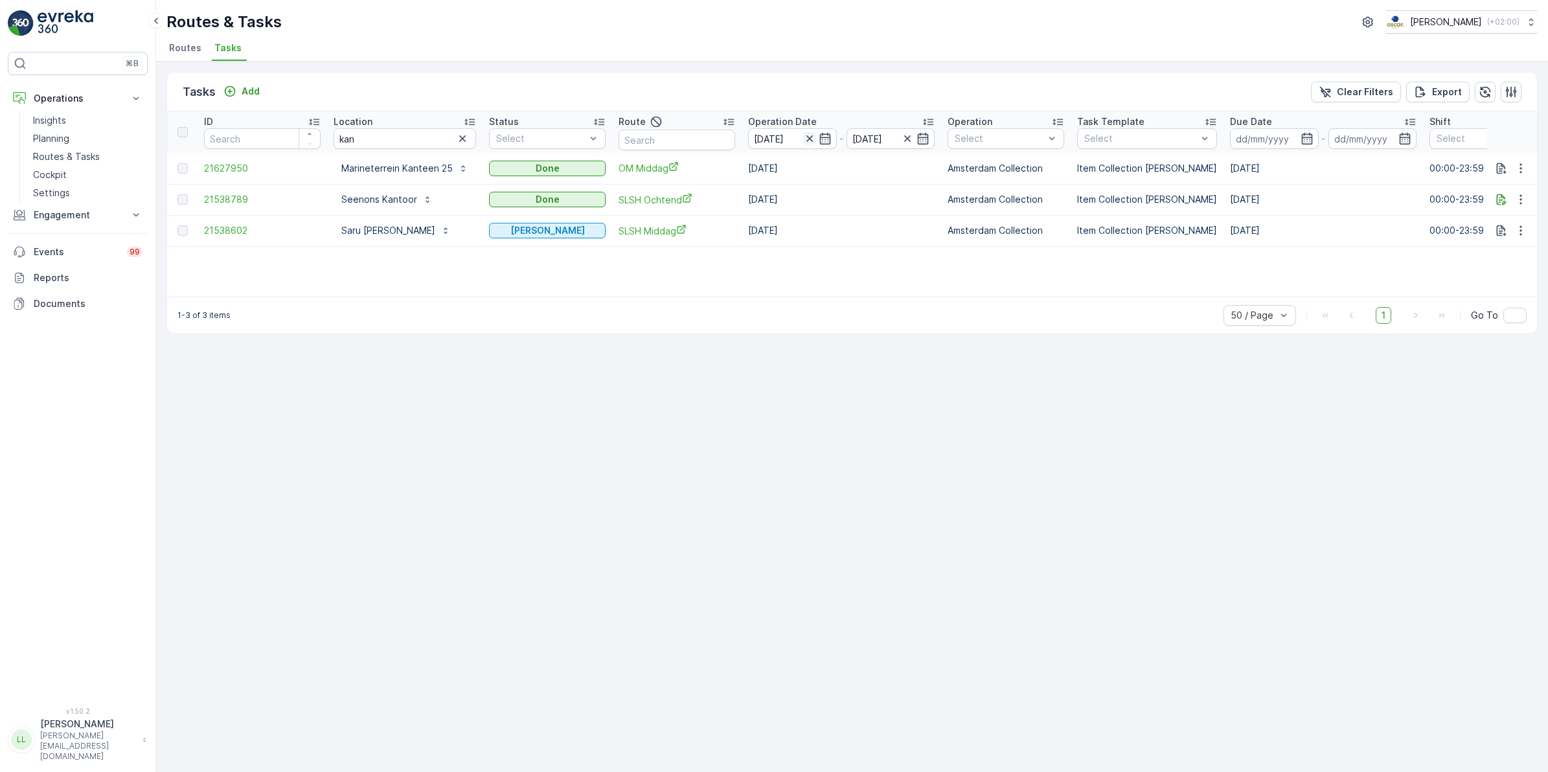
click at [811, 140] on icon "button" at bounding box center [809, 138] width 13 height 13
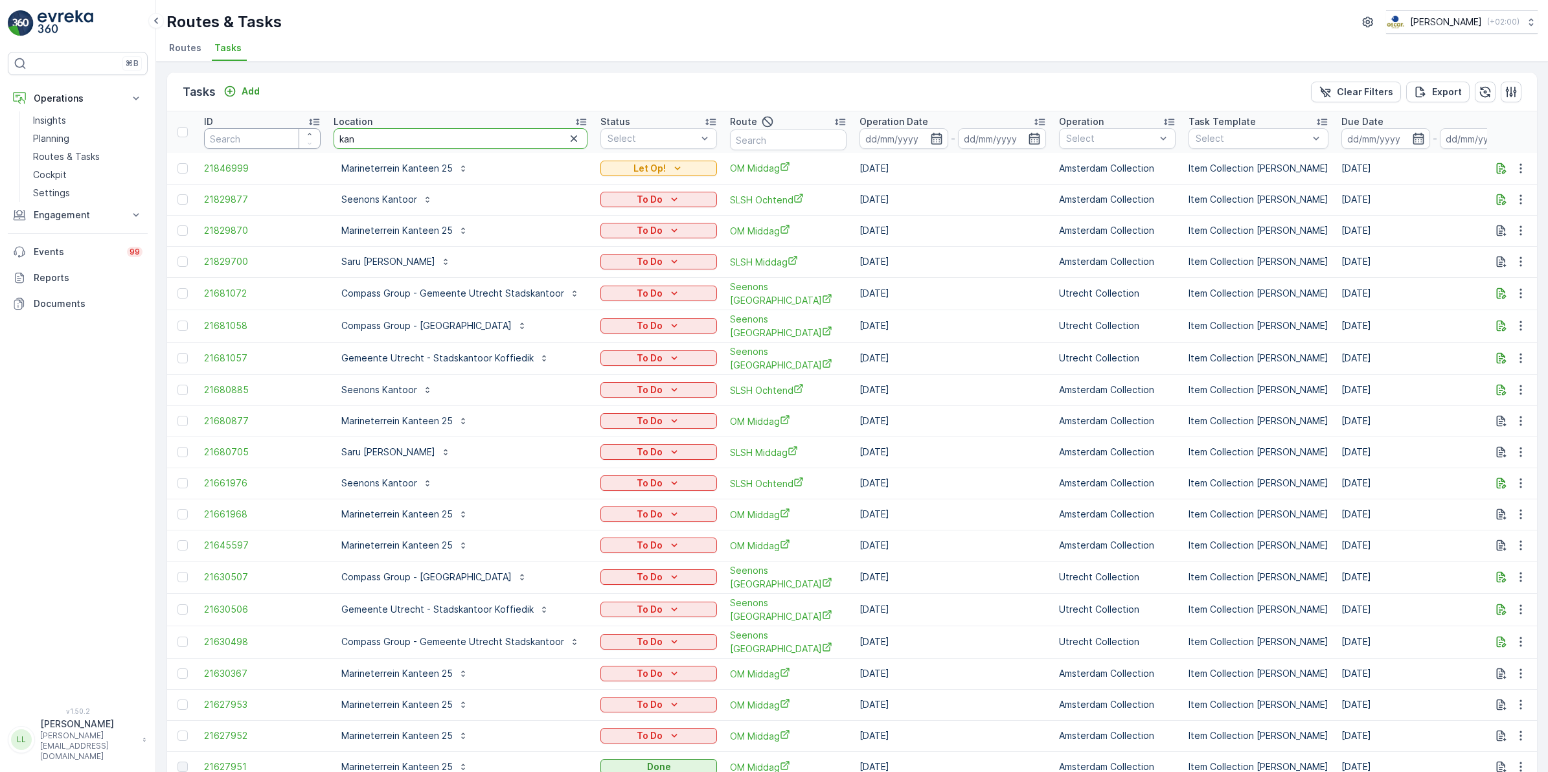
drag, startPoint x: 412, startPoint y: 141, endPoint x: 156, endPoint y: 183, distance: 259.4
click at [146, 154] on div "⌘B Operations Insights Planning Routes & Tasks Cockpit Settings Engagement Insi…" at bounding box center [774, 386] width 1548 height 772
type input "gang"
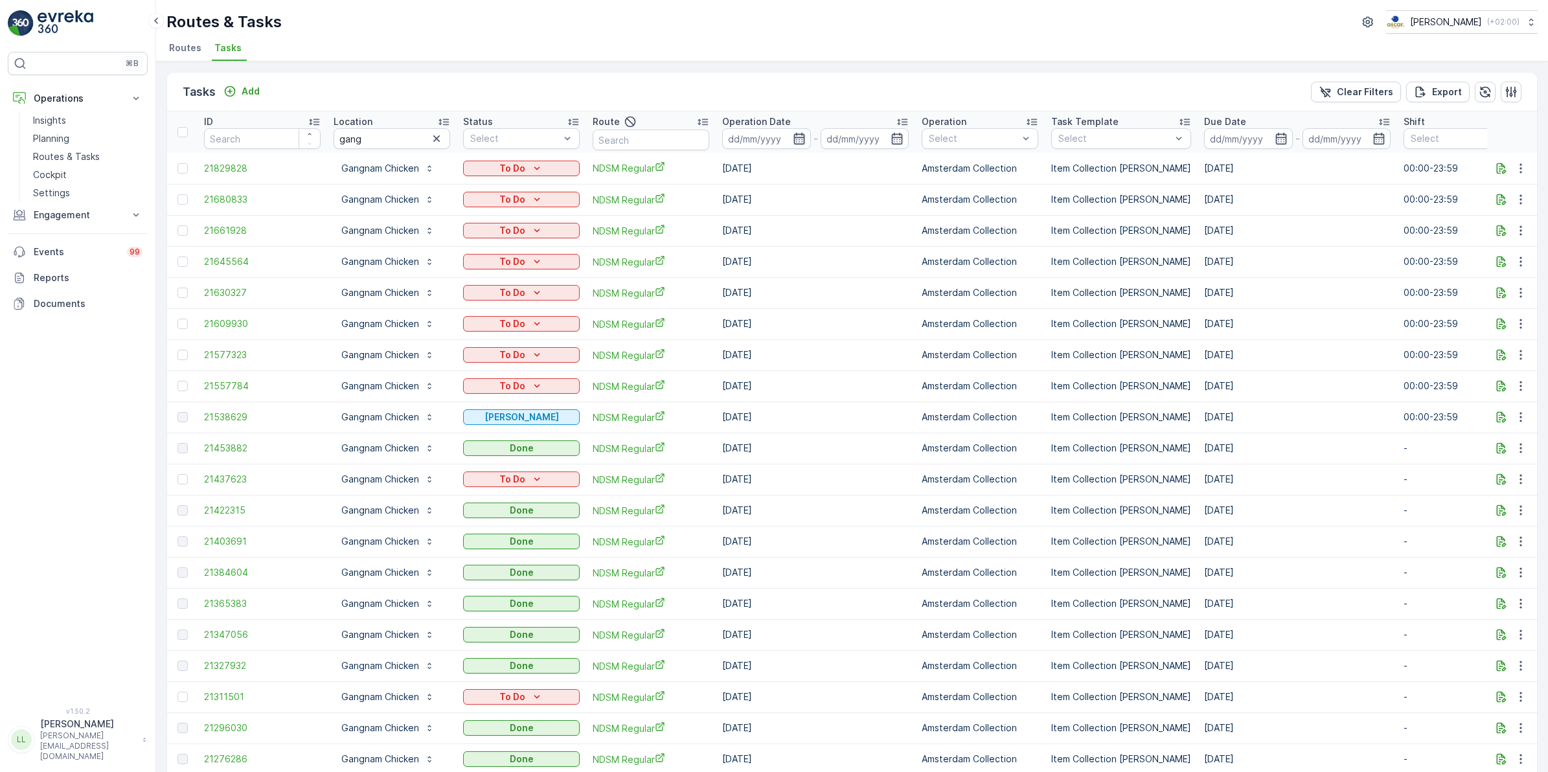
click at [800, 138] on icon "button" at bounding box center [799, 138] width 13 height 13
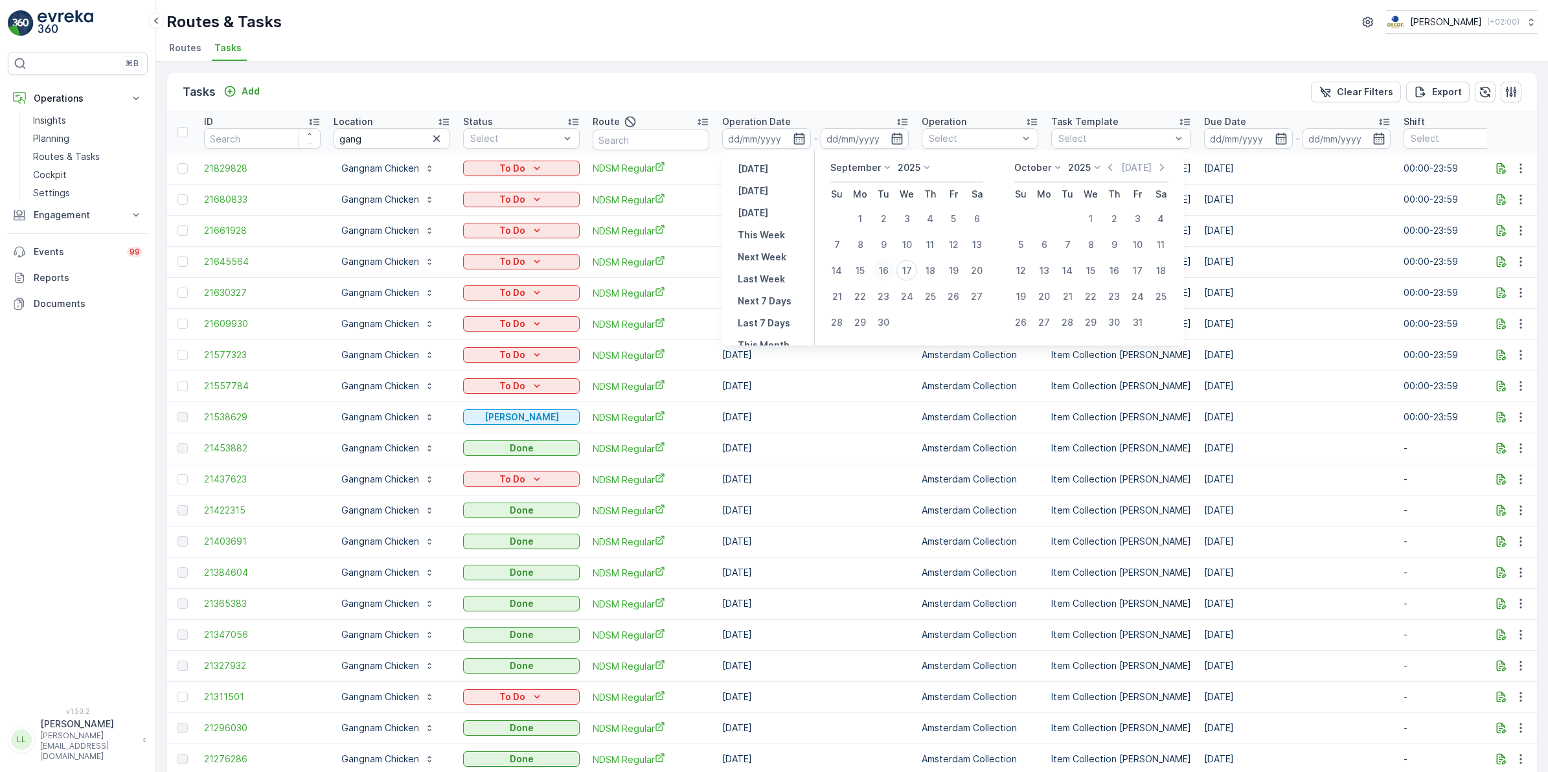
click at [886, 274] on div "16" at bounding box center [883, 270] width 21 height 21
type input "[DATE]"
click at [886, 274] on div "16" at bounding box center [883, 270] width 21 height 21
type input "[DATE]"
click at [886, 274] on div "16" at bounding box center [883, 270] width 21 height 21
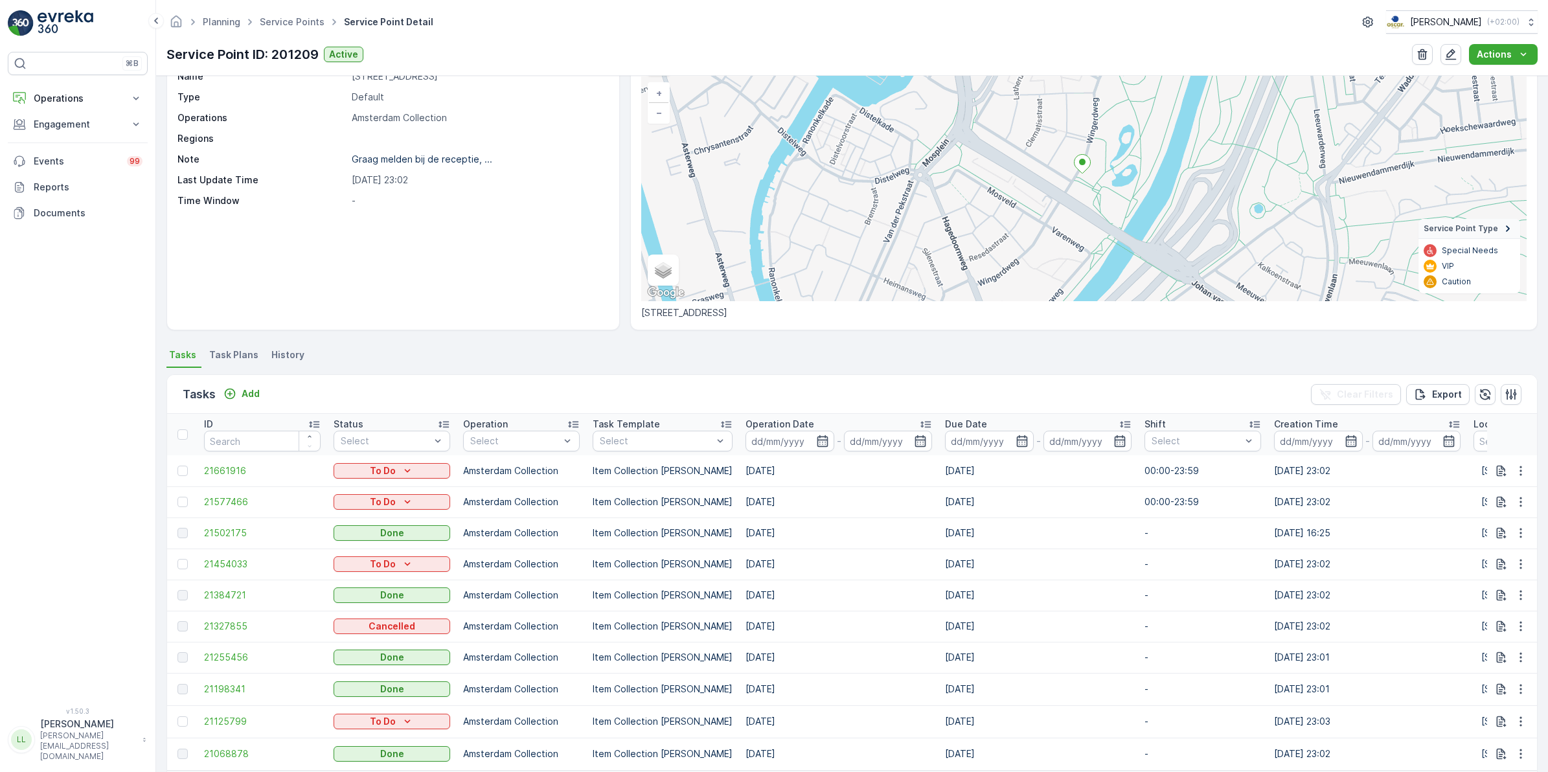
scroll to position [81, 0]
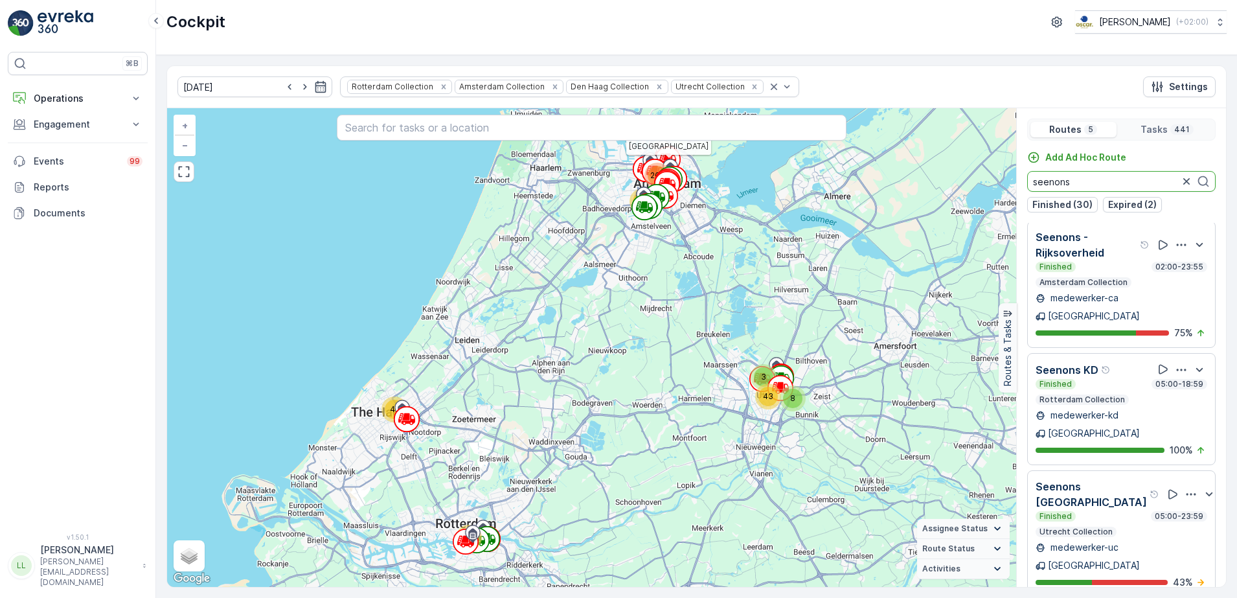
scroll to position [32, 0]
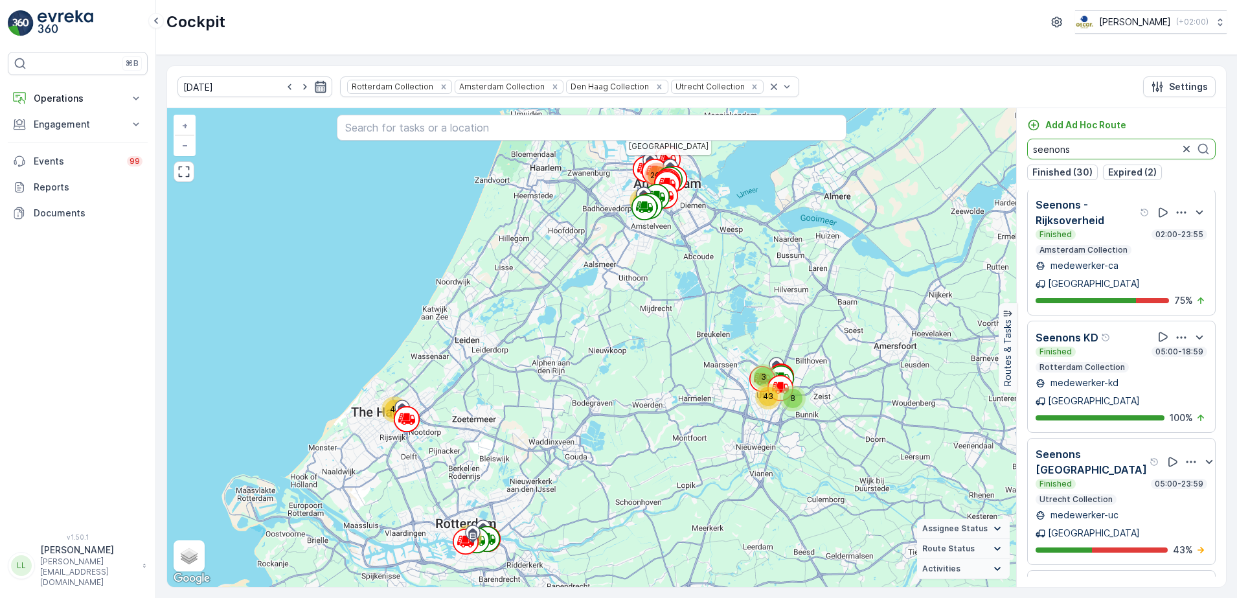
type input "seenons"
click at [314, 81] on icon "button" at bounding box center [320, 86] width 13 height 13
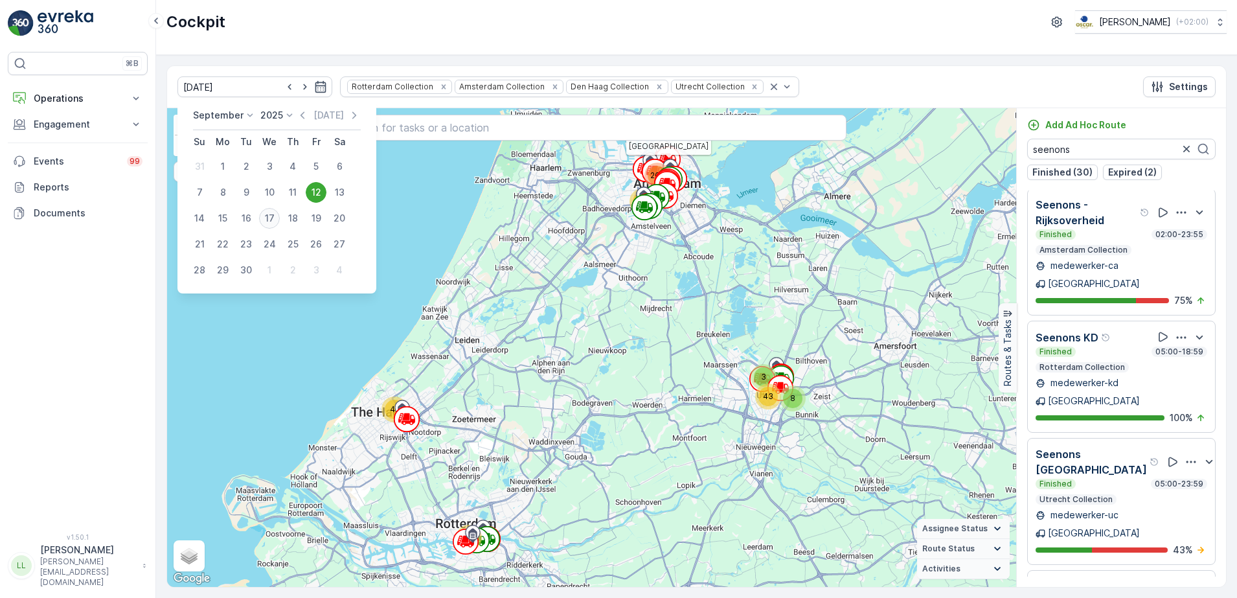
click at [270, 218] on div "17" at bounding box center [269, 218] width 21 height 21
type input "[DATE]"
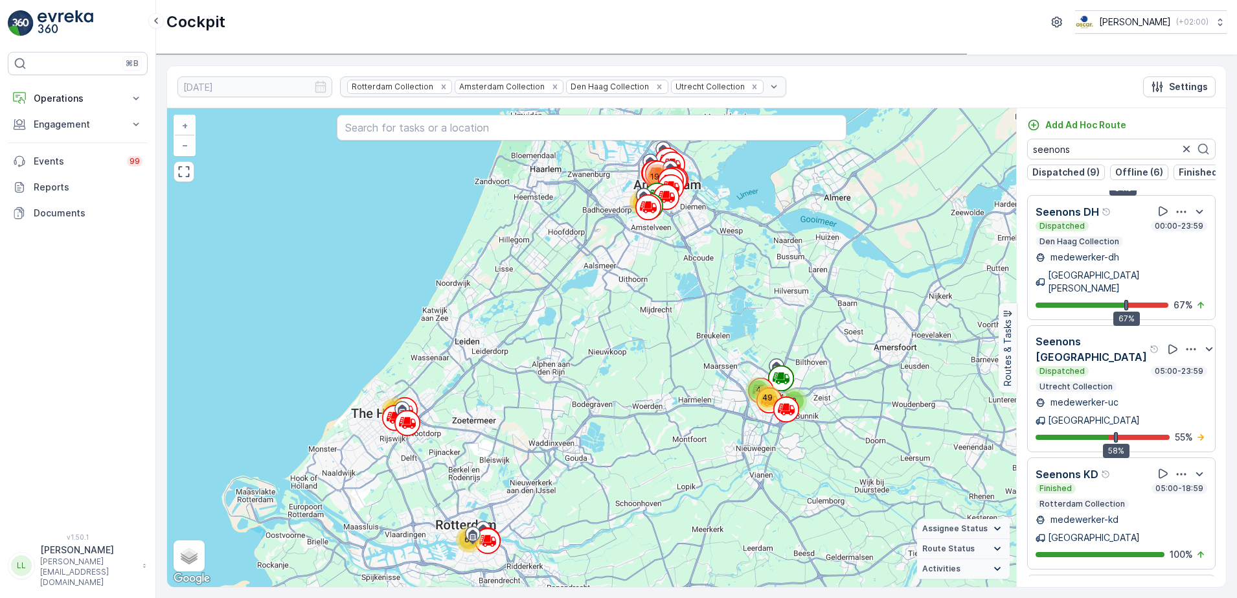
scroll to position [37, 0]
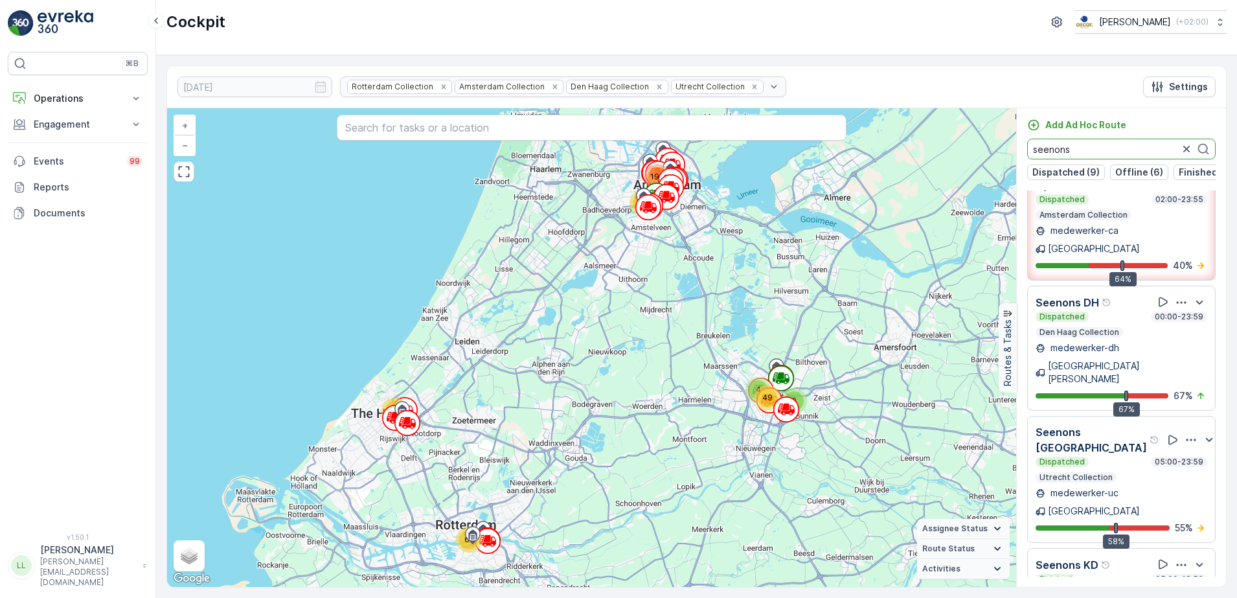
drag, startPoint x: 1075, startPoint y: 153, endPoint x: 998, endPoint y: 159, distance: 76.7
click at [998, 159] on div "4 44 9 66 49 65 199 + − Satellite Roadmap Terrain Hybrid Leaflet Keyboard short…" at bounding box center [696, 347] width 1059 height 479
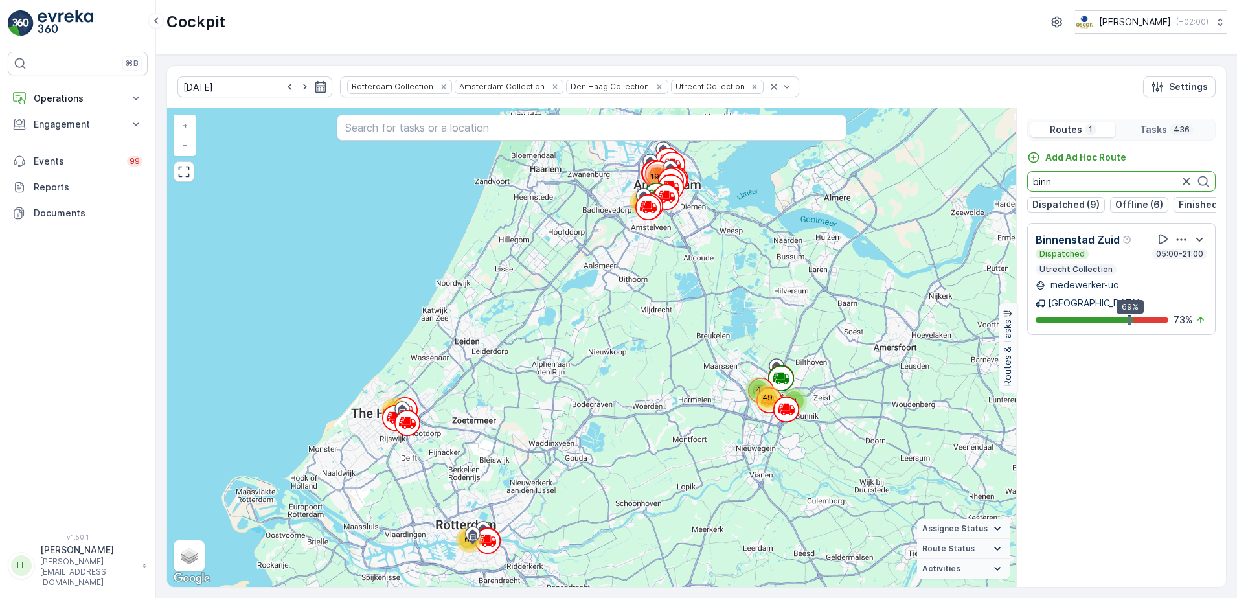
scroll to position [0, 0]
type input "binn"
click at [1185, 183] on icon "button" at bounding box center [1186, 181] width 13 height 13
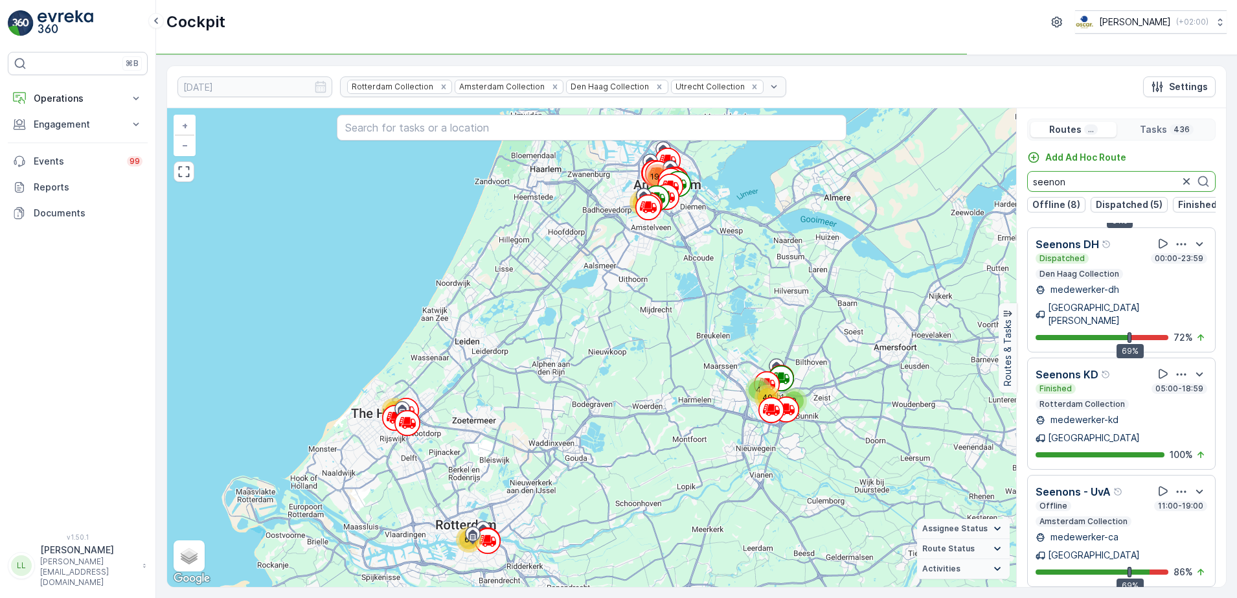
scroll to position [32, 0]
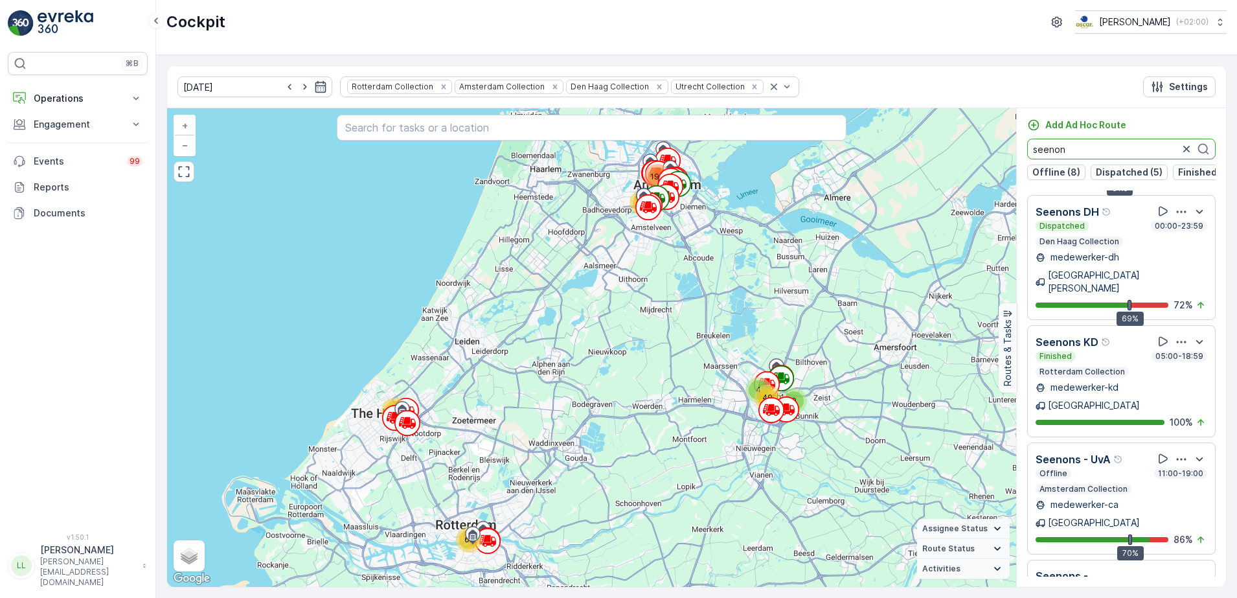
type input "seenon"
